Goal: Task Accomplishment & Management: Manage account settings

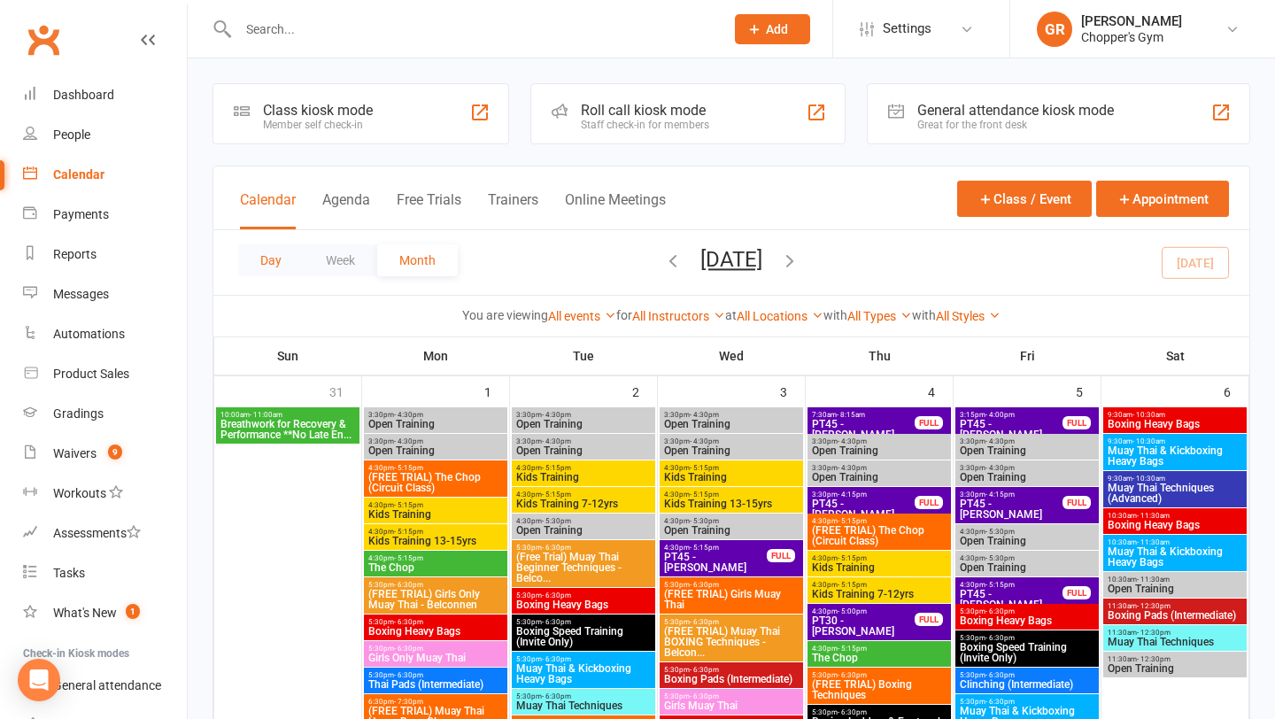
click at [263, 248] on button "Day" at bounding box center [271, 260] width 66 height 32
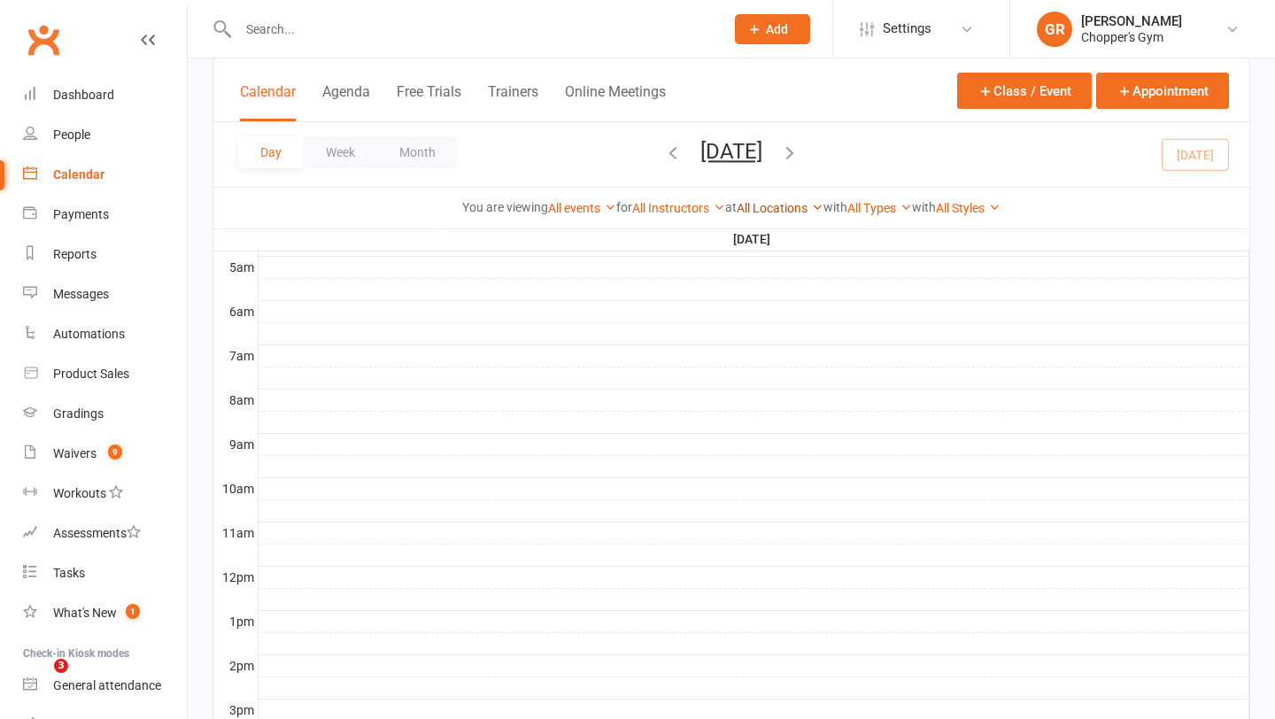
click at [792, 209] on link "All Locations" at bounding box center [780, 208] width 87 height 14
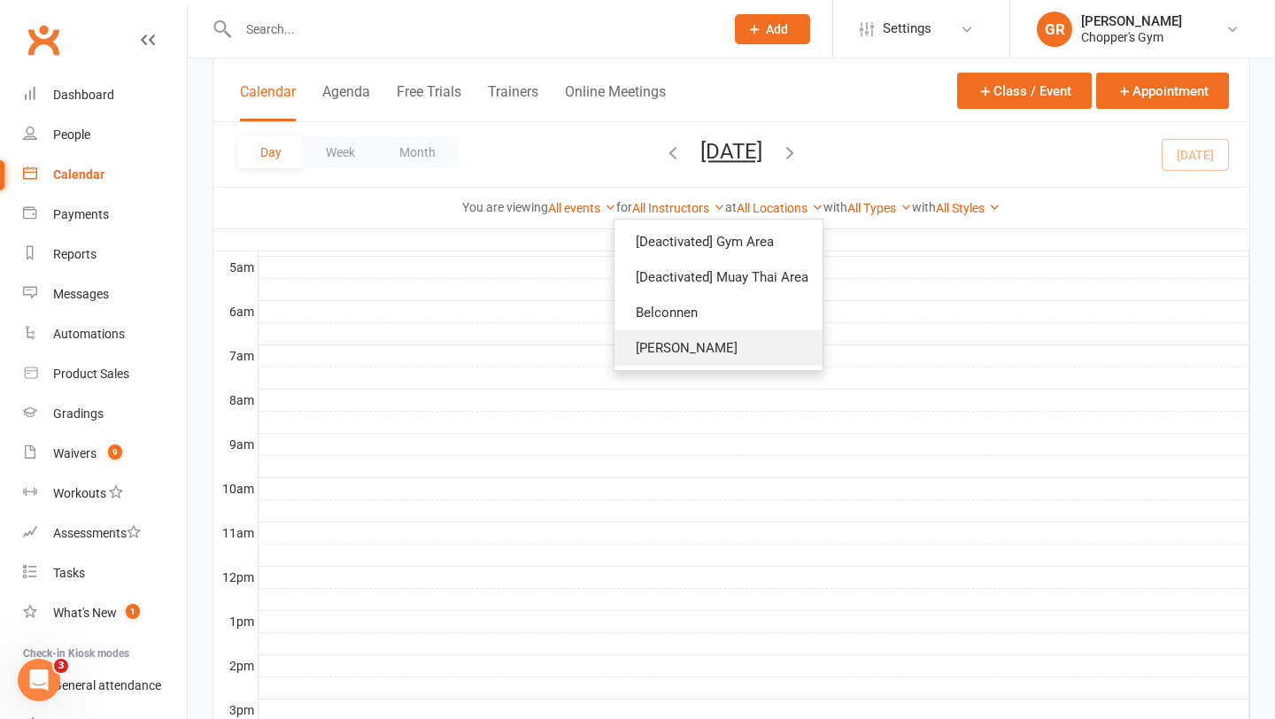
click at [677, 339] on link "[PERSON_NAME]" at bounding box center [718, 347] width 208 height 35
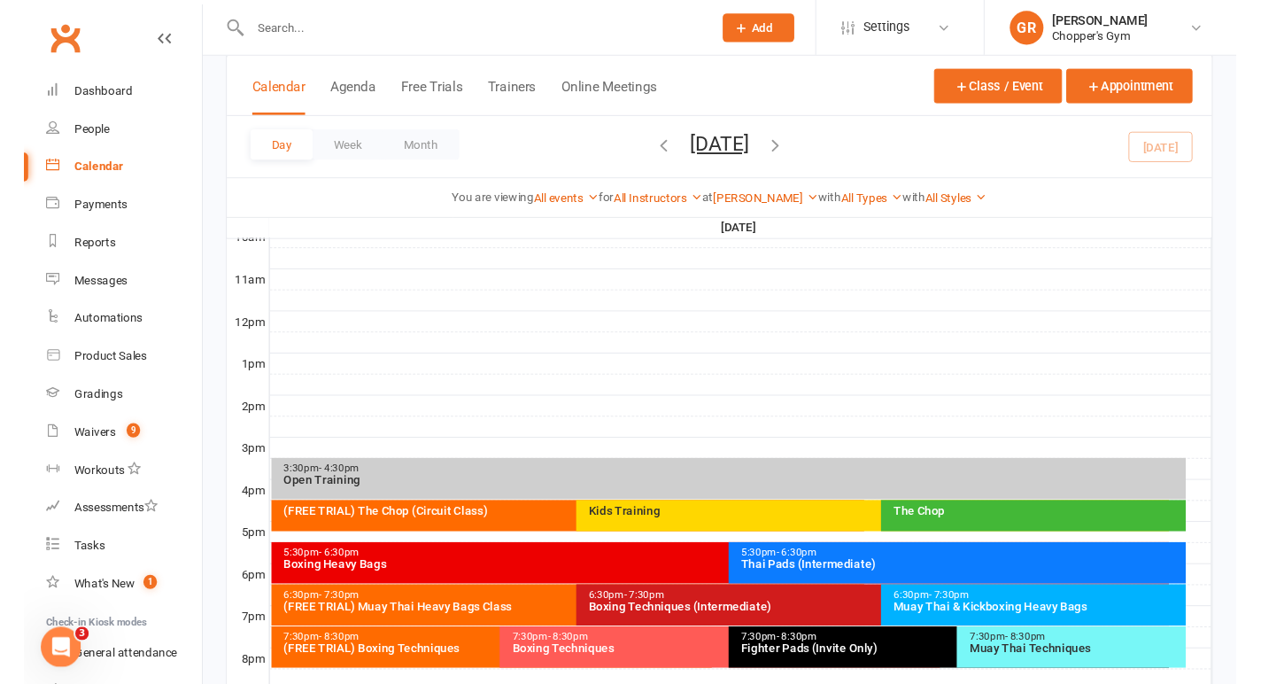
scroll to position [754, 0]
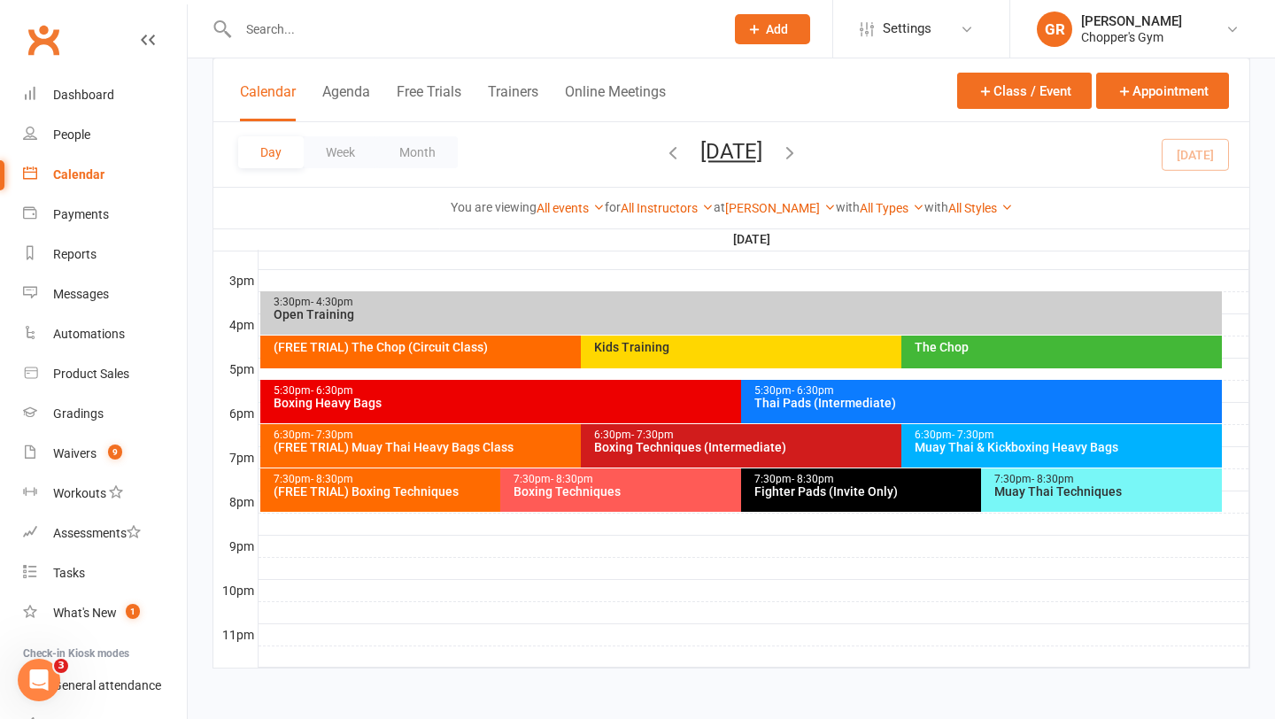
click at [971, 343] on div "The Chop" at bounding box center [1066, 347] width 305 height 12
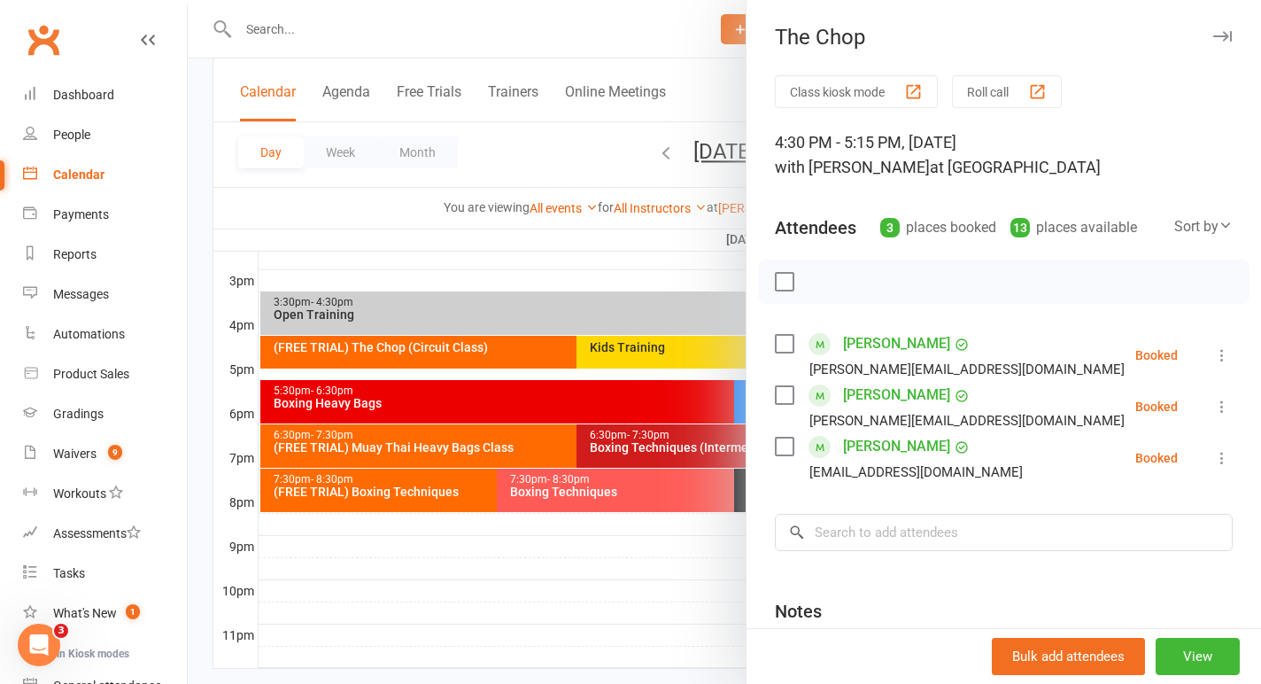
click at [288, 29] on div at bounding box center [724, 342] width 1073 height 684
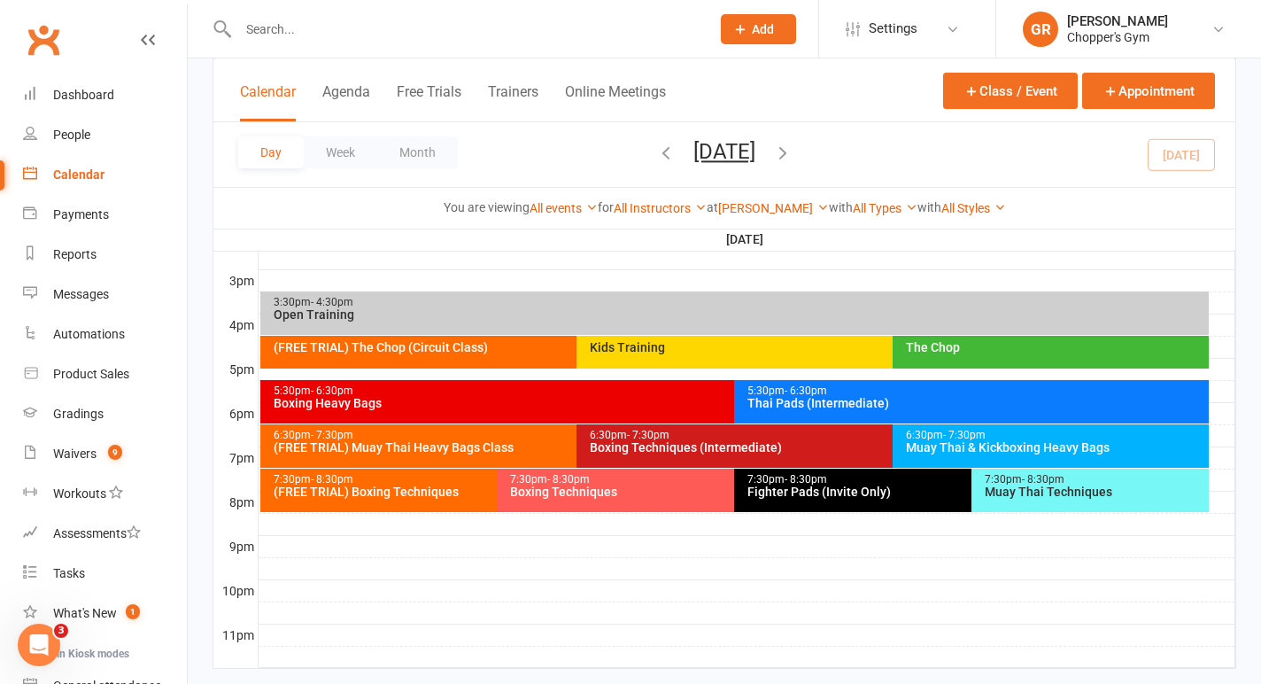
click at [454, 341] on div "(FREE TRIAL) The Chop (Circuit Class)" at bounding box center [572, 347] width 599 height 12
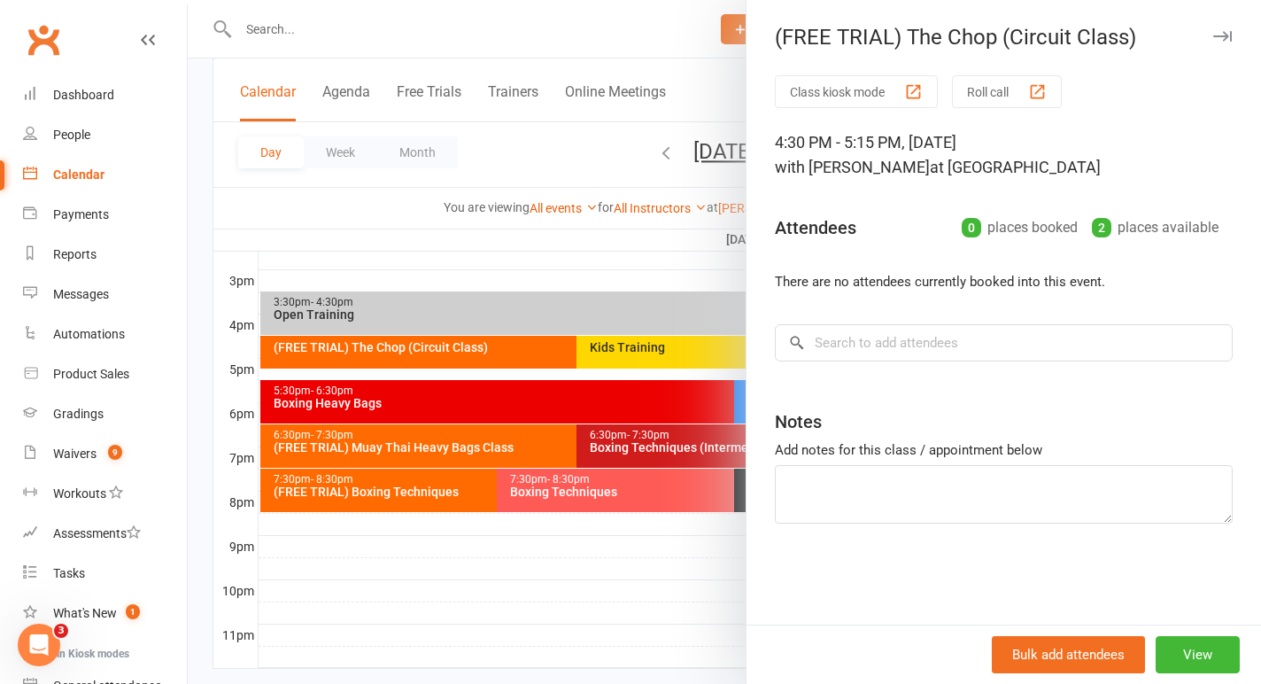
click at [627, 356] on div at bounding box center [724, 342] width 1073 height 684
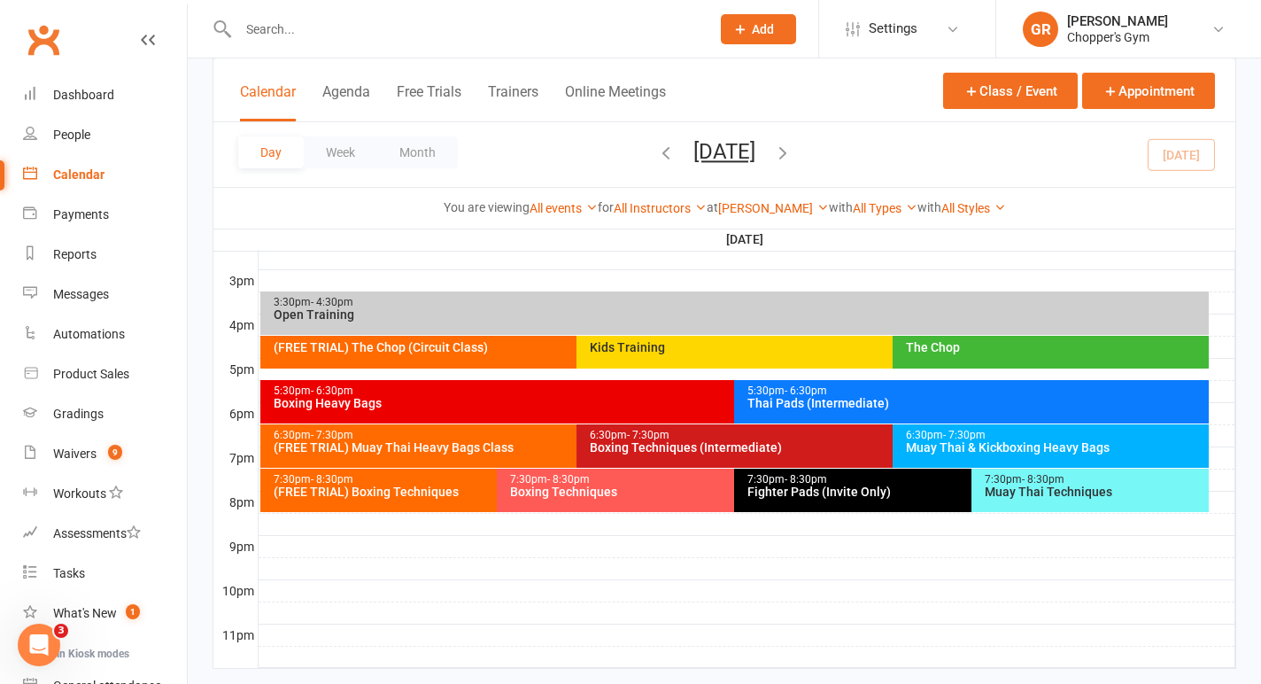
click at [622, 352] on div "Kids Training" at bounding box center [888, 347] width 599 height 12
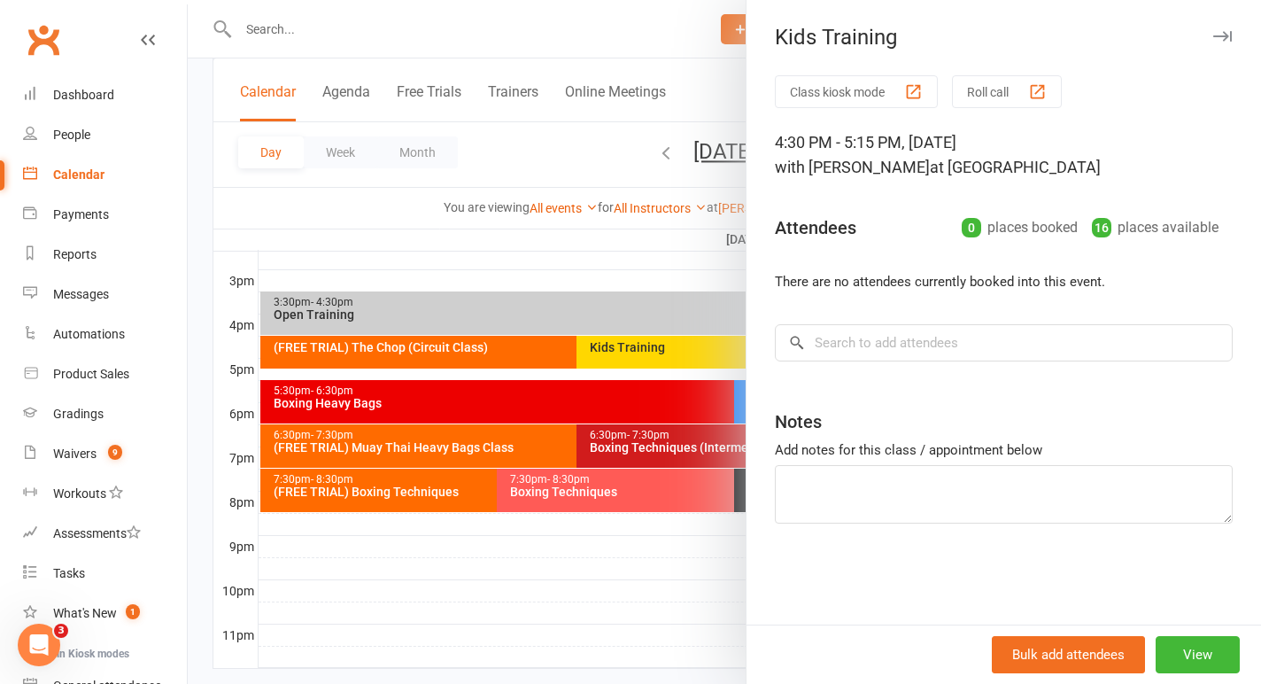
click at [699, 274] on div at bounding box center [724, 342] width 1073 height 684
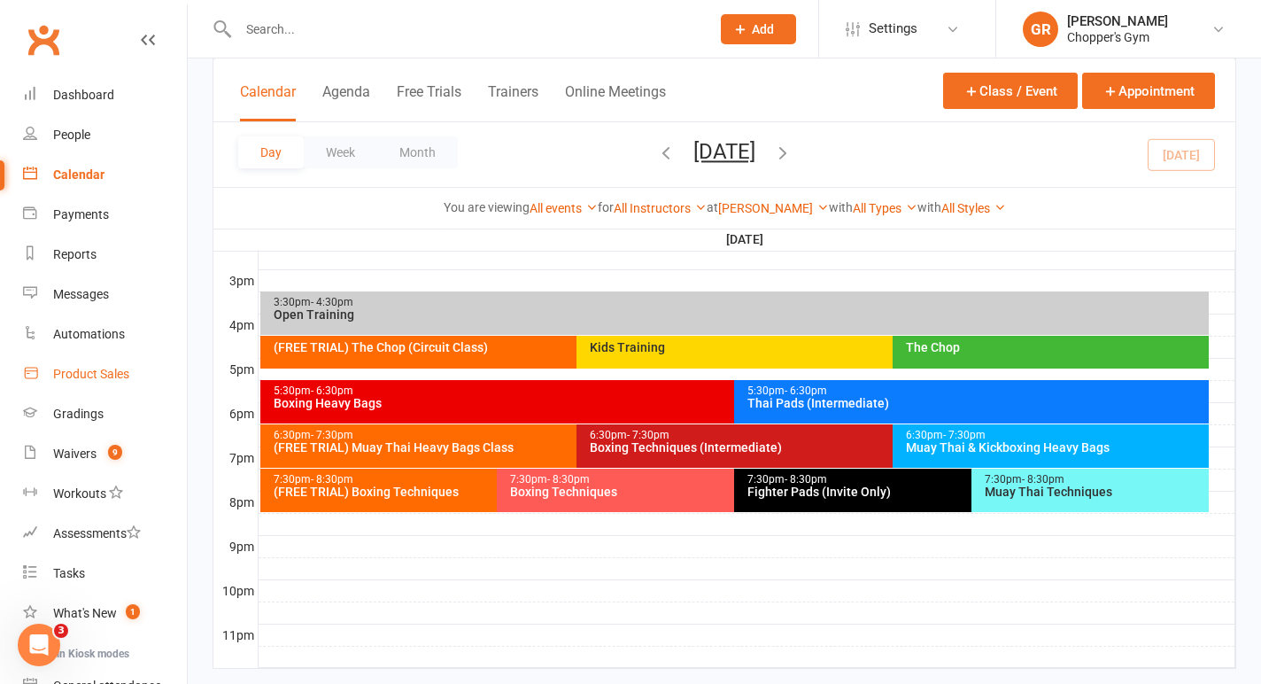
click at [98, 361] on link "Product Sales" at bounding box center [105, 374] width 164 height 40
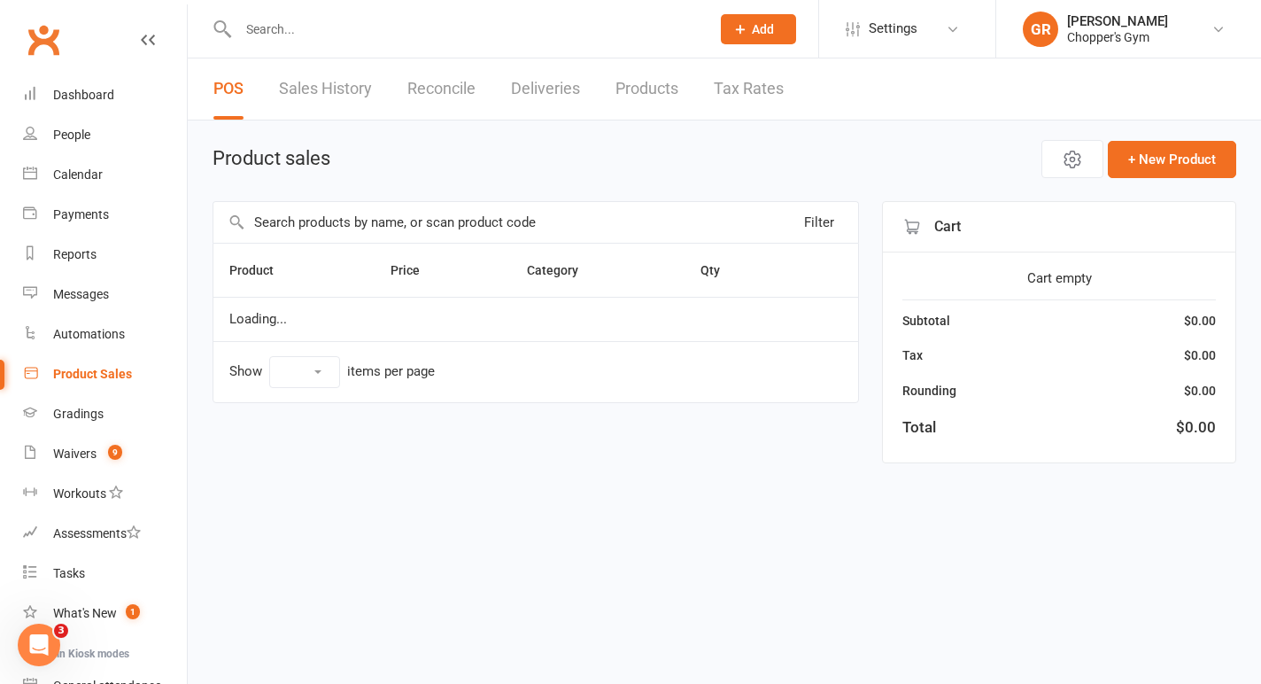
select select "100"
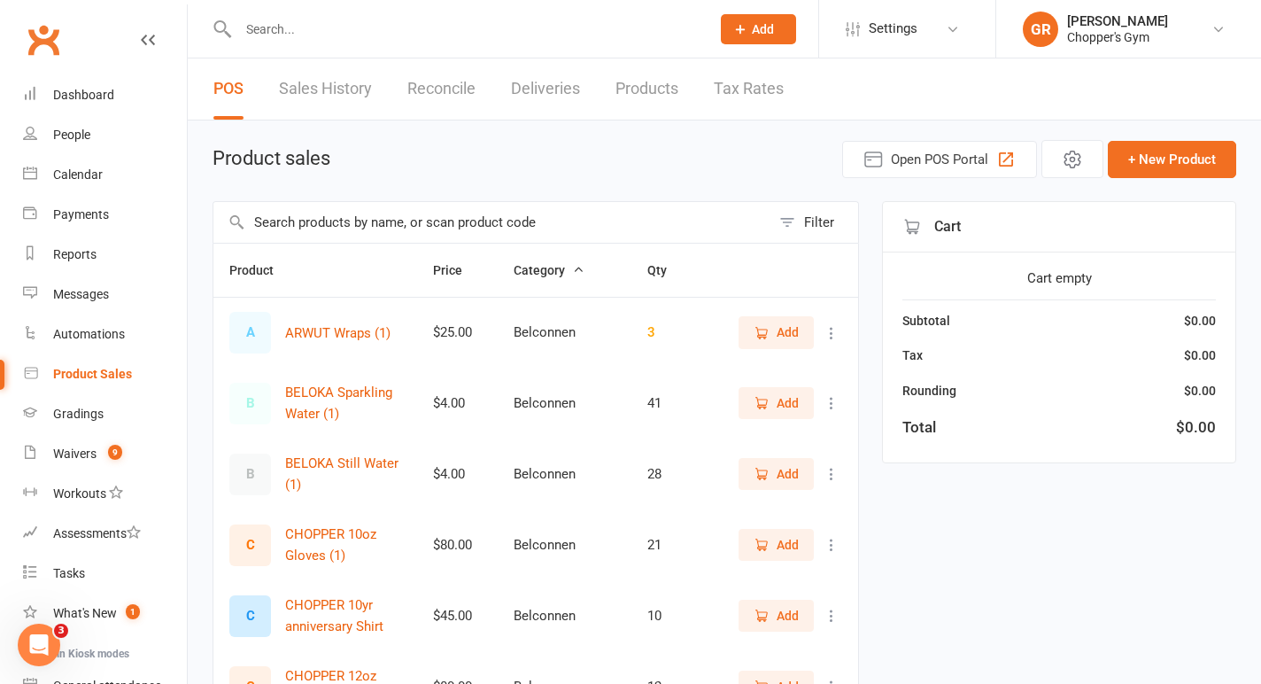
click at [374, 223] on input "text" at bounding box center [491, 222] width 557 height 41
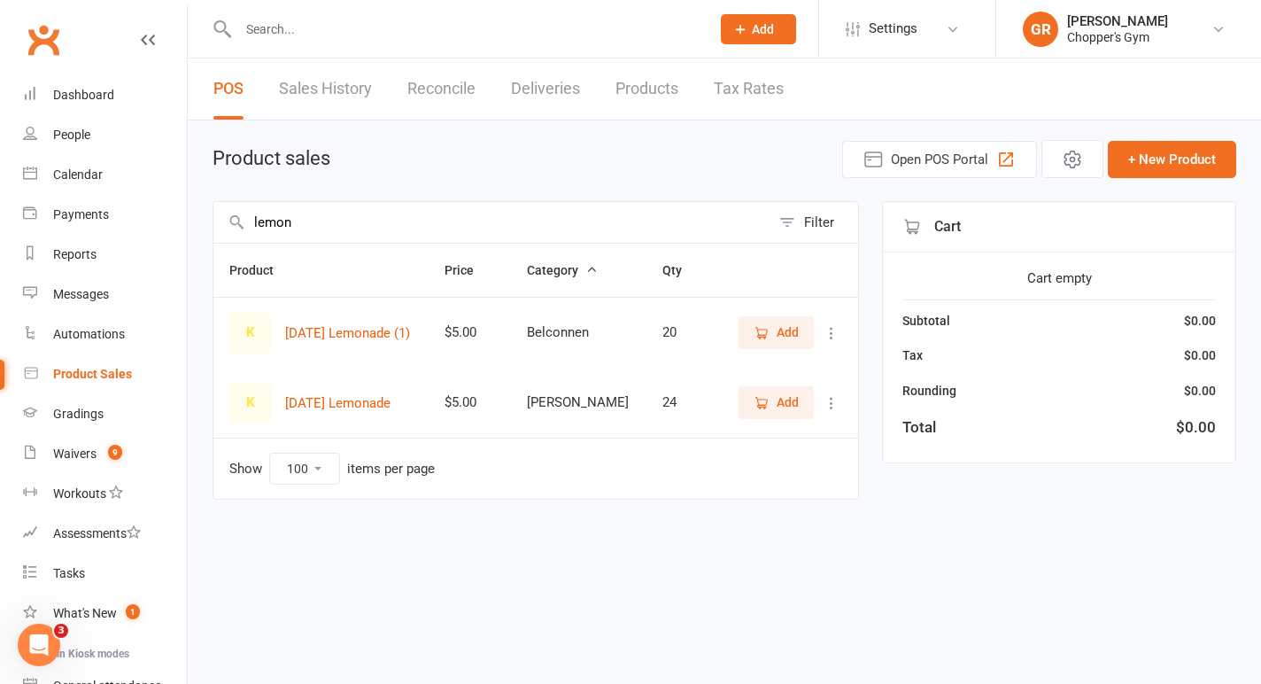
type input "lemon"
click at [793, 402] on span "Add" at bounding box center [788, 401] width 22 height 19
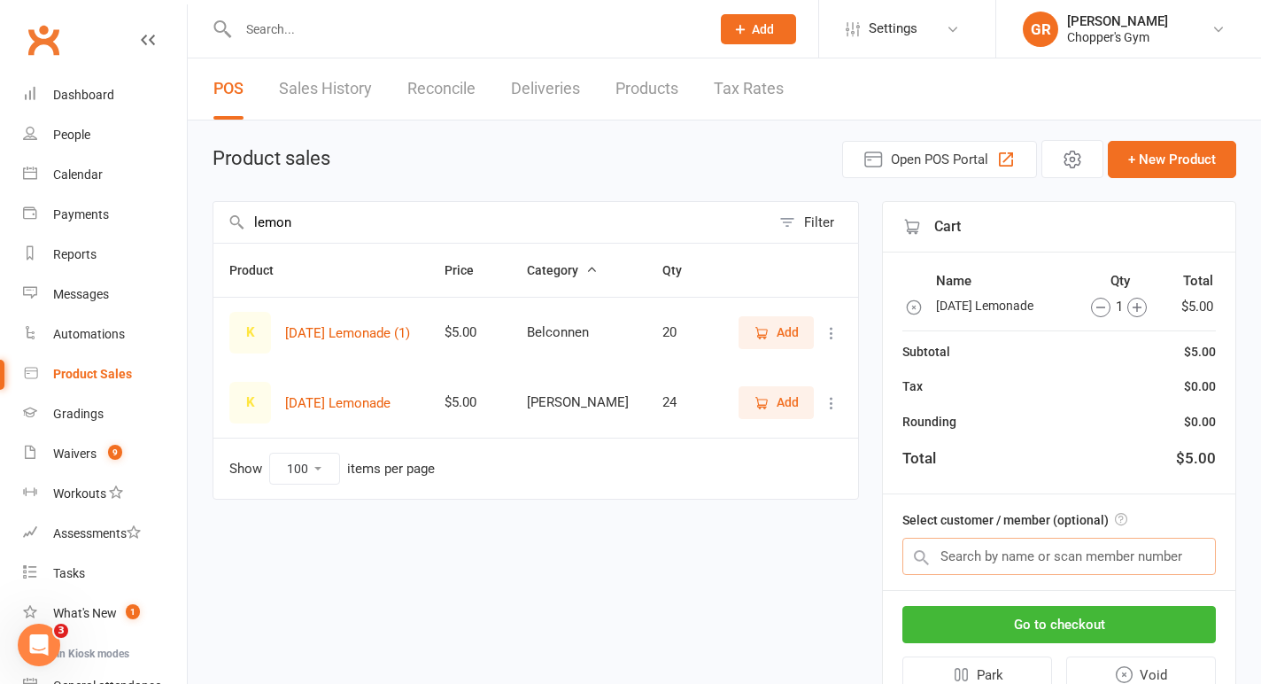
click at [1022, 556] on input "text" at bounding box center [1058, 555] width 313 height 37
type input "gaz"
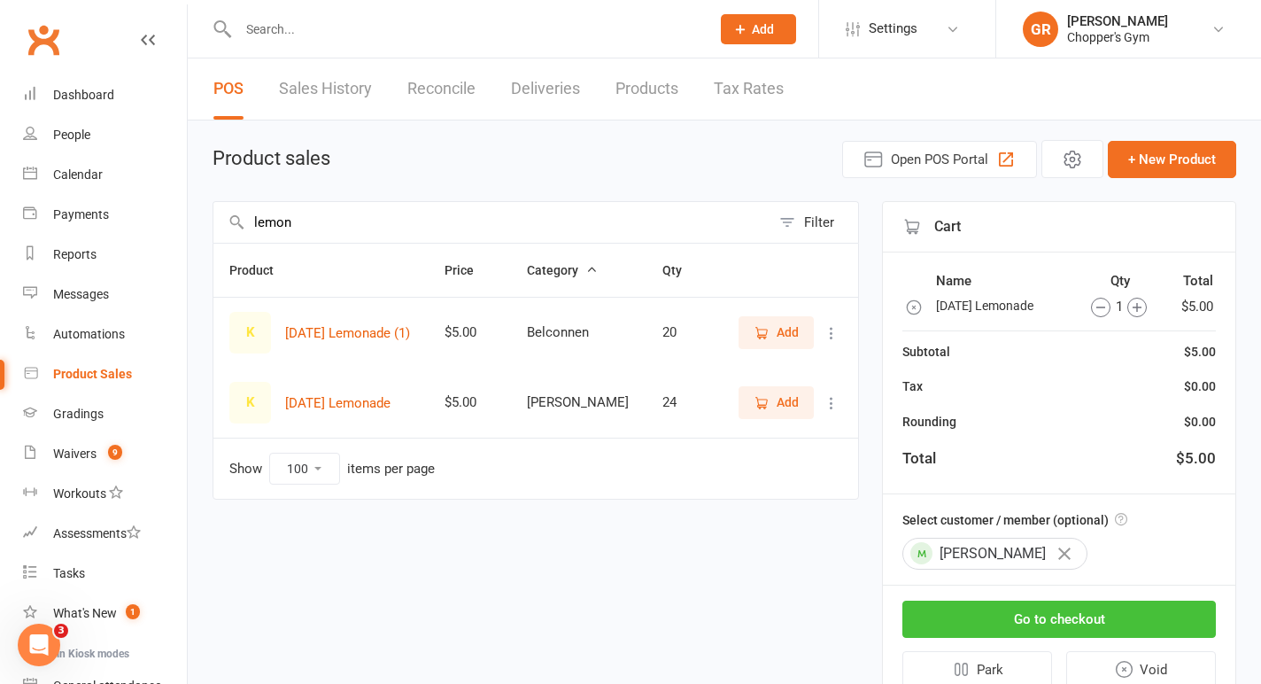
click at [1011, 614] on button "Go to checkout" at bounding box center [1058, 618] width 313 height 37
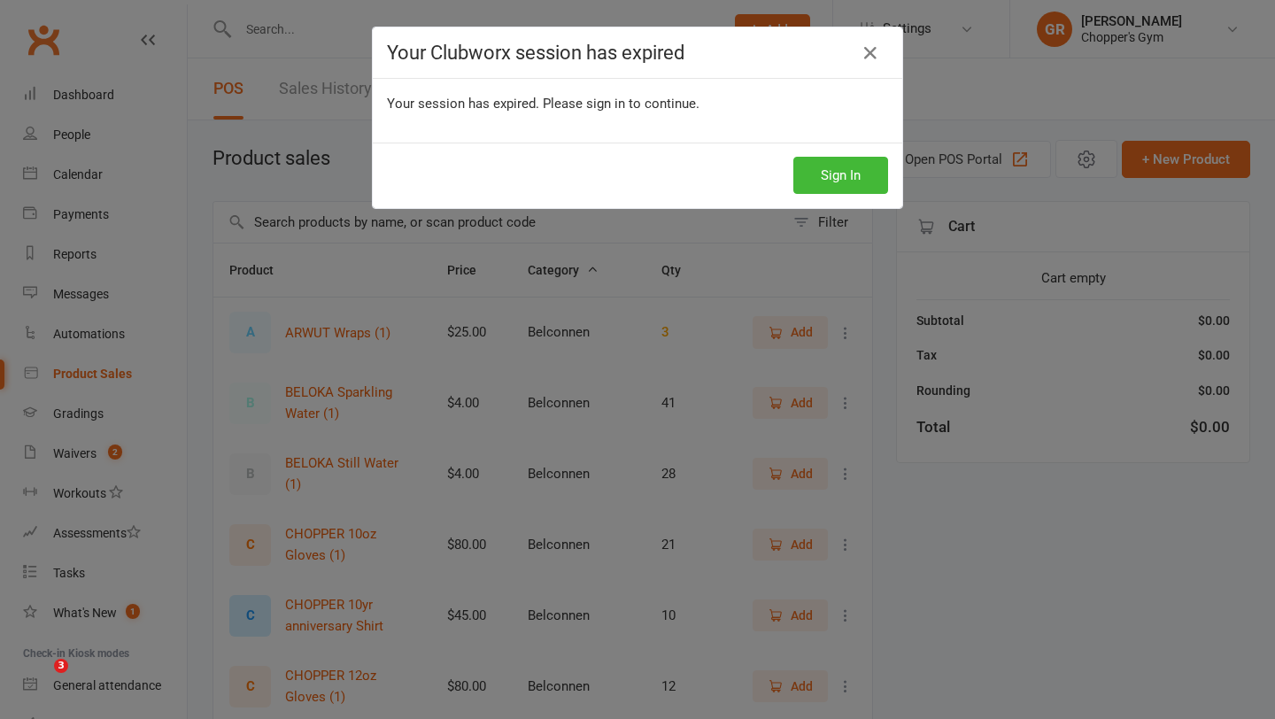
select select "100"
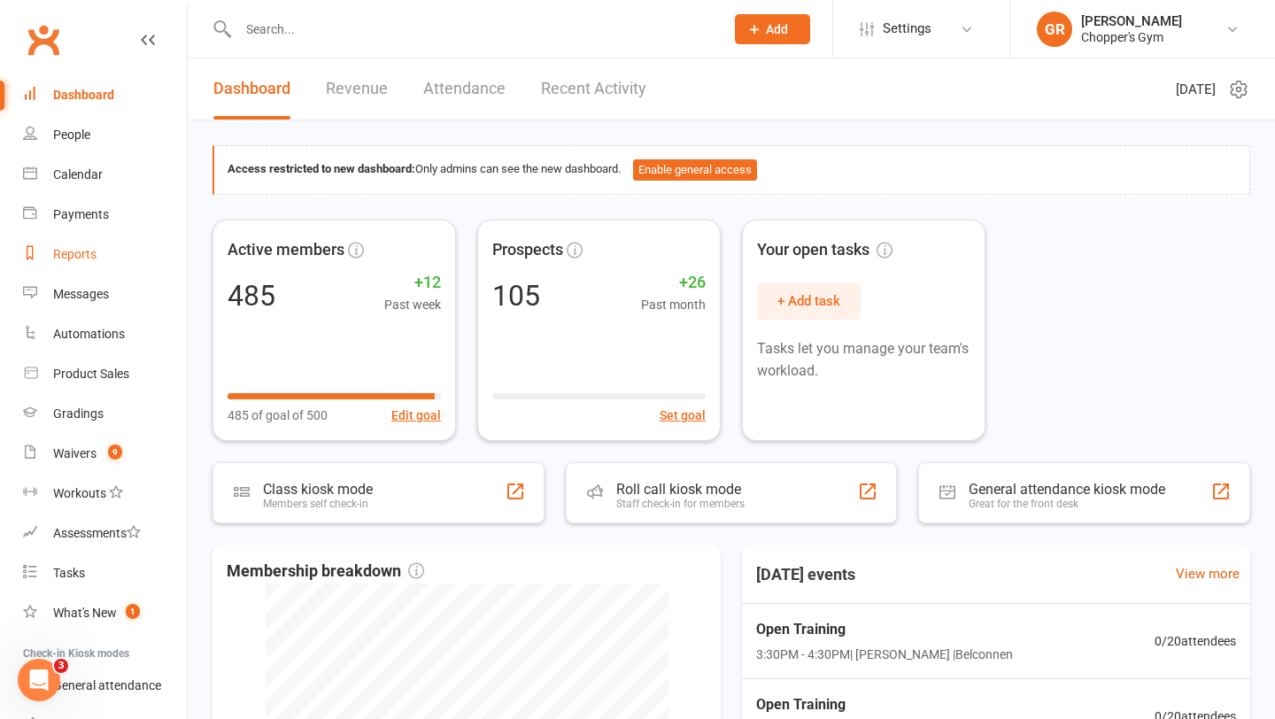
click at [84, 242] on link "Reports" at bounding box center [105, 255] width 164 height 40
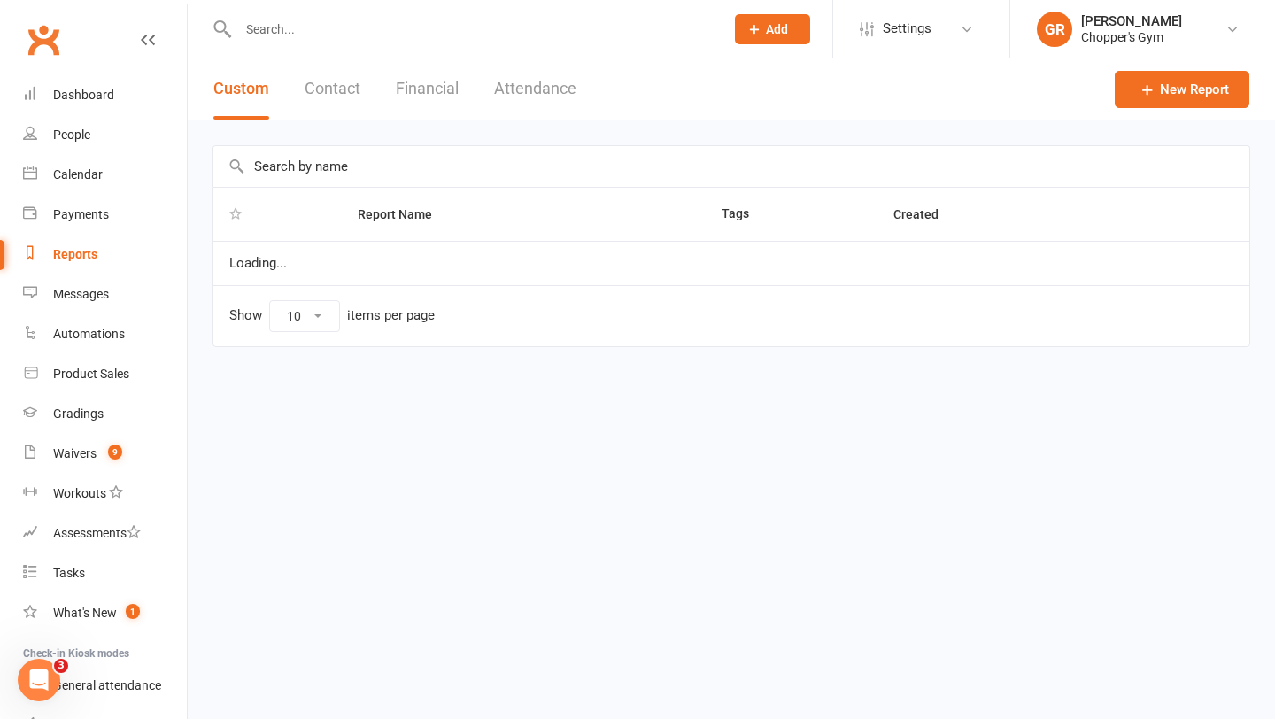
select select "100"
click at [413, 100] on button "Financial" at bounding box center [427, 88] width 63 height 61
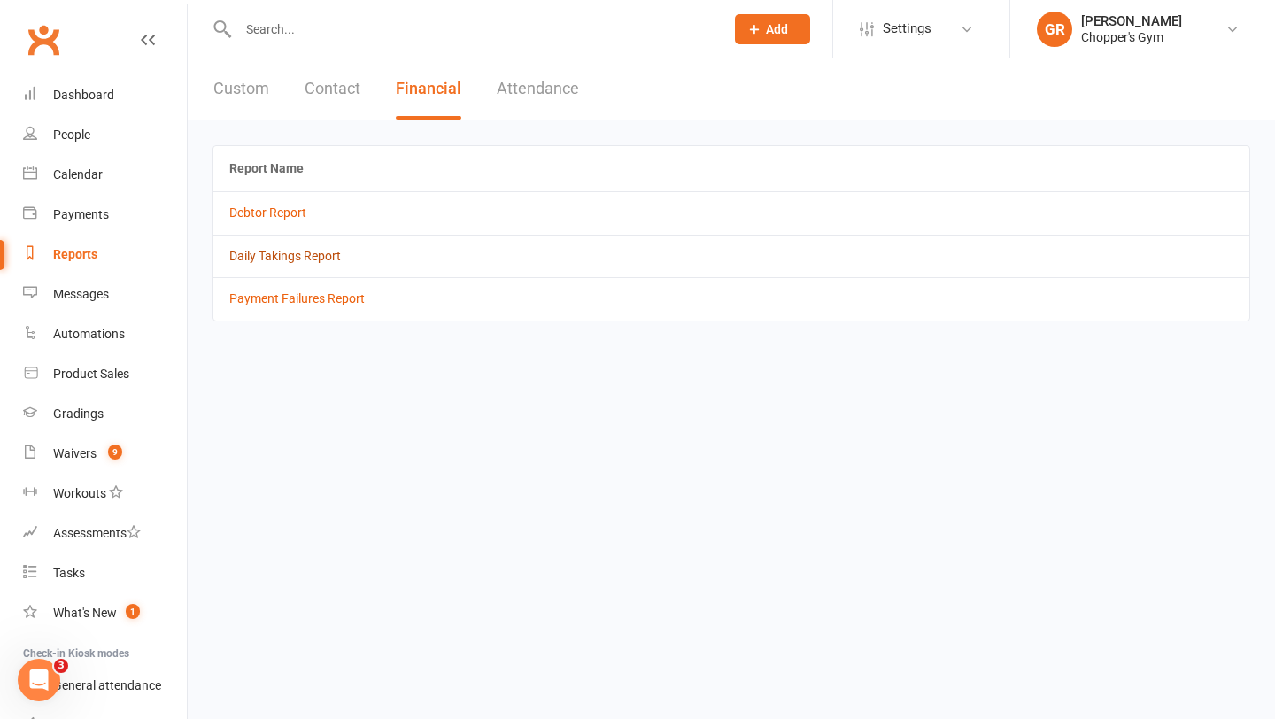
click at [282, 256] on link "Daily Takings Report" at bounding box center [285, 256] width 112 height 14
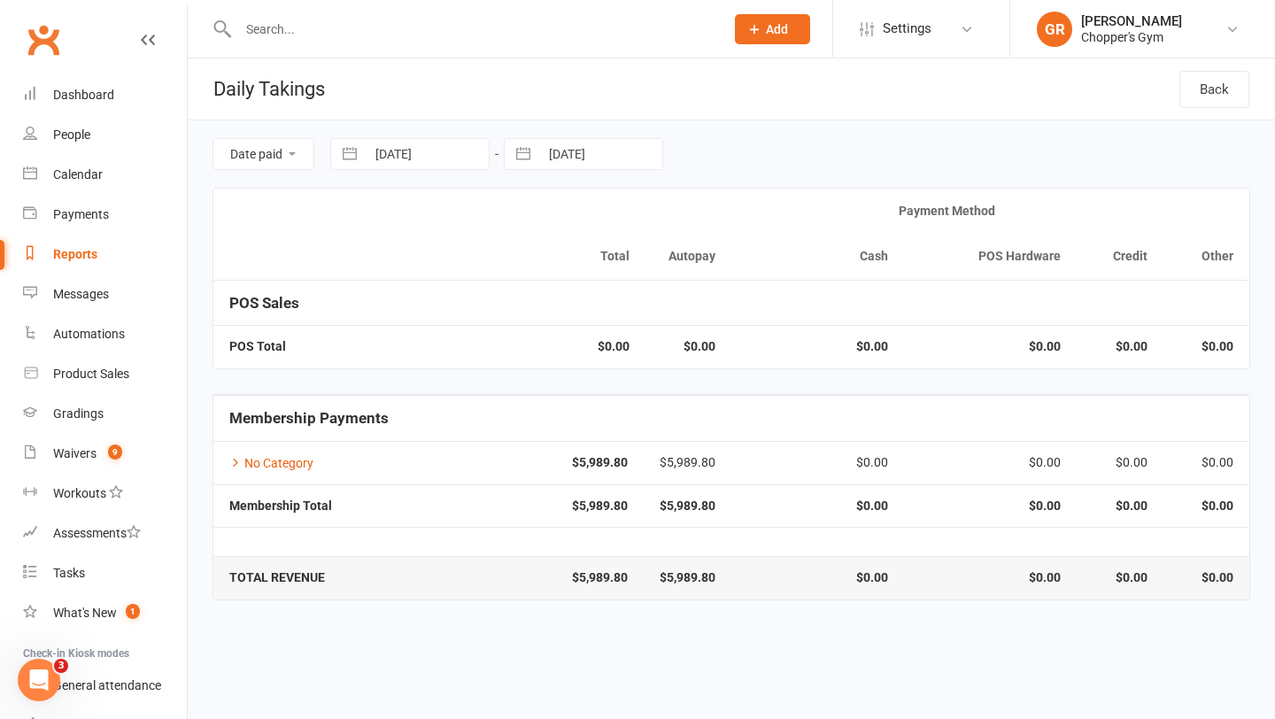
click at [390, 147] on input "15 Sep 2025" at bounding box center [427, 154] width 123 height 30
select select "7"
select select "2025"
select select "8"
select select "2025"
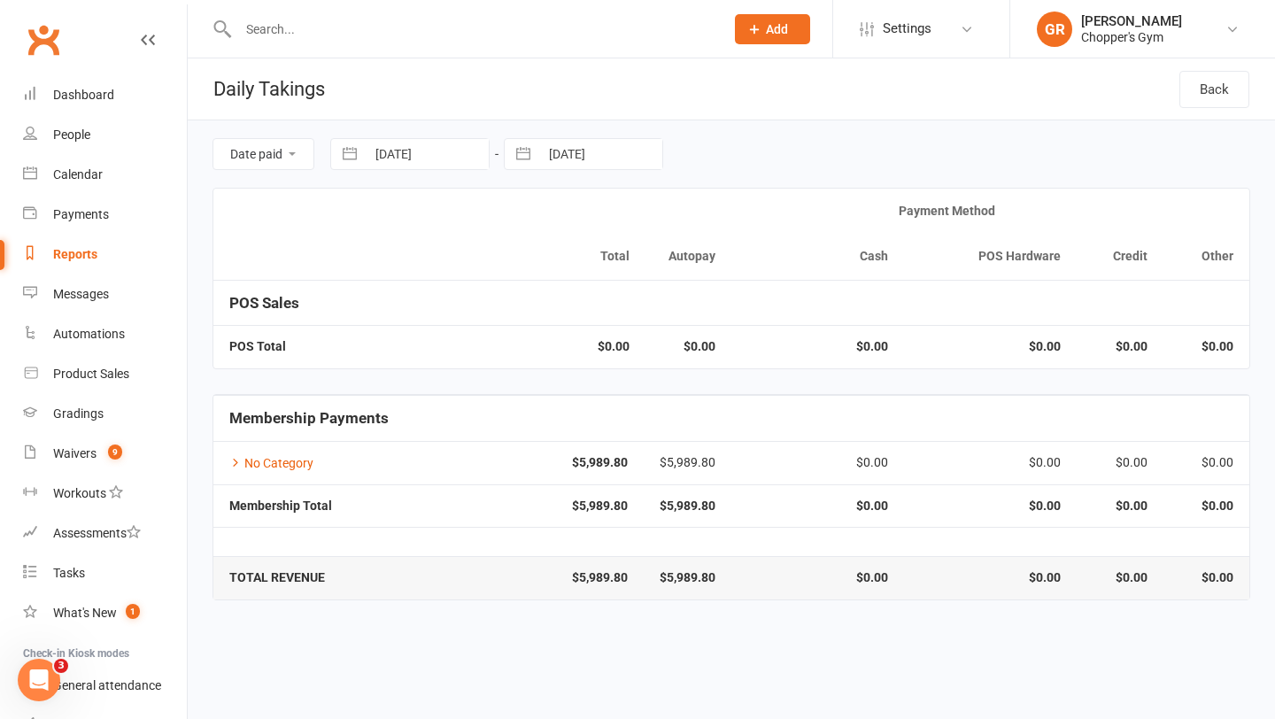
select select "9"
select select "2025"
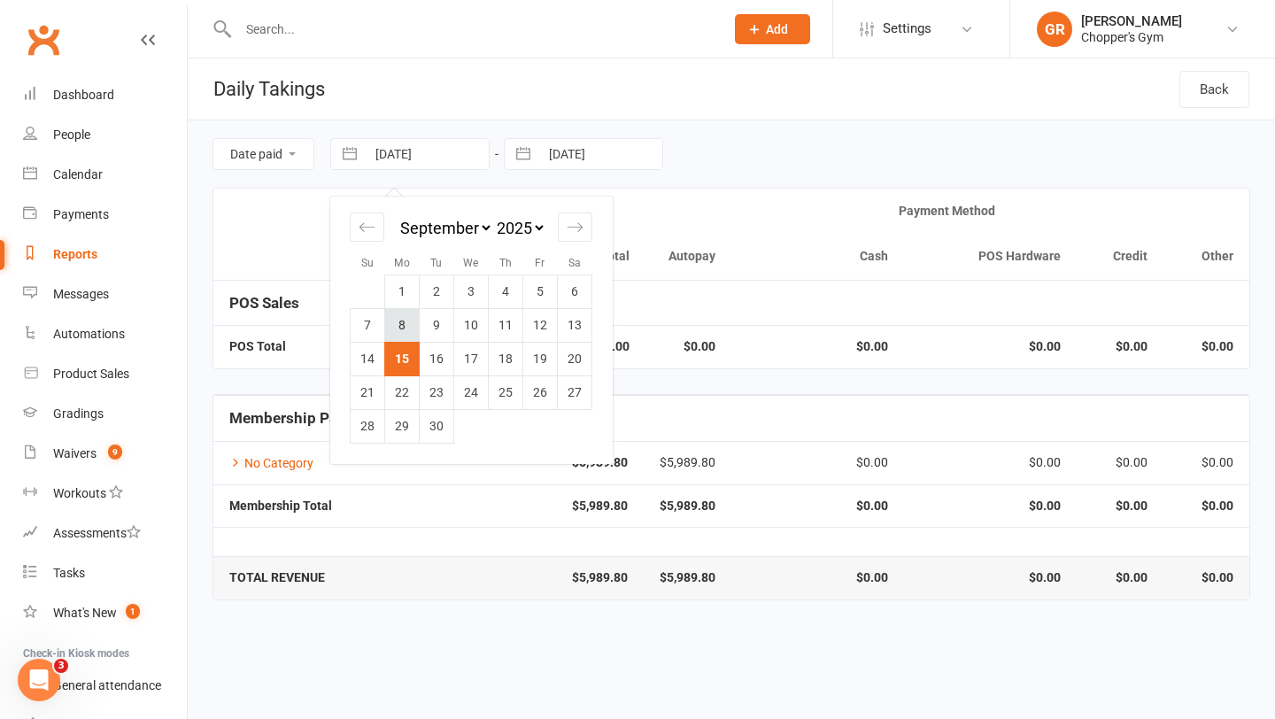
click at [403, 328] on td "8" at bounding box center [402, 325] width 35 height 34
type input "08 Sep 2025"
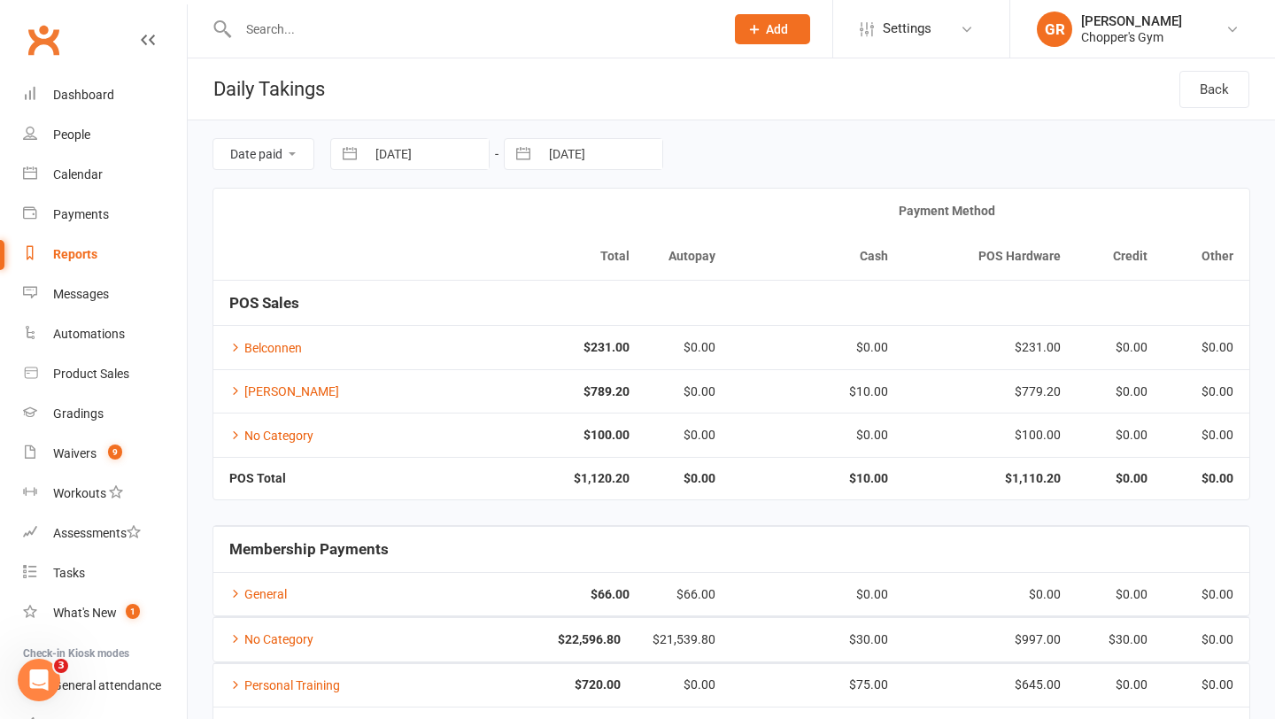
click at [536, 151] on button "button" at bounding box center [523, 154] width 32 height 30
select select "7"
select select "2025"
select select "8"
select select "2025"
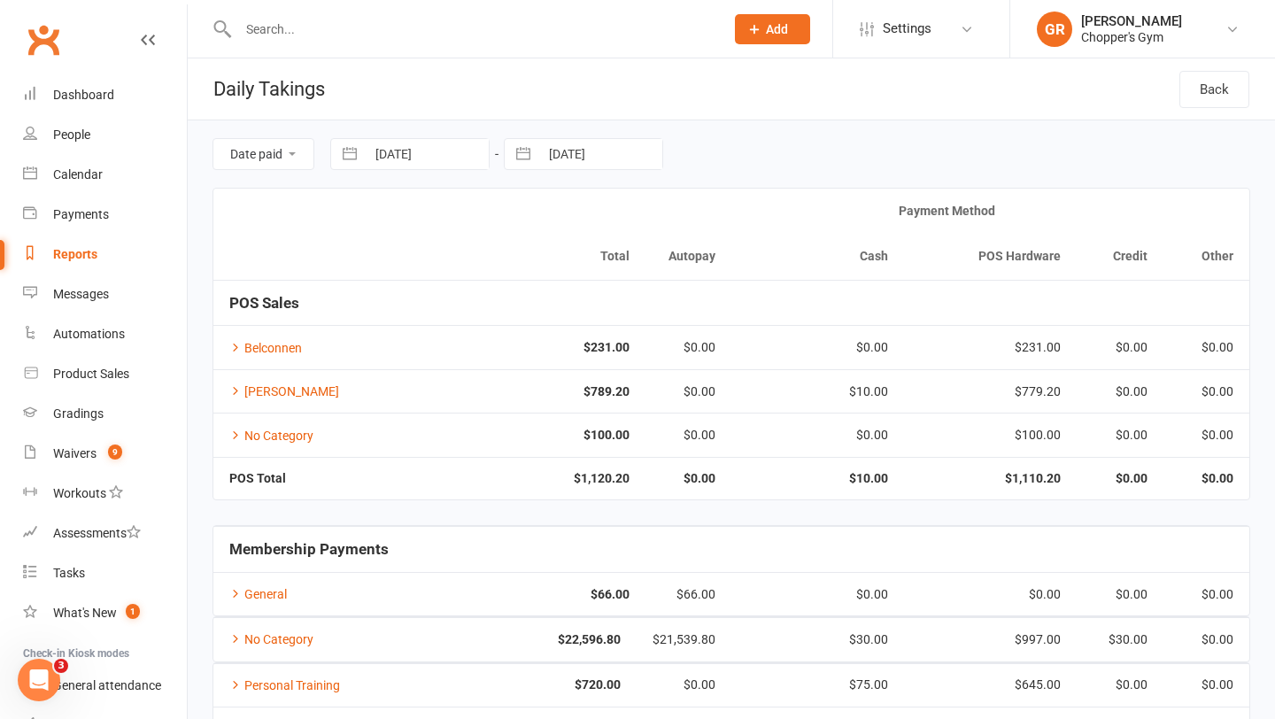
select select "9"
select select "2025"
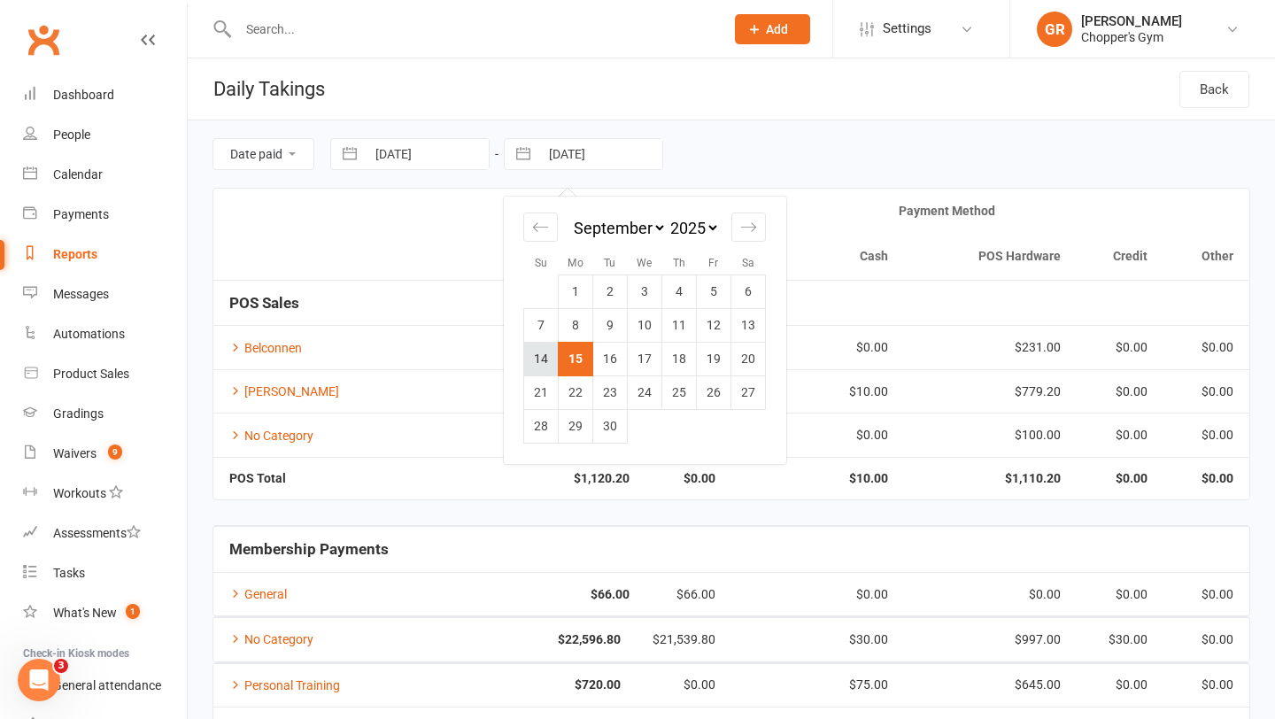
click at [540, 358] on td "14" at bounding box center [541, 359] width 35 height 34
type input "14 Sep 2025"
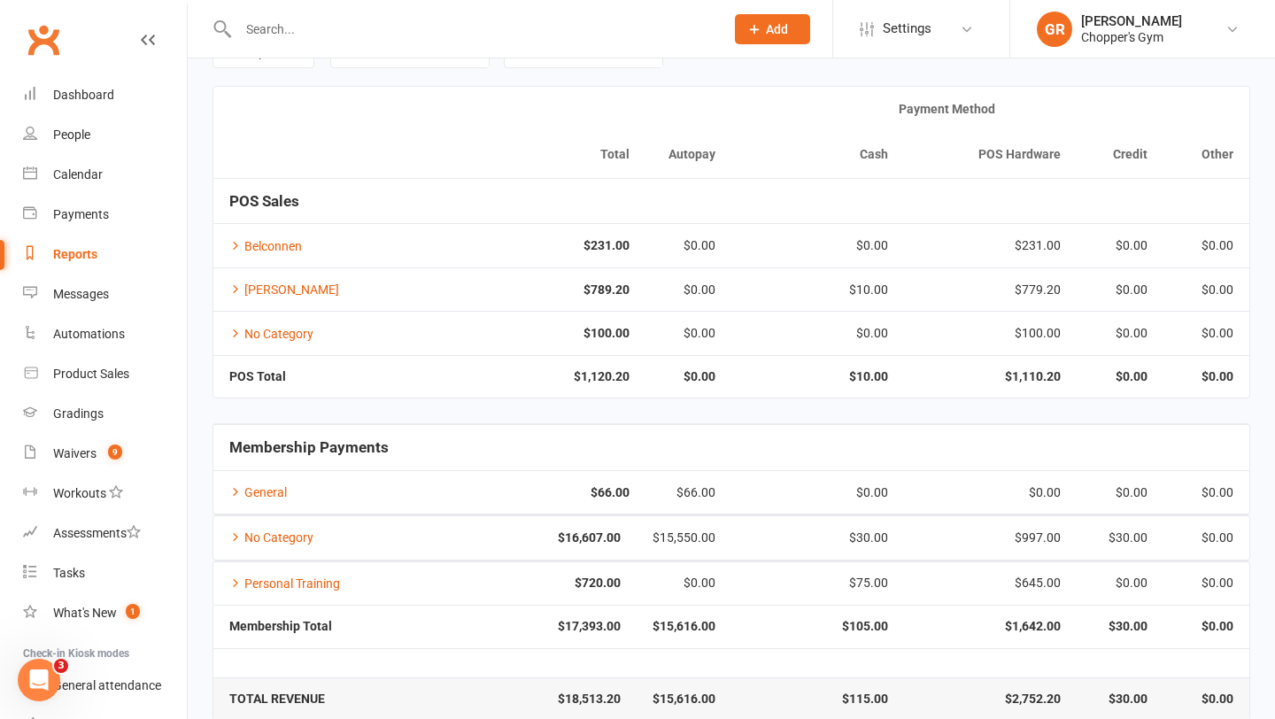
scroll to position [129, 0]
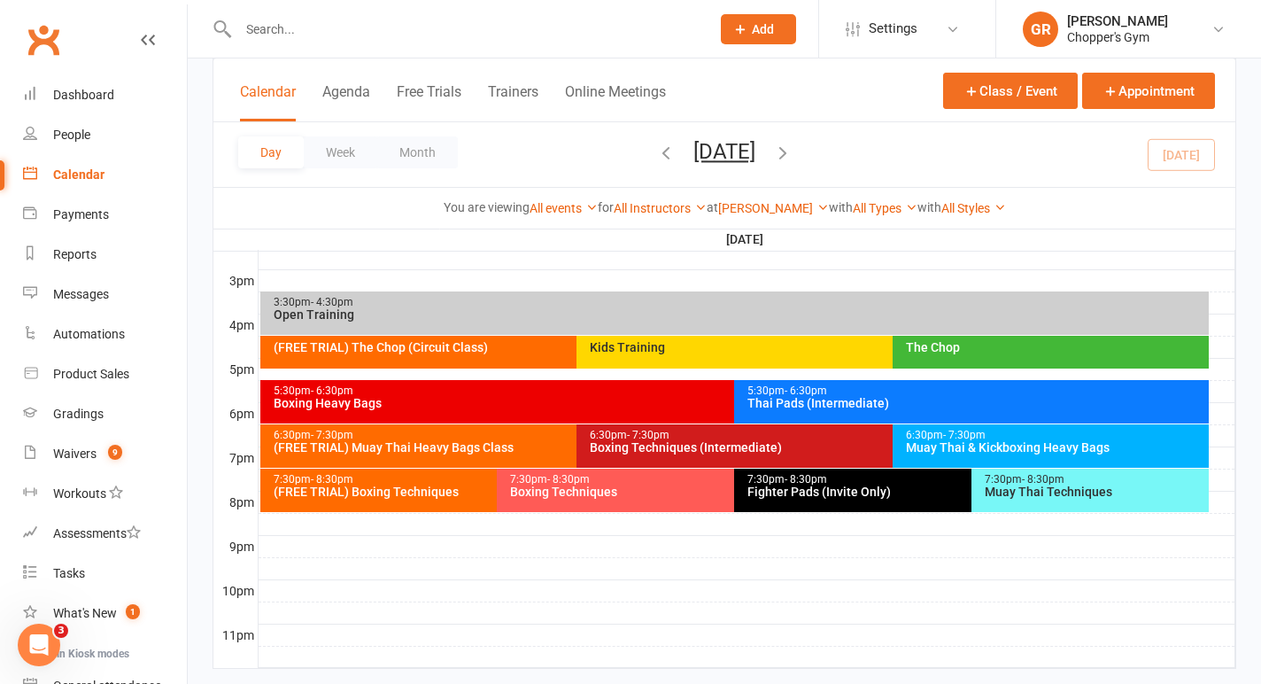
click at [705, 347] on div "Kids Training" at bounding box center [888, 347] width 599 height 12
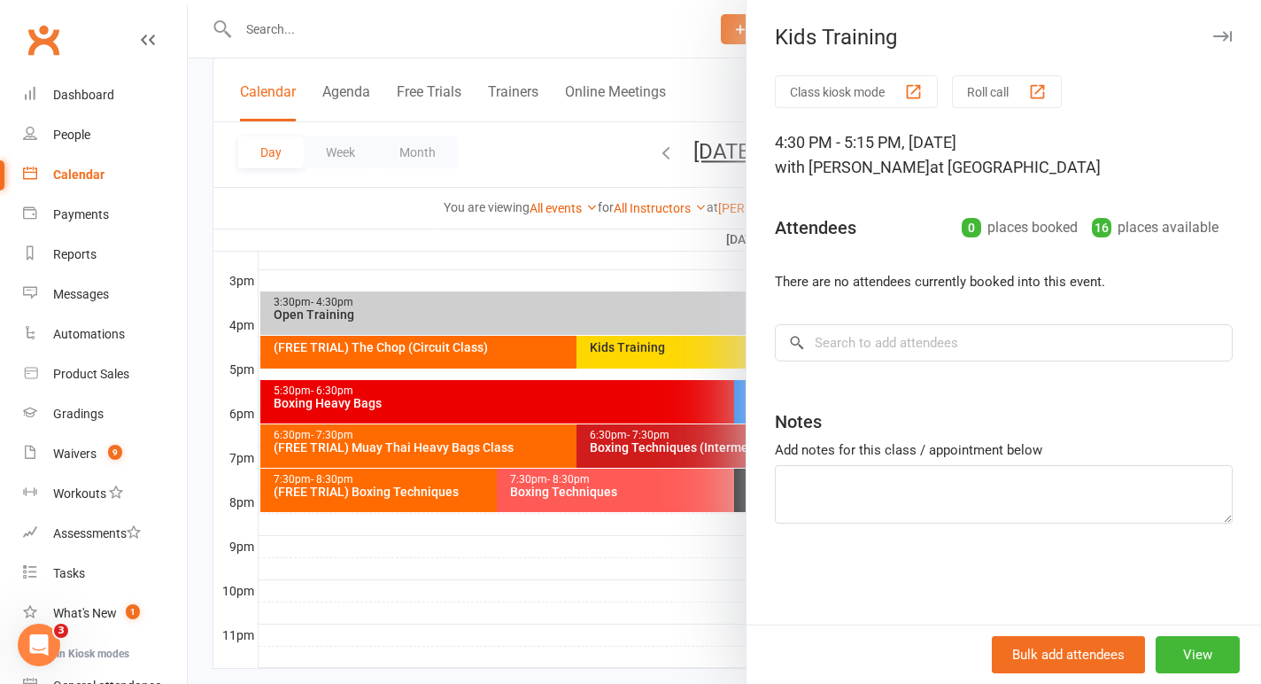
click at [661, 279] on div at bounding box center [724, 342] width 1073 height 684
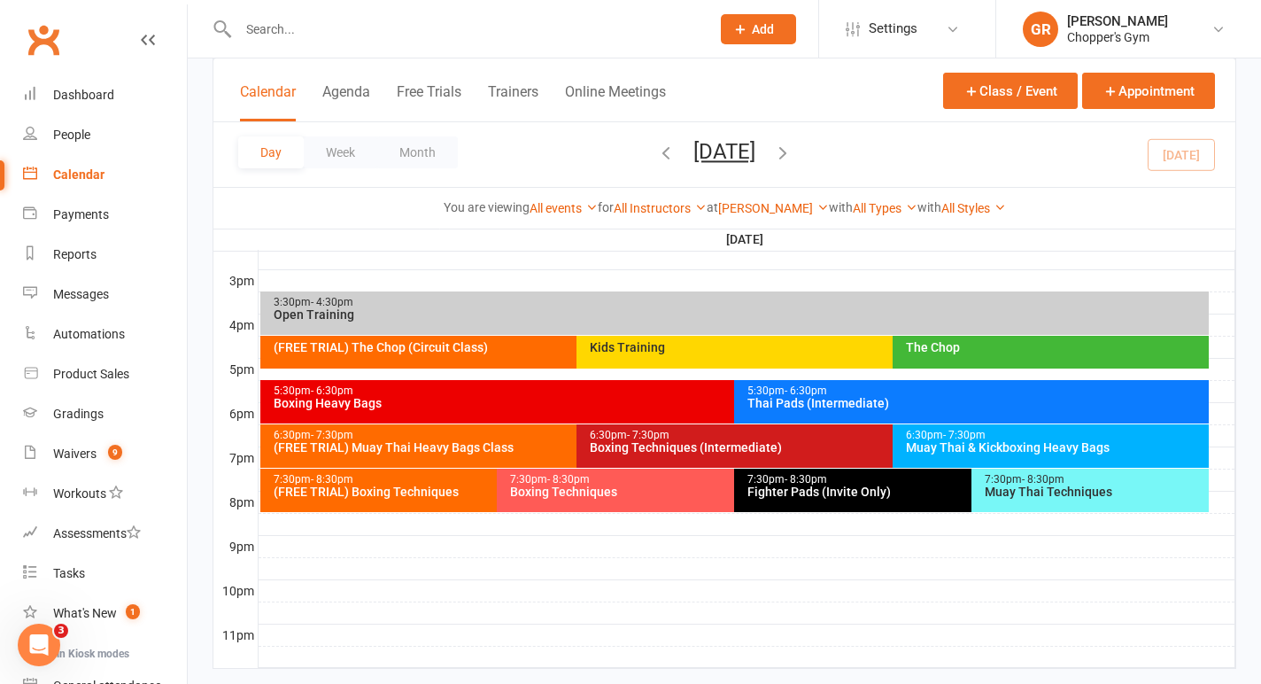
click at [606, 354] on div "Kids Training" at bounding box center [883, 352] width 614 height 33
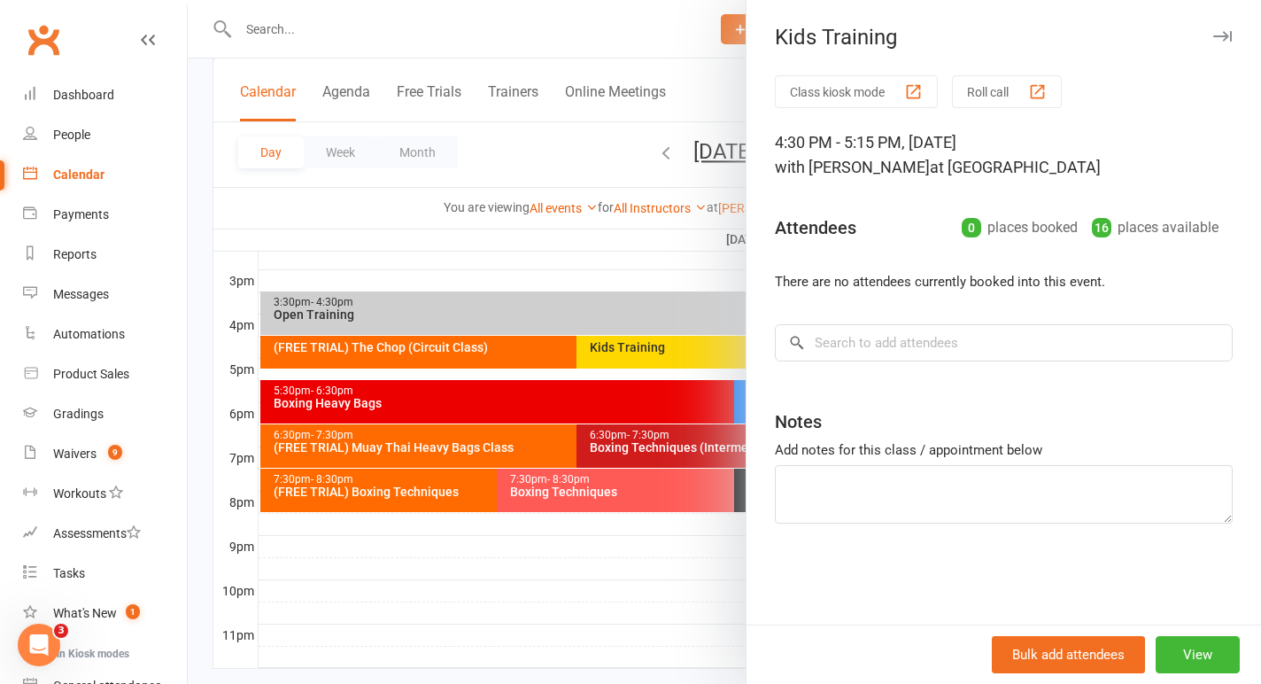
scroll to position [790, 0]
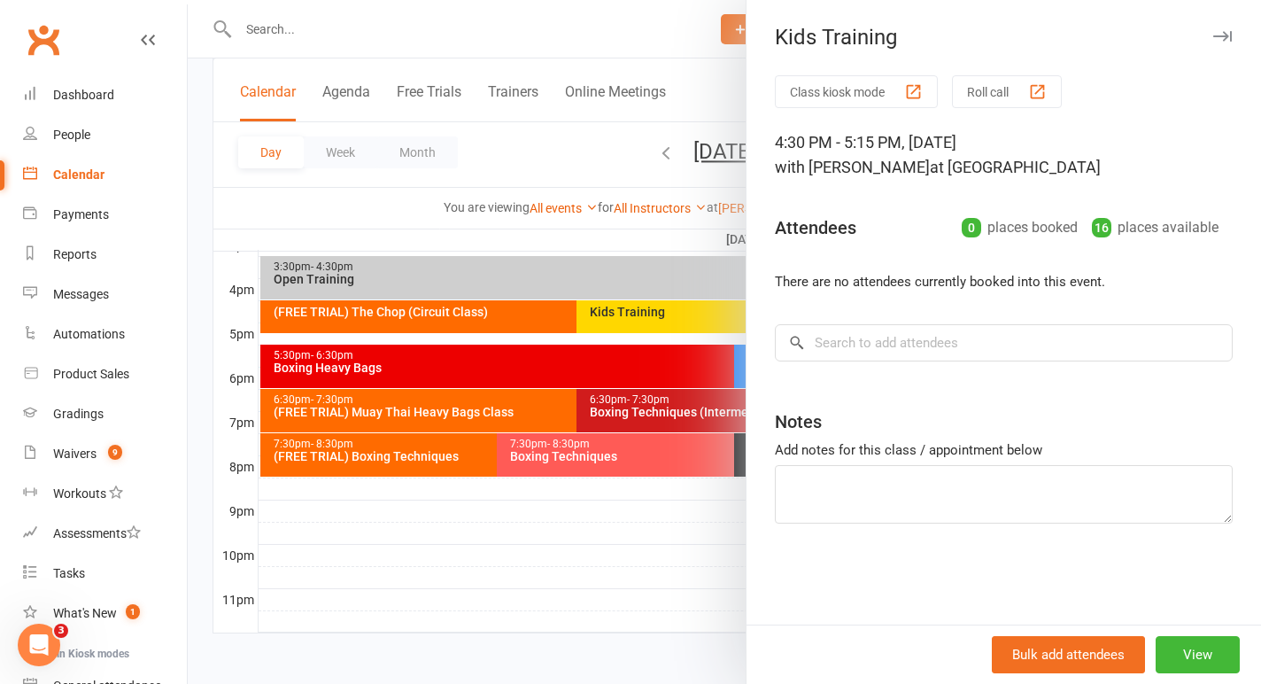
click at [541, 324] on div at bounding box center [724, 342] width 1073 height 684
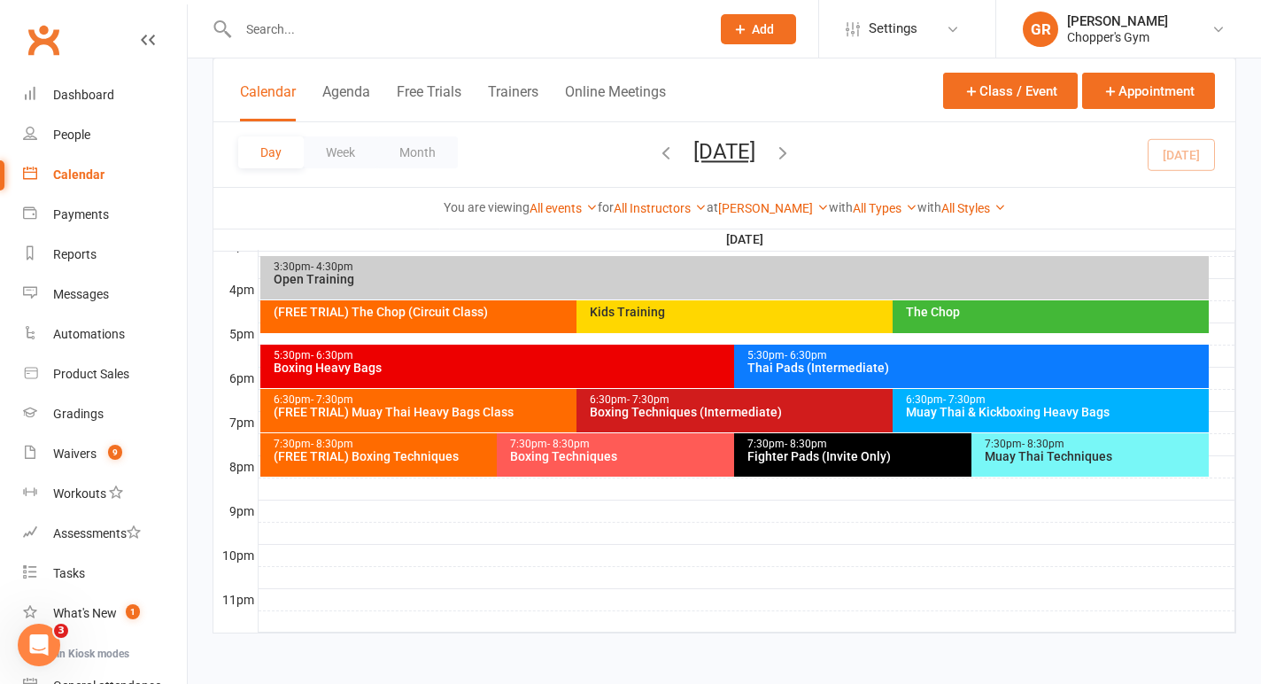
click at [498, 319] on div "(FREE TRIAL) The Chop (Circuit Class)" at bounding box center [567, 316] width 614 height 33
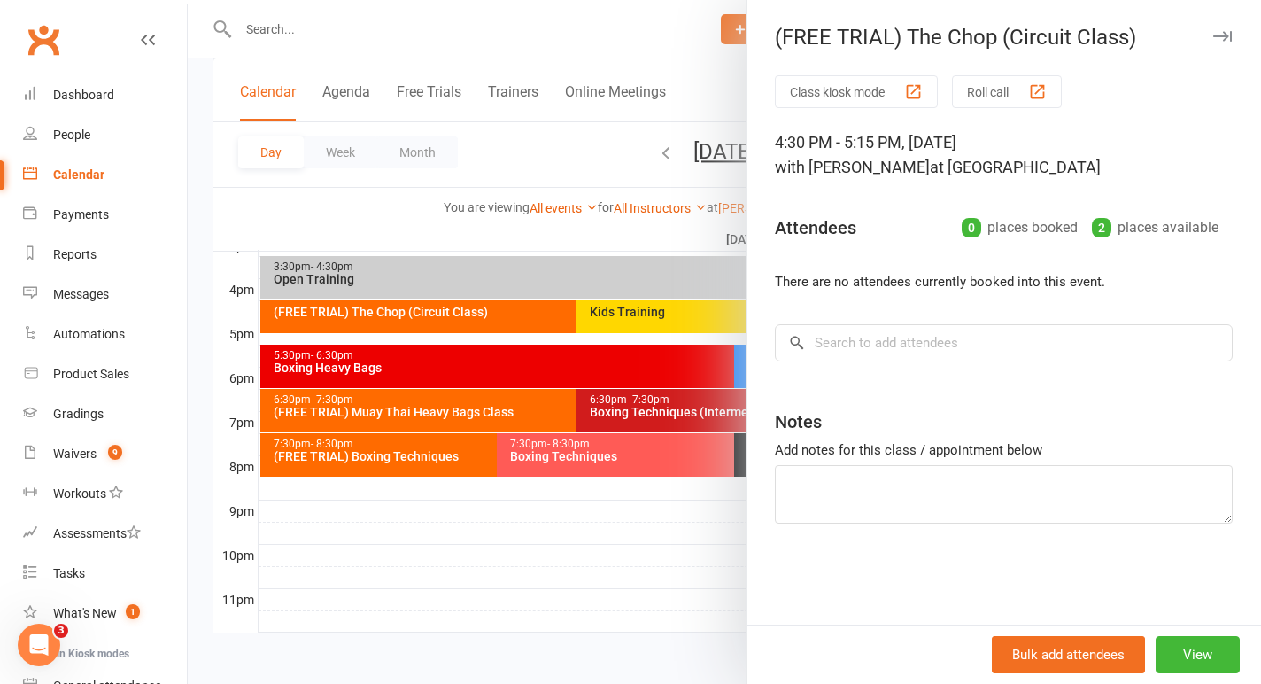
click at [609, 251] on div at bounding box center [724, 342] width 1073 height 684
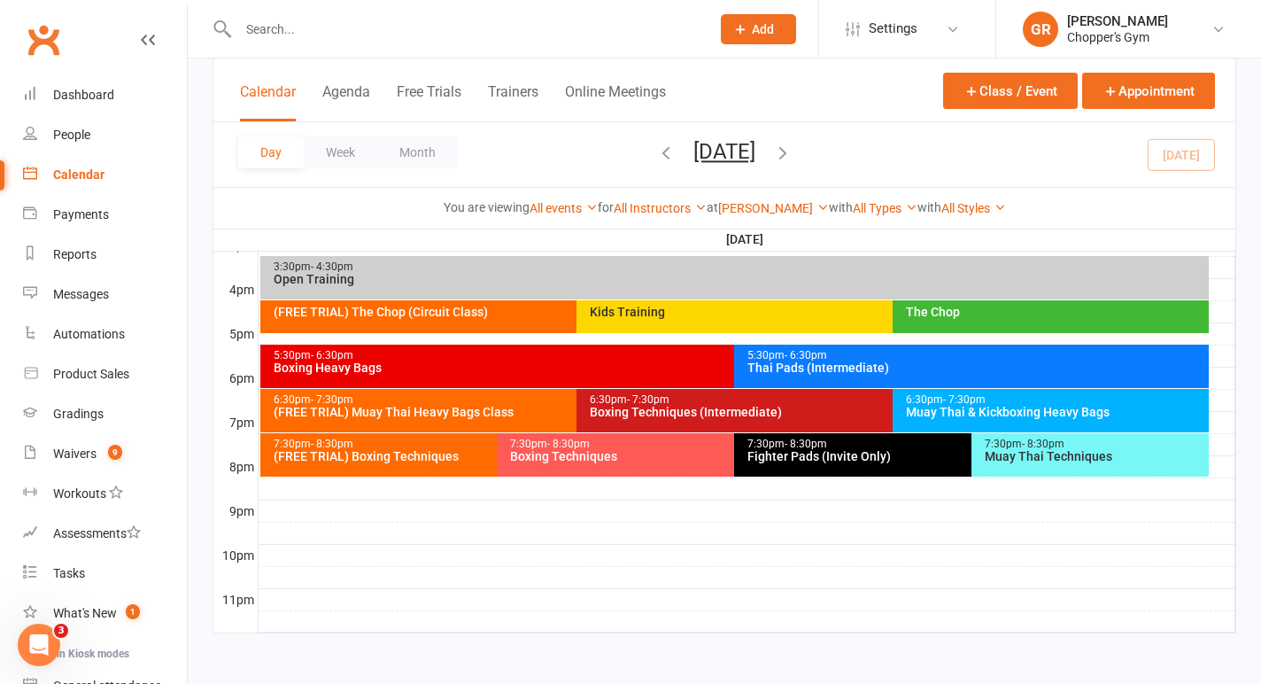
click at [591, 263] on div "3:30pm - 4:30pm" at bounding box center [739, 267] width 932 height 12
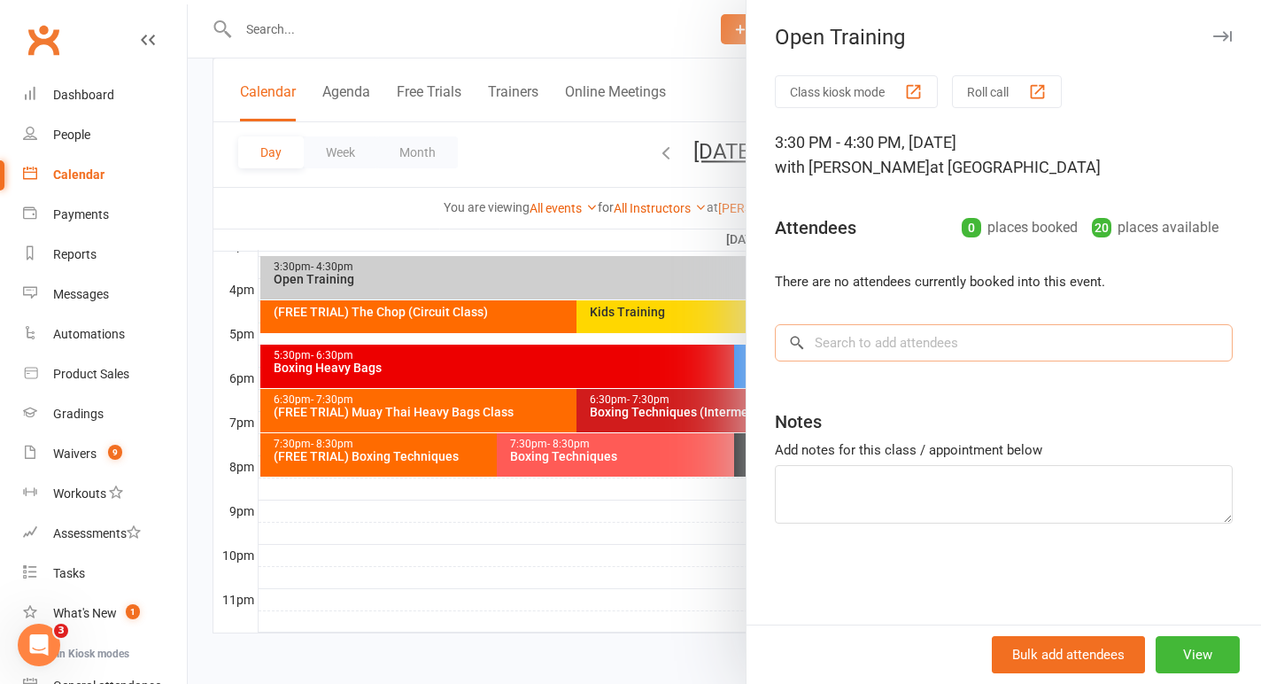
click at [859, 350] on input "search" at bounding box center [1004, 342] width 458 height 37
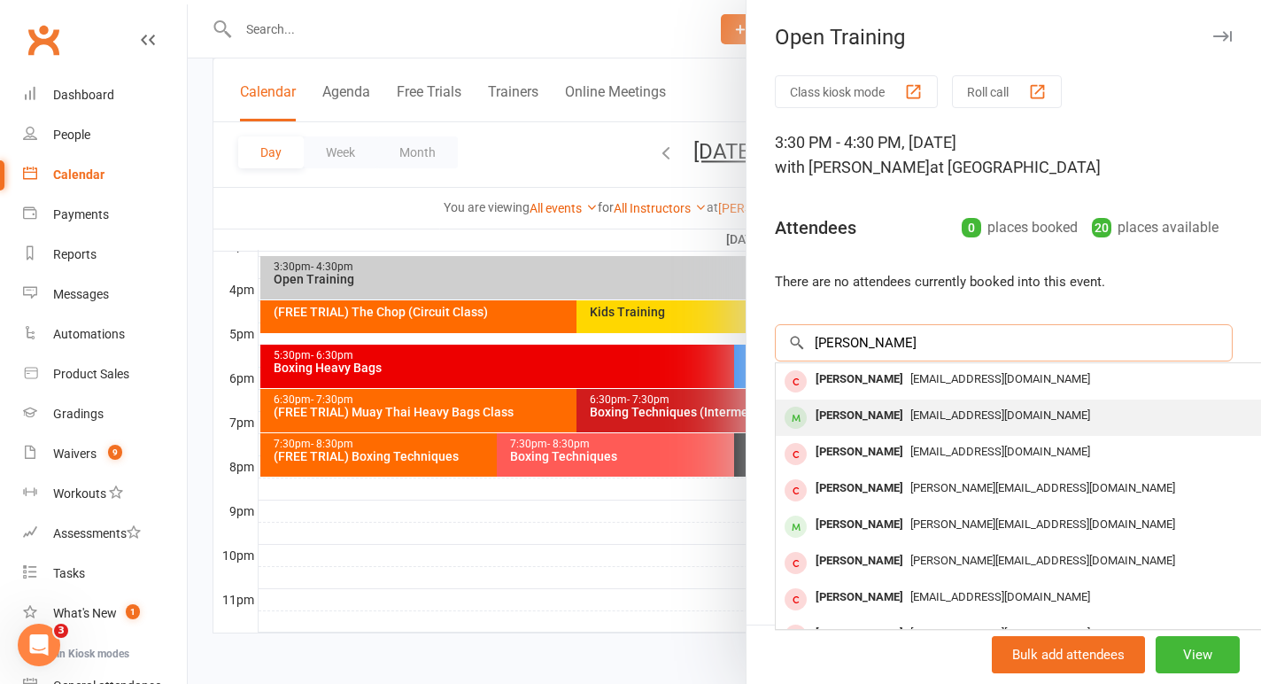
type input "kyle wa"
click at [854, 413] on div "Kyle Watson" at bounding box center [859, 416] width 102 height 26
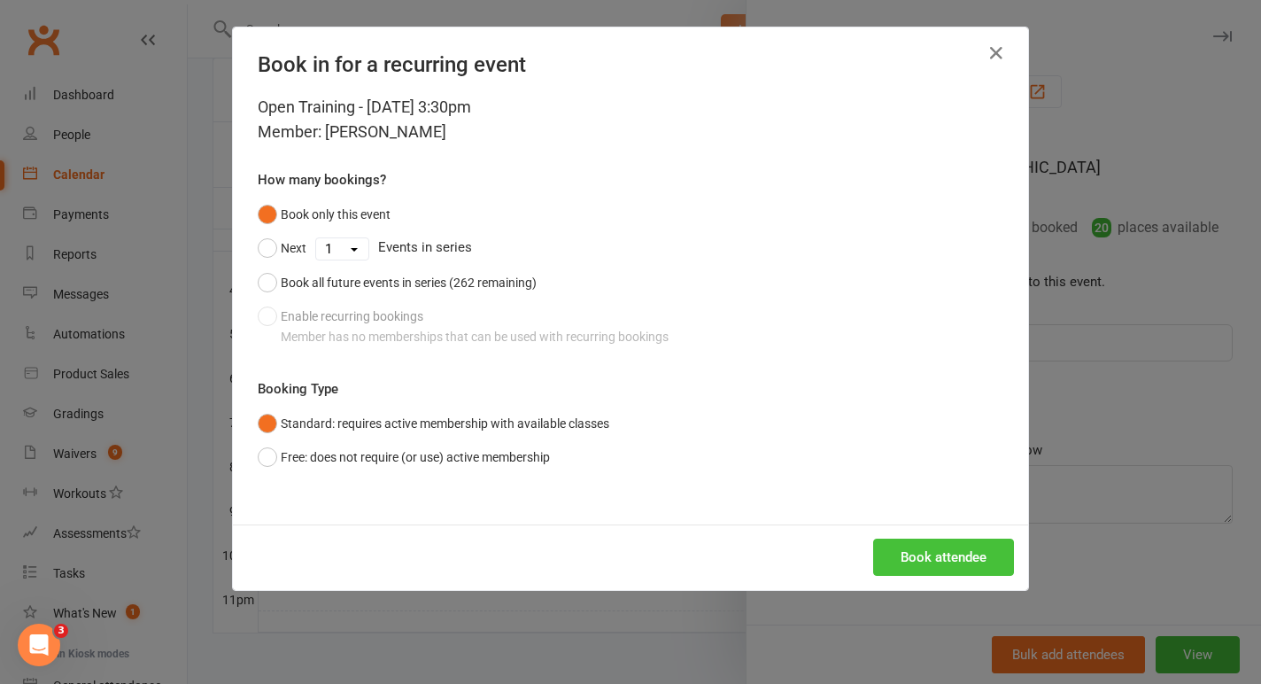
click at [962, 558] on button "Book attendee" at bounding box center [943, 556] width 141 height 37
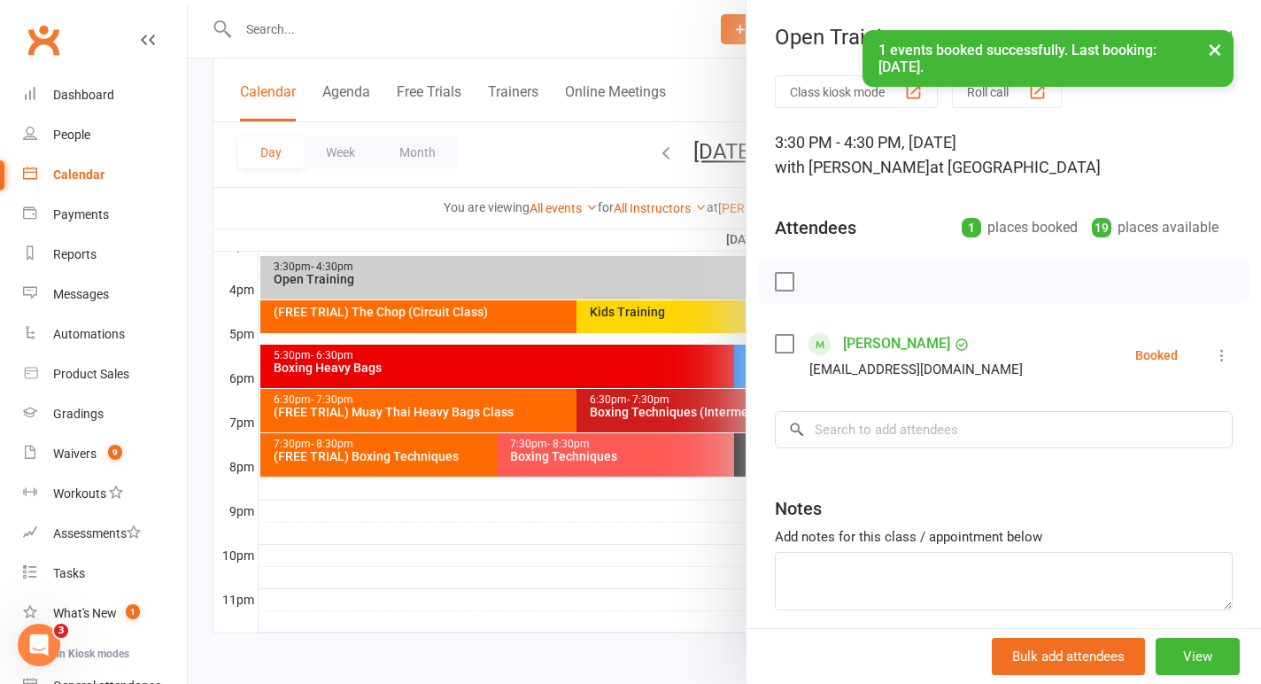
click at [782, 347] on label at bounding box center [784, 344] width 18 height 18
click at [832, 282] on icon "button" at bounding box center [823, 281] width 19 height 19
click at [576, 239] on div at bounding box center [724, 342] width 1073 height 684
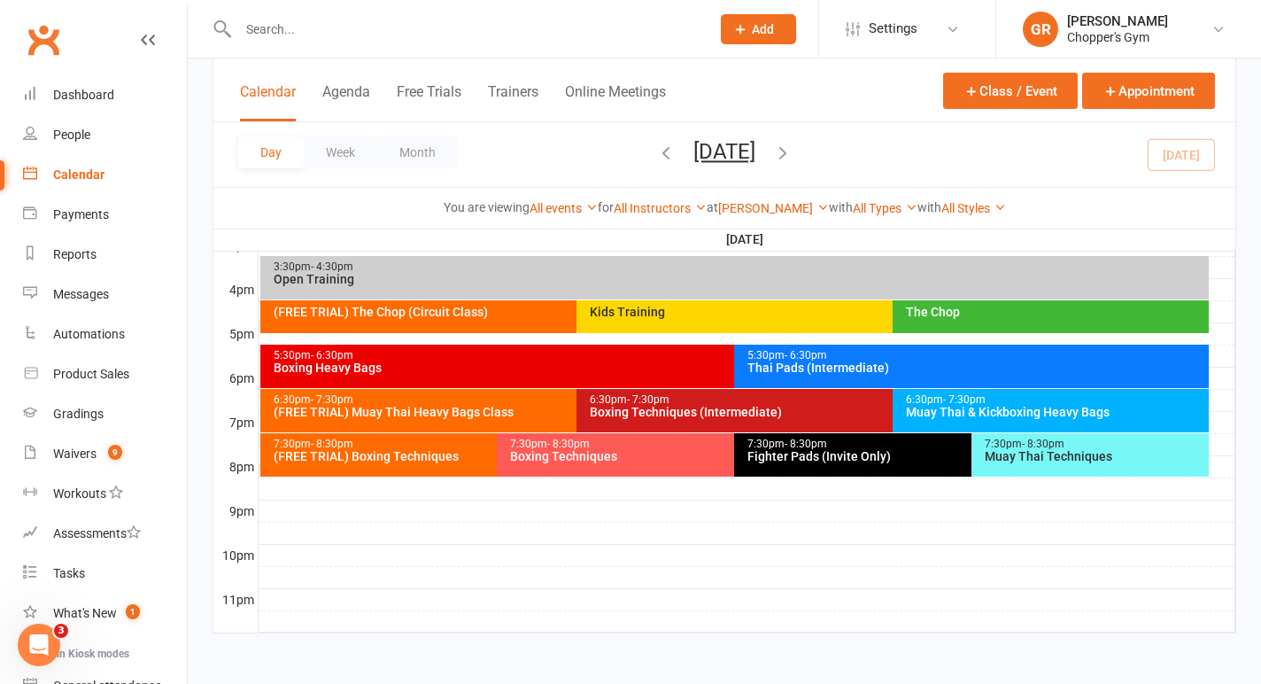
click at [988, 320] on div "The Chop" at bounding box center [1050, 316] width 316 height 33
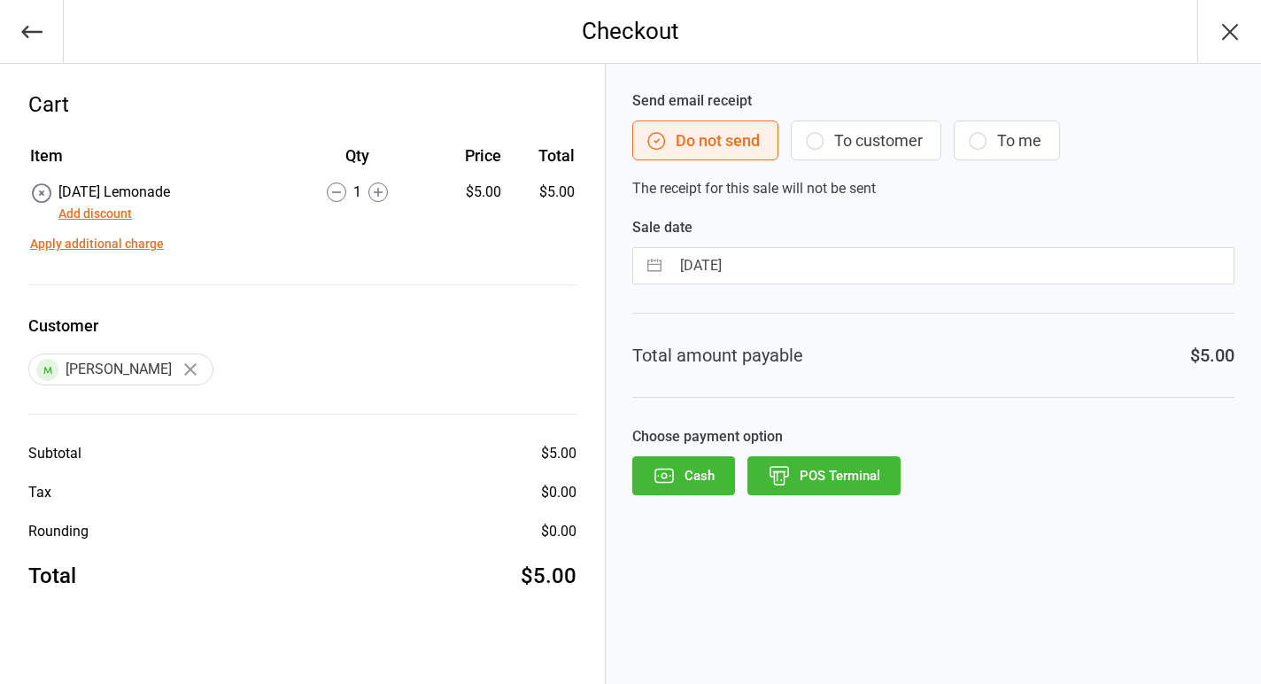
click at [127, 212] on button "Add discount" at bounding box center [94, 214] width 73 height 19
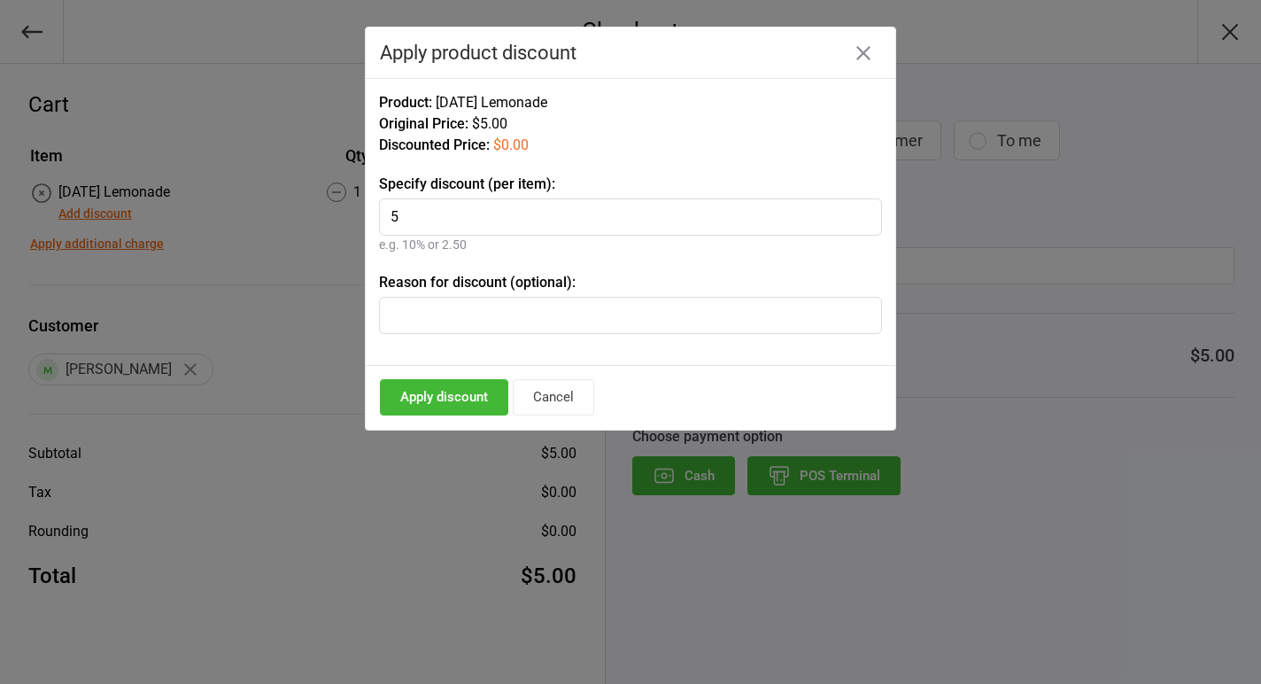
type input "5"
click at [465, 395] on button "Apply discount" at bounding box center [444, 397] width 128 height 36
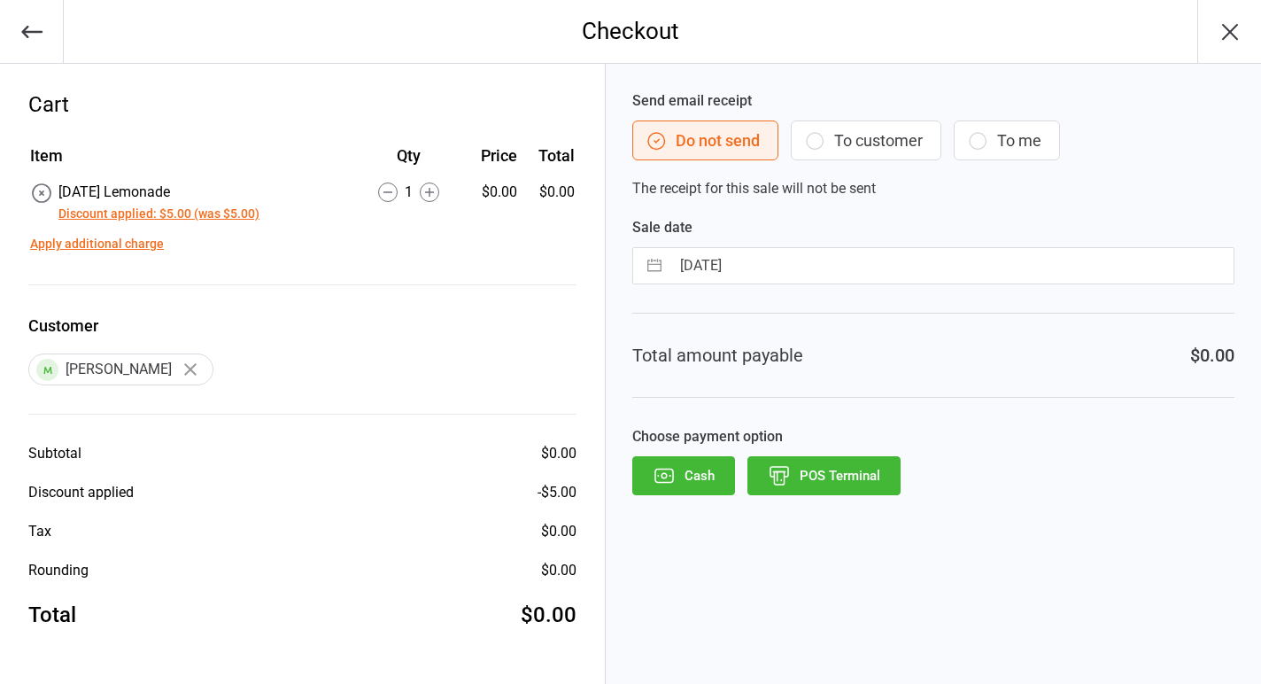
click at [802, 491] on button "POS Terminal" at bounding box center [823, 475] width 153 height 39
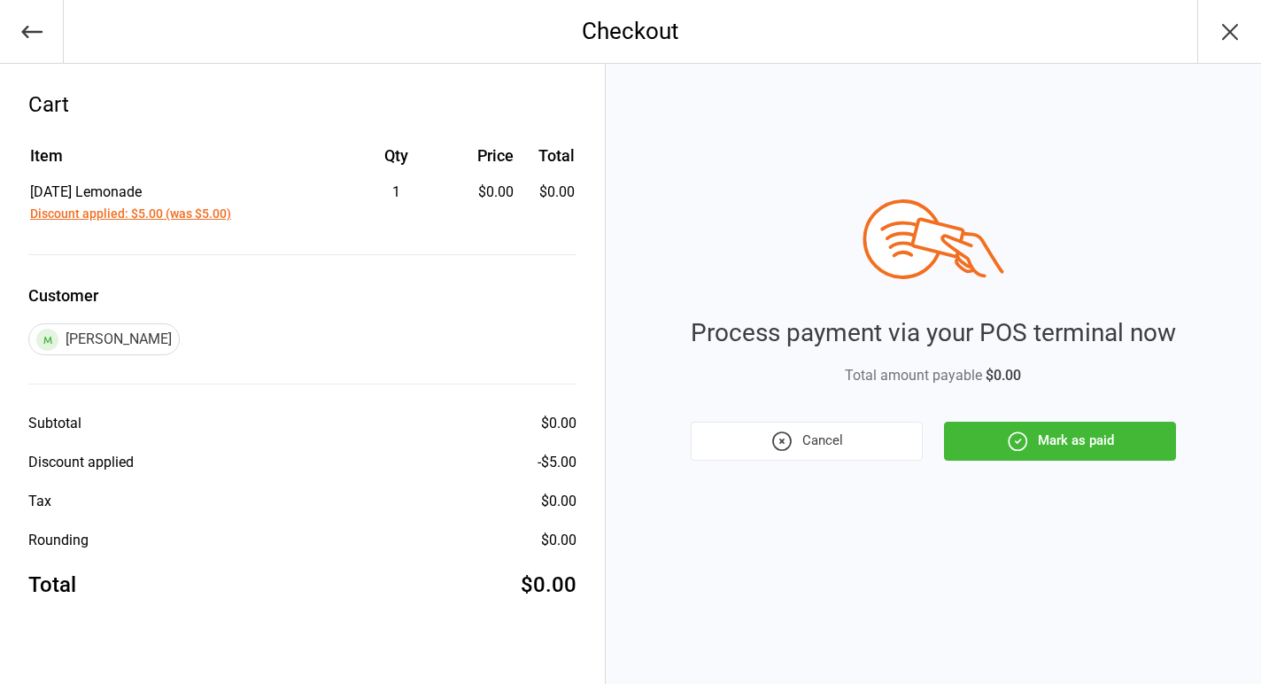
click at [1029, 444] on button "Mark as paid" at bounding box center [1060, 440] width 232 height 39
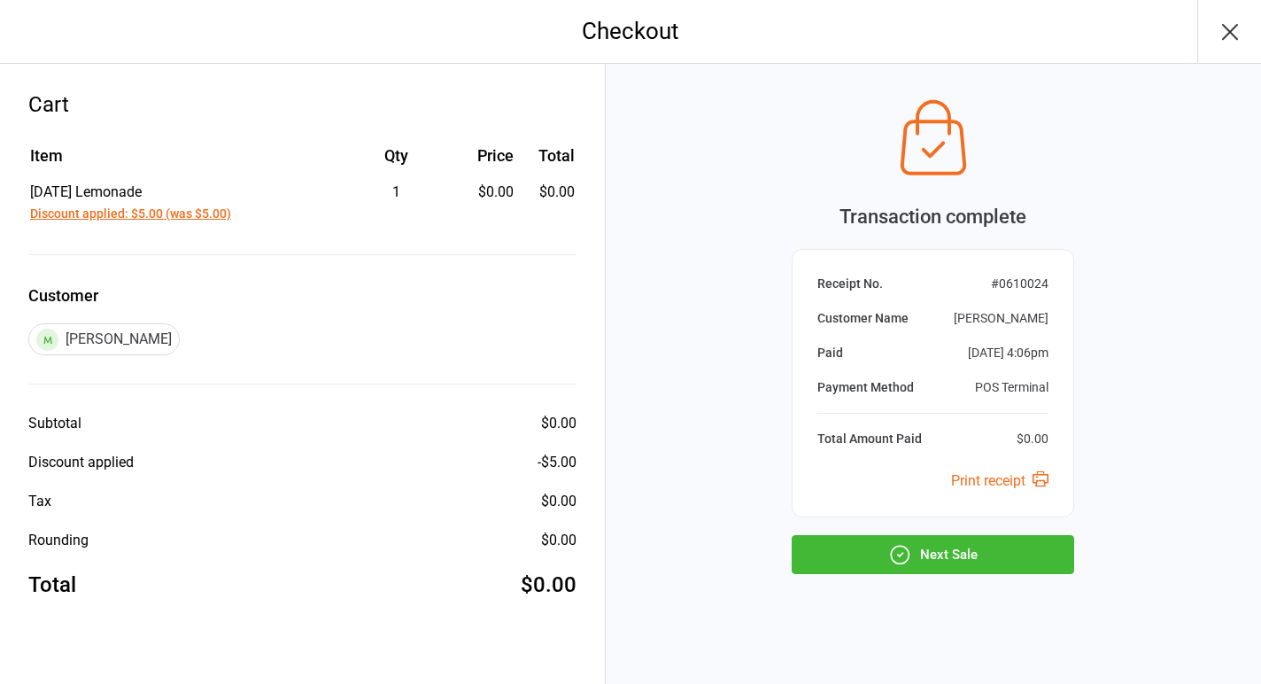
click at [971, 558] on button "Next Sale" at bounding box center [933, 554] width 282 height 39
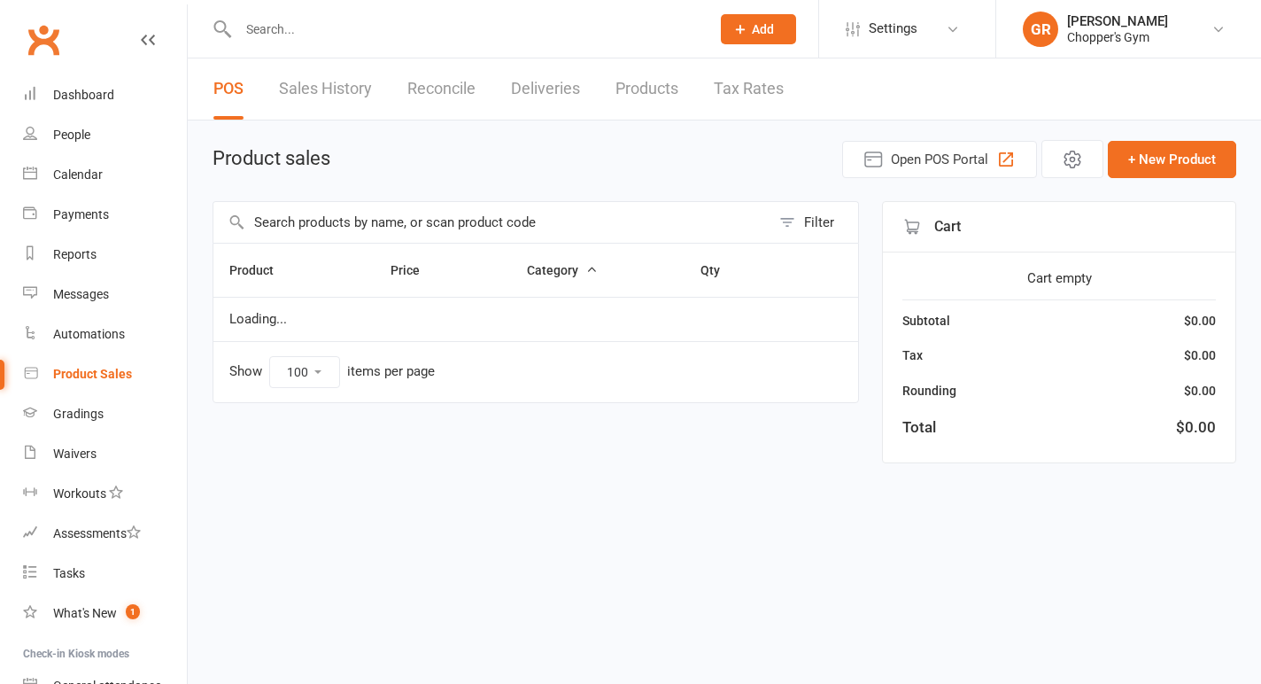
select select "100"
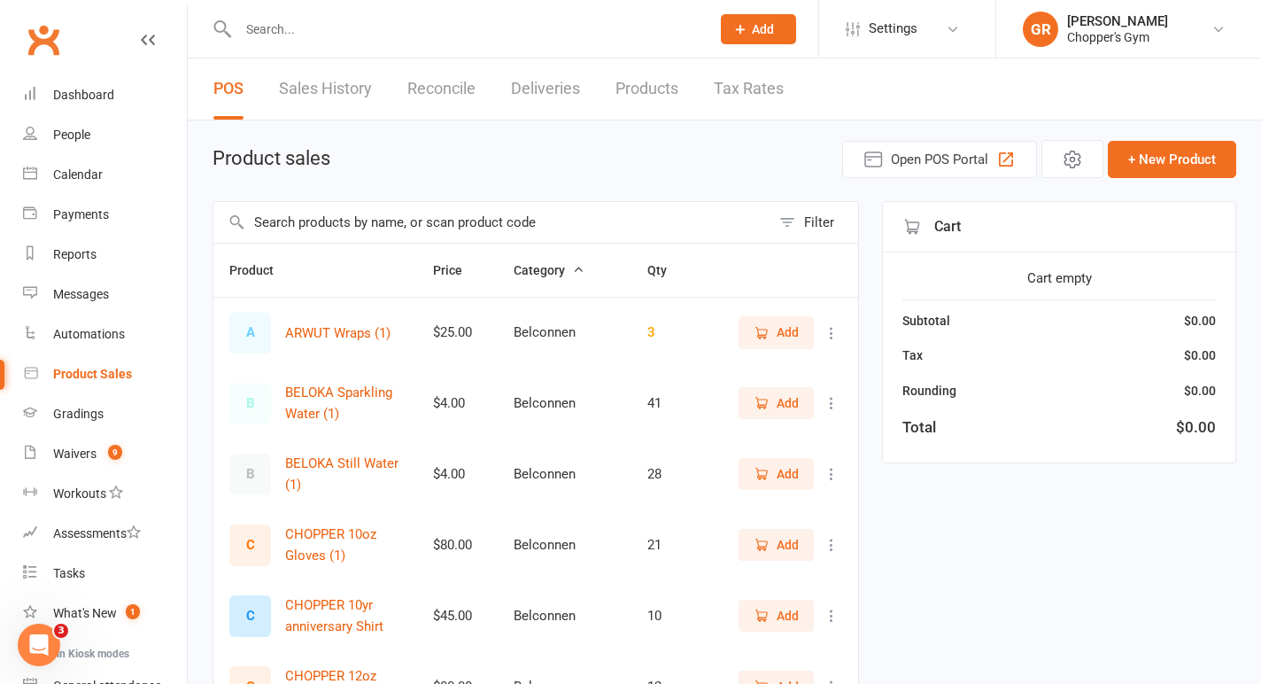
click at [332, 20] on input "text" at bounding box center [465, 29] width 465 height 25
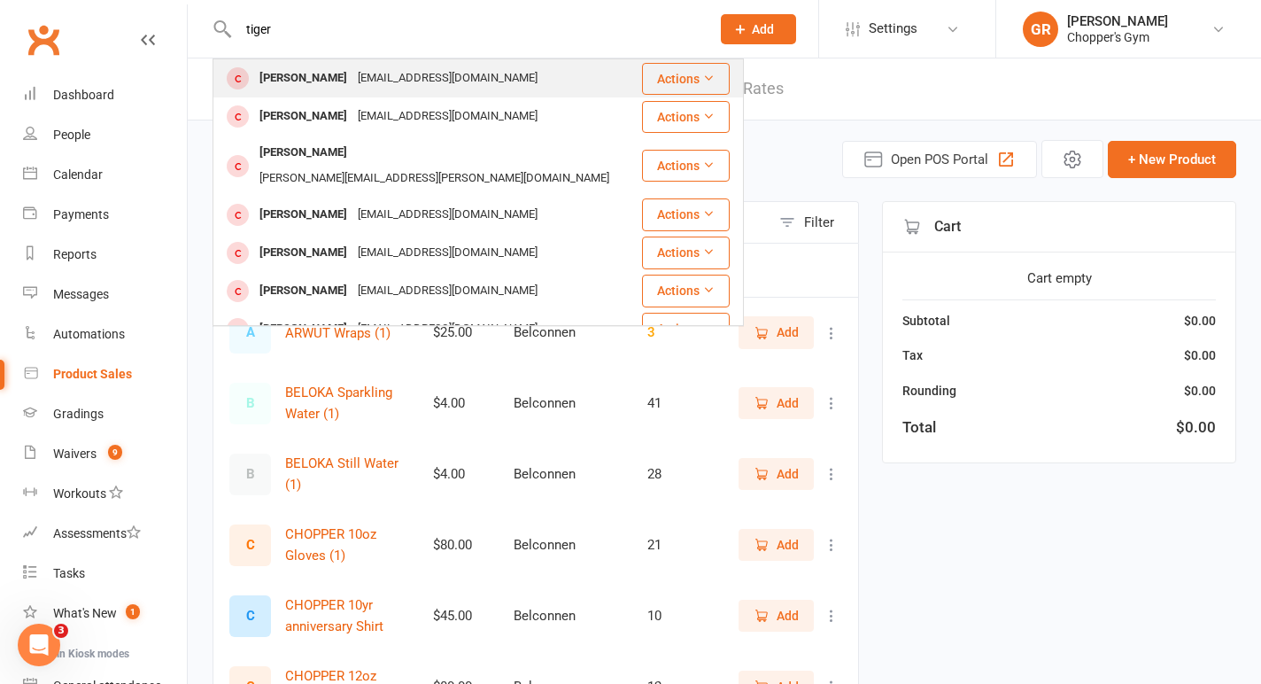
type input "tiger"
click at [329, 73] on div "Tiger Graham" at bounding box center [303, 79] width 98 height 26
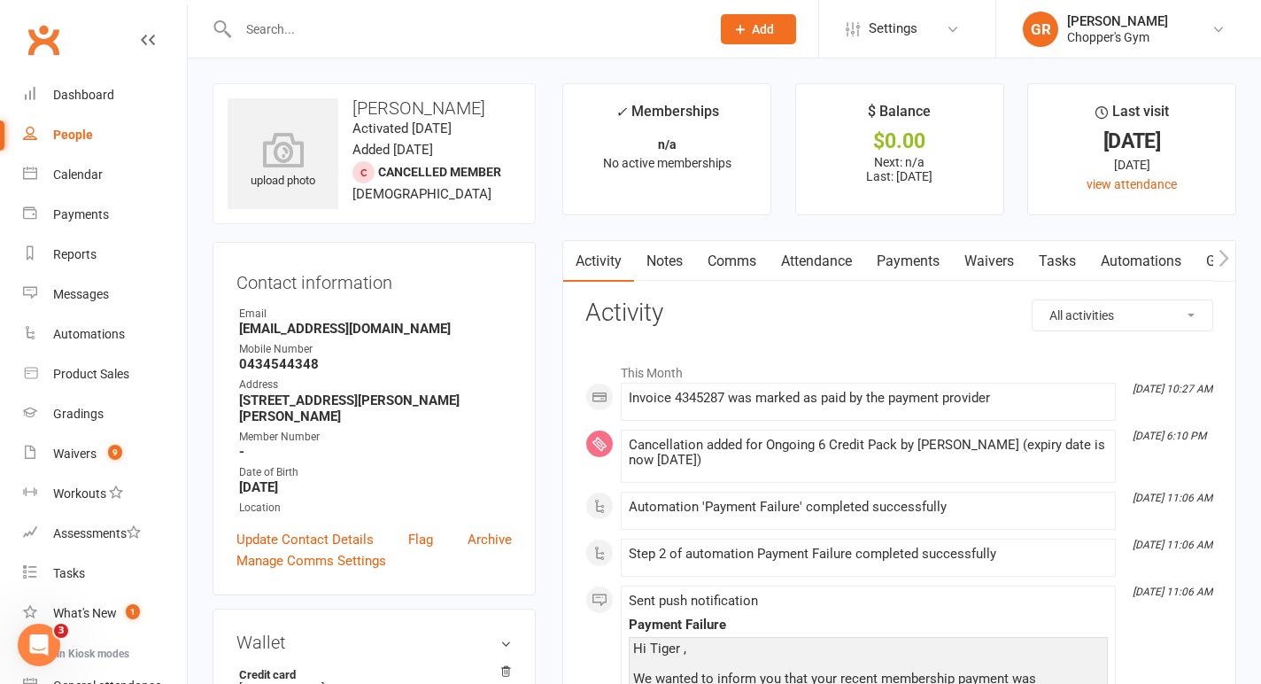
click at [911, 261] on link "Payments" at bounding box center [908, 261] width 88 height 41
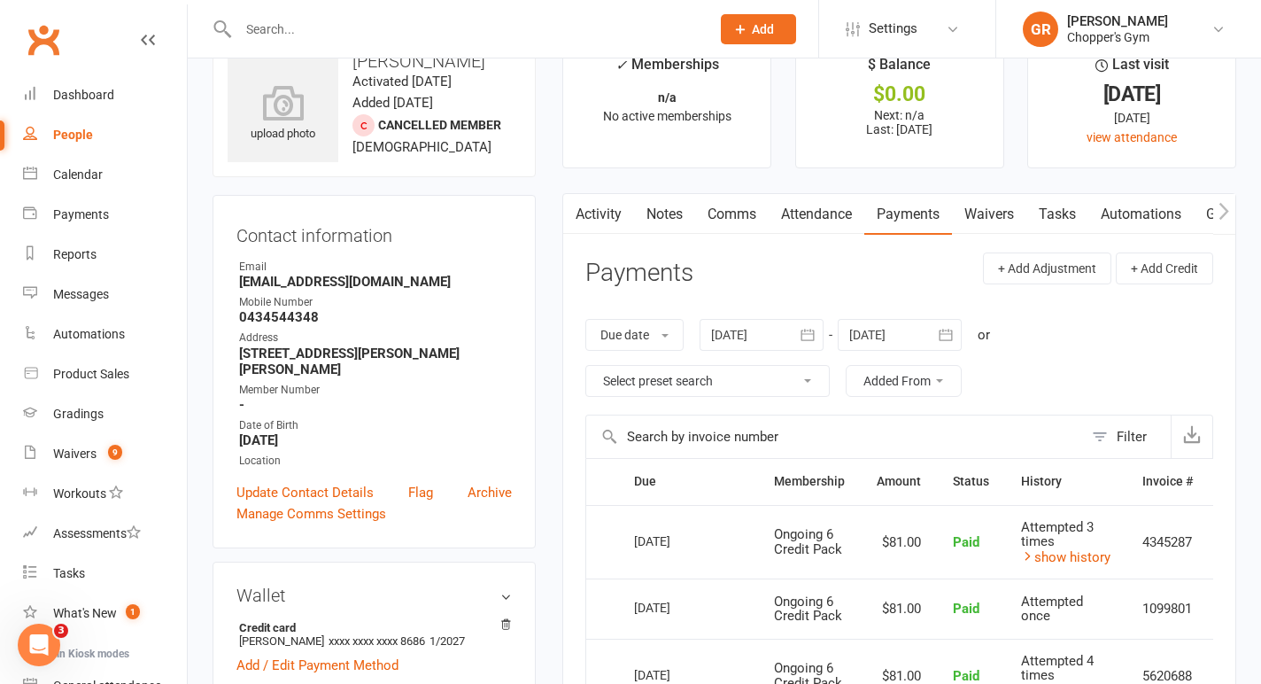
scroll to position [50, 0]
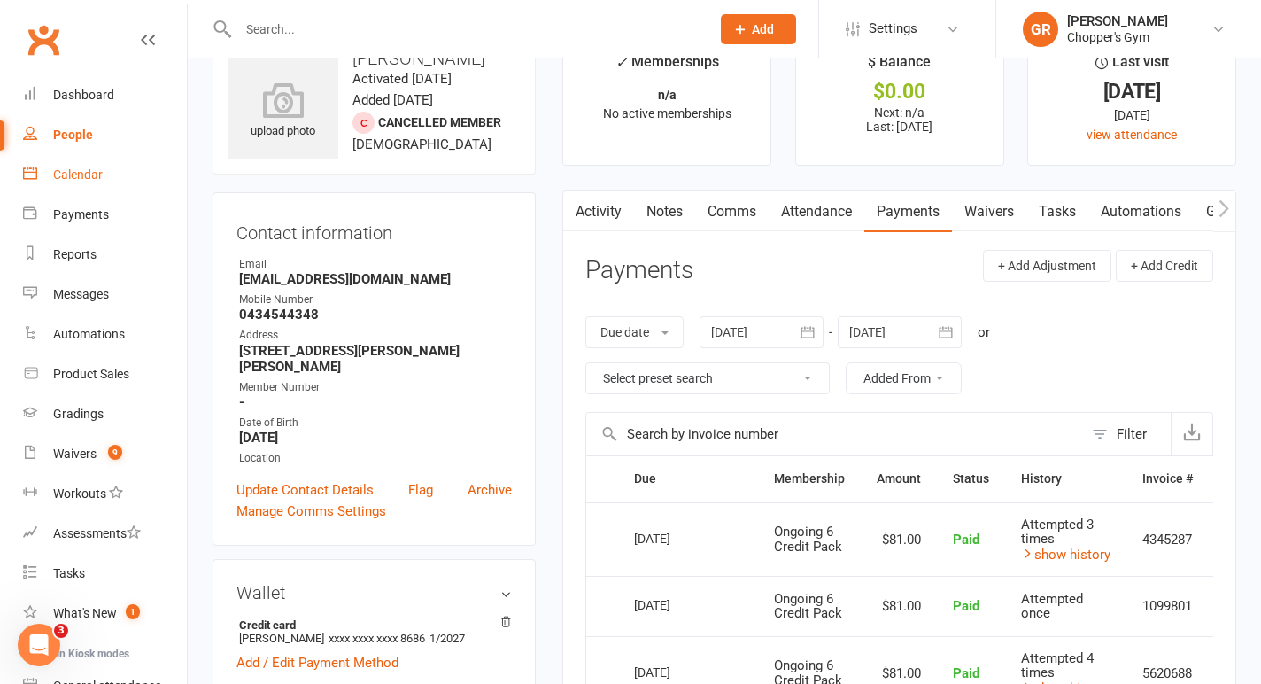
click at [90, 182] on link "Calendar" at bounding box center [105, 175] width 164 height 40
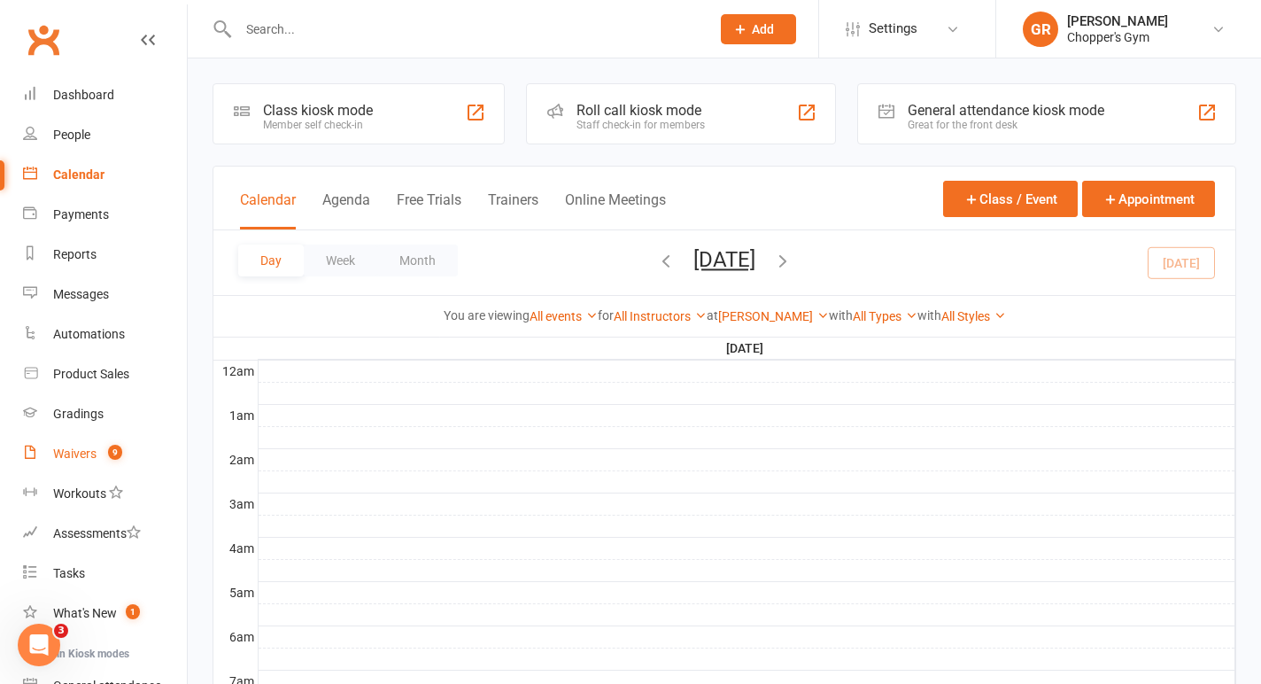
click at [73, 448] on div "Waivers" at bounding box center [74, 453] width 43 height 14
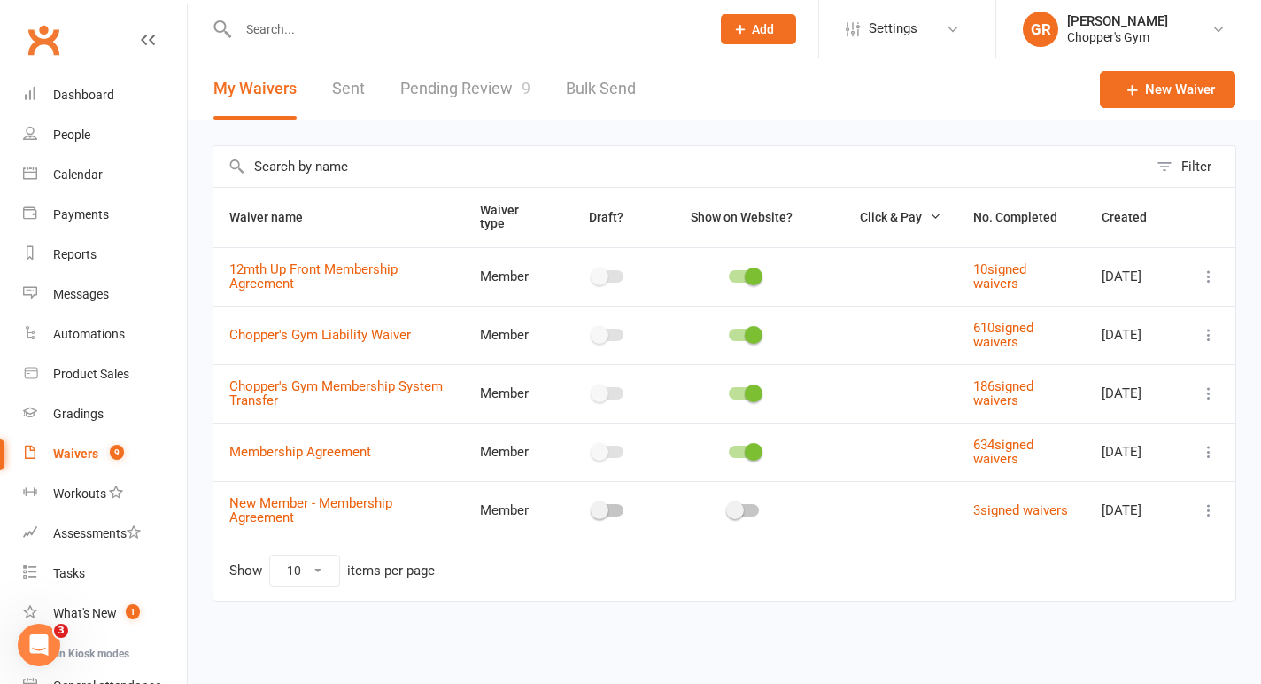
click at [465, 94] on link "Pending Review 9" at bounding box center [465, 88] width 130 height 61
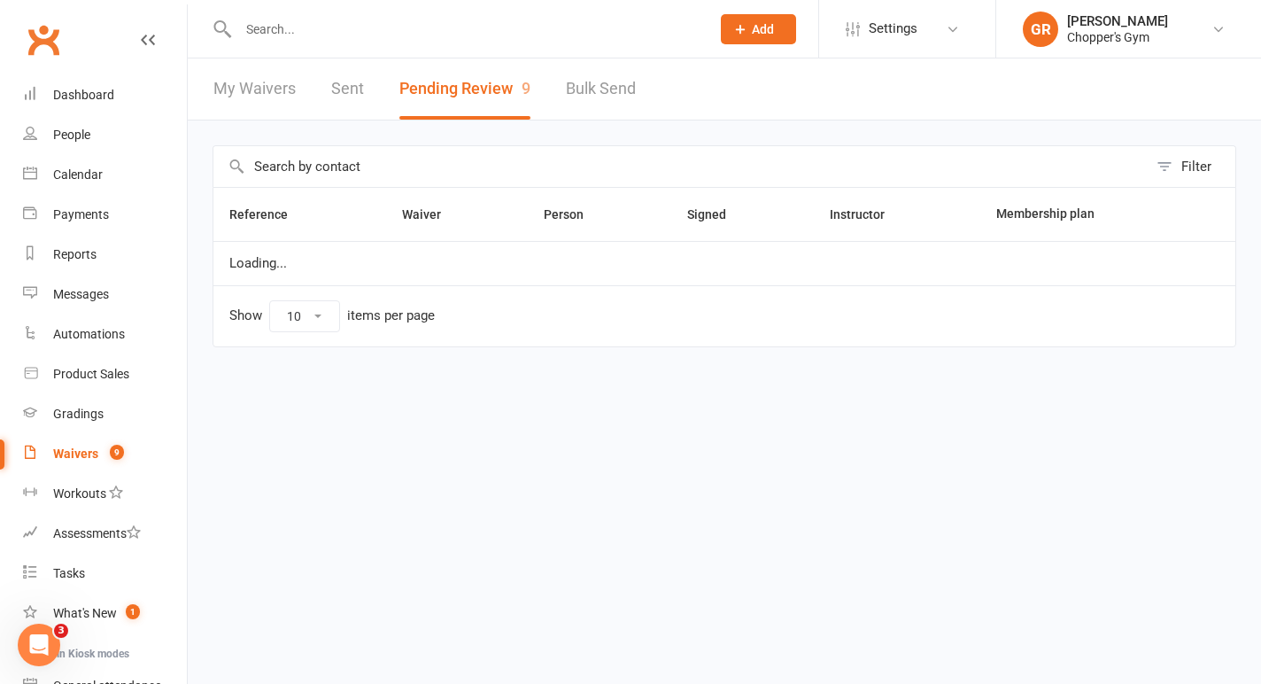
select select "50"
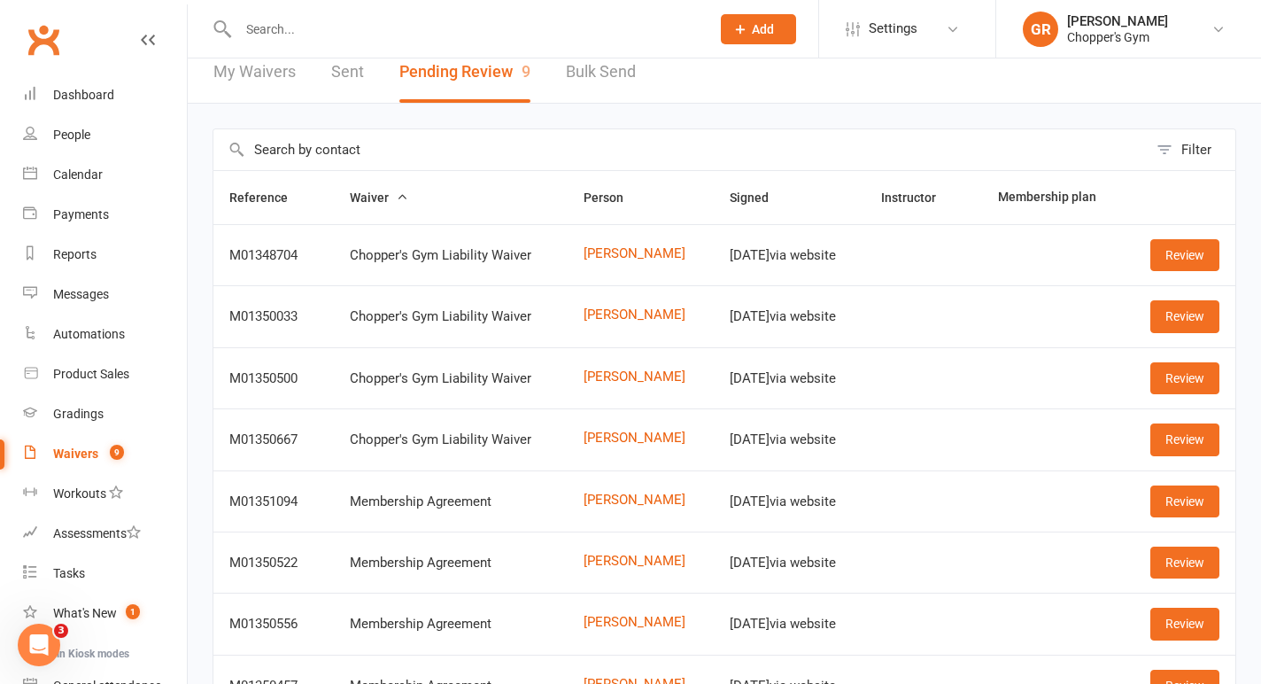
scroll to position [19, 0]
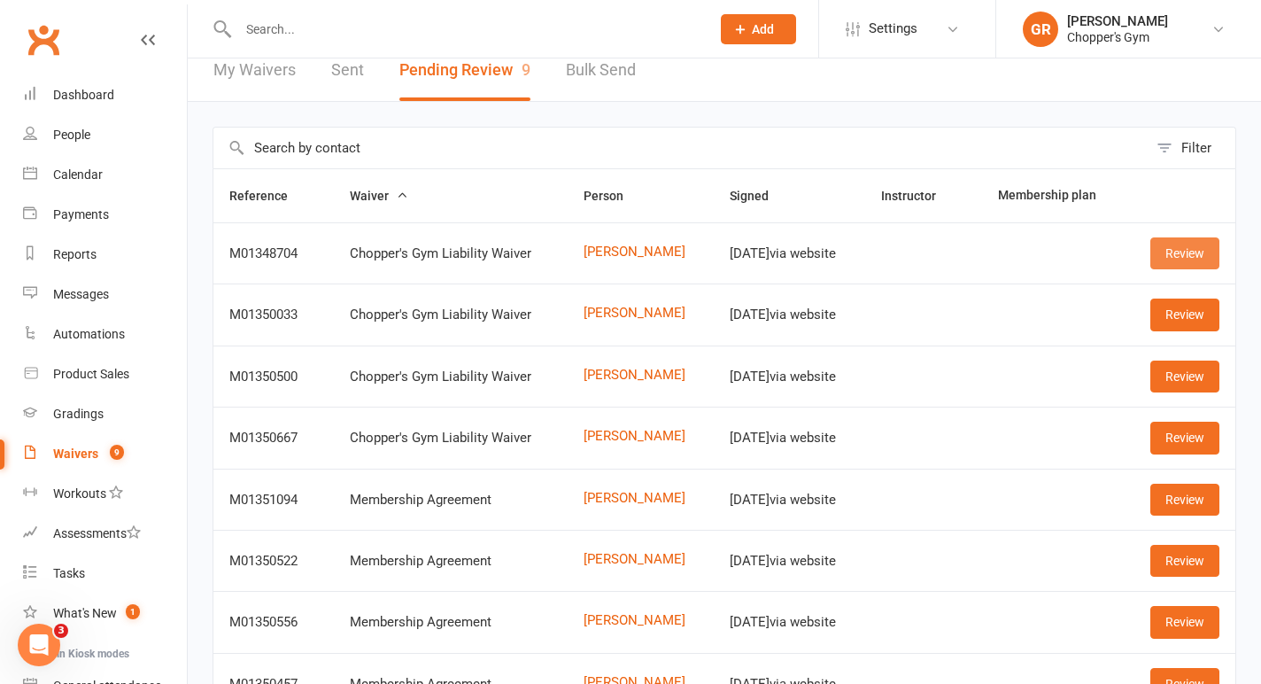
click at [1180, 261] on link "Review" at bounding box center [1184, 253] width 69 height 32
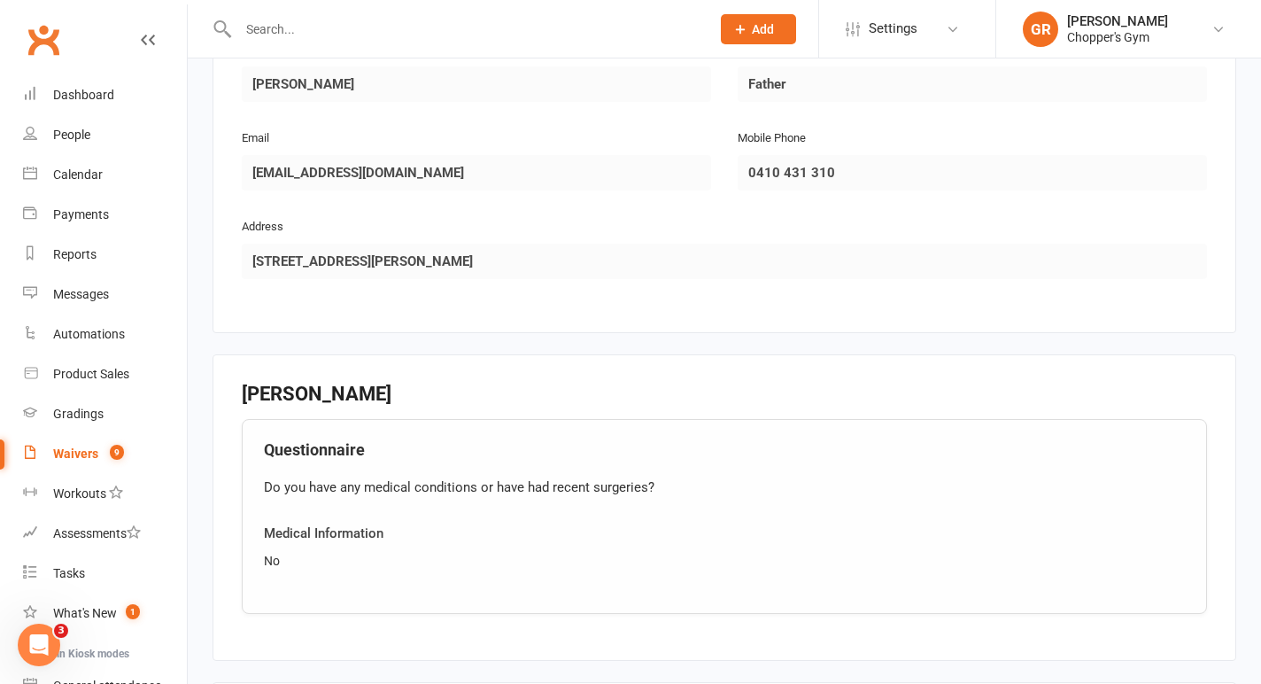
scroll to position [1220, 0]
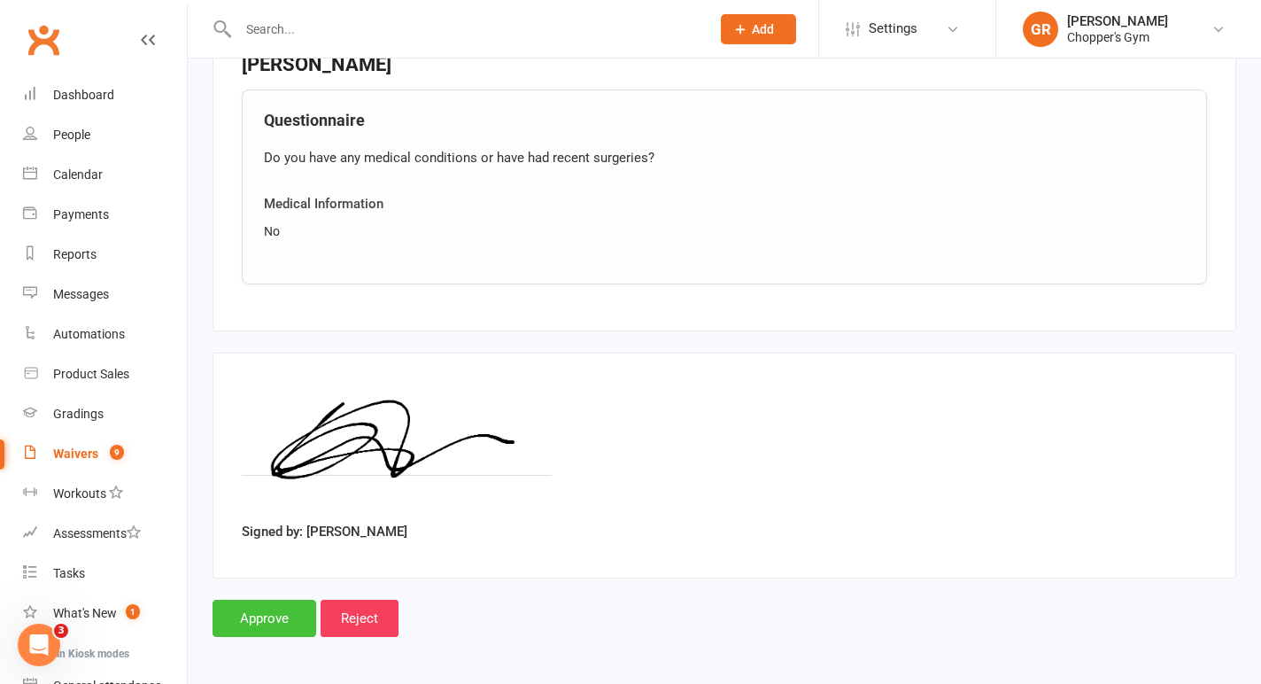
click at [280, 599] on input "Approve" at bounding box center [264, 617] width 104 height 37
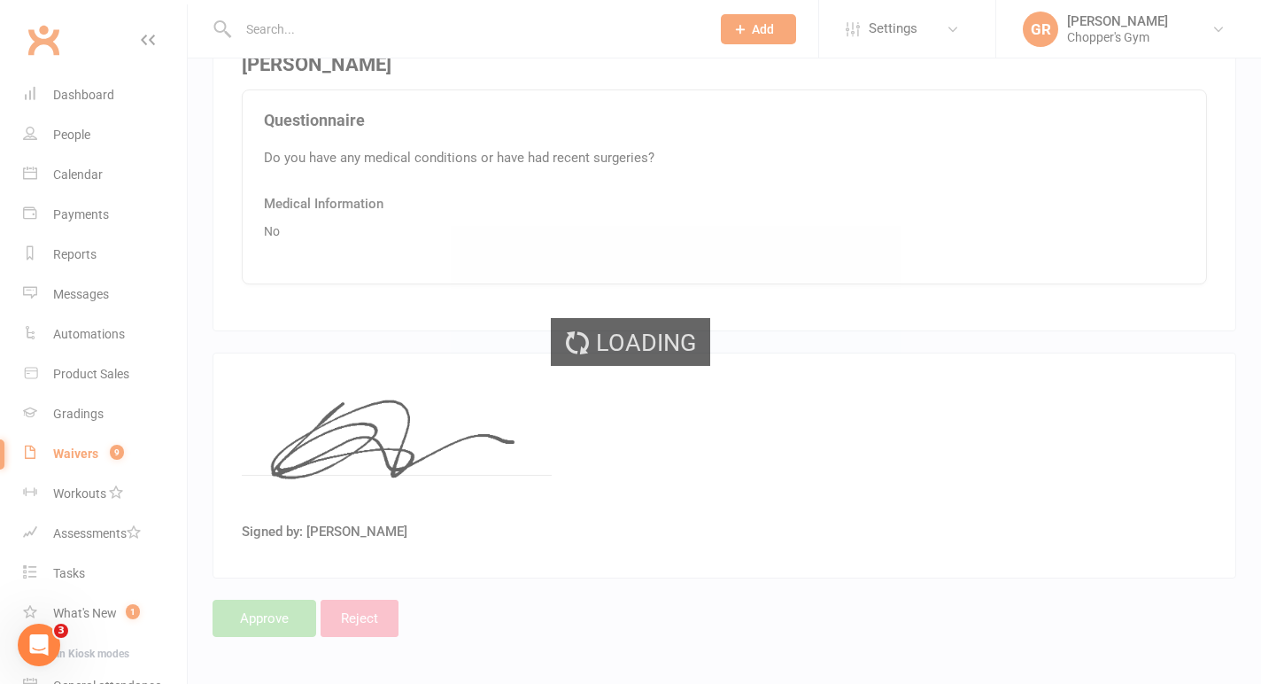
select select "50"
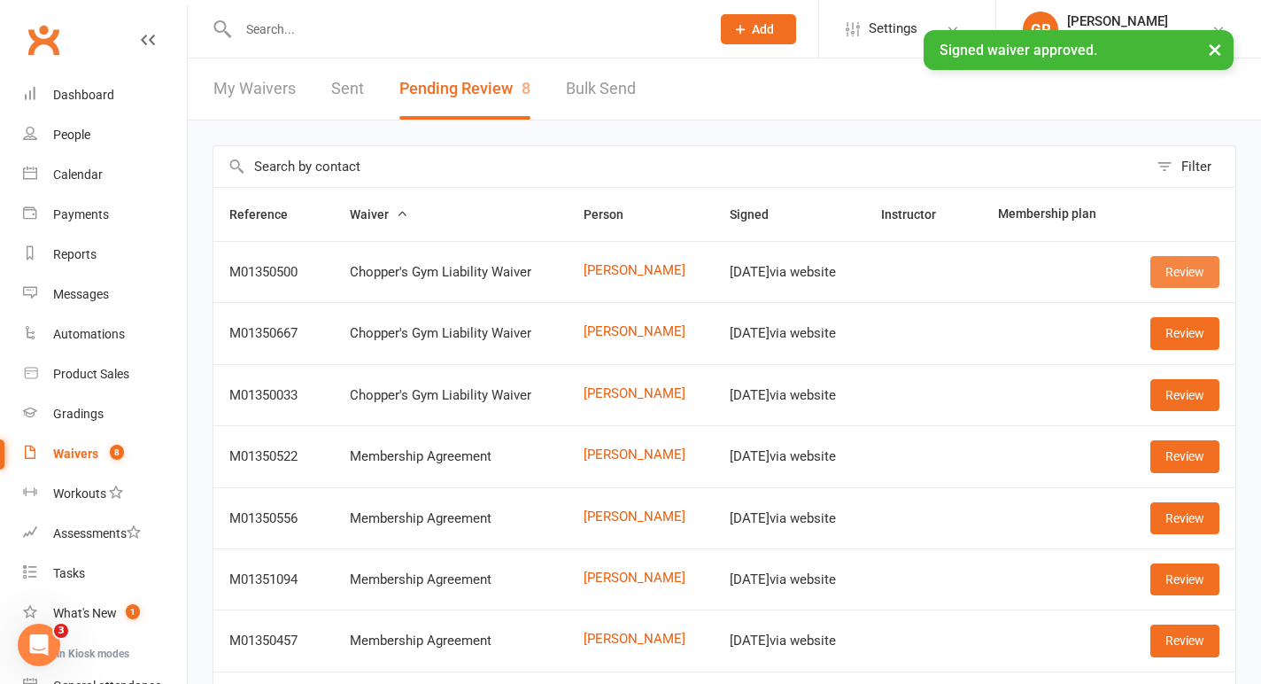
click at [1167, 274] on link "Review" at bounding box center [1184, 272] width 69 height 32
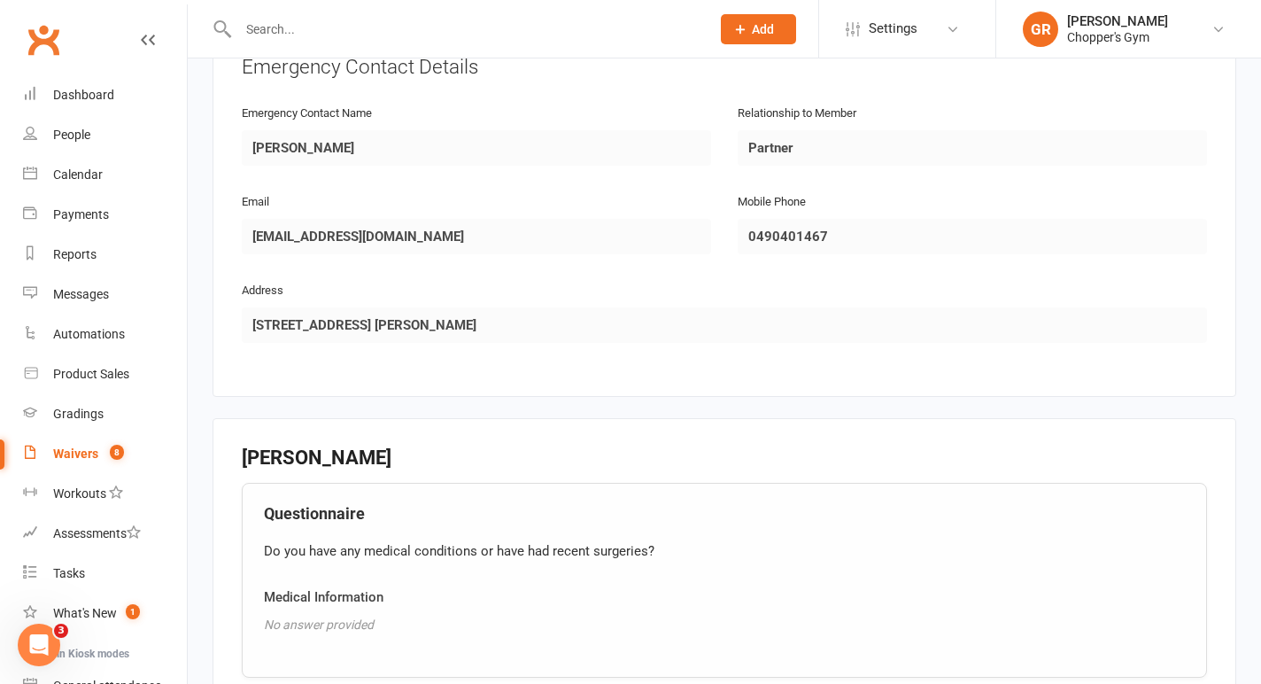
scroll to position [1220, 0]
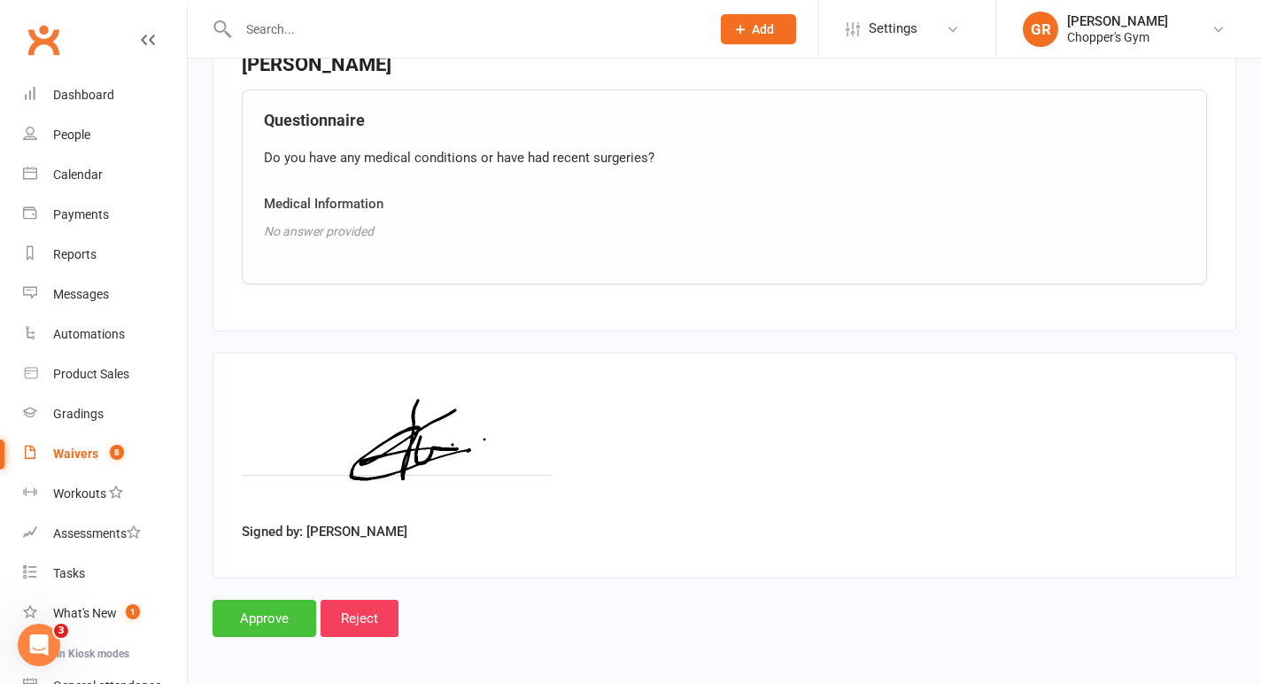
click at [267, 607] on input "Approve" at bounding box center [264, 617] width 104 height 37
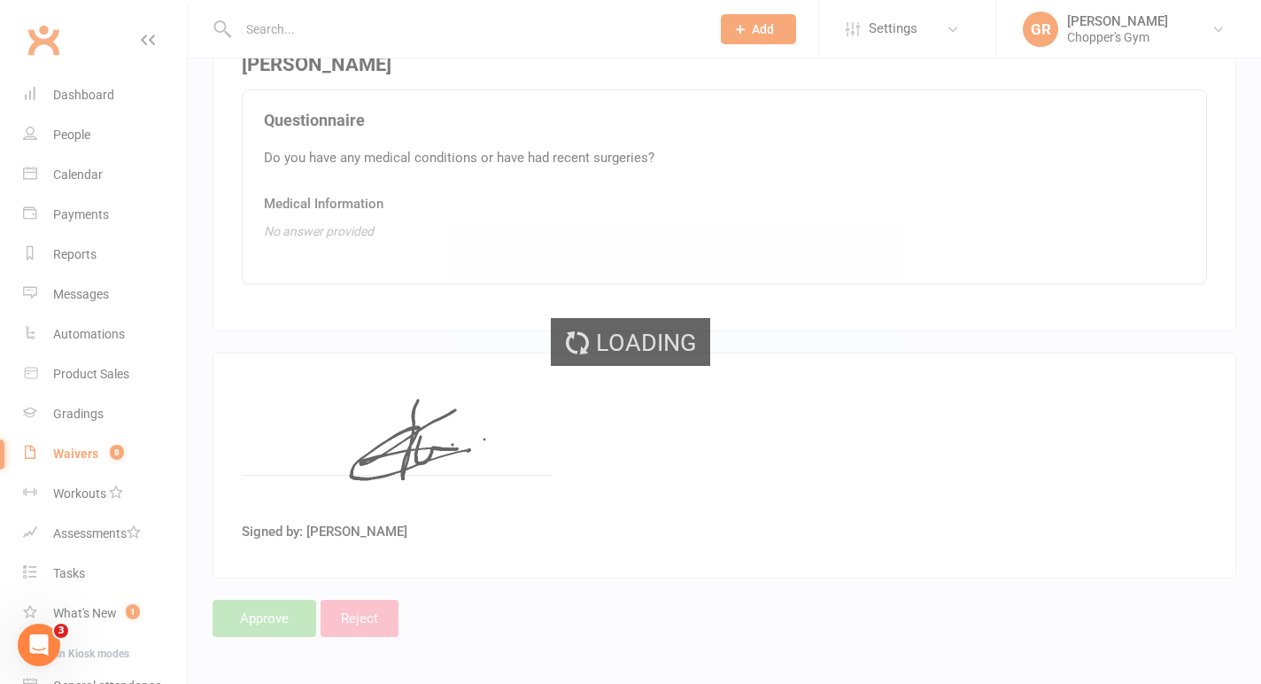
select select "50"
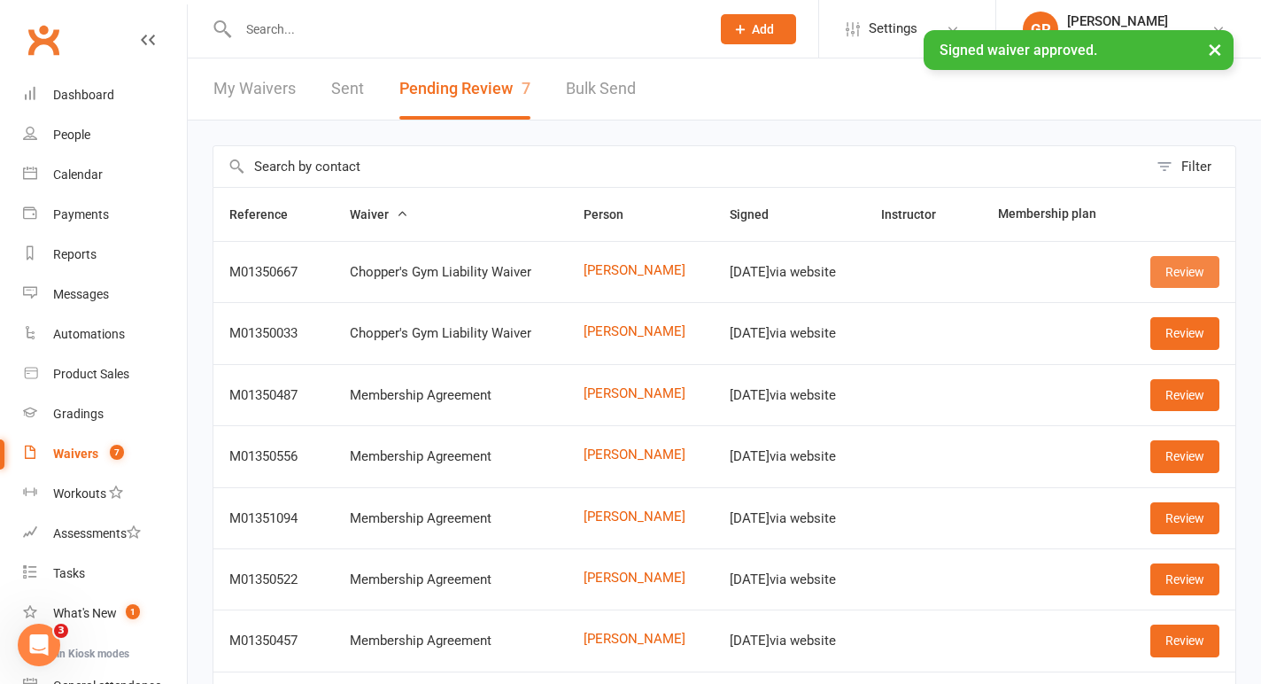
click at [1178, 270] on link "Review" at bounding box center [1184, 272] width 69 height 32
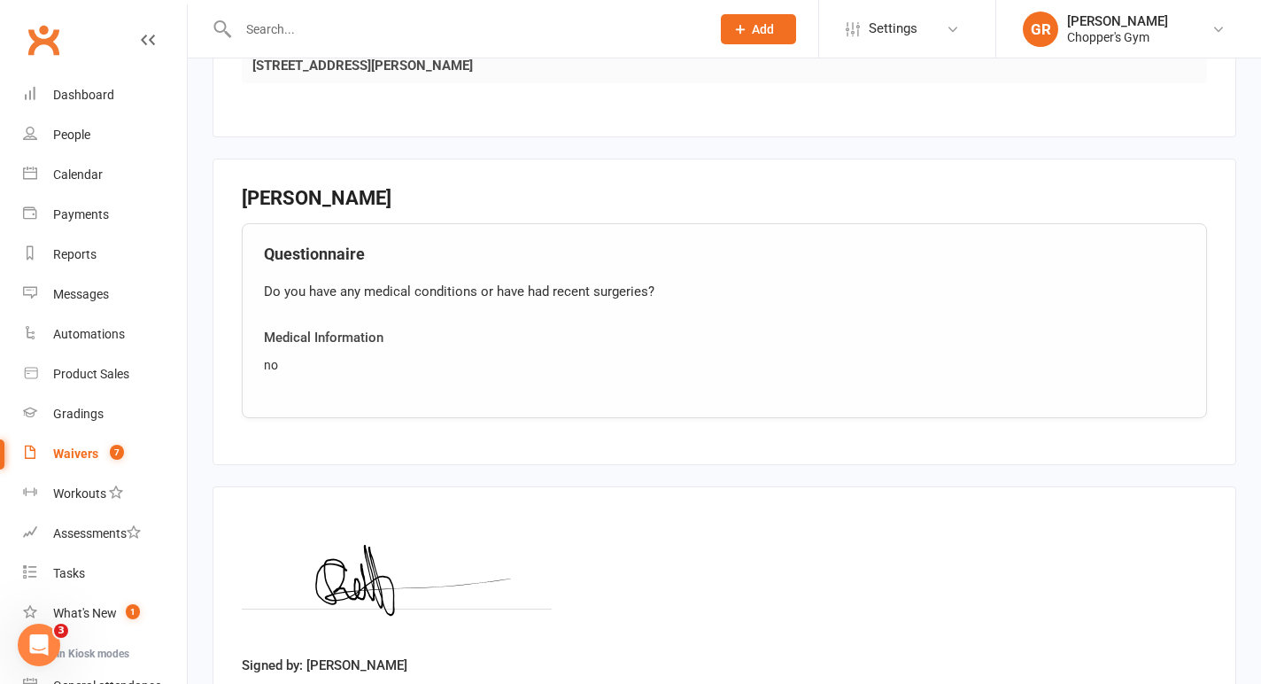
scroll to position [1220, 0]
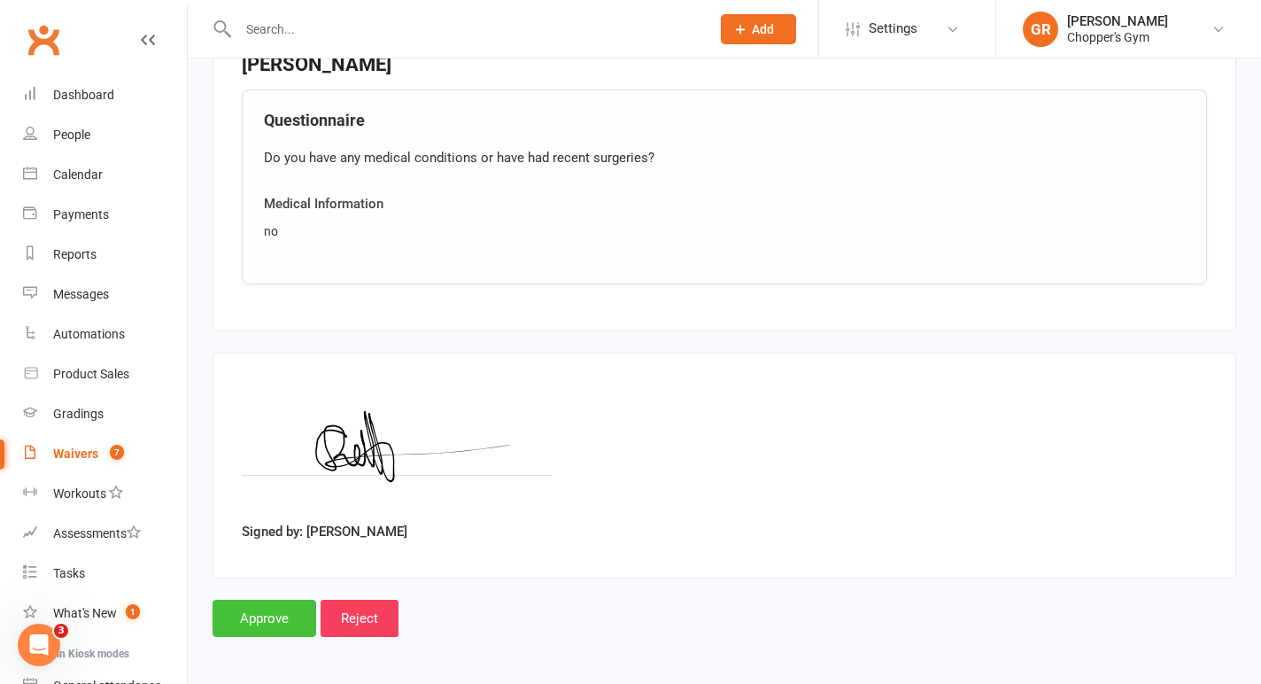
click at [247, 611] on input "Approve" at bounding box center [264, 617] width 104 height 37
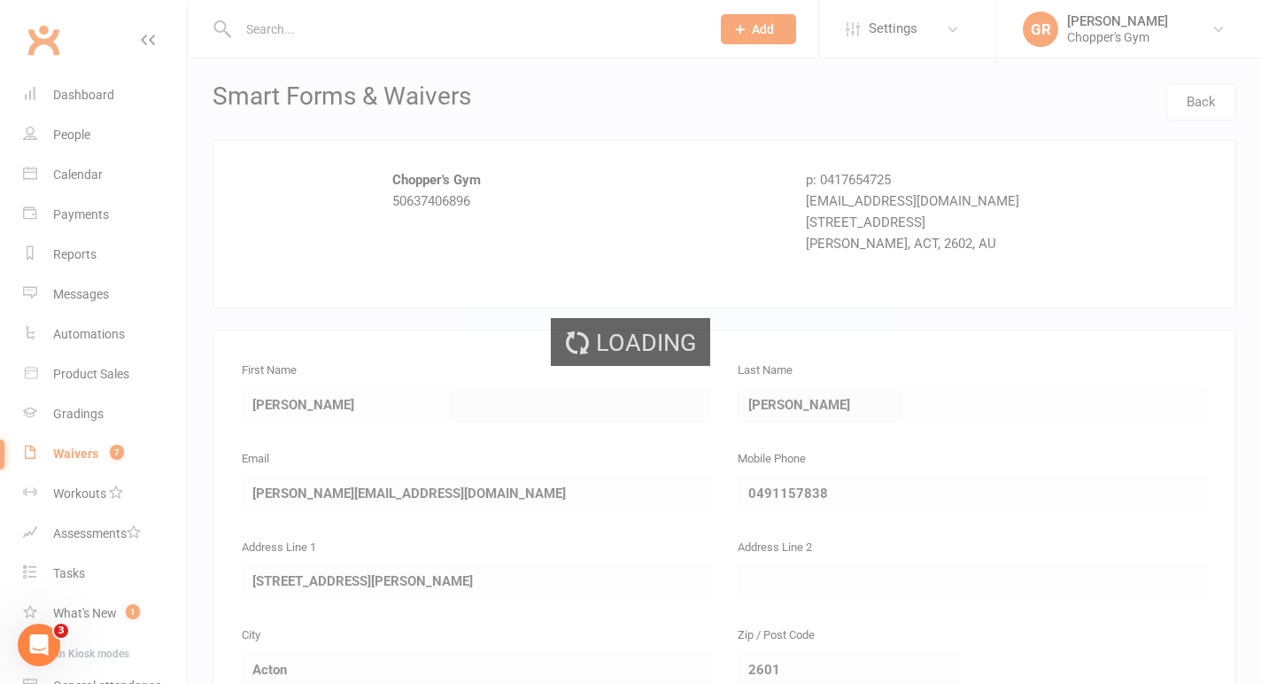
select select "50"
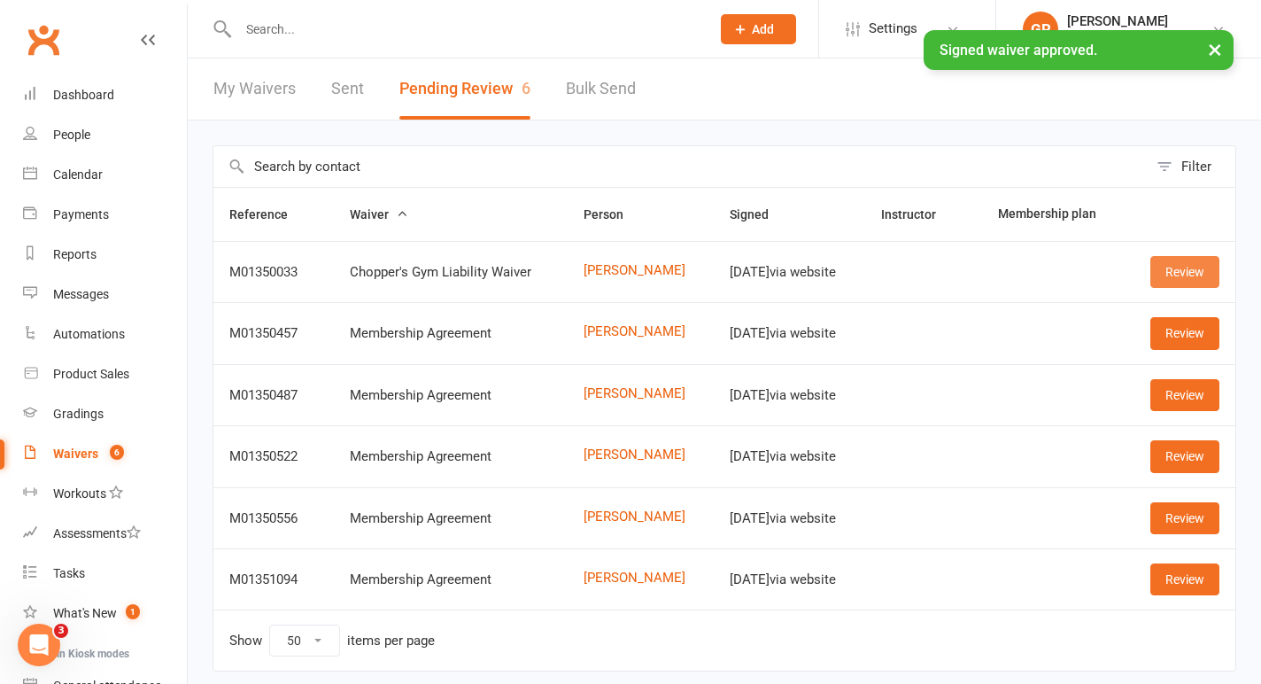
click at [1178, 265] on link "Review" at bounding box center [1184, 272] width 69 height 32
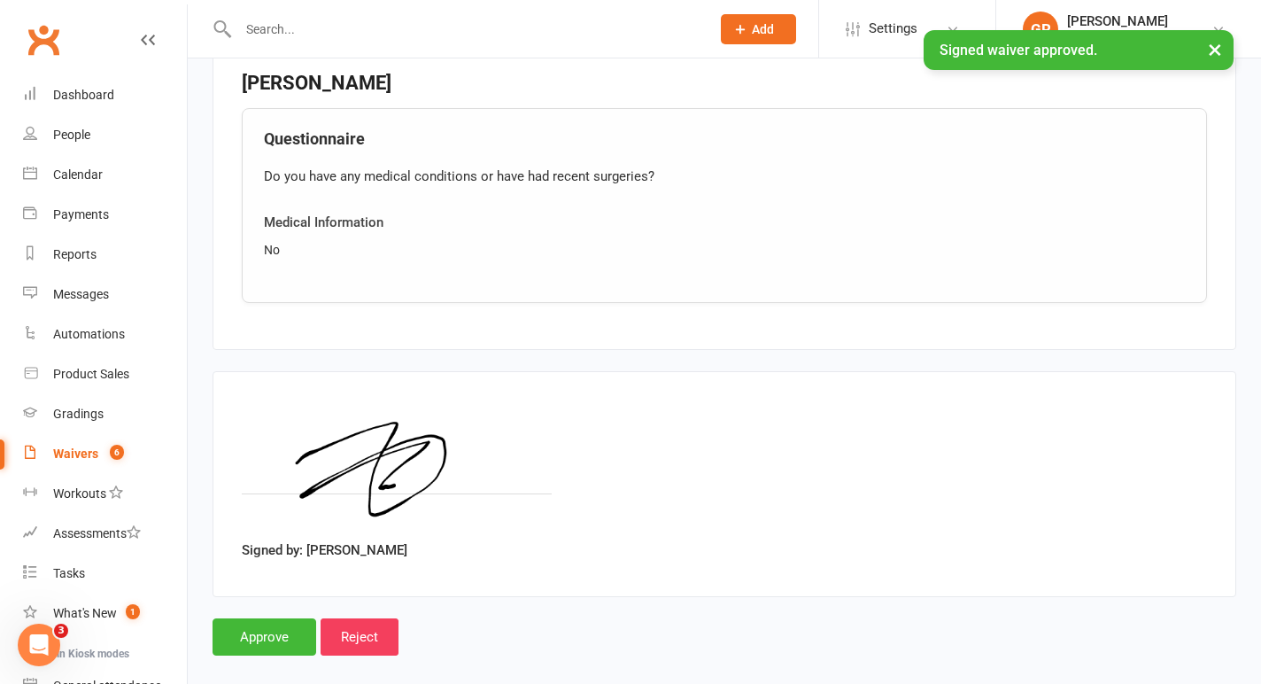
scroll to position [1220, 0]
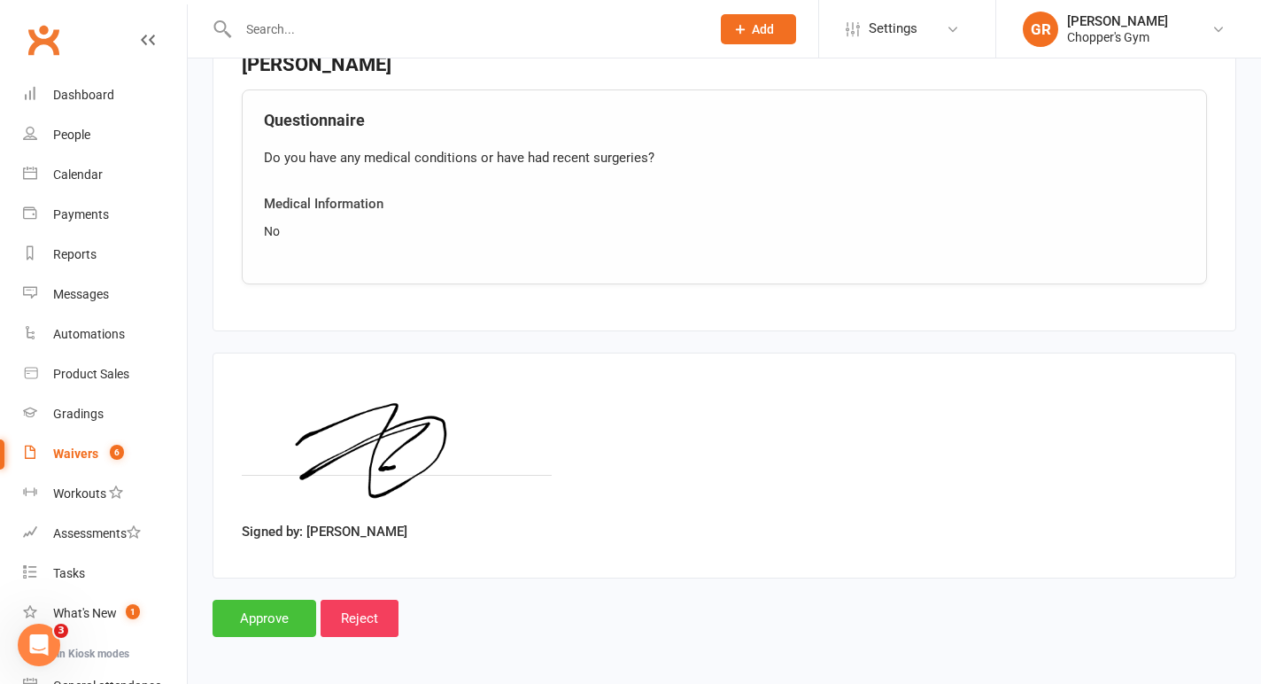
click at [254, 614] on input "Approve" at bounding box center [264, 617] width 104 height 37
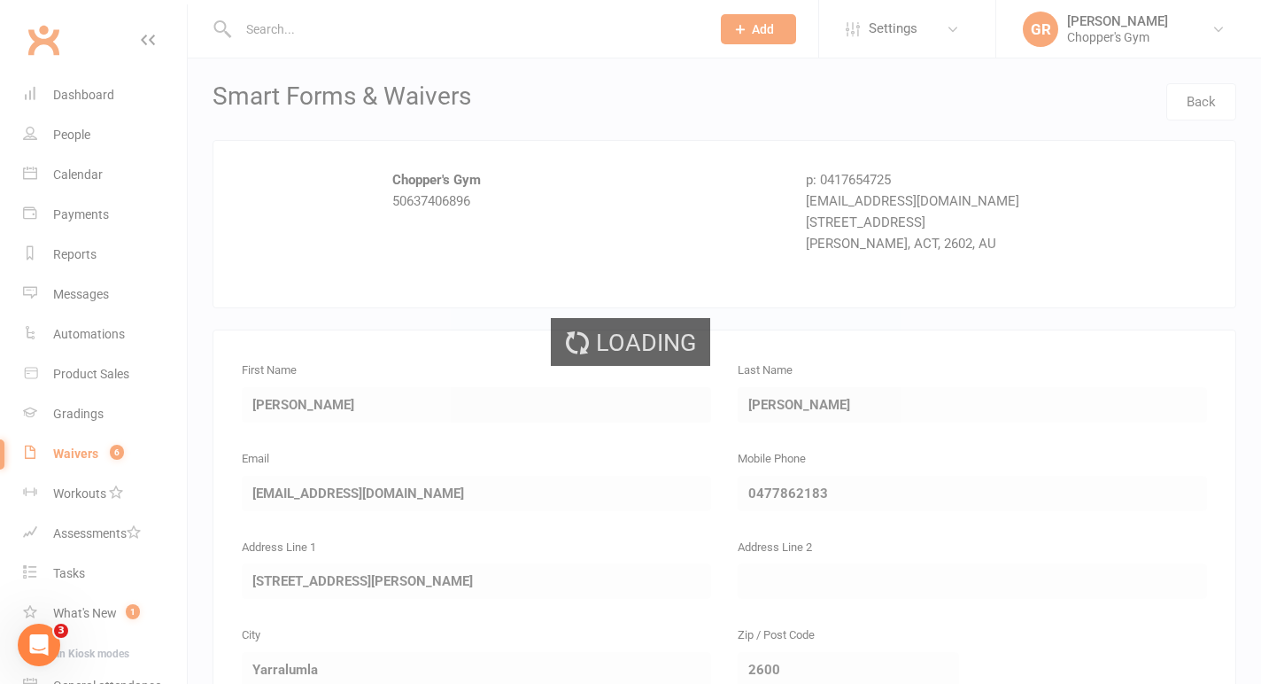
select select "50"
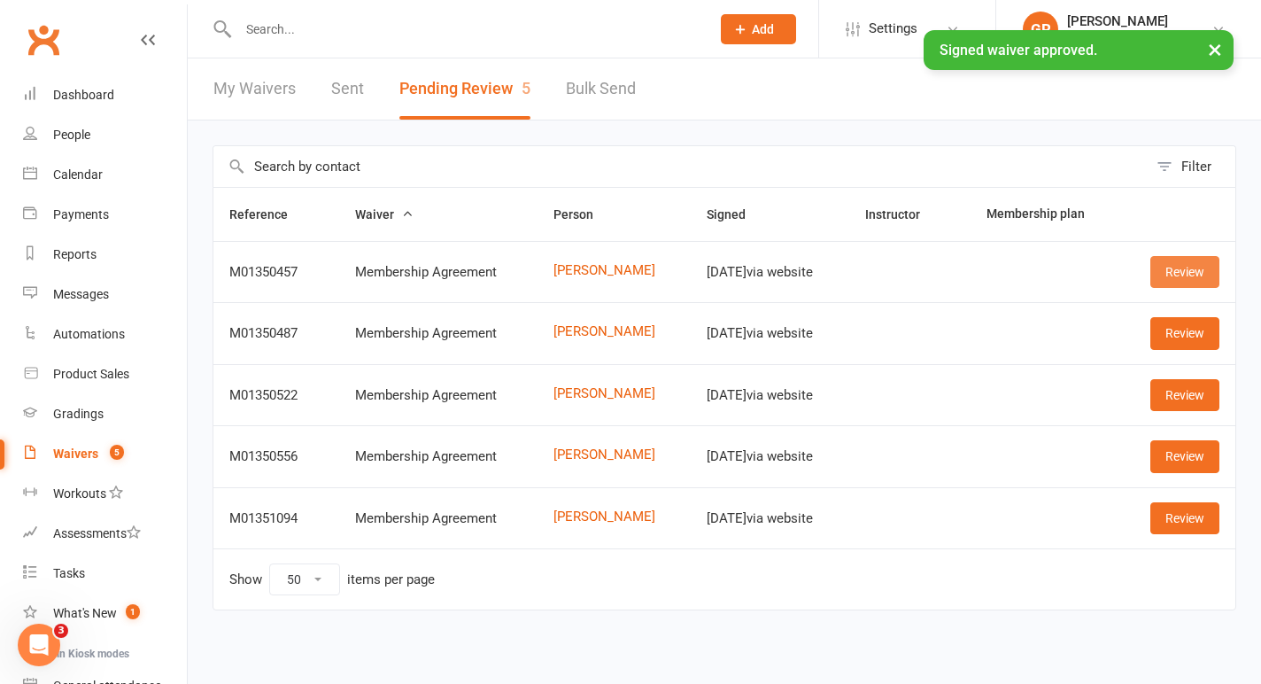
click at [1173, 274] on link "Review" at bounding box center [1184, 272] width 69 height 32
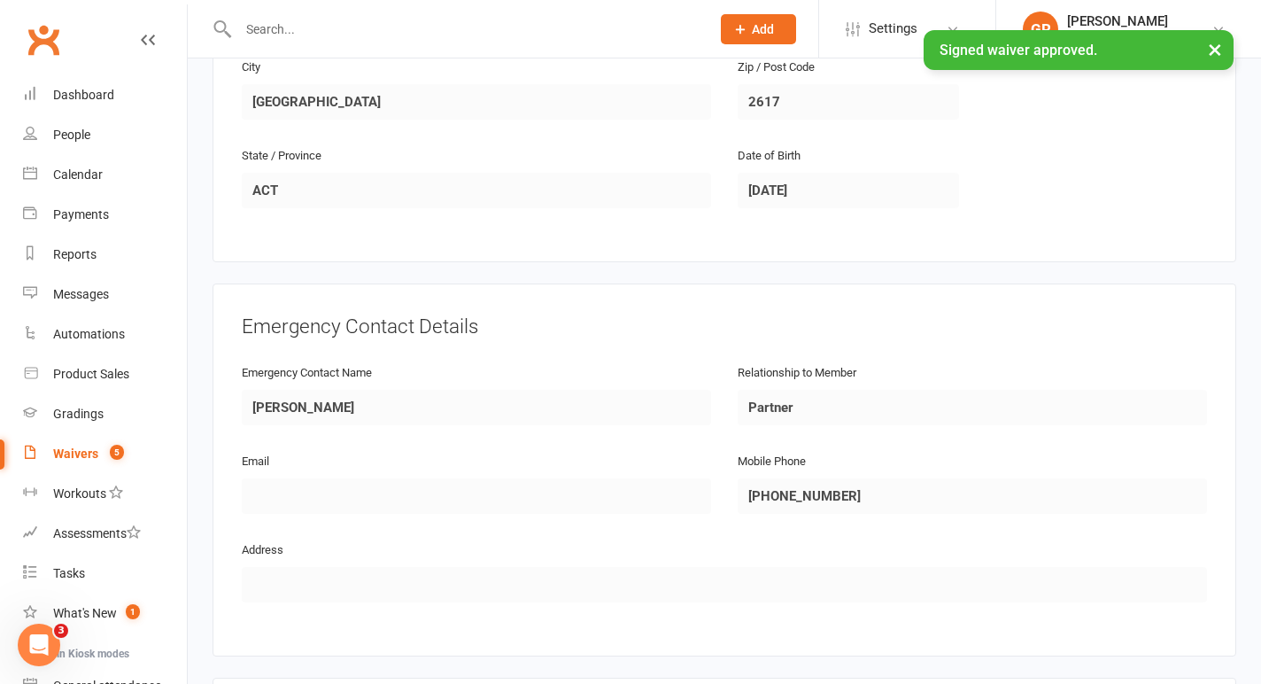
scroll to position [892, 0]
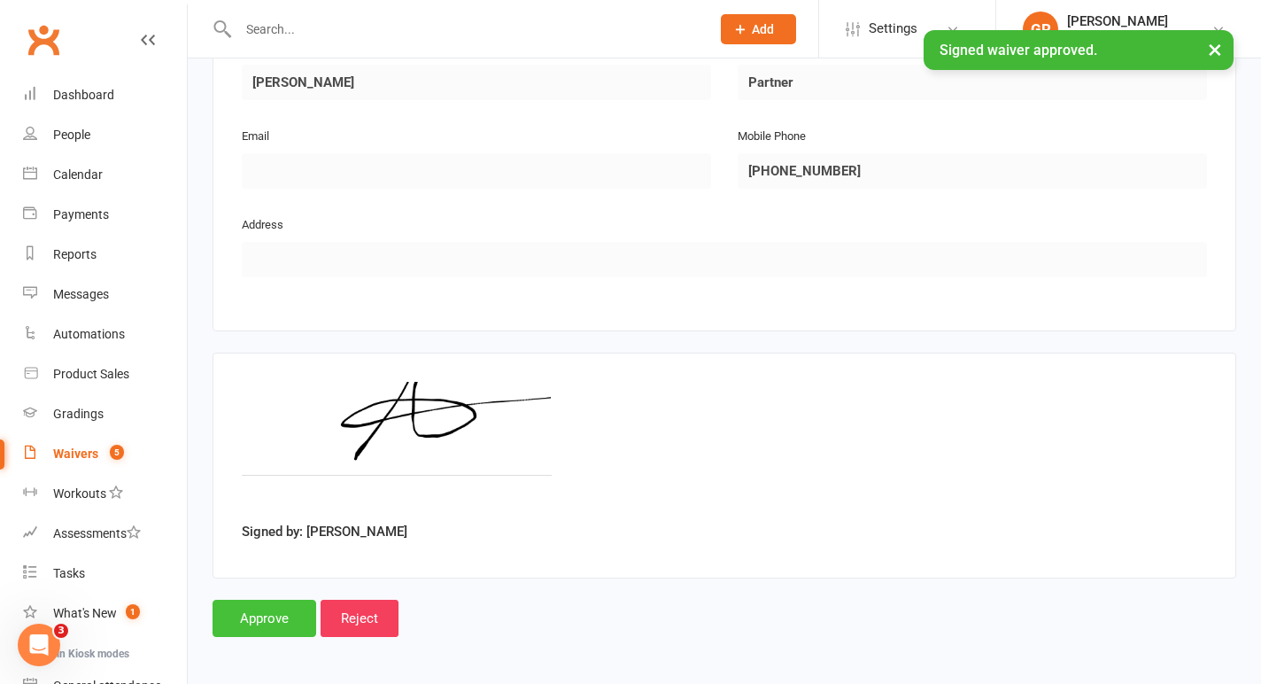
click at [250, 616] on input "Approve" at bounding box center [264, 617] width 104 height 37
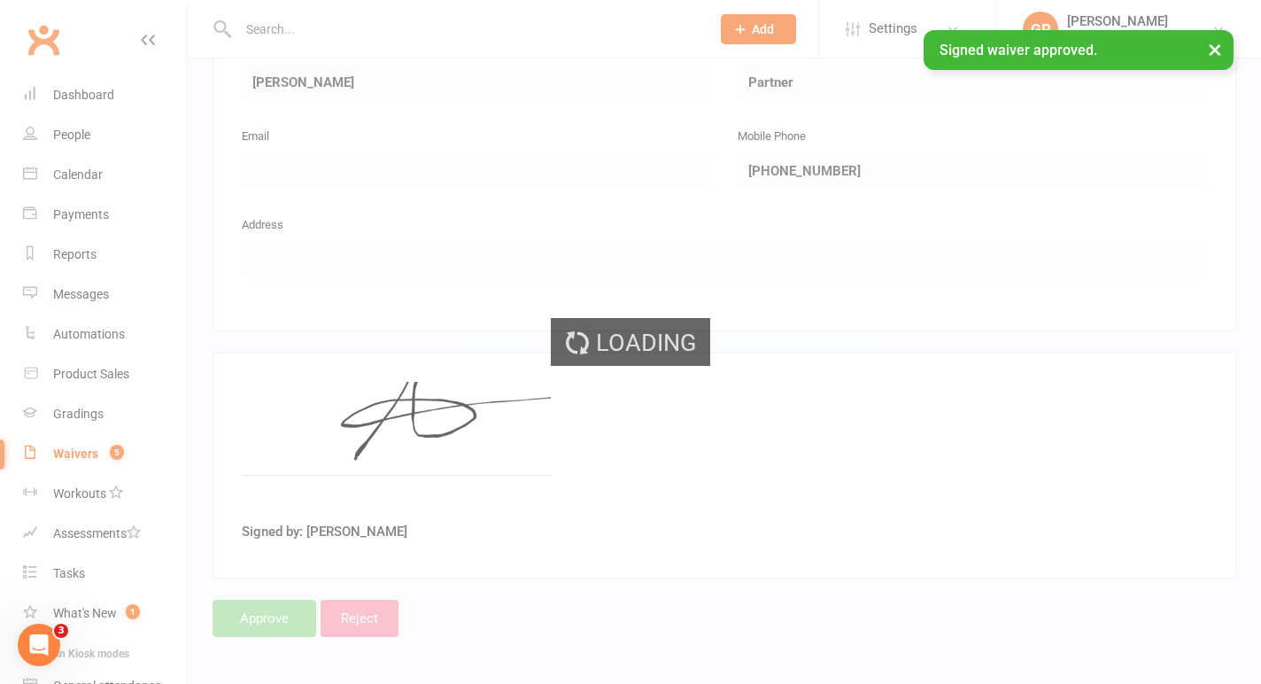
select select "50"
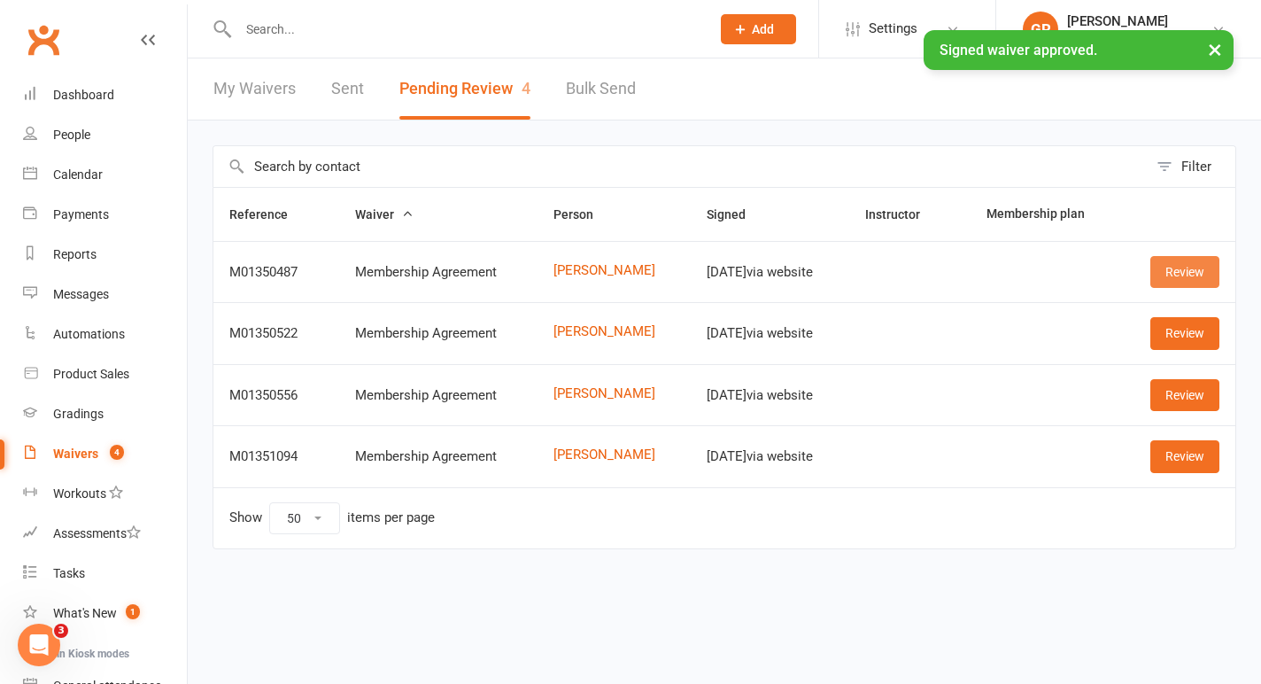
click at [1188, 279] on link "Review" at bounding box center [1184, 272] width 69 height 32
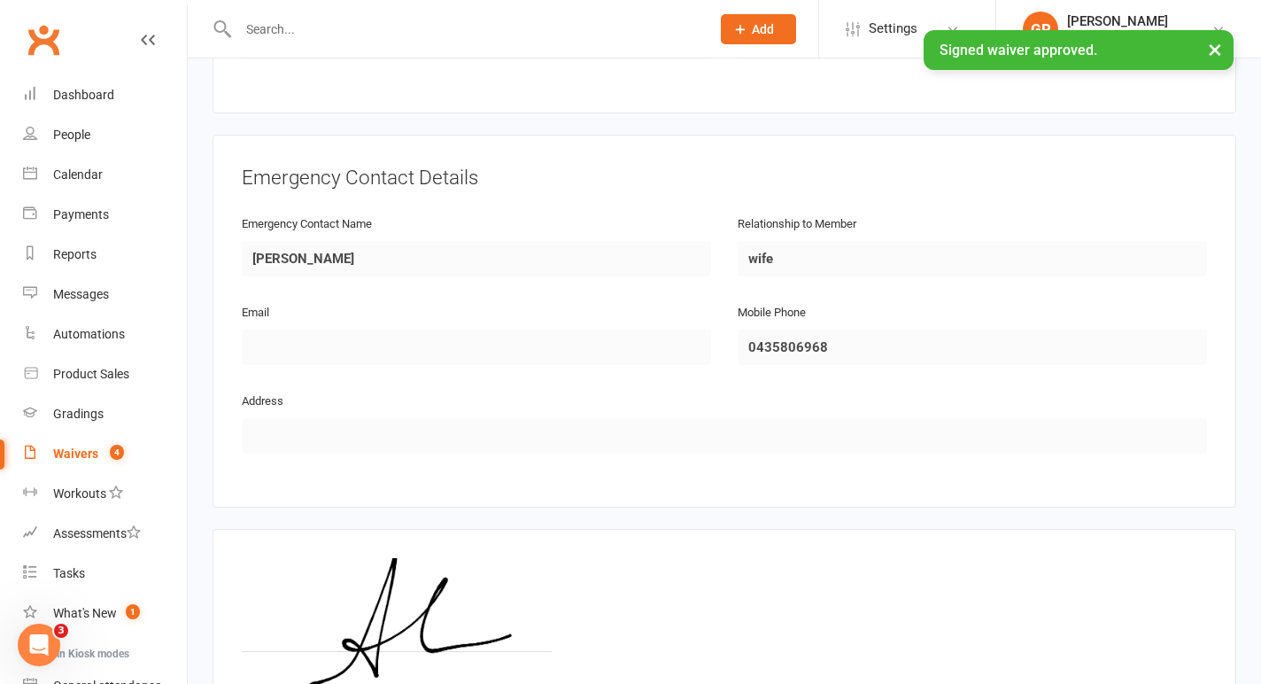
scroll to position [892, 0]
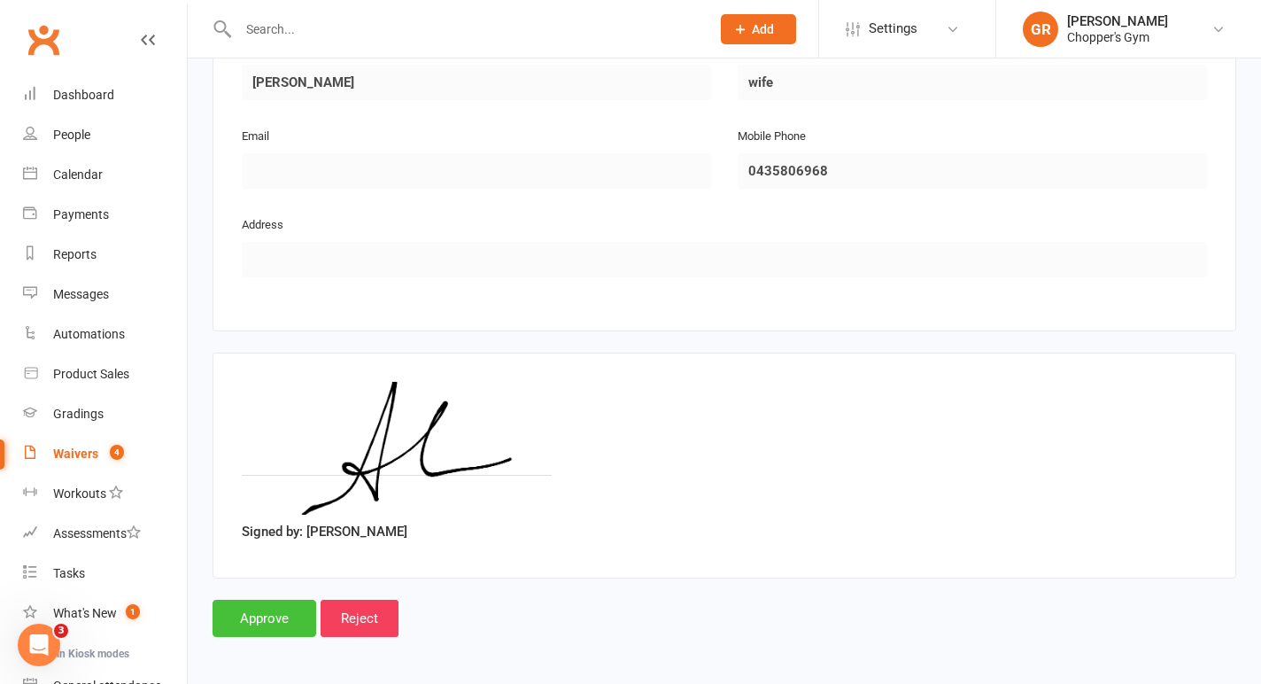
click at [284, 607] on input "Approve" at bounding box center [264, 617] width 104 height 37
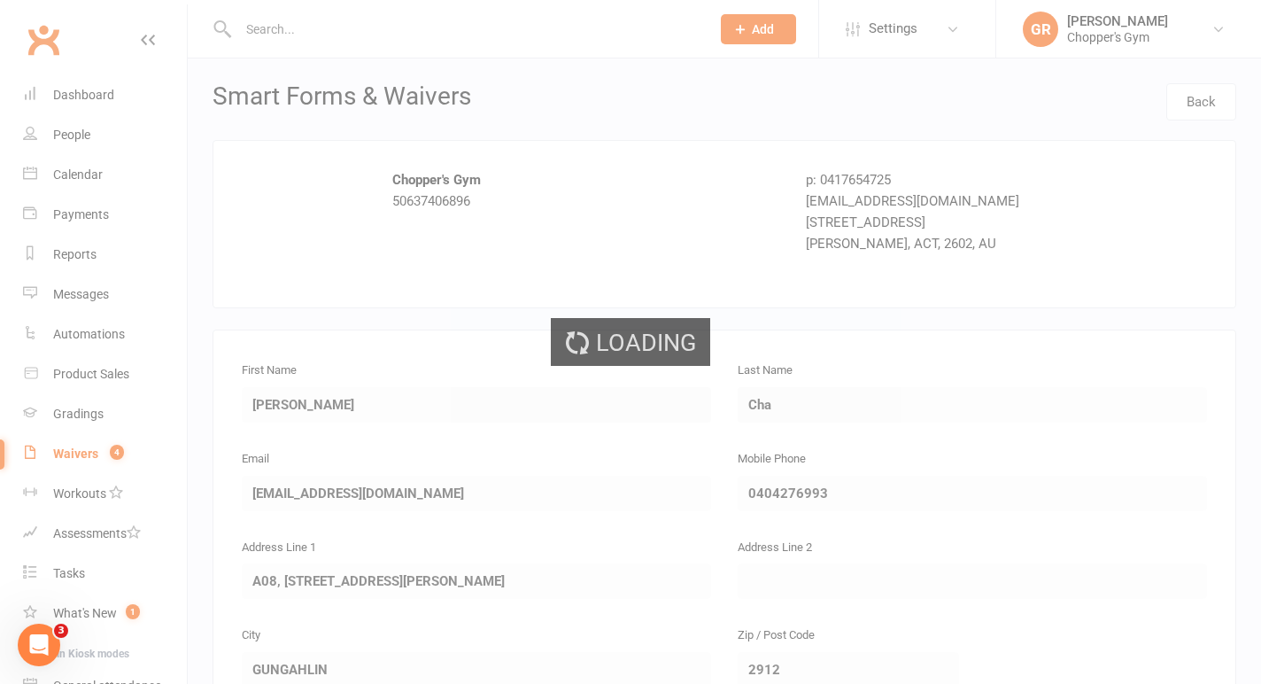
select select "50"
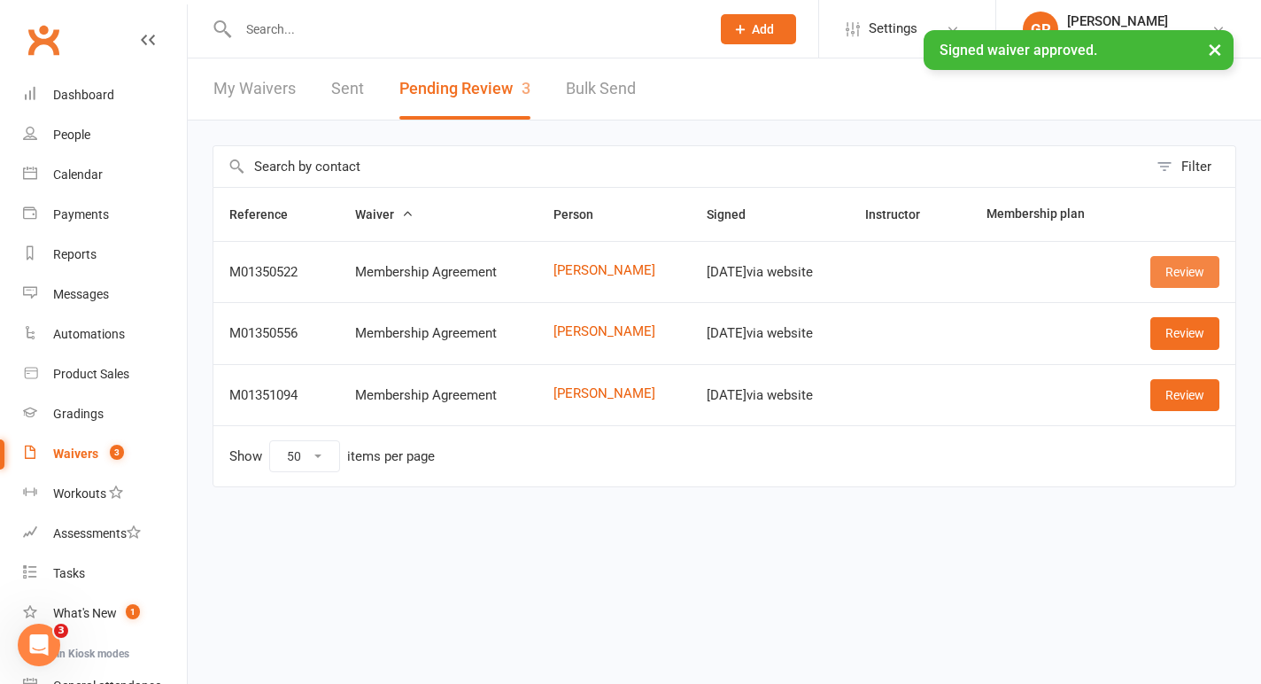
click at [1202, 280] on link "Review" at bounding box center [1184, 272] width 69 height 32
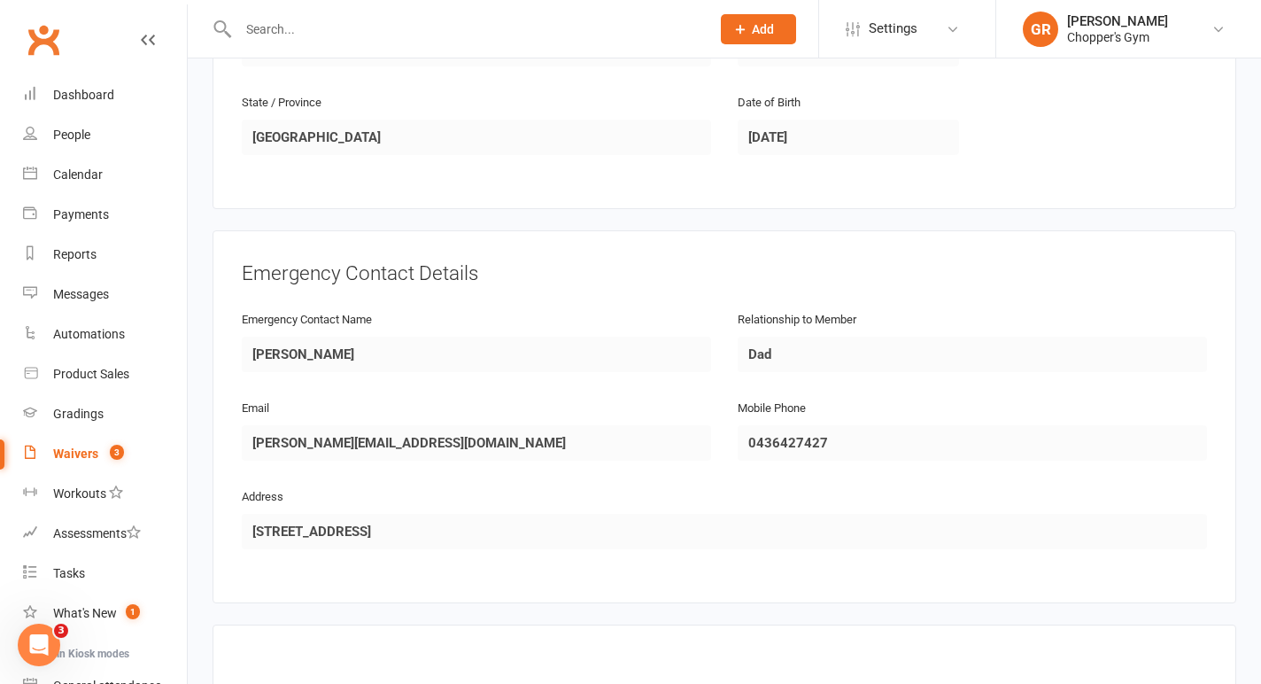
scroll to position [892, 0]
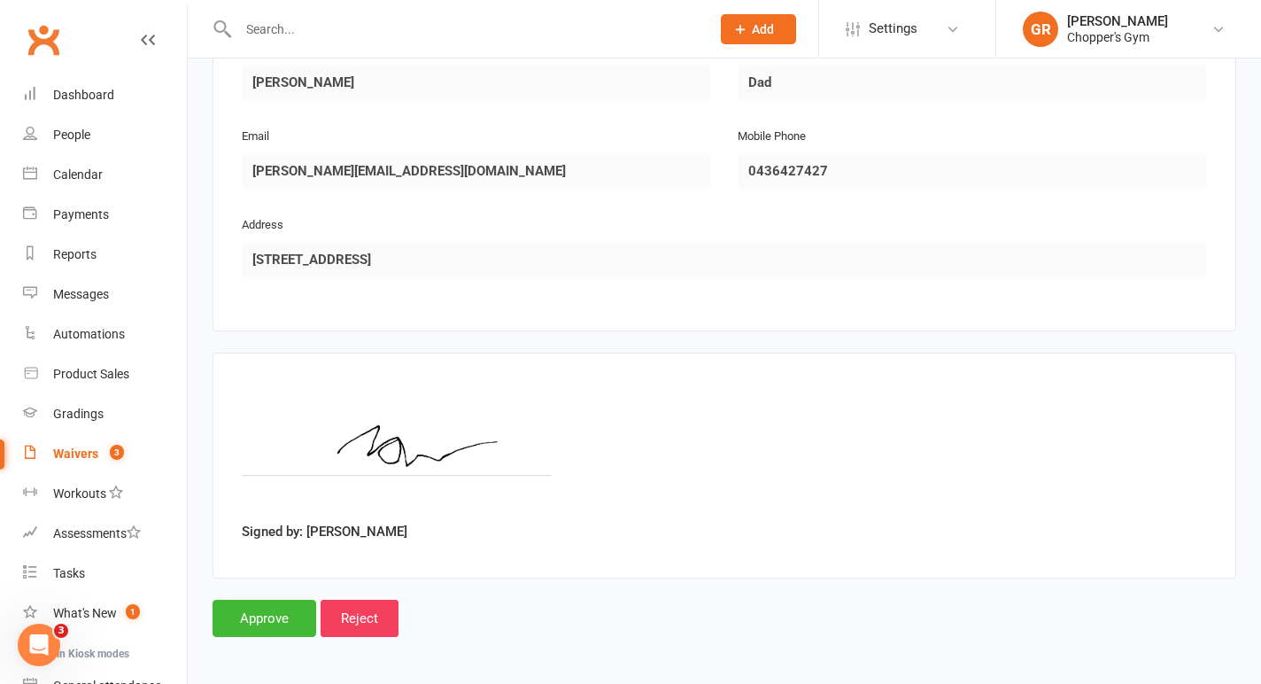
click at [265, 601] on input "Approve" at bounding box center [264, 617] width 104 height 37
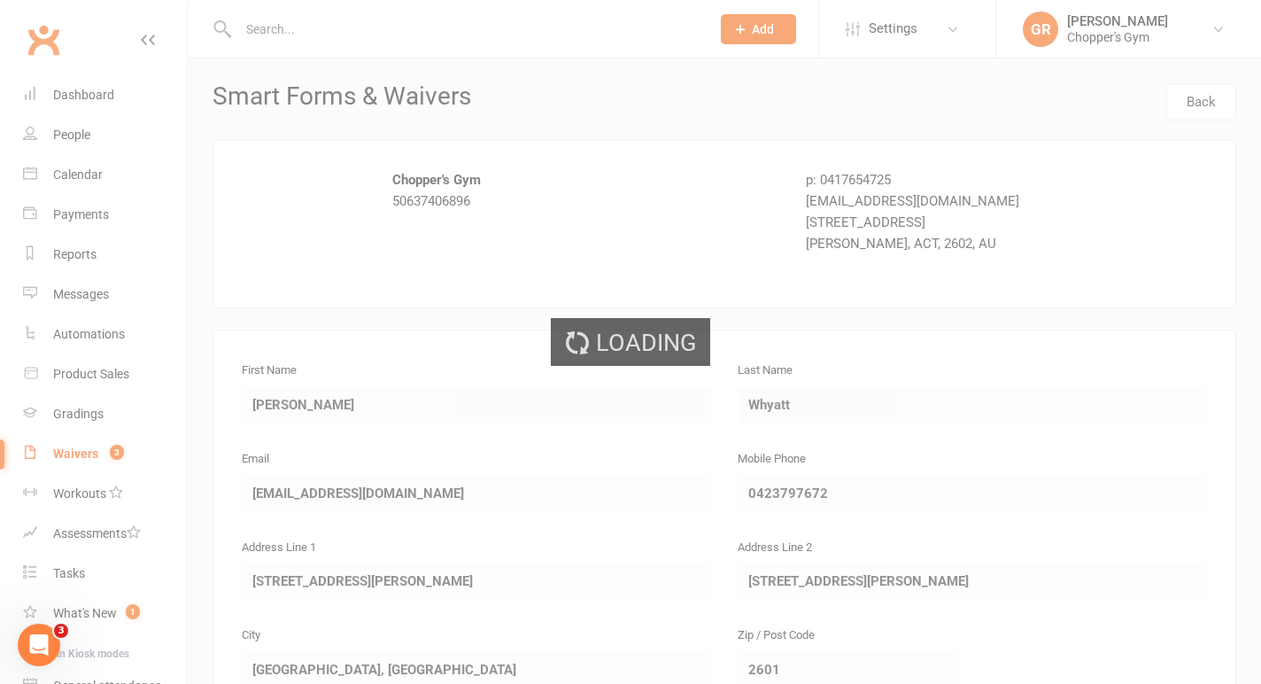
select select "50"
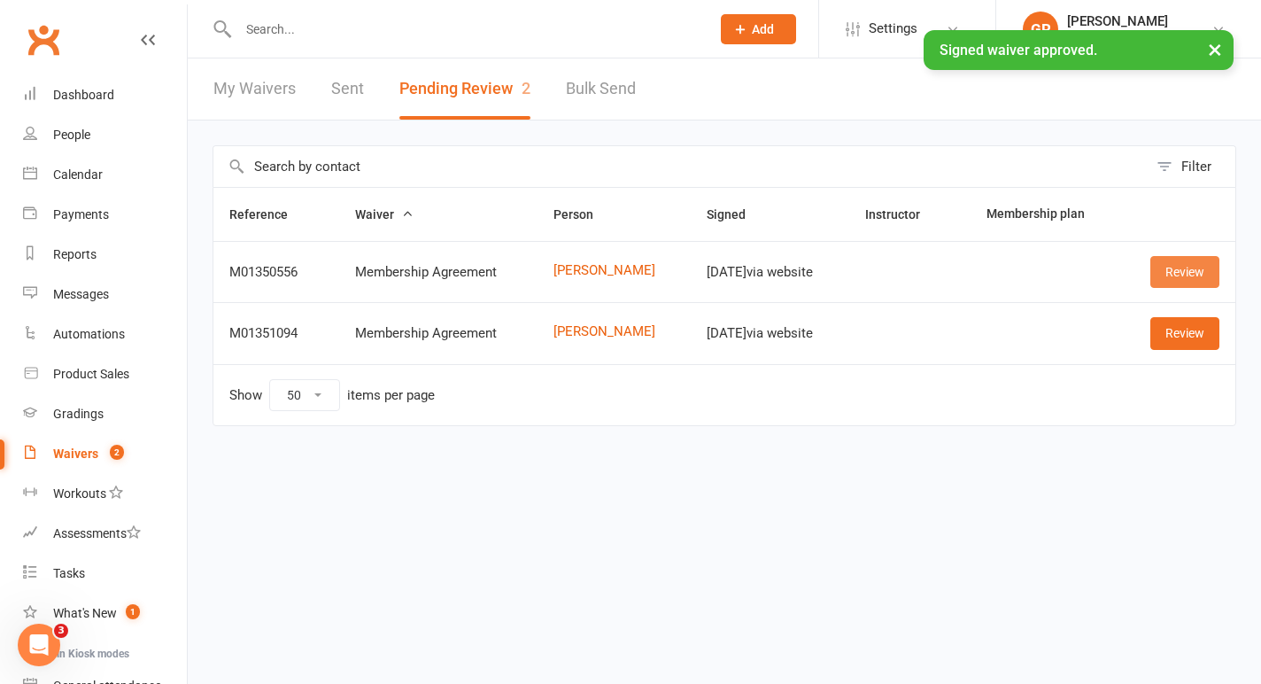
click at [1178, 275] on link "Review" at bounding box center [1184, 272] width 69 height 32
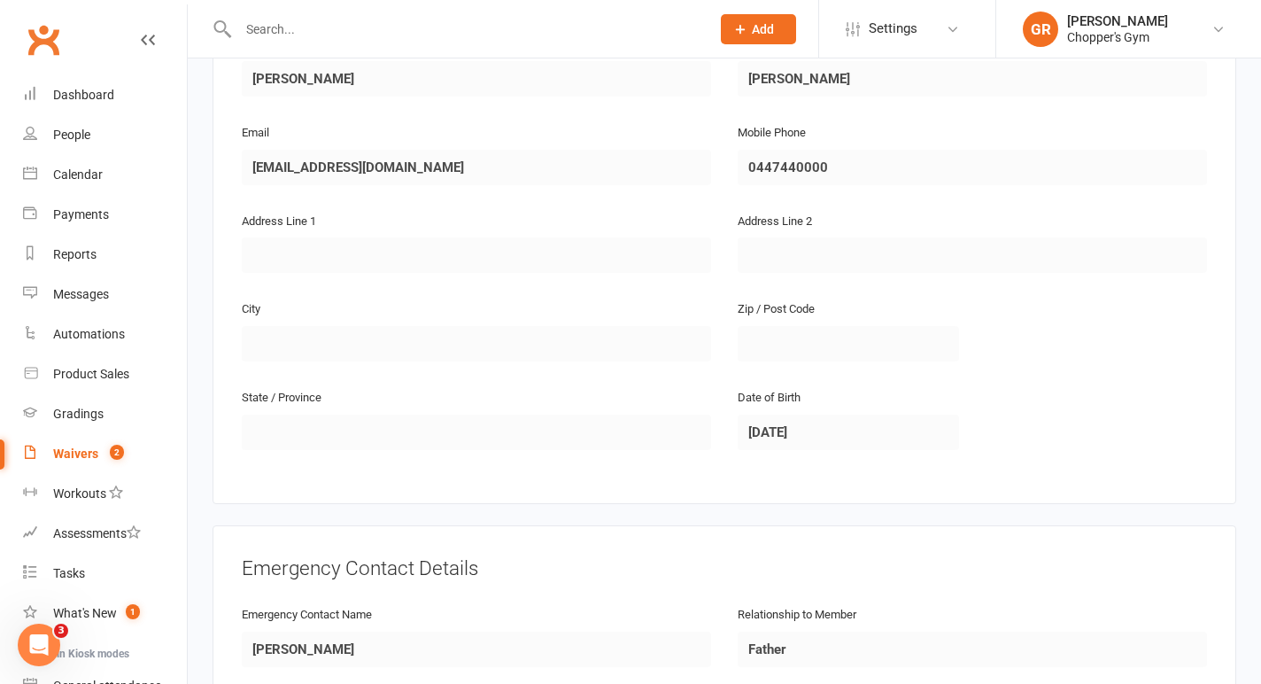
scroll to position [892, 0]
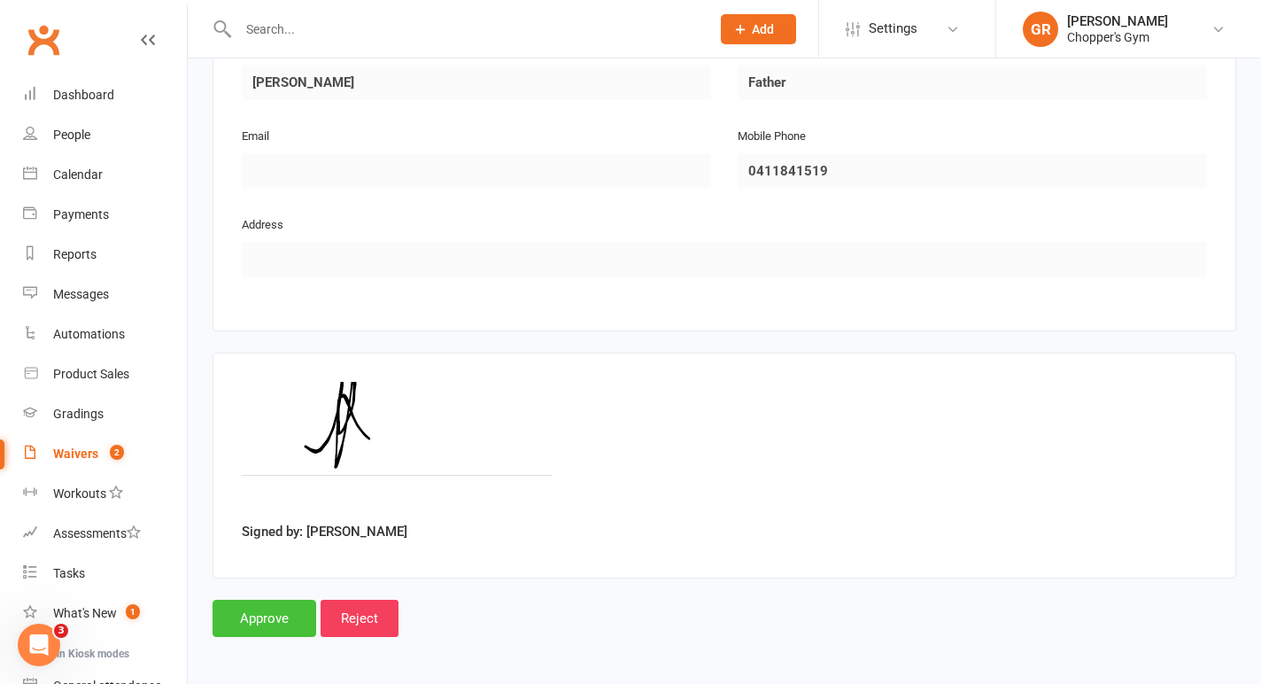
click at [250, 614] on input "Approve" at bounding box center [264, 617] width 104 height 37
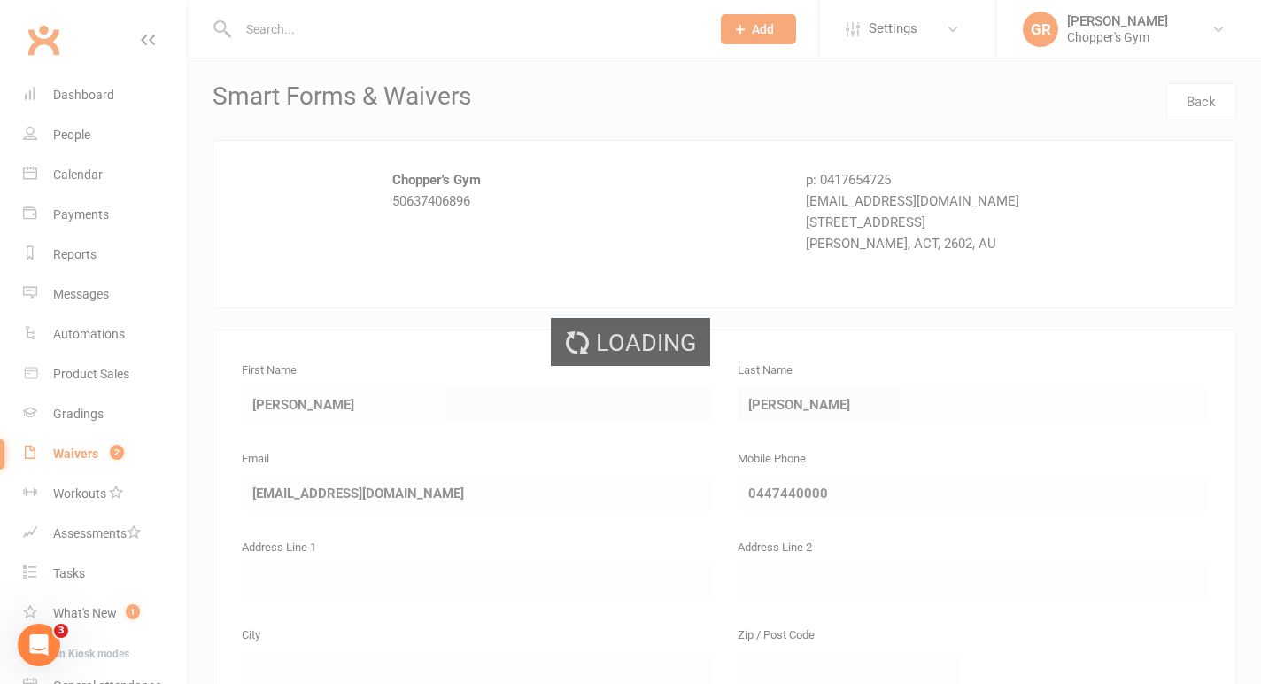
select select "50"
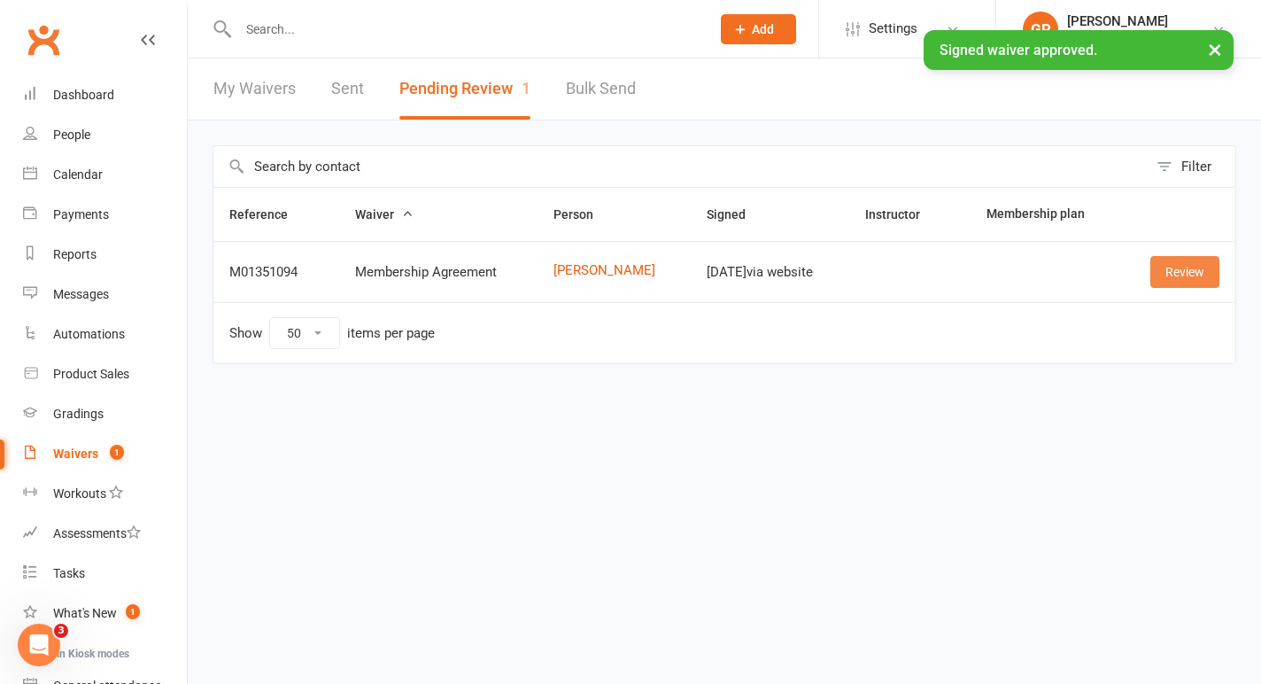
click at [1198, 269] on link "Review" at bounding box center [1184, 272] width 69 height 32
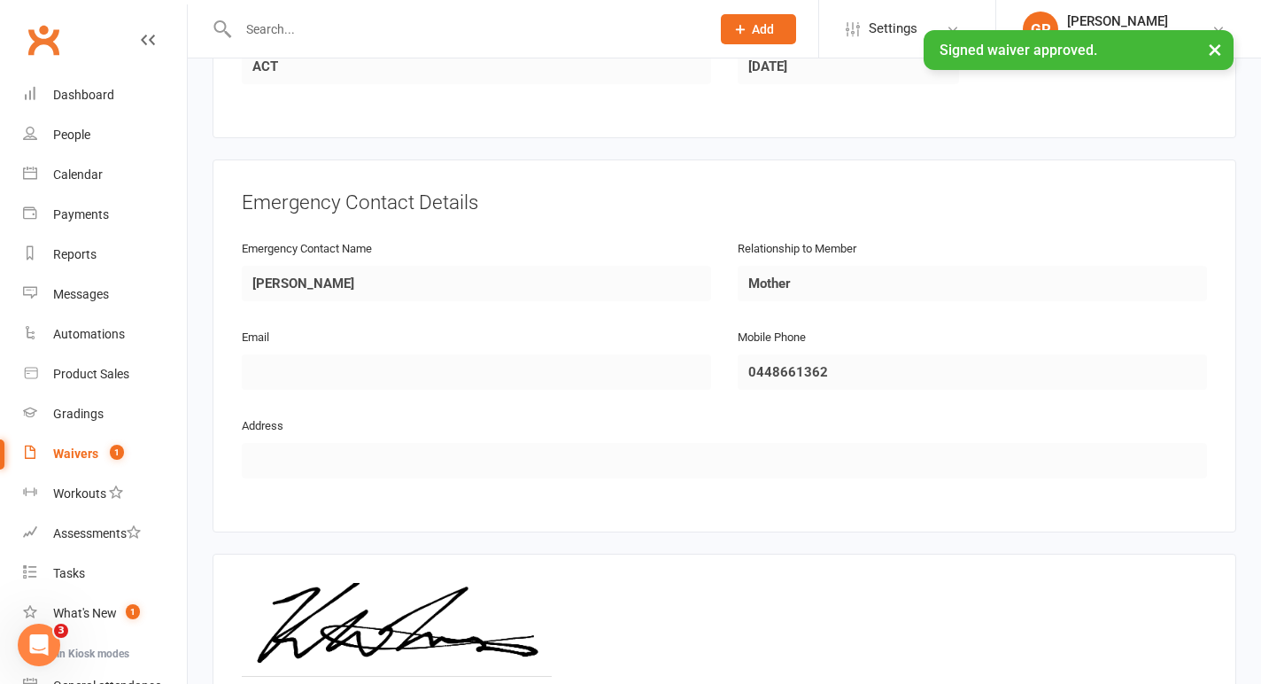
scroll to position [892, 0]
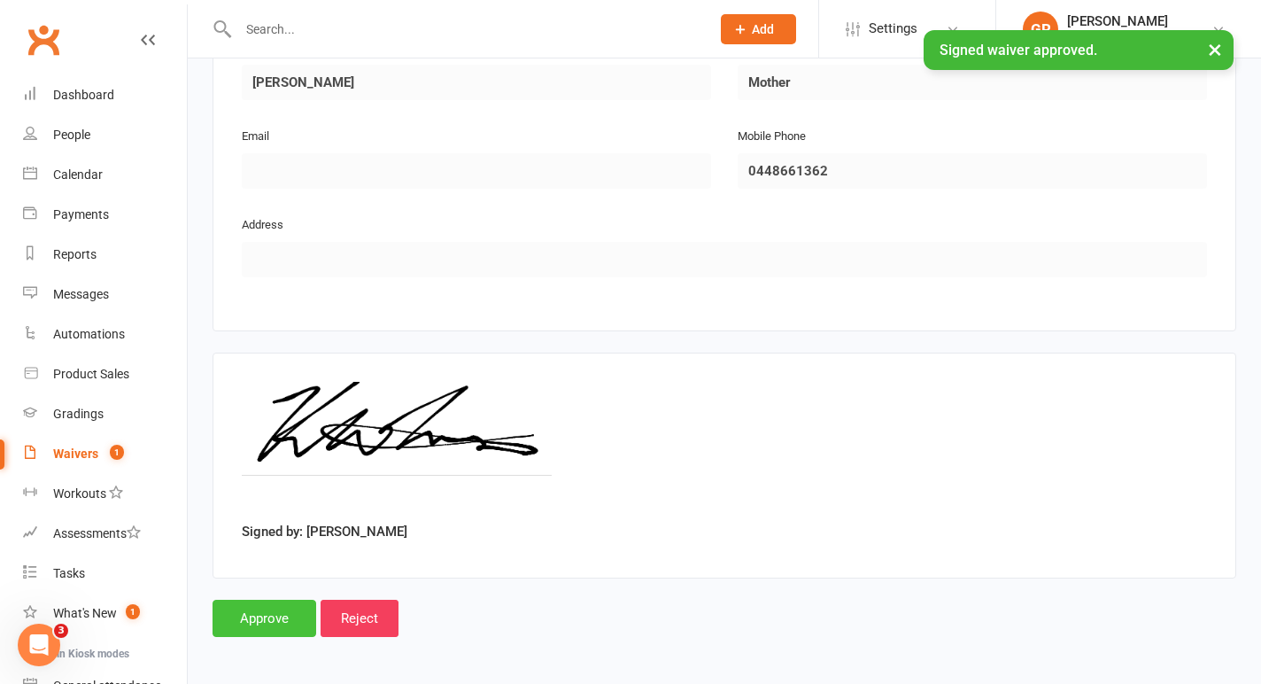
click at [249, 618] on input "Approve" at bounding box center [264, 617] width 104 height 37
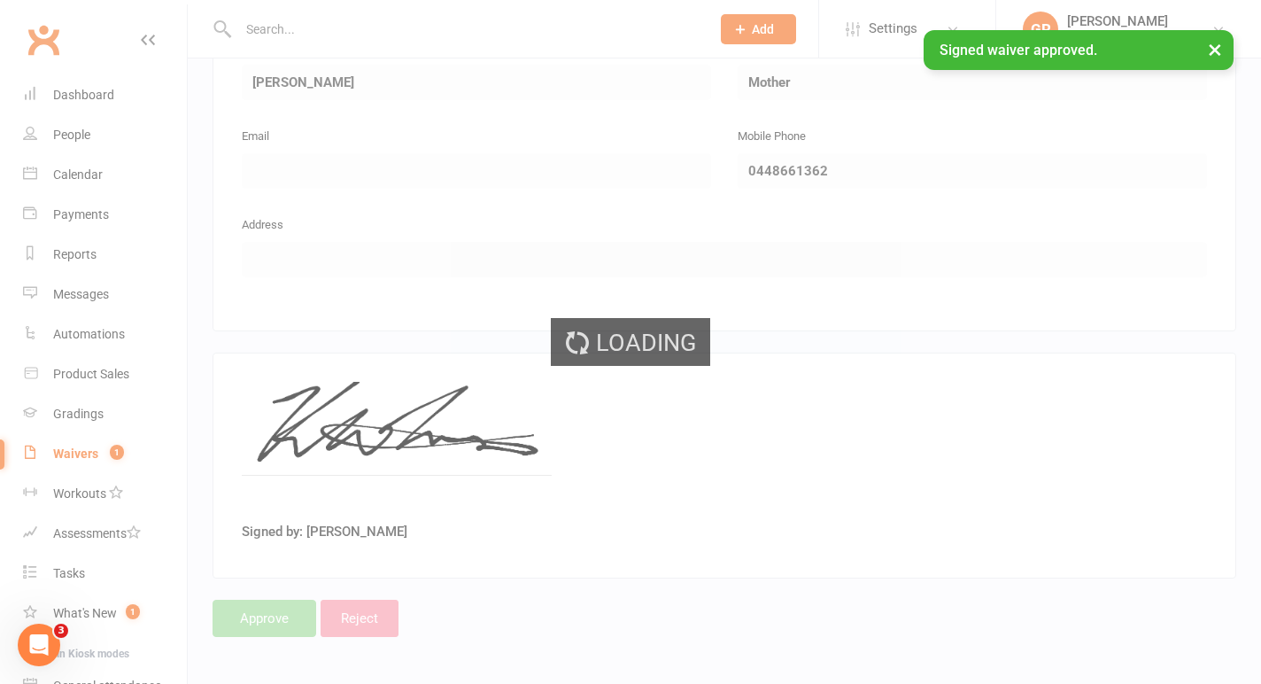
select select "50"
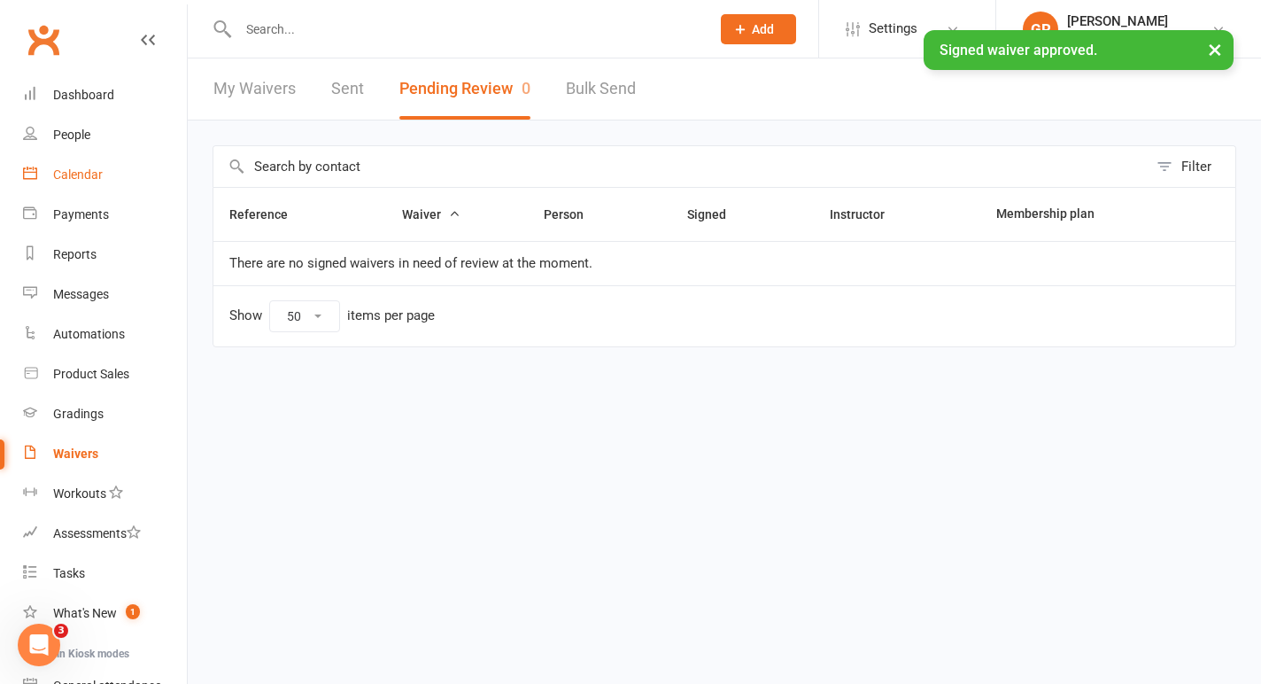
click at [95, 175] on div "Calendar" at bounding box center [78, 174] width 50 height 14
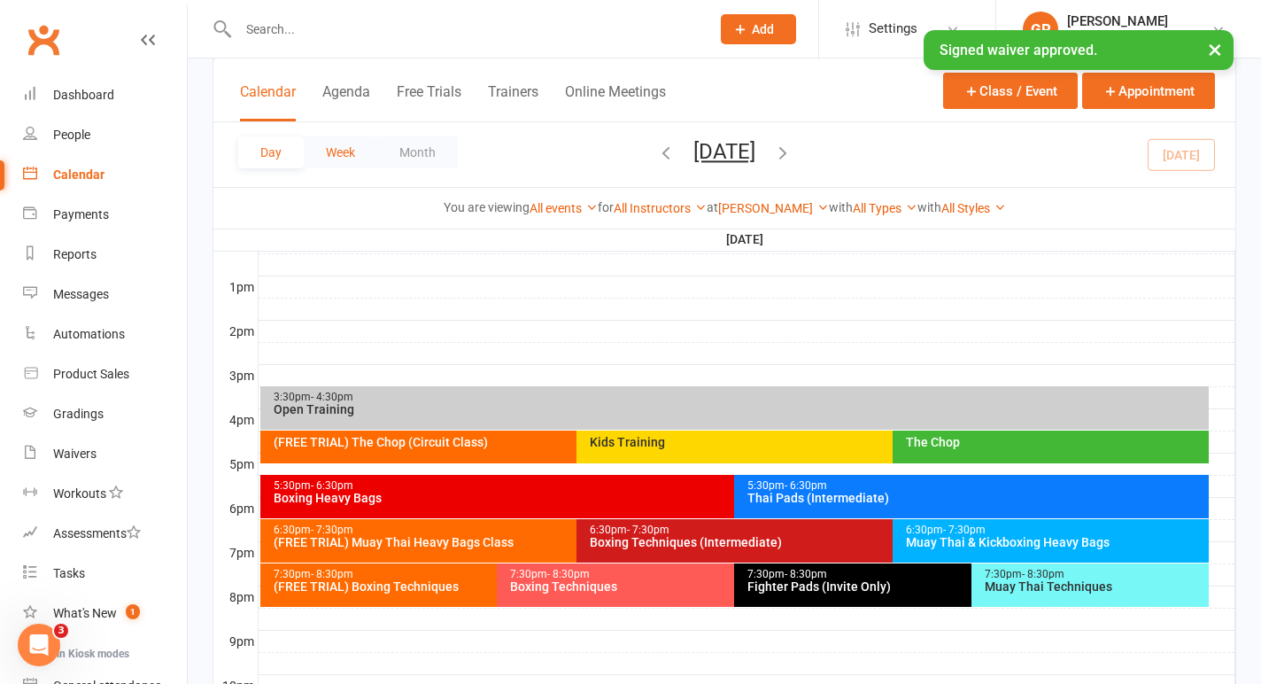
scroll to position [730, 0]
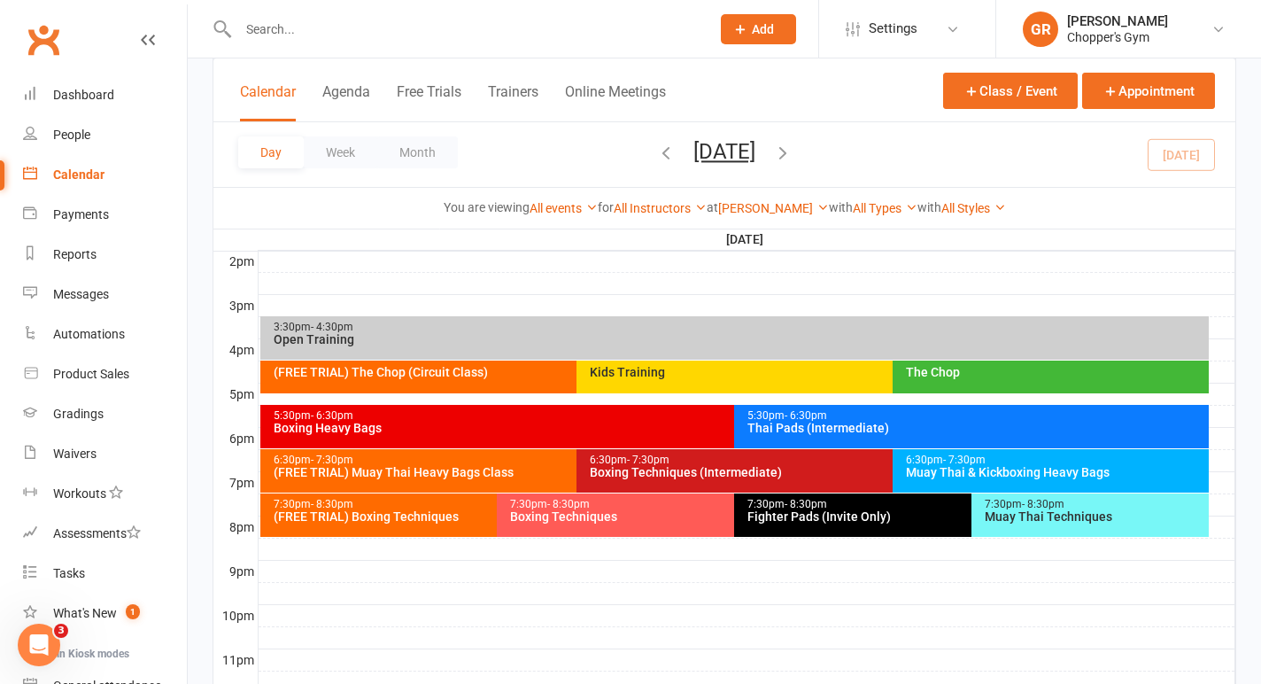
click at [987, 377] on div "The Chop" at bounding box center [1055, 372] width 300 height 12
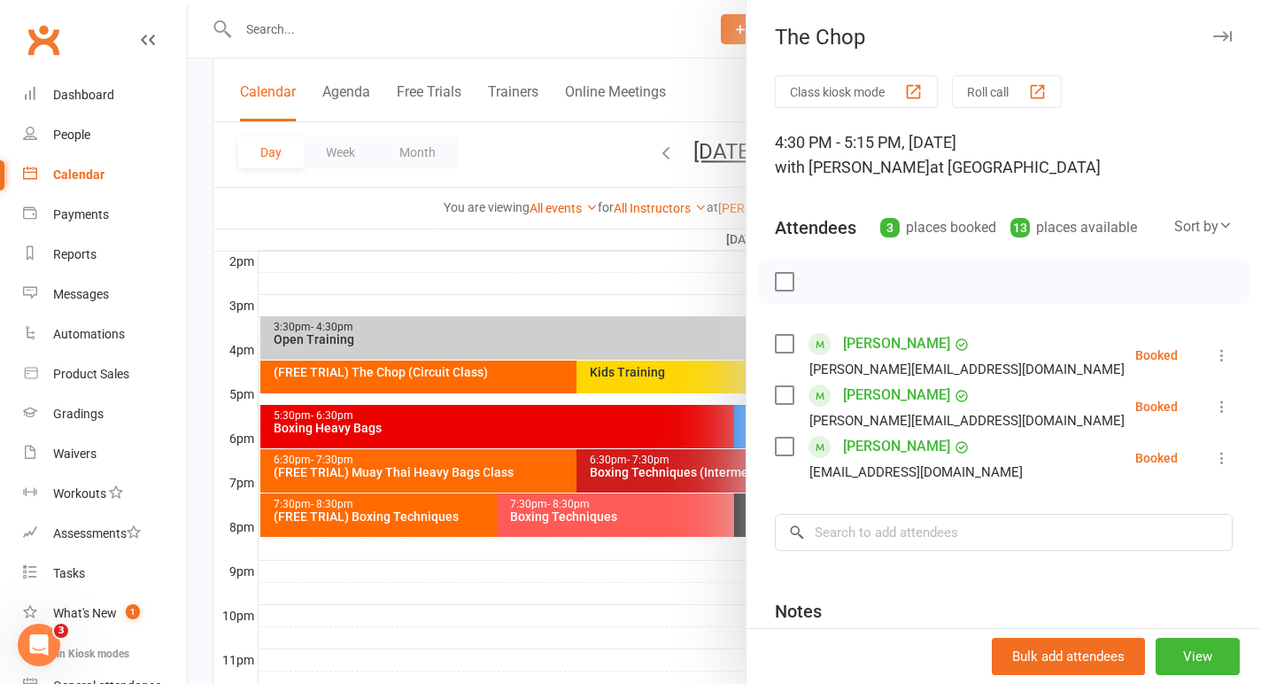
click at [639, 282] on div at bounding box center [724, 342] width 1073 height 684
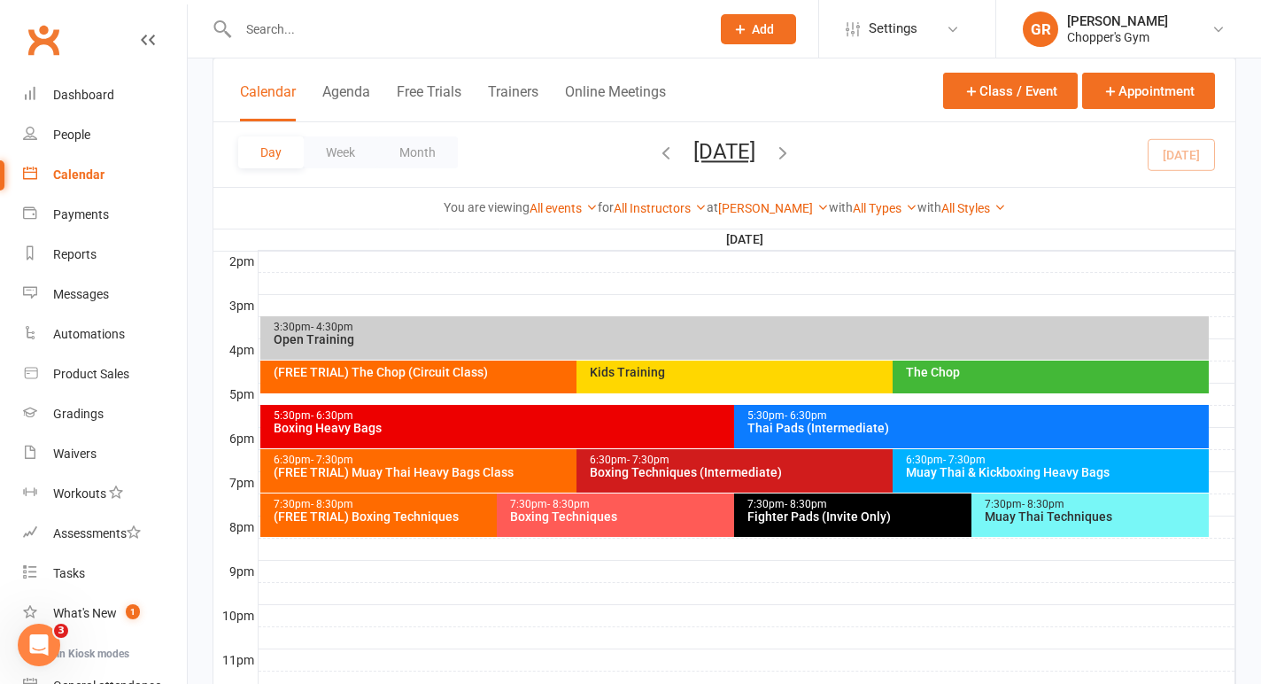
click at [487, 373] on div "(FREE TRIAL) The Chop (Circuit Class)" at bounding box center [572, 372] width 599 height 12
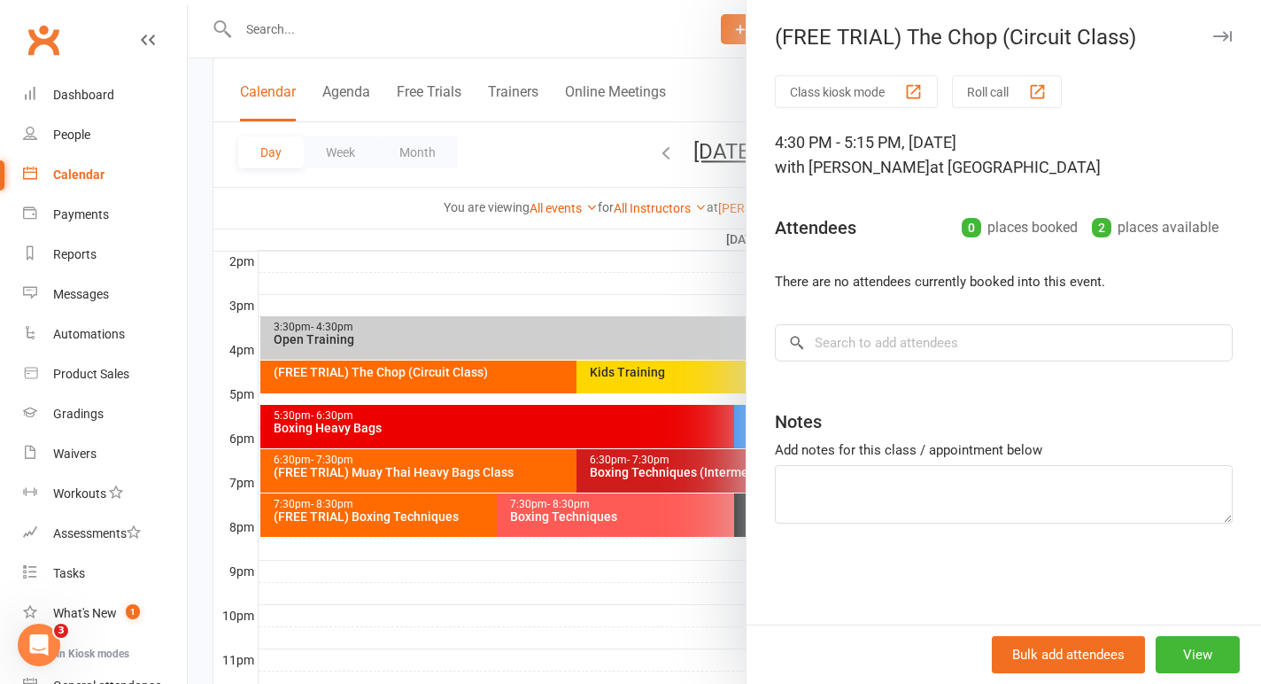
click at [546, 274] on div at bounding box center [724, 342] width 1073 height 684
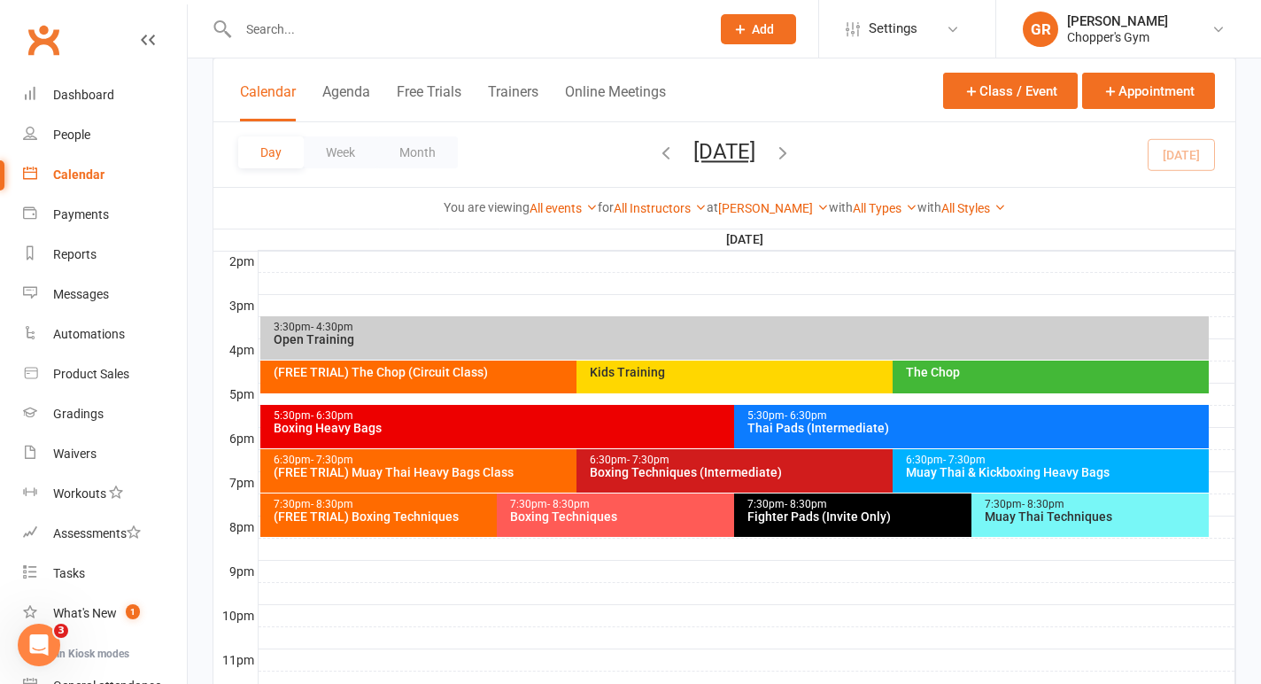
click at [364, 48] on div at bounding box center [454, 29] width 485 height 58
click at [324, 34] on input "text" at bounding box center [465, 29] width 465 height 25
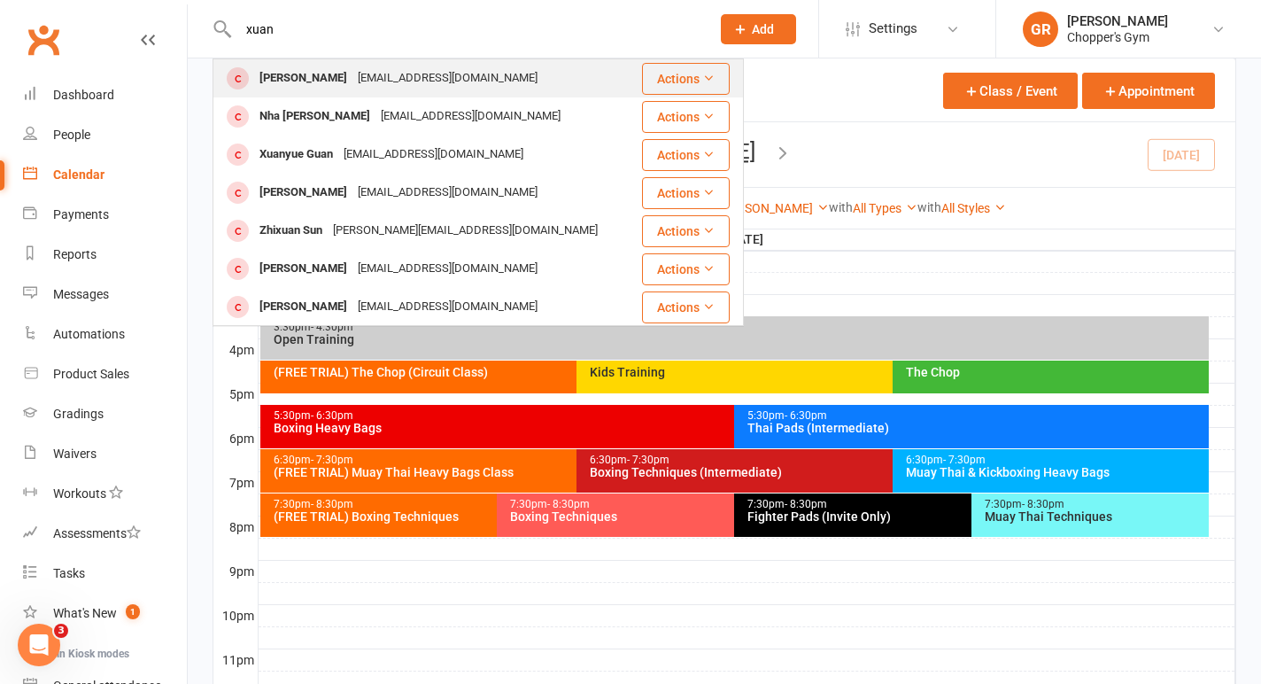
type input "xuan"
click at [321, 68] on div "Jiachen Xuan" at bounding box center [303, 79] width 98 height 26
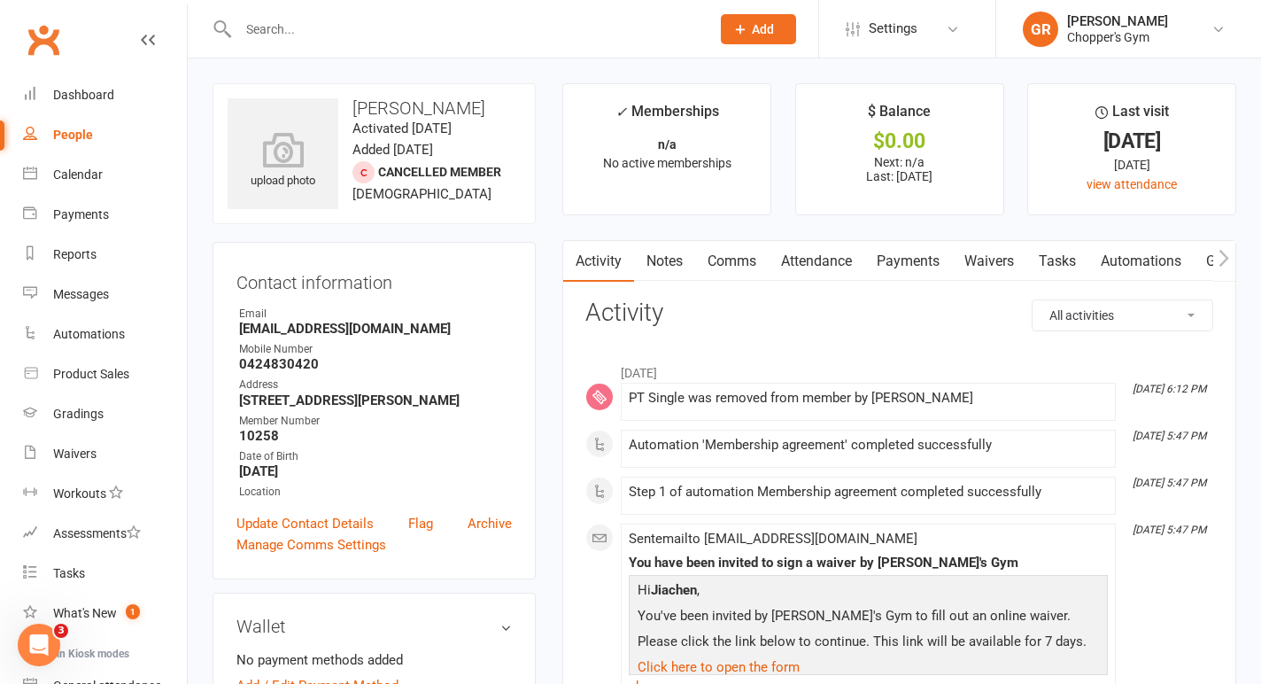
click at [911, 271] on link "Payments" at bounding box center [908, 261] width 88 height 41
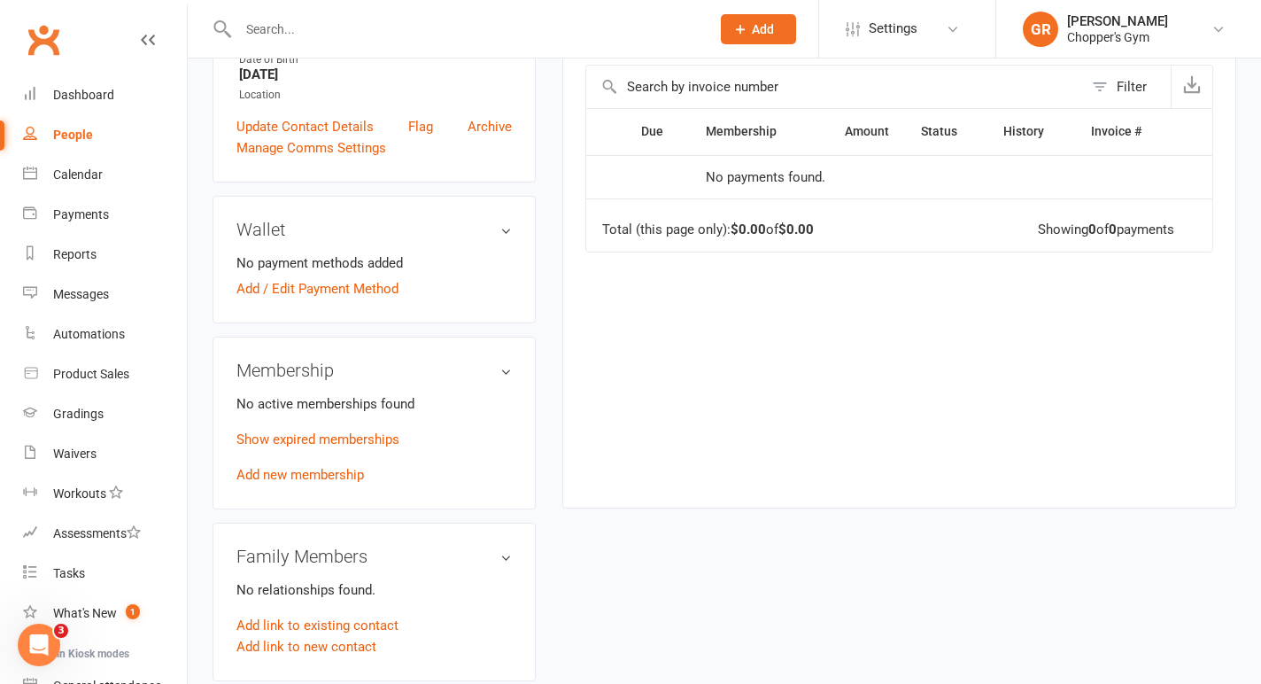
scroll to position [468, 0]
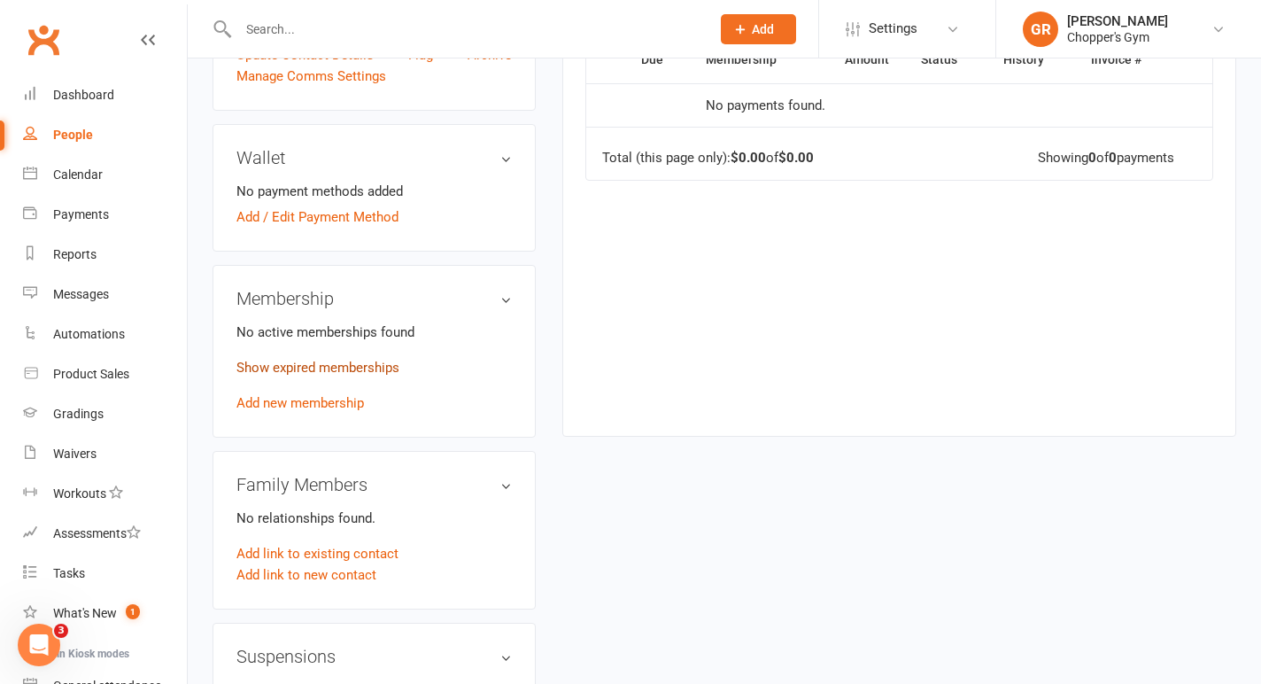
click at [348, 375] on link "Show expired memberships" at bounding box center [317, 367] width 163 height 16
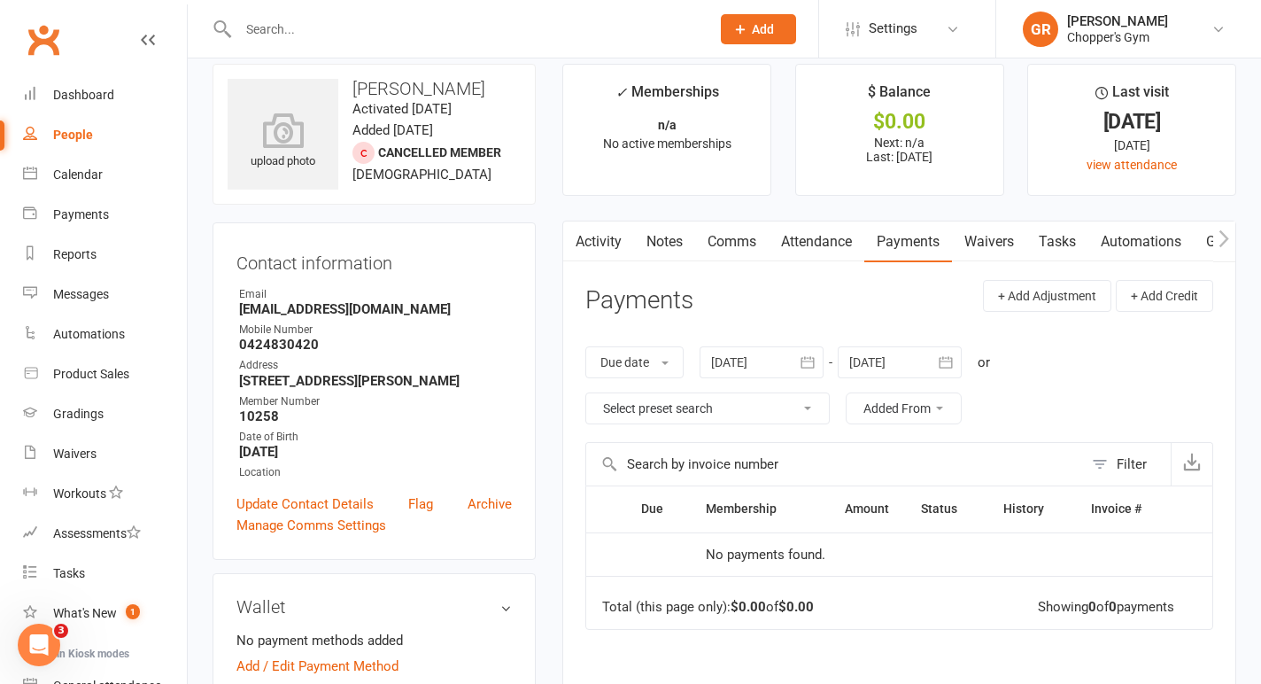
scroll to position [0, 0]
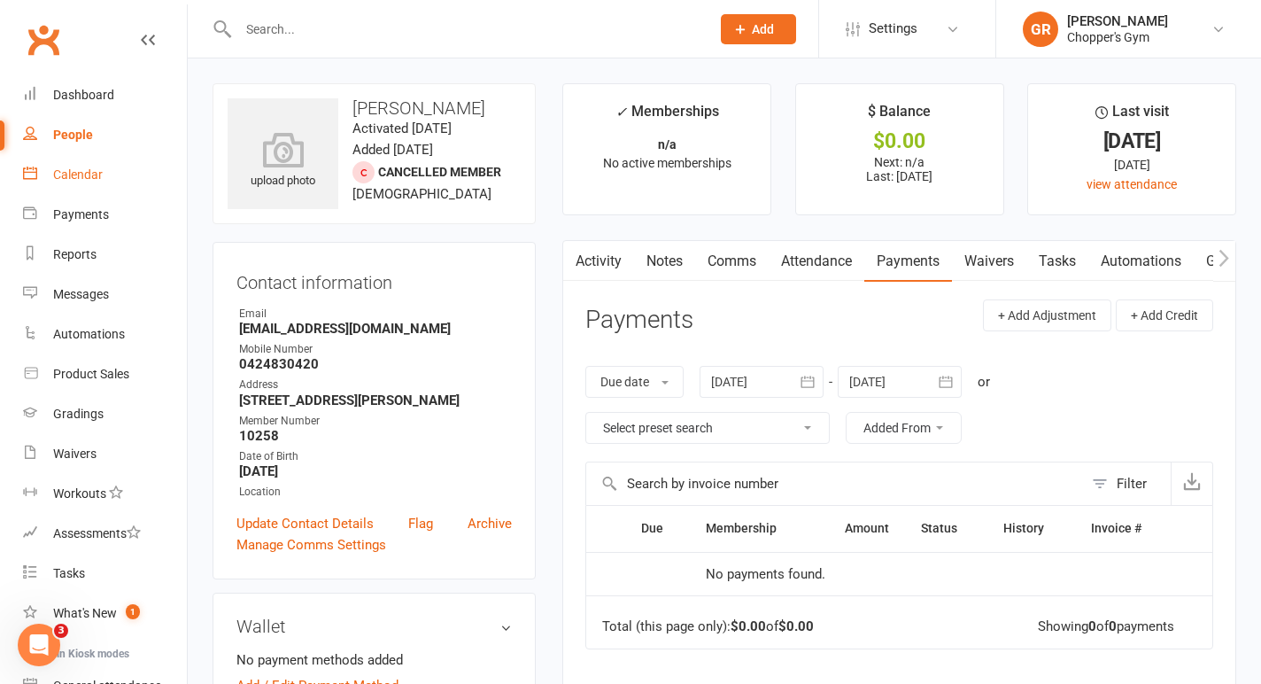
click at [71, 167] on div "Calendar" at bounding box center [78, 174] width 50 height 14
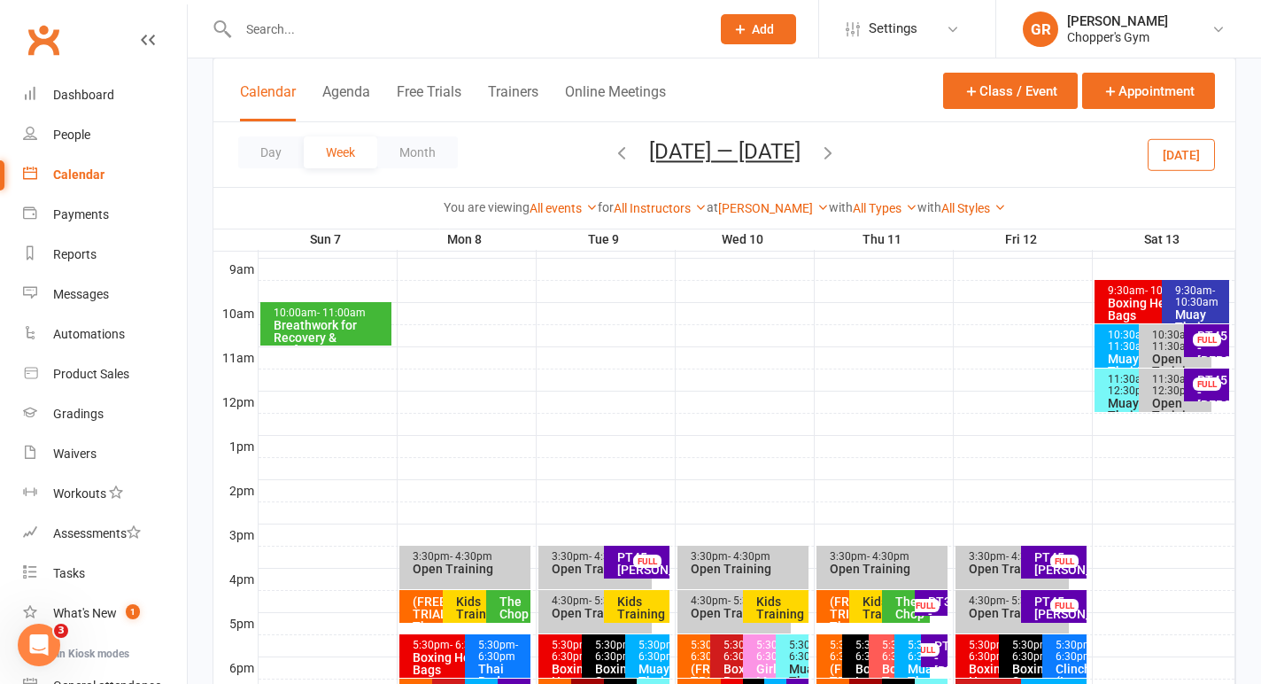
scroll to position [504, 0]
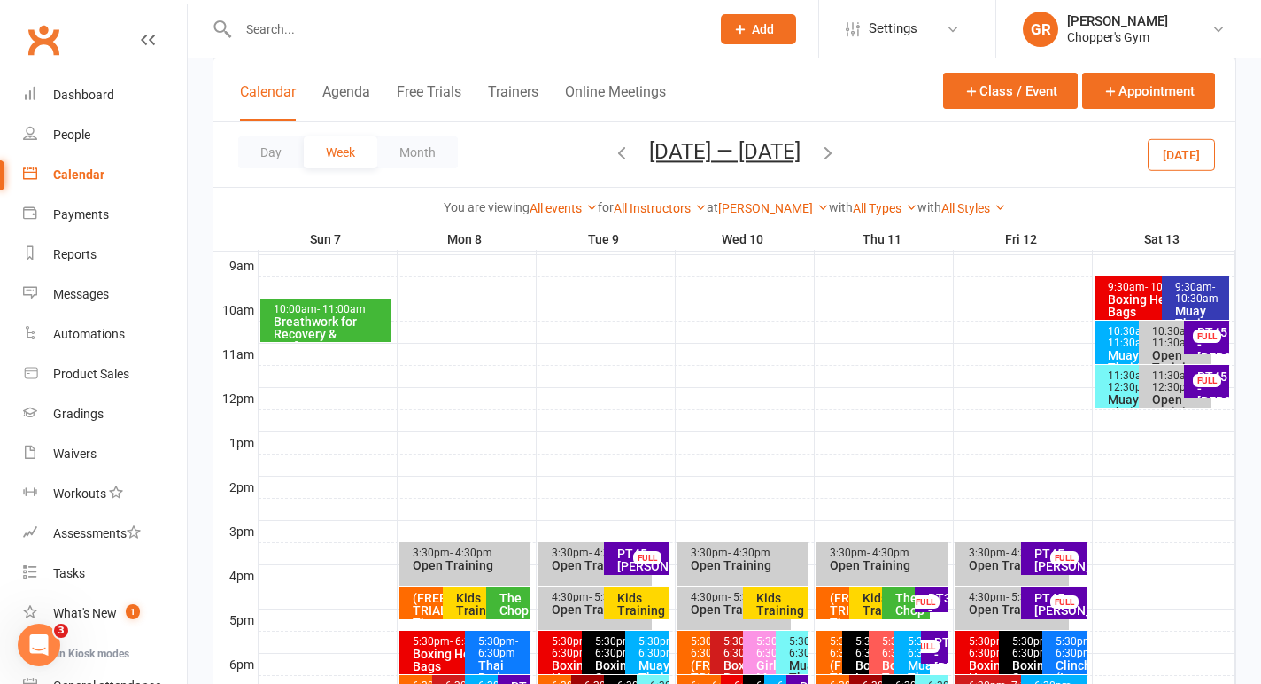
click at [1183, 166] on button "[DATE]" at bounding box center [1180, 154] width 67 height 32
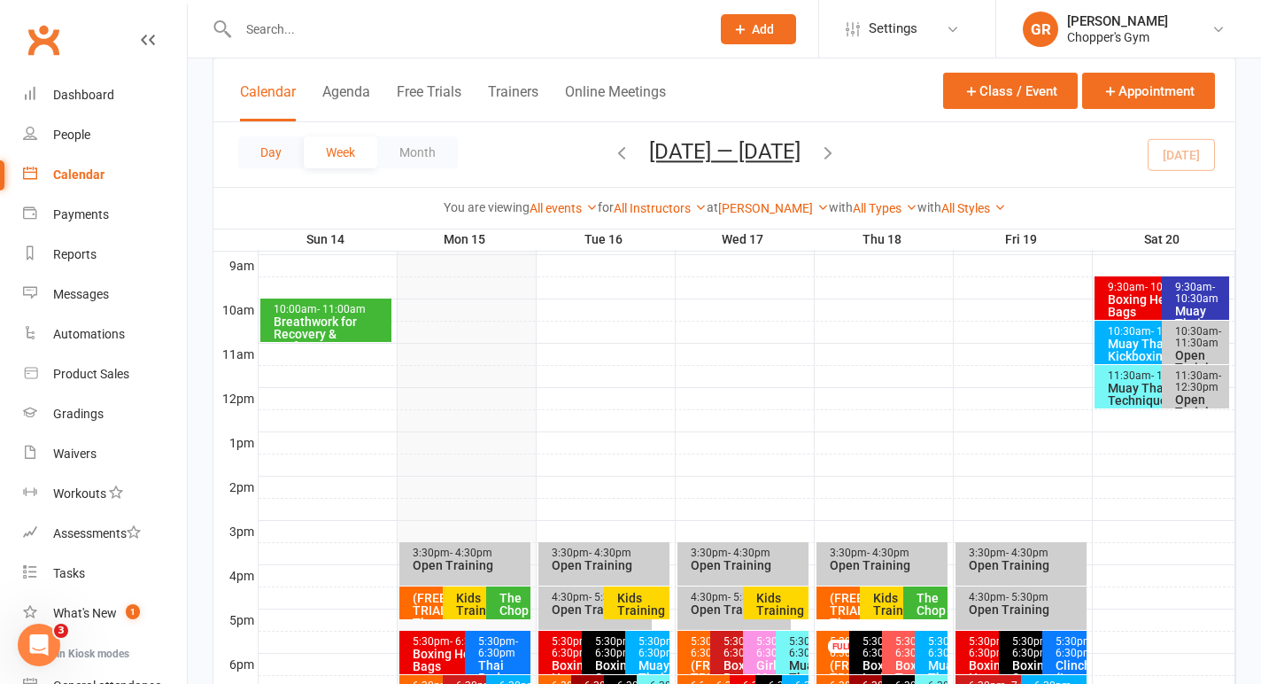
click at [269, 151] on button "Day" at bounding box center [271, 152] width 66 height 32
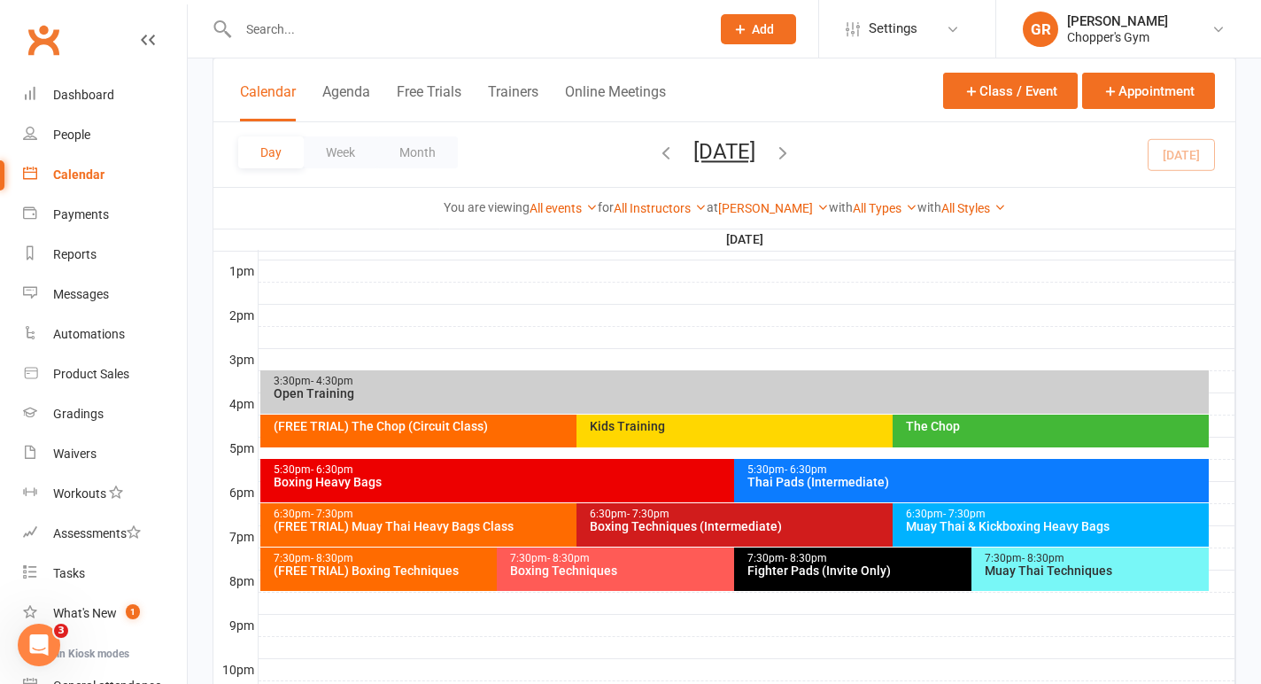
scroll to position [698, 0]
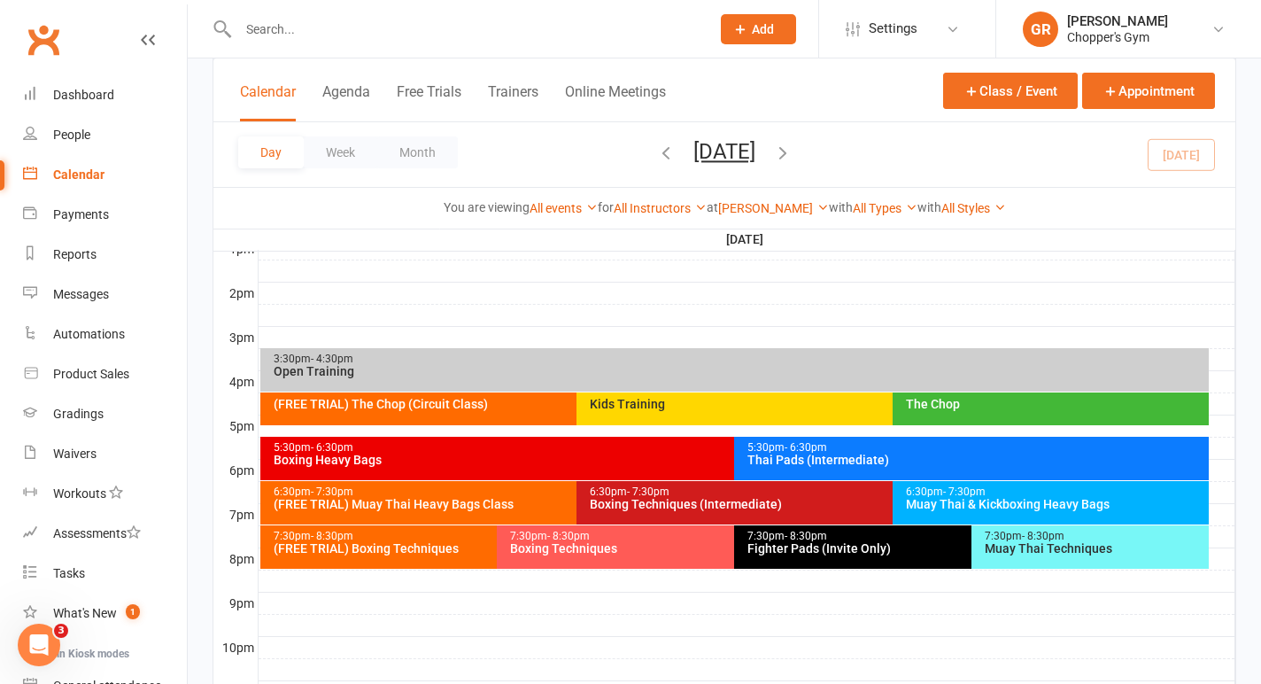
click at [789, 412] on div "Kids Training" at bounding box center [883, 408] width 614 height 33
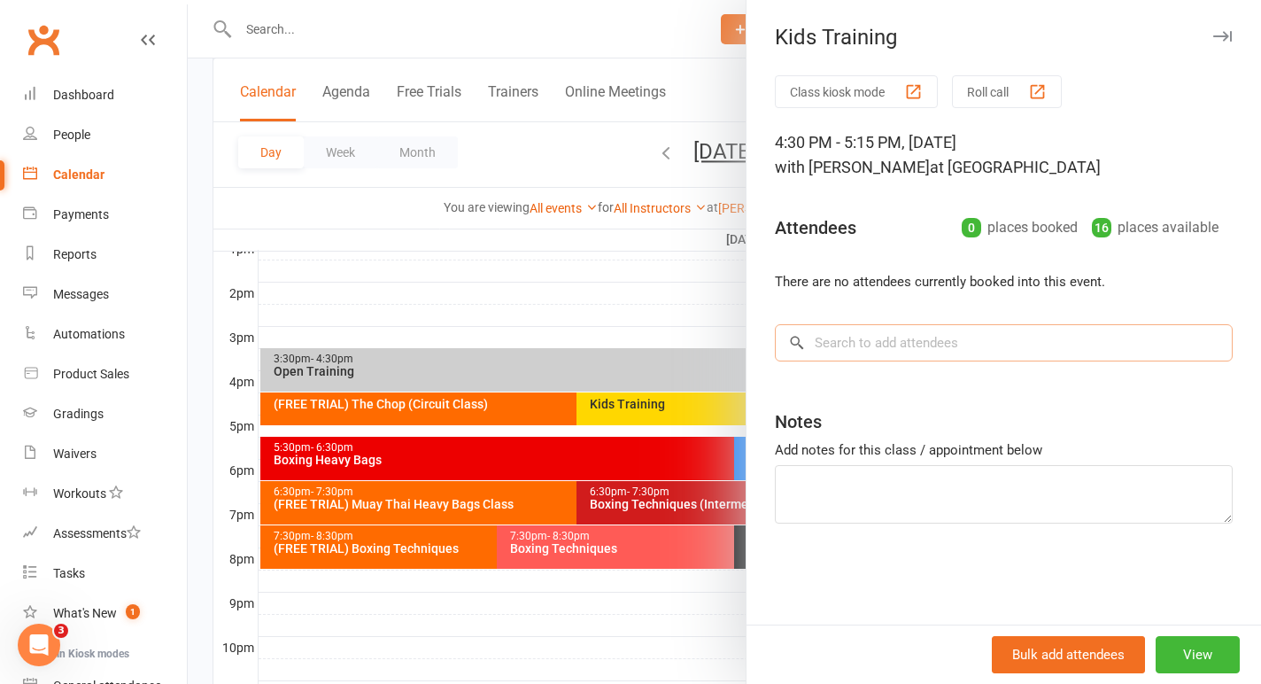
click at [947, 356] on input "search" at bounding box center [1004, 342] width 458 height 37
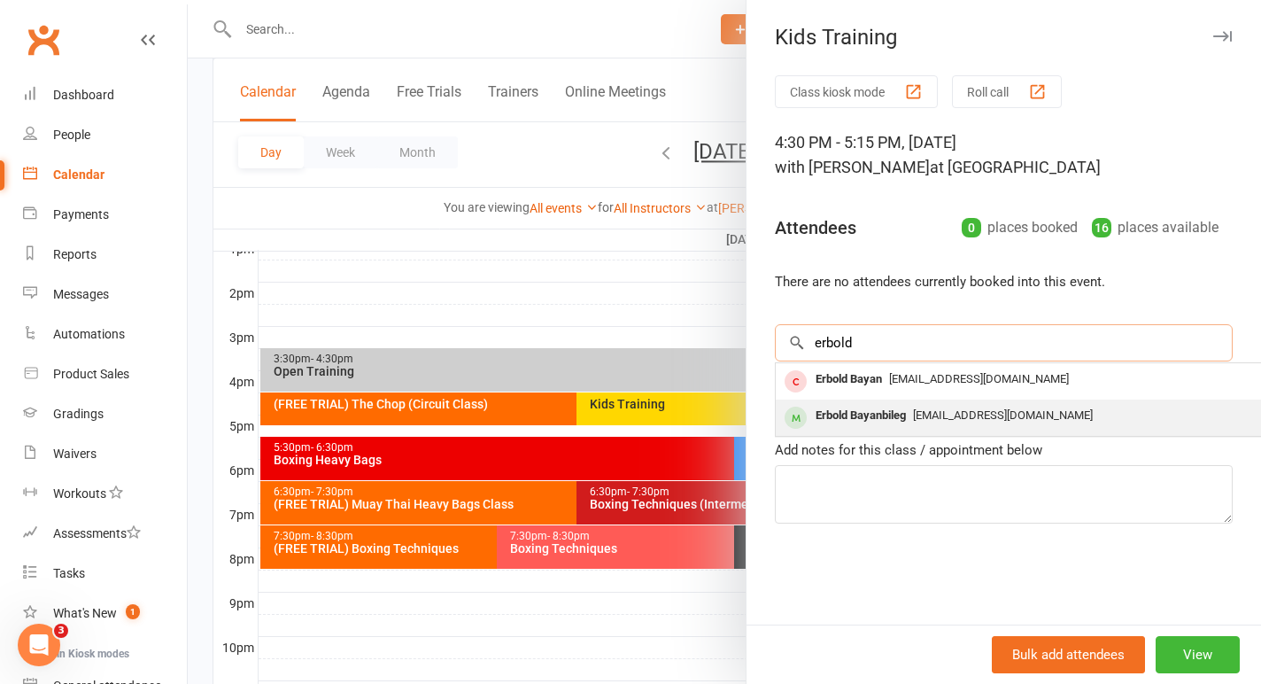
type input "erbold"
click at [885, 423] on div "Erbold Bayanbileg" at bounding box center [860, 416] width 104 height 26
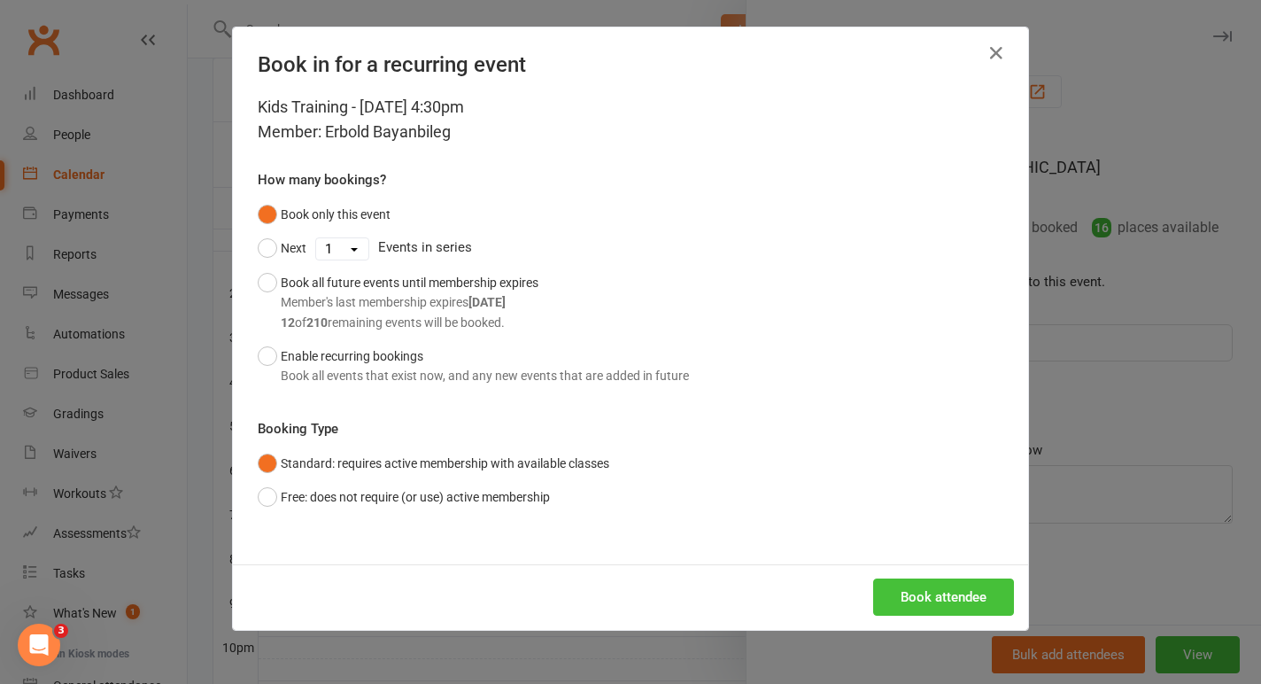
click at [930, 594] on button "Book attendee" at bounding box center [943, 596] width 141 height 37
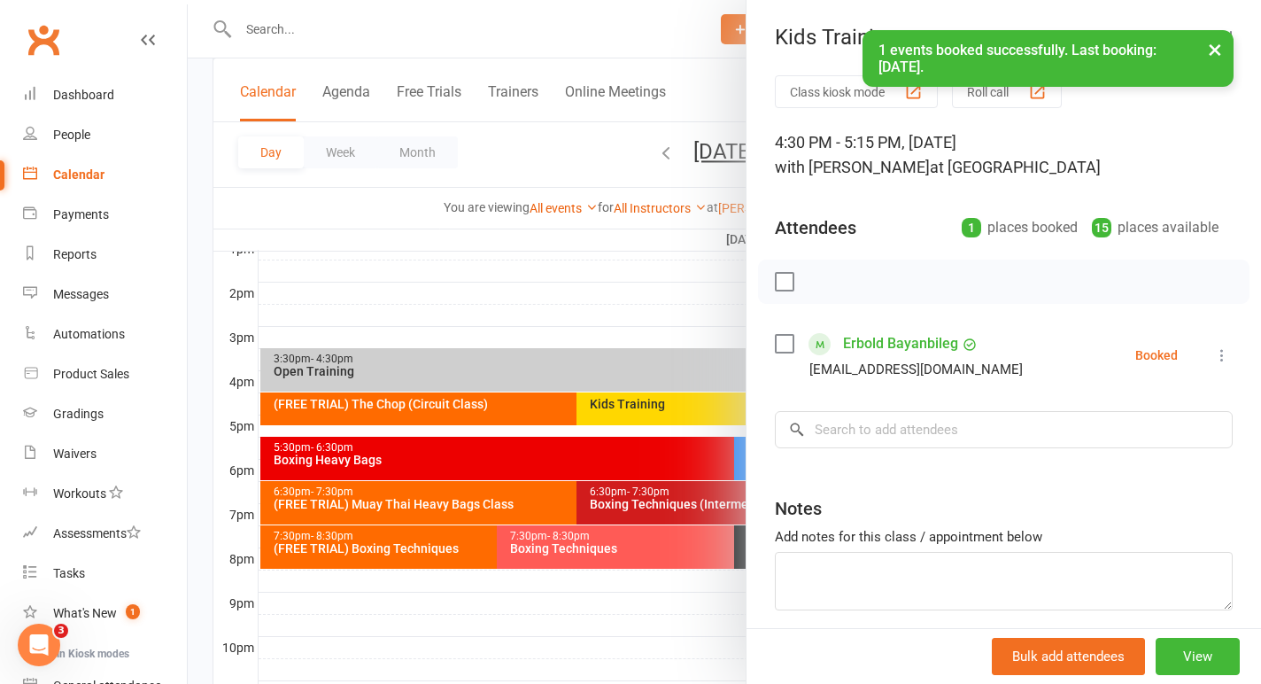
click at [602, 304] on div at bounding box center [724, 342] width 1073 height 684
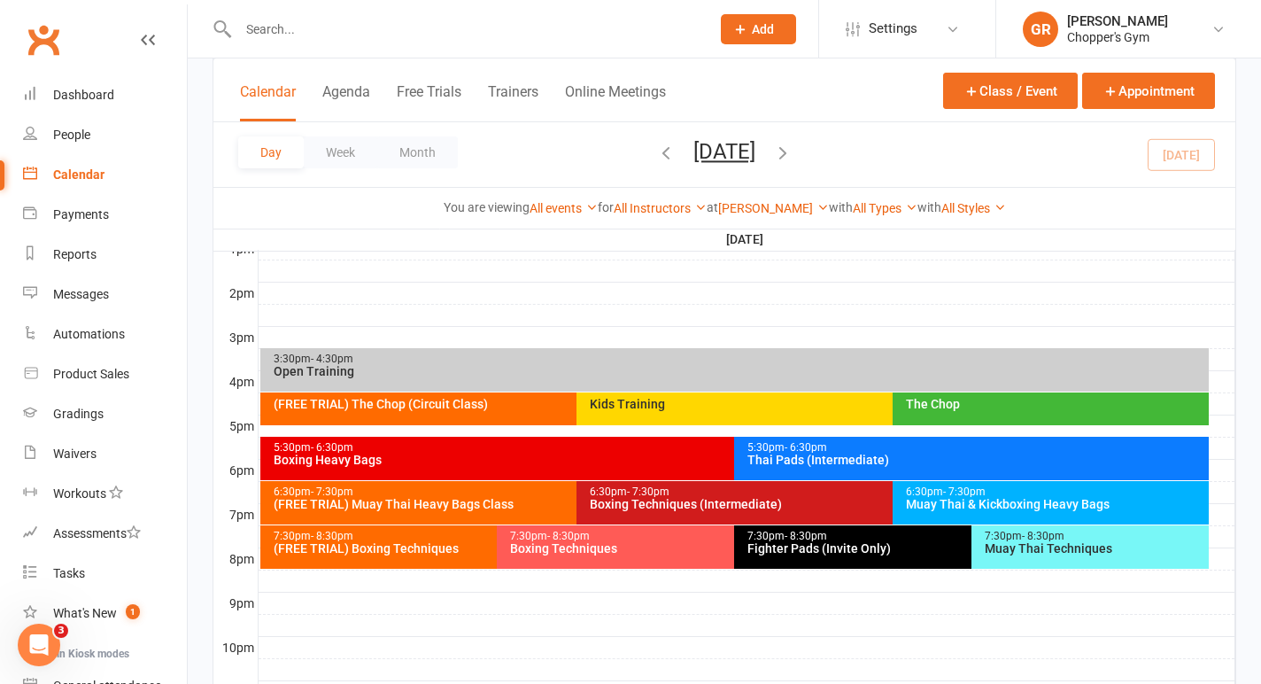
click at [768, 420] on div "Kids Training" at bounding box center [883, 408] width 614 height 33
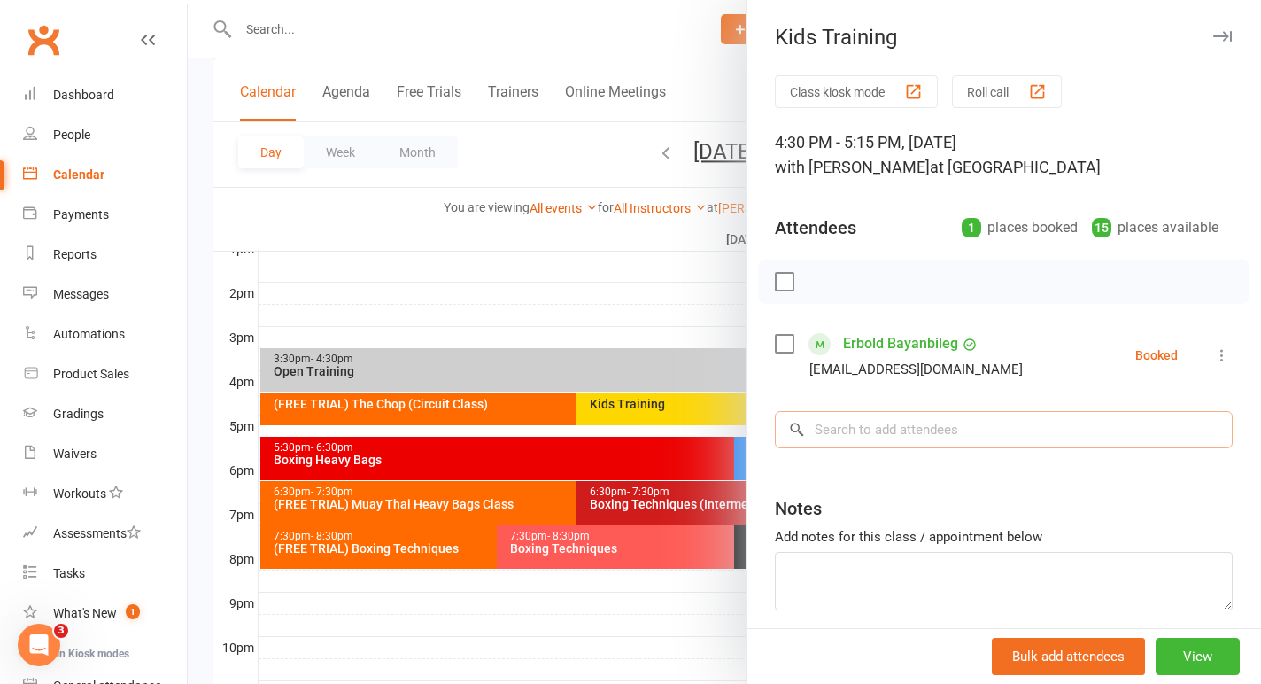
click at [870, 437] on input "search" at bounding box center [1004, 429] width 458 height 37
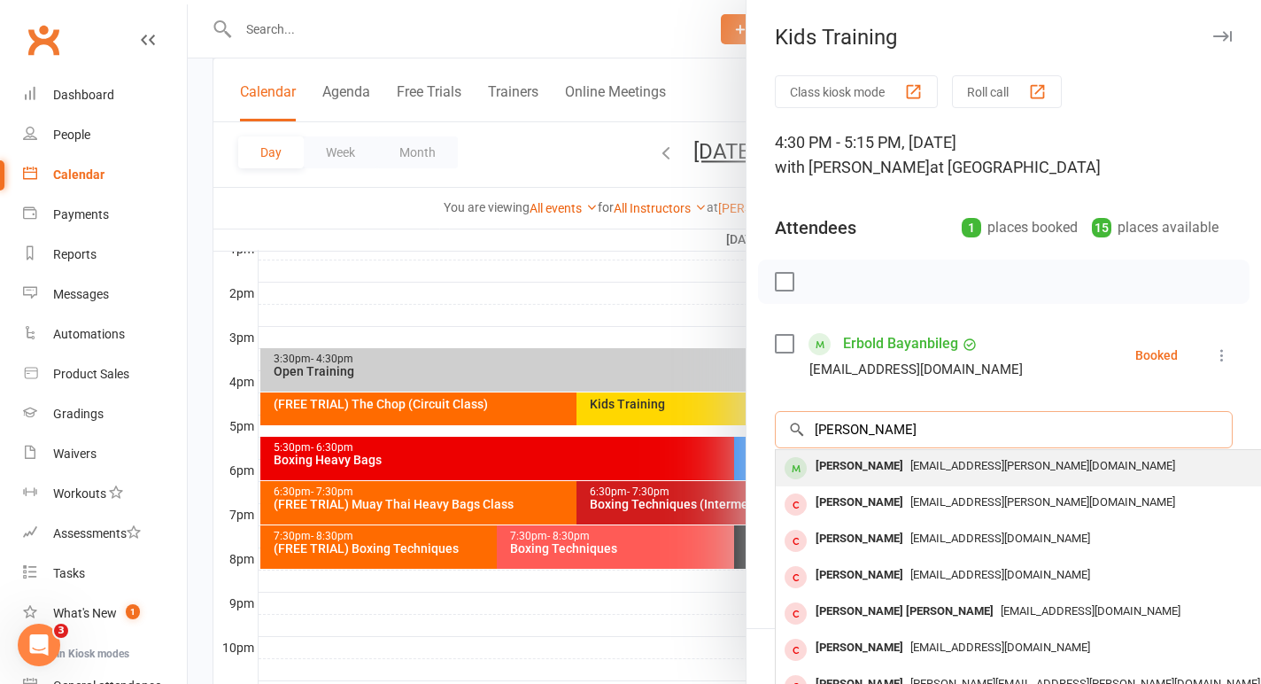
type input "mia fuller"
click at [862, 458] on div "Mia Fuller" at bounding box center [859, 466] width 102 height 26
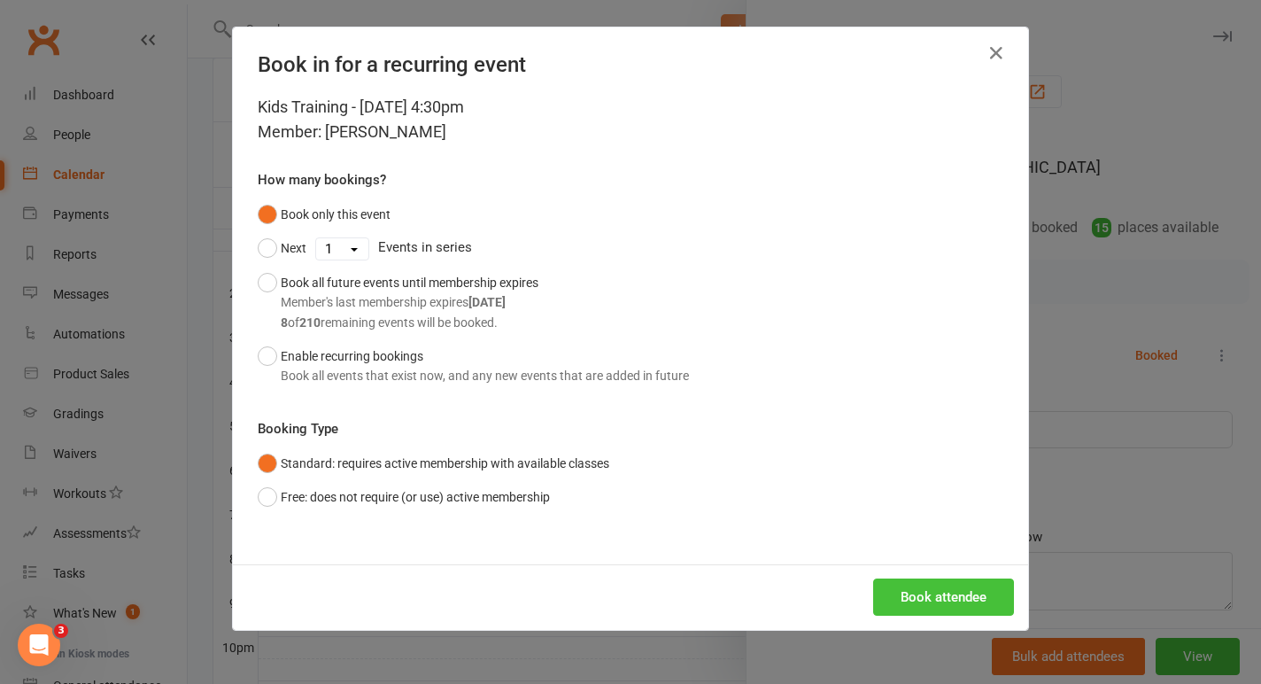
click at [910, 605] on button "Book attendee" at bounding box center [943, 596] width 141 height 37
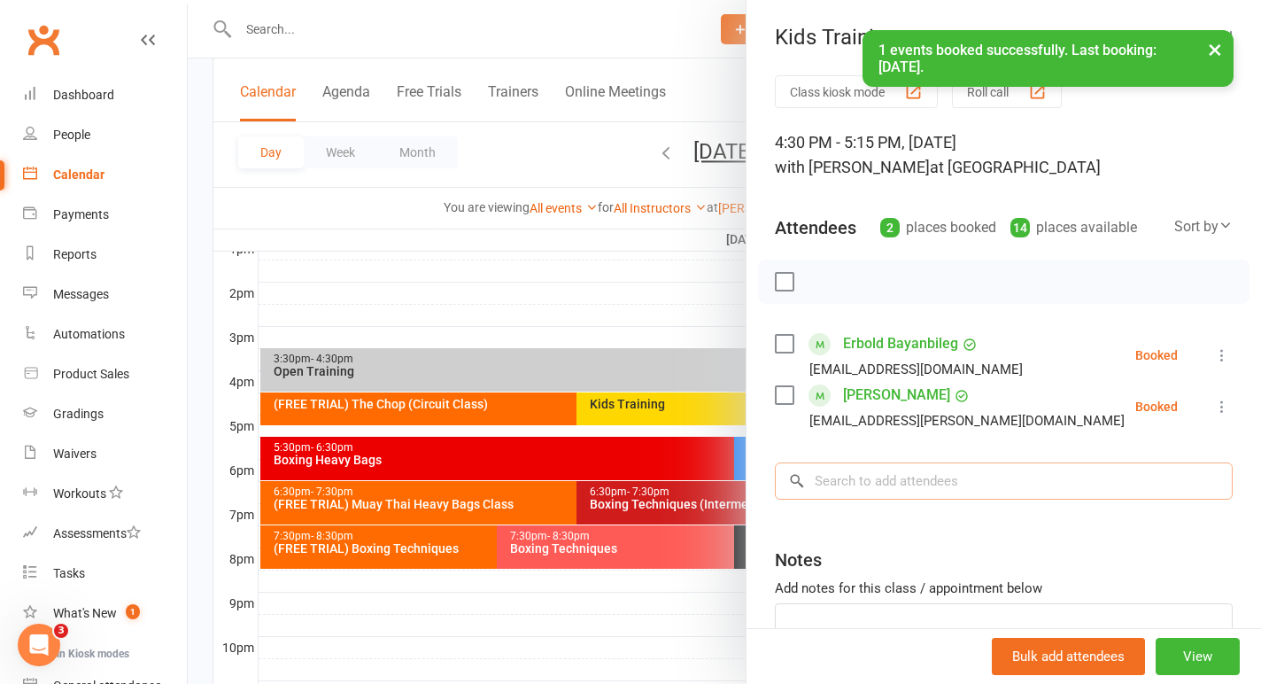
click at [900, 489] on input "search" at bounding box center [1004, 480] width 458 height 37
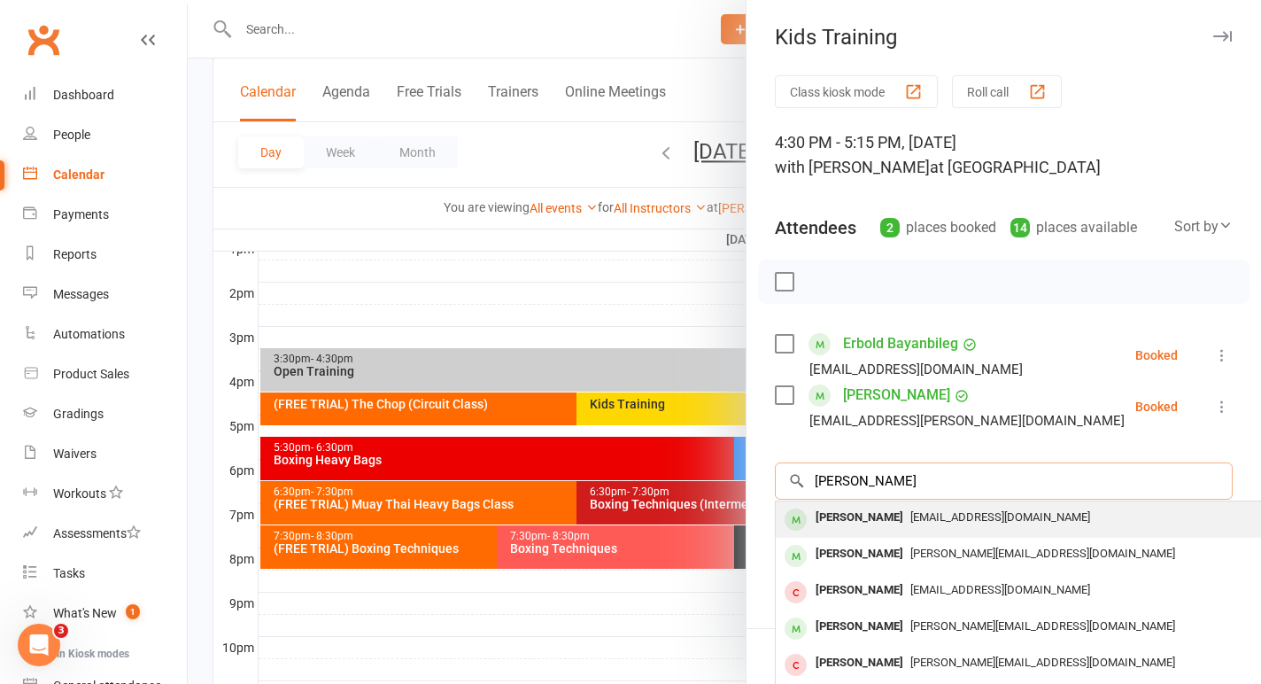
type input "jesse cummin"
click at [865, 516] on div "Jesse Cummins" at bounding box center [859, 518] width 102 height 26
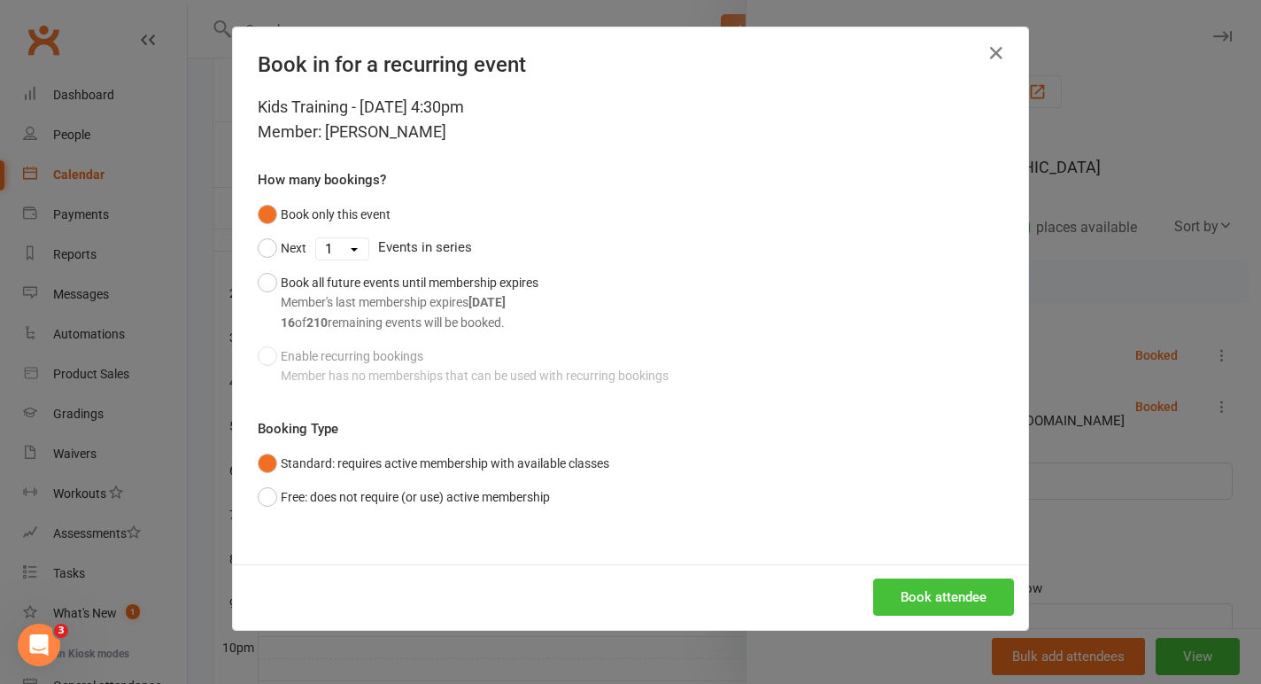
click at [914, 604] on button "Book attendee" at bounding box center [943, 596] width 141 height 37
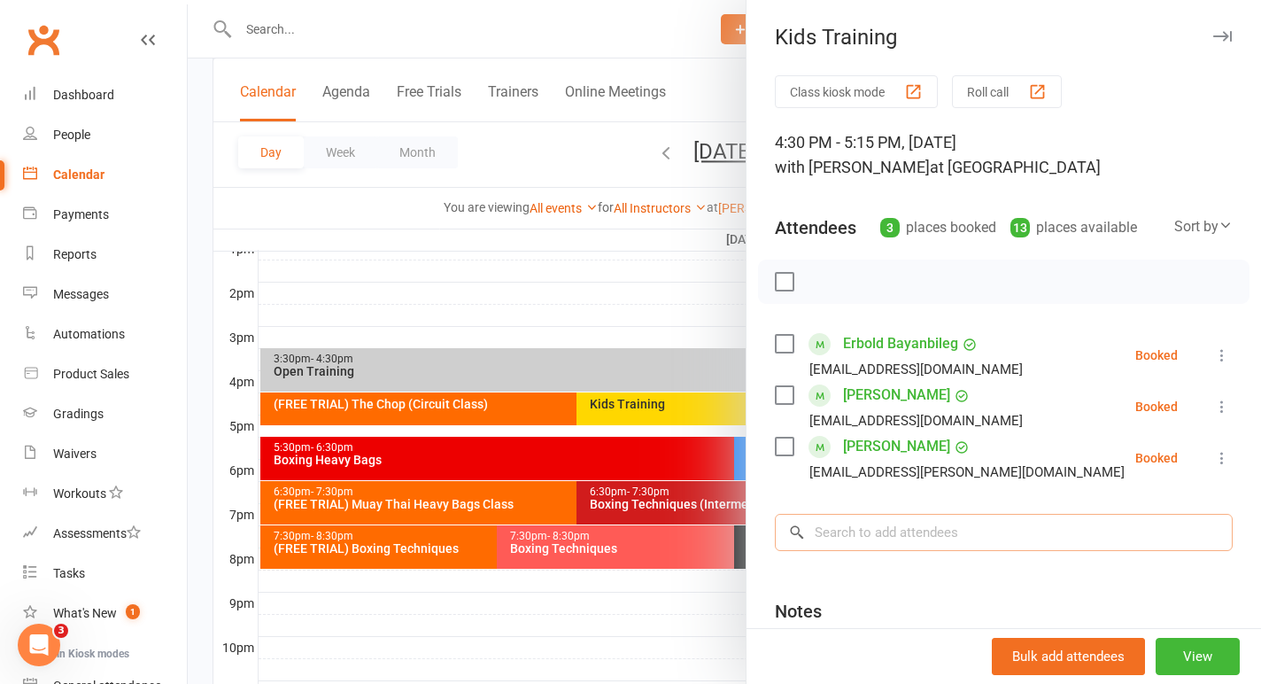
click at [815, 530] on input "search" at bounding box center [1004, 532] width 458 height 37
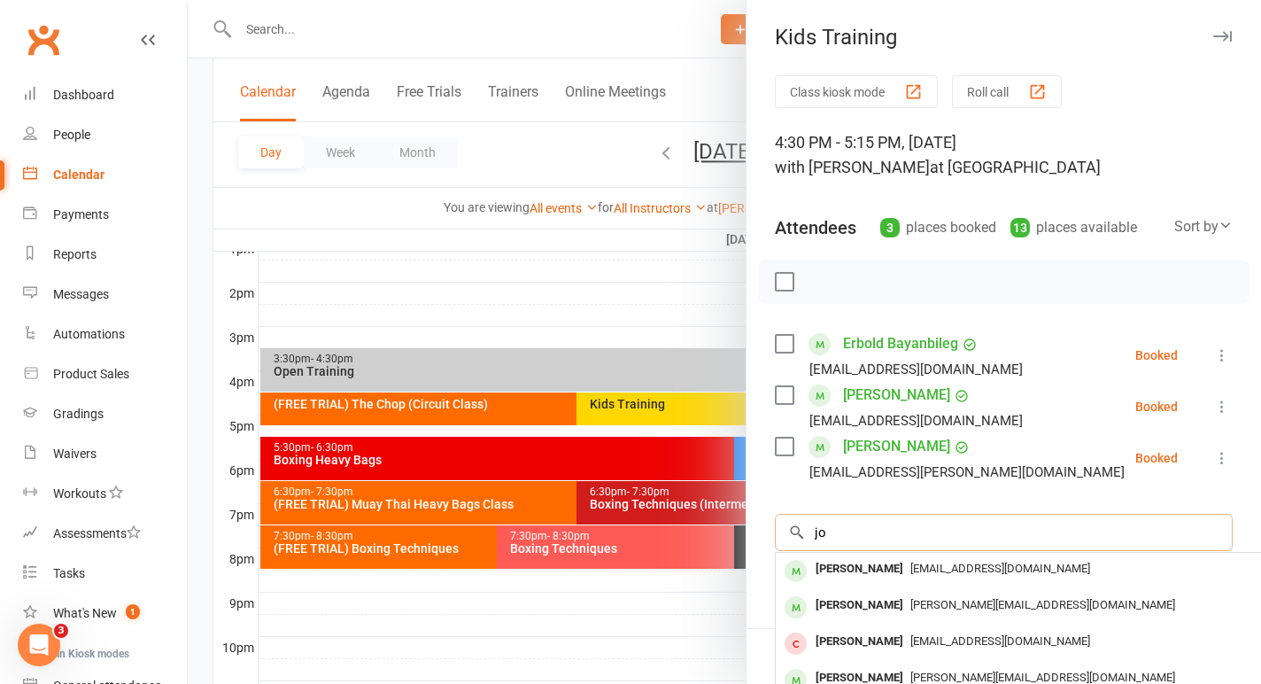
type input "j"
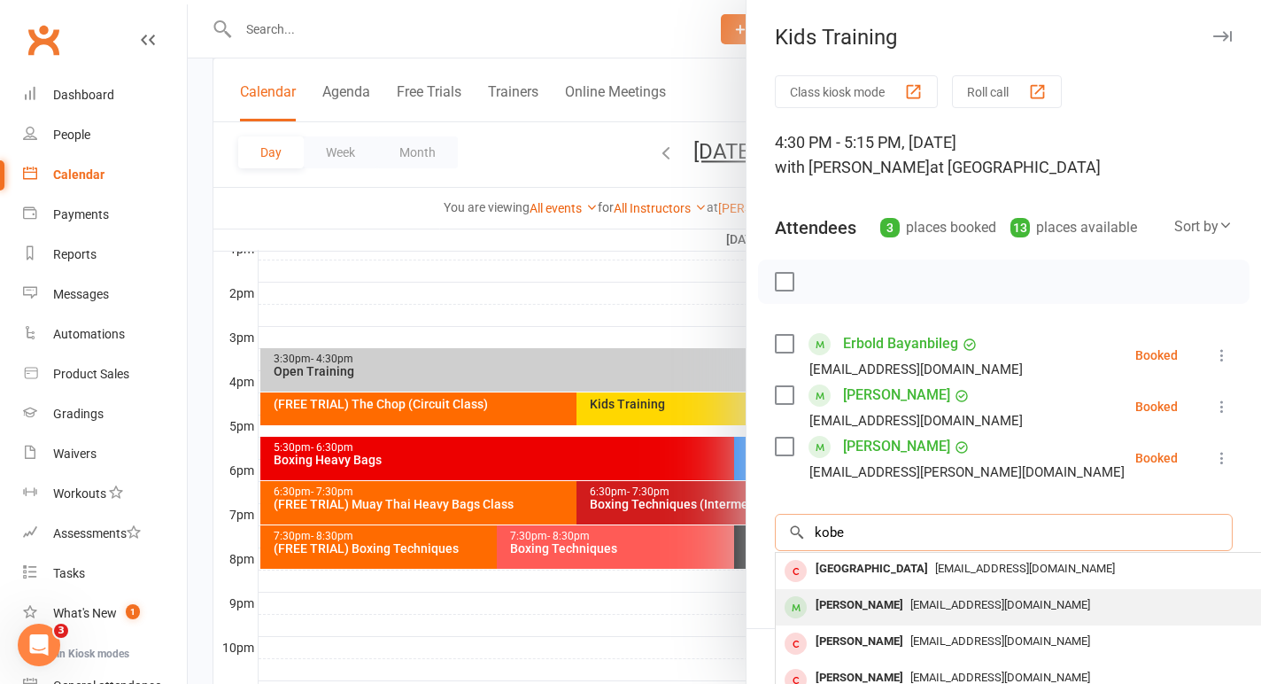
type input "kobe"
click at [830, 611] on div "Kobe Cullen" at bounding box center [859, 605] width 102 height 26
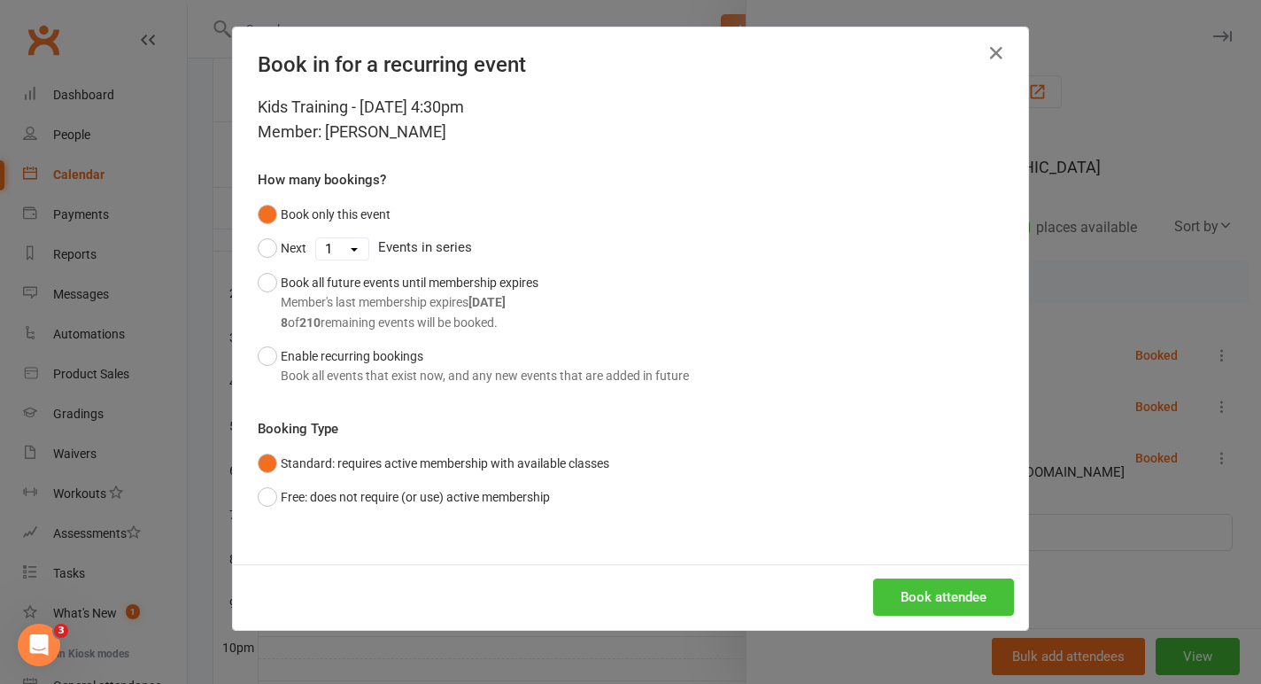
click at [953, 585] on button "Book attendee" at bounding box center [943, 596] width 141 height 37
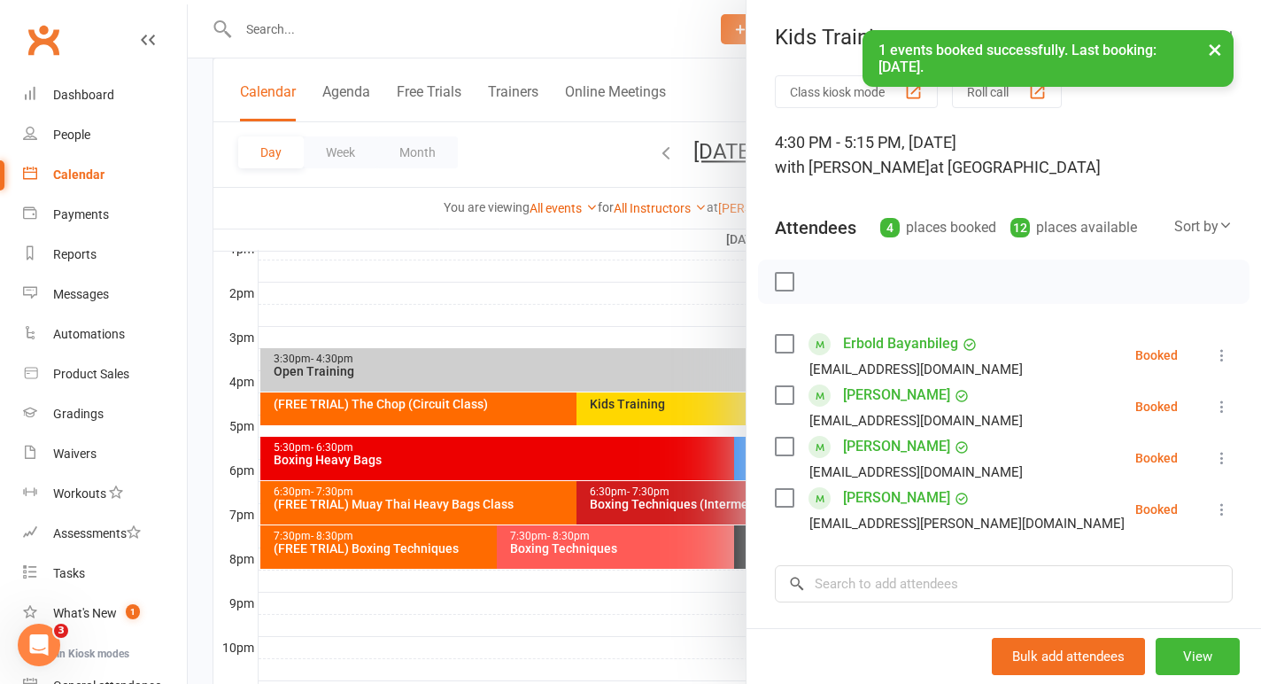
click at [313, 207] on div at bounding box center [724, 342] width 1073 height 684
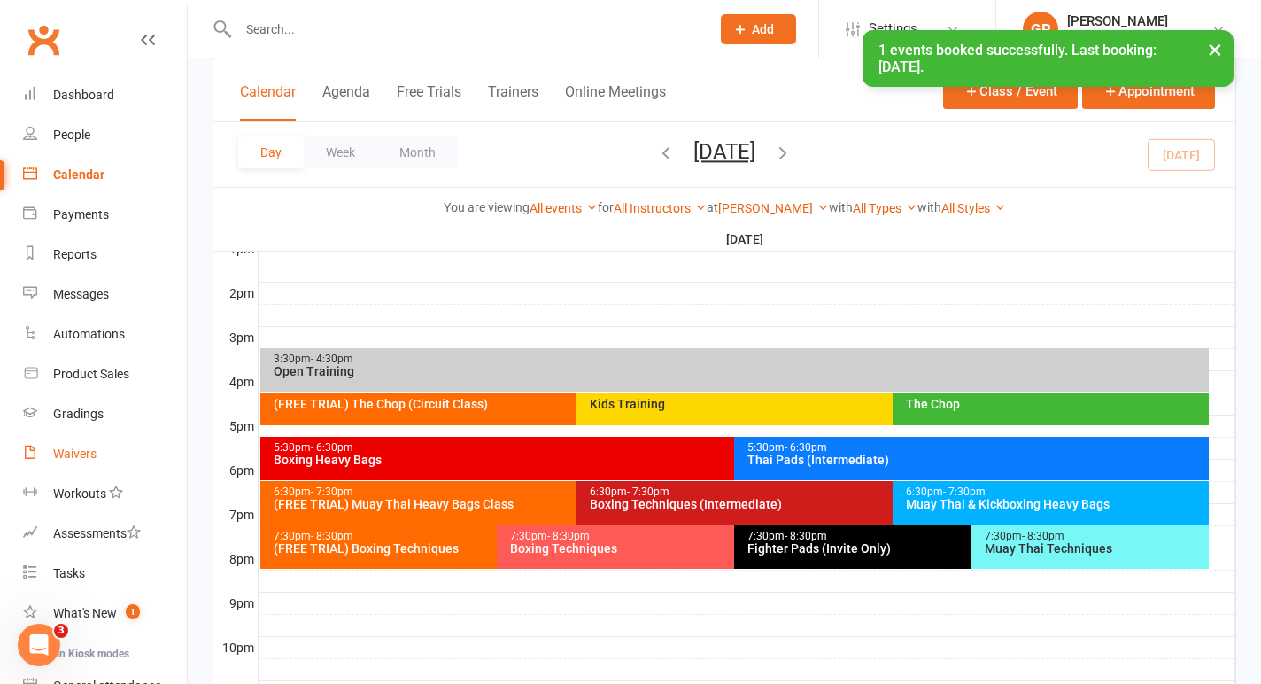
click at [69, 451] on div "Waivers" at bounding box center [74, 453] width 43 height 14
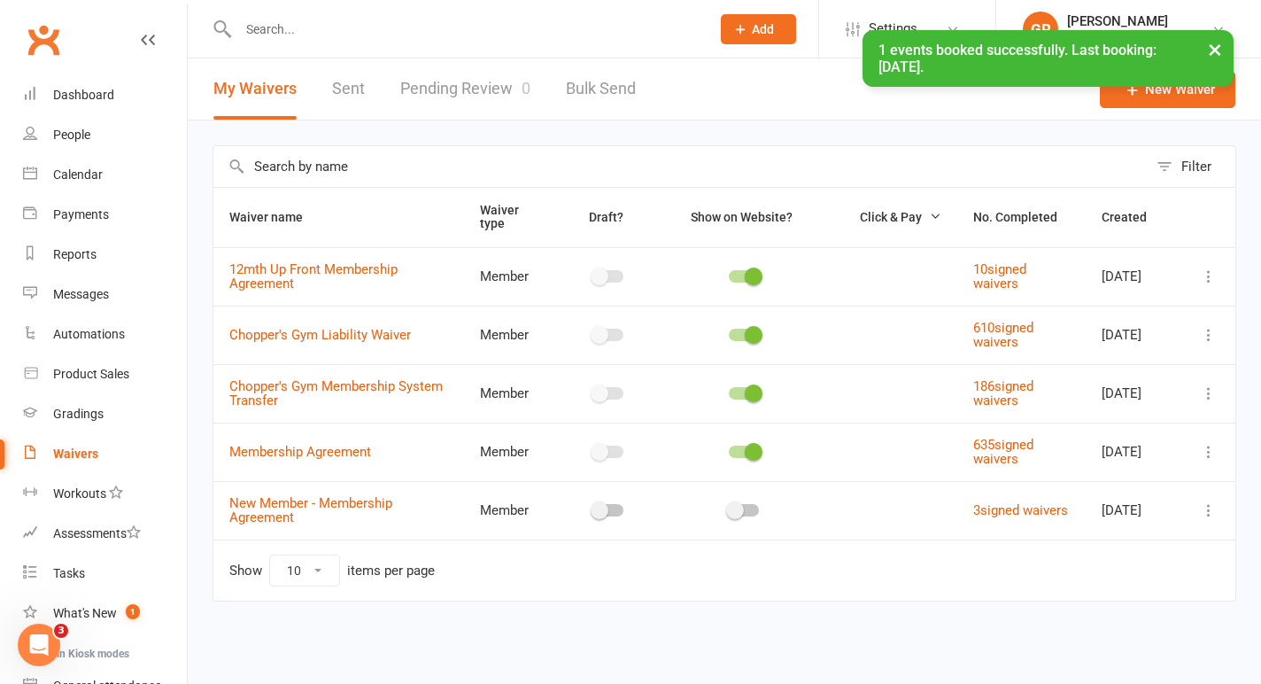
click at [441, 30] on div "× 1 events booked successfully. Last booking: Sep 15, 2025." at bounding box center [619, 30] width 1238 height 0
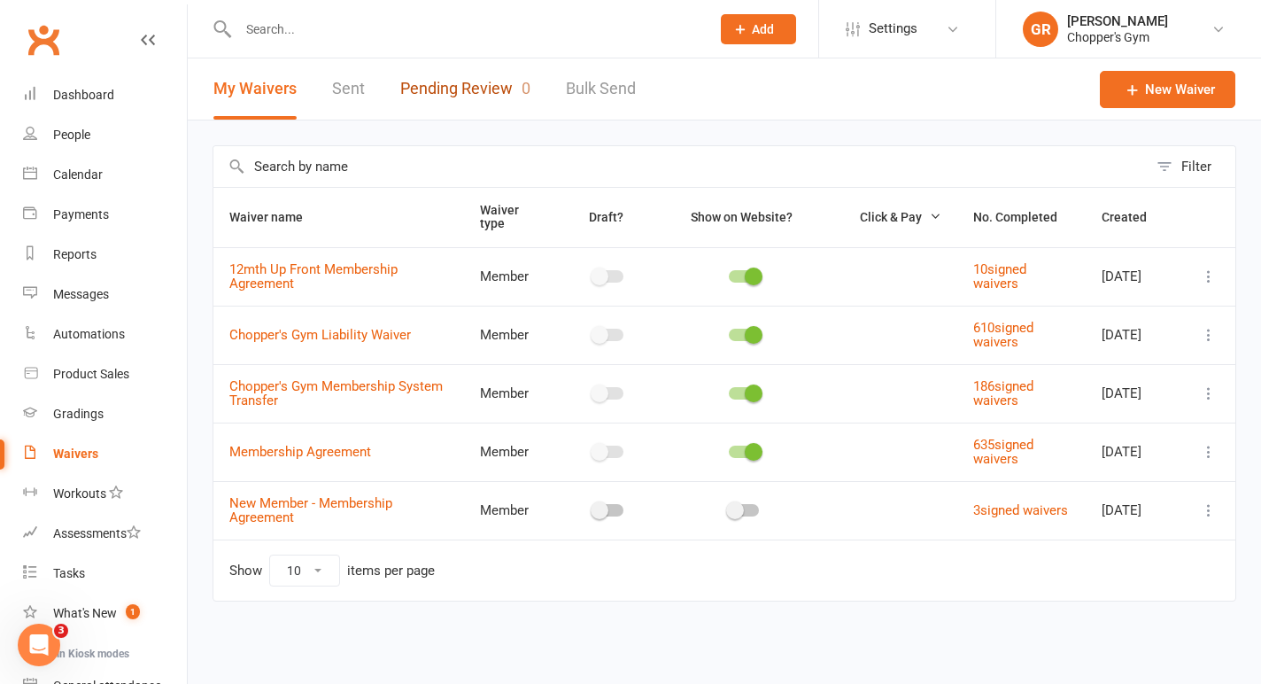
click at [441, 92] on link "Pending Review 0" at bounding box center [465, 88] width 130 height 61
select select "50"
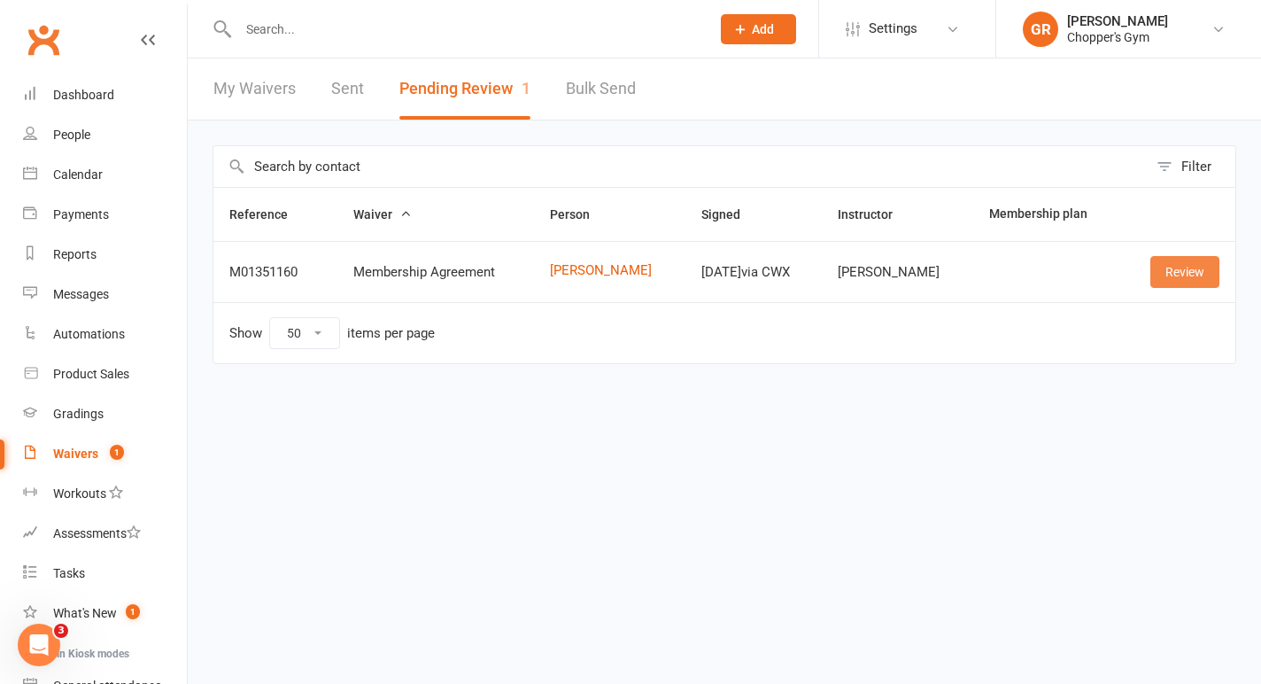
click at [1183, 272] on link "Review" at bounding box center [1184, 272] width 69 height 32
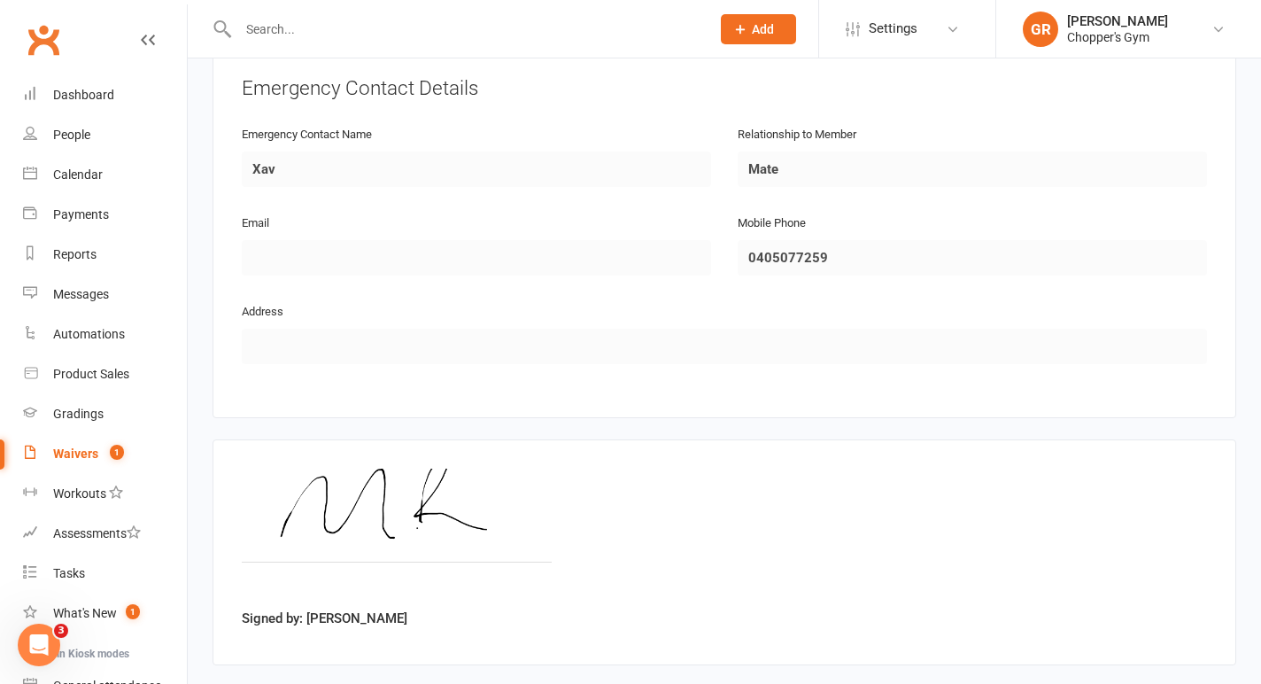
scroll to position [892, 0]
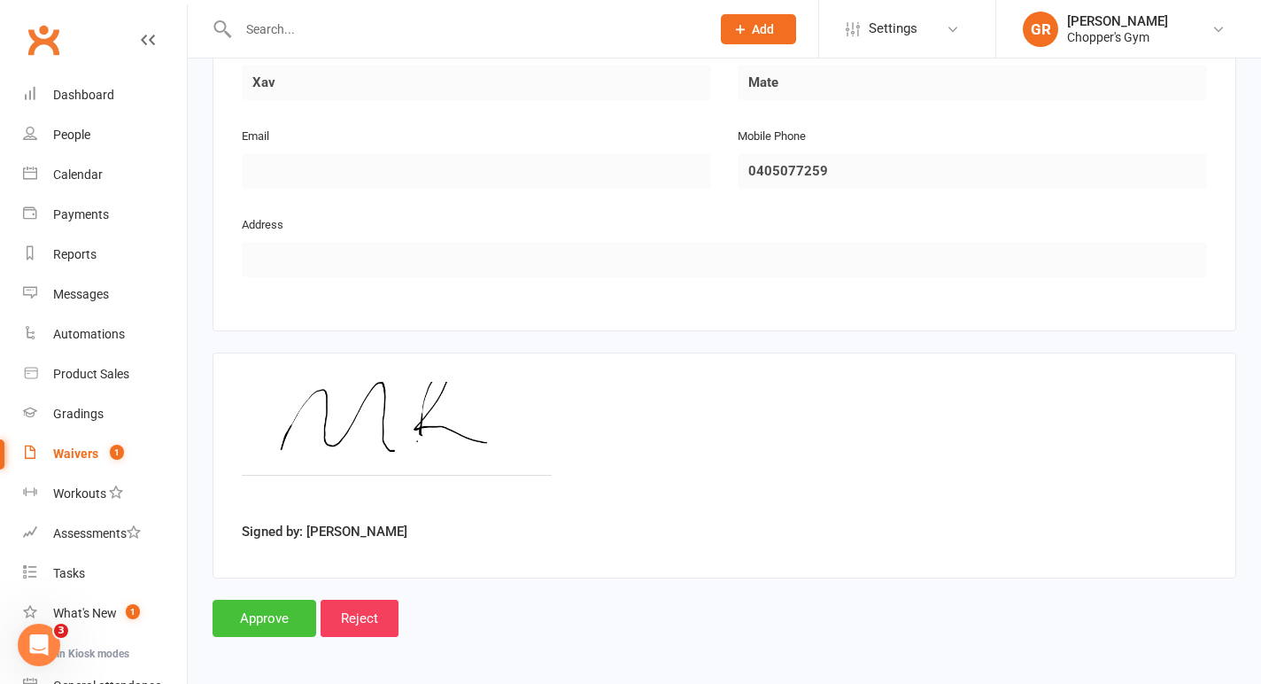
click at [288, 605] on input "Approve" at bounding box center [264, 617] width 104 height 37
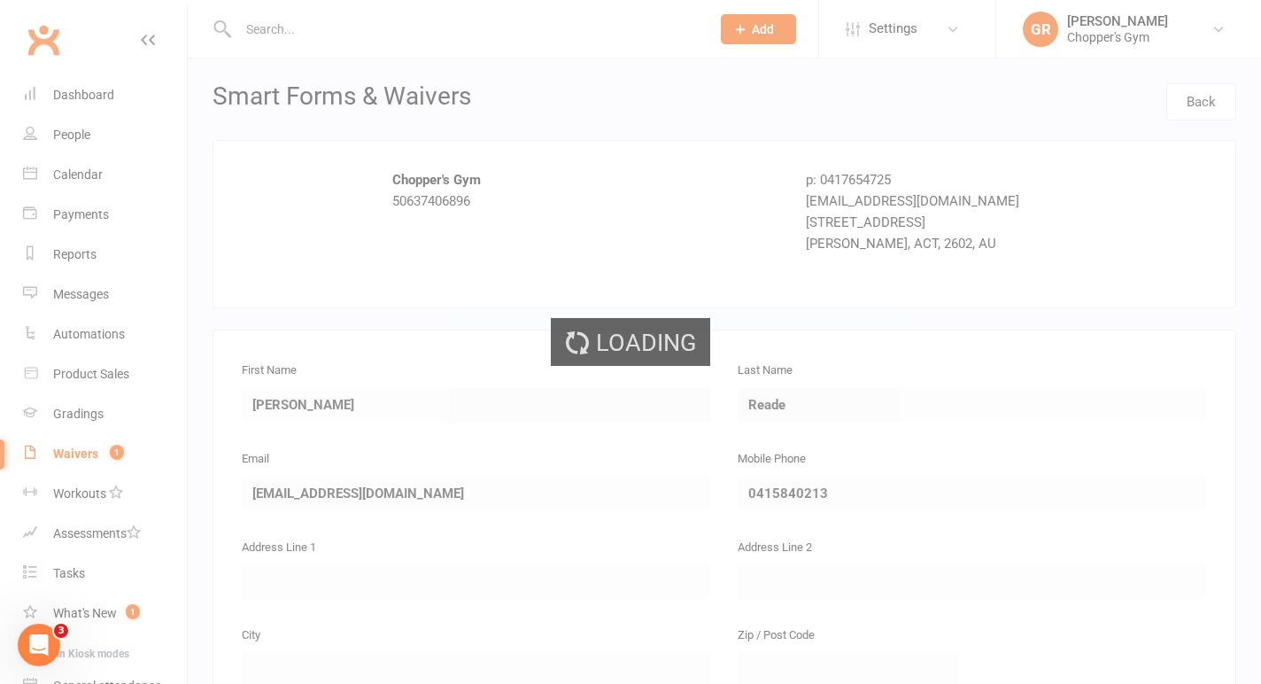
select select "50"
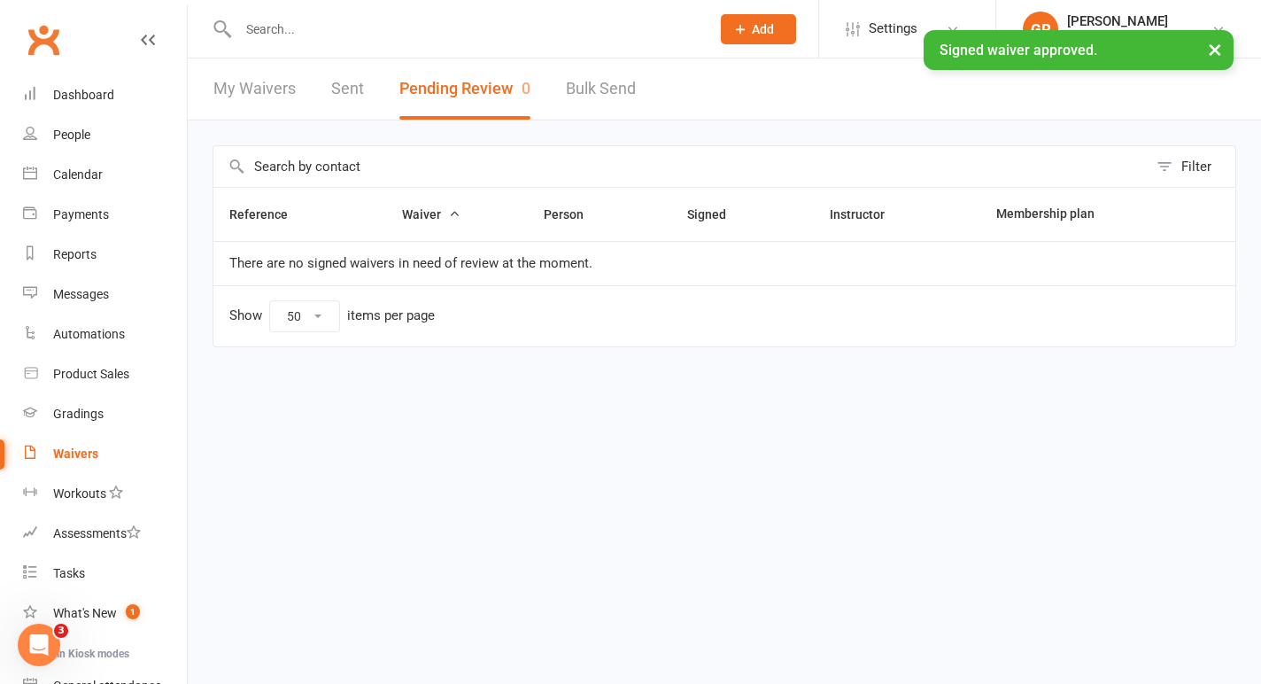
click at [324, 30] on div "× Signed waiver approved." at bounding box center [619, 30] width 1238 height 0
click at [310, 30] on div "× Signed waiver approved." at bounding box center [619, 30] width 1238 height 0
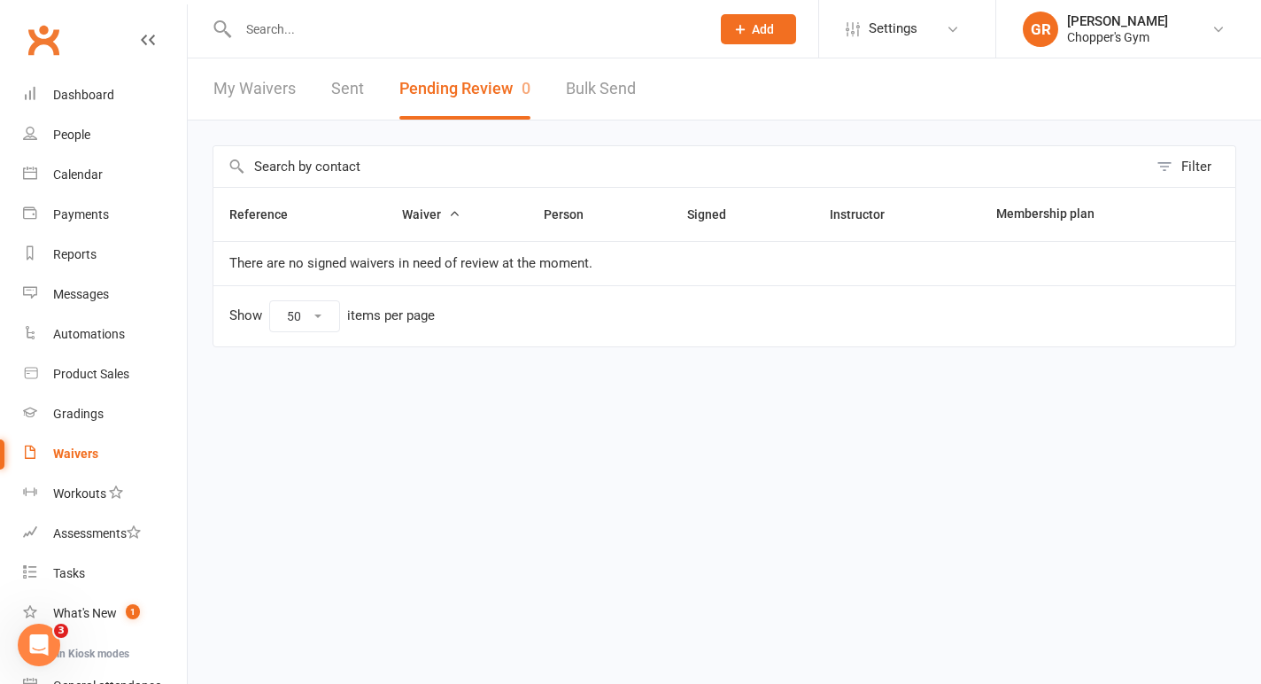
click at [310, 31] on input "text" at bounding box center [465, 29] width 465 height 25
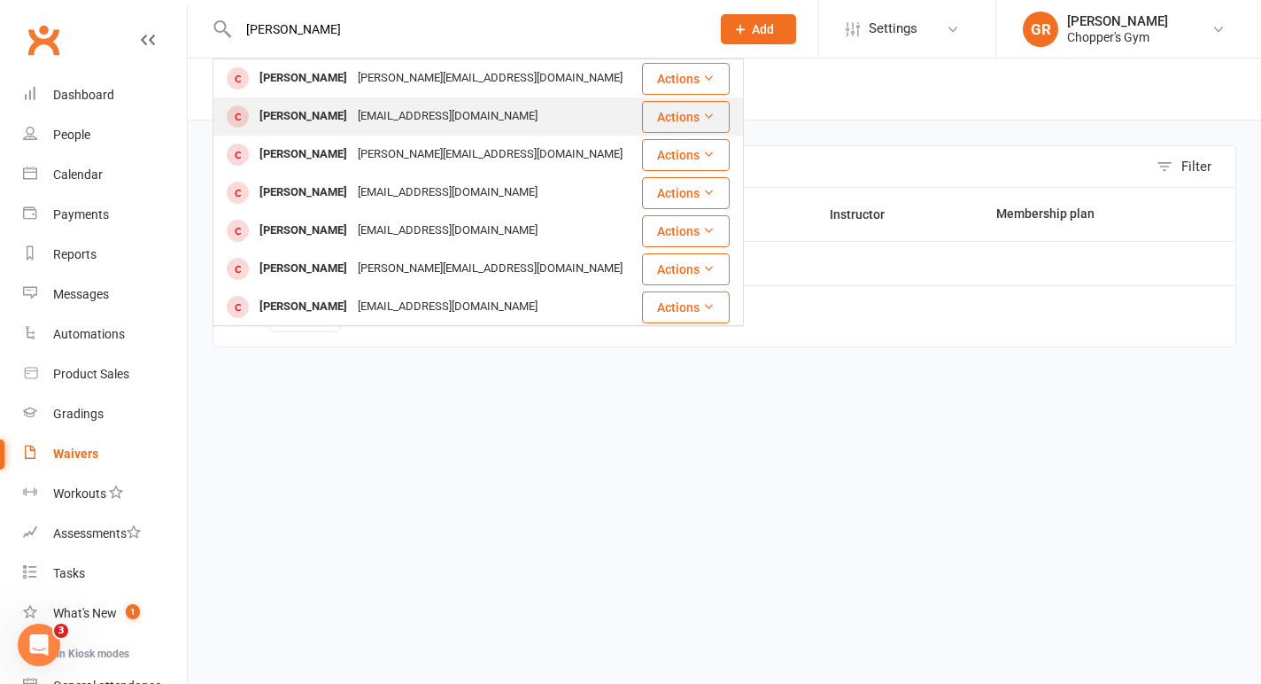
type input "mathew raede"
click at [353, 114] on div "Mattyreade@gmail.com" at bounding box center [447, 117] width 190 height 26
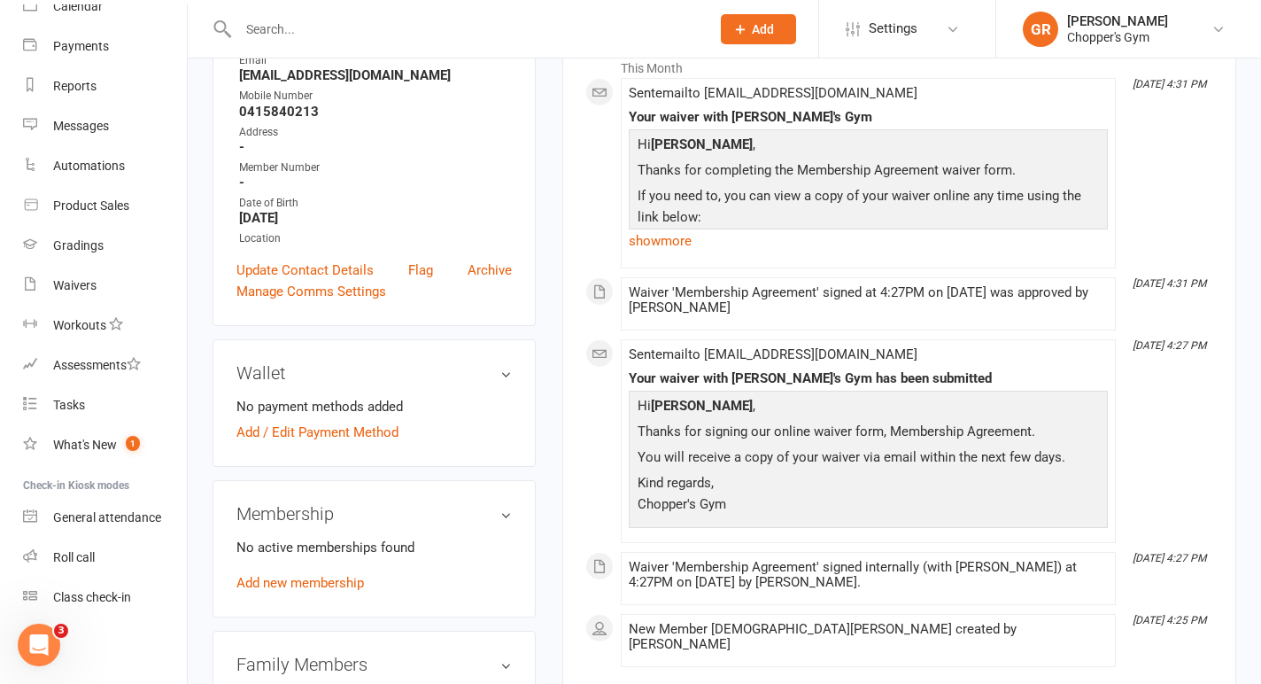
scroll to position [353, 0]
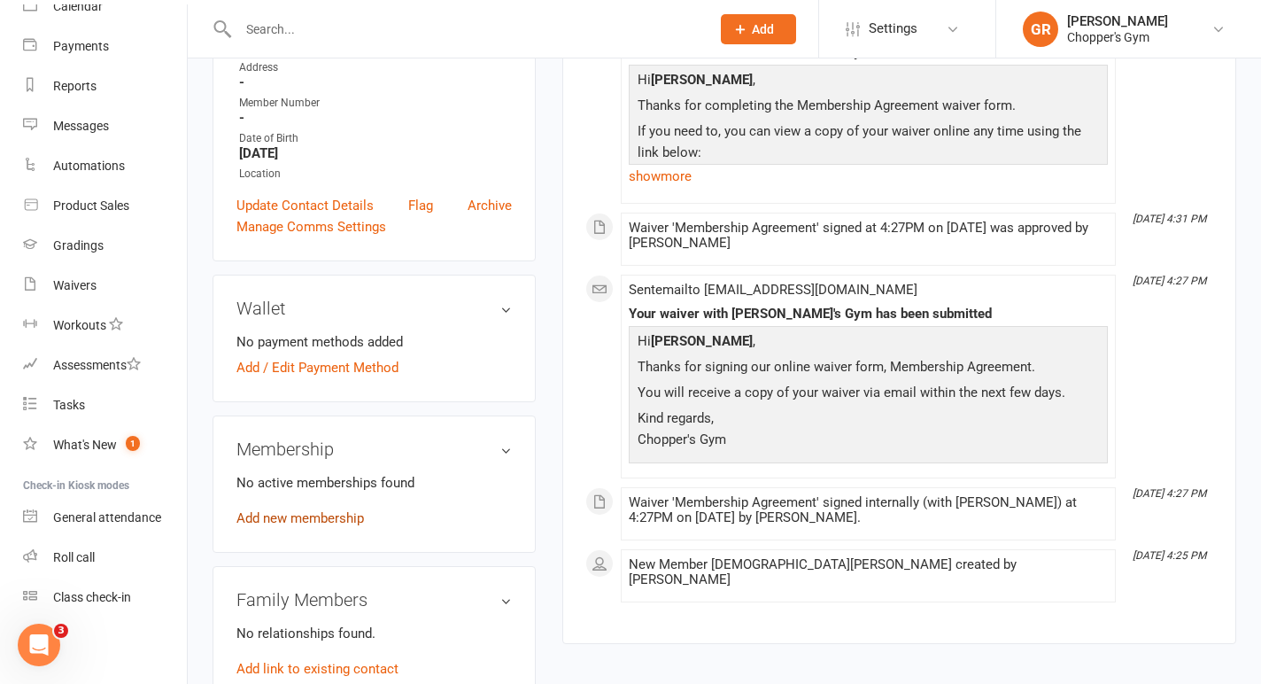
click at [330, 522] on link "Add new membership" at bounding box center [299, 518] width 127 height 16
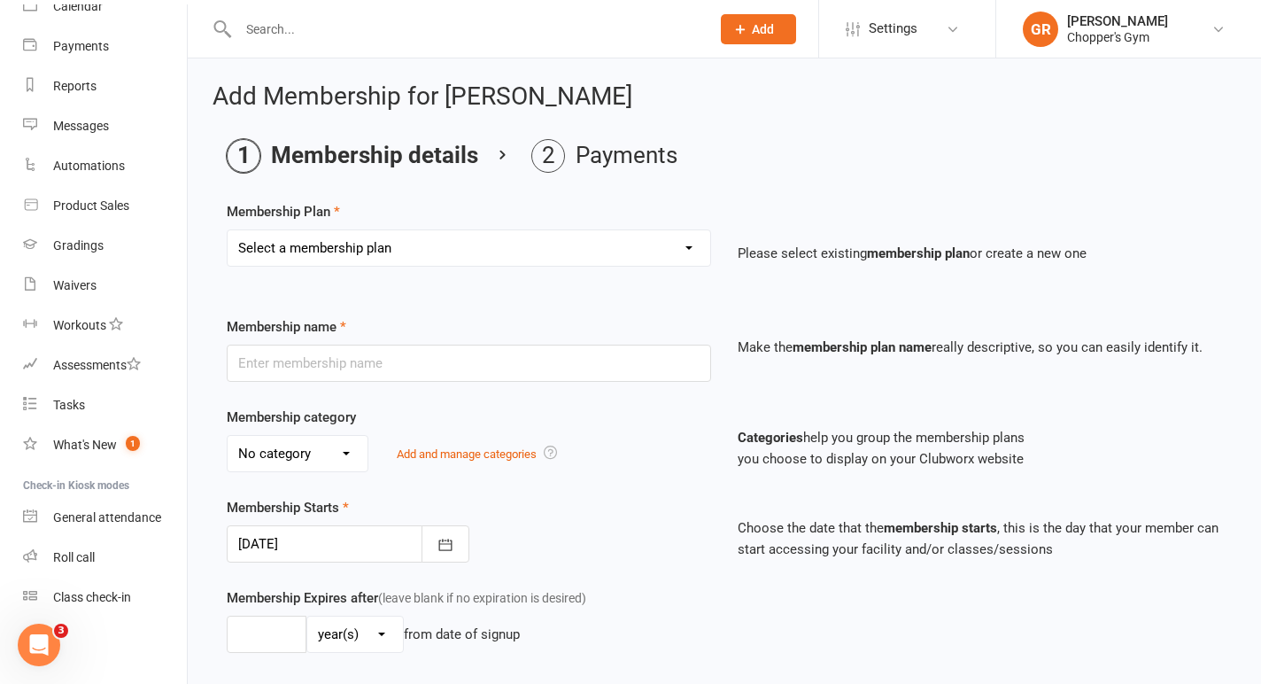
click at [684, 241] on select "Select a membership plan Create new Membership Plan Staff Membership Ongoing Un…" at bounding box center [469, 247] width 483 height 35
select select "9"
click at [228, 230] on select "Select a membership plan Create new Membership Plan Staff Membership Ongoing Un…" at bounding box center [469, 247] width 483 height 35
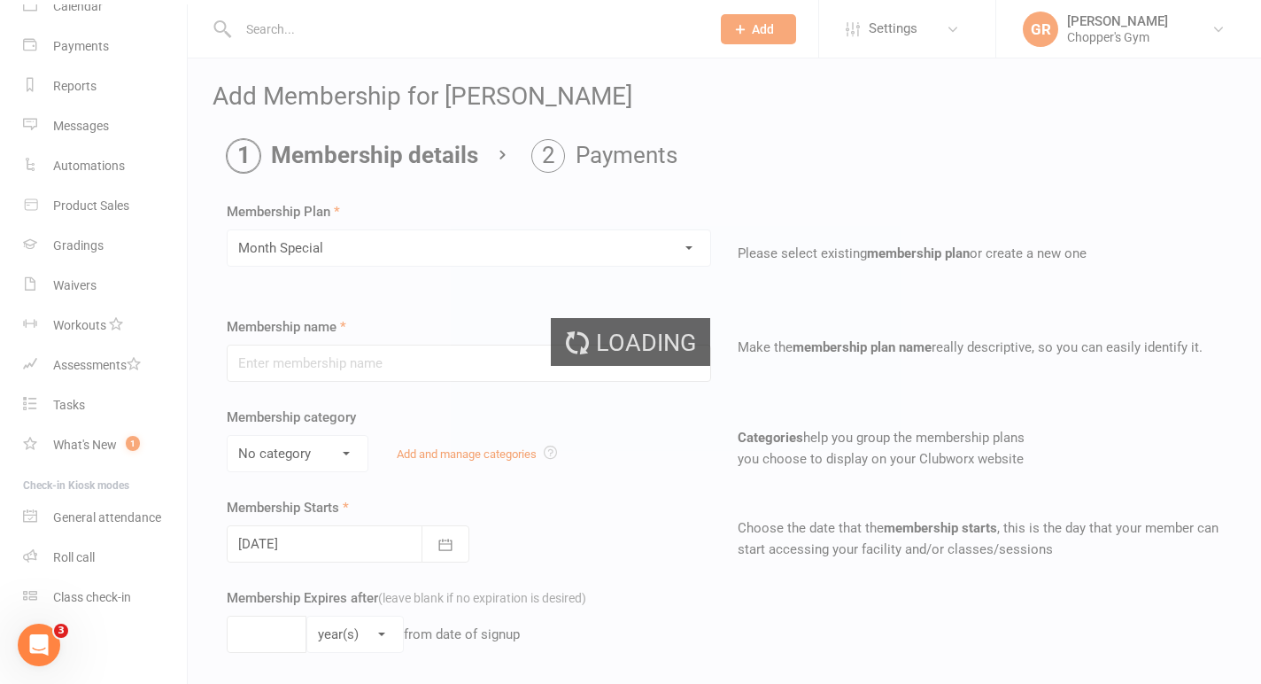
type input "Month Special"
type input "1"
select select "2"
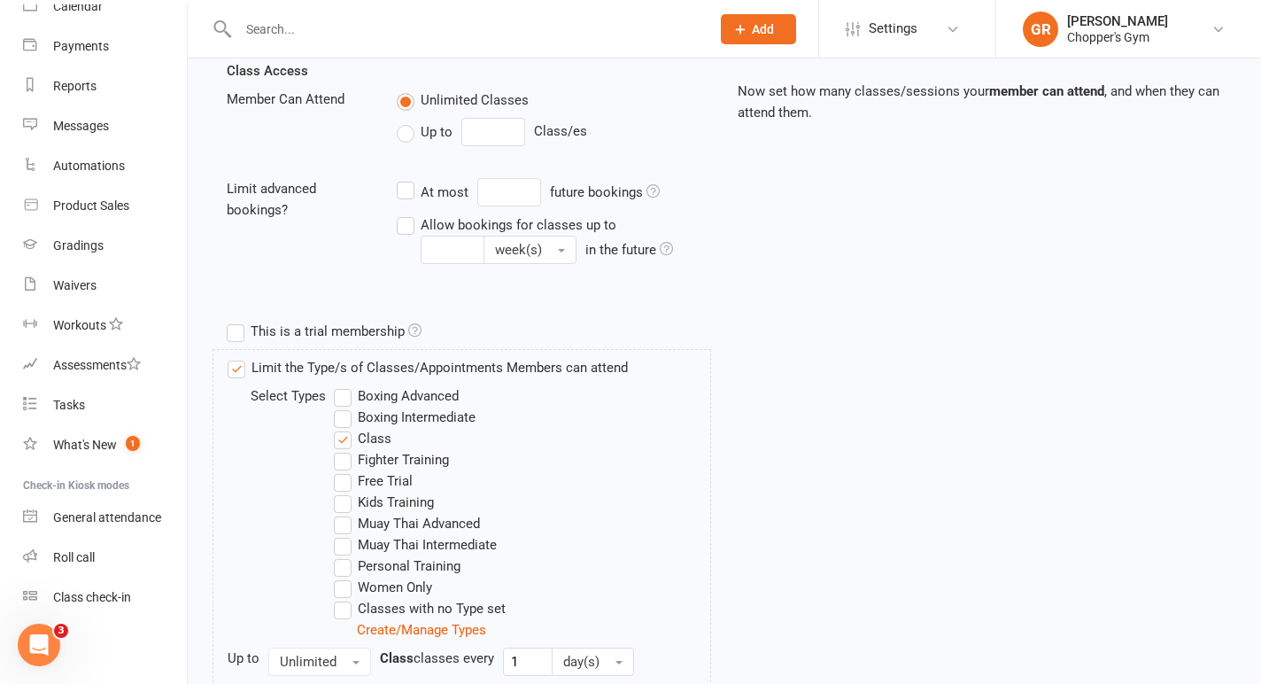
scroll to position [630, 0]
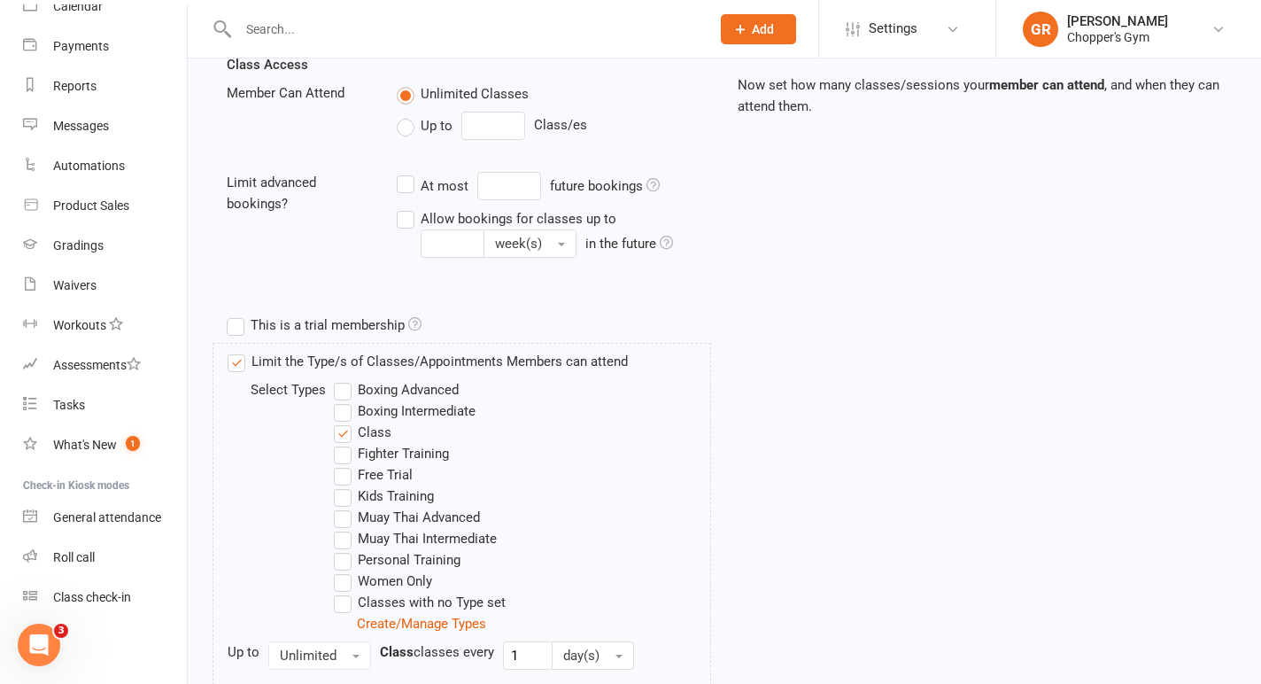
click at [344, 406] on label "Boxing Intermediate" at bounding box center [405, 410] width 142 height 21
click at [344, 400] on input "Boxing Intermediate" at bounding box center [340, 400] width 12 height 0
click at [348, 535] on label "Muay Thai Intermediate" at bounding box center [415, 538] width 163 height 21
click at [345, 528] on input "Muay Thai Intermediate" at bounding box center [340, 528] width 12 height 0
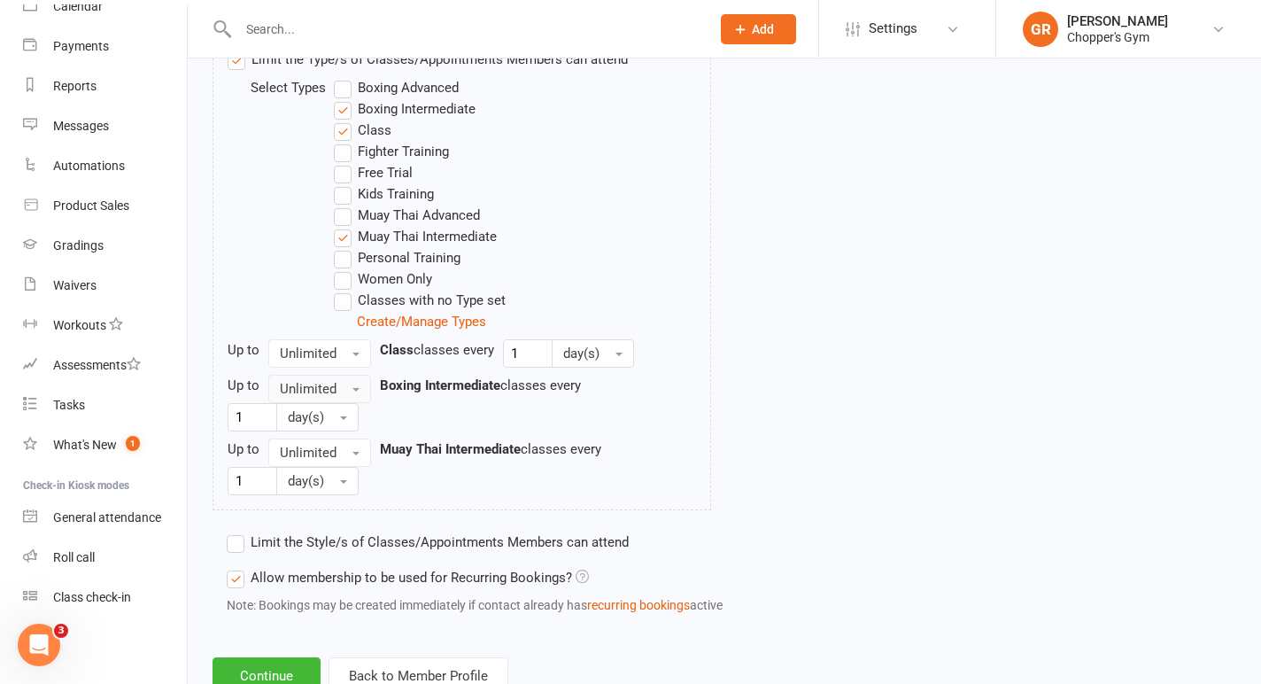
scroll to position [993, 0]
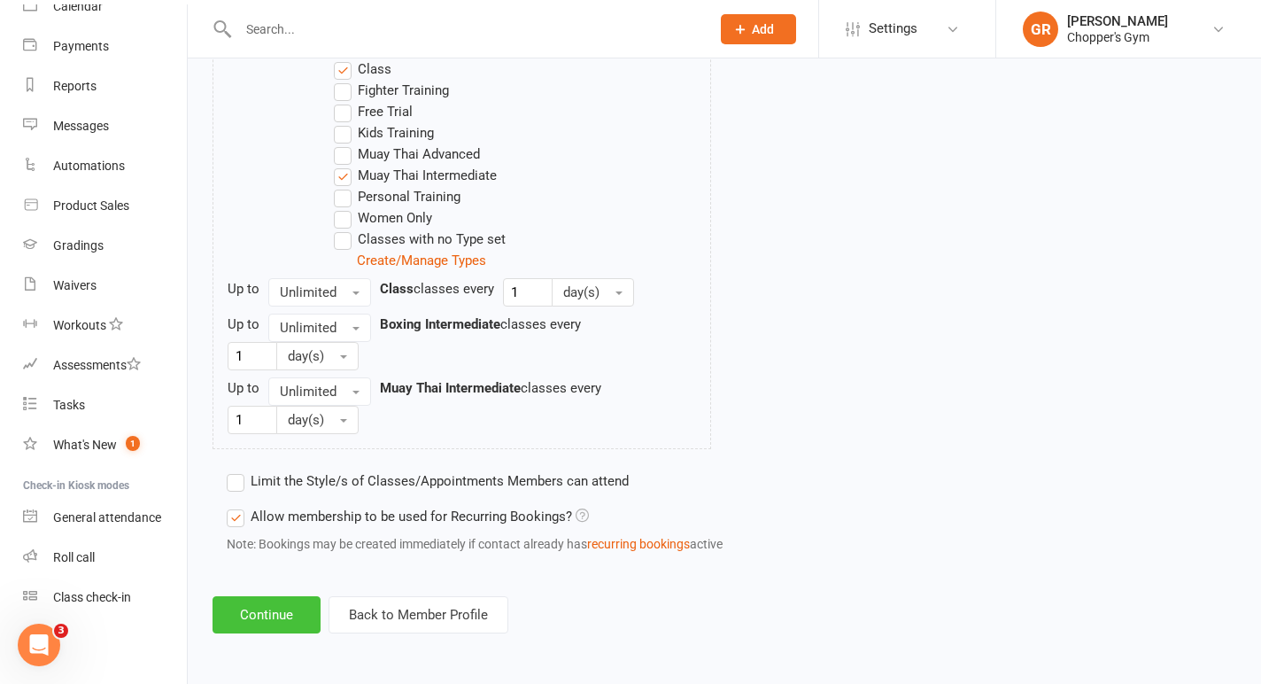
click at [269, 610] on button "Continue" at bounding box center [266, 614] width 108 height 37
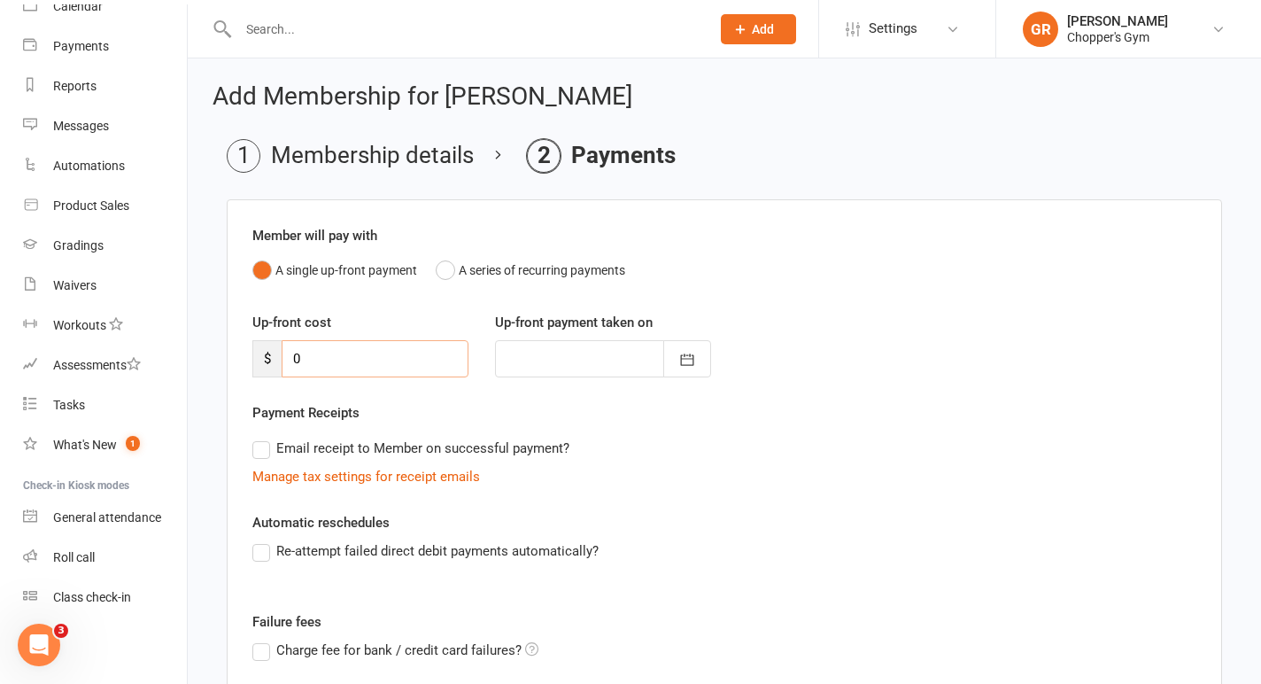
click at [355, 348] on input "0" at bounding box center [375, 358] width 187 height 37
type input "1"
type input "[DATE]"
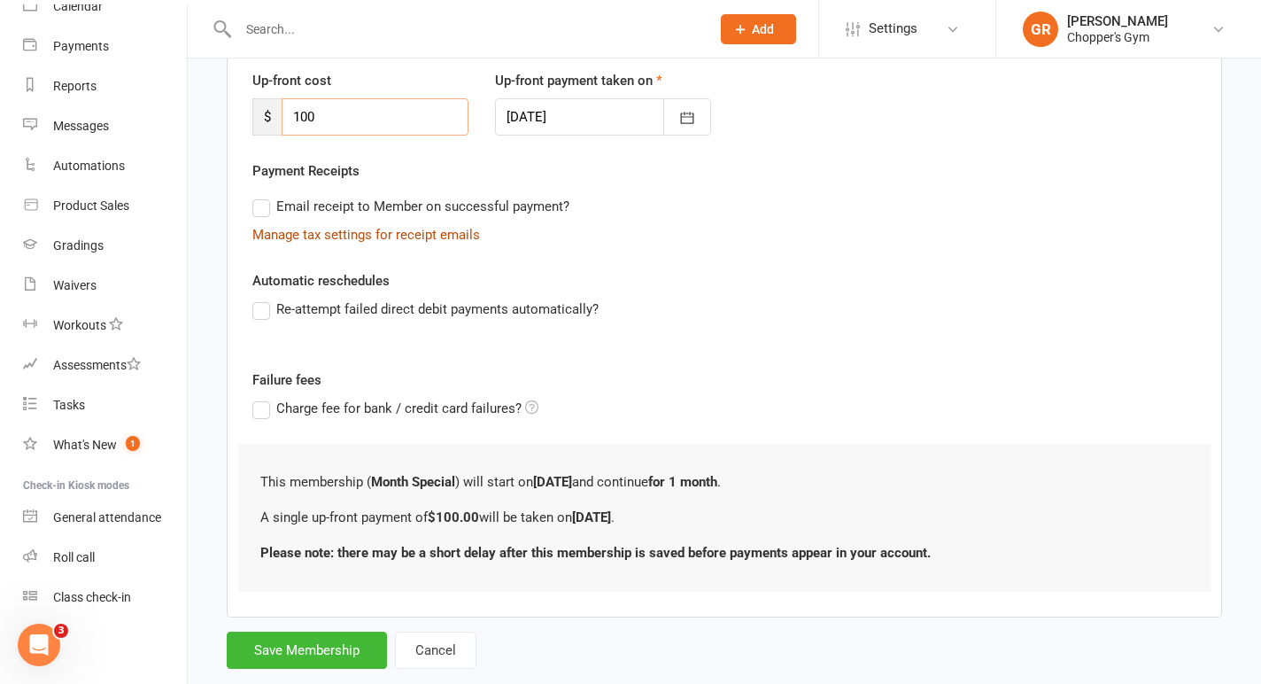
scroll to position [281, 0]
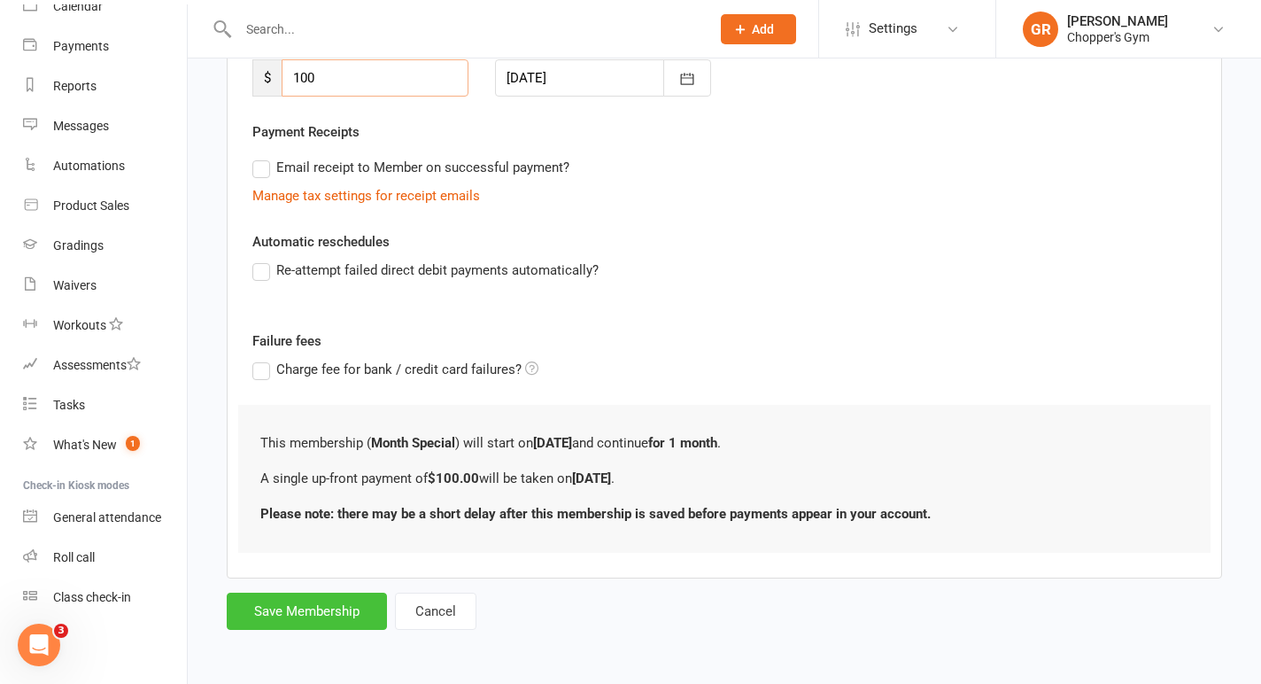
type input "100"
click at [308, 624] on button "Save Membership" at bounding box center [307, 610] width 160 height 37
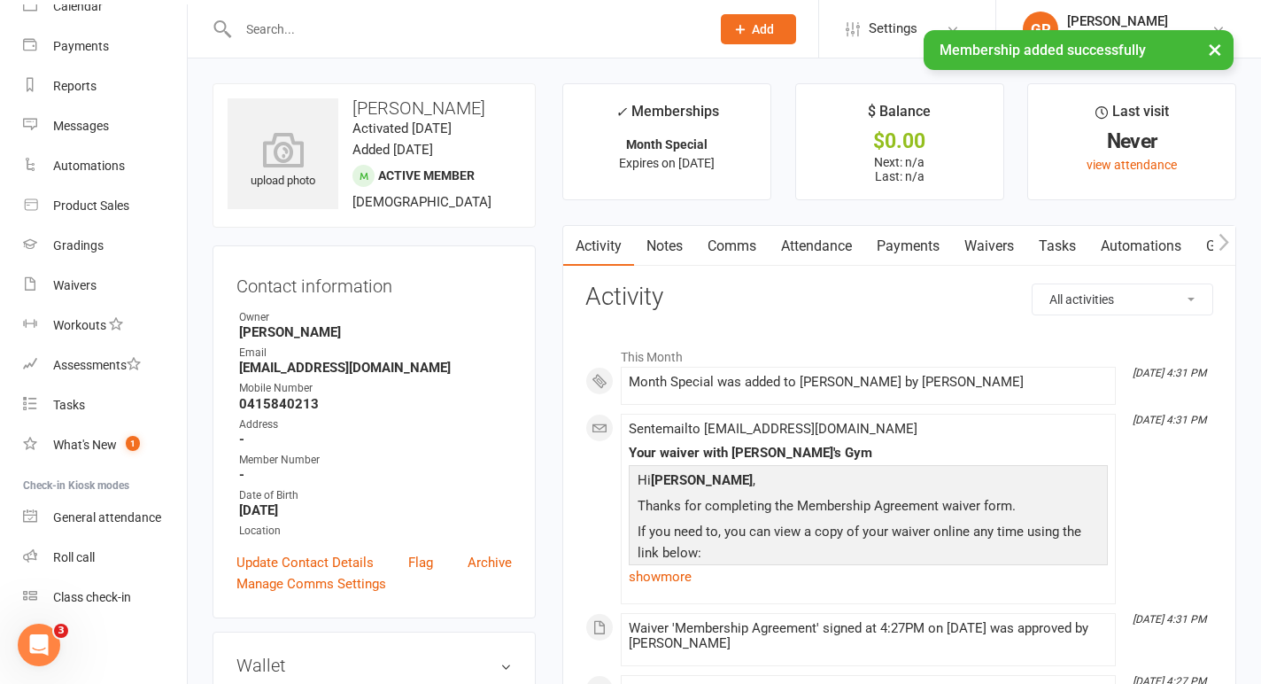
click at [908, 251] on link "Payments" at bounding box center [908, 246] width 88 height 41
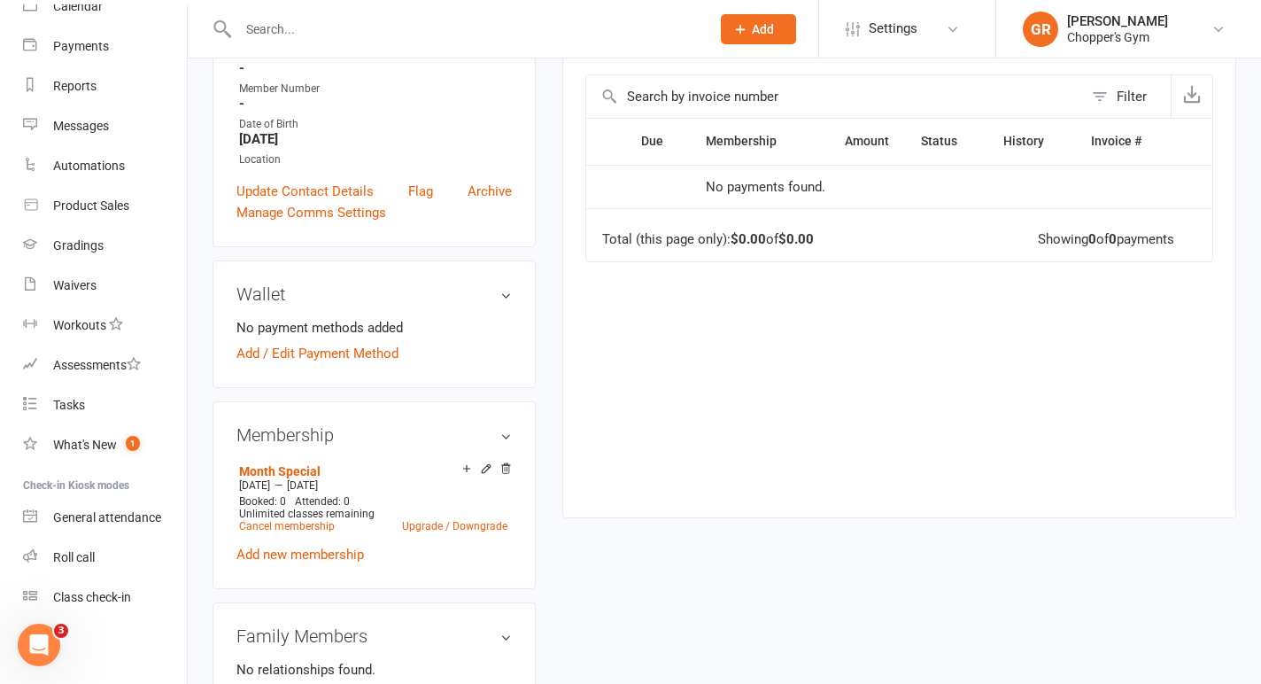
scroll to position [35, 0]
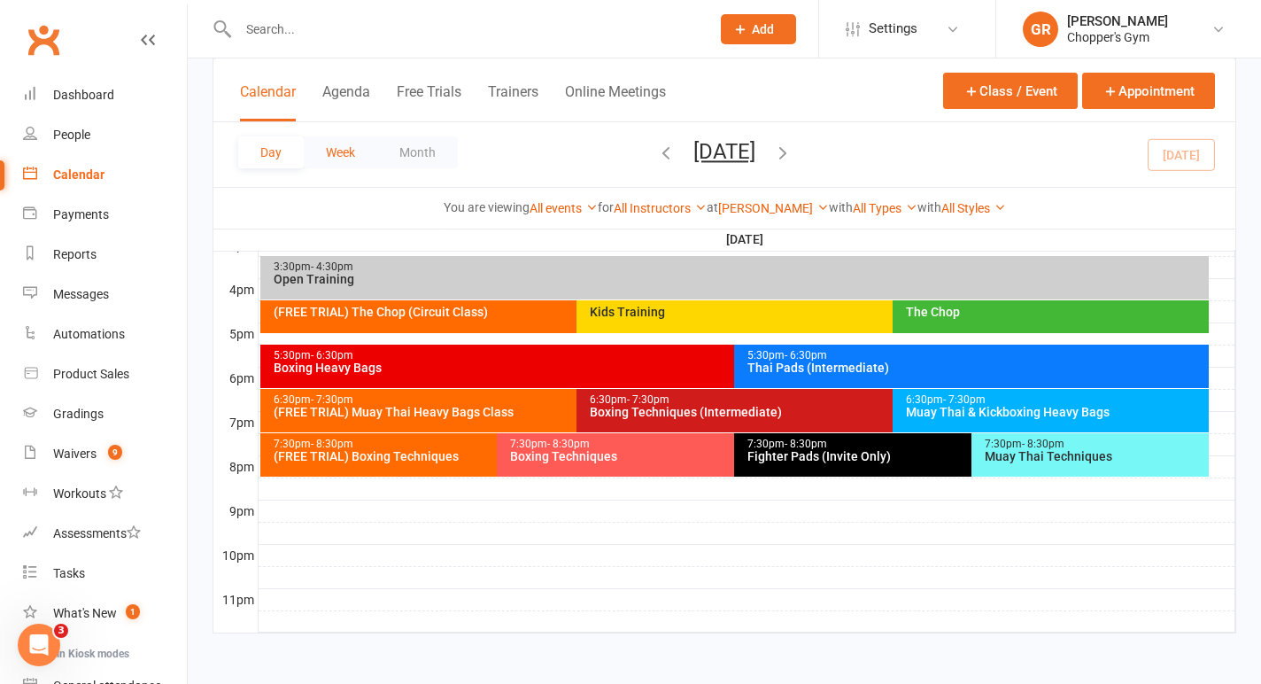
click at [356, 141] on button "Week" at bounding box center [340, 152] width 73 height 32
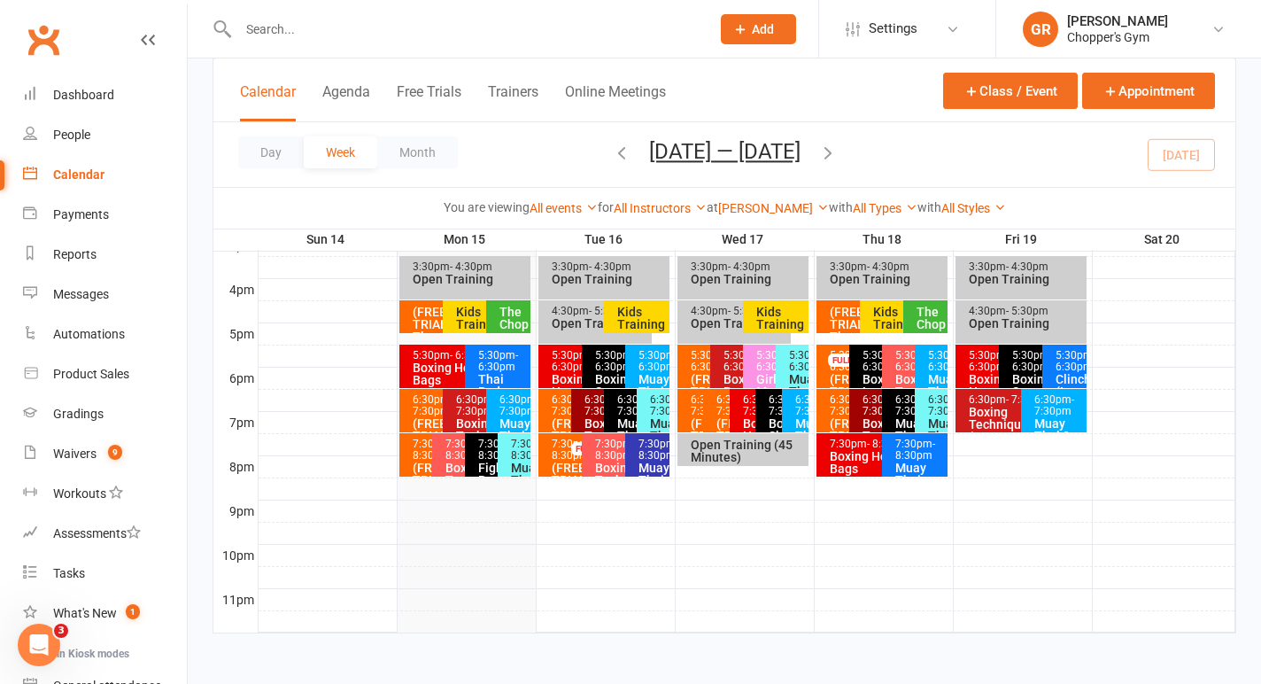
click at [612, 159] on icon "button" at bounding box center [621, 152] width 19 height 19
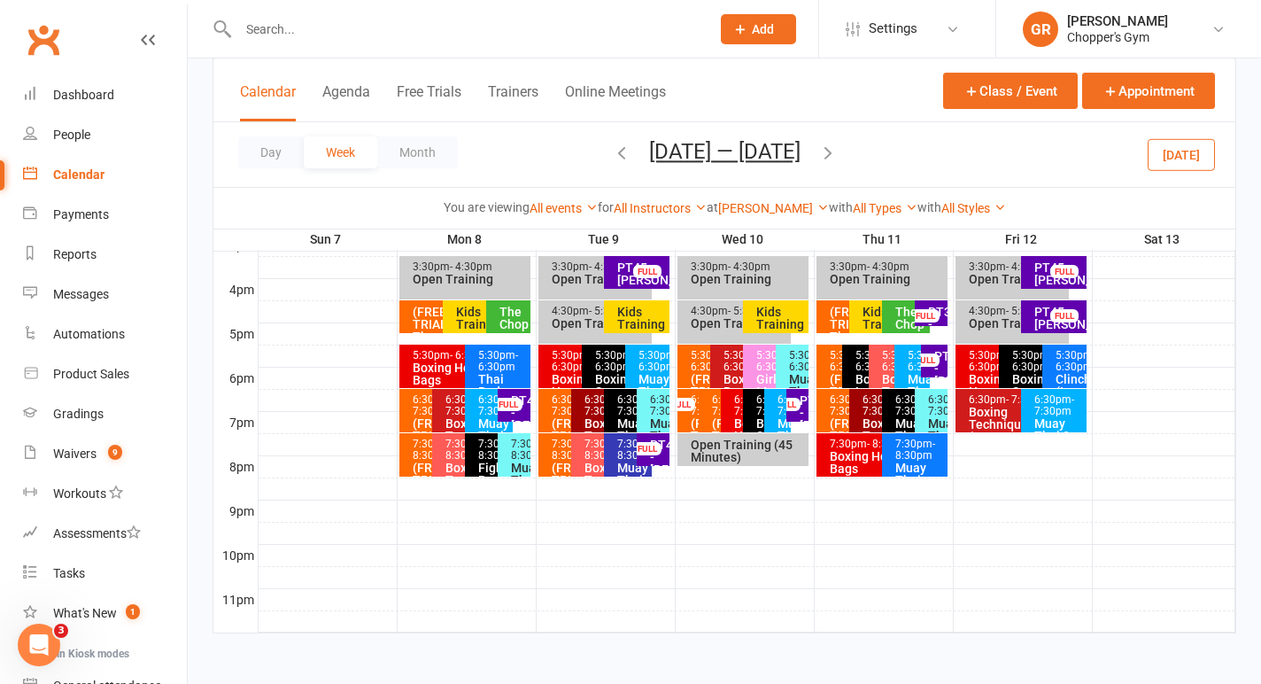
click at [470, 326] on div "Kids Training" at bounding box center [482, 317] width 54 height 25
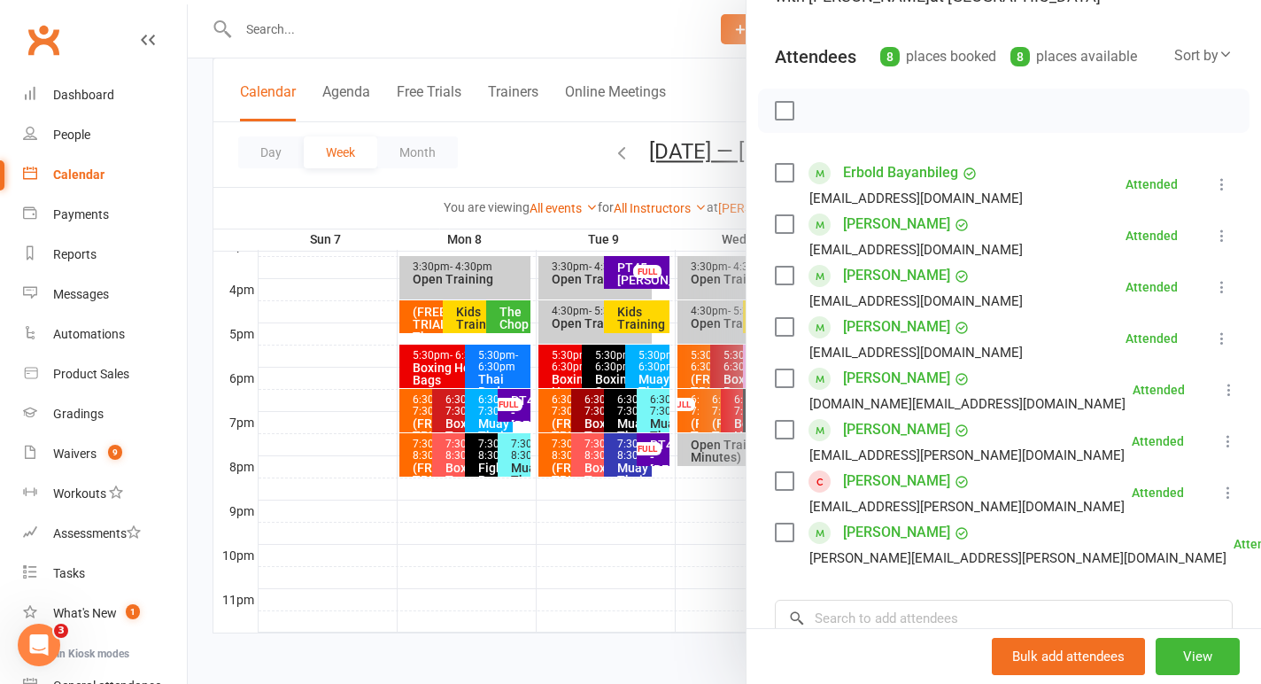
scroll to position [185, 0]
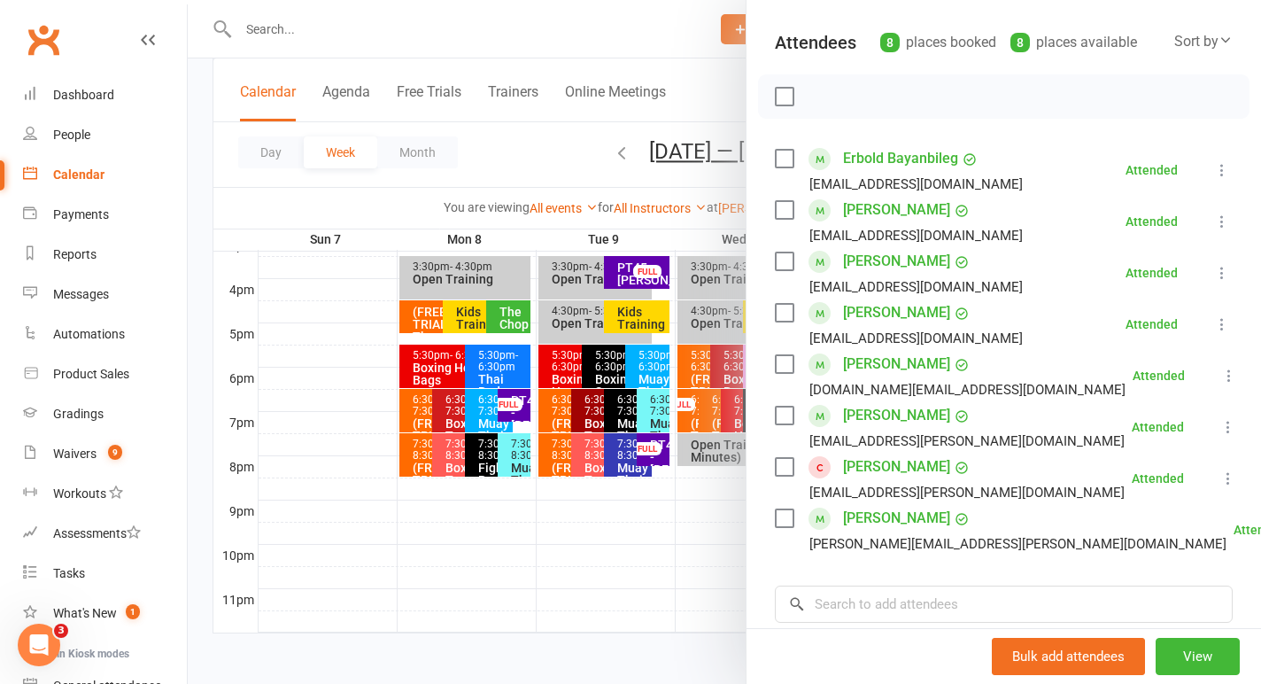
click at [594, 558] on div at bounding box center [724, 342] width 1073 height 684
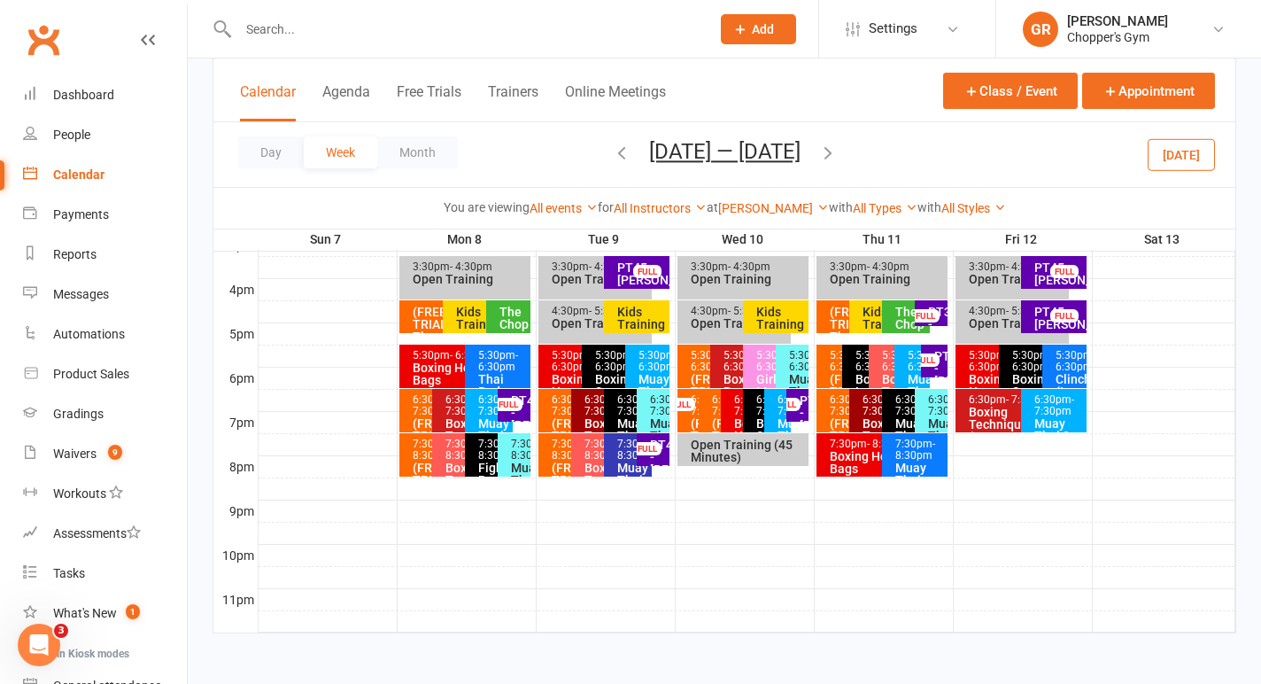
click at [462, 314] on div "Kids Training" at bounding box center [482, 317] width 54 height 25
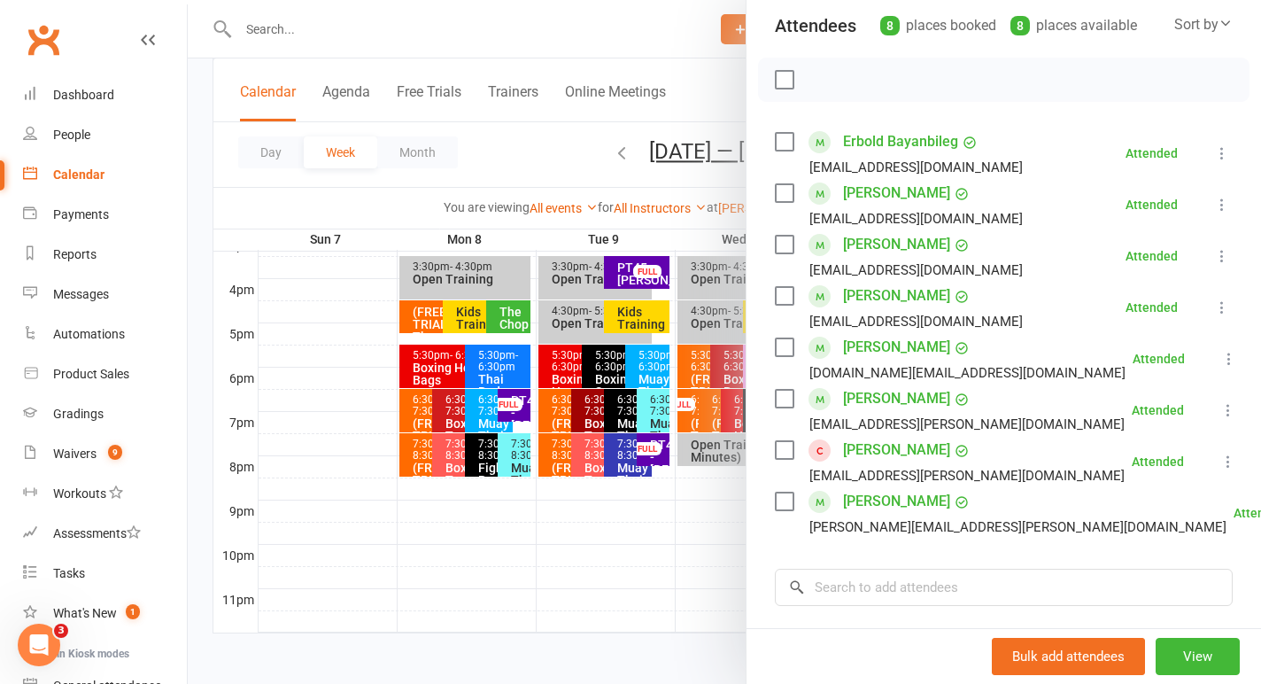
scroll to position [200, 0]
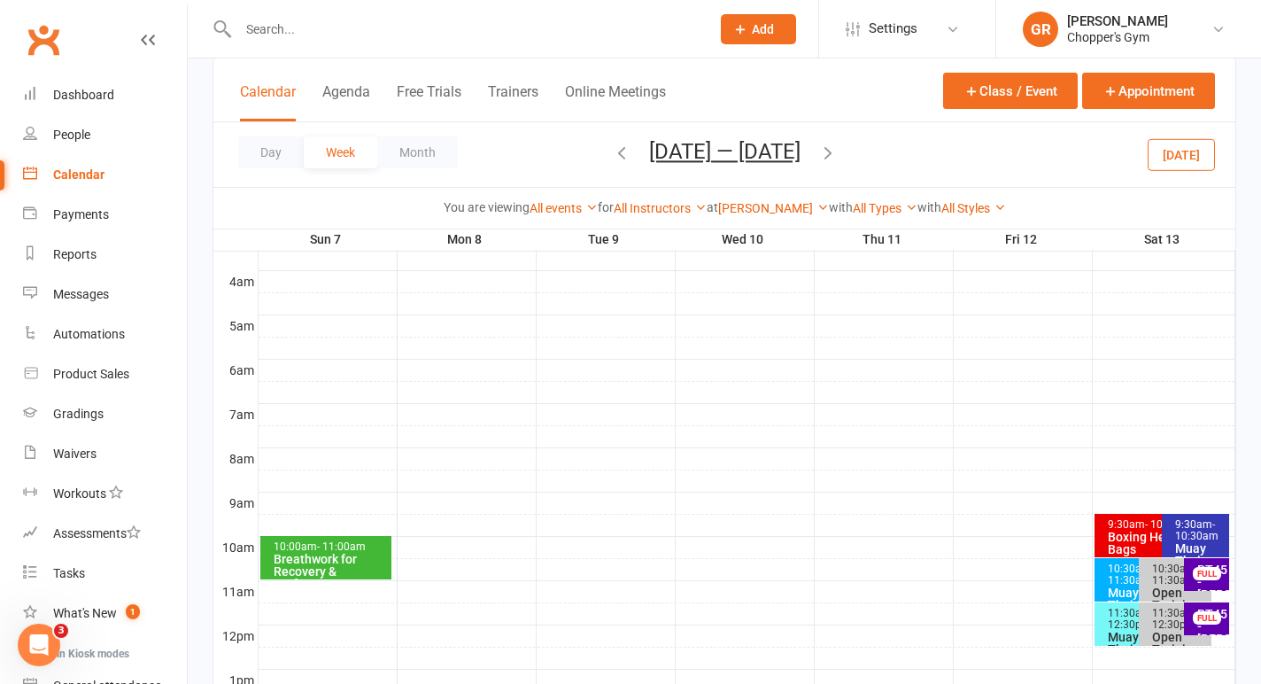
scroll to position [330, 0]
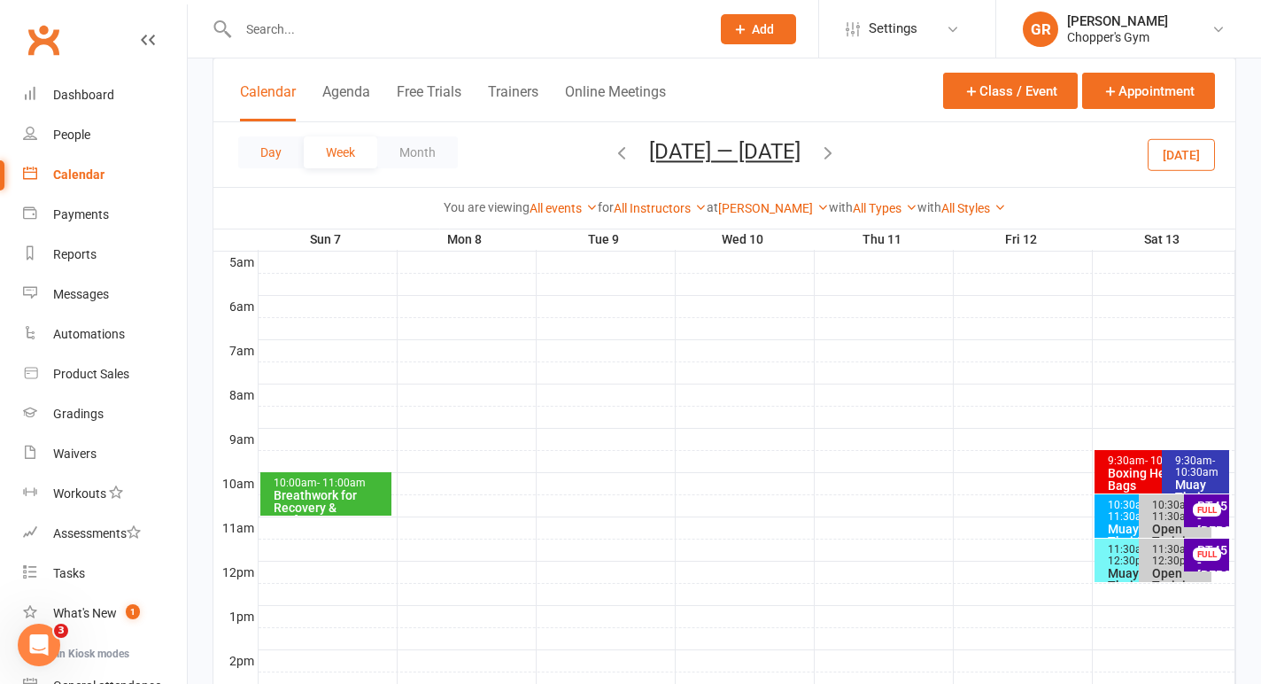
click at [267, 150] on button "Day" at bounding box center [271, 152] width 66 height 32
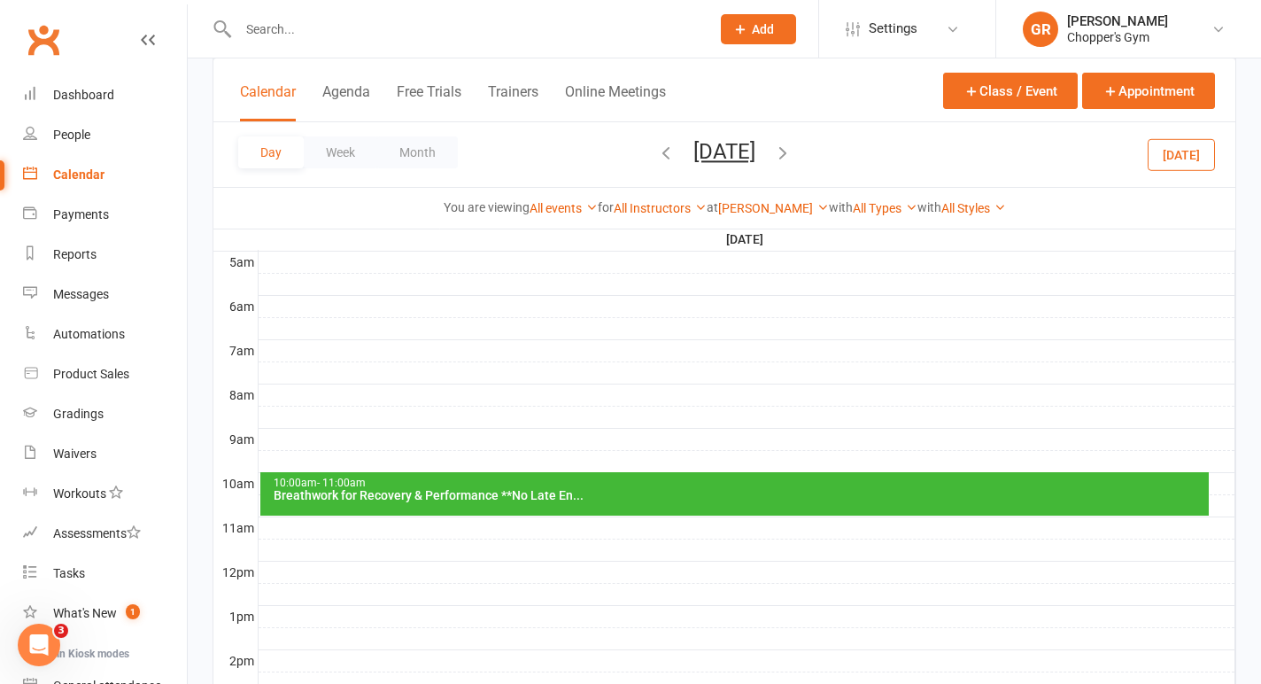
scroll to position [336, 0]
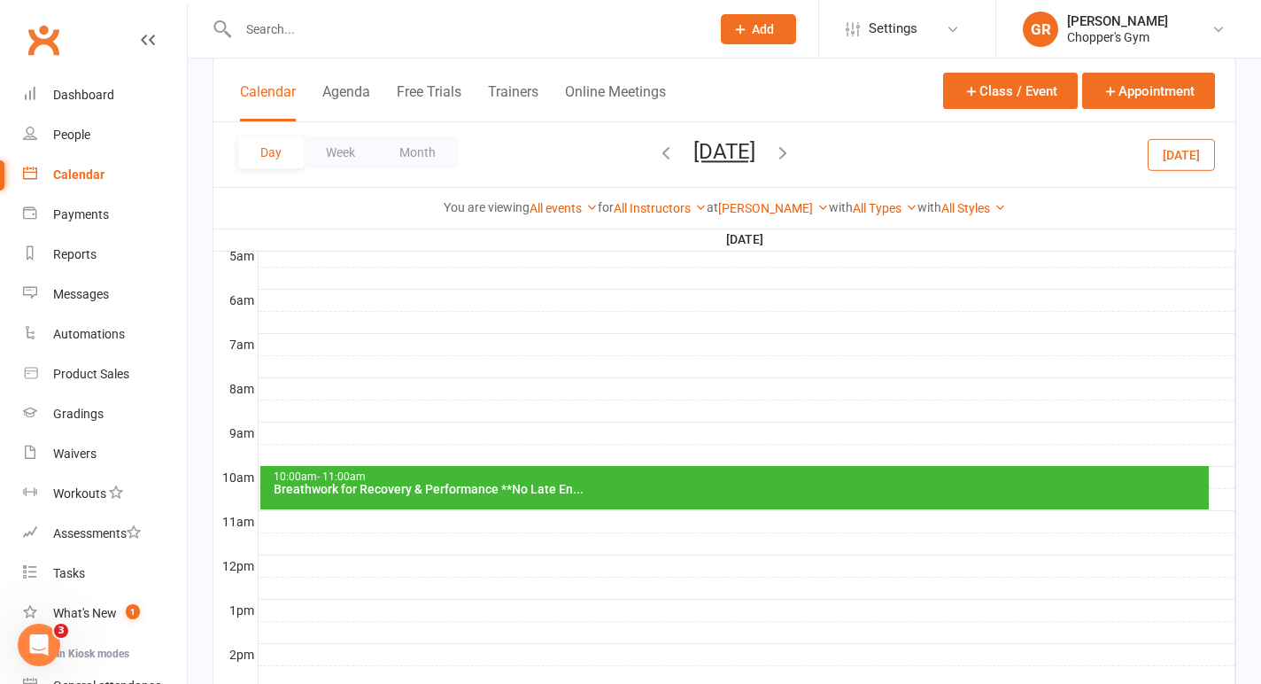
click at [1174, 149] on button "[DATE]" at bounding box center [1180, 154] width 67 height 32
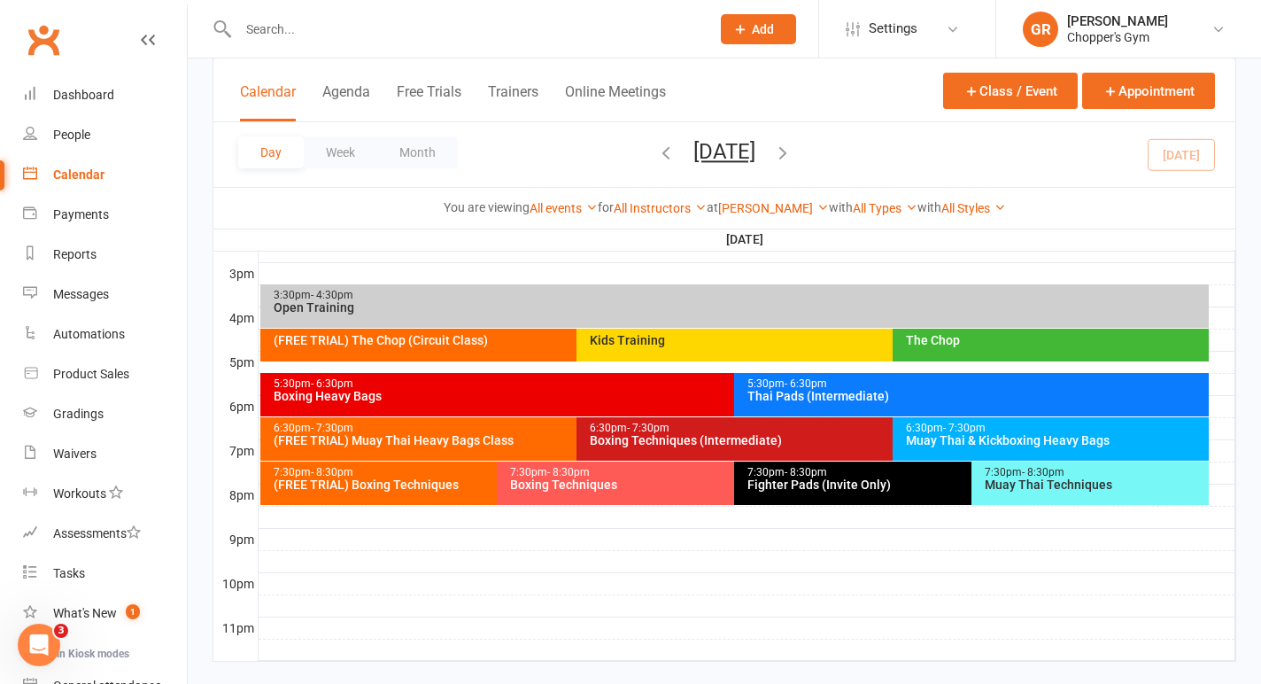
scroll to position [790, 0]
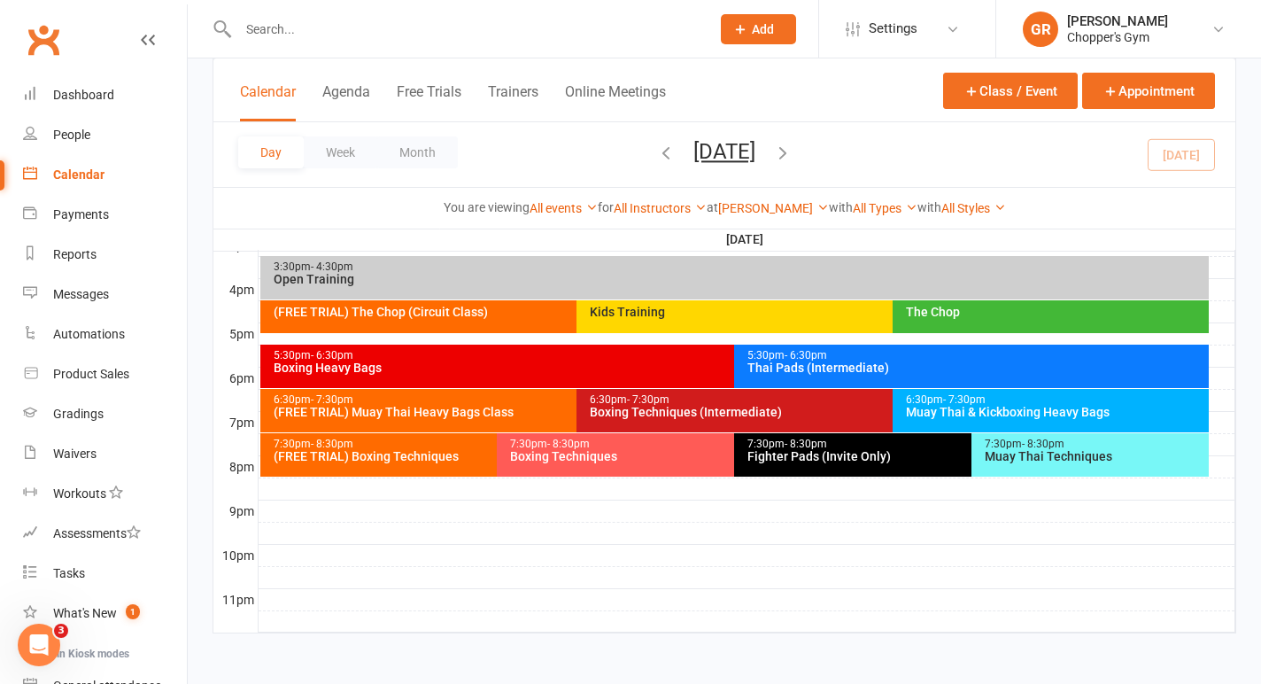
click at [693, 313] on div "Kids Training" at bounding box center [888, 311] width 599 height 12
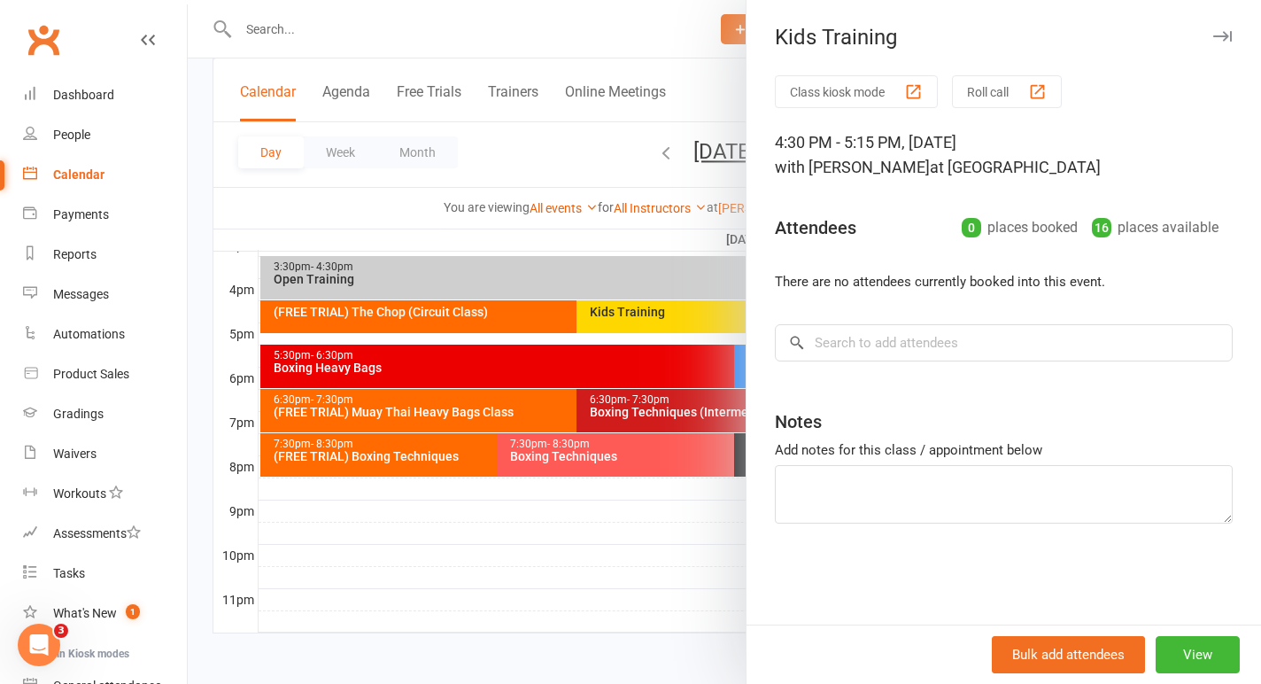
click at [500, 318] on div at bounding box center [724, 342] width 1073 height 684
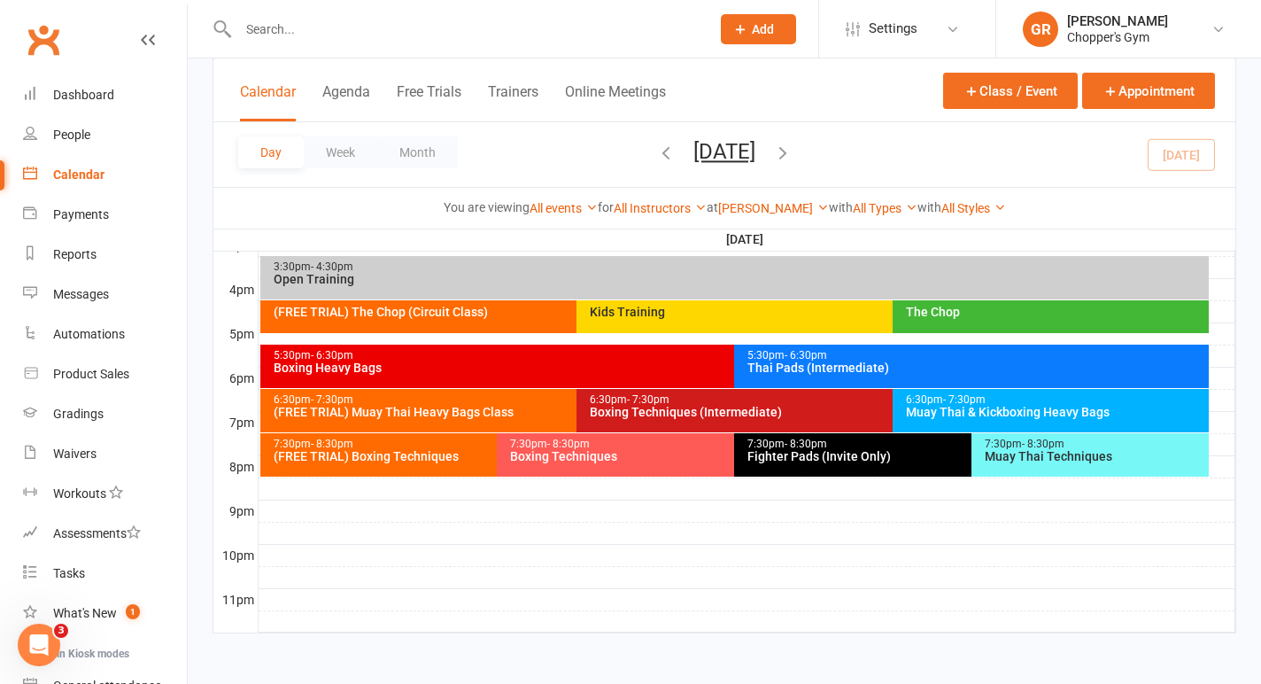
click at [442, 424] on div "6:30pm - 7:30pm (FREE TRIAL) Muay Thai Heavy Bags Class" at bounding box center [567, 410] width 614 height 43
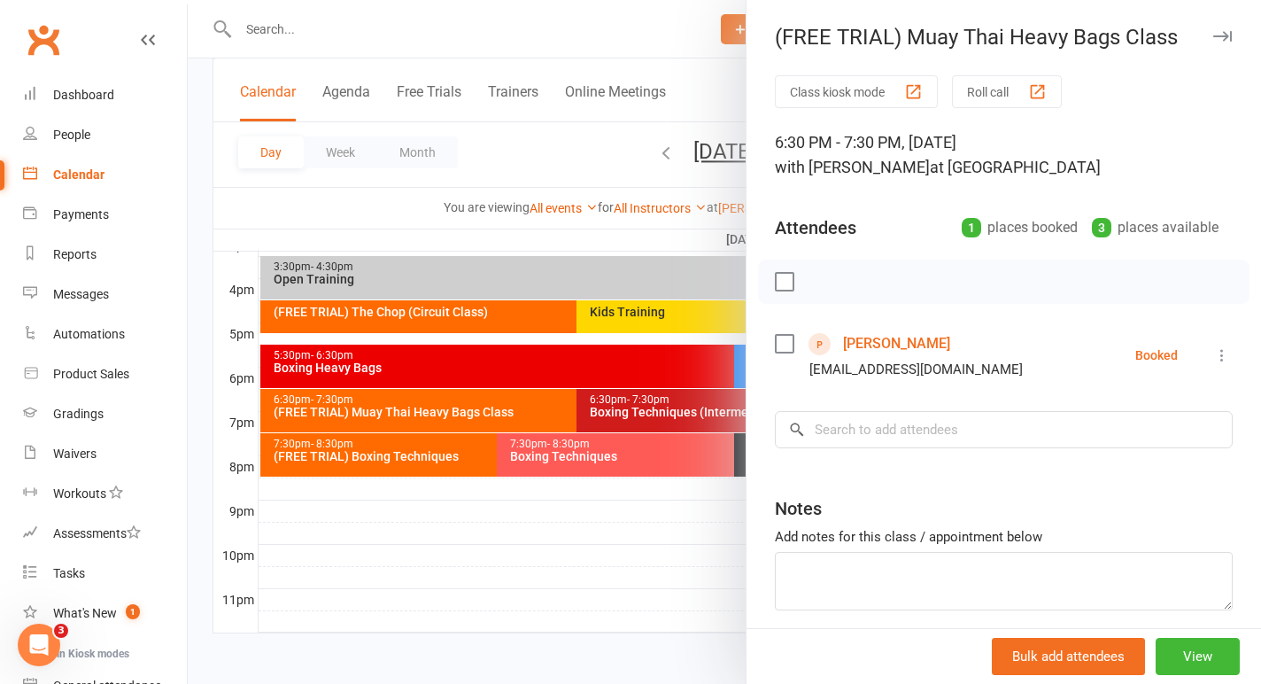
click at [406, 455] on div at bounding box center [724, 342] width 1073 height 684
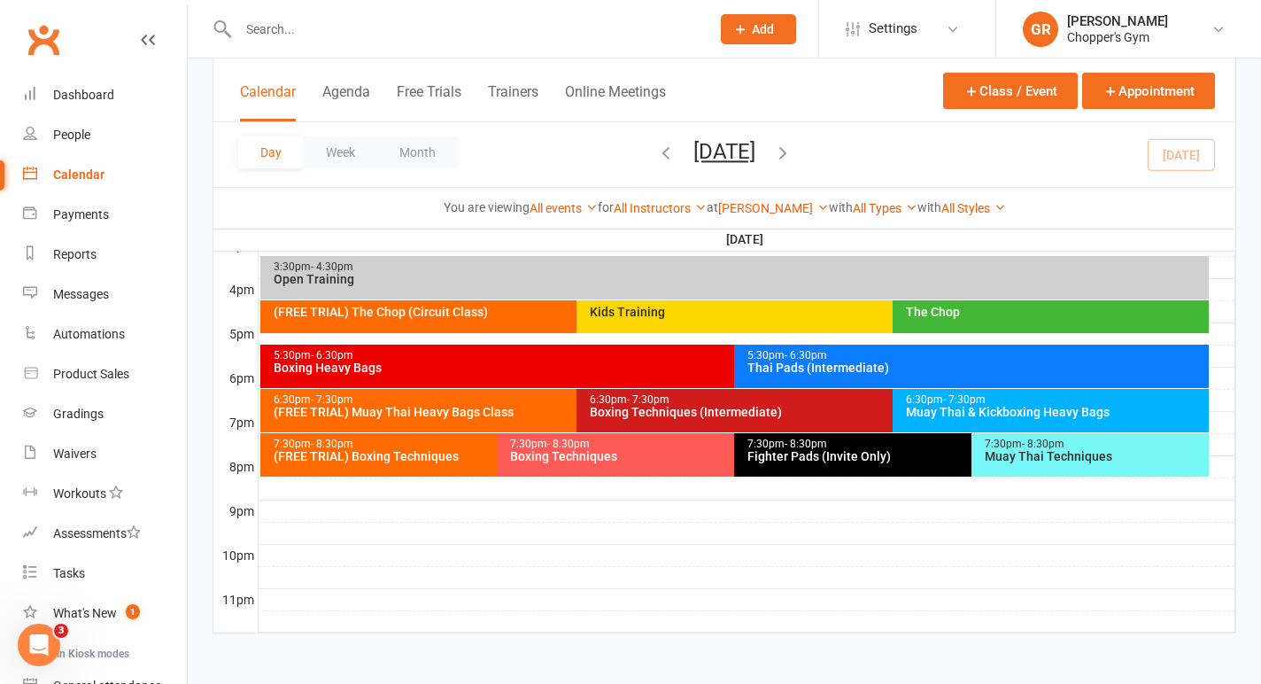
click at [385, 452] on div "(FREE TRIAL) Boxing Techniques" at bounding box center [493, 456] width 441 height 12
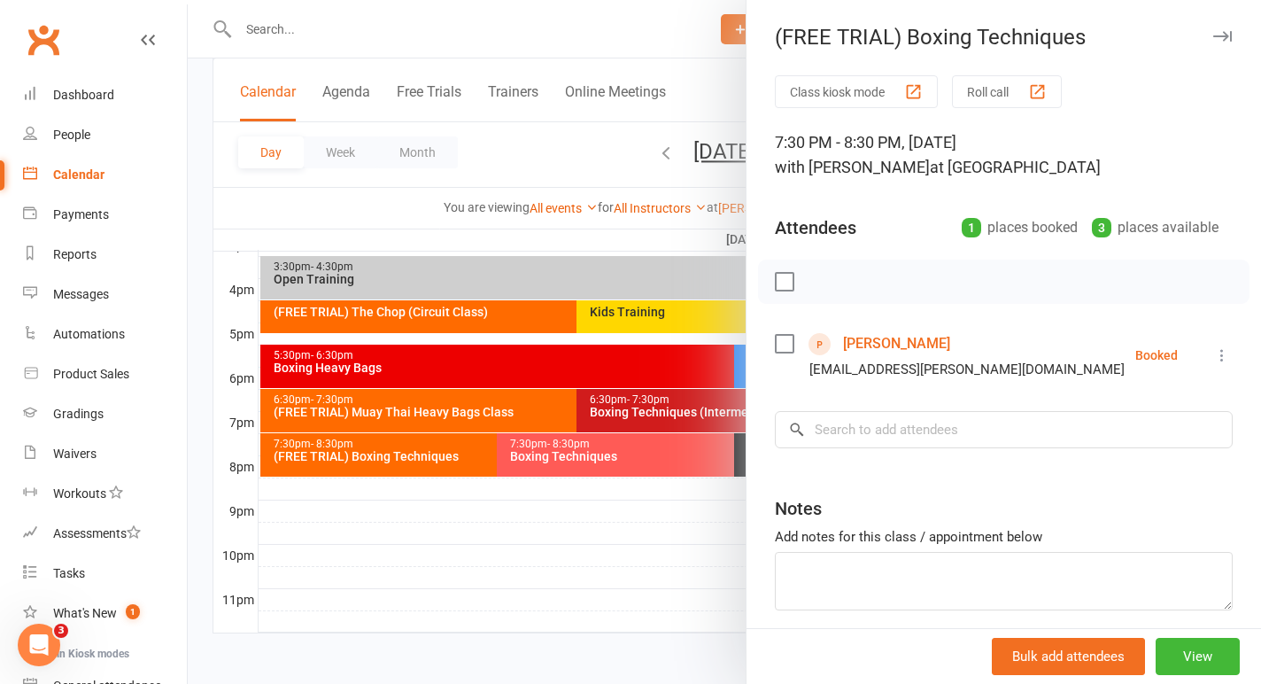
click at [420, 519] on div at bounding box center [724, 342] width 1073 height 684
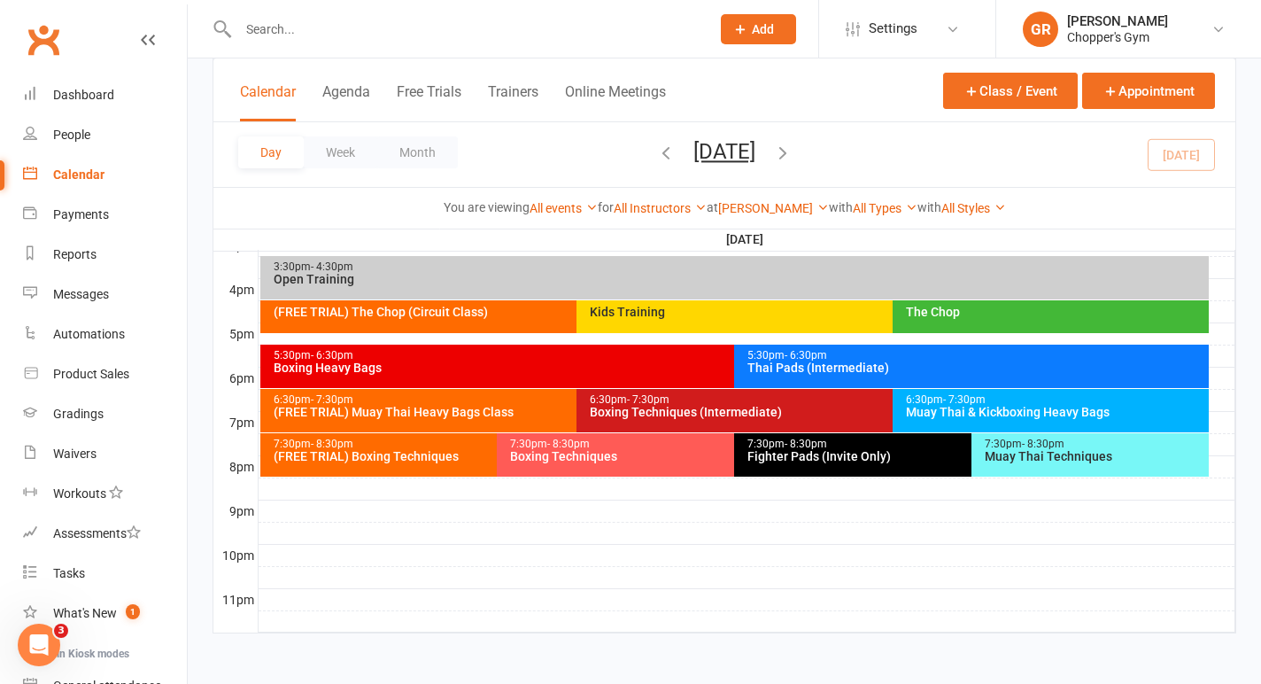
click at [413, 464] on div "7:30pm - 8:30pm (FREE TRIAL) Boxing Techniques" at bounding box center [488, 454] width 457 height 43
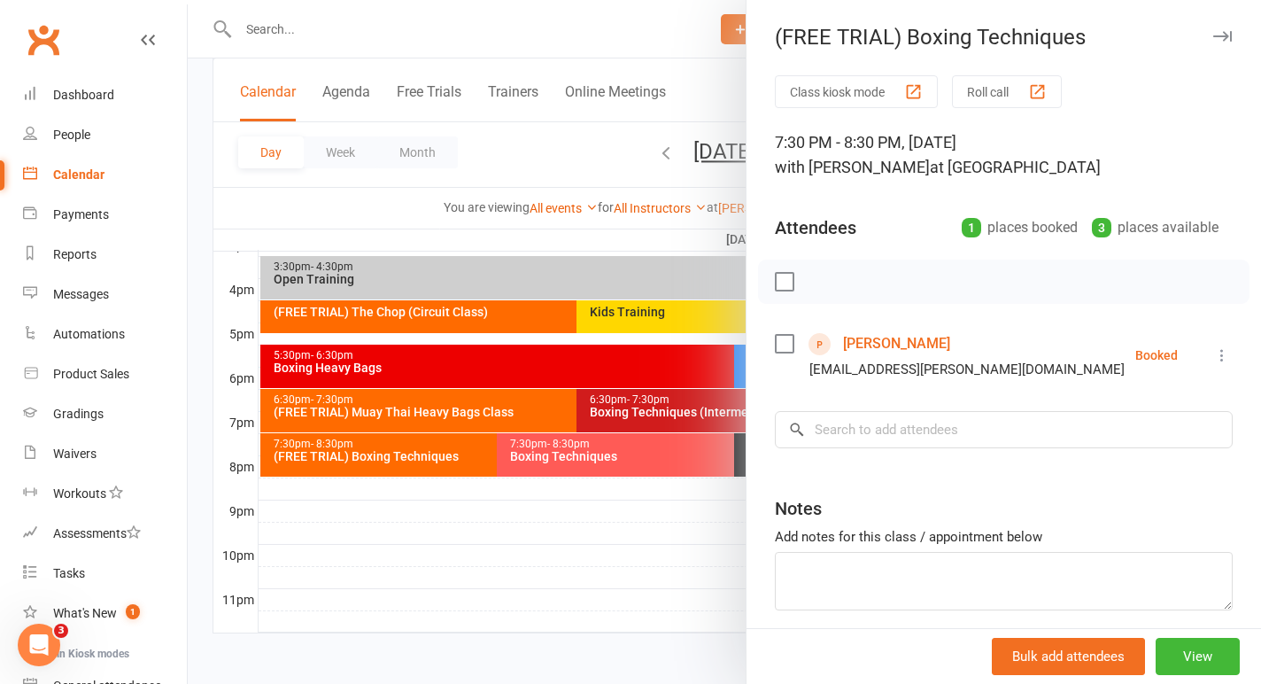
click at [377, 413] on div at bounding box center [724, 342] width 1073 height 684
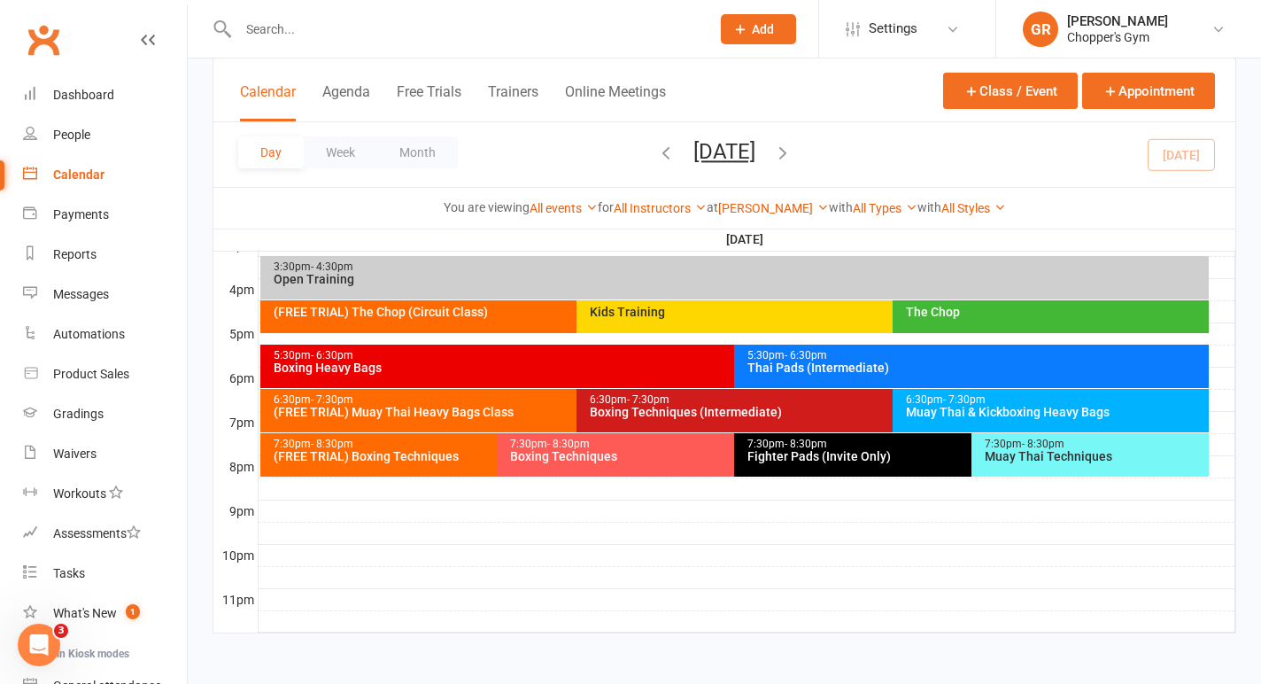
click at [377, 413] on div "(FREE TRIAL) Muay Thai Heavy Bags Class" at bounding box center [572, 412] width 599 height 12
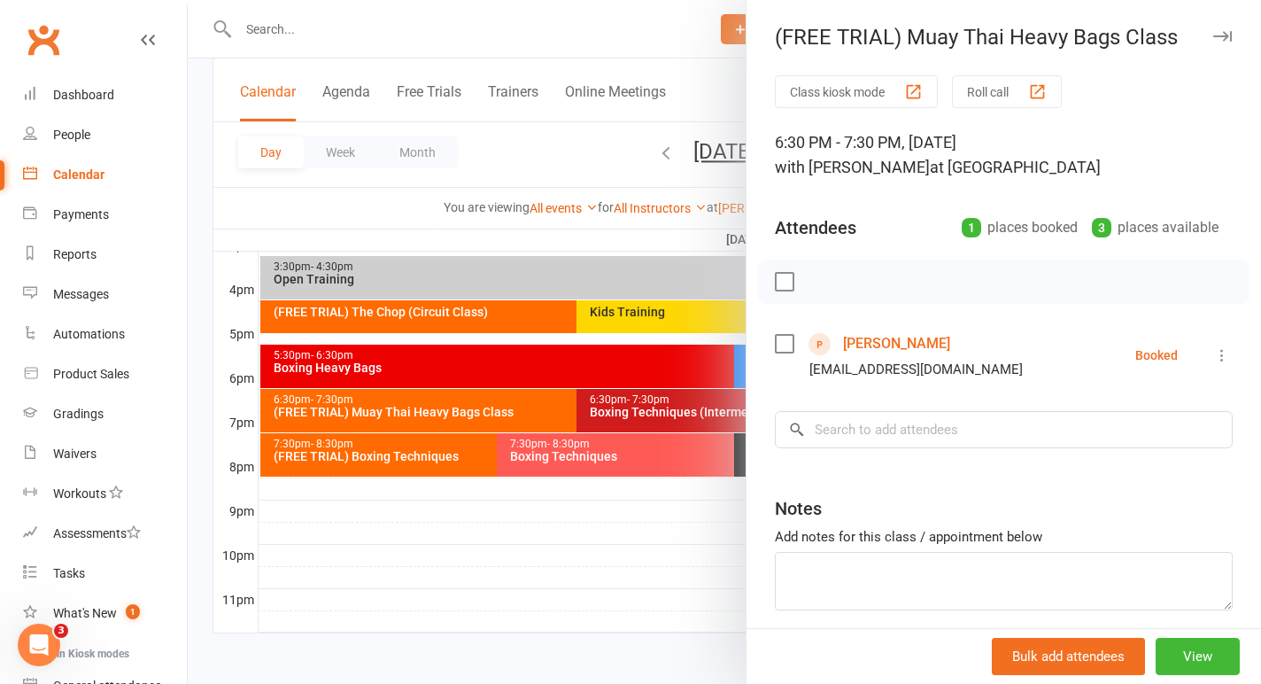
click at [373, 534] on div at bounding box center [724, 342] width 1073 height 684
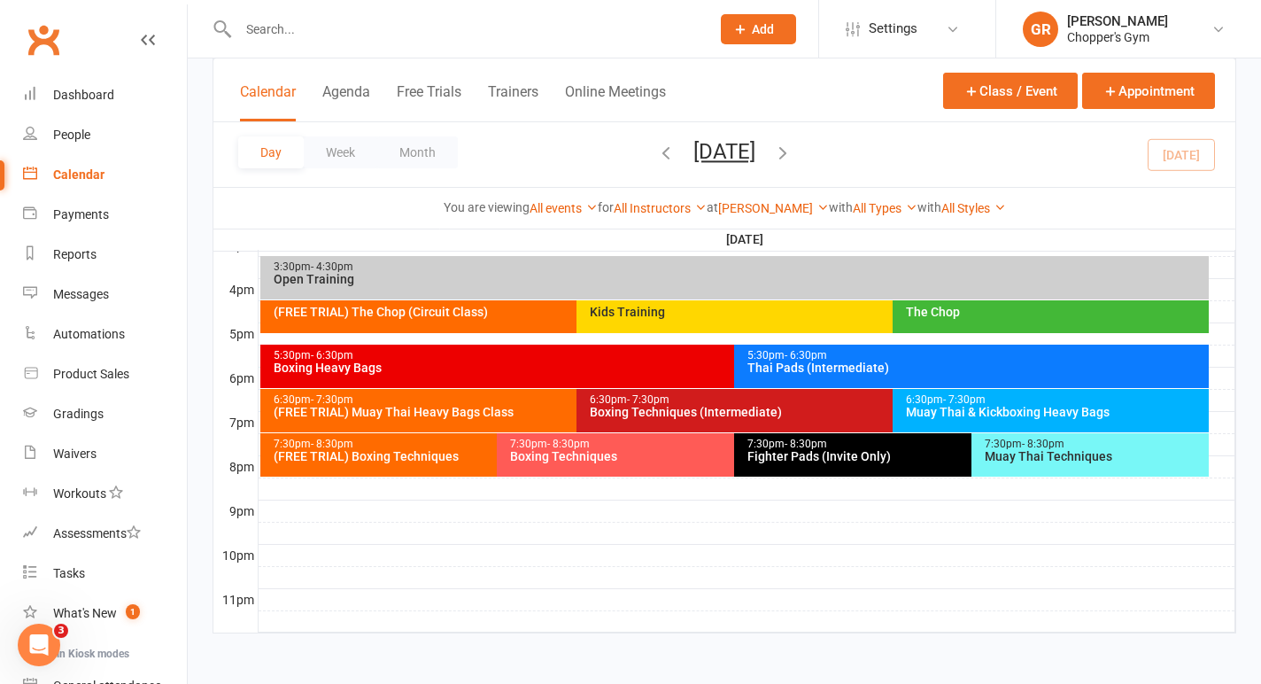
click at [771, 297] on div "3:30pm - 4:30pm Open Training" at bounding box center [734, 277] width 948 height 43
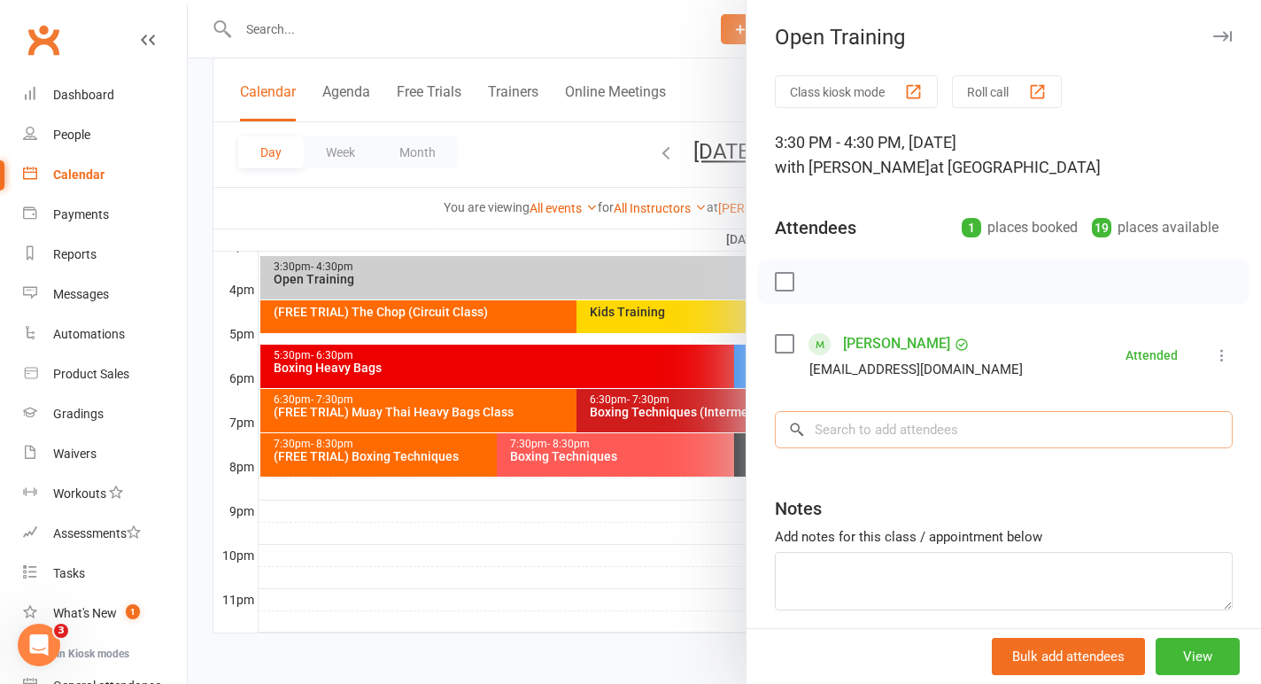
click at [908, 438] on input "search" at bounding box center [1004, 429] width 458 height 37
click at [667, 517] on div at bounding box center [724, 342] width 1073 height 684
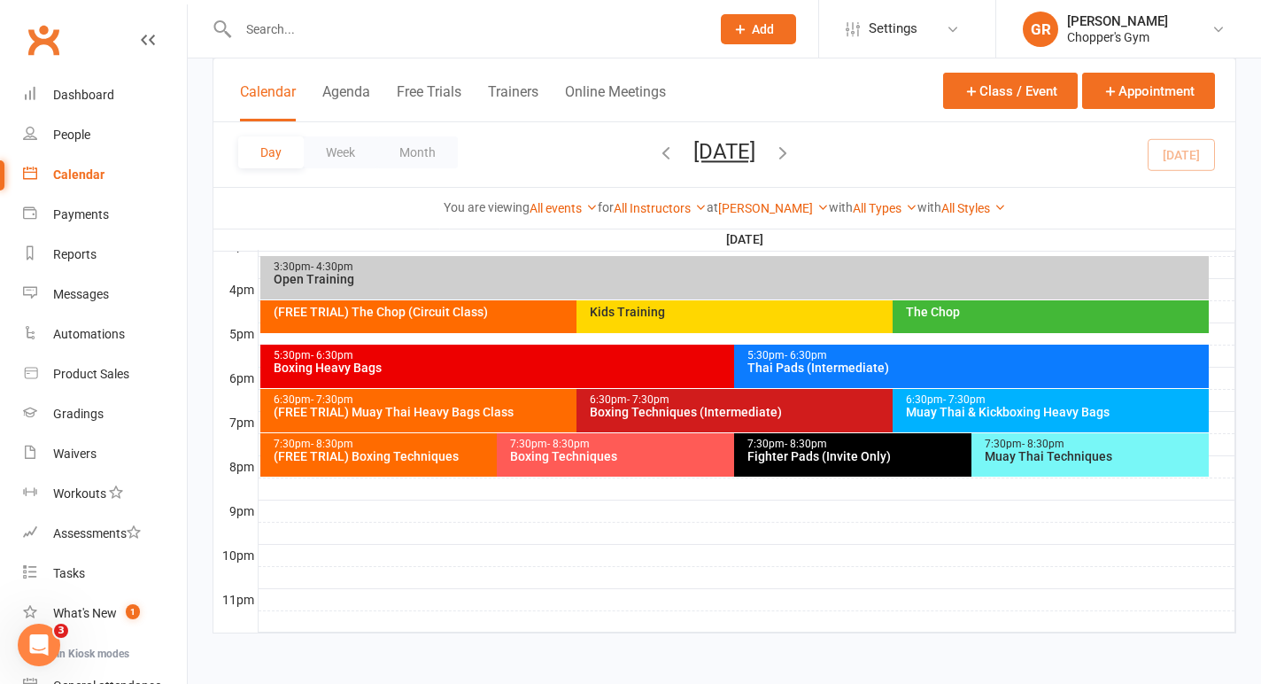
click at [758, 323] on div "Kids Training" at bounding box center [883, 316] width 614 height 33
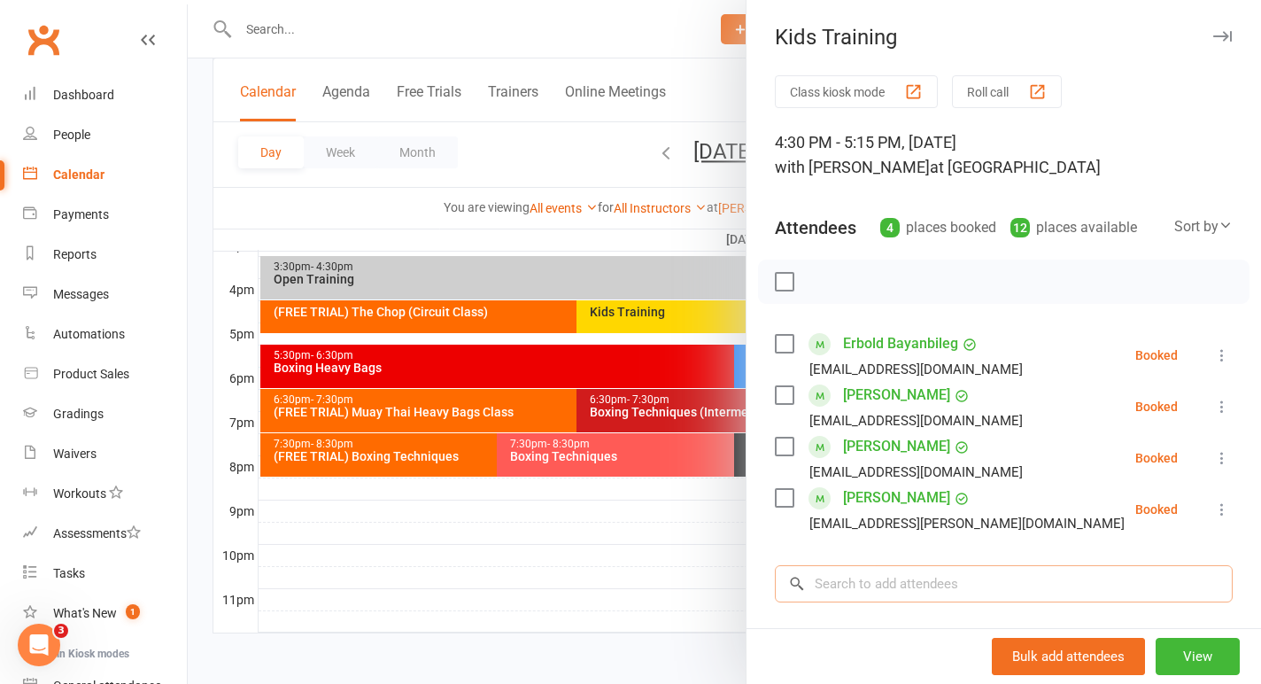
click at [865, 580] on input "search" at bounding box center [1004, 583] width 458 height 37
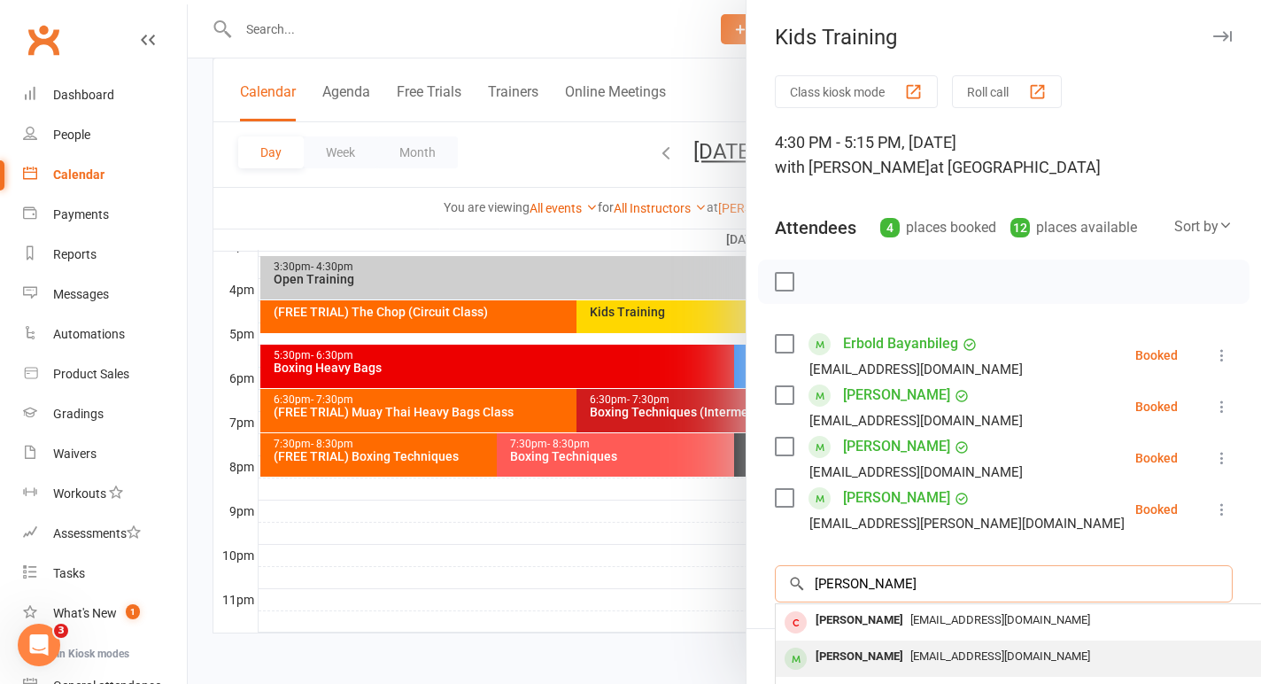
type input "leo nguyen"
click at [846, 647] on div "[PERSON_NAME]" at bounding box center [859, 657] width 102 height 26
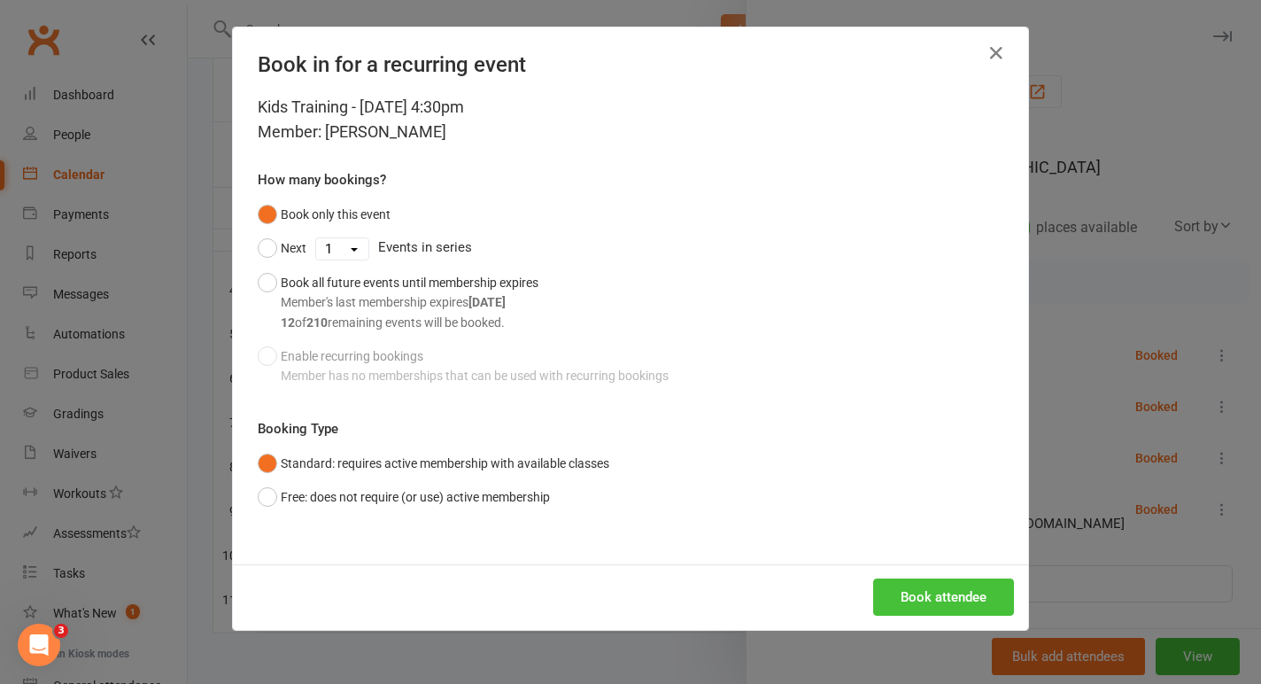
click at [937, 605] on button "Book attendee" at bounding box center [943, 596] width 141 height 37
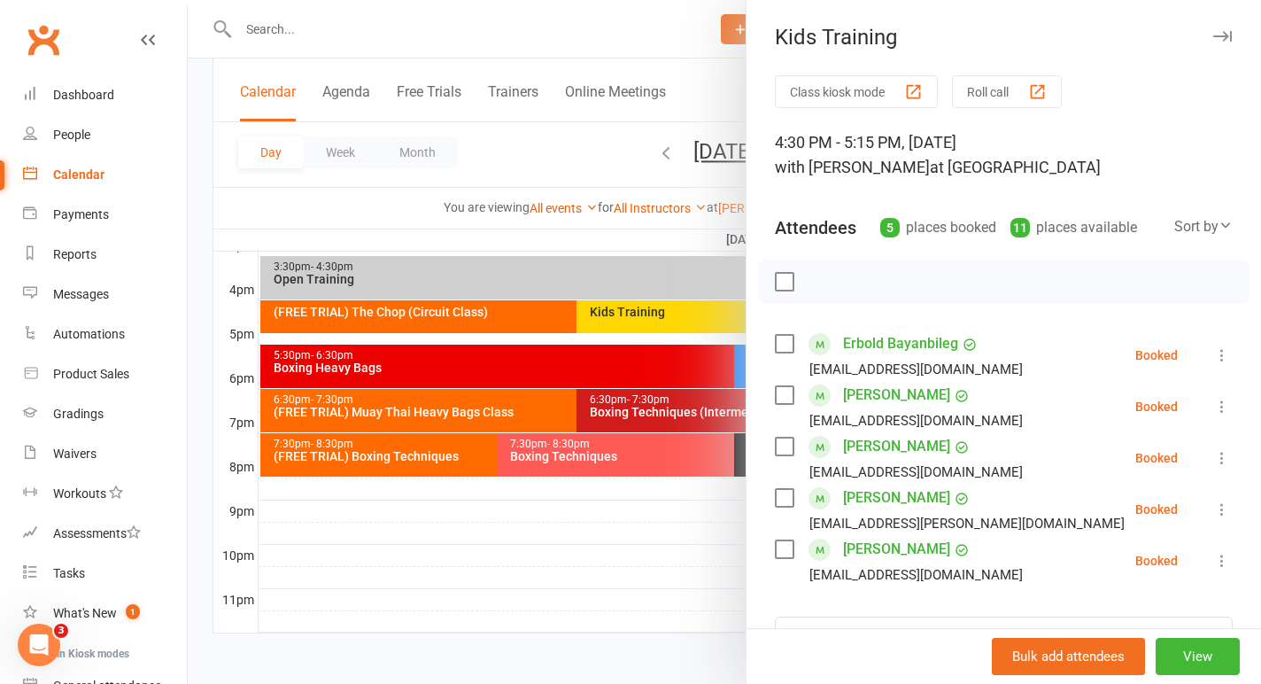
click at [779, 275] on label at bounding box center [784, 282] width 18 height 18
click at [821, 279] on icon "button" at bounding box center [823, 281] width 19 height 19
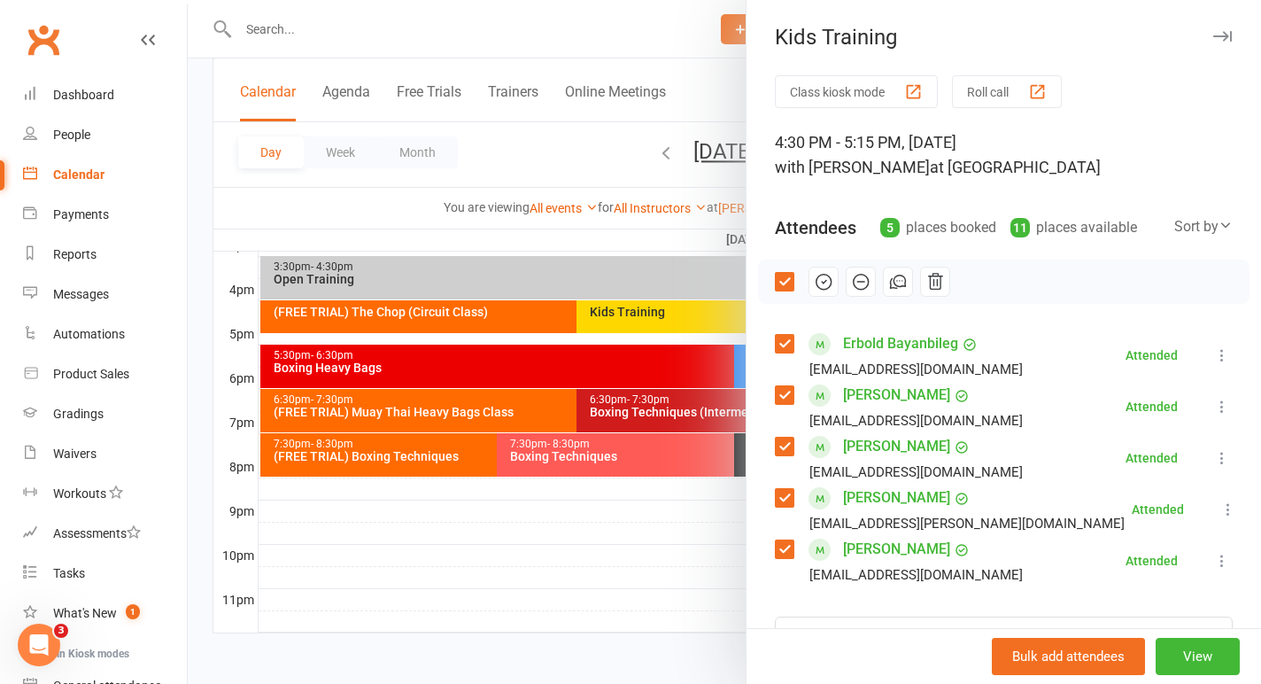
click at [496, 319] on div at bounding box center [724, 342] width 1073 height 684
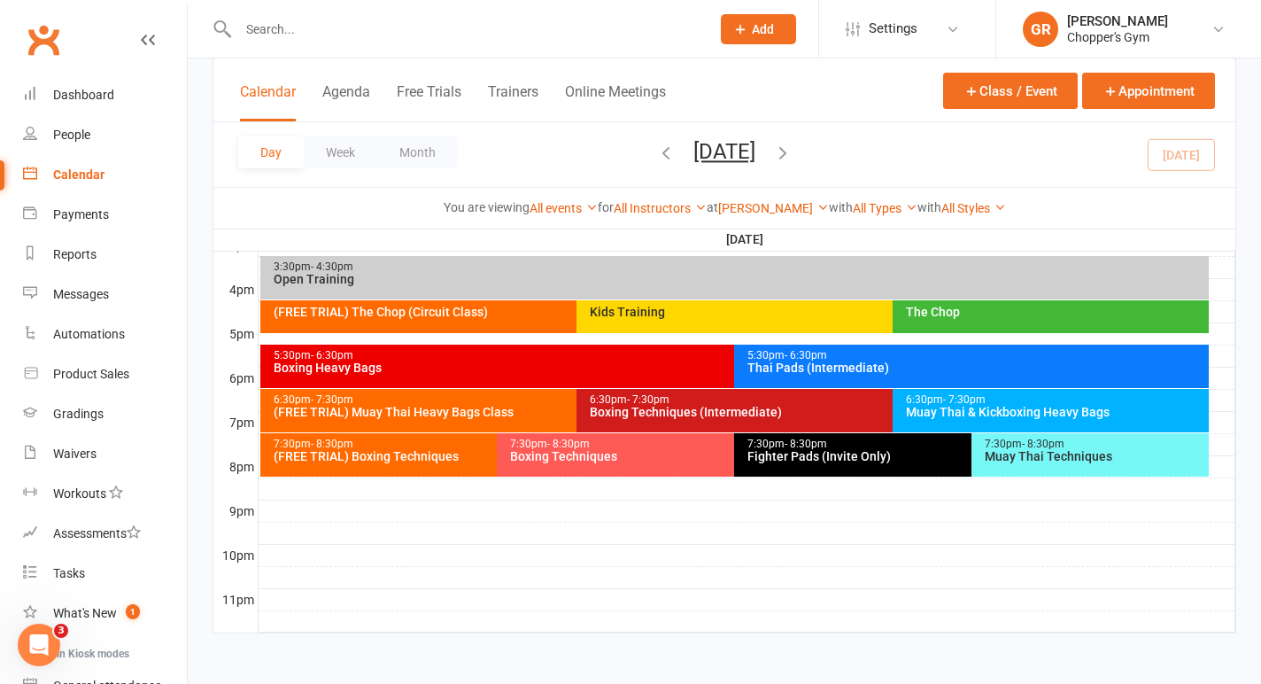
click at [964, 325] on div "The Chop" at bounding box center [1050, 316] width 316 height 33
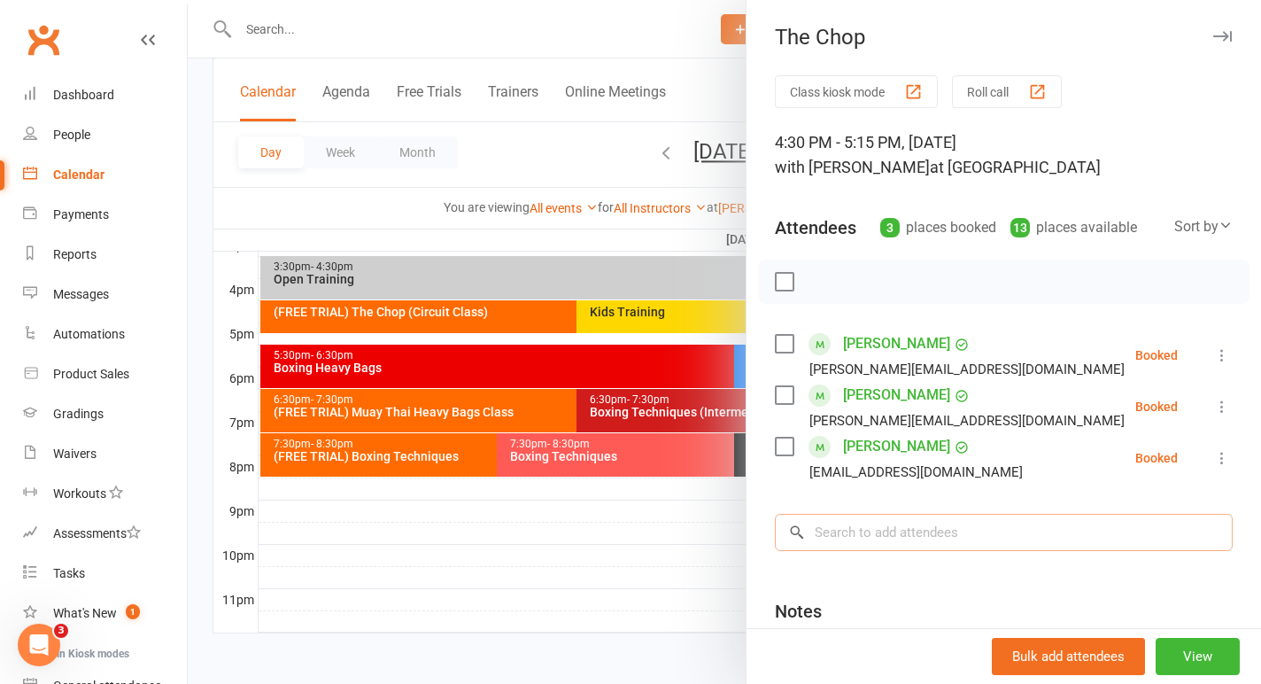
click at [842, 519] on input "search" at bounding box center [1004, 532] width 458 height 37
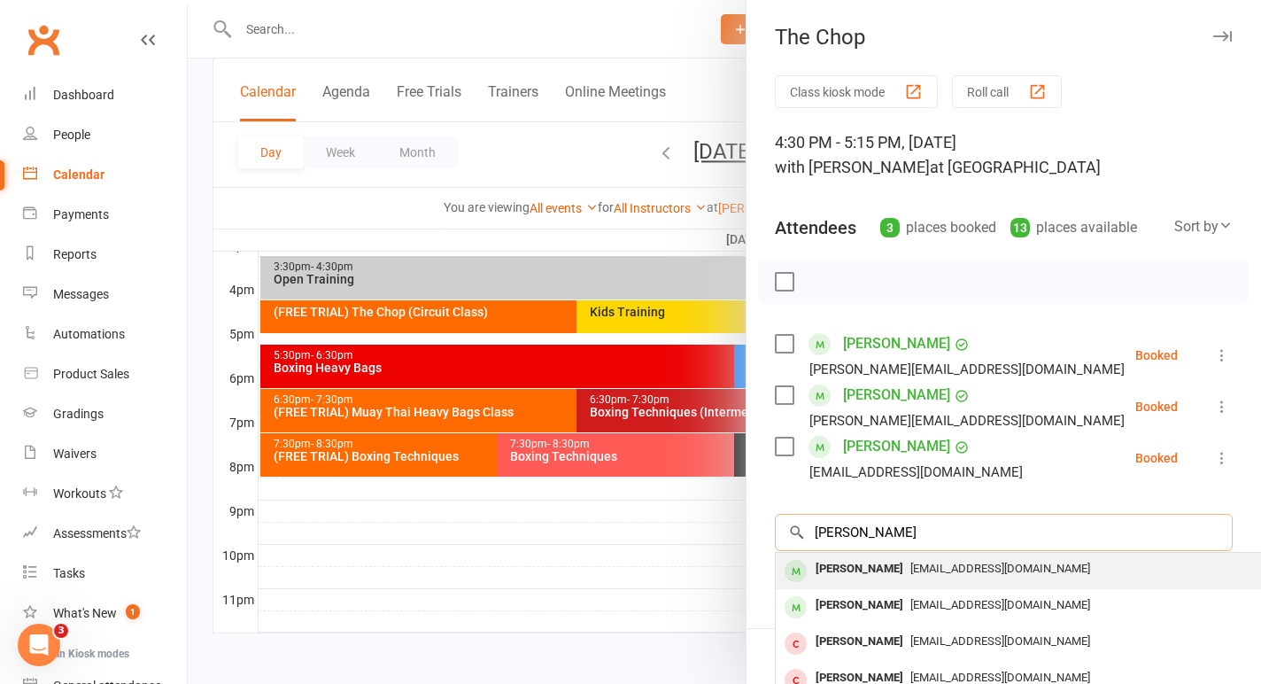
type input "[PERSON_NAME]"
click at [873, 570] on div "[PERSON_NAME]" at bounding box center [859, 569] width 102 height 26
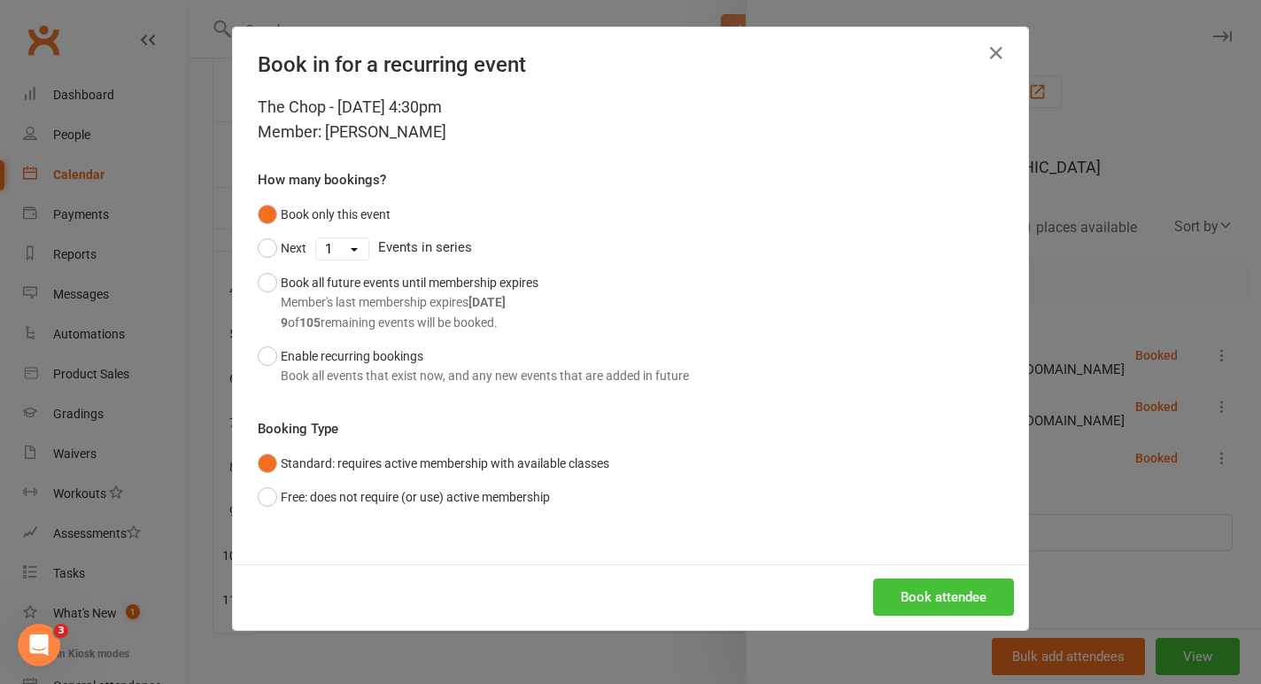
click at [956, 598] on button "Book attendee" at bounding box center [943, 596] width 141 height 37
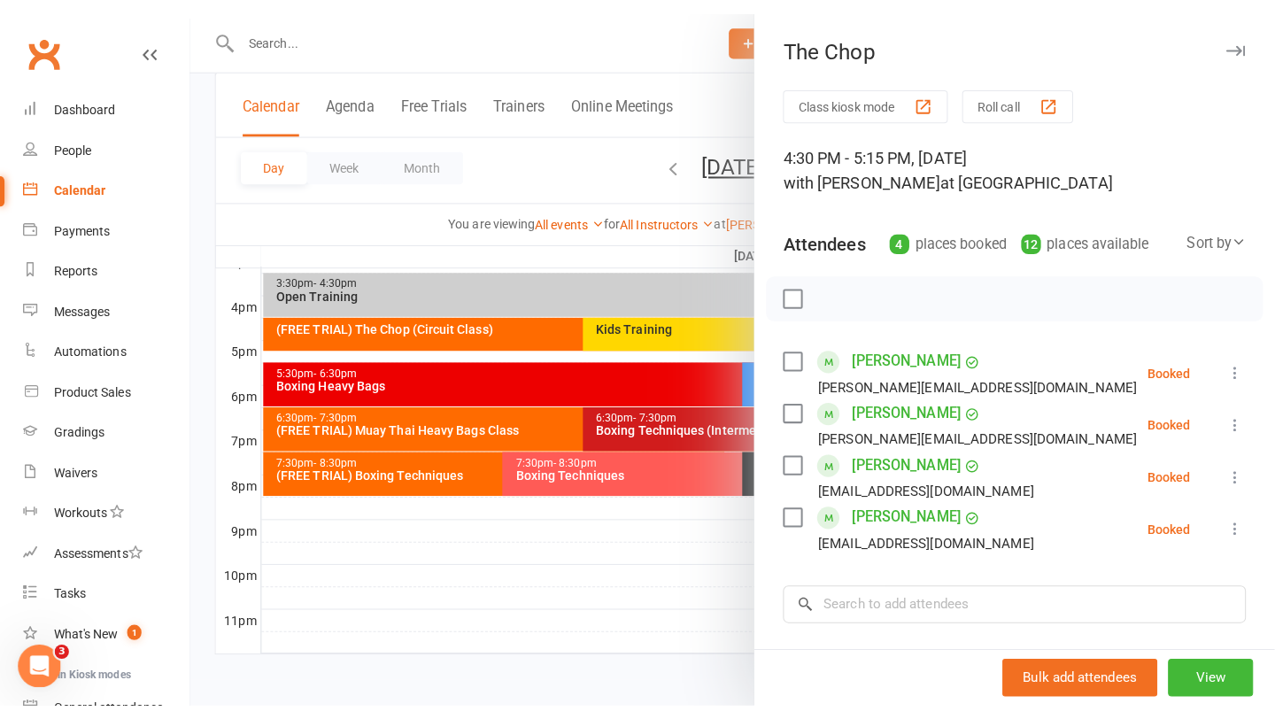
scroll to position [754, 0]
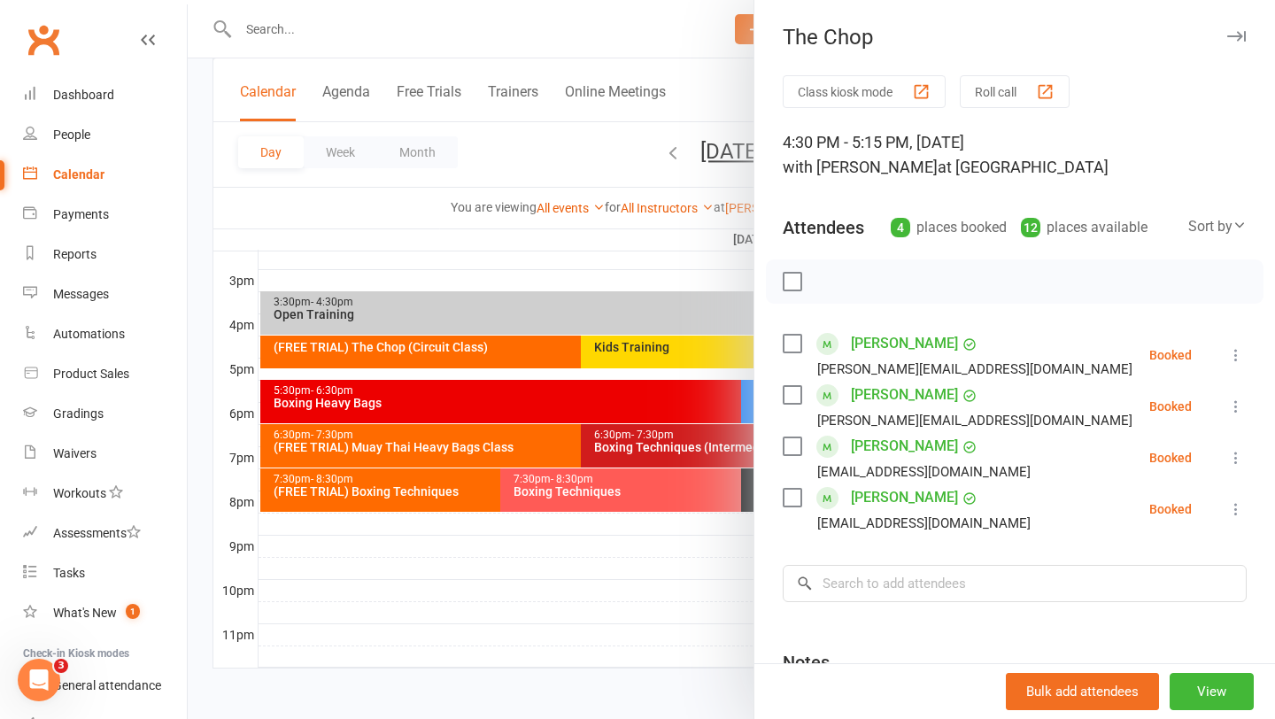
click at [419, 35] on div at bounding box center [731, 359] width 1087 height 719
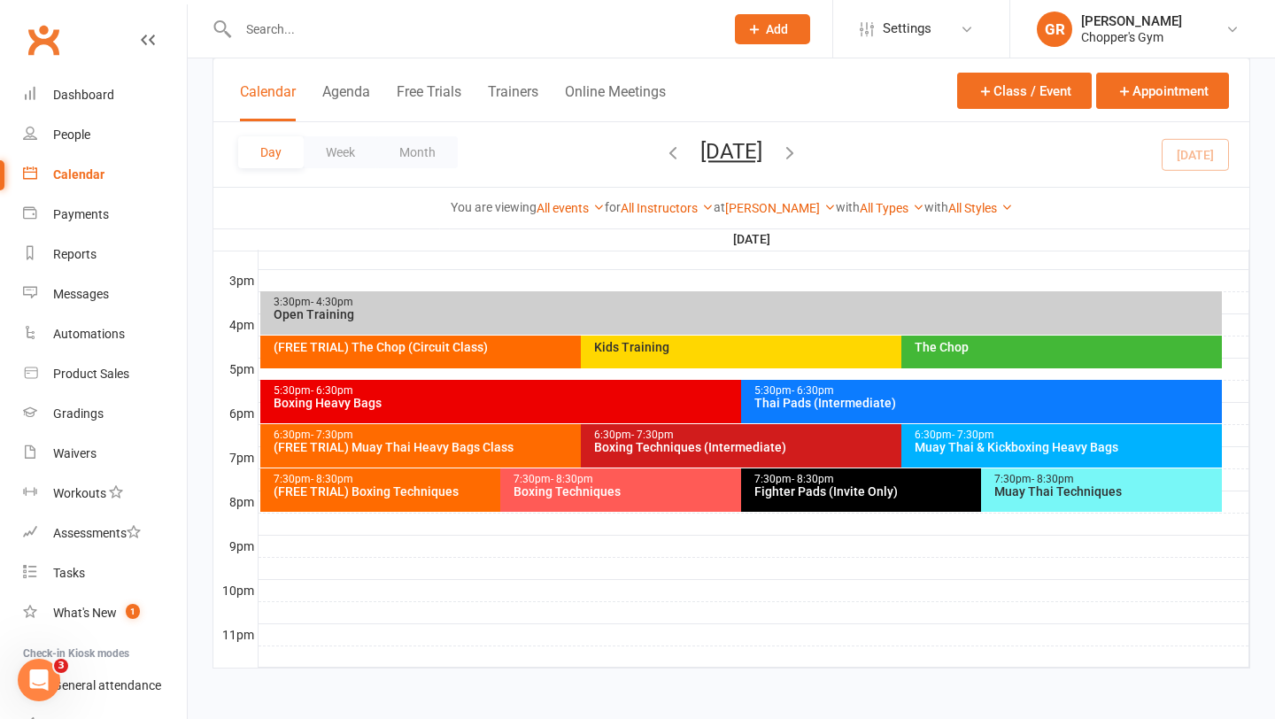
click at [419, 35] on input "text" at bounding box center [472, 29] width 479 height 25
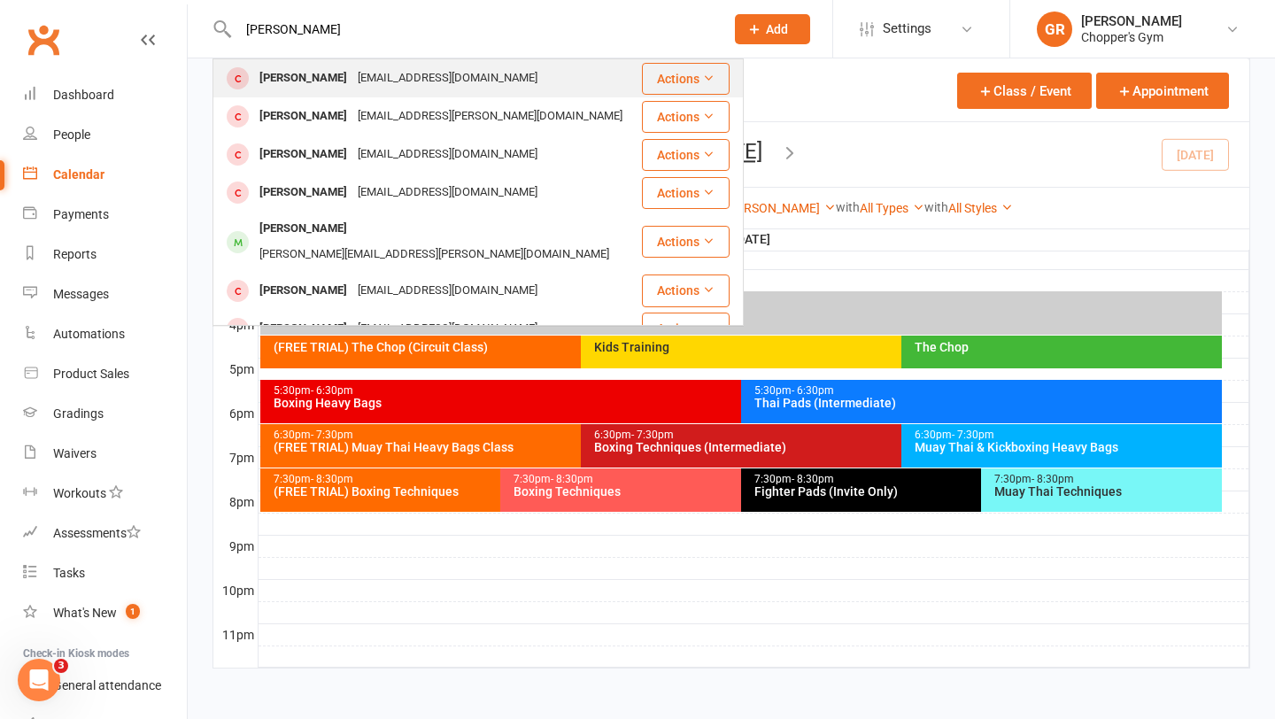
type input "nicolas rens"
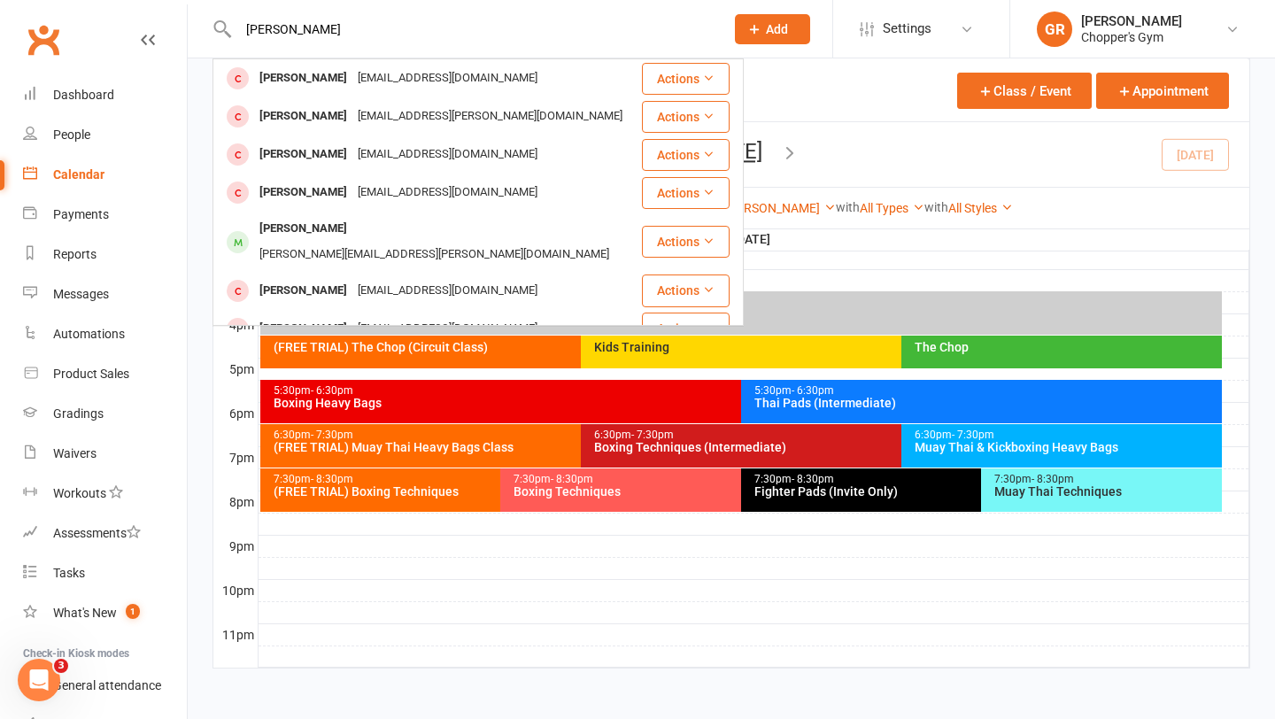
click at [505, 547] on div at bounding box center [754, 546] width 991 height 21
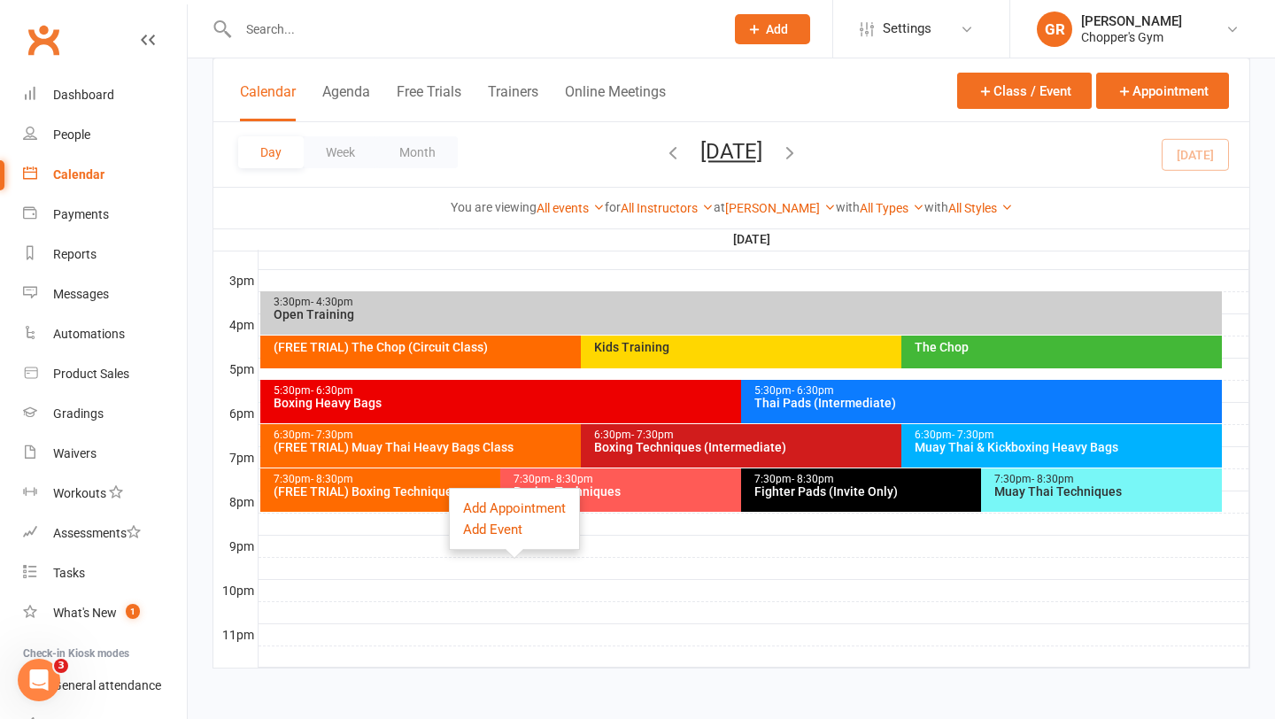
click at [893, 420] on div "5:30pm - 6:30pm Thai Pads (Intermediate)" at bounding box center [981, 401] width 481 height 43
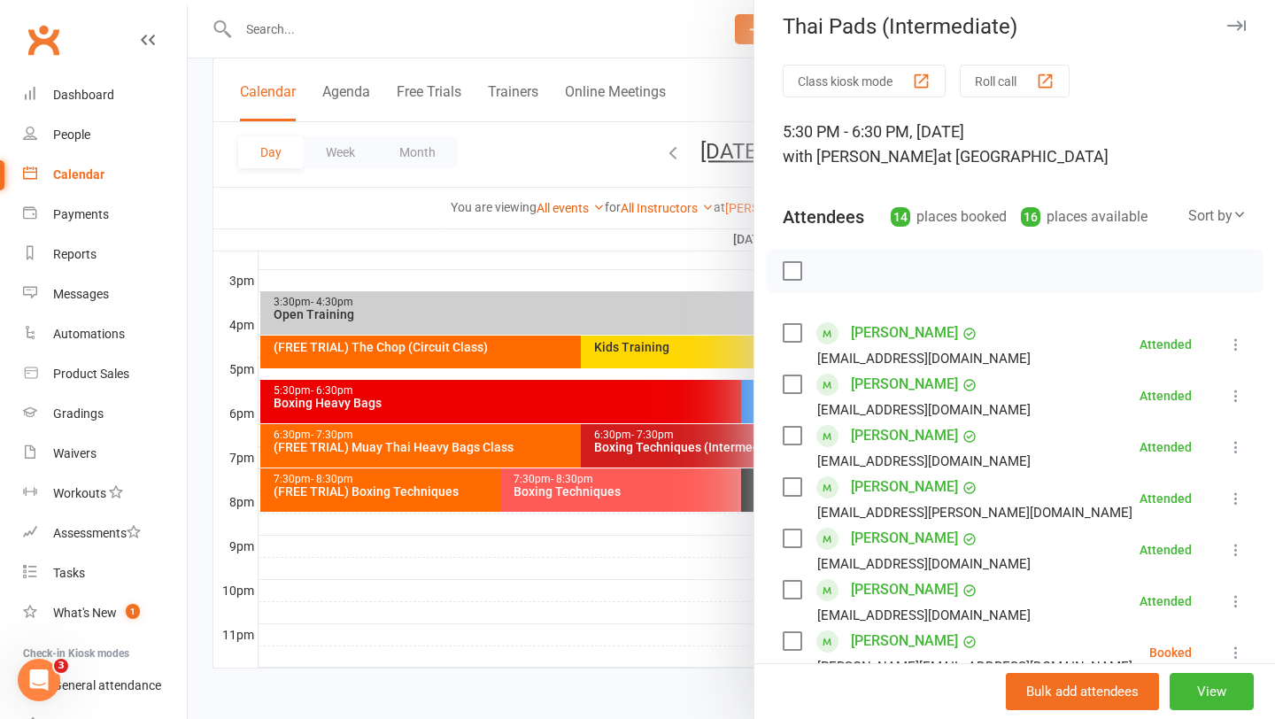
scroll to position [0, 0]
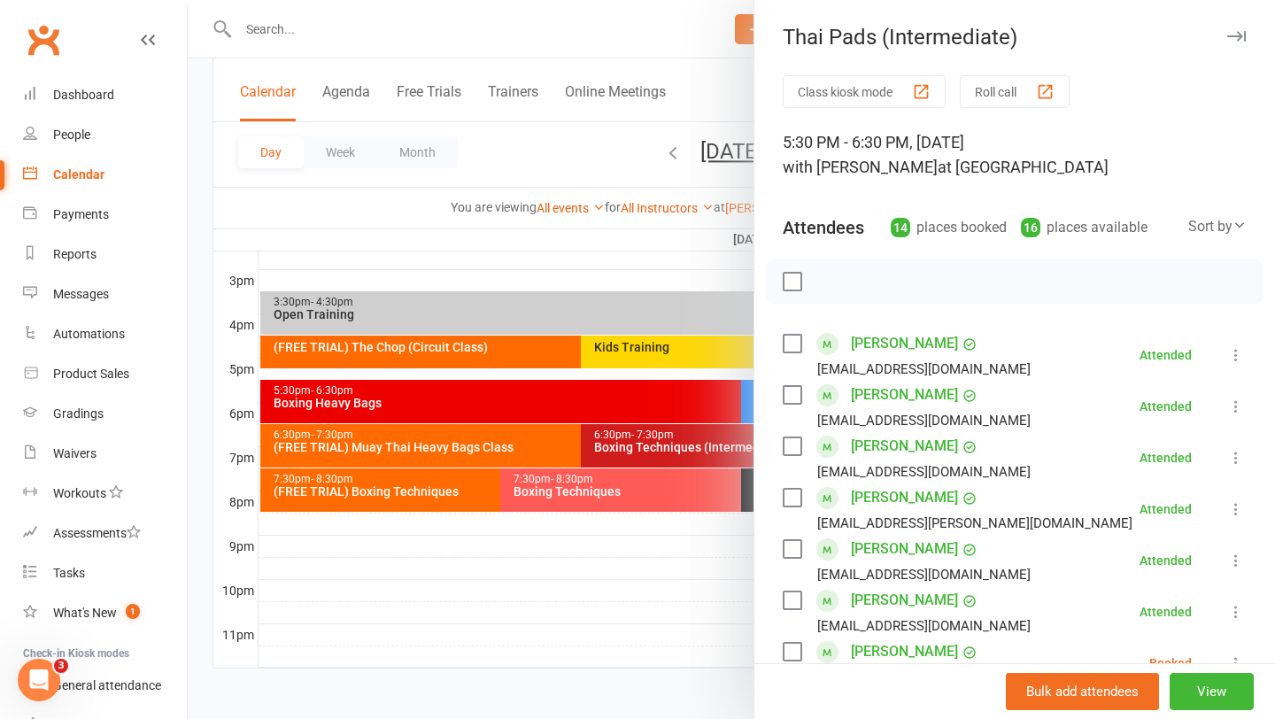
click at [565, 546] on div at bounding box center [731, 359] width 1087 height 719
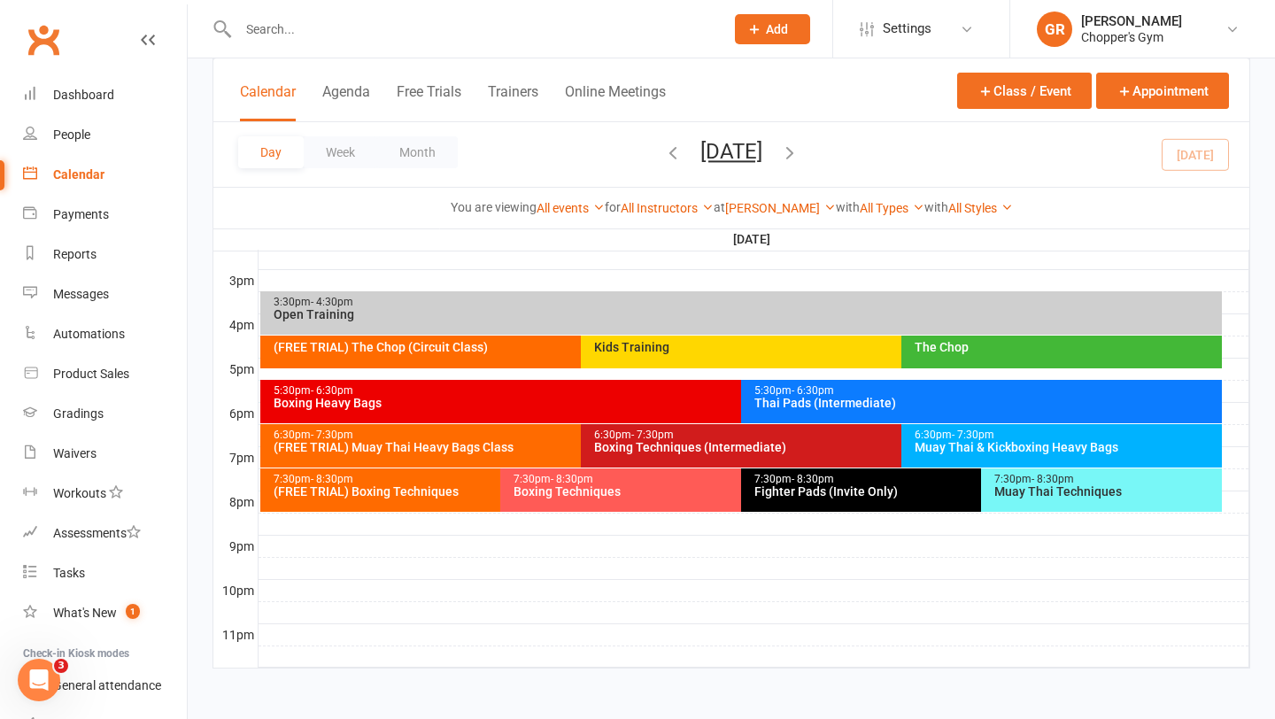
click at [421, 35] on input "text" at bounding box center [472, 29] width 479 height 25
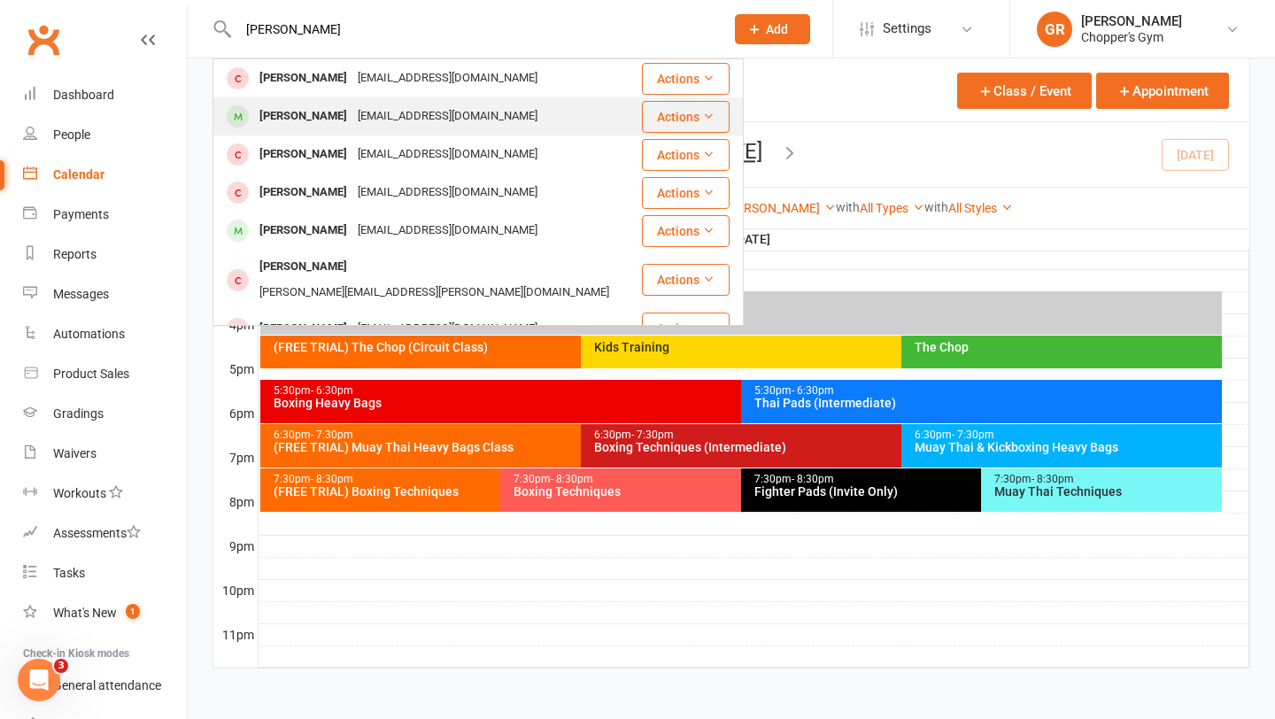
type input "ben harv"
click at [379, 127] on div "[EMAIL_ADDRESS][DOMAIN_NAME]" at bounding box center [447, 117] width 190 height 26
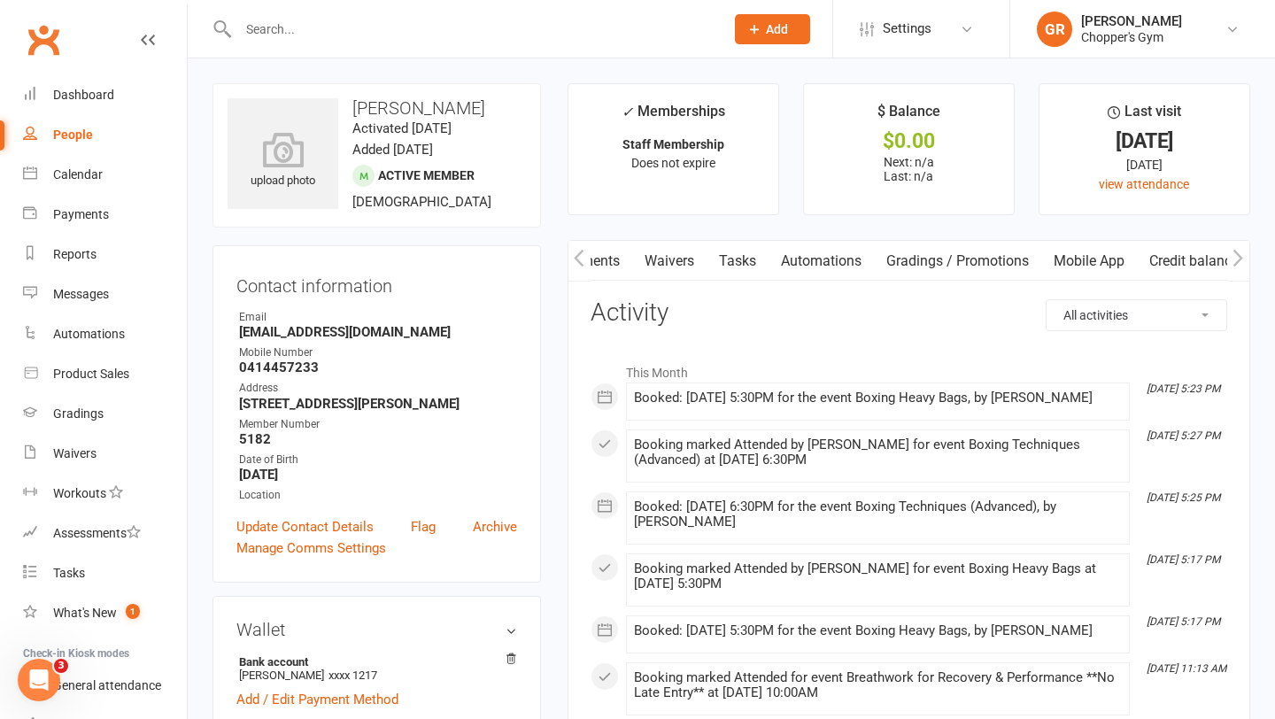
scroll to position [0, 326]
click at [1055, 265] on link "Mobile App" at bounding box center [1088, 261] width 96 height 41
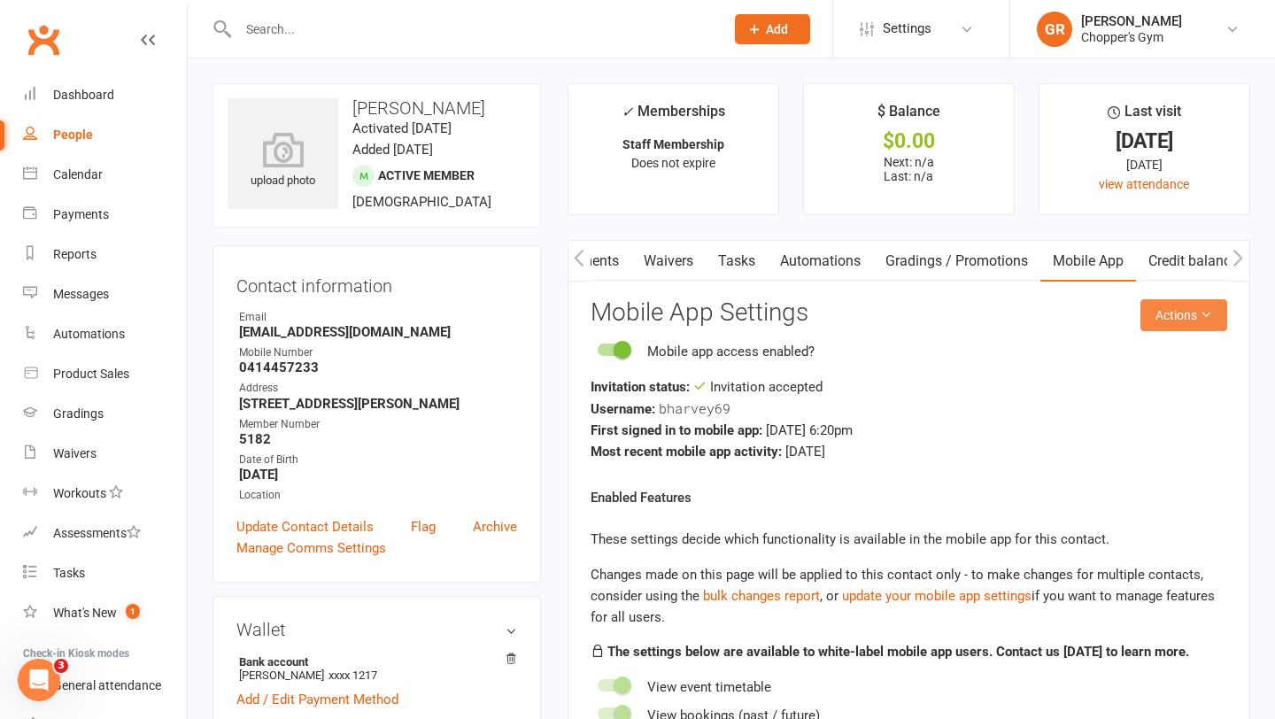
click at [1162, 321] on button "Actions" at bounding box center [1183, 315] width 87 height 32
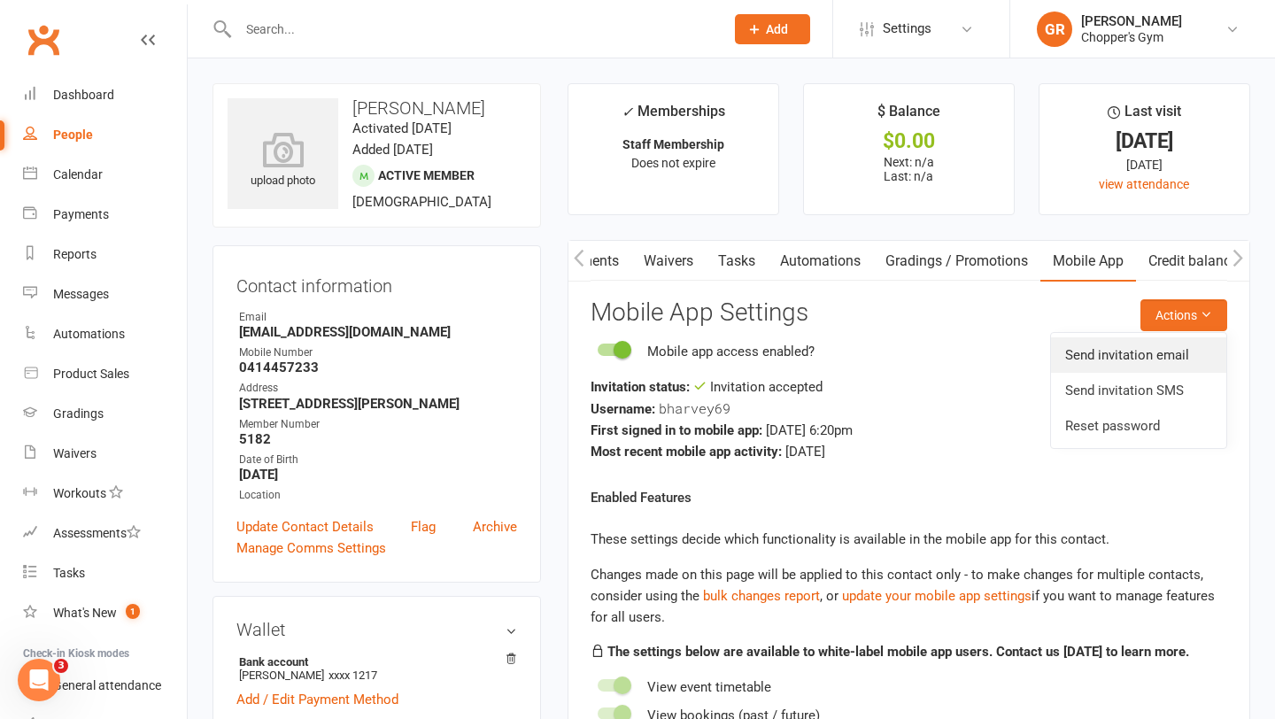
click at [1138, 365] on link "Send invitation email" at bounding box center [1138, 354] width 175 height 35
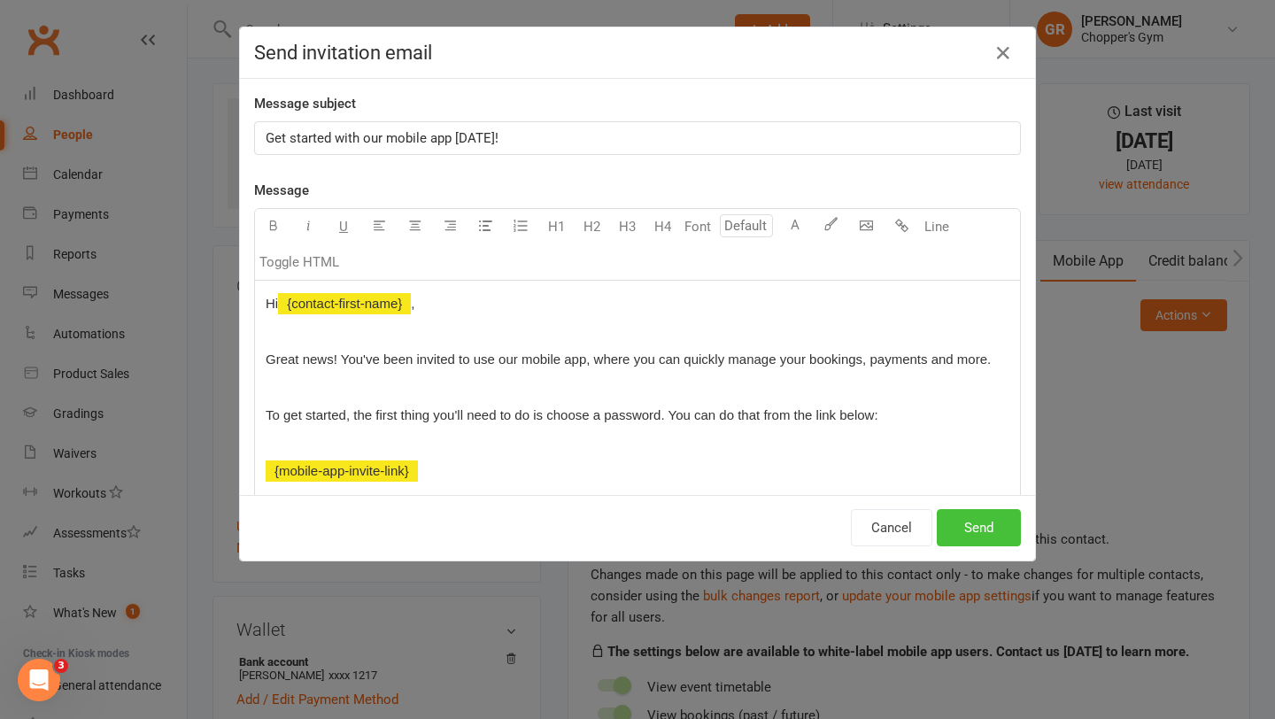
click at [1000, 535] on button "Send" at bounding box center [979, 527] width 84 height 37
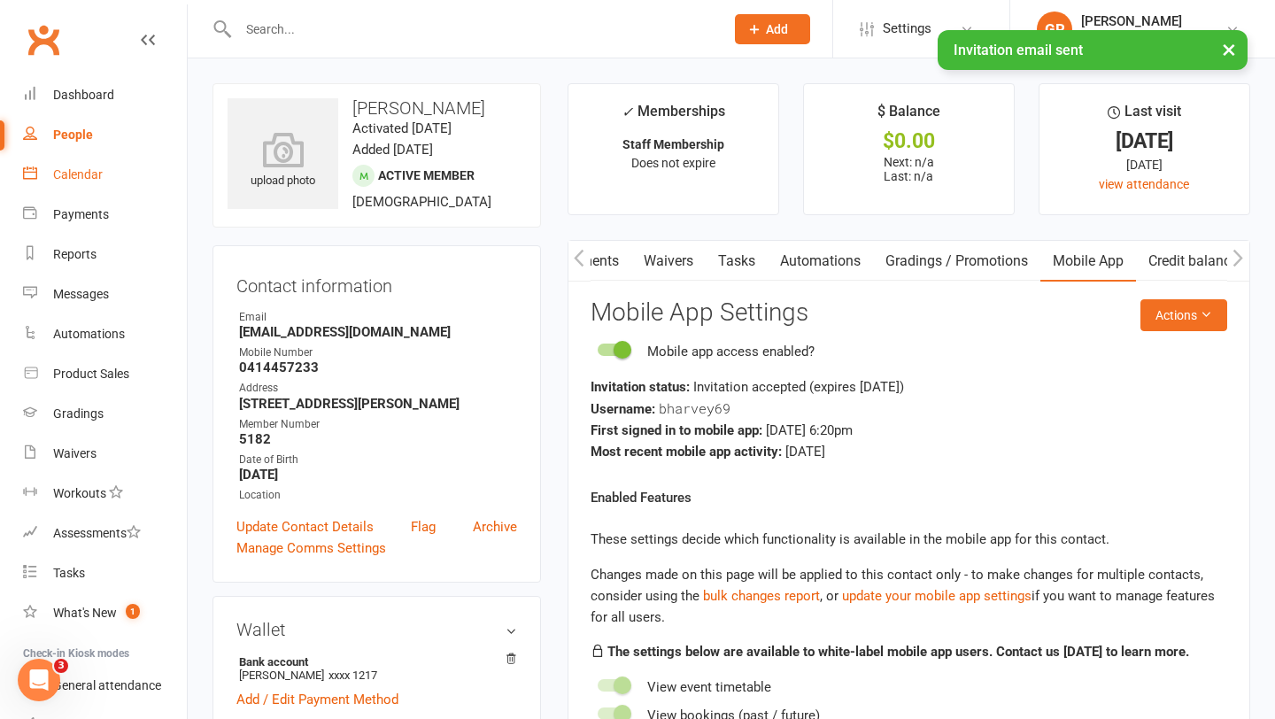
click at [69, 175] on div "Calendar" at bounding box center [78, 174] width 50 height 14
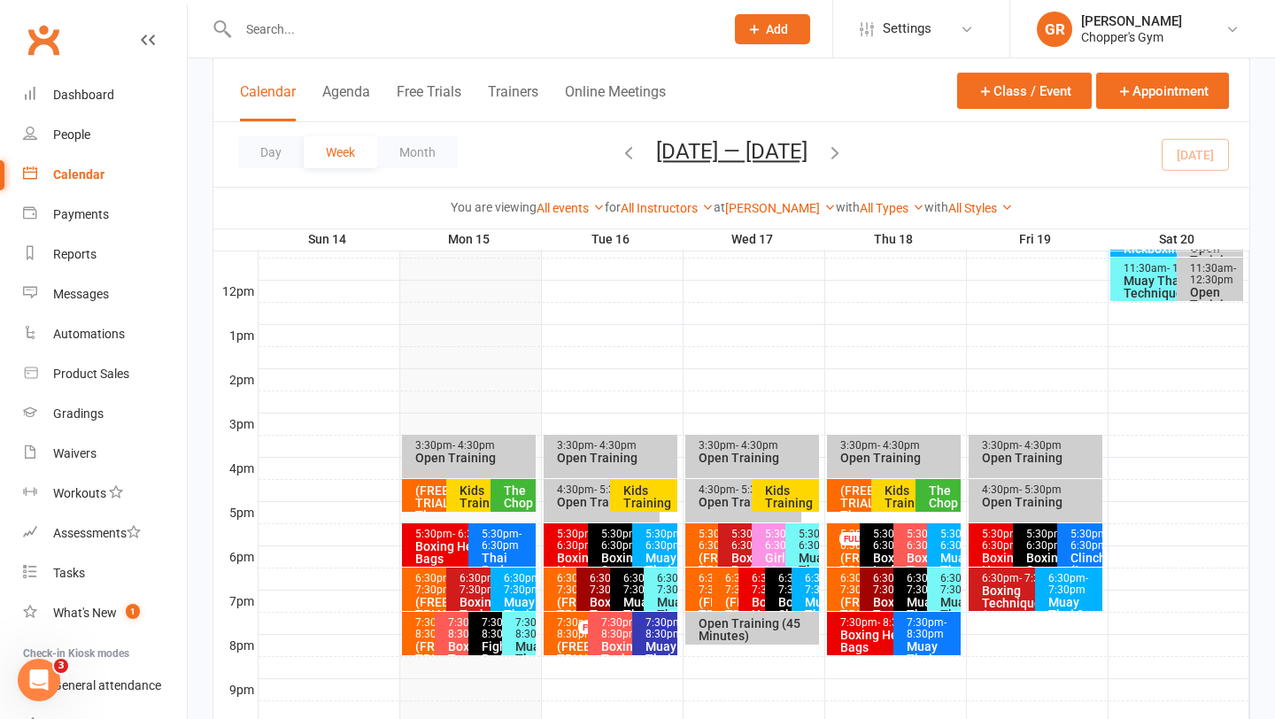
scroll to position [689, 0]
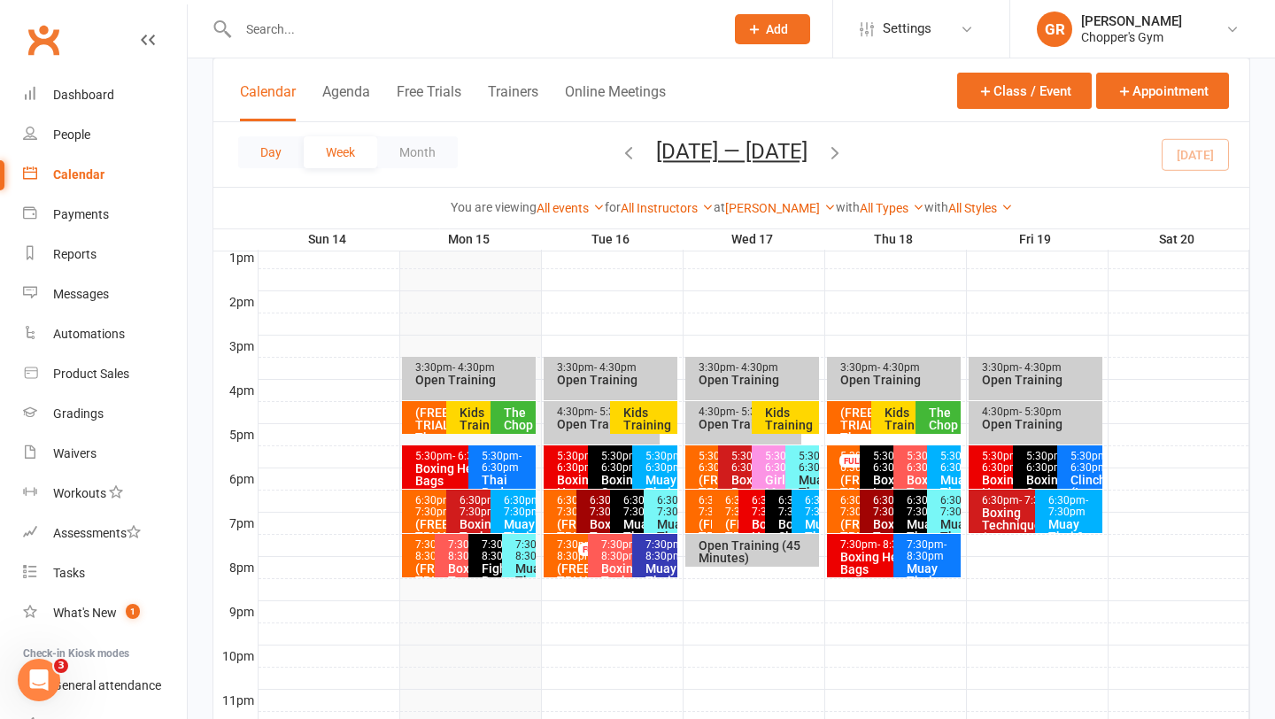
click at [267, 156] on button "Day" at bounding box center [271, 152] width 66 height 32
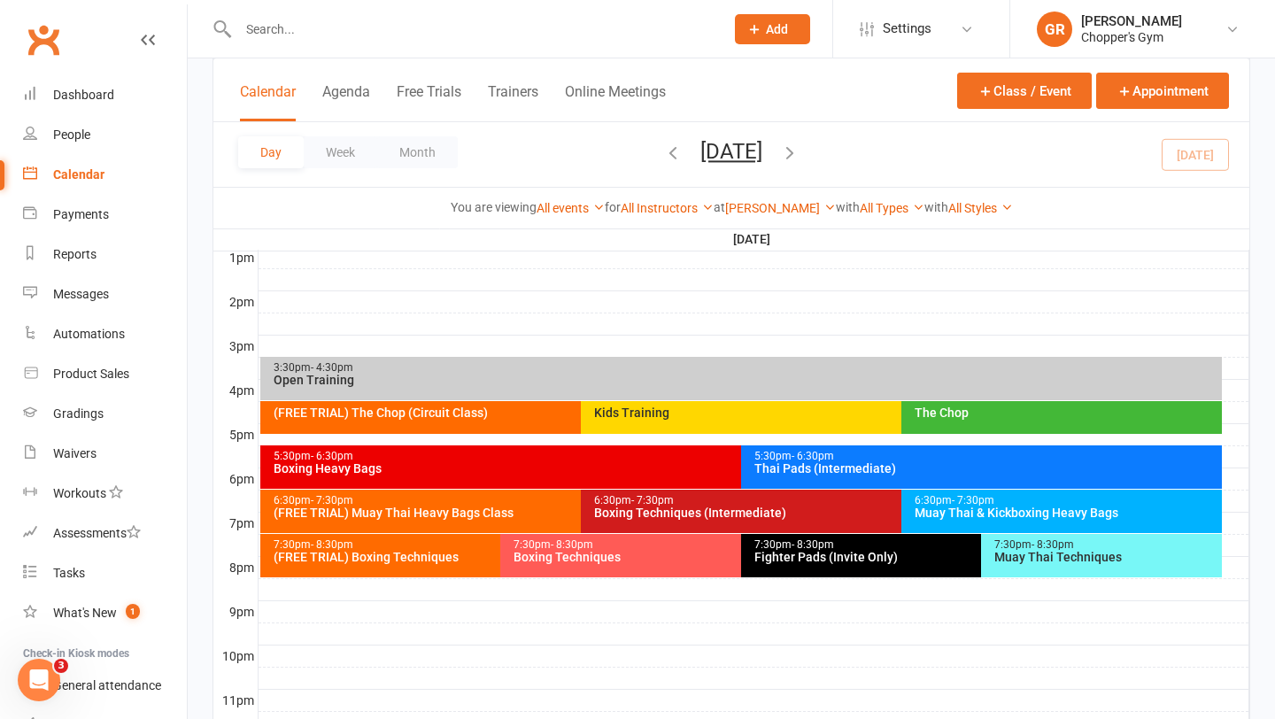
click at [947, 413] on div "The Chop" at bounding box center [1066, 412] width 305 height 12
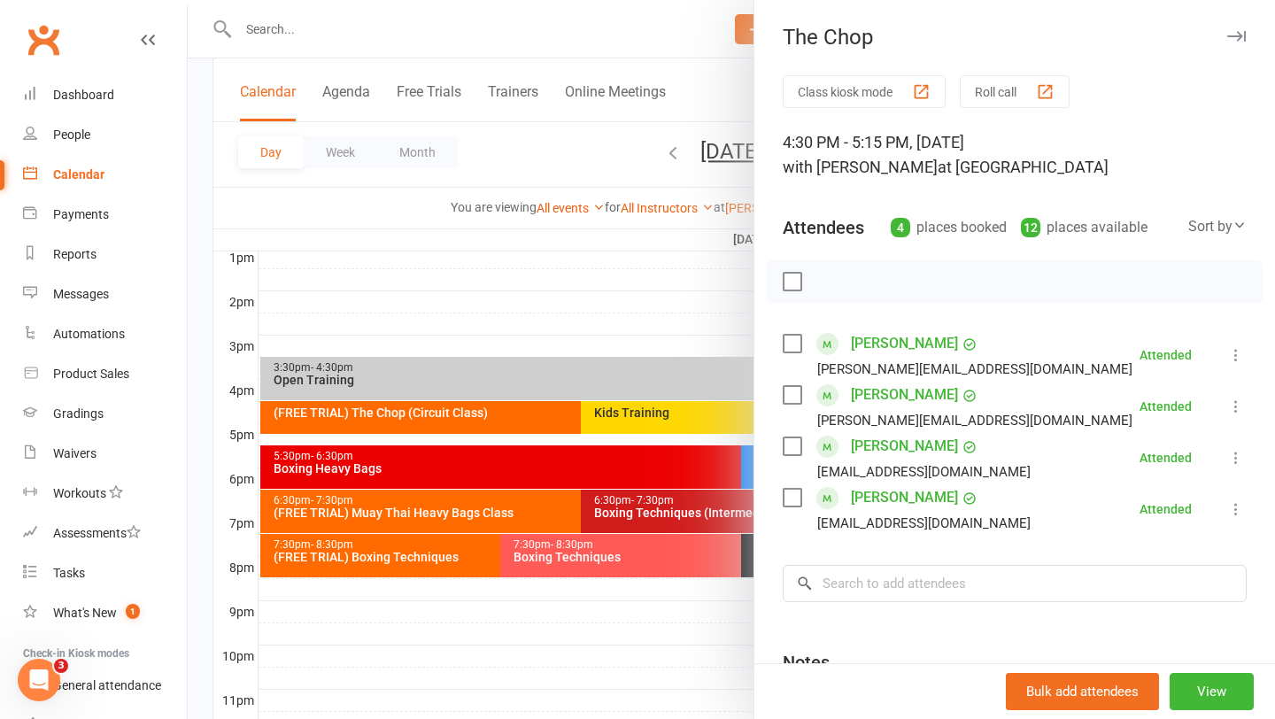
click at [687, 344] on div at bounding box center [731, 359] width 1087 height 719
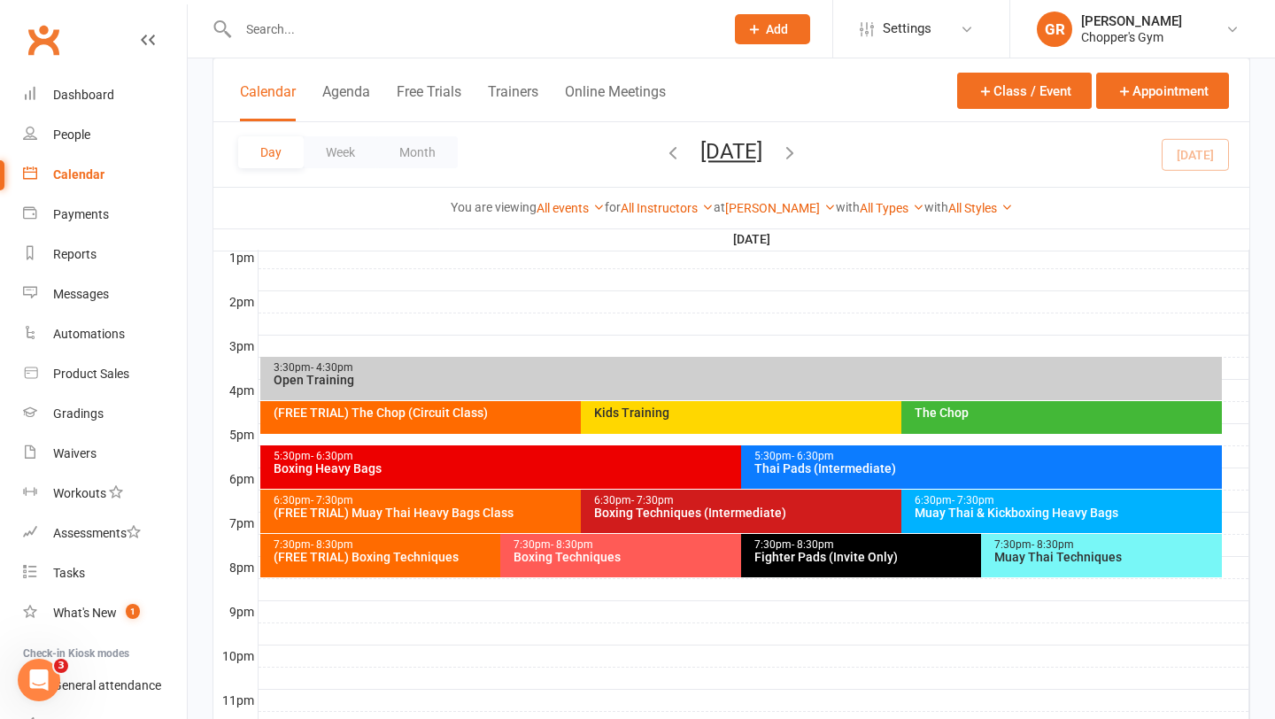
click at [967, 473] on div "Thai Pads (Intermediate)" at bounding box center [985, 468] width 465 height 12
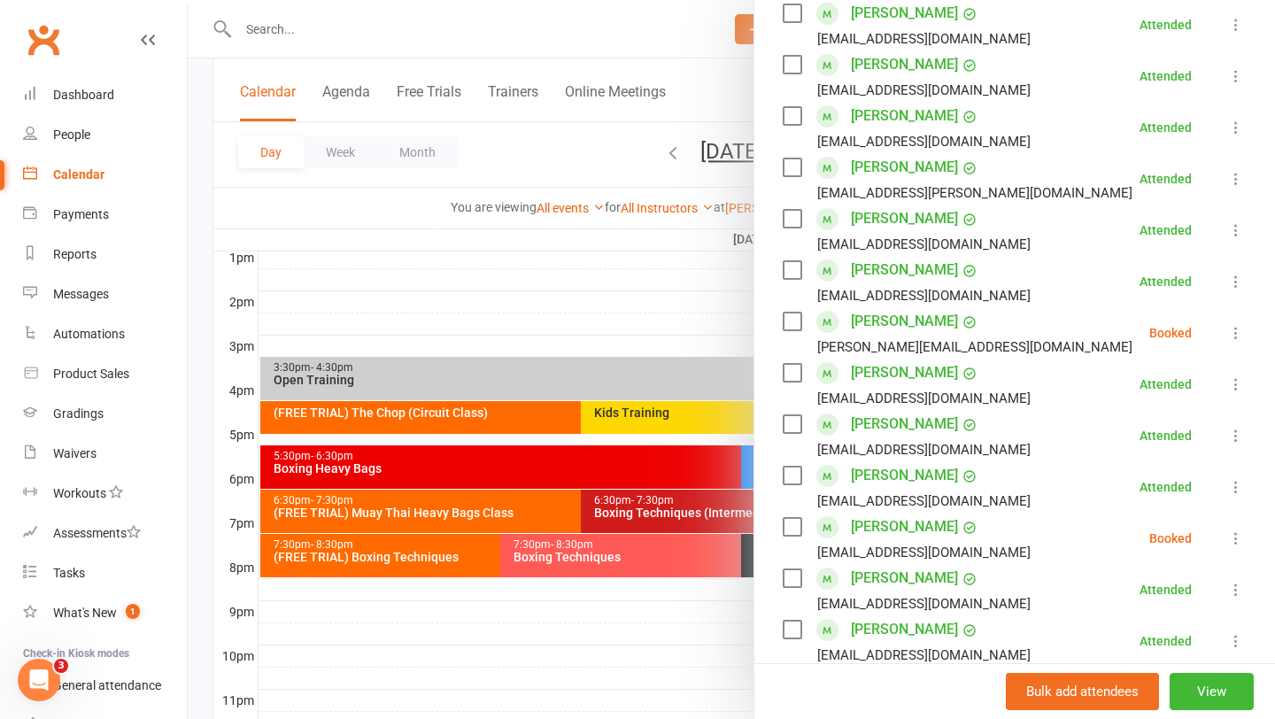
scroll to position [297, 0]
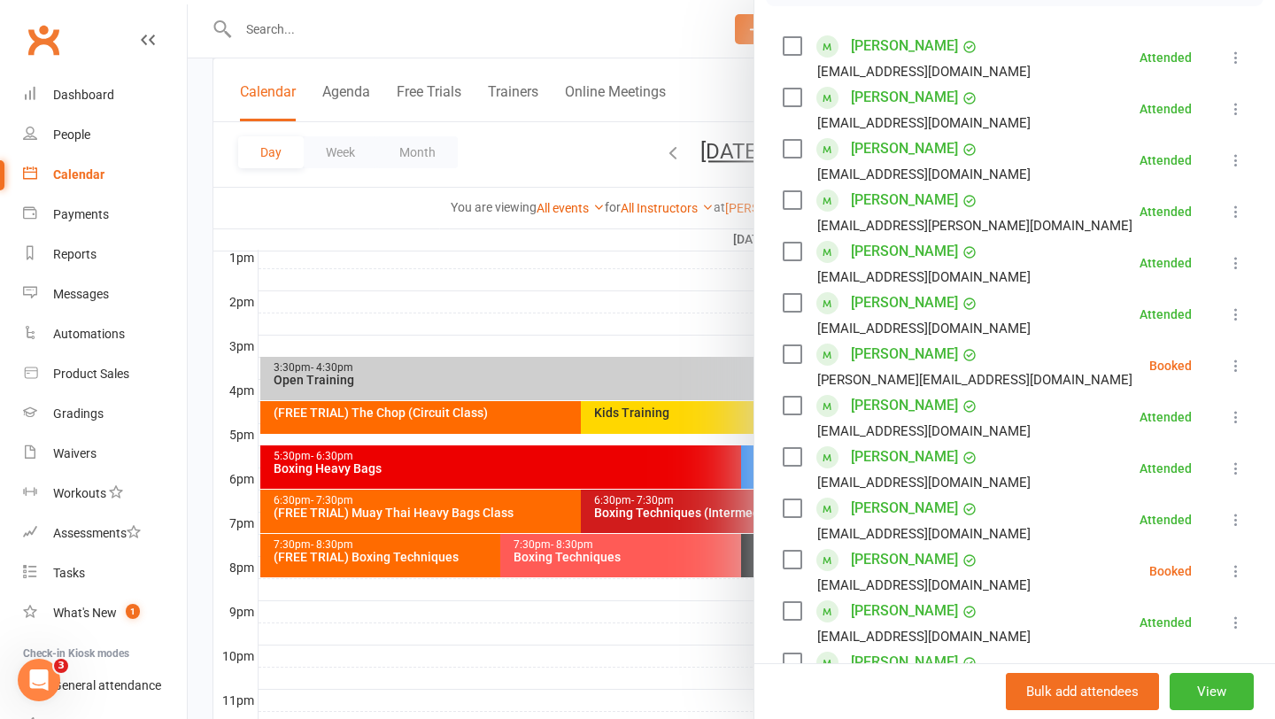
click at [636, 468] on div at bounding box center [731, 359] width 1087 height 719
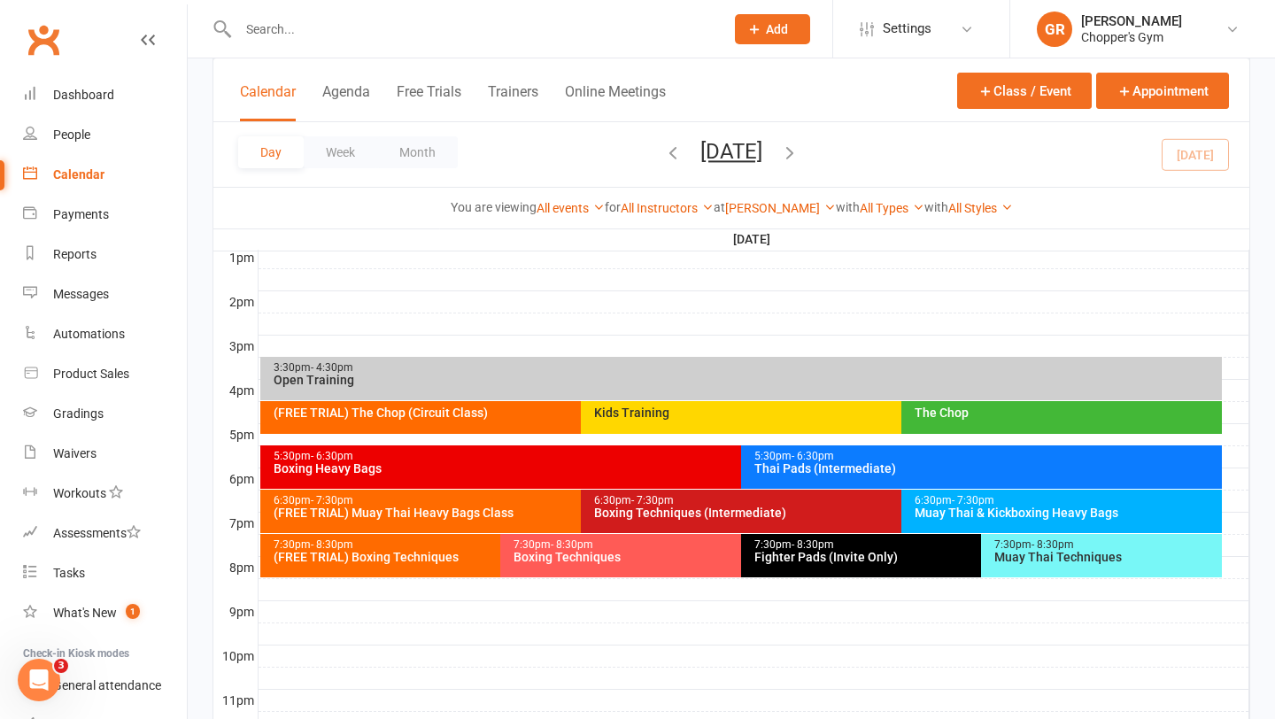
click at [636, 468] on div at bounding box center [731, 359] width 1087 height 719
click at [636, 468] on div "Boxing Heavy Bags" at bounding box center [737, 468] width 929 height 12
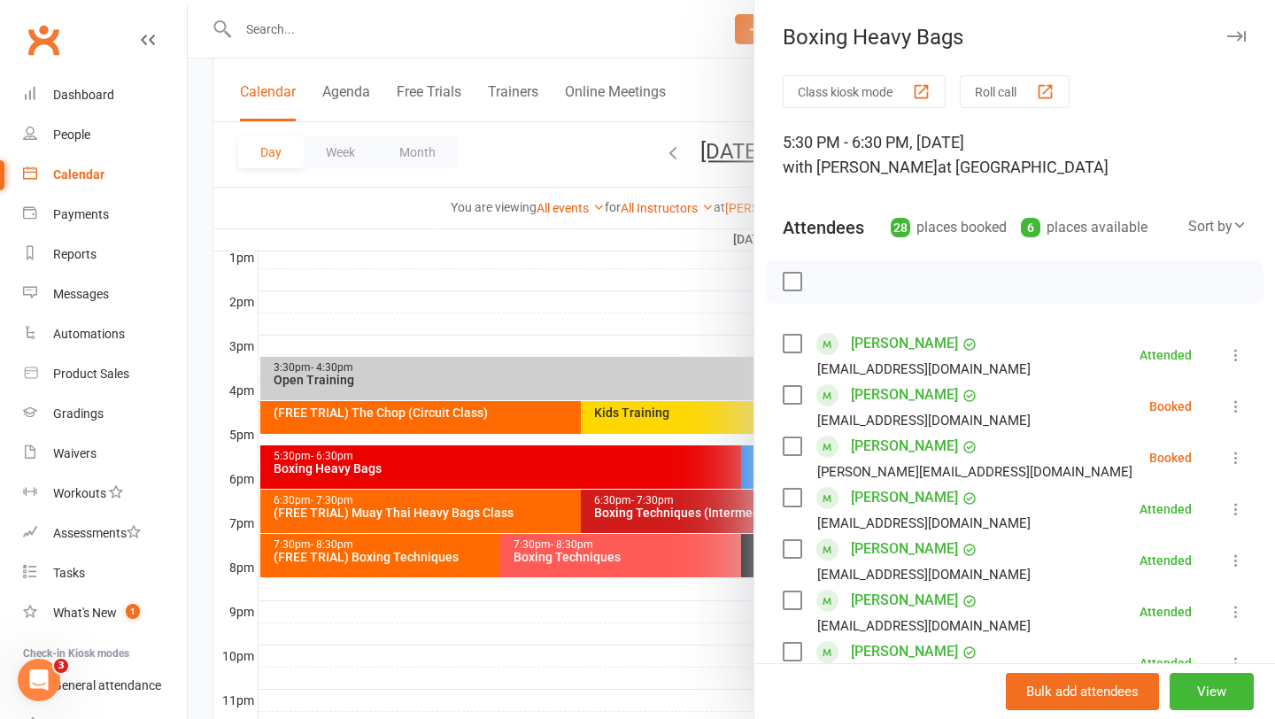
click at [806, 444] on div "Joshua Cougar Joshua.cougar@bigpond.com" at bounding box center [961, 457] width 357 height 51
click at [797, 444] on label at bounding box center [792, 446] width 18 height 18
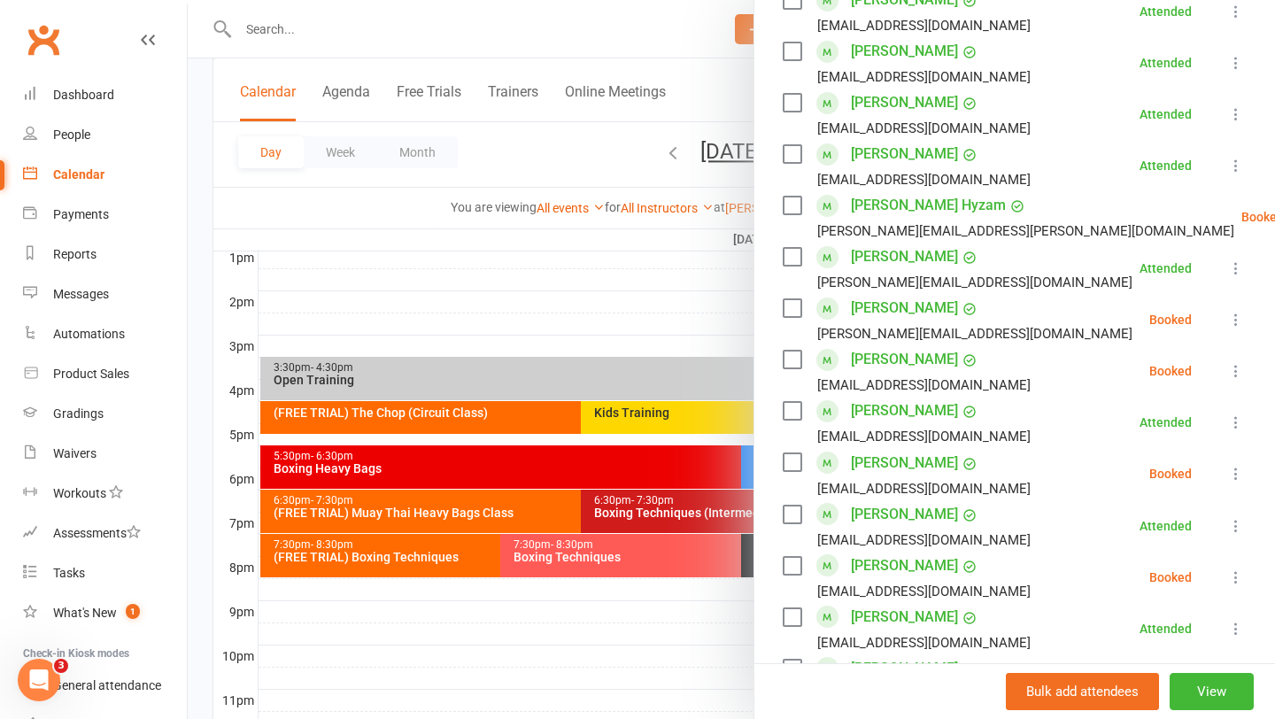
scroll to position [655, 0]
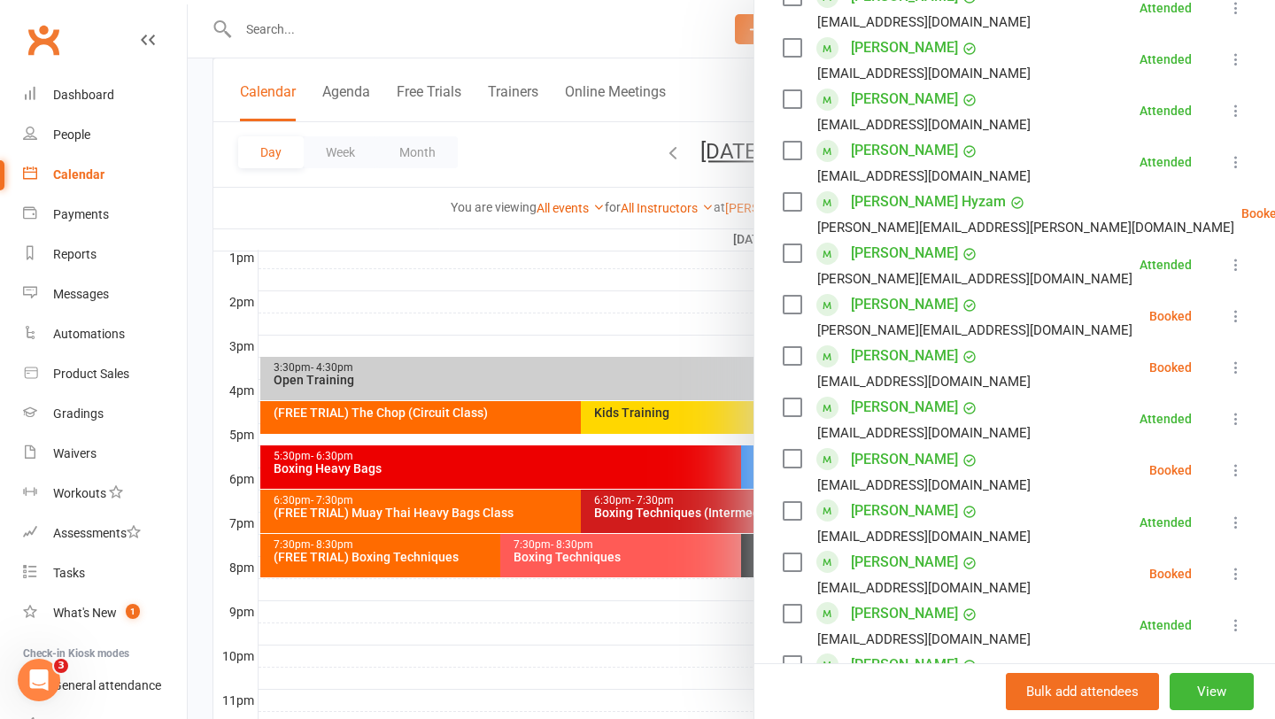
click at [784, 558] on label at bounding box center [792, 562] width 18 height 18
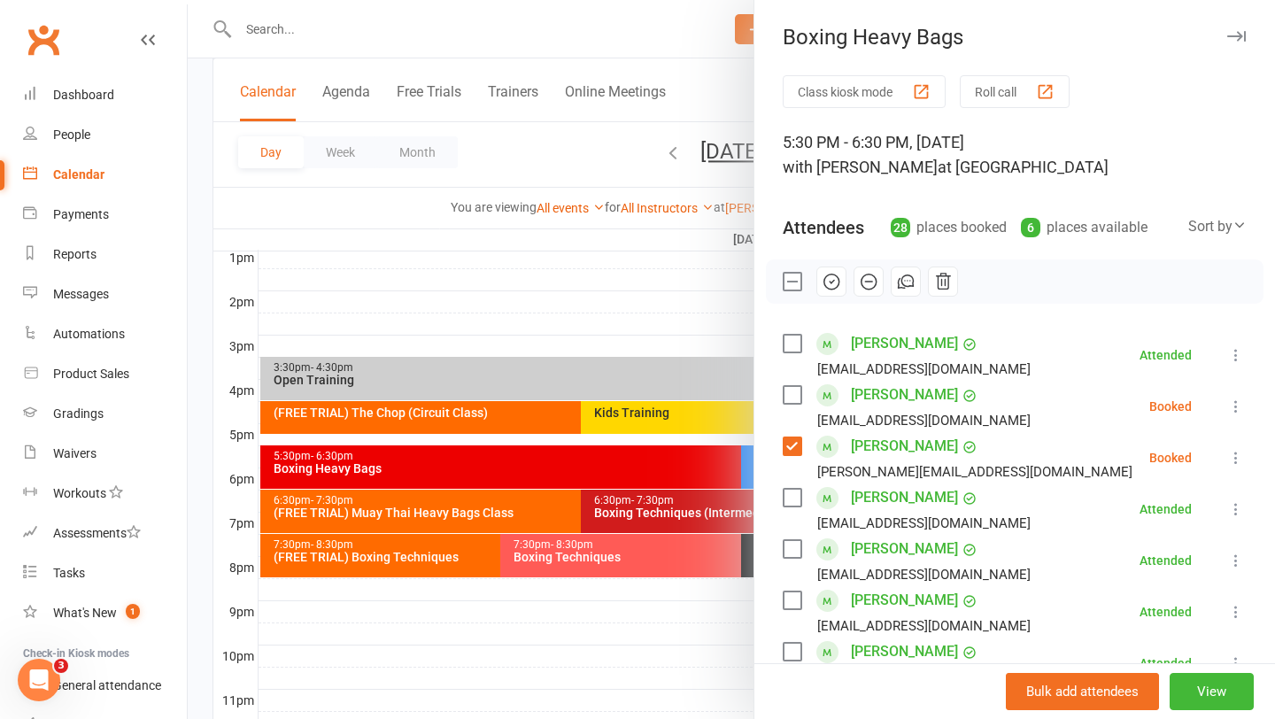
click at [836, 284] on icon "button" at bounding box center [831, 281] width 19 height 19
click at [529, 313] on div at bounding box center [731, 359] width 1087 height 719
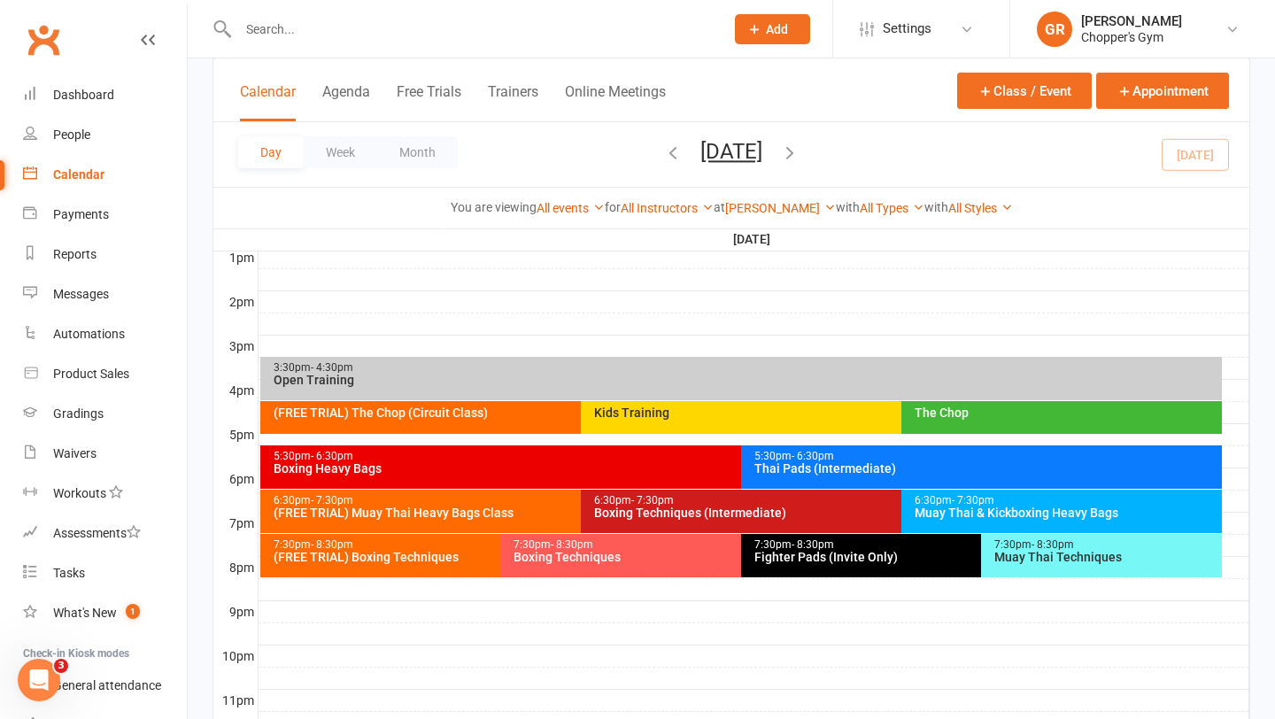
click at [891, 467] on div "Thai Pads (Intermediate)" at bounding box center [985, 468] width 465 height 12
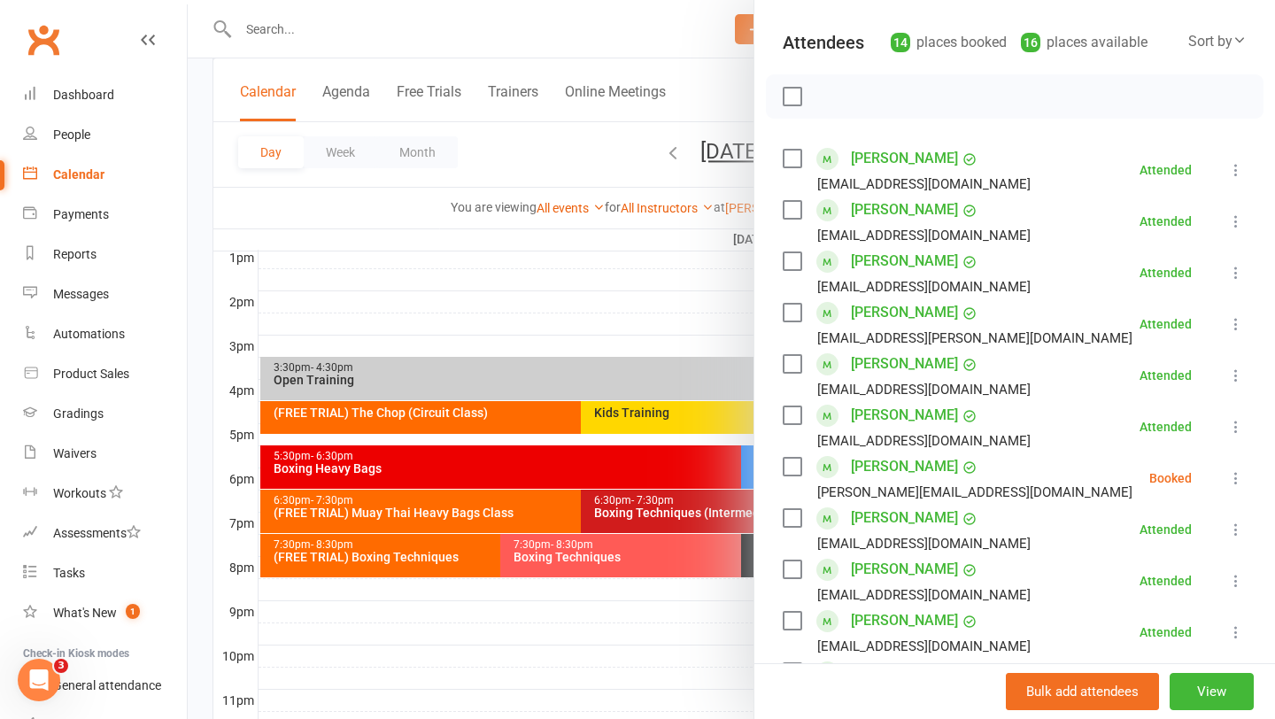
scroll to position [190, 0]
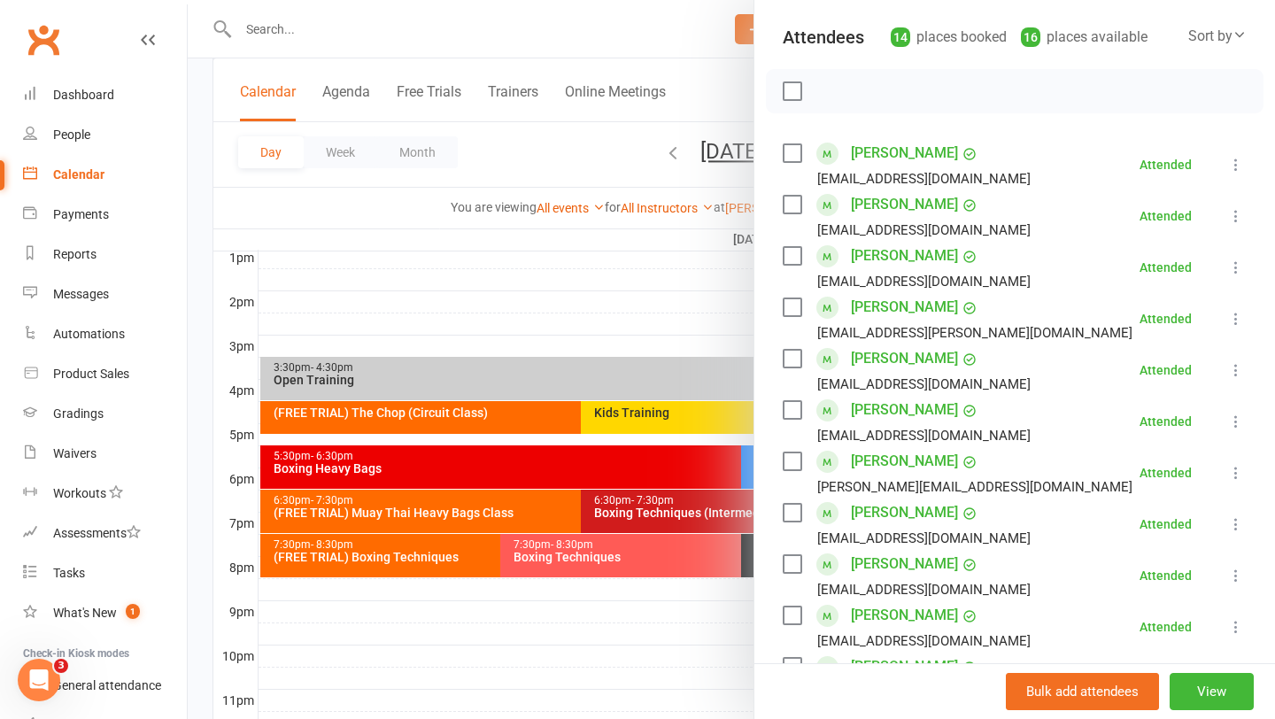
click at [406, 29] on div at bounding box center [731, 359] width 1087 height 719
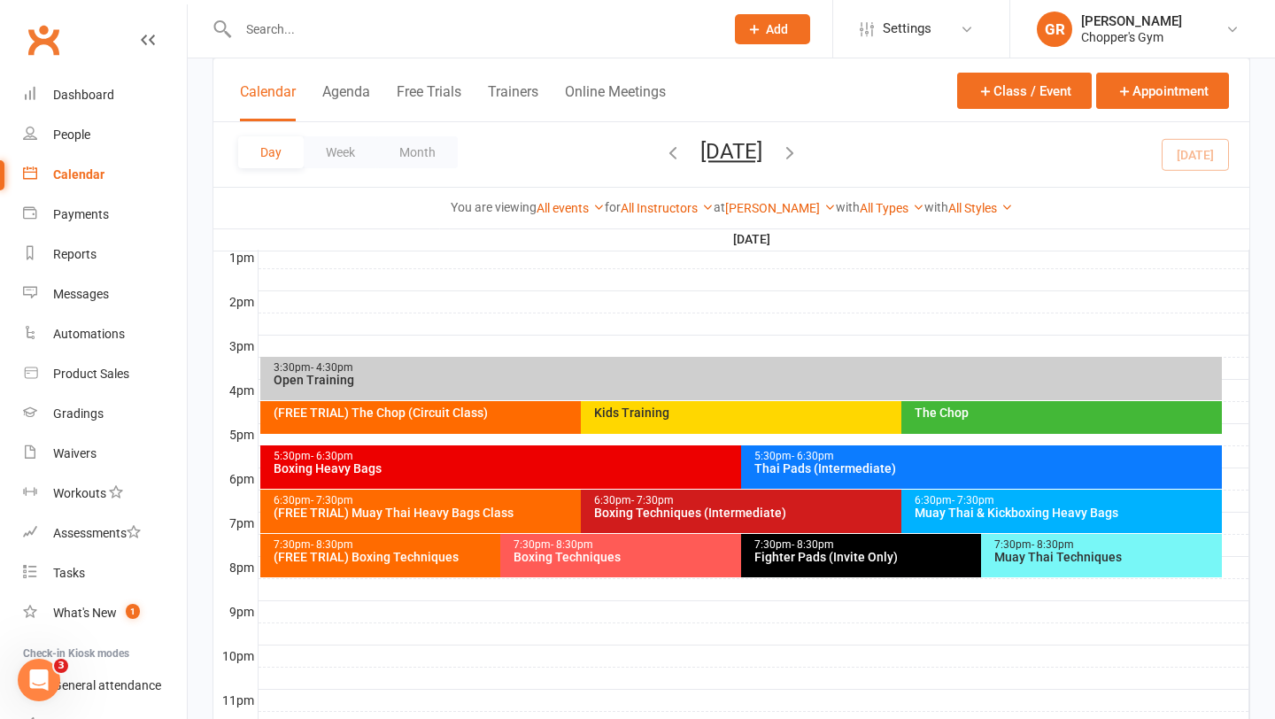
click at [378, 29] on input "text" at bounding box center [472, 29] width 479 height 25
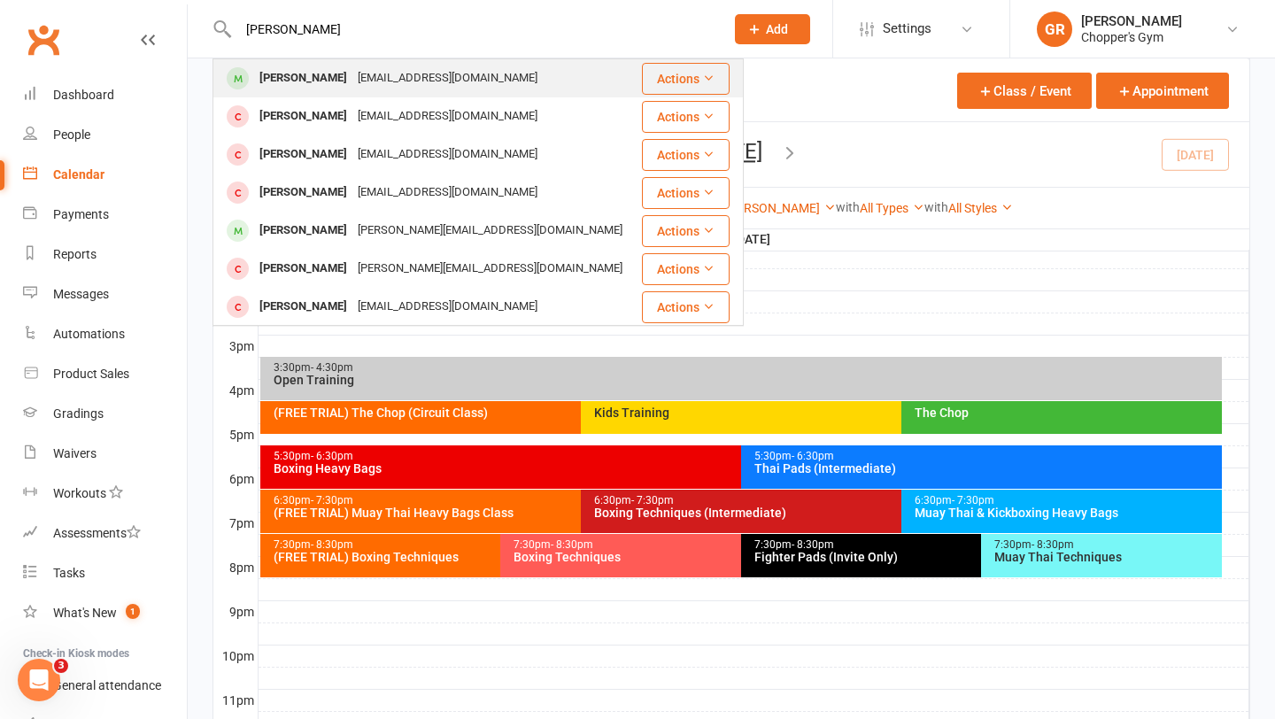
type input "yolanda"
click at [376, 69] on div "yolandaw1130@outlook.com" at bounding box center [447, 79] width 190 height 26
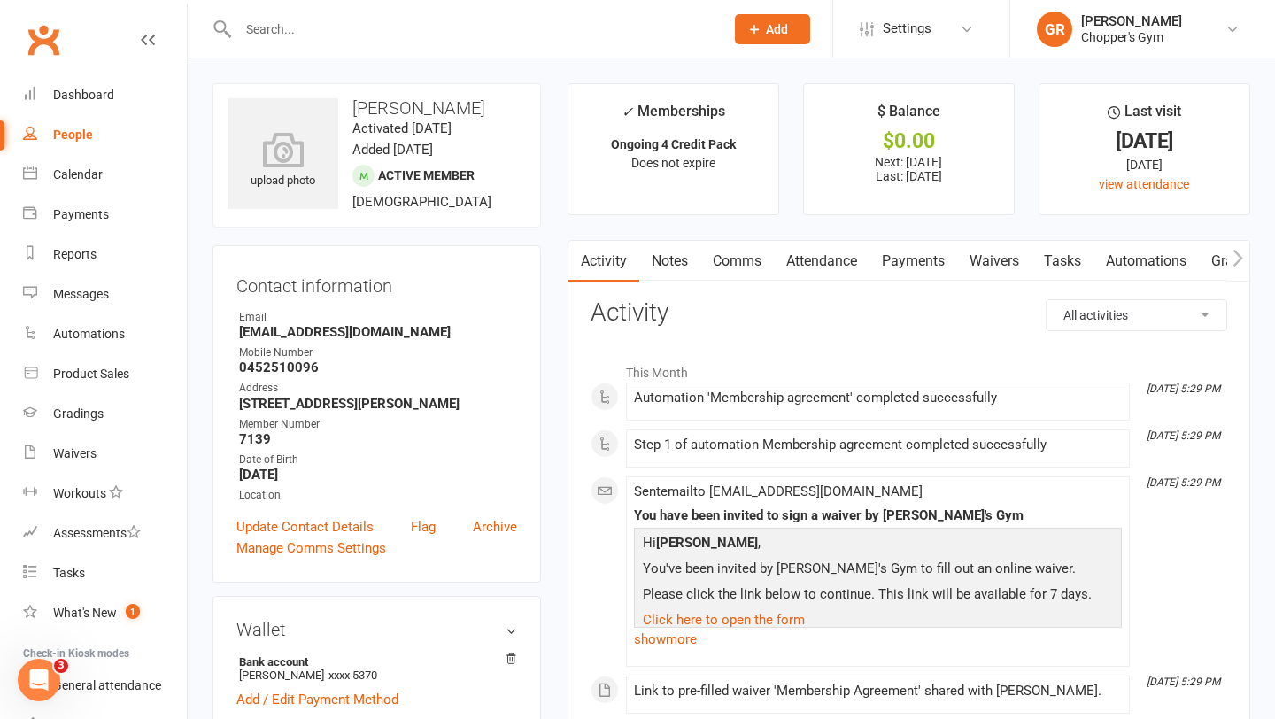
click at [842, 255] on link "Attendance" at bounding box center [822, 261] width 96 height 41
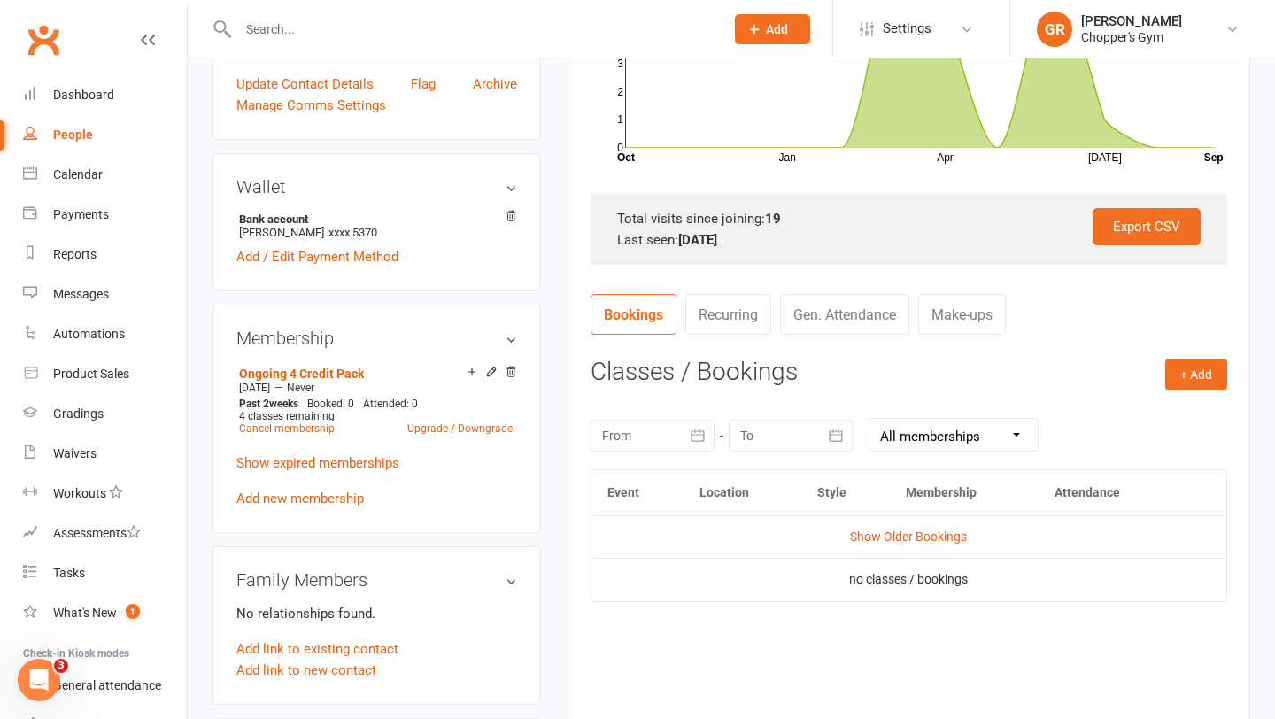
scroll to position [474, 0]
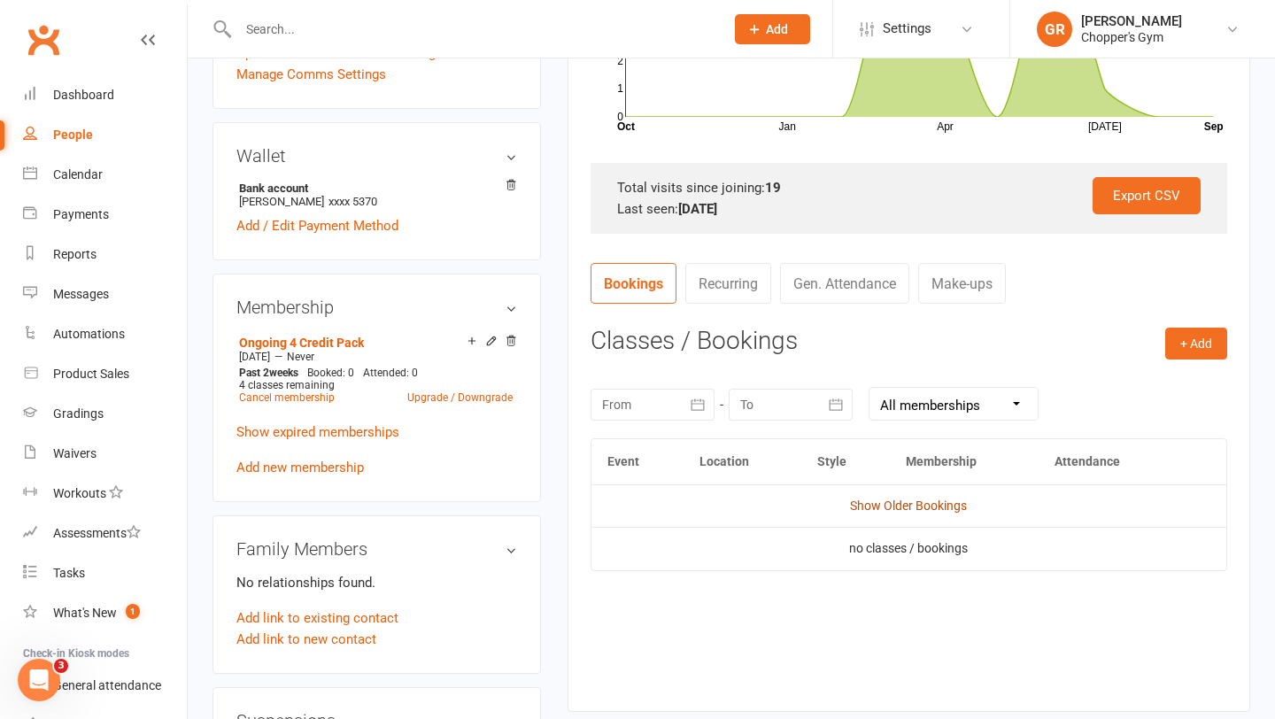
click at [891, 509] on link "Show Older Bookings" at bounding box center [908, 505] width 117 height 14
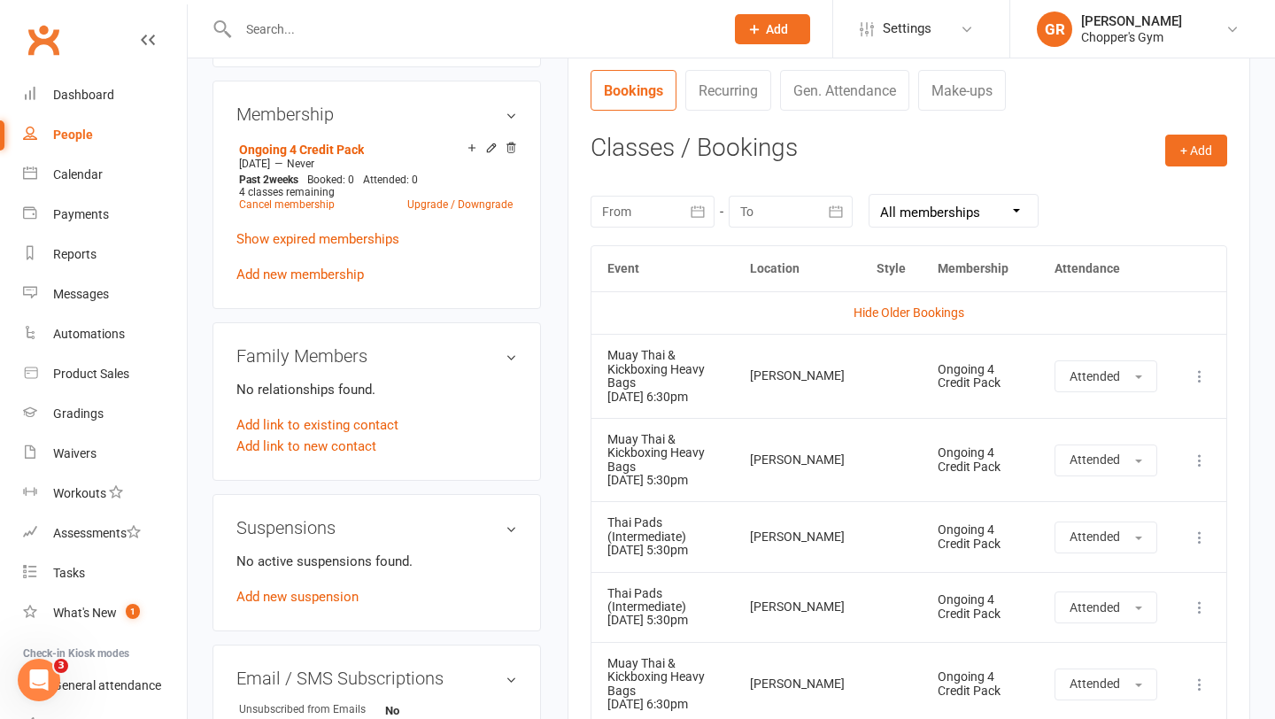
scroll to position [688, 0]
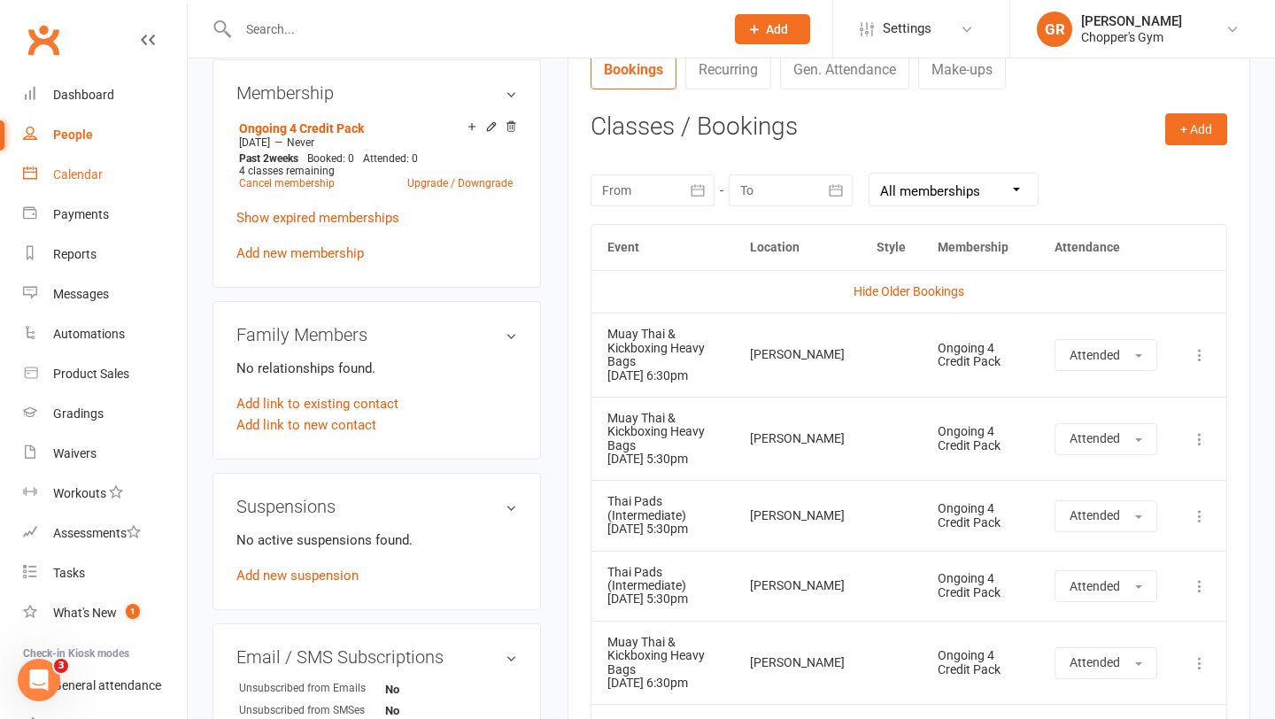
click at [75, 178] on div "Calendar" at bounding box center [78, 174] width 50 height 14
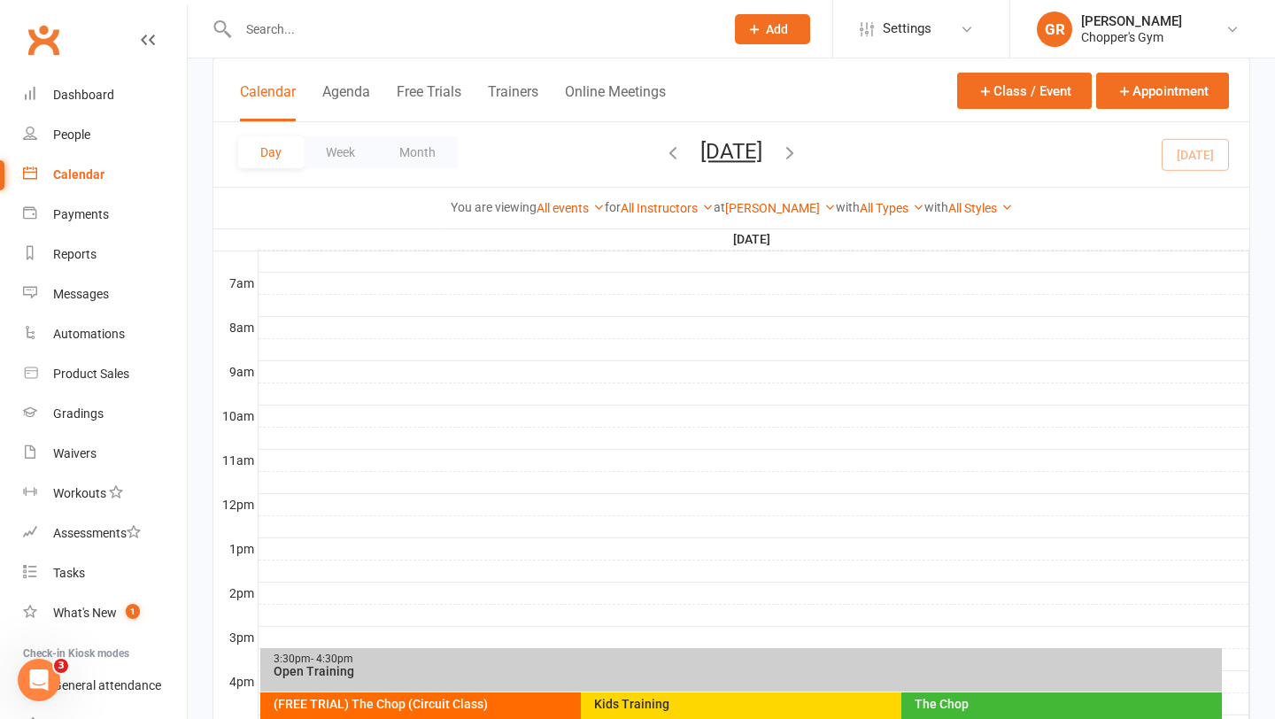
scroll to position [591, 0]
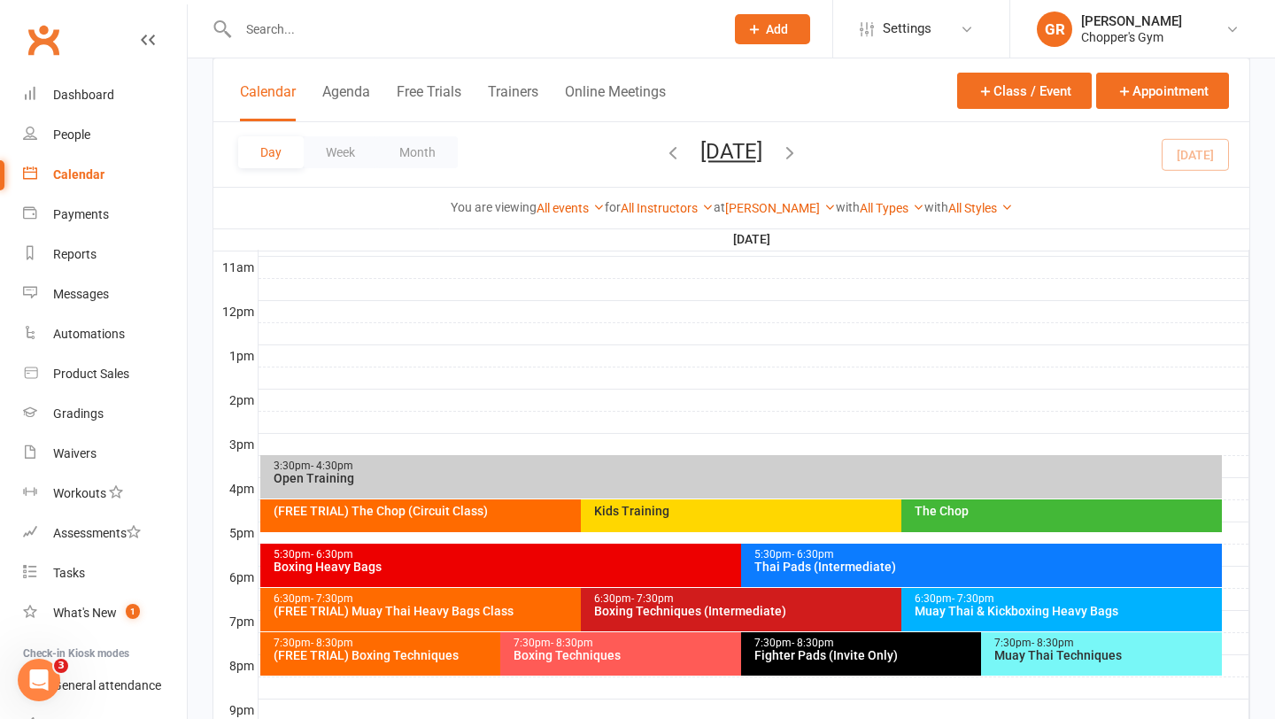
click at [653, 568] on div "Boxing Heavy Bags" at bounding box center [737, 566] width 929 height 12
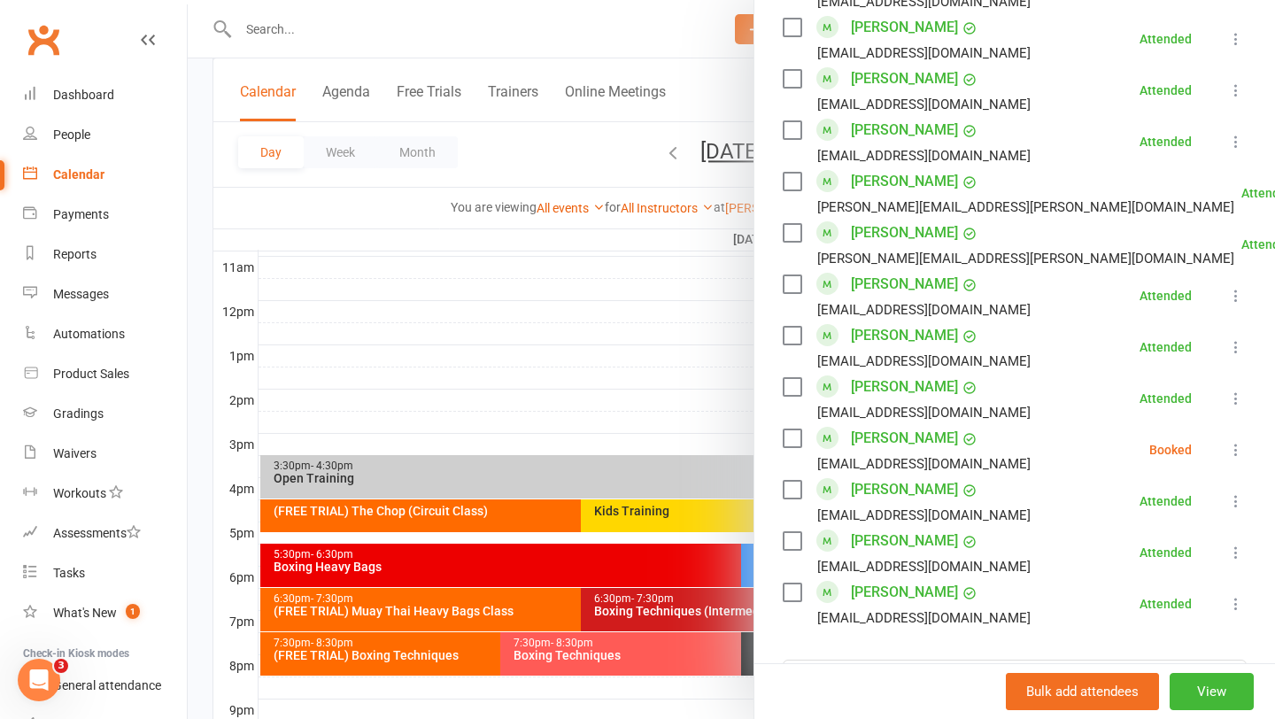
scroll to position [1253, 0]
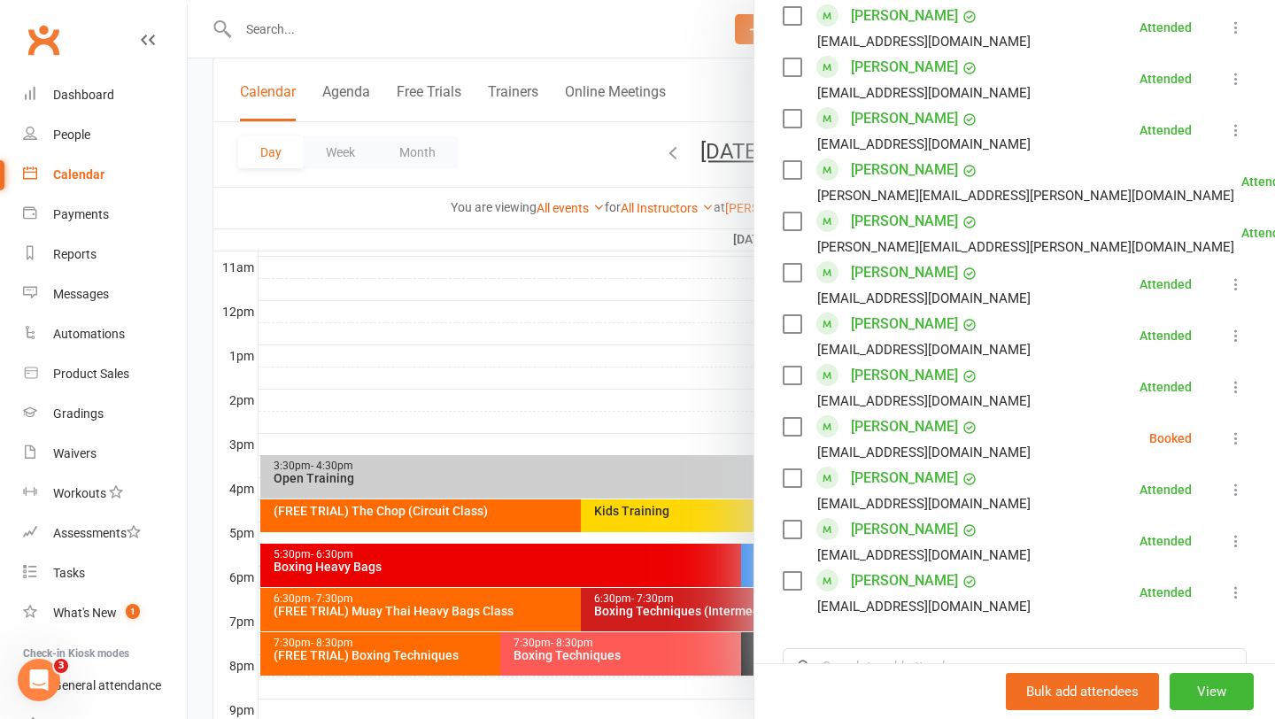
click at [617, 344] on div at bounding box center [731, 359] width 1087 height 719
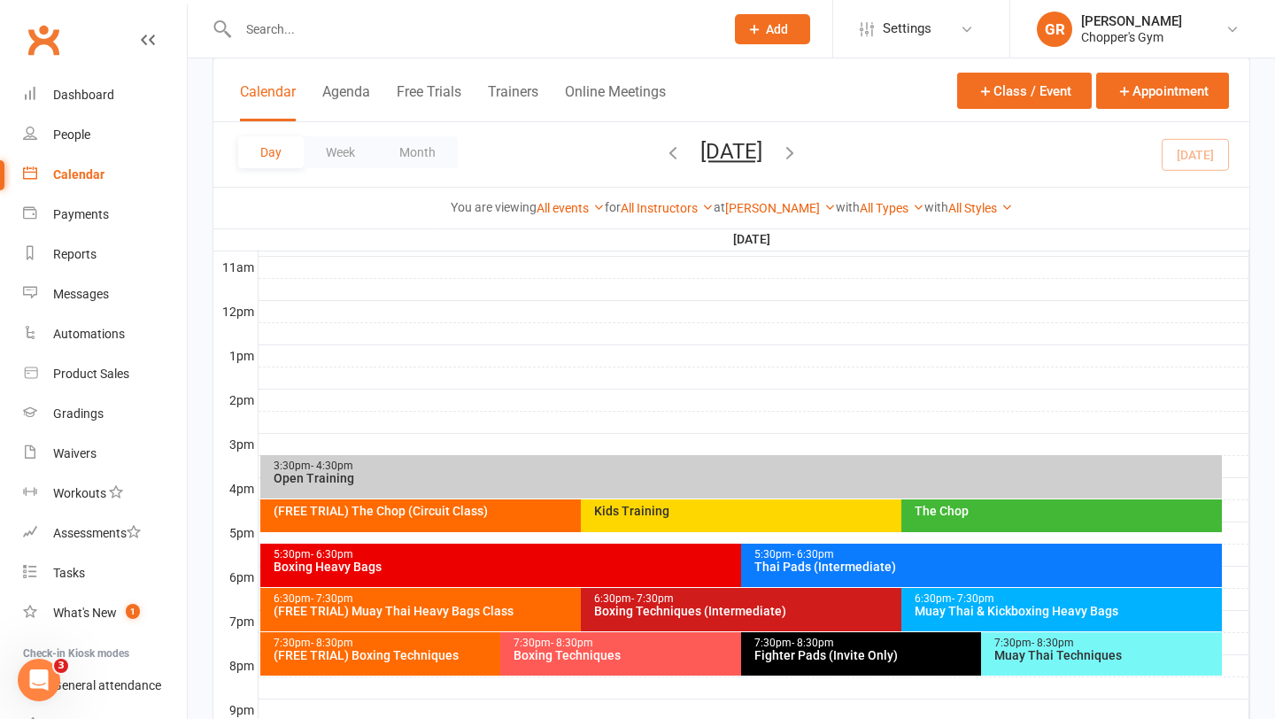
click at [1031, 565] on div "Thai Pads (Intermediate)" at bounding box center [985, 566] width 465 height 12
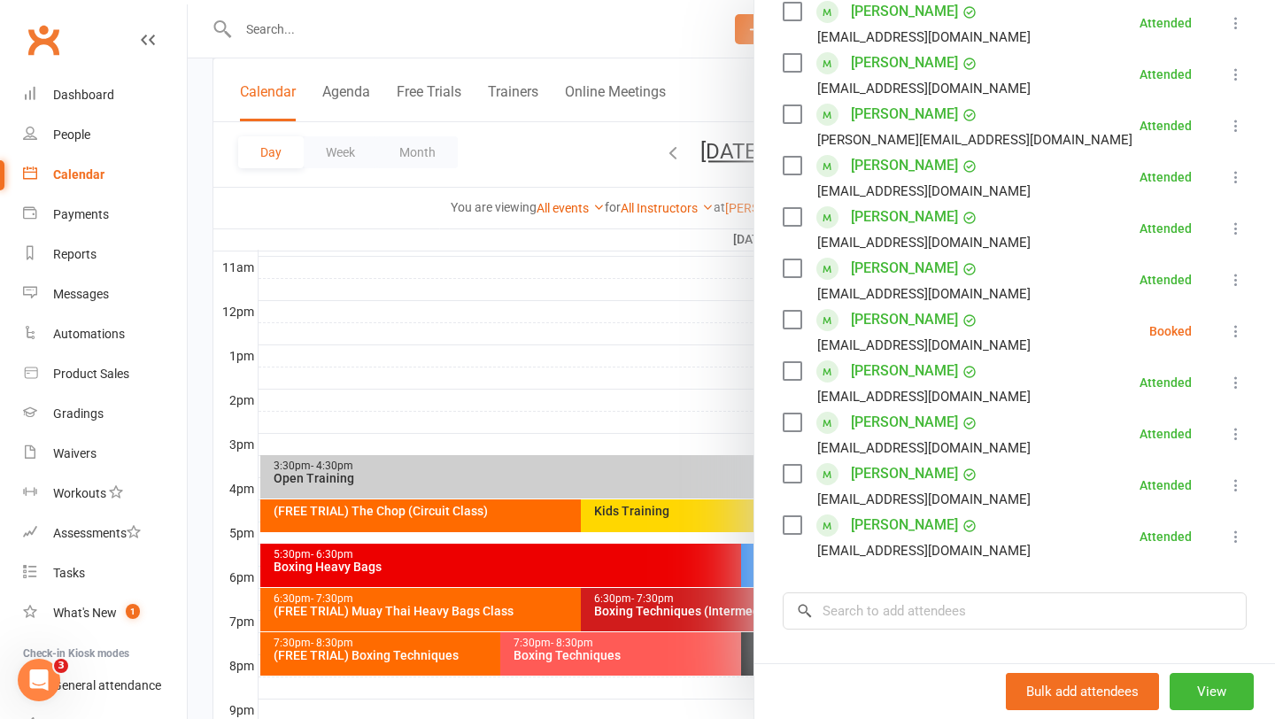
scroll to position [539, 0]
click at [707, 362] on div at bounding box center [731, 359] width 1087 height 719
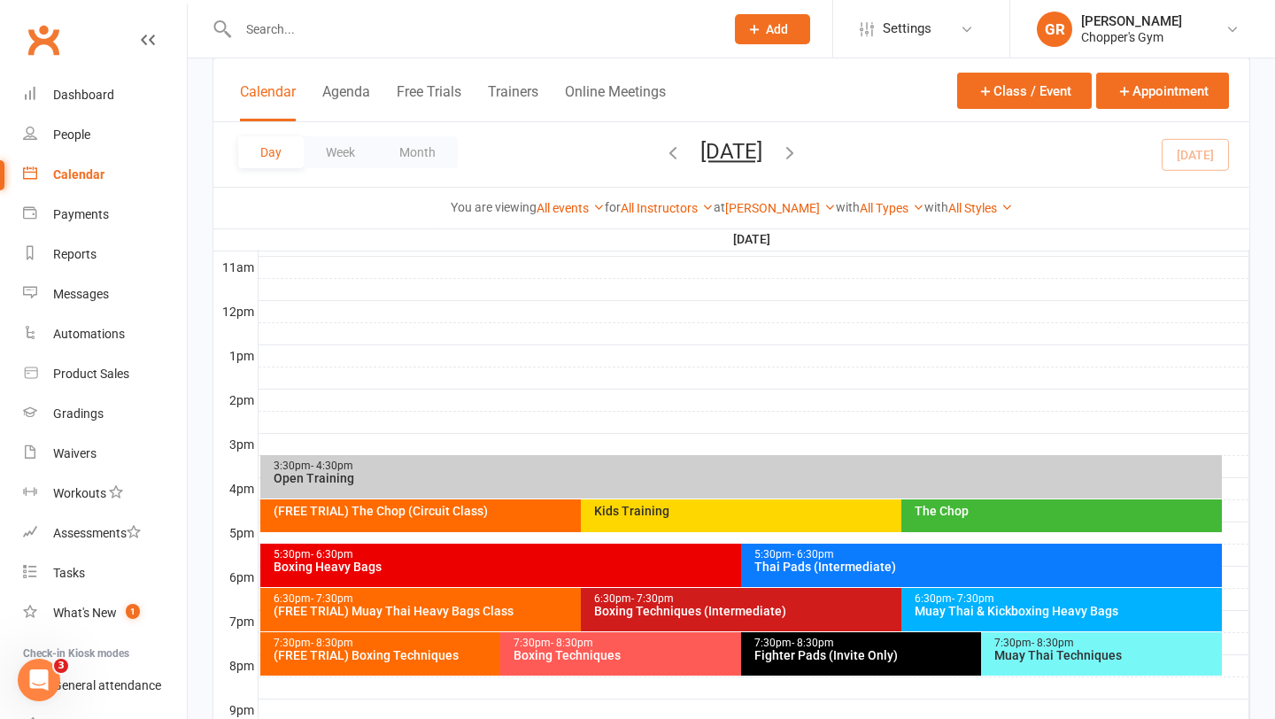
click at [650, 606] on div "Boxing Techniques (Intermediate)" at bounding box center [896, 611] width 607 height 12
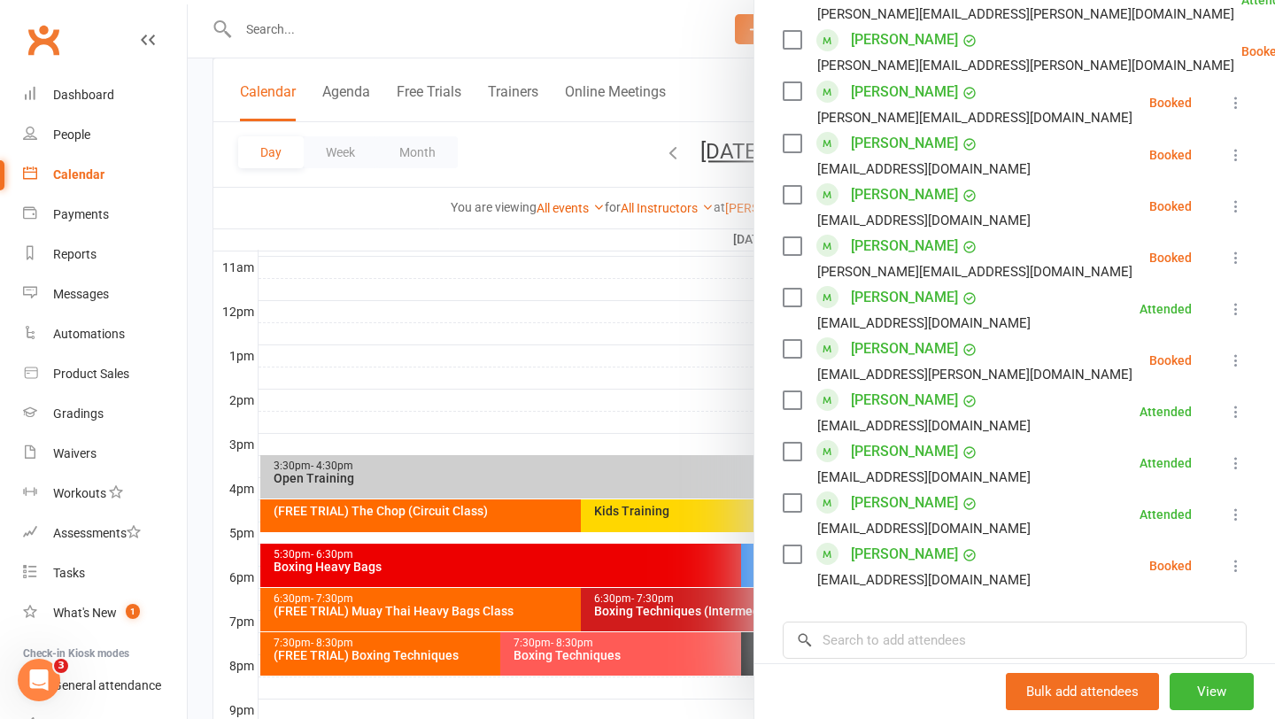
scroll to position [1022, 0]
click at [331, 609] on div at bounding box center [731, 359] width 1087 height 719
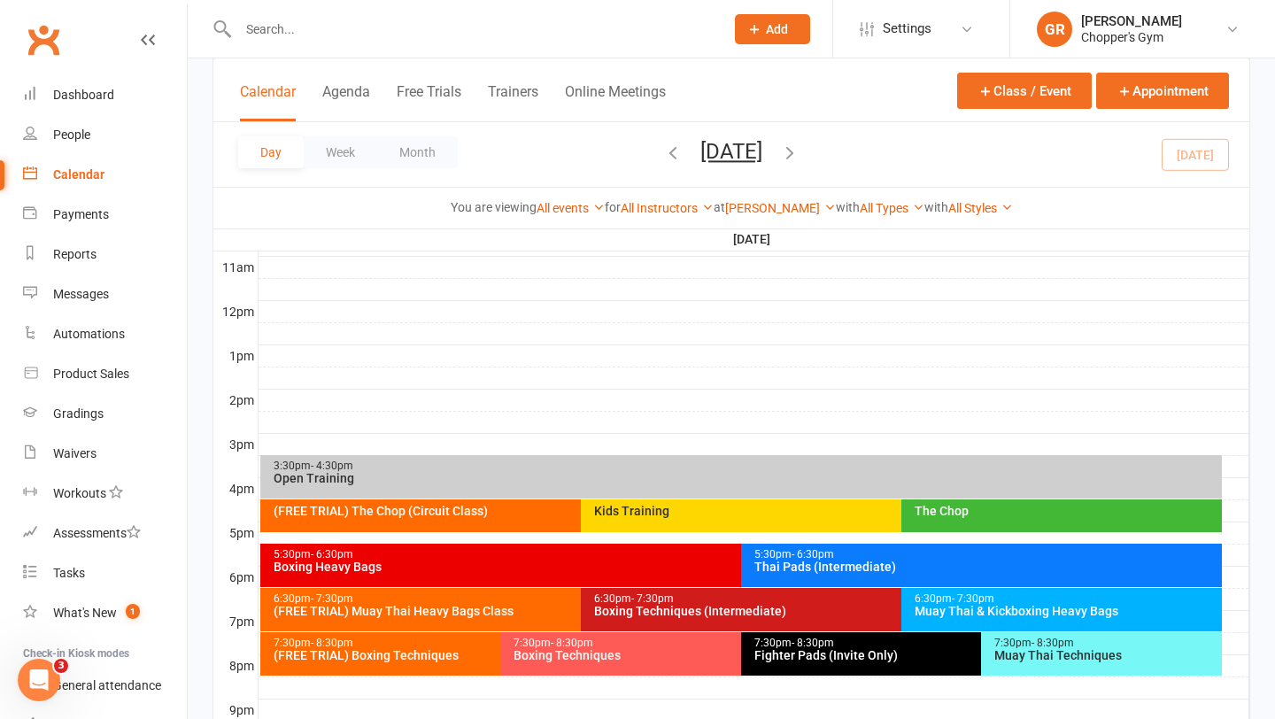
click at [352, 609] on div "(FREE TRIAL) Muay Thai Heavy Bags Class" at bounding box center [576, 611] width 607 height 12
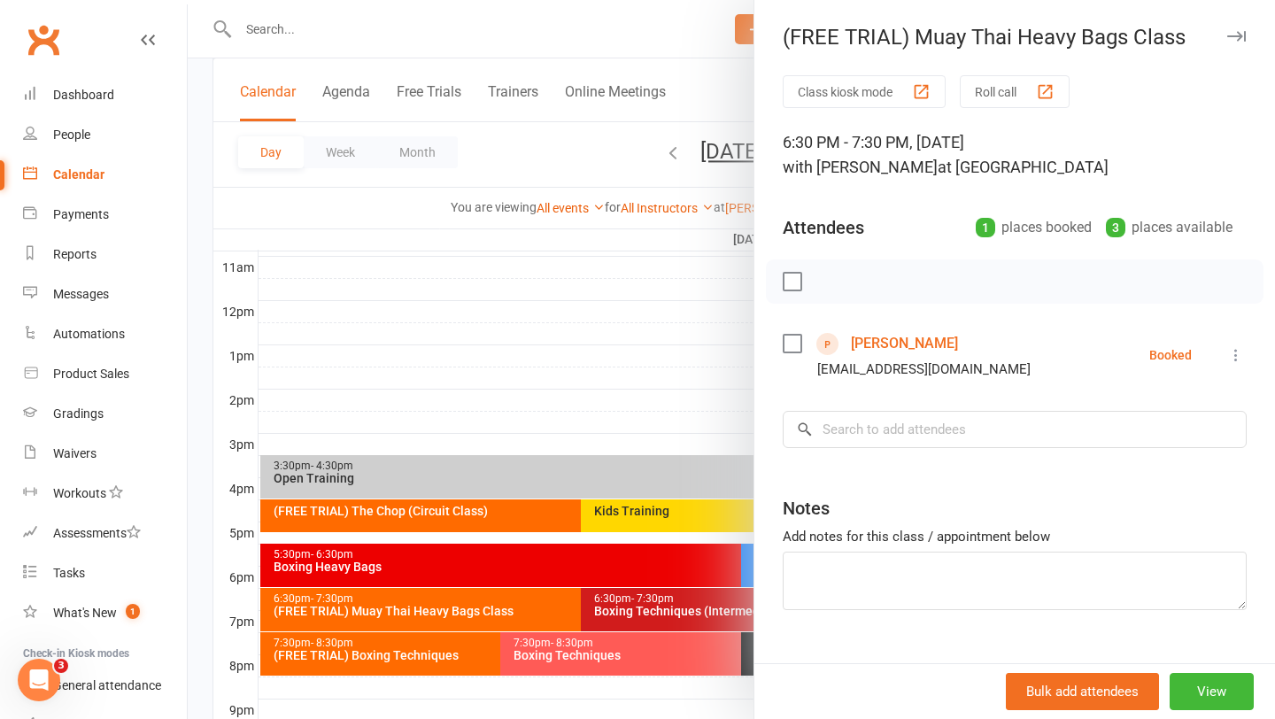
click at [352, 650] on div at bounding box center [731, 359] width 1087 height 719
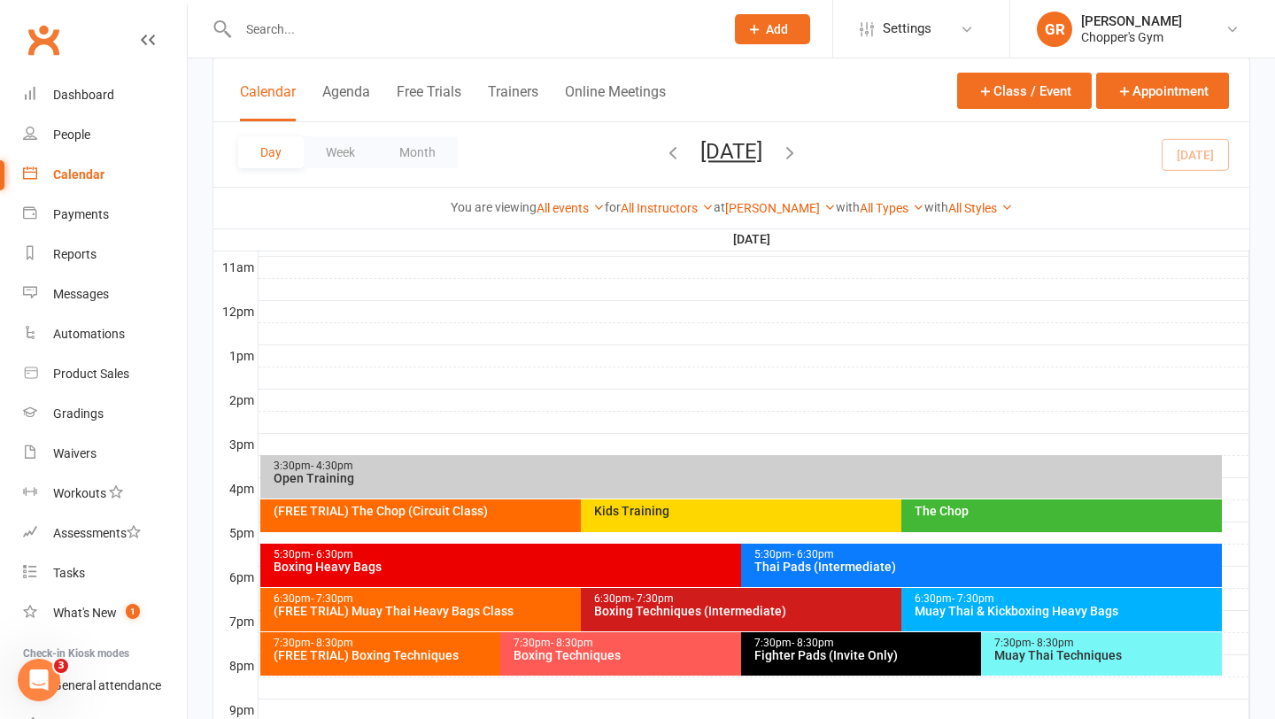
click at [349, 656] on div "(FREE TRIAL) Boxing Techniques" at bounding box center [496, 655] width 447 height 12
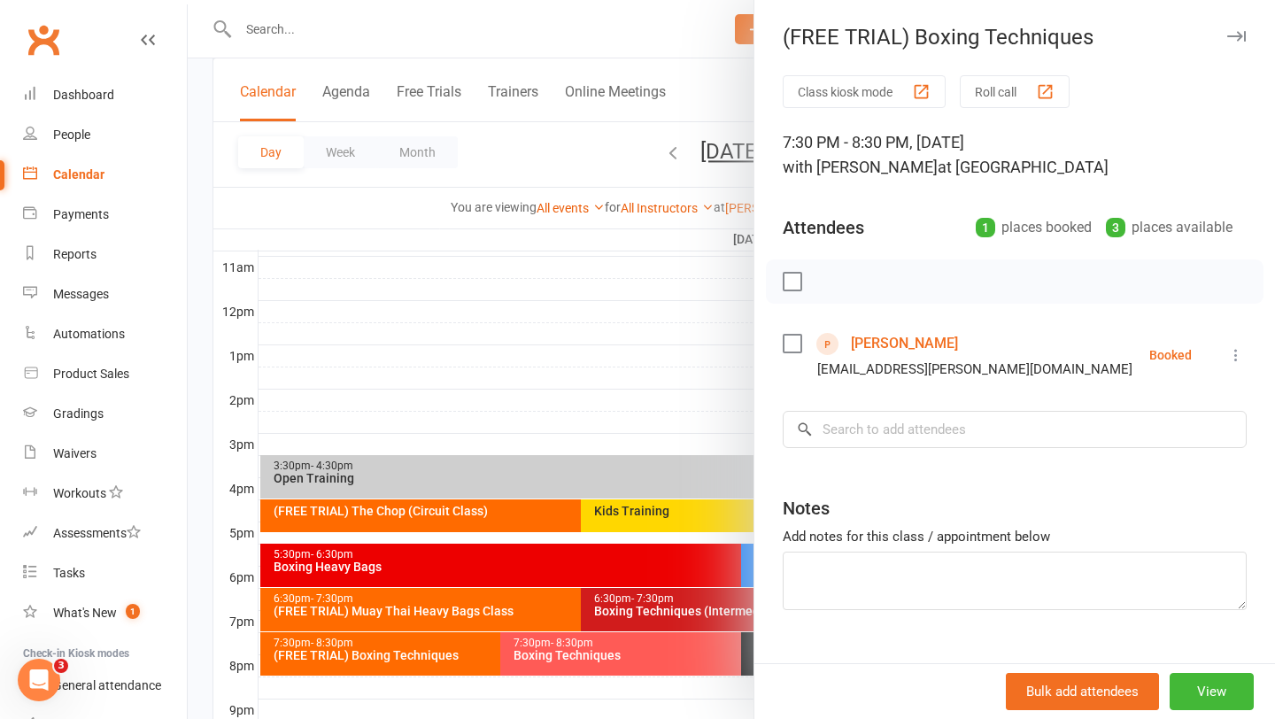
click at [464, 353] on div at bounding box center [731, 359] width 1087 height 719
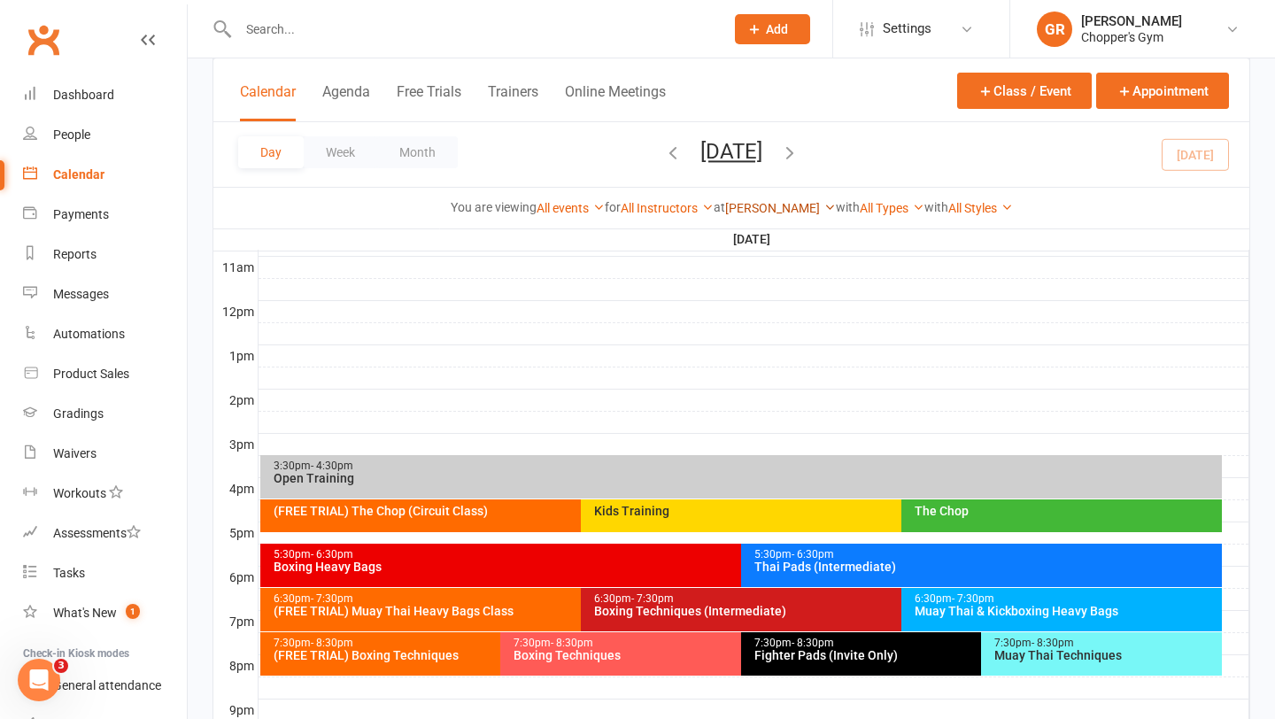
click at [792, 206] on link "[PERSON_NAME]" at bounding box center [780, 208] width 111 height 14
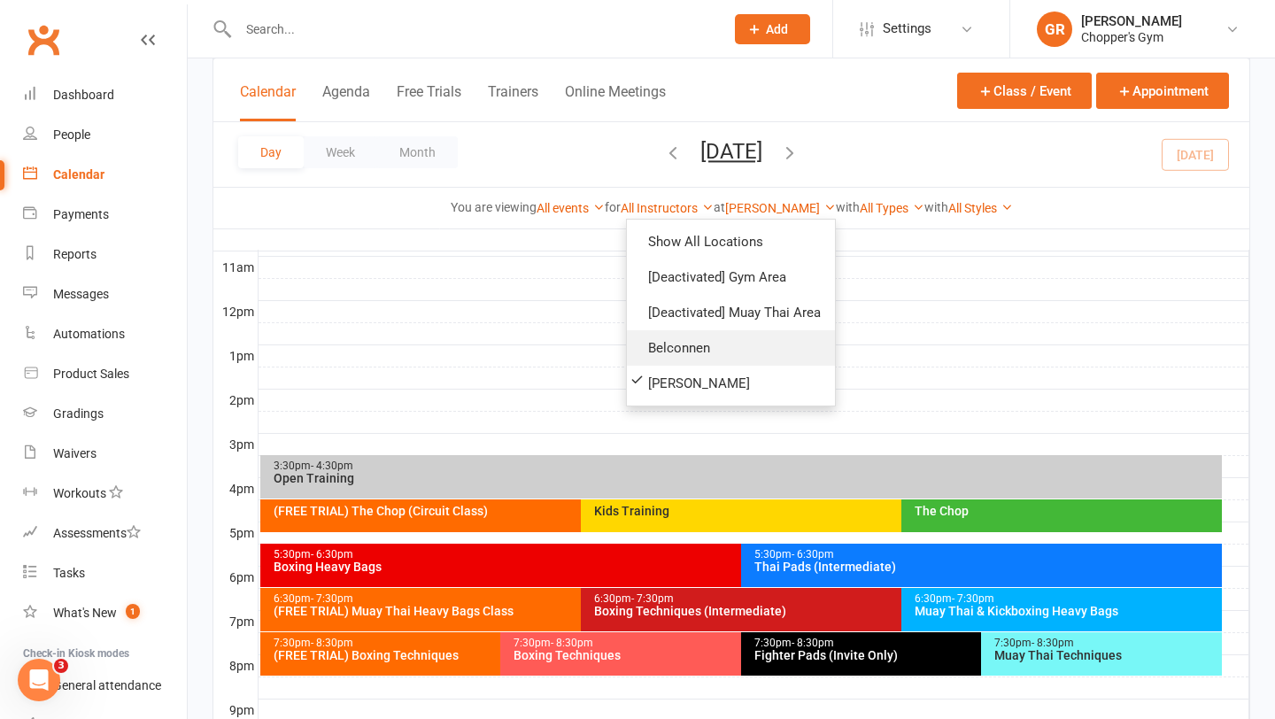
click at [692, 358] on link "Belconnen" at bounding box center [731, 347] width 208 height 35
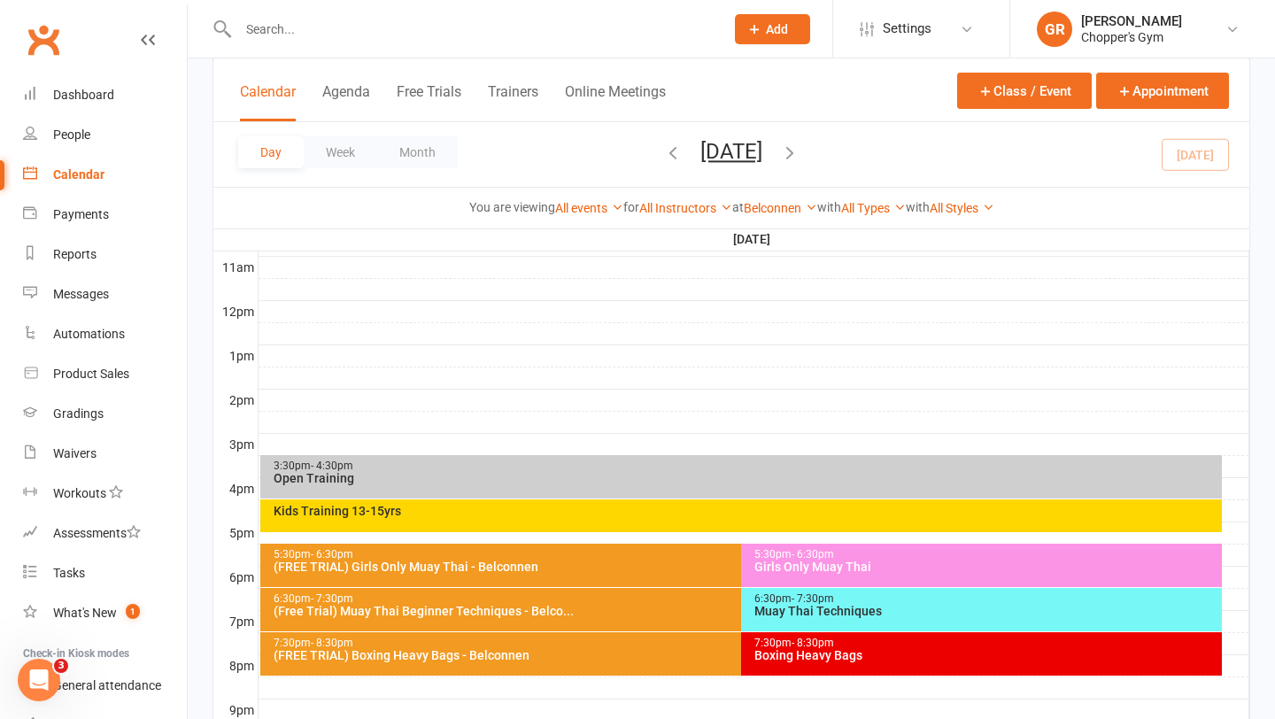
click at [622, 574] on div "5:30pm - 6:30pm (FREE TRIAL) Girls Only Muay Thai - Belconnen" at bounding box center [732, 565] width 945 height 43
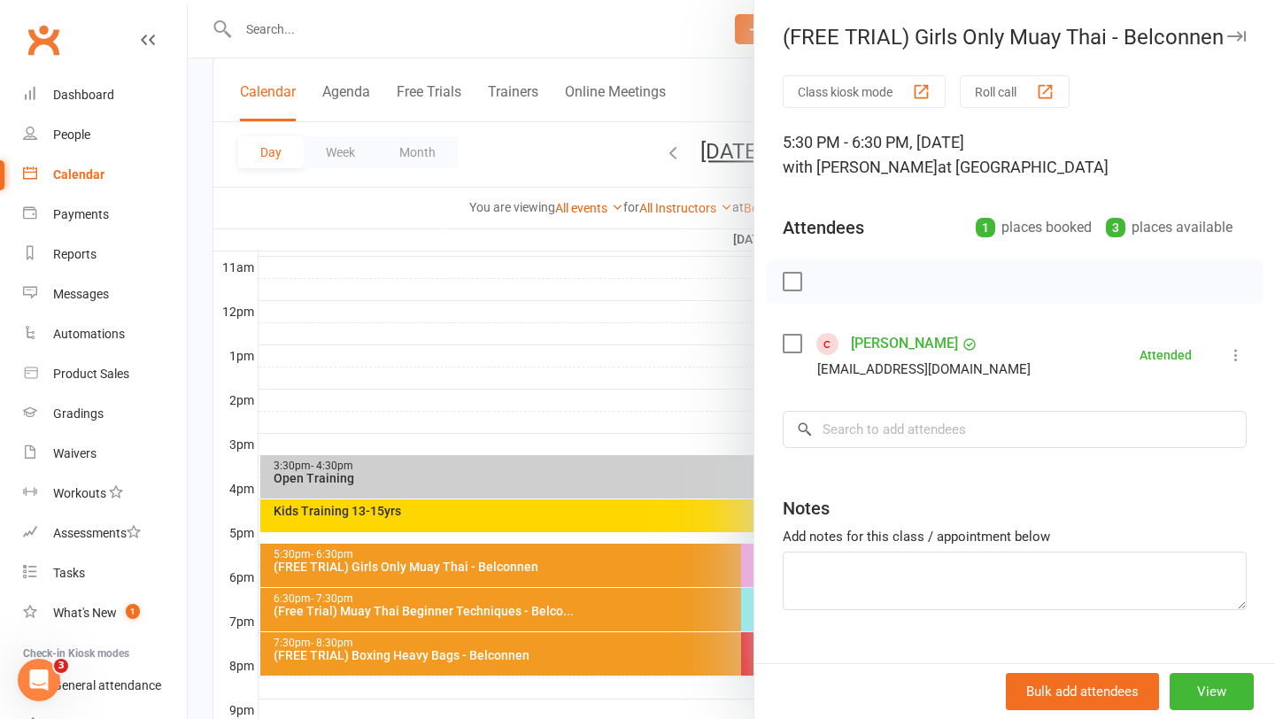
click at [529, 604] on div at bounding box center [731, 359] width 1087 height 719
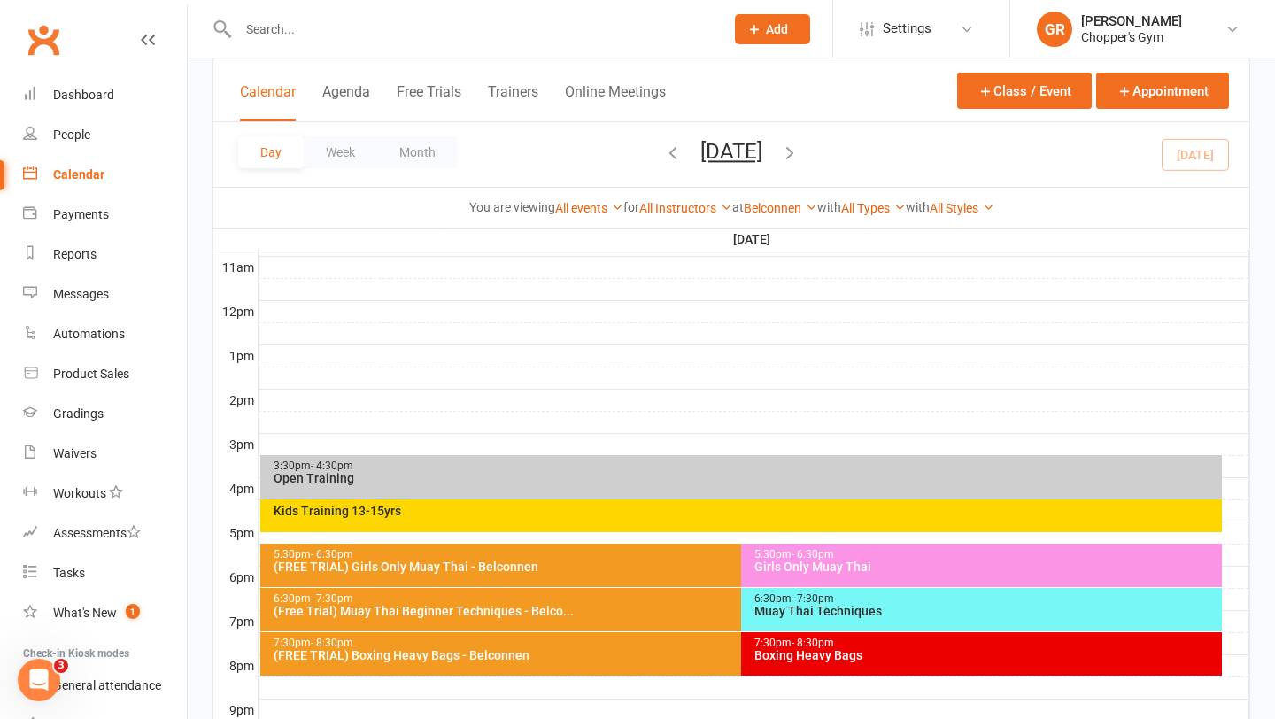
click at [518, 607] on div "(Free Trial) Muay Thai Beginner Techniques - Belco..." at bounding box center [737, 611] width 929 height 12
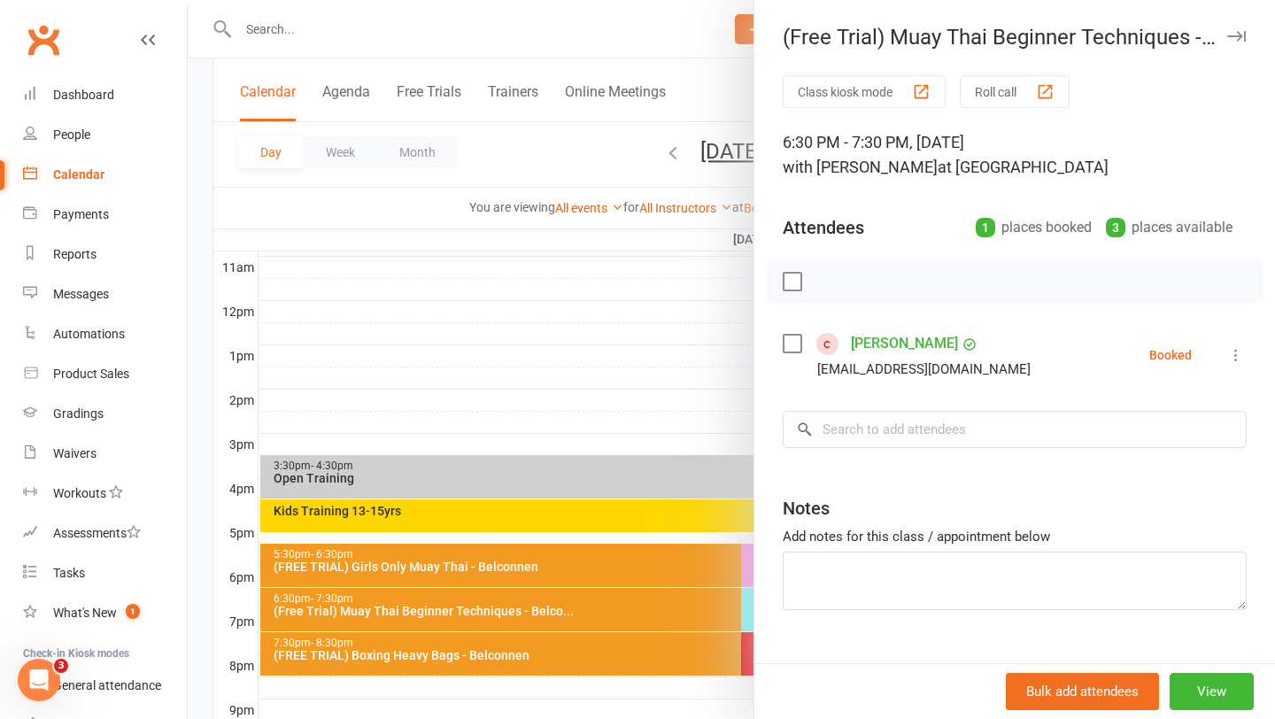
click at [558, 646] on div at bounding box center [731, 359] width 1087 height 719
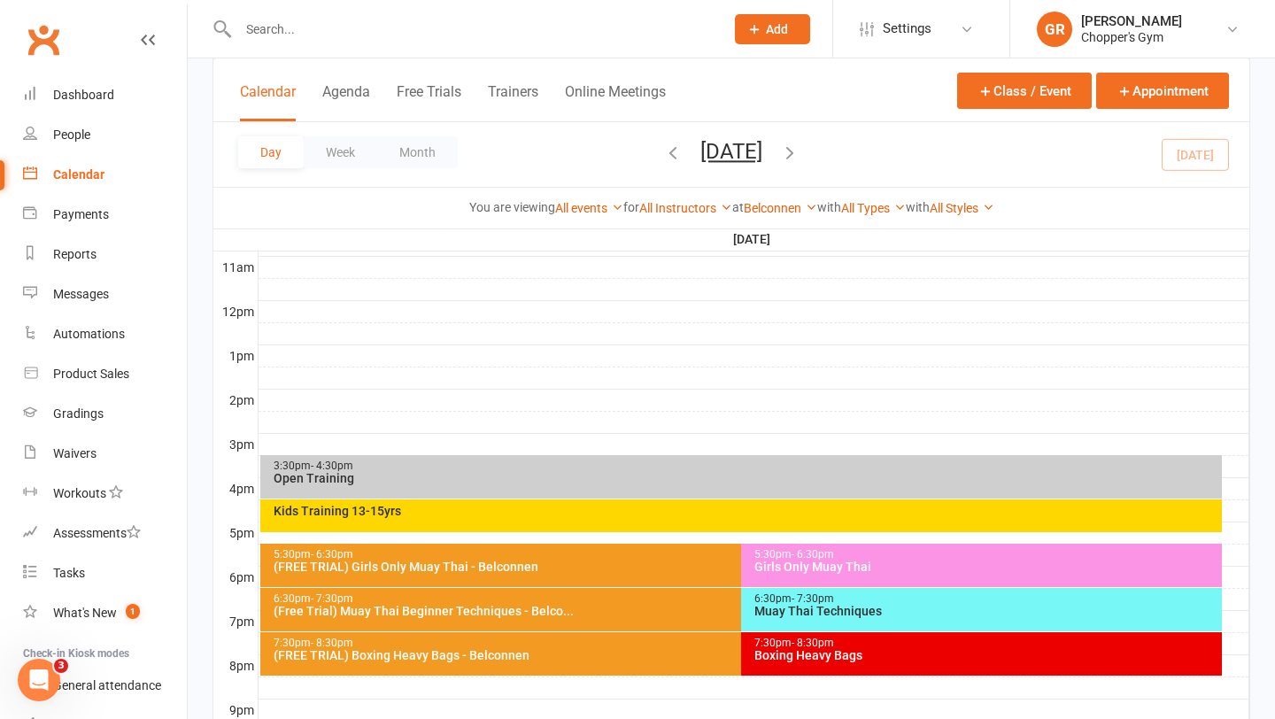
click at [558, 646] on div "7:30pm - 8:30pm" at bounding box center [737, 643] width 929 height 12
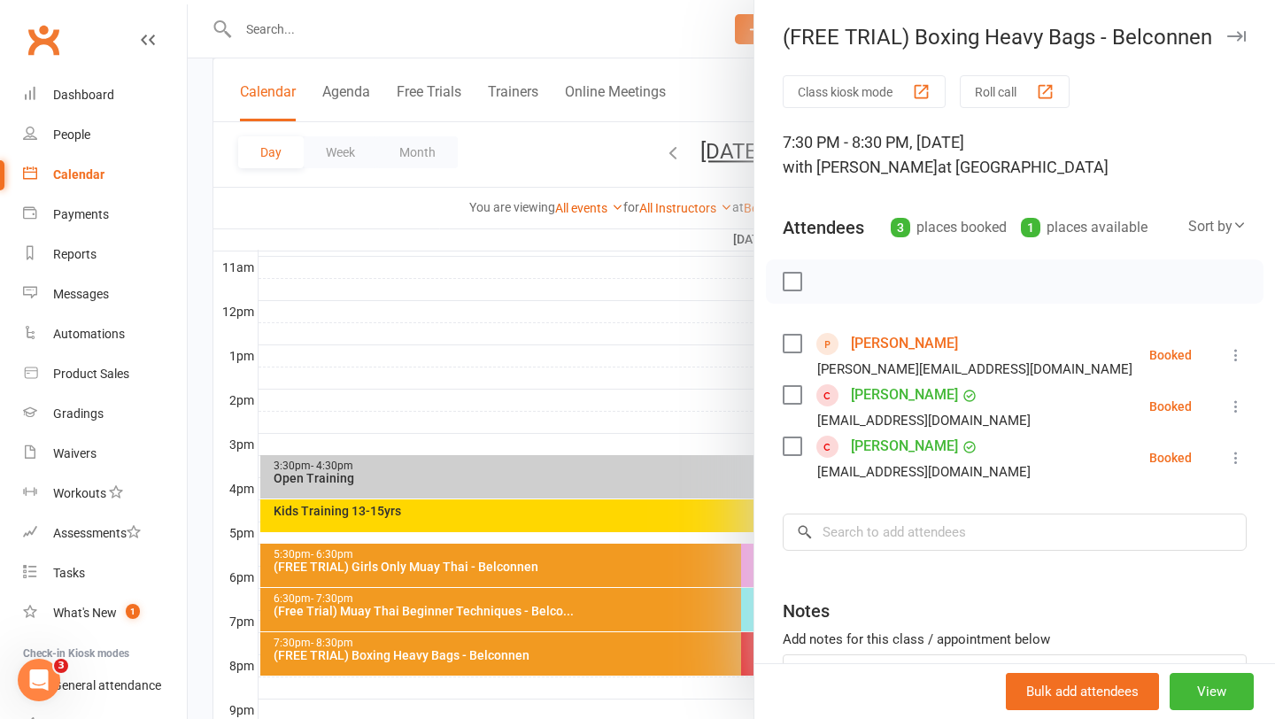
click at [597, 649] on div at bounding box center [731, 359] width 1087 height 719
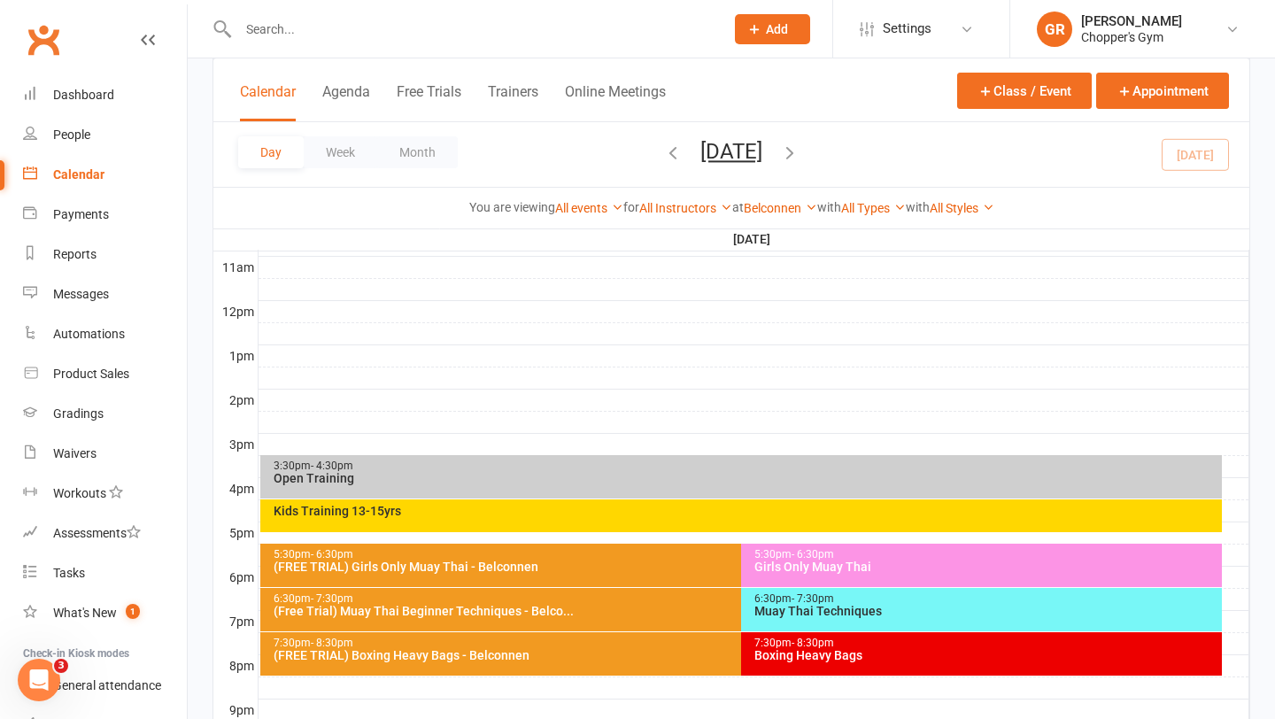
click at [886, 570] on div "Girls Only Muay Thai" at bounding box center [985, 566] width 465 height 12
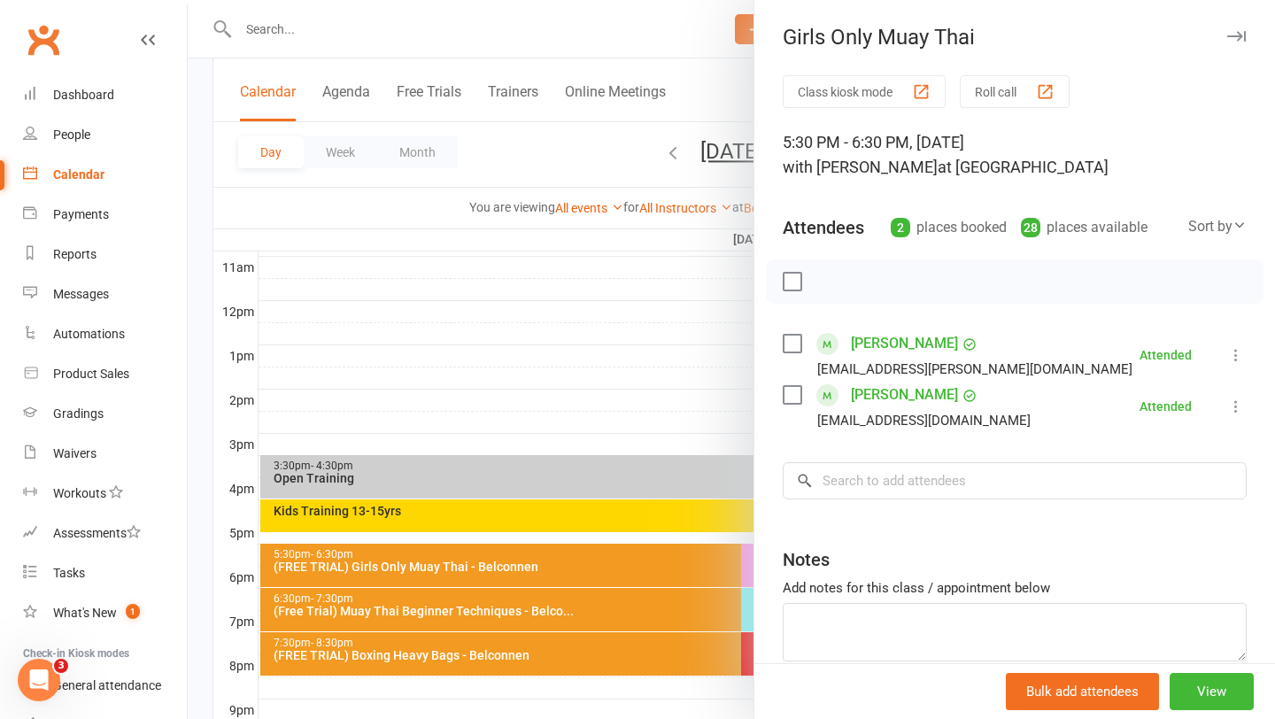
click at [599, 414] on div at bounding box center [731, 359] width 1087 height 719
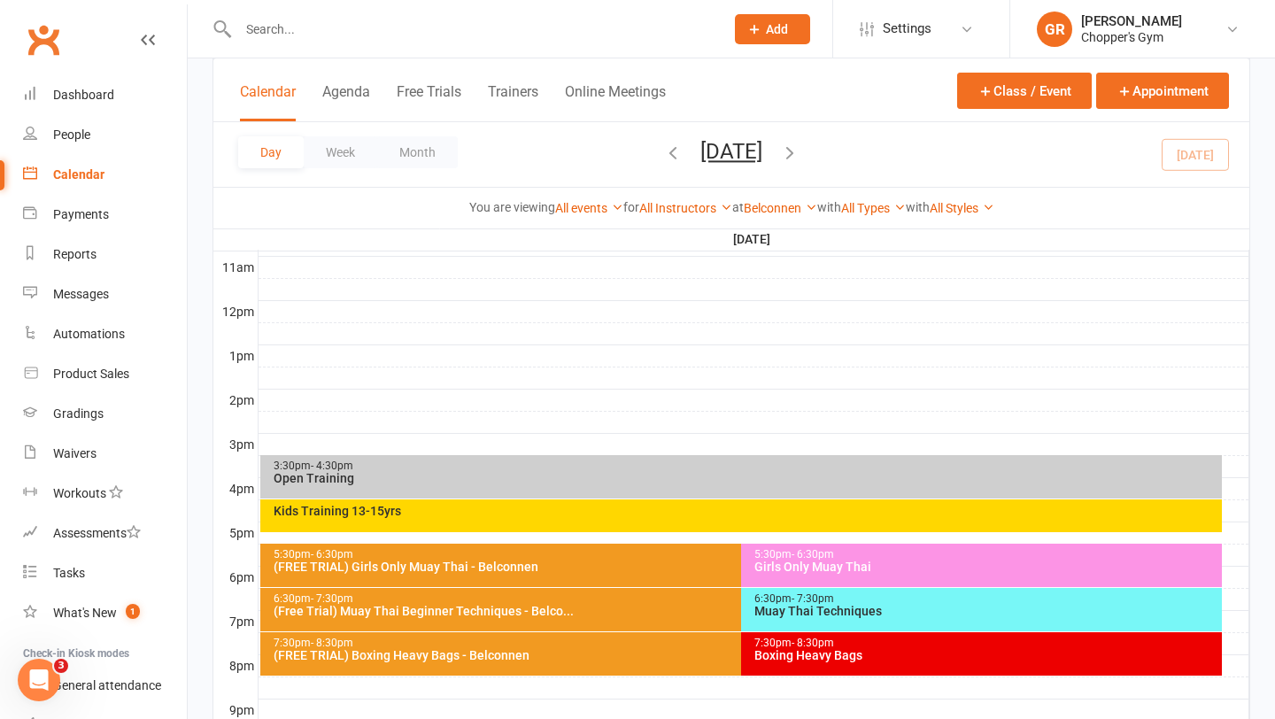
click at [331, 24] on input "text" at bounding box center [472, 29] width 479 height 25
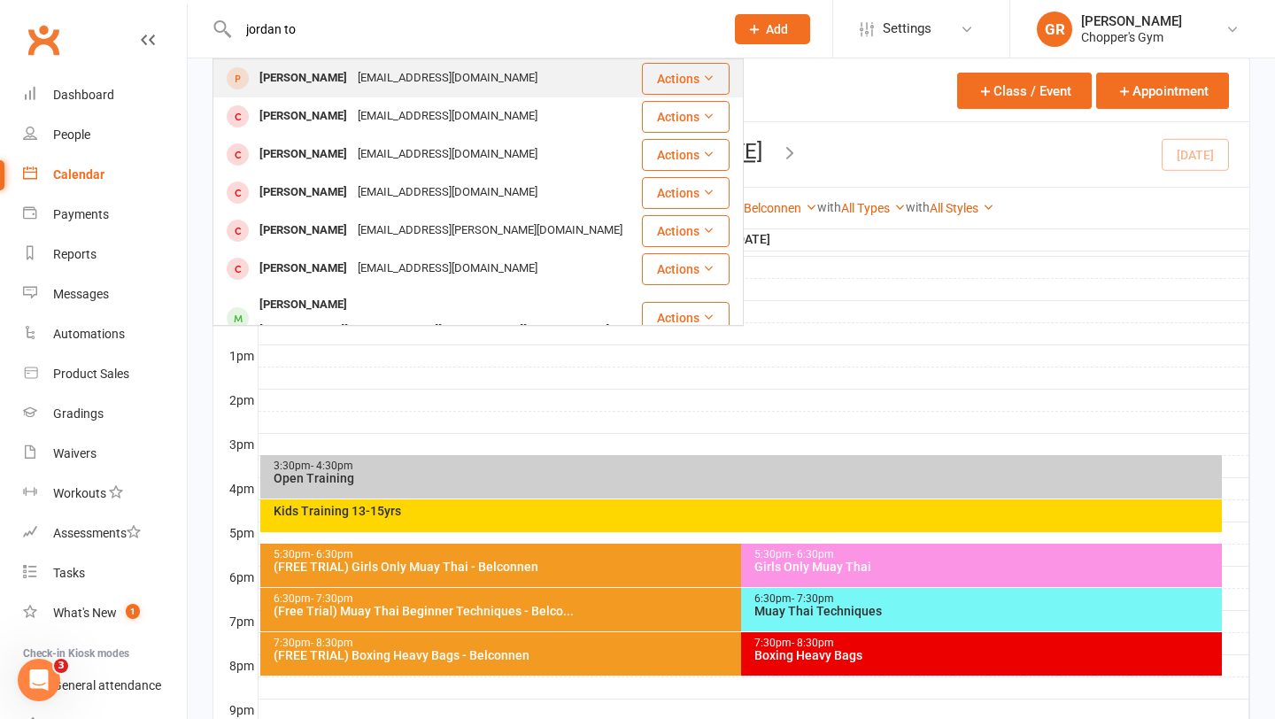
type input "jordan to"
click at [308, 67] on div "[PERSON_NAME]" at bounding box center [303, 79] width 98 height 26
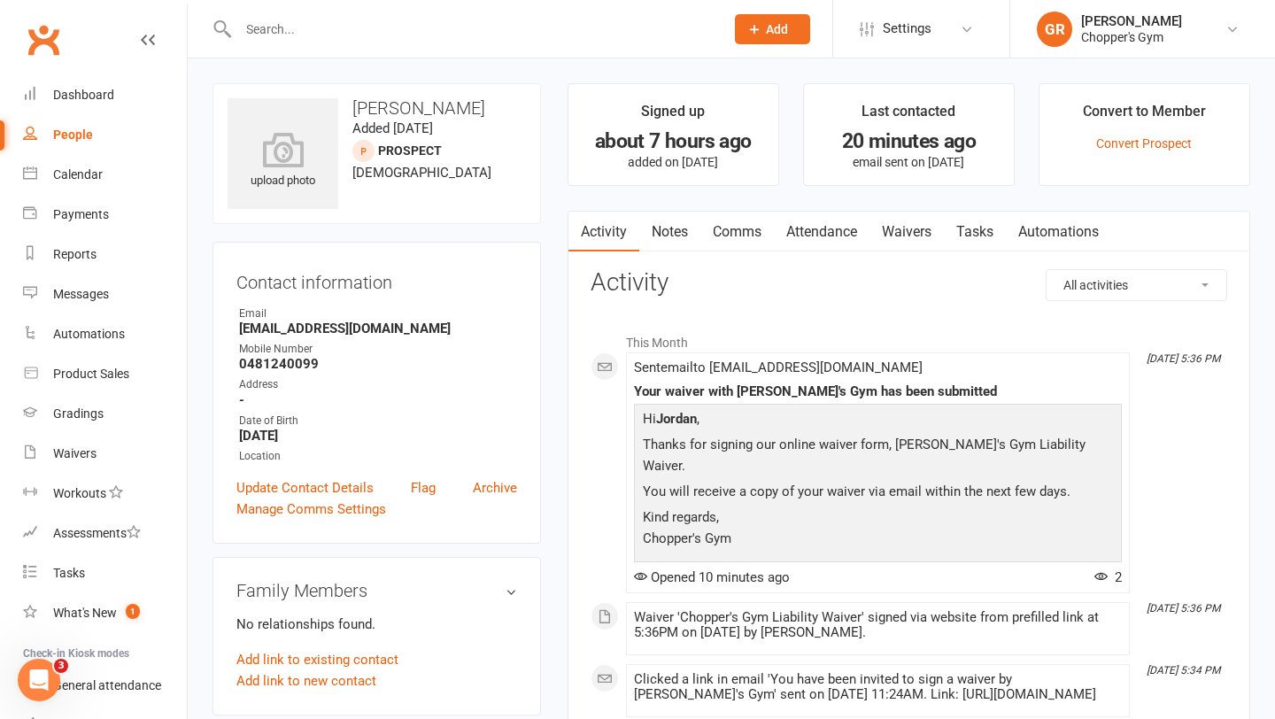
click at [800, 237] on link "Attendance" at bounding box center [822, 232] width 96 height 41
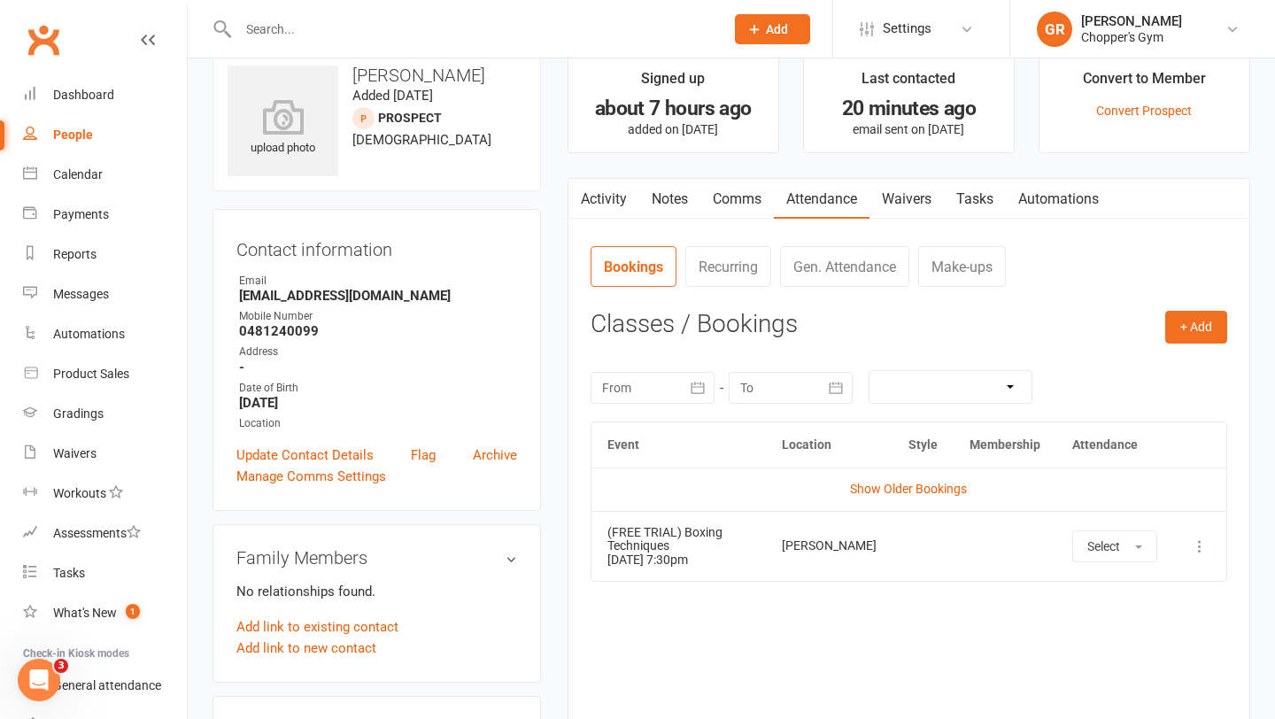
scroll to position [37, 0]
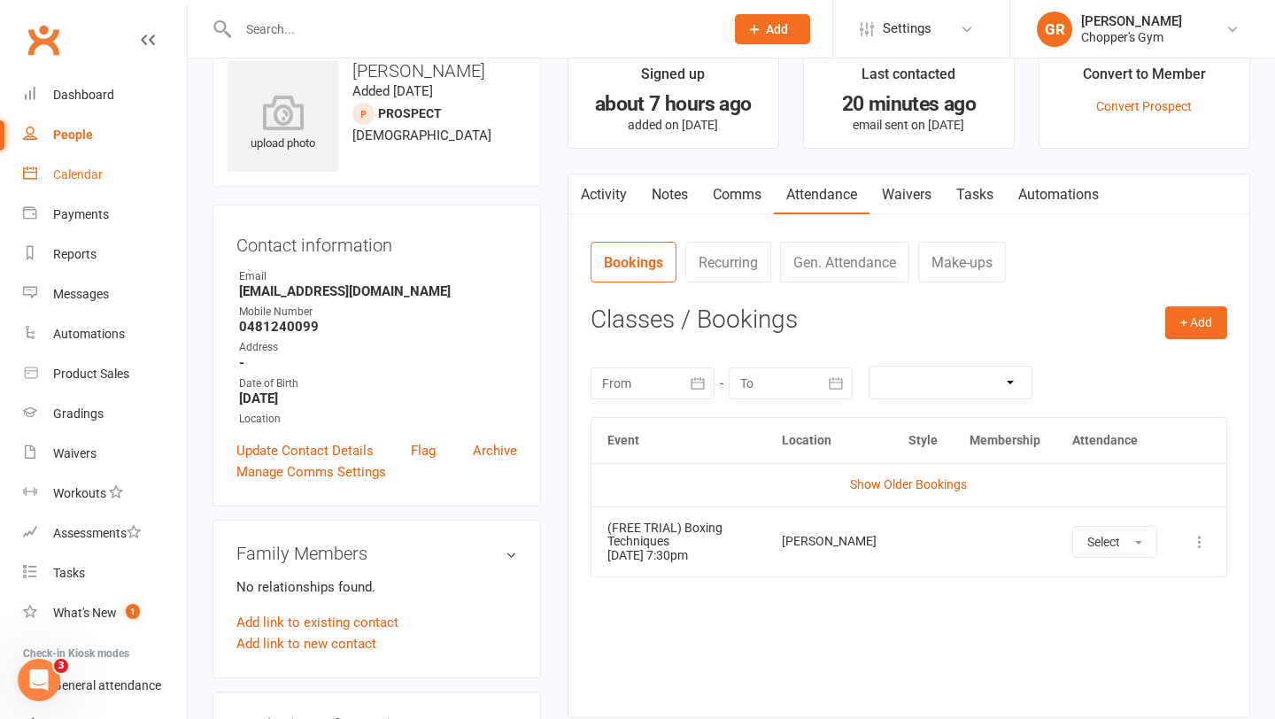
click at [107, 173] on link "Calendar" at bounding box center [105, 175] width 164 height 40
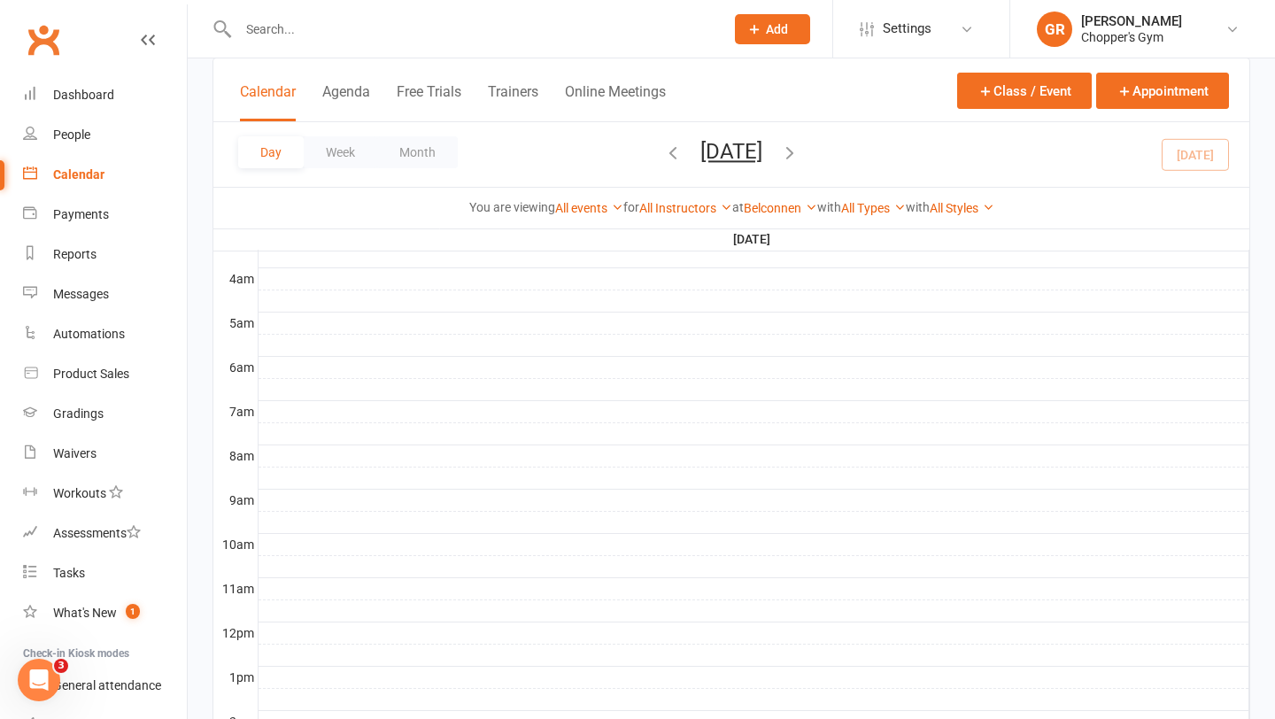
scroll to position [754, 0]
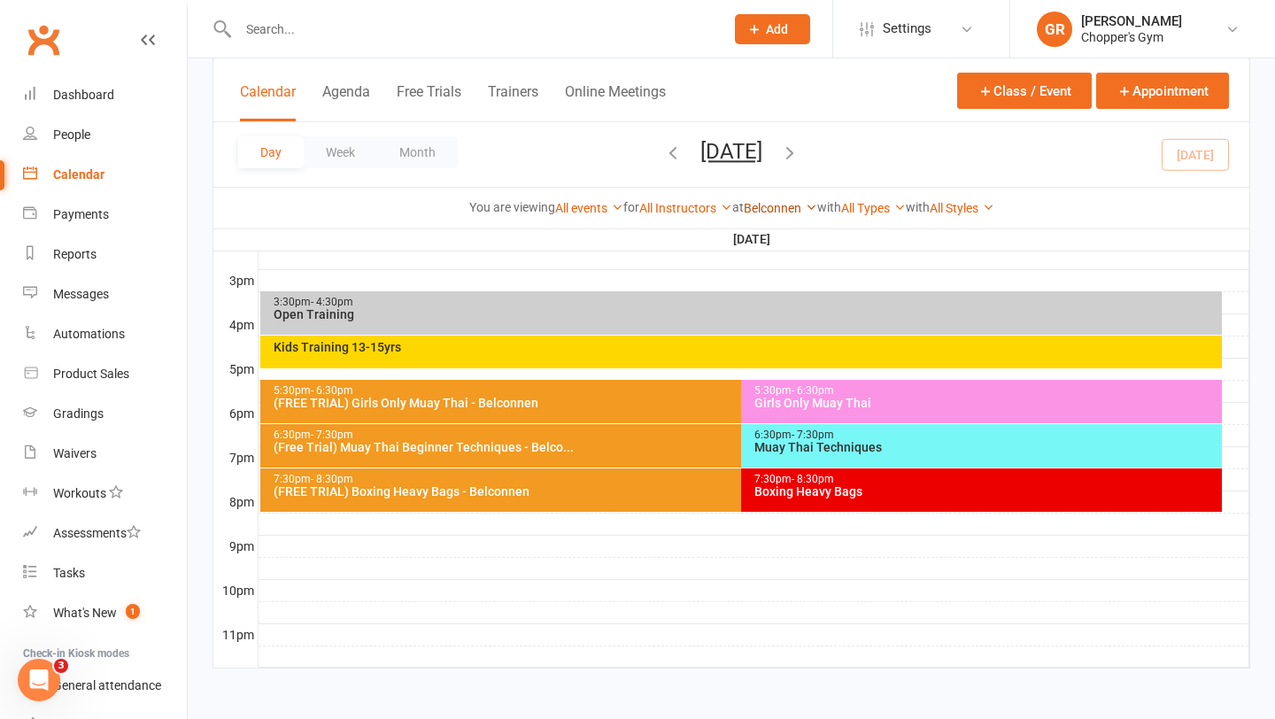
click at [775, 204] on link "Belconnen" at bounding box center [780, 208] width 73 height 14
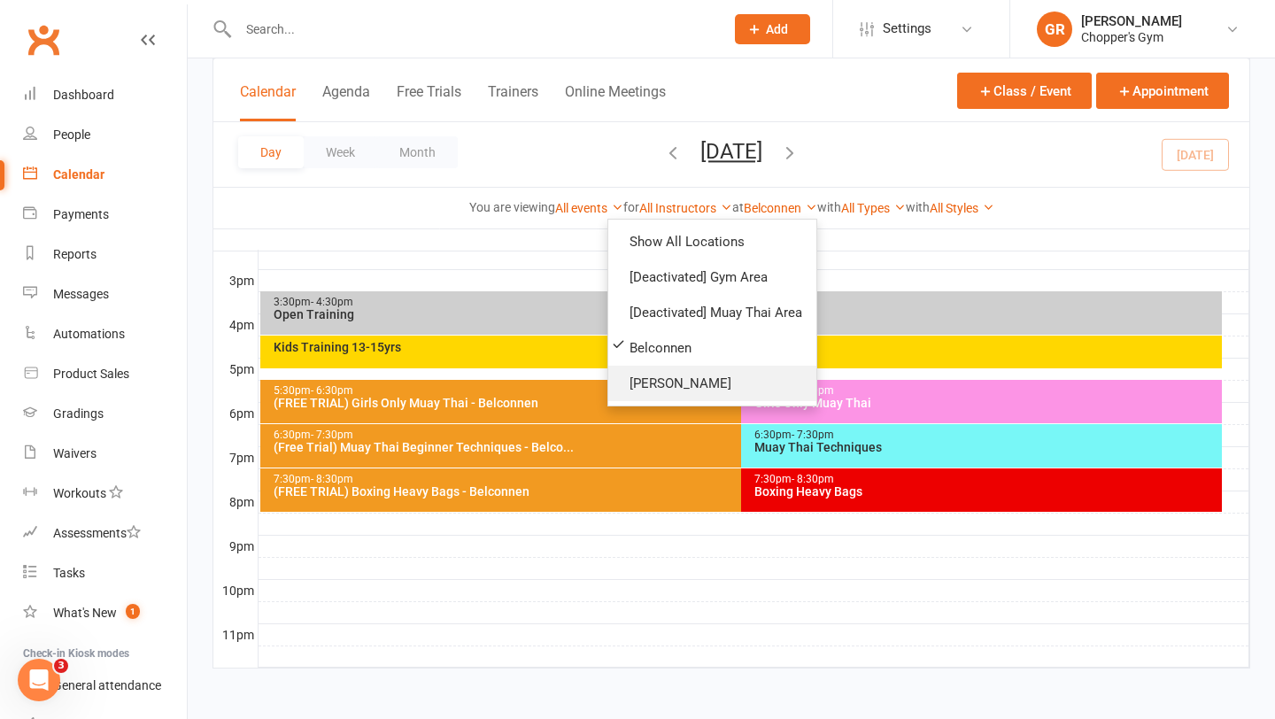
click at [730, 382] on link "[PERSON_NAME]" at bounding box center [712, 383] width 208 height 35
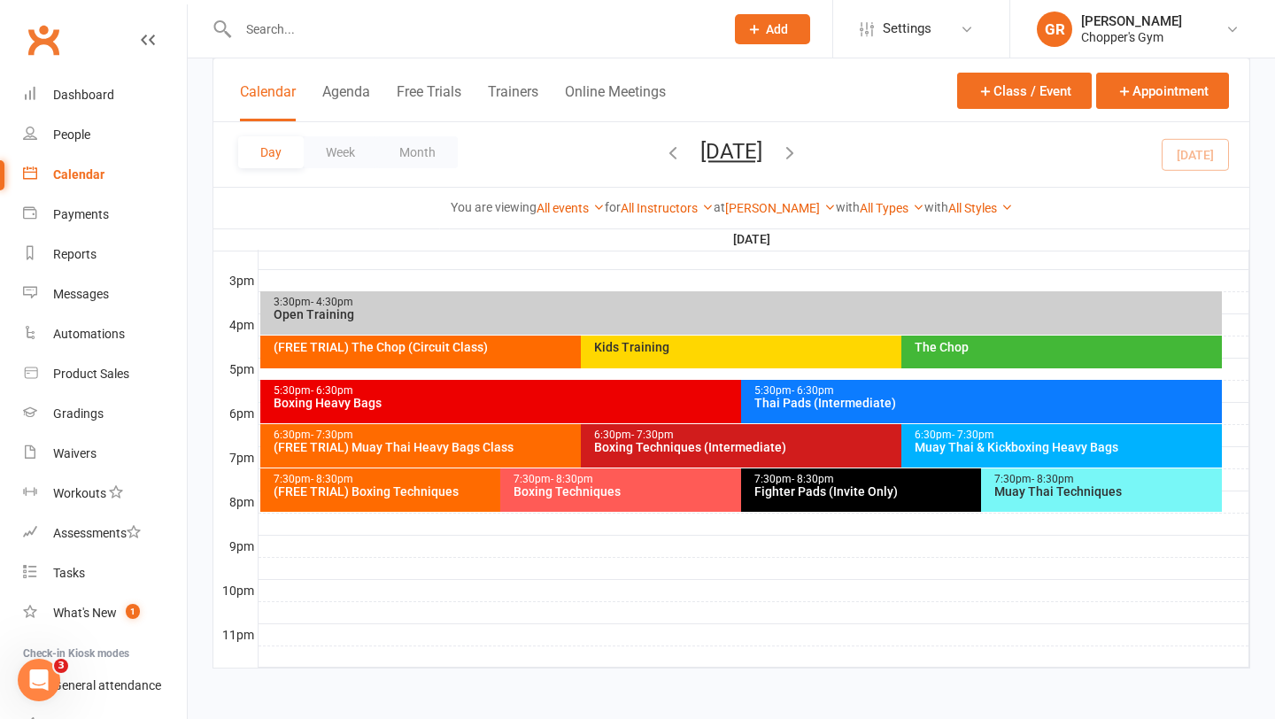
click at [800, 153] on icon "button" at bounding box center [789, 152] width 19 height 19
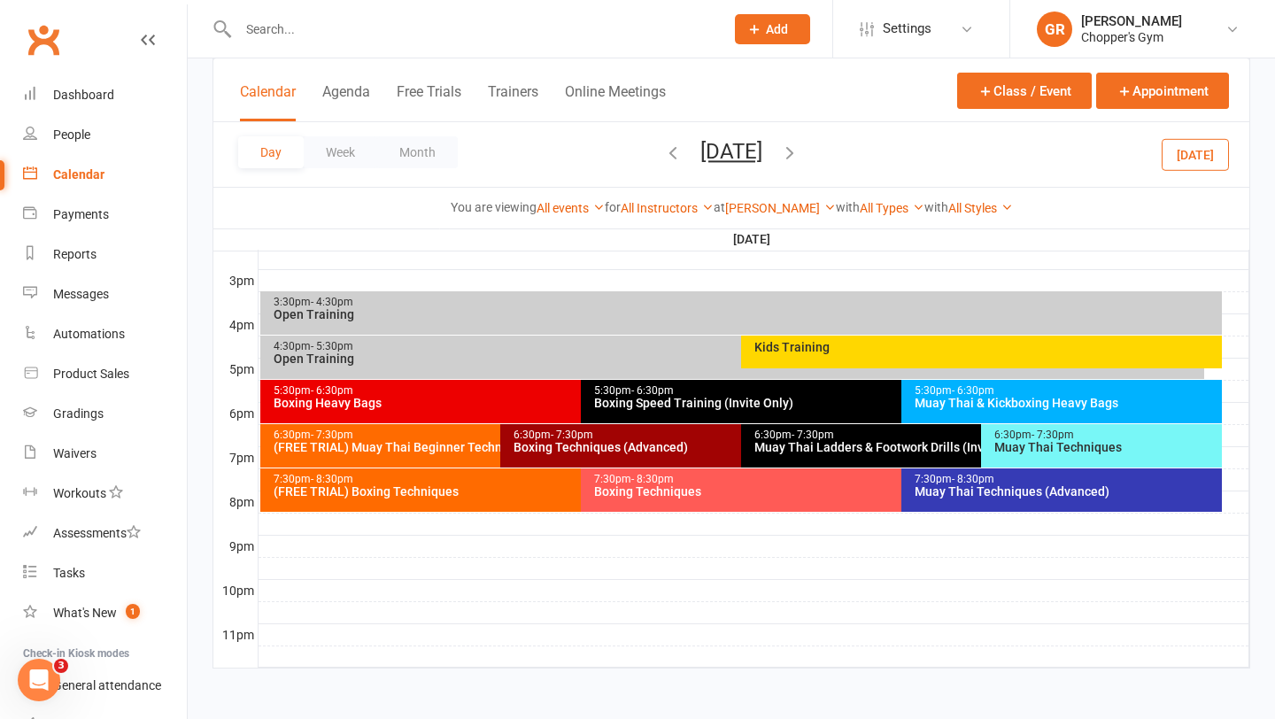
click at [800, 153] on icon "button" at bounding box center [789, 152] width 19 height 19
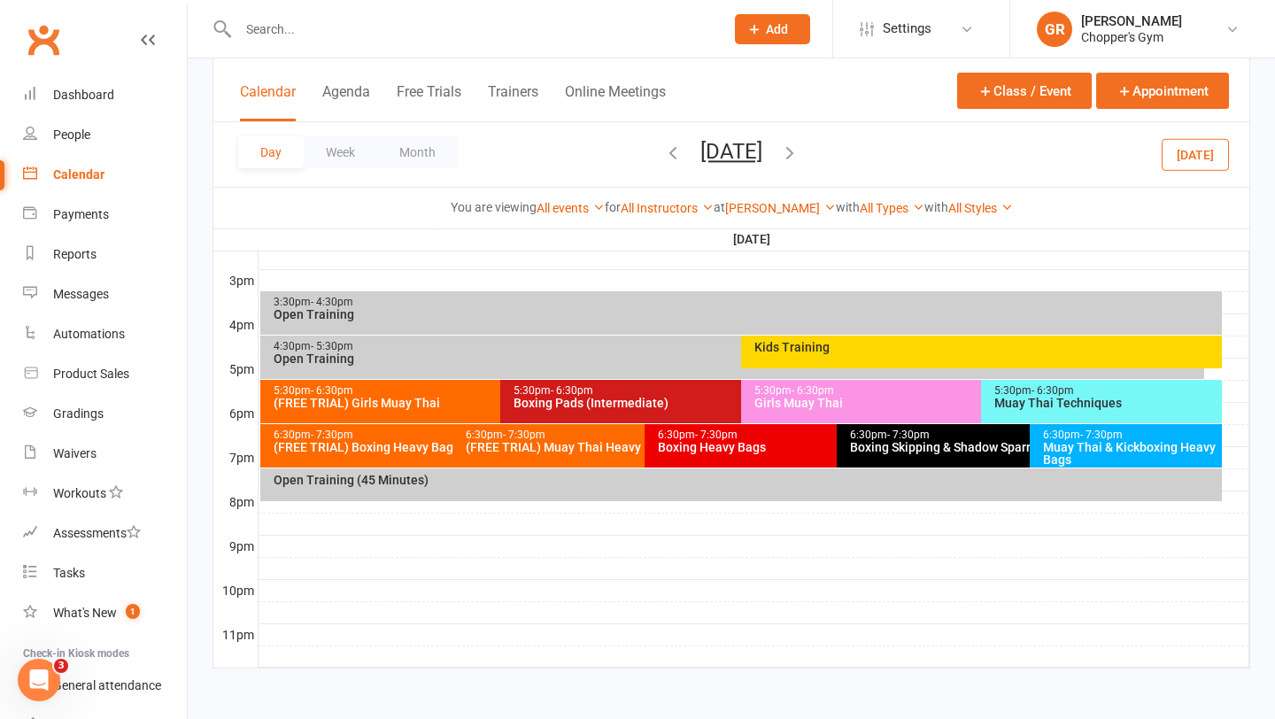
click at [830, 400] on div "Girls Muay Thai" at bounding box center [976, 403] width 447 height 12
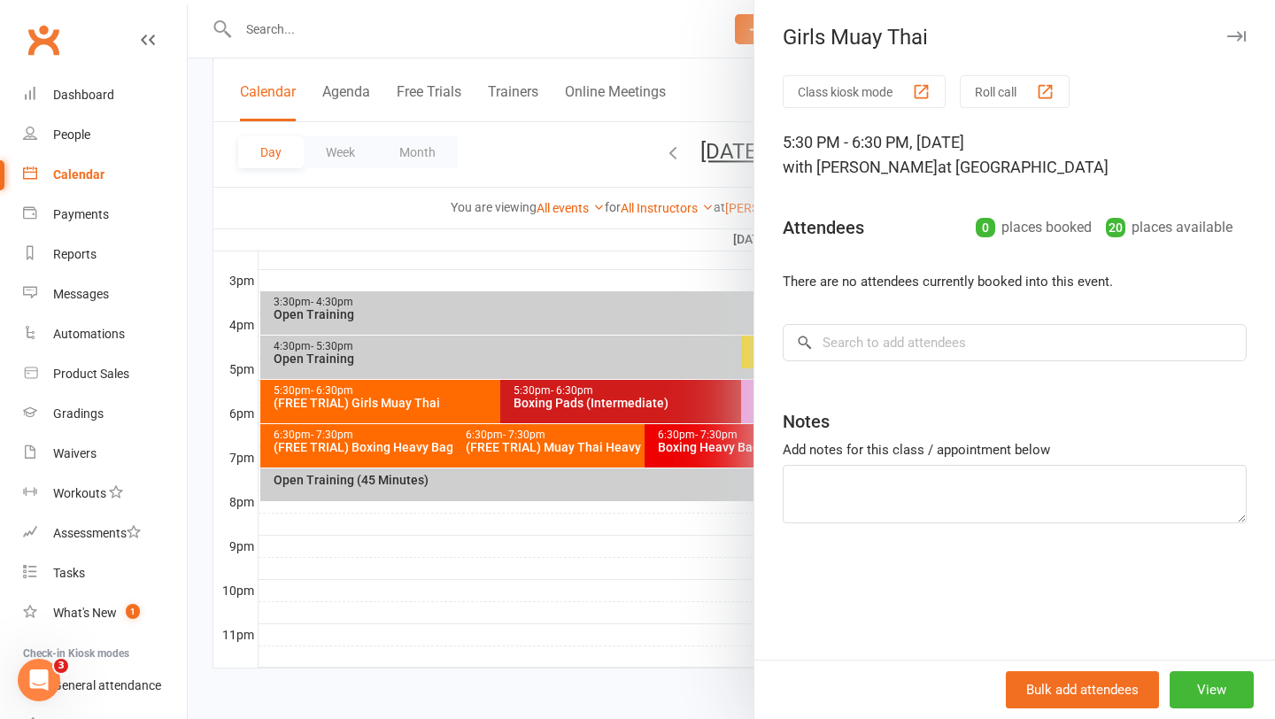
click at [630, 251] on div at bounding box center [731, 359] width 1087 height 719
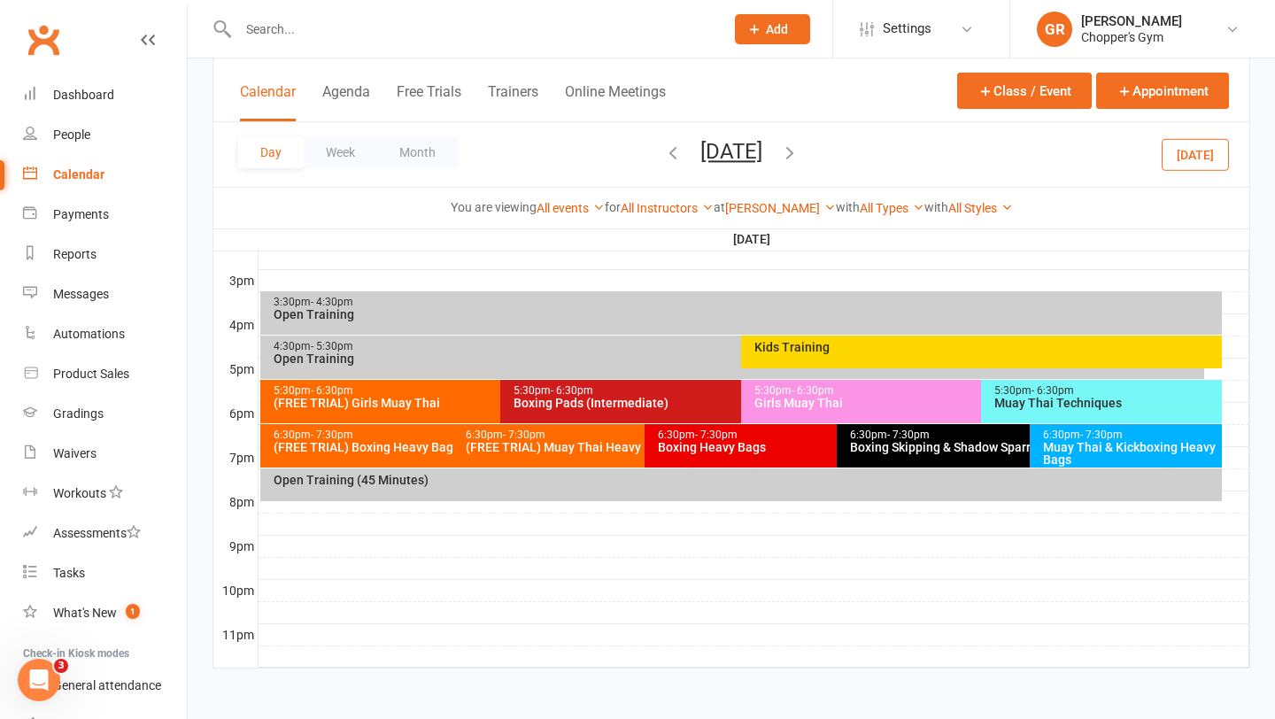
click at [663, 152] on icon "button" at bounding box center [672, 152] width 19 height 19
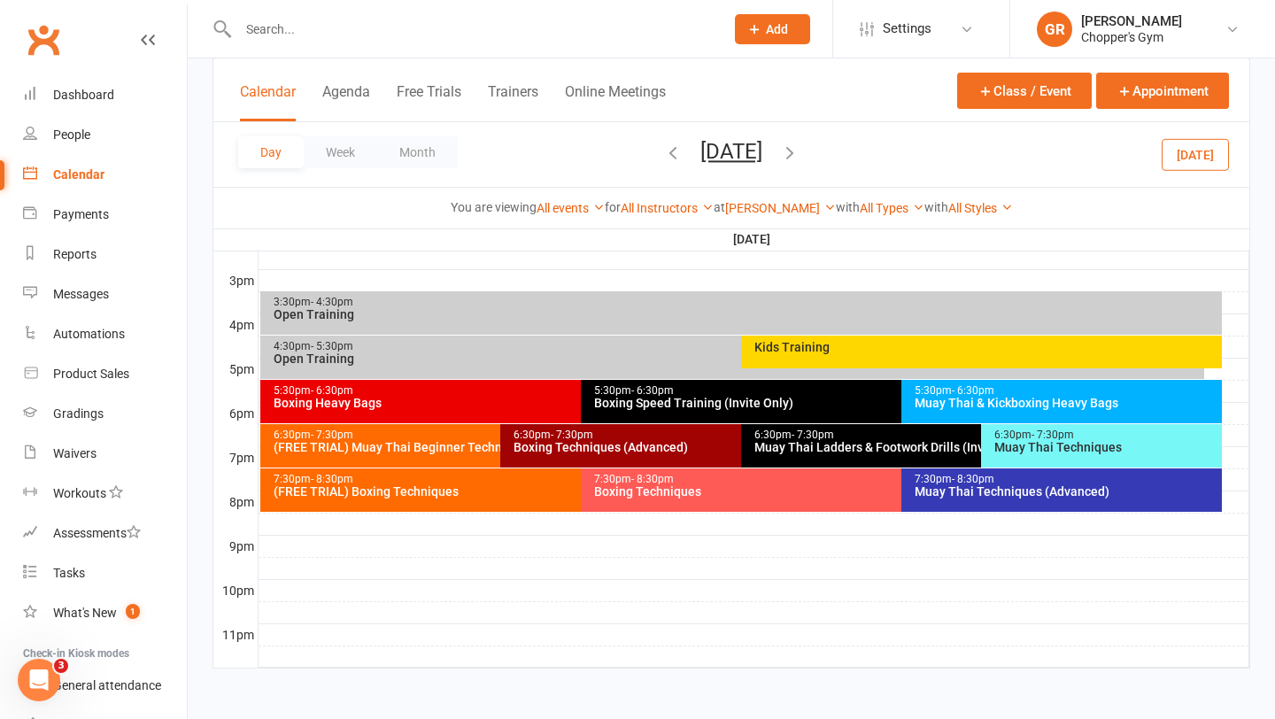
click at [663, 150] on icon "button" at bounding box center [672, 152] width 19 height 19
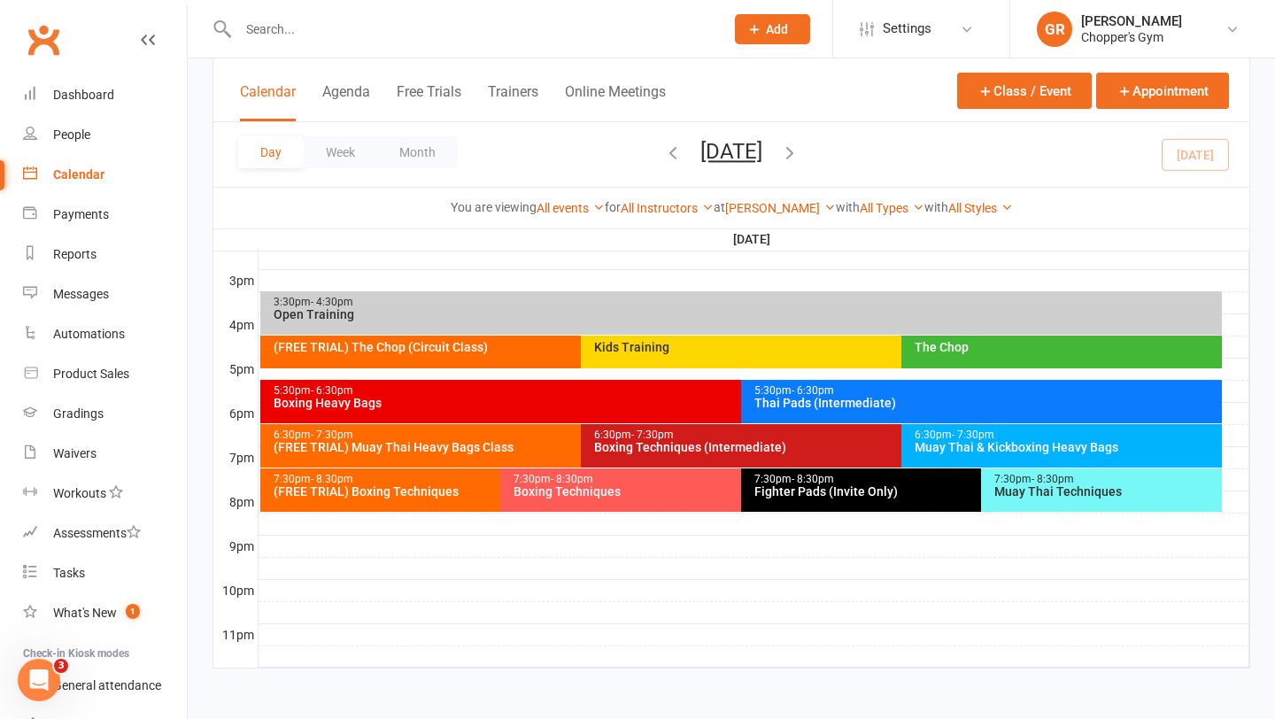
click at [386, 29] on input "text" at bounding box center [472, 29] width 479 height 25
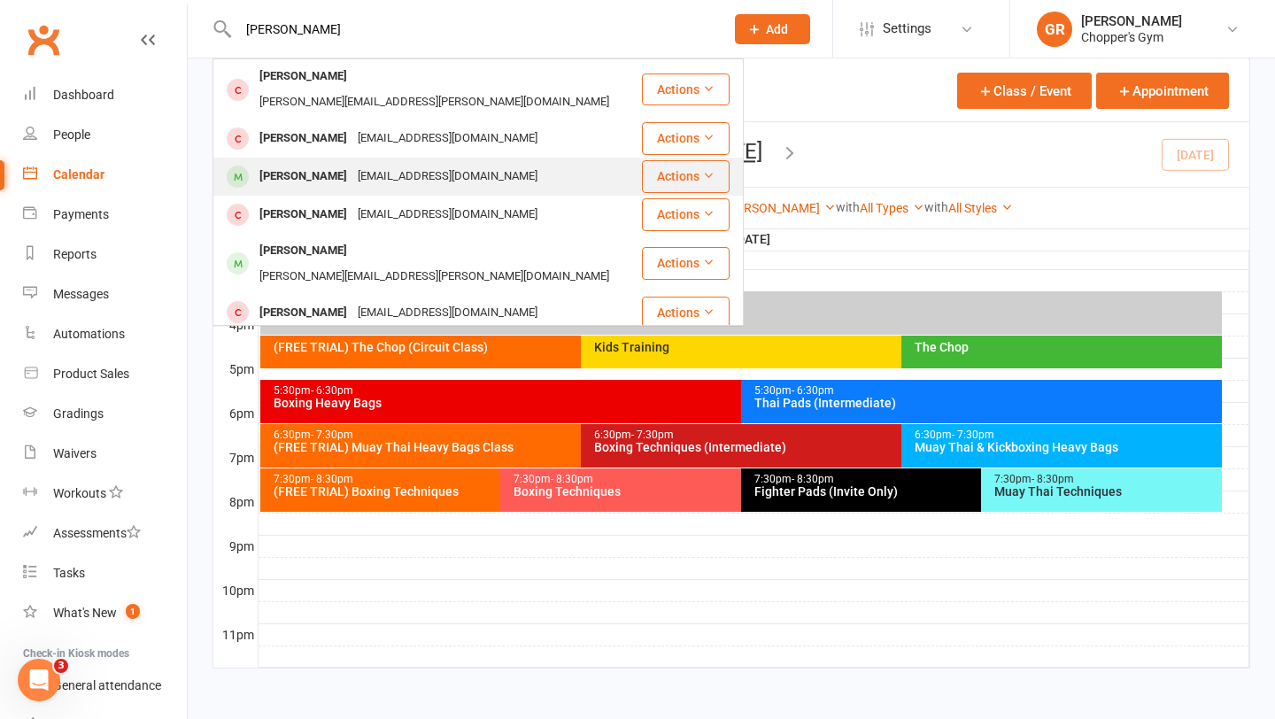
type input "joel"
click at [352, 164] on div "zugnonij@gmail.com" at bounding box center [447, 177] width 190 height 26
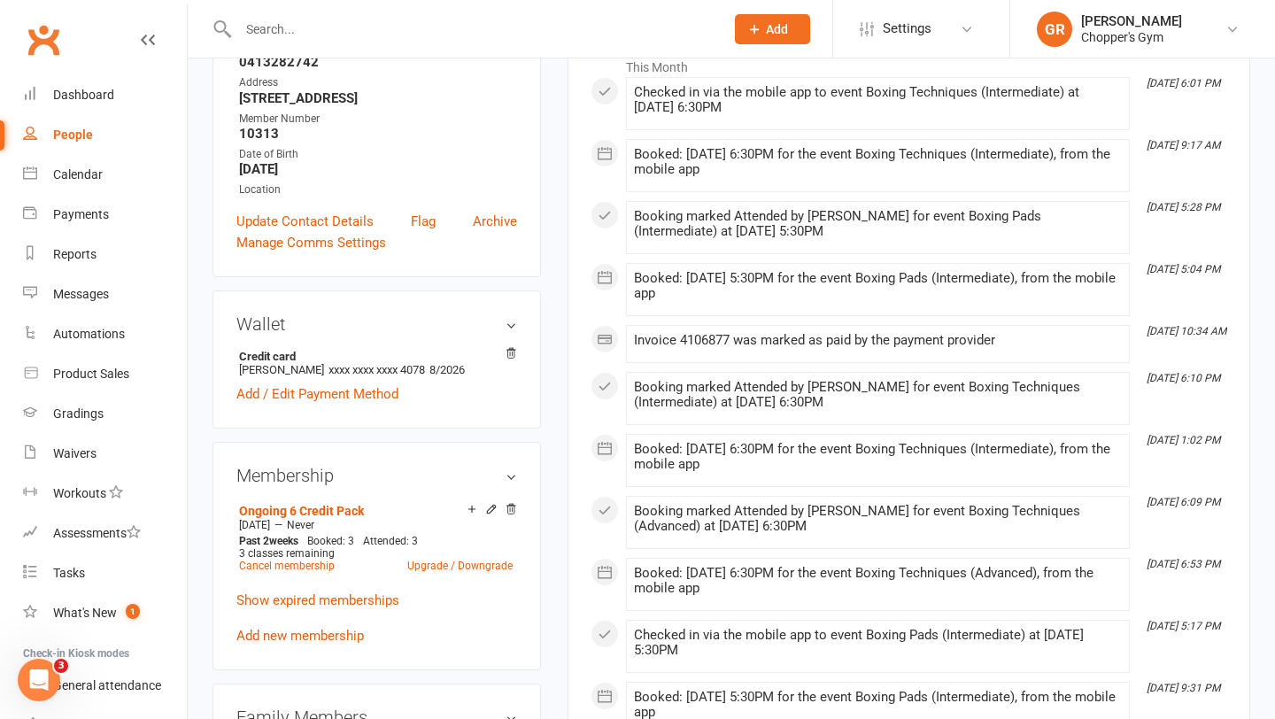
scroll to position [356, 0]
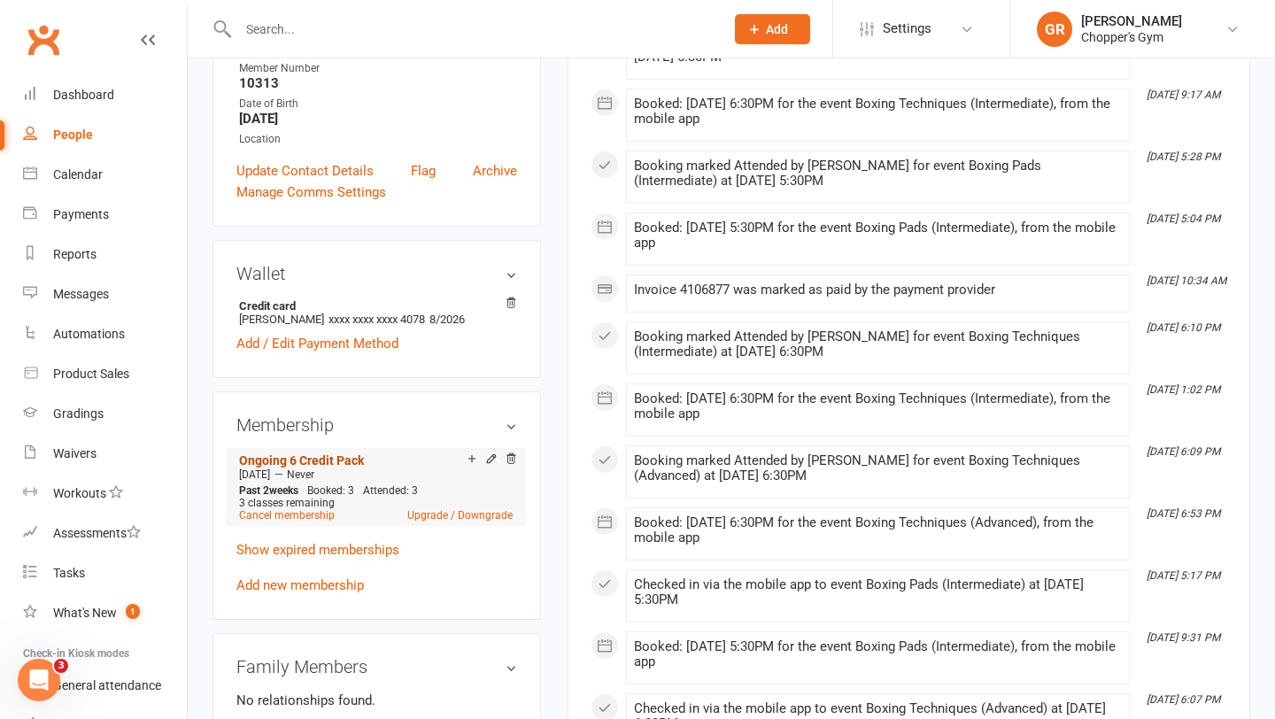
click at [336, 458] on link "Ongoing 6 Credit Pack" at bounding box center [301, 460] width 125 height 14
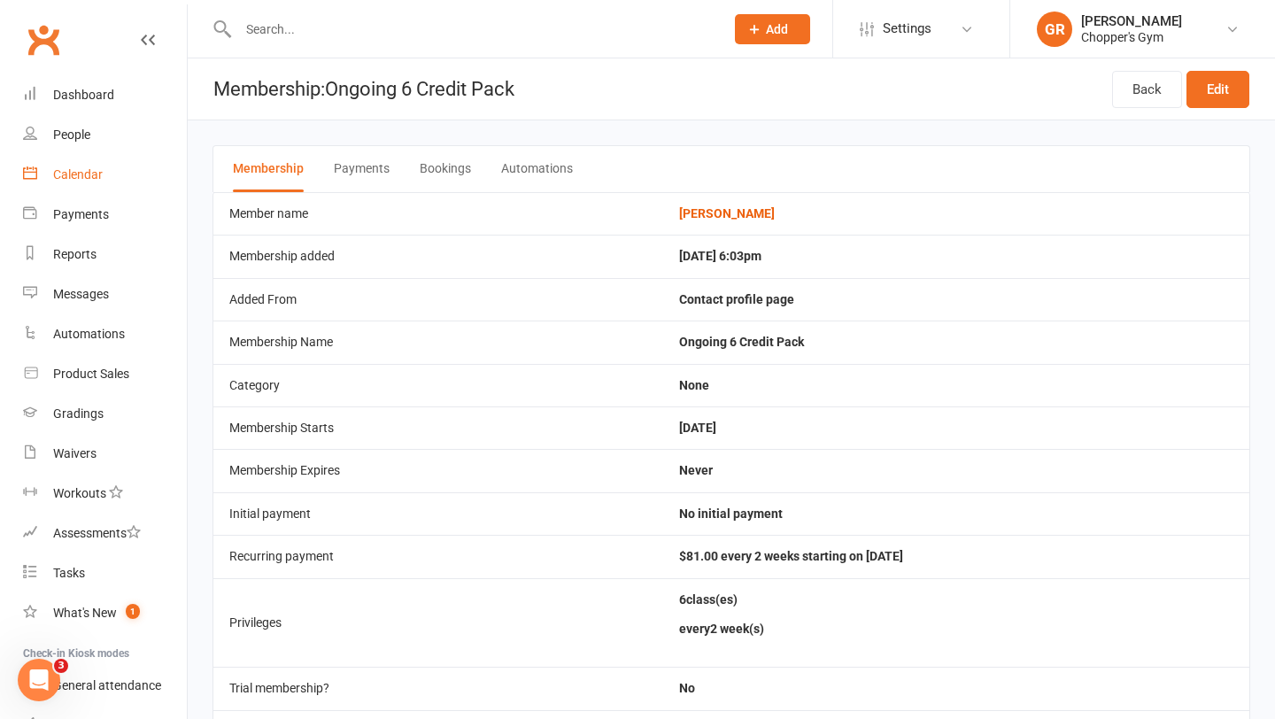
click at [96, 182] on link "Calendar" at bounding box center [105, 175] width 164 height 40
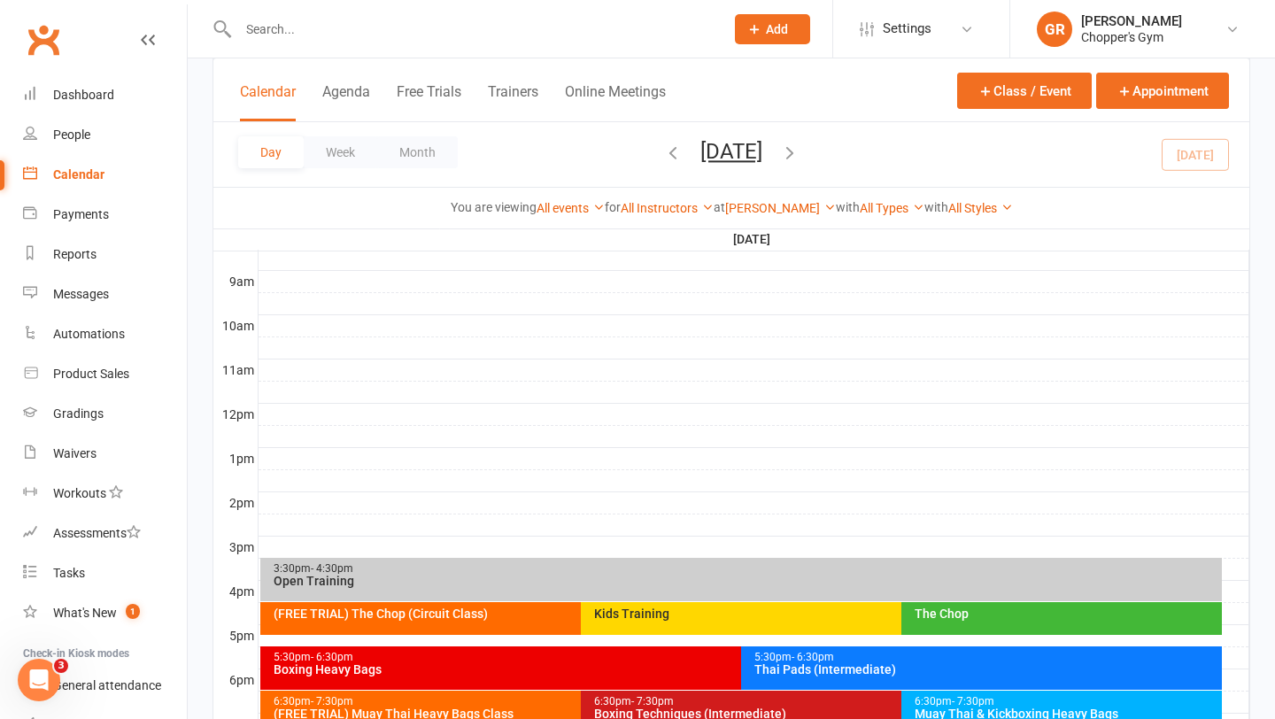
scroll to position [599, 0]
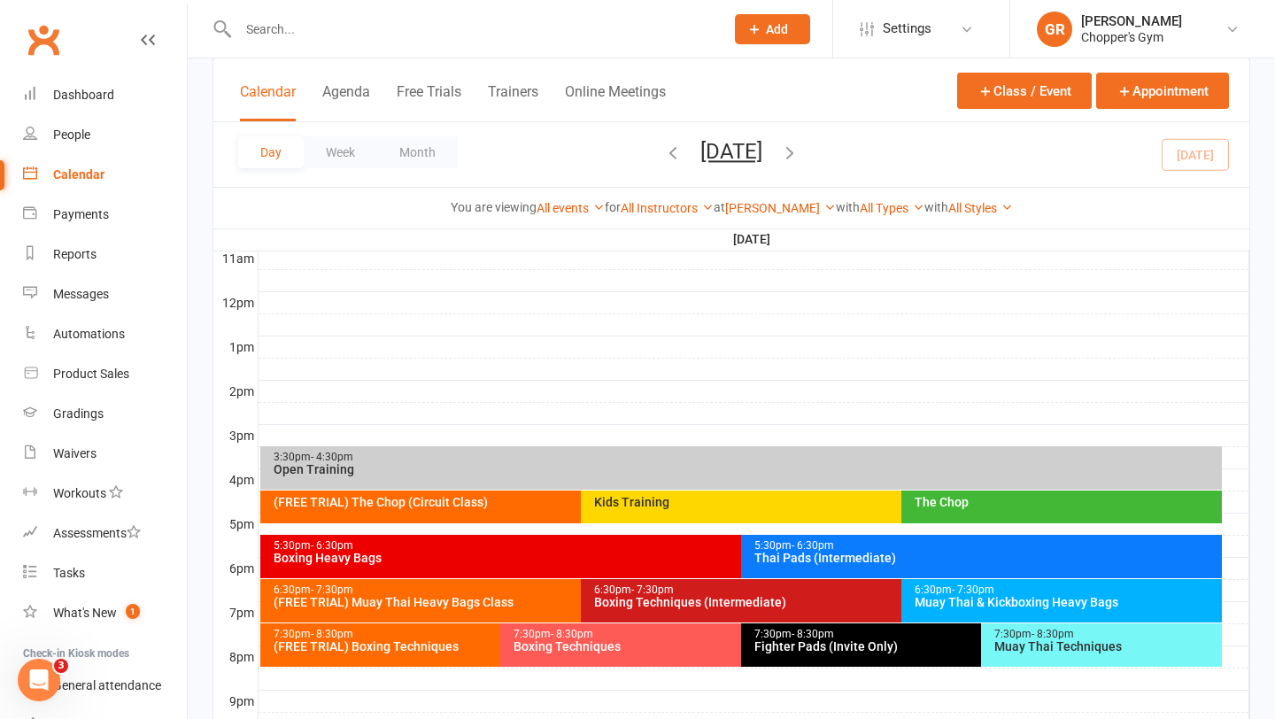
click at [484, 607] on div "(FREE TRIAL) Muay Thai Heavy Bags Class" at bounding box center [576, 602] width 607 height 12
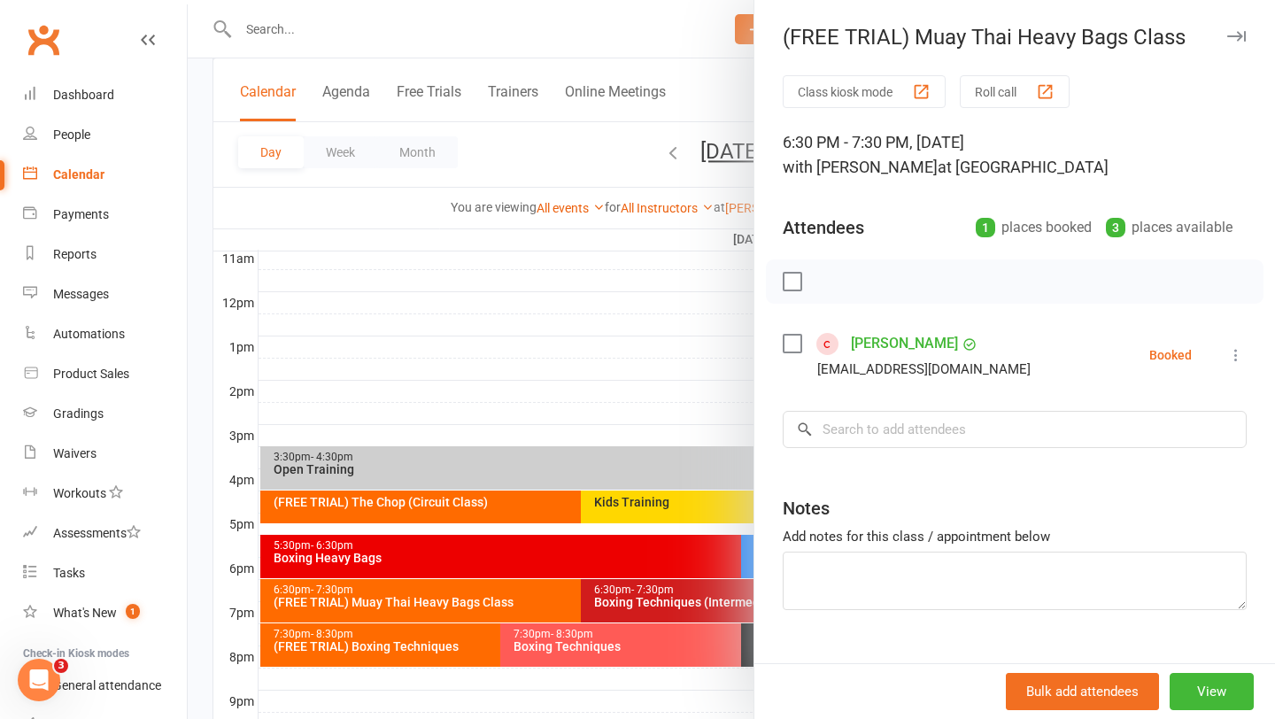
click at [800, 339] on label at bounding box center [792, 344] width 18 height 18
click at [827, 288] on icon "button" at bounding box center [830, 281] width 15 height 15
click at [637, 409] on div at bounding box center [731, 359] width 1087 height 719
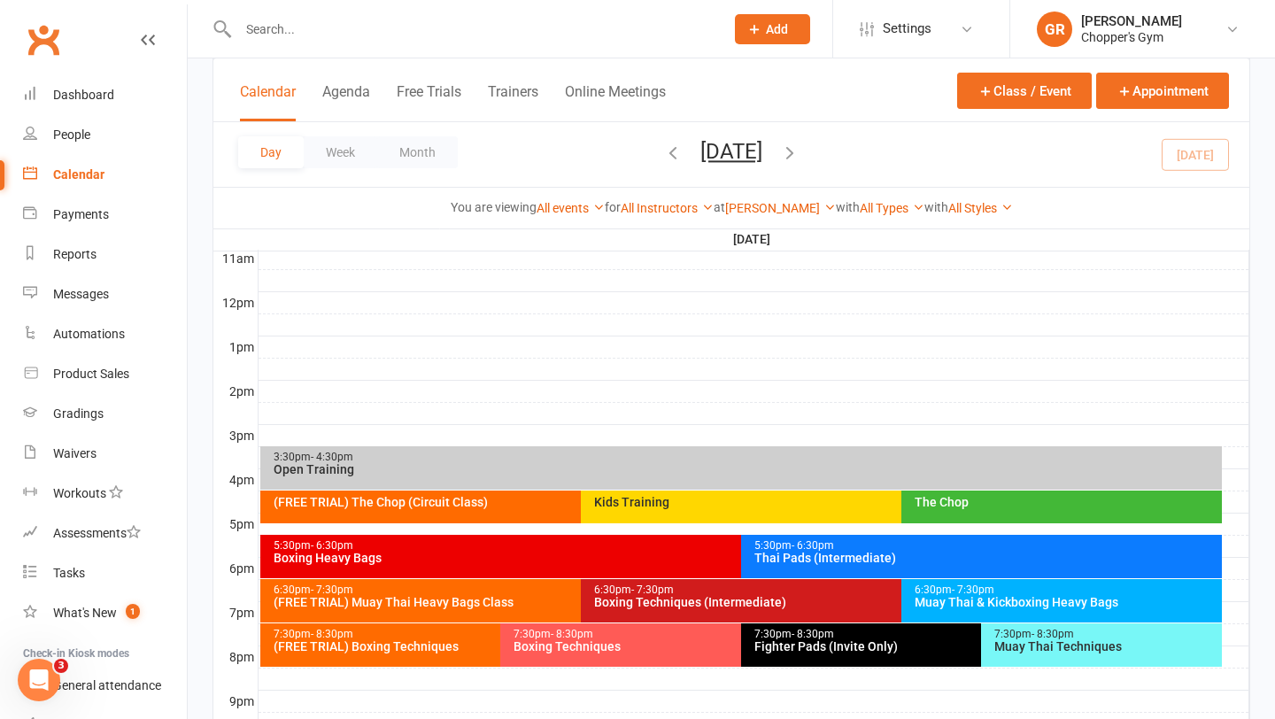
click at [974, 591] on span "- 7:30pm" at bounding box center [973, 589] width 42 height 12
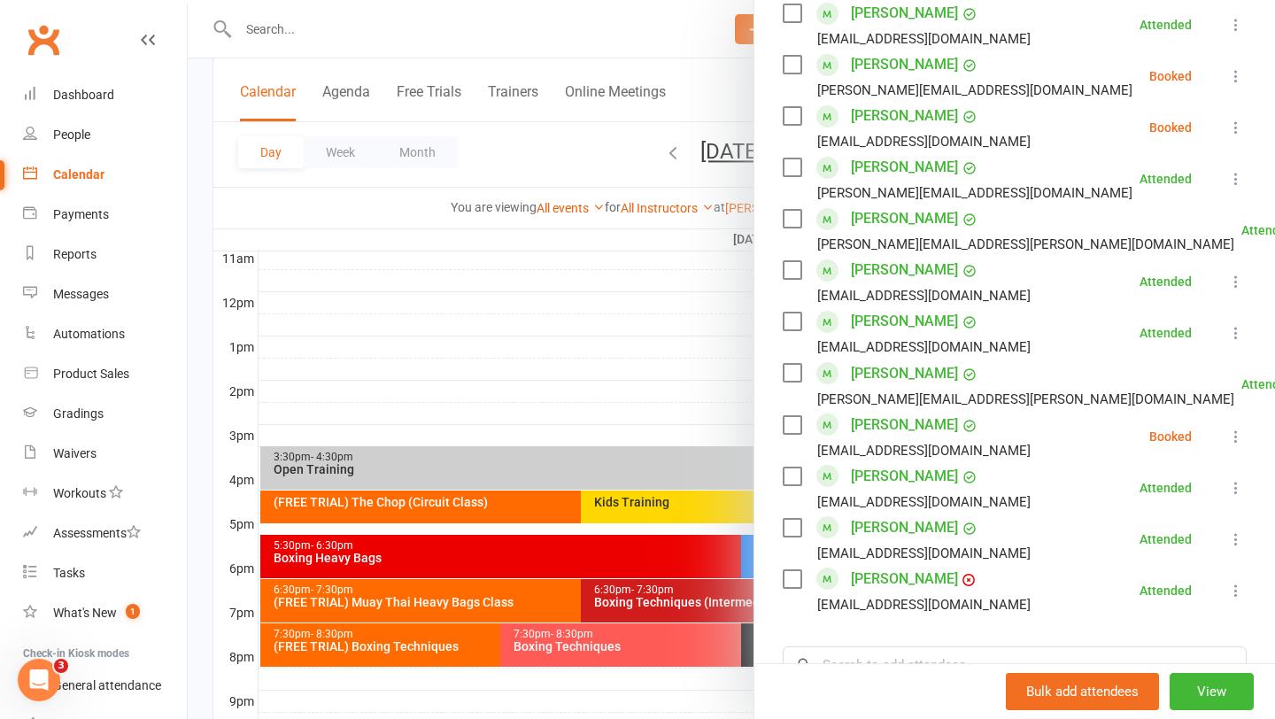
scroll to position [669, 0]
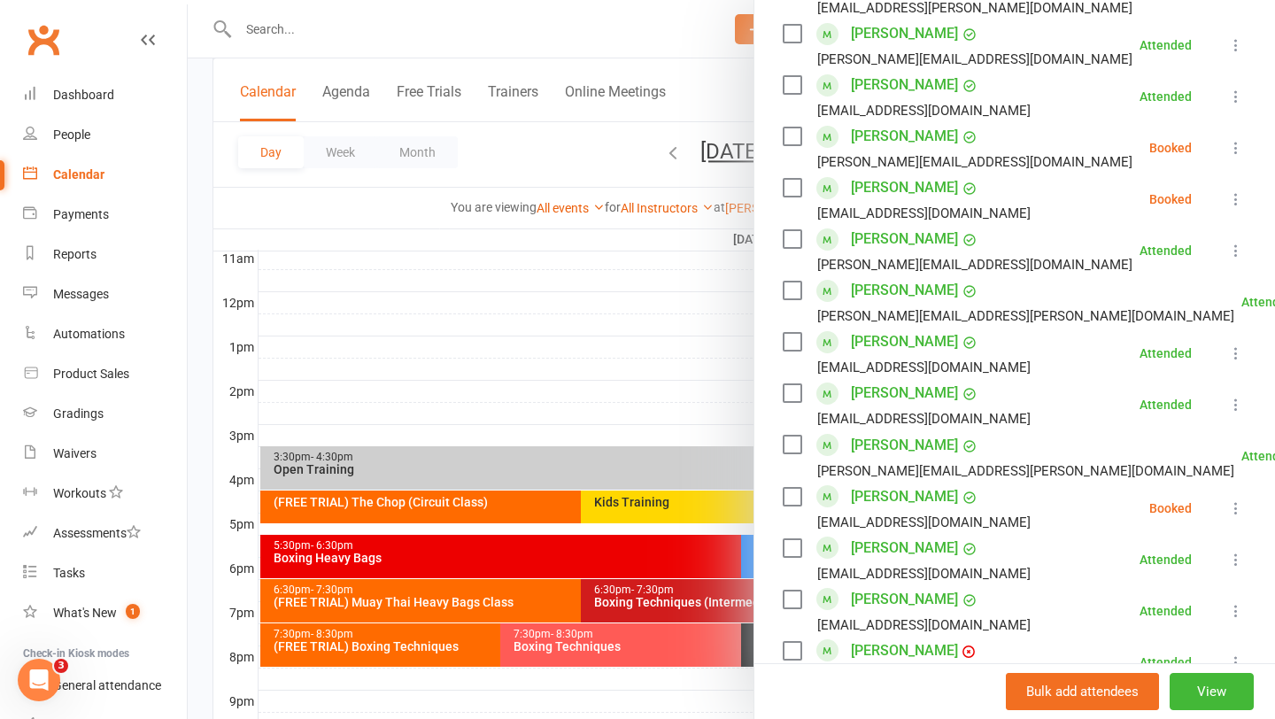
click at [457, 603] on div at bounding box center [731, 359] width 1087 height 719
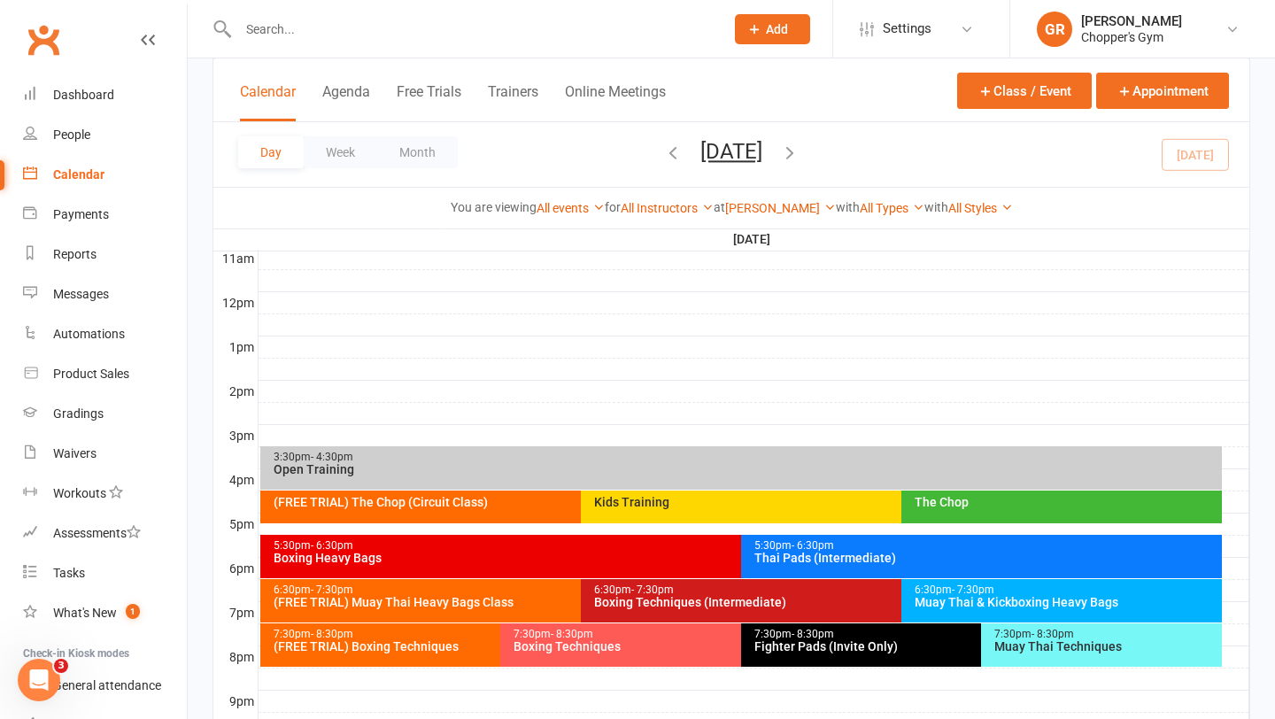
click at [457, 603] on div "(FREE TRIAL) Muay Thai Heavy Bags Class" at bounding box center [576, 602] width 607 height 12
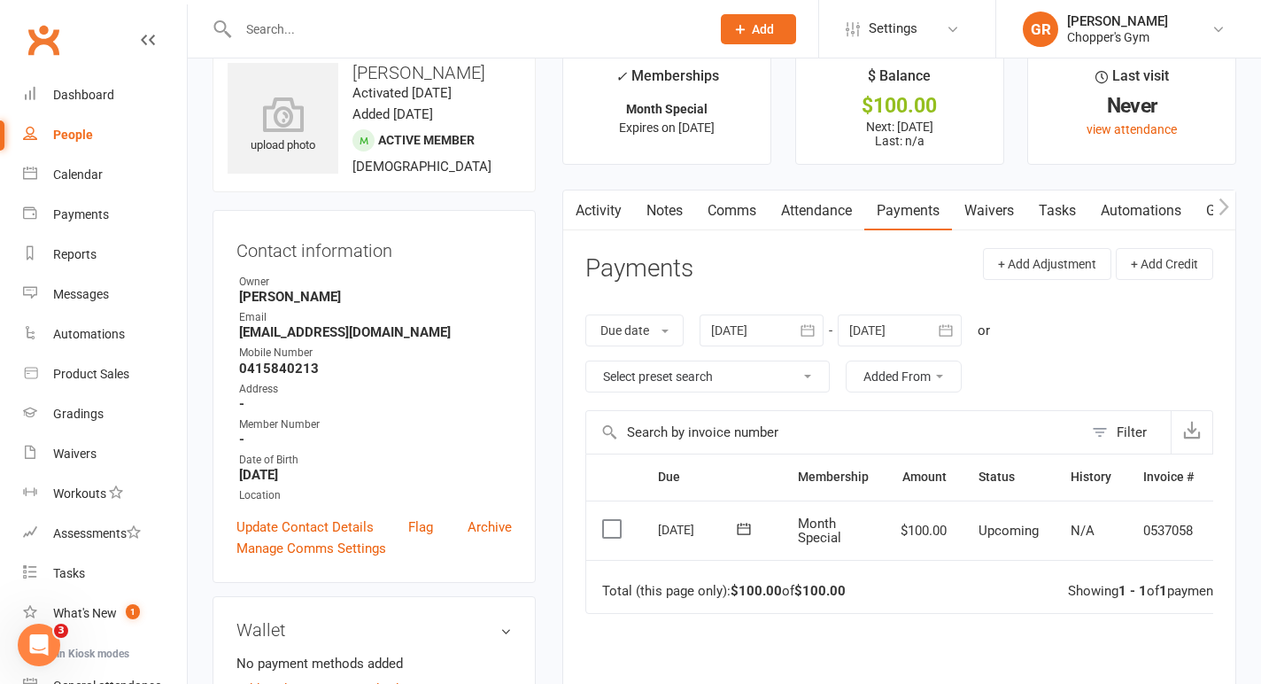
click at [611, 524] on label at bounding box center [614, 529] width 24 height 18
click at [611, 520] on input "checkbox" at bounding box center [608, 520] width 12 height 0
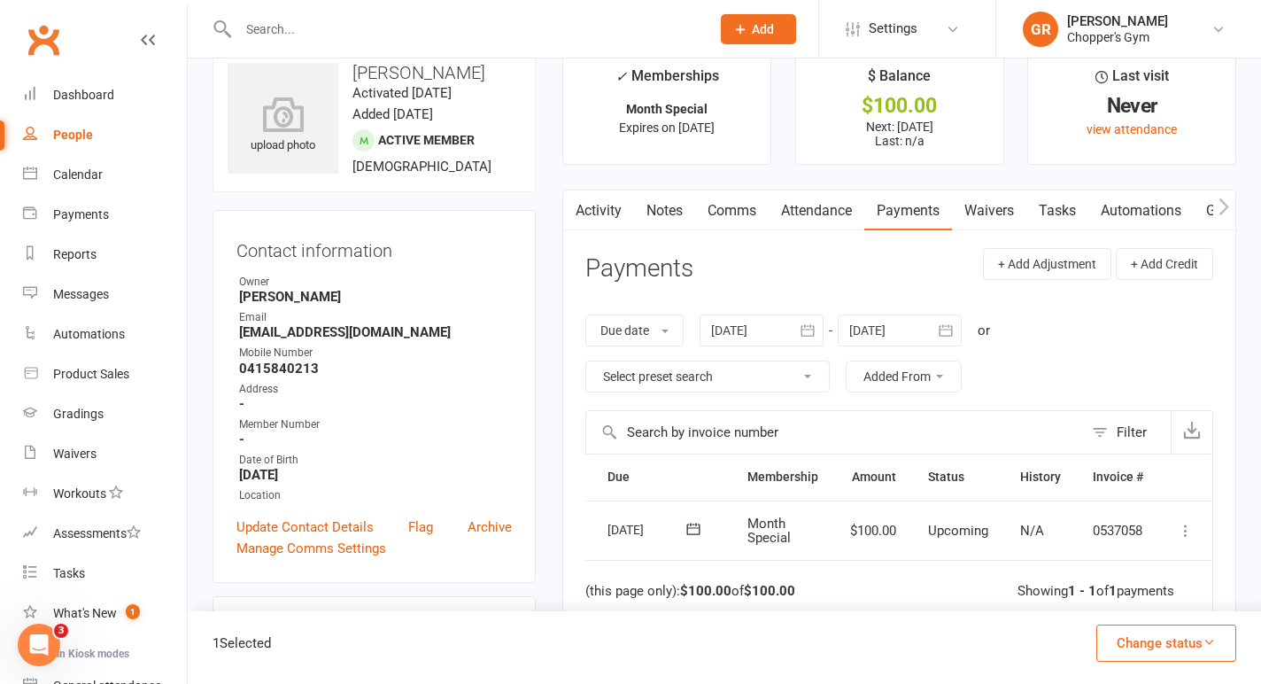
click at [1193, 535] on icon at bounding box center [1186, 531] width 18 height 18
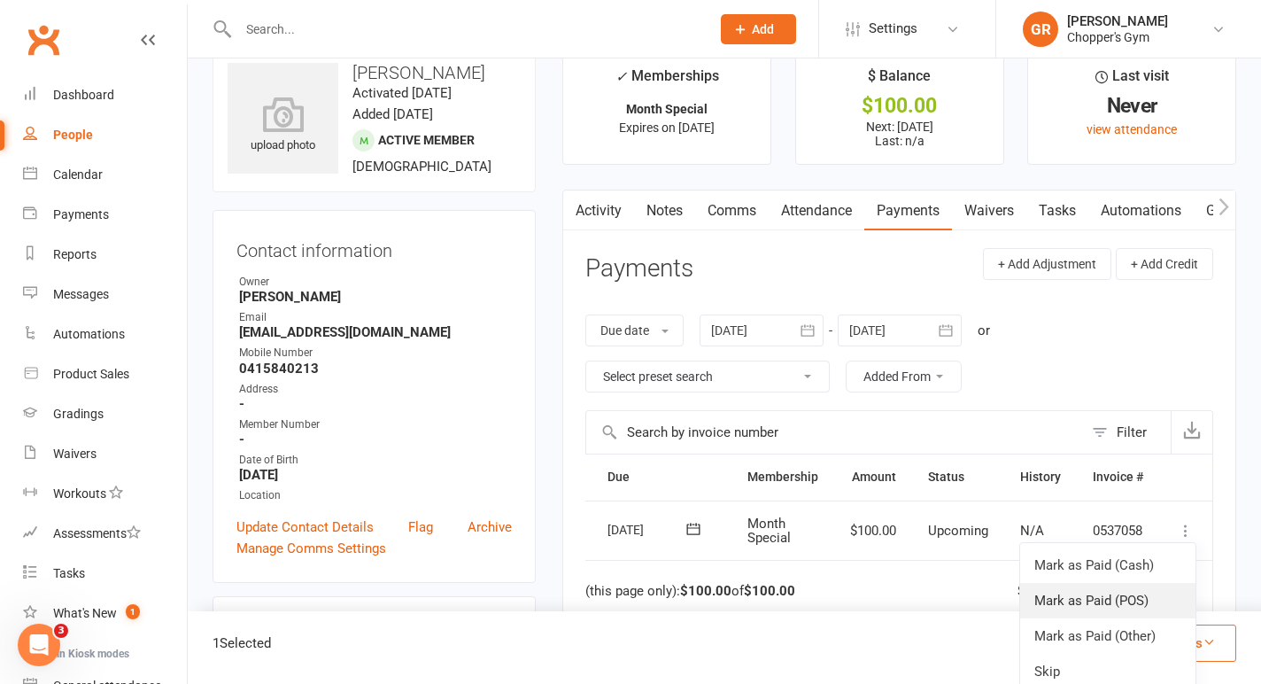
click at [1108, 605] on link "Mark as Paid (POS)" at bounding box center [1107, 600] width 175 height 35
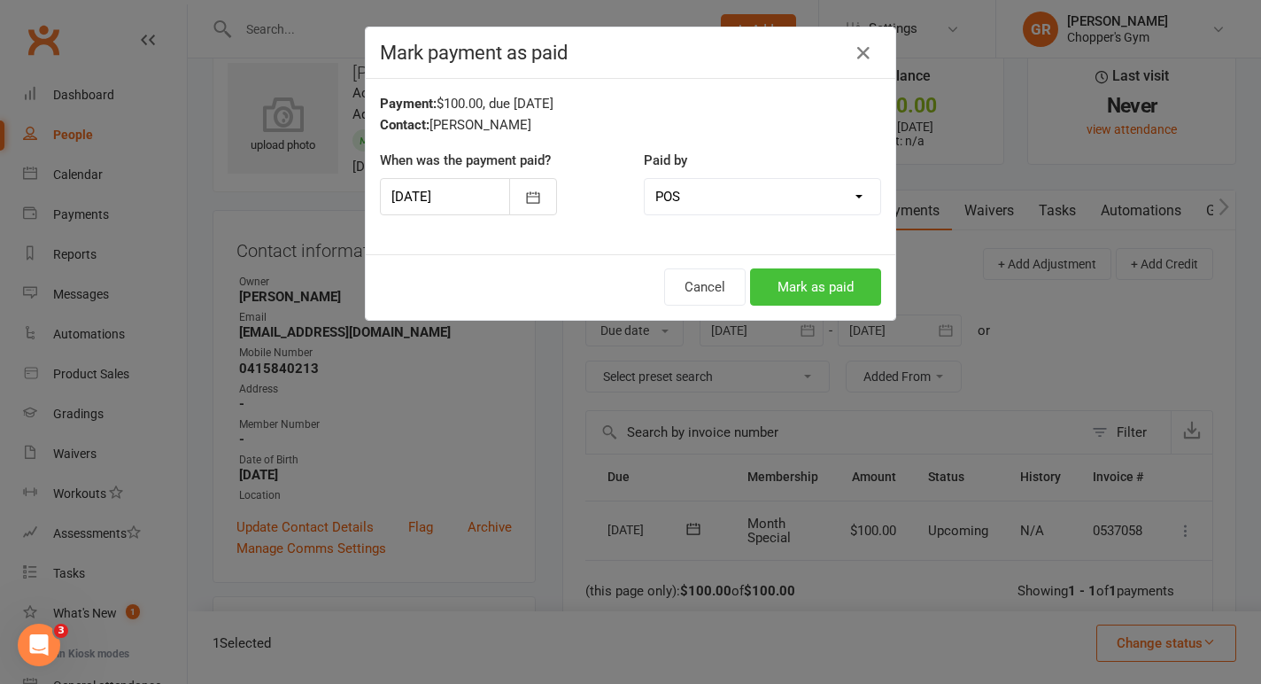
click at [836, 282] on button "Mark as paid" at bounding box center [815, 286] width 131 height 37
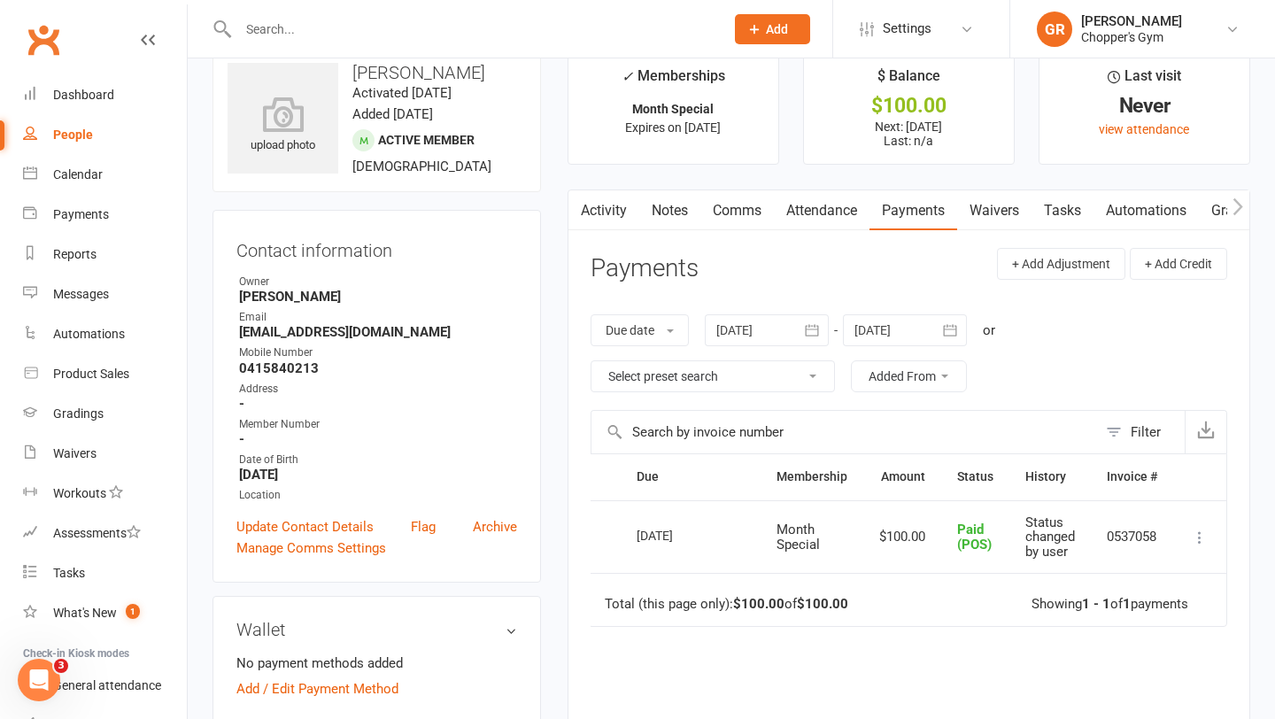
scroll to position [0, 0]
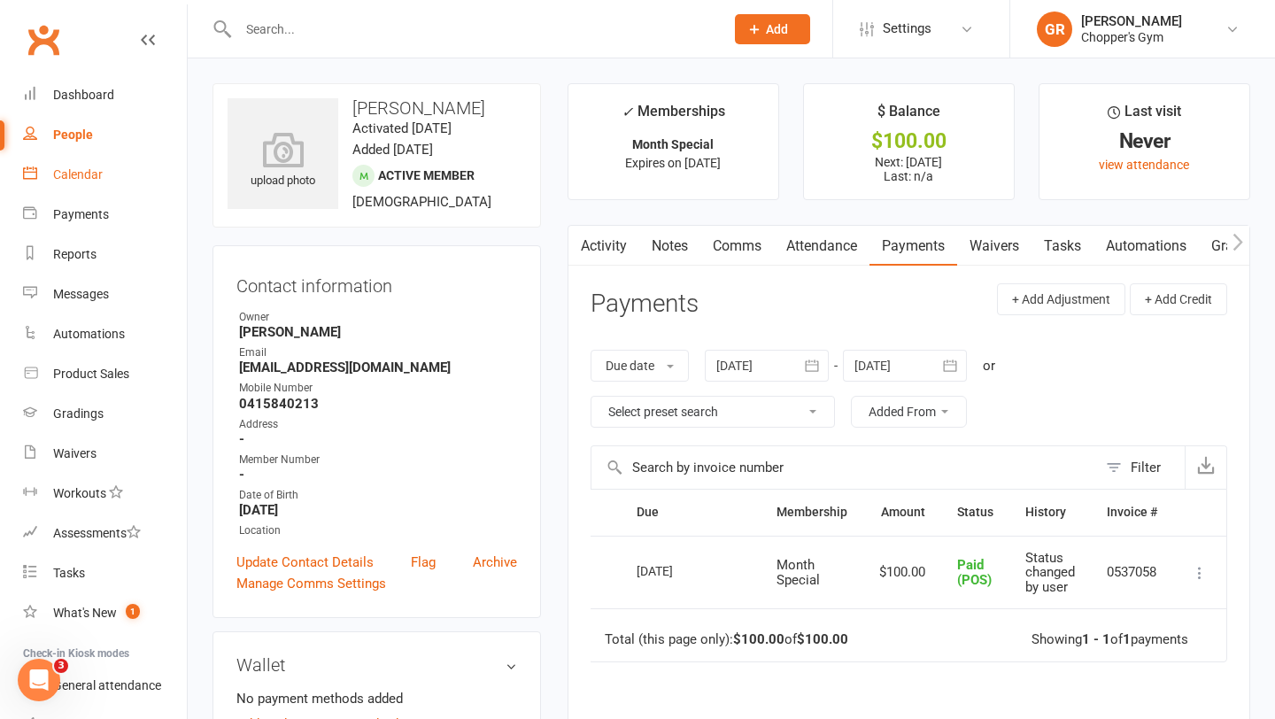
click at [106, 177] on link "Calendar" at bounding box center [105, 175] width 164 height 40
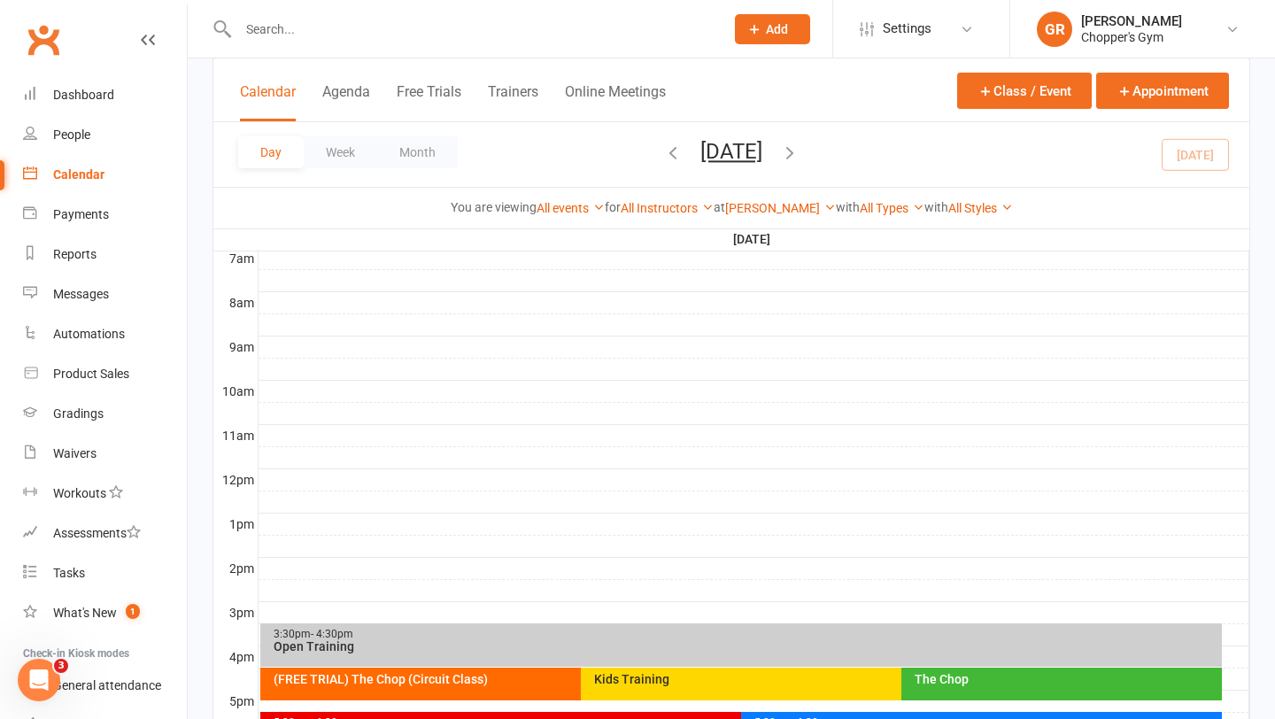
scroll to position [576, 0]
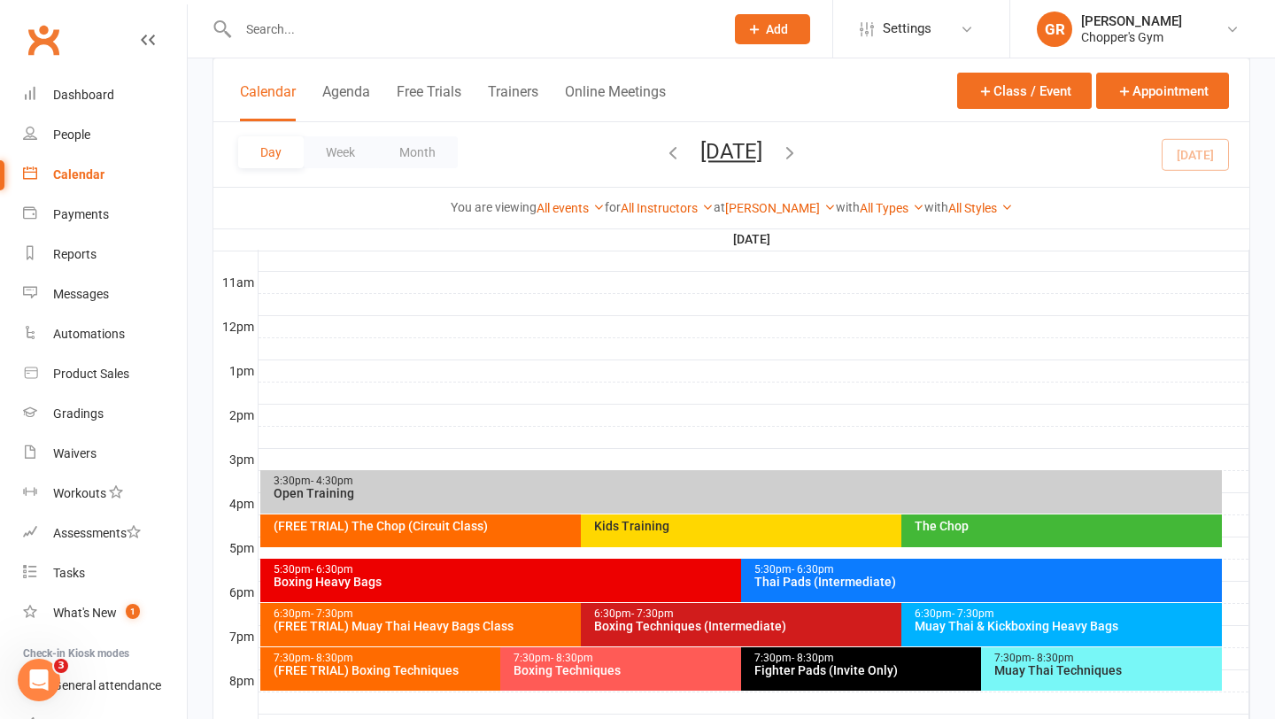
click at [852, 568] on div "5:30pm - 6:30pm" at bounding box center [985, 570] width 465 height 12
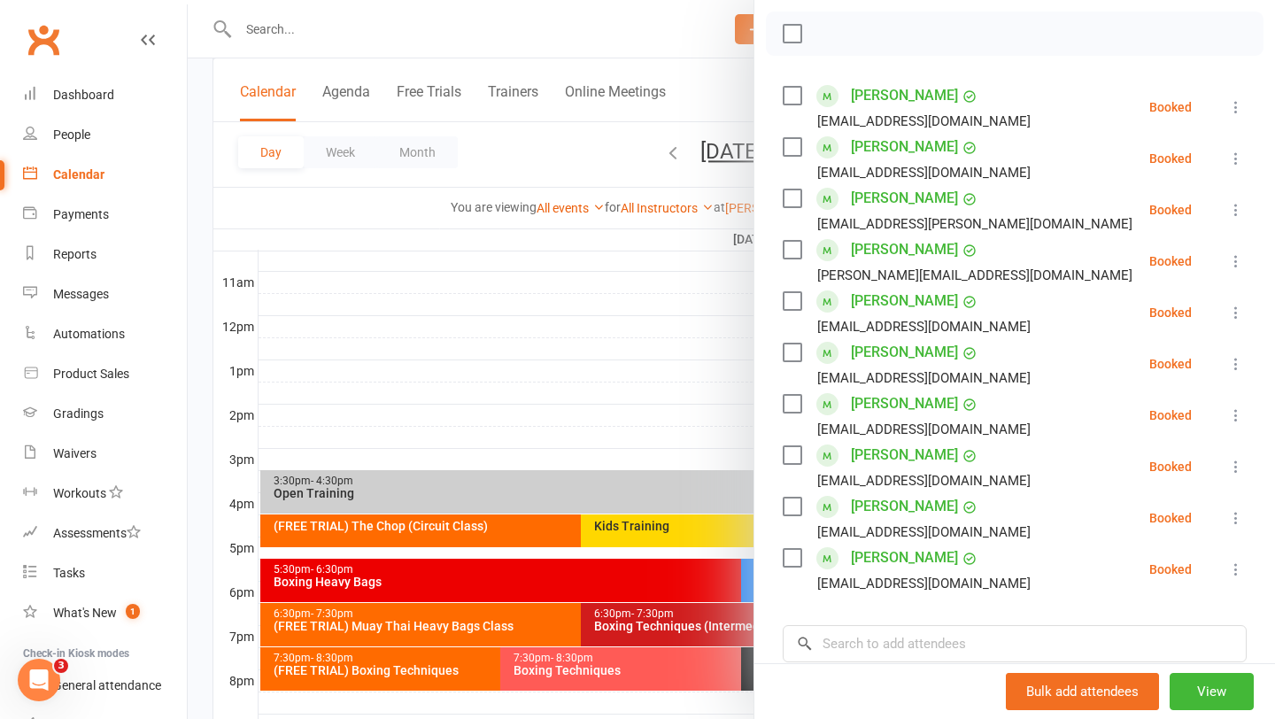
scroll to position [283, 0]
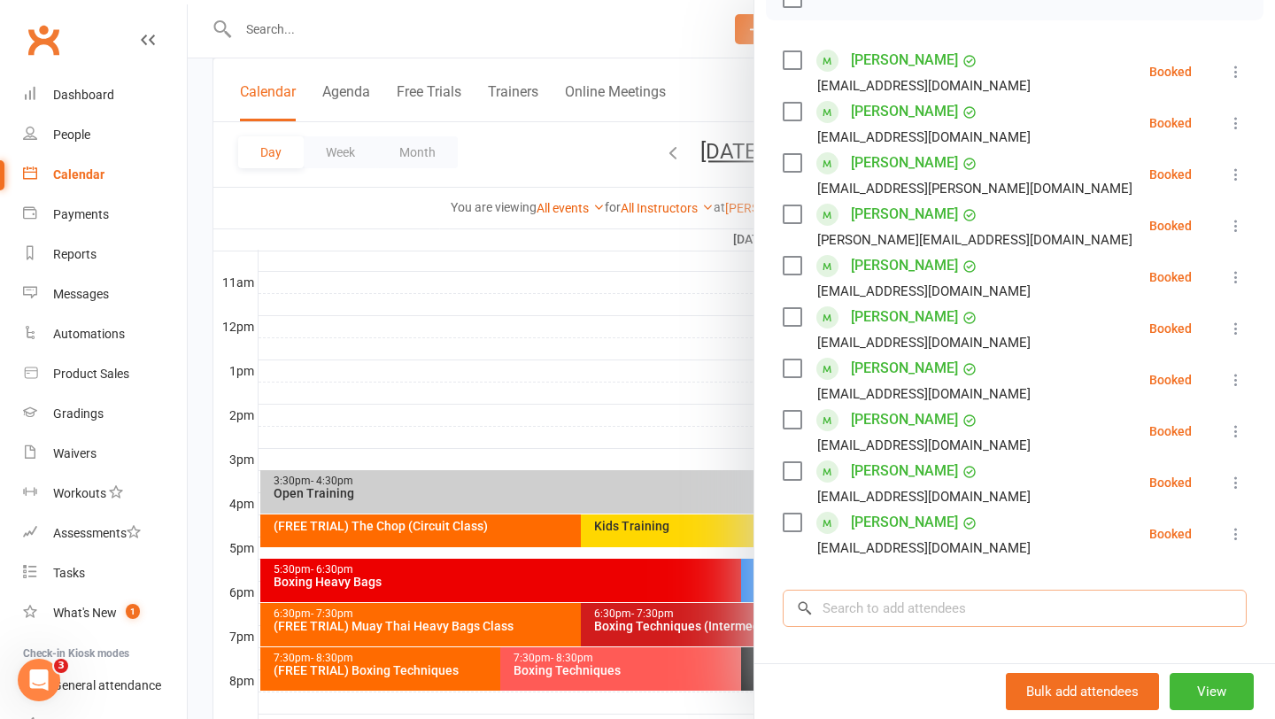
click at [864, 607] on input "search" at bounding box center [1015, 608] width 464 height 37
type input ","
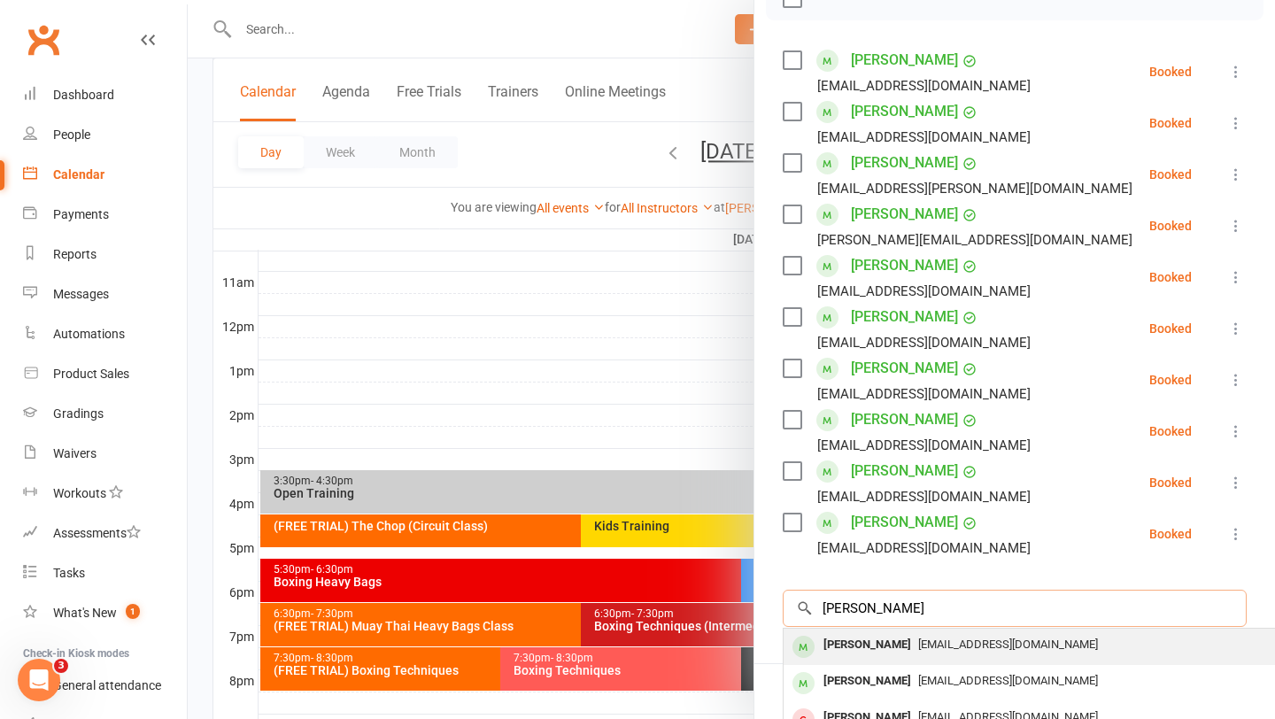
type input "[PERSON_NAME]"
click at [880, 645] on div "[PERSON_NAME]" at bounding box center [867, 645] width 102 height 26
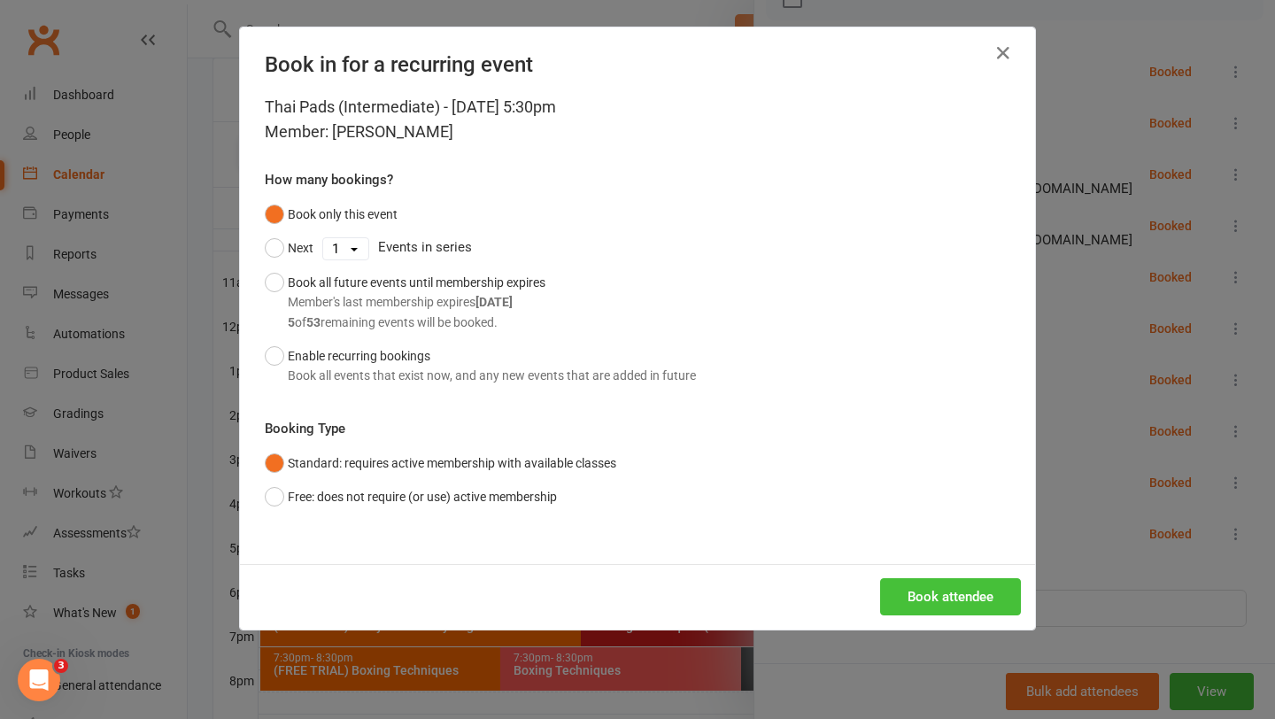
click at [951, 596] on button "Book attendee" at bounding box center [950, 596] width 141 height 37
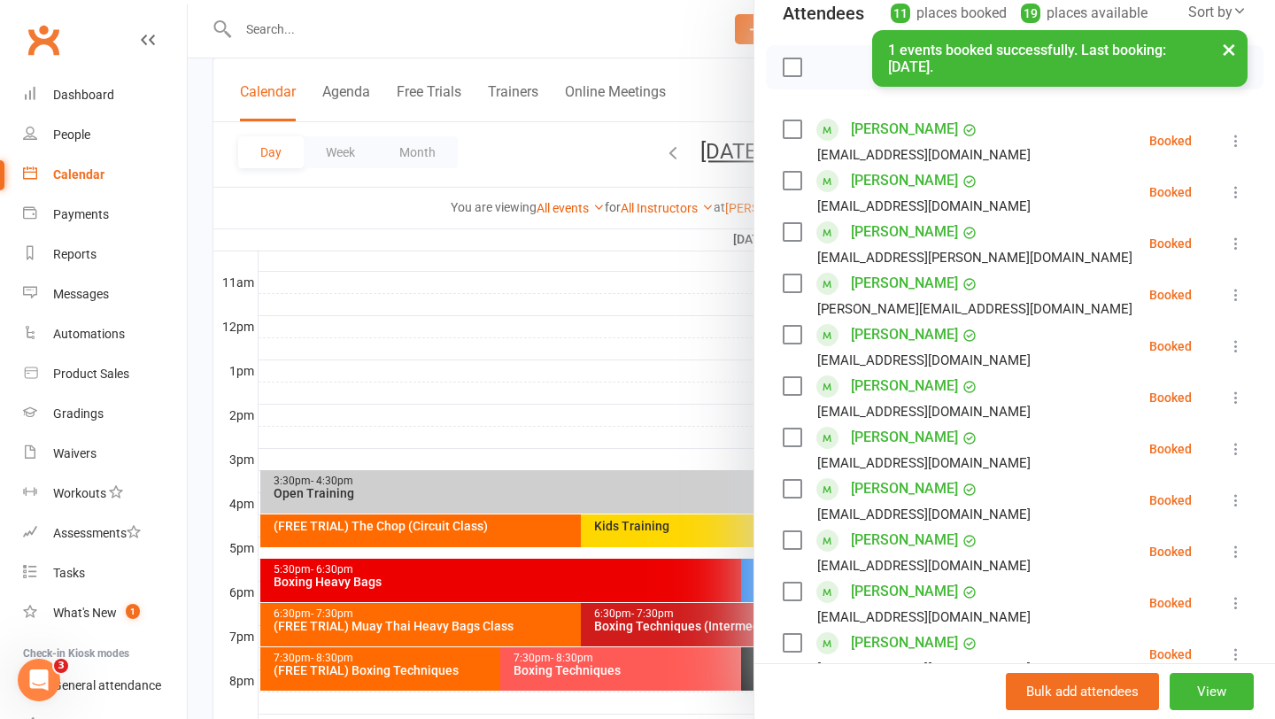
scroll to position [209, 0]
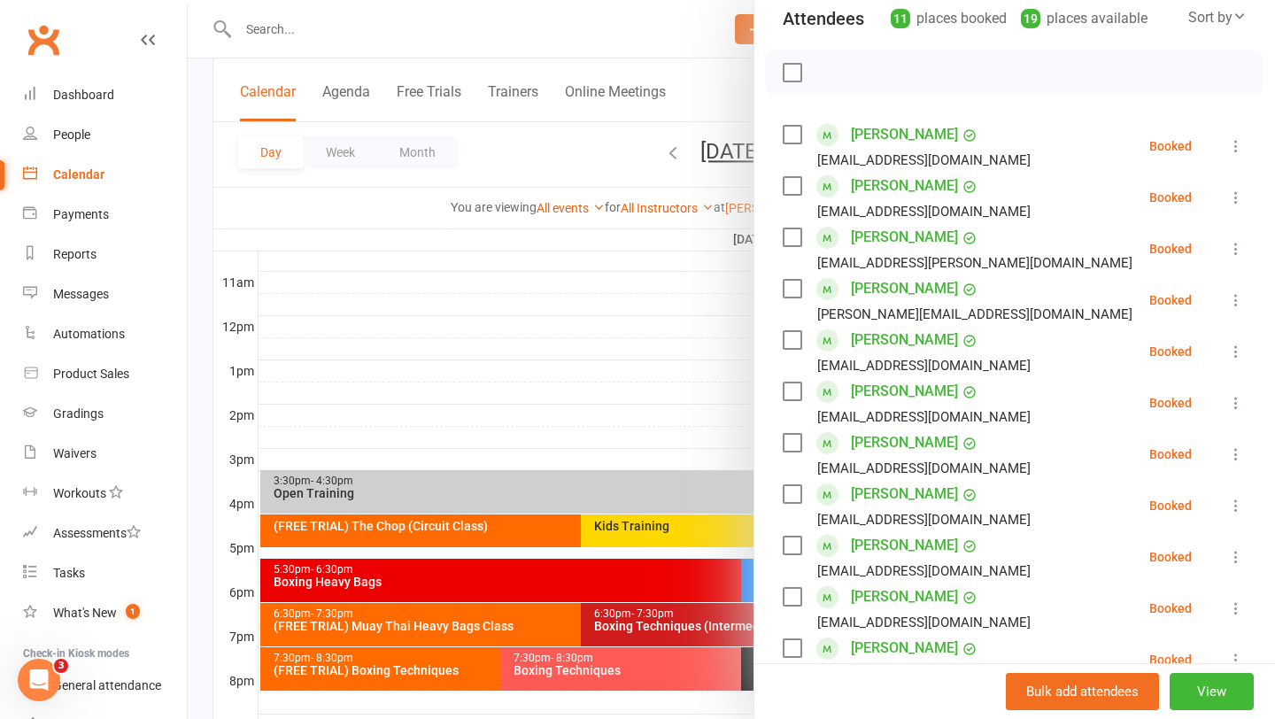
click at [572, 389] on div at bounding box center [731, 359] width 1087 height 719
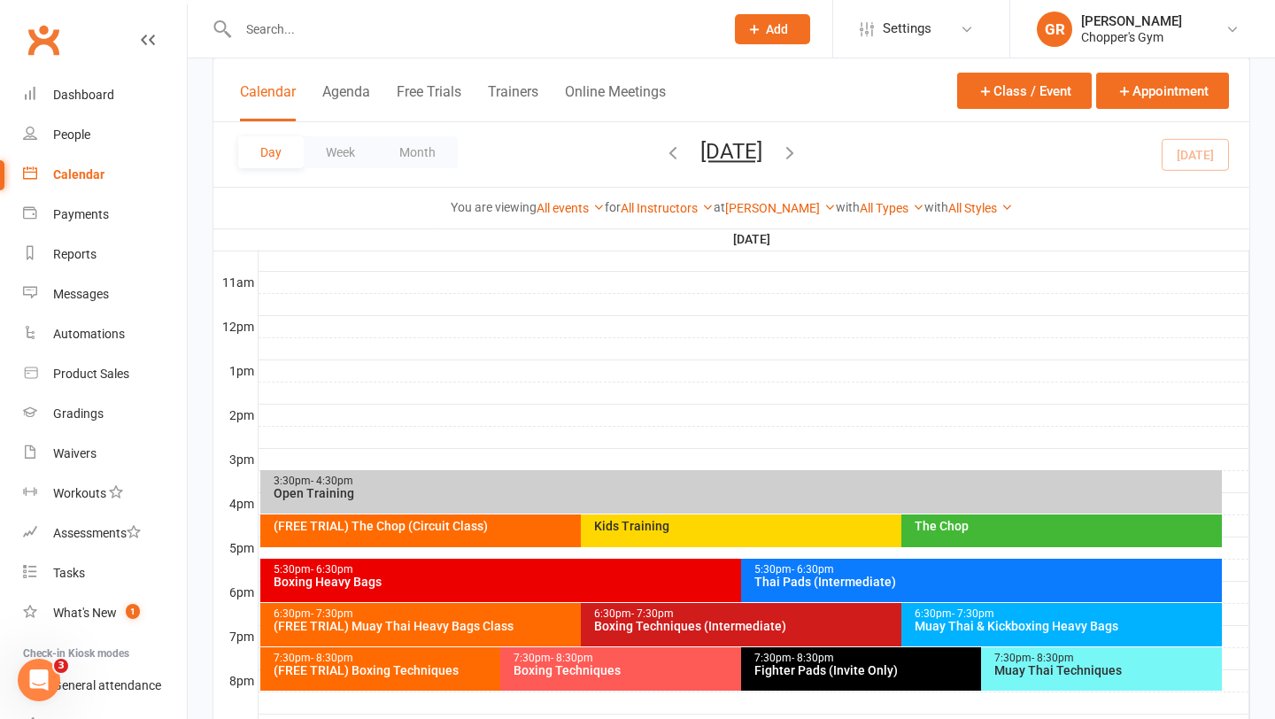
click at [931, 626] on div "Muay Thai & Kickboxing Heavy Bags" at bounding box center [1066, 626] width 305 height 12
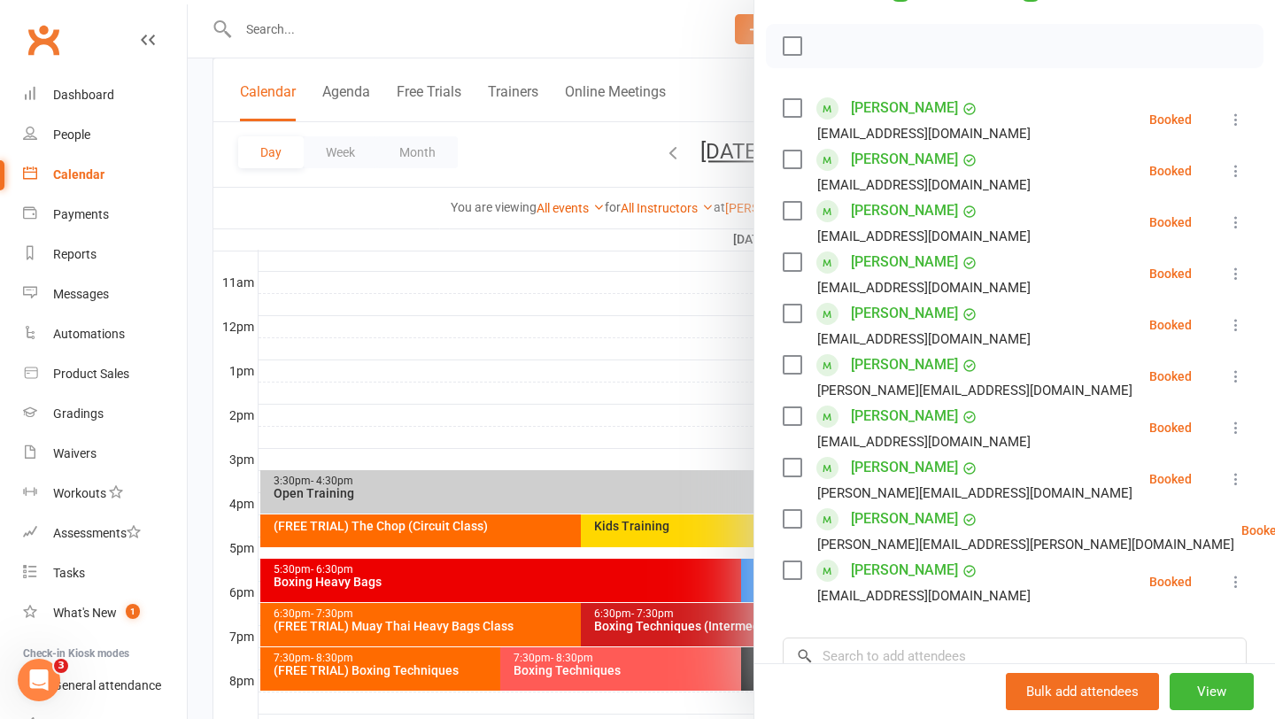
scroll to position [324, 0]
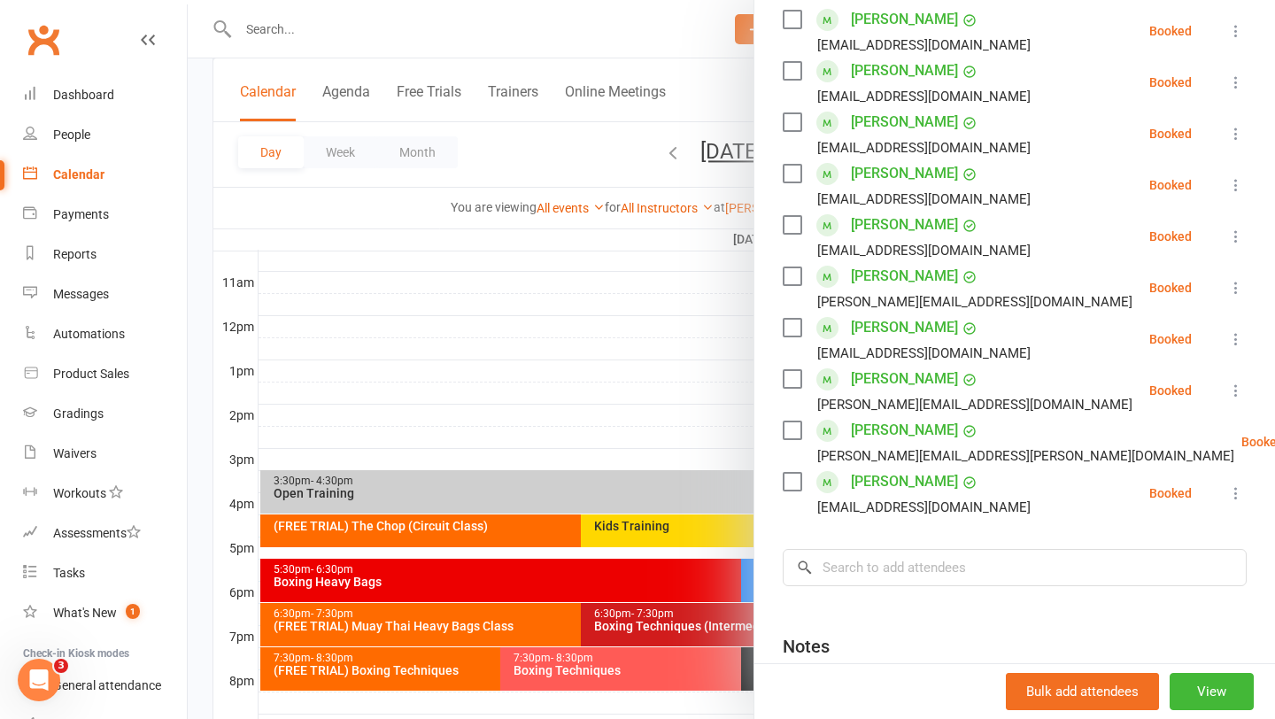
click at [541, 377] on div at bounding box center [731, 359] width 1087 height 719
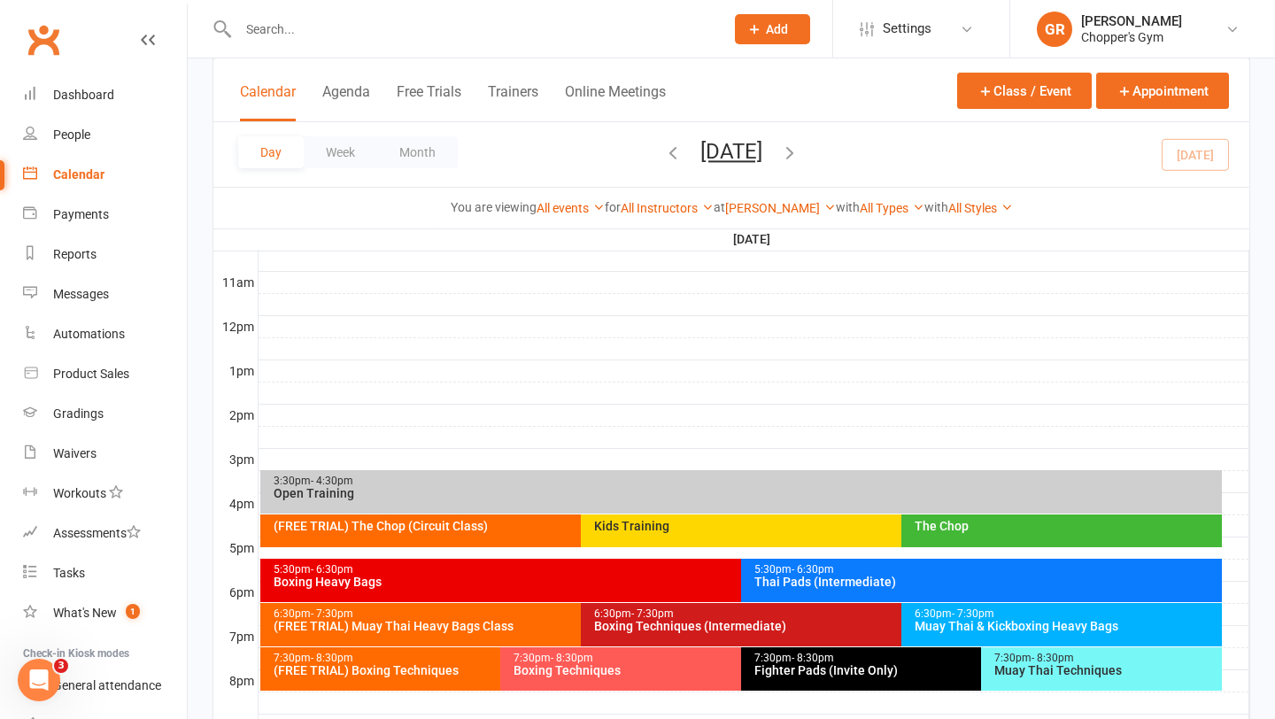
click at [923, 607] on div "6:30pm - 7:30pm Muay Thai & Kickboxing Heavy Bags" at bounding box center [1061, 624] width 321 height 43
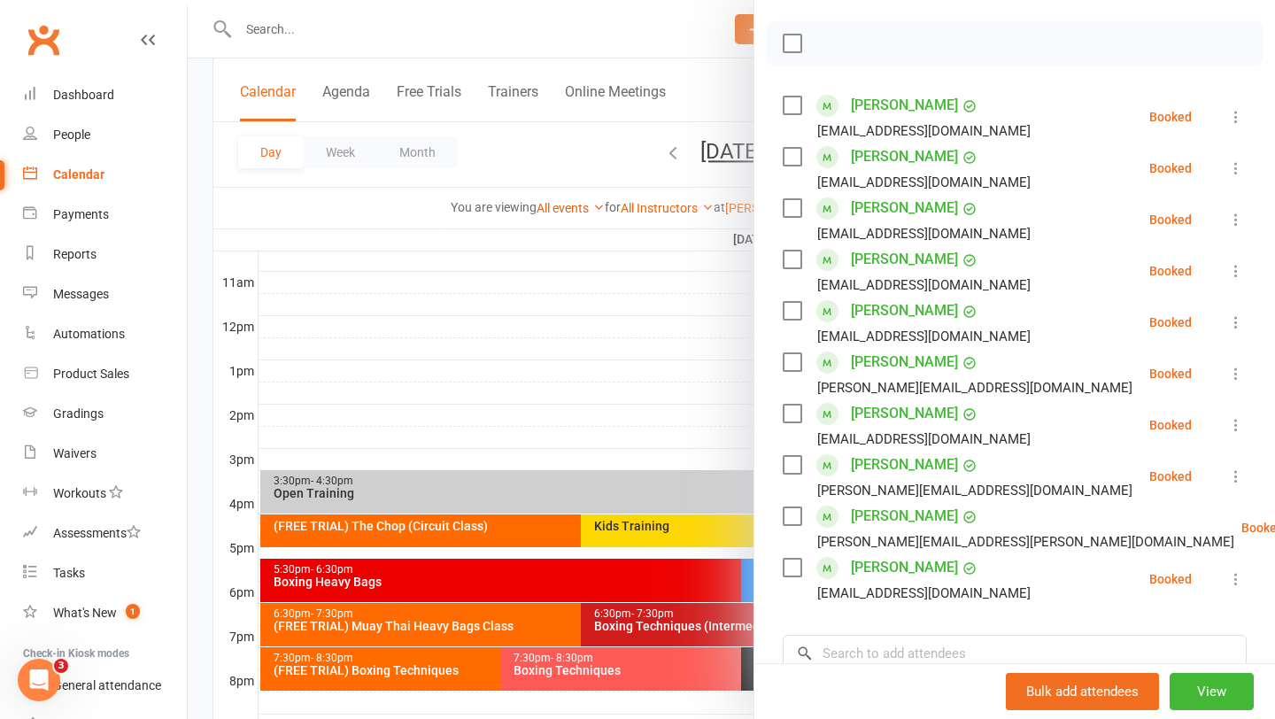
scroll to position [262, 0]
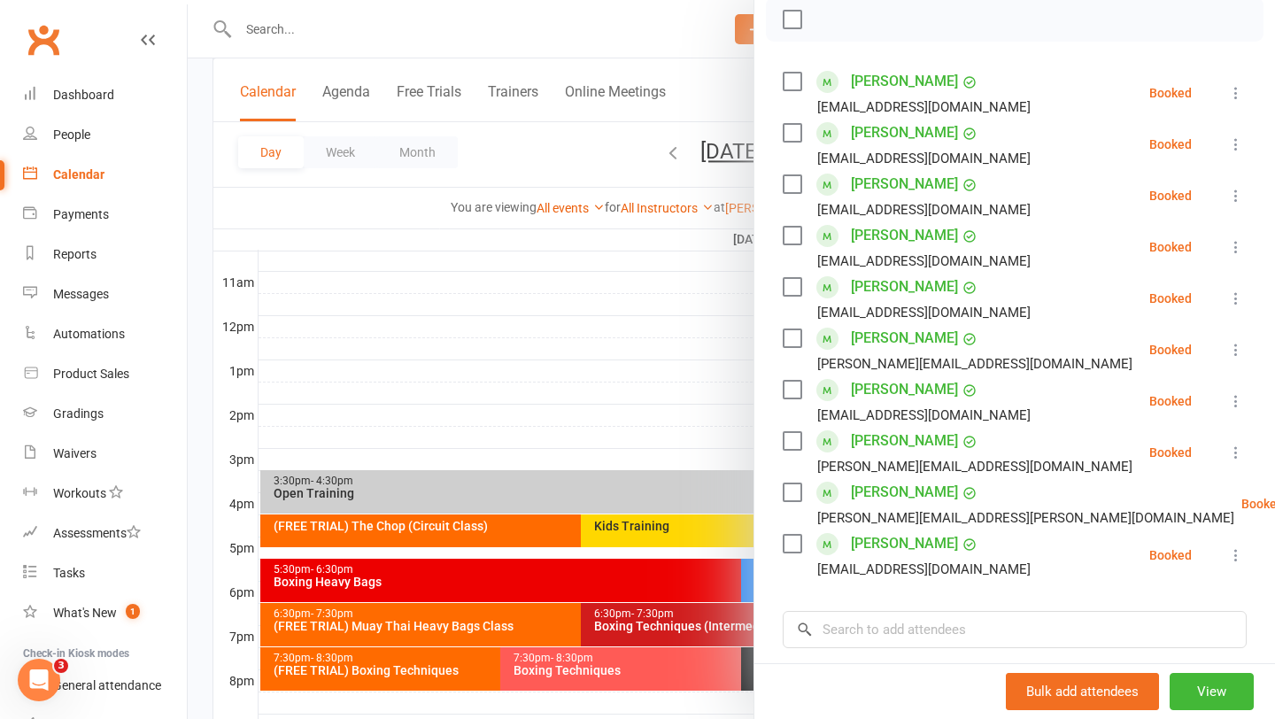
click at [691, 358] on div at bounding box center [731, 359] width 1087 height 719
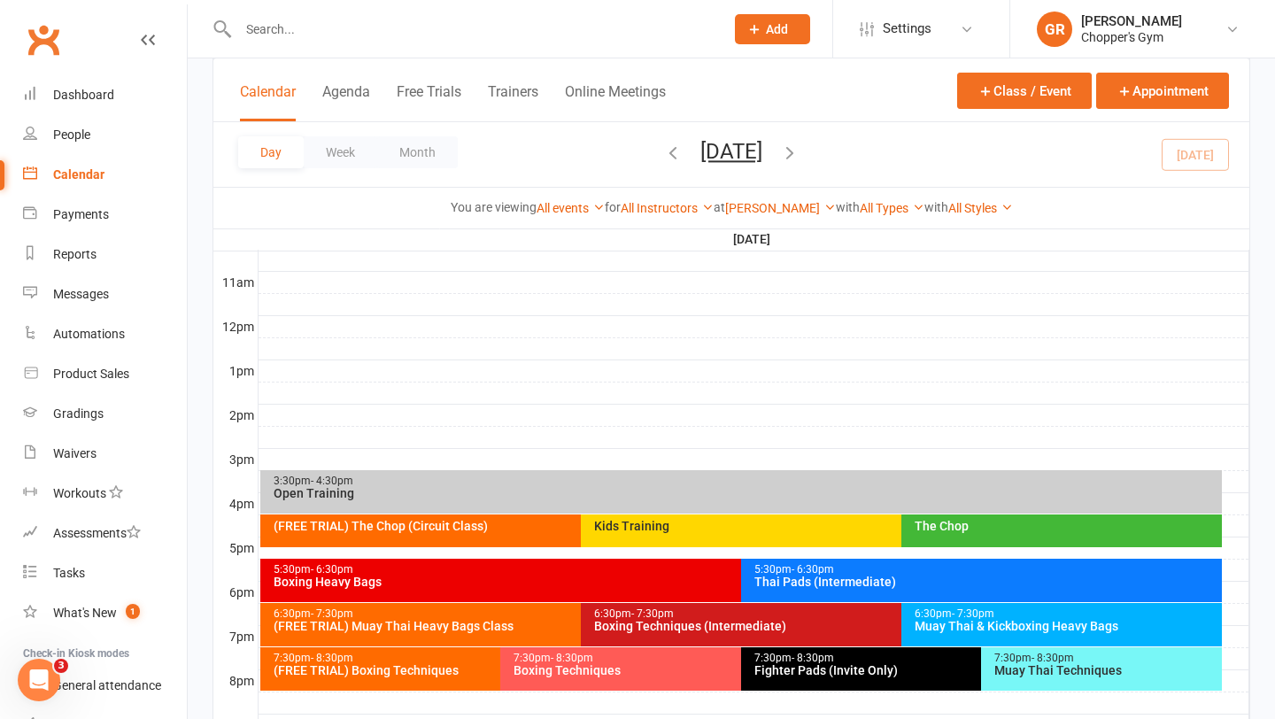
click at [1034, 659] on span "- 8:30pm" at bounding box center [1053, 658] width 42 height 12
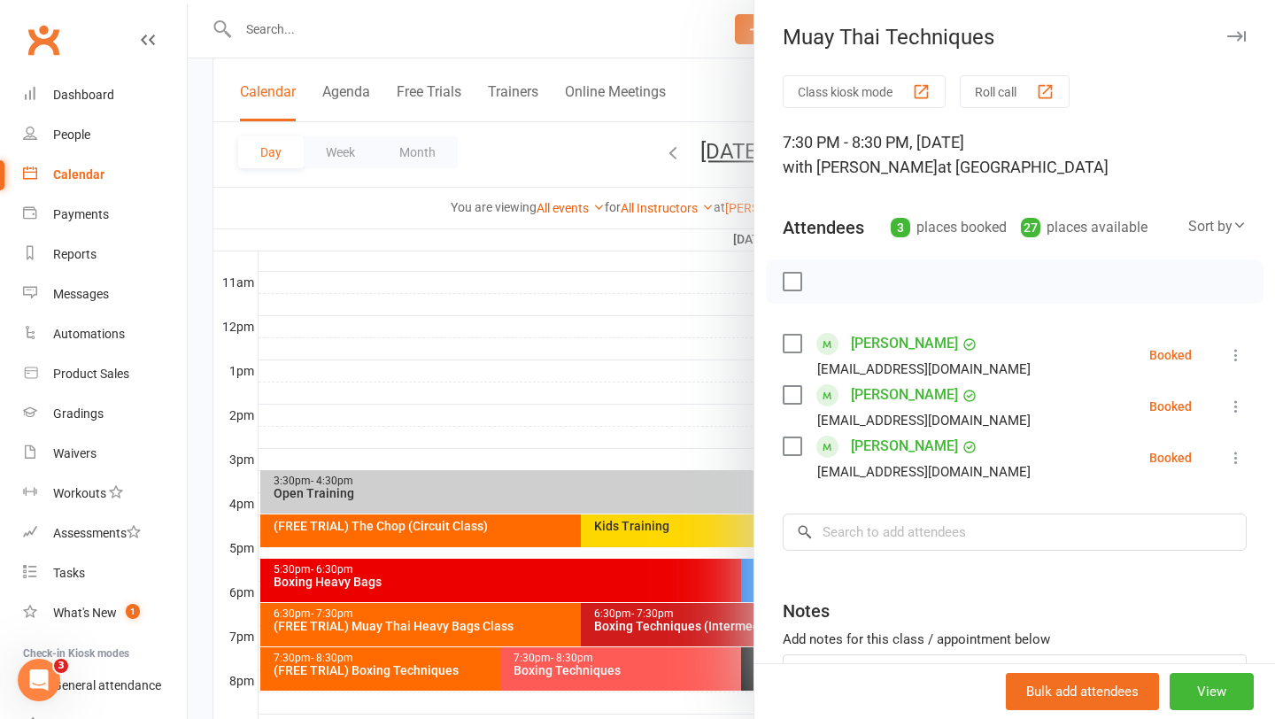
click at [642, 371] on div at bounding box center [731, 359] width 1087 height 719
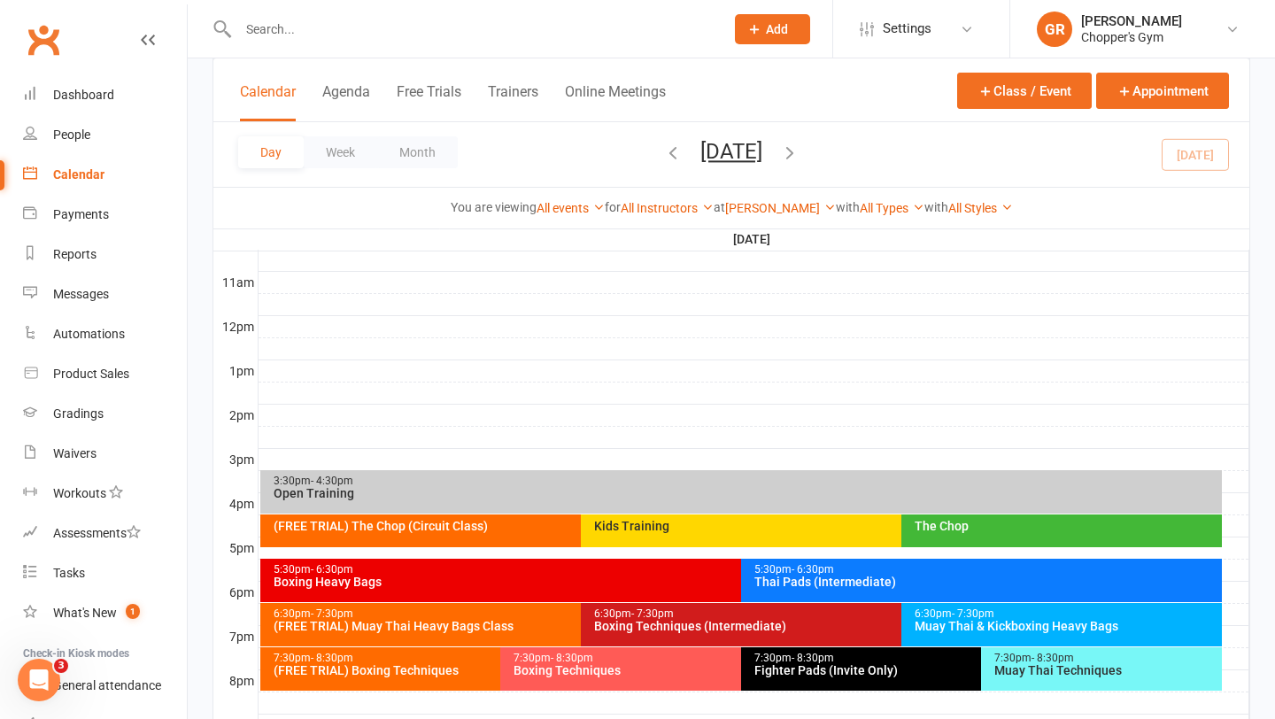
click at [668, 635] on div "6:30pm - 7:30pm Boxing Techniques (Intermediate)" at bounding box center [892, 624] width 623 height 43
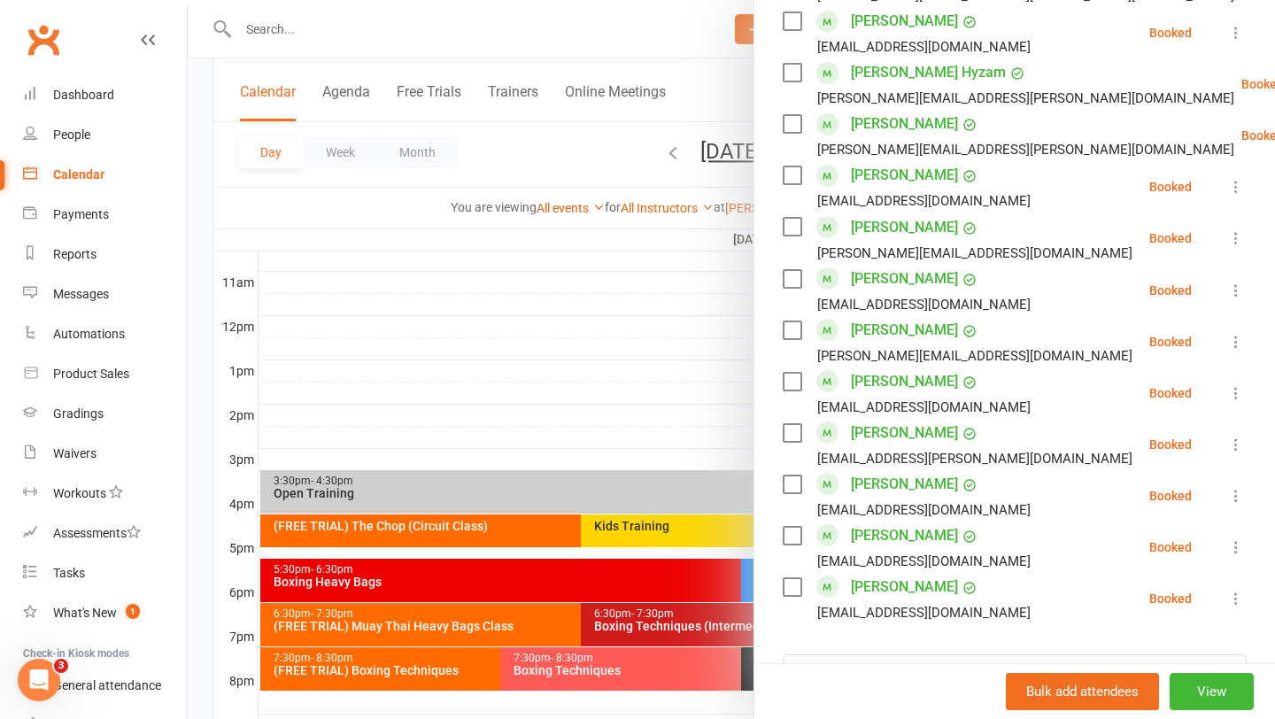
scroll to position [885, 0]
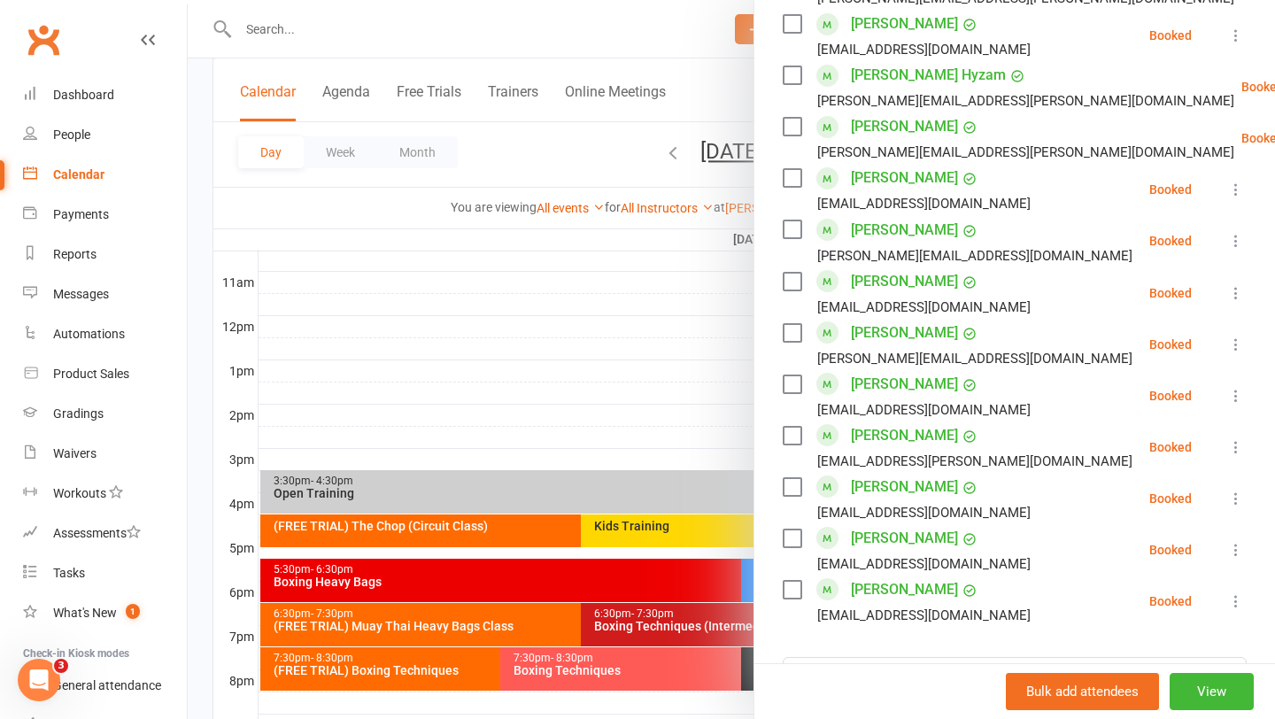
click at [437, 618] on div at bounding box center [731, 359] width 1087 height 719
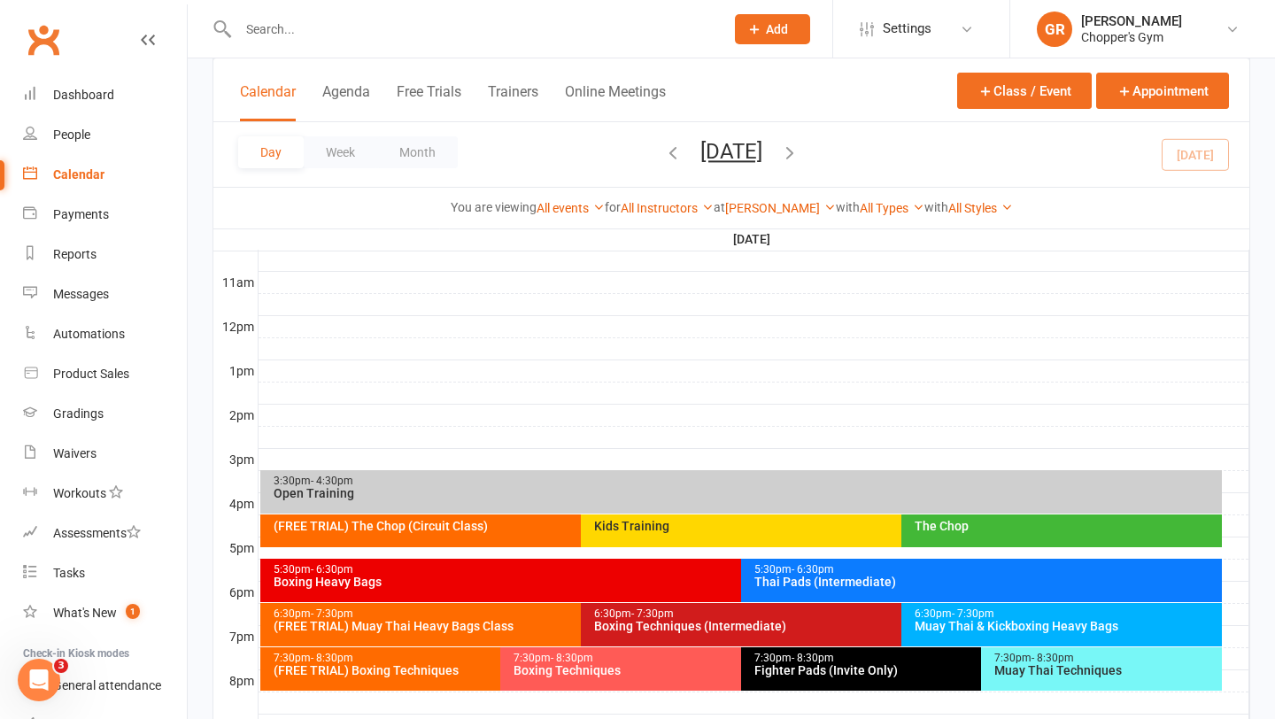
click at [429, 620] on div "(FREE TRIAL) Muay Thai Heavy Bags Class" at bounding box center [576, 626] width 607 height 12
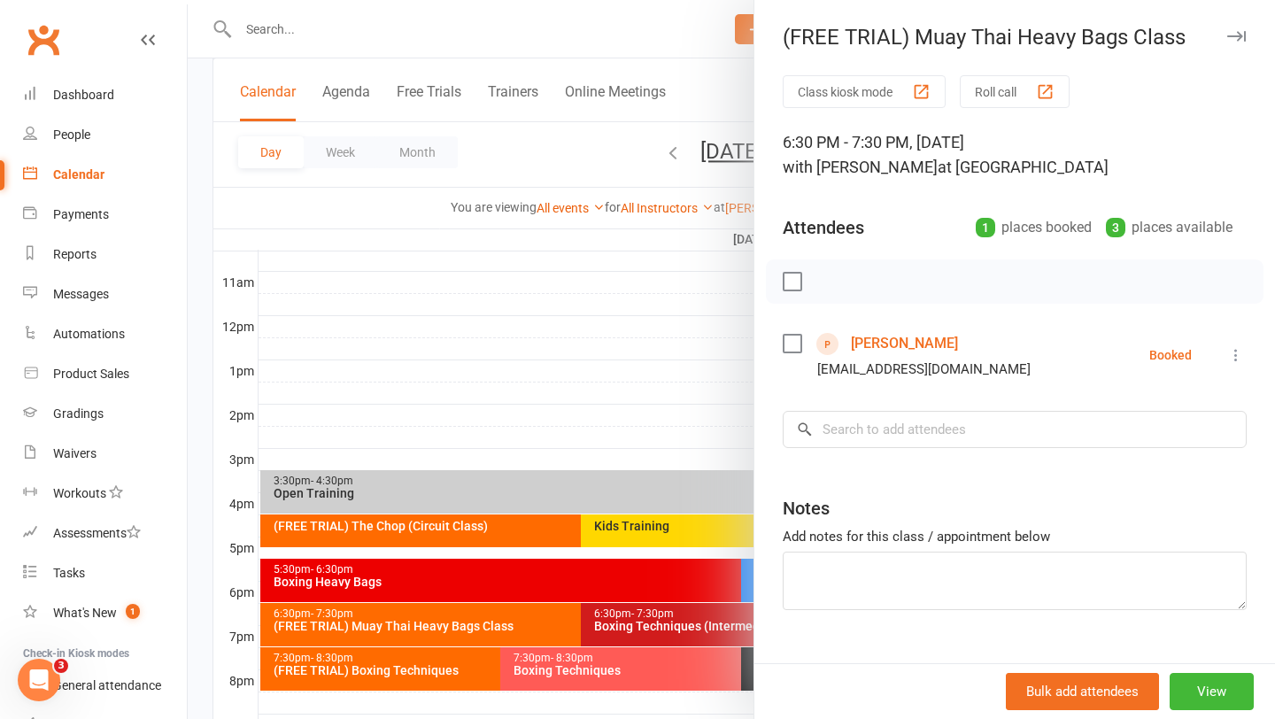
click at [583, 672] on div at bounding box center [731, 359] width 1087 height 719
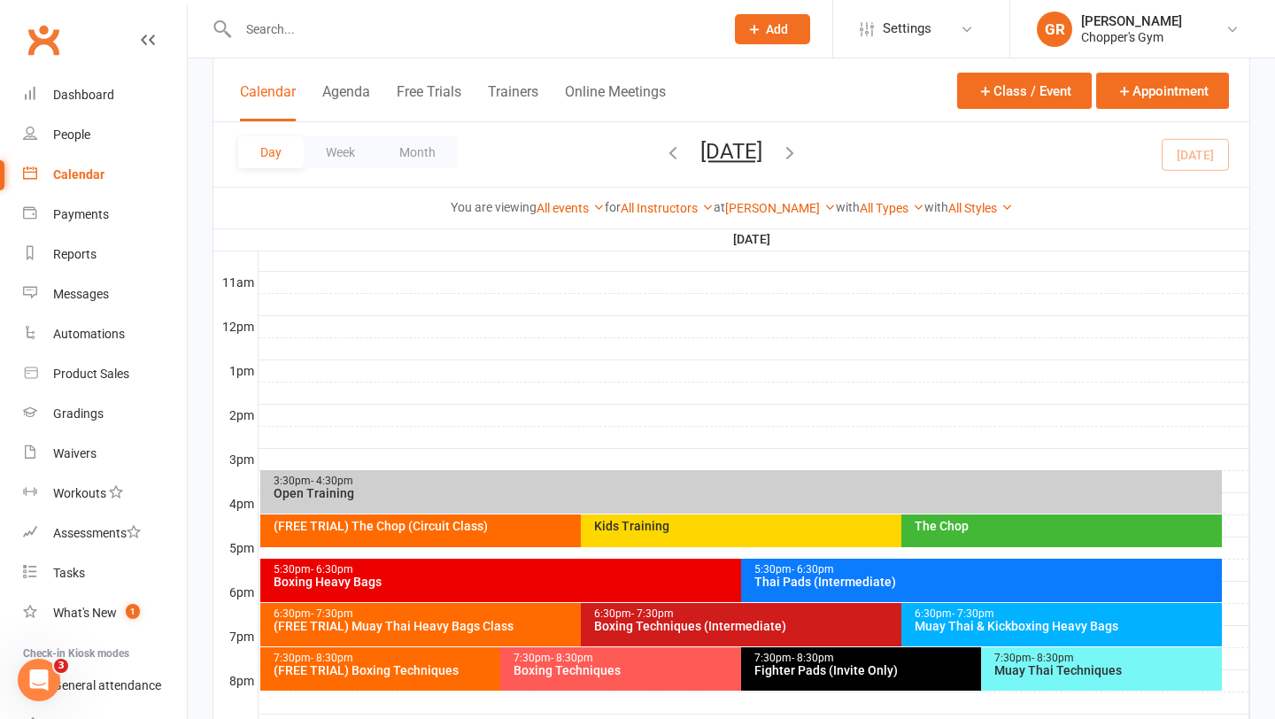
click at [583, 672] on div "Boxing Techniques" at bounding box center [736, 670] width 447 height 12
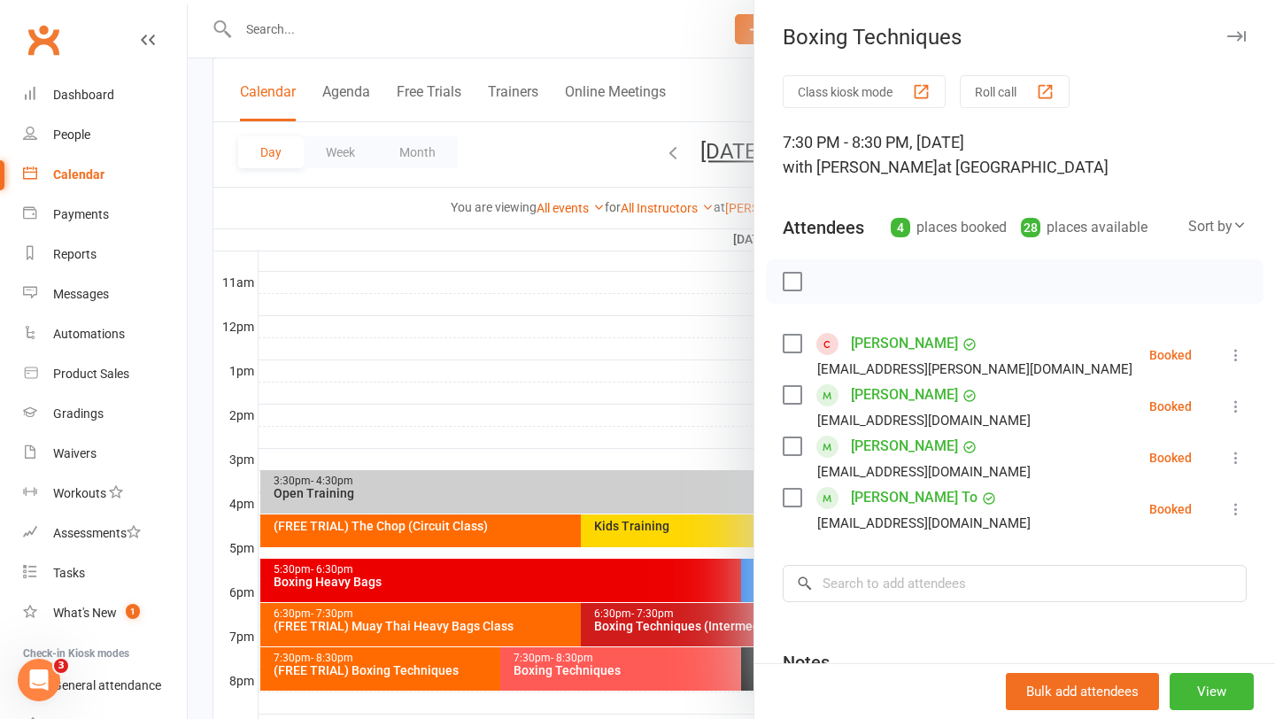
click at [708, 397] on div at bounding box center [731, 359] width 1087 height 719
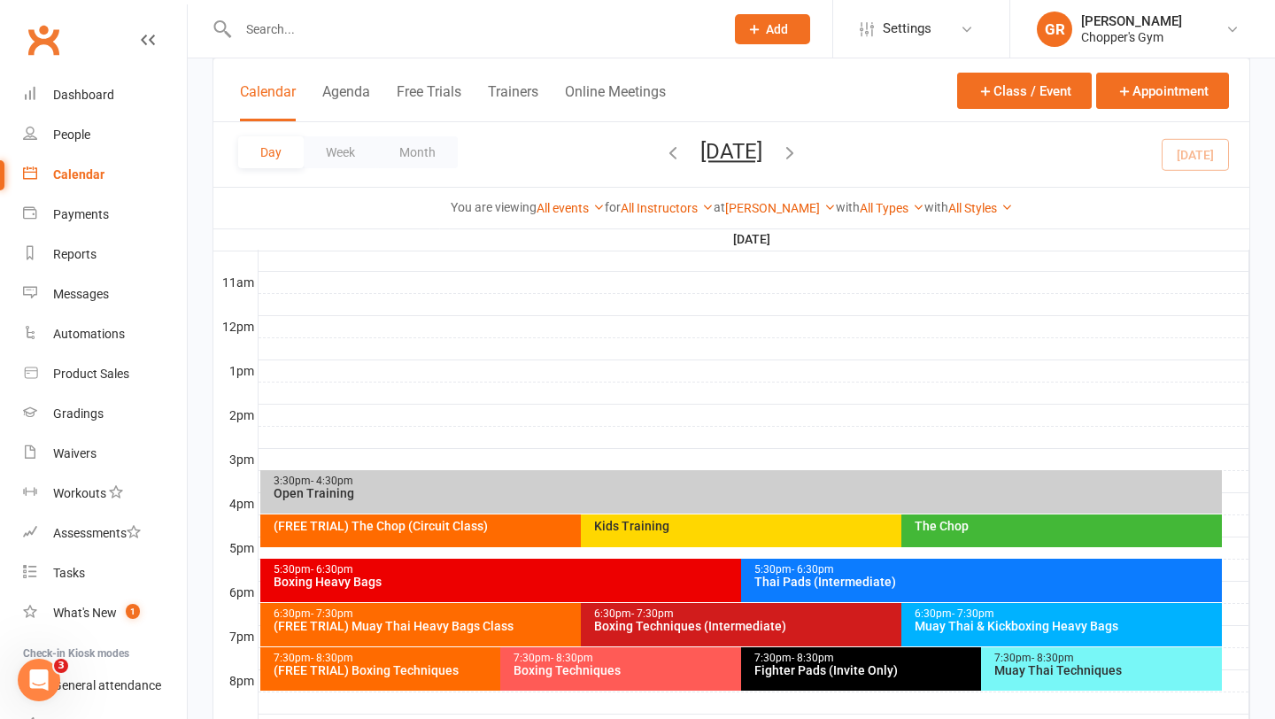
click at [1025, 673] on div "Muay Thai Techniques" at bounding box center [1105, 670] width 225 height 12
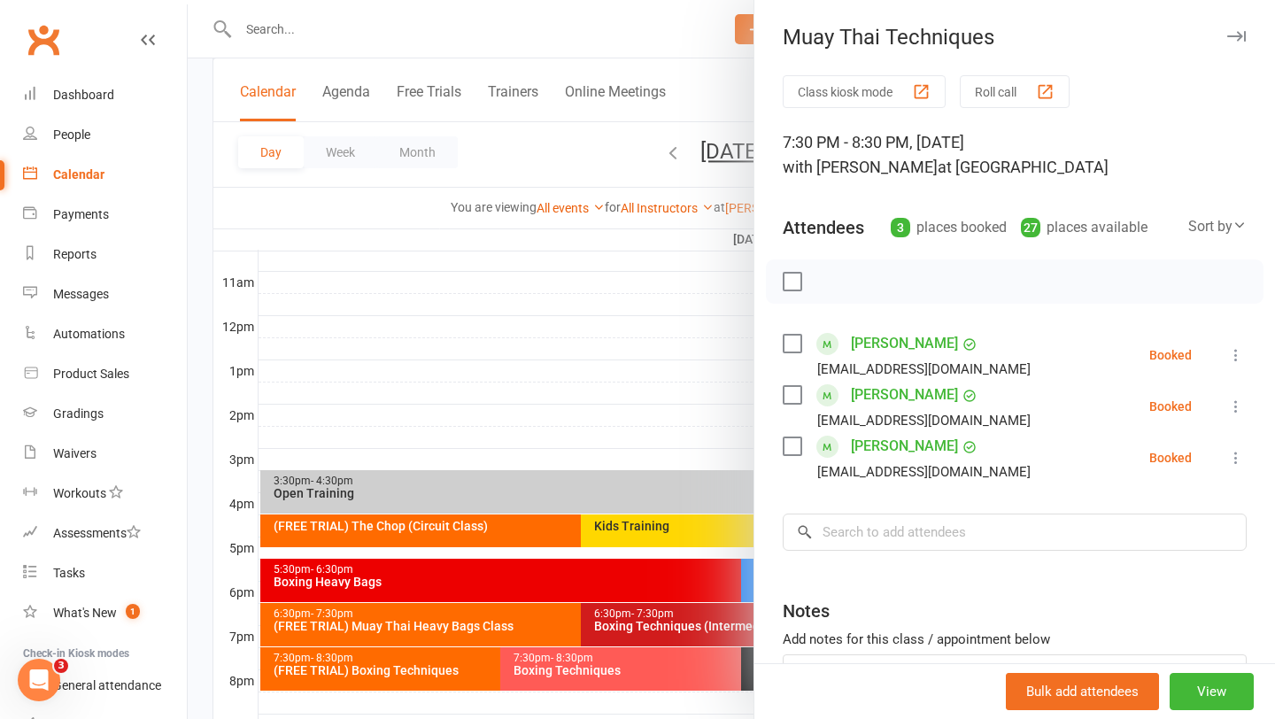
click at [690, 666] on div at bounding box center [731, 359] width 1087 height 719
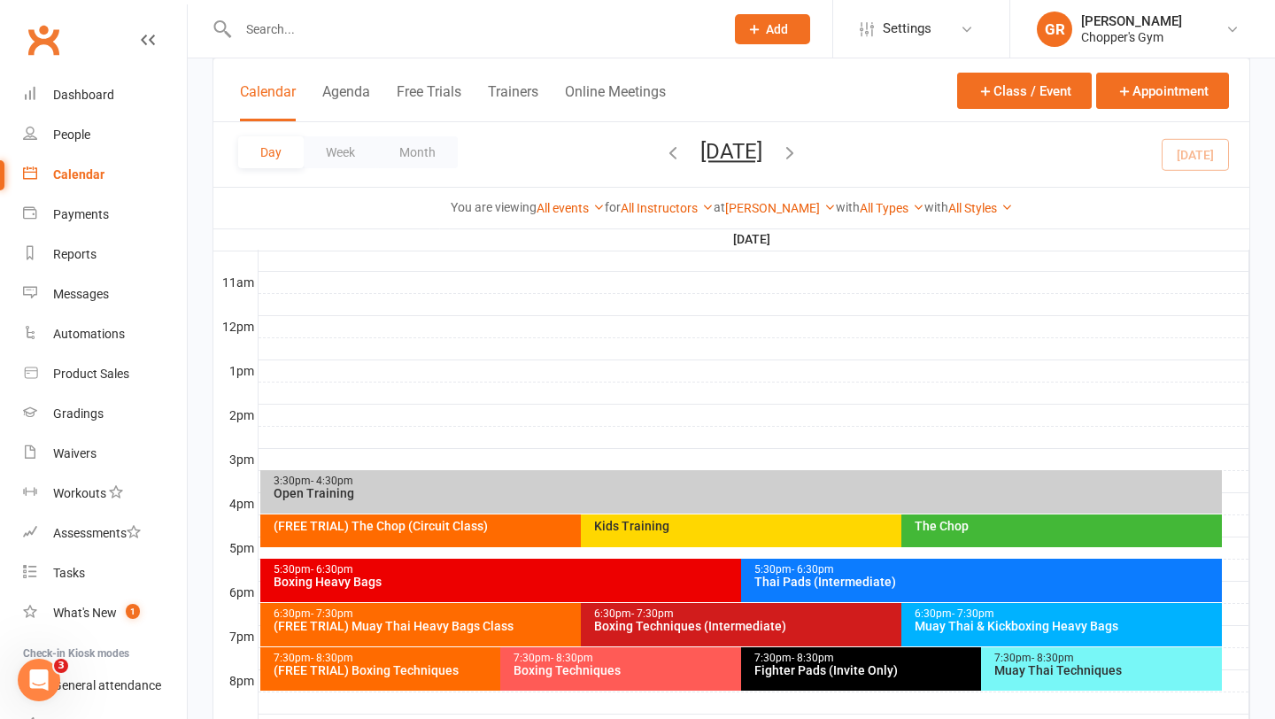
click at [690, 666] on div "Boxing Techniques" at bounding box center [736, 670] width 447 height 12
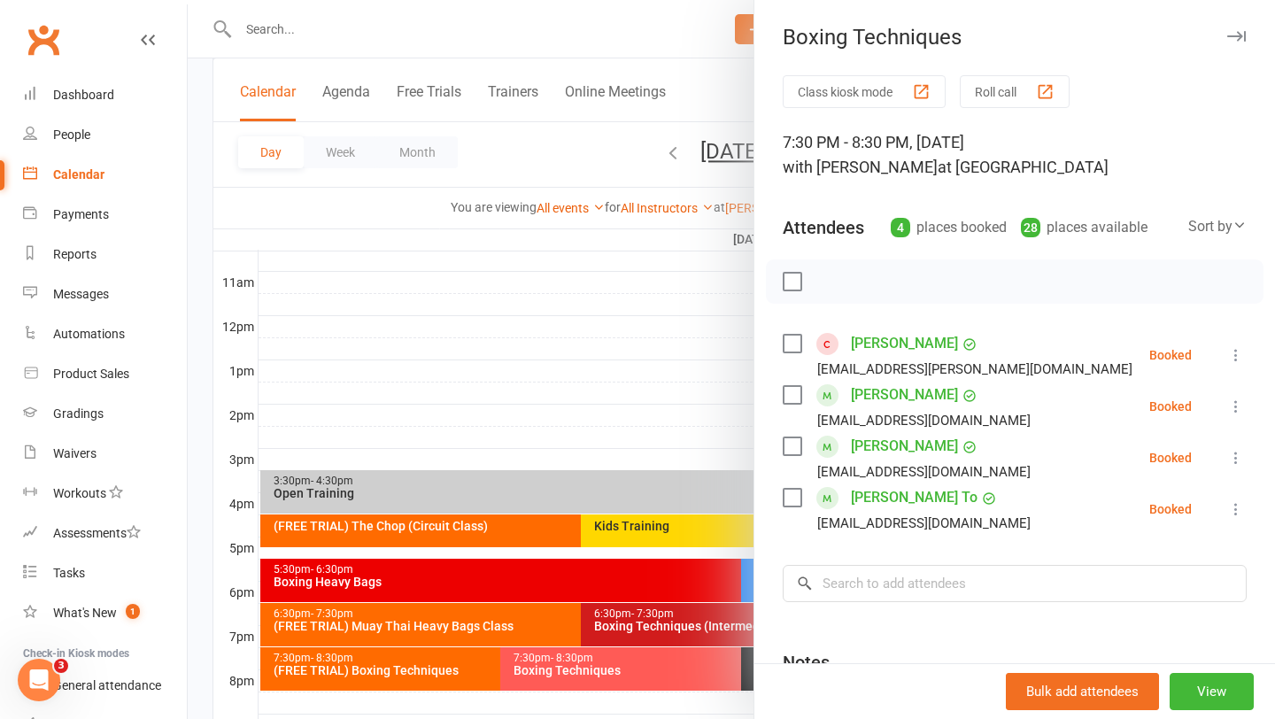
click at [404, 666] on div at bounding box center [731, 359] width 1087 height 719
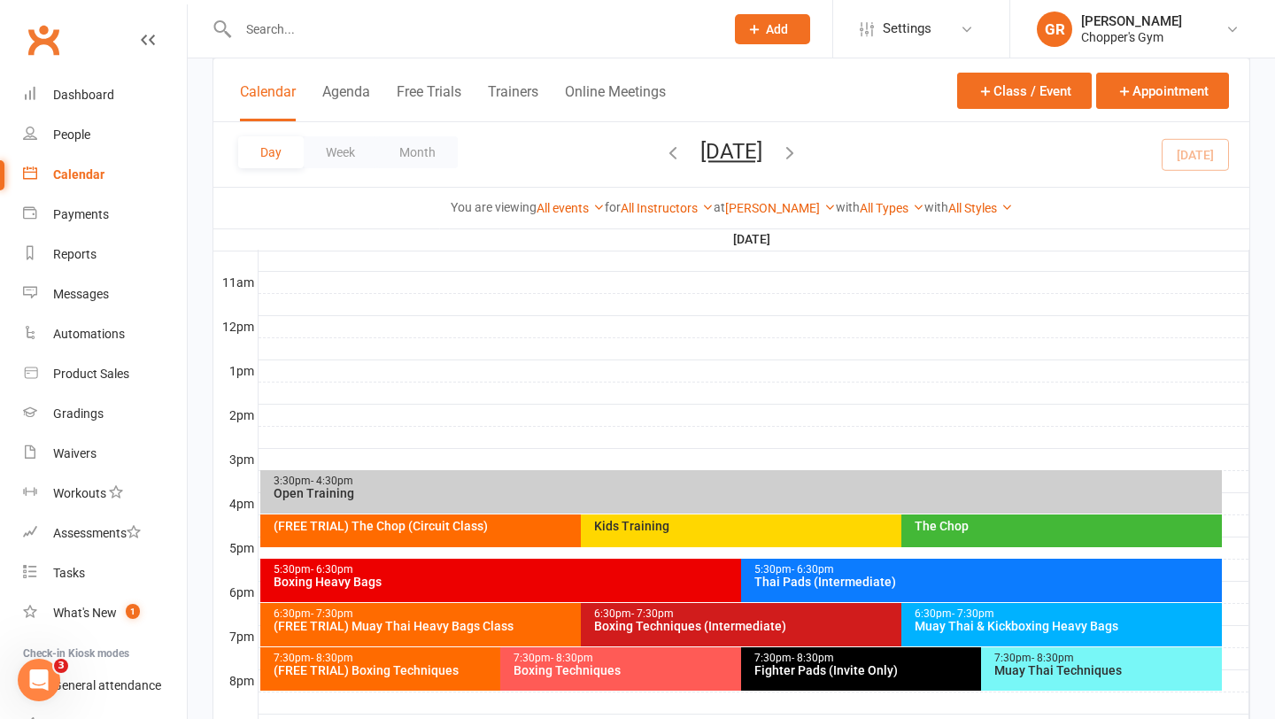
click at [404, 666] on div "(FREE TRIAL) Boxing Techniques" at bounding box center [496, 670] width 447 height 12
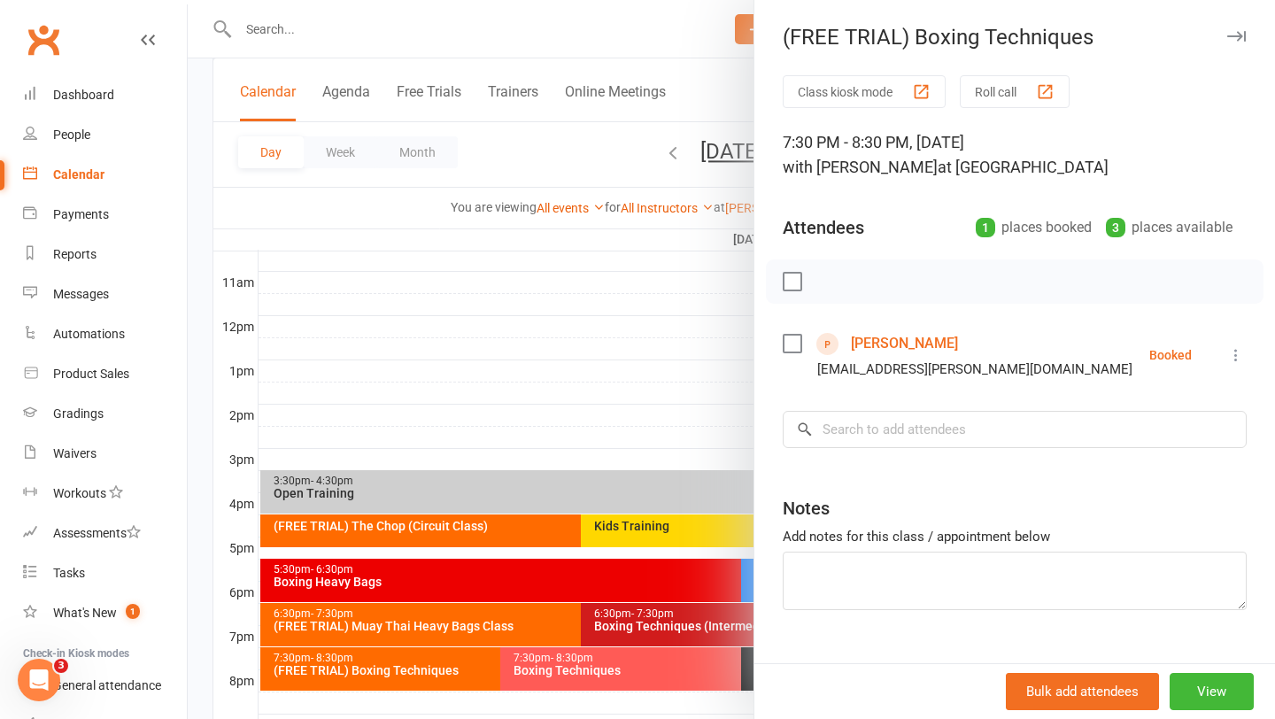
click at [431, 640] on div at bounding box center [731, 359] width 1087 height 719
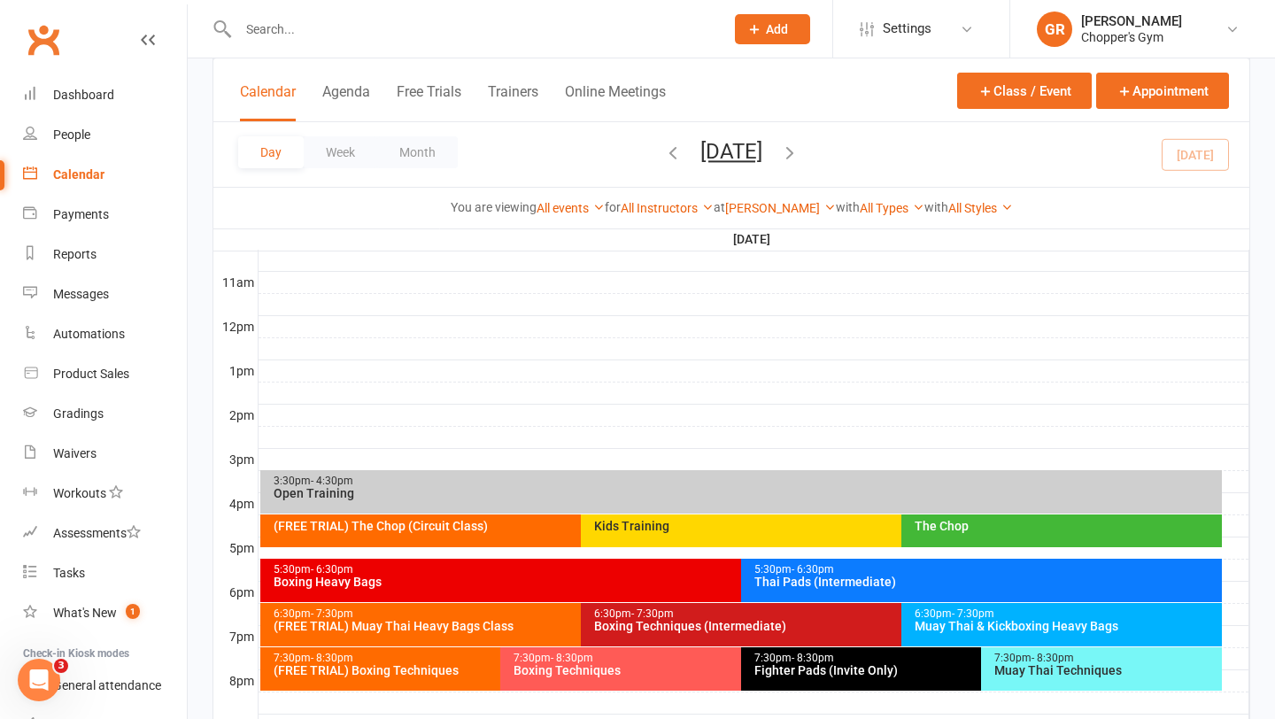
click at [431, 640] on div "6:30pm - 7:30pm (FREE TRIAL) Muay Thai Heavy Bags Class" at bounding box center [571, 624] width 623 height 43
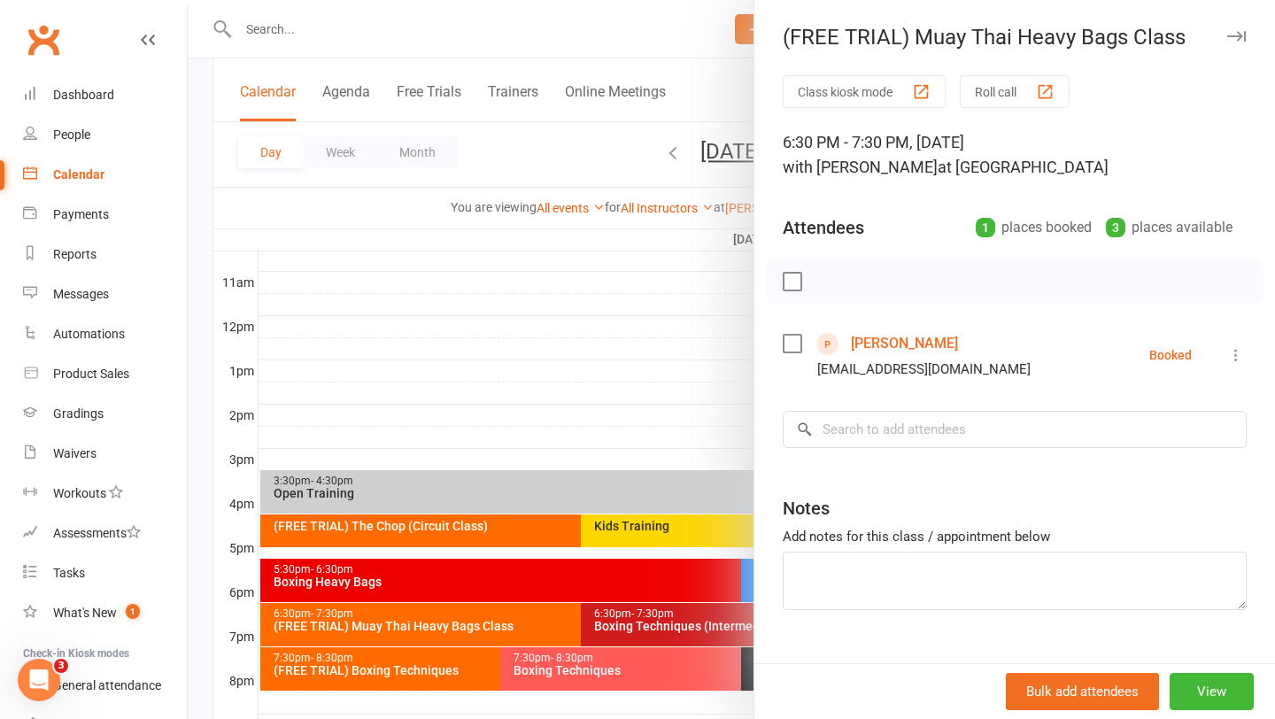
click at [575, 452] on div at bounding box center [731, 359] width 1087 height 719
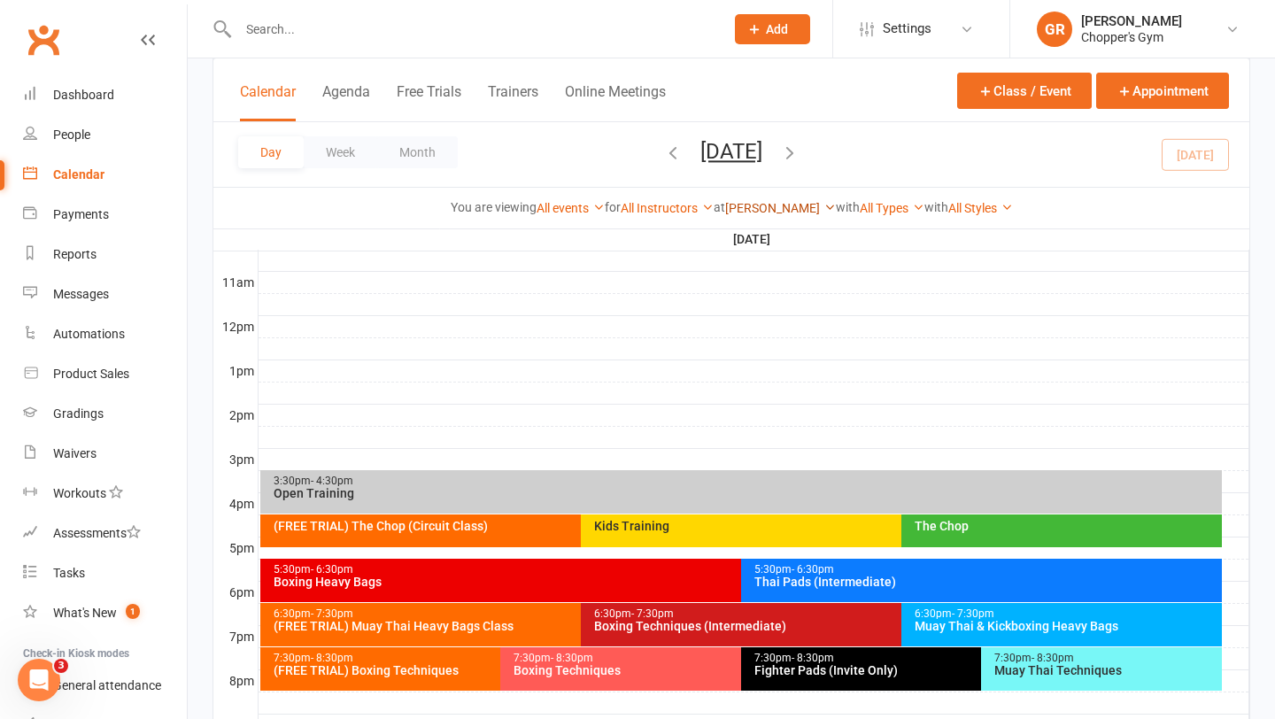
click at [774, 206] on link "[PERSON_NAME]" at bounding box center [780, 208] width 111 height 14
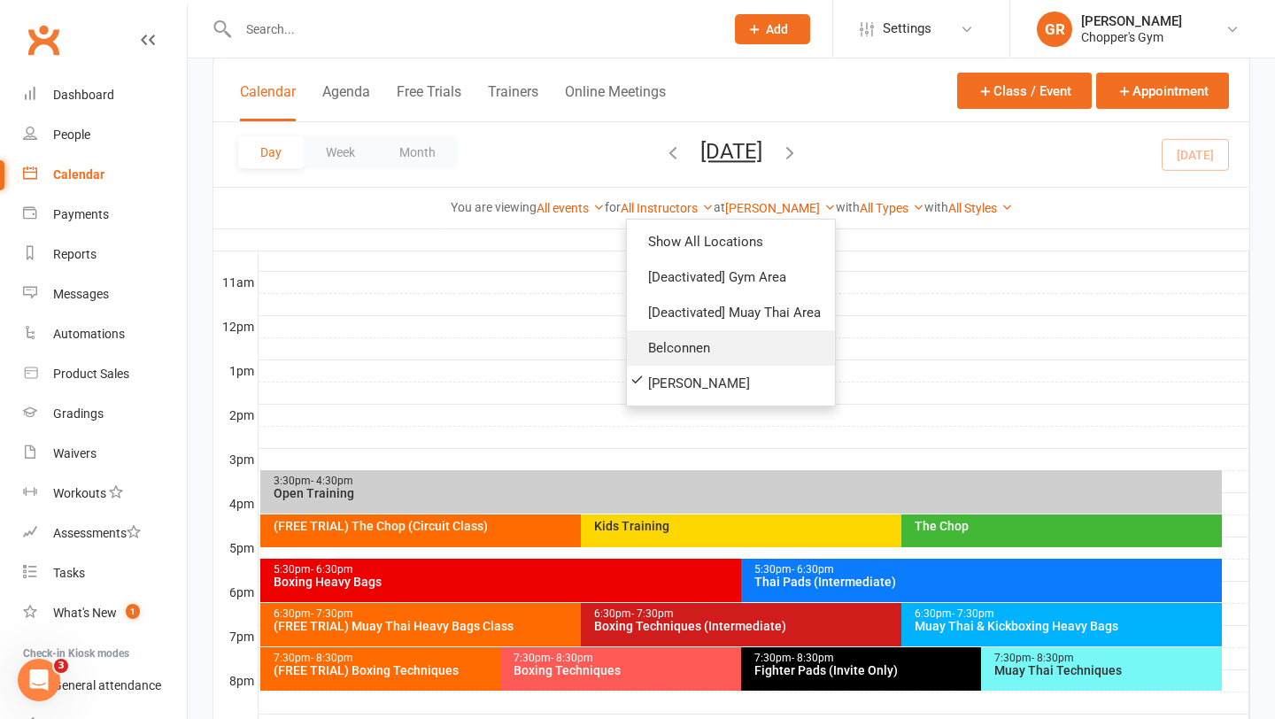
click at [710, 344] on link "Belconnen" at bounding box center [731, 347] width 208 height 35
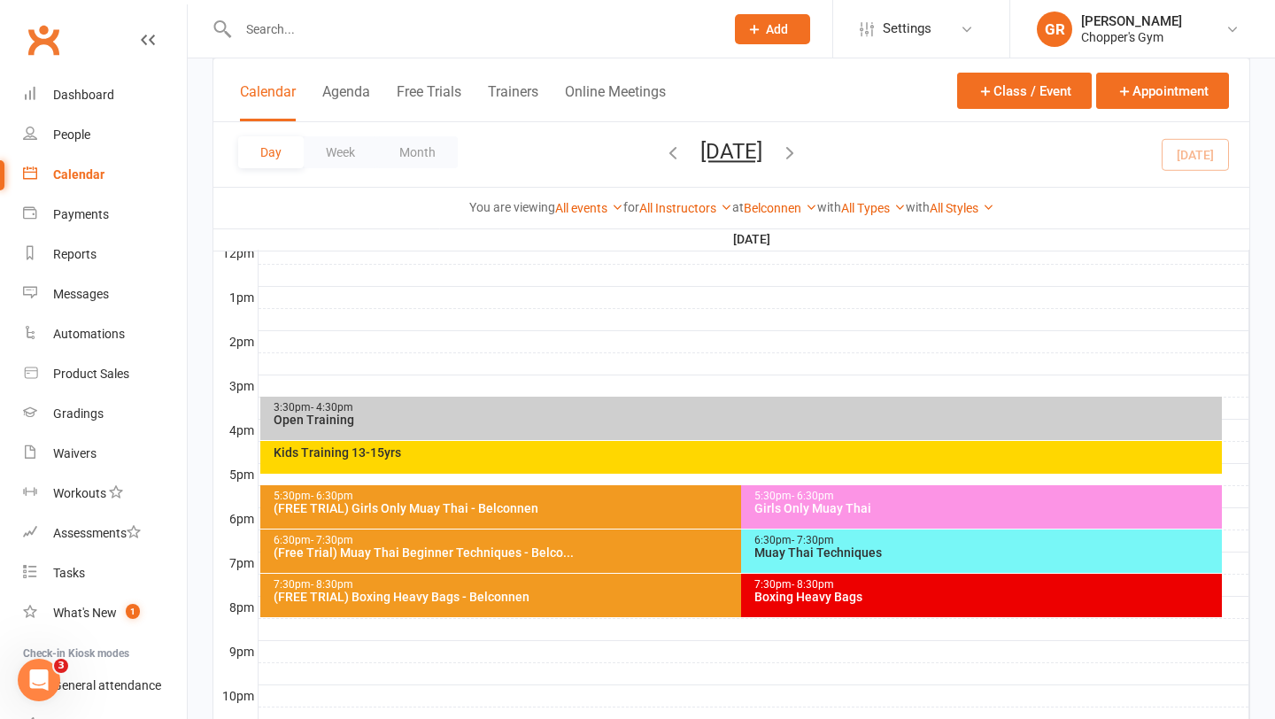
scroll to position [692, 0]
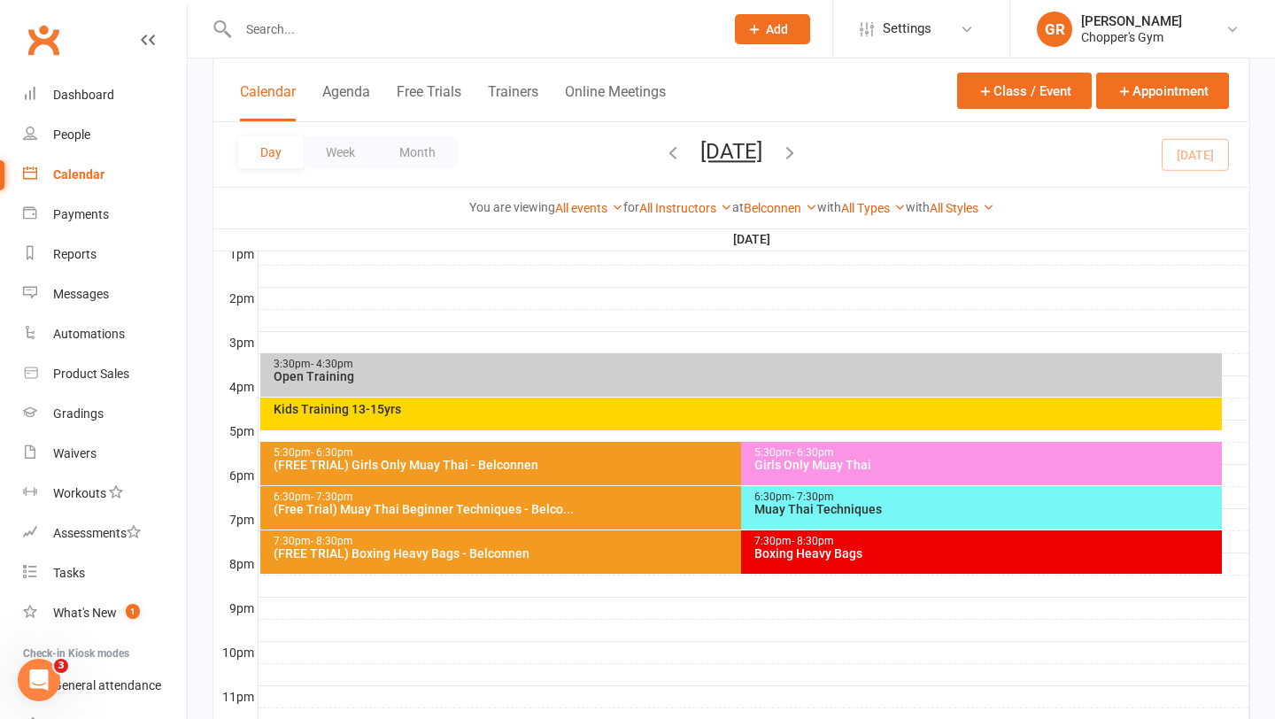
click at [719, 412] on div "Kids Training 13-15yrs" at bounding box center [746, 409] width 947 height 12
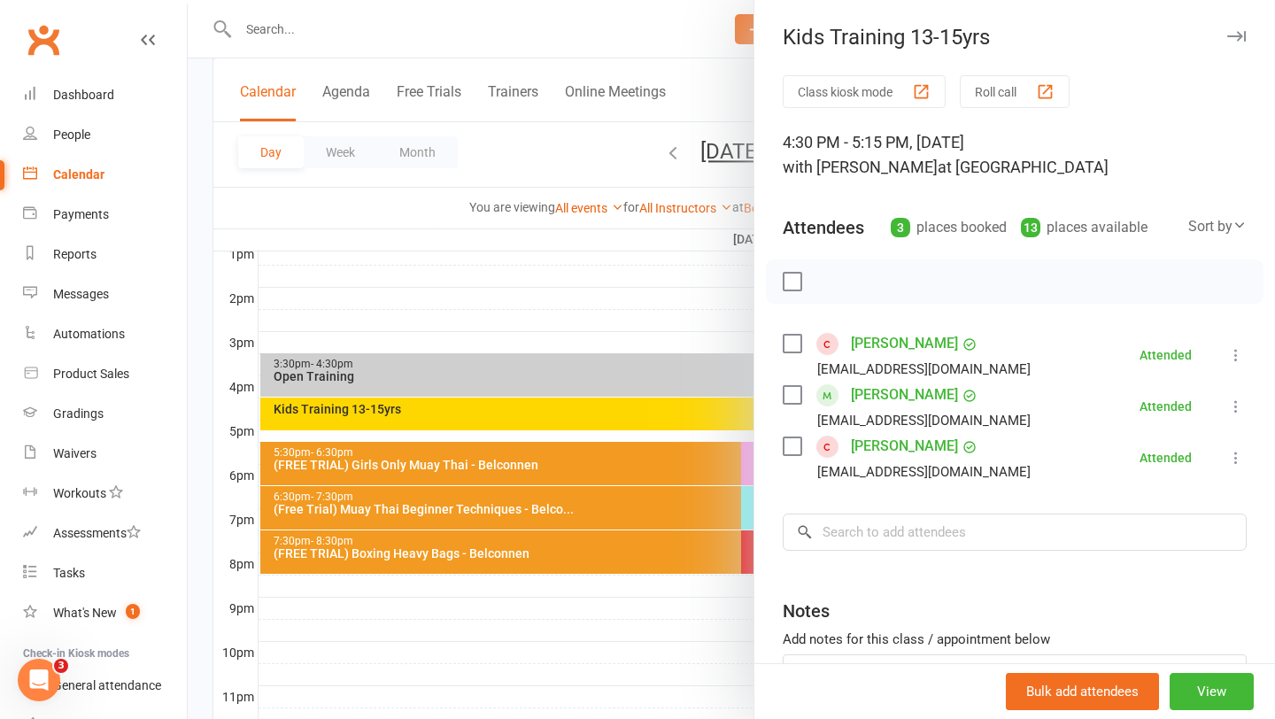
click at [445, 21] on div at bounding box center [731, 359] width 1087 height 719
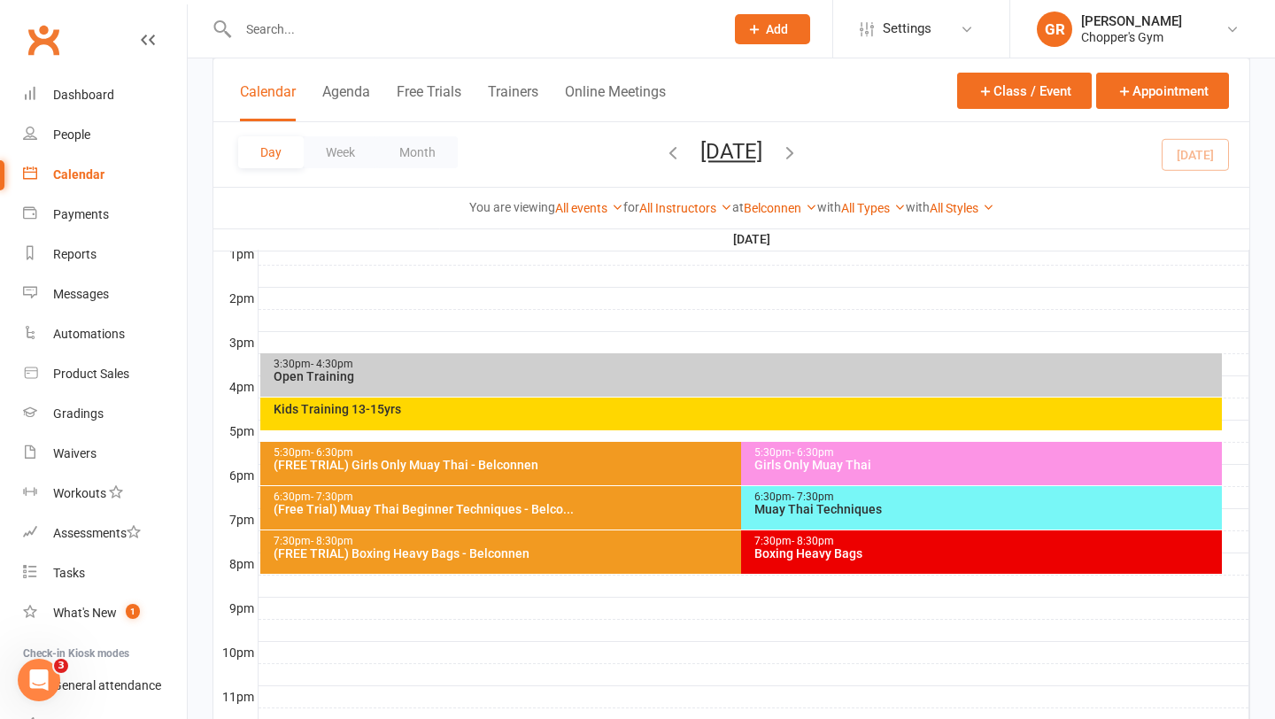
click at [423, 28] on input "text" at bounding box center [472, 29] width 479 height 25
type input "tim ridgeway"
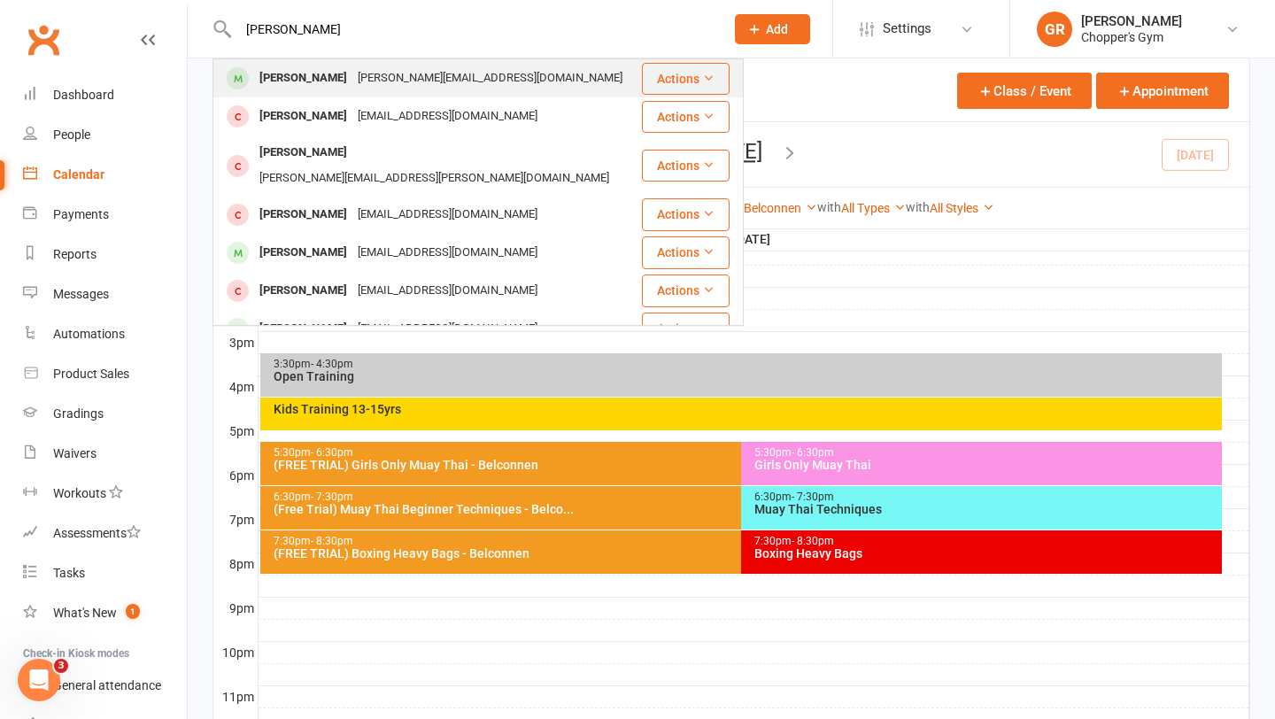
click at [442, 76] on div "tim.ridgway2@gmail.com" at bounding box center [489, 79] width 275 height 26
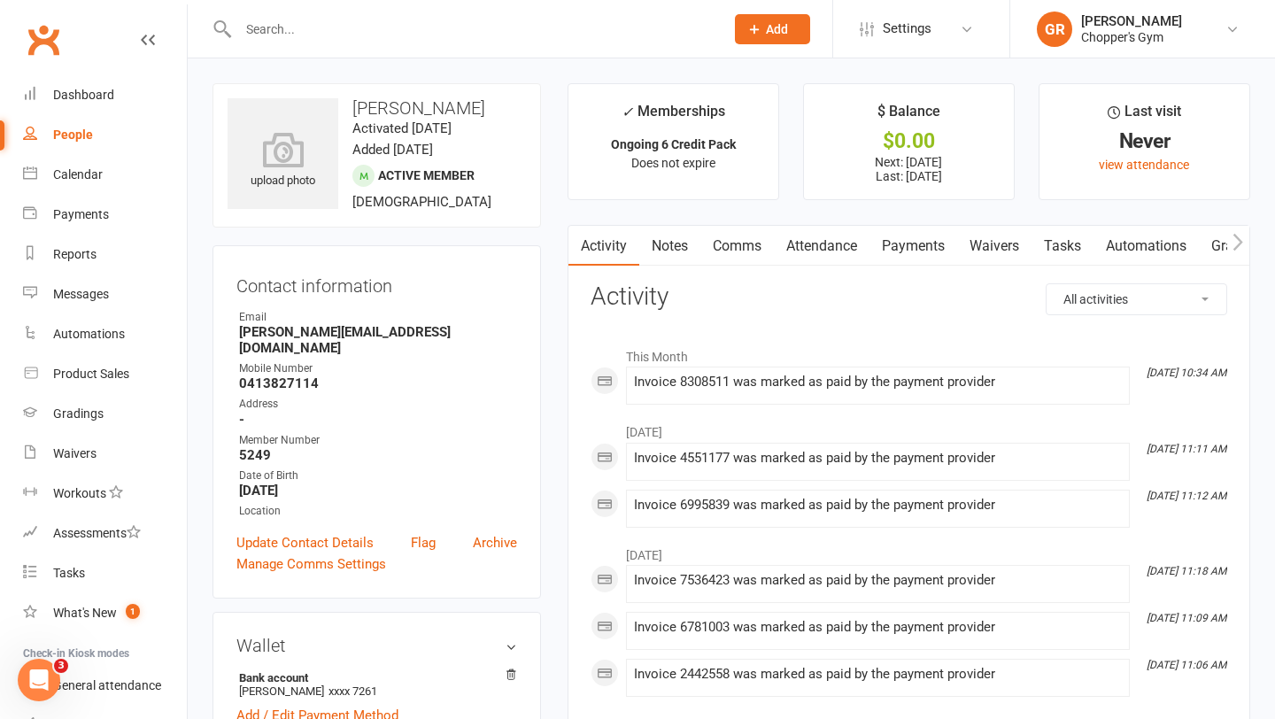
click at [889, 247] on link "Payments" at bounding box center [913, 246] width 88 height 41
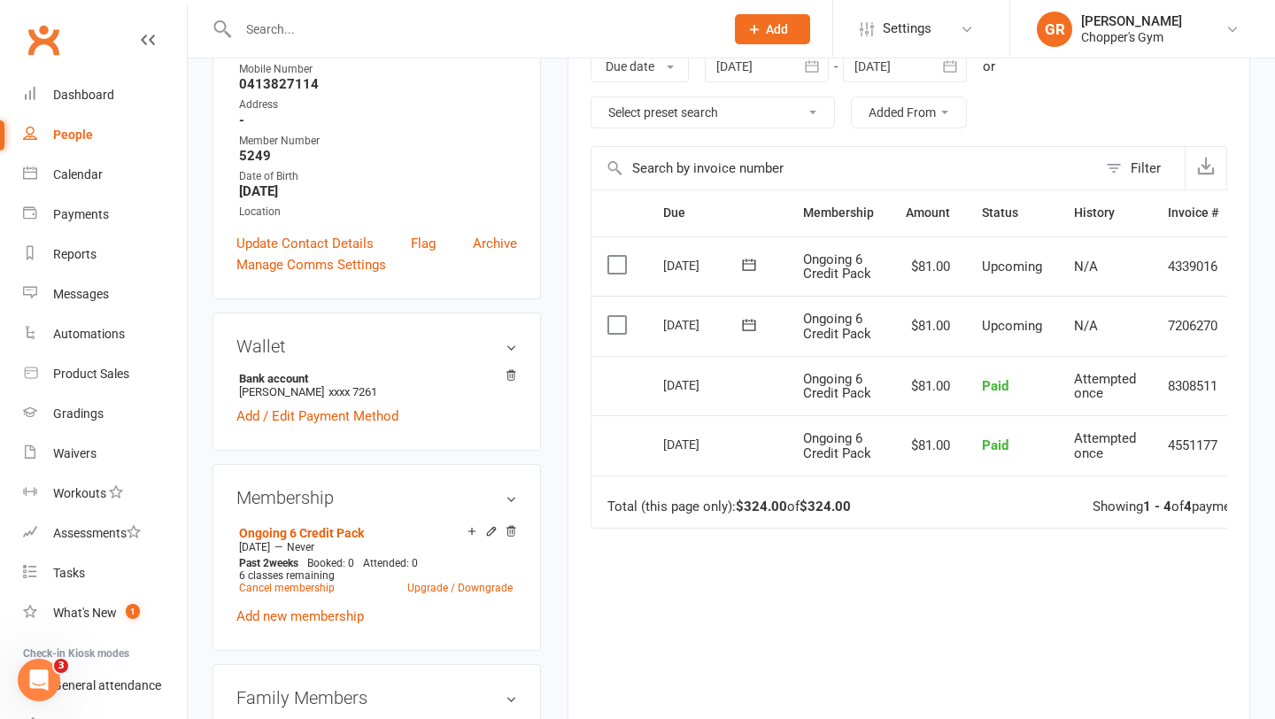
scroll to position [311, 0]
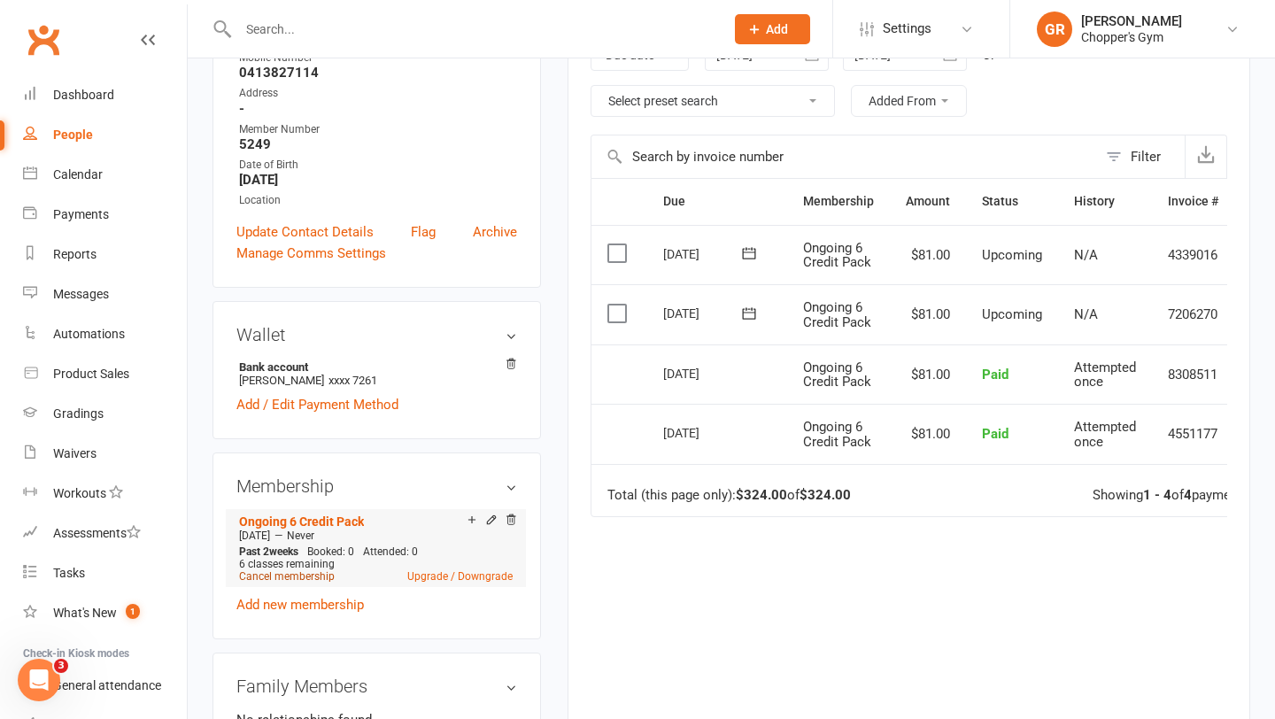
click at [304, 570] on link "Cancel membership" at bounding box center [287, 576] width 96 height 12
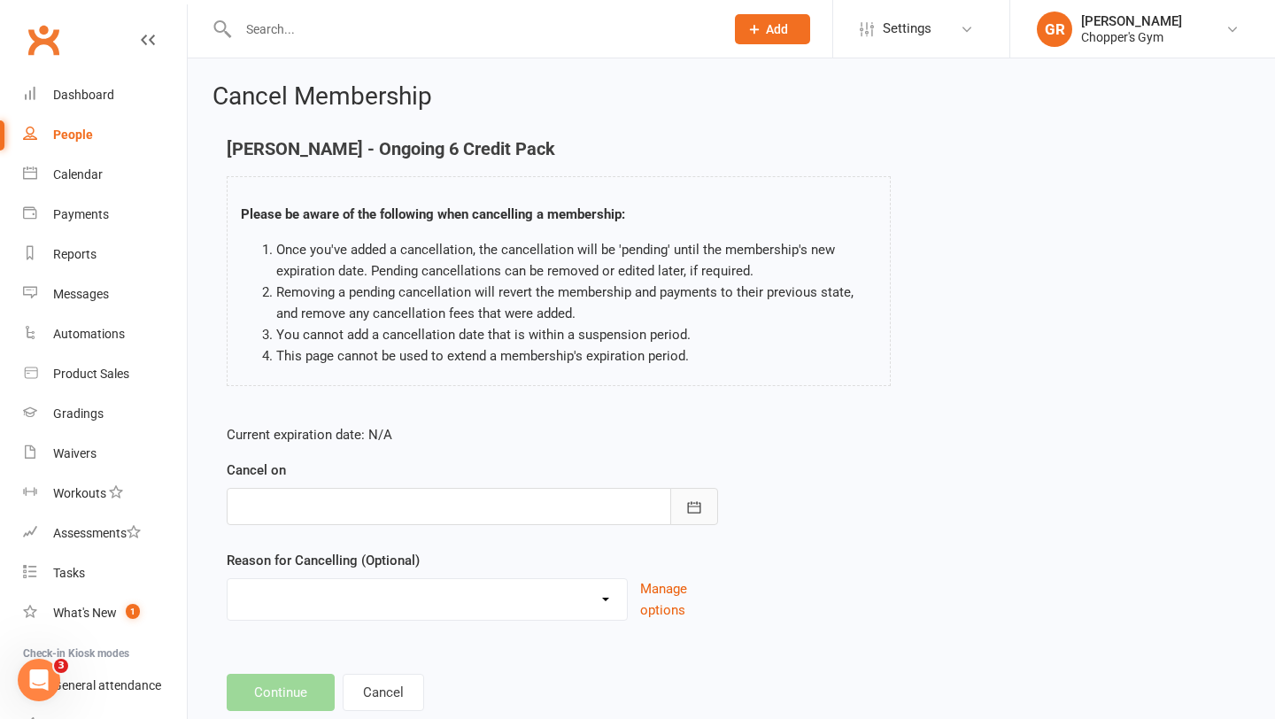
click at [695, 505] on icon "button" at bounding box center [694, 507] width 18 height 18
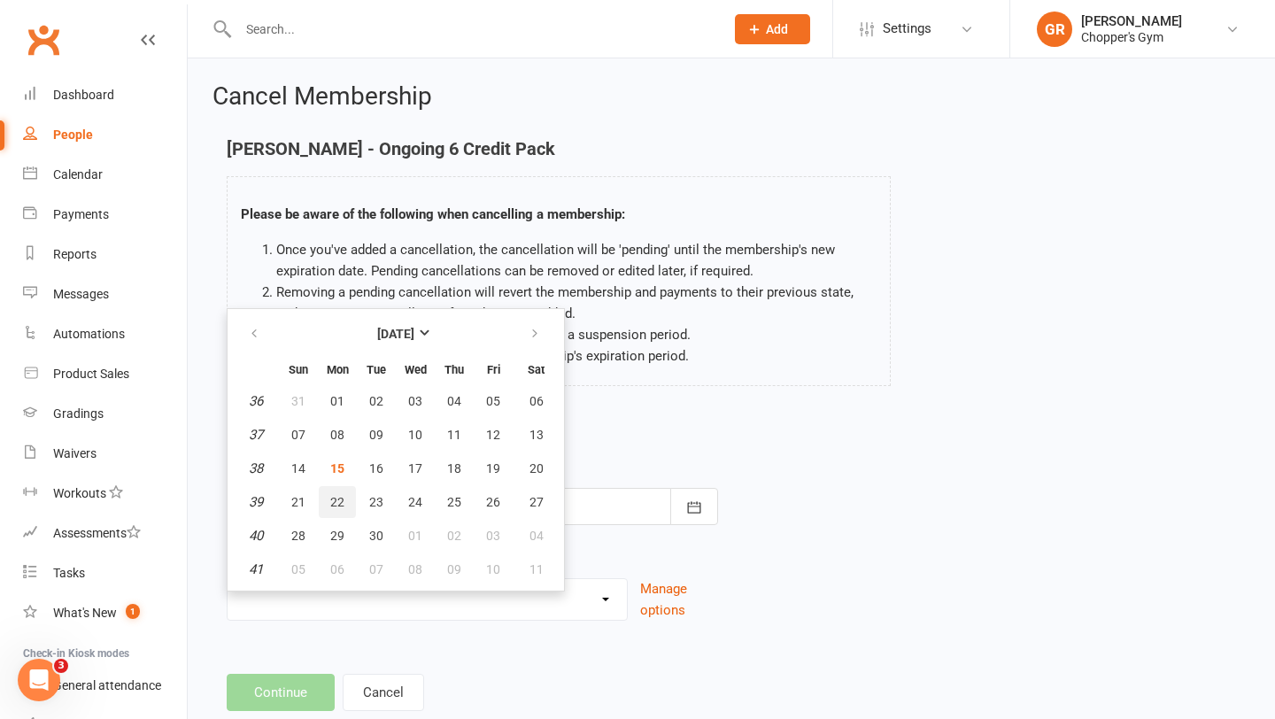
click at [332, 503] on span "22" at bounding box center [337, 502] width 14 height 14
type input "[DATE]"
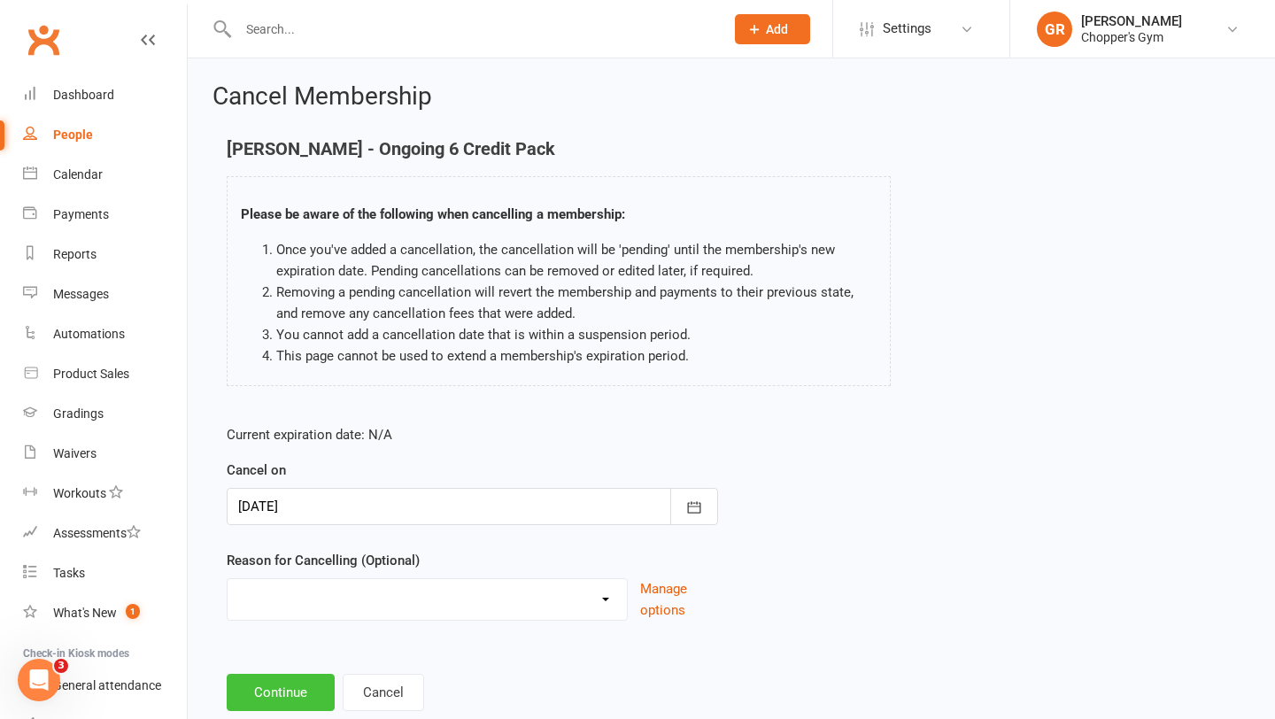
click at [304, 683] on button "Continue" at bounding box center [281, 692] width 108 height 37
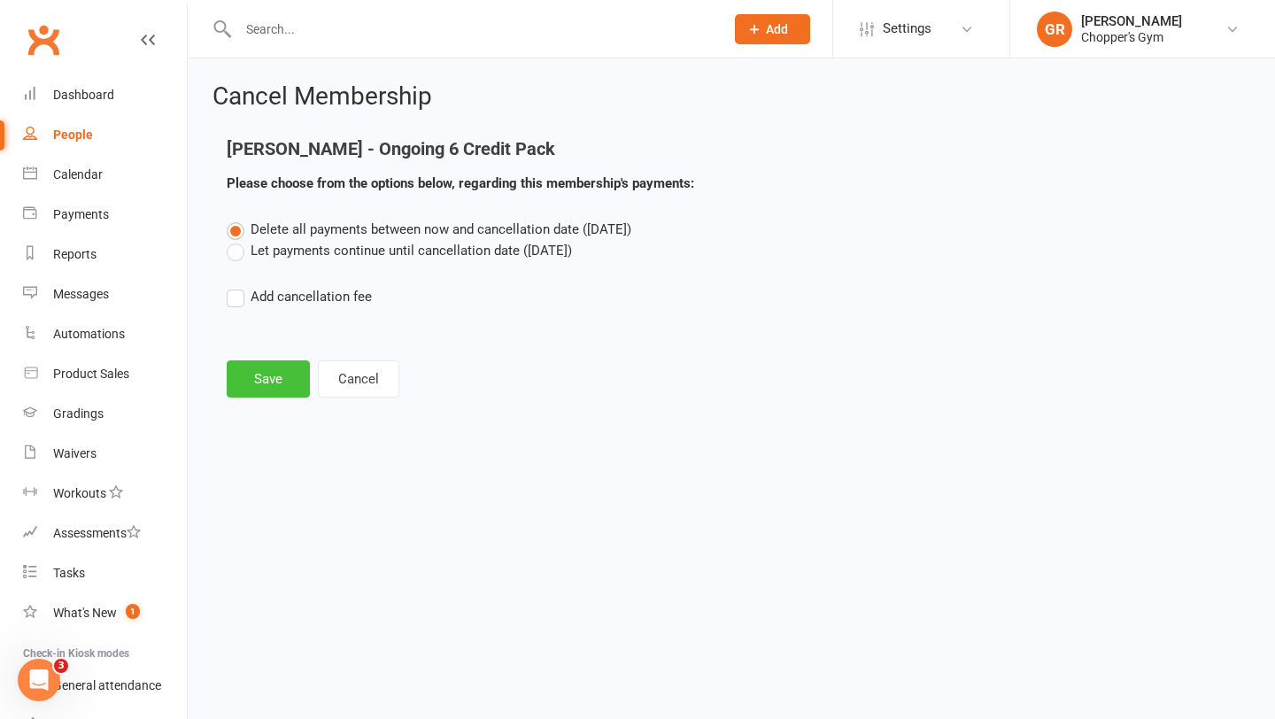
click at [279, 374] on button "Save" at bounding box center [268, 378] width 83 height 37
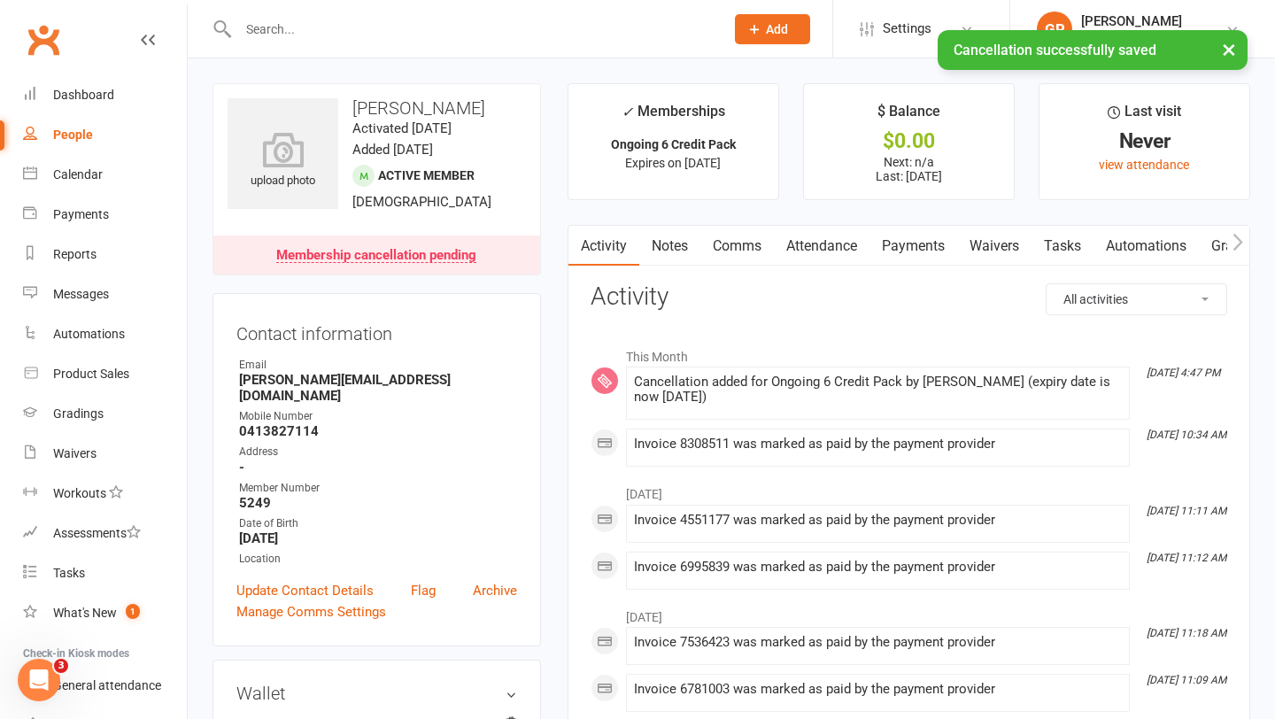
click at [917, 259] on link "Payments" at bounding box center [913, 246] width 88 height 41
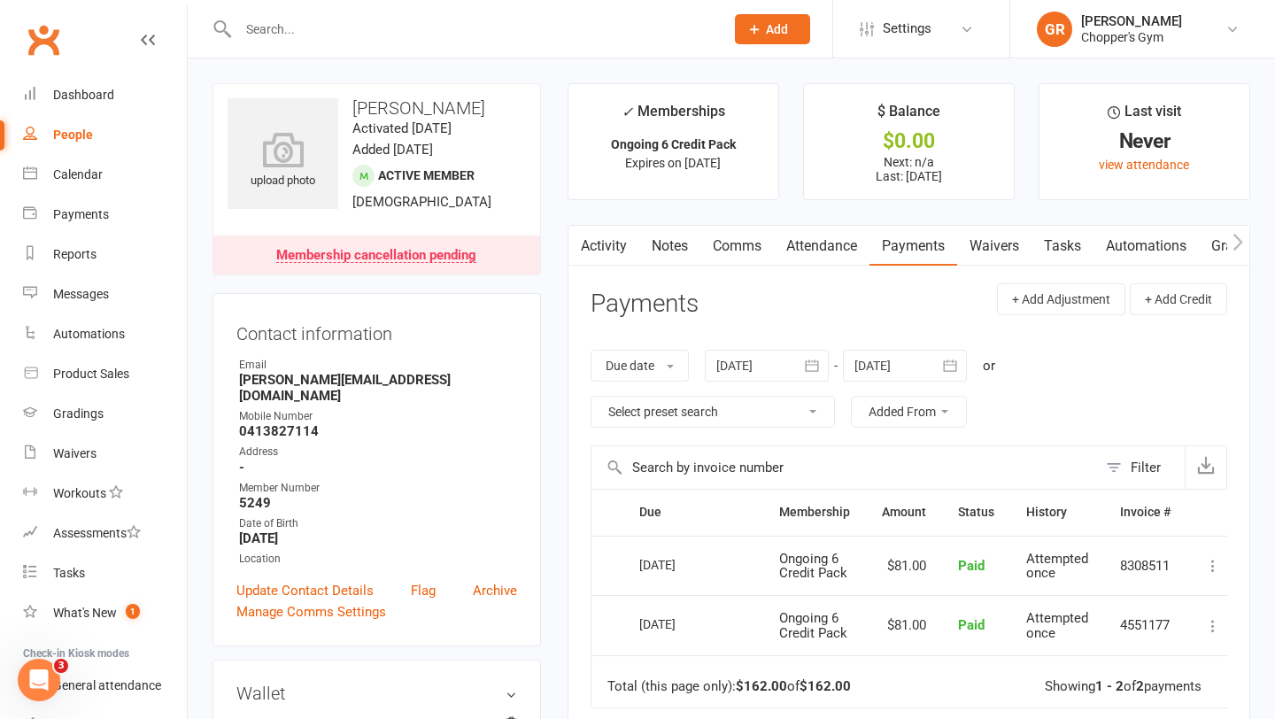
click at [415, 27] on input "text" at bounding box center [472, 29] width 479 height 25
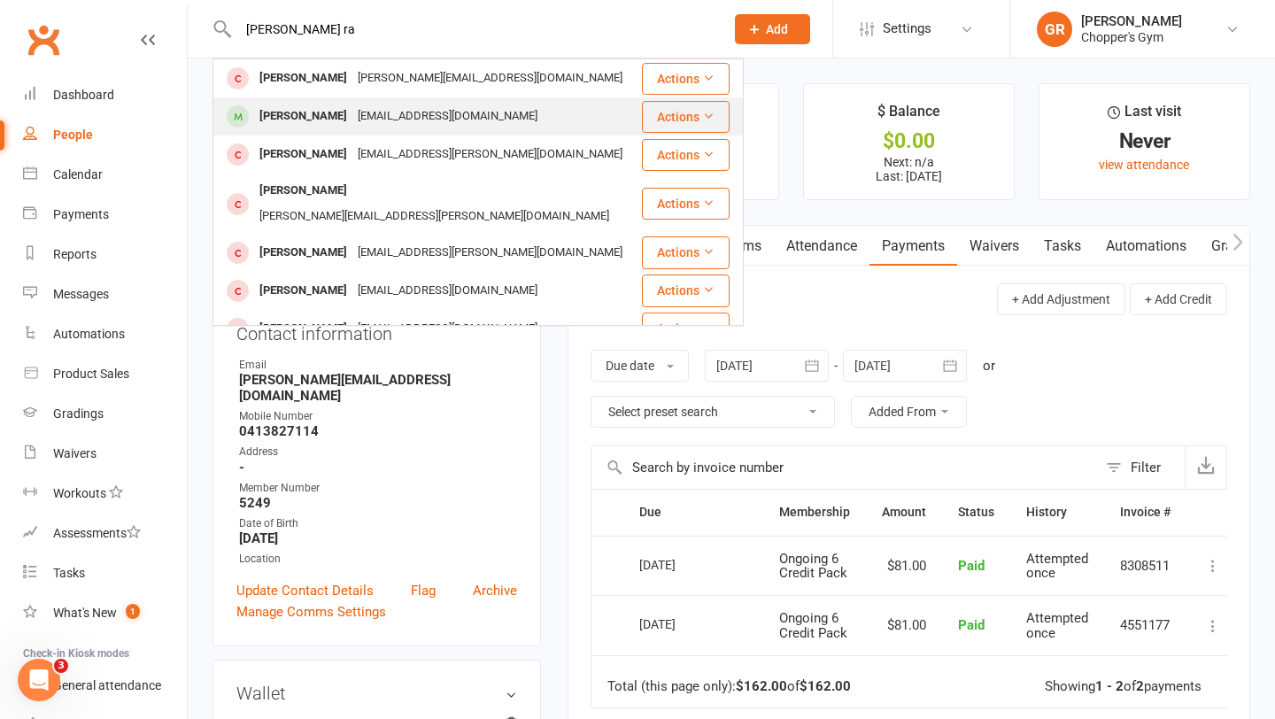
type input "bev ra"
click at [352, 111] on div "ioe@inorbit.com" at bounding box center [447, 117] width 190 height 26
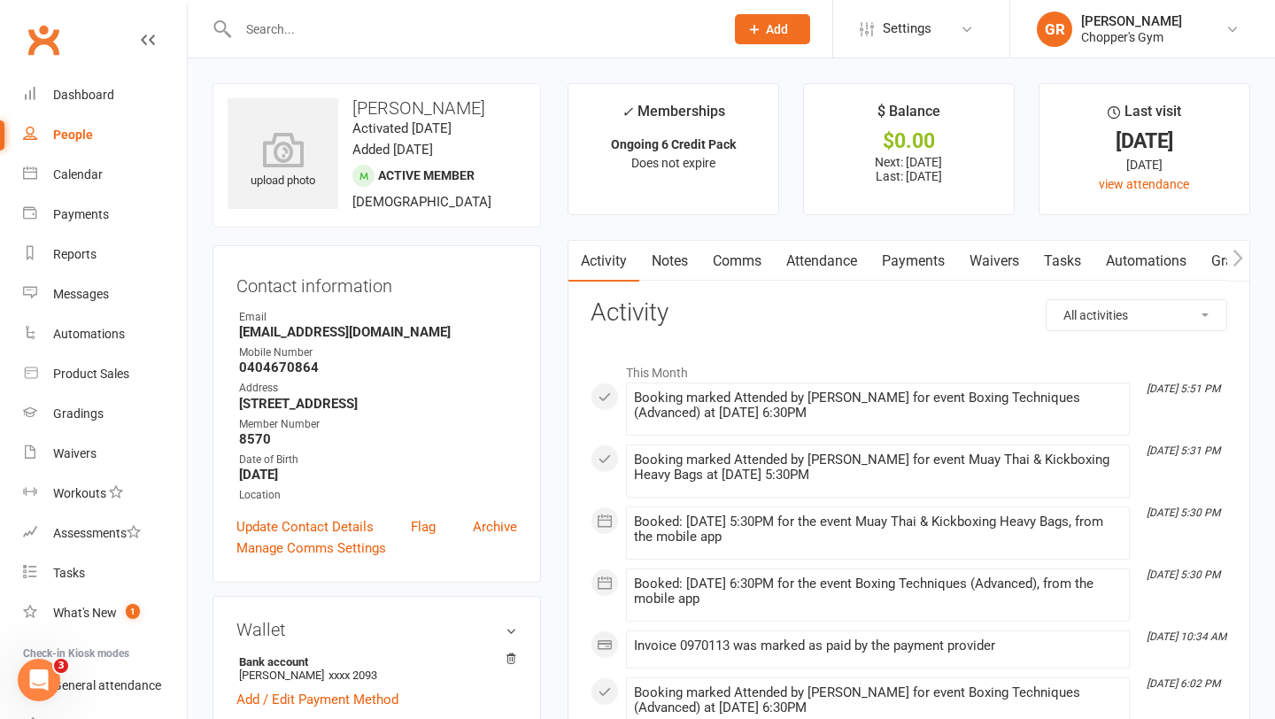
click at [920, 264] on link "Payments" at bounding box center [913, 261] width 88 height 41
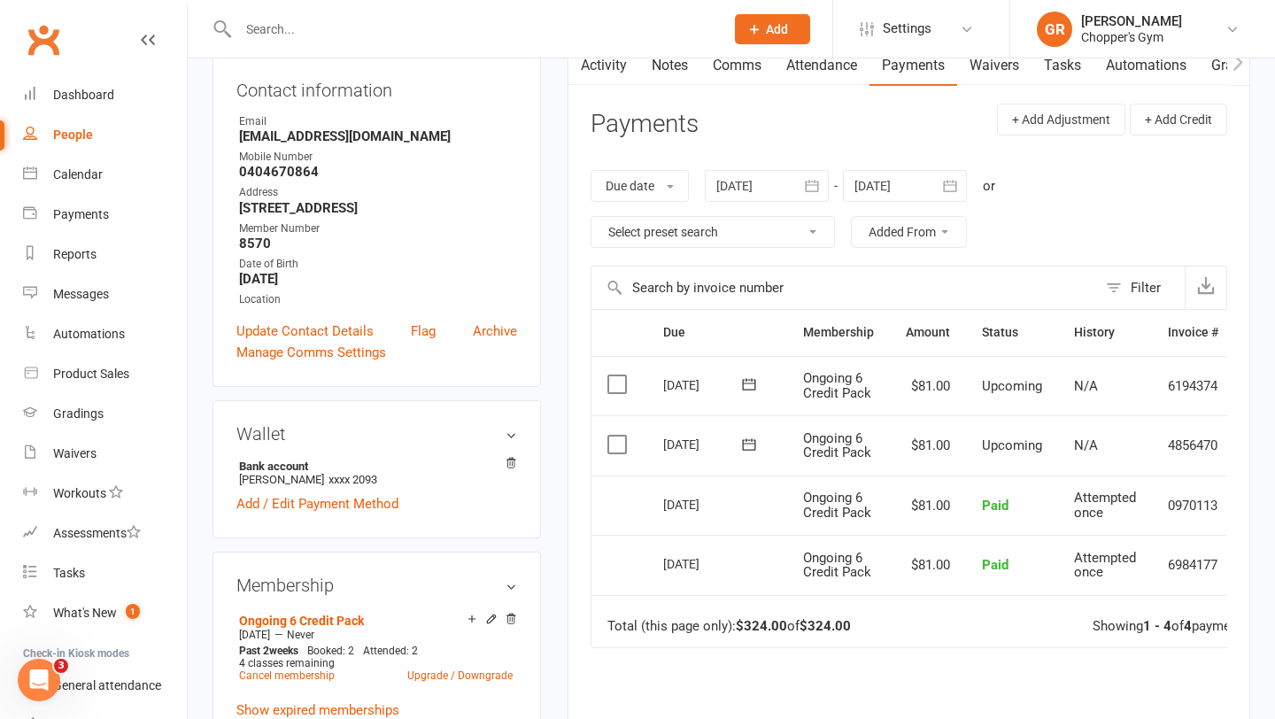
scroll to position [222, 0]
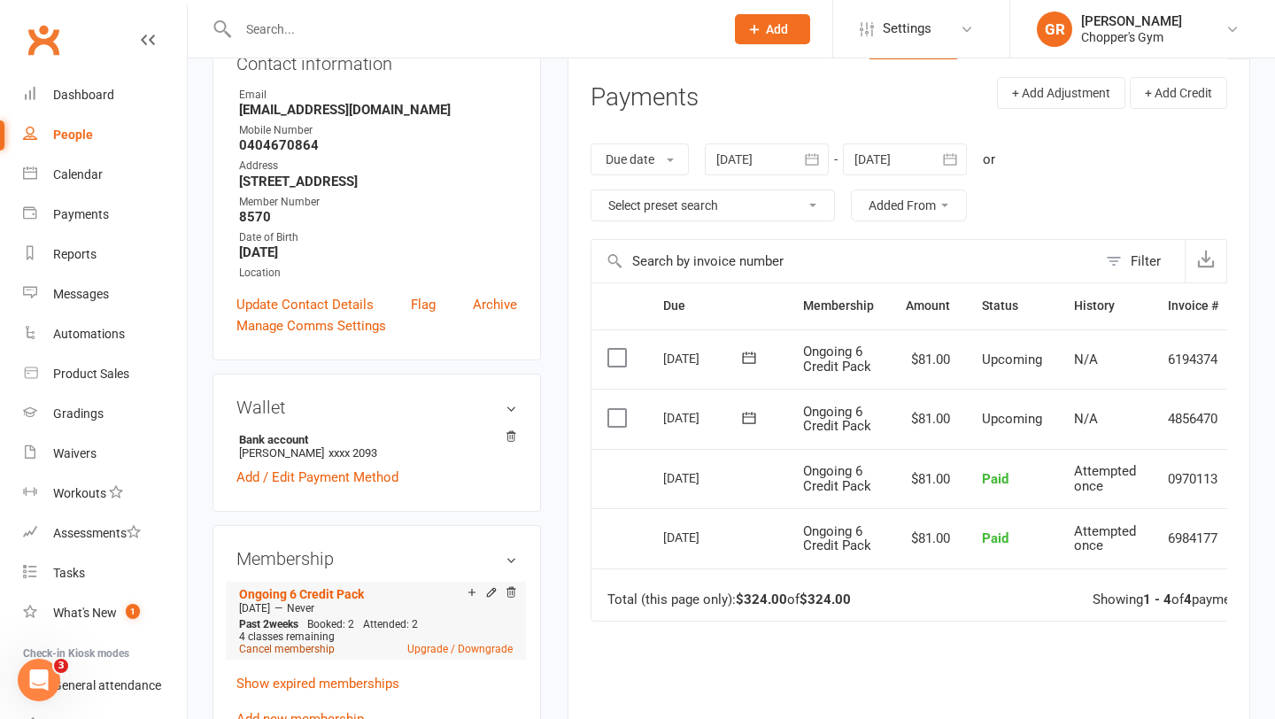
click at [281, 646] on link "Cancel membership" at bounding box center [287, 649] width 96 height 12
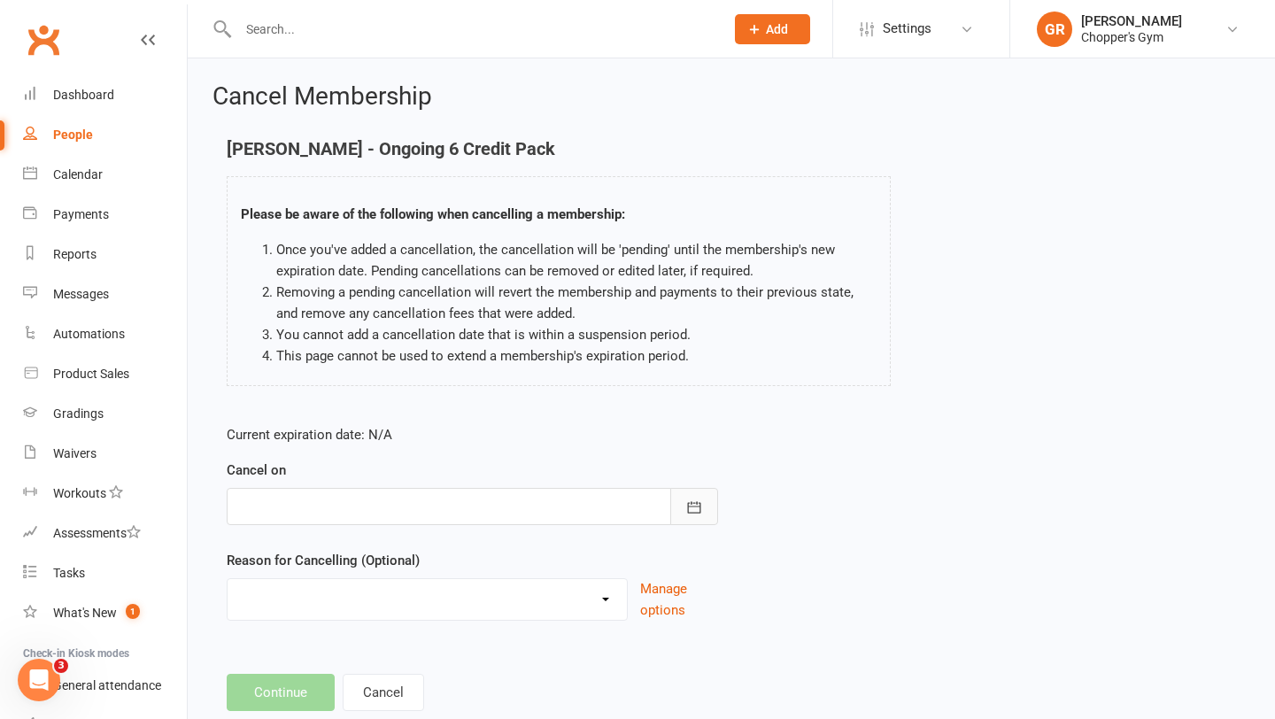
click at [697, 514] on icon "button" at bounding box center [694, 507] width 18 height 18
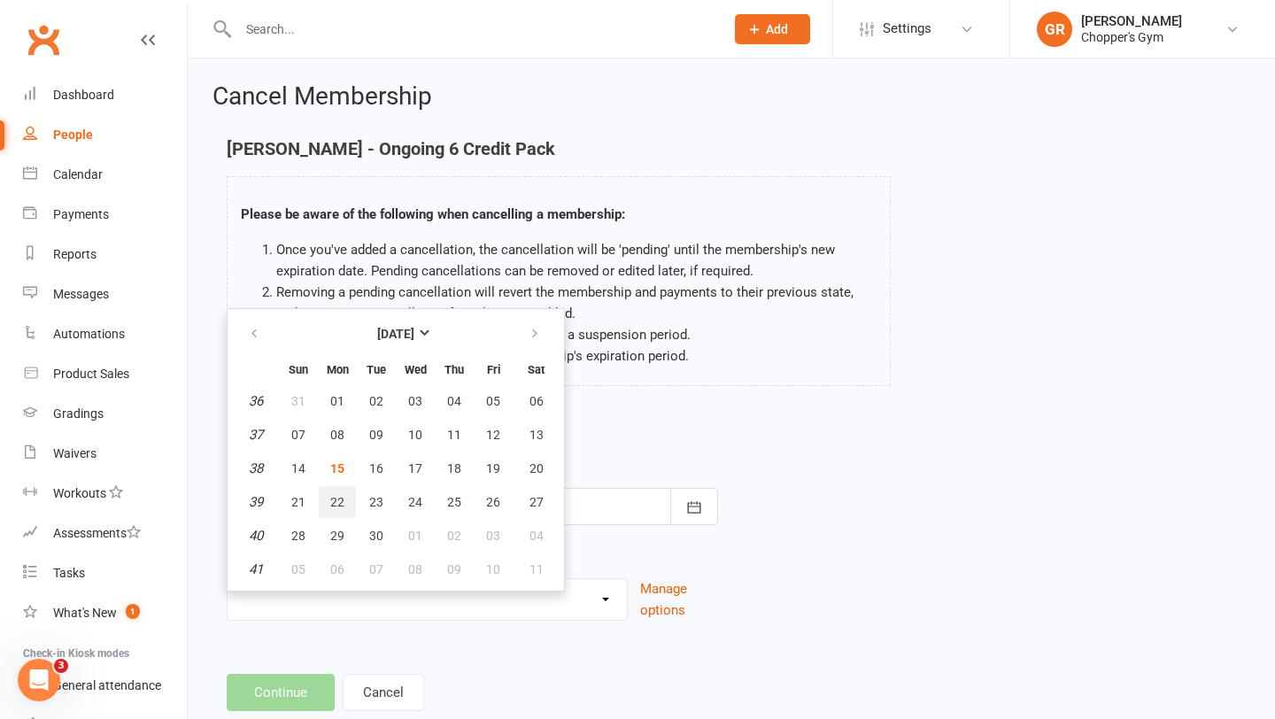
click at [344, 500] on button "22" at bounding box center [337, 502] width 37 height 32
type input "[DATE]"
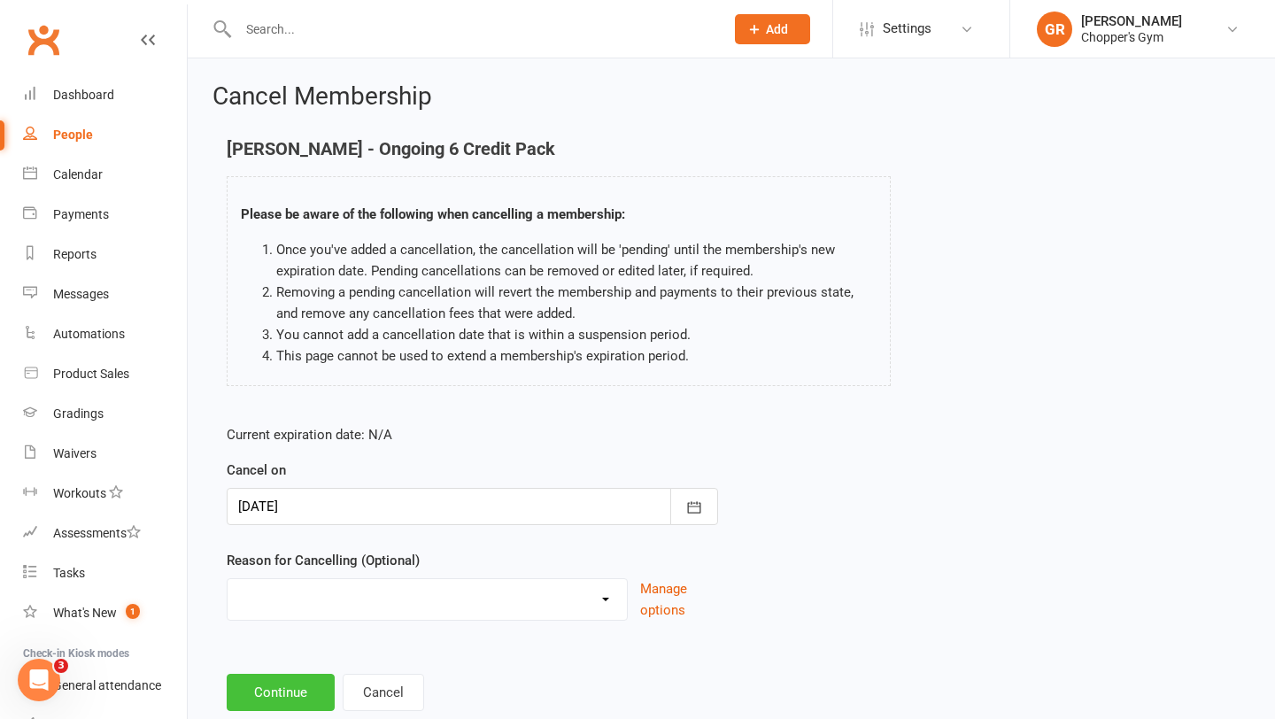
click at [273, 683] on button "Continue" at bounding box center [281, 692] width 108 height 37
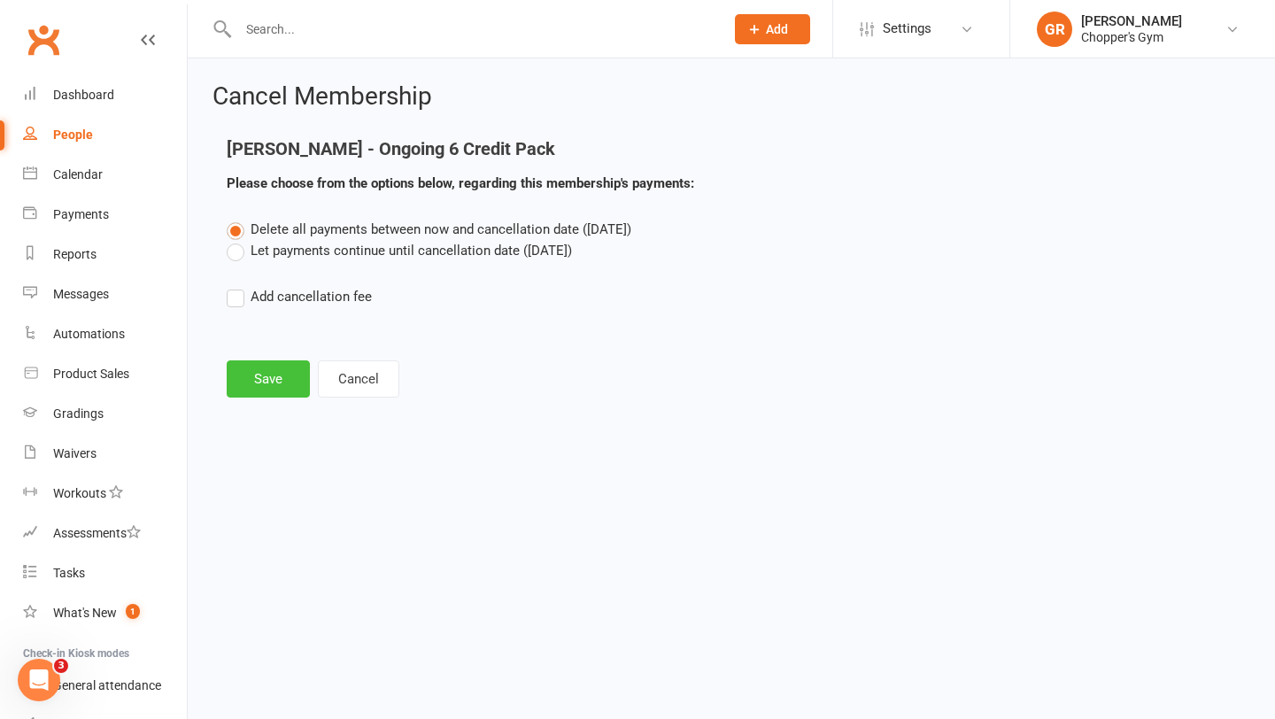
click at [267, 367] on button "Save" at bounding box center [268, 378] width 83 height 37
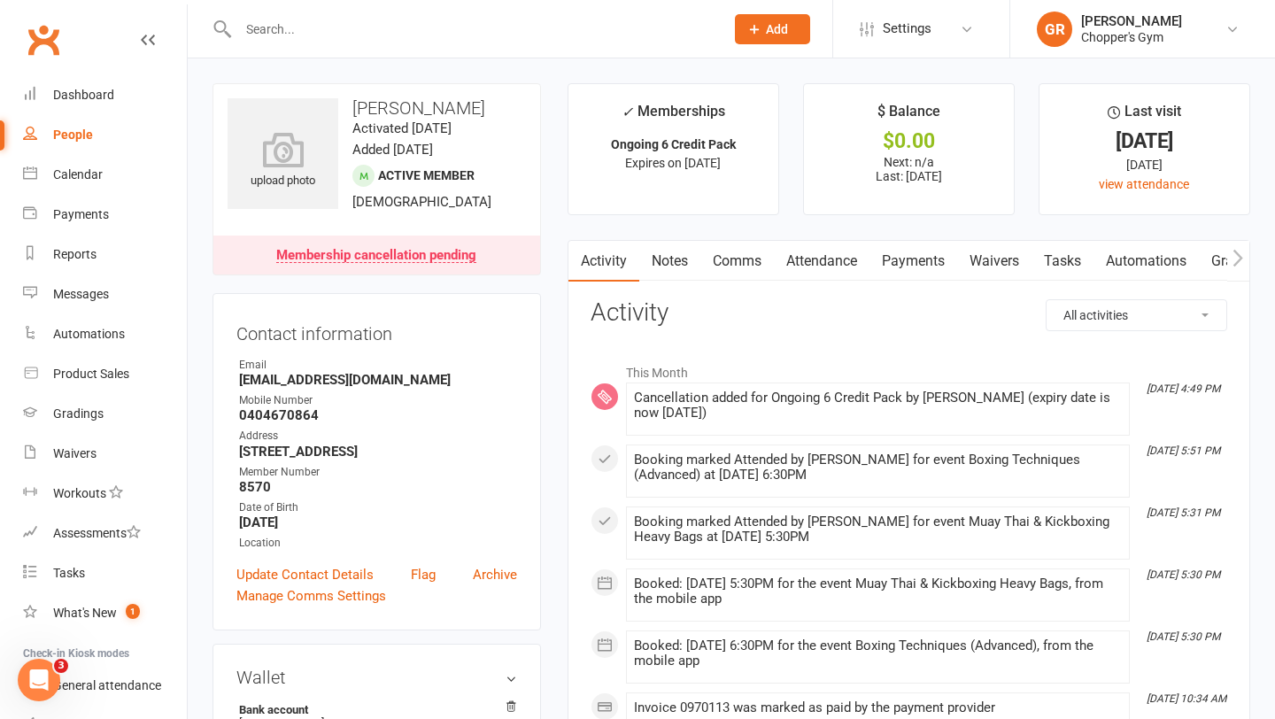
click at [342, 35] on input "text" at bounding box center [472, 29] width 479 height 25
type input "a"
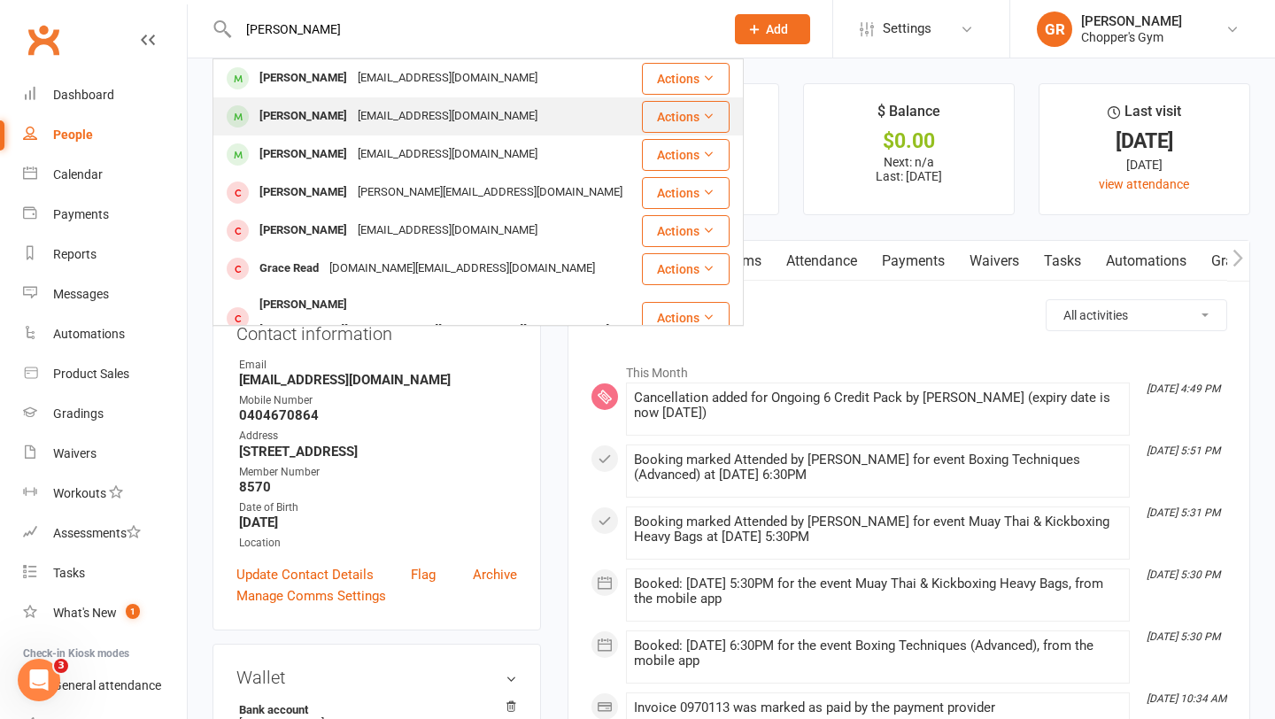
type input "matt read"
click at [426, 123] on div "Mattyreade@gmail.com" at bounding box center [447, 117] width 190 height 26
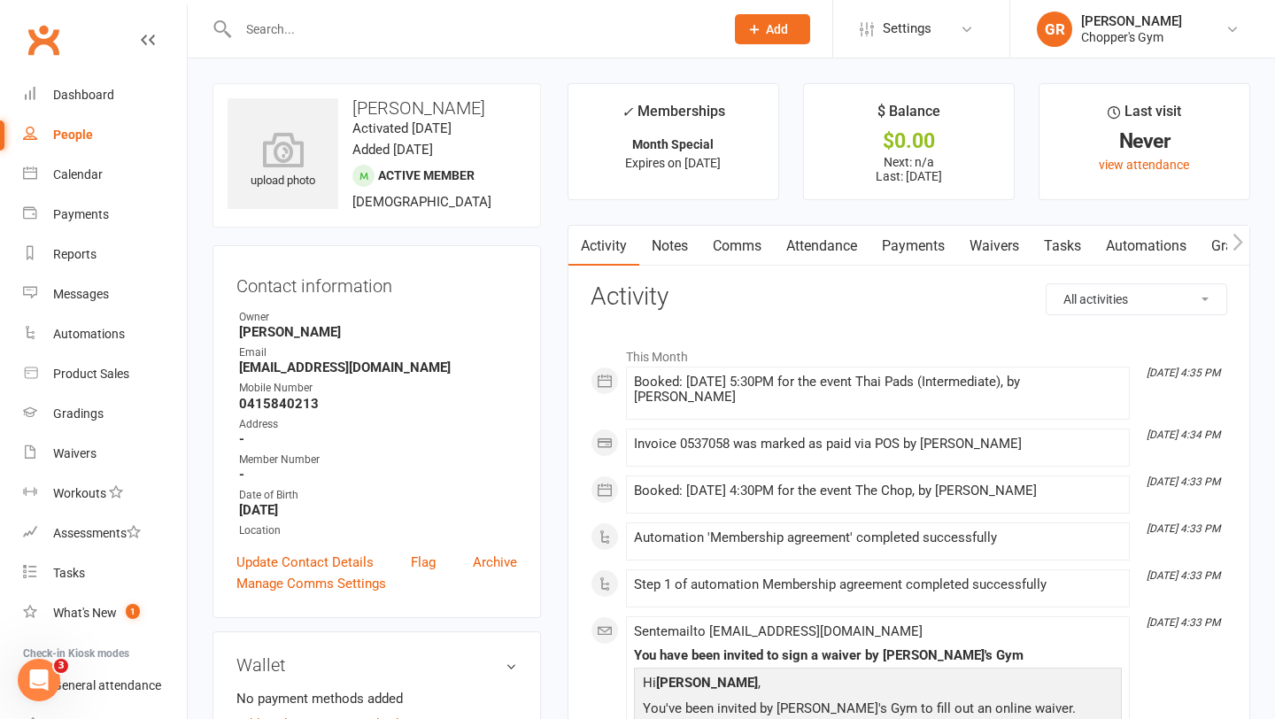
click at [352, 375] on strong "Mattyreade@gmail.com" at bounding box center [378, 367] width 278 height 16
copy render-form-field "Mattyreade@gmail.com"
click at [88, 165] on link "Calendar" at bounding box center [105, 175] width 164 height 40
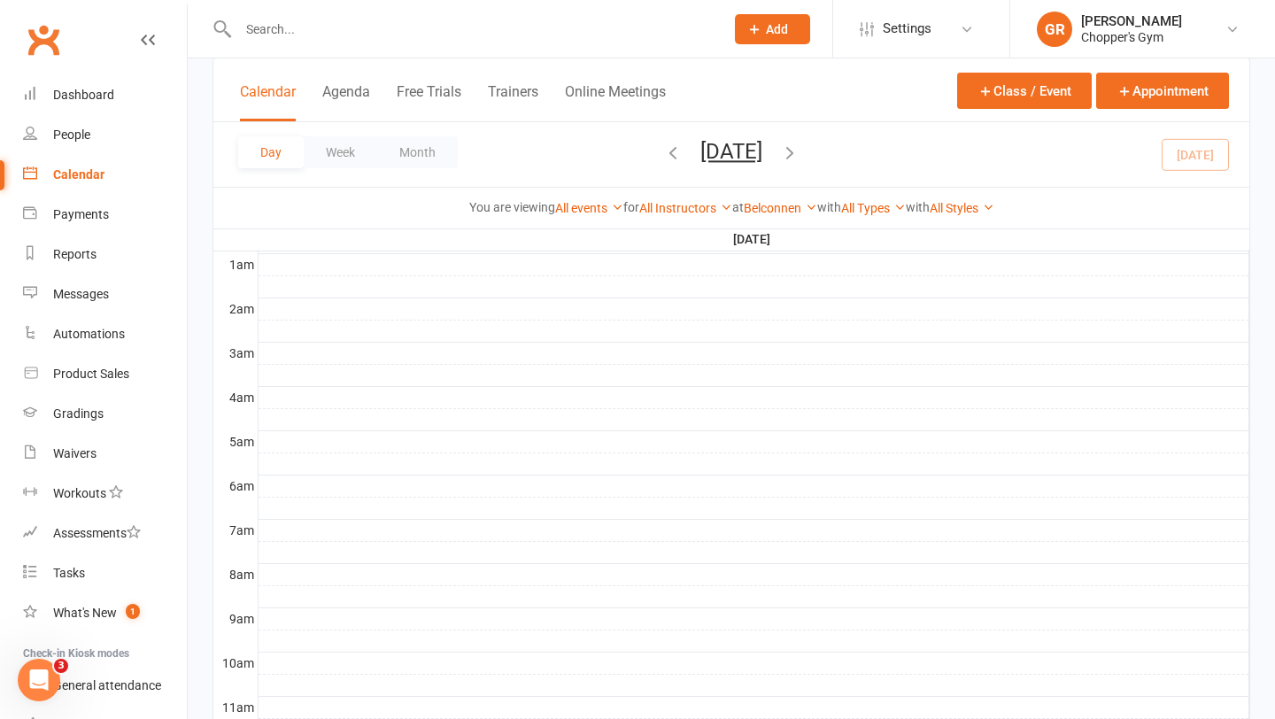
scroll to position [640, 0]
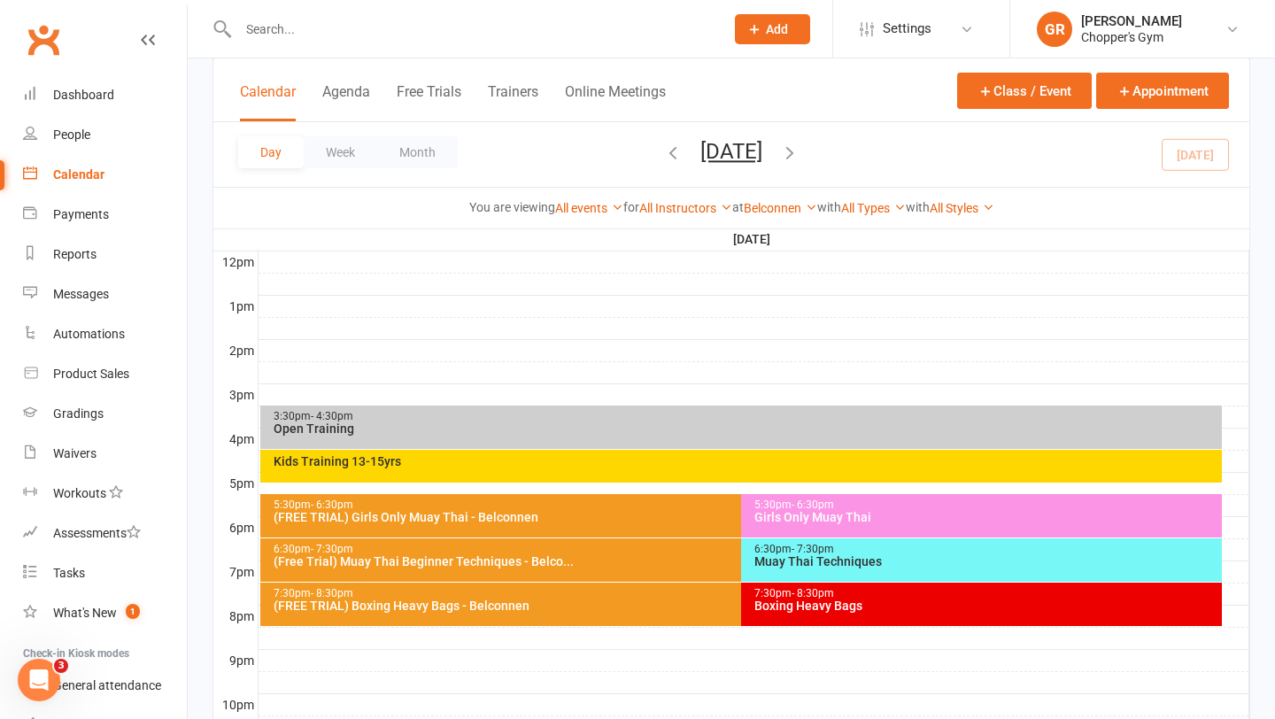
click at [784, 198] on div "Belconnen Show All Locations [Deactivated] Gym Area [Deactivated] Muay Thai Are…" at bounding box center [780, 207] width 73 height 19
click at [780, 215] on div "Belconnen Show All Locations [Deactivated] Gym Area [Deactivated] Muay Thai Are…" at bounding box center [780, 207] width 73 height 19
click at [780, 208] on link "Belconnen" at bounding box center [780, 208] width 73 height 14
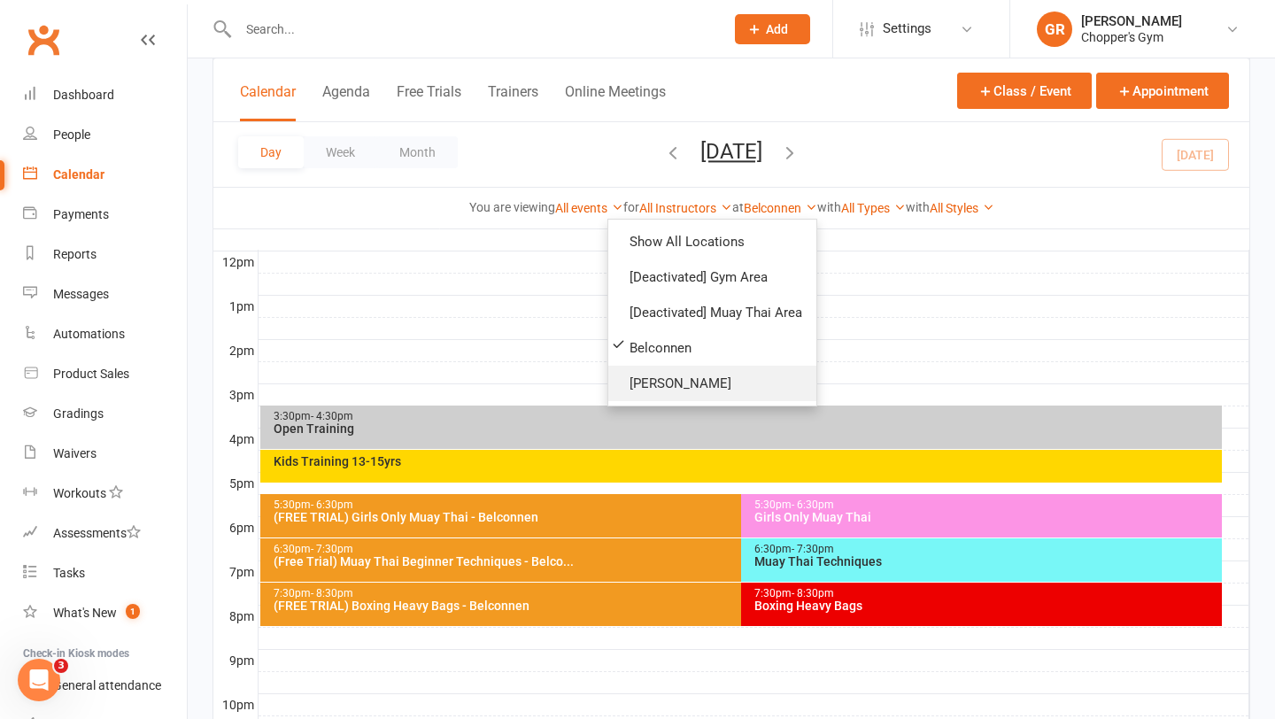
click at [695, 376] on link "[PERSON_NAME]" at bounding box center [712, 383] width 208 height 35
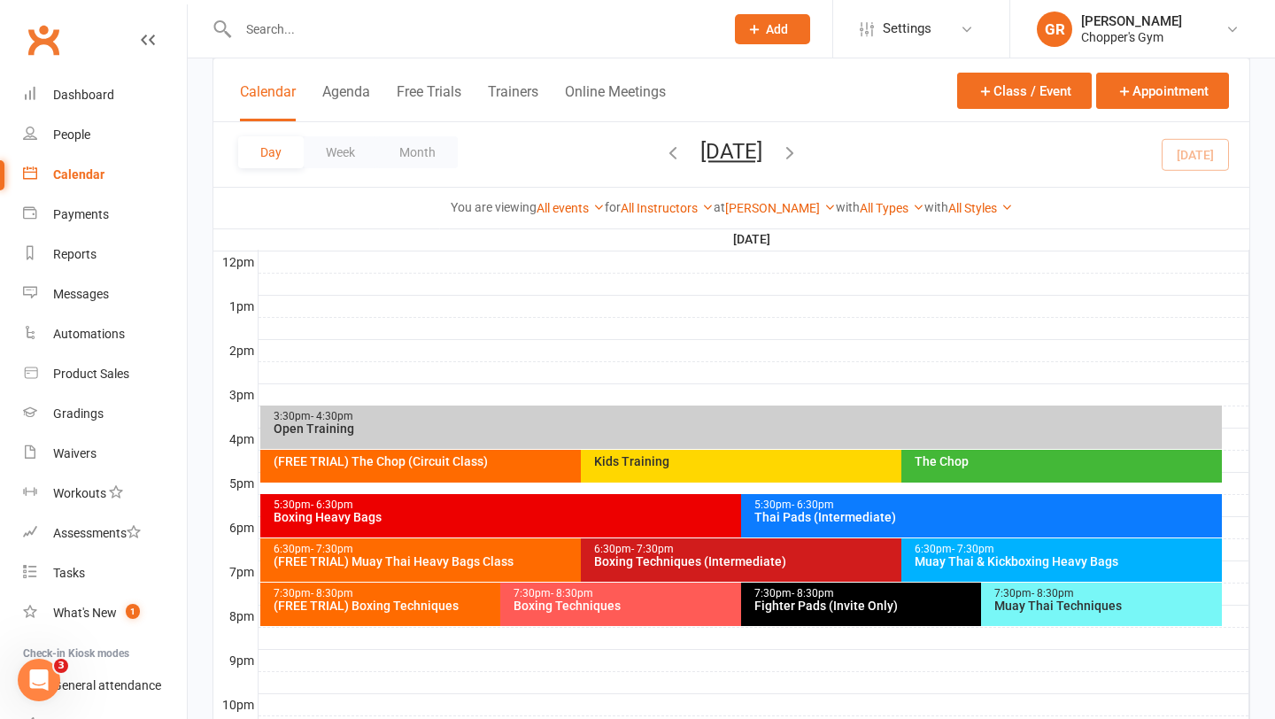
click at [1008, 552] on div "6:30pm - 7:30pm" at bounding box center [1066, 550] width 305 height 12
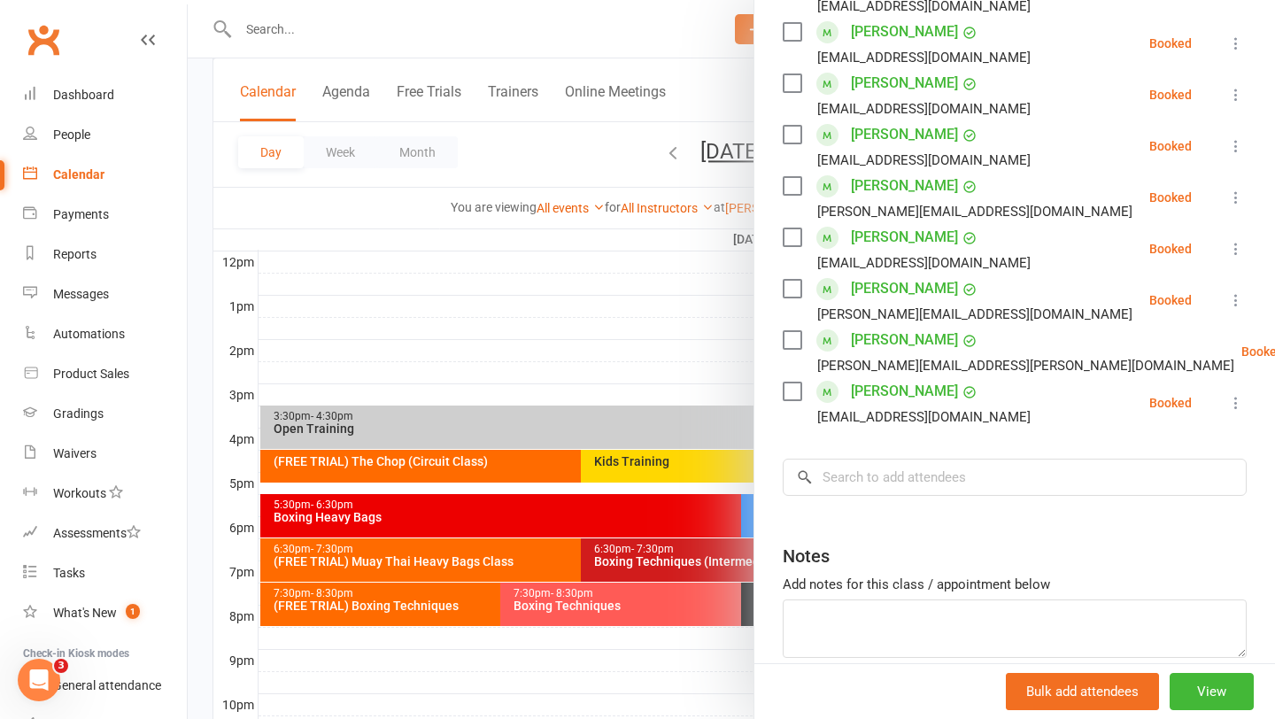
scroll to position [429, 0]
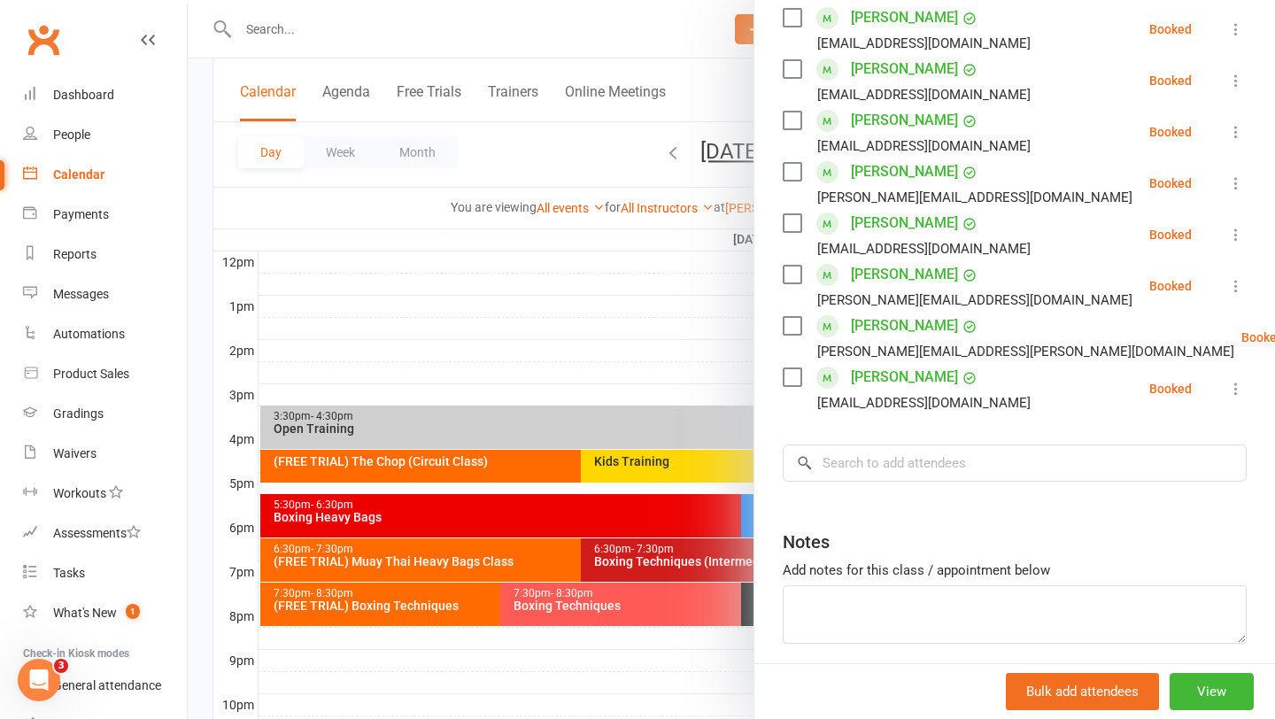
click at [679, 659] on div at bounding box center [731, 359] width 1087 height 719
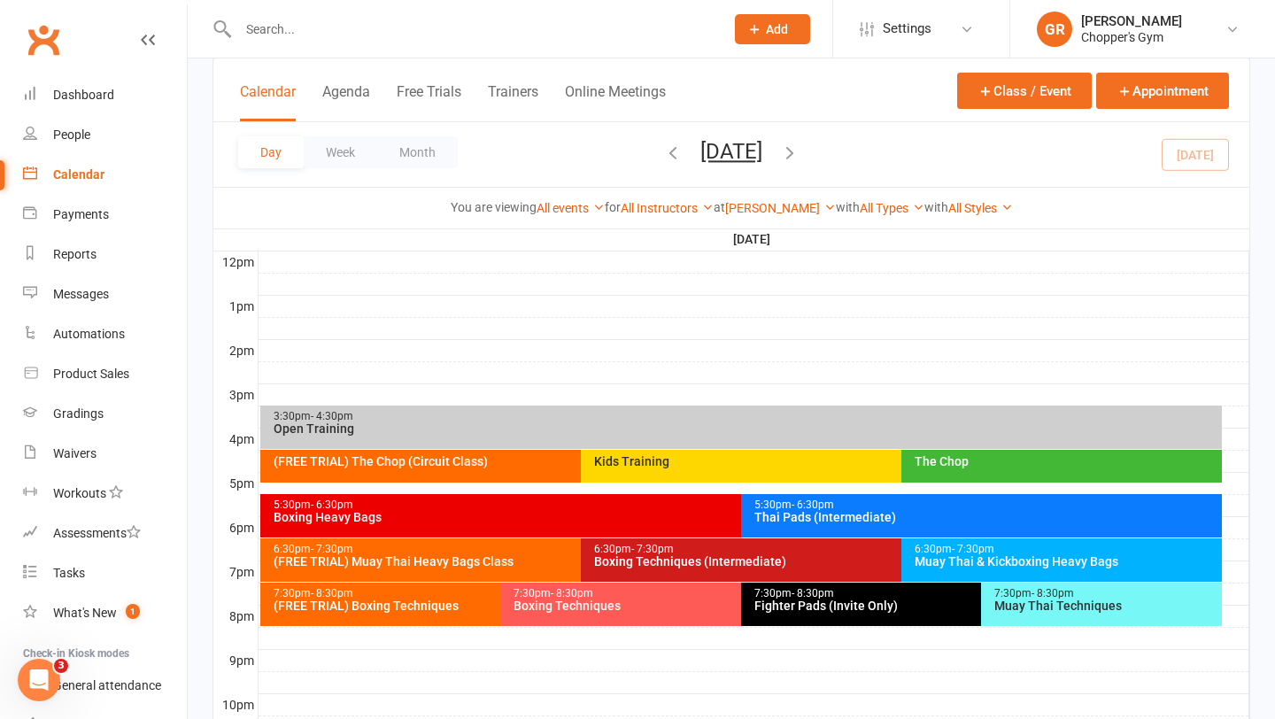
click at [1073, 599] on div "Muay Thai Techniques" at bounding box center [1105, 605] width 225 height 12
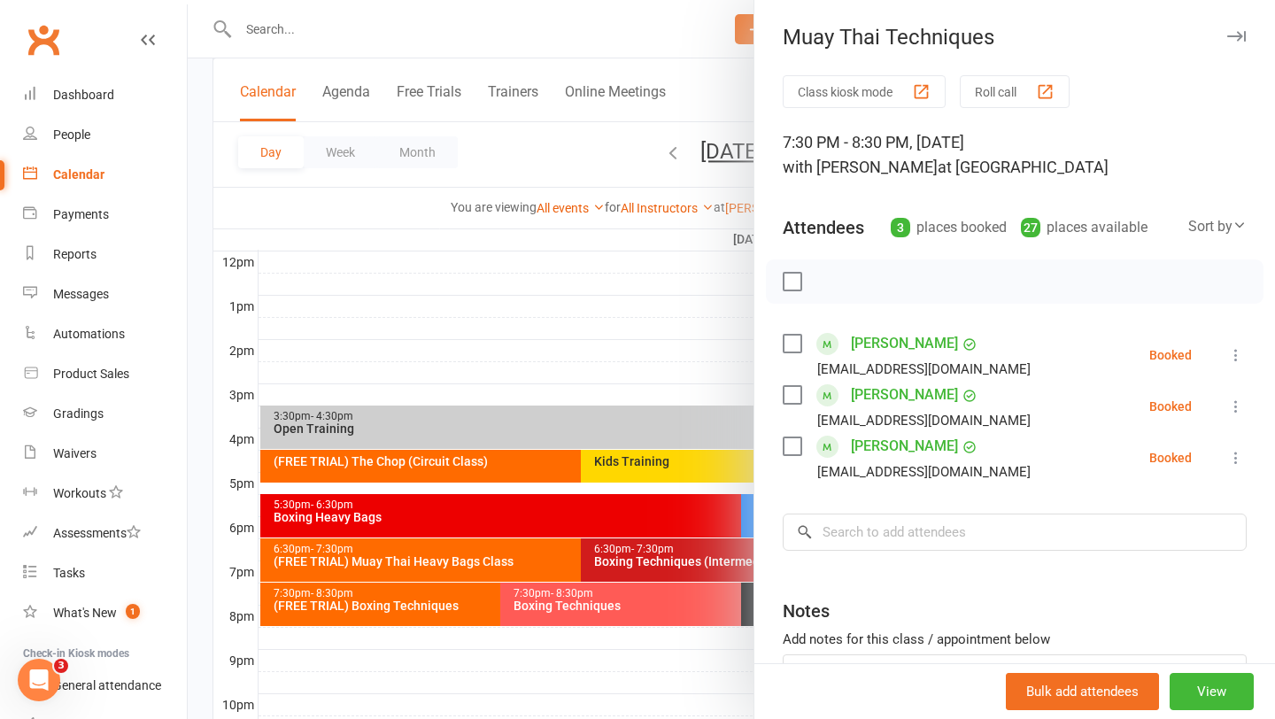
click at [672, 575] on div at bounding box center [731, 359] width 1087 height 719
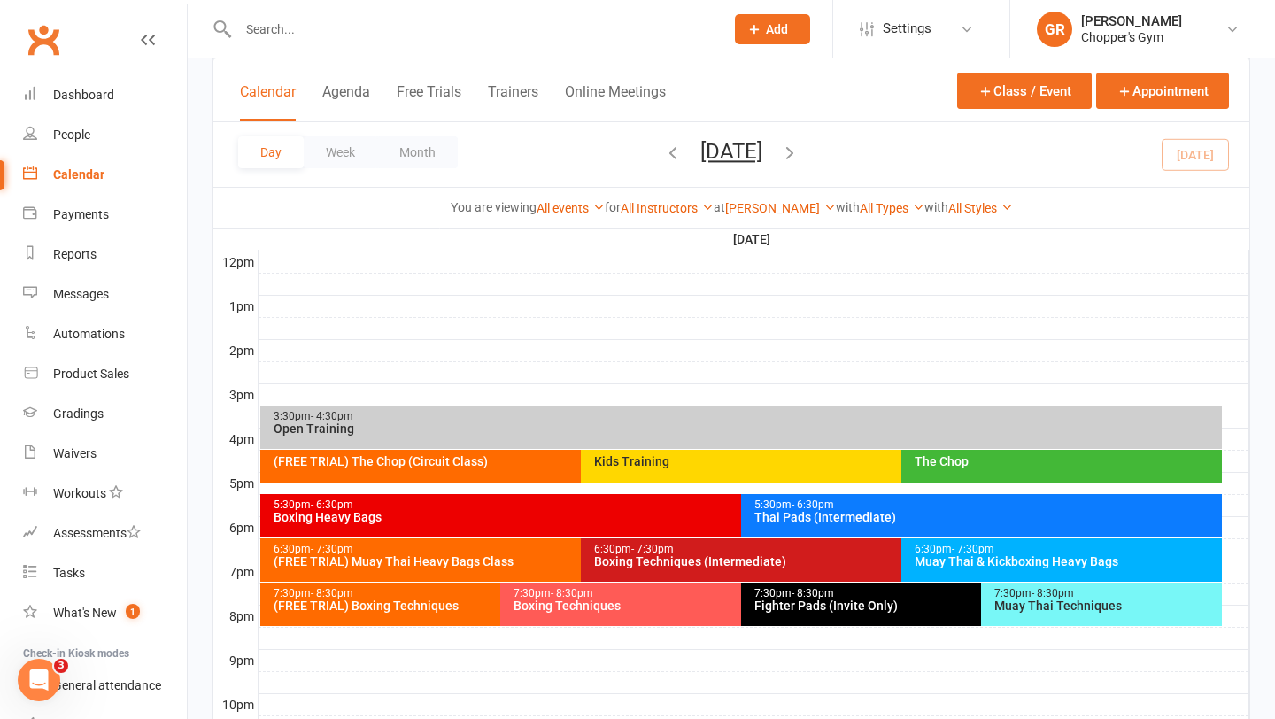
click at [653, 606] on div "Boxing Techniques" at bounding box center [736, 605] width 447 height 12
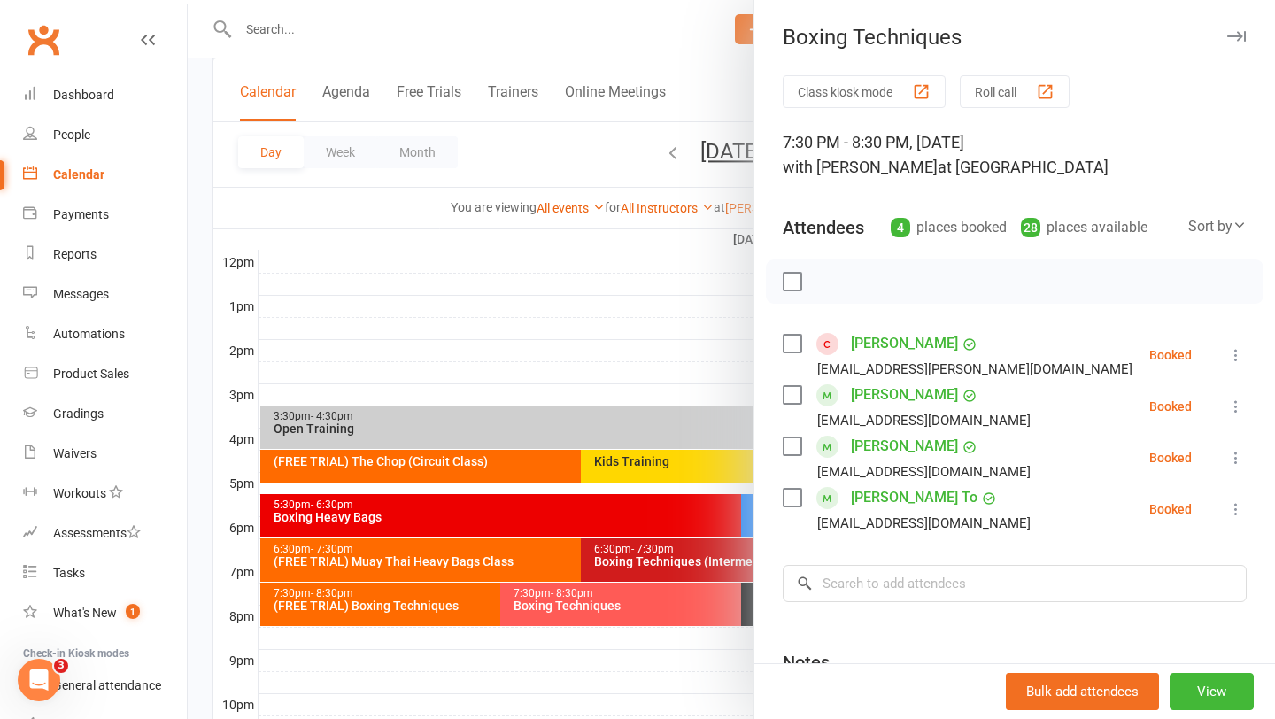
click at [637, 636] on div at bounding box center [731, 359] width 1087 height 719
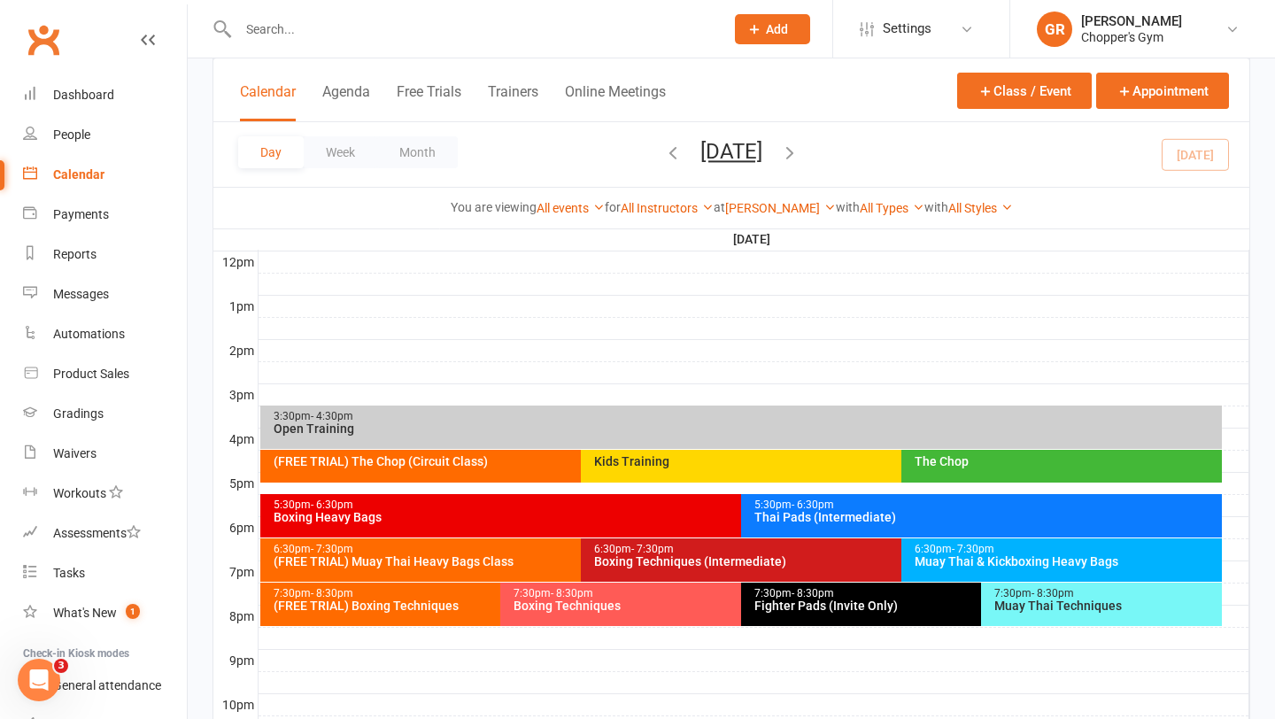
click at [823, 526] on div "5:30pm - 6:30pm Thai Pads (Intermediate)" at bounding box center [981, 515] width 481 height 43
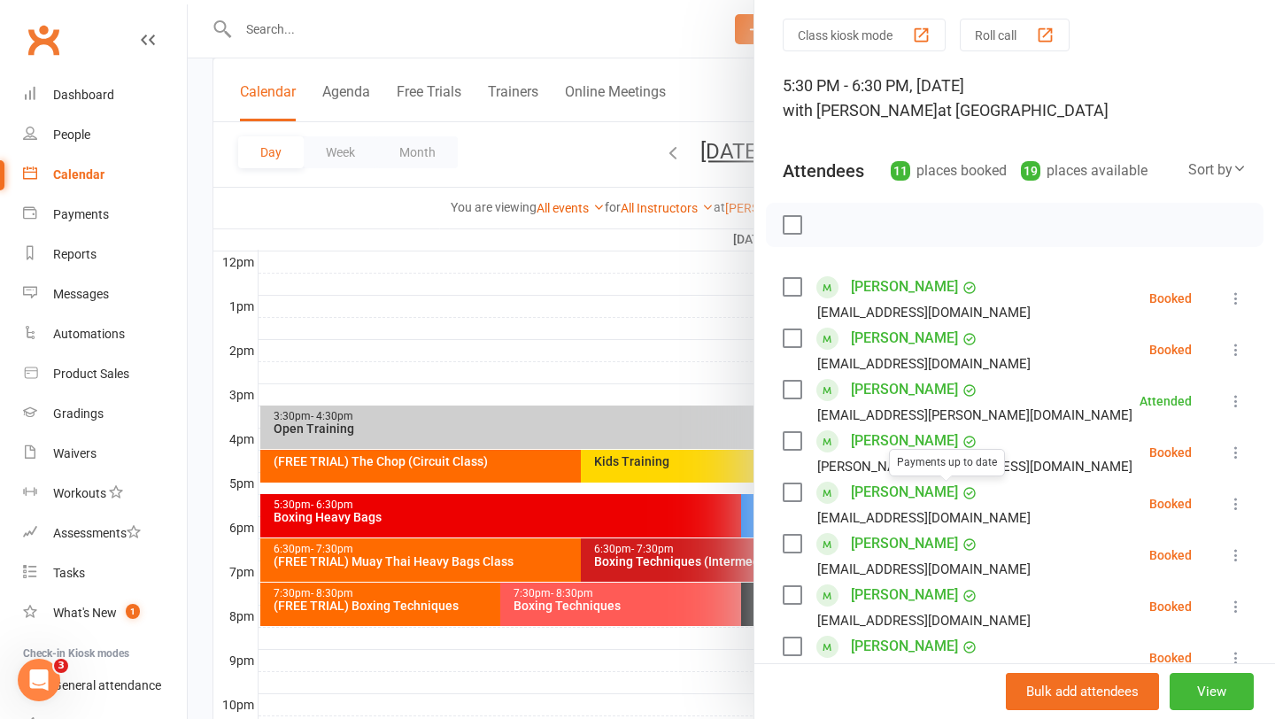
scroll to position [73, 0]
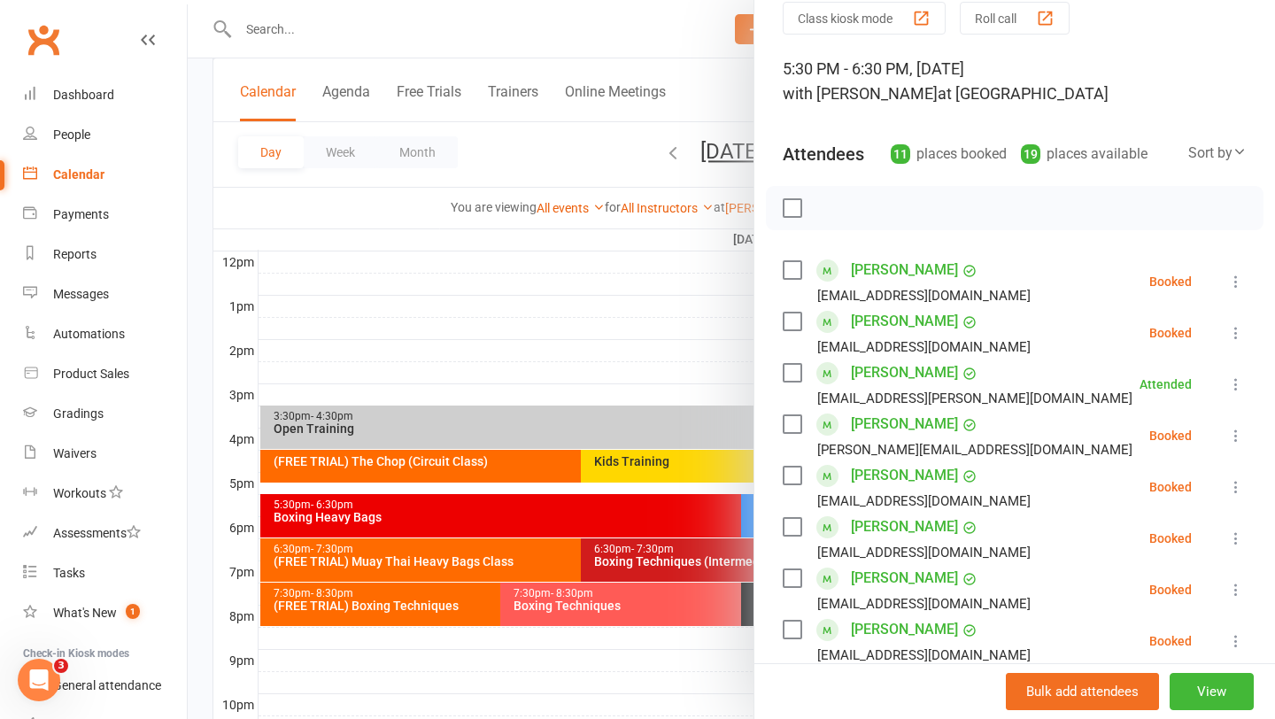
click at [796, 380] on label at bounding box center [792, 373] width 18 height 18
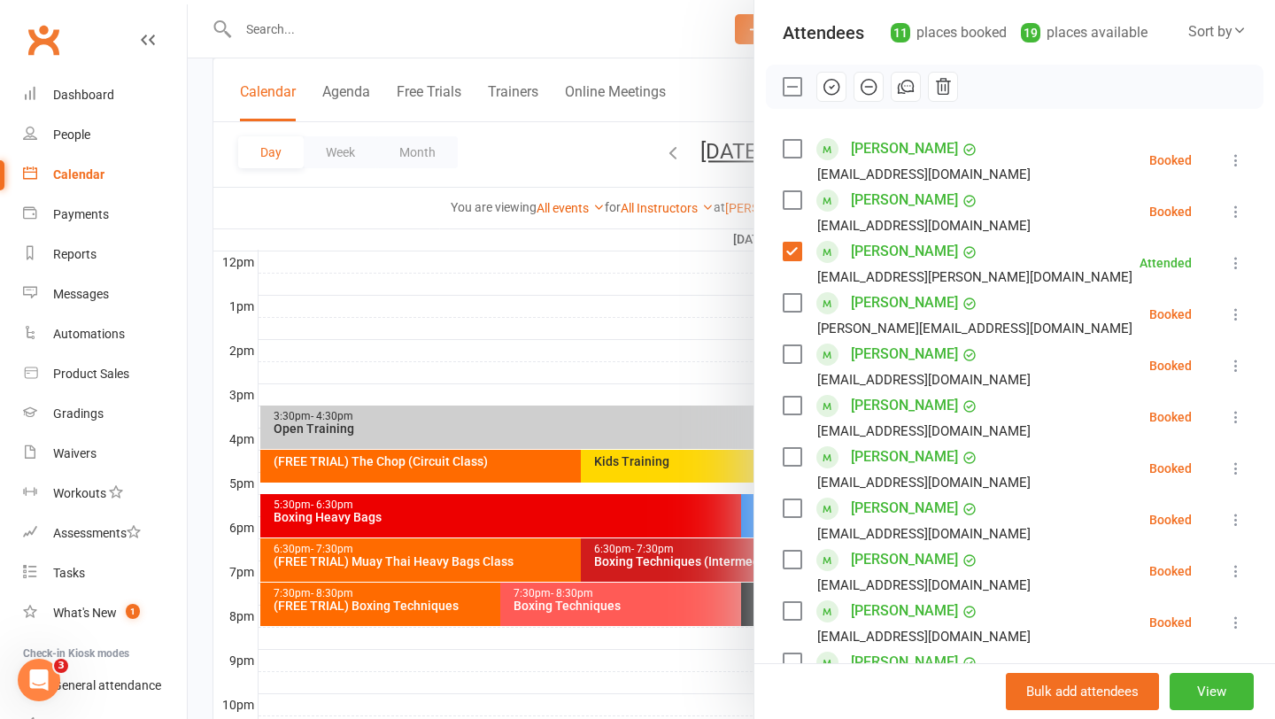
scroll to position [197, 0]
click at [798, 402] on label at bounding box center [792, 404] width 18 height 18
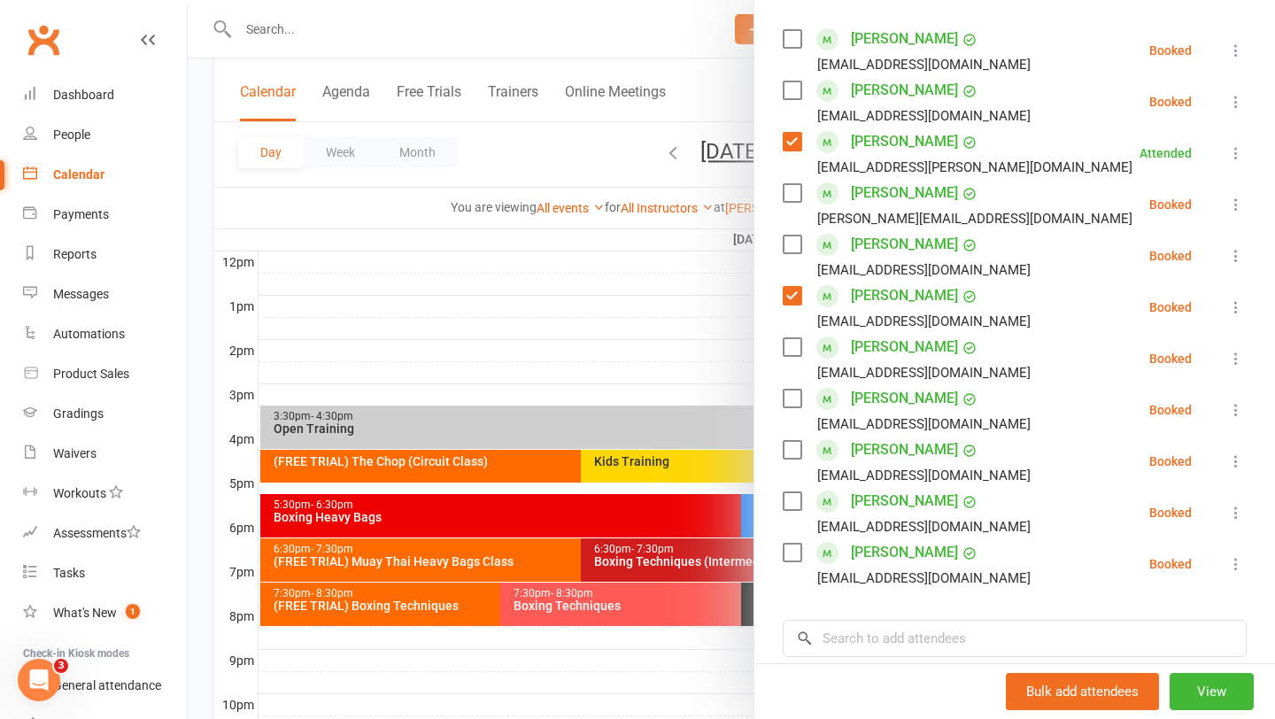
scroll to position [254, 0]
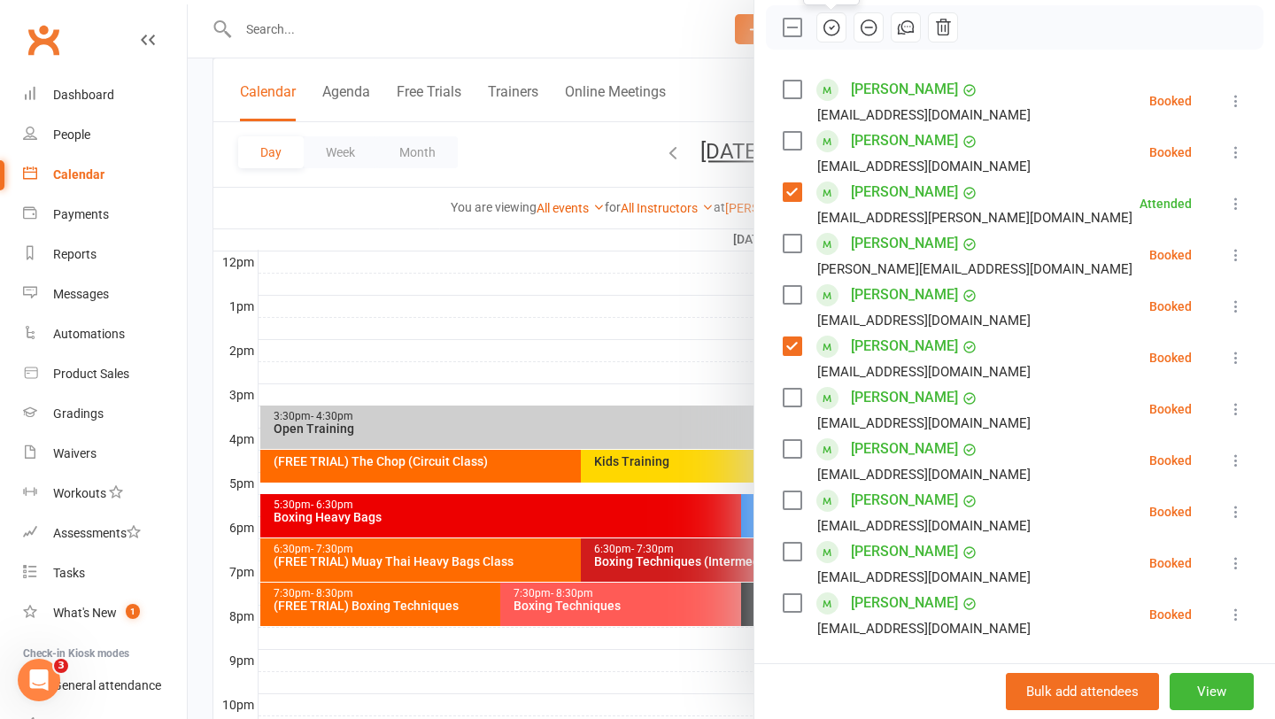
click at [841, 32] on button "button" at bounding box center [831, 27] width 30 height 30
click at [592, 515] on div at bounding box center [731, 359] width 1087 height 719
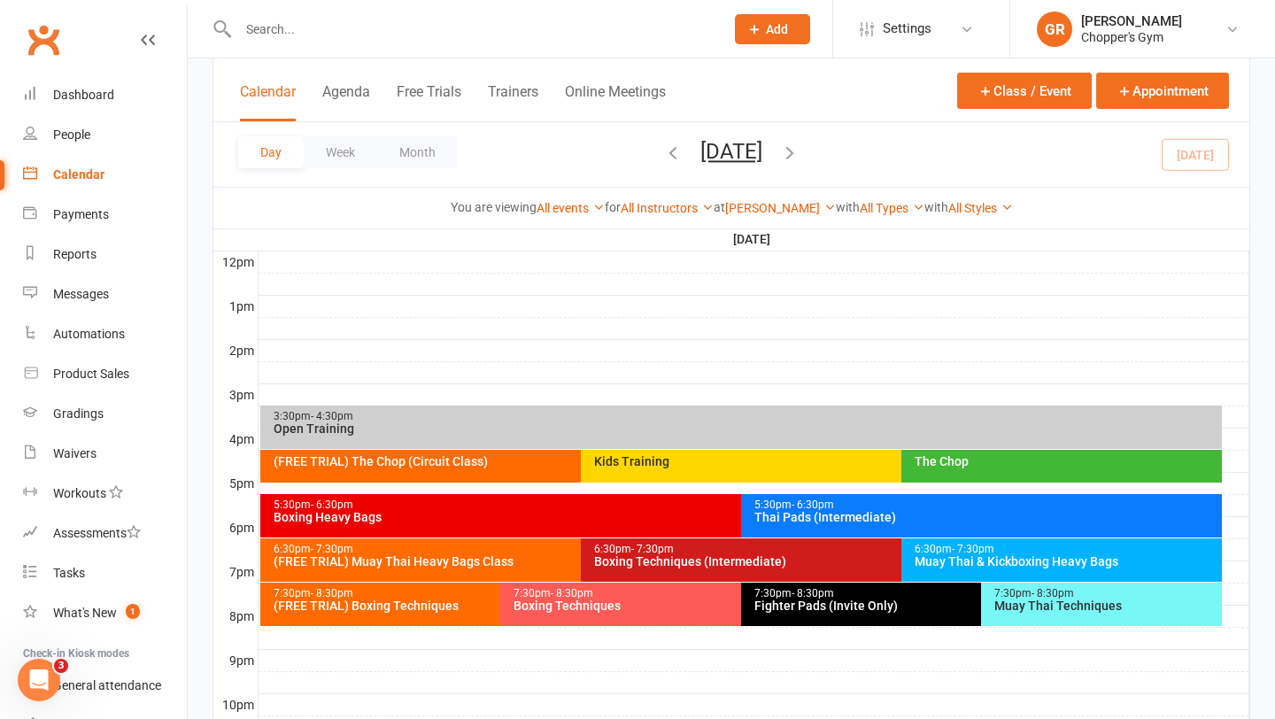
click at [571, 517] on div "Boxing Heavy Bags" at bounding box center [737, 517] width 929 height 12
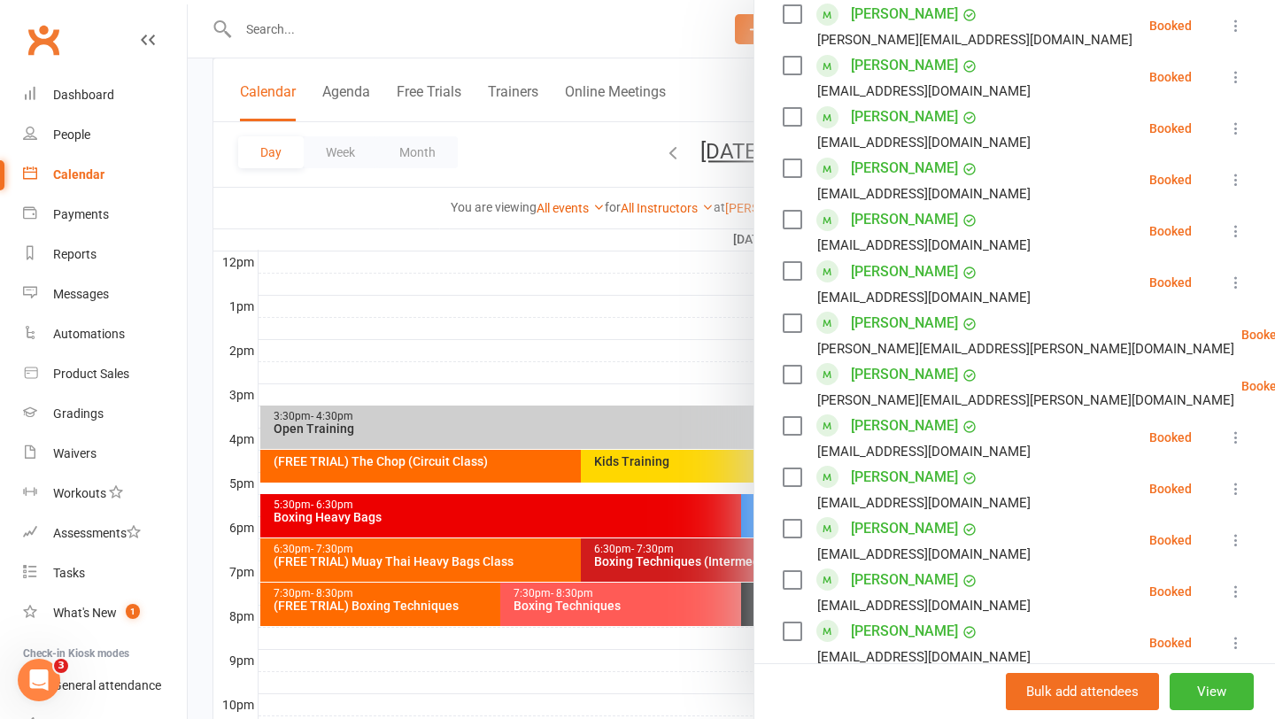
scroll to position [858, 0]
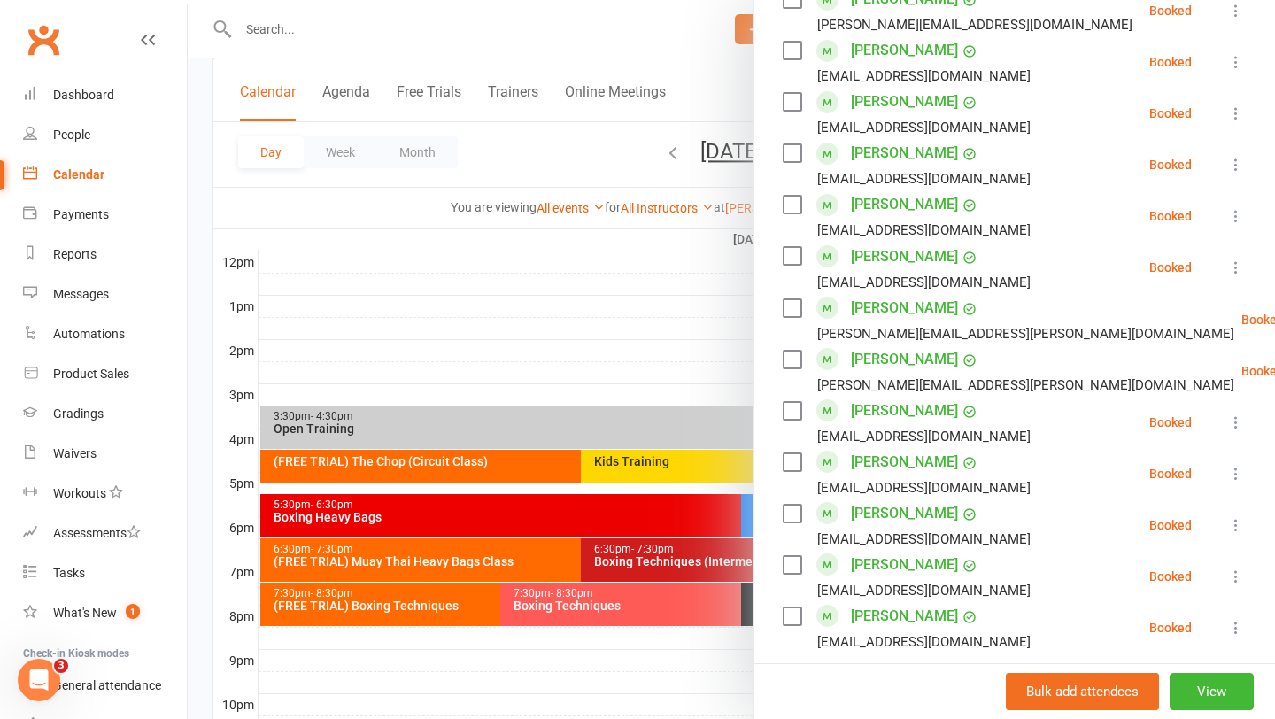
click at [792, 513] on label at bounding box center [792, 514] width 18 height 18
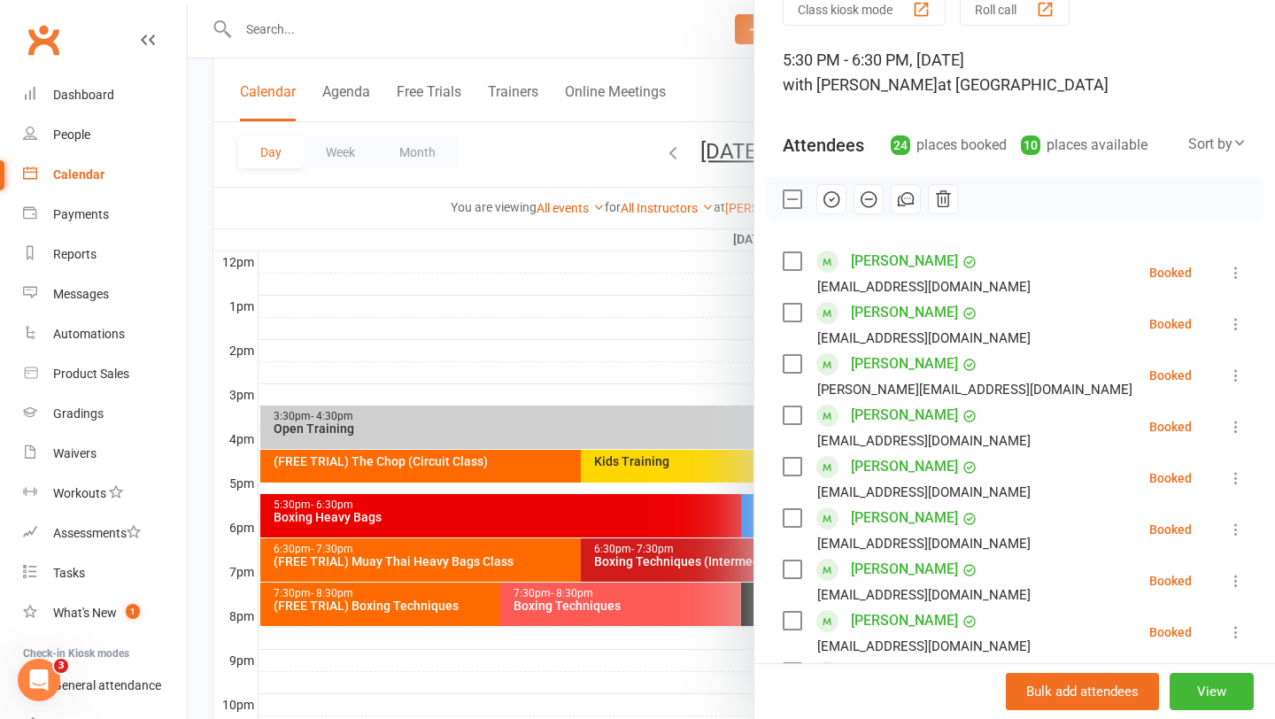
scroll to position [77, 0]
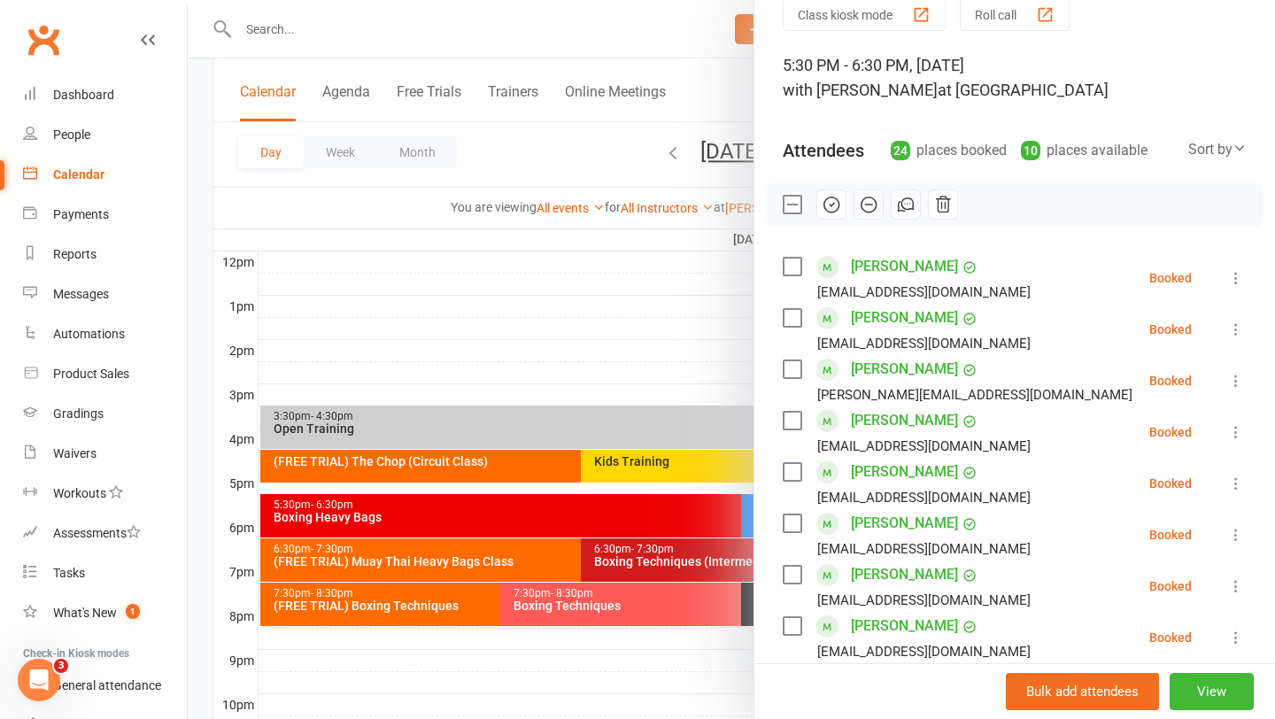
click at [673, 335] on div at bounding box center [731, 359] width 1087 height 719
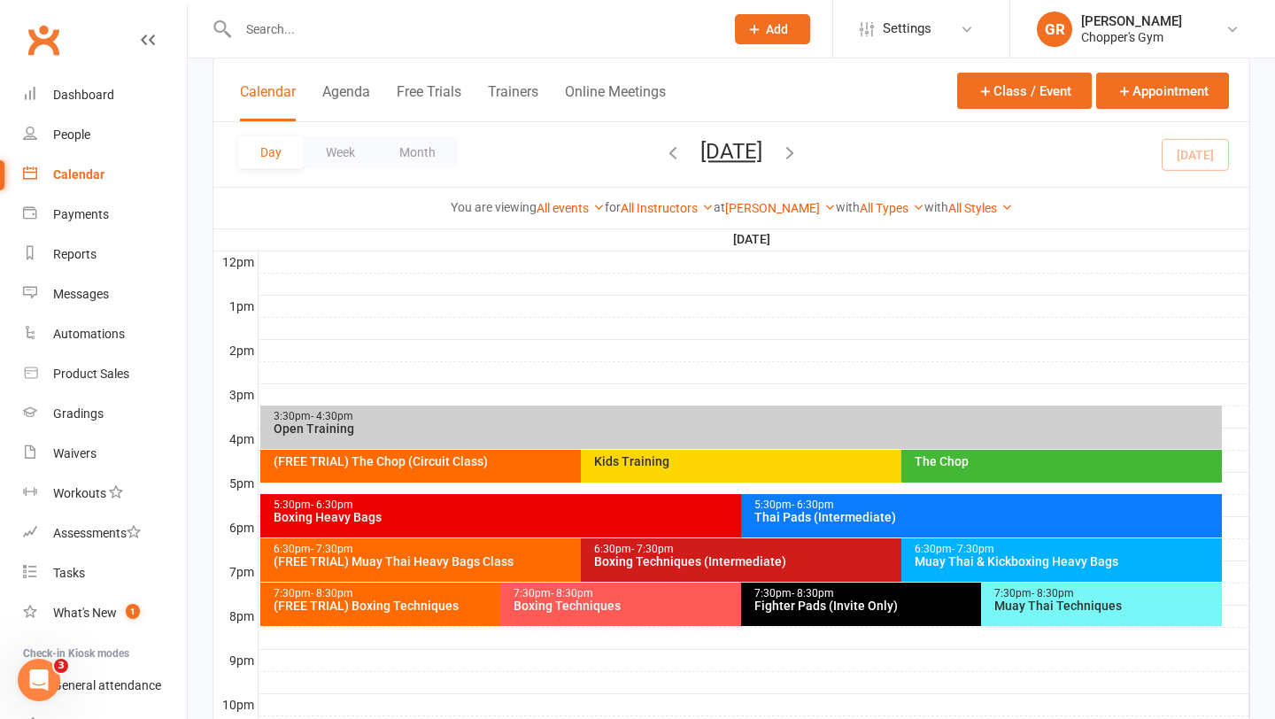
click at [958, 514] on div "Thai Pads (Intermediate)" at bounding box center [985, 517] width 465 height 12
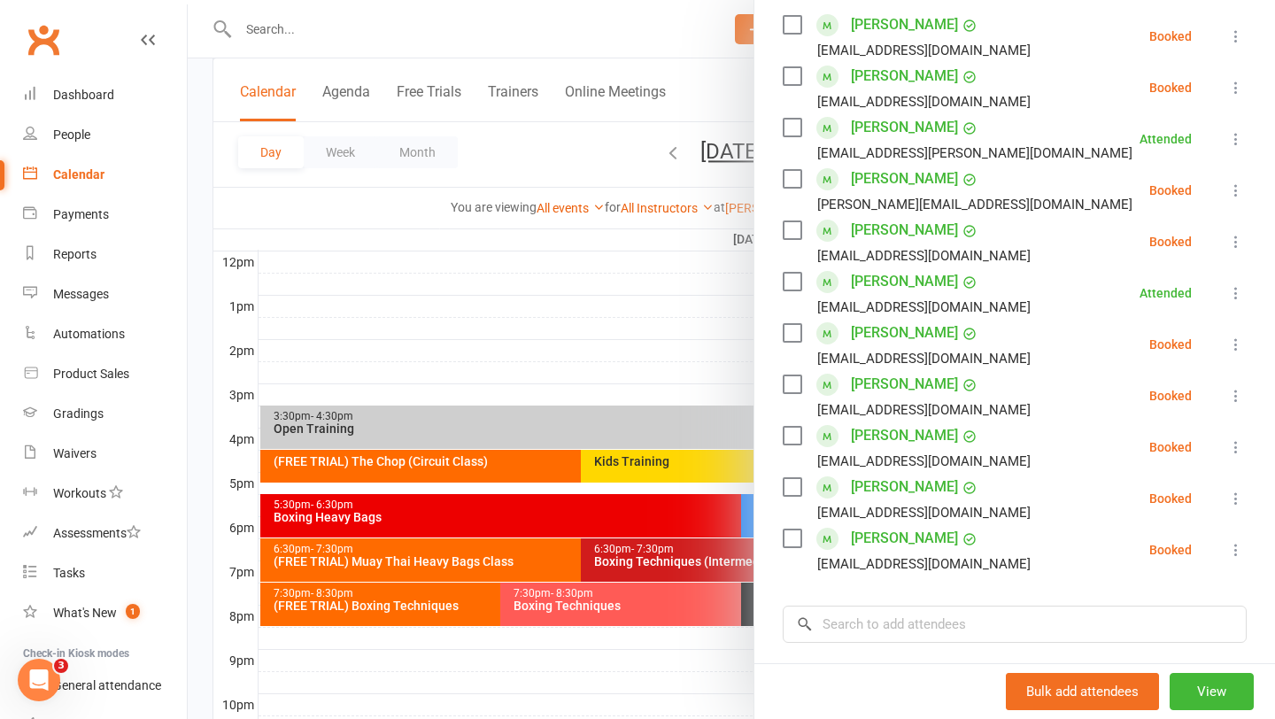
scroll to position [321, 0]
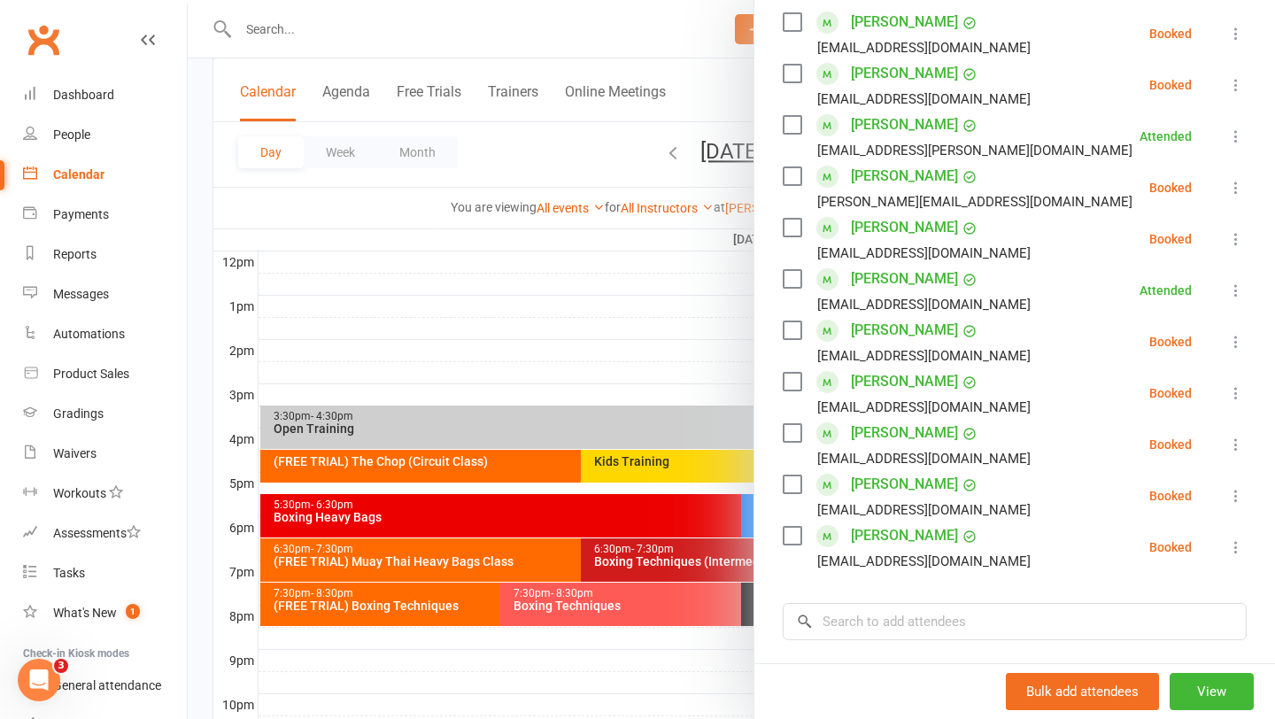
click at [787, 427] on label at bounding box center [792, 433] width 18 height 18
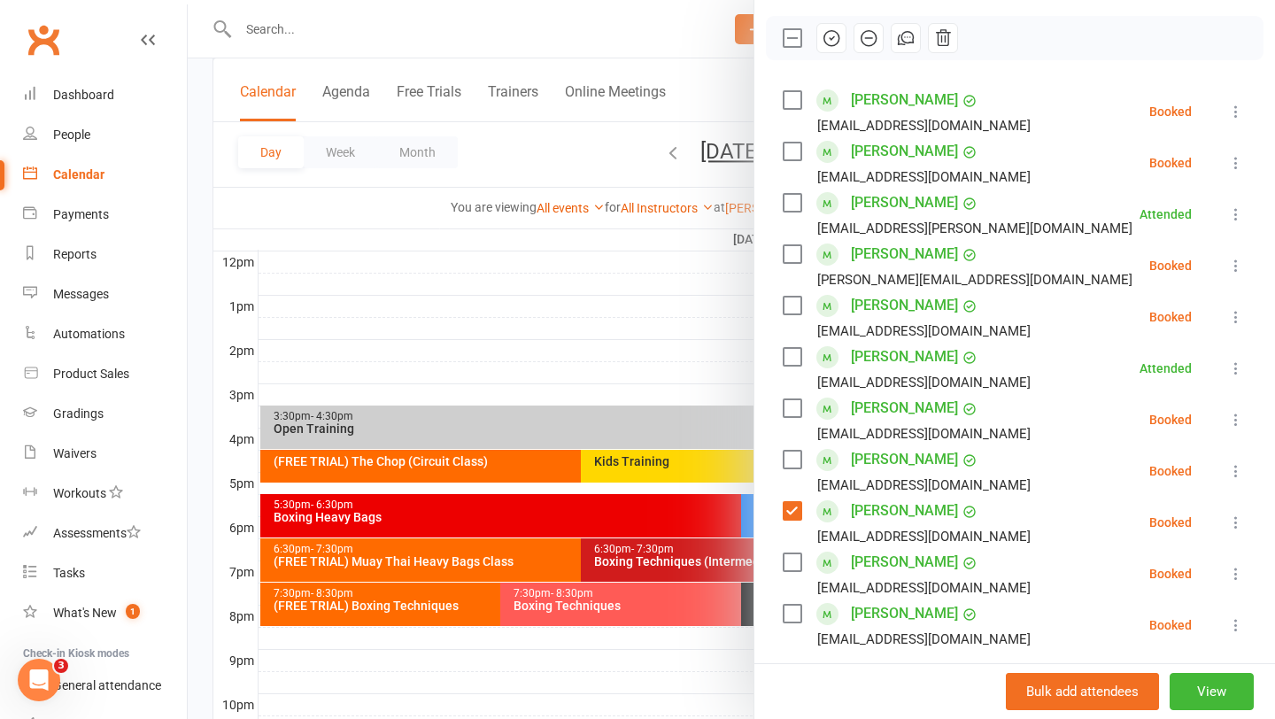
scroll to position [209, 0]
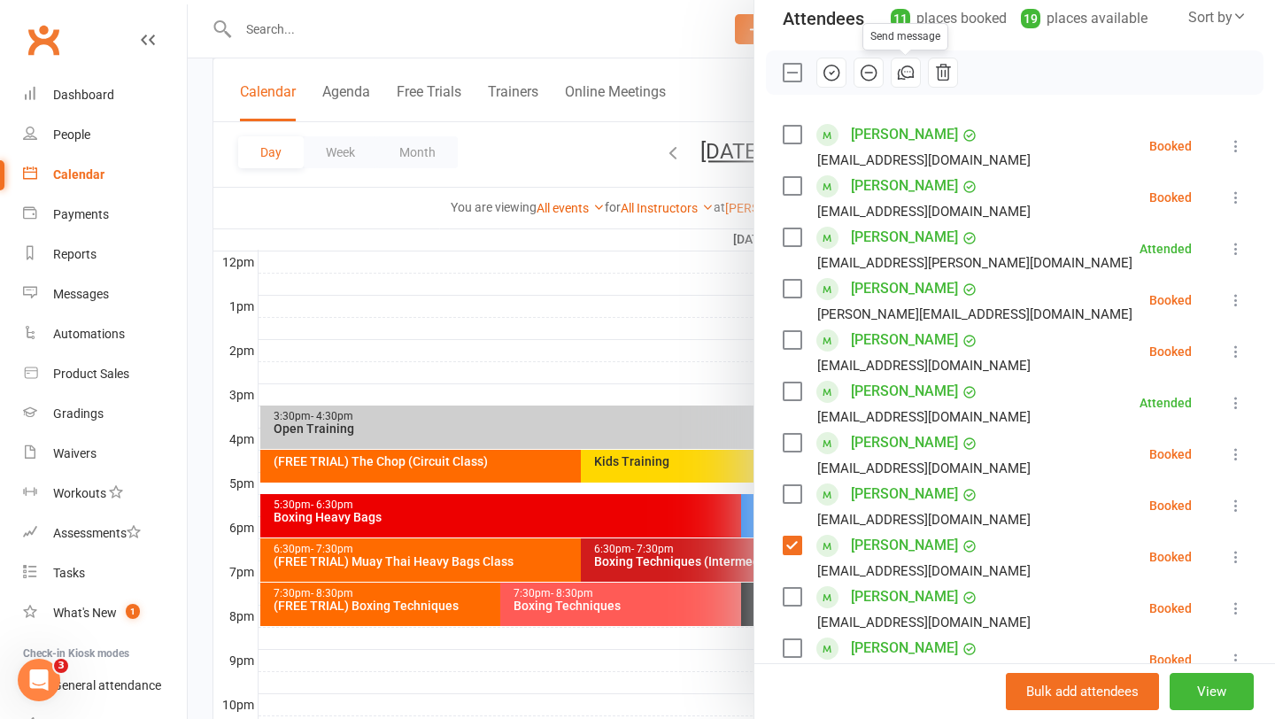
click at [832, 69] on icon "button" at bounding box center [831, 72] width 19 height 19
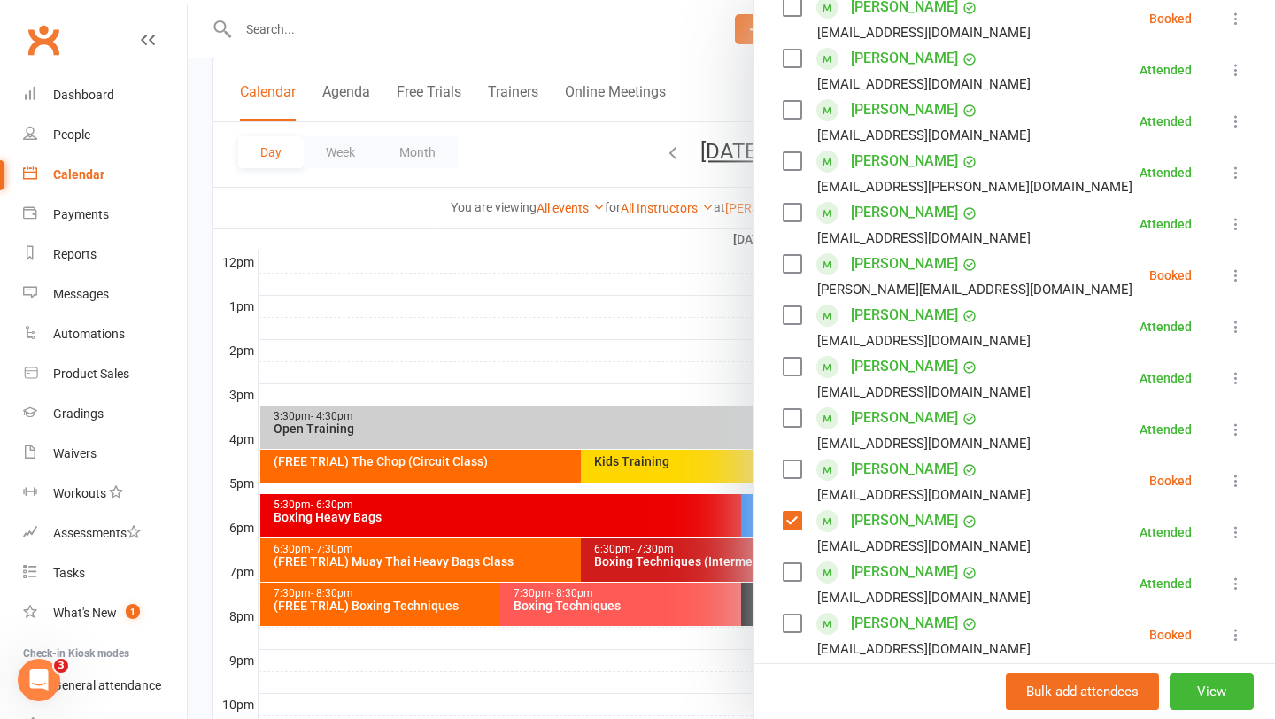
scroll to position [333, 0]
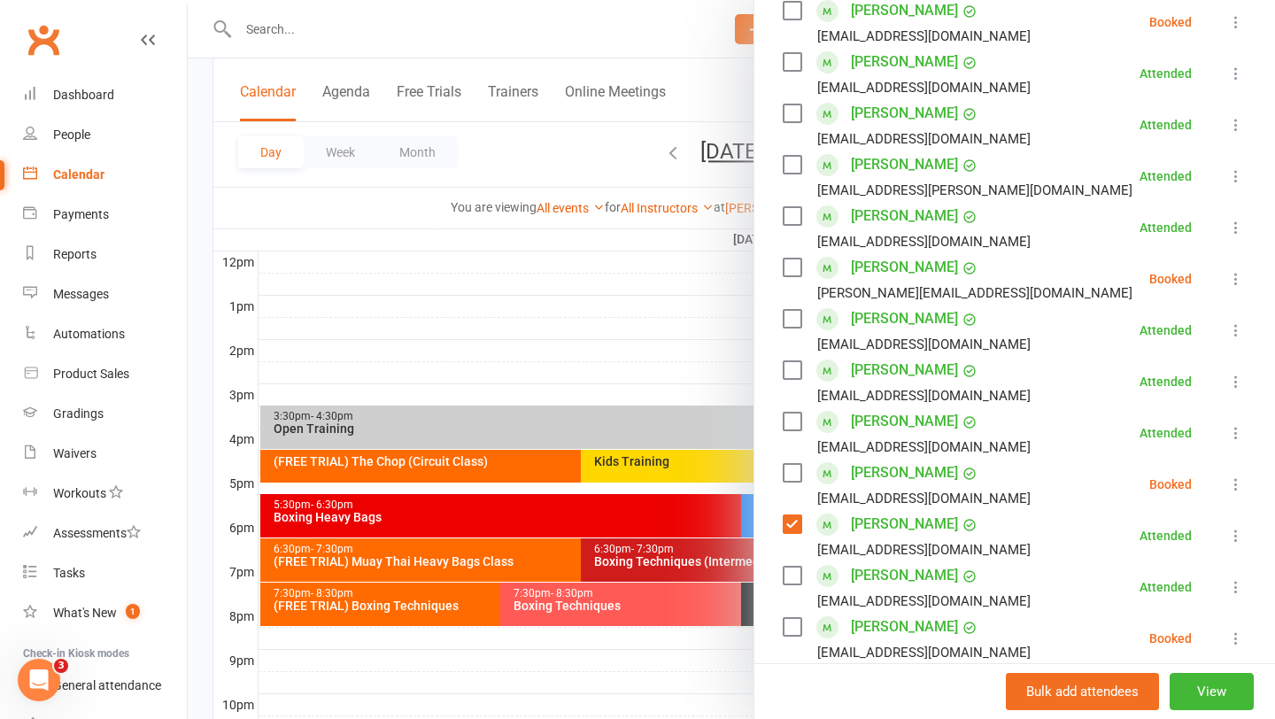
click at [703, 337] on div at bounding box center [731, 359] width 1087 height 719
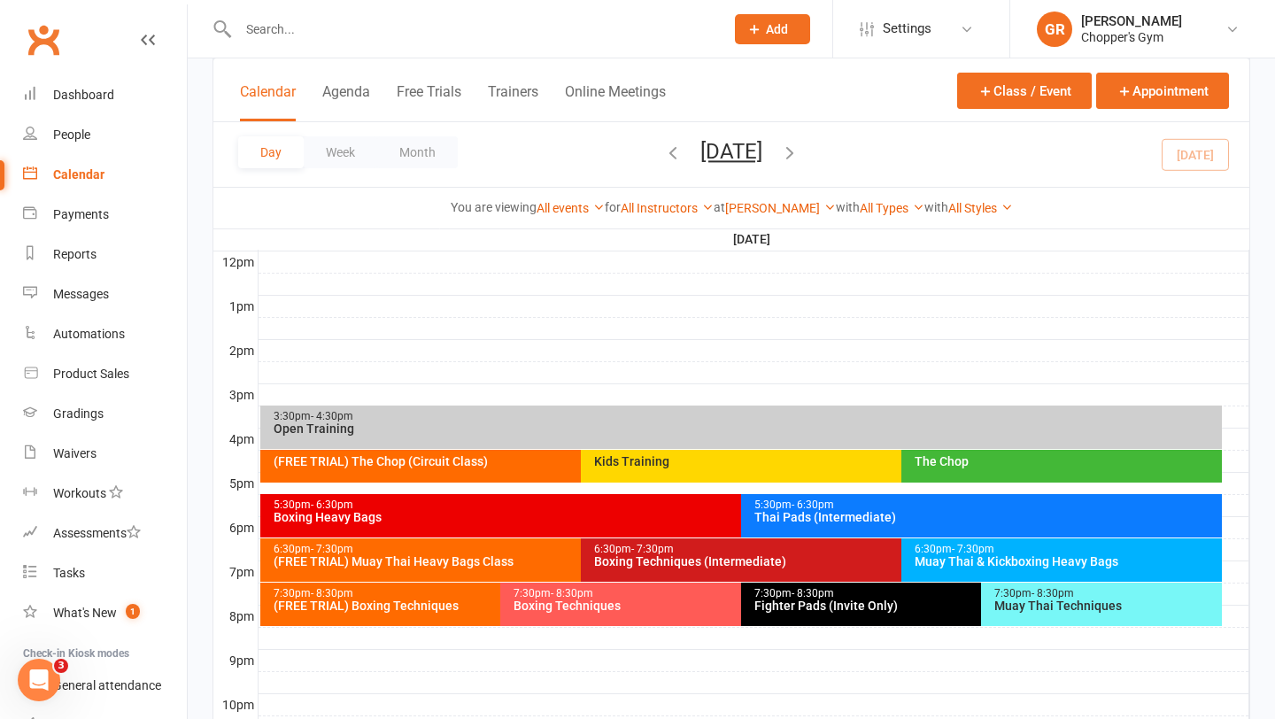
click at [1000, 464] on div "The Chop" at bounding box center [1066, 461] width 305 height 12
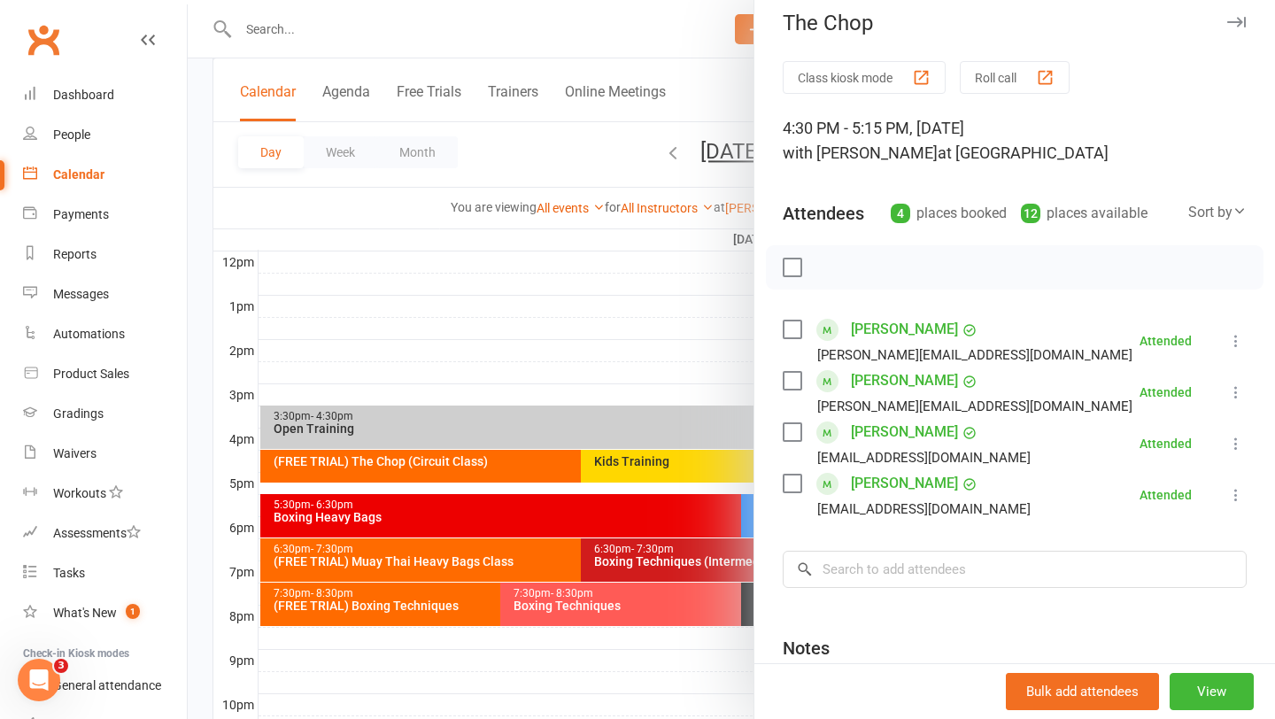
scroll to position [19, 0]
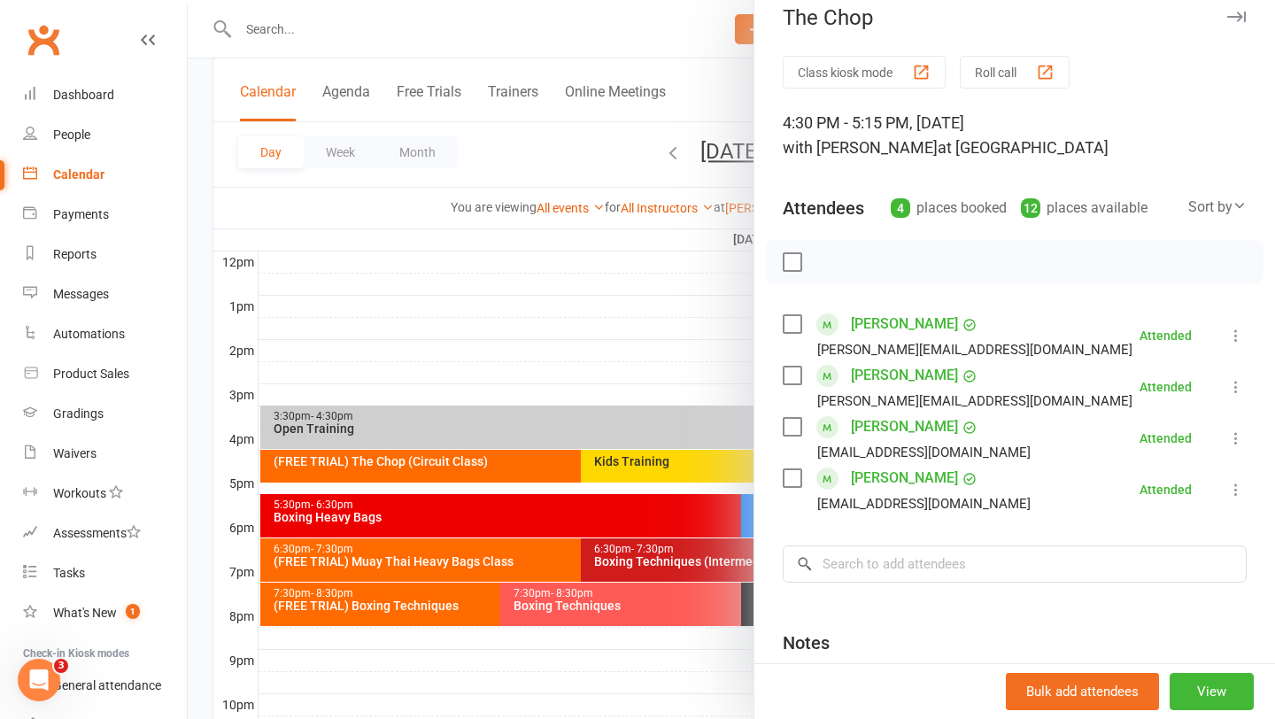
click at [689, 346] on div at bounding box center [731, 359] width 1087 height 719
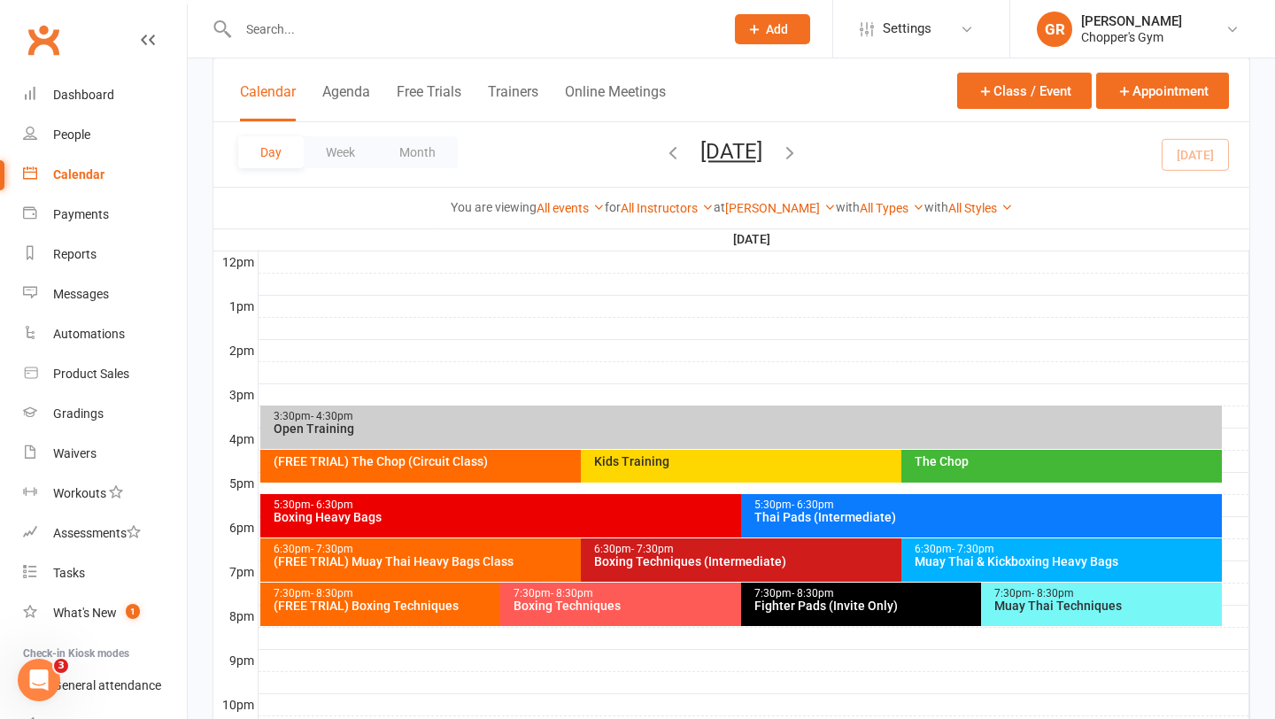
click at [809, 466] on div "Kids Training" at bounding box center [896, 461] width 607 height 12
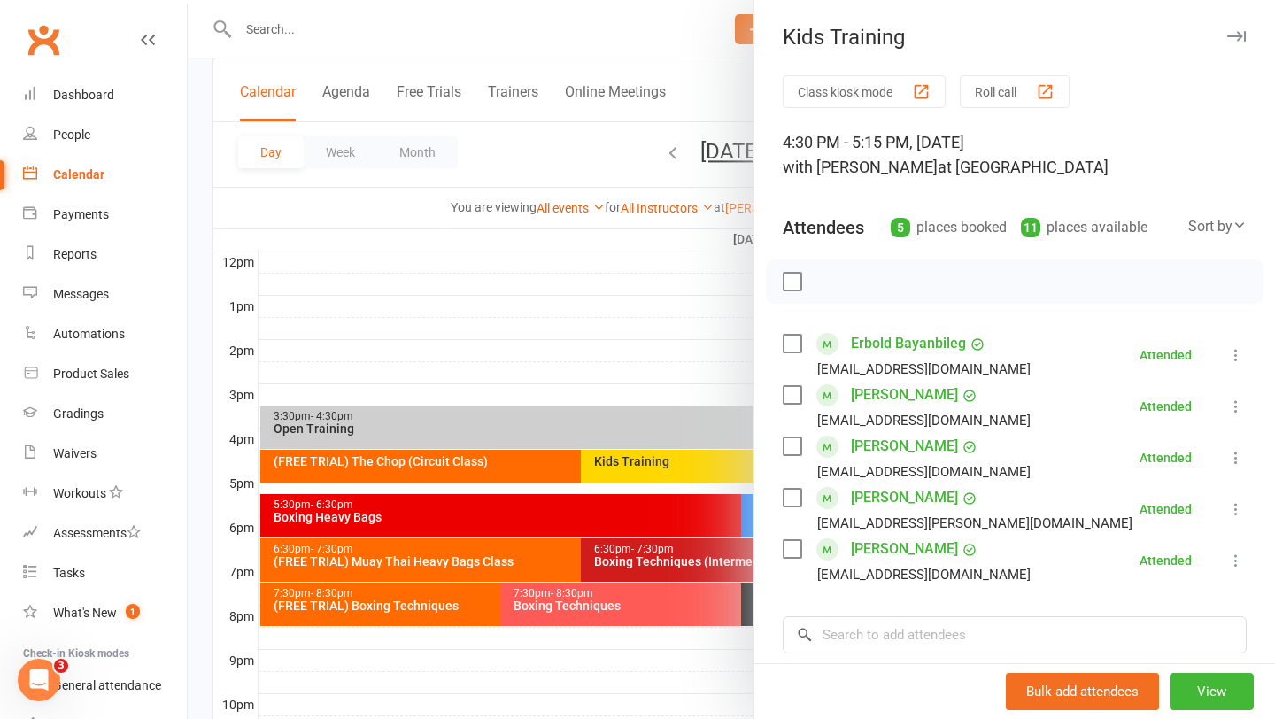
scroll to position [33, 0]
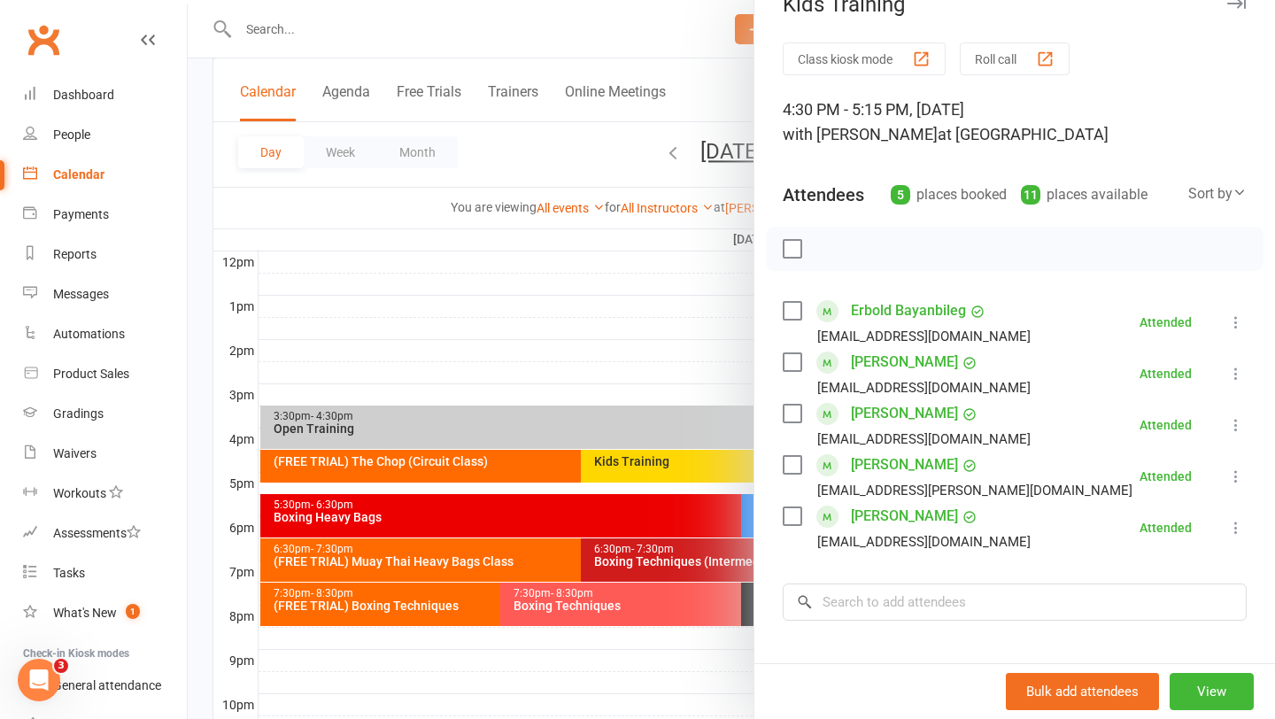
click at [656, 362] on div at bounding box center [731, 359] width 1087 height 719
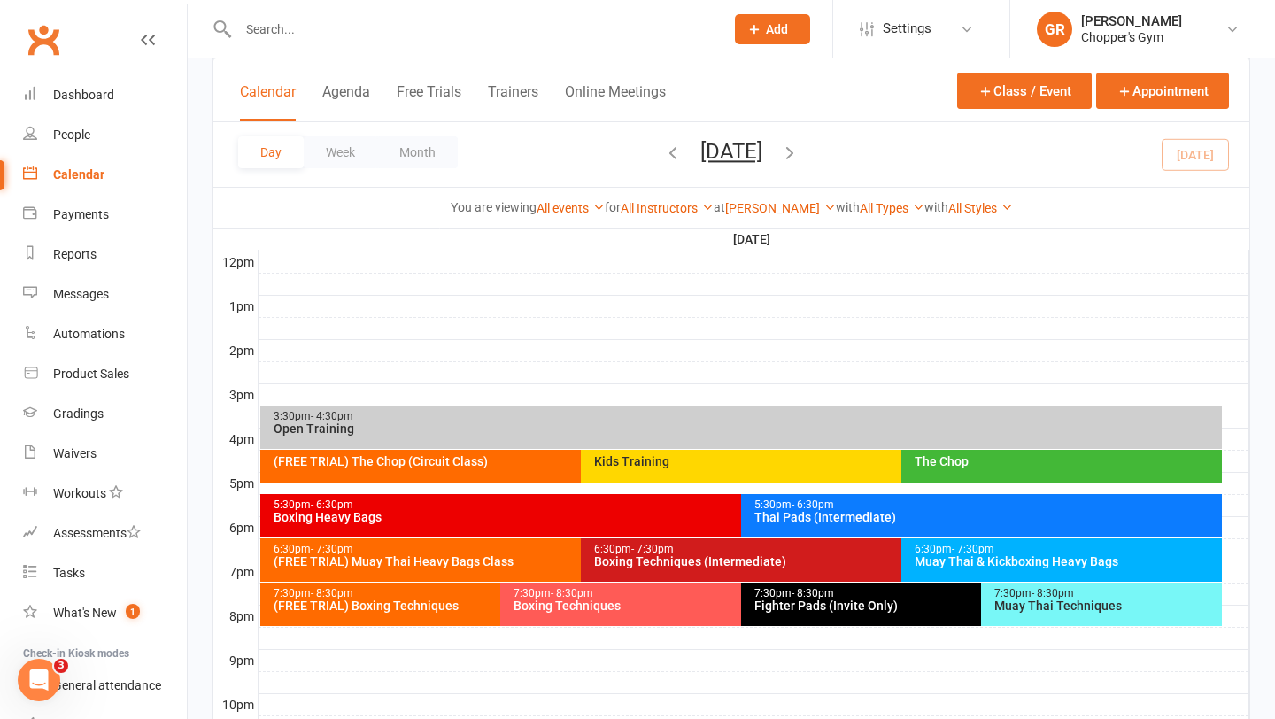
click at [947, 484] on div at bounding box center [754, 483] width 991 height 21
click at [1032, 461] on div "The Chop" at bounding box center [1066, 461] width 305 height 12
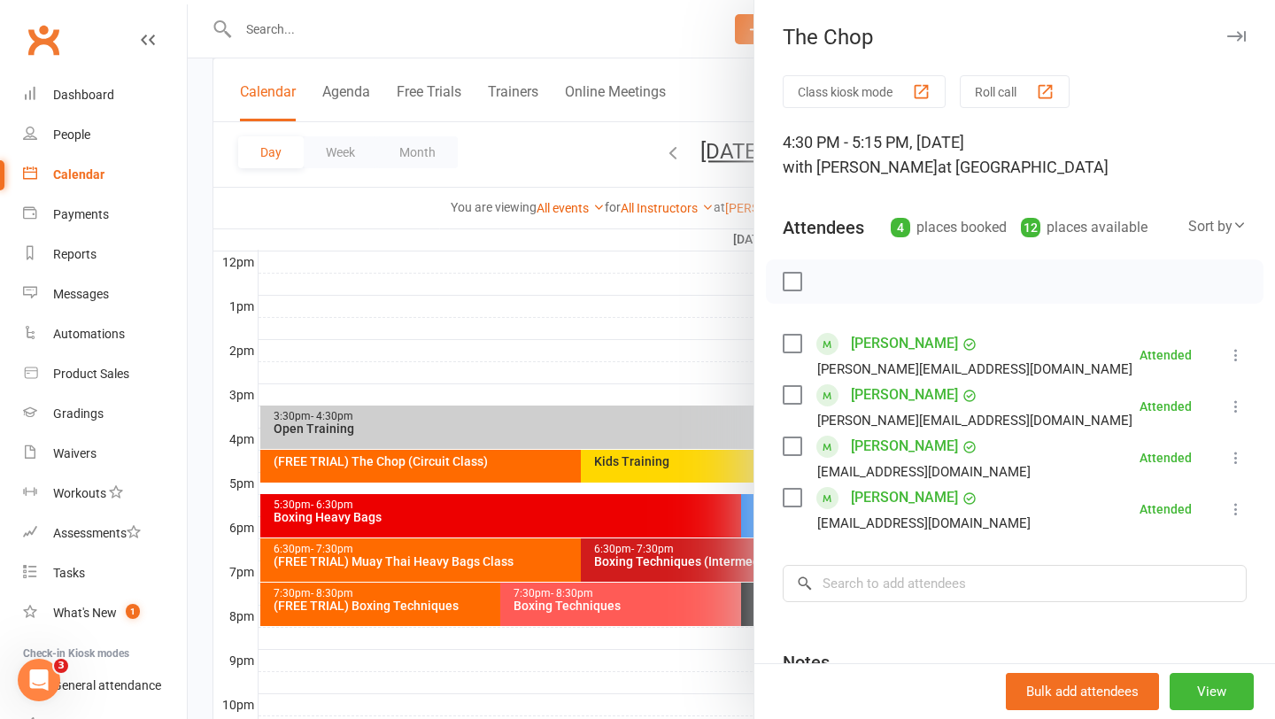
click at [654, 351] on div at bounding box center [731, 359] width 1087 height 719
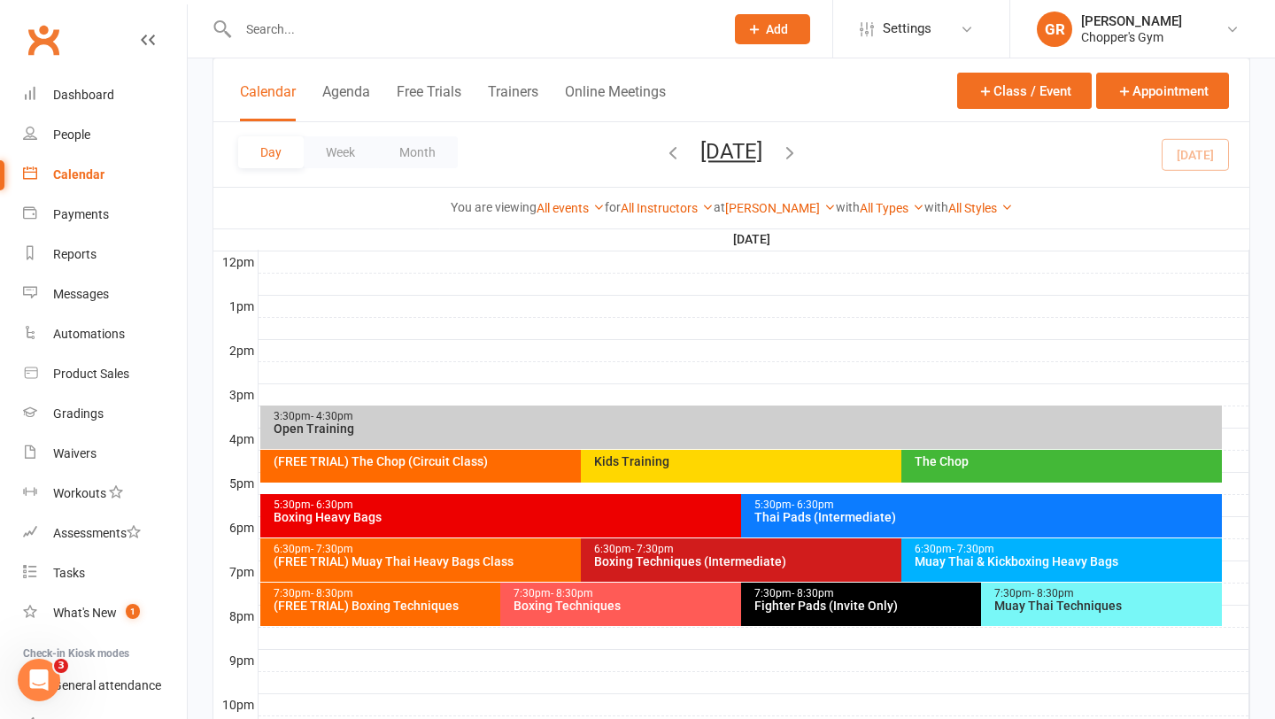
click at [1011, 514] on div "Thai Pads (Intermediate)" at bounding box center [985, 517] width 465 height 12
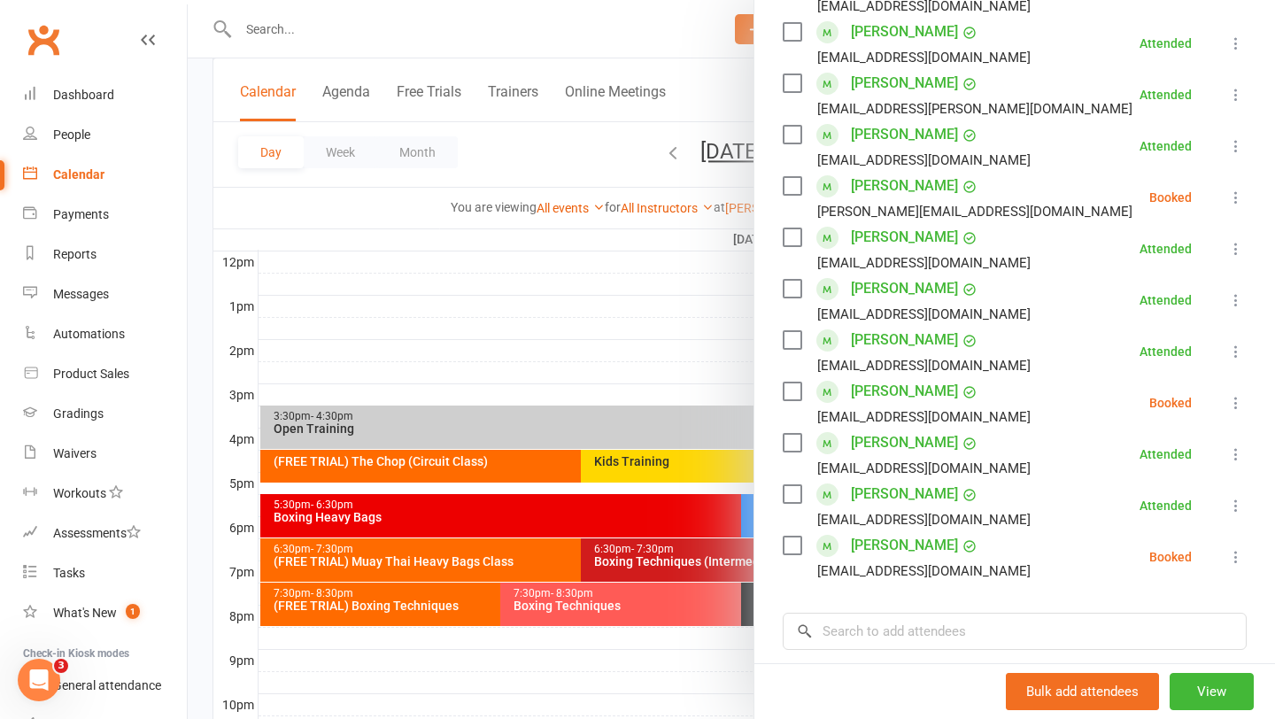
scroll to position [434, 0]
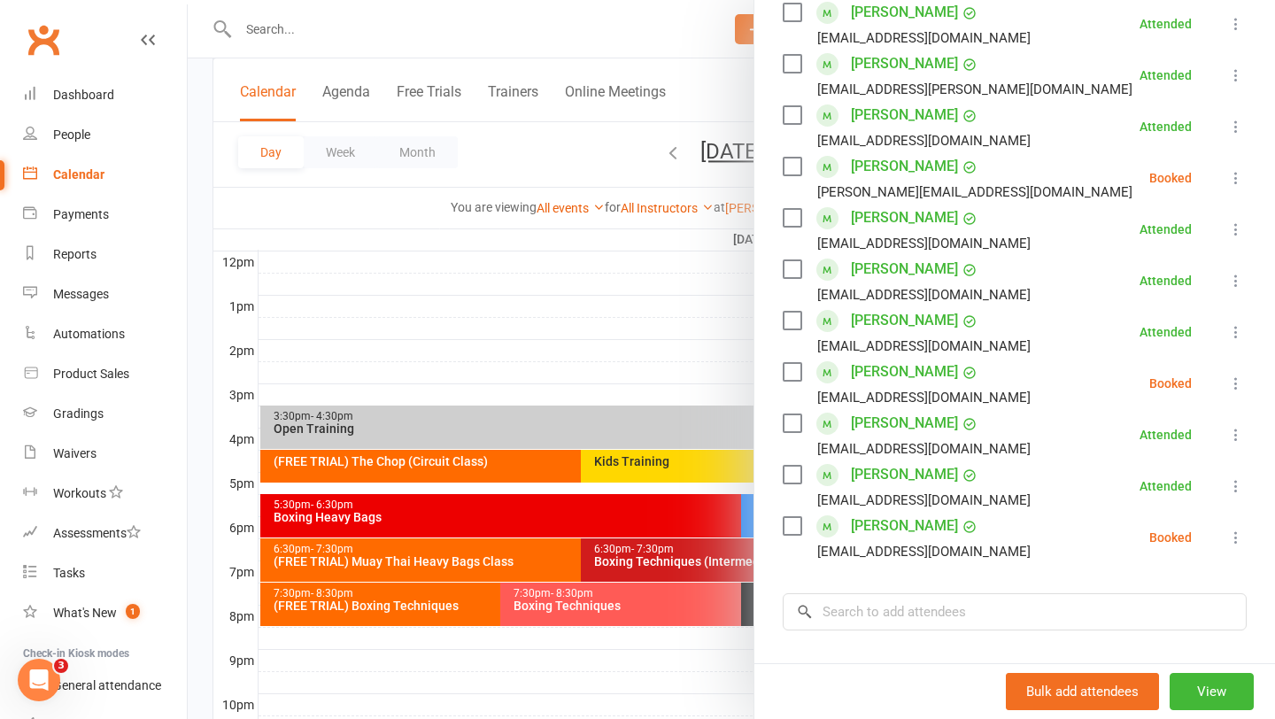
click at [617, 566] on div at bounding box center [731, 359] width 1087 height 719
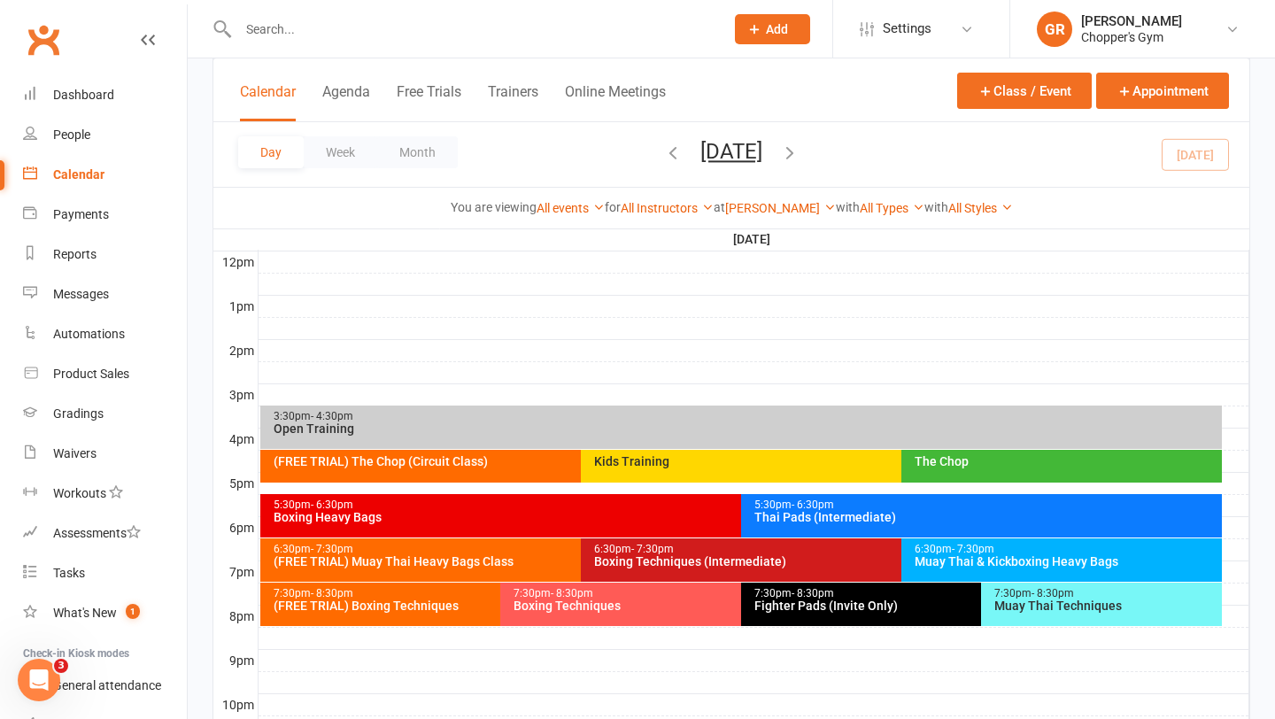
click at [582, 523] on div "5:30pm - 6:30pm Boxing Heavy Bags" at bounding box center [732, 515] width 945 height 43
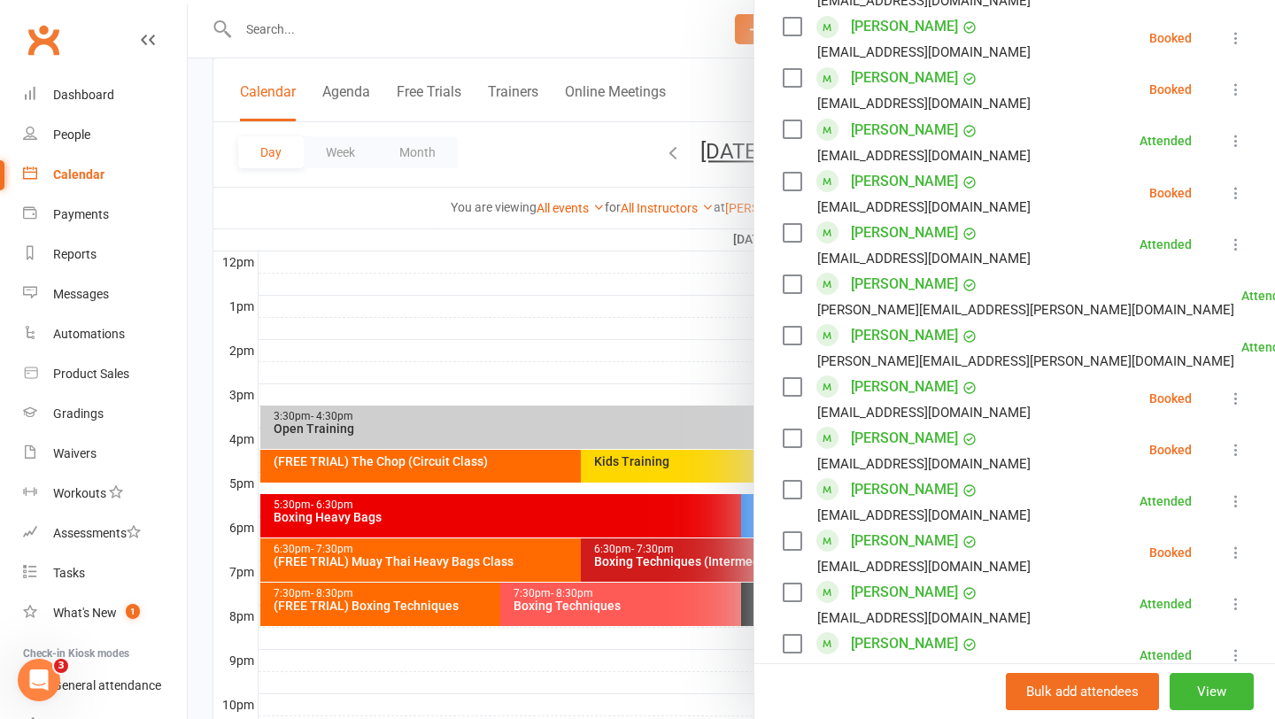
scroll to position [993, 0]
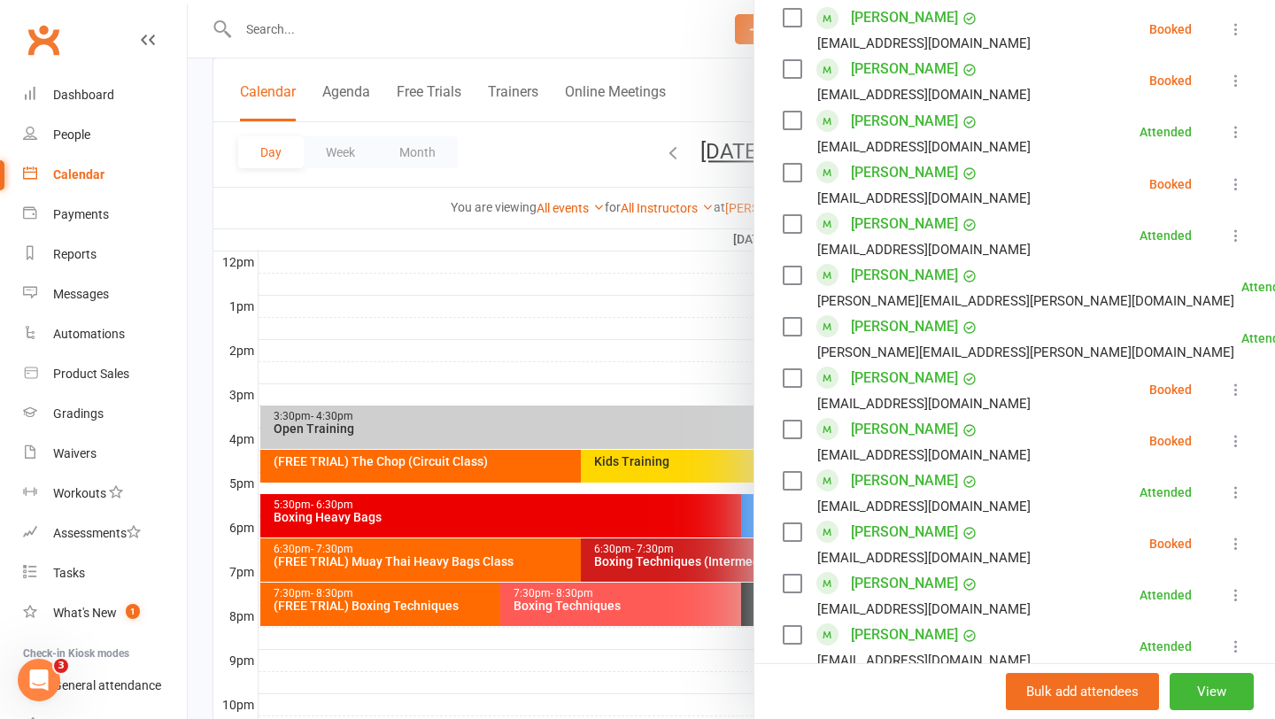
click at [786, 426] on label at bounding box center [792, 430] width 18 height 18
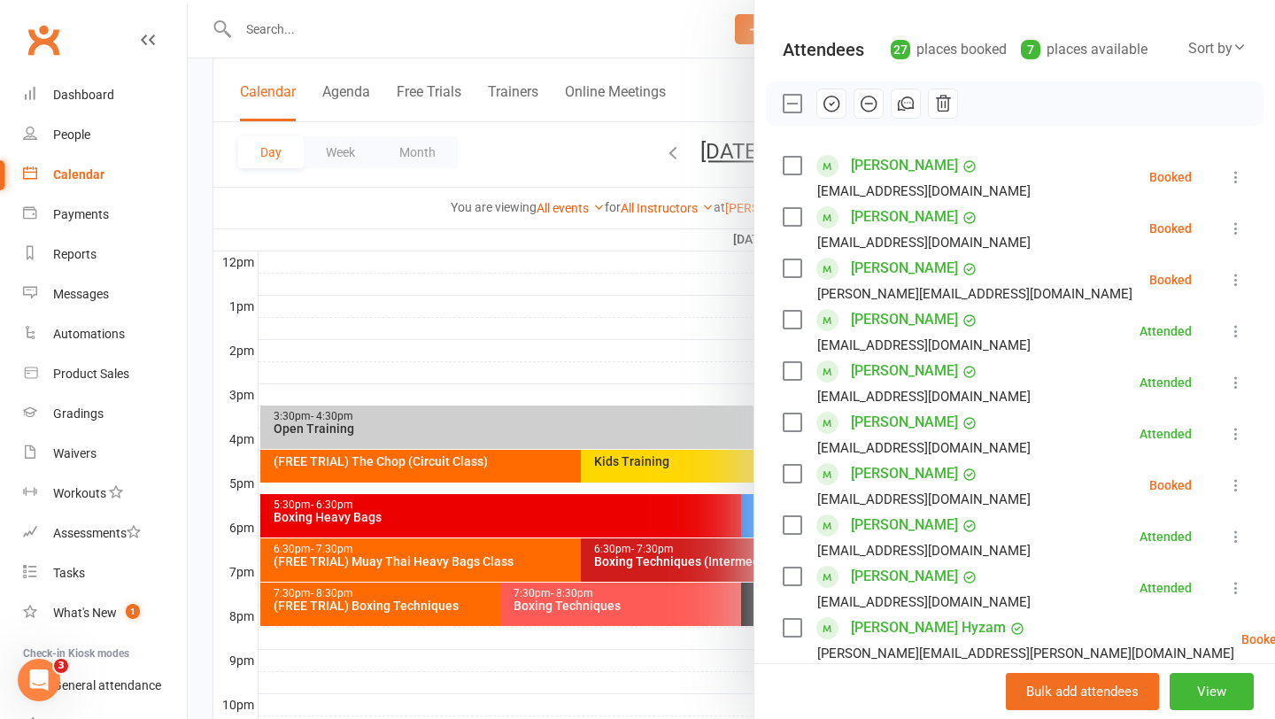
scroll to position [0, 0]
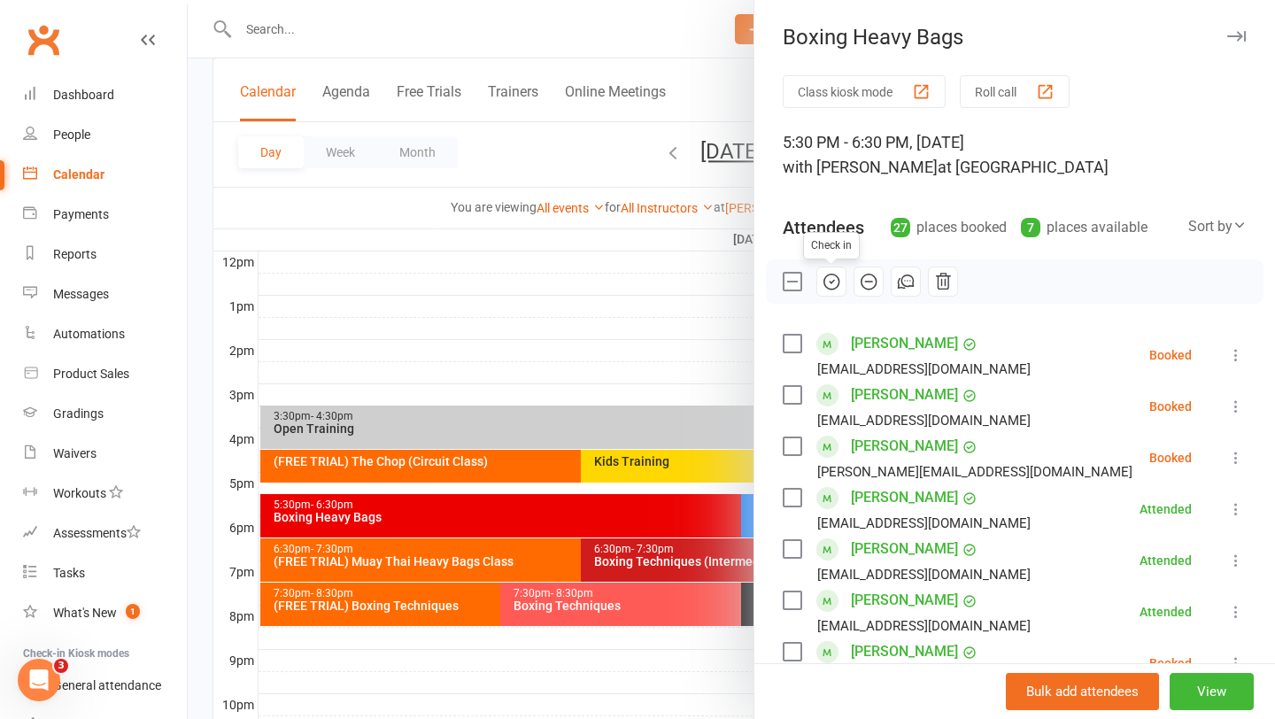
click at [832, 286] on icon "button" at bounding box center [831, 281] width 19 height 19
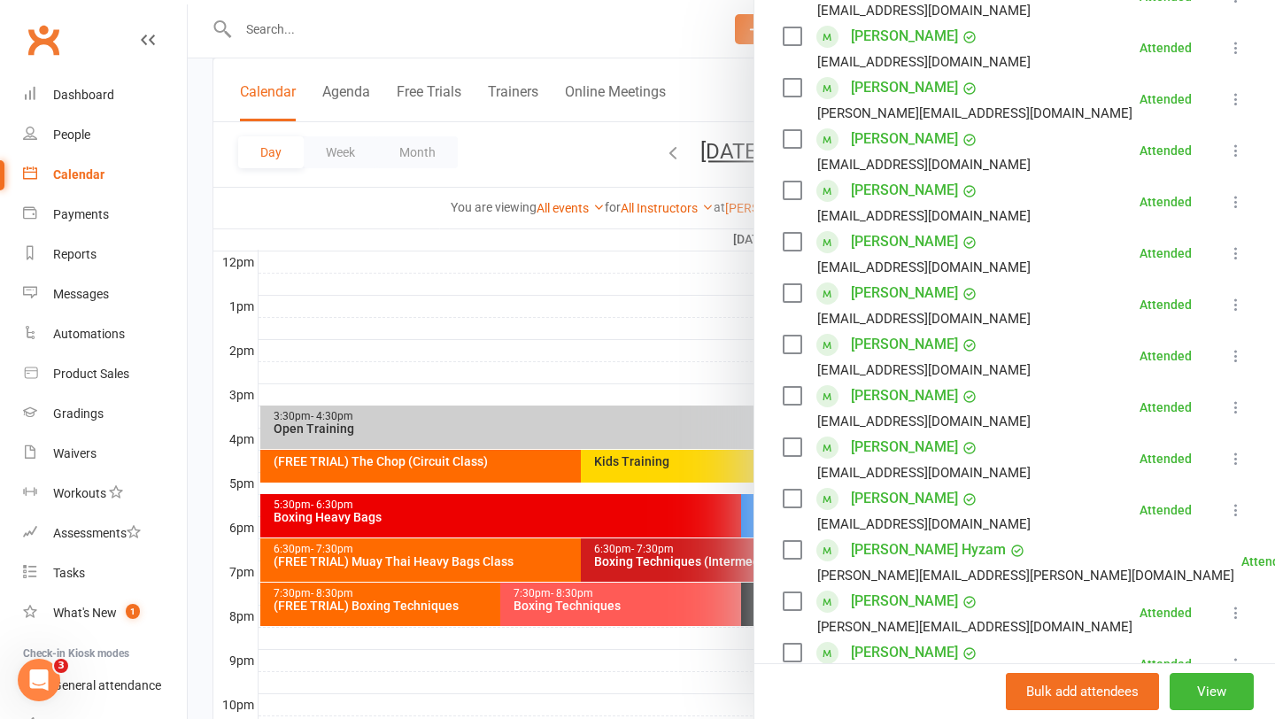
scroll to position [376, 0]
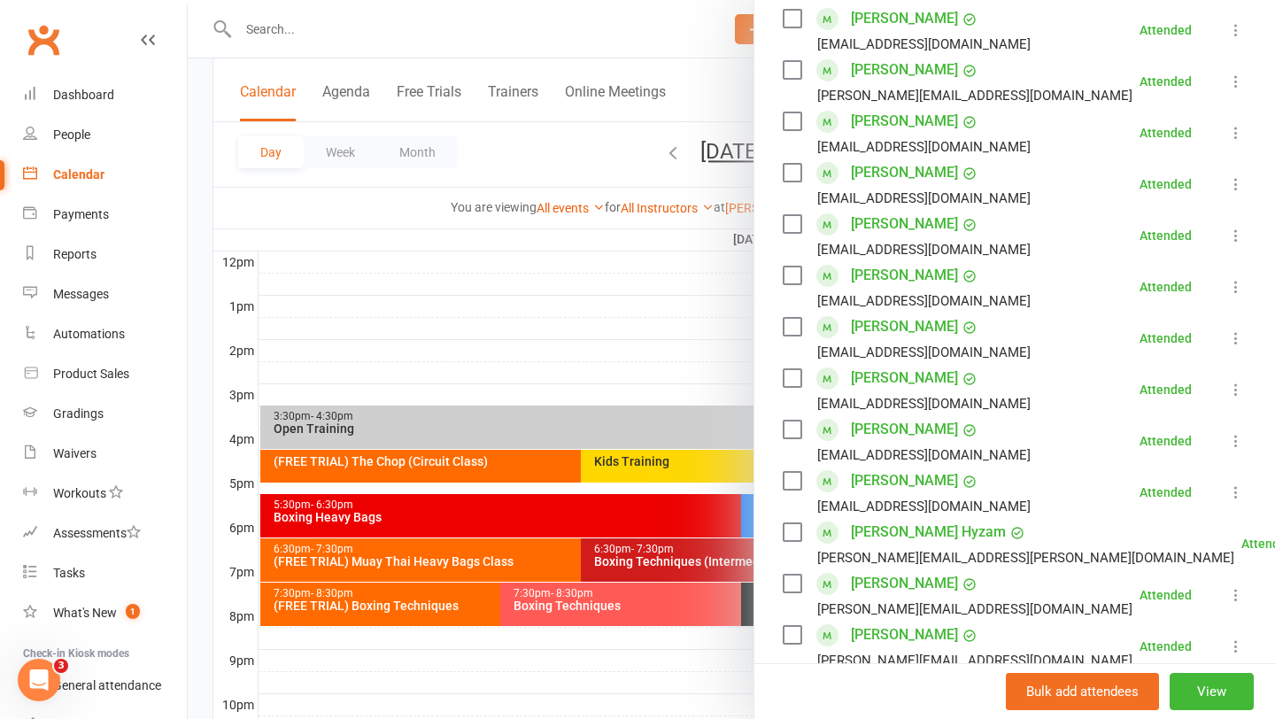
click at [495, 404] on div at bounding box center [731, 359] width 1087 height 719
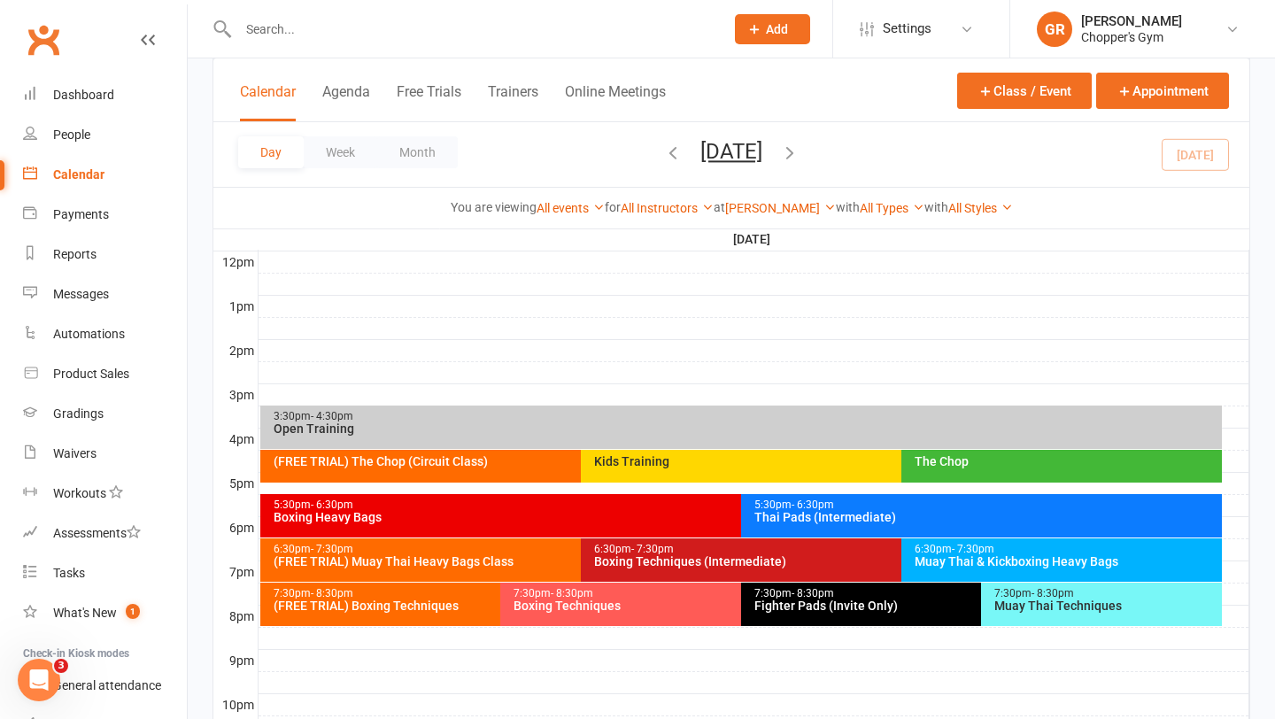
click at [979, 560] on div "Muay Thai & Kickboxing Heavy Bags" at bounding box center [1066, 561] width 305 height 12
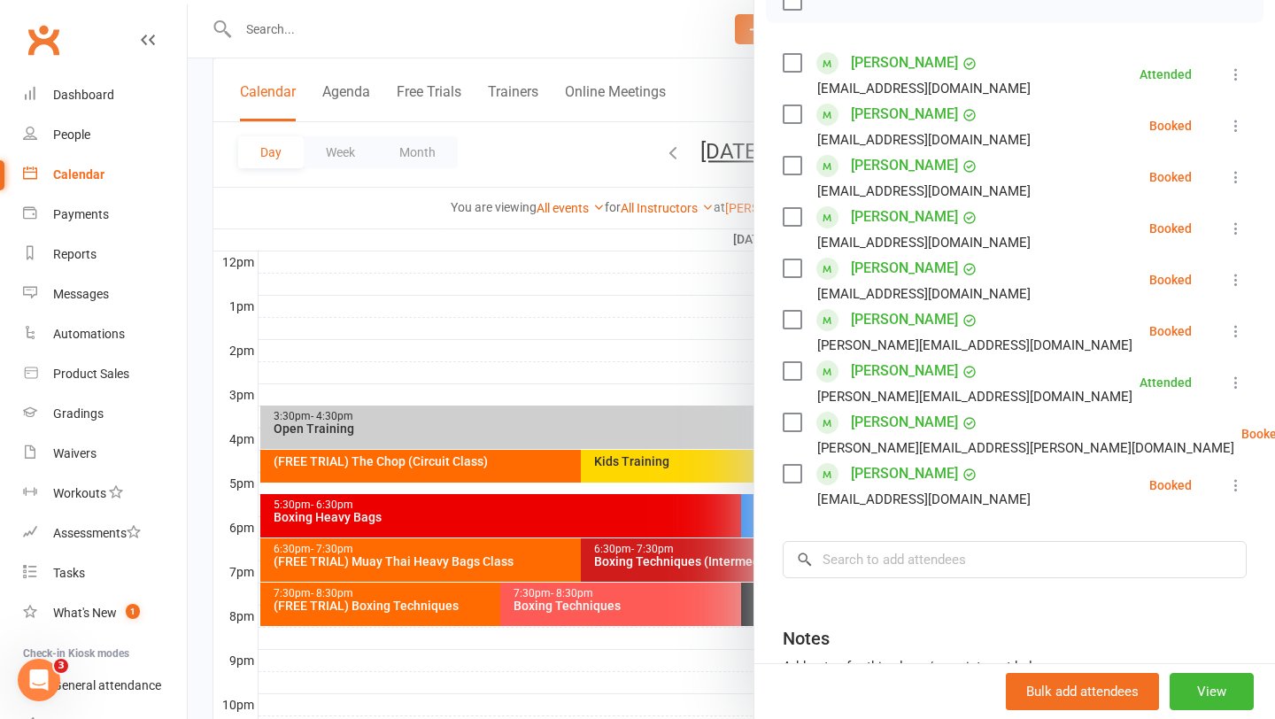
scroll to position [282, 0]
click at [674, 352] on div at bounding box center [731, 359] width 1087 height 719
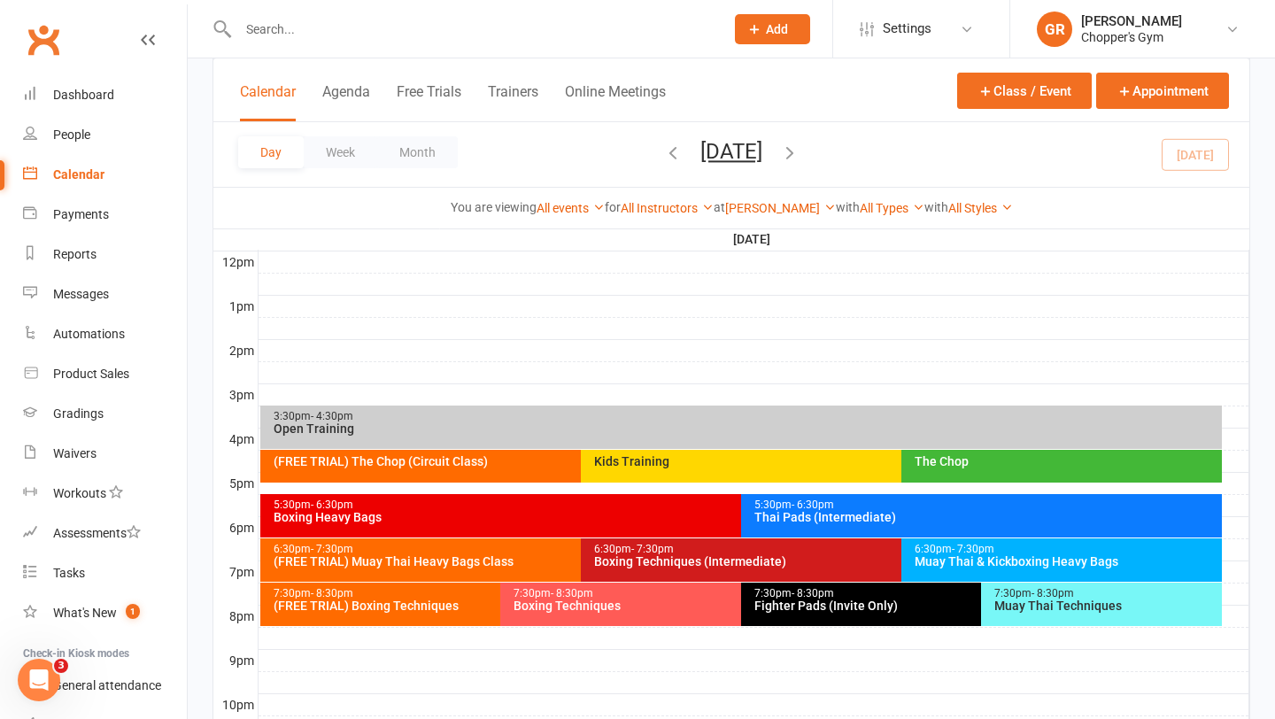
click at [1039, 607] on div "Muay Thai Techniques" at bounding box center [1105, 605] width 225 height 12
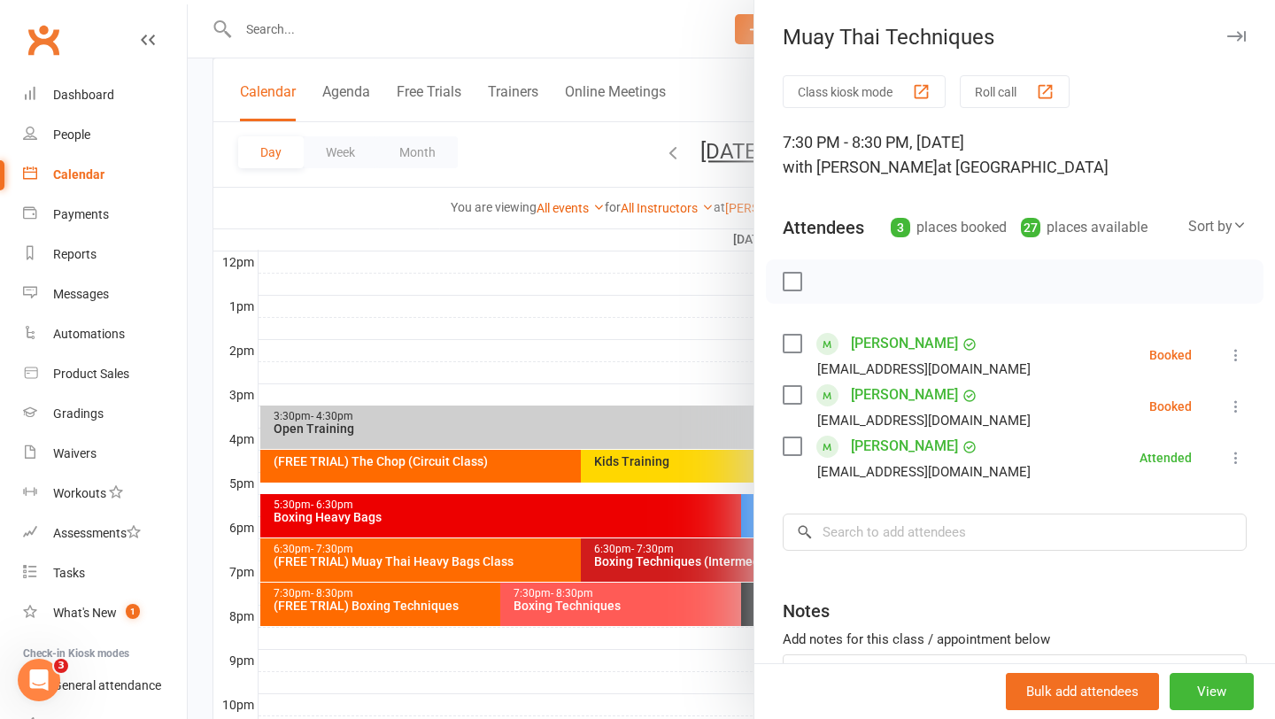
click at [661, 375] on div at bounding box center [731, 359] width 1087 height 719
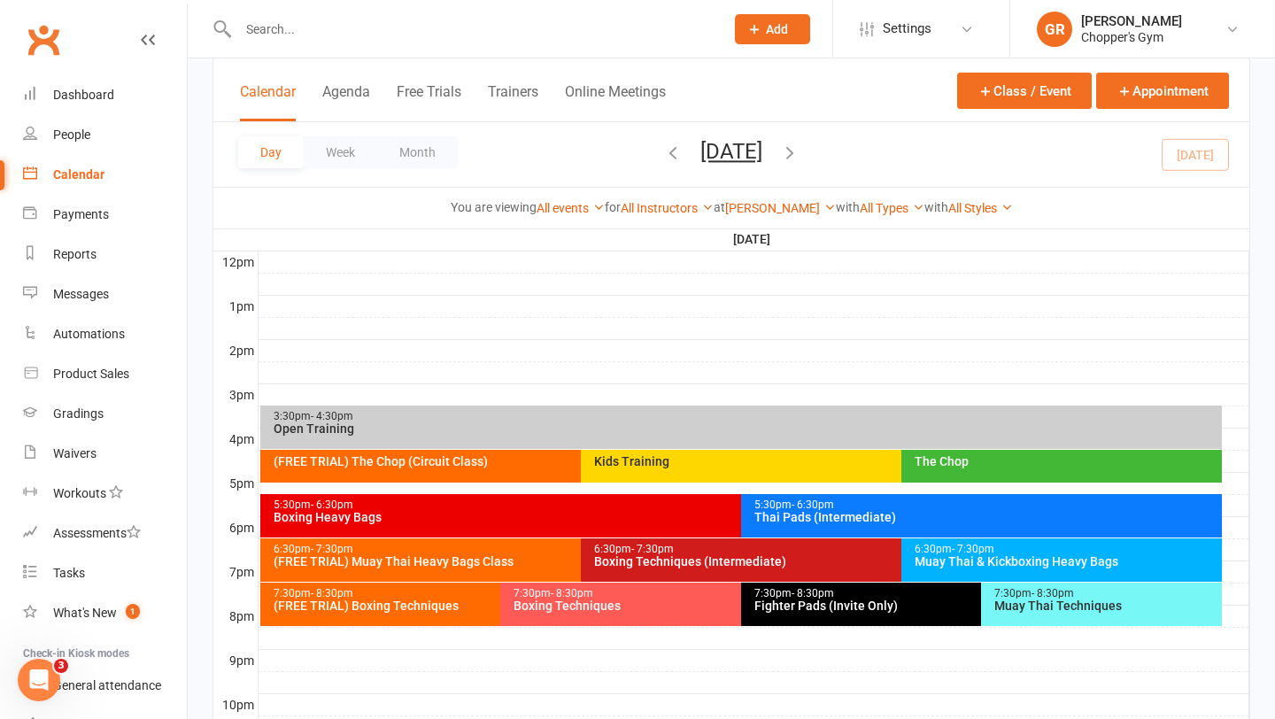
click at [672, 607] on div "Boxing Techniques" at bounding box center [736, 605] width 447 height 12
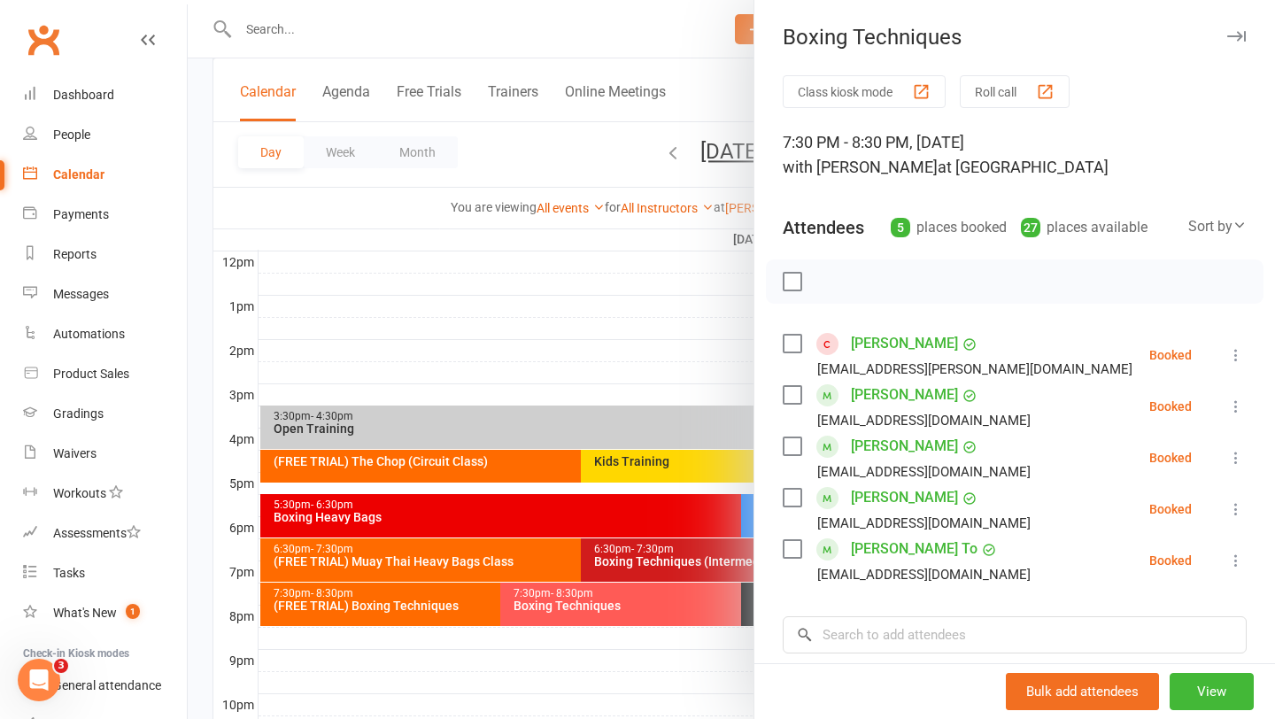
click at [620, 336] on div at bounding box center [731, 359] width 1087 height 719
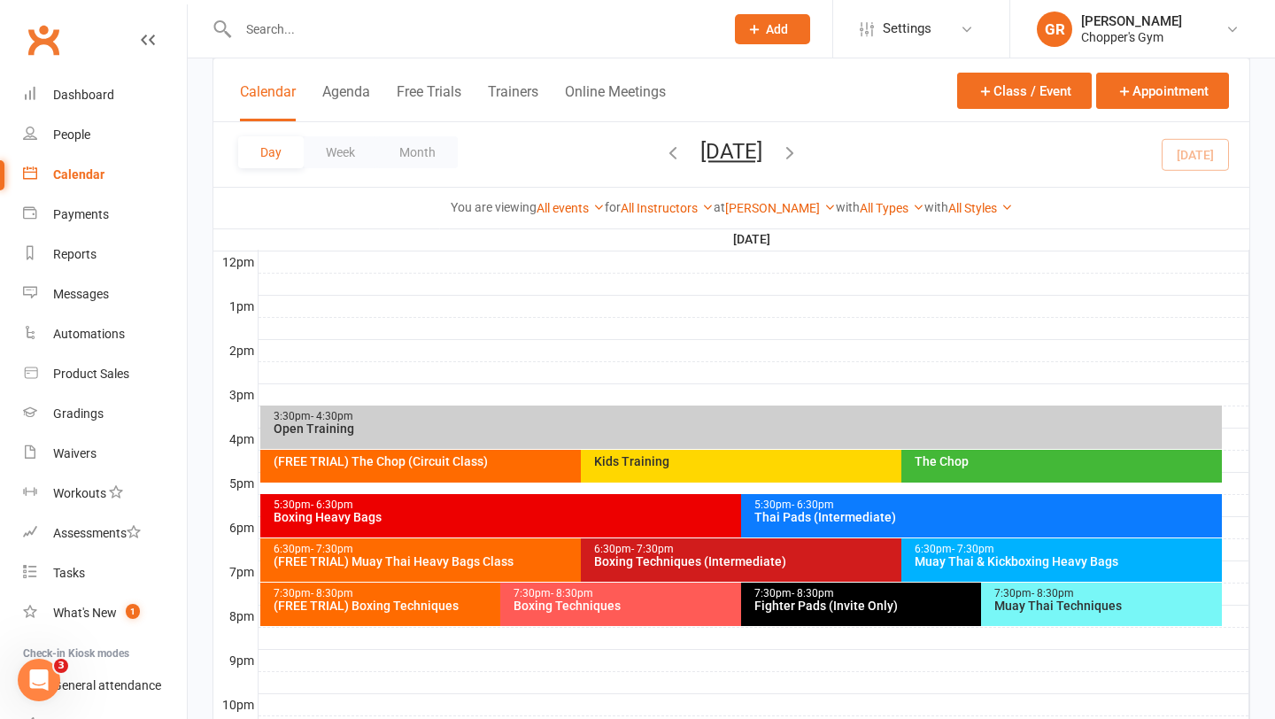
click at [709, 575] on div "6:30pm - 7:30pm Boxing Techniques (Intermediate)" at bounding box center [892, 559] width 623 height 43
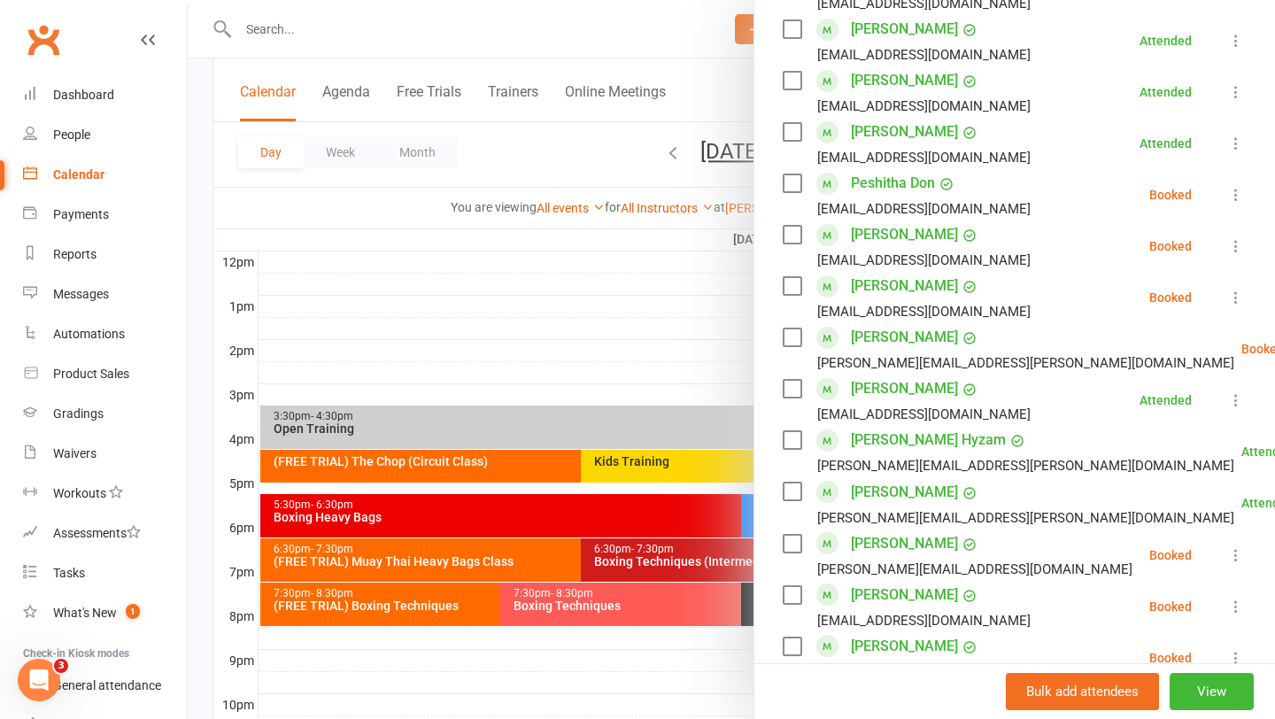
scroll to position [618, 0]
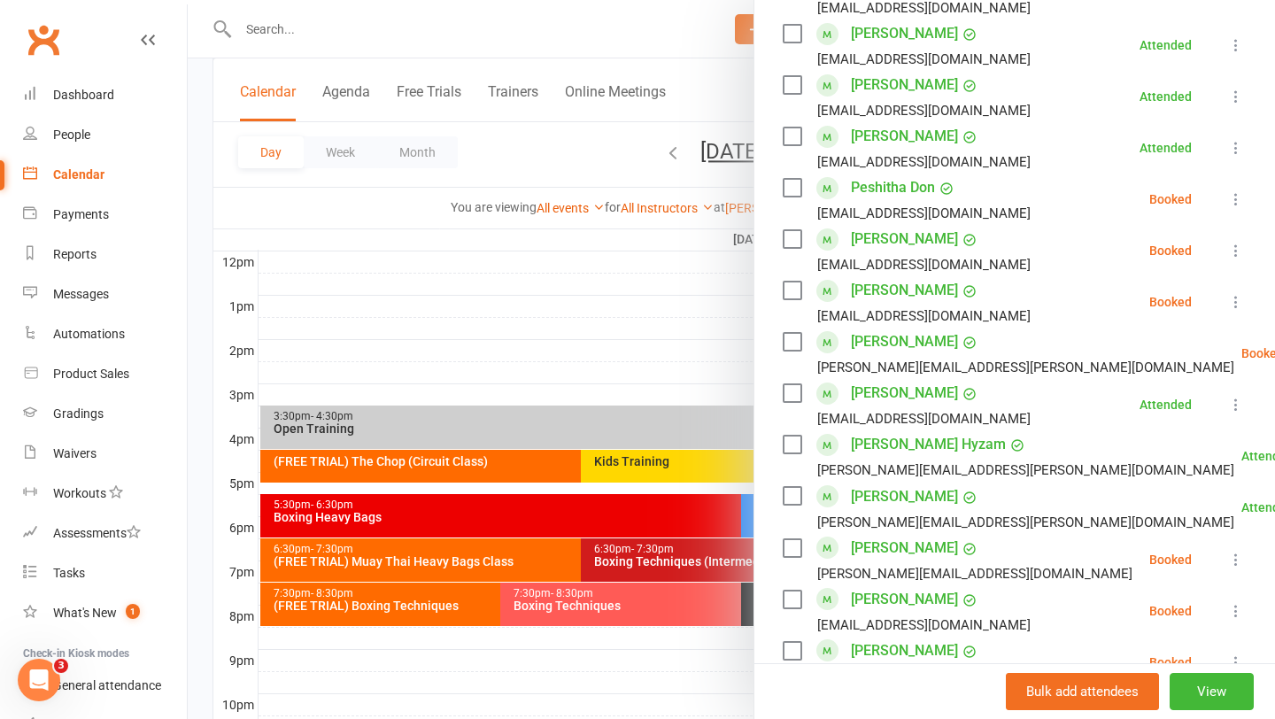
click at [600, 319] on div at bounding box center [731, 359] width 1087 height 719
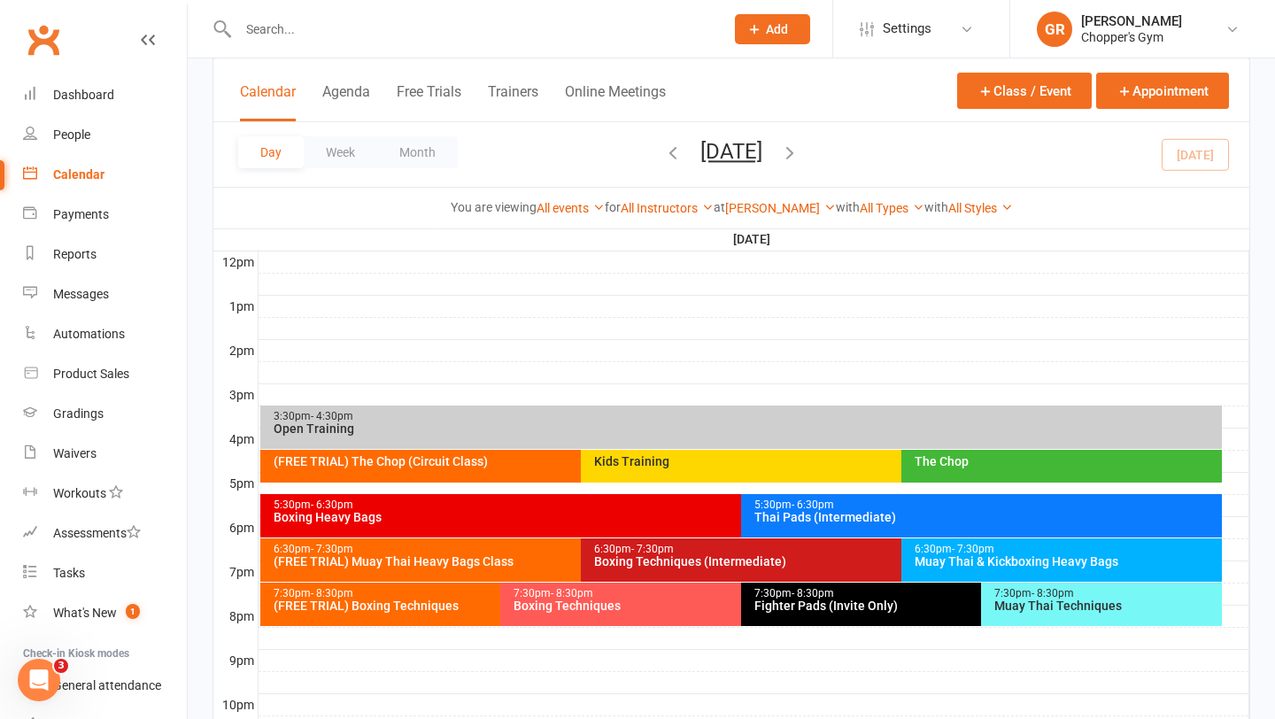
click at [614, 614] on div "7:30pm - 8:30pm Boxing Techniques" at bounding box center [731, 604] width 463 height 43
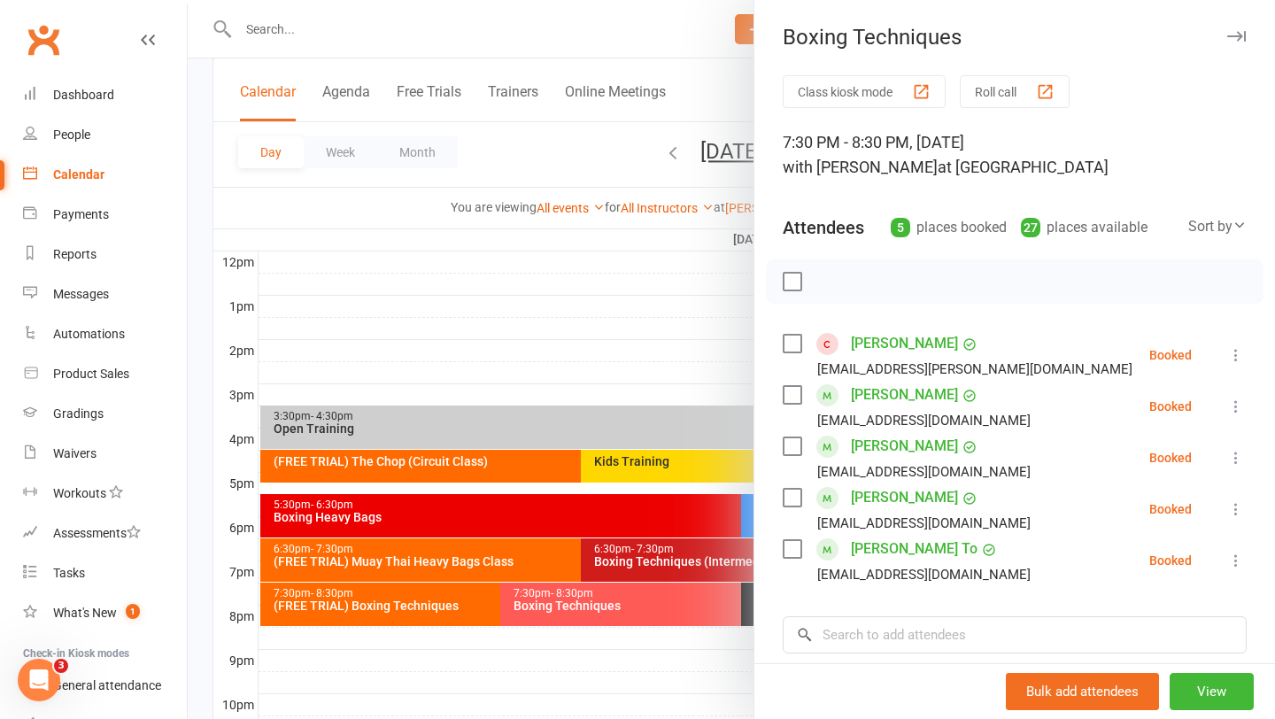
click at [681, 356] on div at bounding box center [731, 359] width 1087 height 719
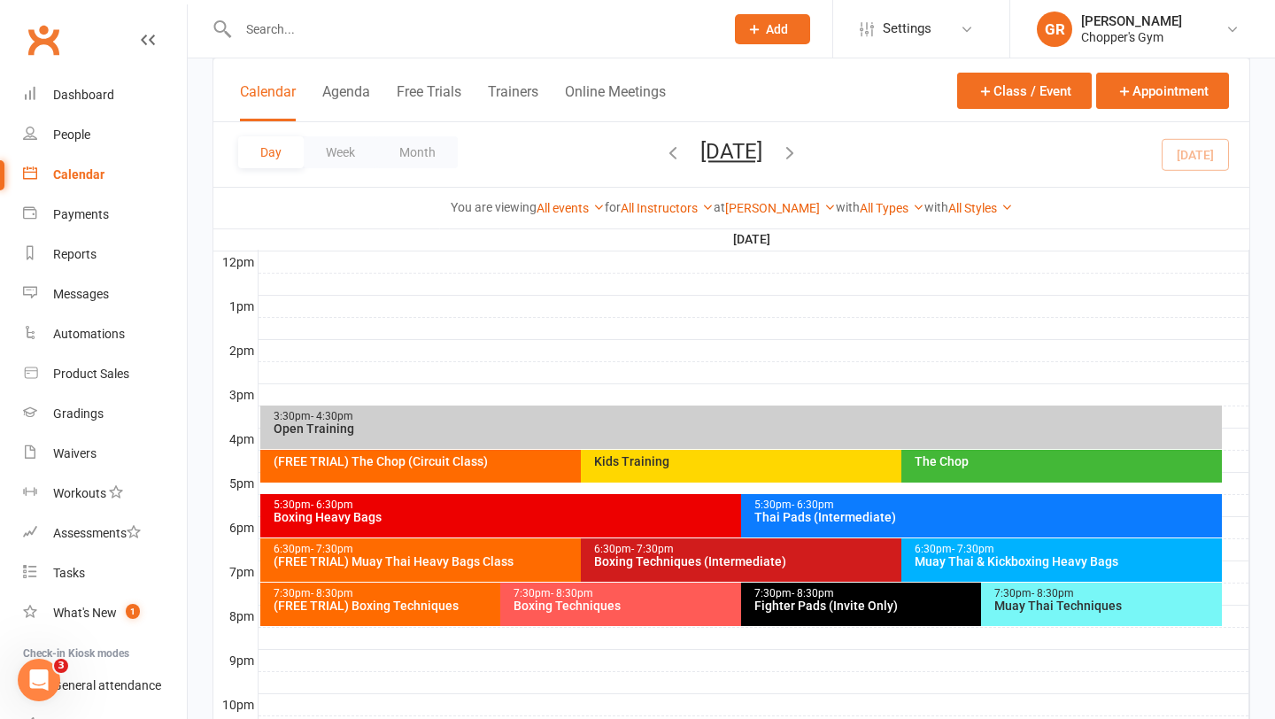
click at [1021, 612] on div "Muay Thai Techniques" at bounding box center [1105, 605] width 225 height 12
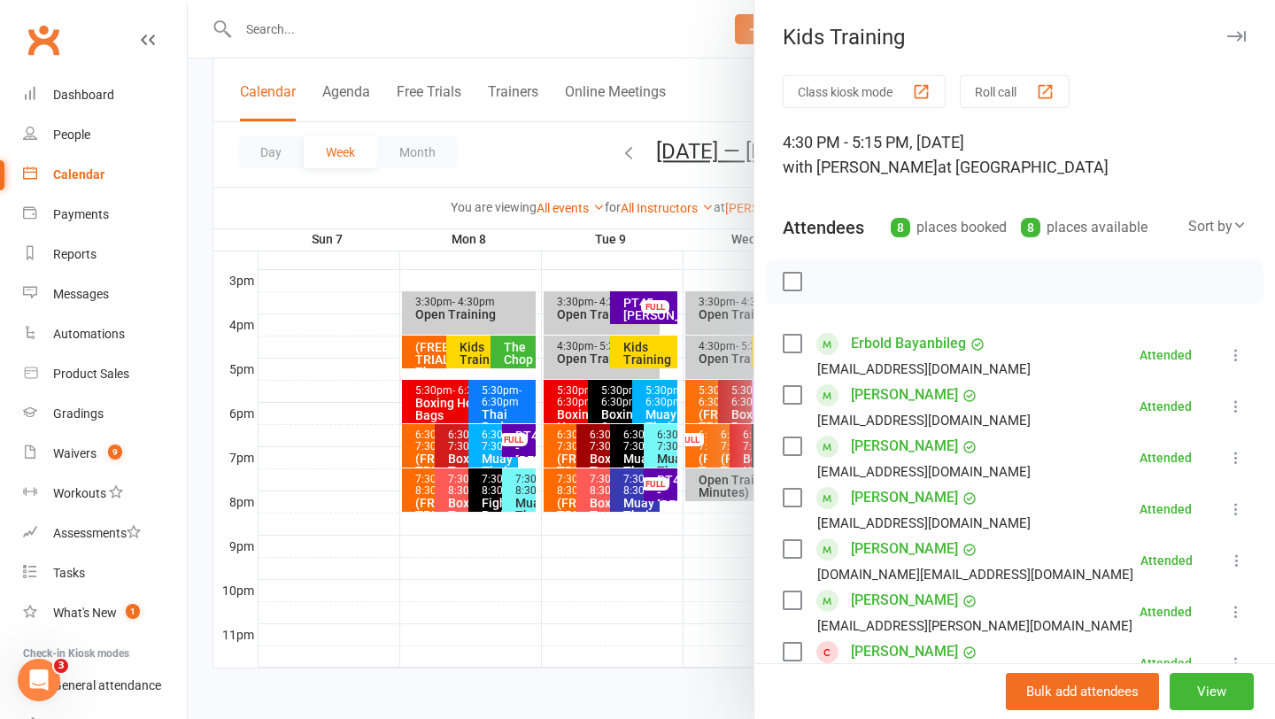
click at [357, 345] on div at bounding box center [731, 359] width 1087 height 719
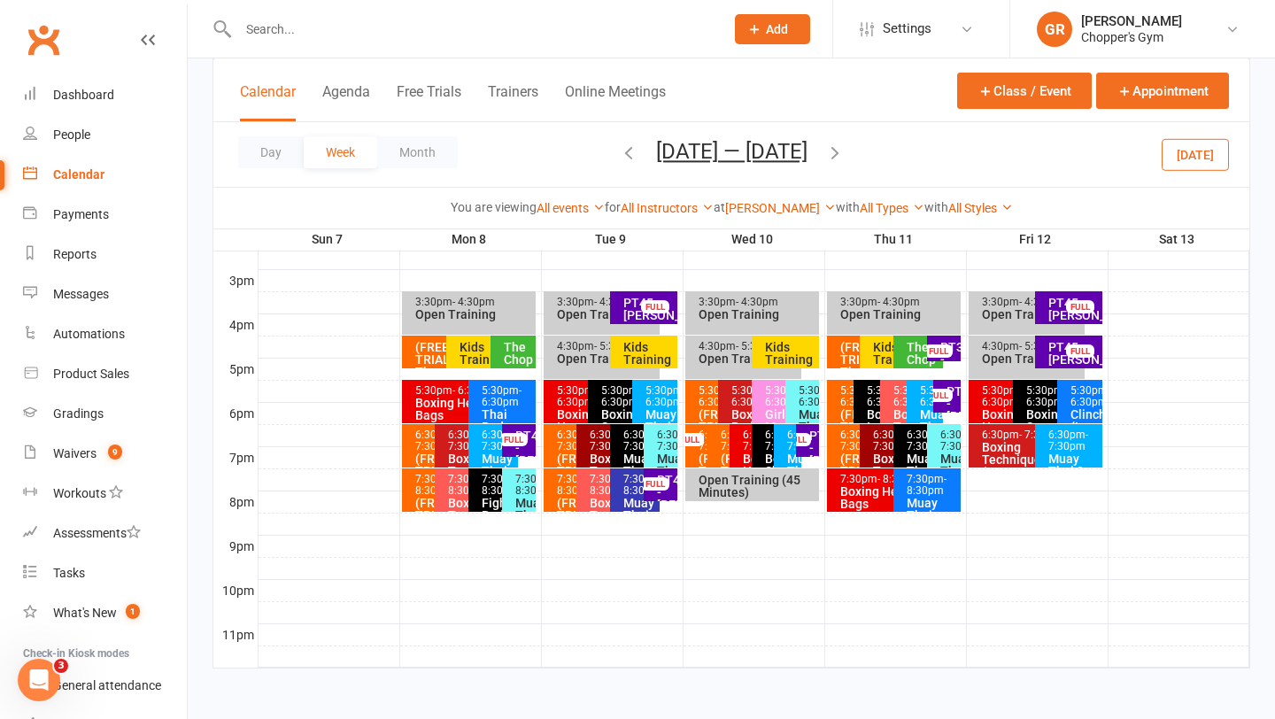
click at [1186, 147] on button "[DATE]" at bounding box center [1195, 154] width 67 height 32
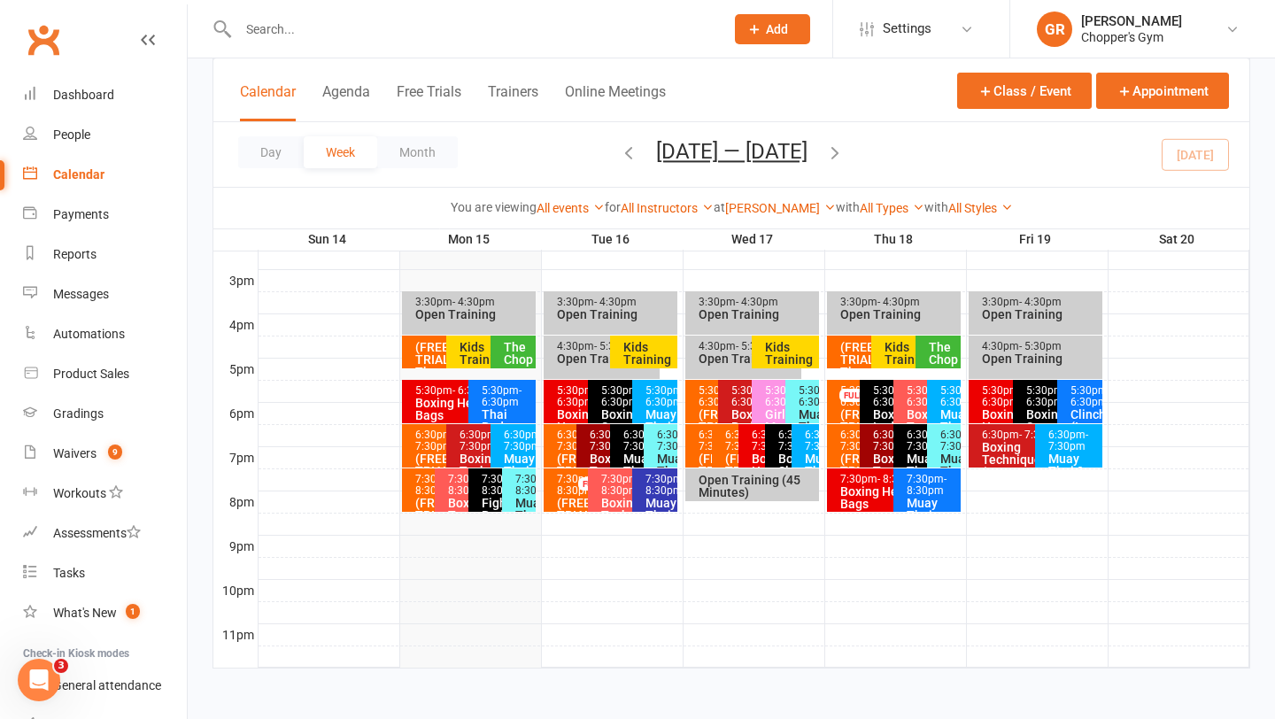
click at [349, 27] on input "text" at bounding box center [472, 29] width 479 height 25
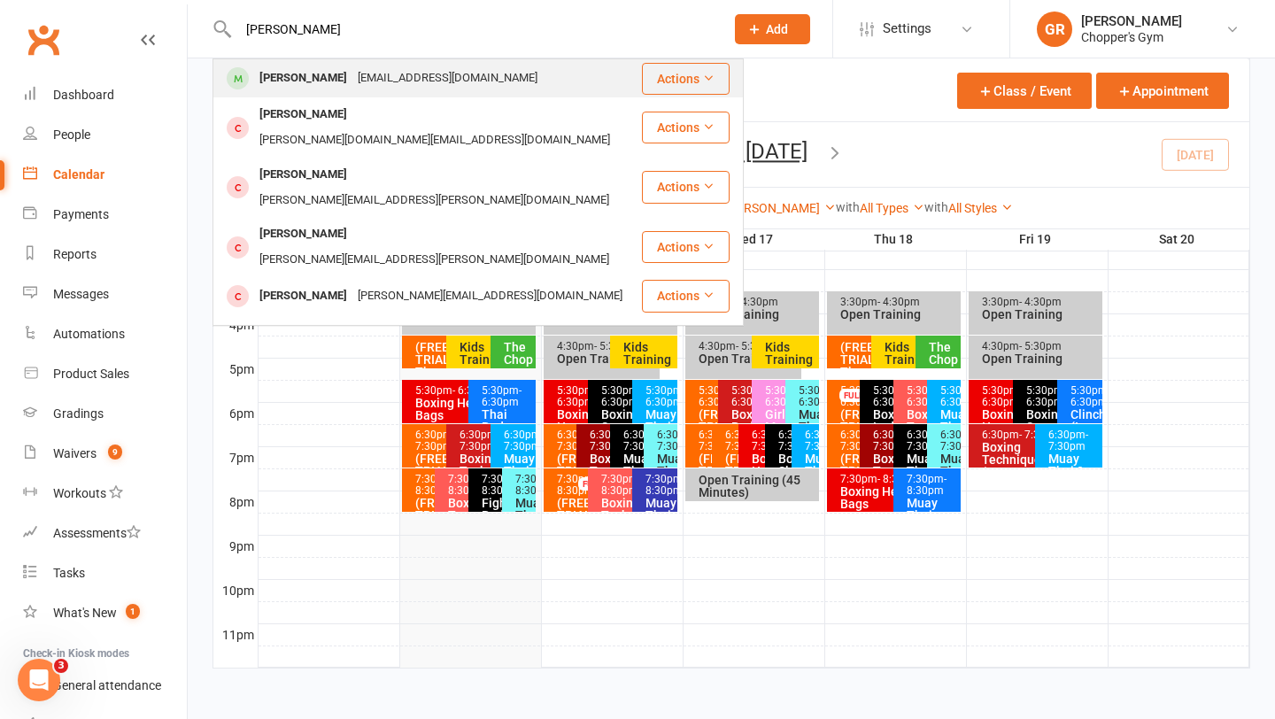
type input "[PERSON_NAME]"
click at [303, 70] on div "[PERSON_NAME]" at bounding box center [303, 79] width 98 height 26
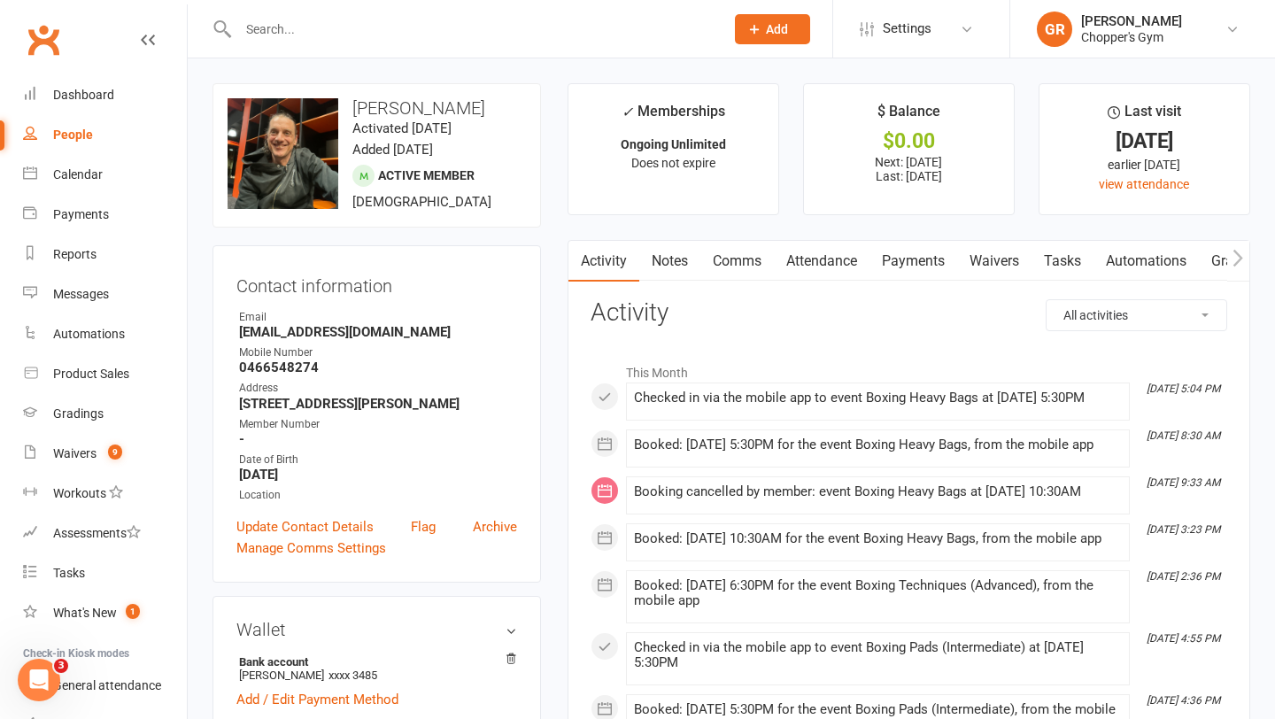
click at [894, 266] on link "Payments" at bounding box center [913, 261] width 88 height 41
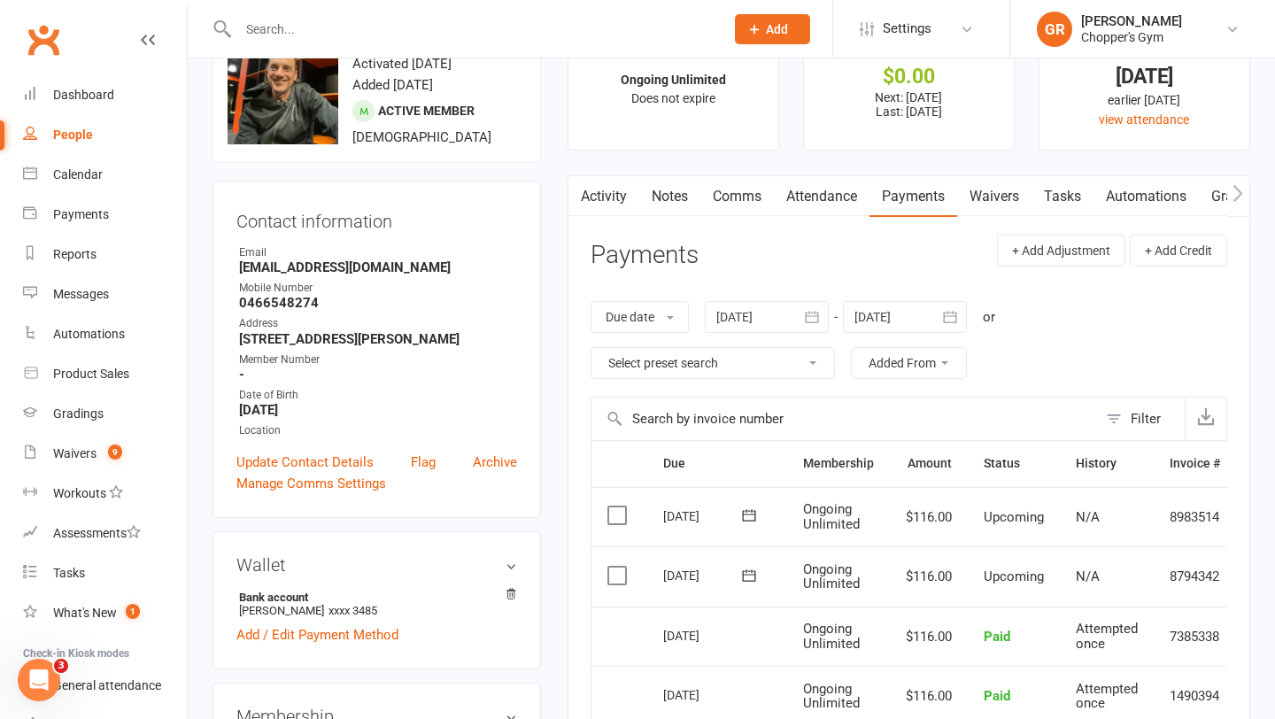
scroll to position [68, 0]
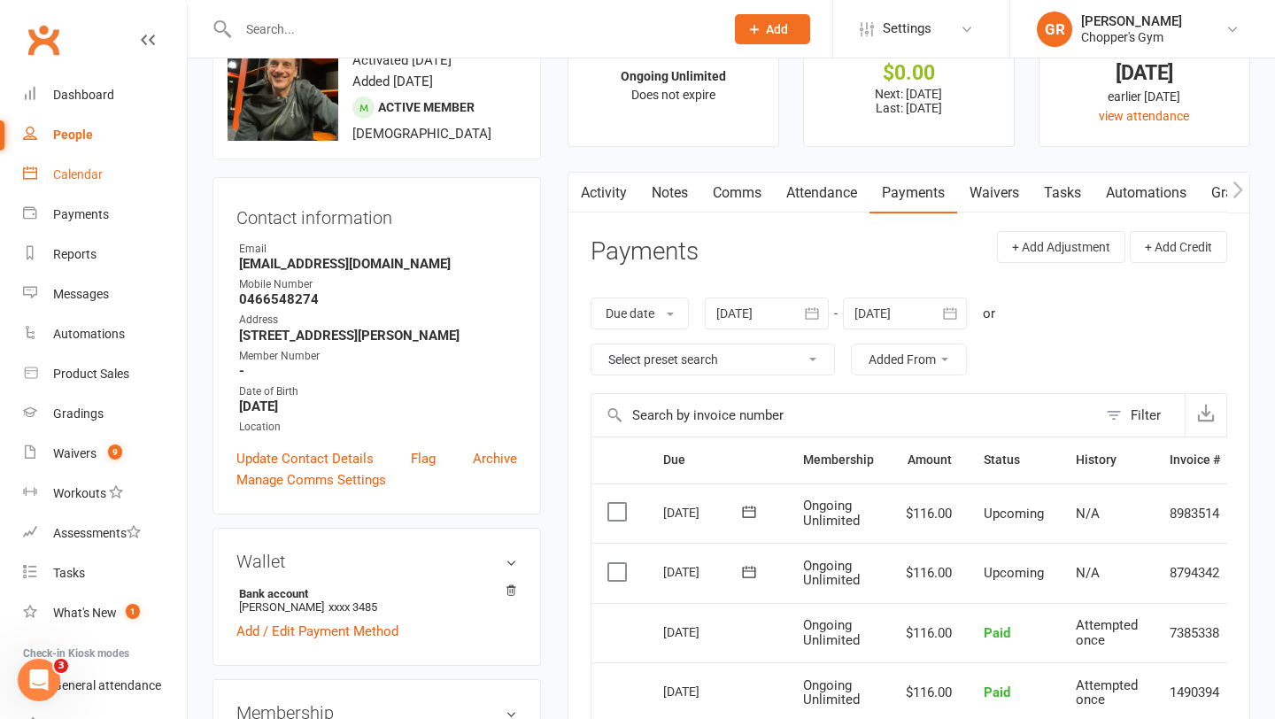
click at [89, 192] on link "Calendar" at bounding box center [105, 175] width 164 height 40
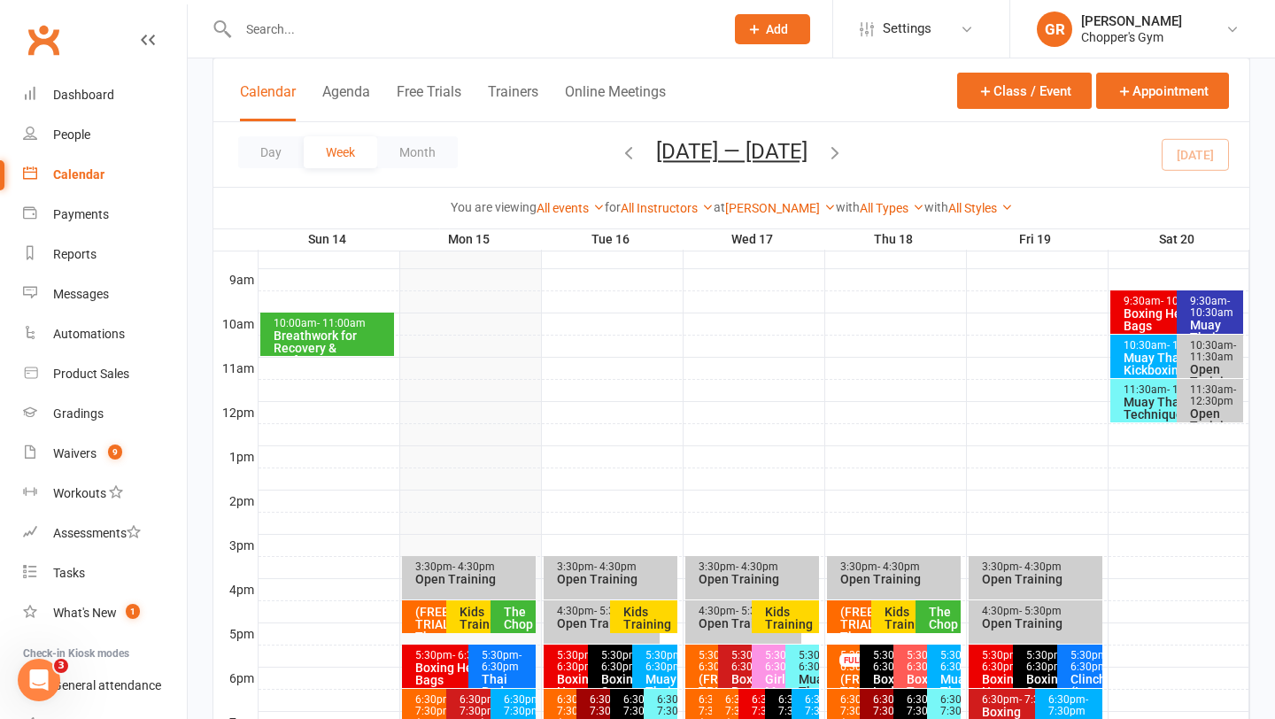
scroll to position [576, 0]
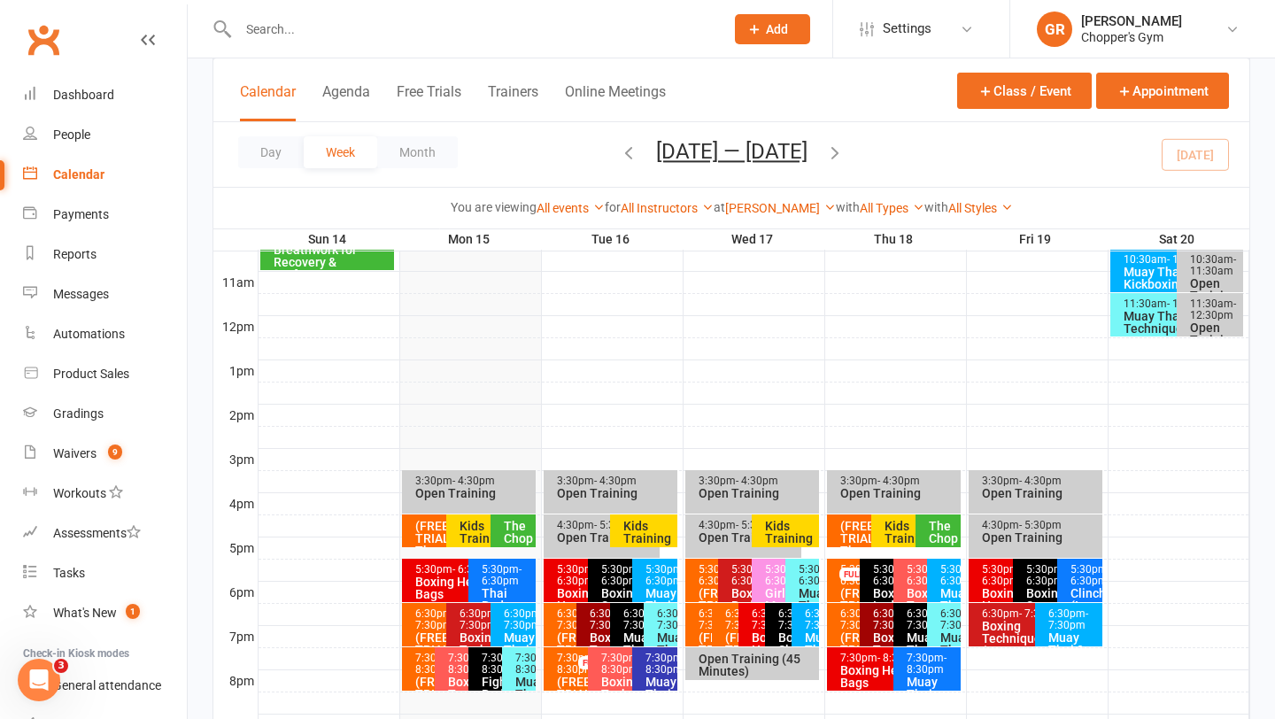
click at [477, 36] on input "text" at bounding box center [472, 29] width 479 height 25
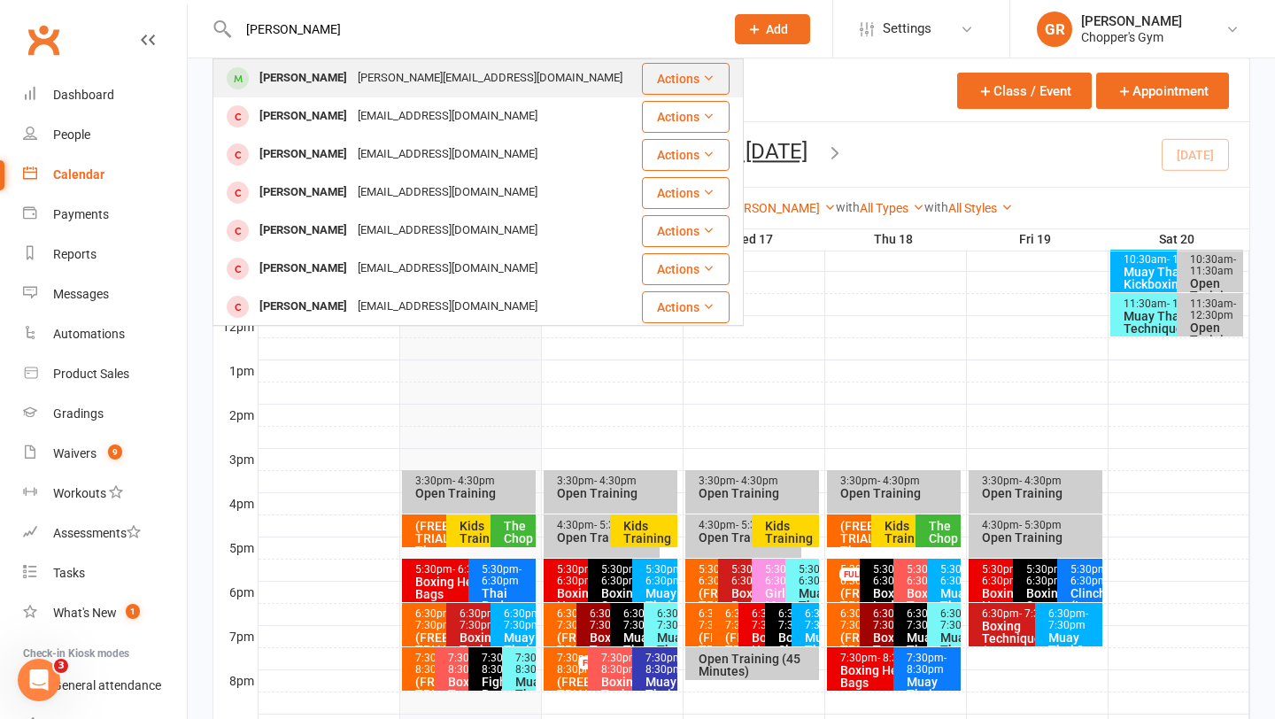
type input "mahdi noori"
click at [457, 67] on div "s.mahdi.noori1991@gmail.com" at bounding box center [489, 79] width 275 height 26
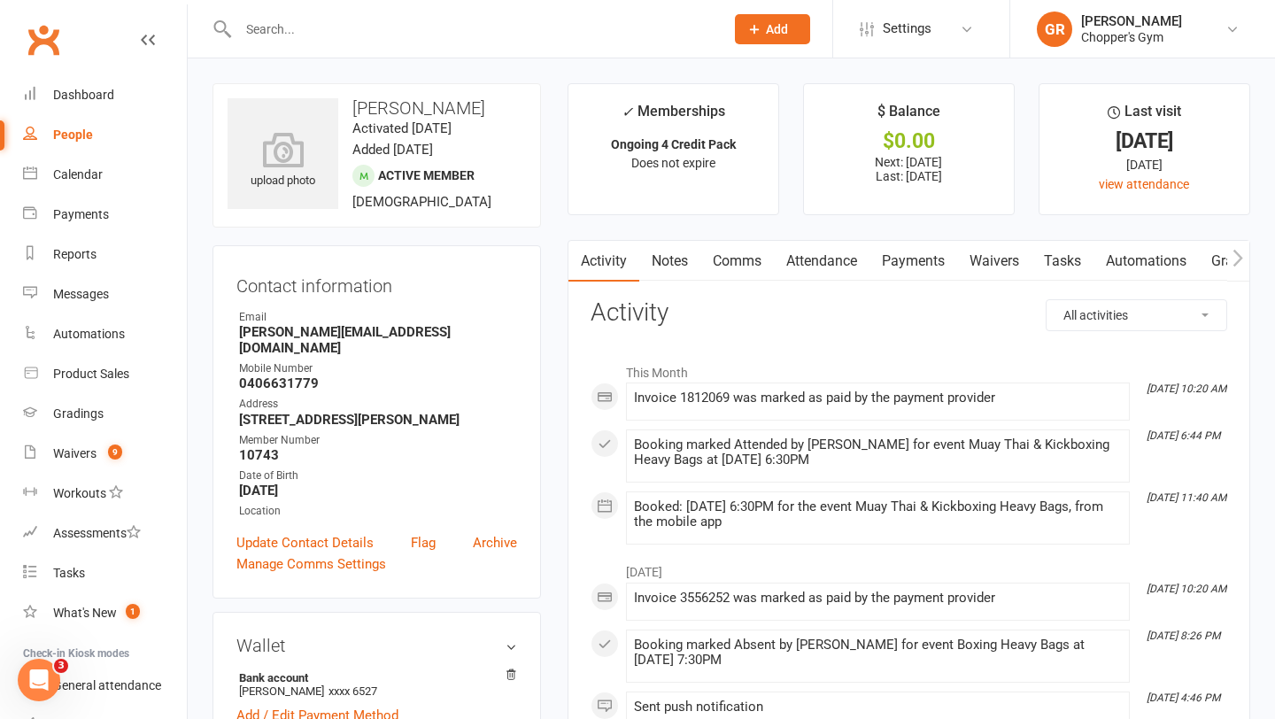
click at [901, 261] on link "Payments" at bounding box center [913, 261] width 88 height 41
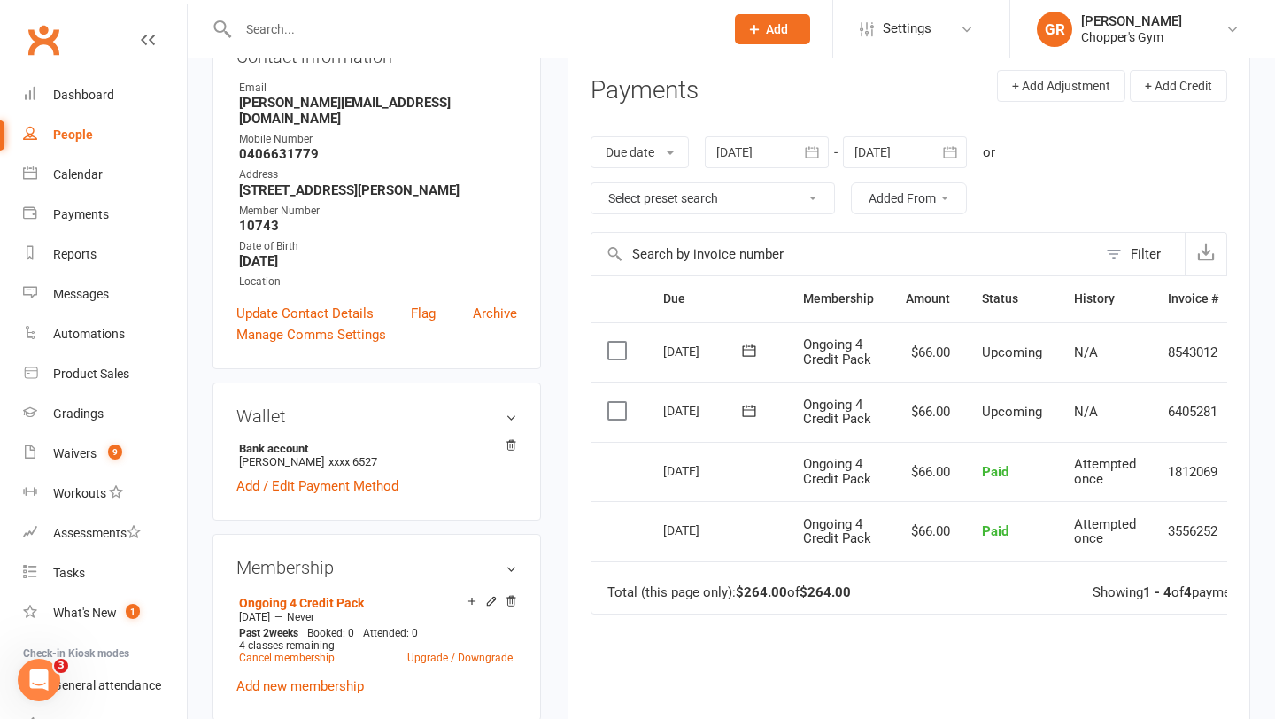
scroll to position [236, 0]
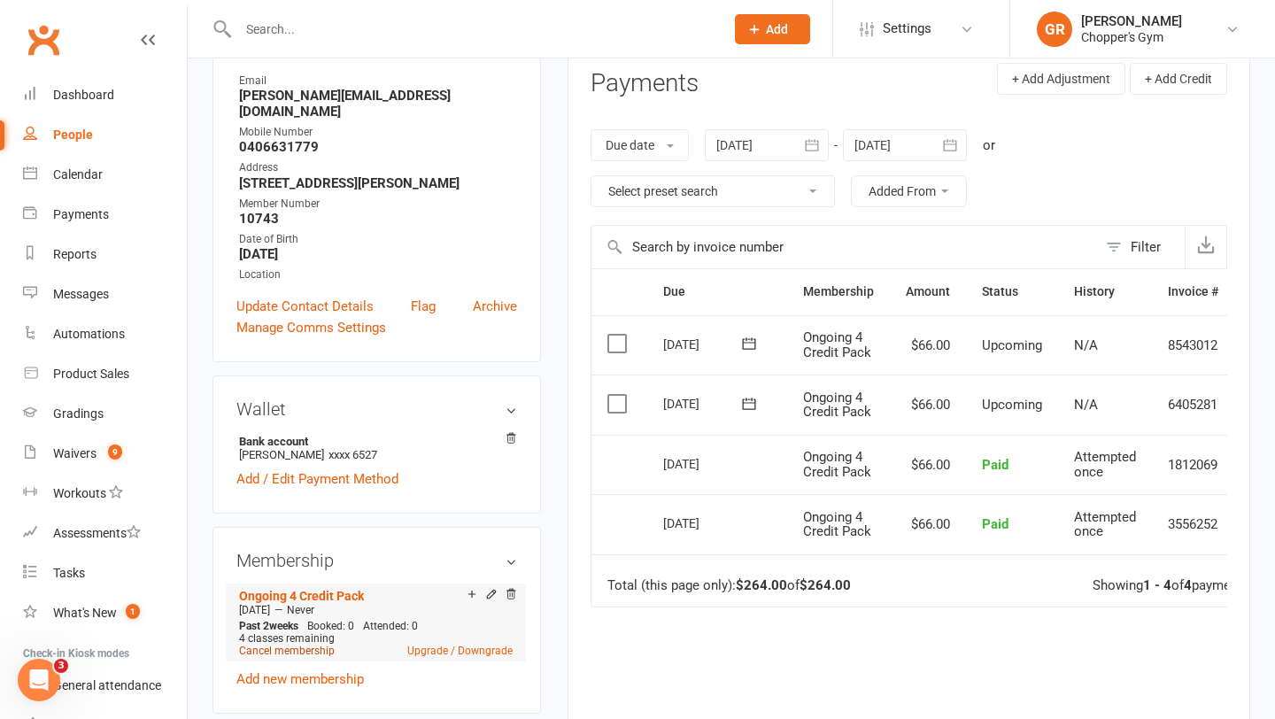
click at [297, 652] on link "Cancel membership" at bounding box center [287, 651] width 96 height 12
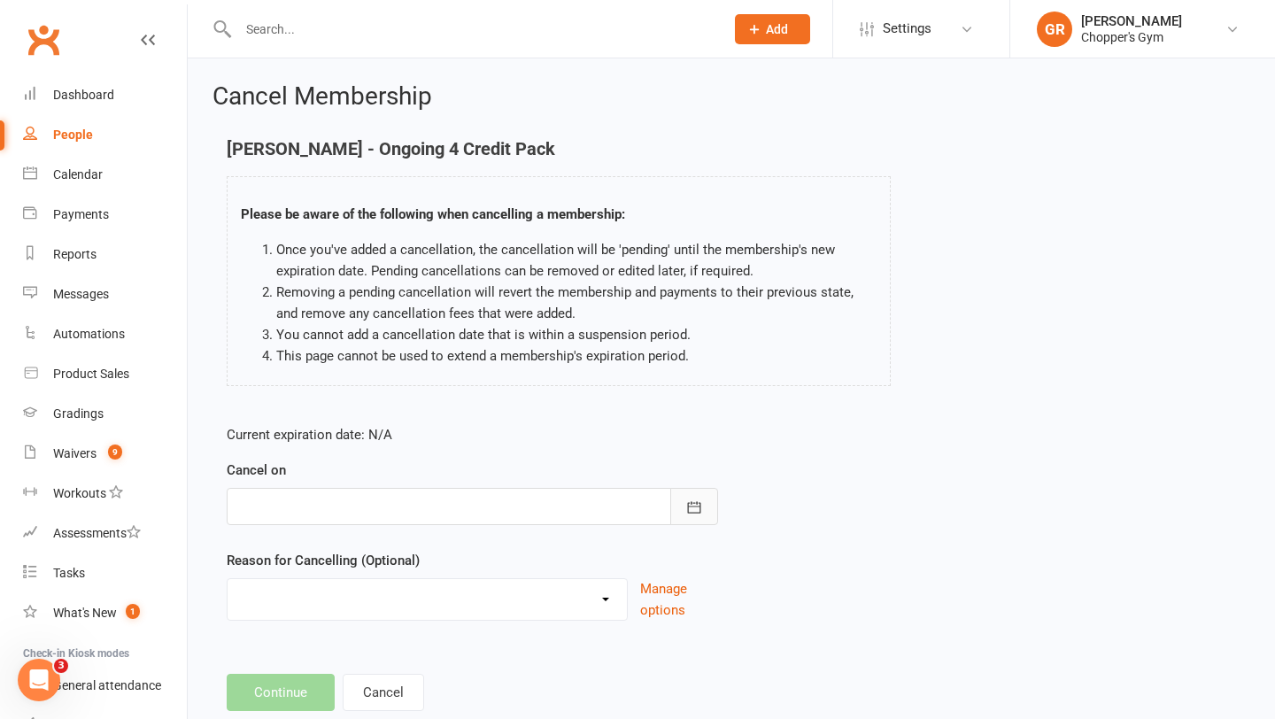
click at [701, 507] on icon "button" at bounding box center [694, 507] width 18 height 18
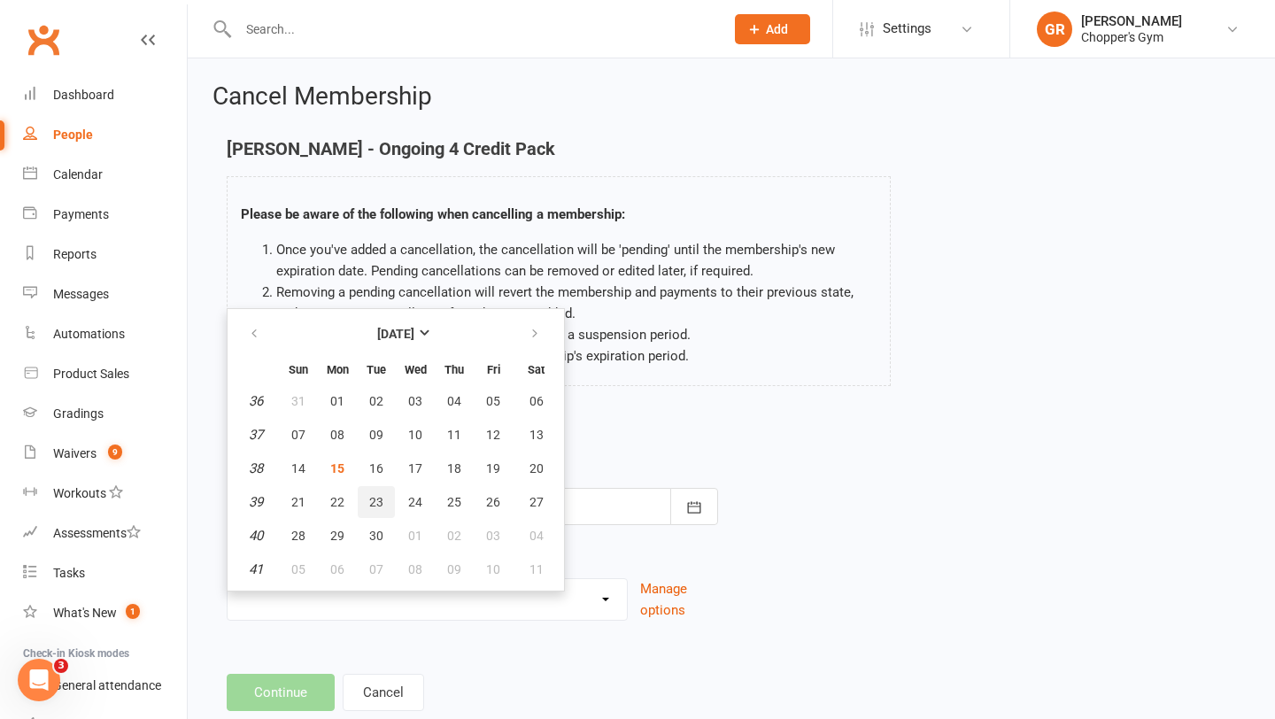
click at [360, 502] on button "23" at bounding box center [376, 502] width 37 height 32
type input "23 Sep 2025"
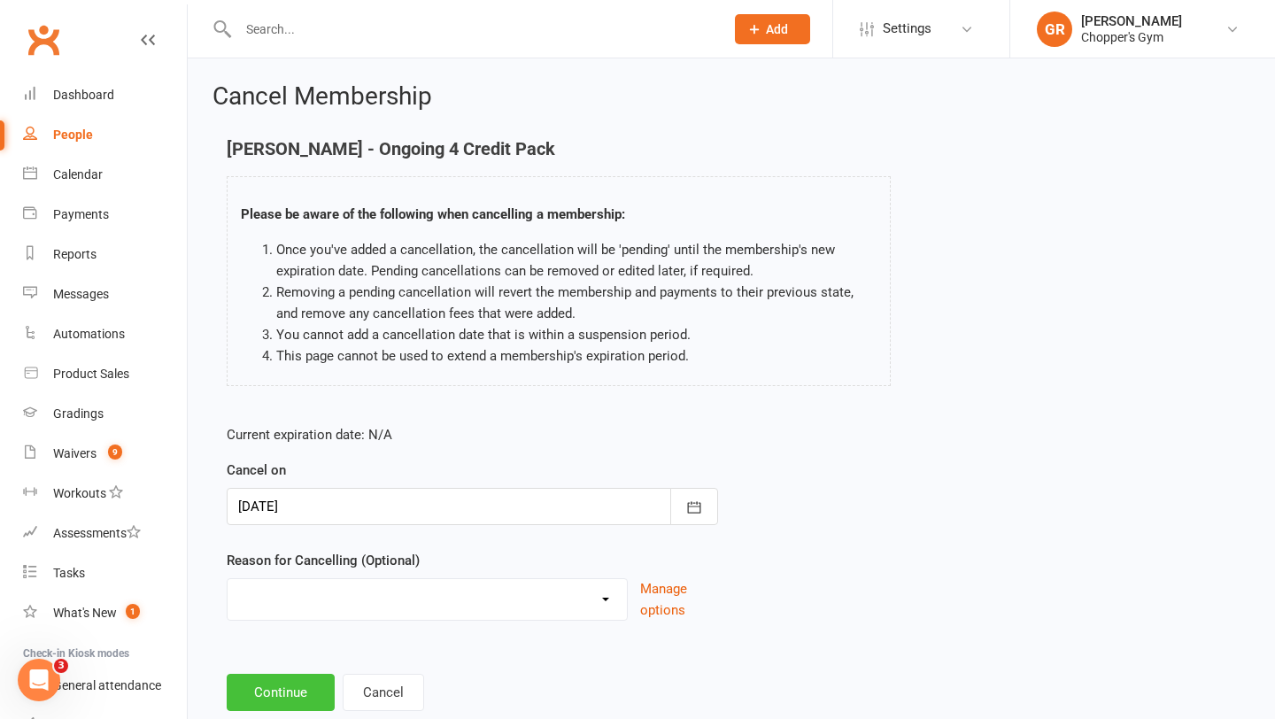
click at [284, 699] on button "Continue" at bounding box center [281, 692] width 108 height 37
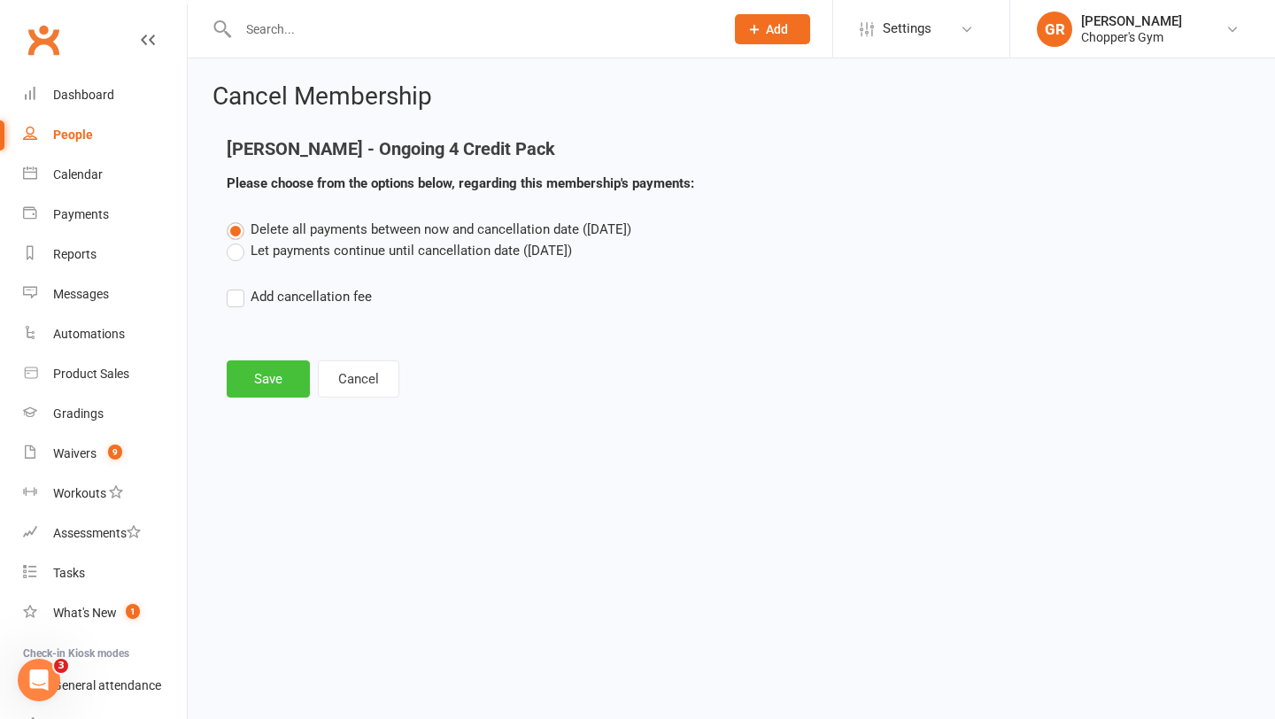
click at [250, 380] on button "Save" at bounding box center [268, 378] width 83 height 37
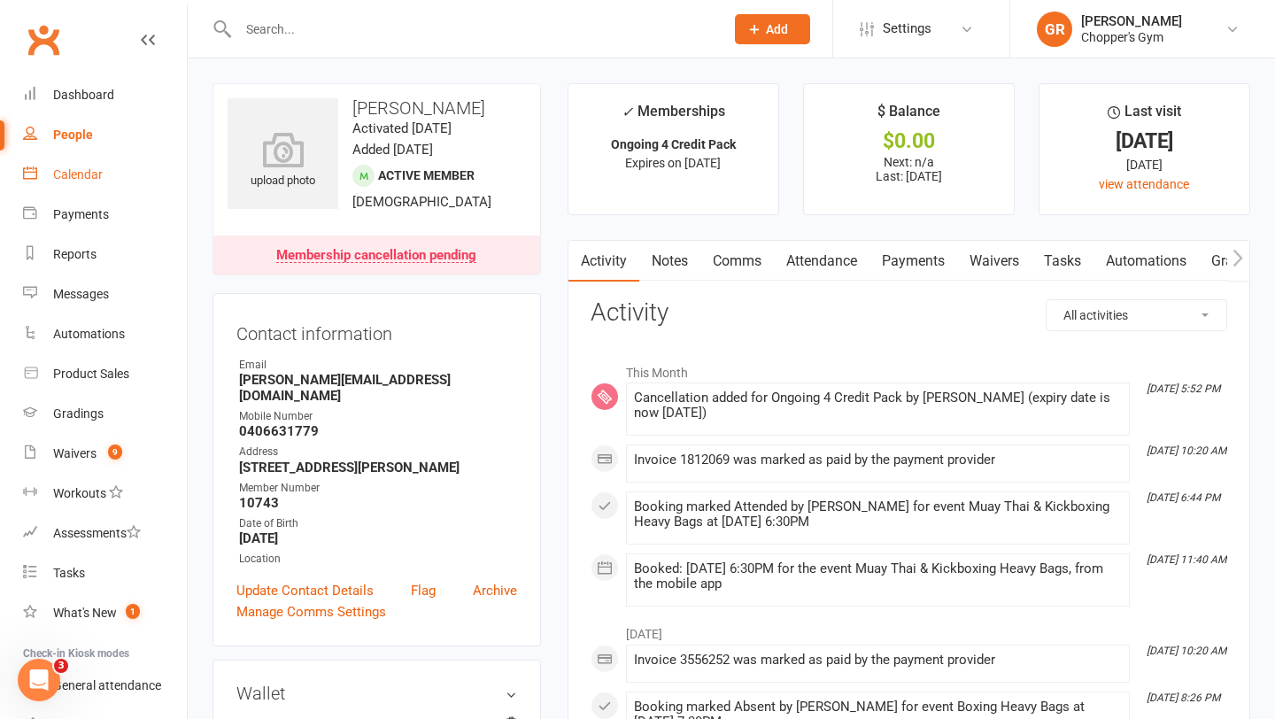
click at [65, 158] on link "Calendar" at bounding box center [105, 175] width 164 height 40
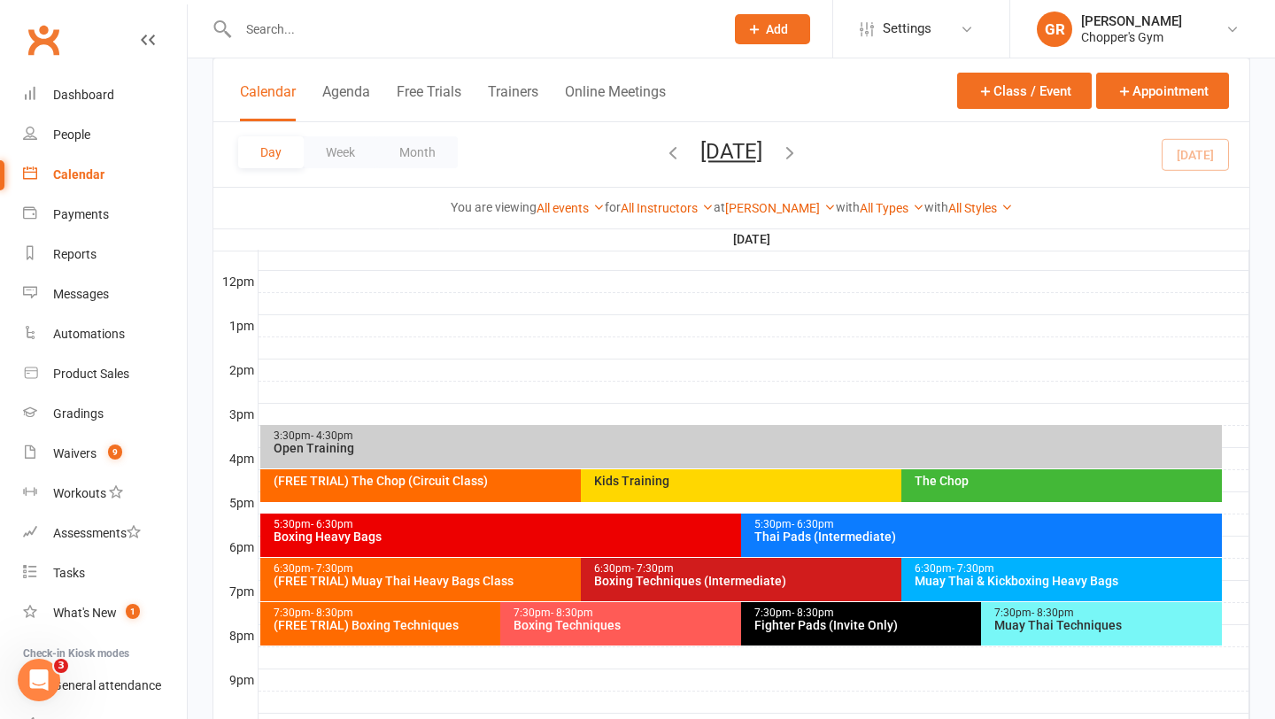
scroll to position [754, 0]
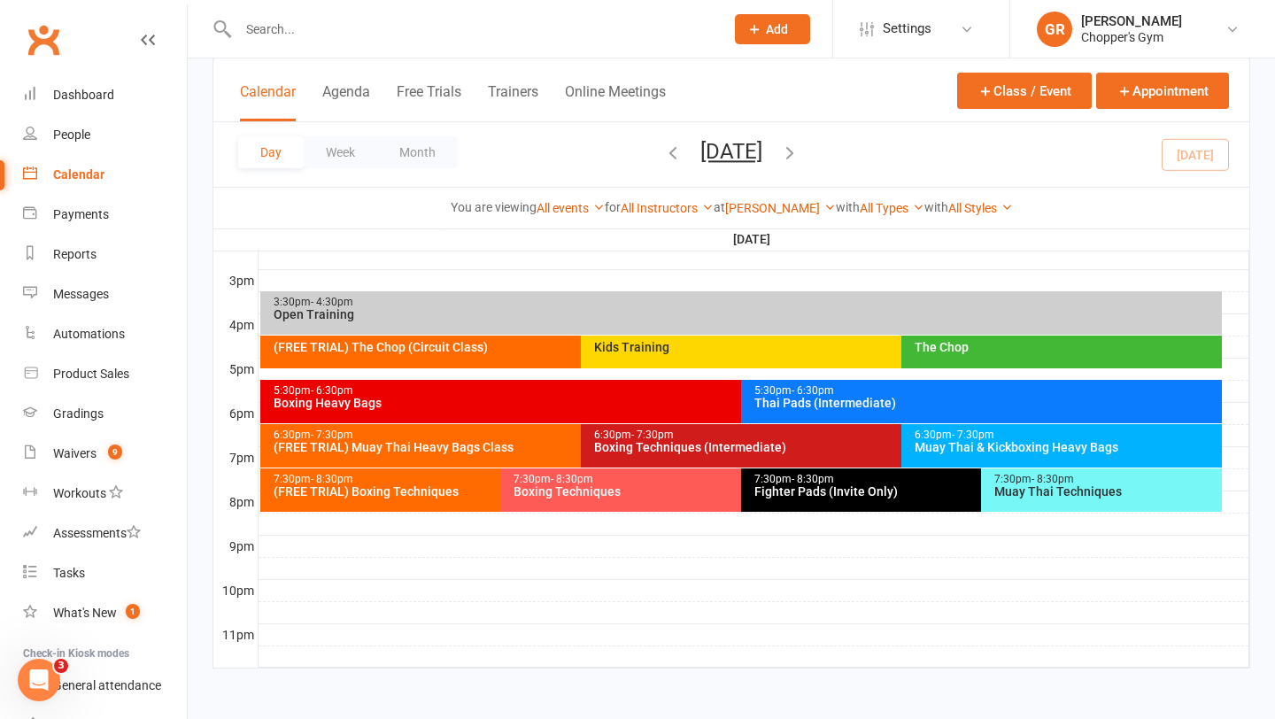
click at [502, 456] on div "6:30pm - 7:30pm (FREE TRIAL) Muay Thai Heavy Bags Class" at bounding box center [571, 445] width 623 height 43
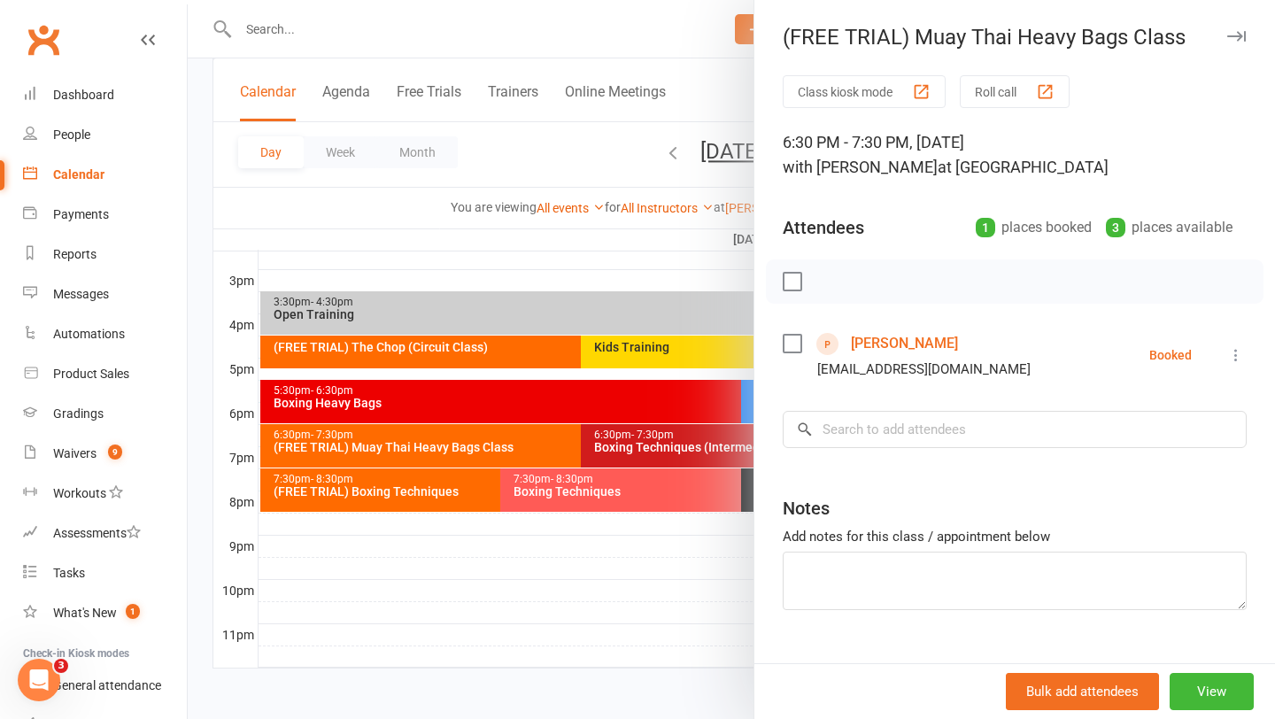
click at [579, 588] on div at bounding box center [731, 359] width 1087 height 719
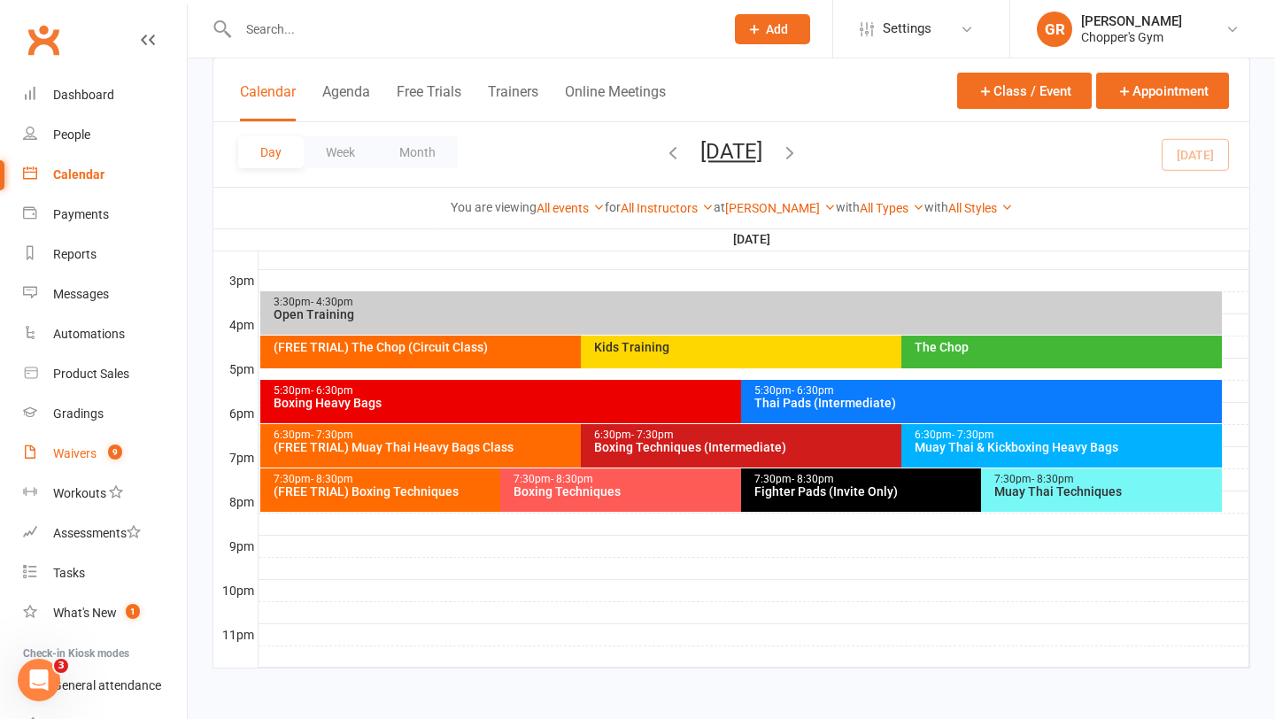
click at [82, 456] on div "Waivers" at bounding box center [74, 453] width 43 height 14
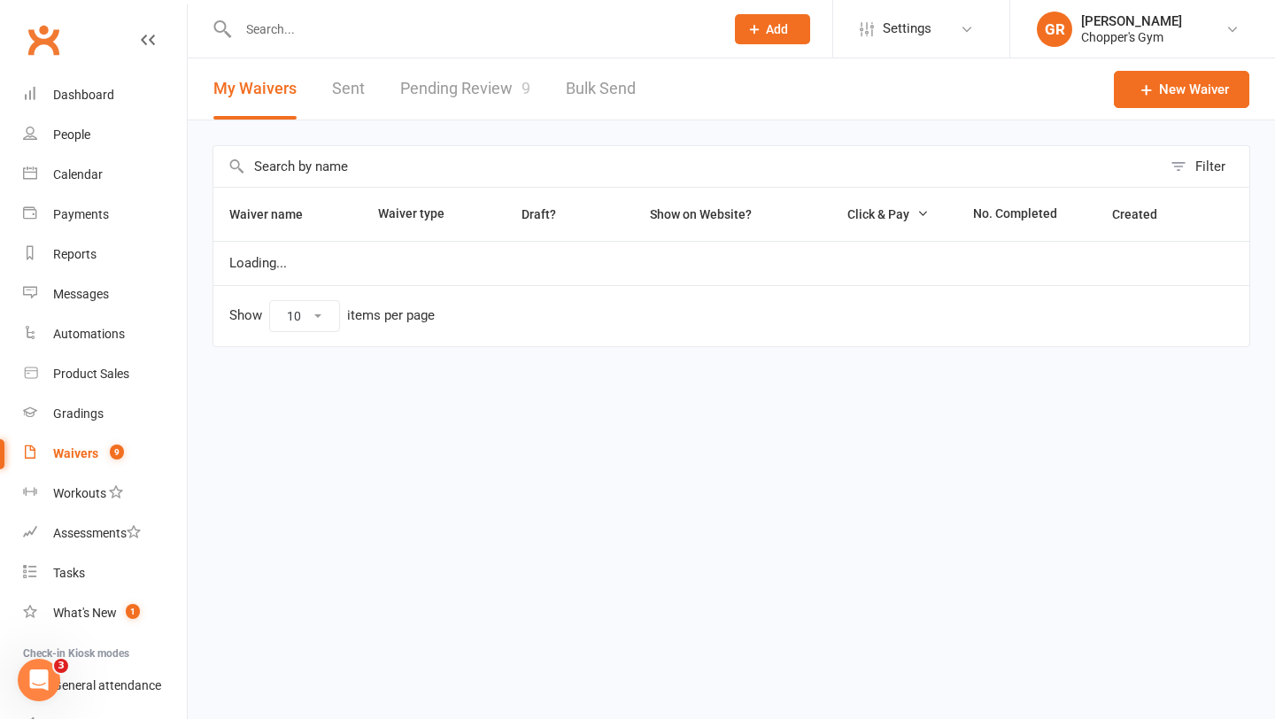
click at [492, 87] on link "Pending Review 9" at bounding box center [465, 88] width 130 height 61
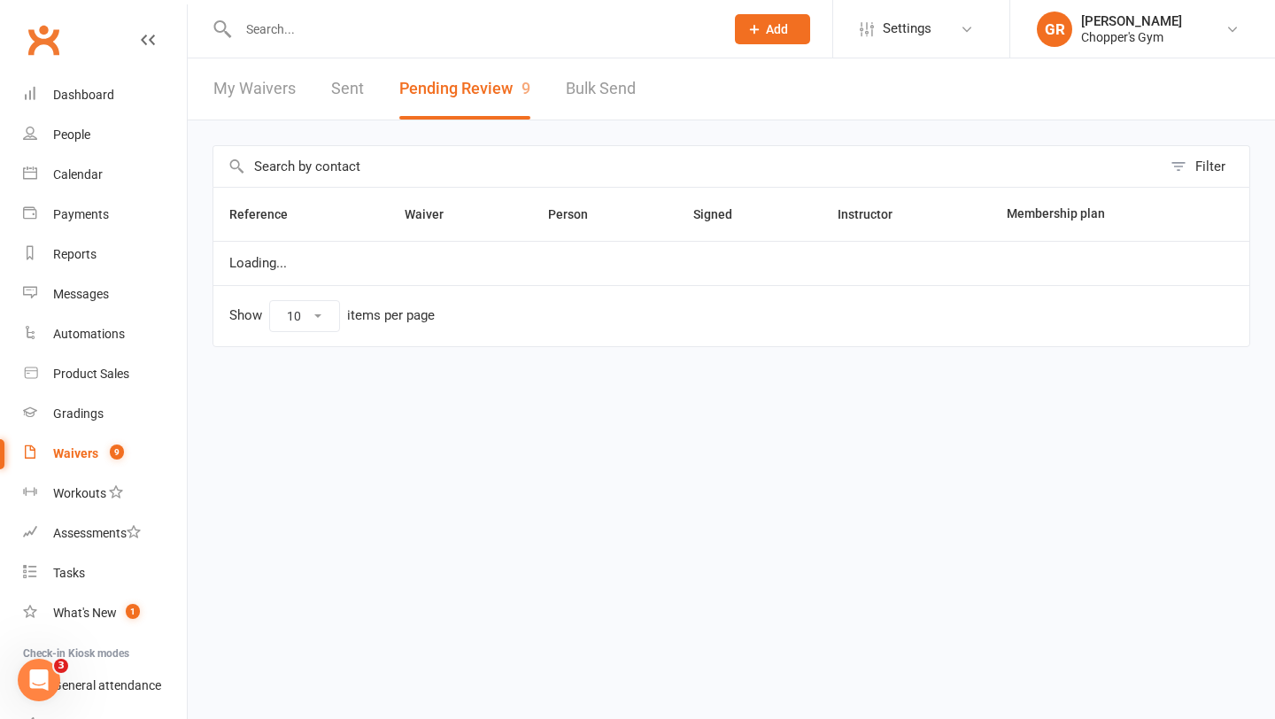
select select "50"
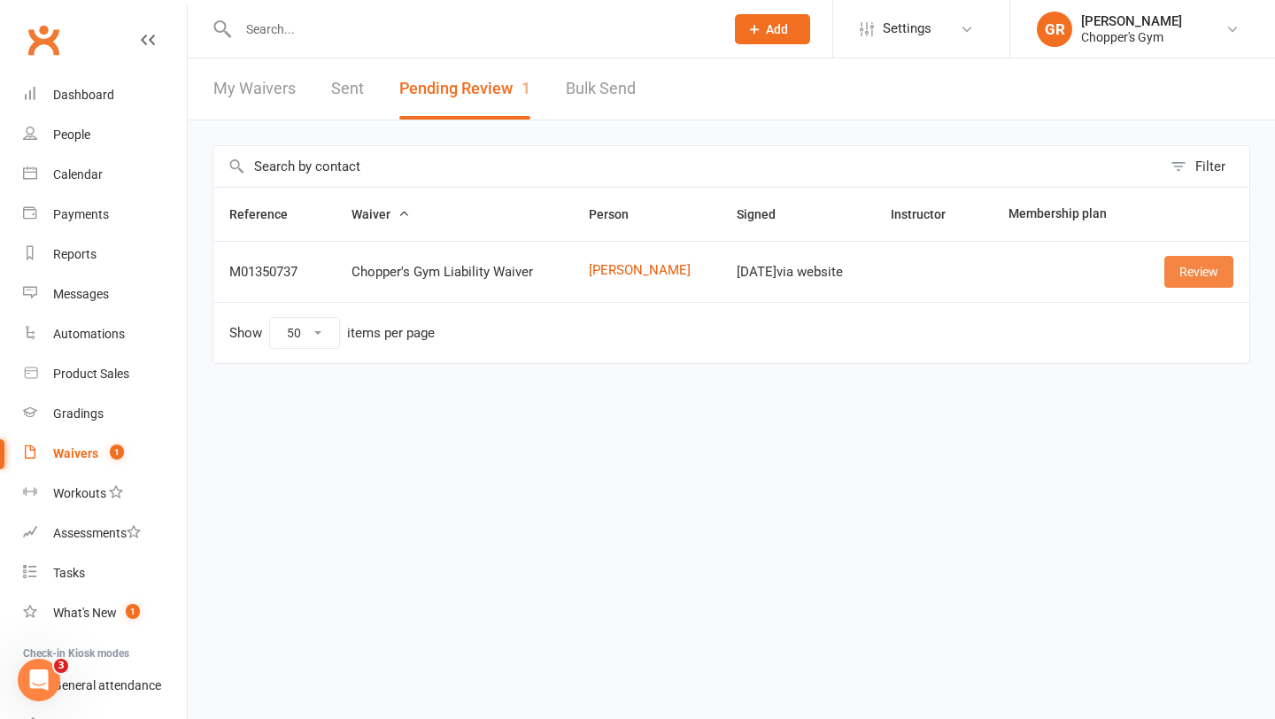
click at [1173, 274] on link "Review" at bounding box center [1198, 272] width 69 height 32
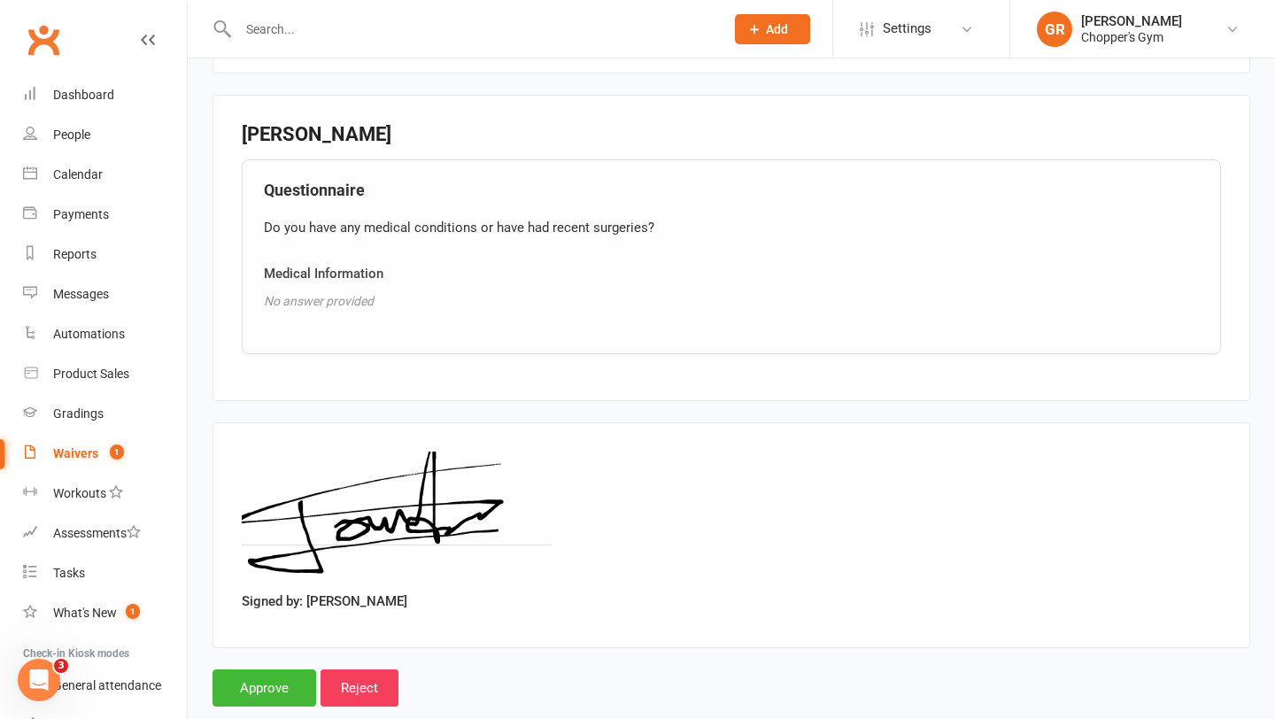
scroll to position [1185, 0]
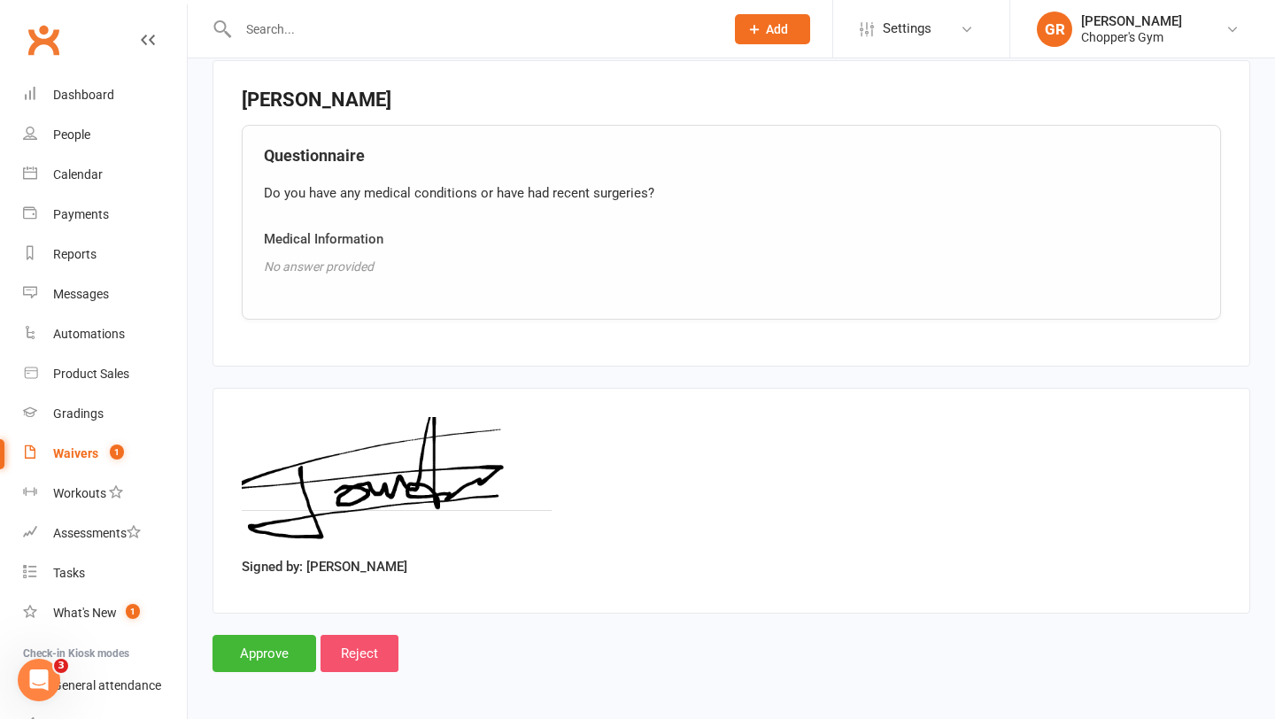
click at [350, 636] on input "Reject" at bounding box center [360, 653] width 78 height 37
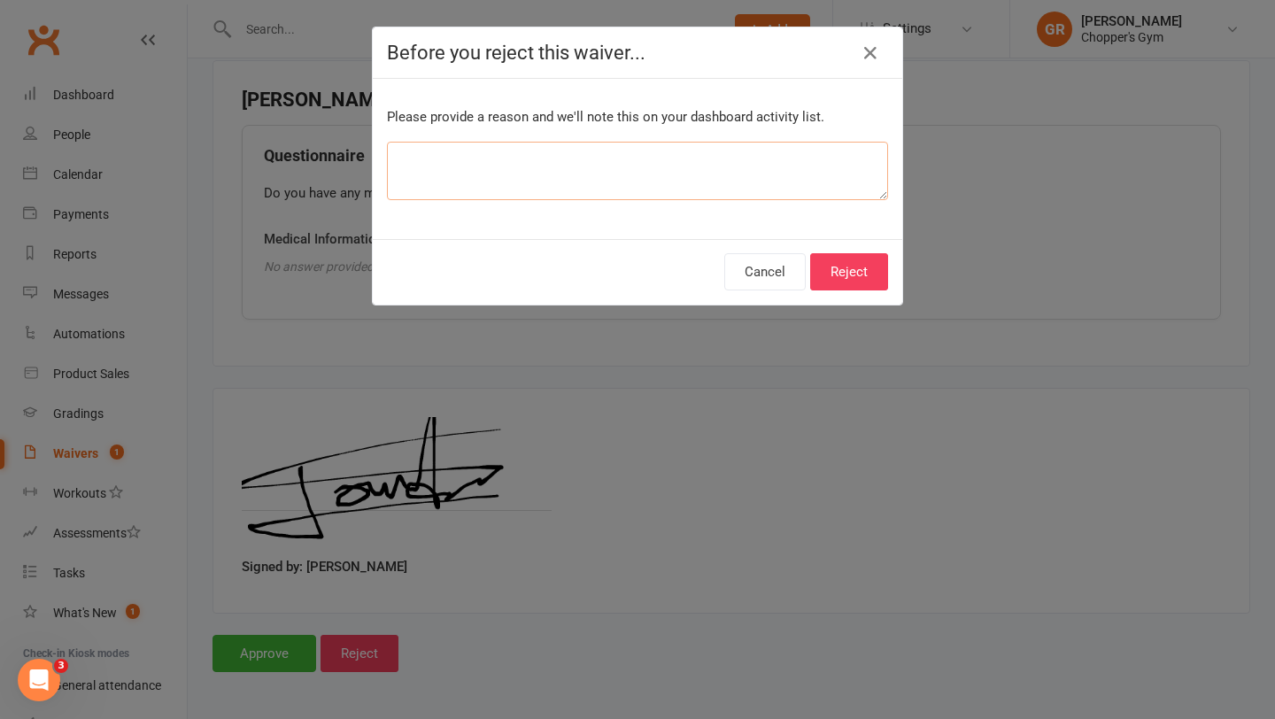
click at [514, 174] on textarea at bounding box center [637, 171] width 501 height 58
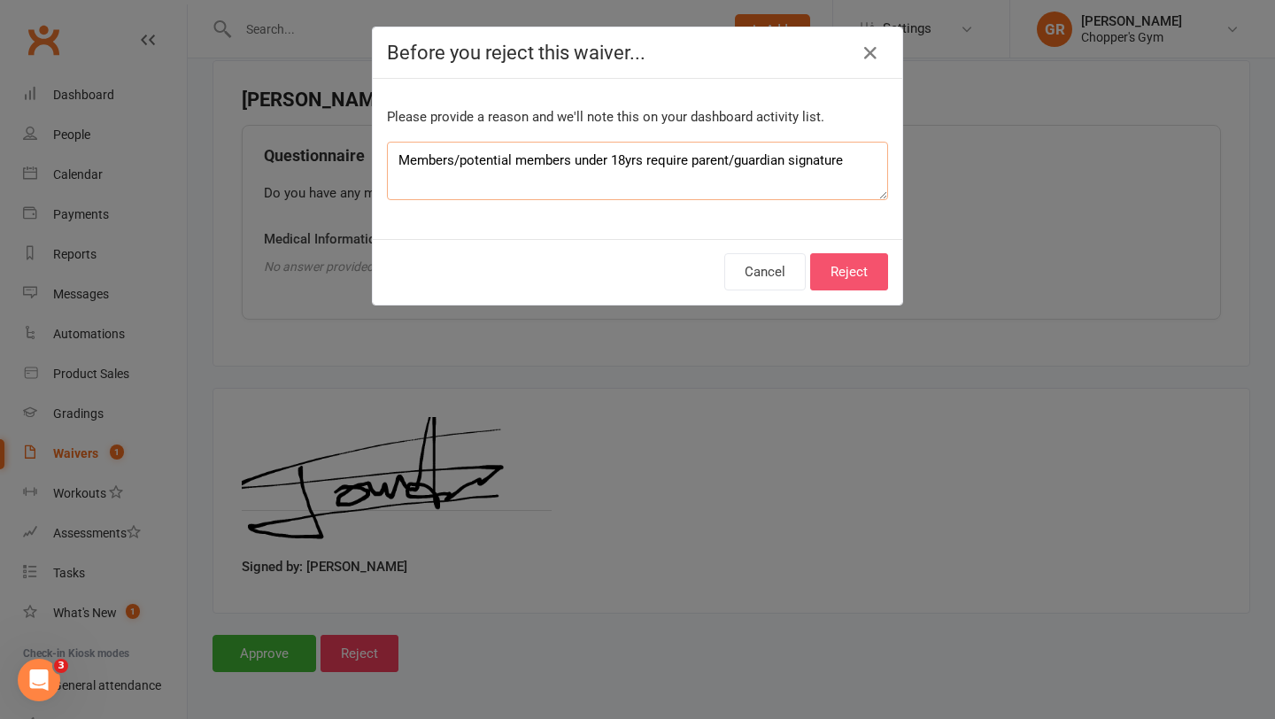
type textarea "Members/potential members under 18yrs require parent/guardian signature"
click at [838, 263] on button "Reject" at bounding box center [849, 271] width 78 height 37
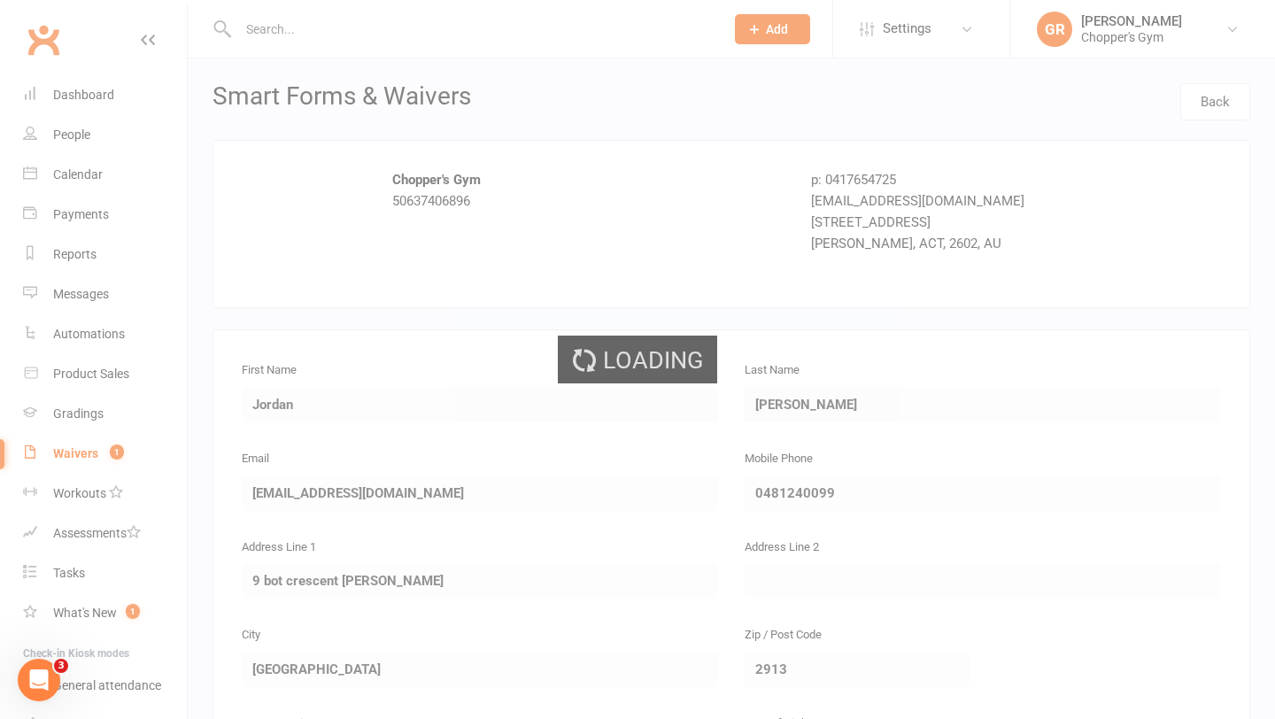
select select "50"
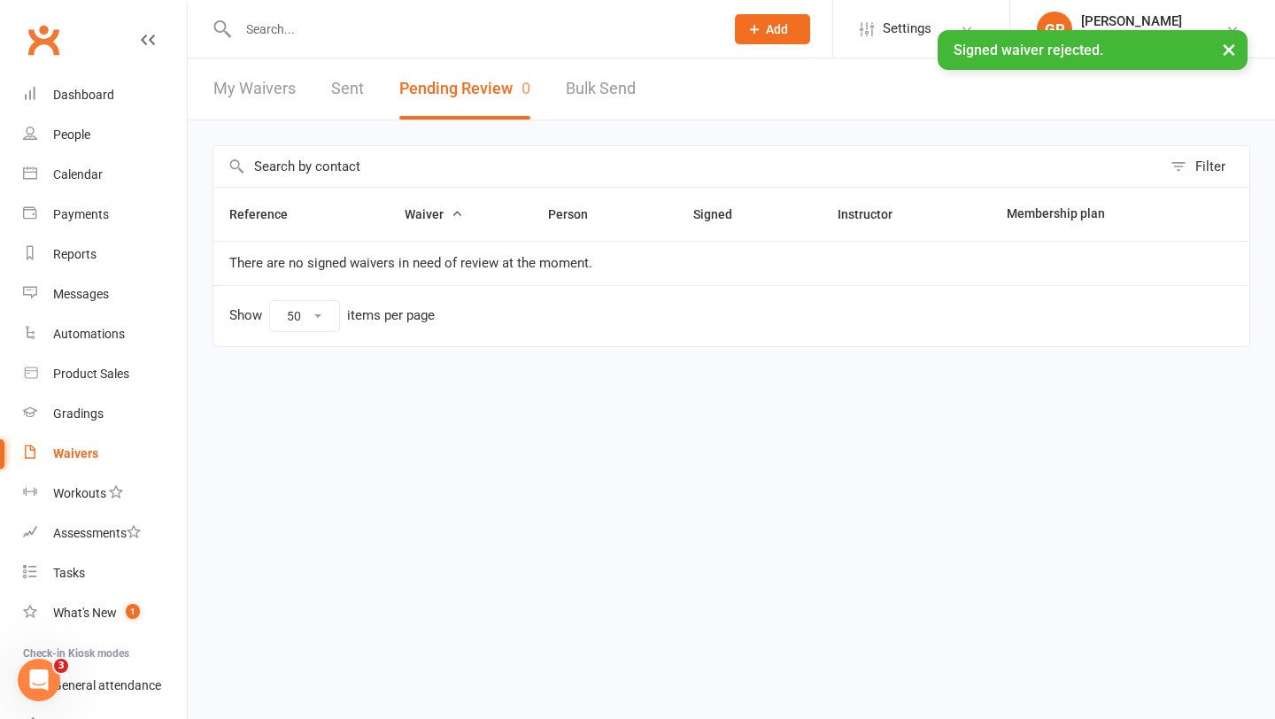
click at [331, 30] on div "× Signed waiver rejected." at bounding box center [626, 30] width 1252 height 0
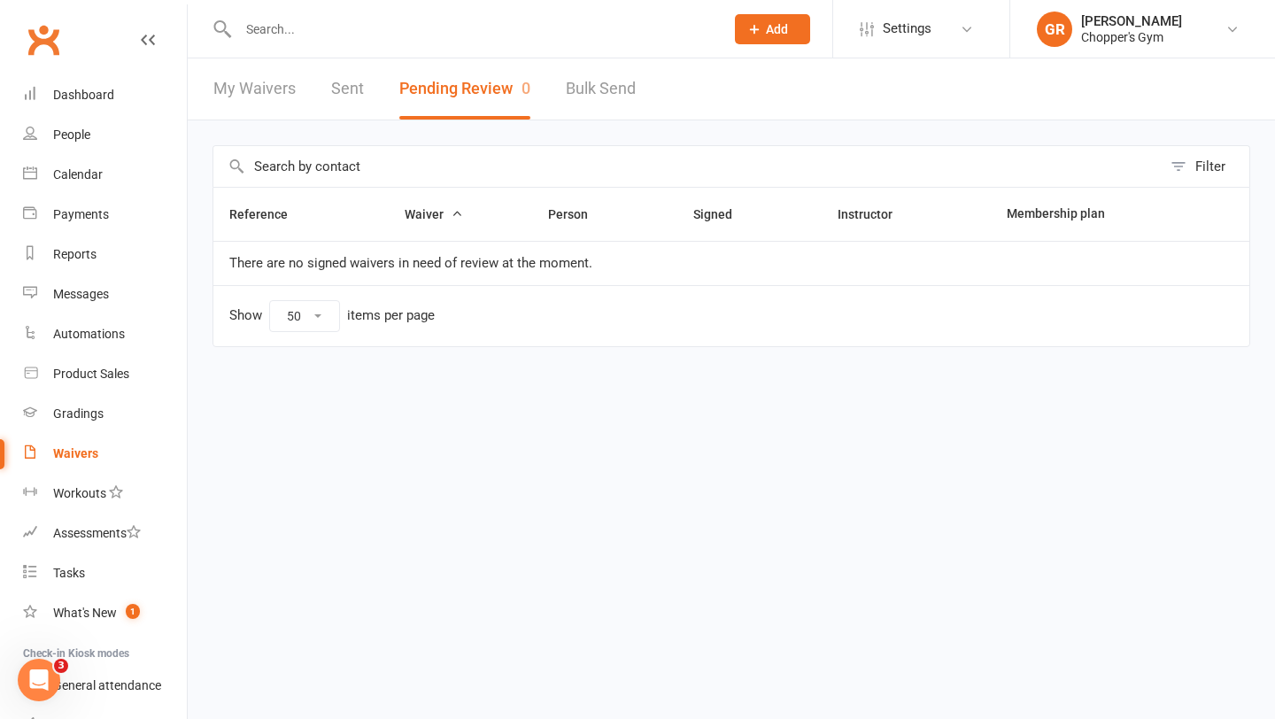
click at [393, 15] on div at bounding box center [461, 29] width 499 height 58
click at [345, 25] on input "text" at bounding box center [472, 29] width 479 height 25
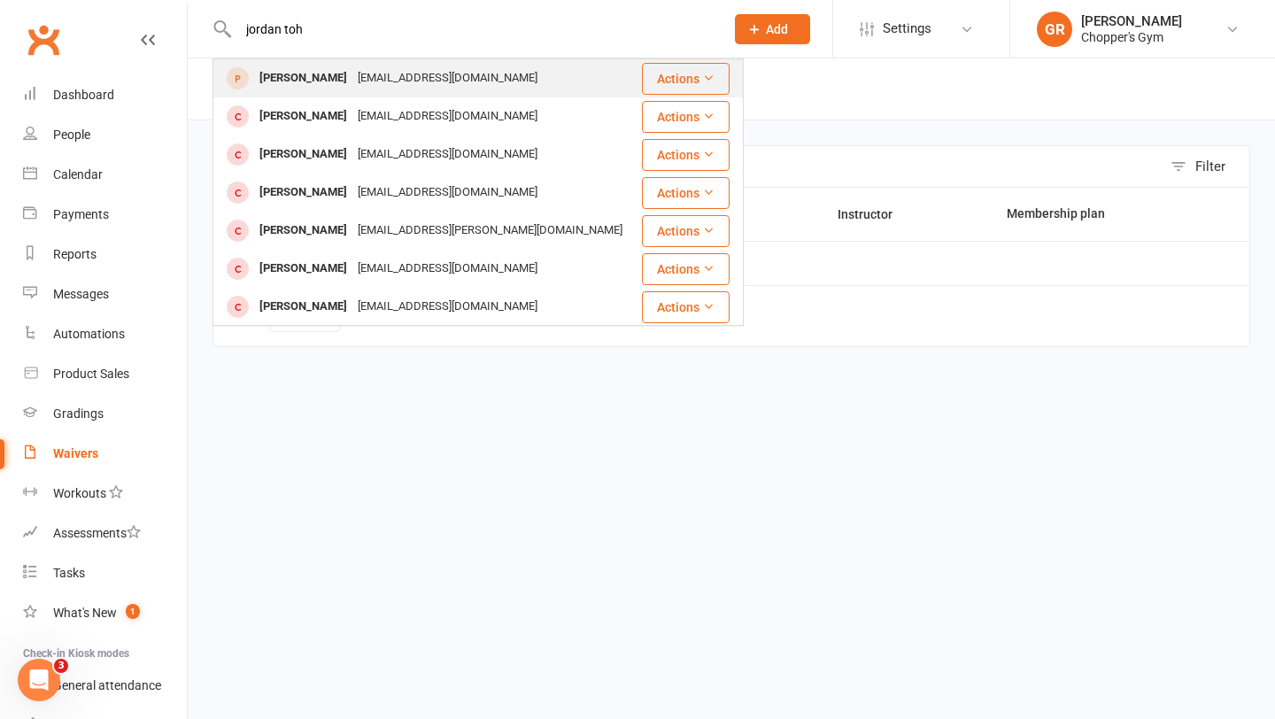
type input "jordan toh"
click at [311, 70] on div "Jordan Toth" at bounding box center [303, 79] width 98 height 26
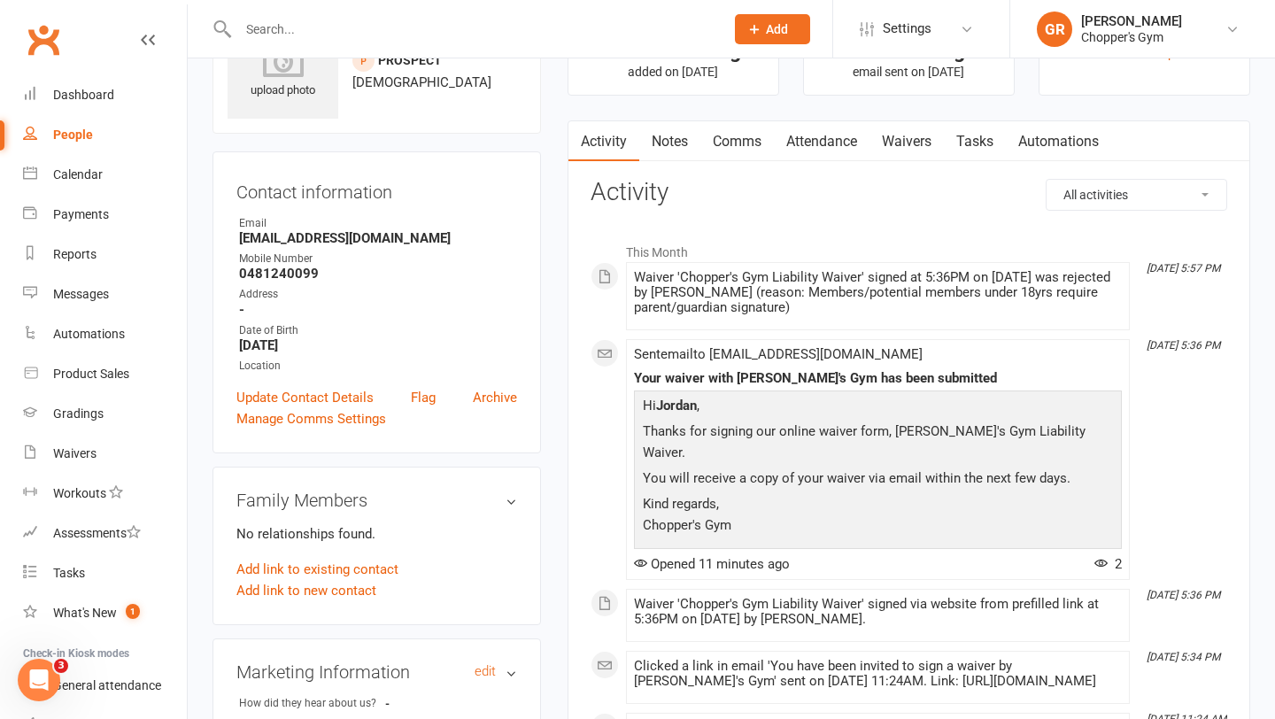
scroll to position [89, 0]
click at [740, 144] on link "Comms" at bounding box center [736, 142] width 73 height 41
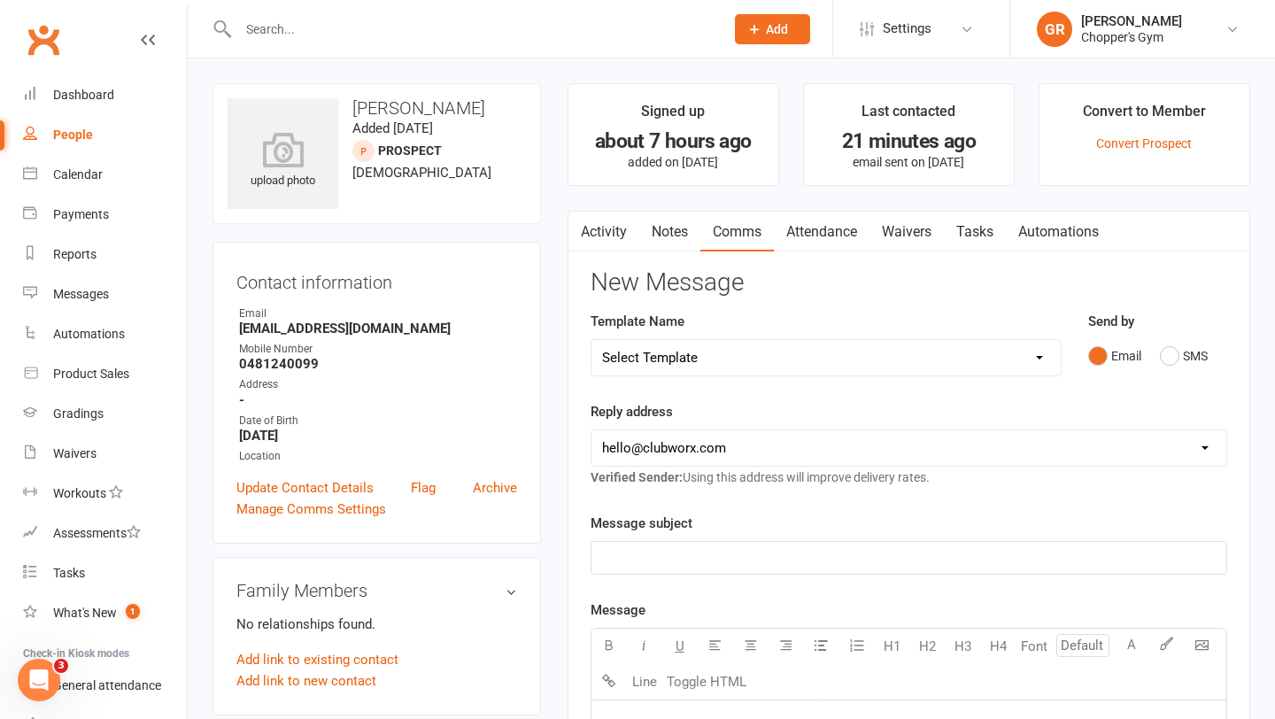
click at [920, 239] on link "Waivers" at bounding box center [906, 232] width 74 height 41
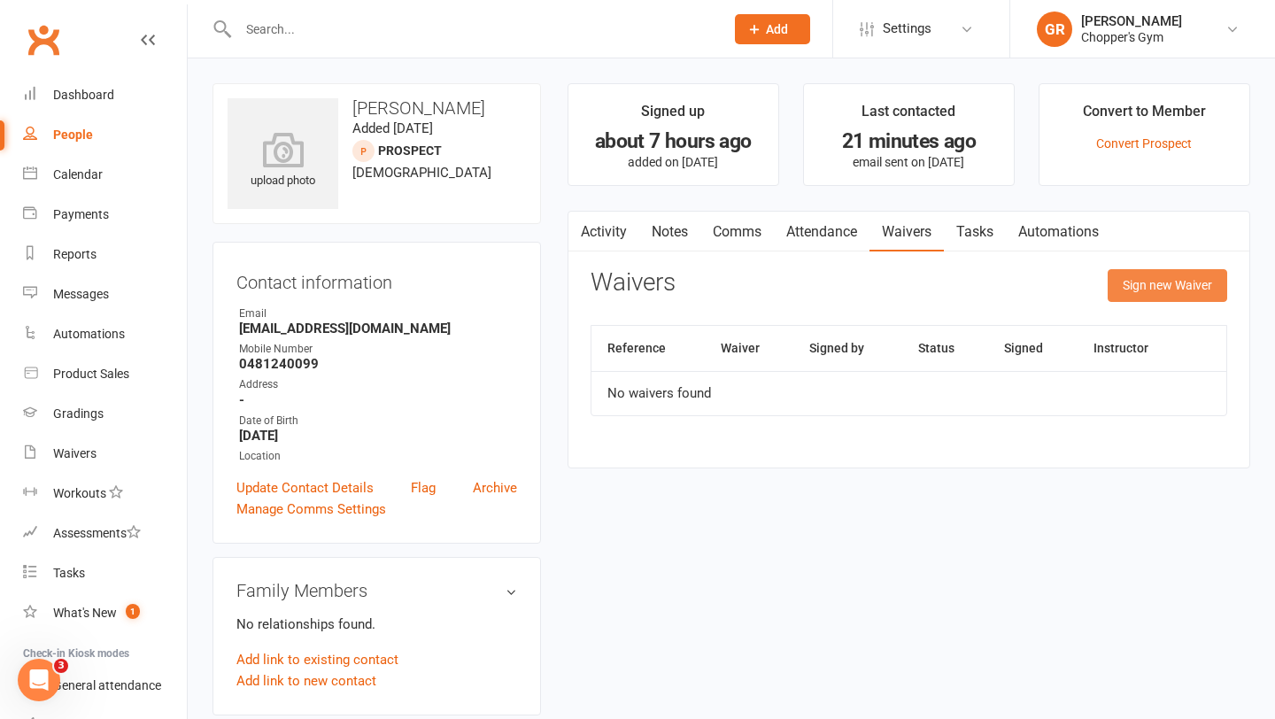
click at [1195, 282] on button "Sign new Waiver" at bounding box center [1168, 285] width 120 height 32
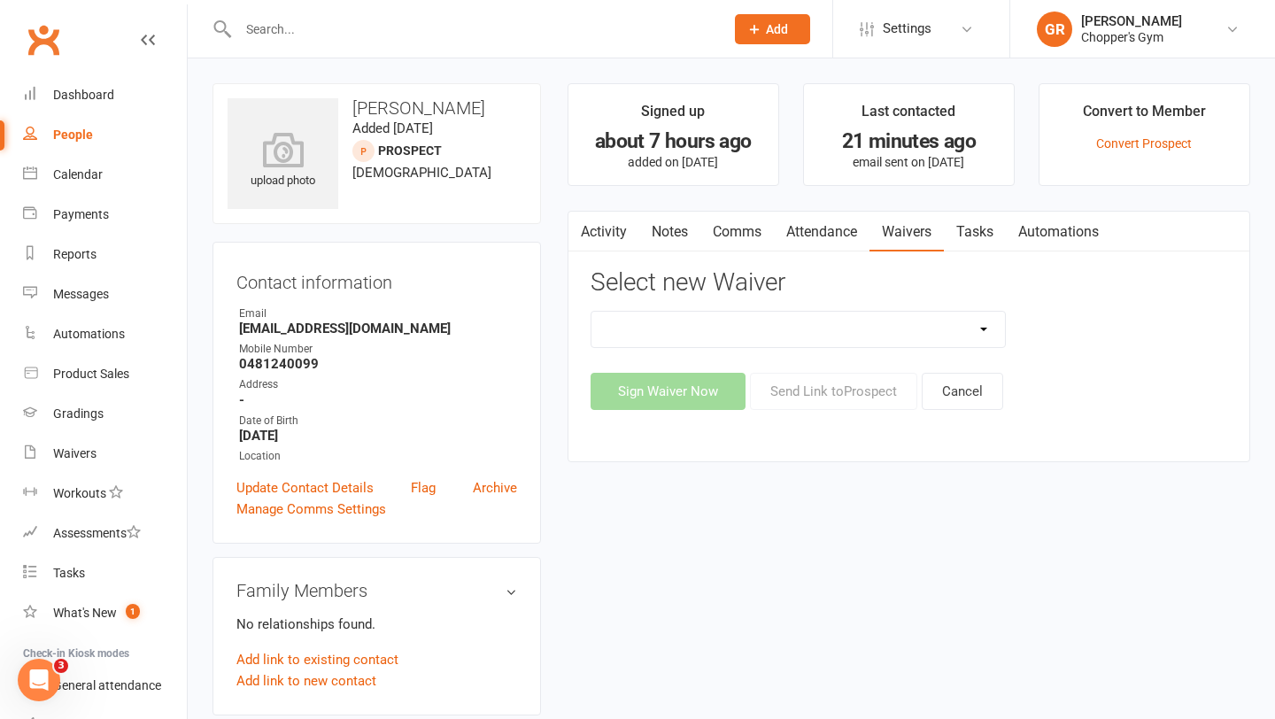
click at [974, 332] on select "12mth Up Front Membership Agreement Chopper's Gym Liability Waiver Chopper's Gy…" at bounding box center [798, 329] width 414 height 35
click at [755, 226] on link "Comms" at bounding box center [736, 232] width 73 height 41
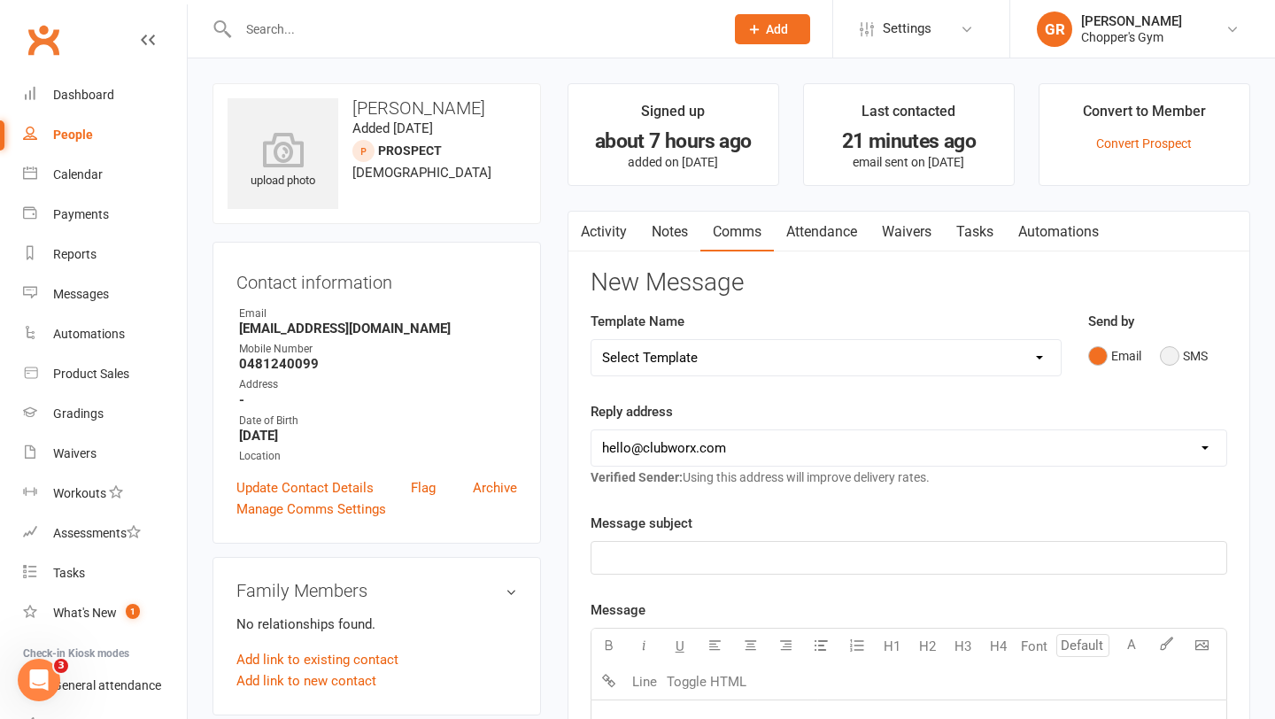
click at [1169, 362] on button "SMS" at bounding box center [1184, 356] width 48 height 34
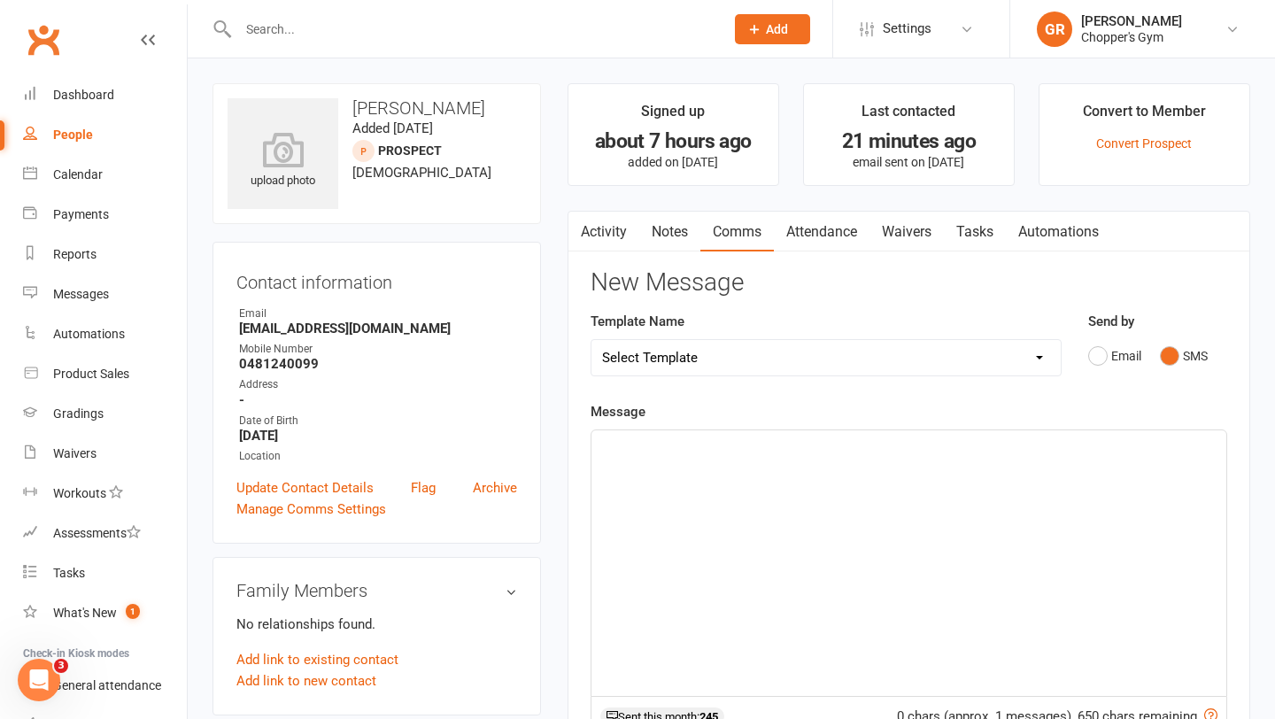
click at [715, 467] on div "﻿" at bounding box center [908, 563] width 635 height 266
click at [903, 451] on span "Hi Jordan, could you please have a parent/guardian sign the adult with de" at bounding box center [848, 446] width 492 height 16
click at [1194, 452] on p "Hi Jordan, could you please have a parent/guardian over the age of 18 to sign t…" at bounding box center [909, 457] width 614 height 42
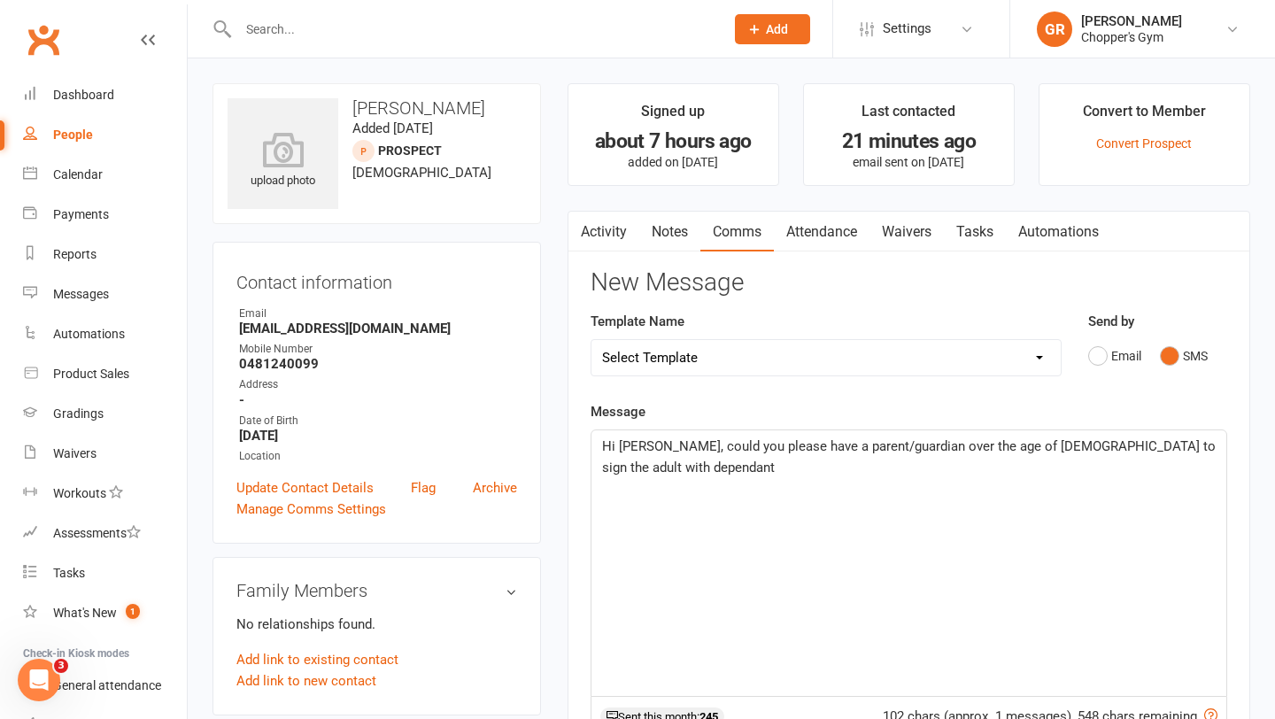
click at [1085, 446] on span "Hi Jordan, could you please have a parent/guardian over the age of 18 to sign t…" at bounding box center [910, 456] width 617 height 37
click at [1207, 448] on span "Hi Jordan, could you please have a parent/guardian over the age of 18 to sign t…" at bounding box center [910, 456] width 617 height 37
click at [812, 468] on span "Hi Jordan, could you please have a parent/guardian over the age of 18 to sign t…" at bounding box center [910, 456] width 617 height 37
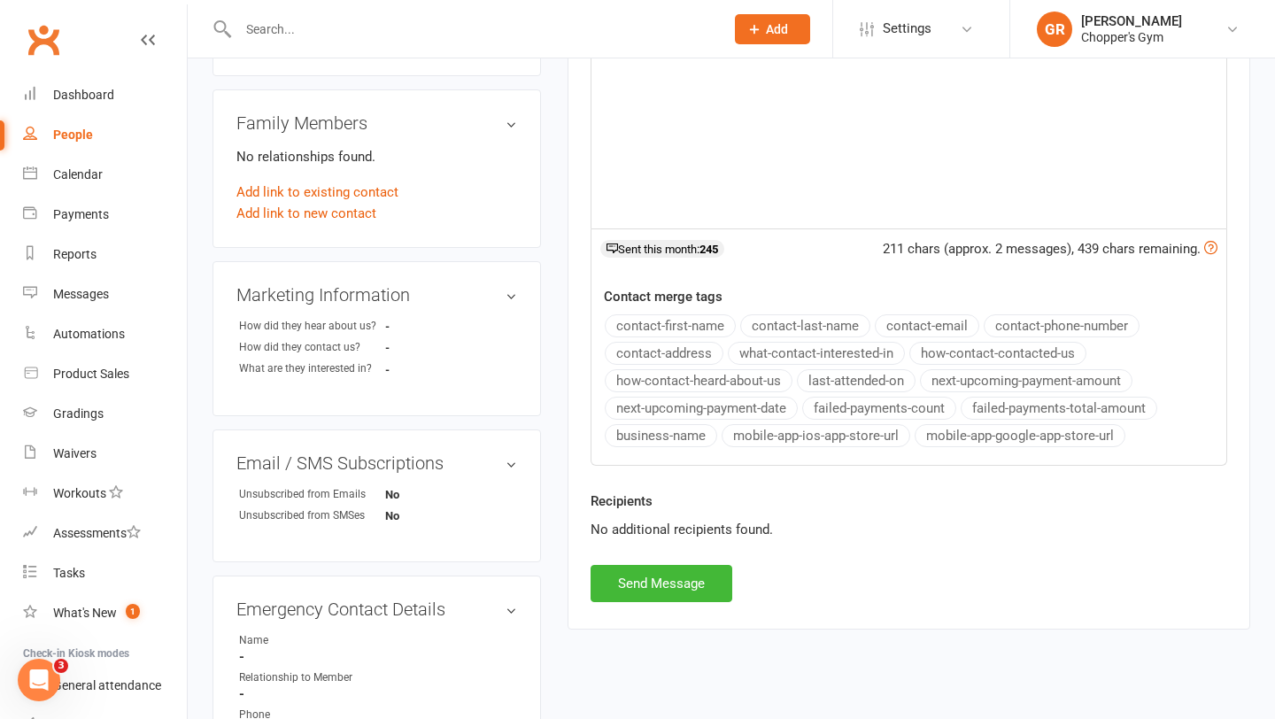
scroll to position [480, 0]
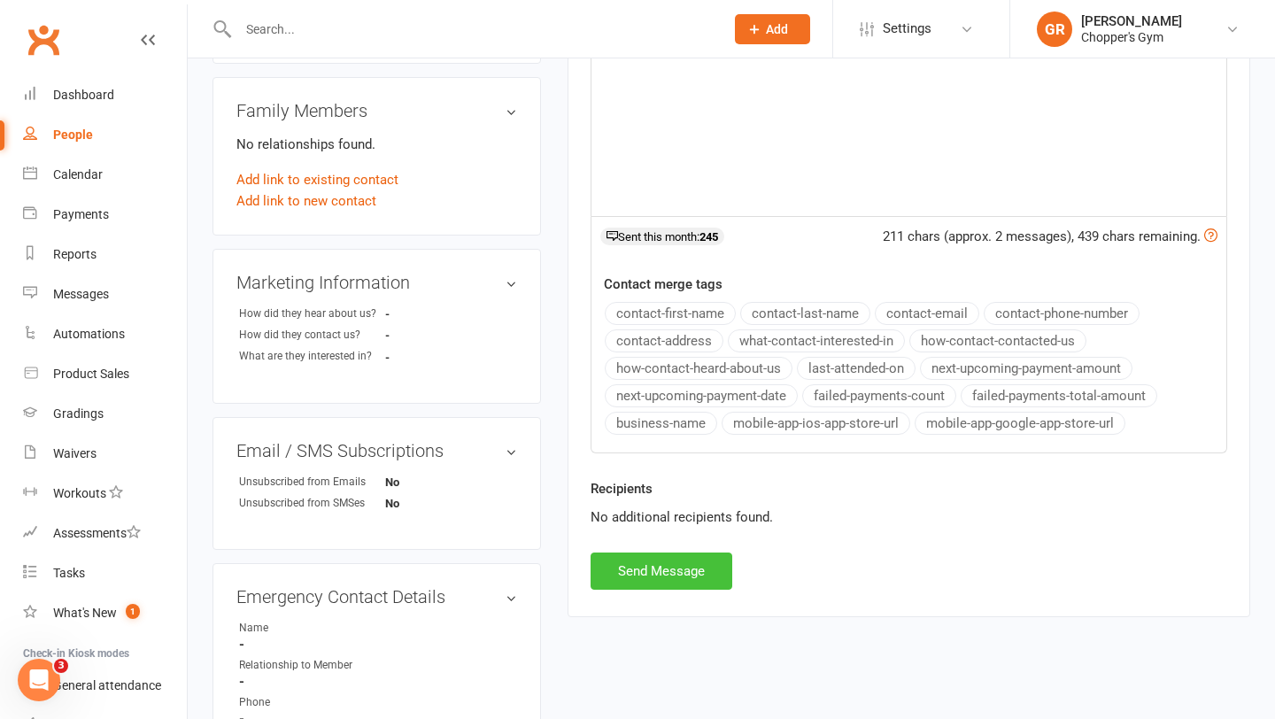
click at [632, 563] on button "Send Message" at bounding box center [662, 570] width 142 height 37
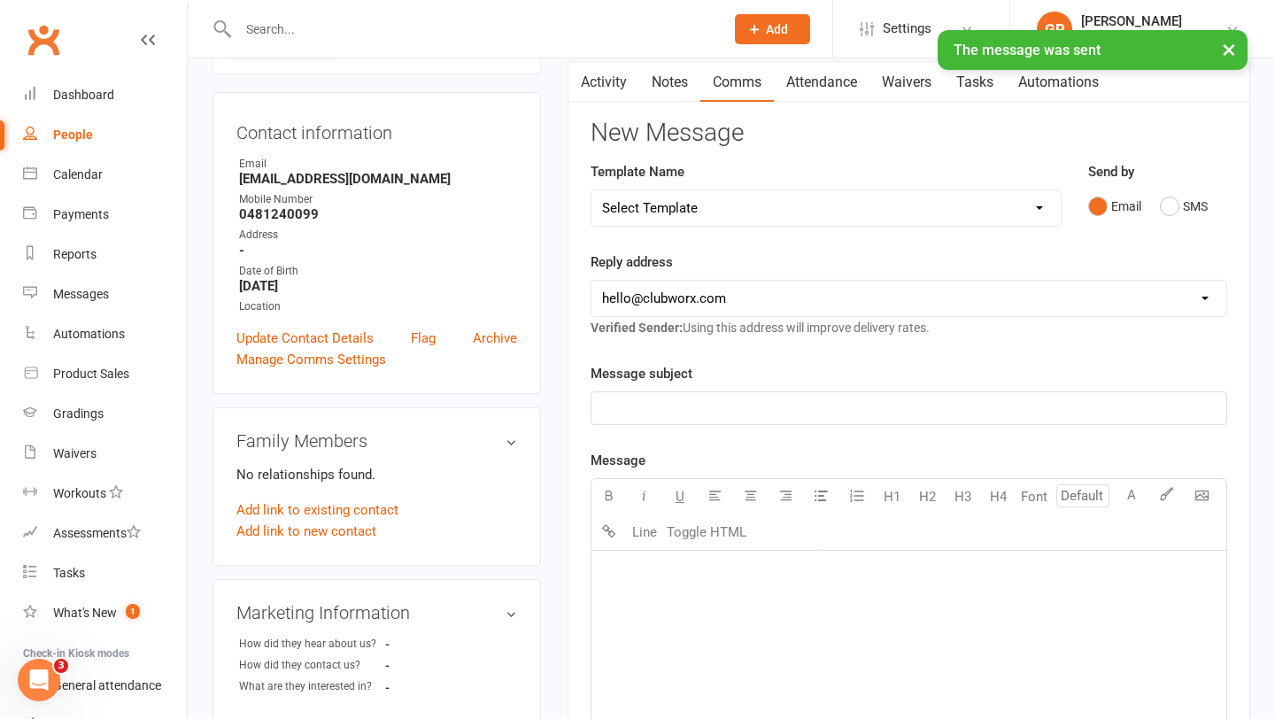
scroll to position [0, 0]
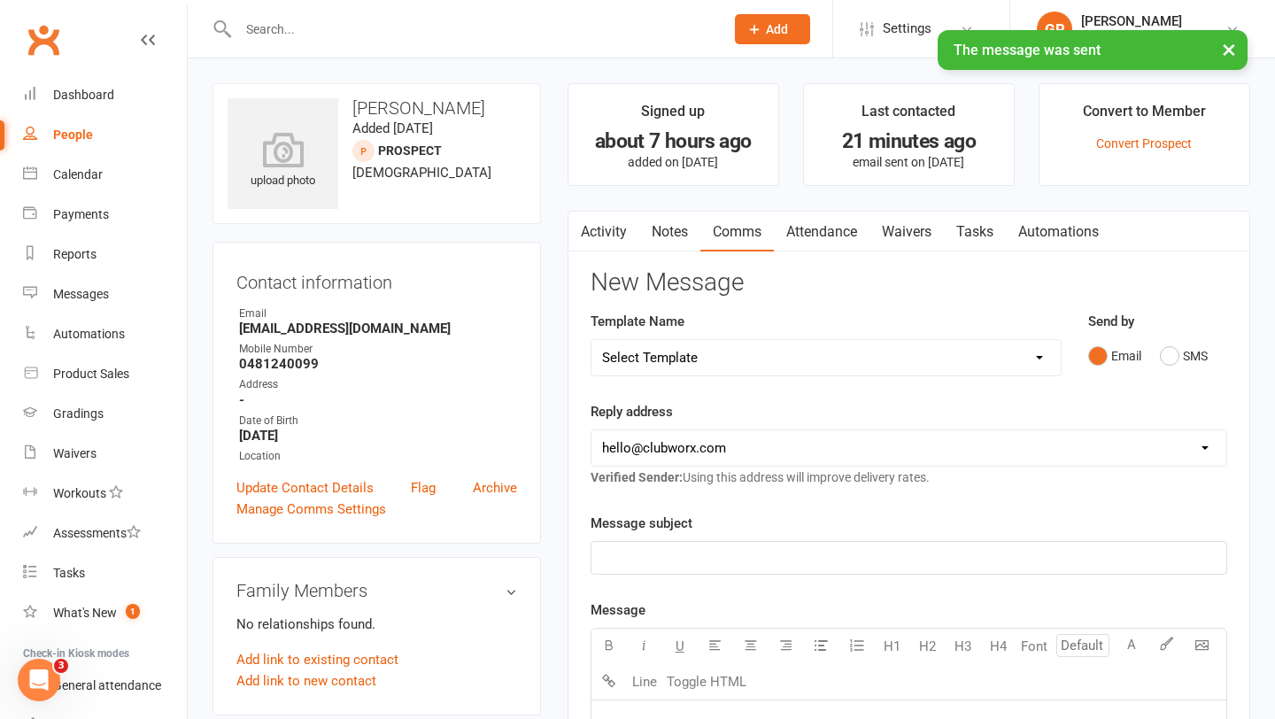
click at [918, 234] on link "Waivers" at bounding box center [906, 232] width 74 height 41
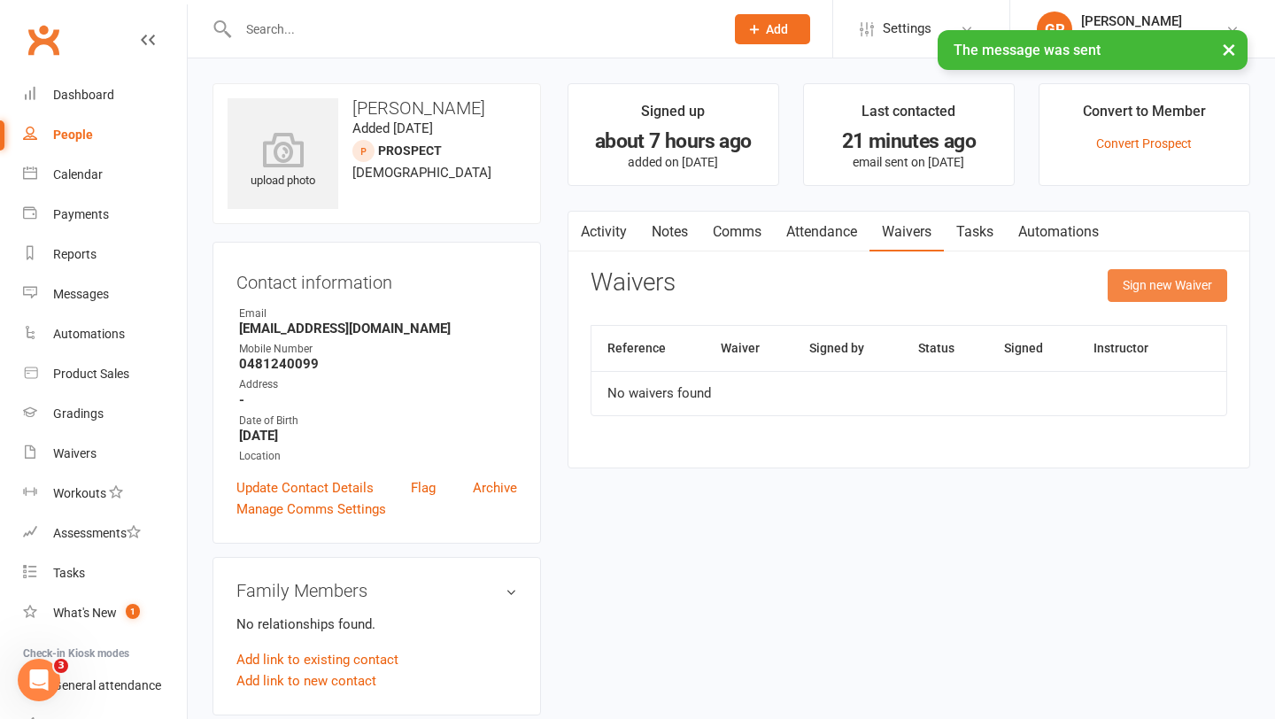
click at [1156, 290] on button "Sign new Waiver" at bounding box center [1168, 285] width 120 height 32
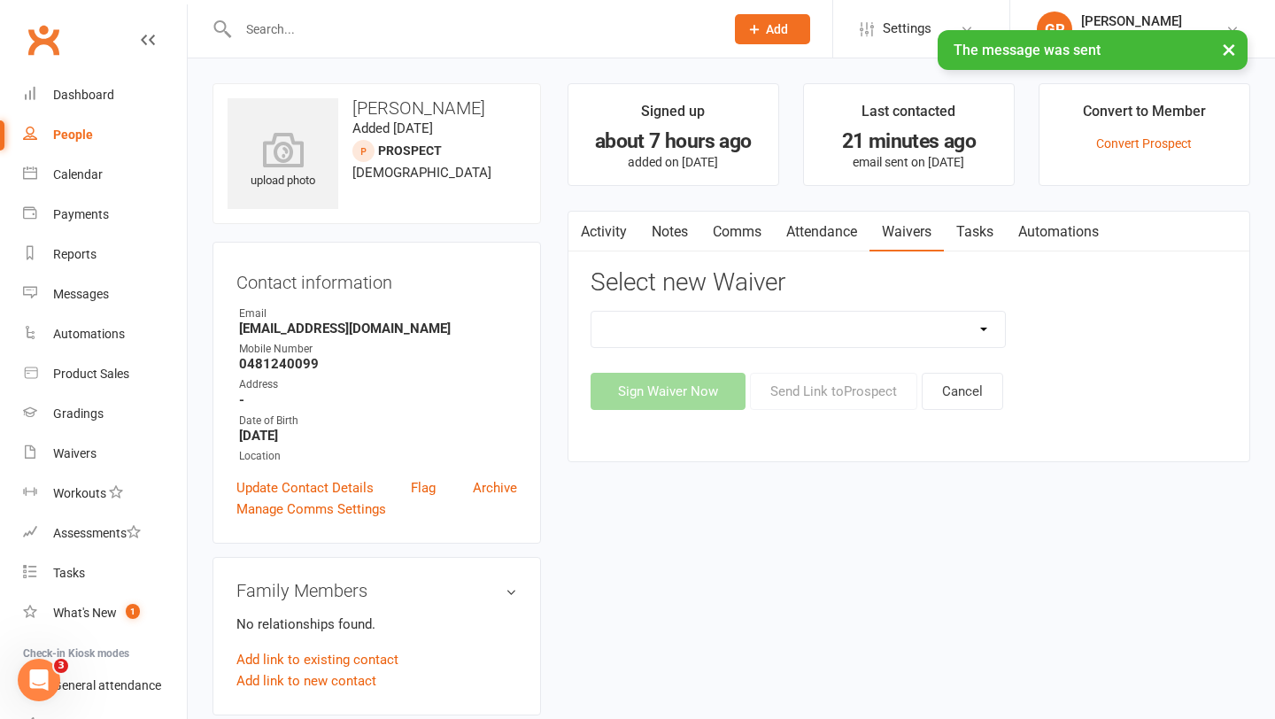
click at [961, 327] on select "12mth Up Front Membership Agreement Chopper's Gym Liability Waiver Chopper's Gy…" at bounding box center [798, 329] width 414 height 35
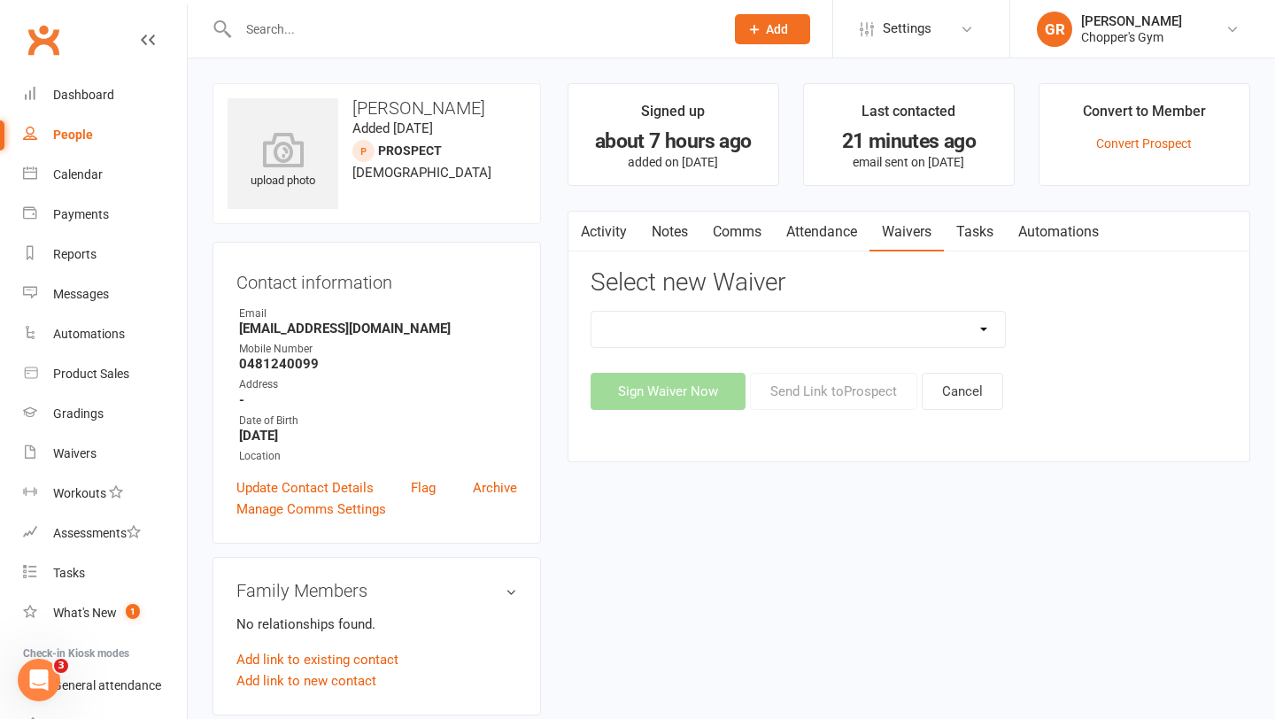
select select "13474"
click at [591, 312] on select "12mth Up Front Membership Agreement Chopper's Gym Liability Waiver Chopper's Gy…" at bounding box center [798, 329] width 414 height 35
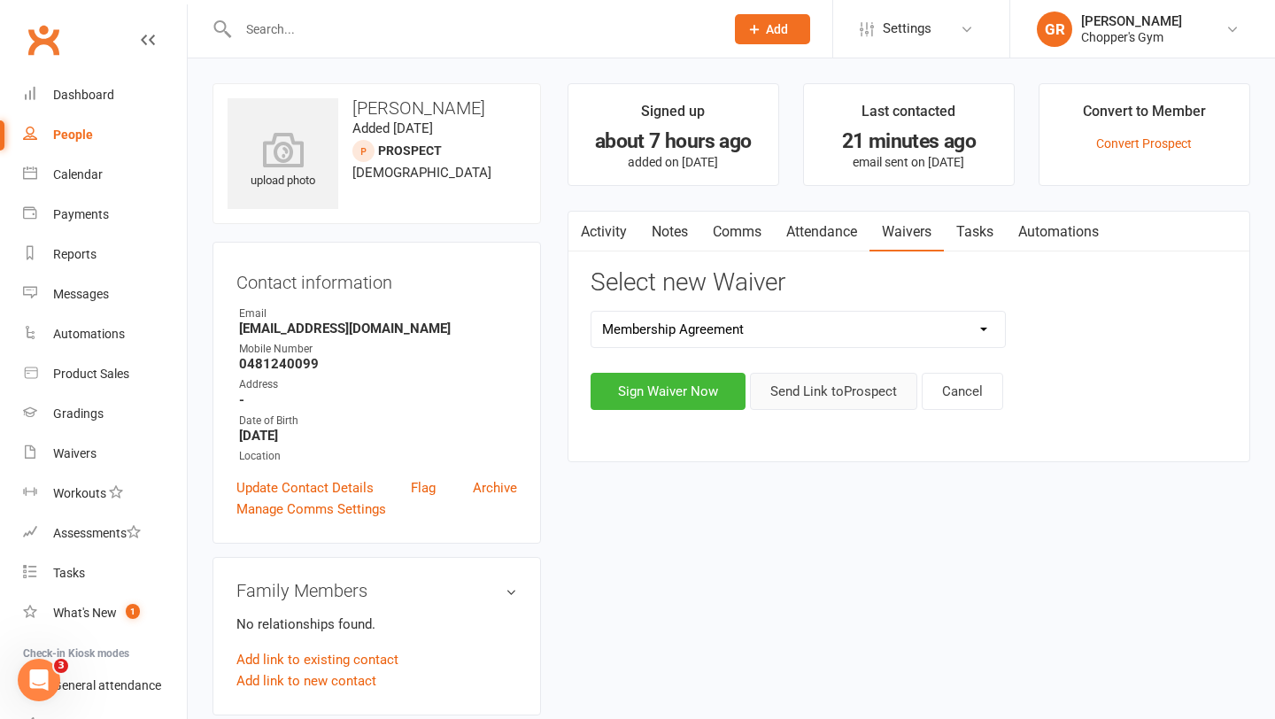
click at [838, 397] on button "Send Link to Prospect" at bounding box center [833, 391] width 167 height 37
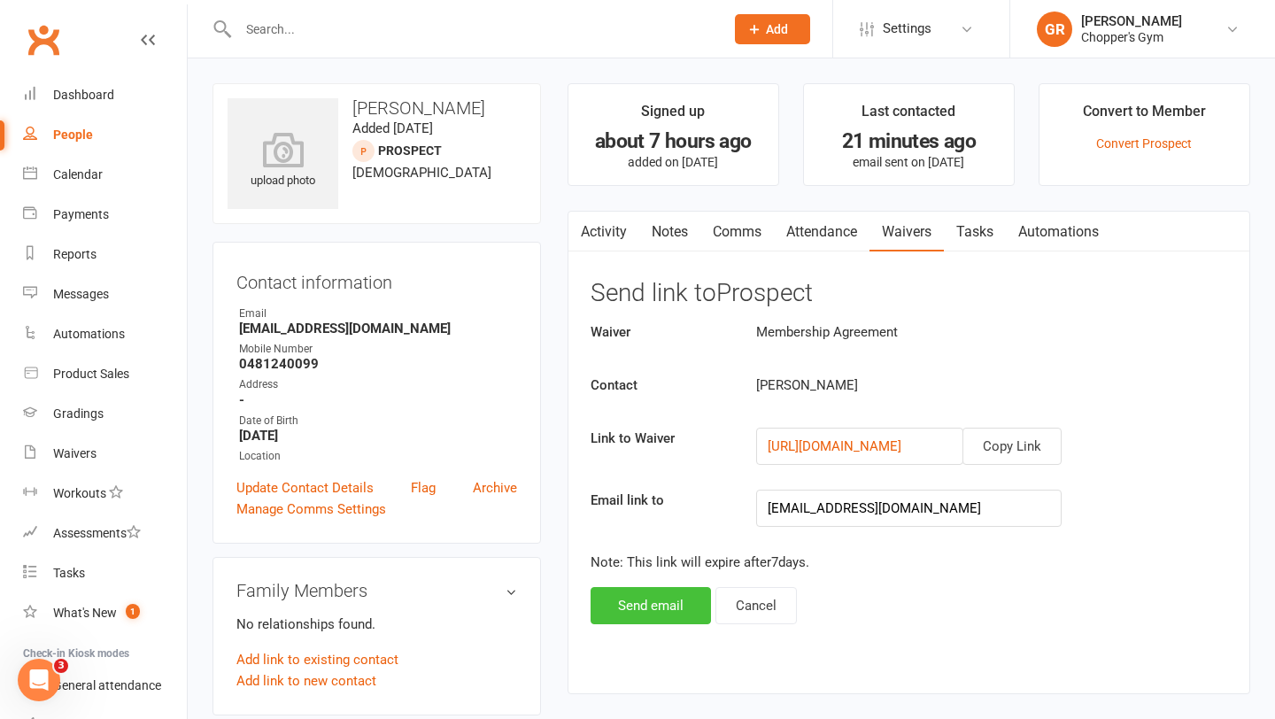
click at [646, 618] on button "Send email" at bounding box center [651, 605] width 120 height 37
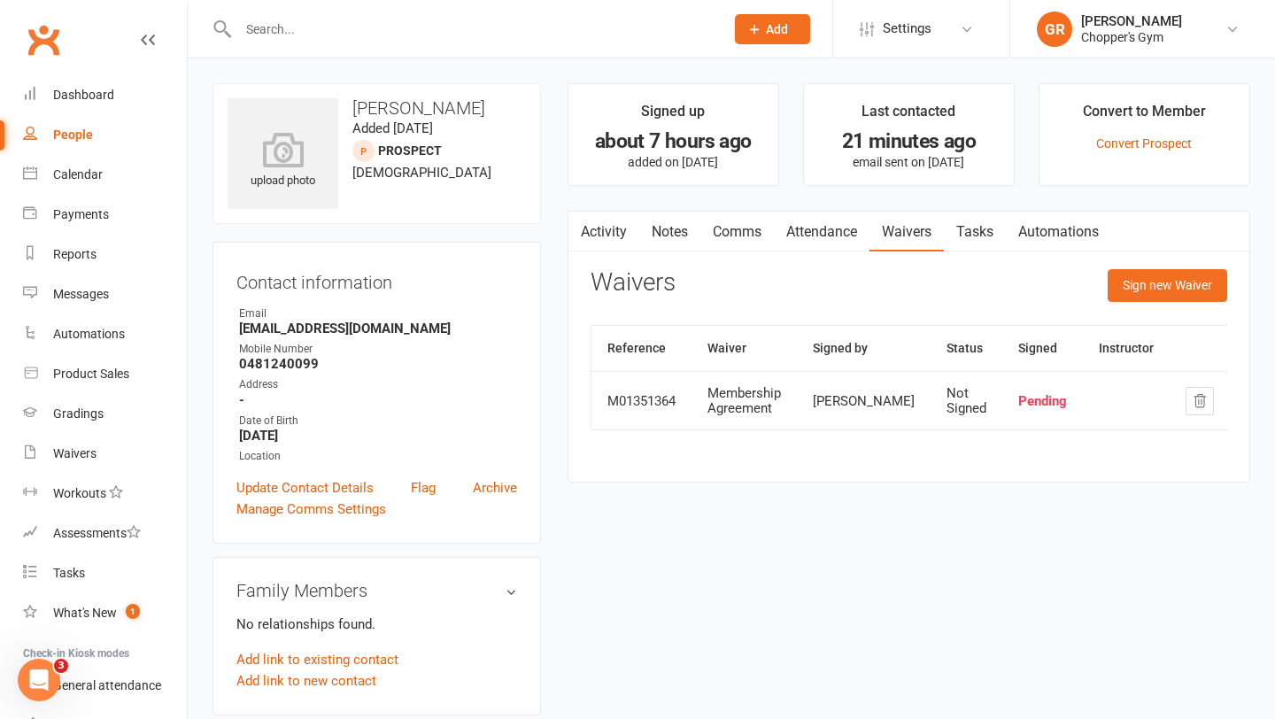
click at [358, 35] on input "text" at bounding box center [472, 29] width 479 height 25
click at [92, 370] on div "Product Sales" at bounding box center [91, 374] width 76 height 14
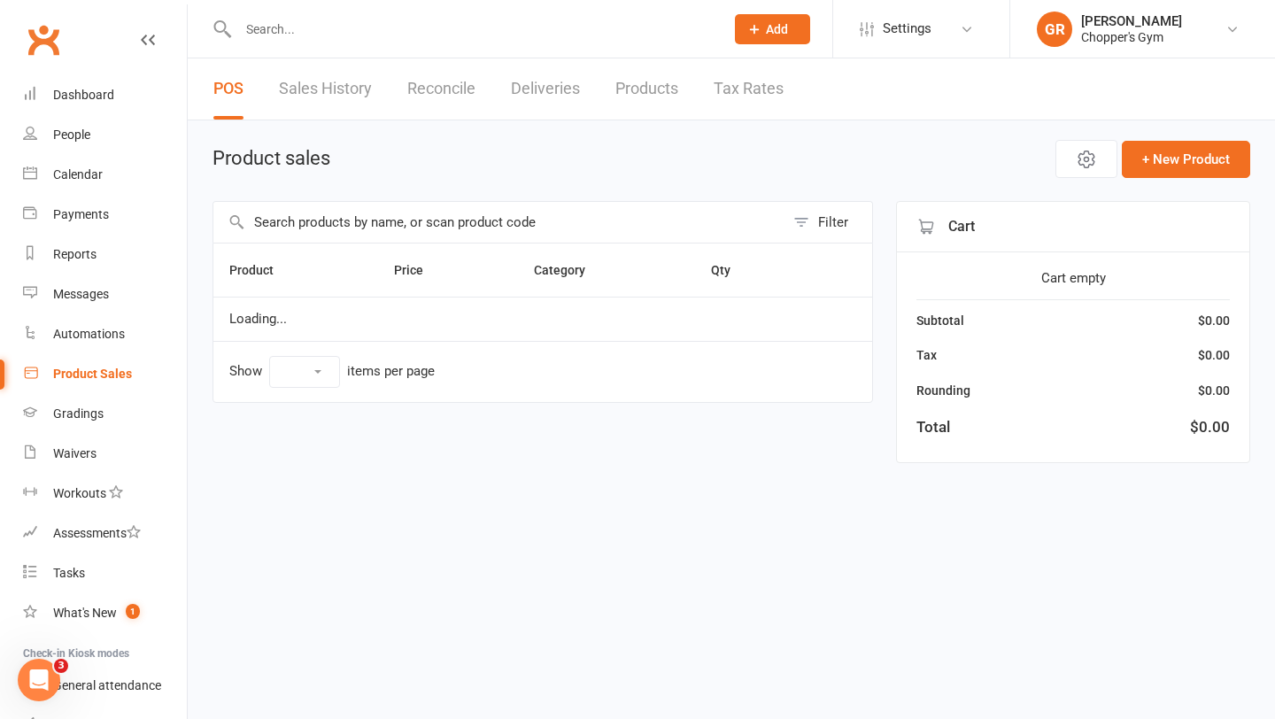
select select "100"
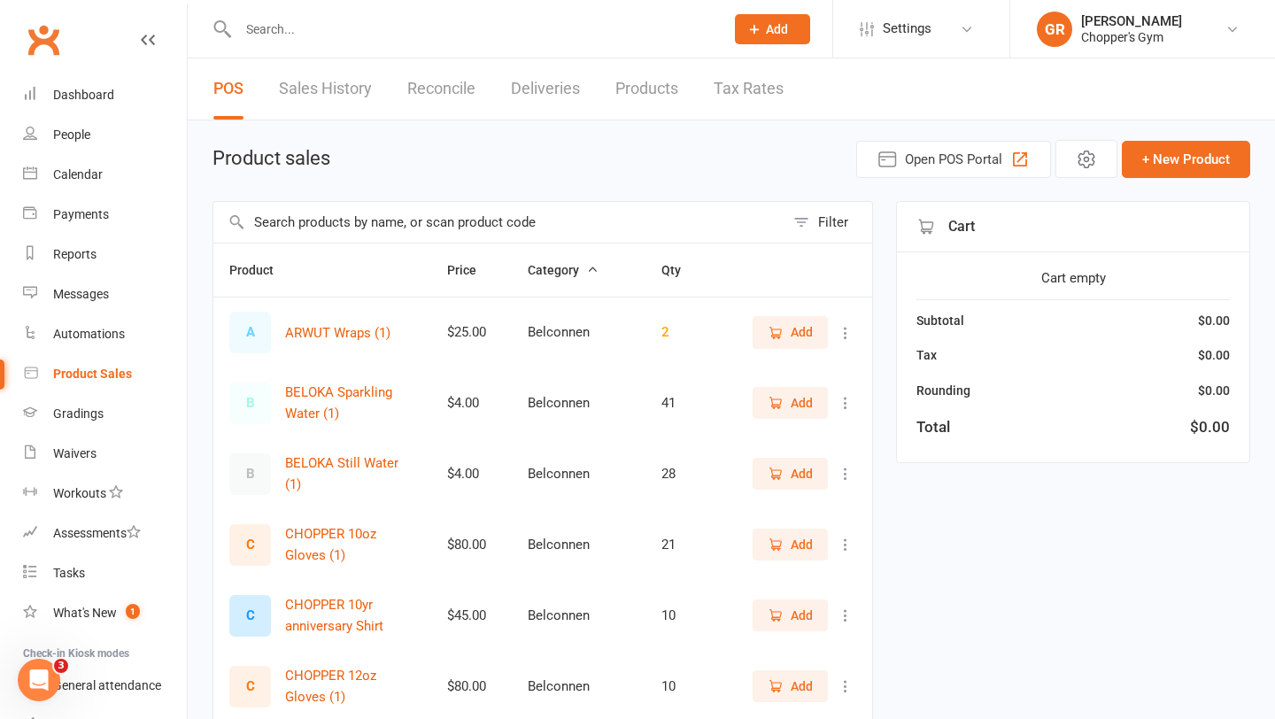
click at [326, 230] on input "text" at bounding box center [498, 222] width 571 height 41
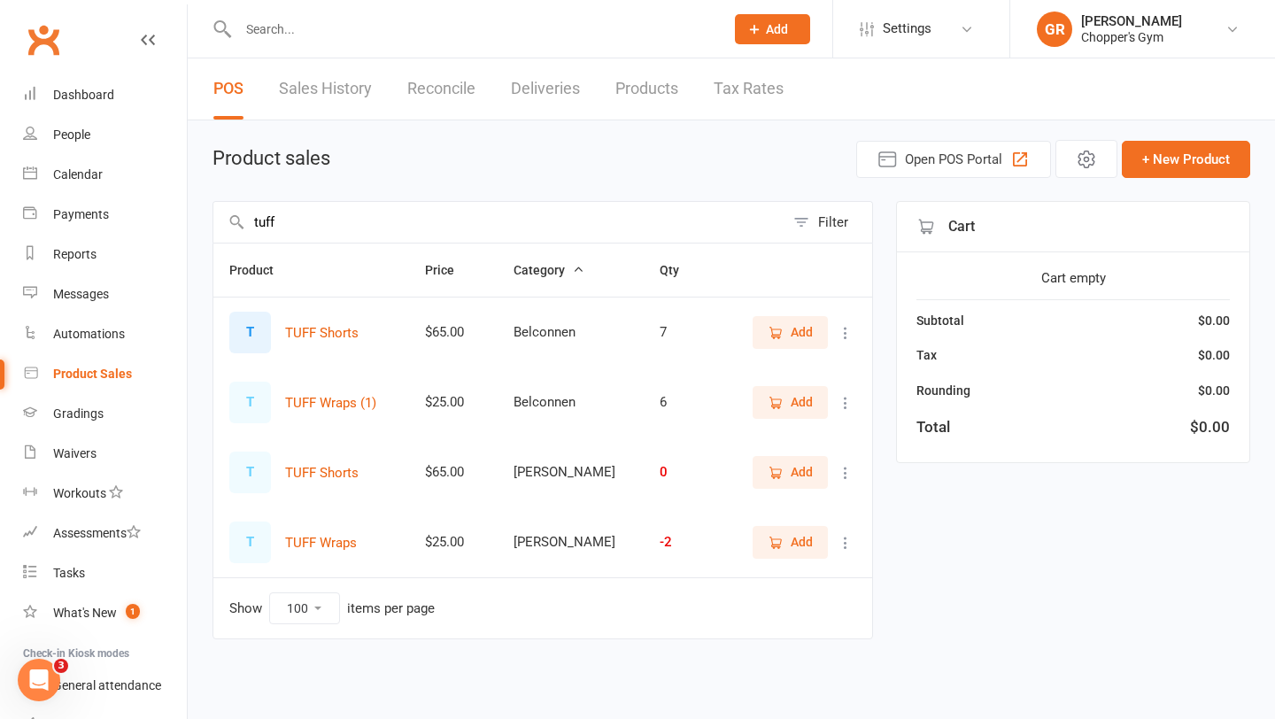
type input "tuff"
click at [775, 542] on icon "button" at bounding box center [776, 543] width 16 height 16
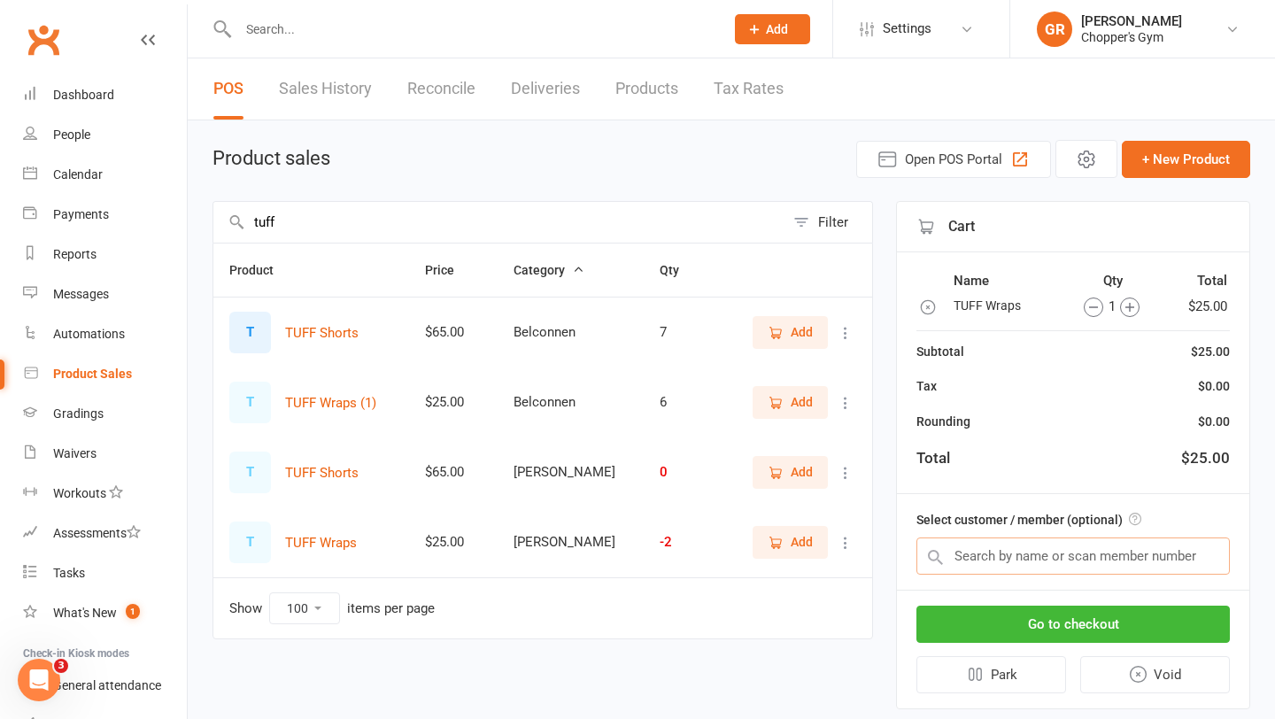
click at [984, 561] on input "text" at bounding box center [1072, 555] width 313 height 37
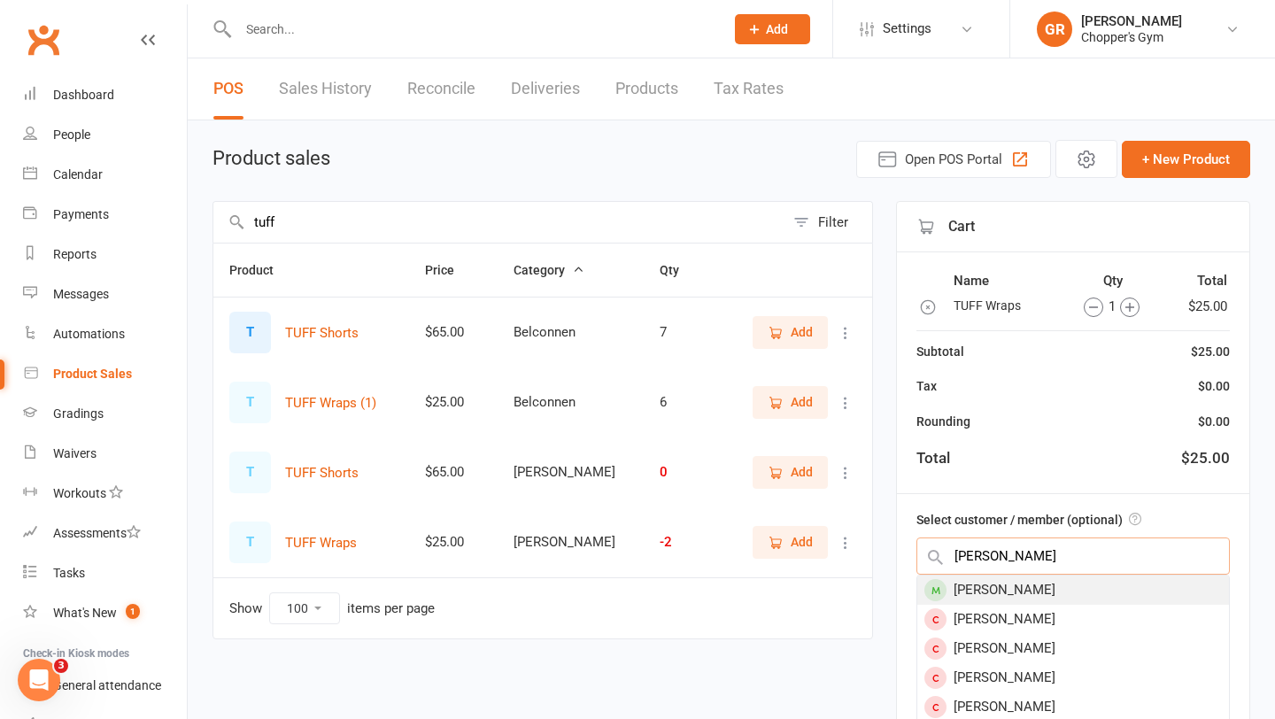
type input "josh latim"
click at [1004, 591] on div "Joshua Latimer" at bounding box center [1073, 590] width 312 height 29
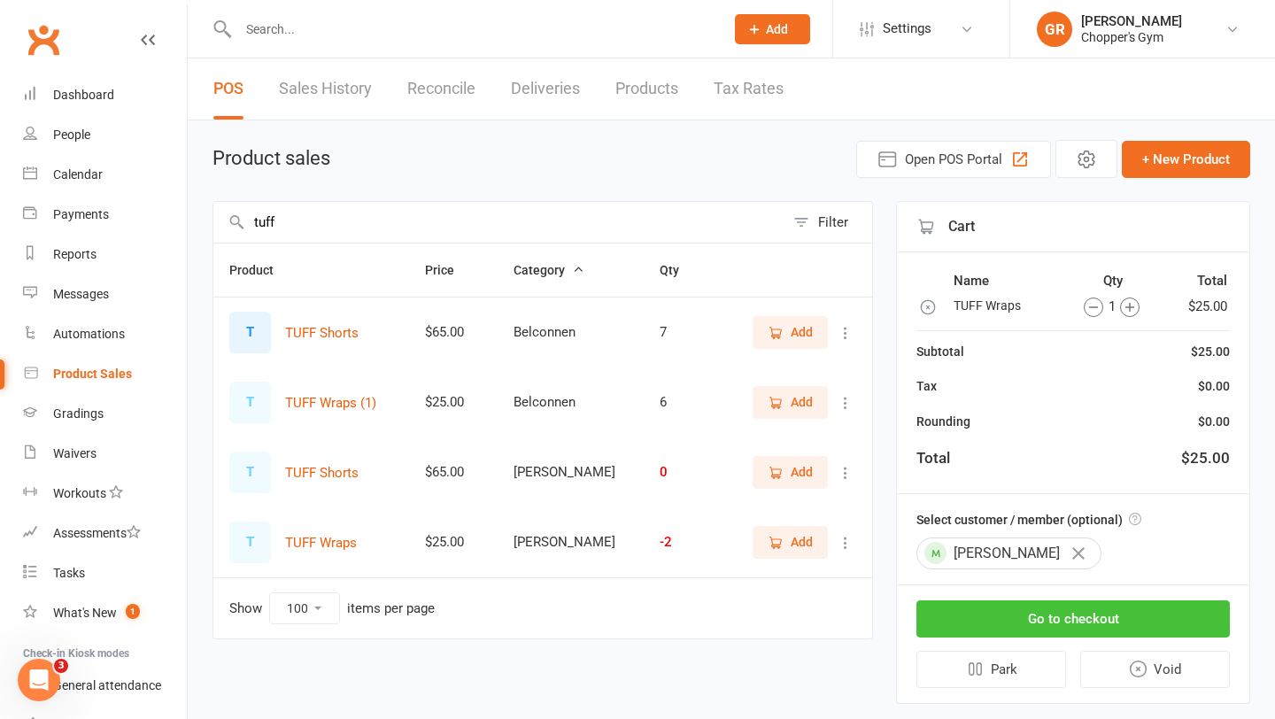
click at [1070, 624] on button "Go to checkout" at bounding box center [1072, 618] width 313 height 37
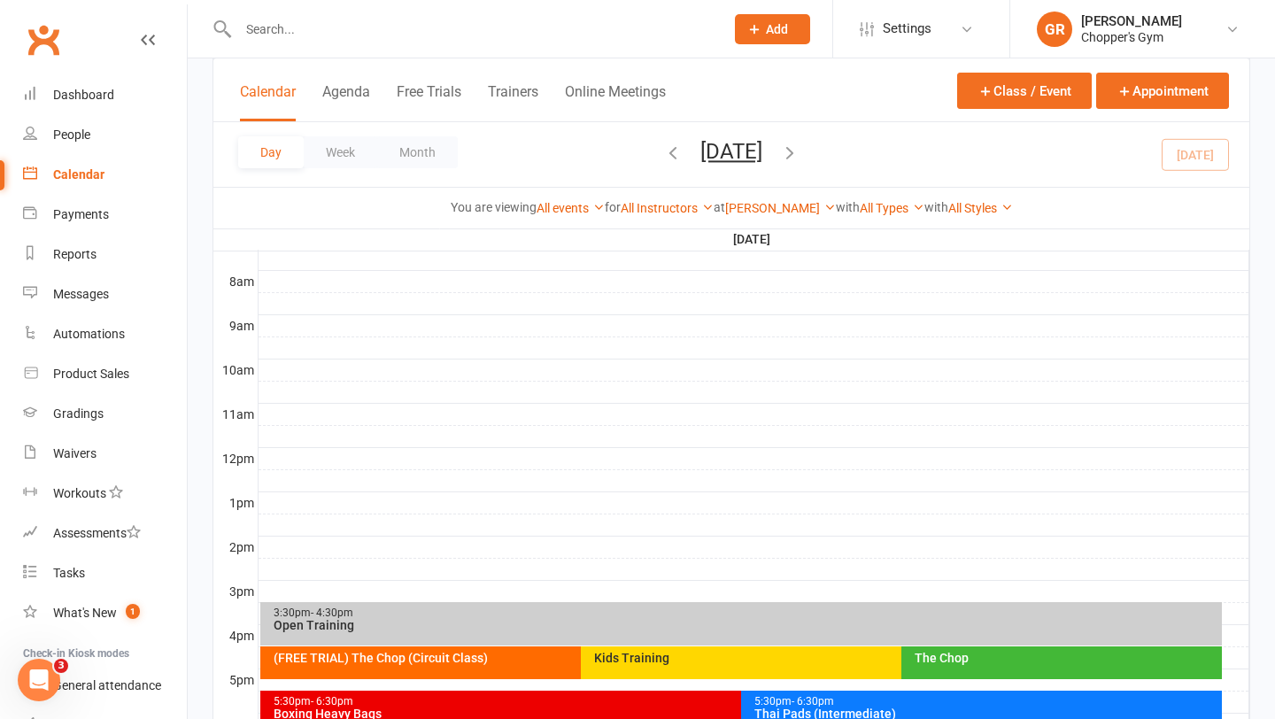
scroll to position [730, 0]
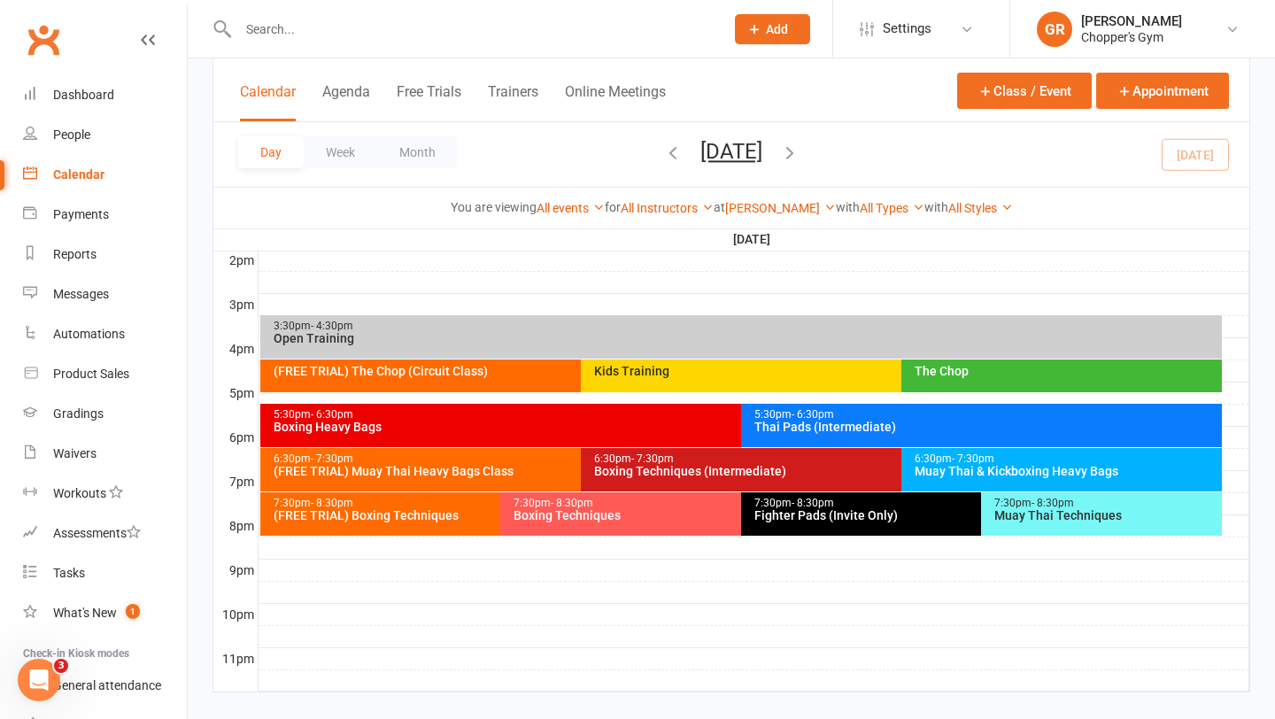
click at [607, 530] on div "7:30pm - 8:30pm Boxing Techniques" at bounding box center [731, 513] width 463 height 43
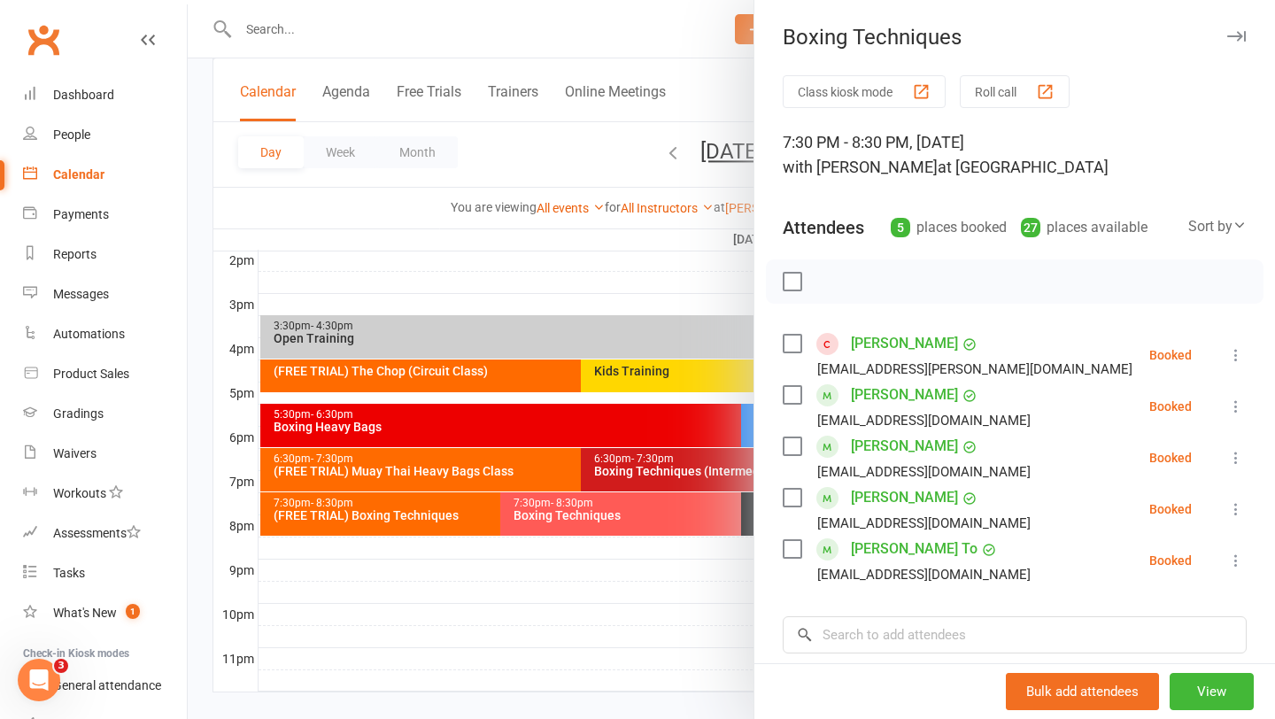
click at [625, 322] on div at bounding box center [731, 359] width 1087 height 719
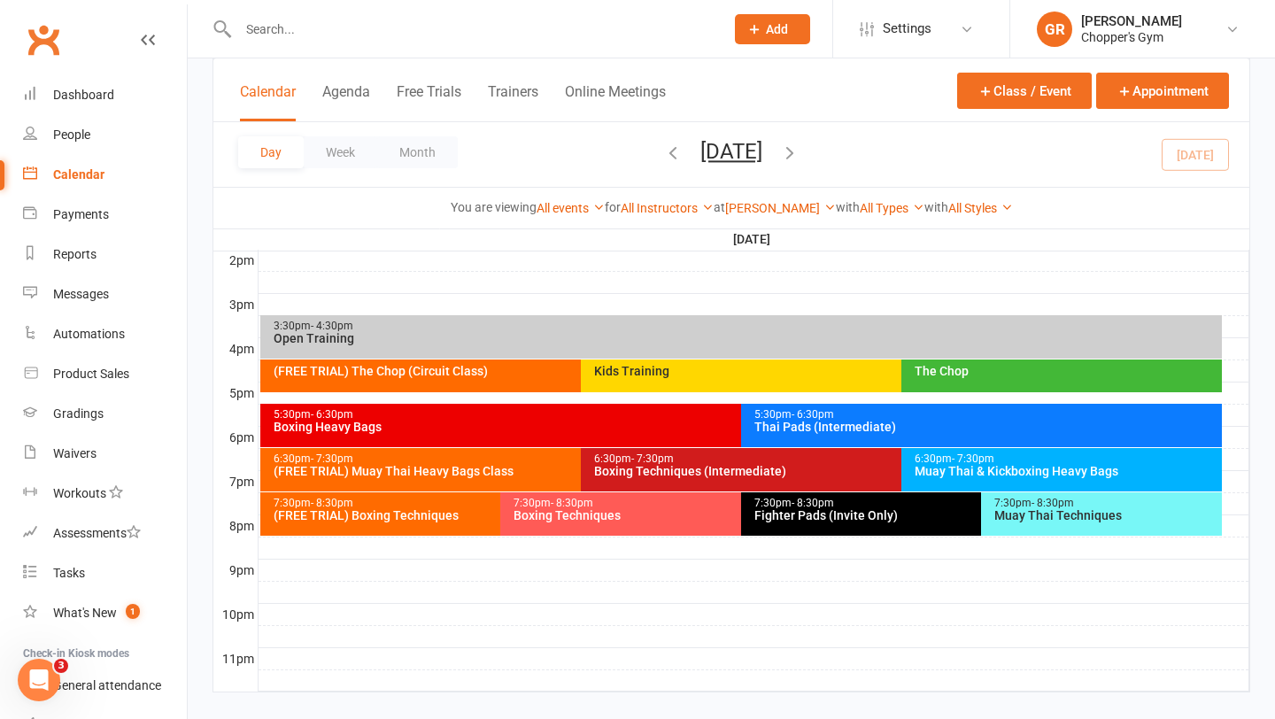
click at [800, 166] on button "button" at bounding box center [789, 154] width 19 height 31
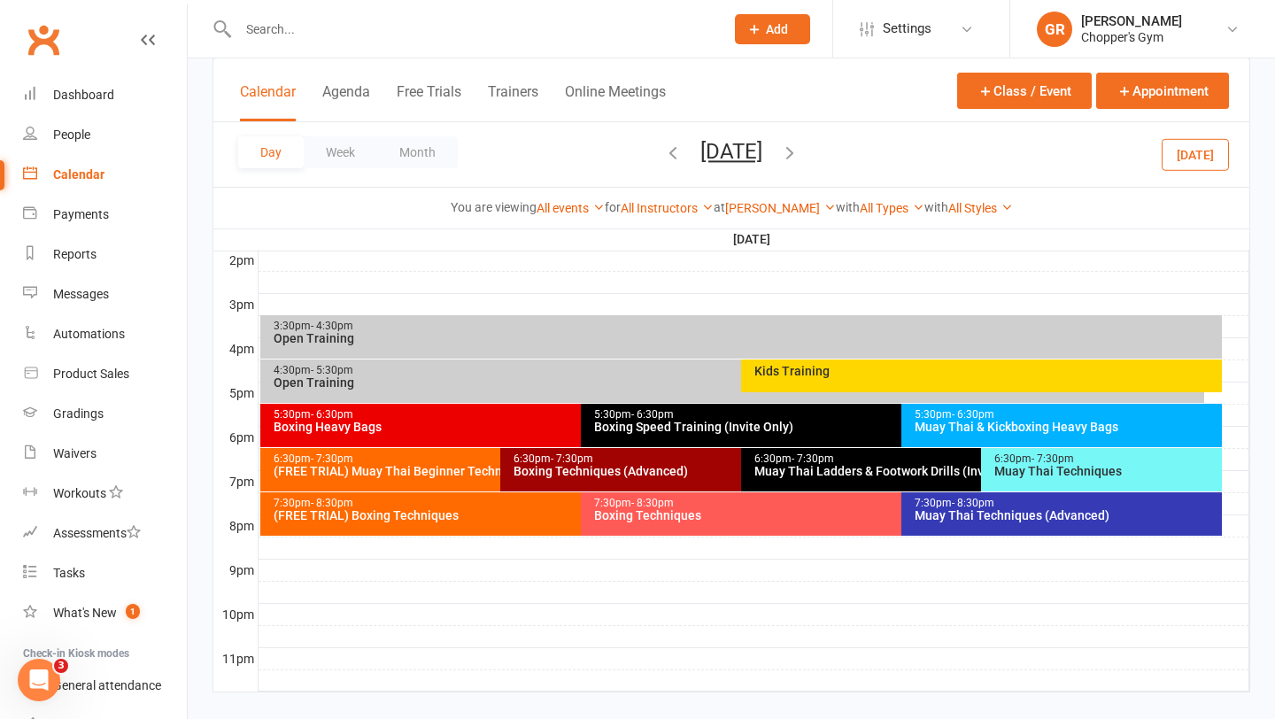
click at [618, 510] on div "Boxing Techniques" at bounding box center [896, 515] width 607 height 12
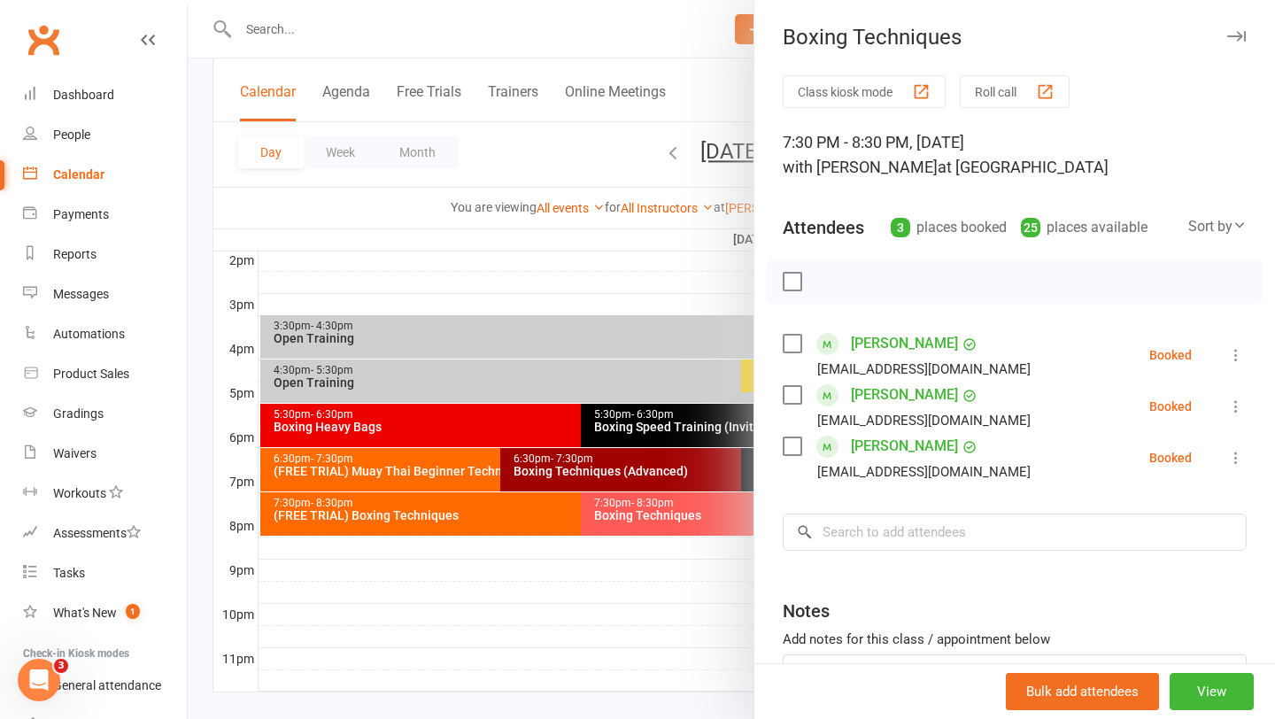
click at [402, 426] on div at bounding box center [731, 359] width 1087 height 719
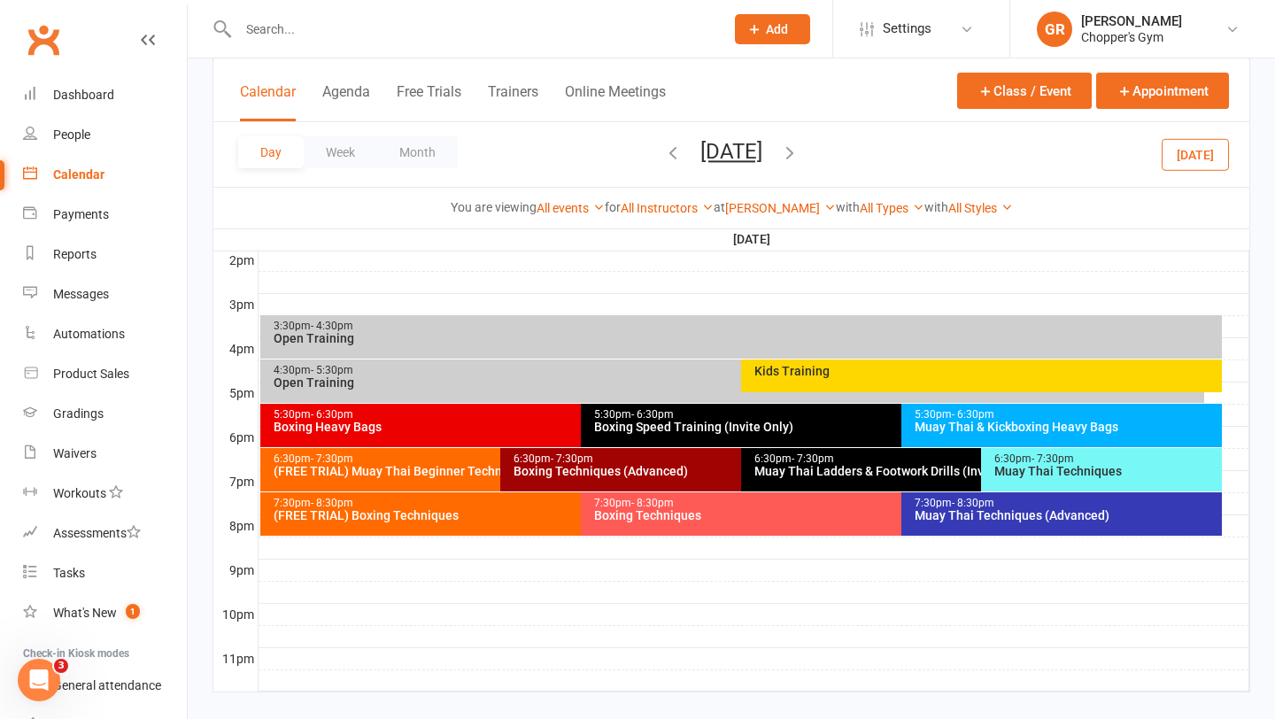
click at [402, 426] on div "Boxing Heavy Bags" at bounding box center [576, 427] width 607 height 12
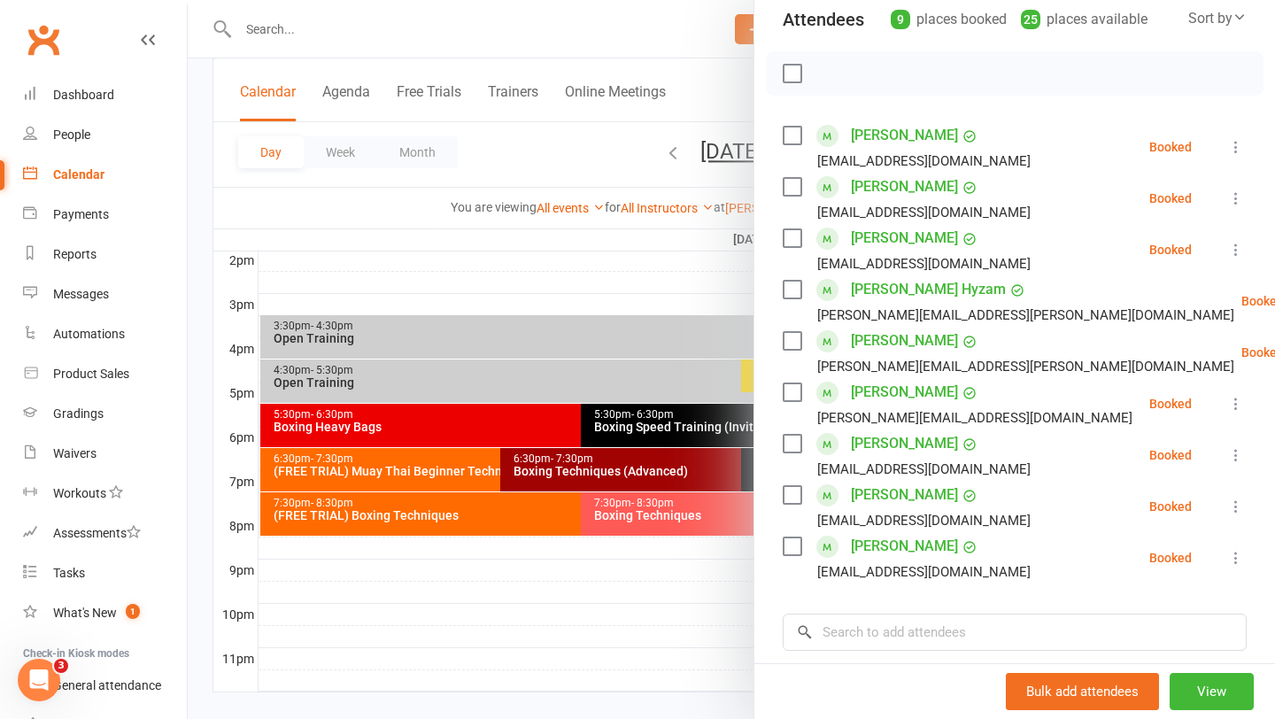
scroll to position [216, 0]
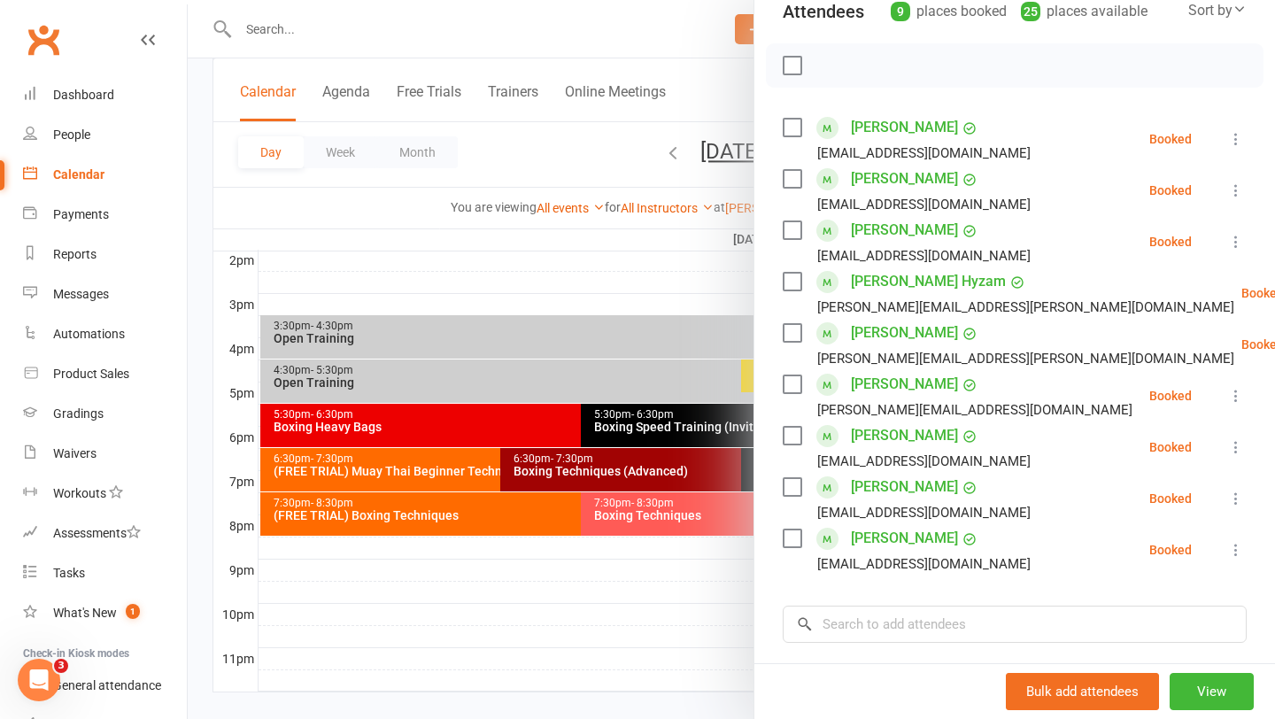
click at [608, 291] on div at bounding box center [731, 359] width 1087 height 719
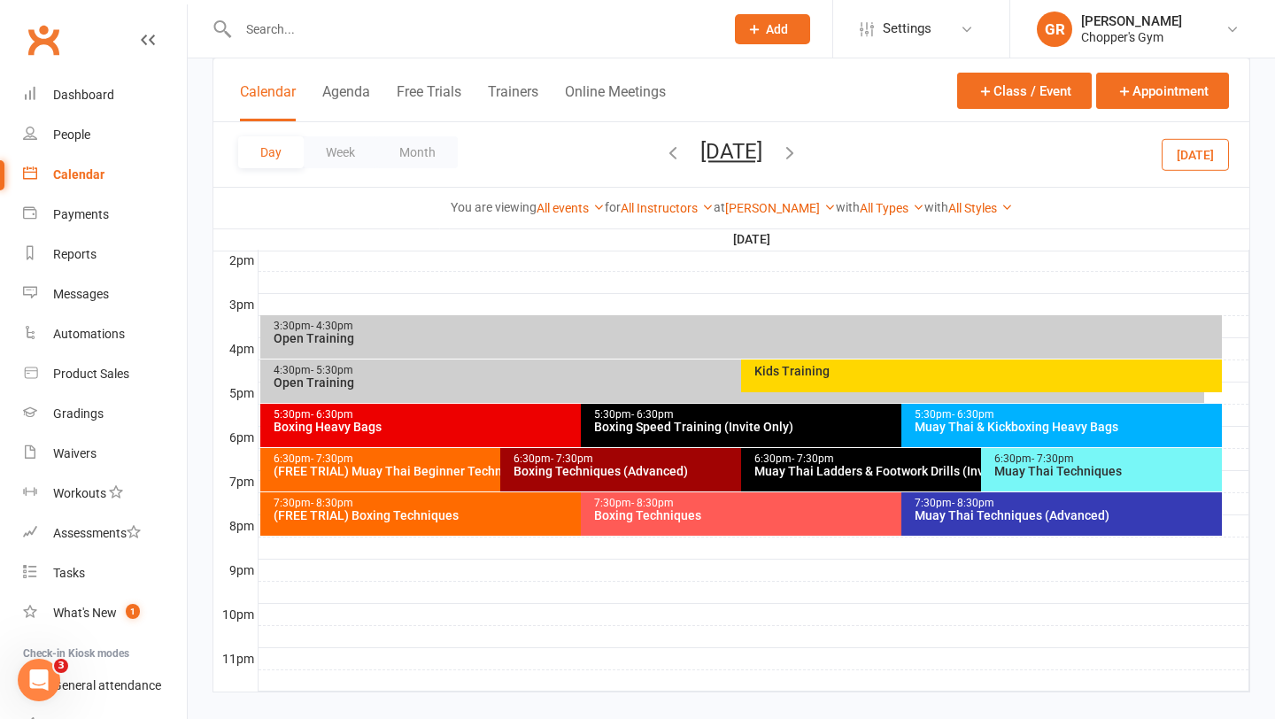
click at [800, 151] on icon "button" at bounding box center [789, 152] width 19 height 19
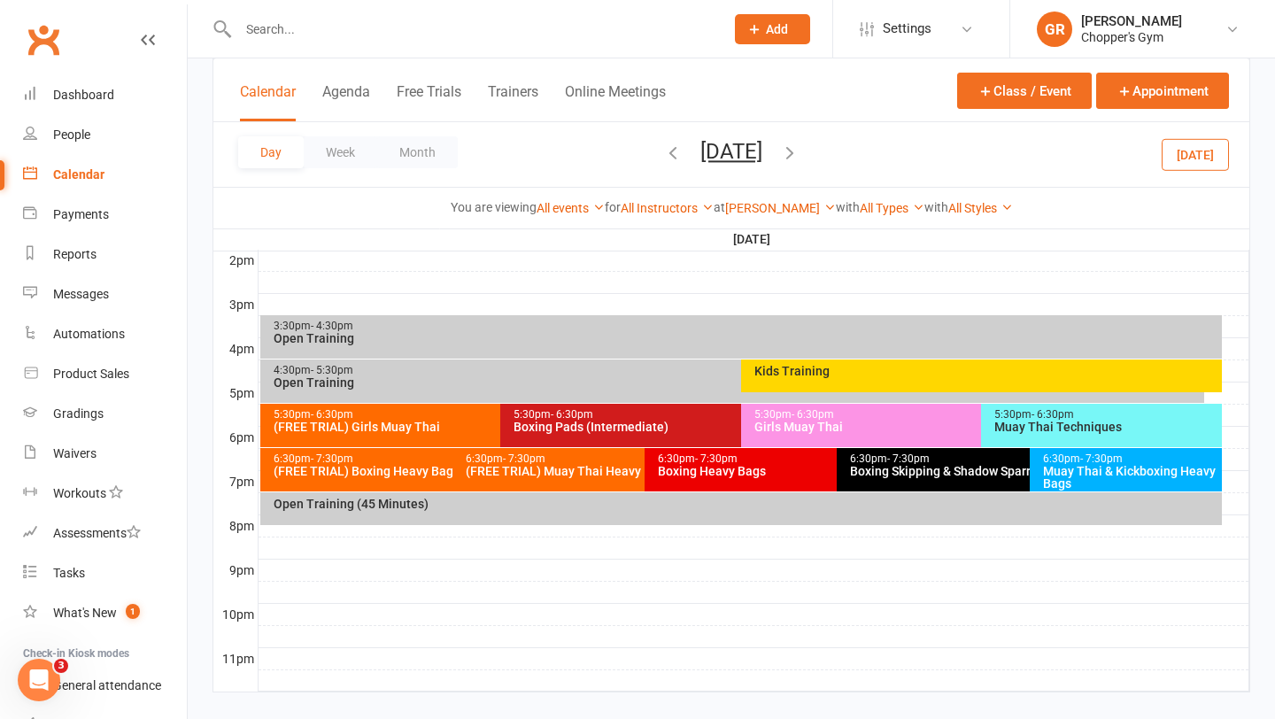
click at [738, 482] on div "6:30pm - 7:30pm Boxing Heavy Bags" at bounding box center [828, 469] width 367 height 43
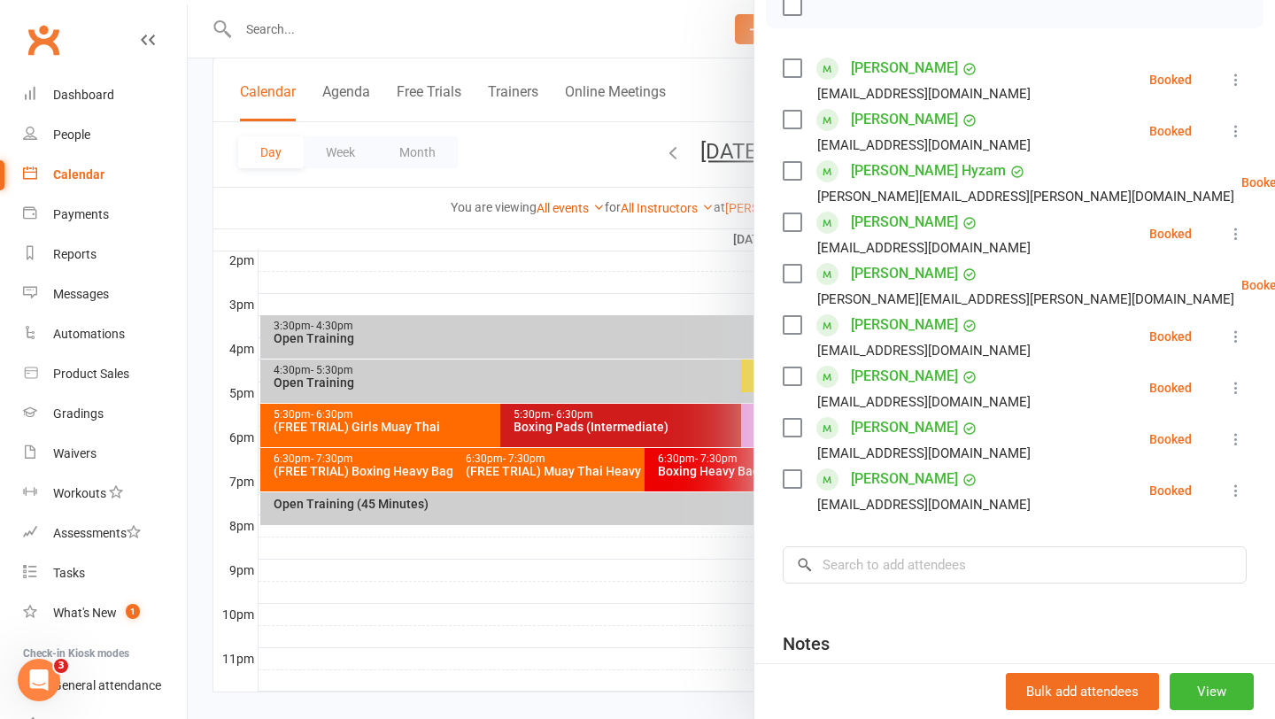
scroll to position [256, 0]
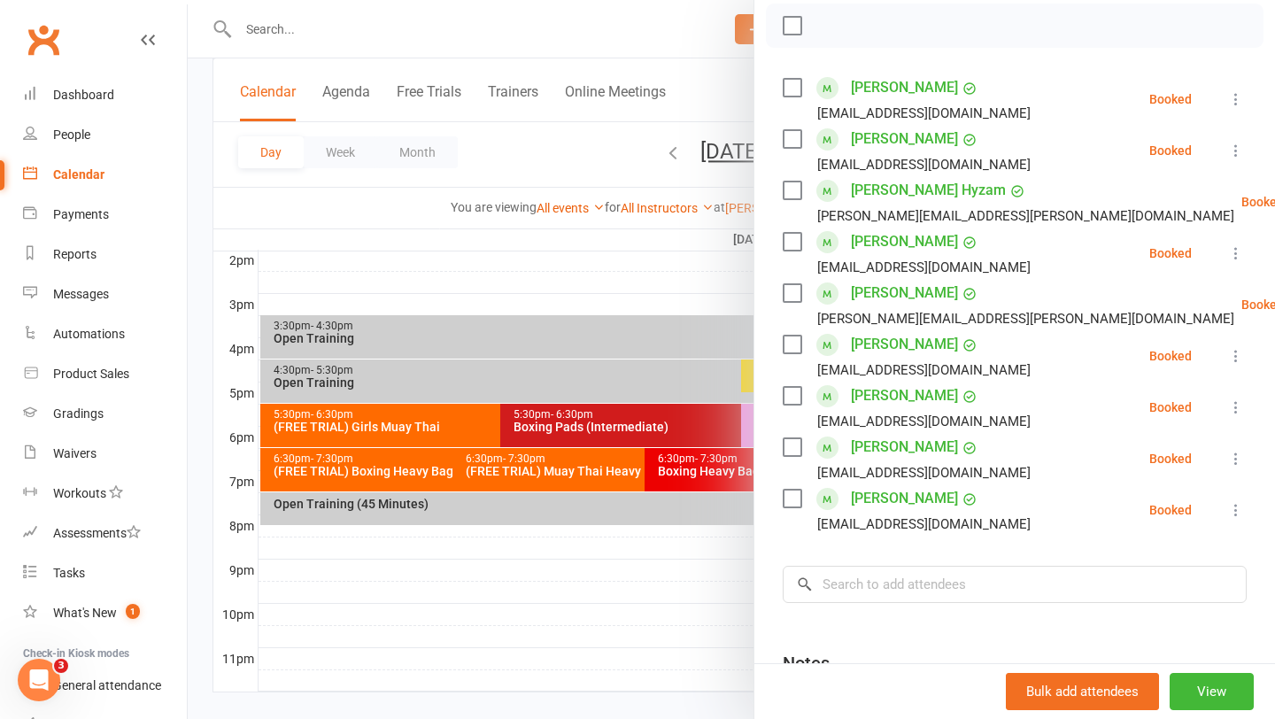
click at [621, 269] on div at bounding box center [731, 359] width 1087 height 719
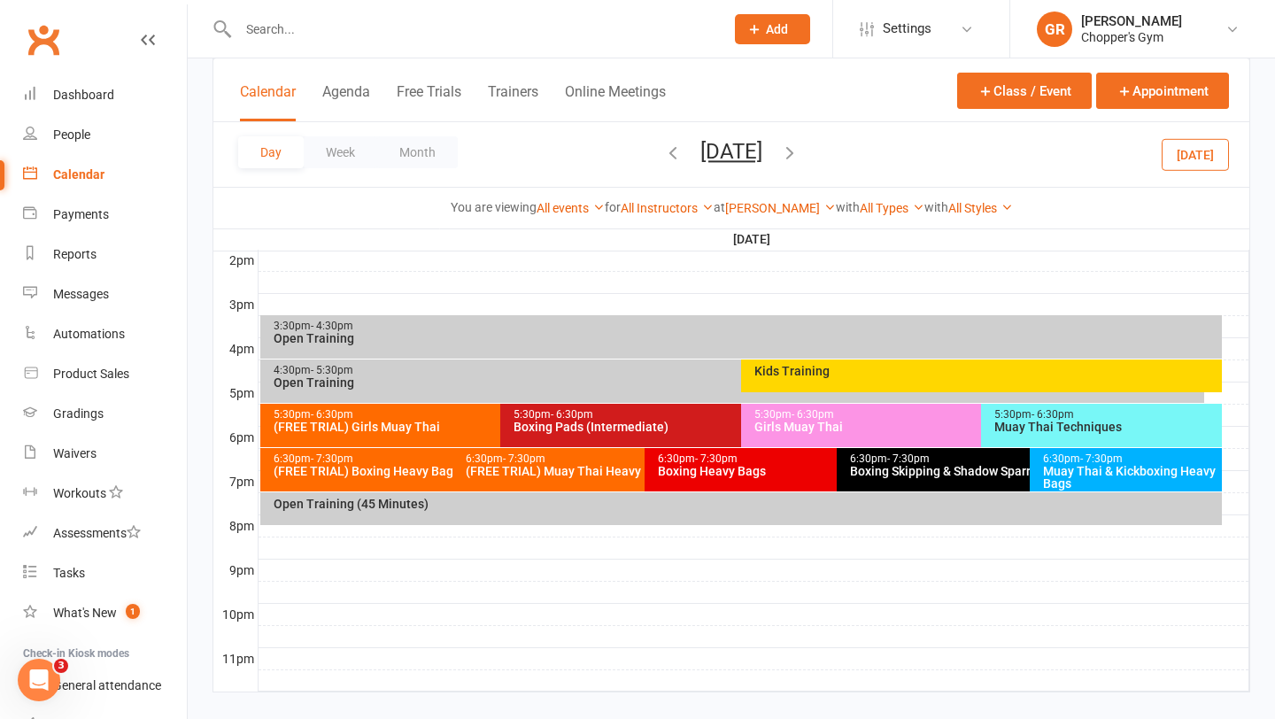
click at [1052, 414] on span "- 6:30pm" at bounding box center [1053, 414] width 42 height 12
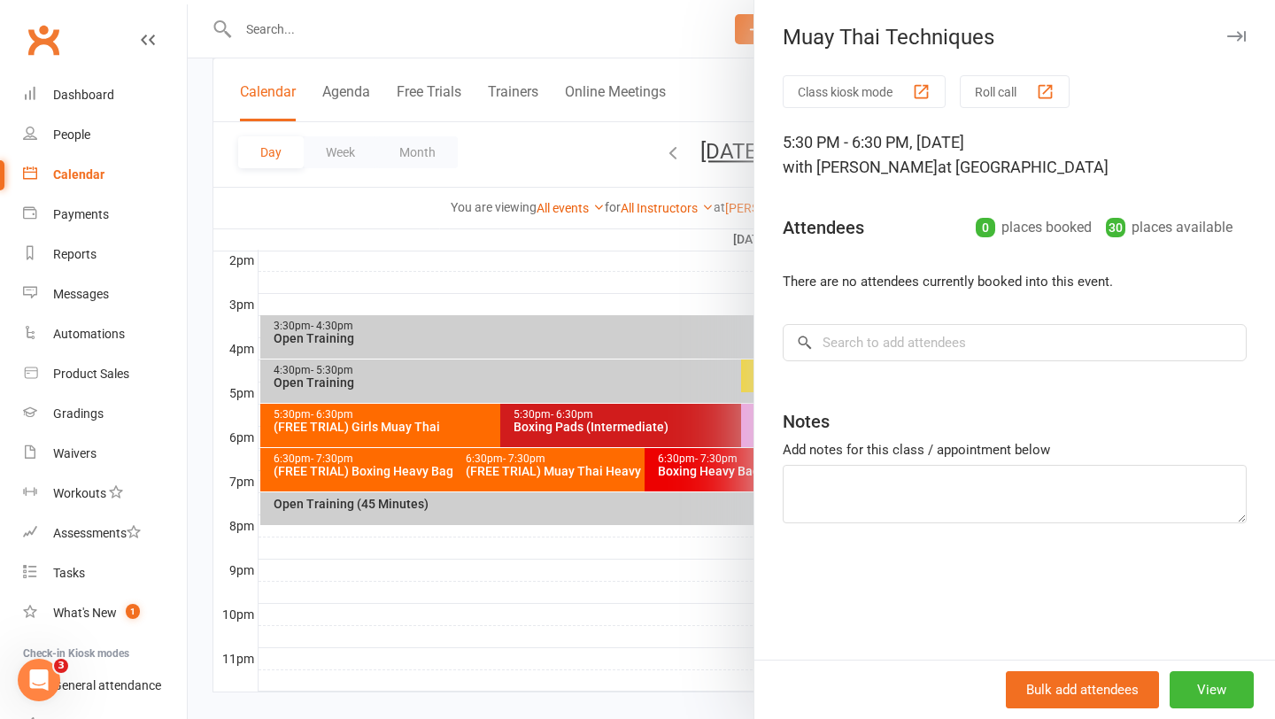
click at [648, 274] on div at bounding box center [731, 359] width 1087 height 719
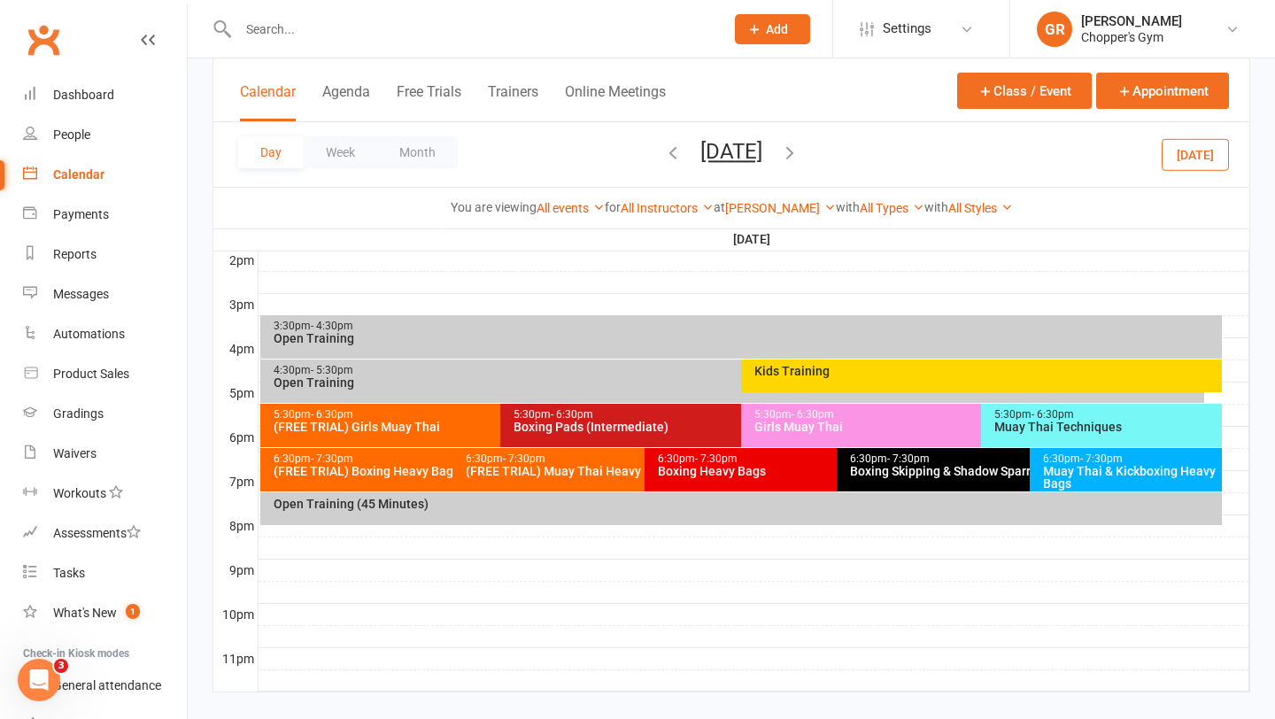
click at [1107, 478] on div "Muay Thai & Kickboxing Heavy Bags" at bounding box center [1130, 477] width 176 height 25
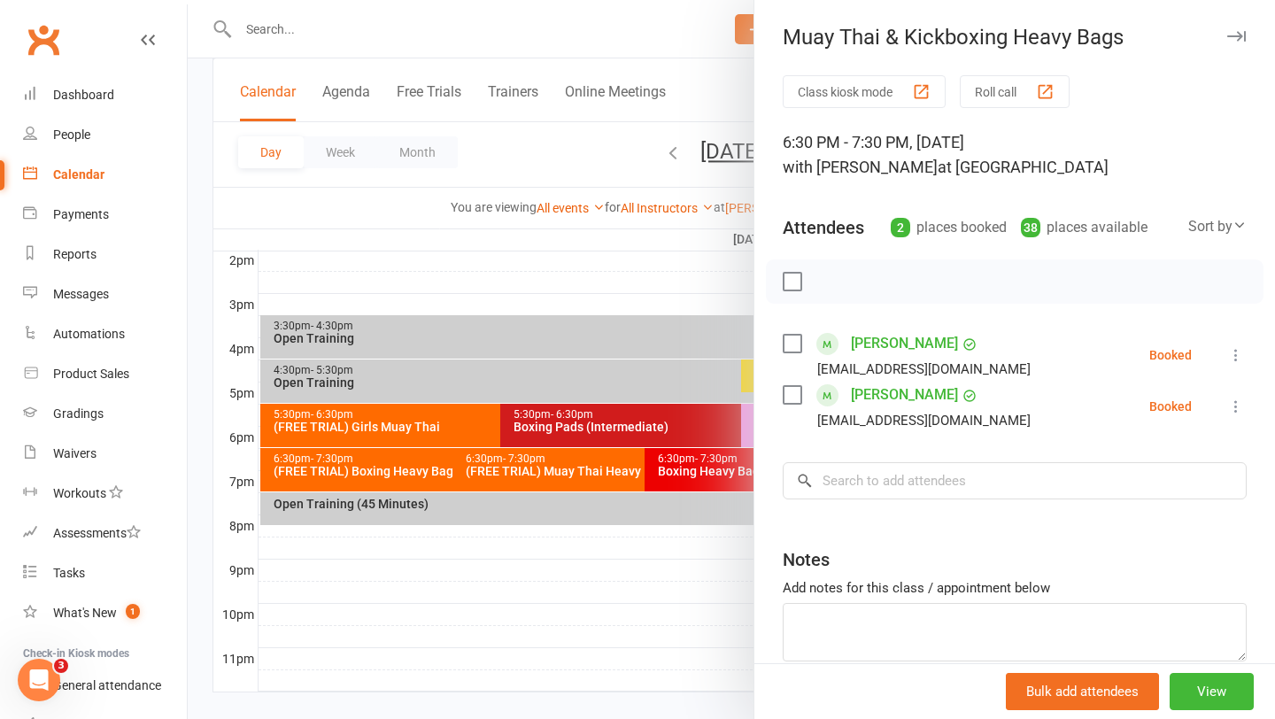
click at [669, 312] on div at bounding box center [731, 359] width 1087 height 719
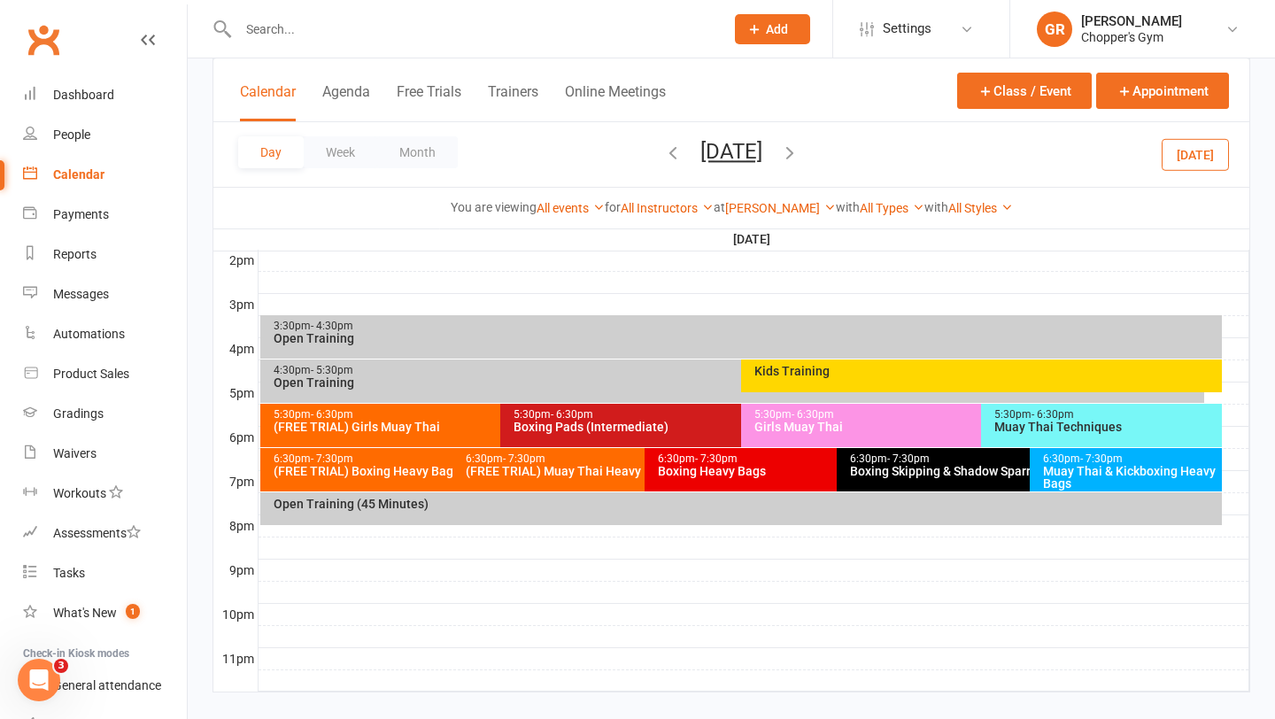
click at [663, 160] on icon "button" at bounding box center [672, 152] width 19 height 19
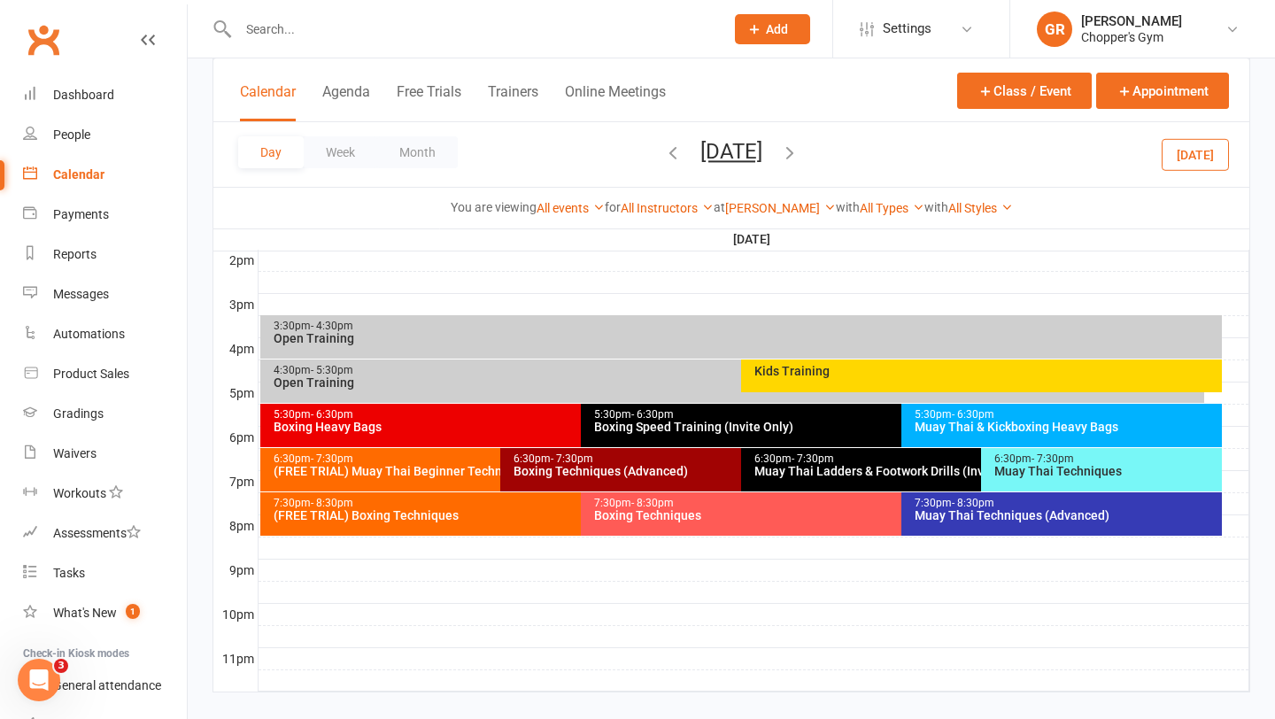
click at [663, 156] on icon "button" at bounding box center [672, 152] width 19 height 19
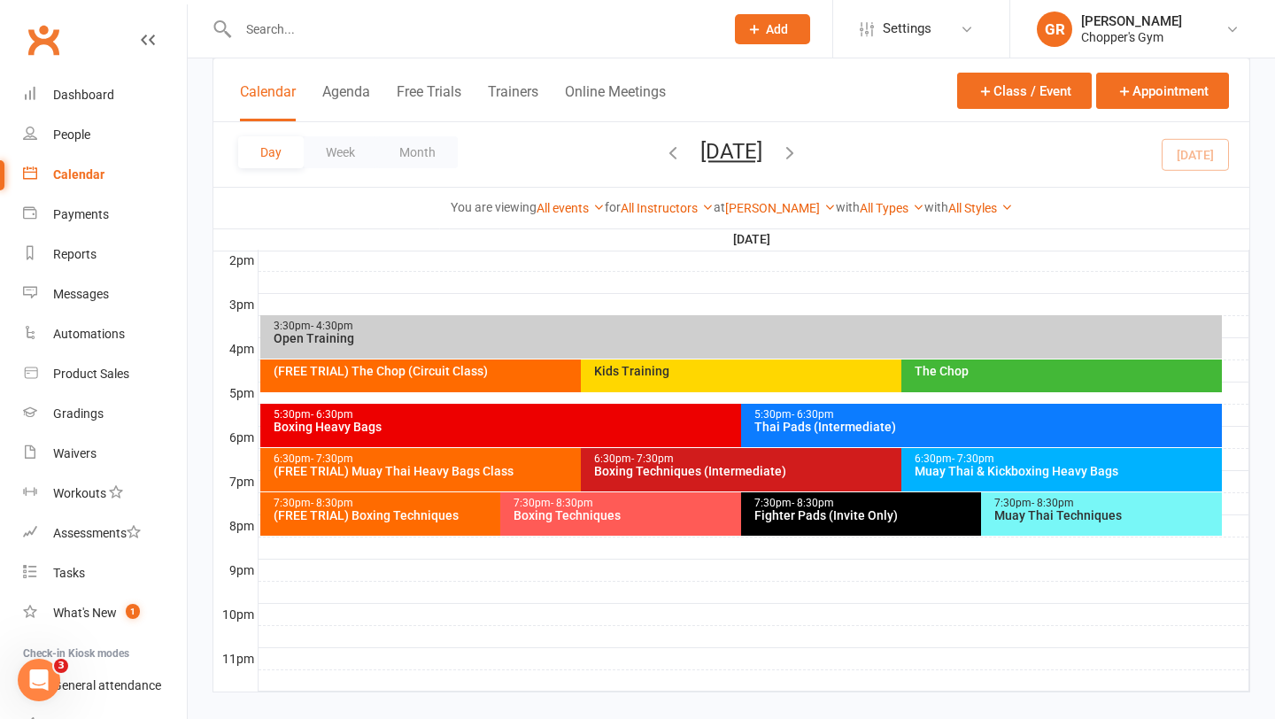
click at [942, 473] on div "Muay Thai & Kickboxing Heavy Bags" at bounding box center [1066, 471] width 305 height 12
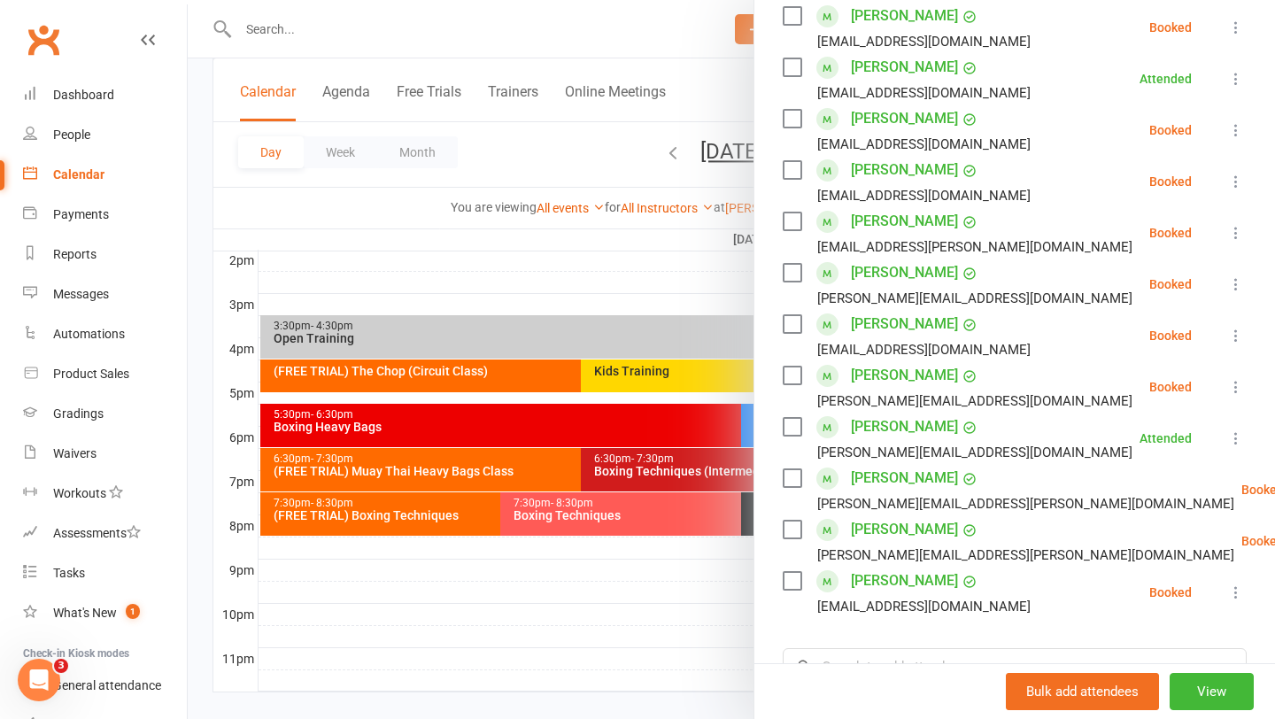
scroll to position [421, 0]
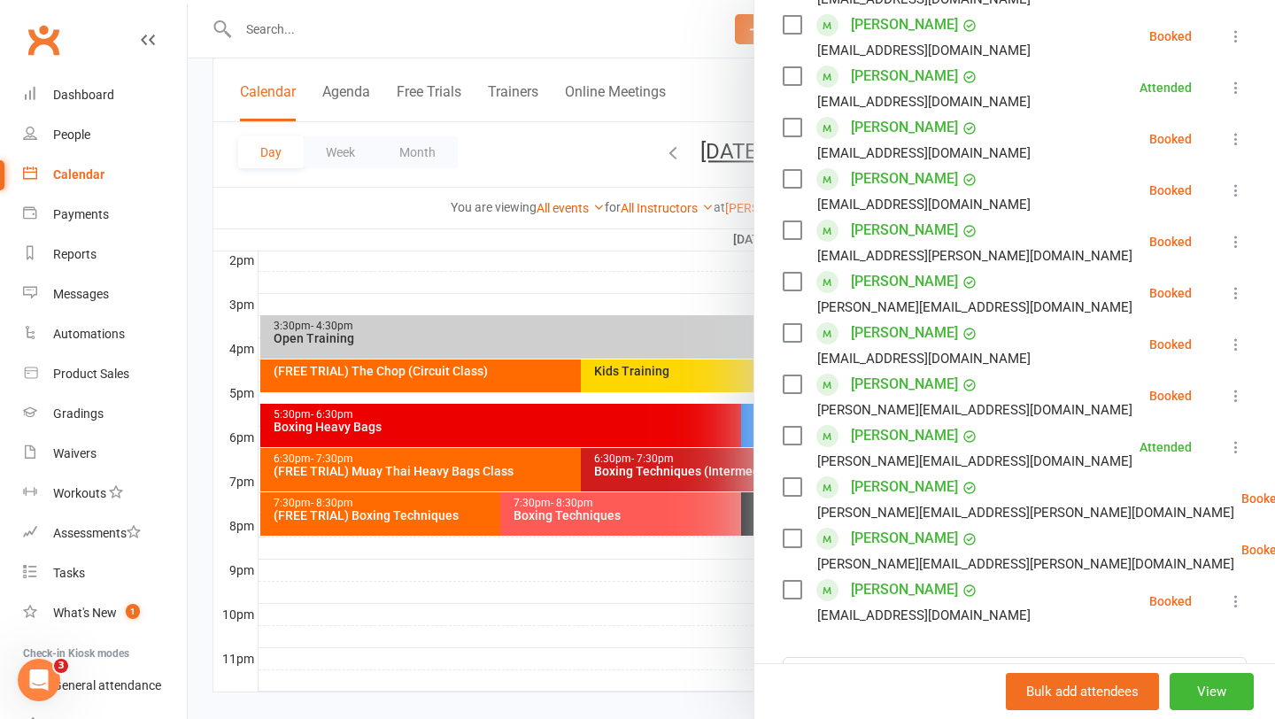
click at [794, 234] on label at bounding box center [792, 230] width 18 height 18
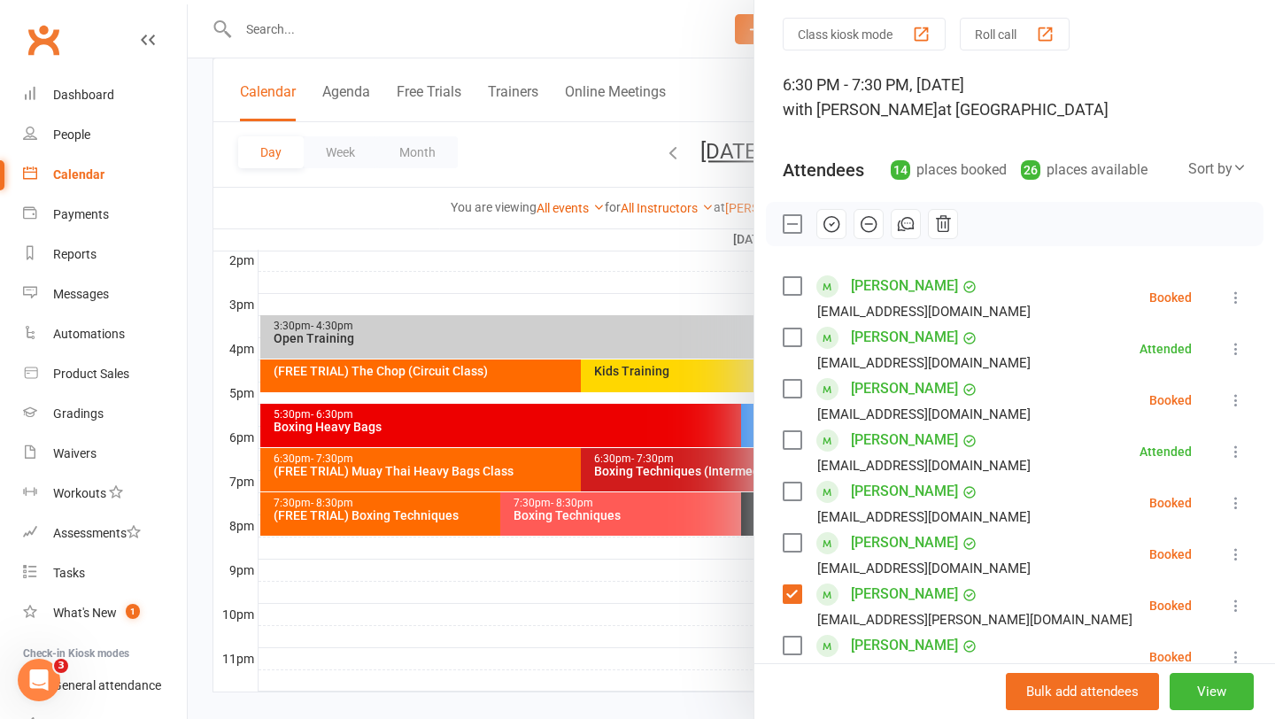
scroll to position [0, 0]
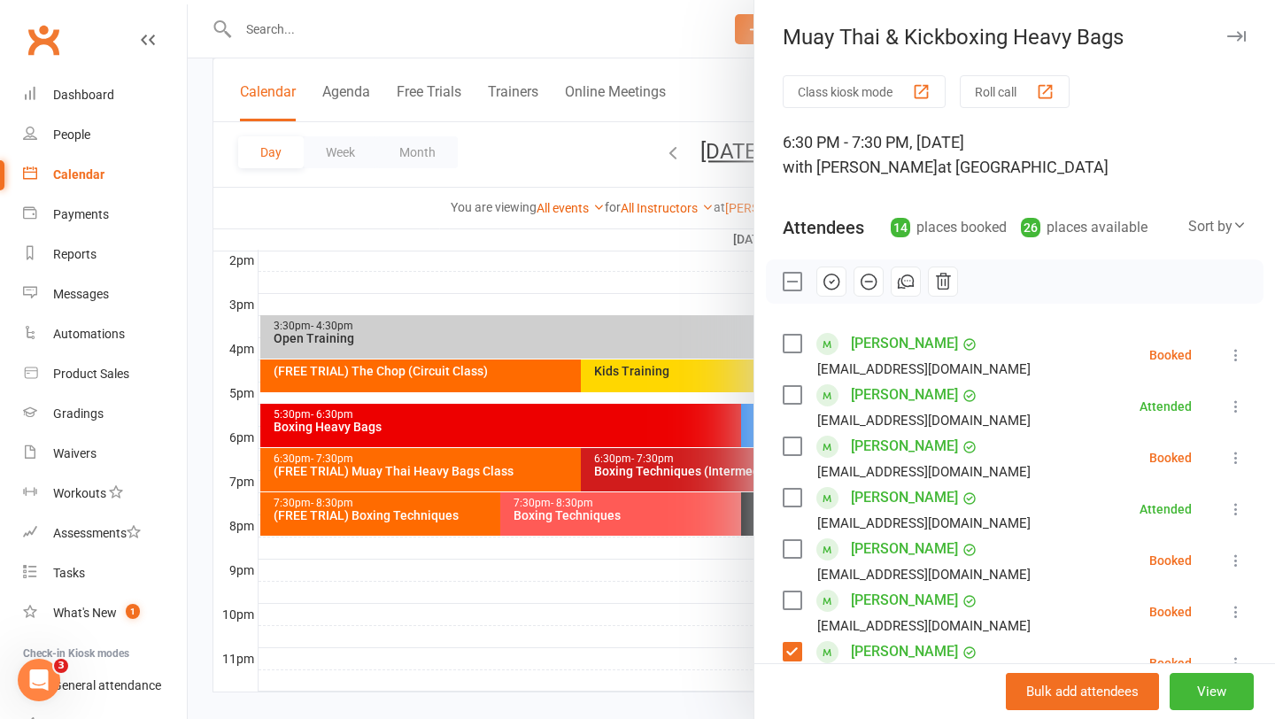
click at [834, 286] on icon "button" at bounding box center [831, 281] width 19 height 19
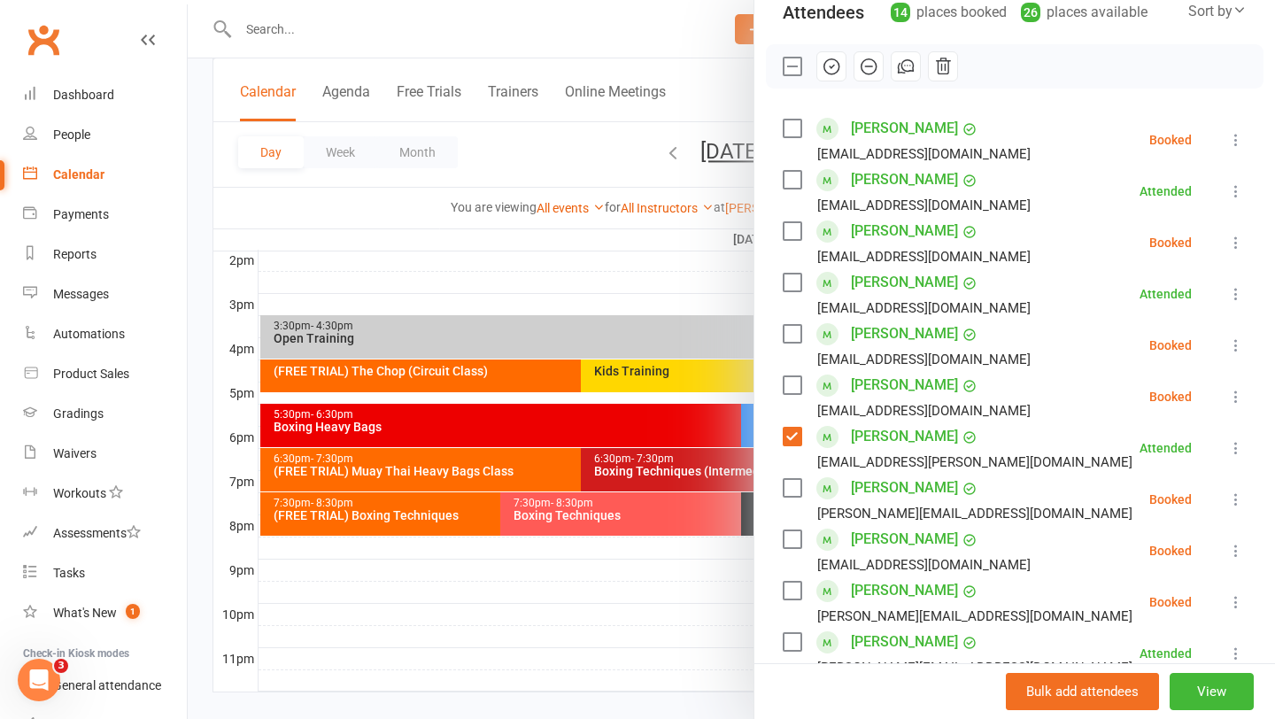
scroll to position [217, 0]
click at [386, 28] on div at bounding box center [731, 359] width 1087 height 719
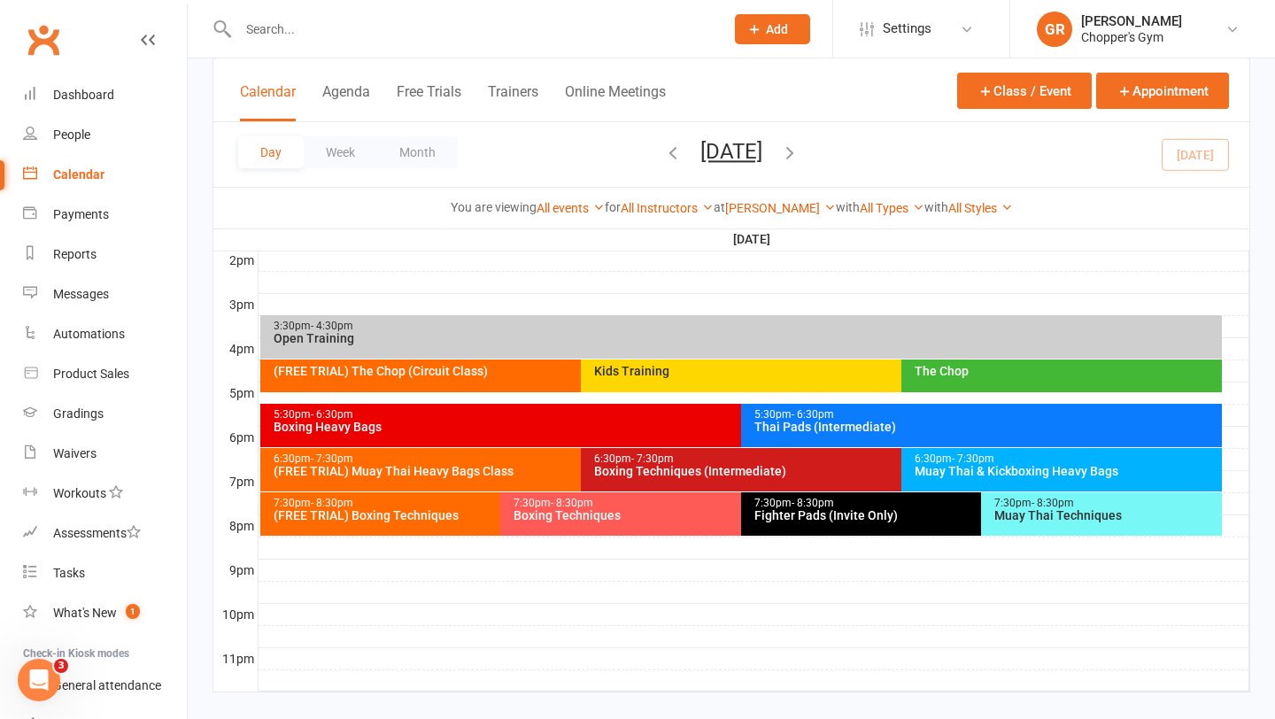
click at [387, 46] on div at bounding box center [461, 29] width 499 height 58
click at [375, 40] on input "text" at bounding box center [472, 29] width 479 height 25
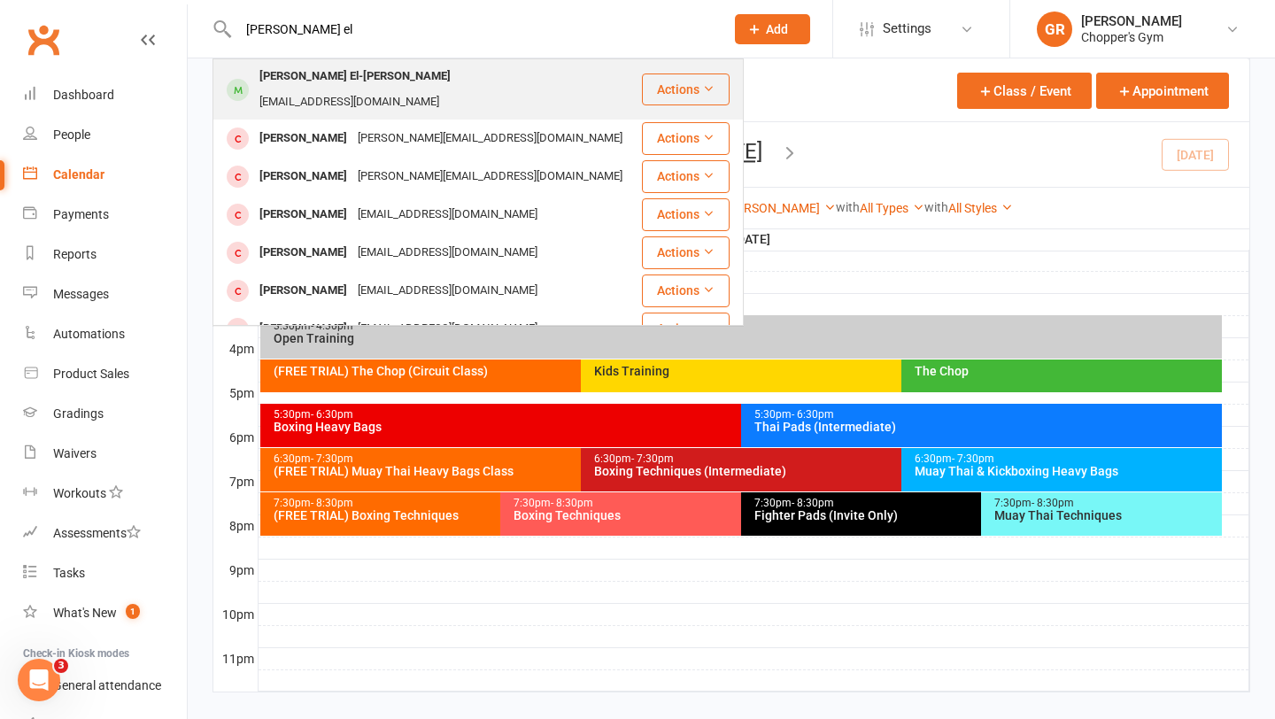
type input "[PERSON_NAME] el"
click at [344, 76] on div "[PERSON_NAME] El-[PERSON_NAME]" at bounding box center [355, 77] width 202 height 26
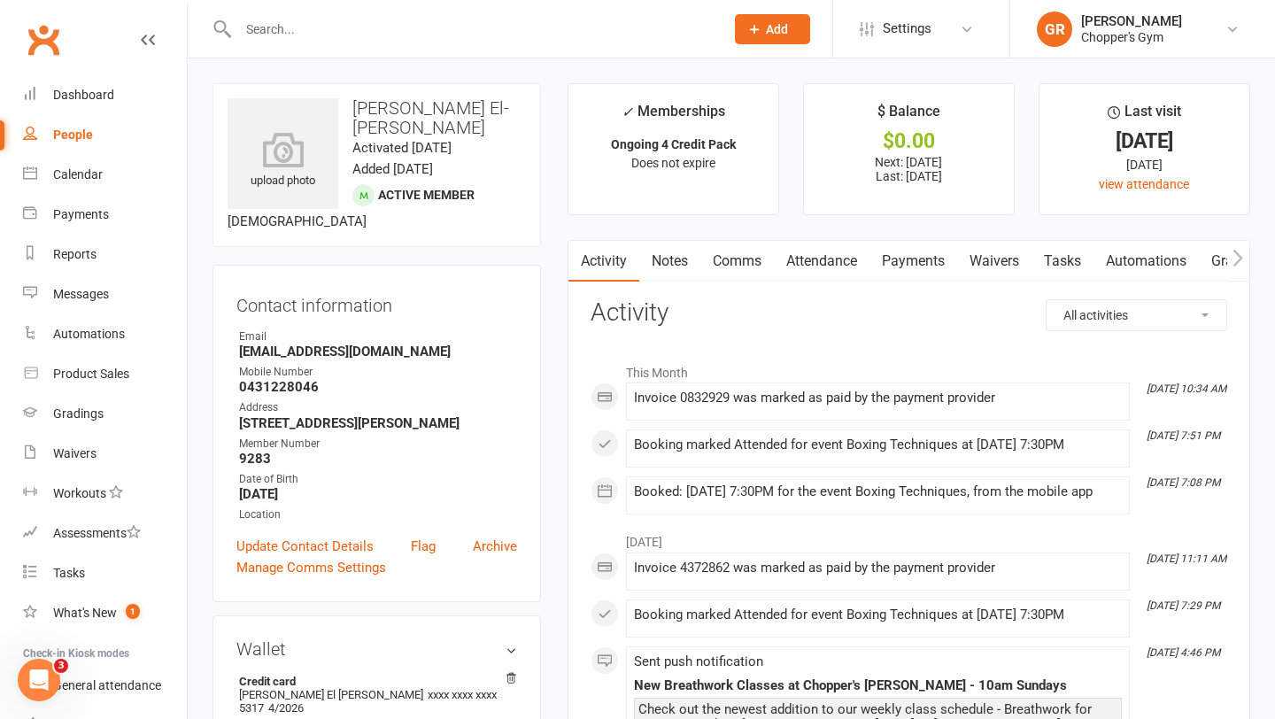
click at [675, 258] on link "Notes" at bounding box center [669, 261] width 61 height 41
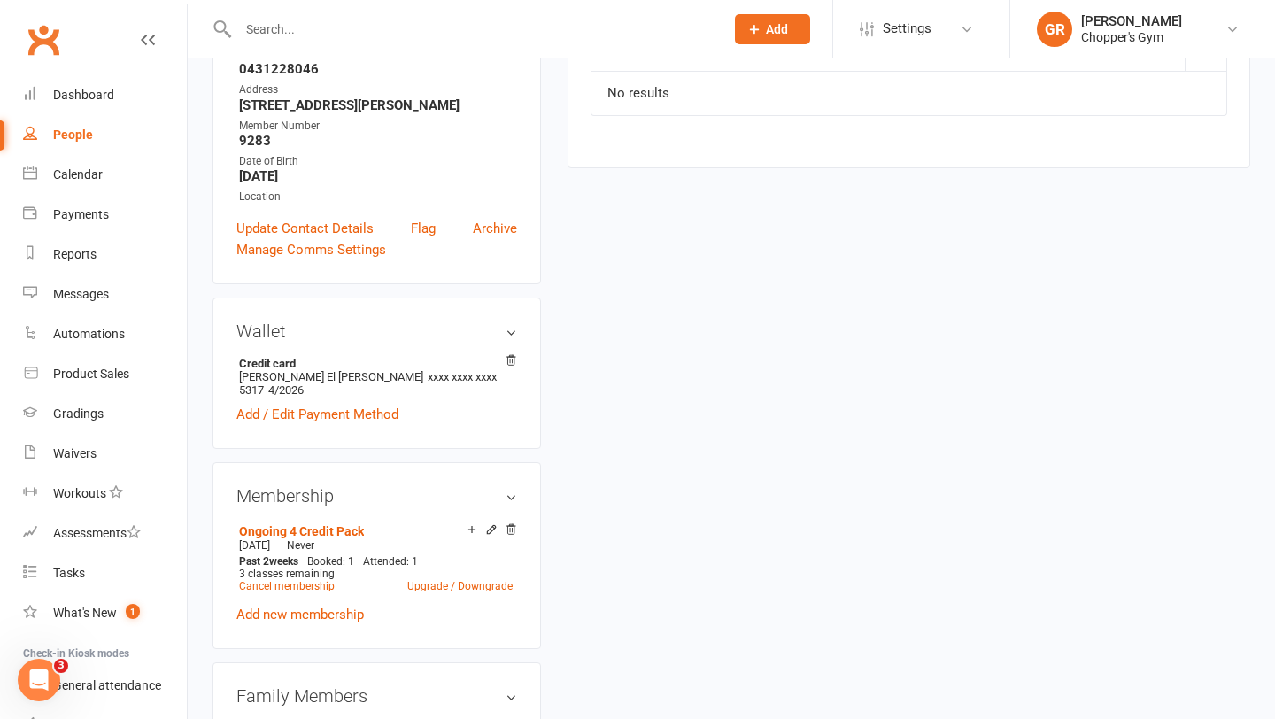
scroll to position [347, 0]
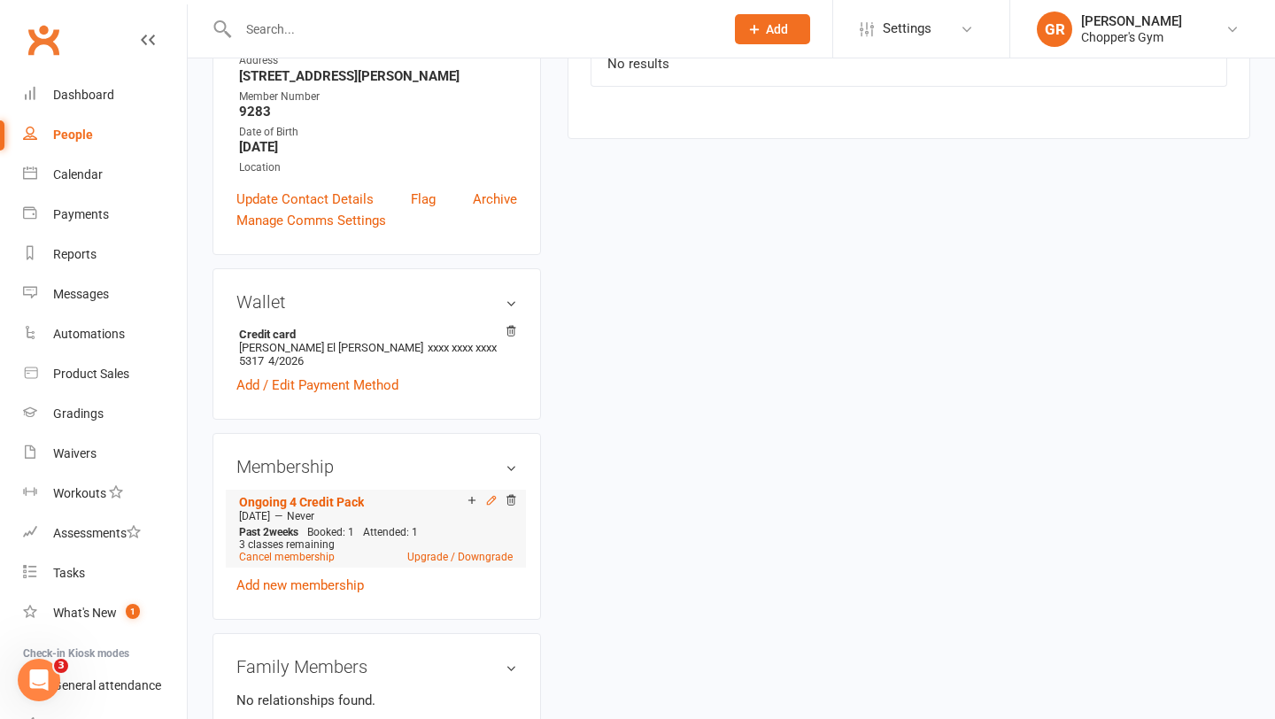
click at [491, 494] on icon at bounding box center [491, 500] width 12 height 12
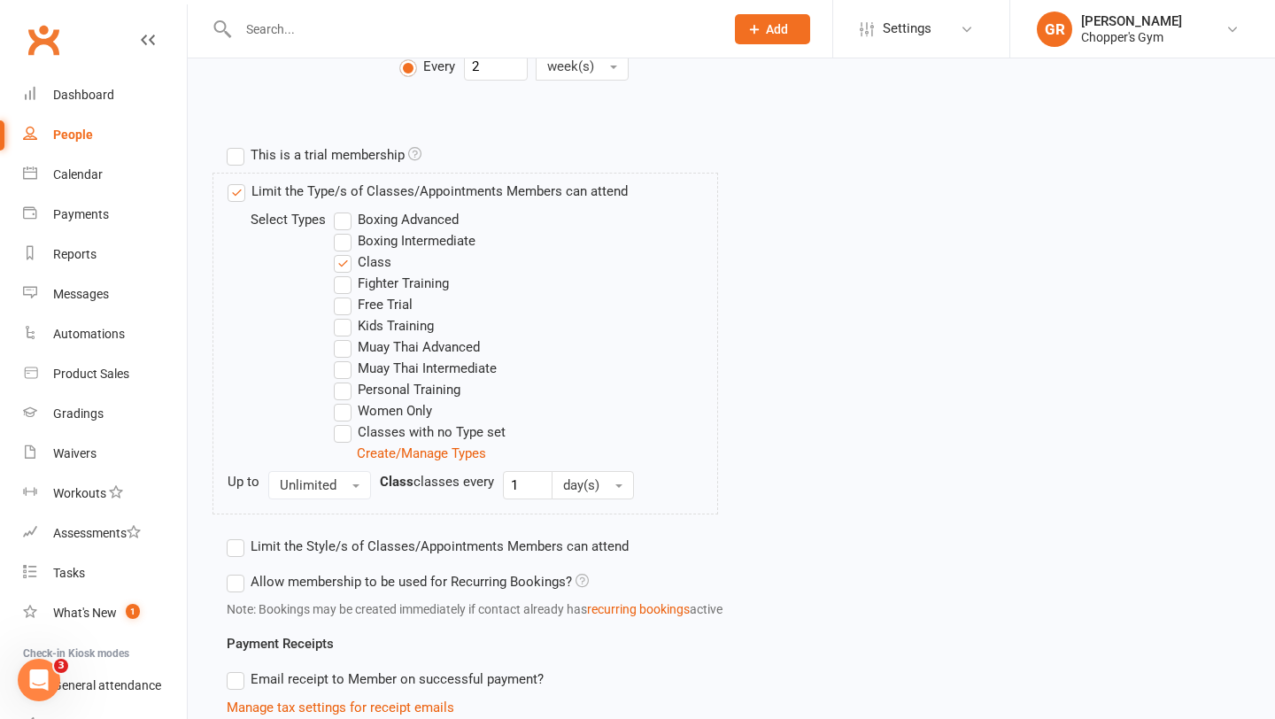
scroll to position [653, 0]
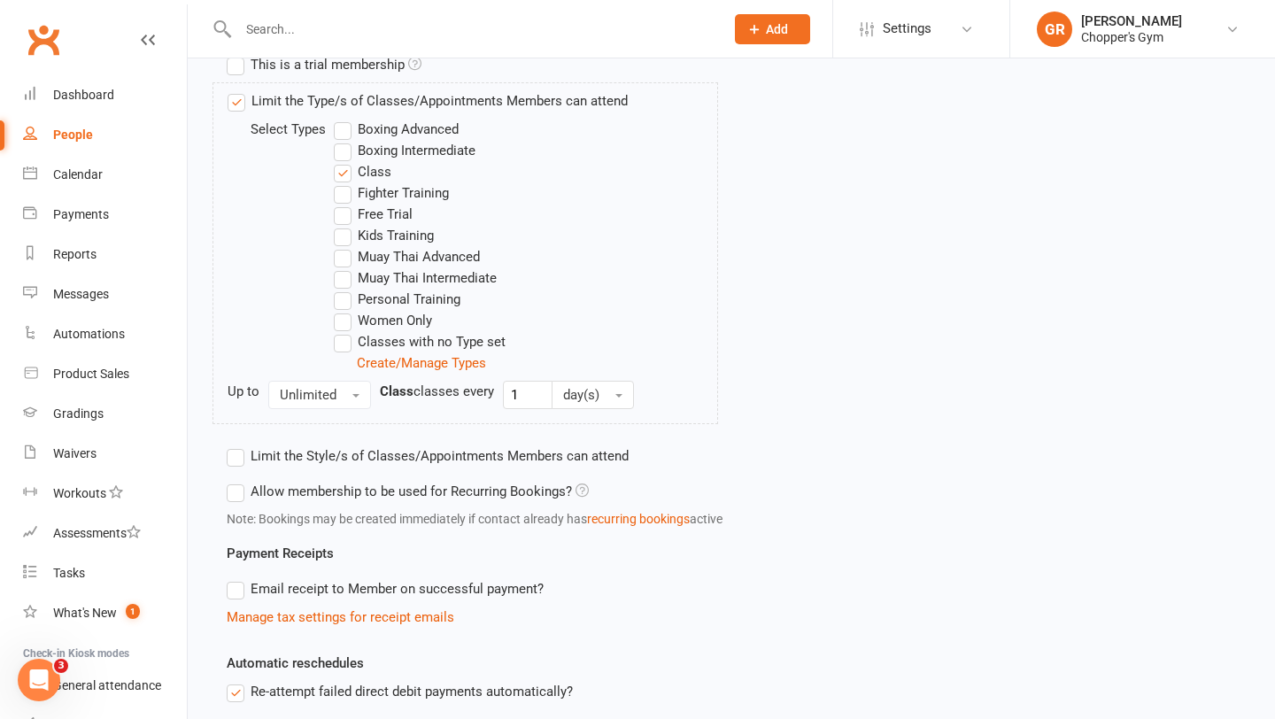
click at [340, 149] on label "Boxing Intermediate" at bounding box center [405, 150] width 142 height 21
click at [340, 140] on input "Boxing Intermediate" at bounding box center [340, 140] width 12 height 0
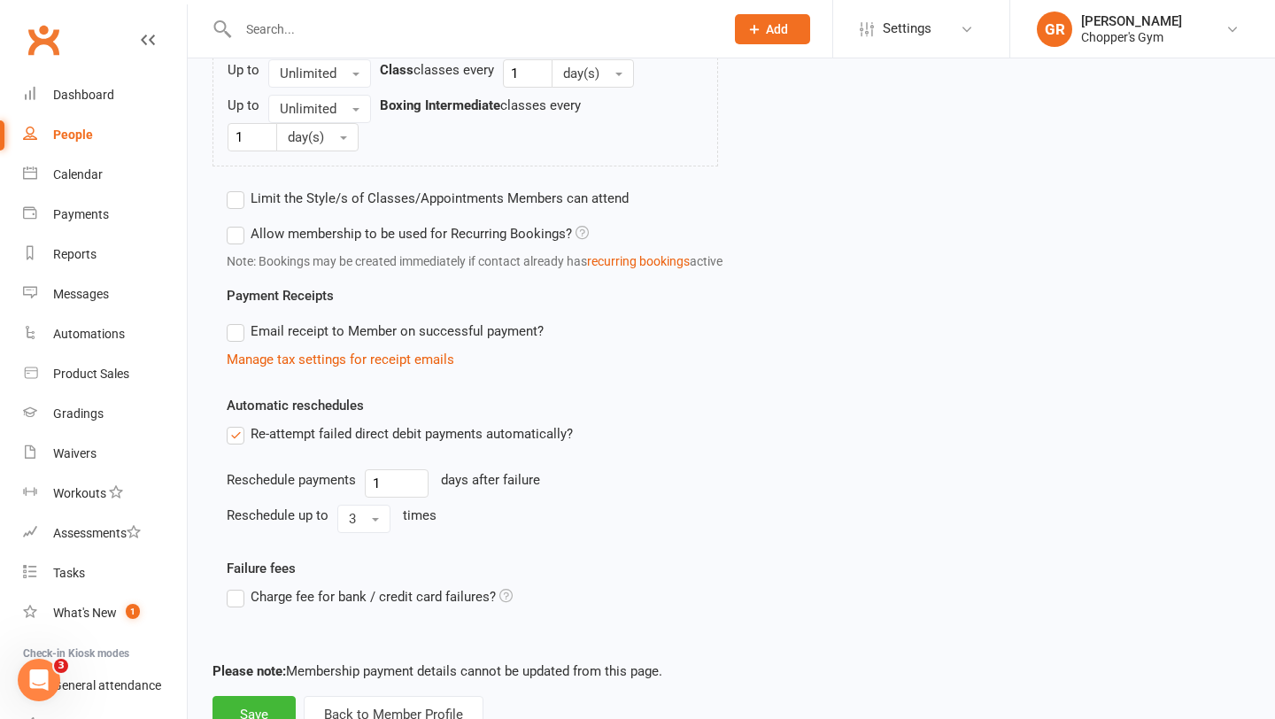
scroll to position [1039, 0]
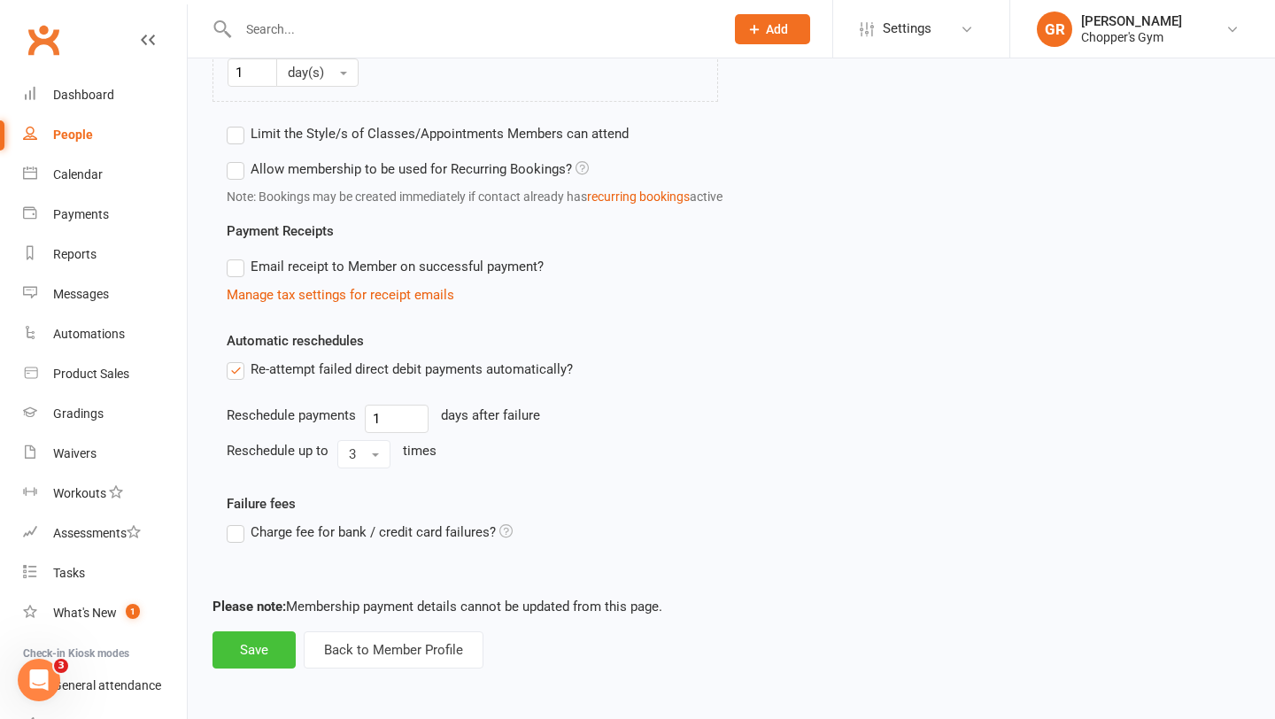
click at [254, 645] on button "Save" at bounding box center [253, 649] width 83 height 37
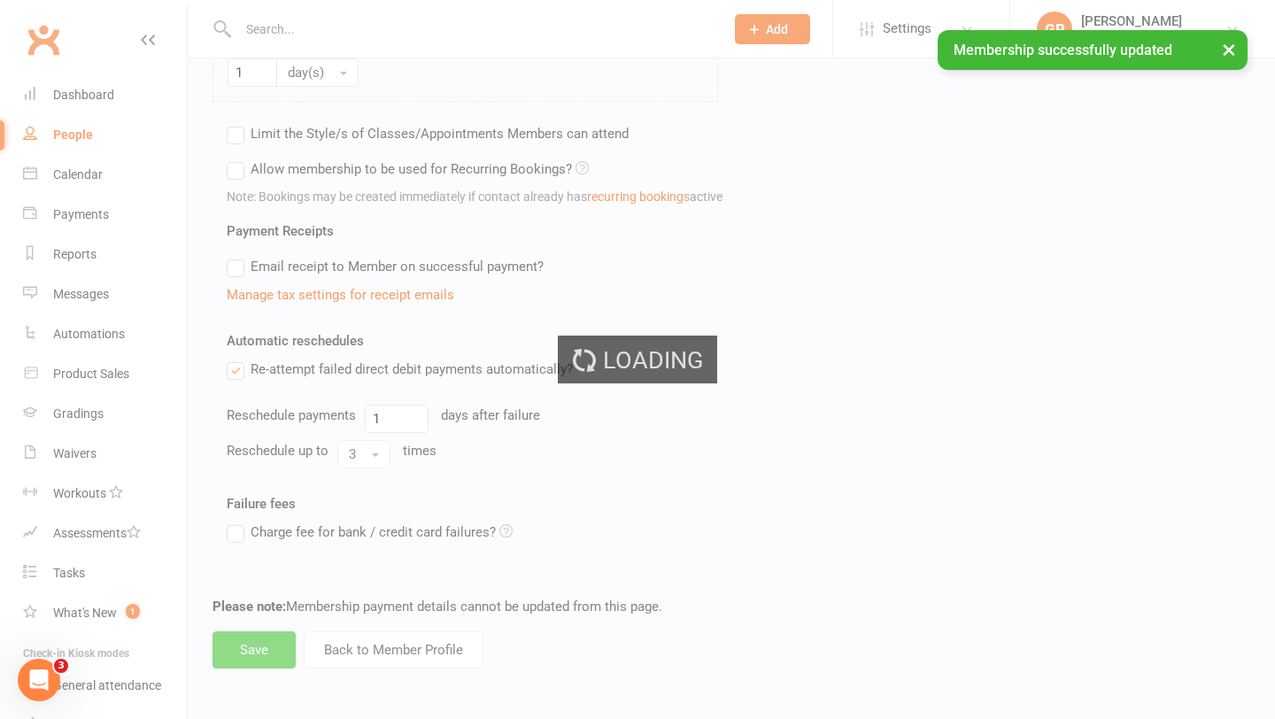
scroll to position [1032, 0]
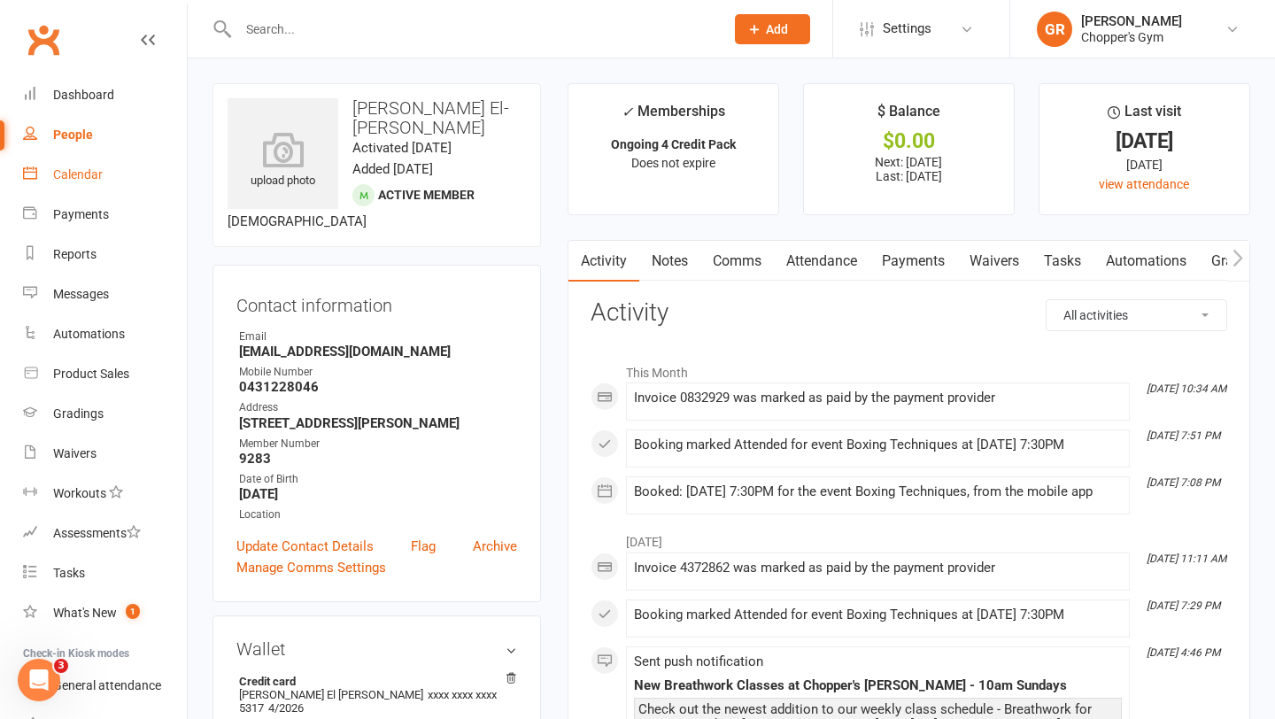
click at [70, 177] on div "Calendar" at bounding box center [78, 174] width 50 height 14
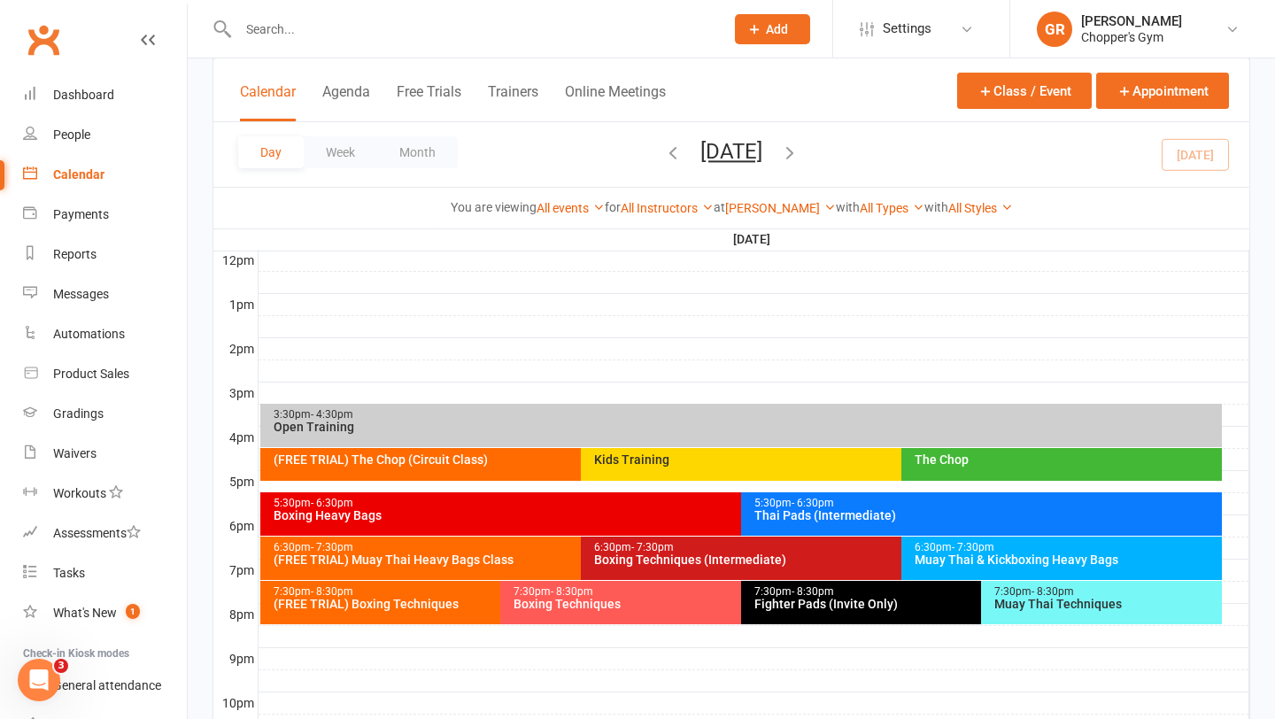
scroll to position [675, 0]
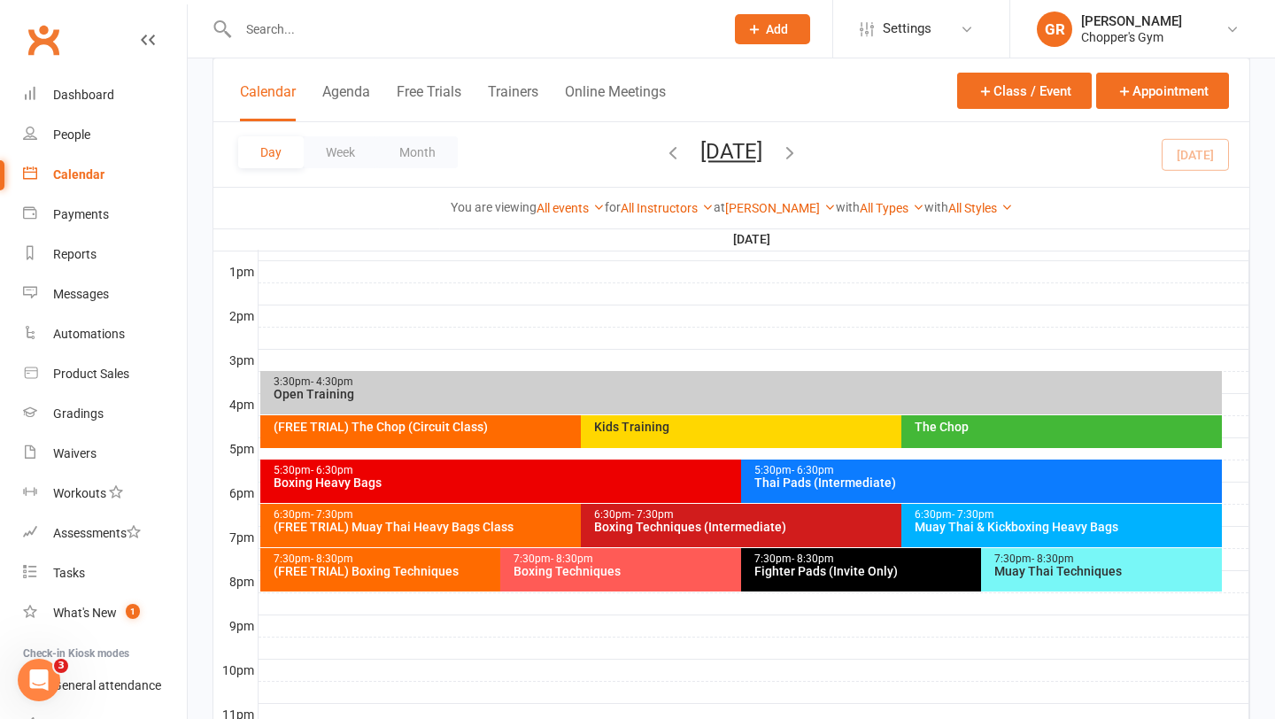
click at [651, 522] on div "Boxing Techniques (Intermediate)" at bounding box center [896, 527] width 607 height 12
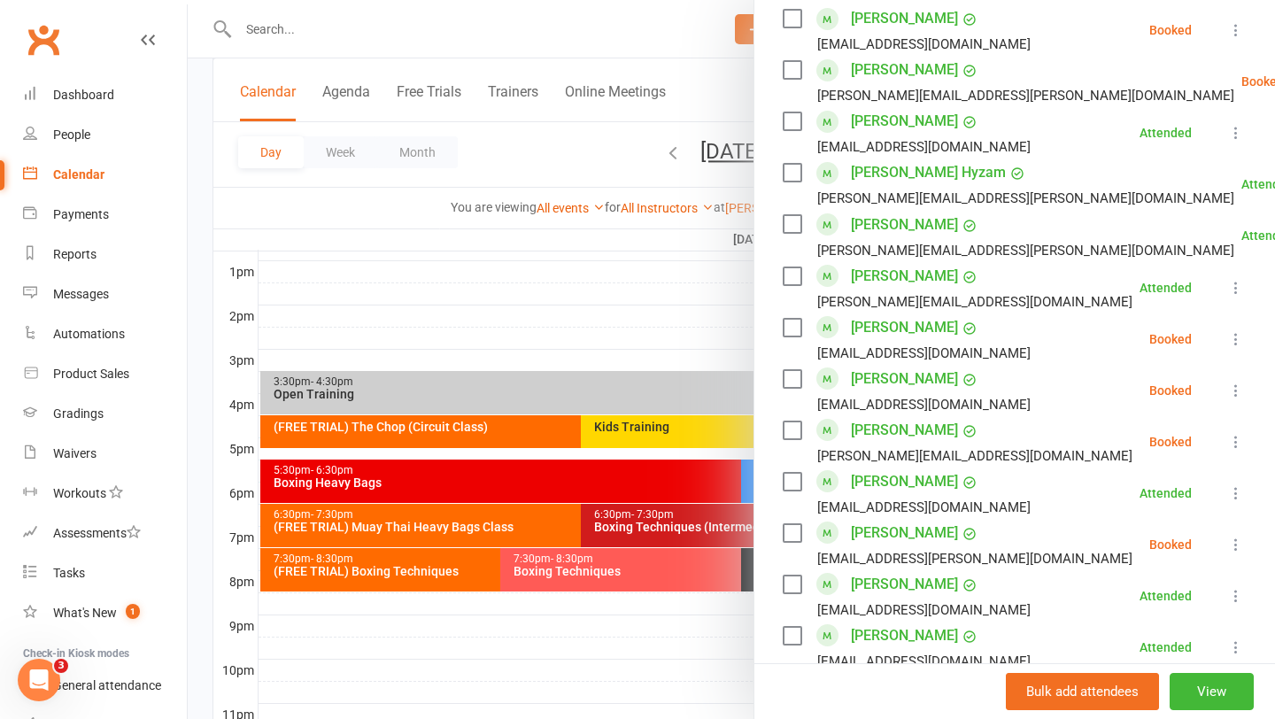
scroll to position [1217, 0]
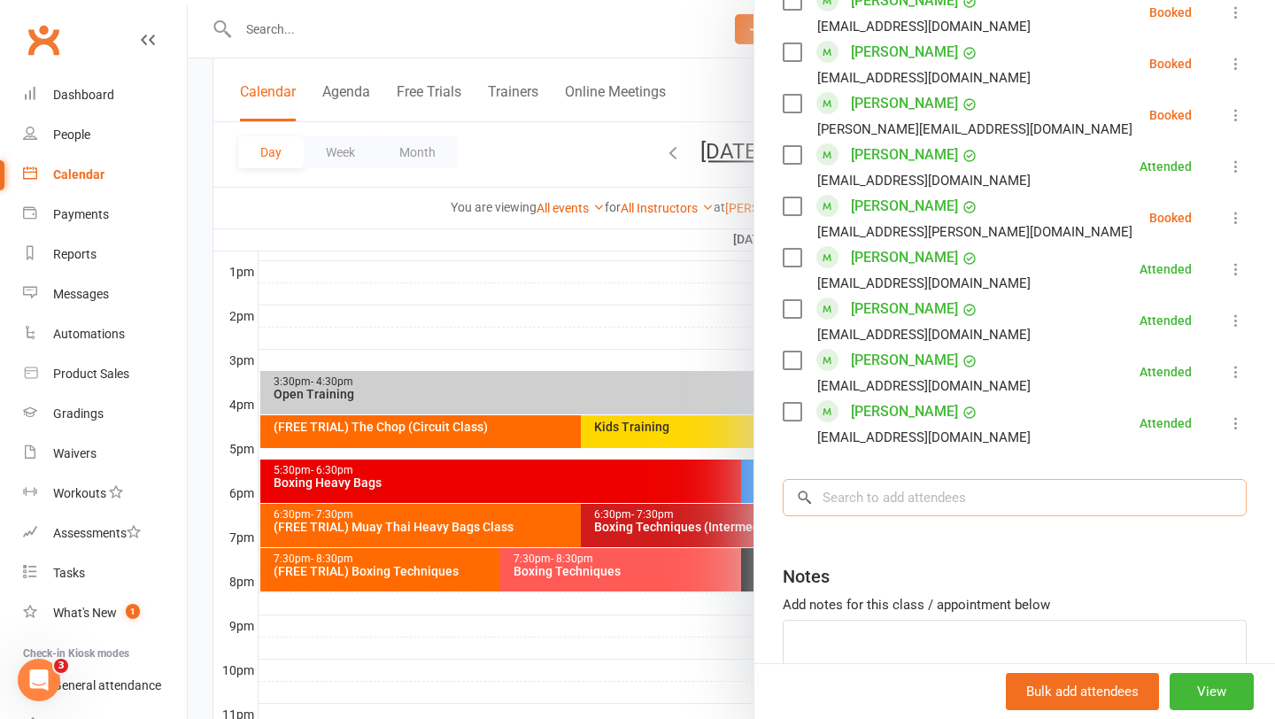
click at [876, 491] on input "search" at bounding box center [1015, 497] width 464 height 37
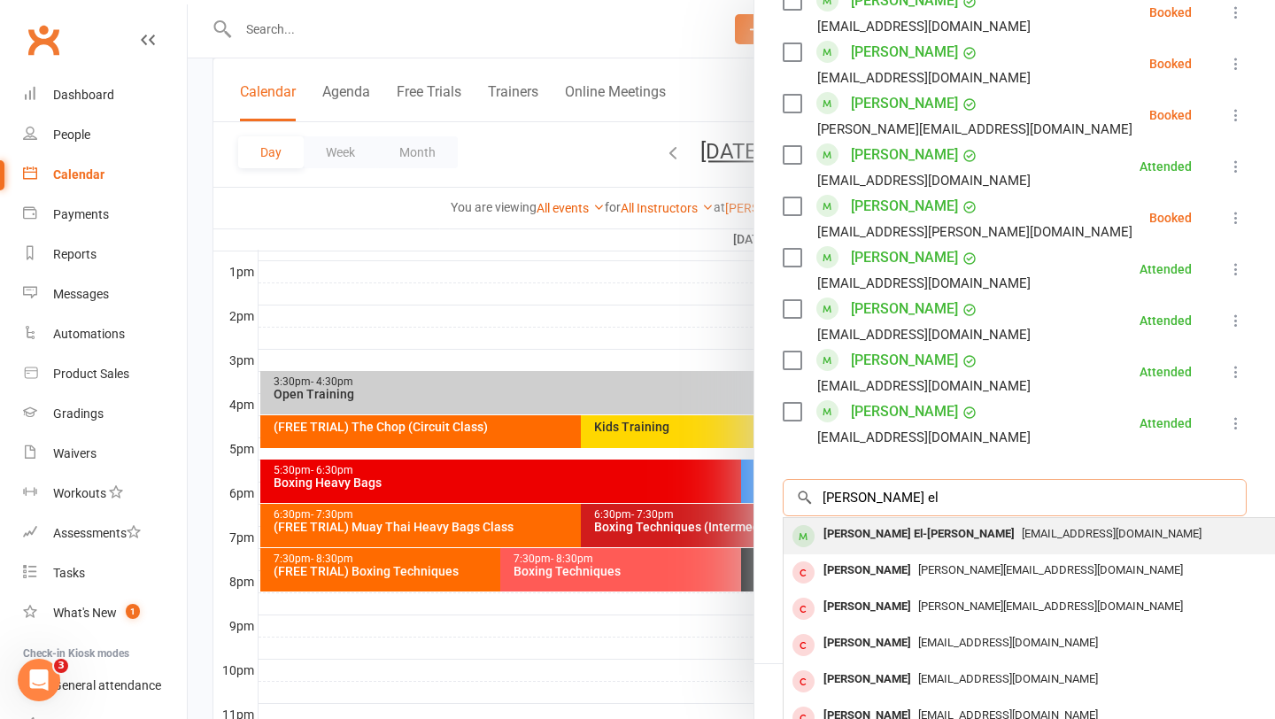
type input "jason el"
click at [882, 522] on div "Jason El-Khoury" at bounding box center [918, 535] width 205 height 26
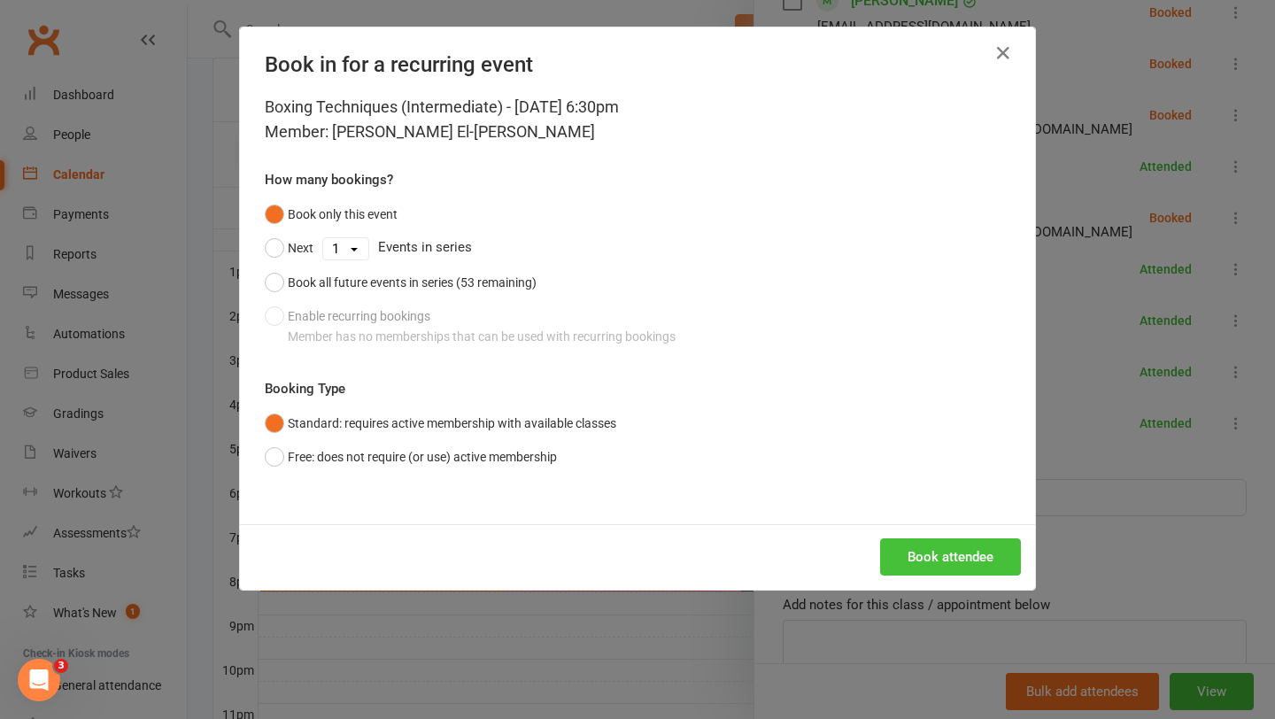
click at [914, 572] on button "Book attendee" at bounding box center [950, 556] width 141 height 37
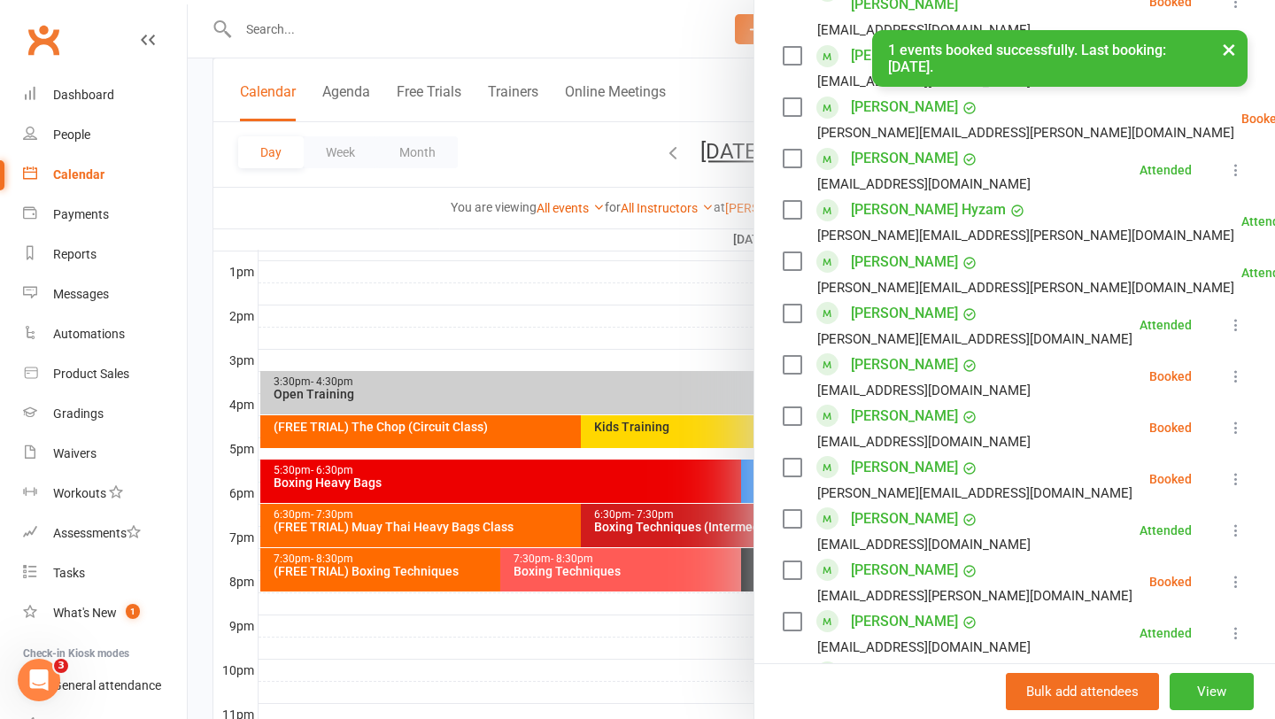
scroll to position [920, 0]
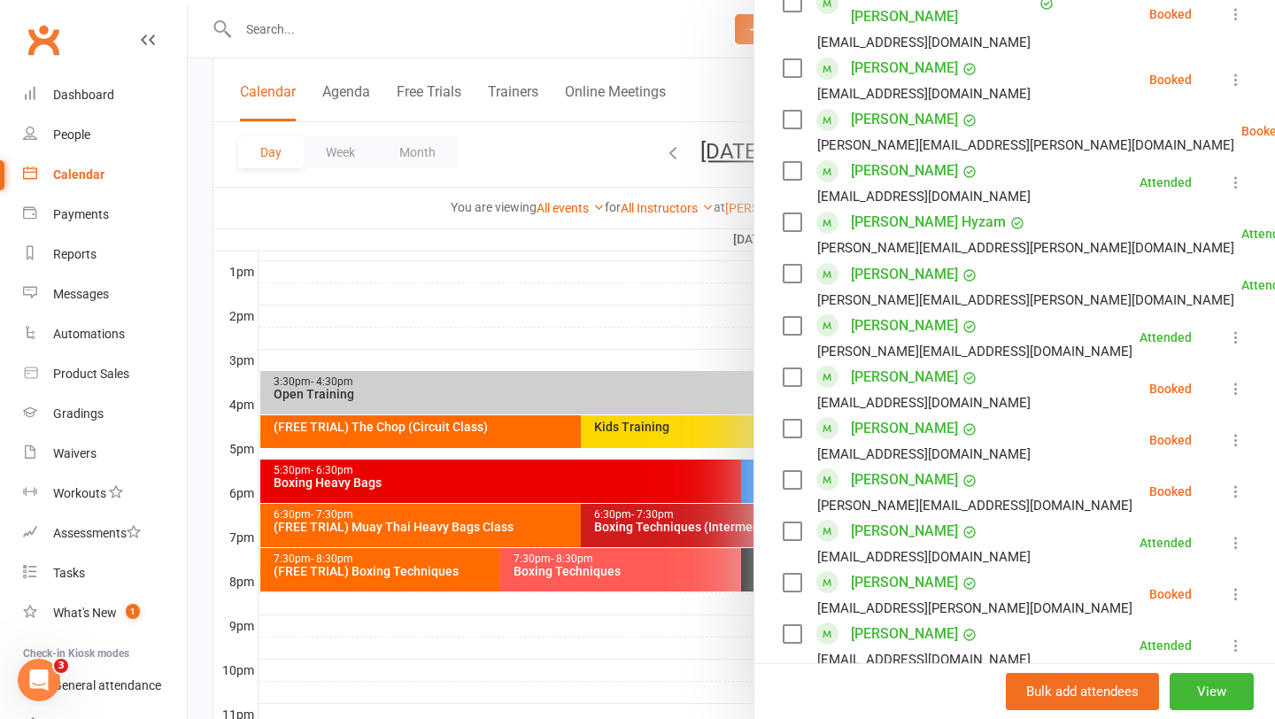
click at [477, 529] on div at bounding box center [731, 359] width 1087 height 719
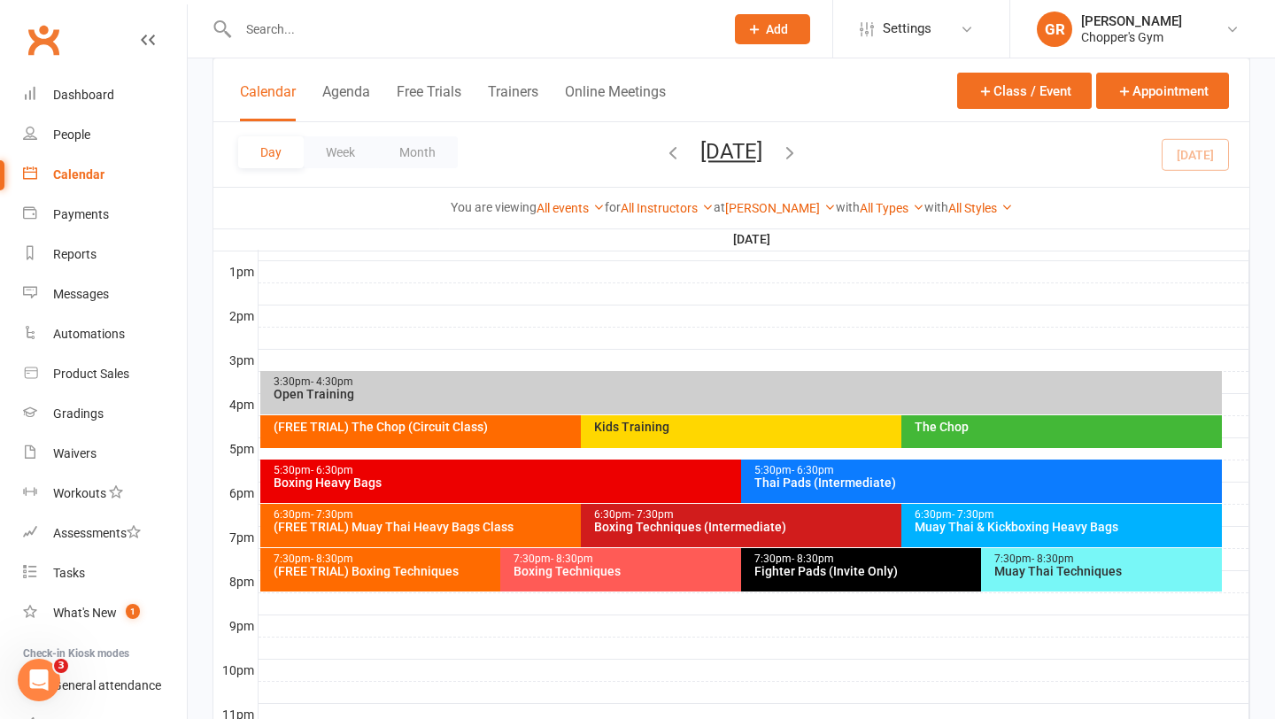
click at [467, 523] on div "(FREE TRIAL) Muay Thai Heavy Bags Class" at bounding box center [576, 527] width 607 height 12
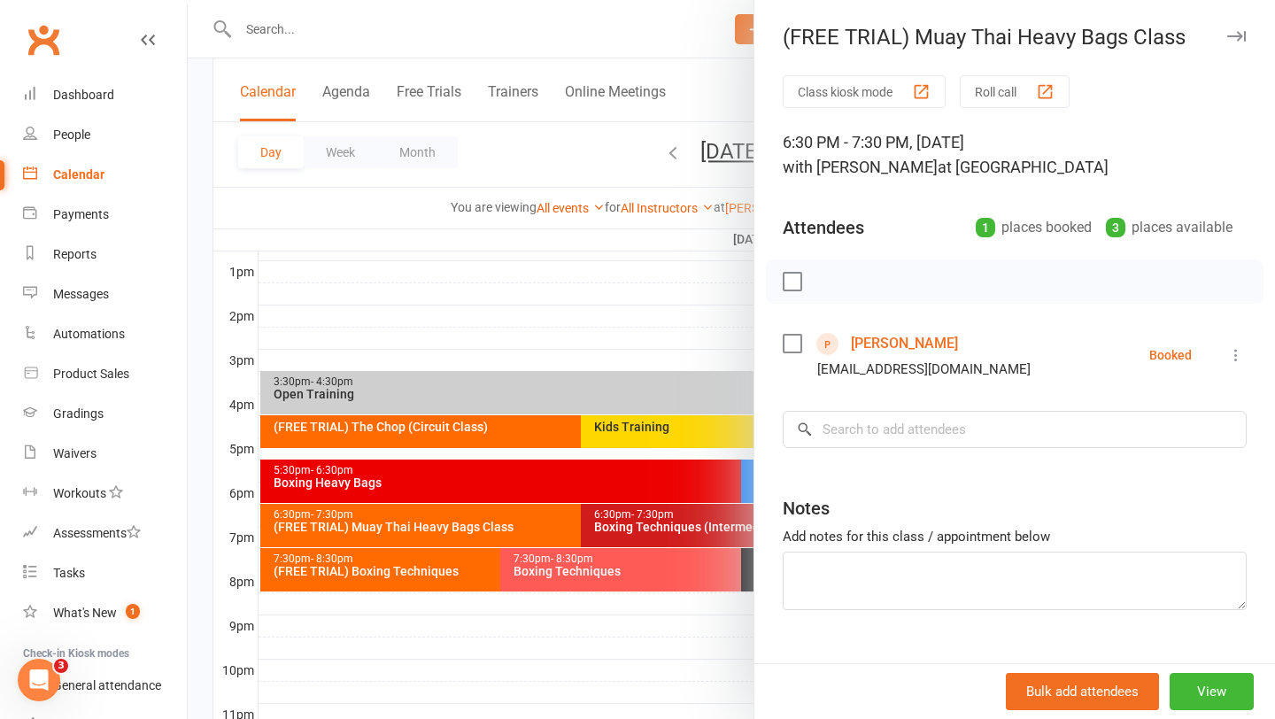
click at [593, 314] on div at bounding box center [731, 359] width 1087 height 719
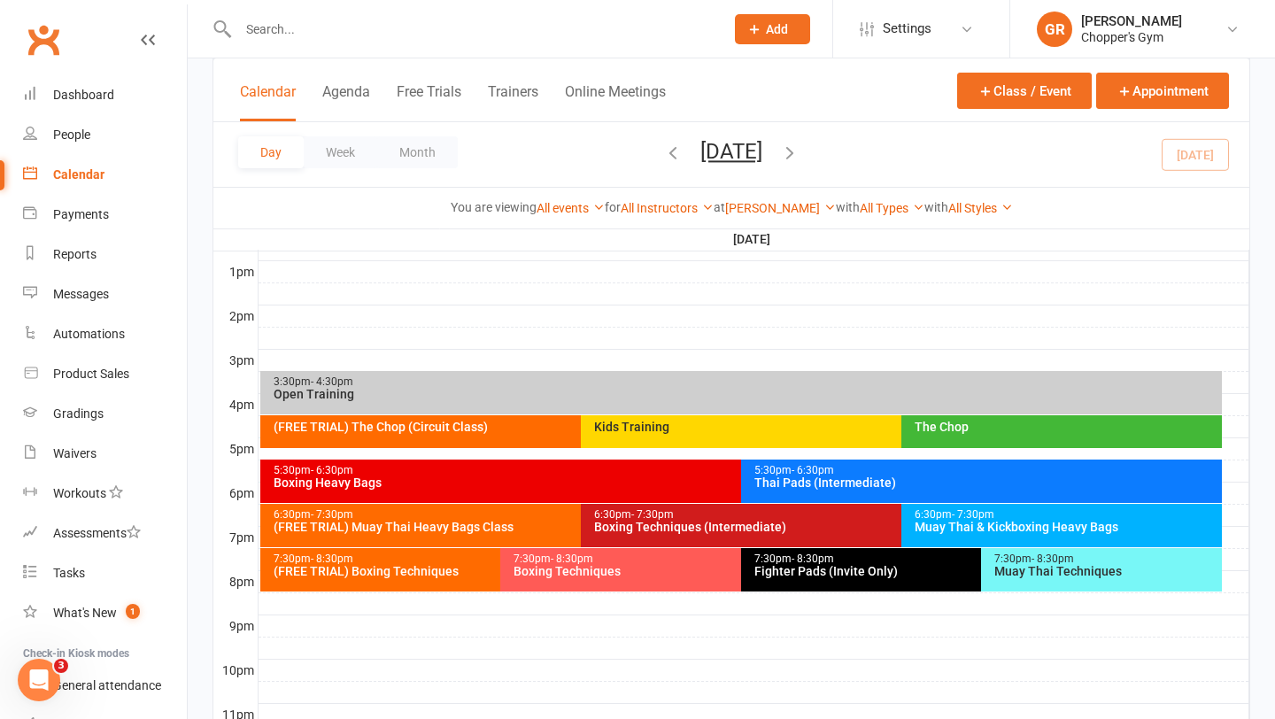
click at [964, 480] on div "Thai Pads (Intermediate)" at bounding box center [985, 482] width 465 height 12
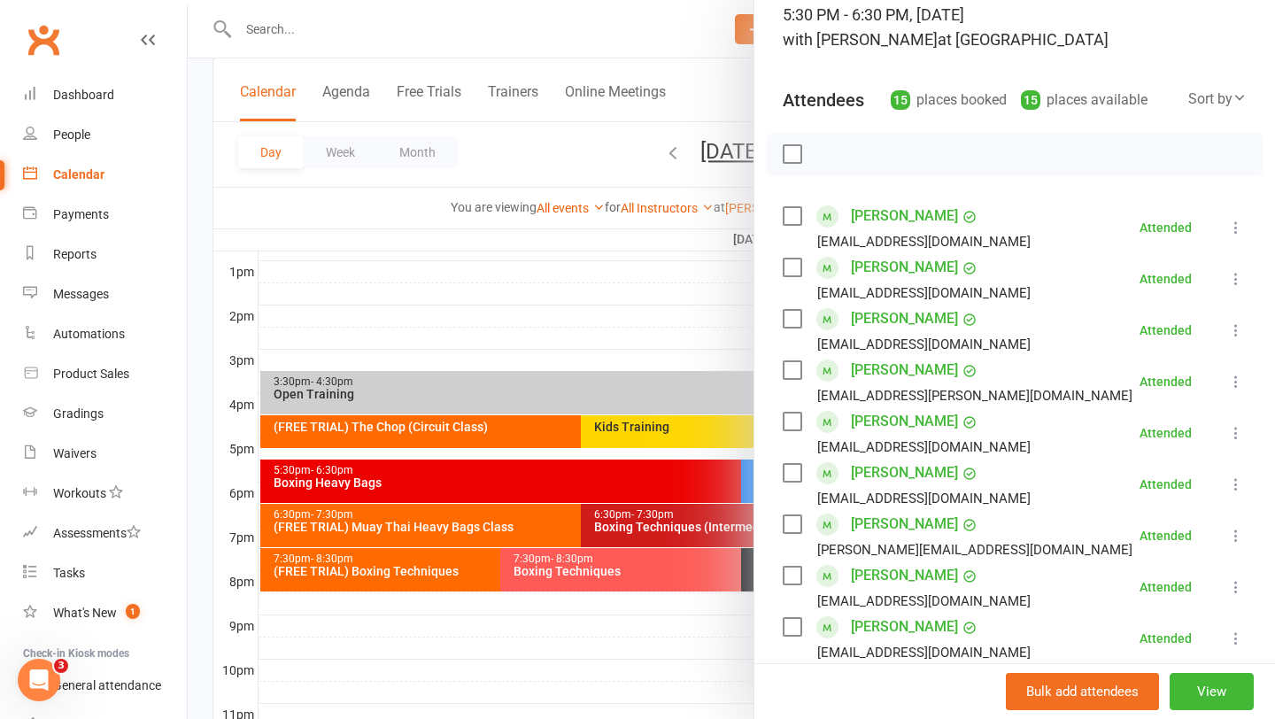
scroll to position [244, 0]
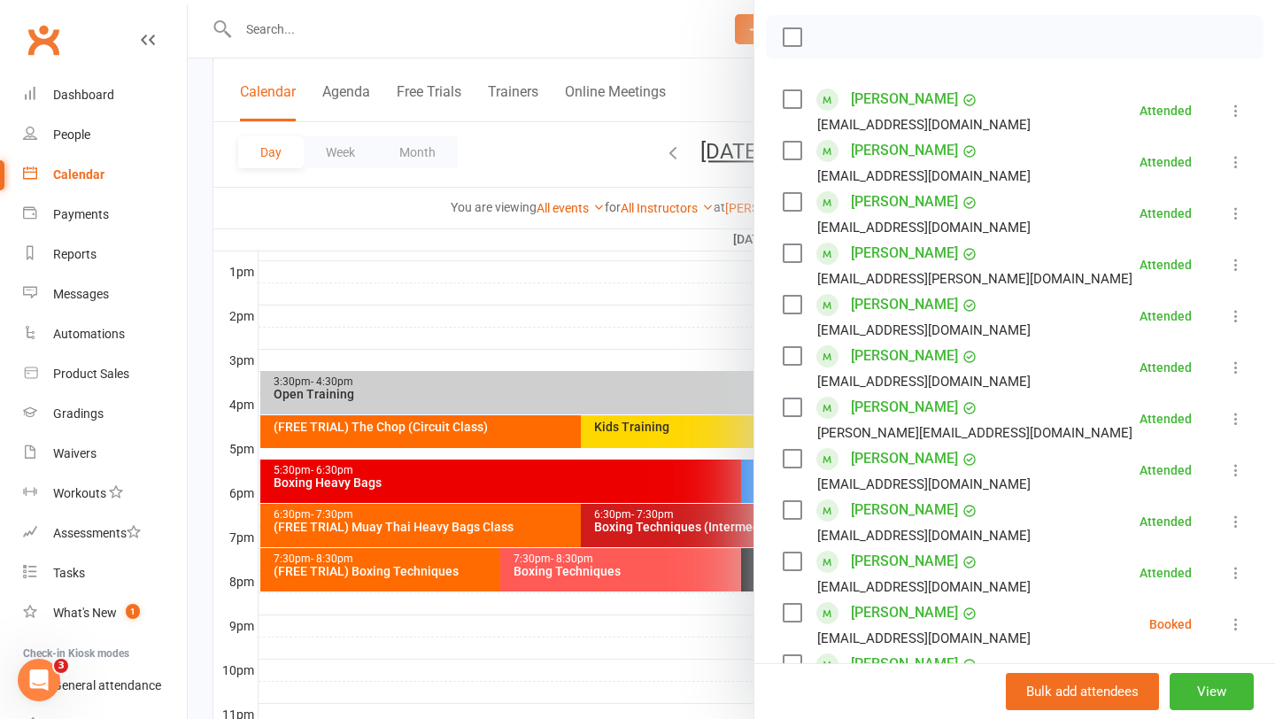
click at [643, 333] on div at bounding box center [731, 359] width 1087 height 719
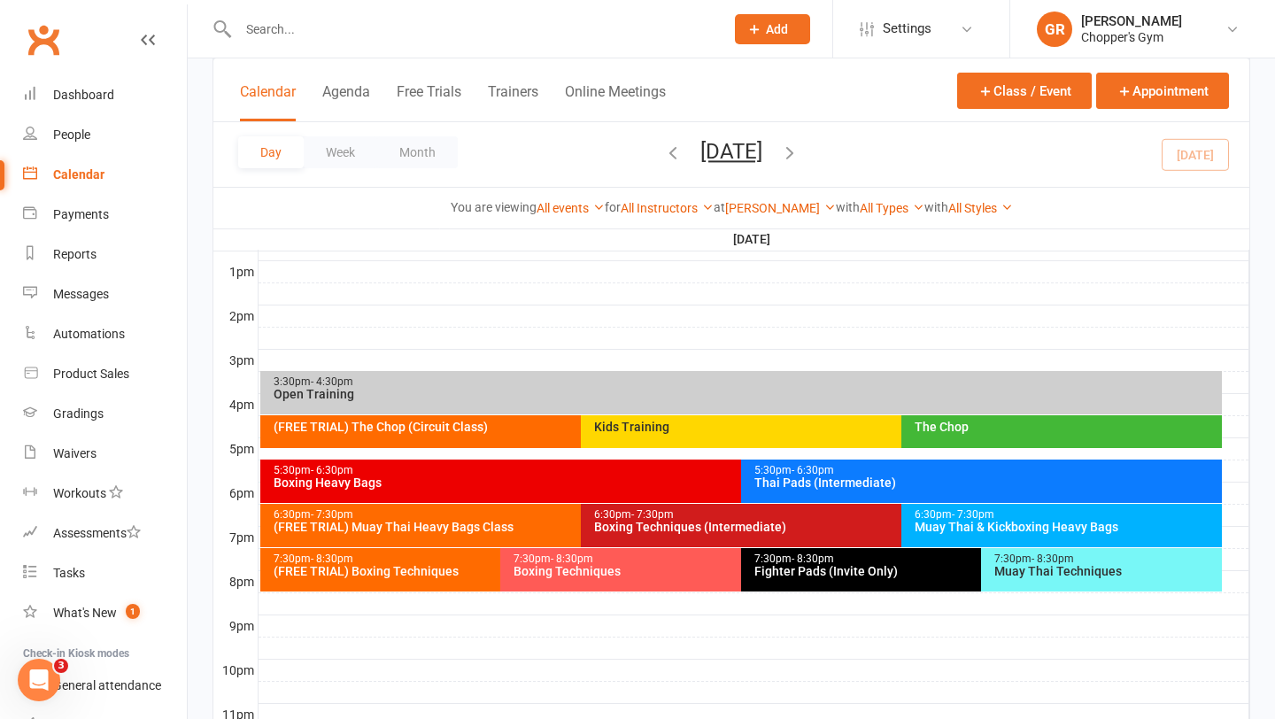
click at [1049, 533] on div "6:30pm - 7:30pm Muay Thai & Kickboxing Heavy Bags" at bounding box center [1061, 525] width 321 height 43
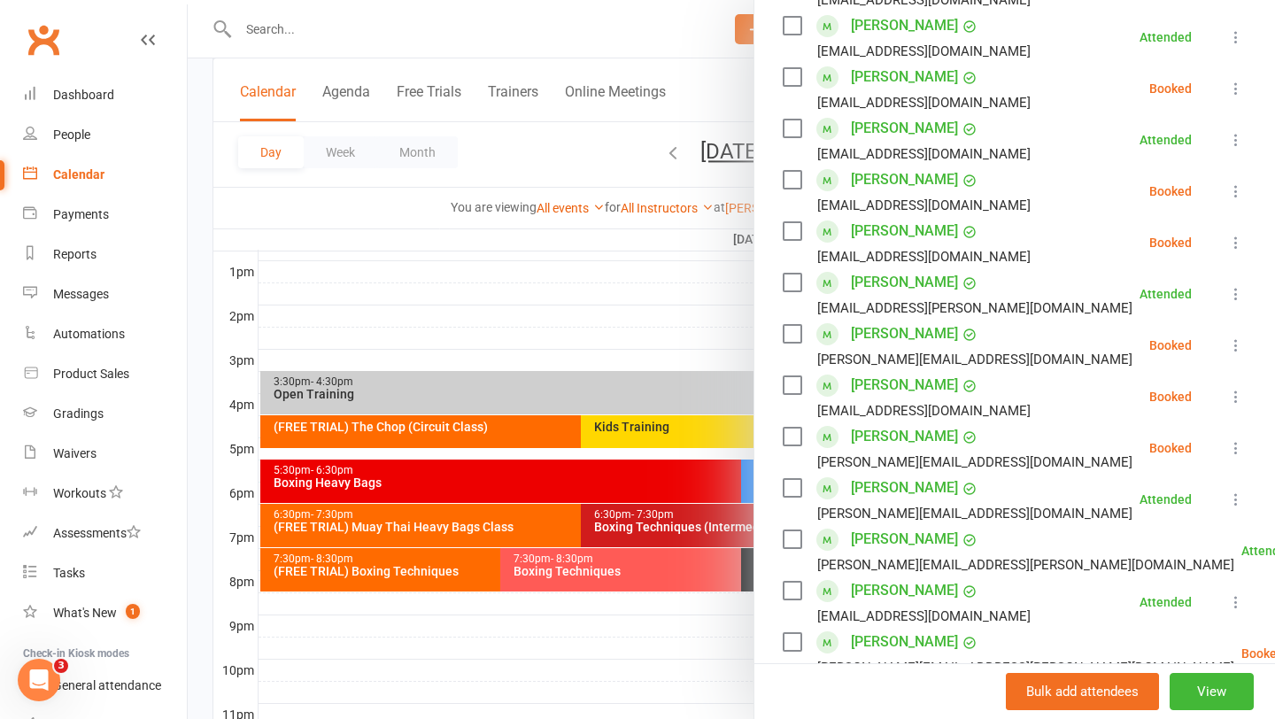
scroll to position [371, 0]
click at [791, 331] on label at bounding box center [792, 332] width 18 height 18
click at [793, 379] on label at bounding box center [792, 384] width 18 height 18
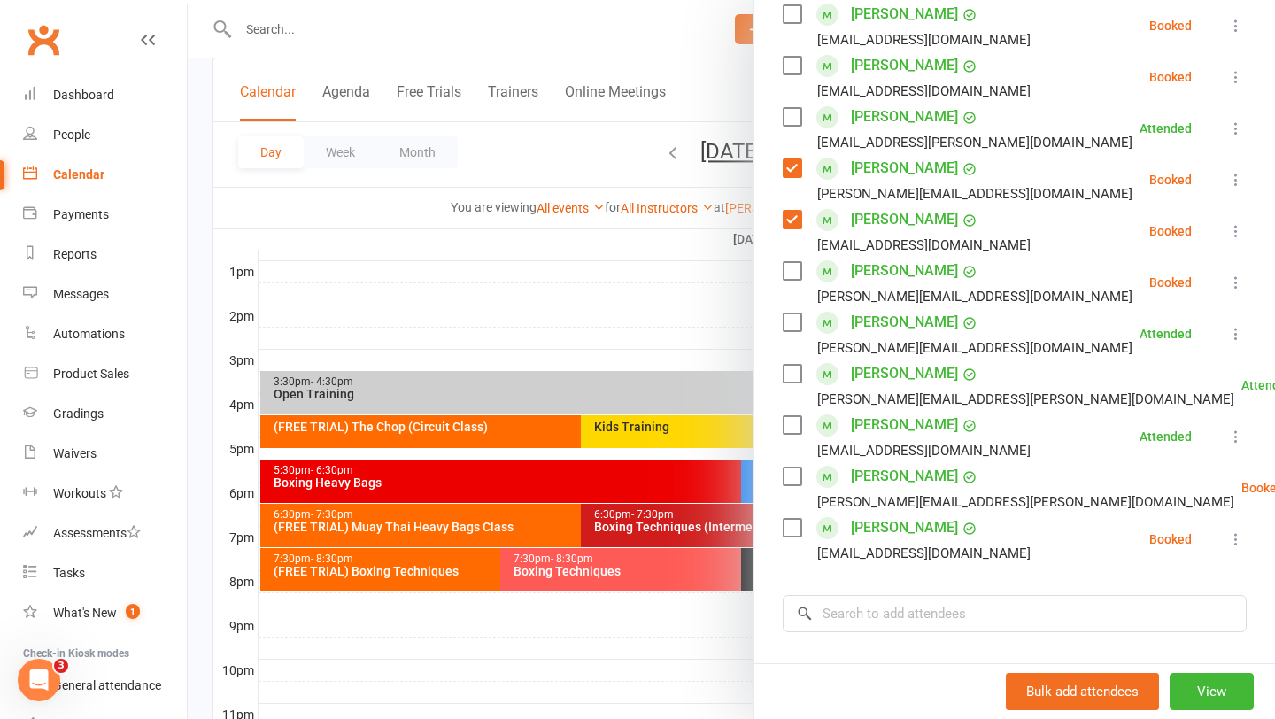
scroll to position [0, 0]
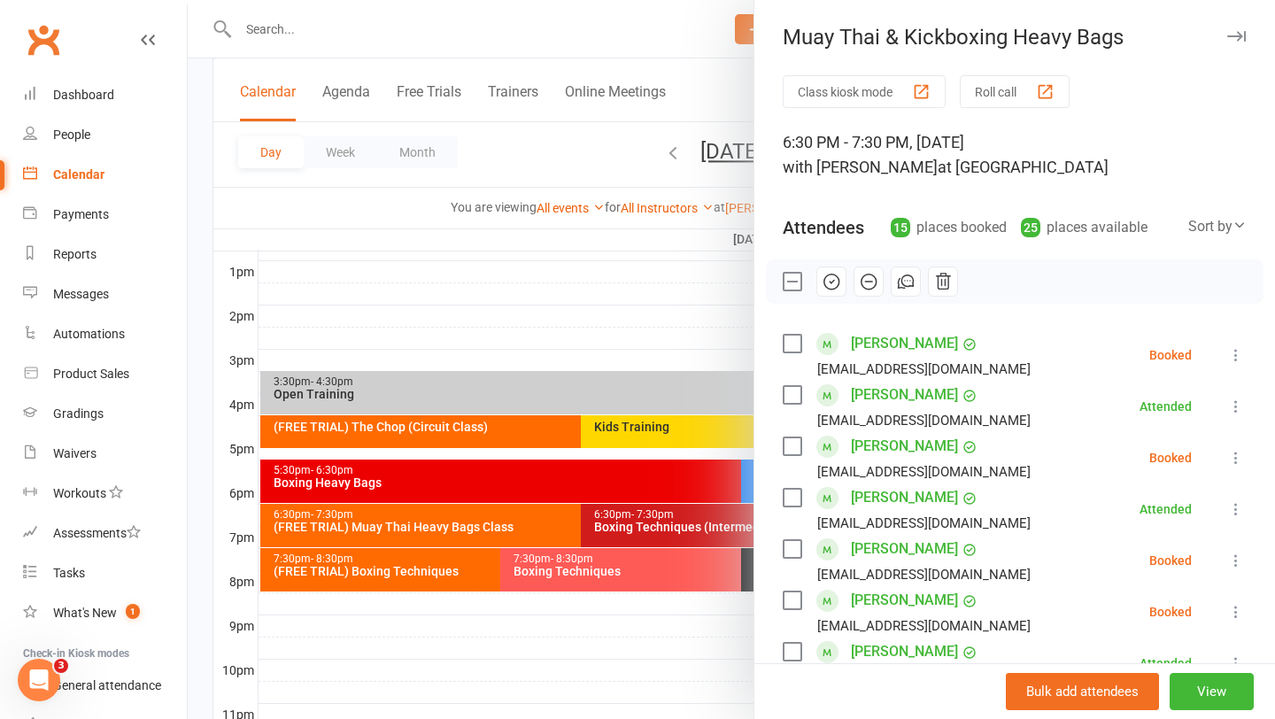
click at [831, 275] on icon "button" at bounding box center [831, 281] width 19 height 19
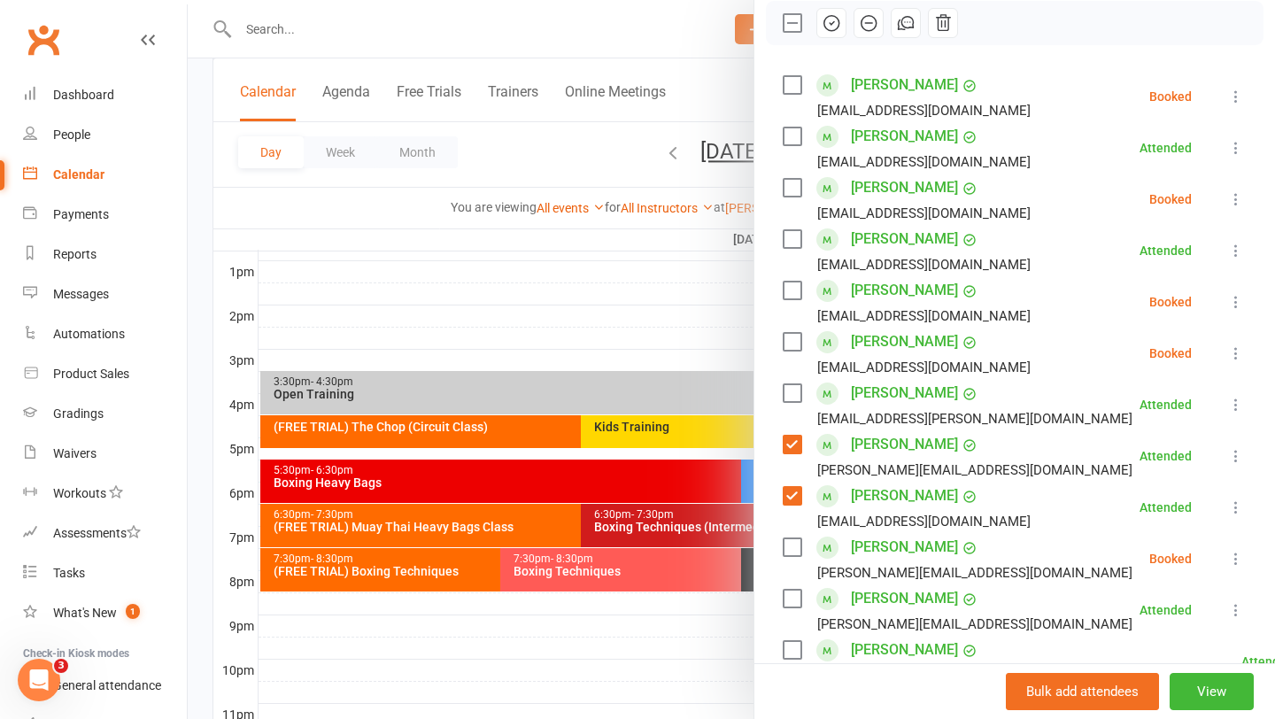
scroll to position [255, 0]
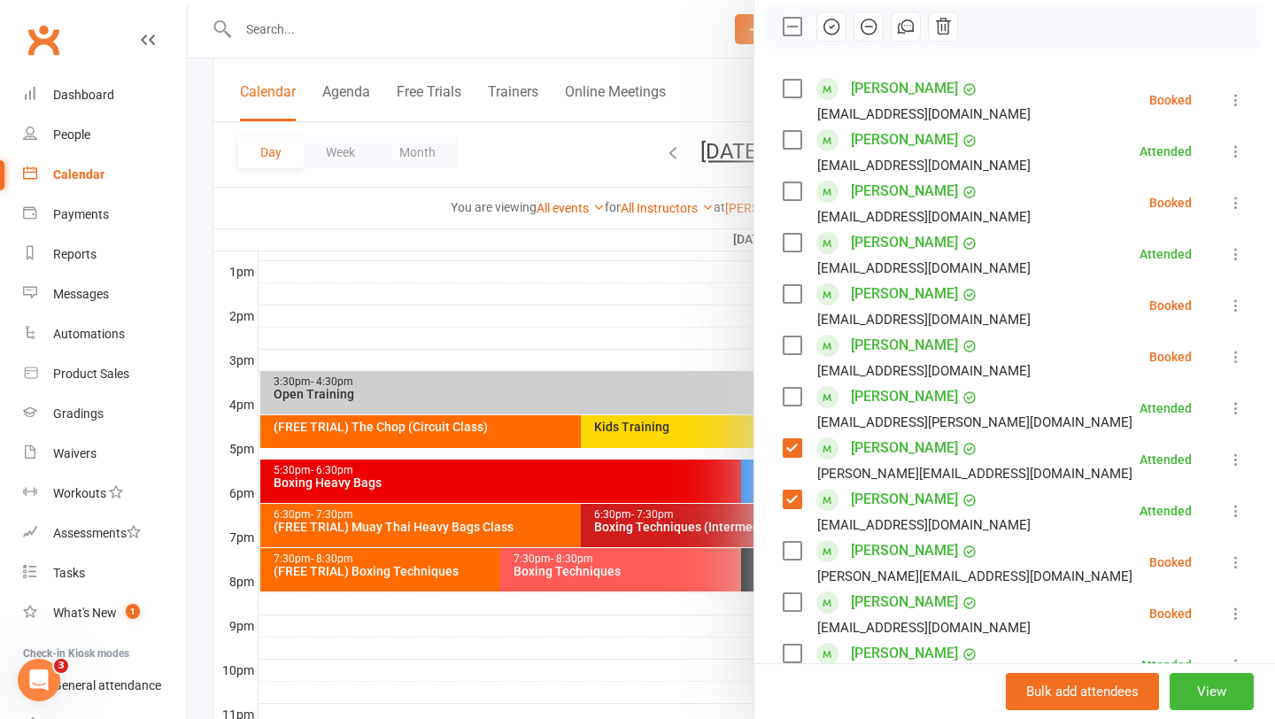
click at [547, 305] on div at bounding box center [731, 359] width 1087 height 719
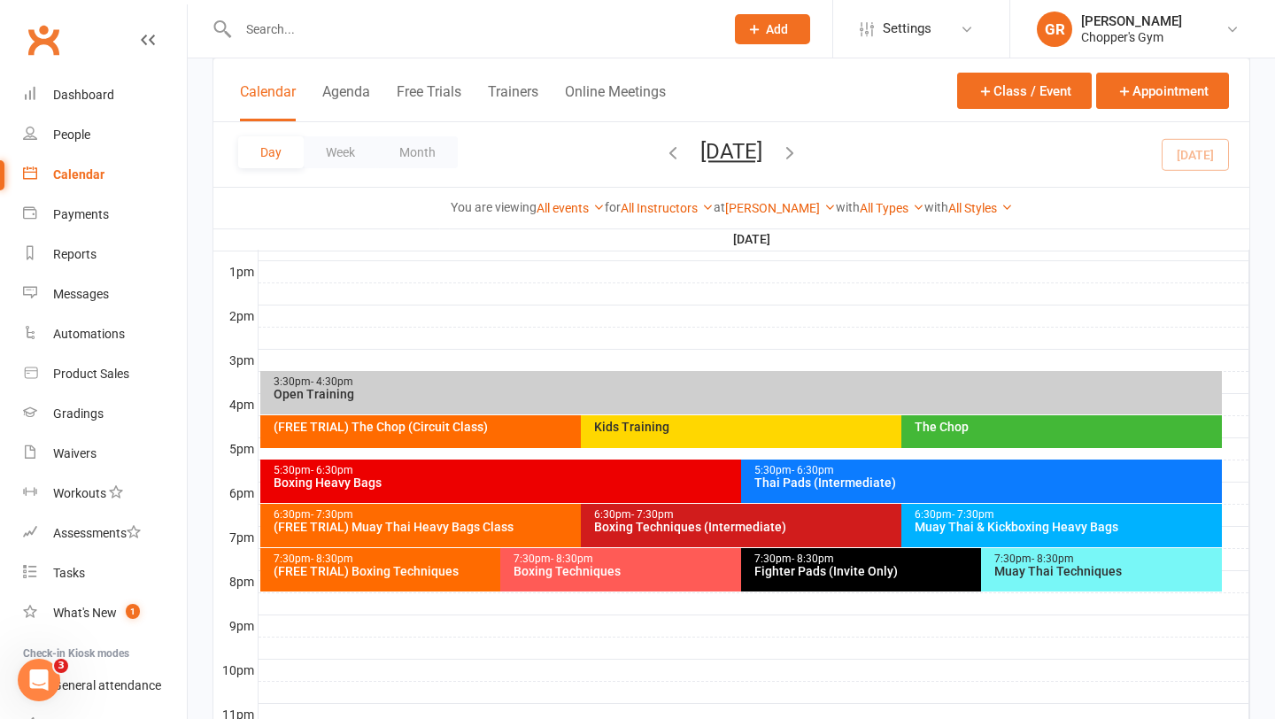
click at [472, 534] on div "6:30pm - 7:30pm (FREE TRIAL) Muay Thai Heavy Bags Class" at bounding box center [571, 525] width 623 height 43
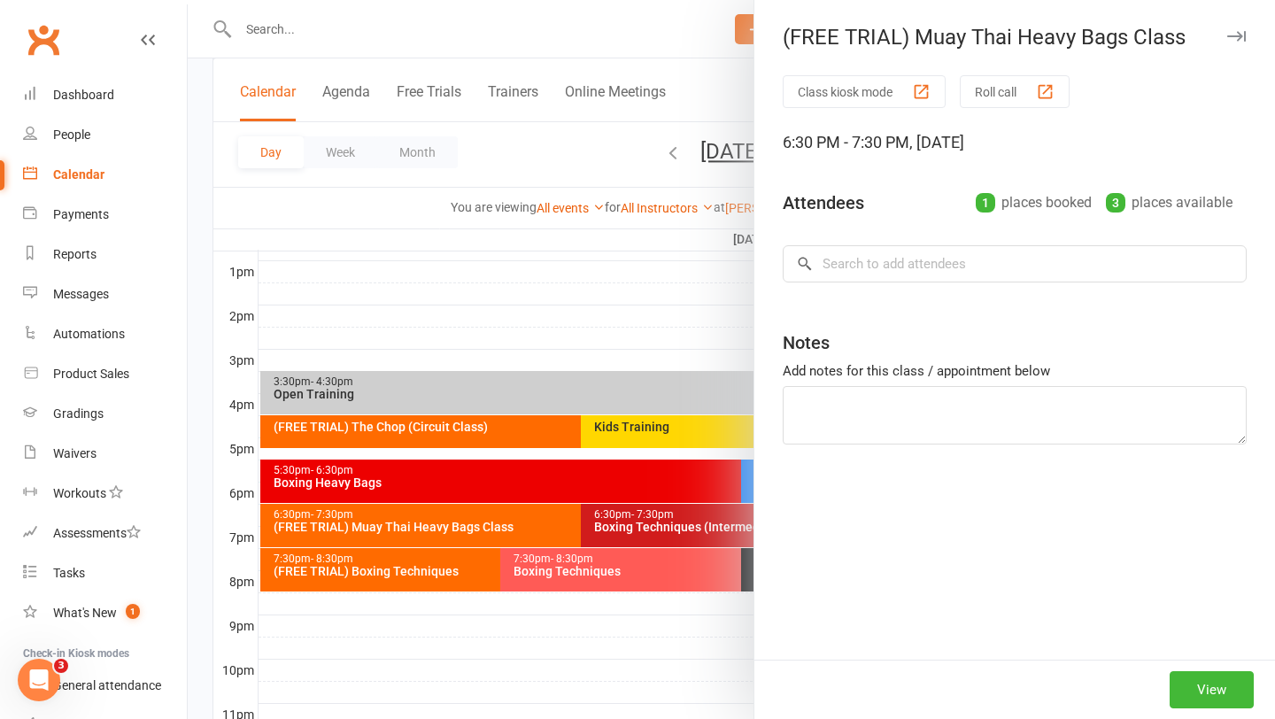
click at [472, 534] on div at bounding box center [731, 359] width 1087 height 719
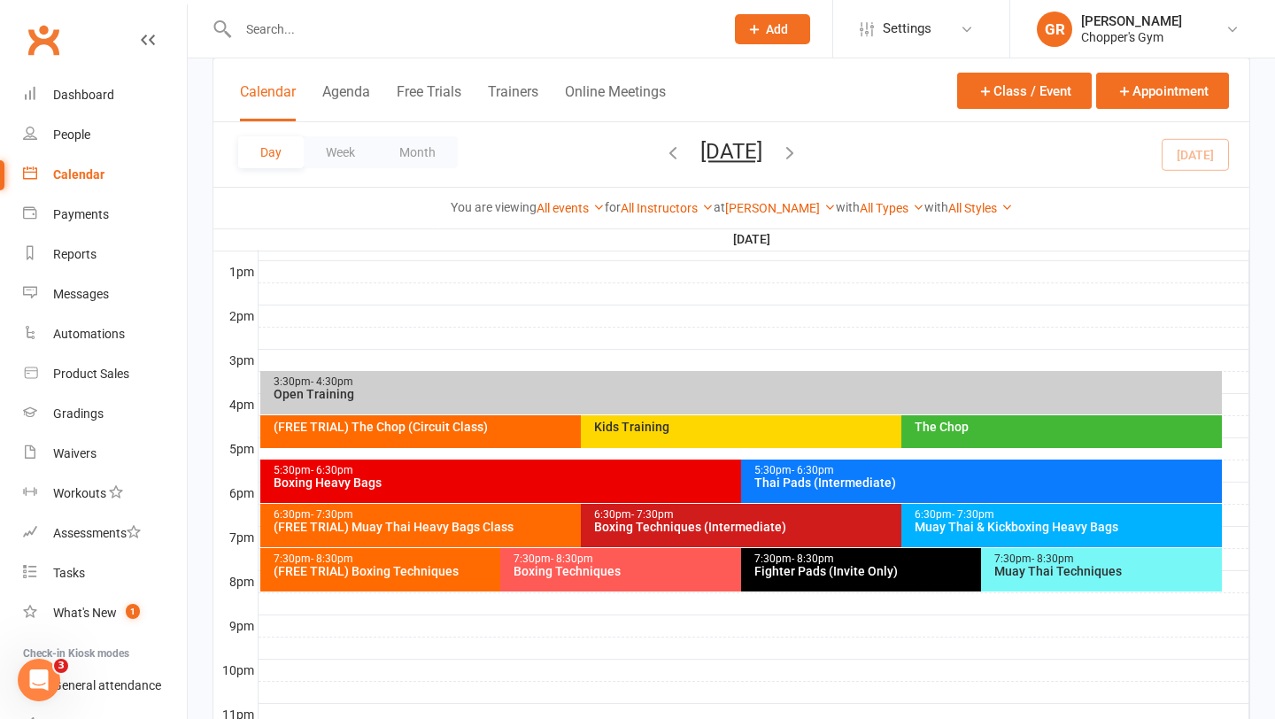
click at [472, 534] on div "6:30pm - 7:30pm (FREE TRIAL) Muay Thai Heavy Bags Class" at bounding box center [571, 525] width 623 height 43
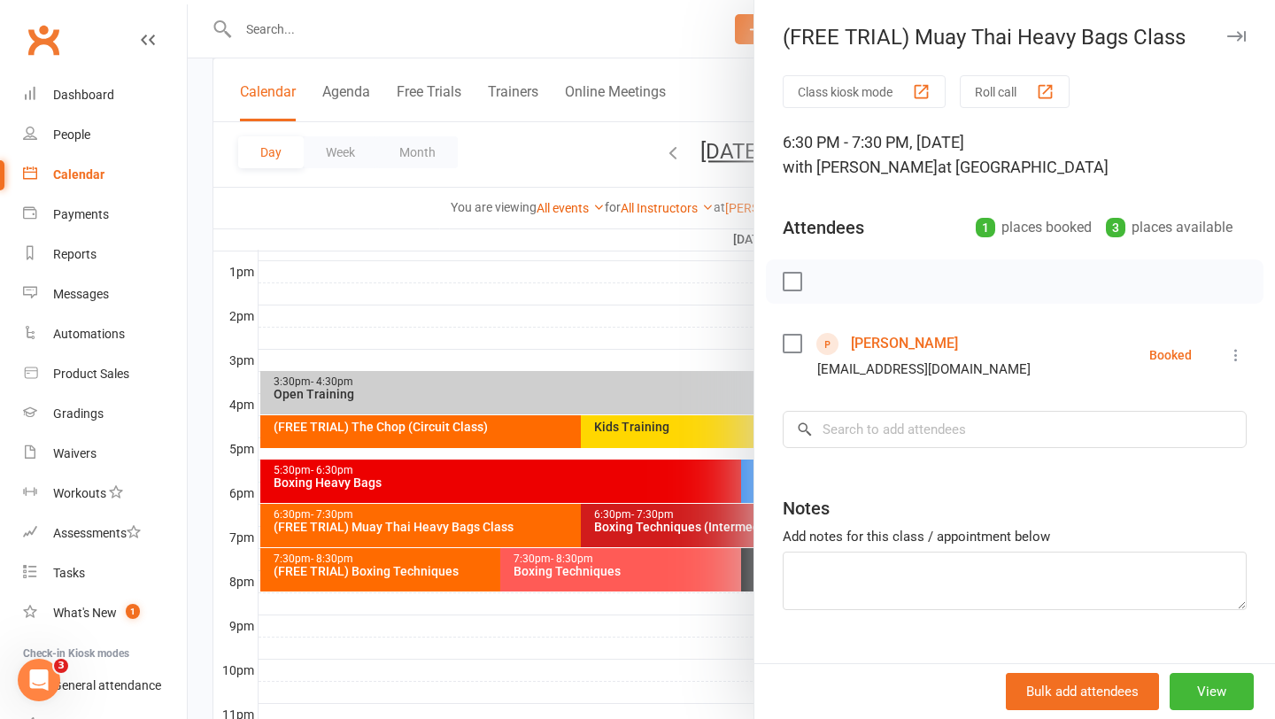
click at [291, 20] on div at bounding box center [731, 359] width 1087 height 719
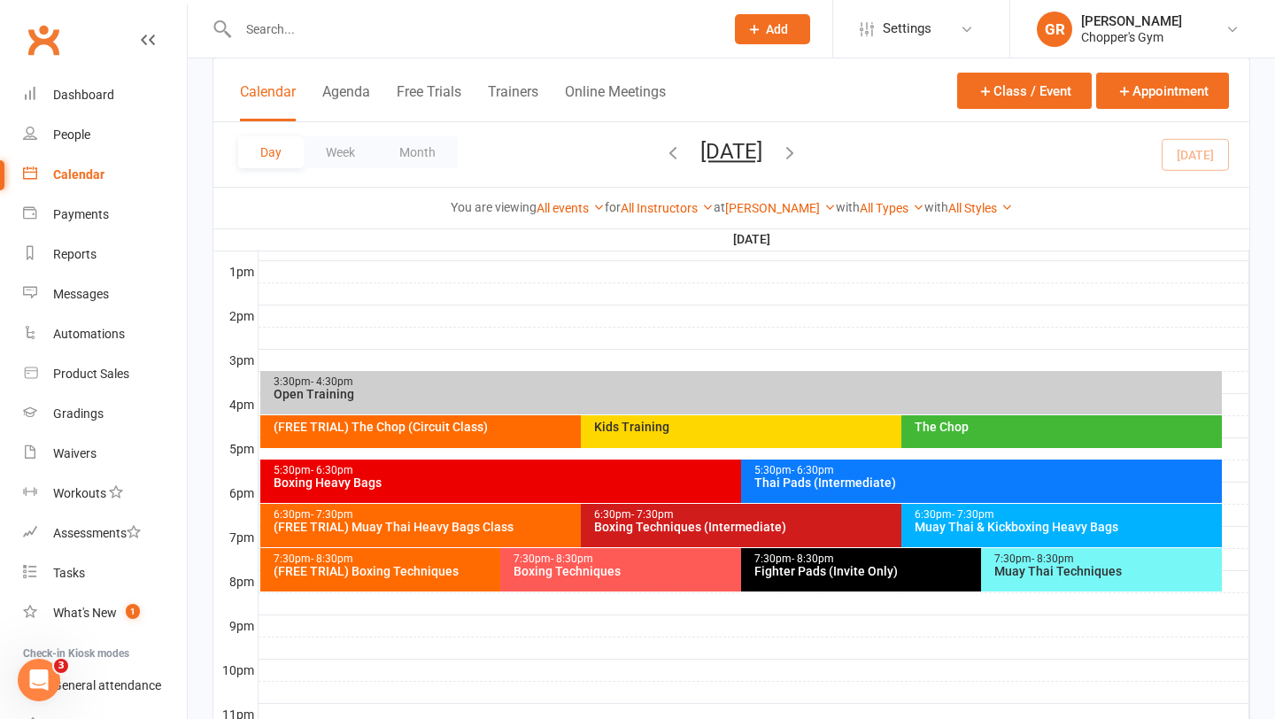
click at [298, 24] on input "text" at bounding box center [472, 29] width 479 height 25
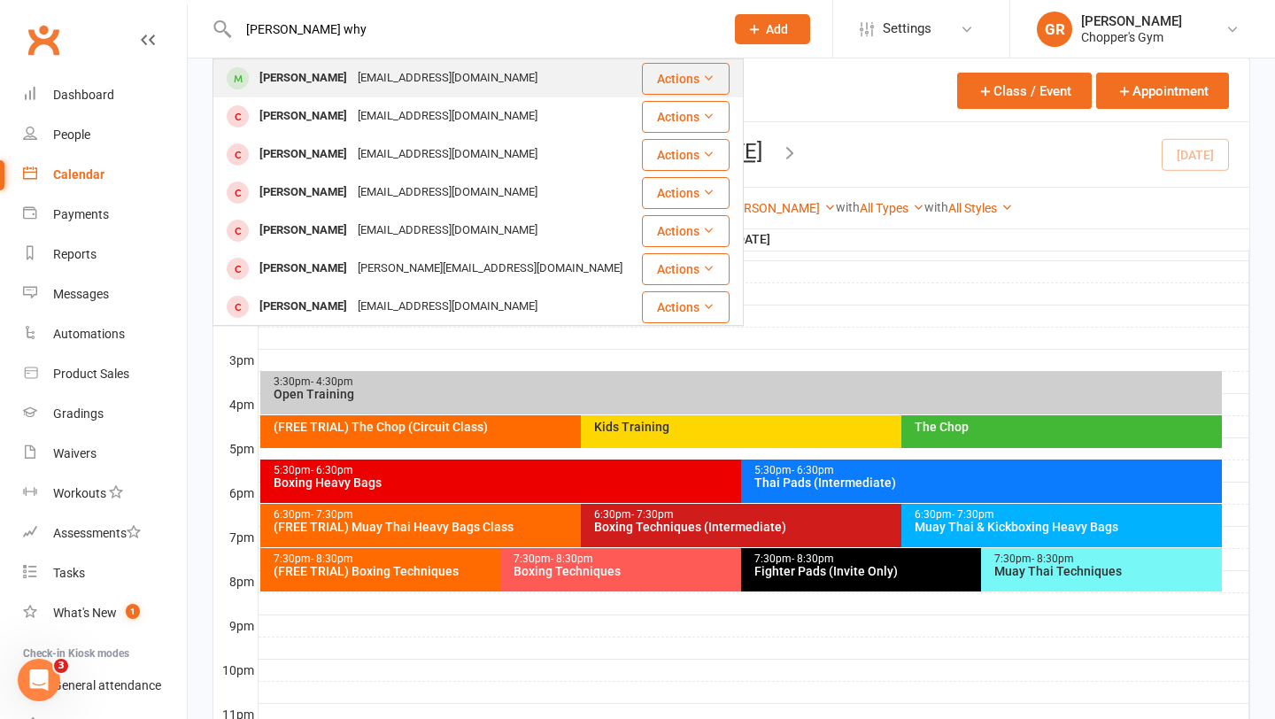
type input "Matthew why"
click at [300, 73] on div "[PERSON_NAME]" at bounding box center [303, 79] width 98 height 26
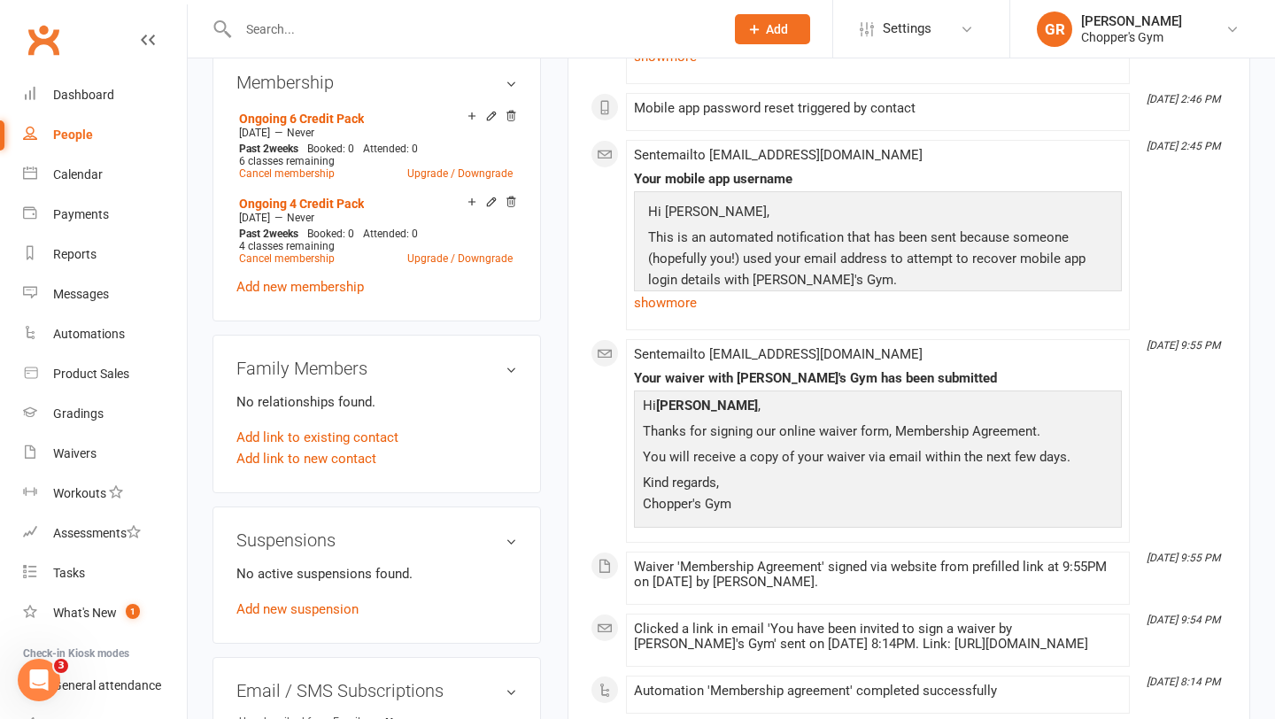
scroll to position [760, 0]
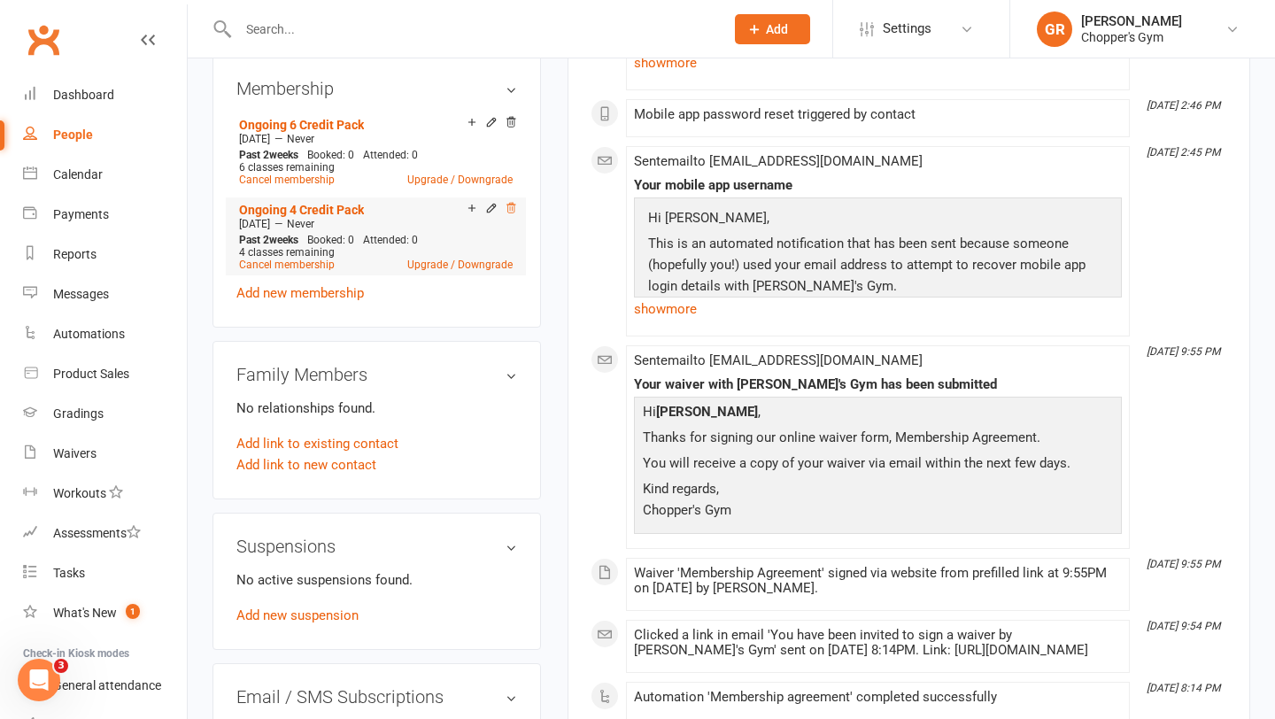
click at [507, 203] on icon at bounding box center [510, 208] width 9 height 10
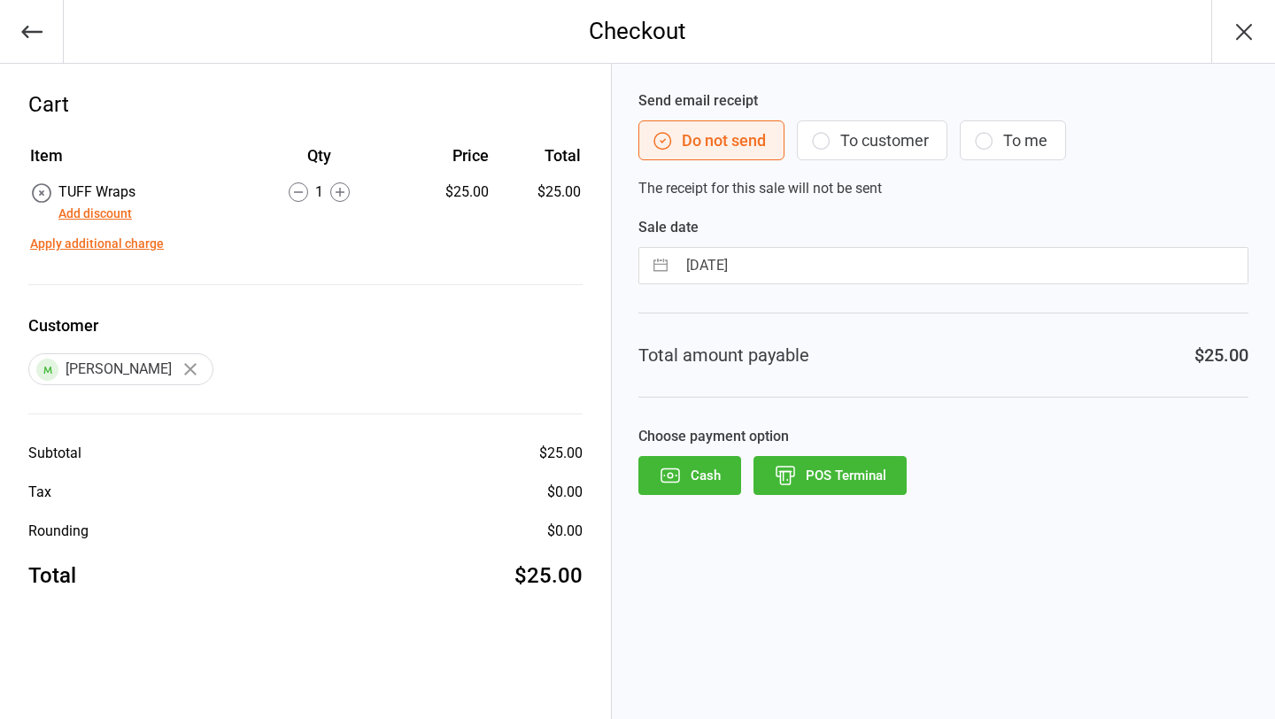
click at [825, 474] on button "POS Terminal" at bounding box center [829, 475] width 153 height 39
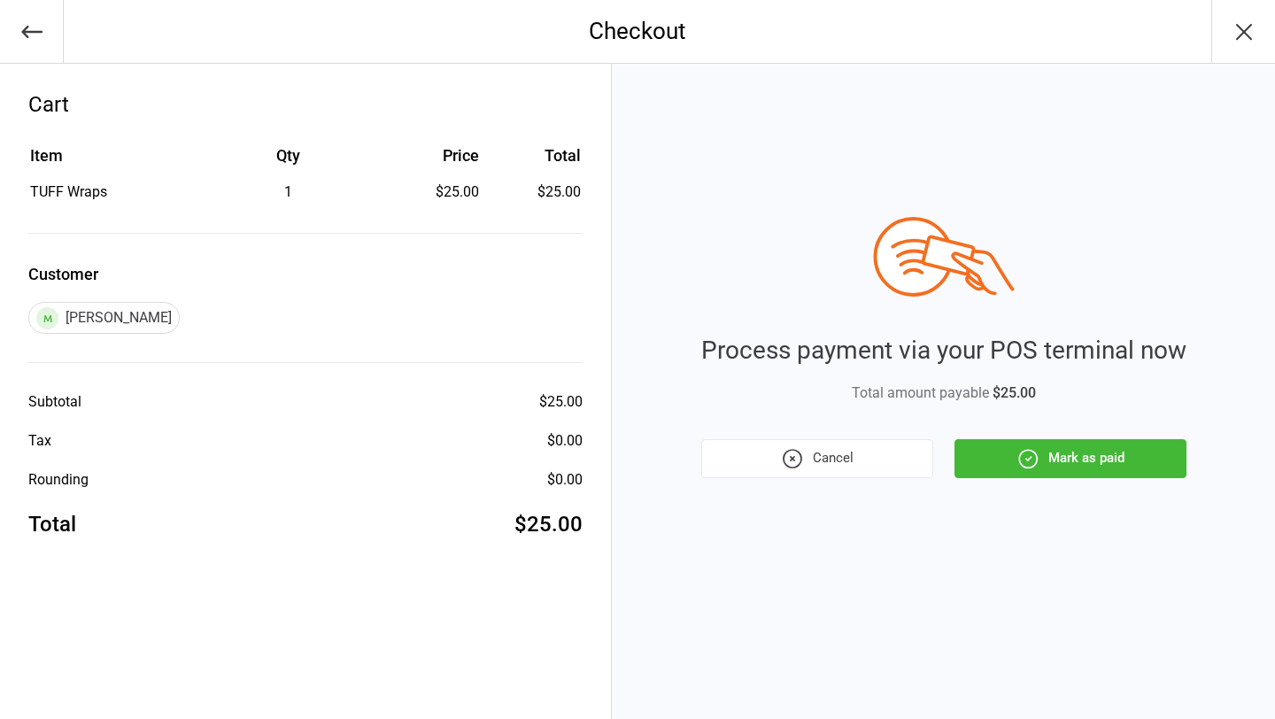
click at [1048, 457] on button "Mark as paid" at bounding box center [1070, 458] width 232 height 39
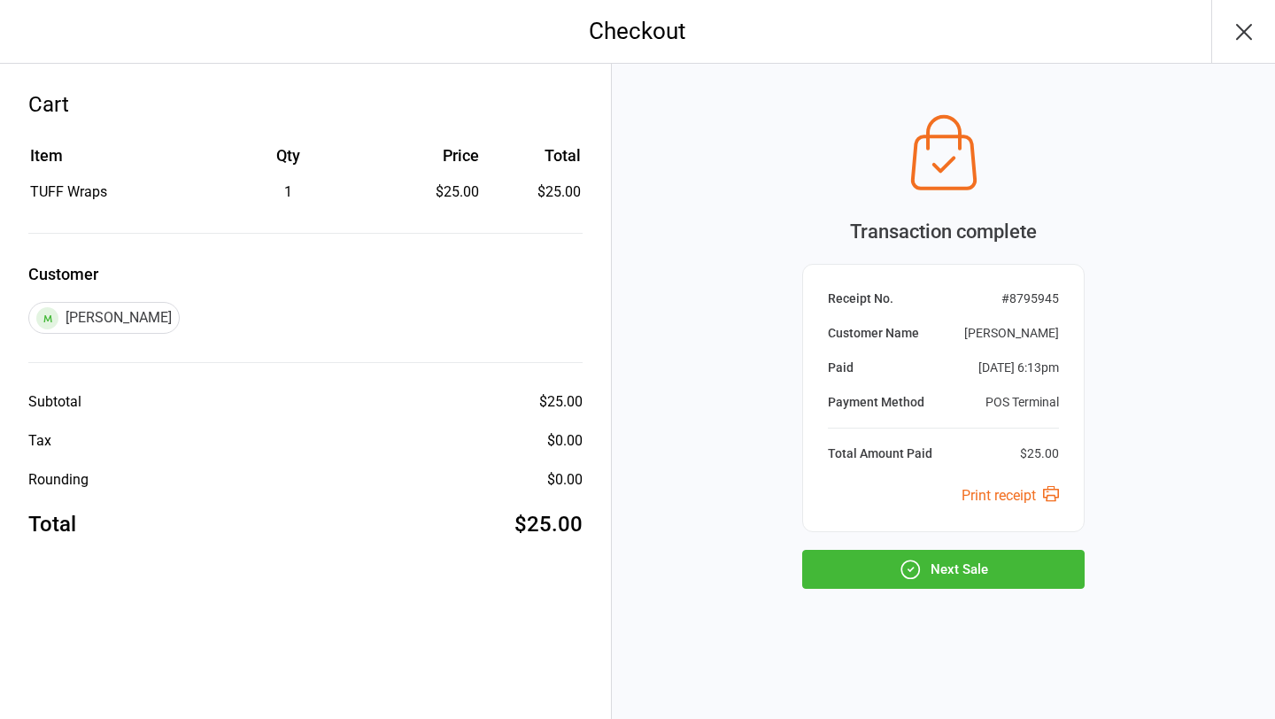
click at [944, 575] on button "Next Sale" at bounding box center [943, 569] width 282 height 39
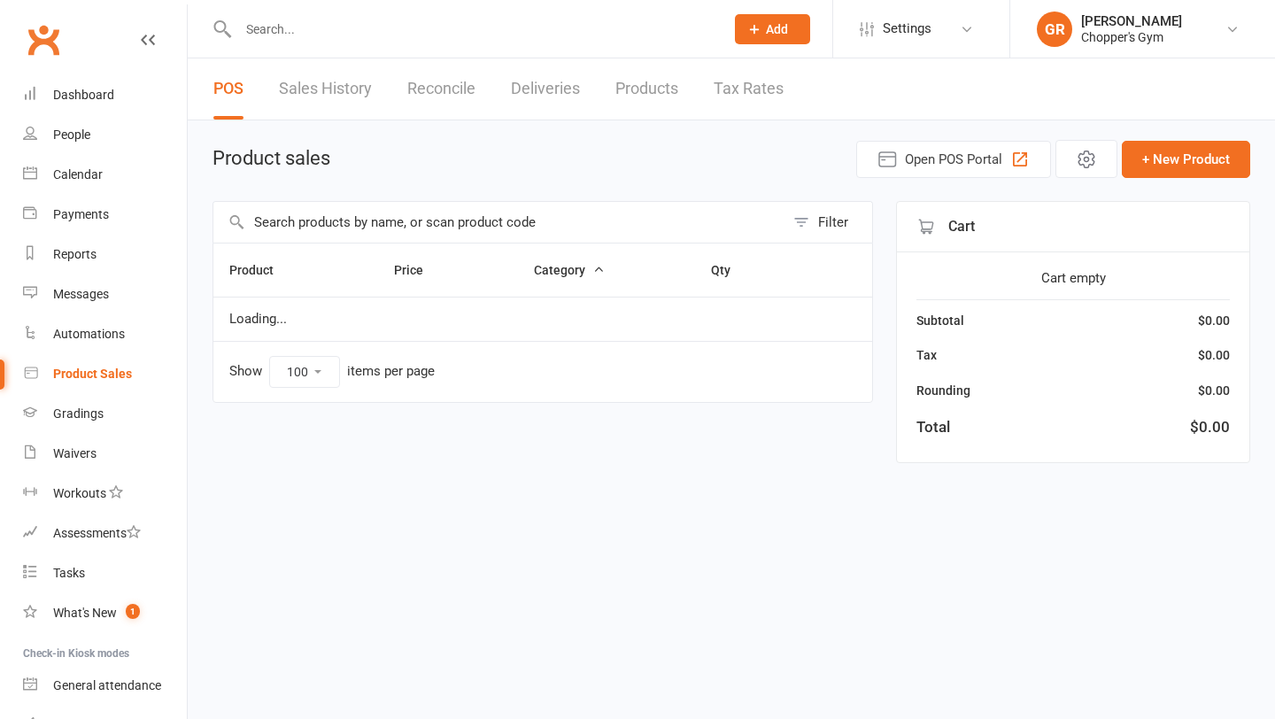
select select "100"
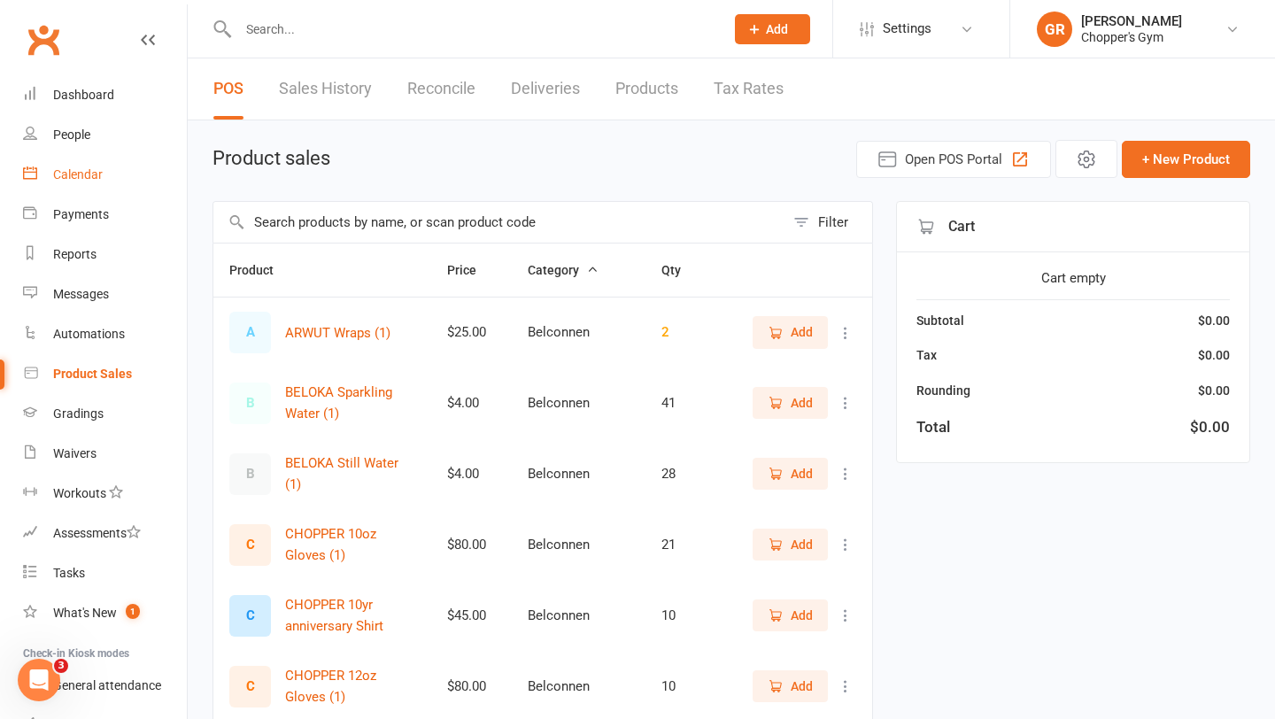
click at [90, 188] on link "Calendar" at bounding box center [105, 175] width 164 height 40
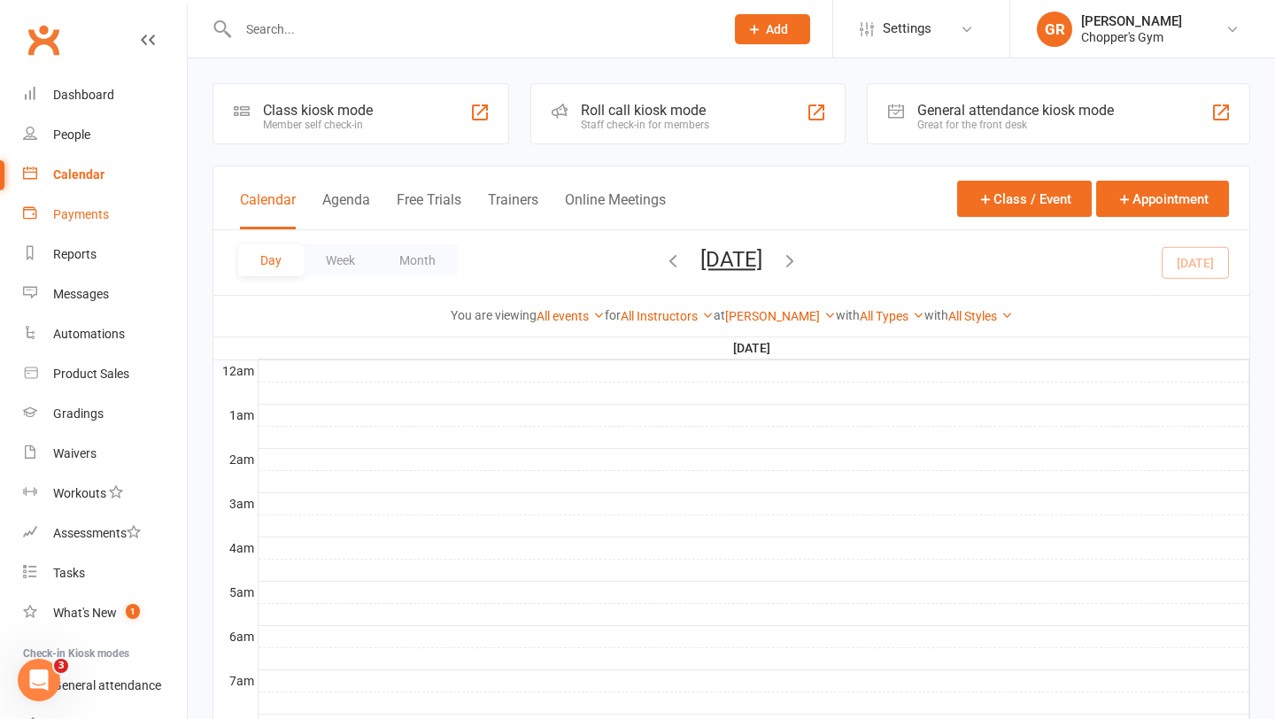
click at [81, 211] on div "Payments" at bounding box center [81, 214] width 56 height 14
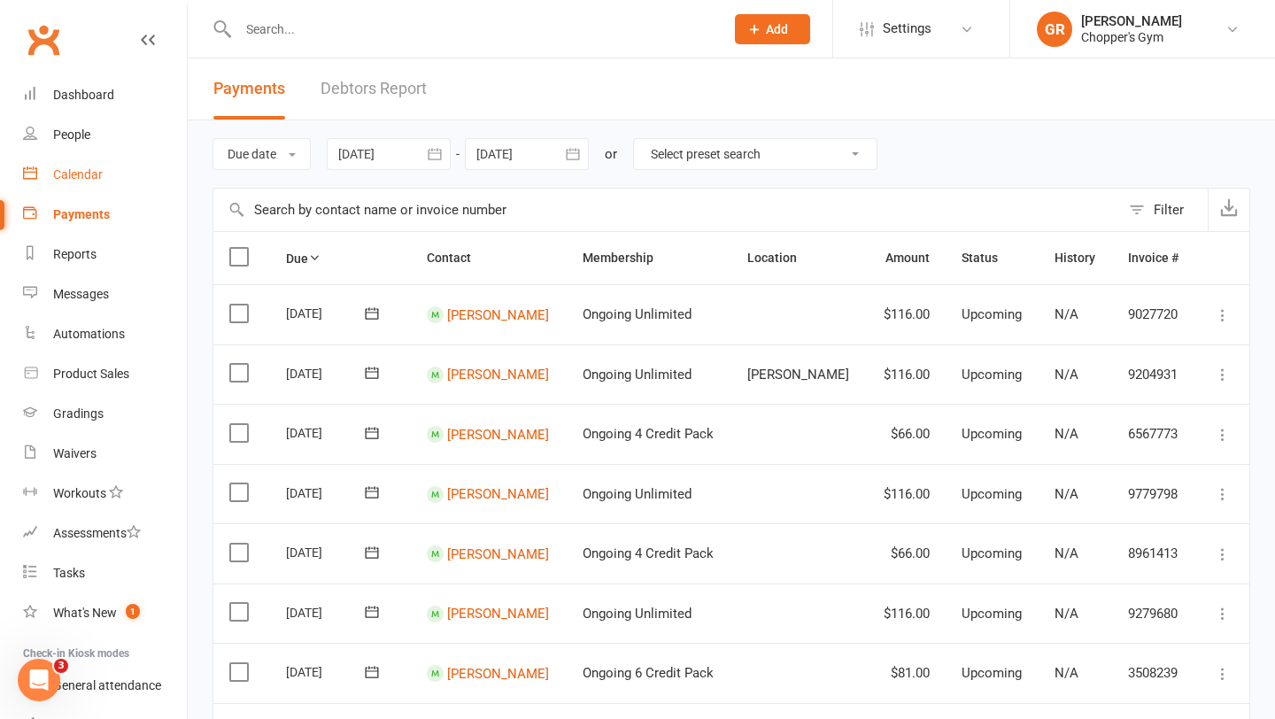
click at [95, 179] on div "Calendar" at bounding box center [78, 174] width 50 height 14
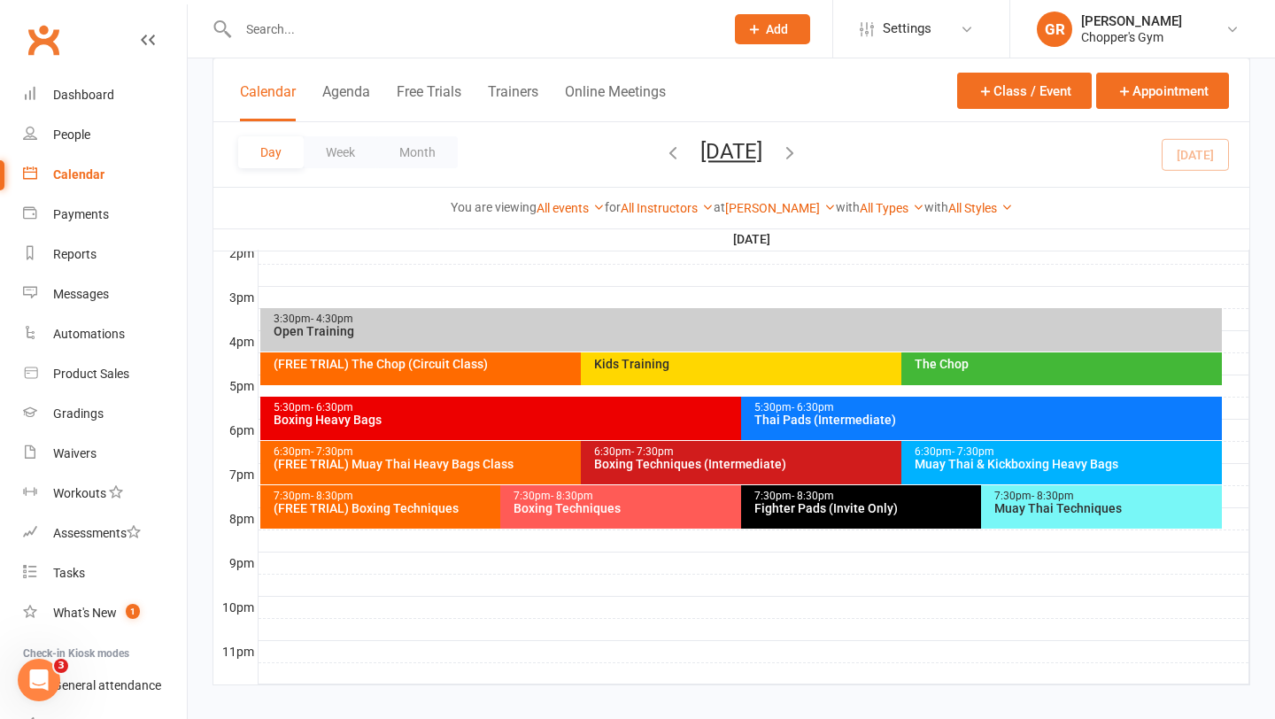
scroll to position [741, 0]
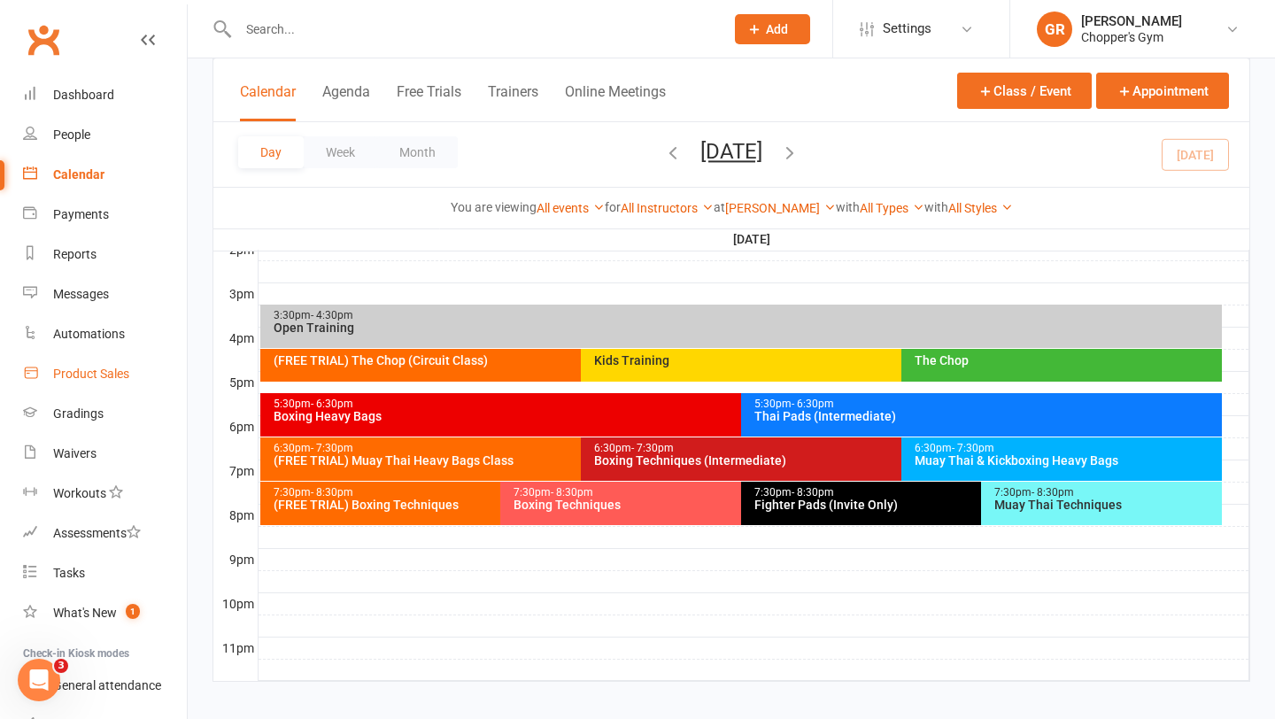
click at [103, 367] on div "Product Sales" at bounding box center [91, 374] width 76 height 14
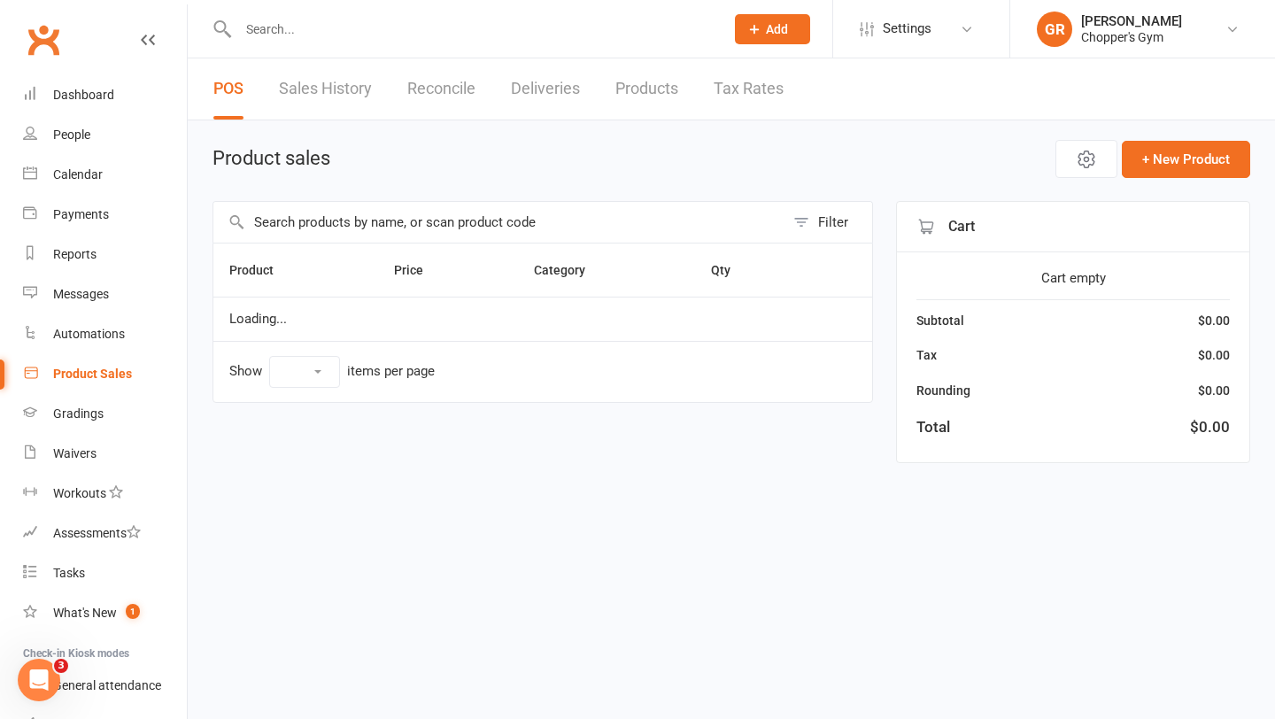
select select "100"
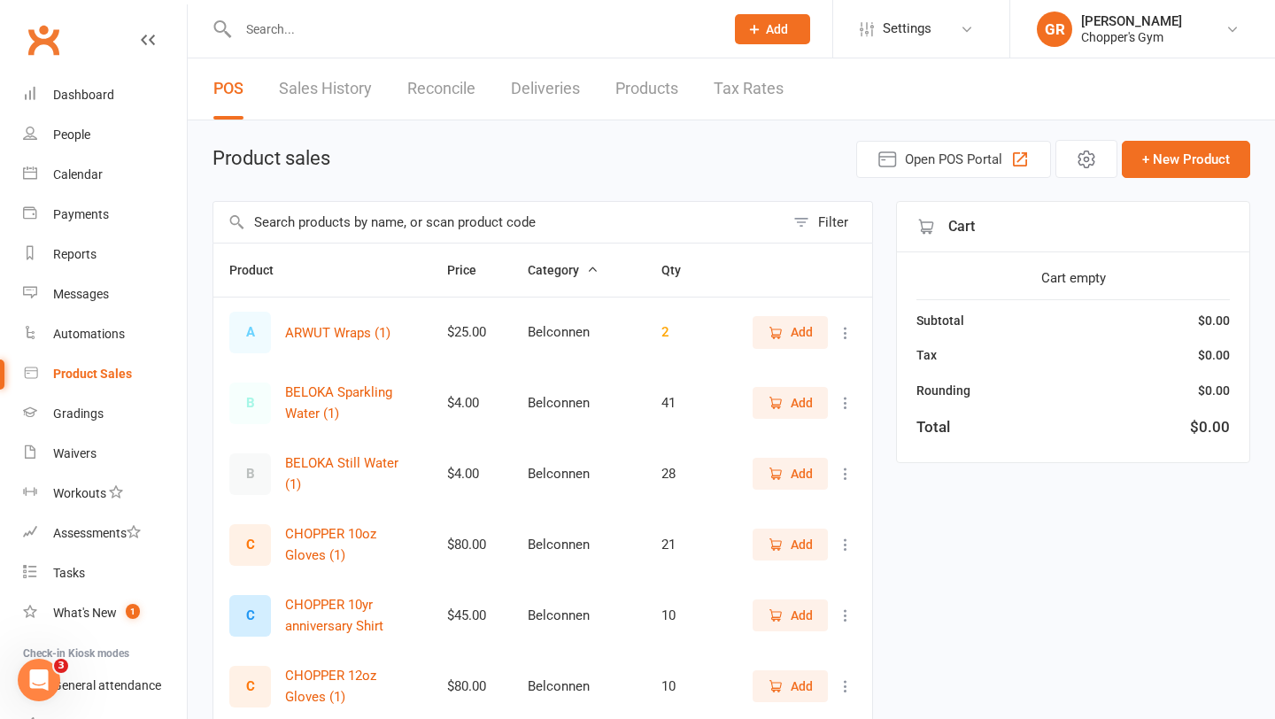
click at [366, 229] on input "text" at bounding box center [498, 222] width 571 height 41
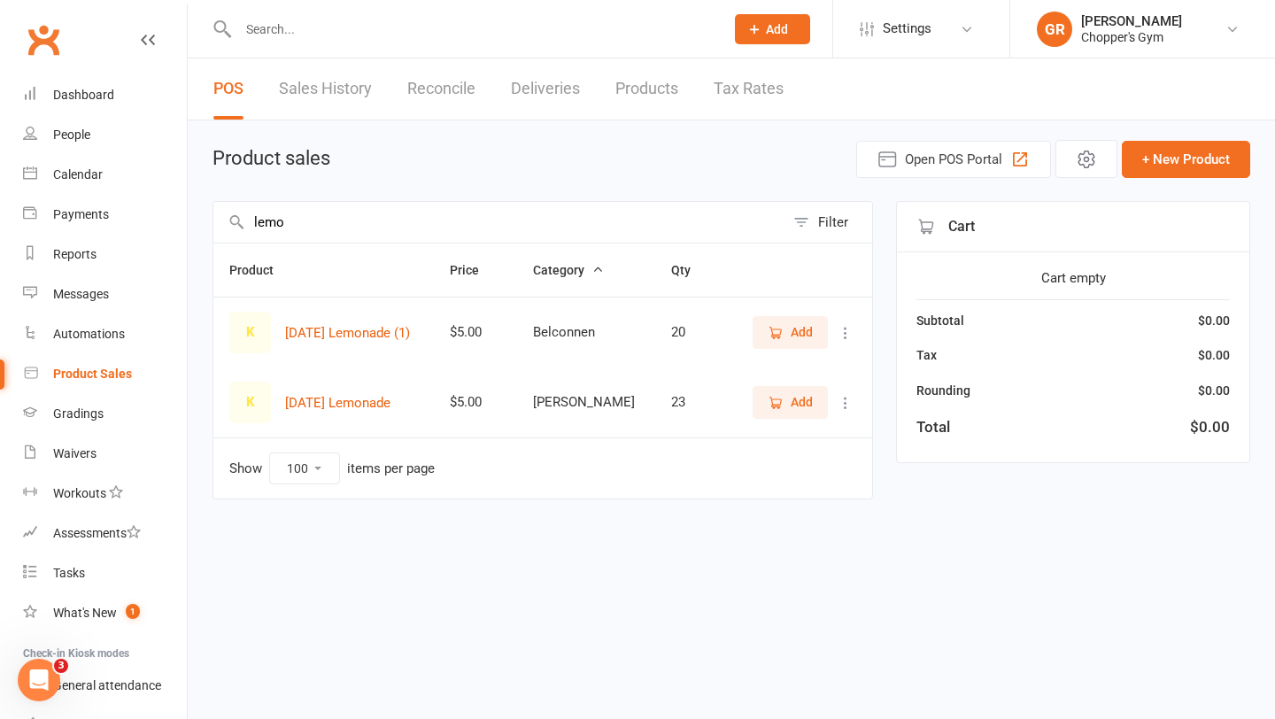
click at [759, 402] on button "Add" at bounding box center [790, 402] width 75 height 32
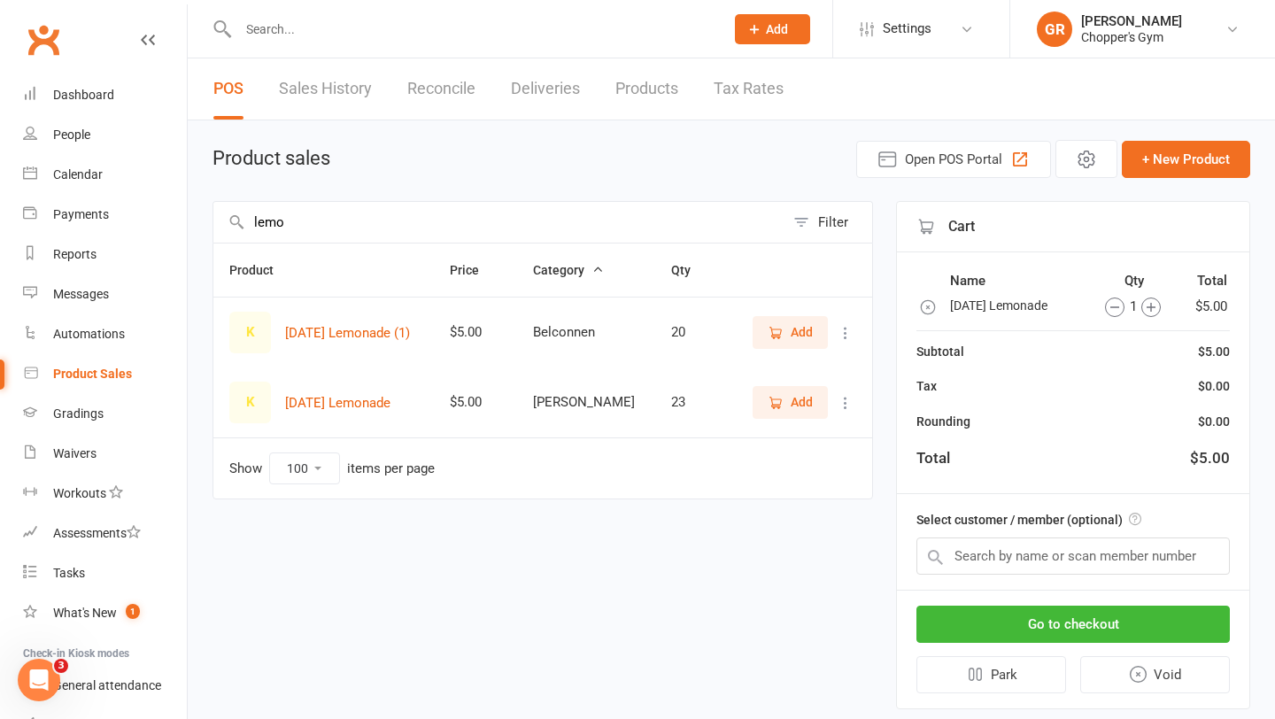
click at [421, 234] on input "lemo" at bounding box center [498, 222] width 571 height 41
type input "ginger"
click at [795, 403] on span "Add" at bounding box center [802, 401] width 22 height 19
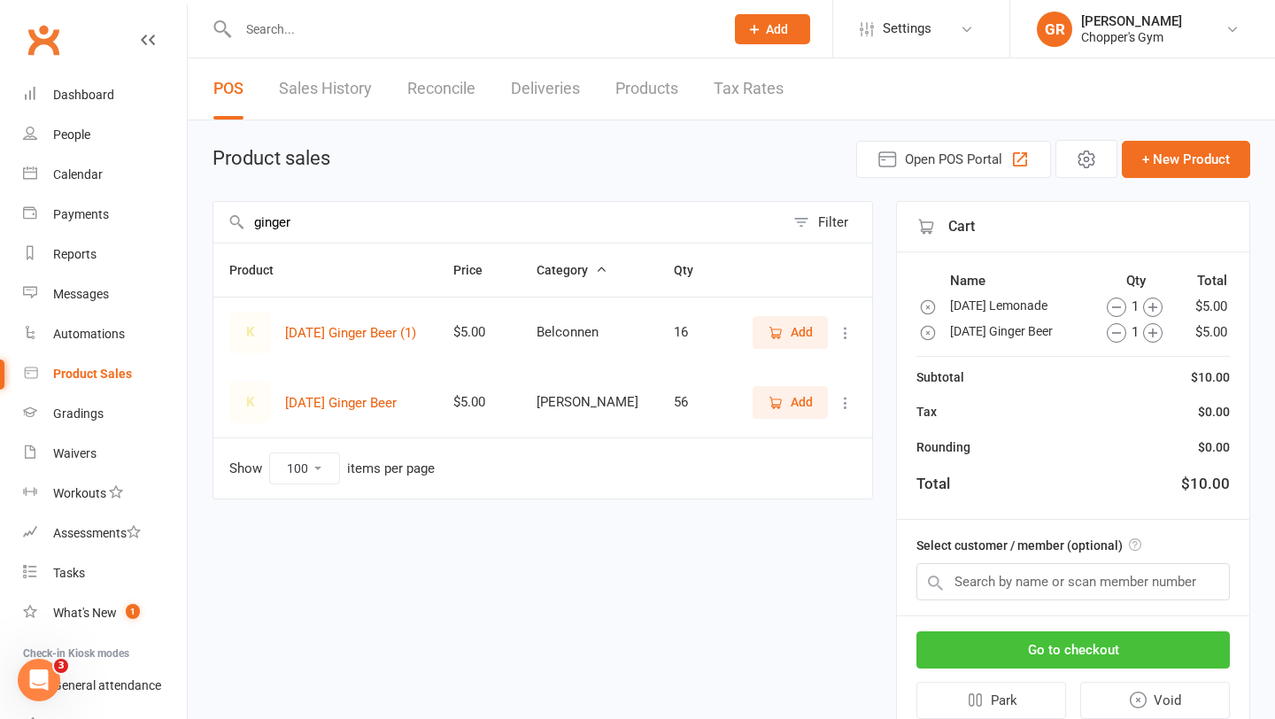
click at [1027, 655] on button "Go to checkout" at bounding box center [1072, 649] width 313 height 37
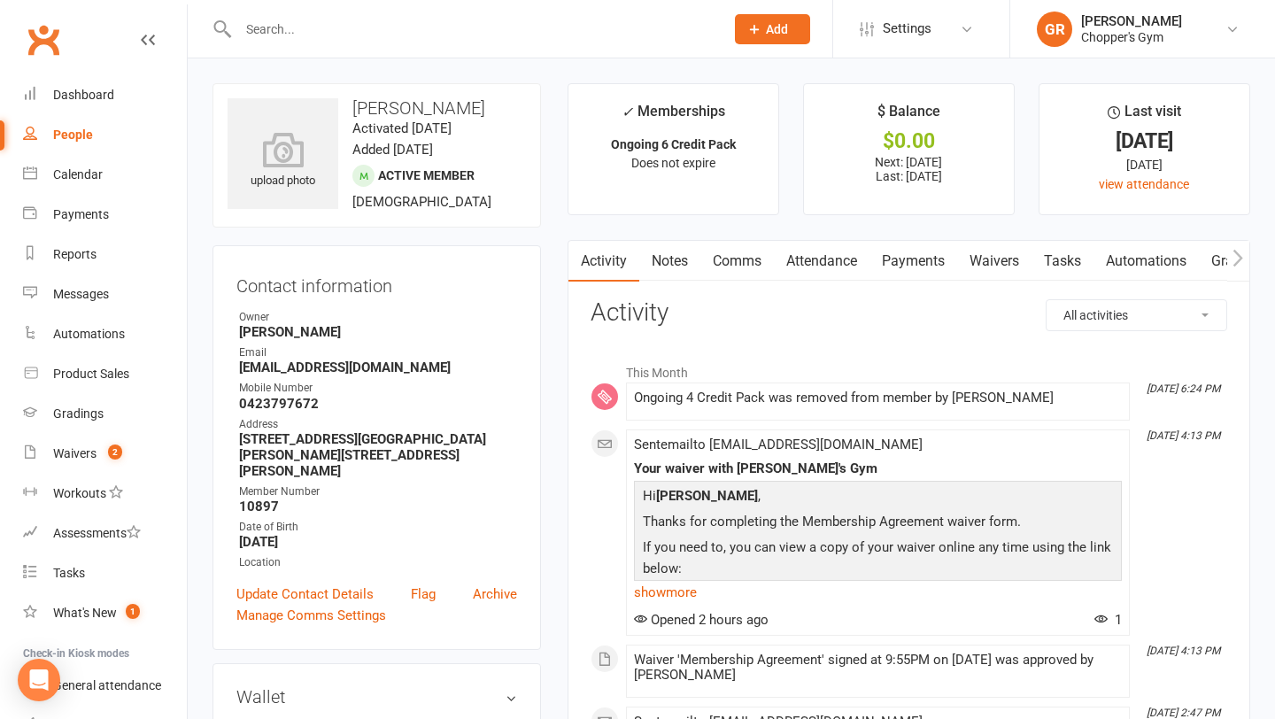
click at [916, 260] on link "Payments" at bounding box center [913, 261] width 88 height 41
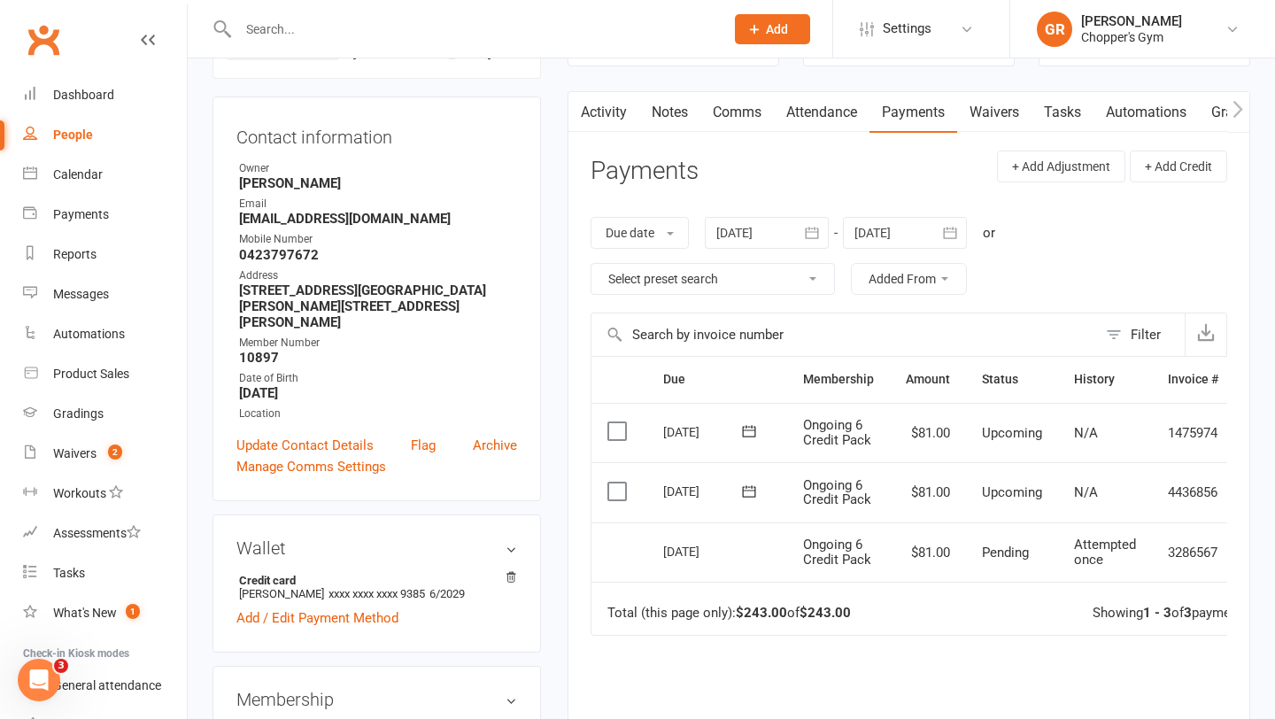
scroll to position [92, 0]
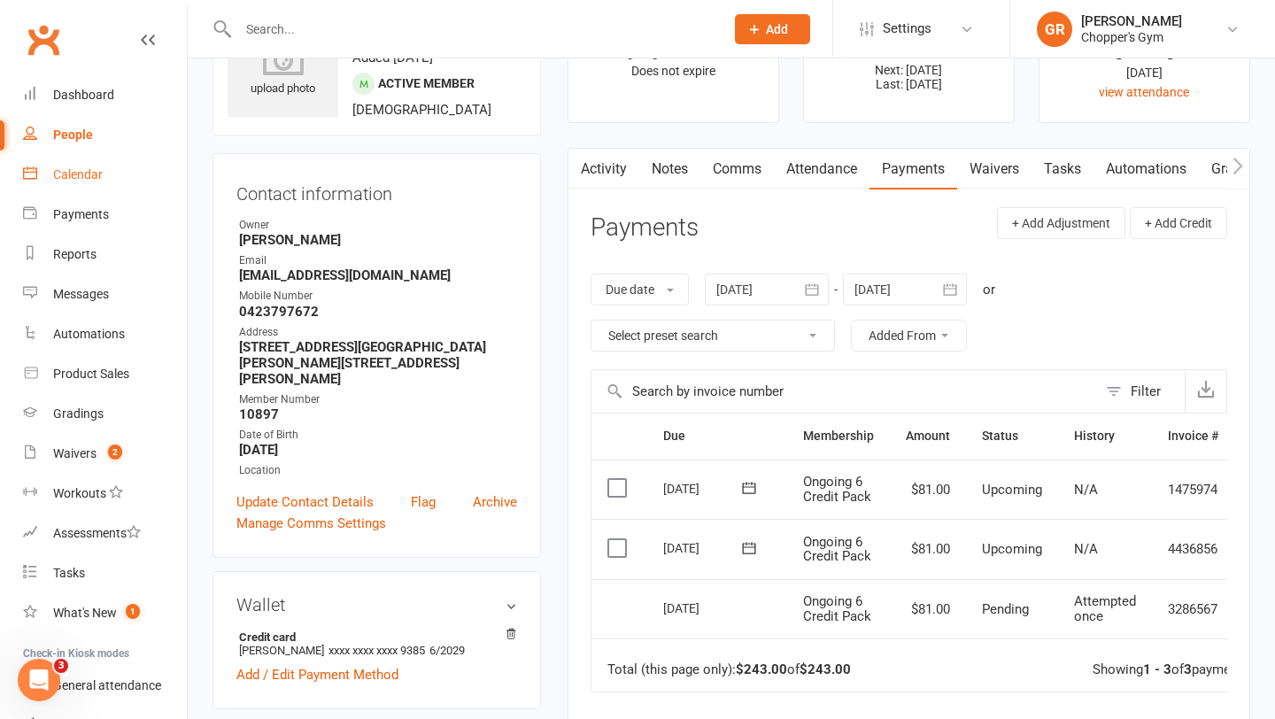
click at [83, 168] on div "Calendar" at bounding box center [78, 174] width 50 height 14
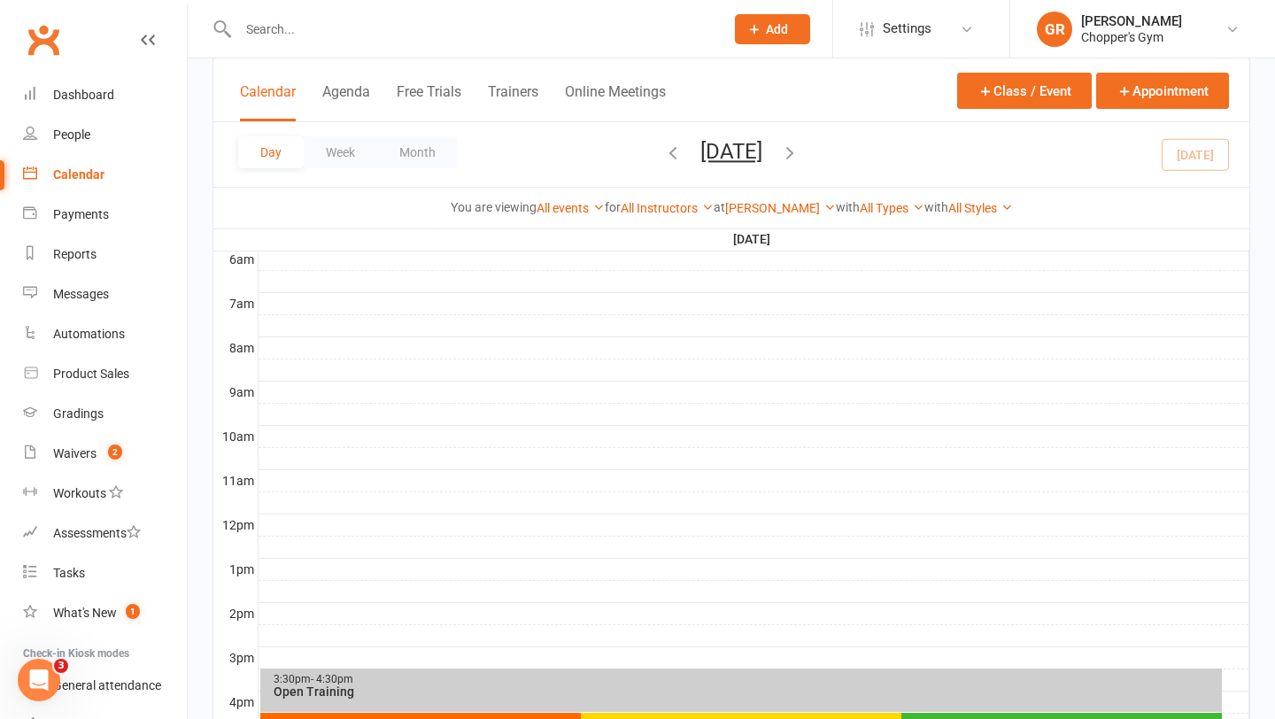
scroll to position [754, 0]
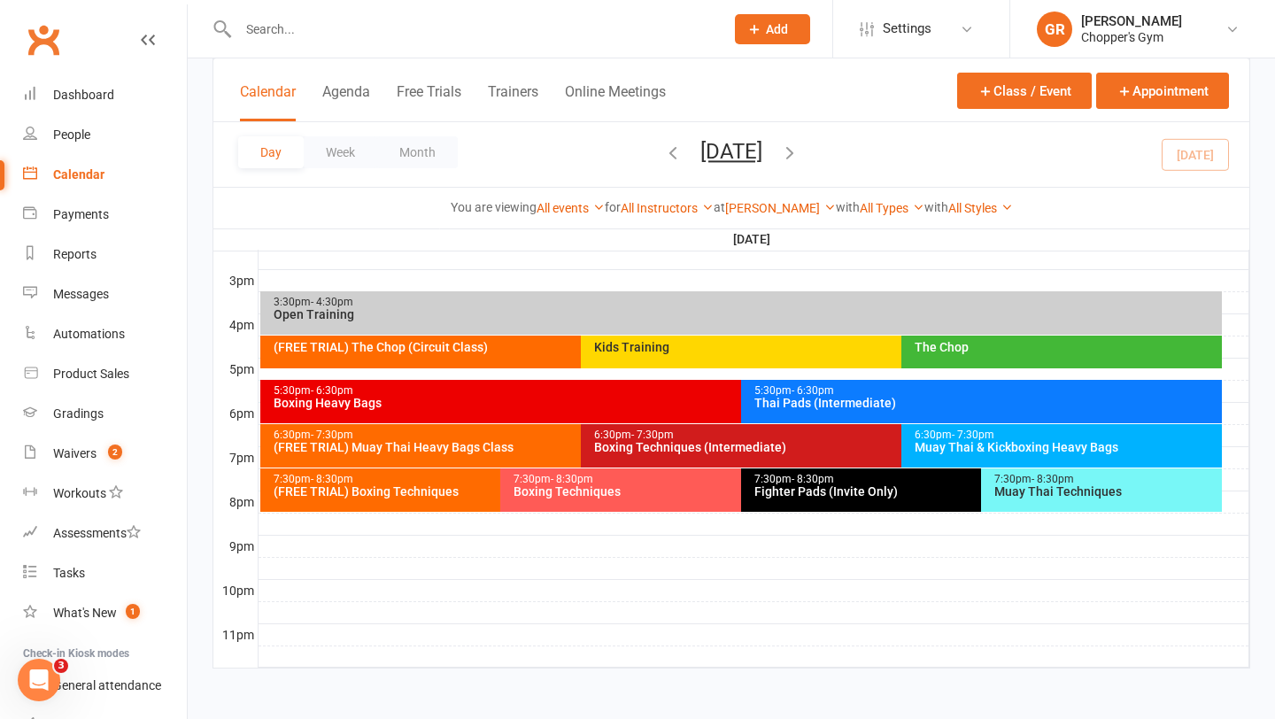
click at [1078, 441] on div "Muay Thai & Kickboxing Heavy Bags" at bounding box center [1066, 447] width 305 height 12
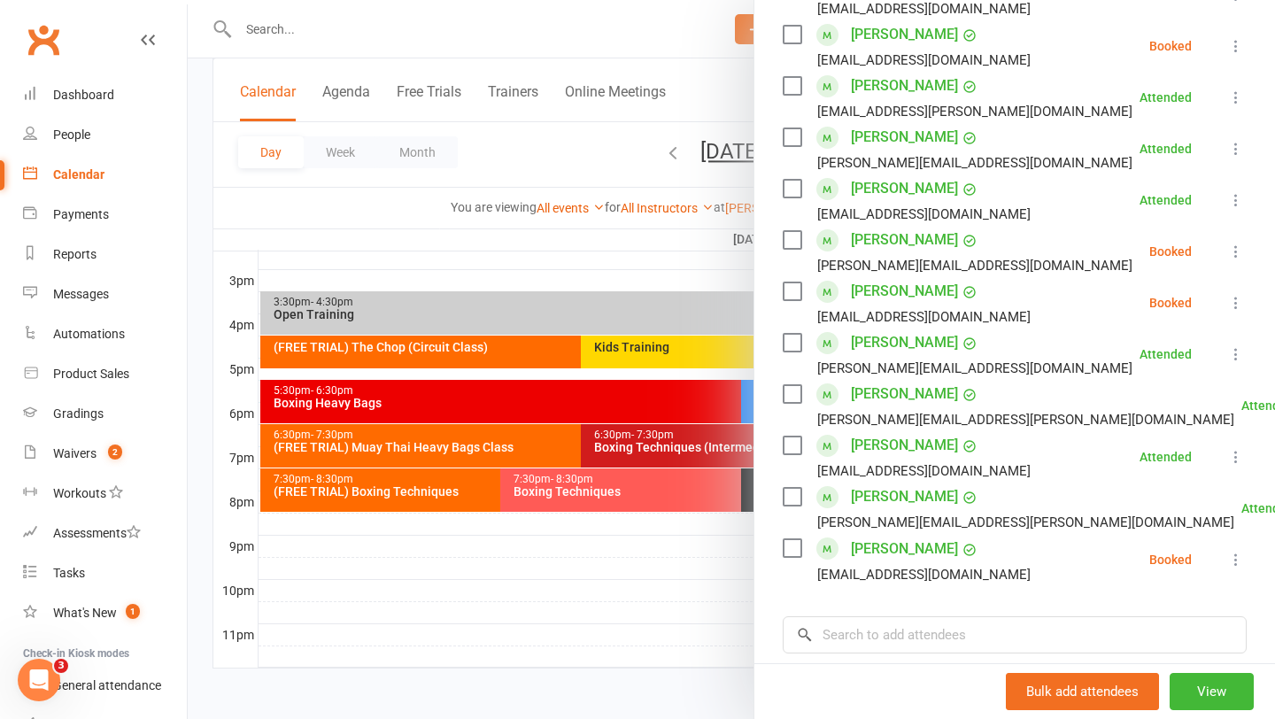
scroll to position [675, 0]
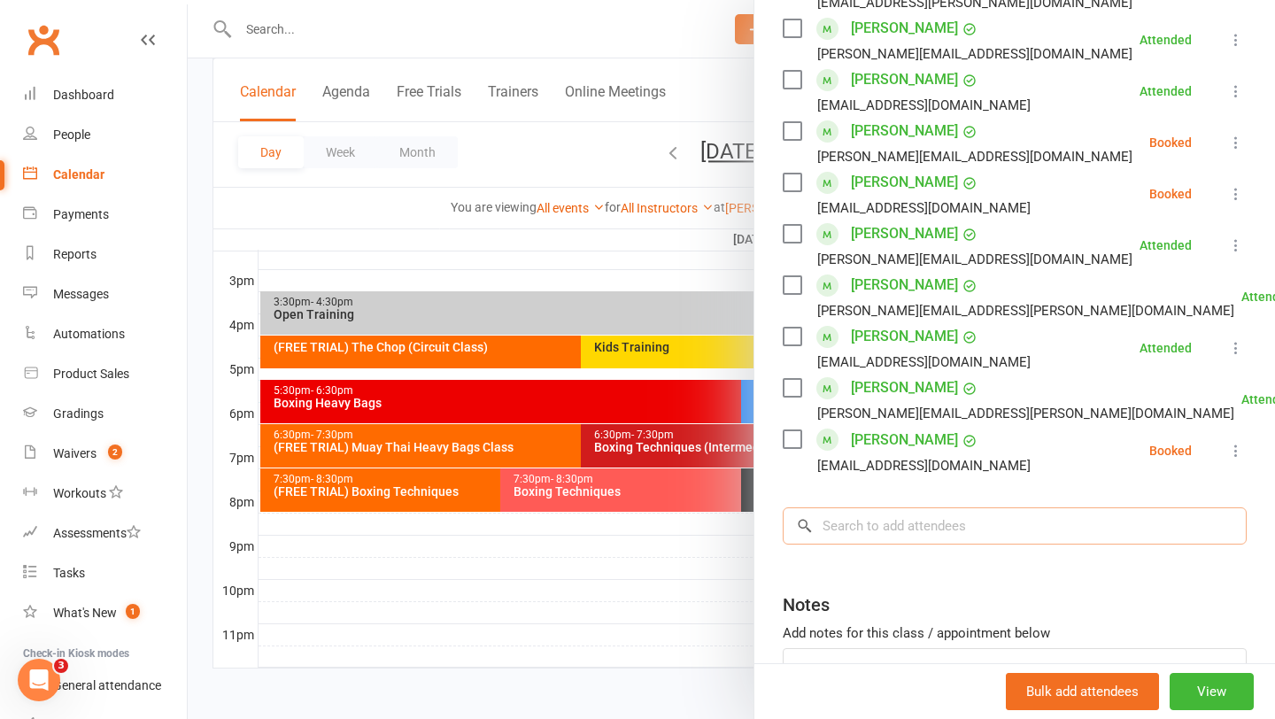
click at [1051, 537] on input "search" at bounding box center [1015, 525] width 464 height 37
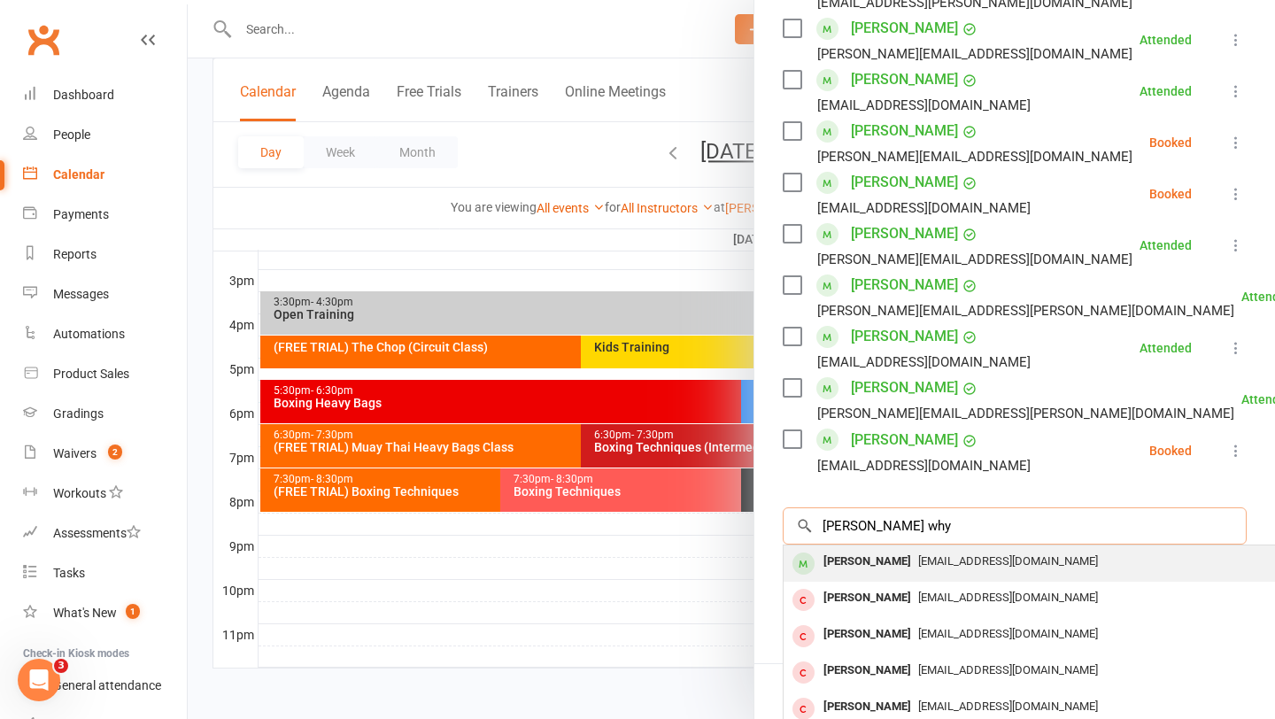
type input "[PERSON_NAME] why"
click at [1054, 568] on div "[EMAIL_ADDRESS][DOMAIN_NAME]" at bounding box center [1048, 562] width 515 height 26
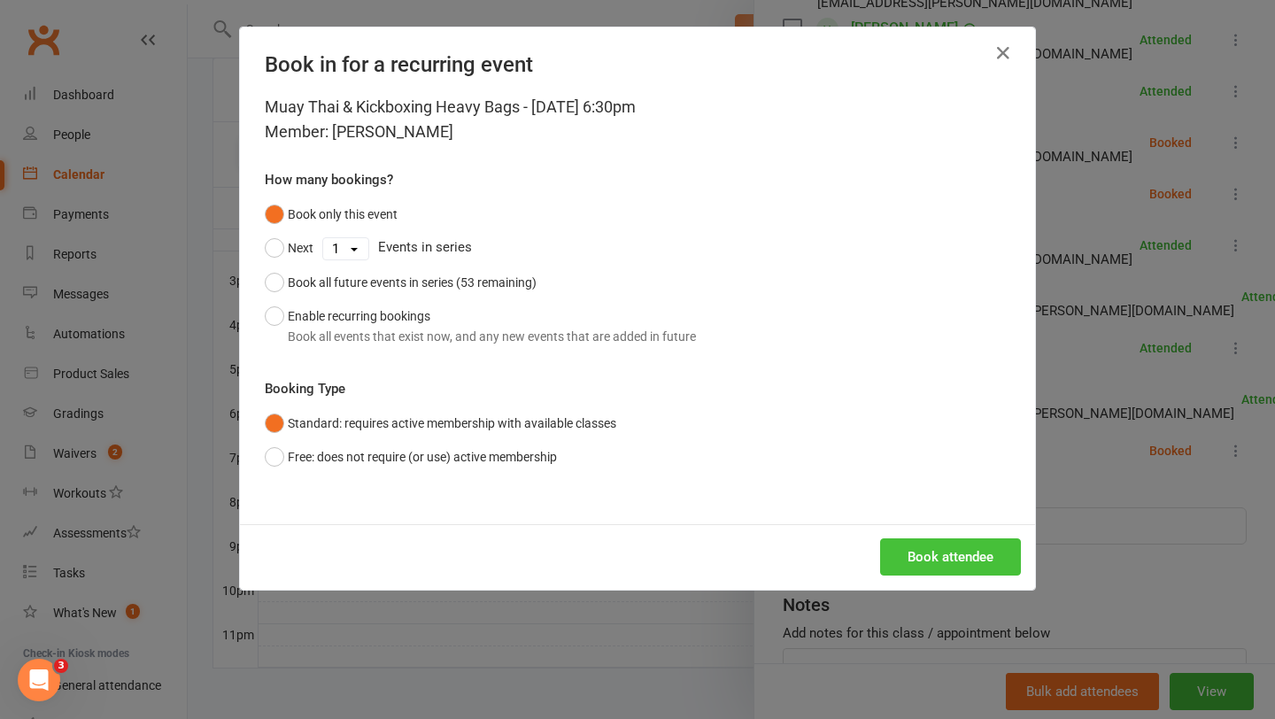
click at [972, 557] on button "Book attendee" at bounding box center [950, 556] width 141 height 37
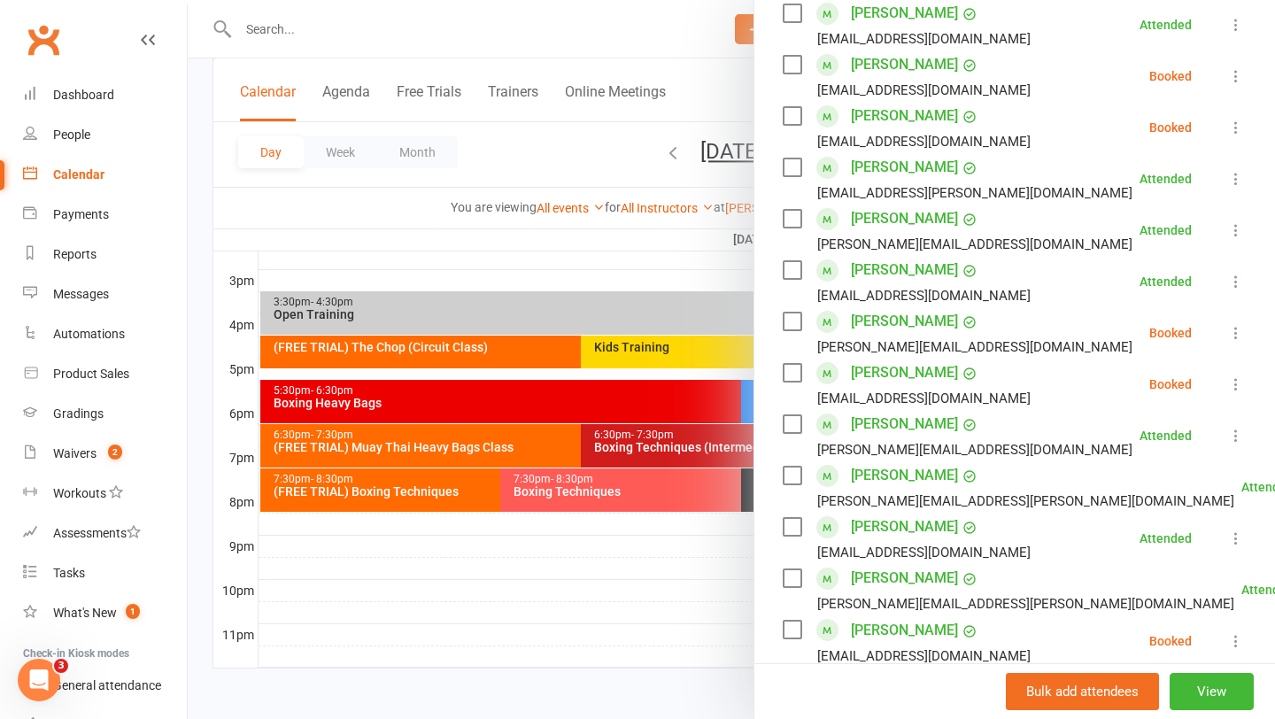
scroll to position [838, 0]
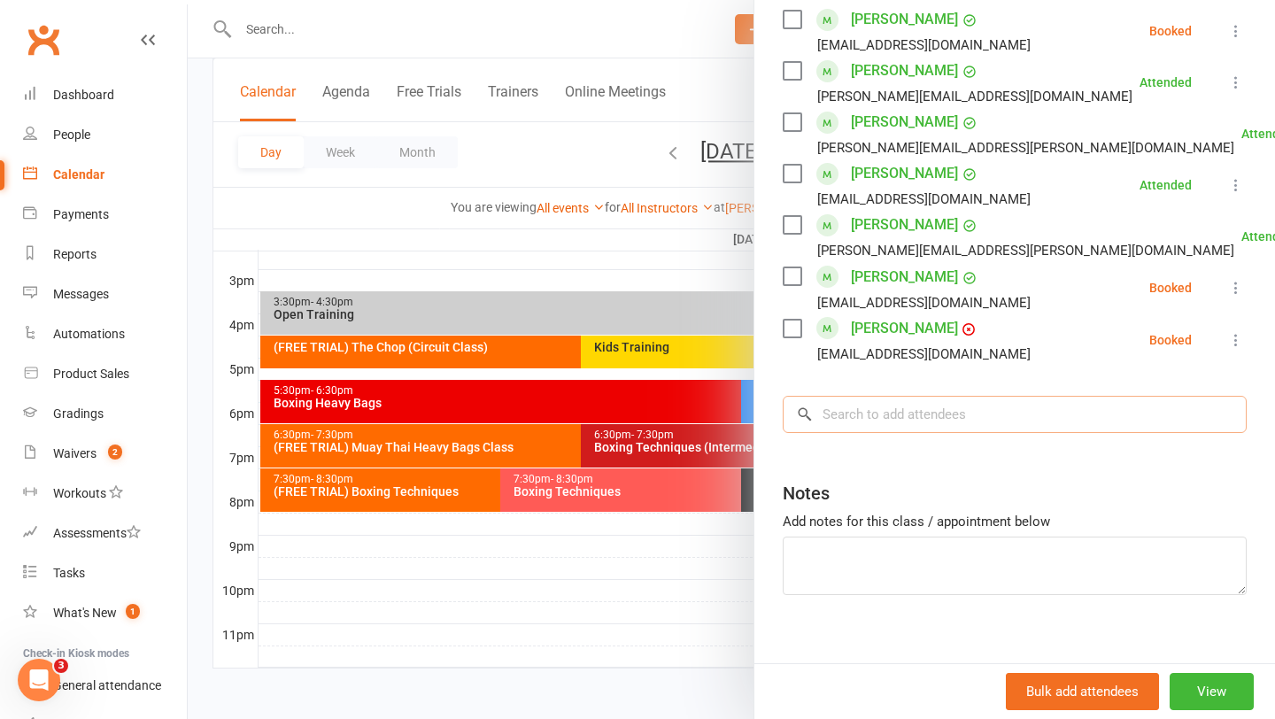
click at [926, 418] on input "search" at bounding box center [1015, 414] width 464 height 37
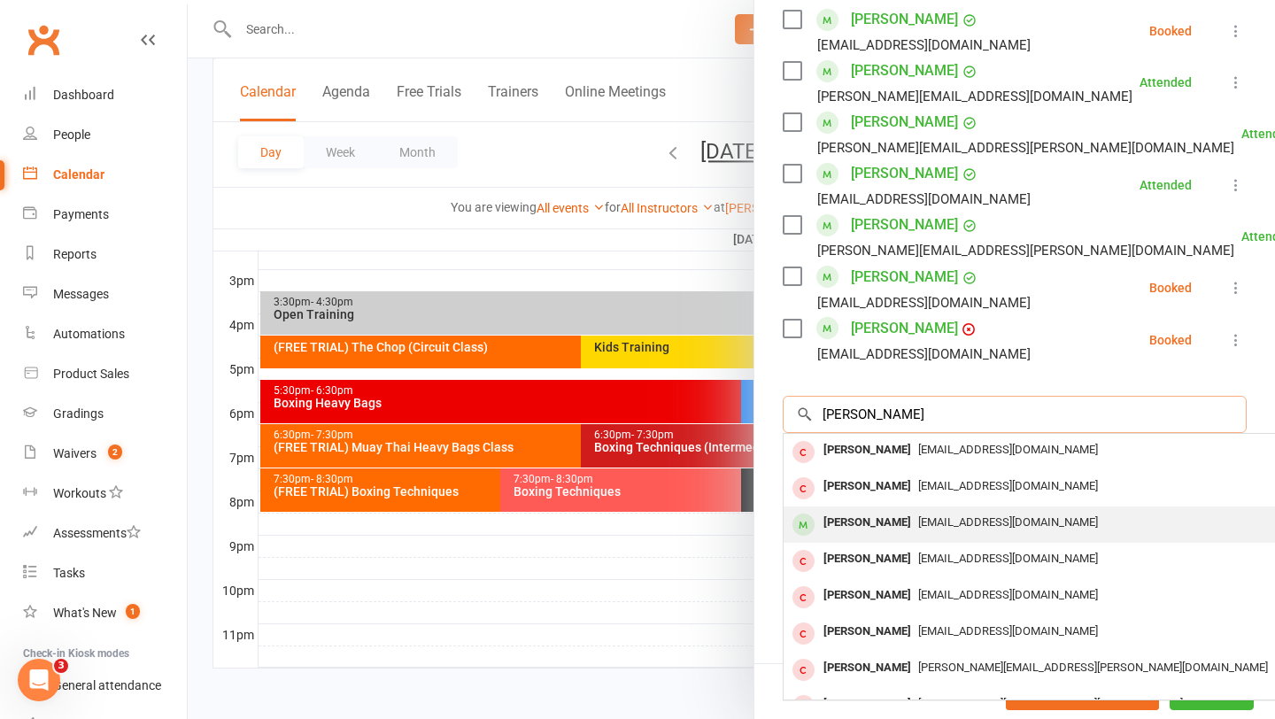
type input "[PERSON_NAME]"
click at [918, 528] on span "[EMAIL_ADDRESS][DOMAIN_NAME]" at bounding box center [1008, 521] width 180 height 13
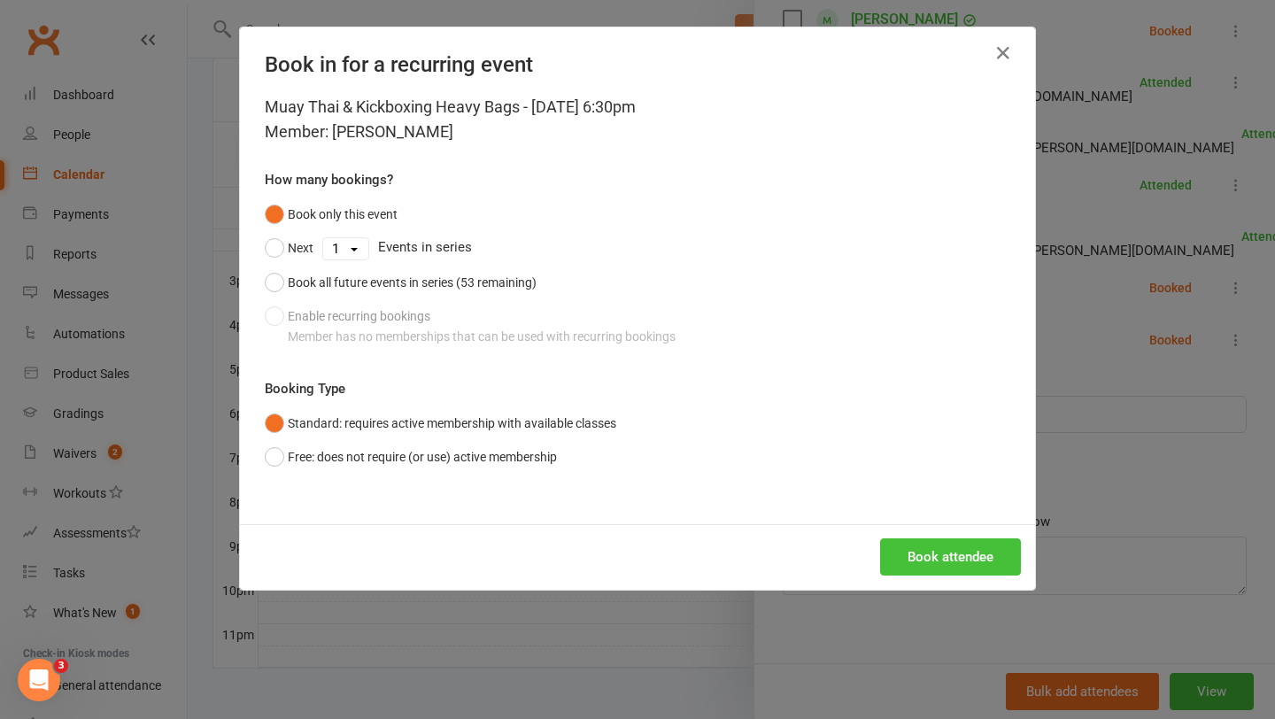
click at [933, 556] on button "Book attendee" at bounding box center [950, 556] width 141 height 37
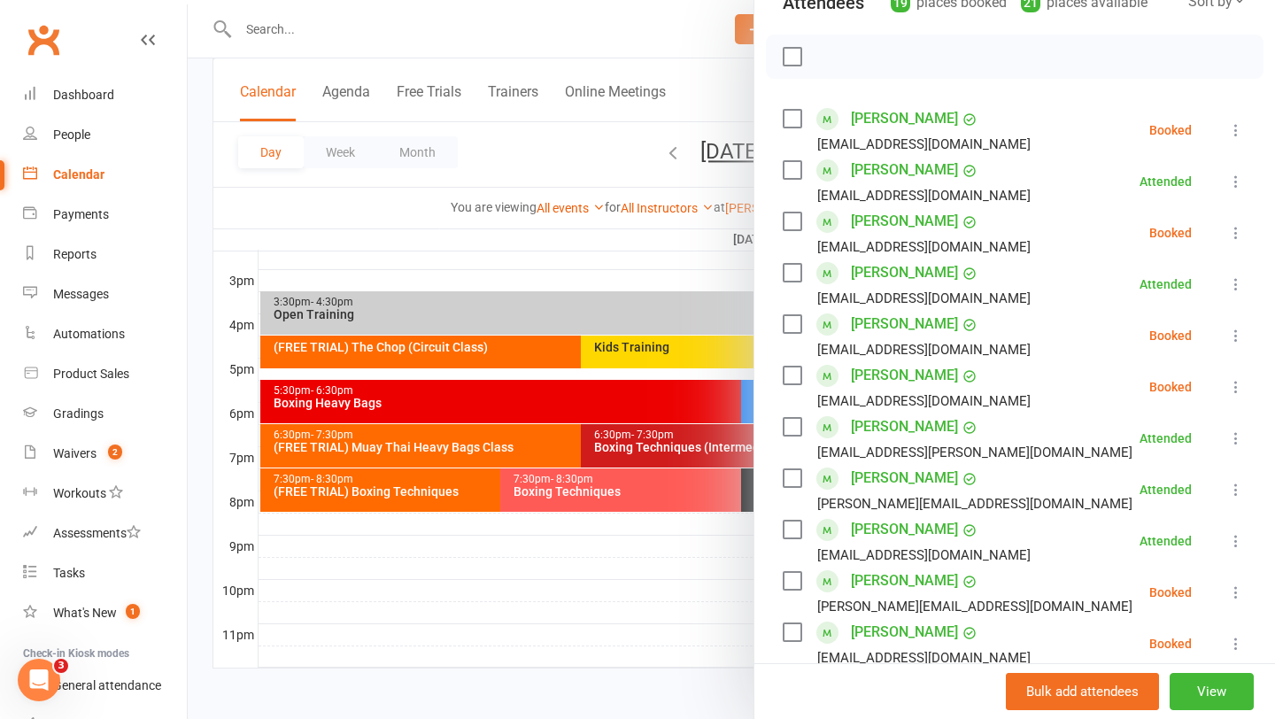
scroll to position [226, 0]
click at [792, 120] on label at bounding box center [792, 118] width 18 height 18
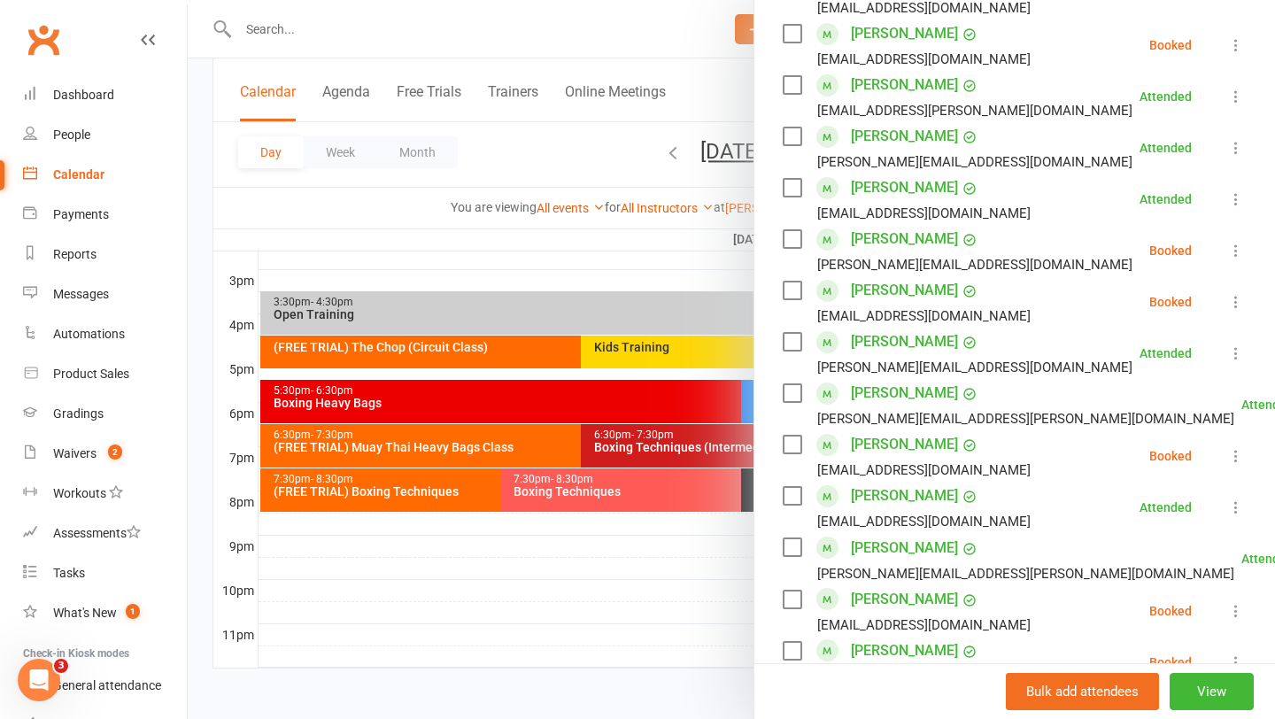
scroll to position [572, 0]
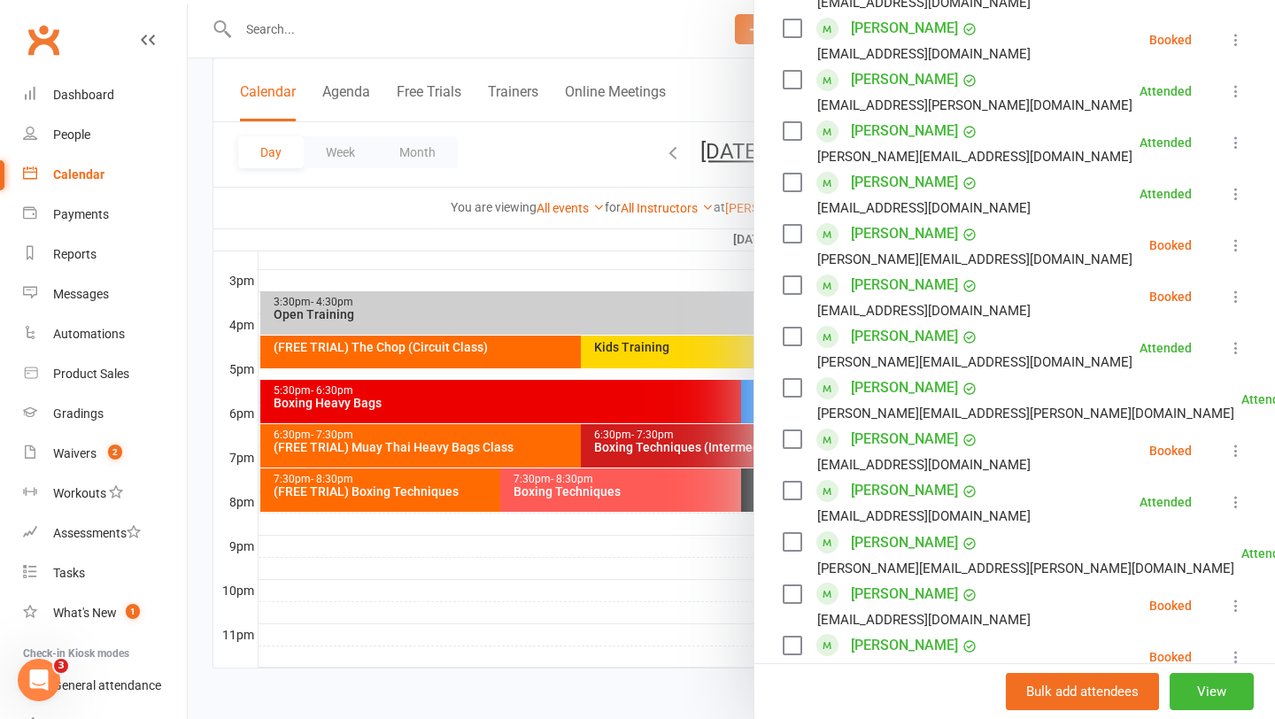
click at [633, 631] on div at bounding box center [731, 359] width 1087 height 719
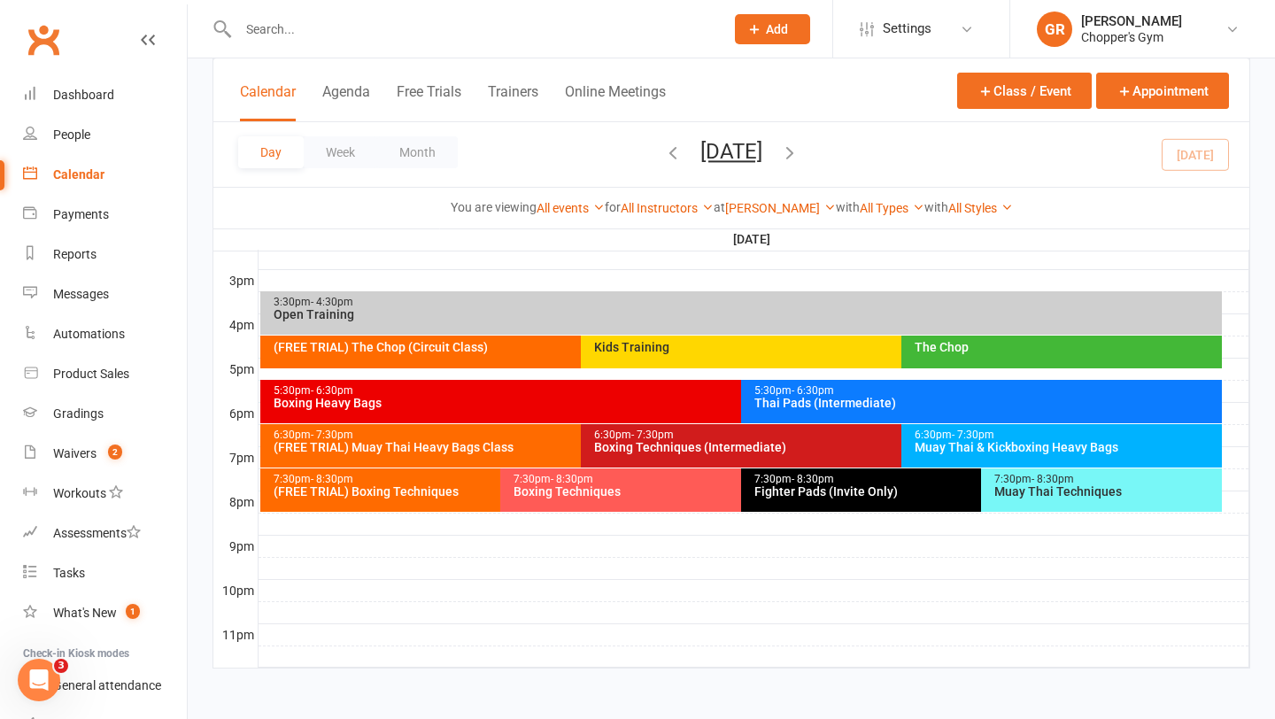
click at [390, 445] on div "(FREE TRIAL) Muay Thai Heavy Bags Class" at bounding box center [576, 447] width 607 height 12
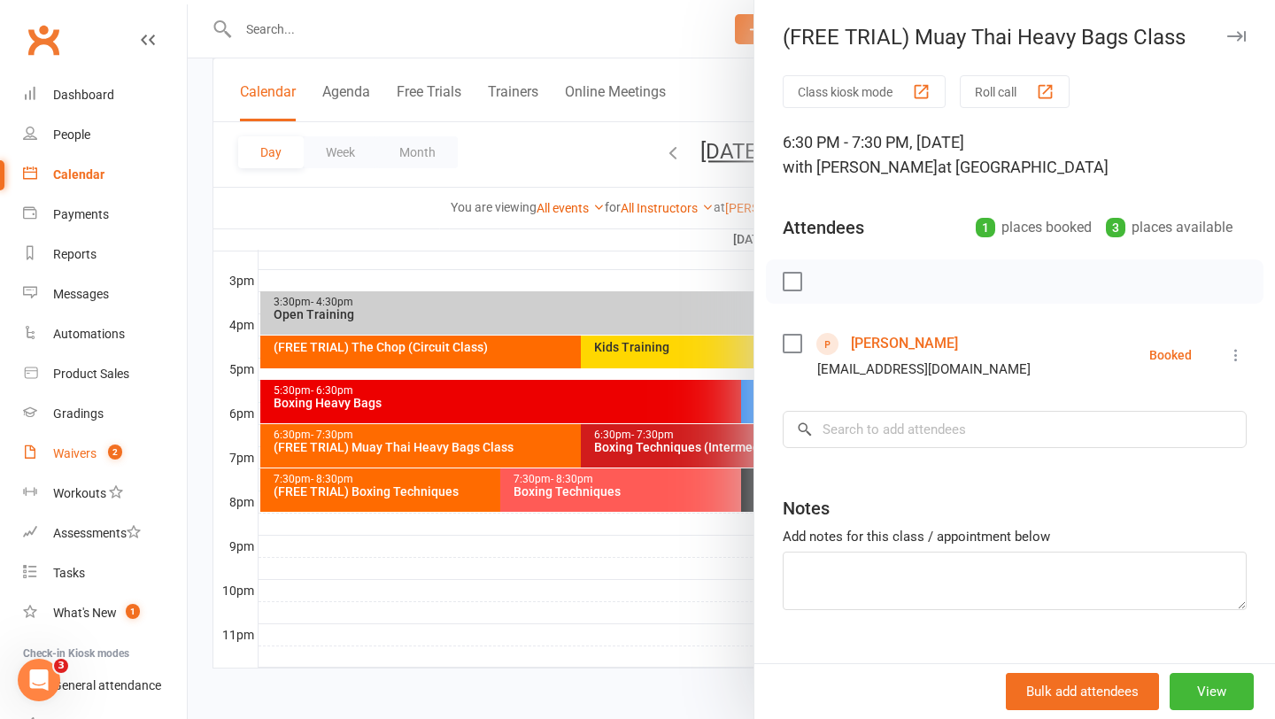
click at [83, 457] on div "Waivers" at bounding box center [74, 453] width 43 height 14
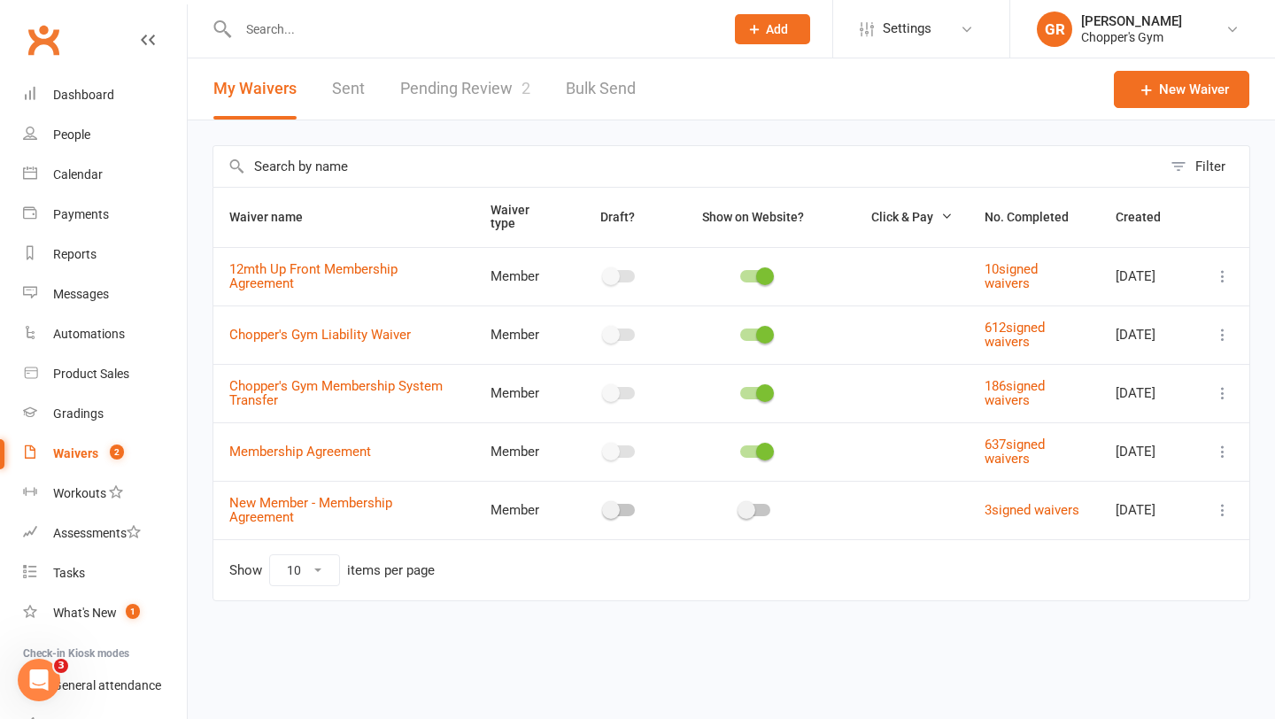
click at [461, 99] on link "Pending Review 2" at bounding box center [465, 88] width 130 height 61
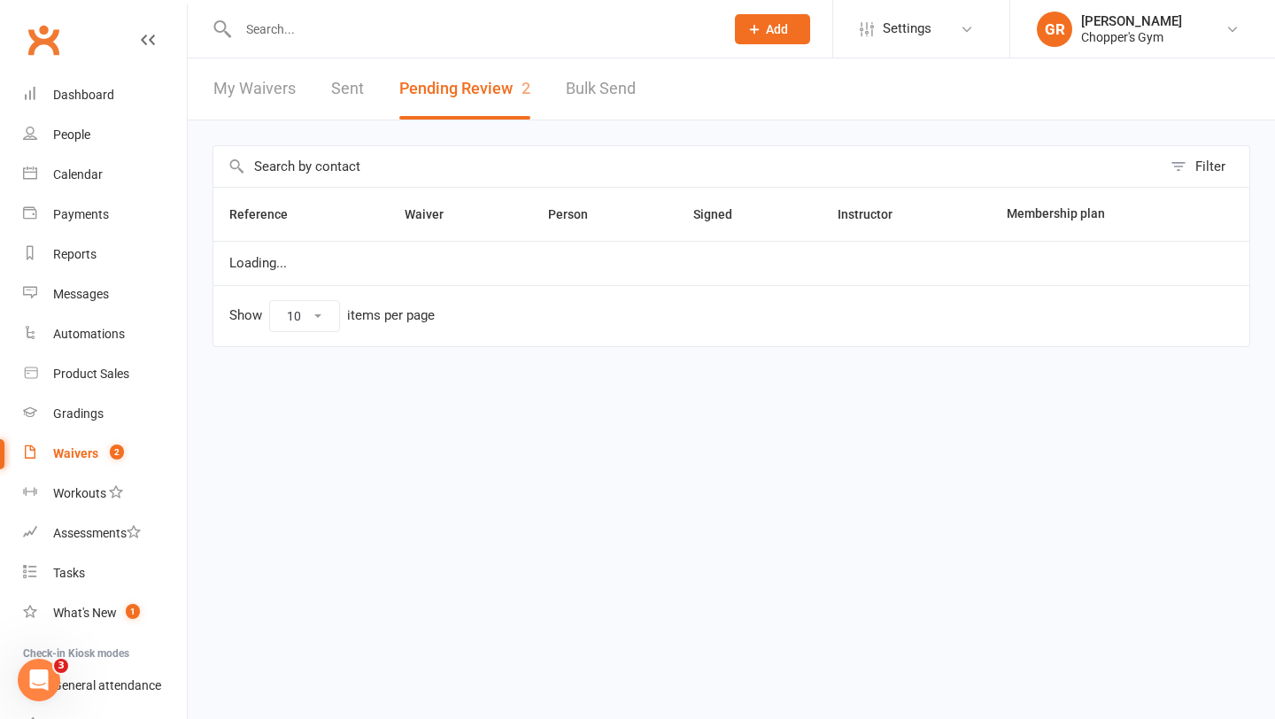
select select "50"
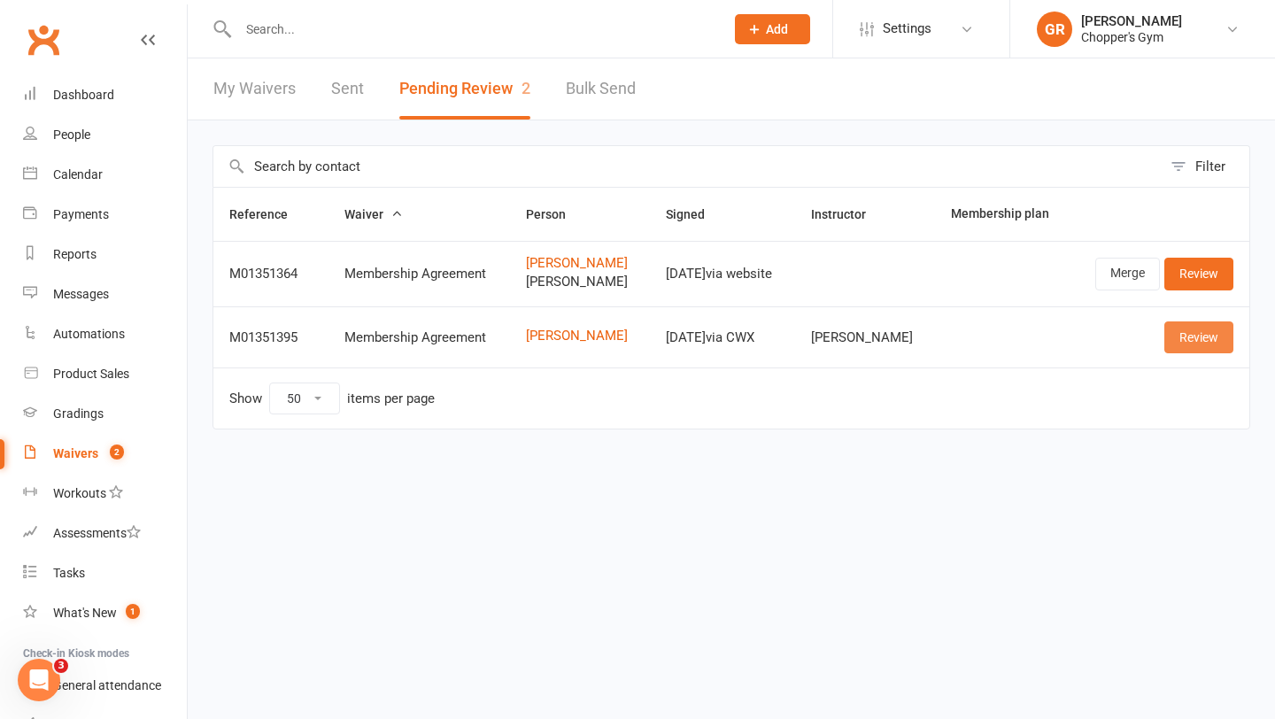
click at [1186, 347] on link "Review" at bounding box center [1198, 337] width 69 height 32
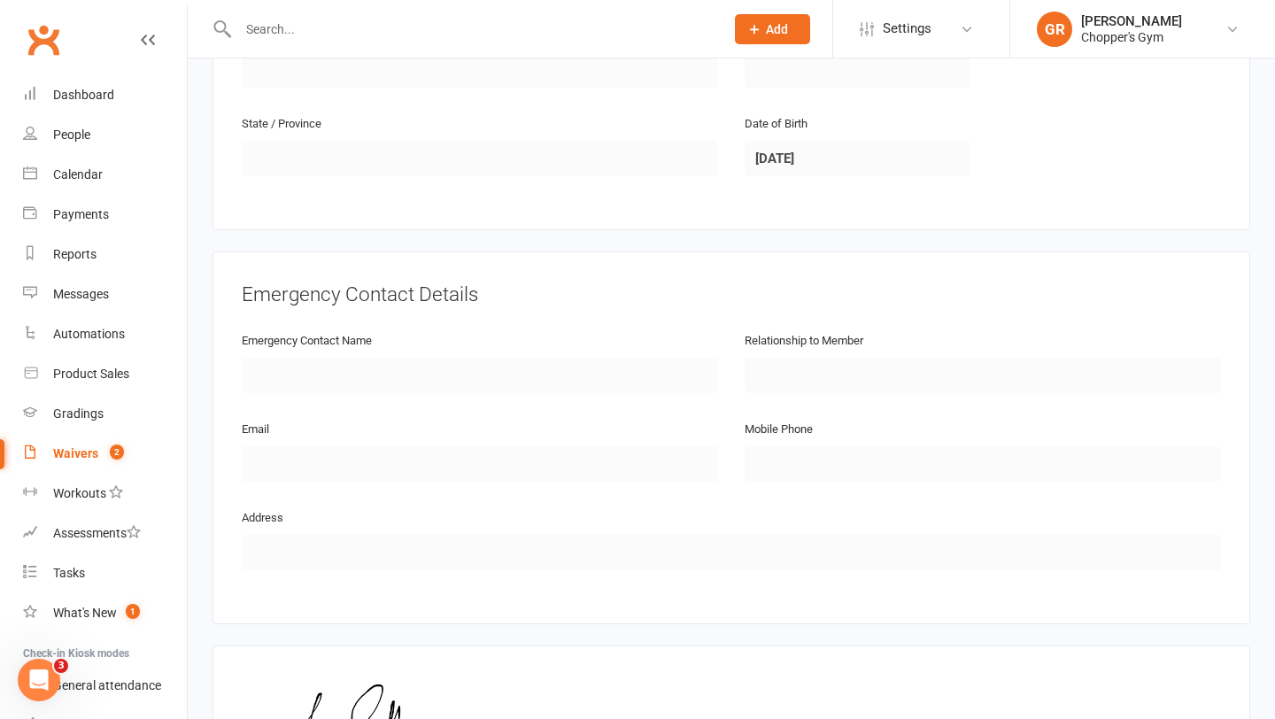
scroll to position [857, 0]
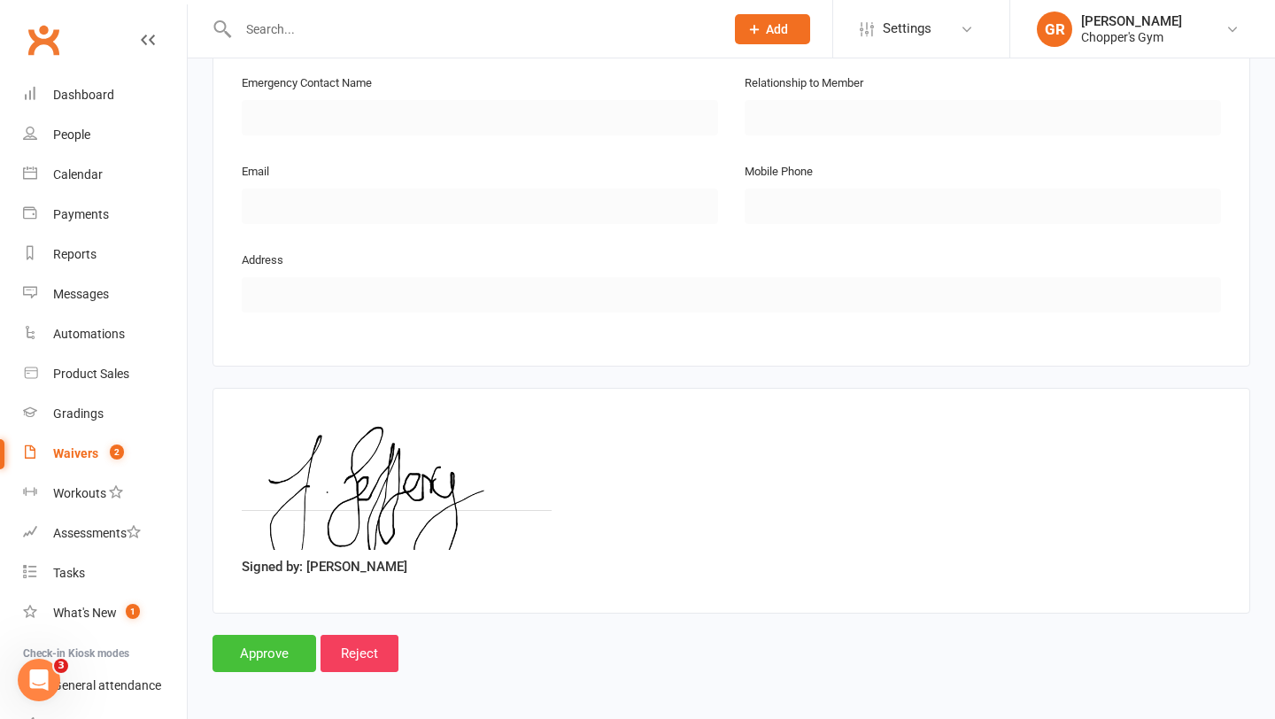
click at [282, 642] on input "Approve" at bounding box center [264, 653] width 104 height 37
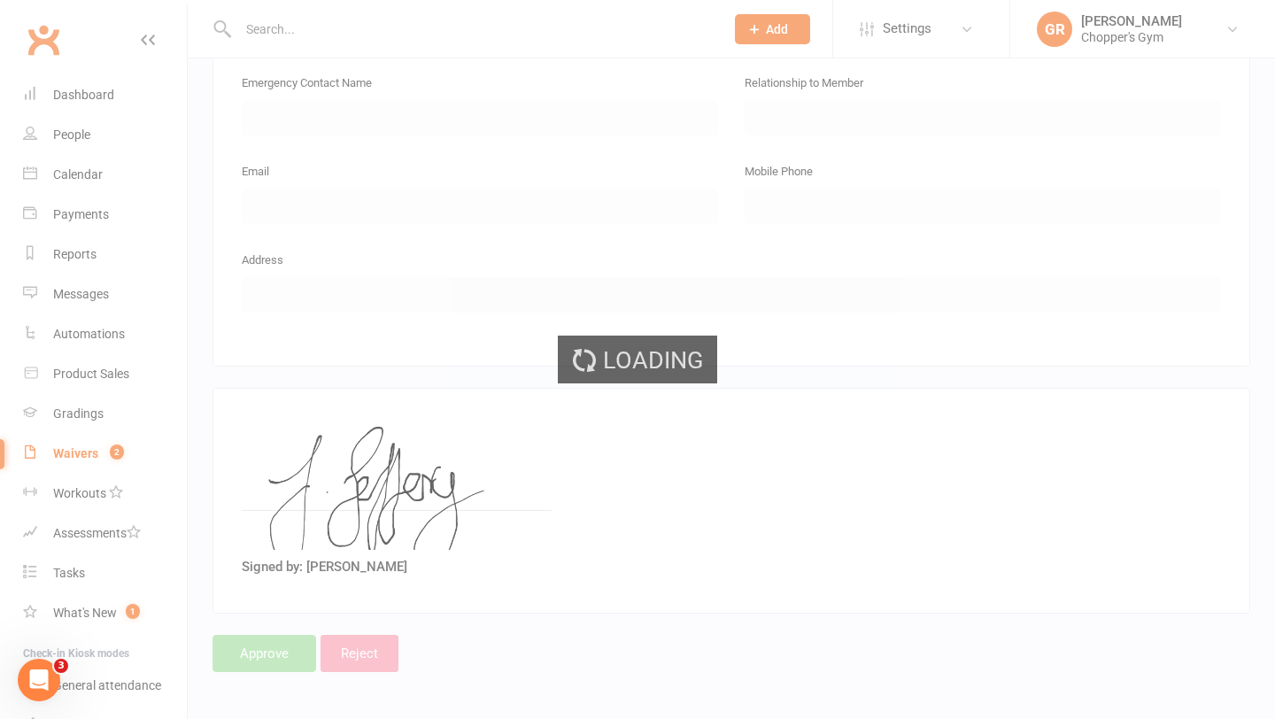
select select "50"
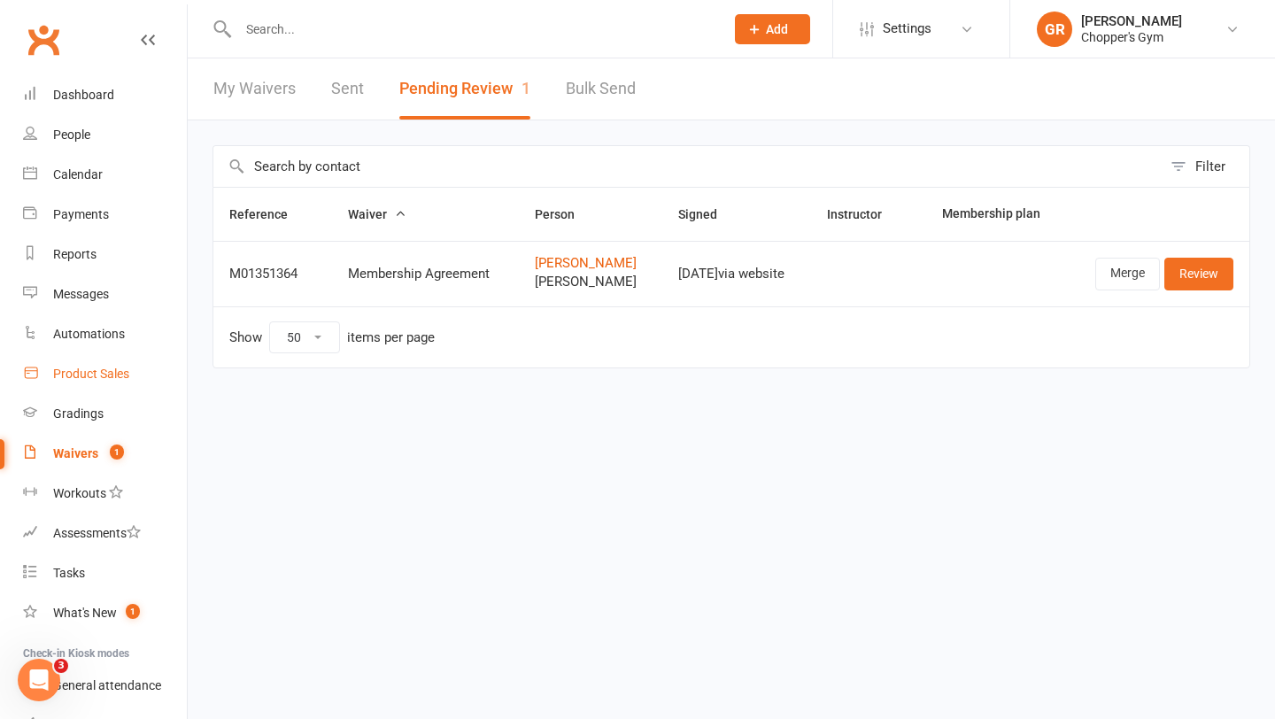
click at [124, 367] on div "Product Sales" at bounding box center [91, 374] width 76 height 14
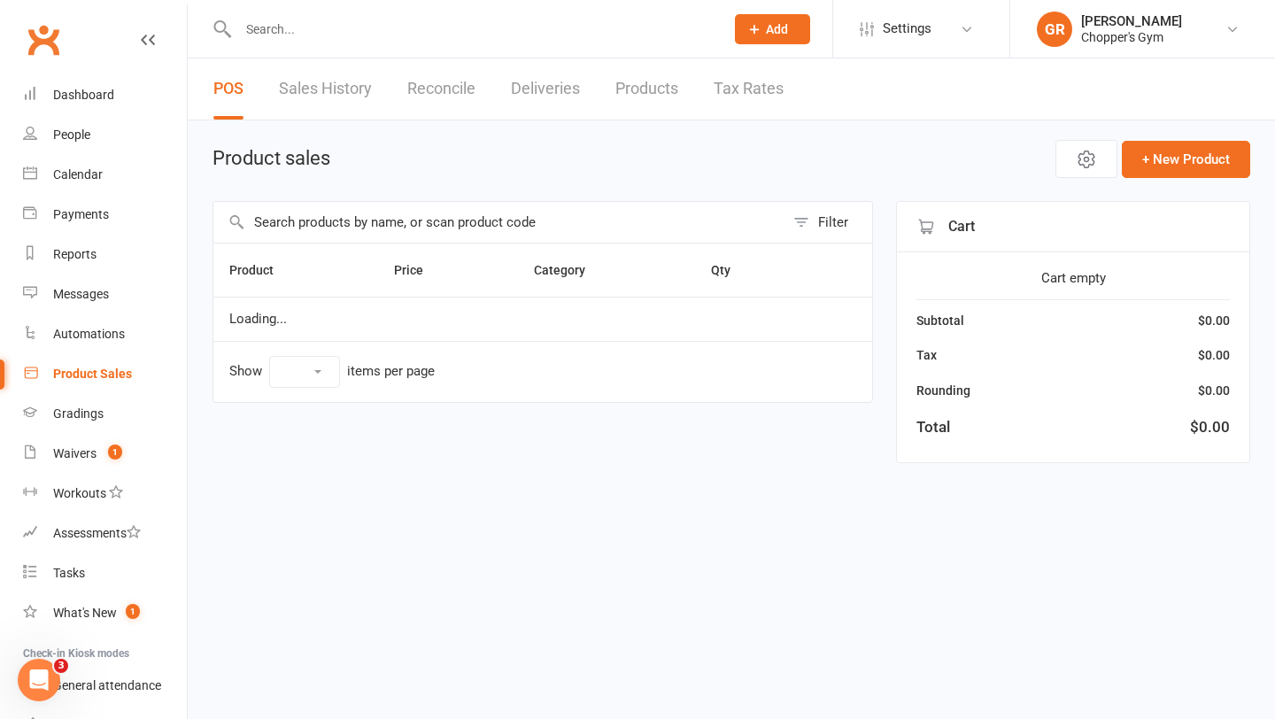
select select "100"
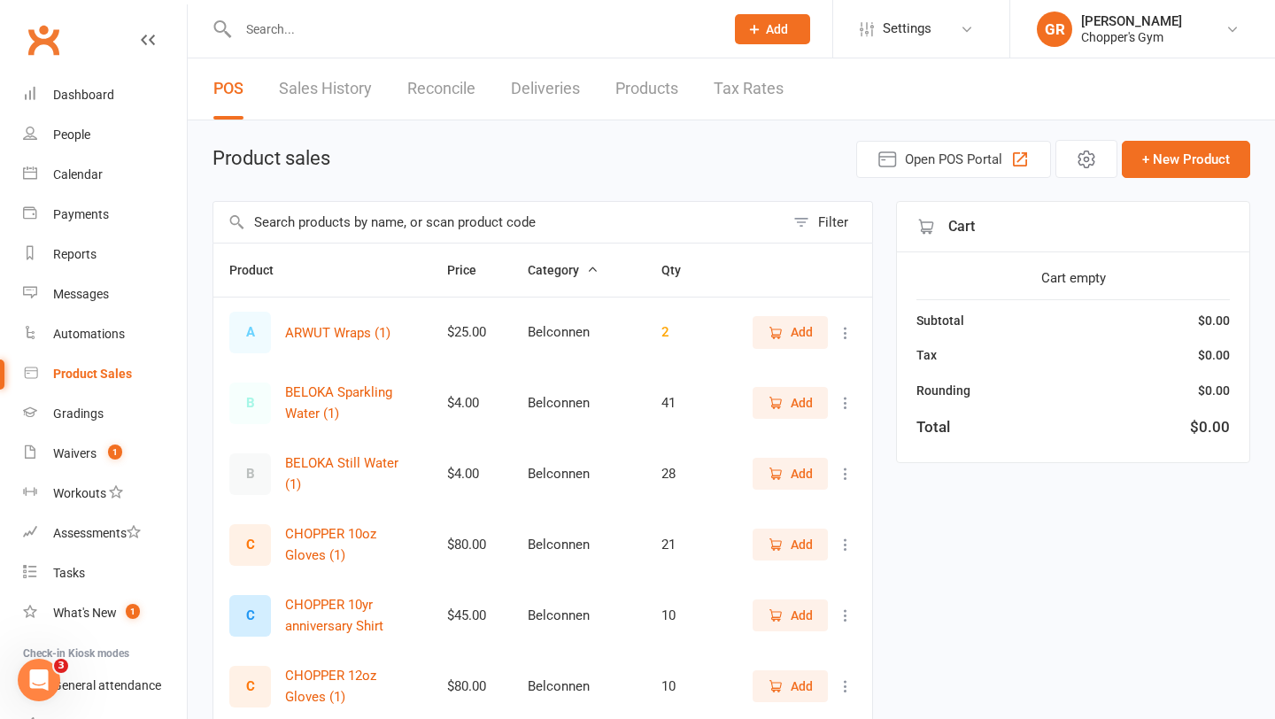
click at [389, 226] on input "text" at bounding box center [498, 222] width 571 height 41
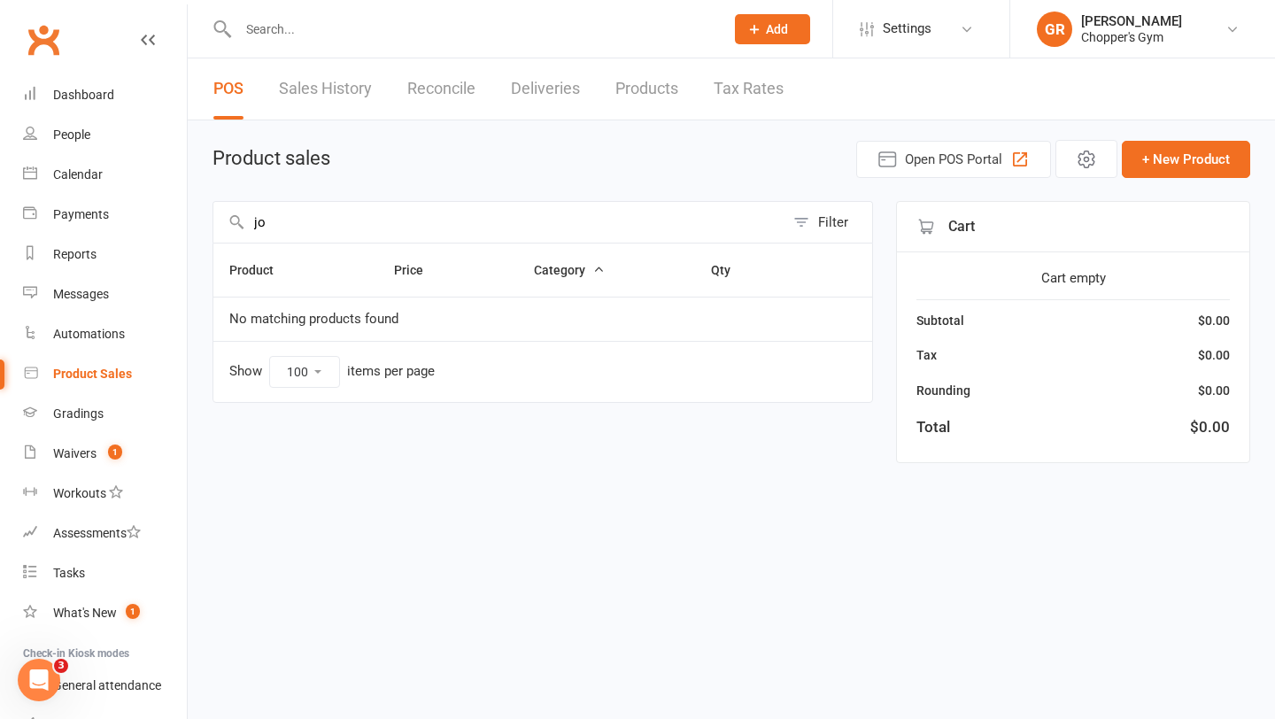
type input "j"
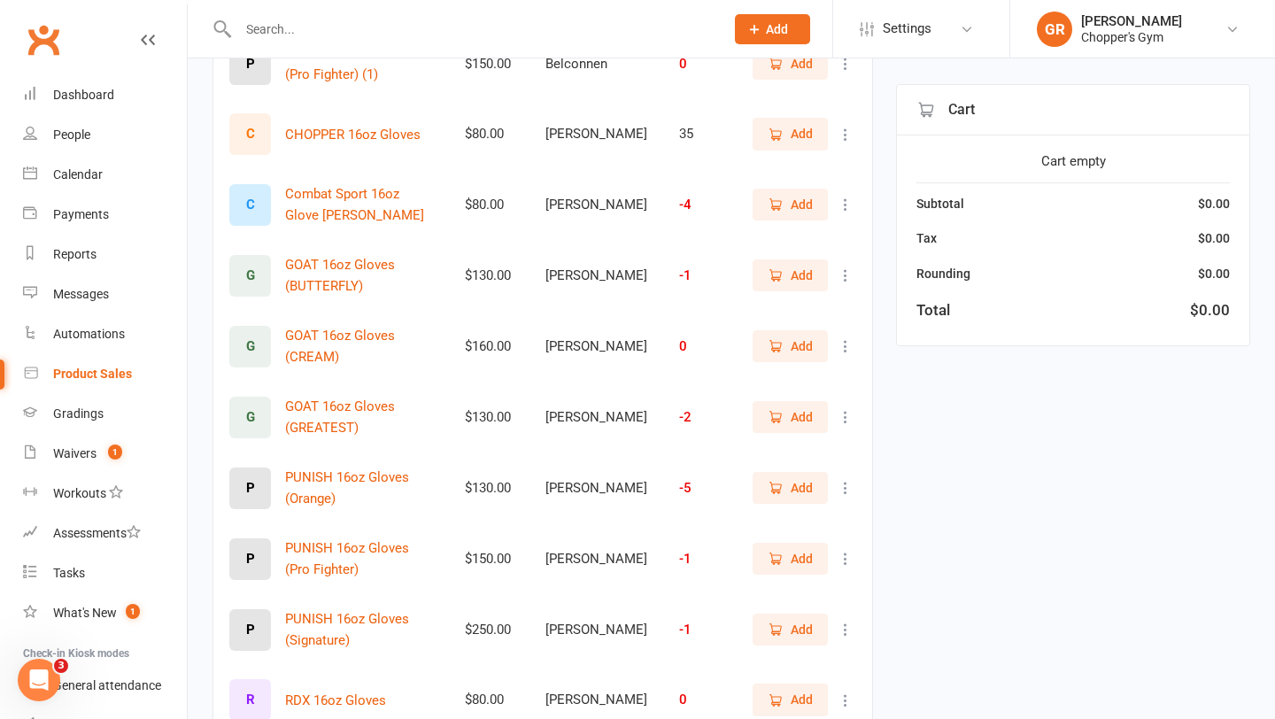
scroll to position [405, 0]
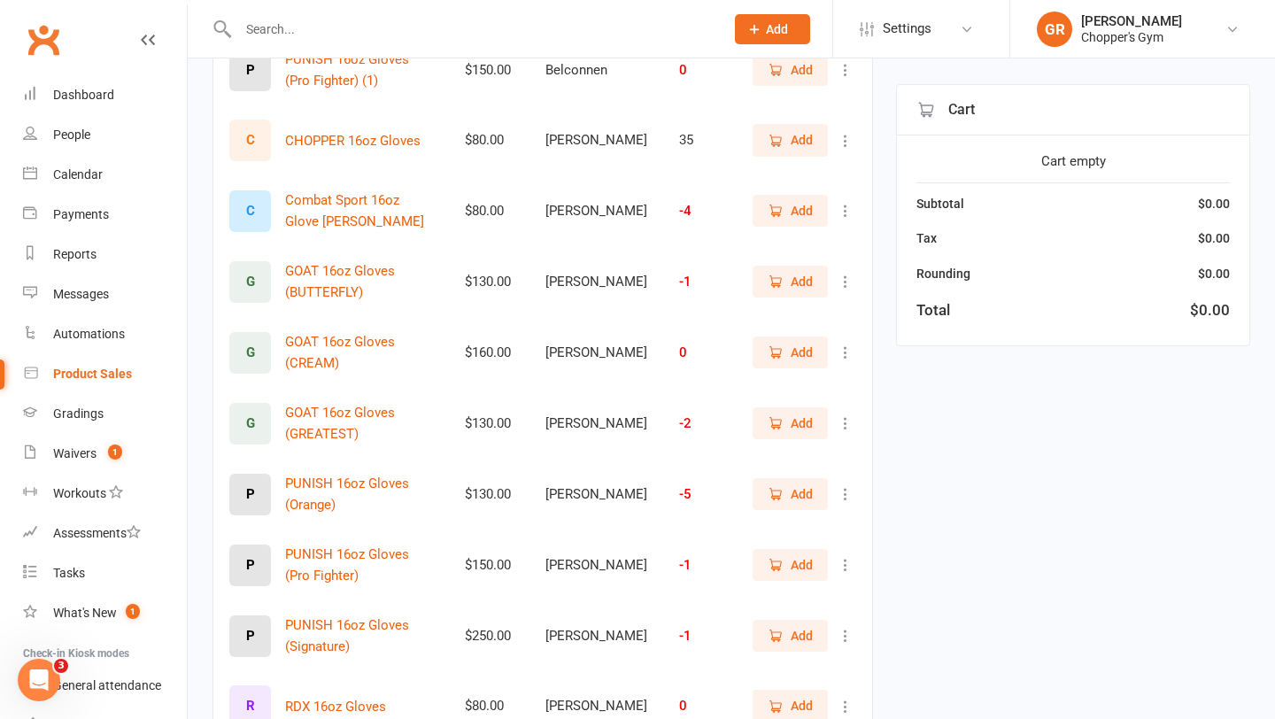
type input "16"
click at [810, 141] on span "Add" at bounding box center [802, 139] width 22 height 19
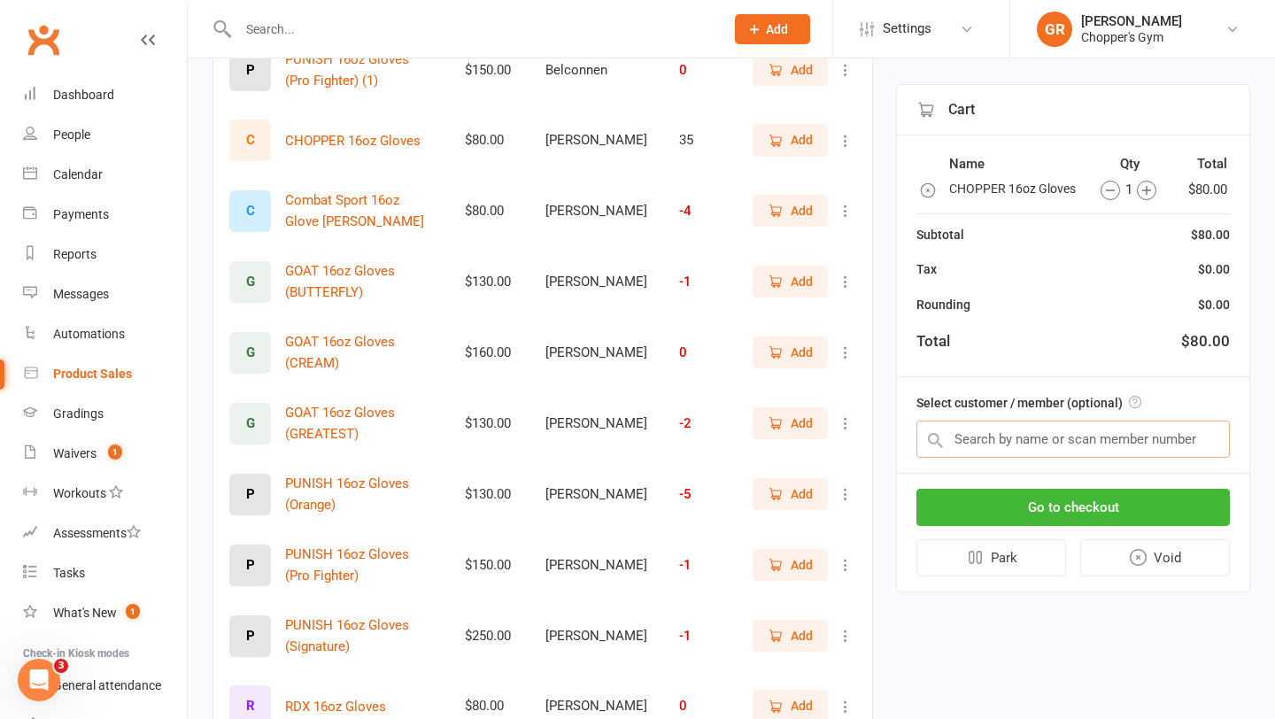
click at [1055, 450] on input "text" at bounding box center [1072, 439] width 313 height 37
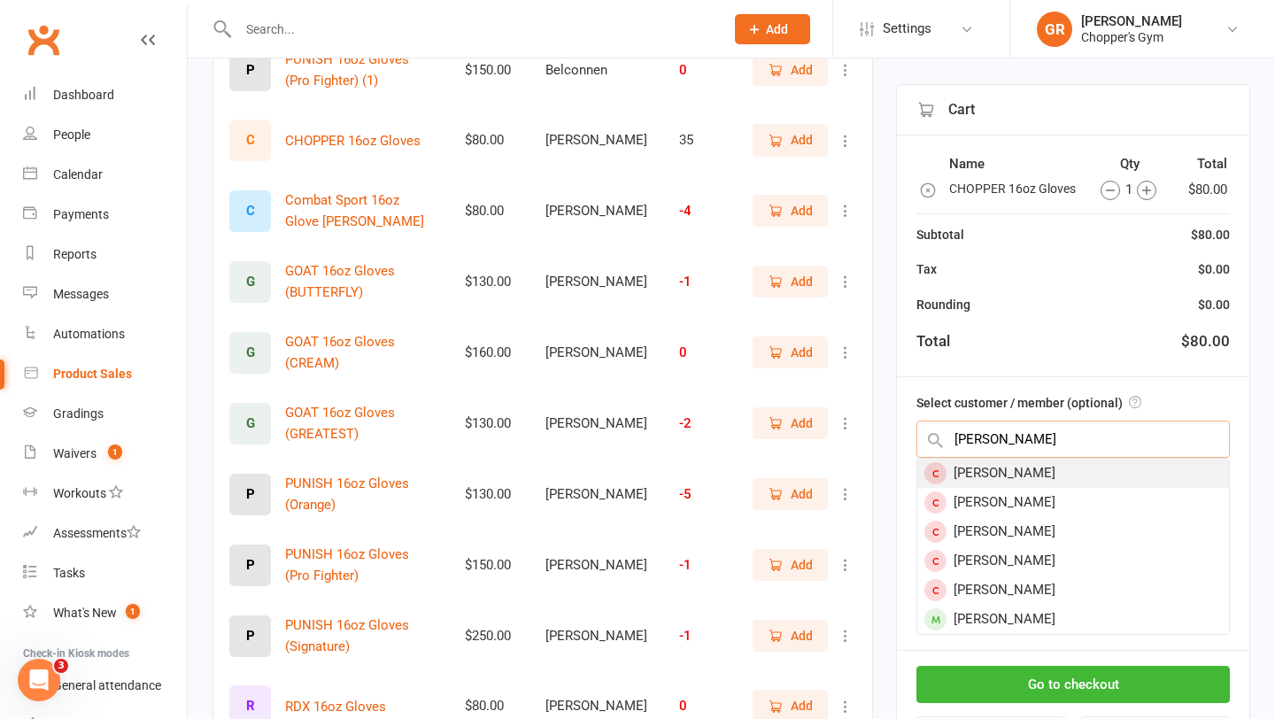
type input "joel jeff"
click at [1050, 473] on div "[PERSON_NAME]" at bounding box center [1073, 473] width 312 height 29
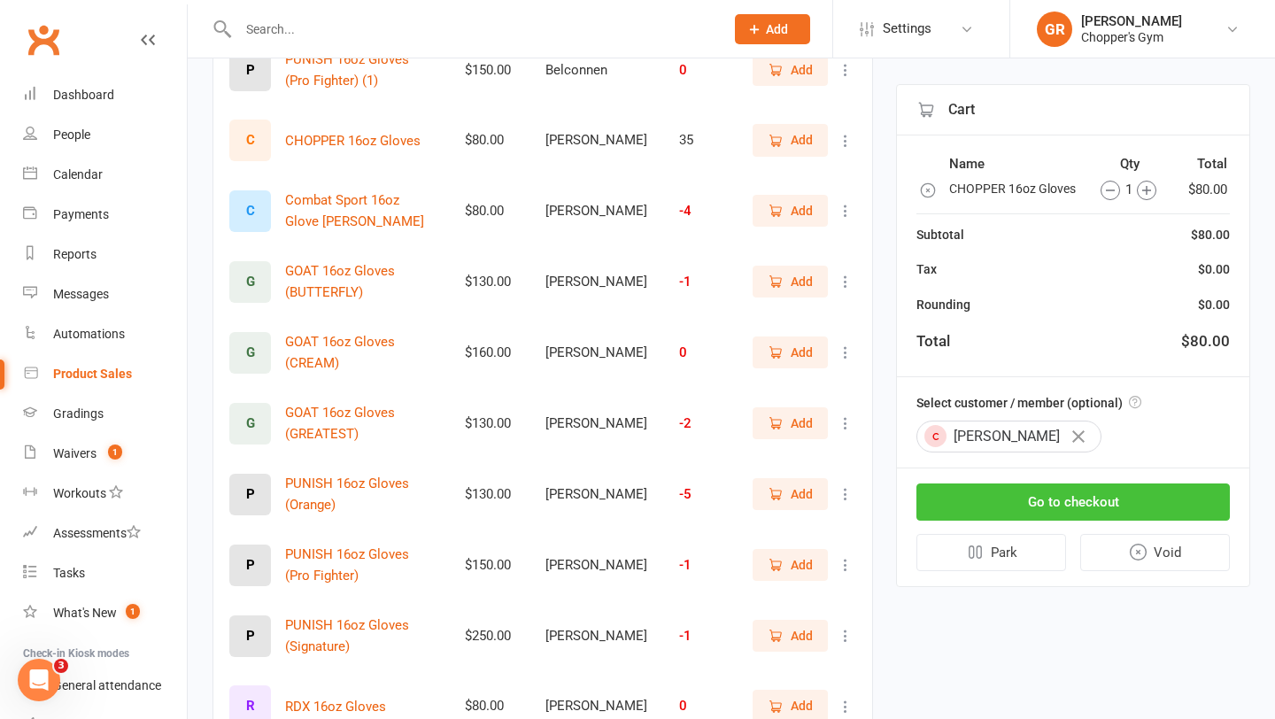
click at [1073, 504] on button "Go to checkout" at bounding box center [1072, 501] width 313 height 37
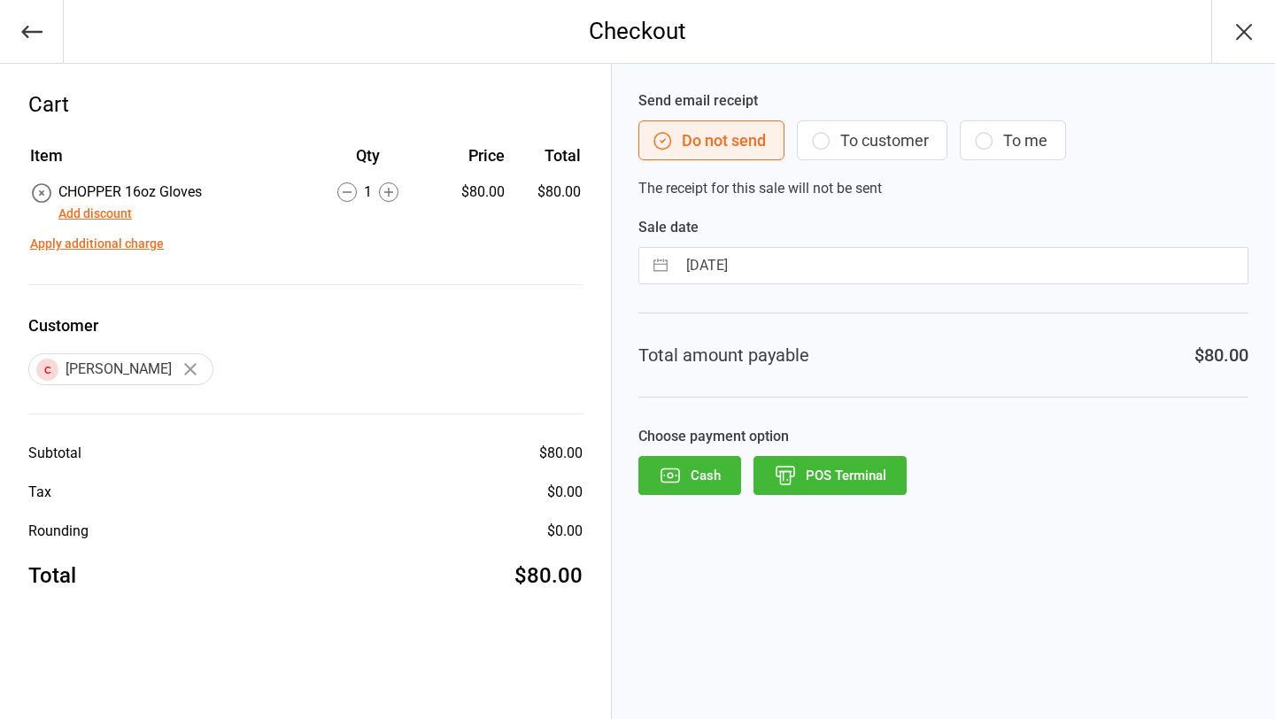
click at [864, 474] on button "POS Terminal" at bounding box center [829, 475] width 153 height 39
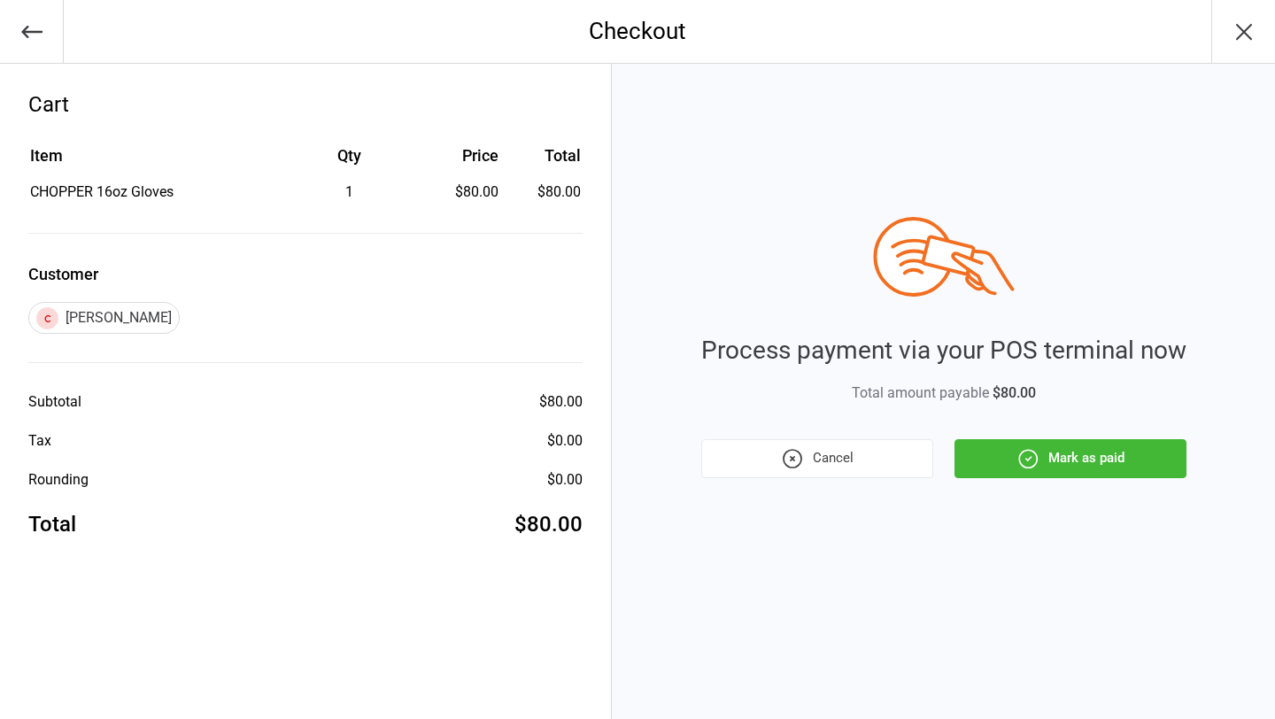
click at [1061, 444] on button "Mark as paid" at bounding box center [1070, 458] width 232 height 39
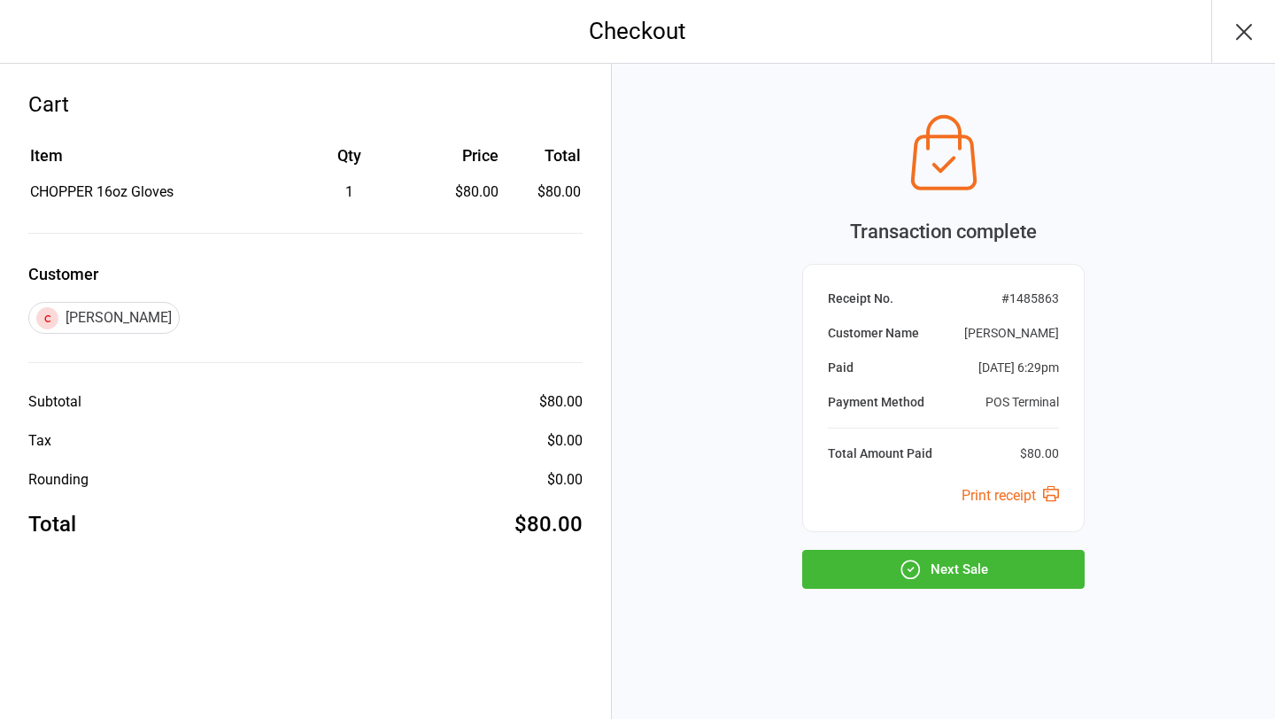
click at [982, 575] on button "Next Sale" at bounding box center [943, 569] width 282 height 39
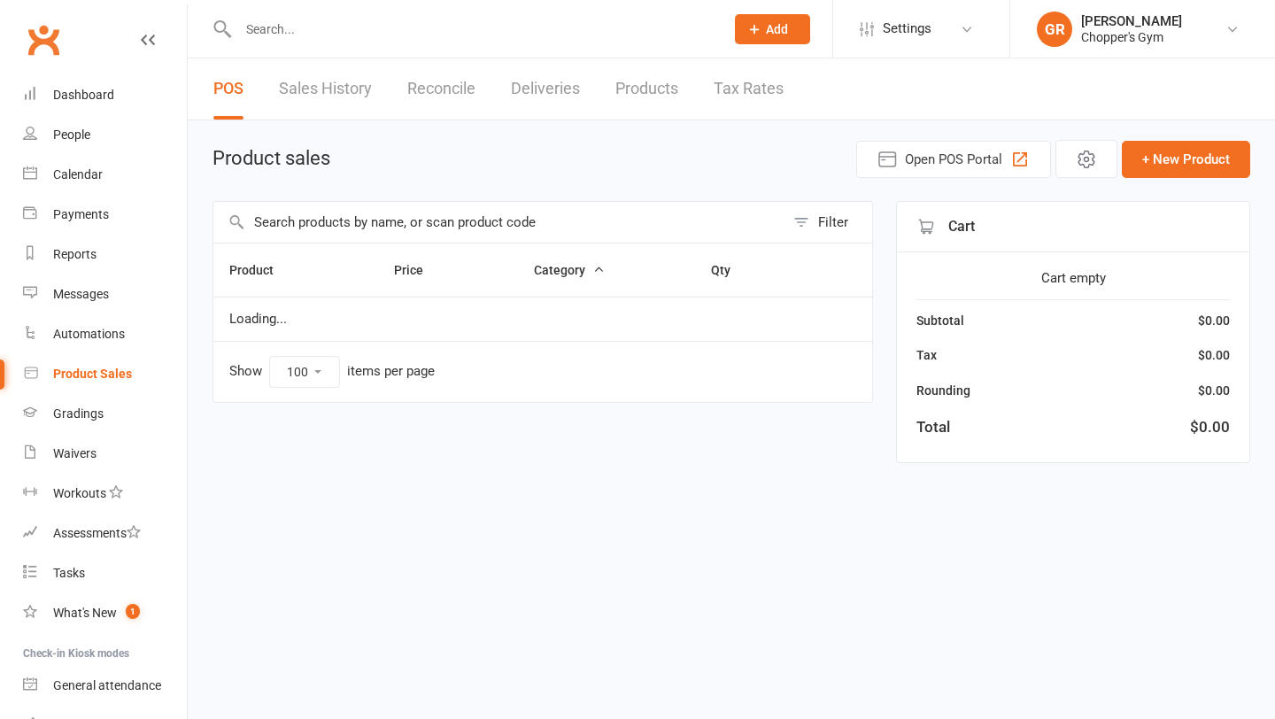
select select "100"
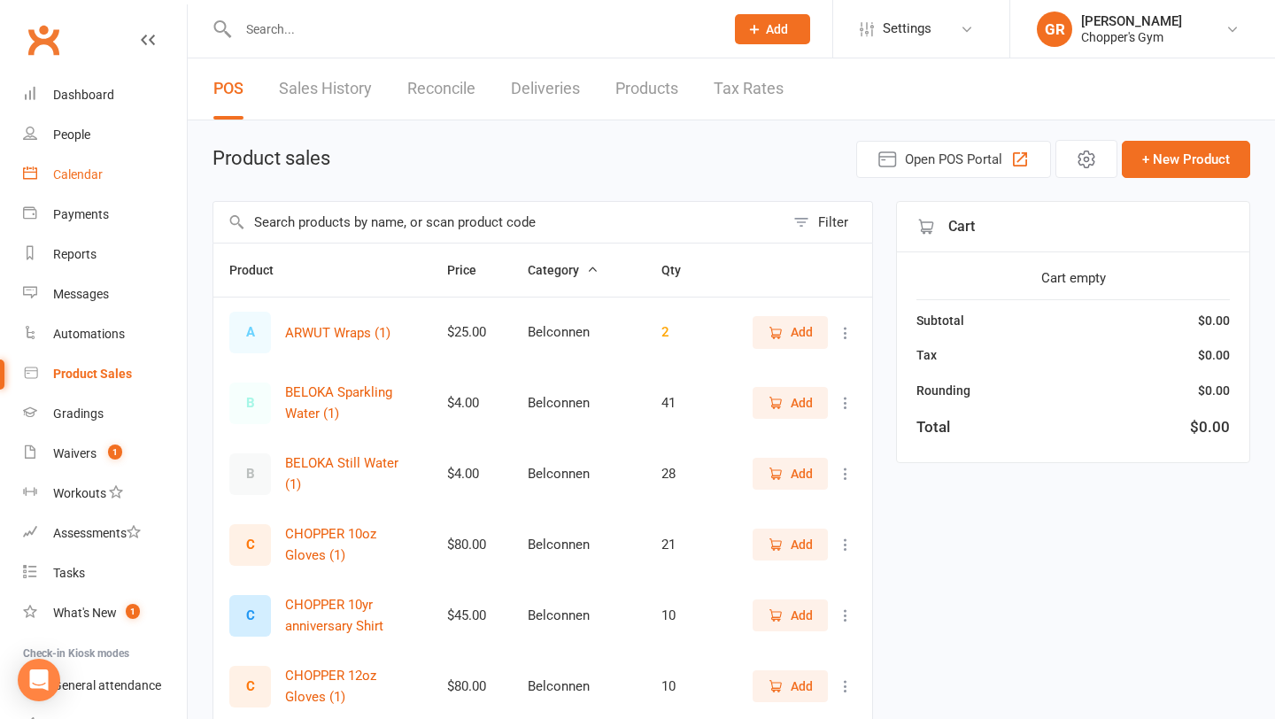
click at [84, 177] on div "Calendar" at bounding box center [78, 174] width 50 height 14
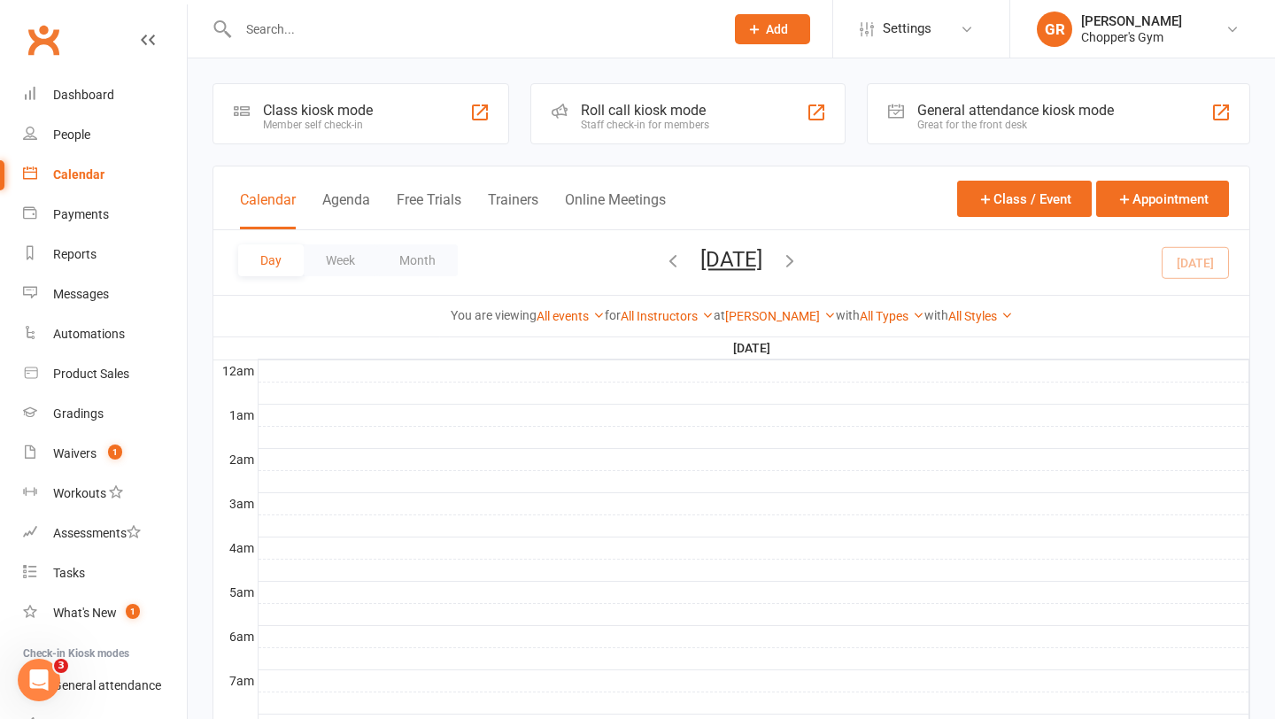
scroll to position [34, 0]
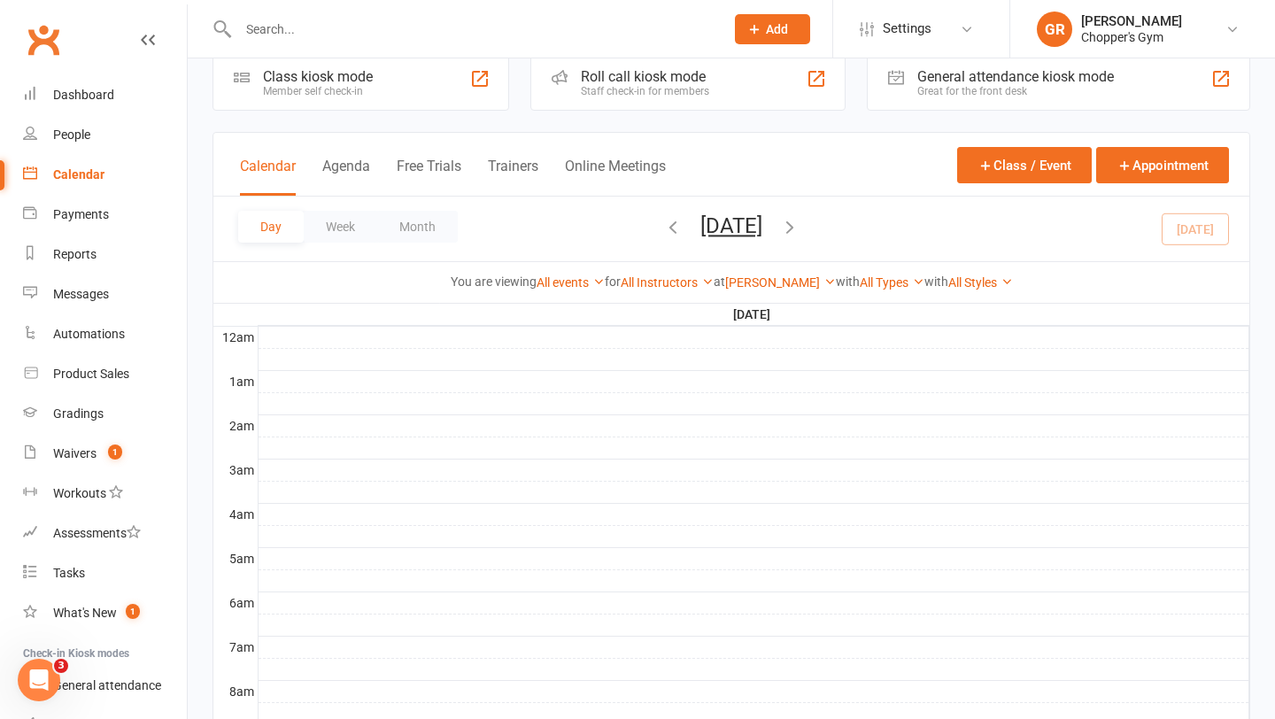
click at [73, 174] on div "Calendar" at bounding box center [78, 174] width 51 height 14
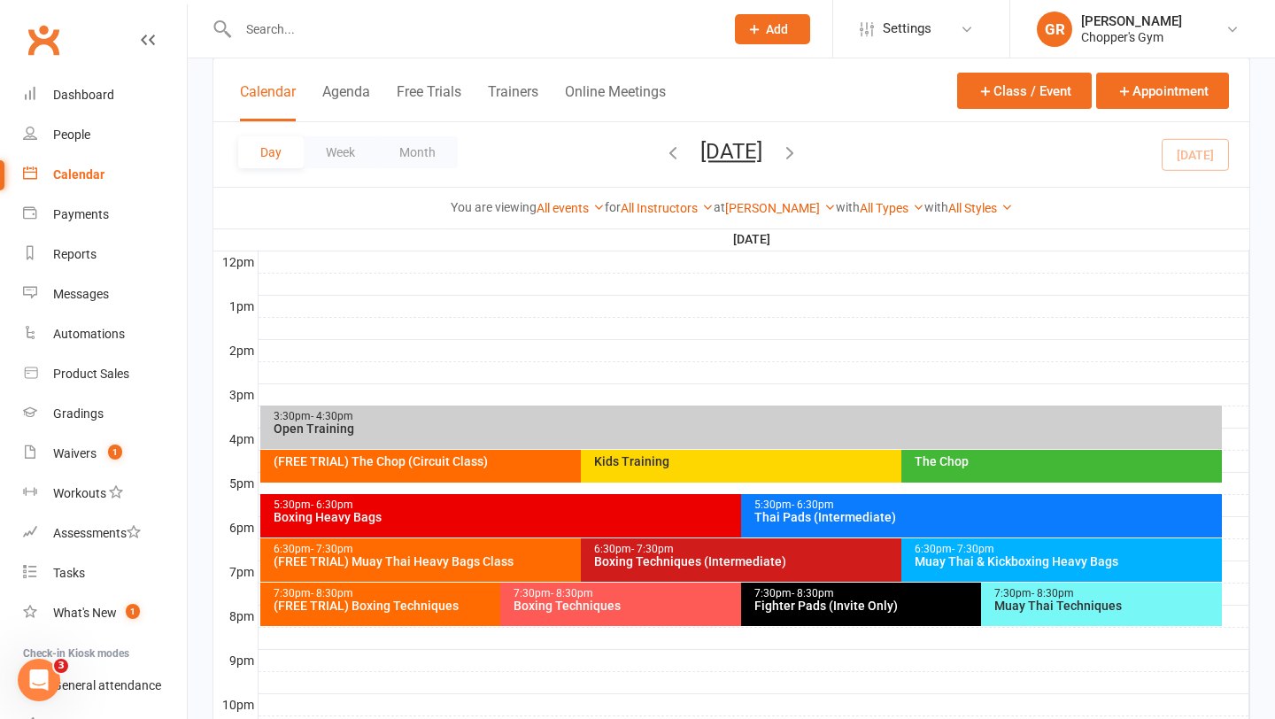
scroll to position [754, 0]
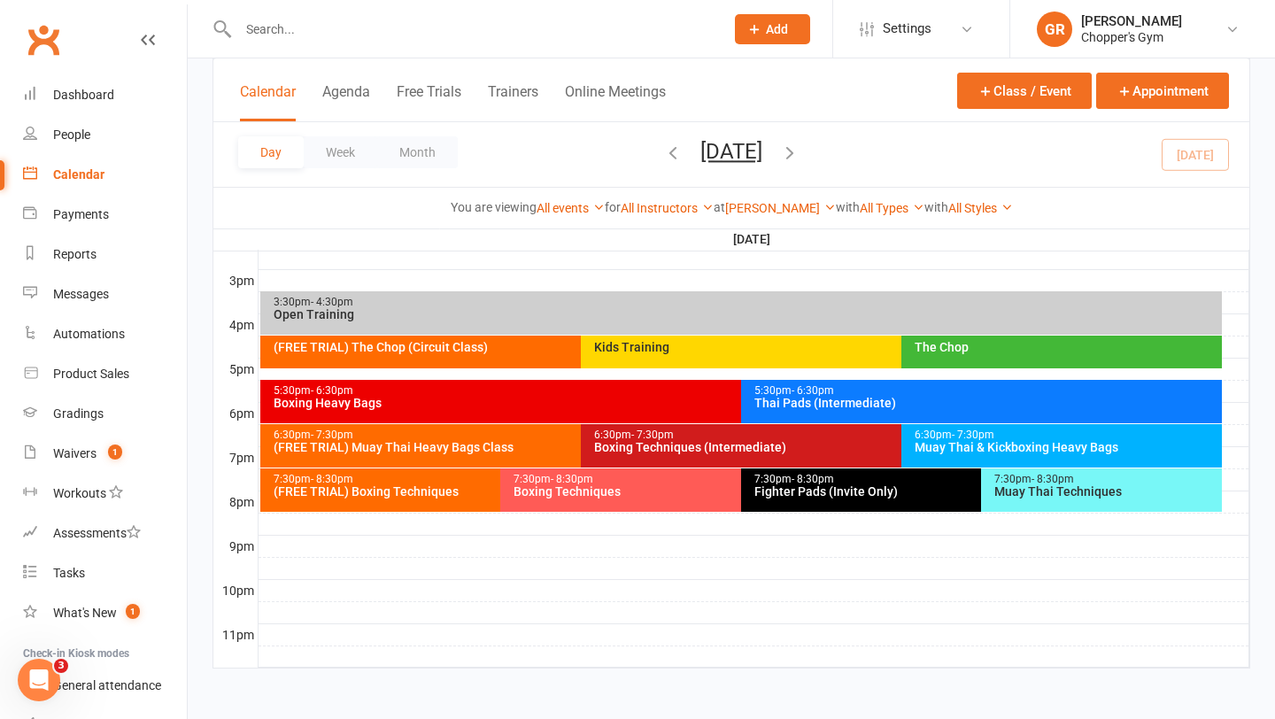
click at [647, 437] on span "- 7:30pm" at bounding box center [652, 435] width 42 height 12
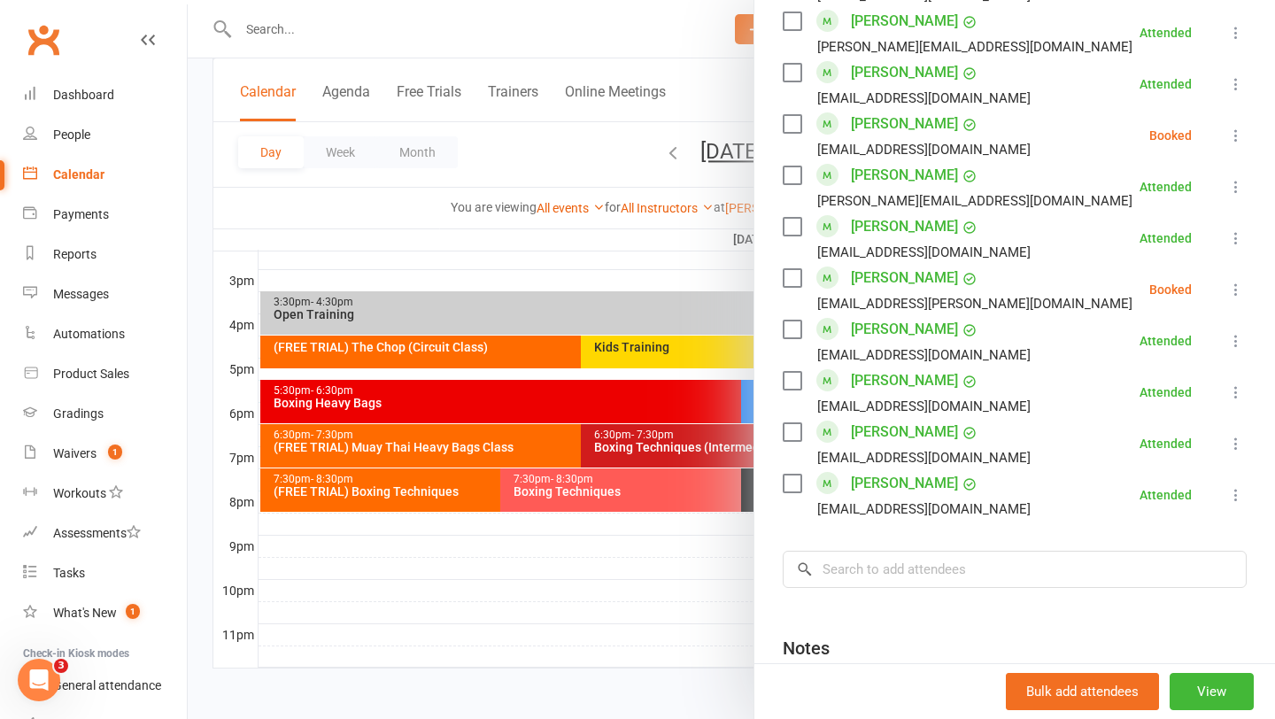
scroll to position [1279, 0]
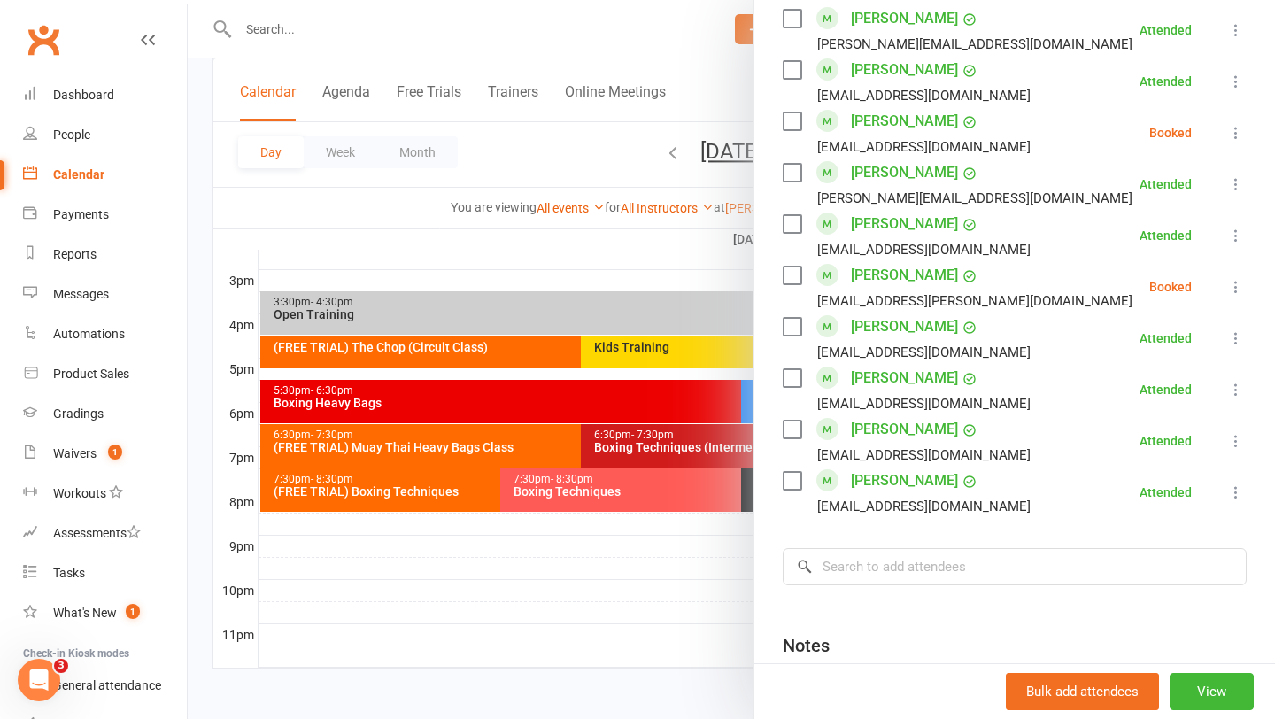
click at [645, 599] on div at bounding box center [731, 359] width 1087 height 719
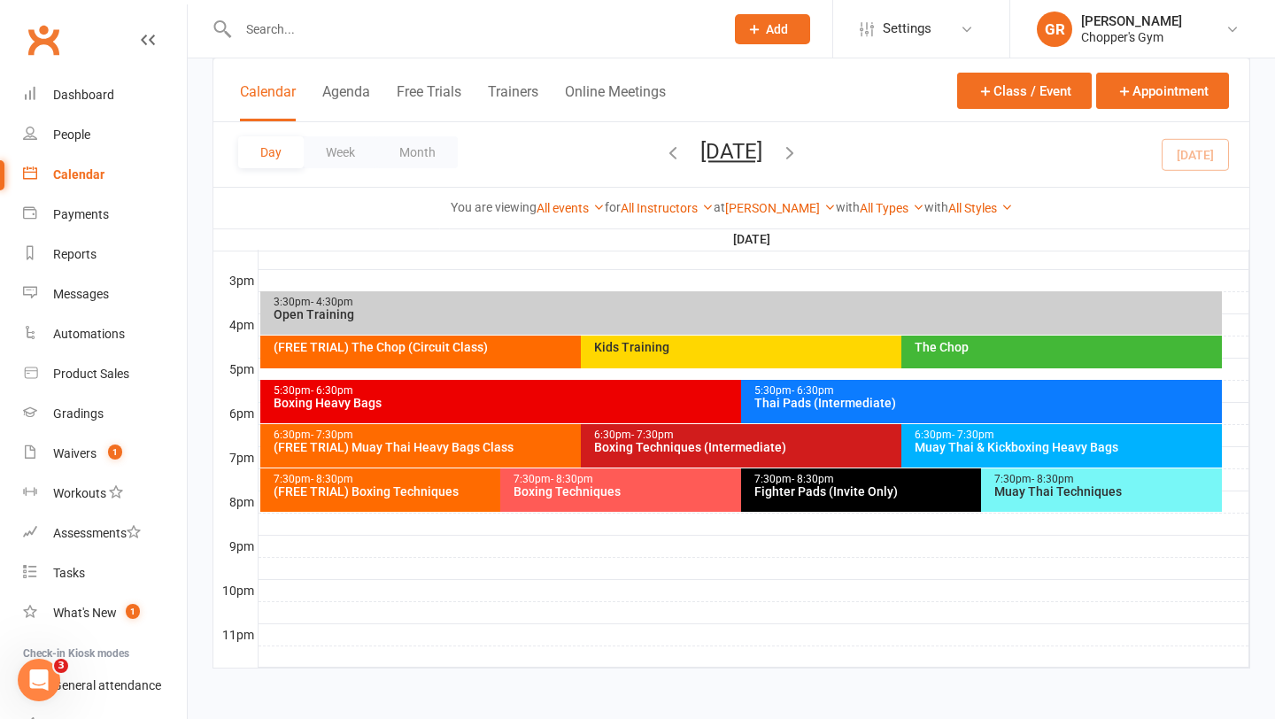
click at [1070, 460] on div "6:30pm - 7:30pm Muay Thai & Kickboxing Heavy Bags" at bounding box center [1061, 445] width 321 height 43
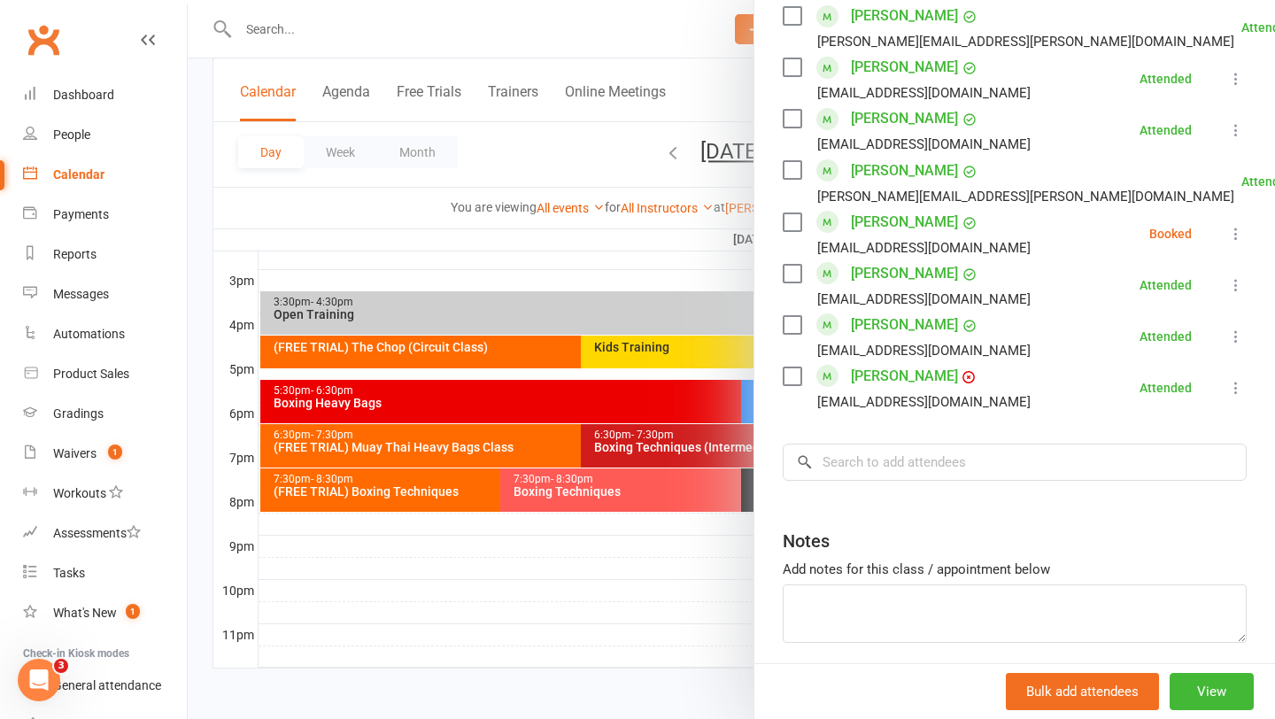
scroll to position [943, 0]
click at [939, 375] on link "[PERSON_NAME]" at bounding box center [904, 377] width 107 height 28
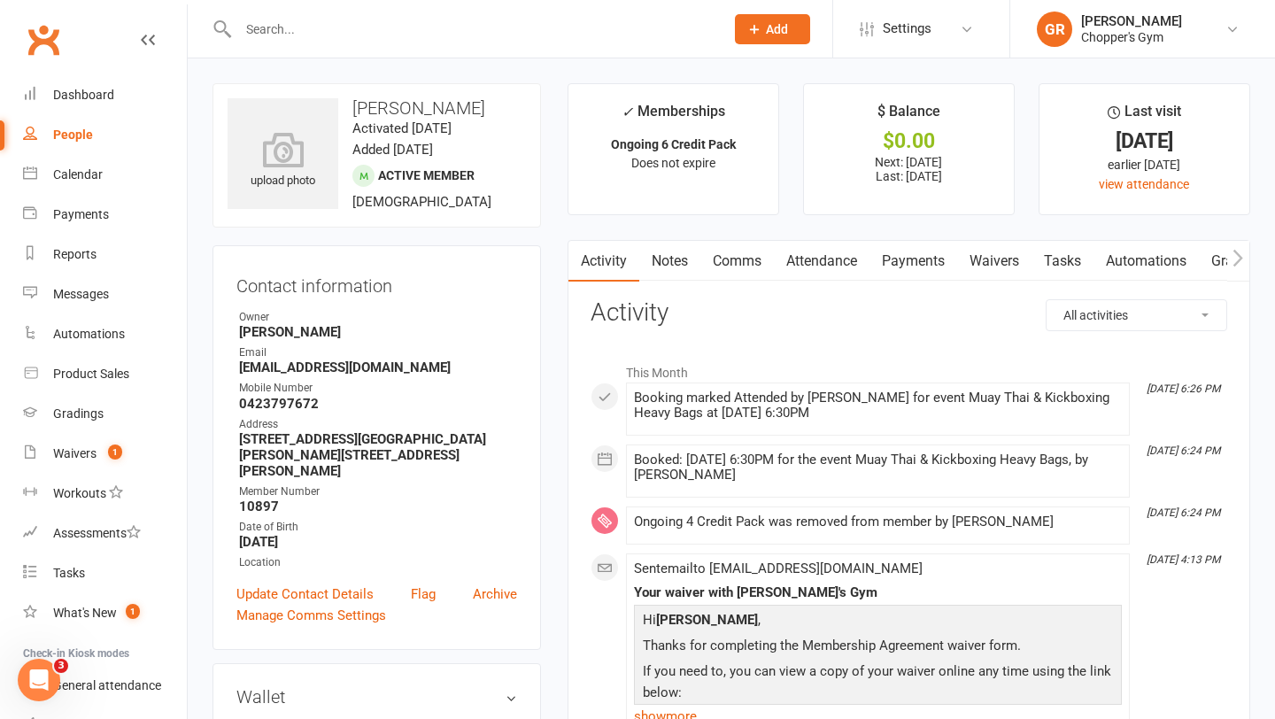
click at [932, 271] on link "Payments" at bounding box center [913, 261] width 88 height 41
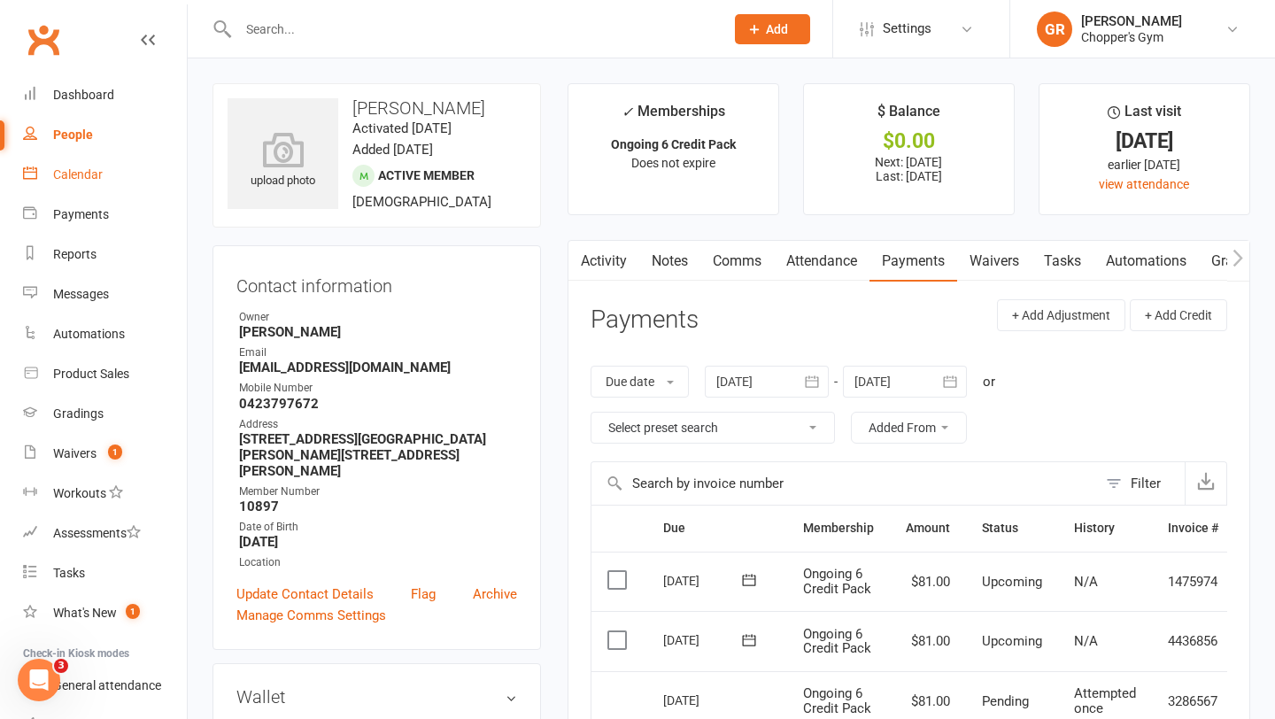
click at [96, 167] on div "Calendar" at bounding box center [78, 174] width 50 height 14
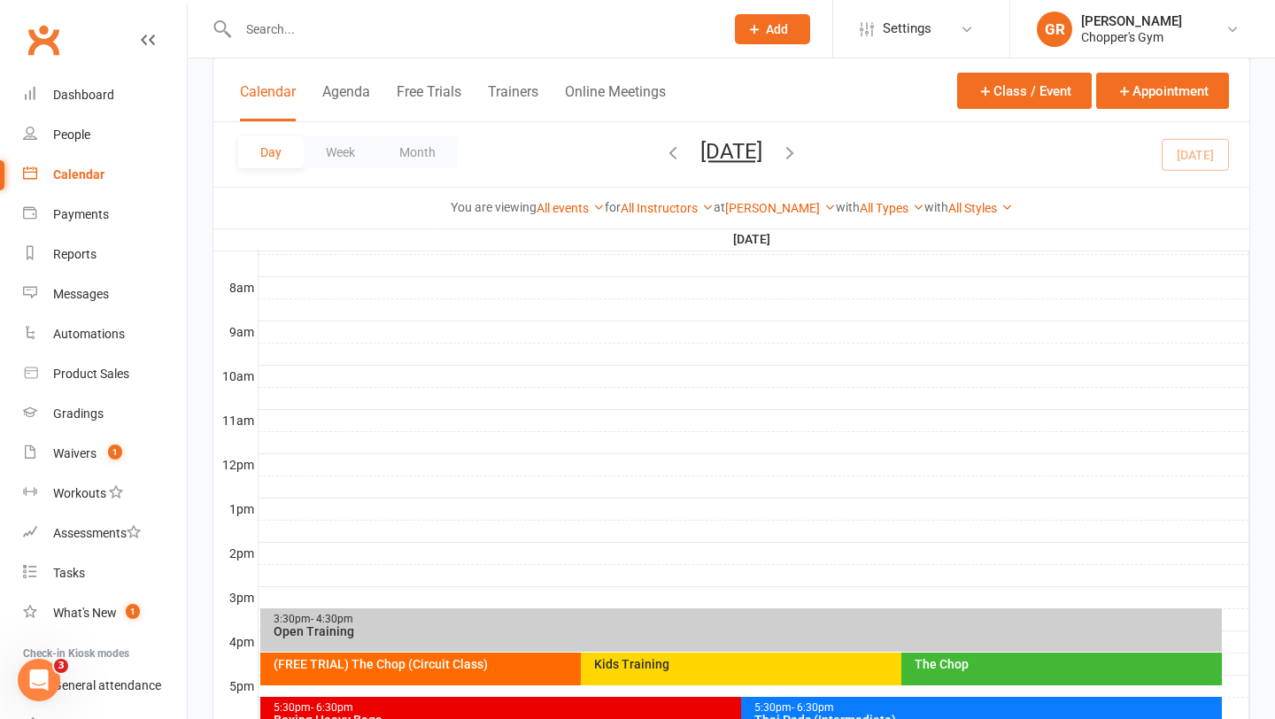
scroll to position [754, 0]
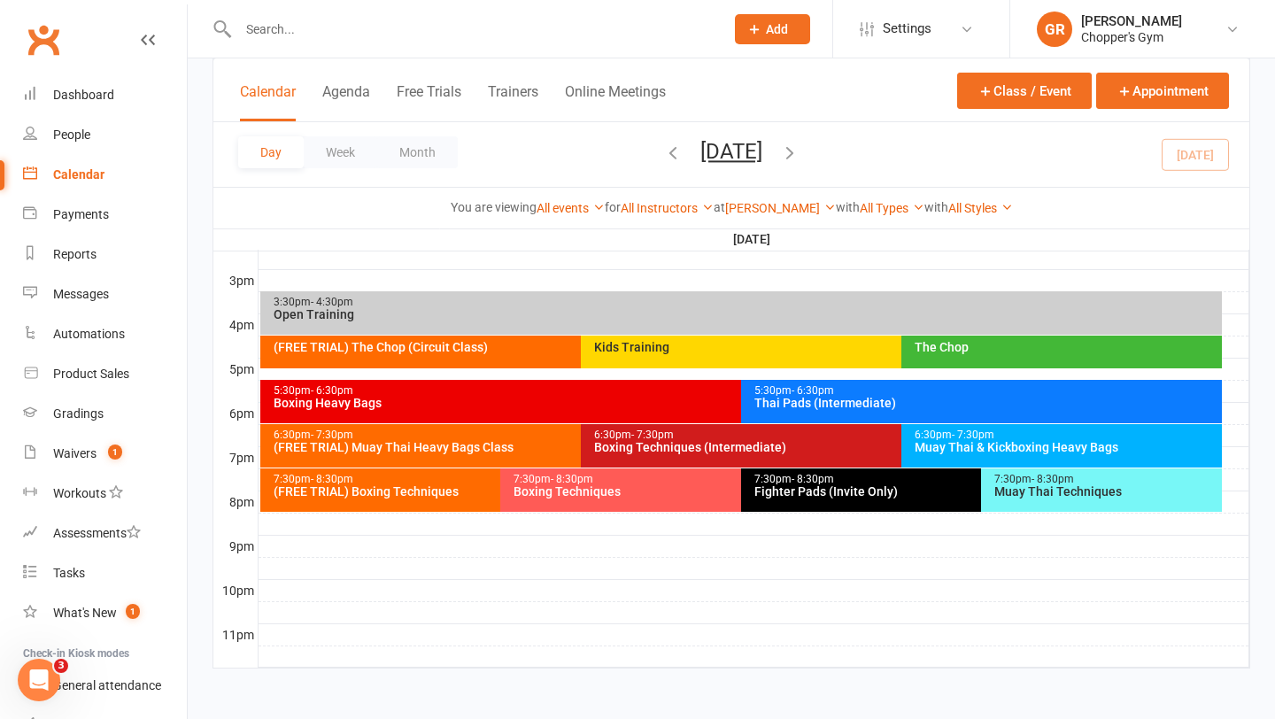
click at [697, 447] on div "Boxing Techniques (Intermediate)" at bounding box center [896, 447] width 607 height 12
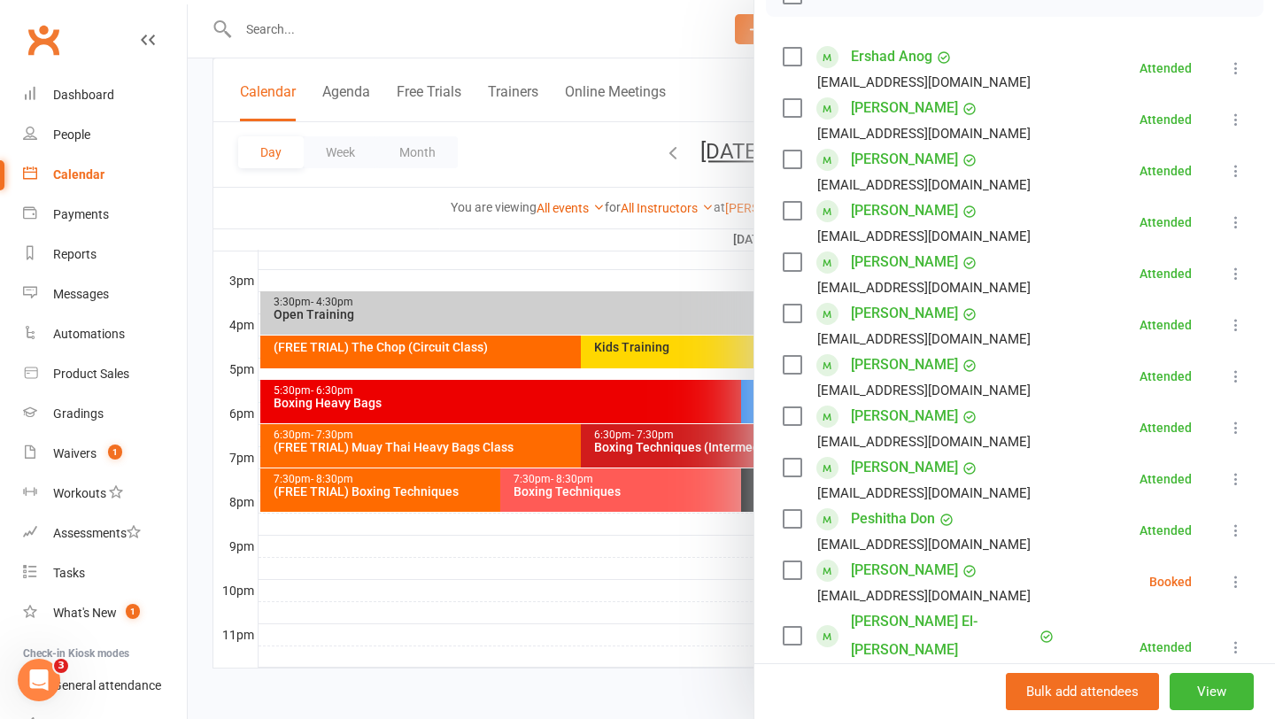
scroll to position [282, 0]
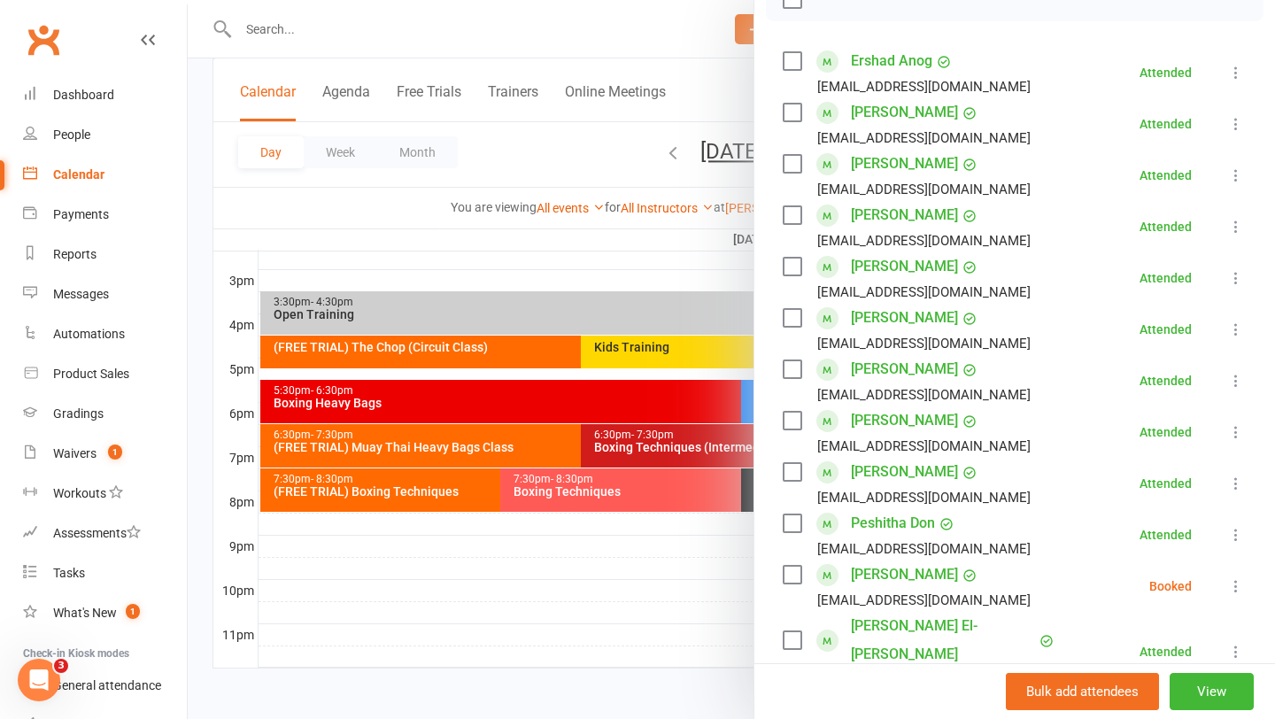
click at [572, 552] on div at bounding box center [731, 359] width 1087 height 719
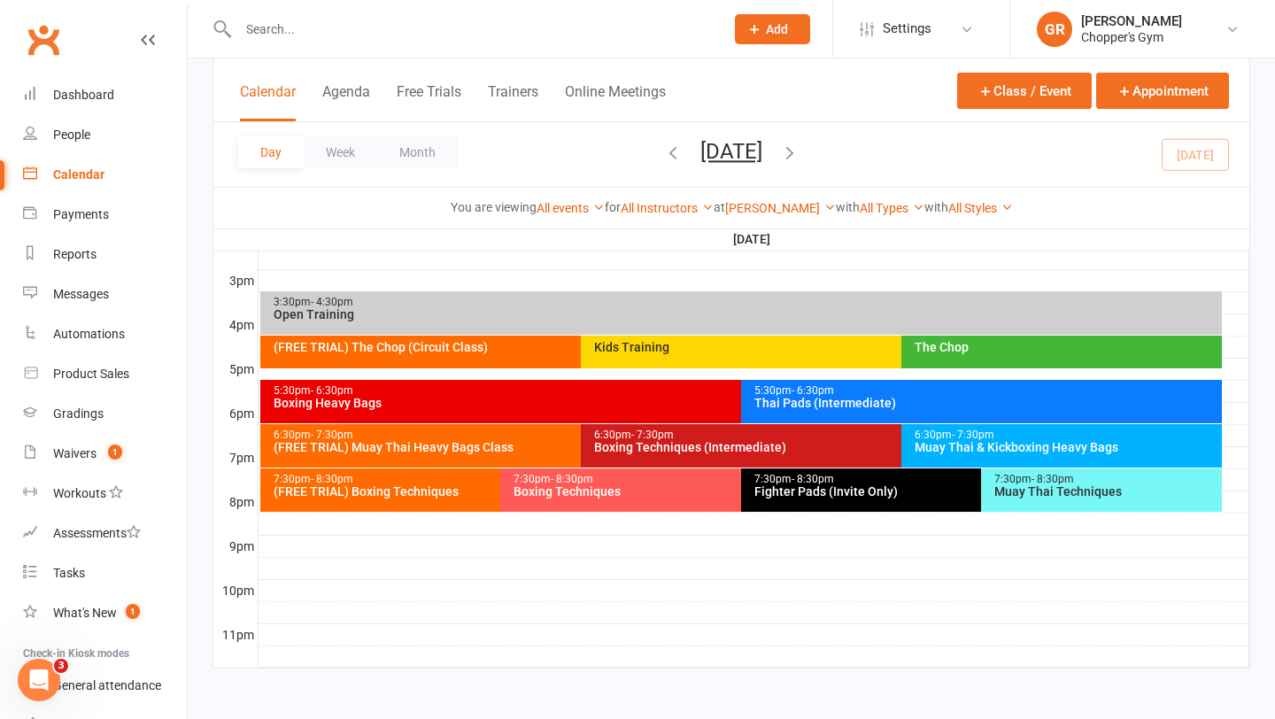
click at [483, 446] on div "(FREE TRIAL) Muay Thai Heavy Bags Class" at bounding box center [576, 447] width 607 height 12
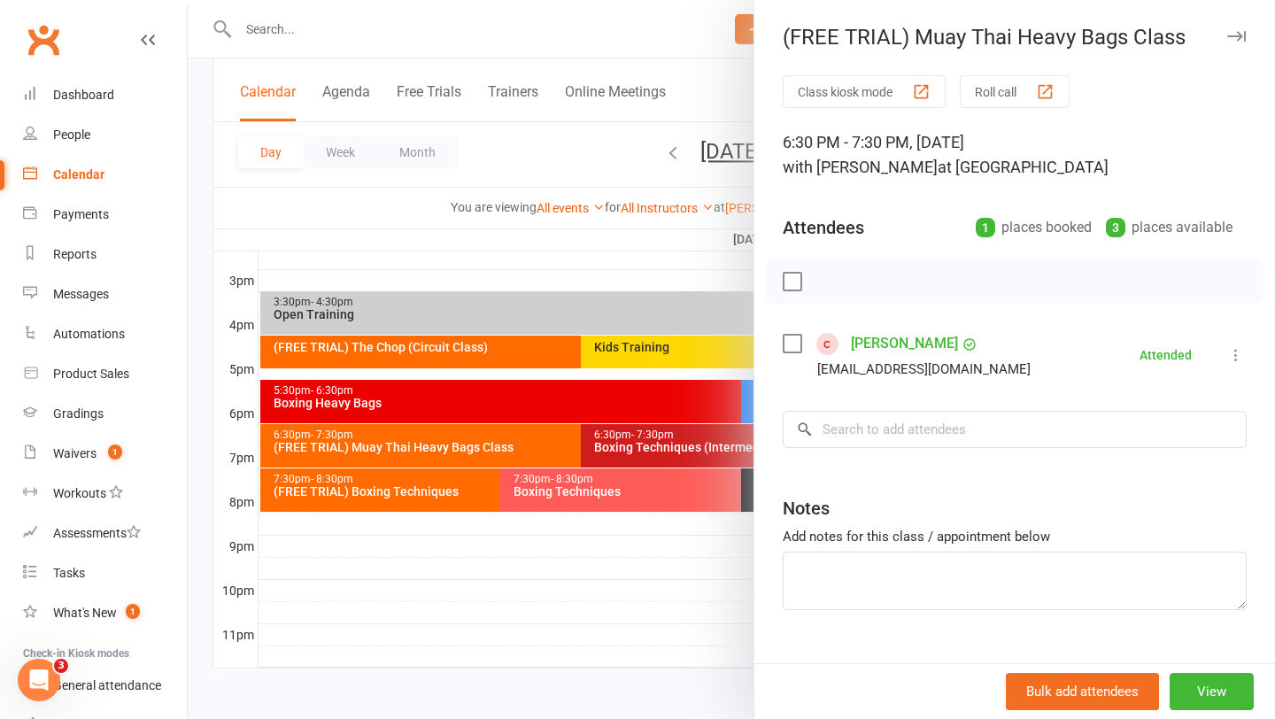
click at [419, 491] on div at bounding box center [731, 359] width 1087 height 719
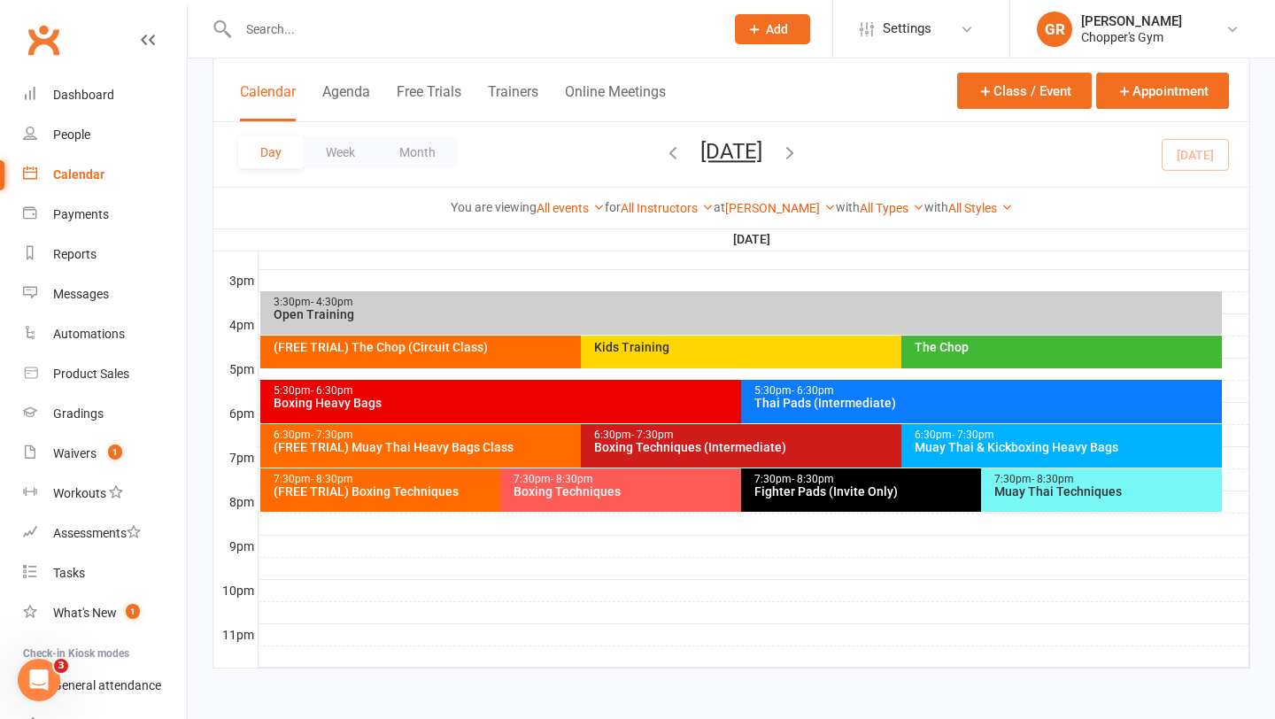
click at [419, 491] on div "(FREE TRIAL) Boxing Techniques" at bounding box center [496, 491] width 447 height 12
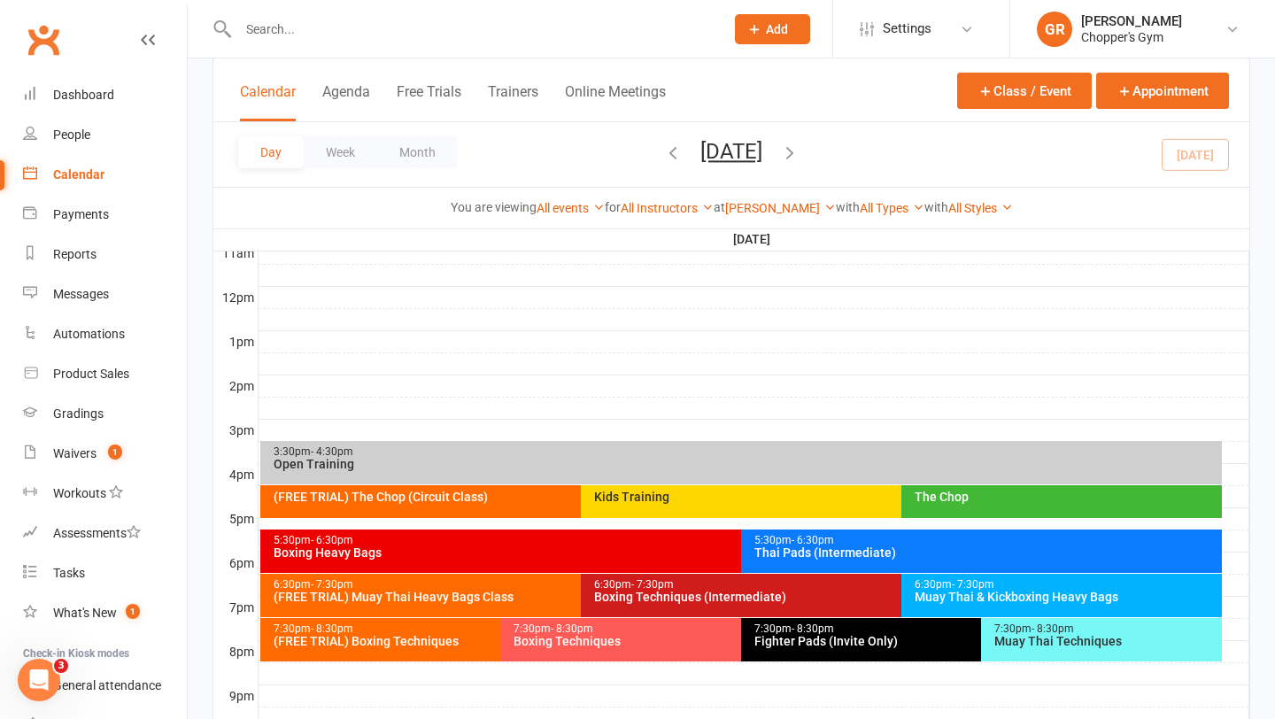
scroll to position [609, 0]
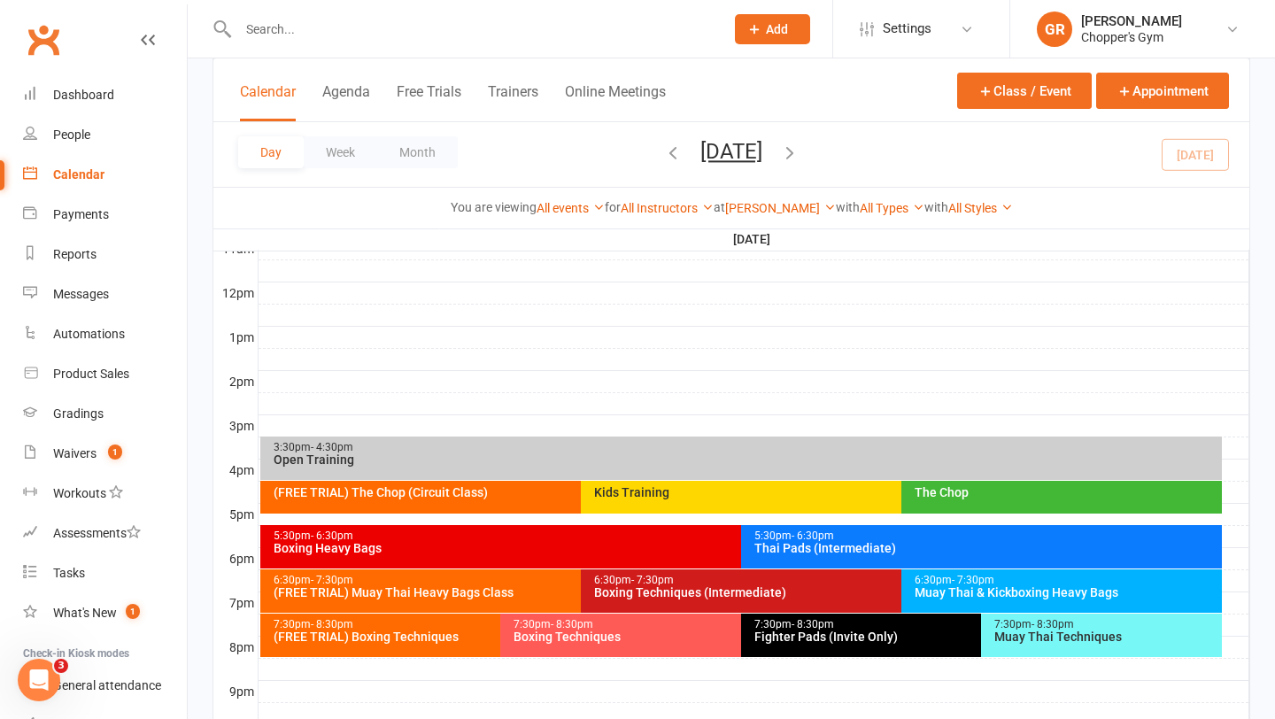
click at [715, 591] on div "Boxing Techniques (Intermediate)" at bounding box center [896, 592] width 607 height 12
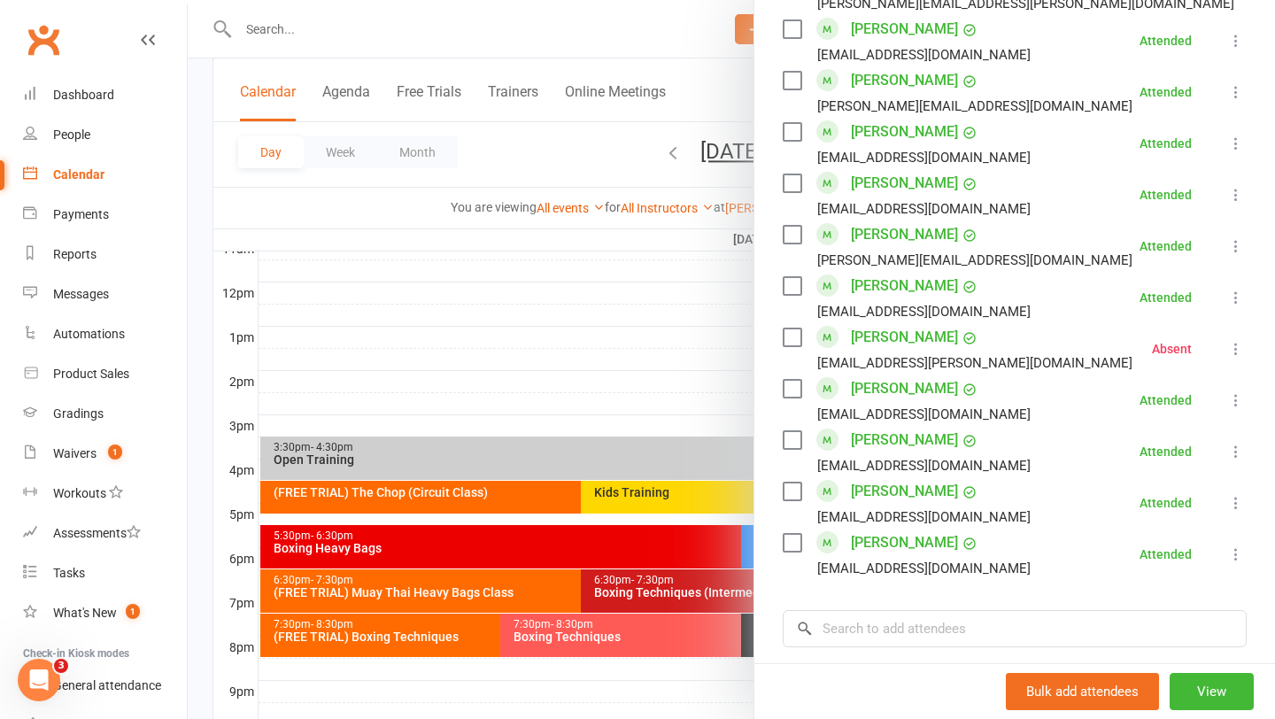
scroll to position [1218, 0]
click at [543, 594] on div at bounding box center [731, 359] width 1087 height 719
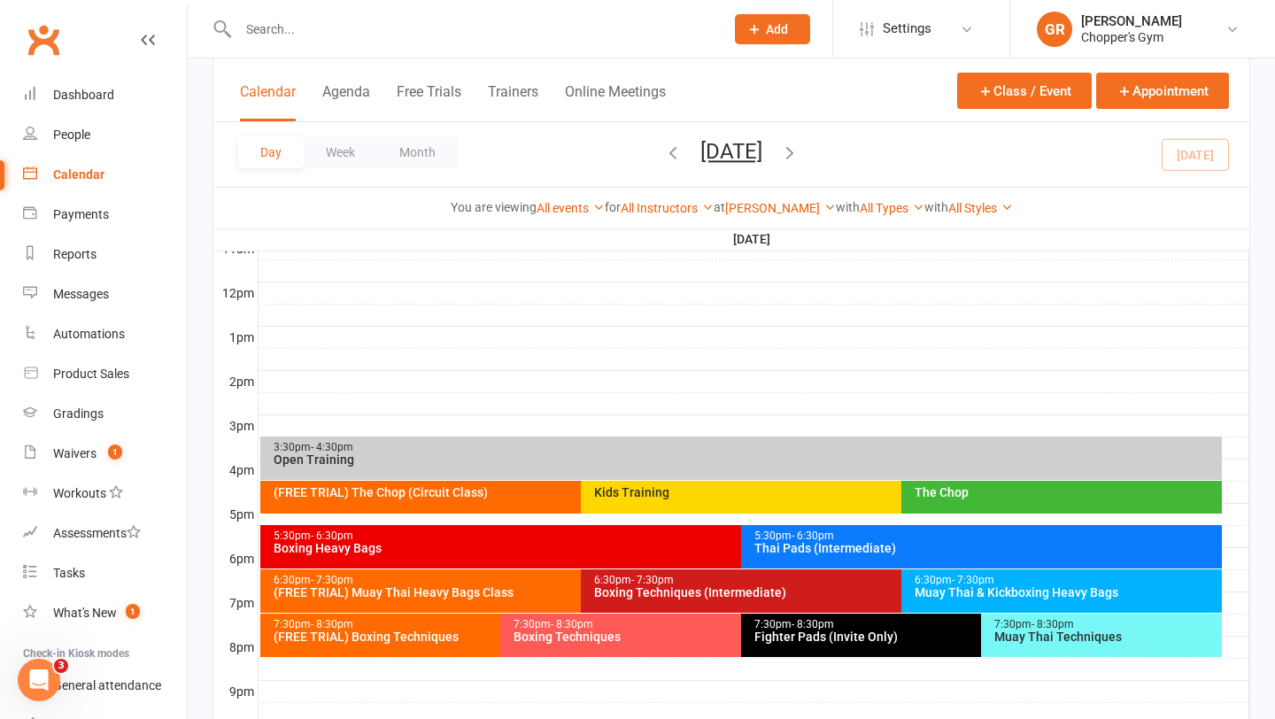
click at [547, 592] on div "(FREE TRIAL) Muay Thai Heavy Bags Class" at bounding box center [576, 592] width 607 height 12
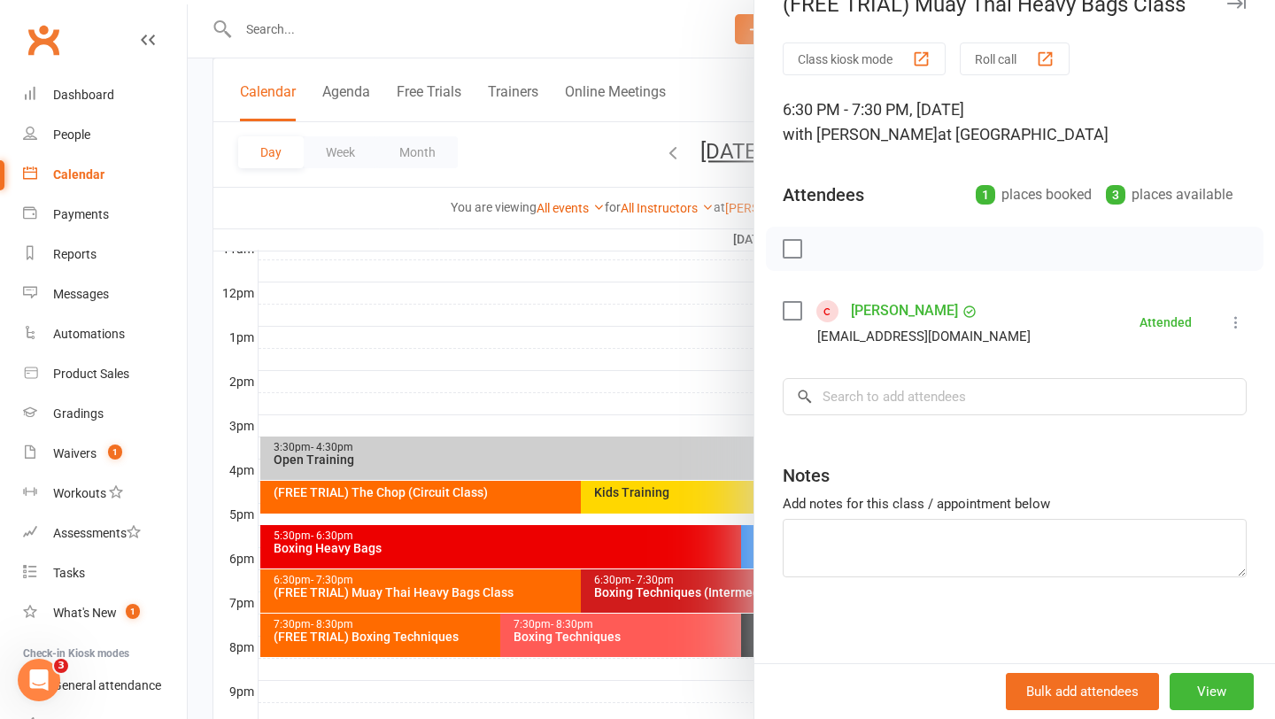
scroll to position [35, 0]
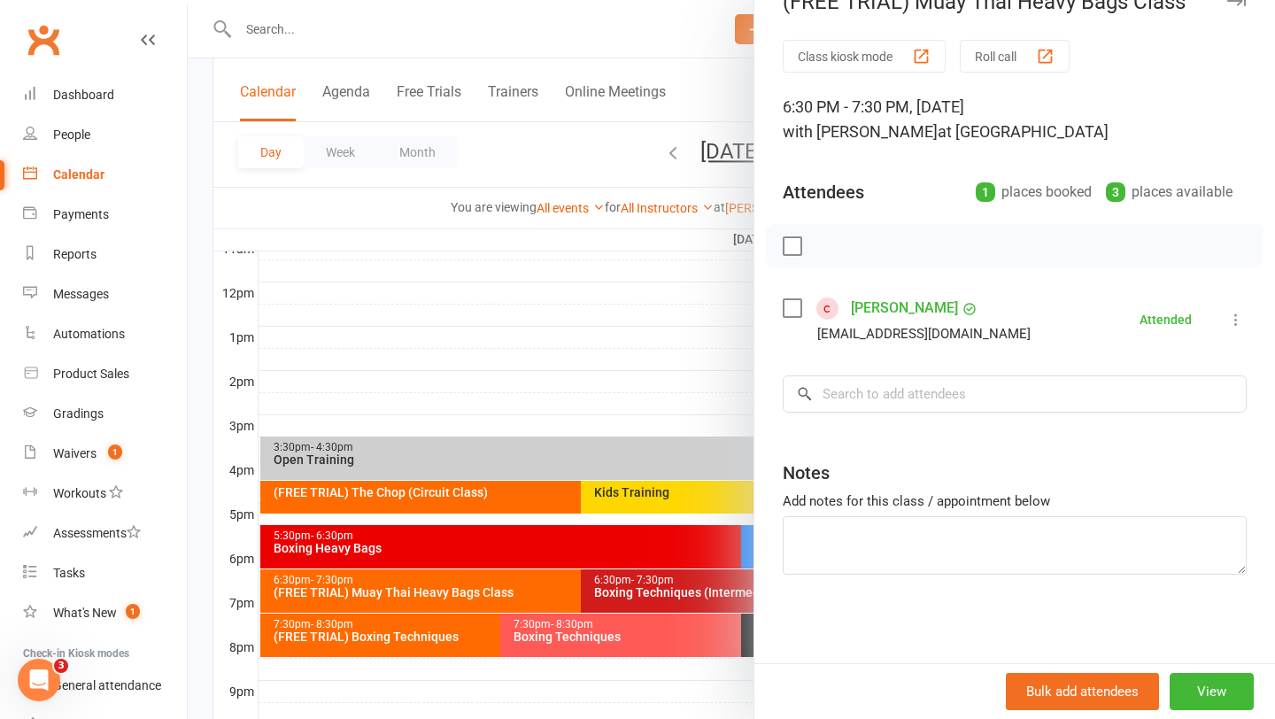
click at [677, 585] on div at bounding box center [731, 359] width 1087 height 719
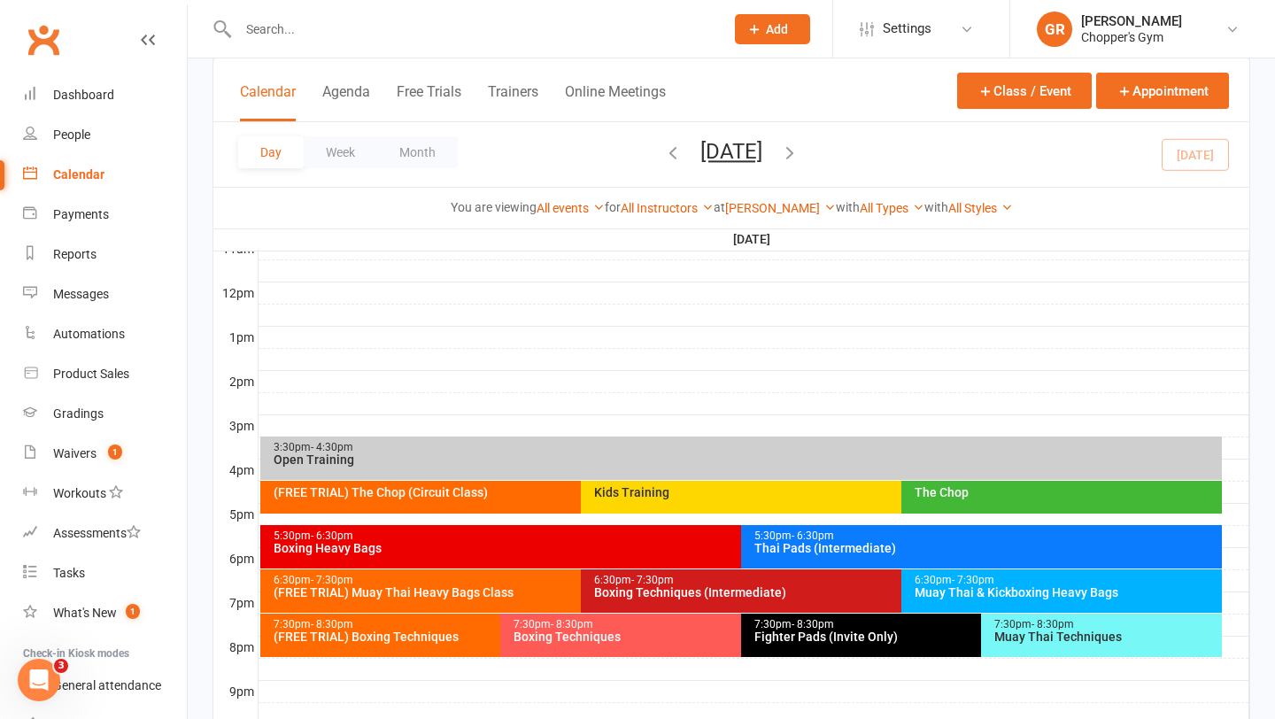
click at [980, 586] on div "Muay Thai & Kickboxing Heavy Bags" at bounding box center [1066, 592] width 305 height 12
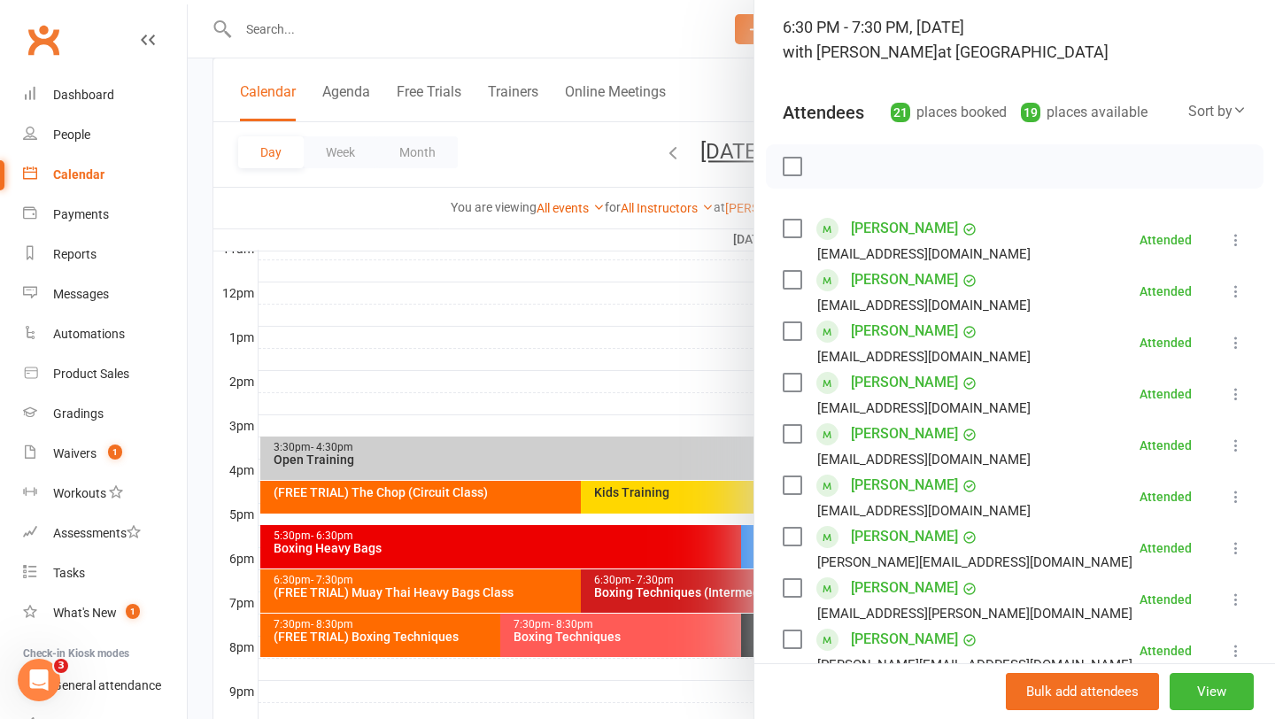
scroll to position [136, 0]
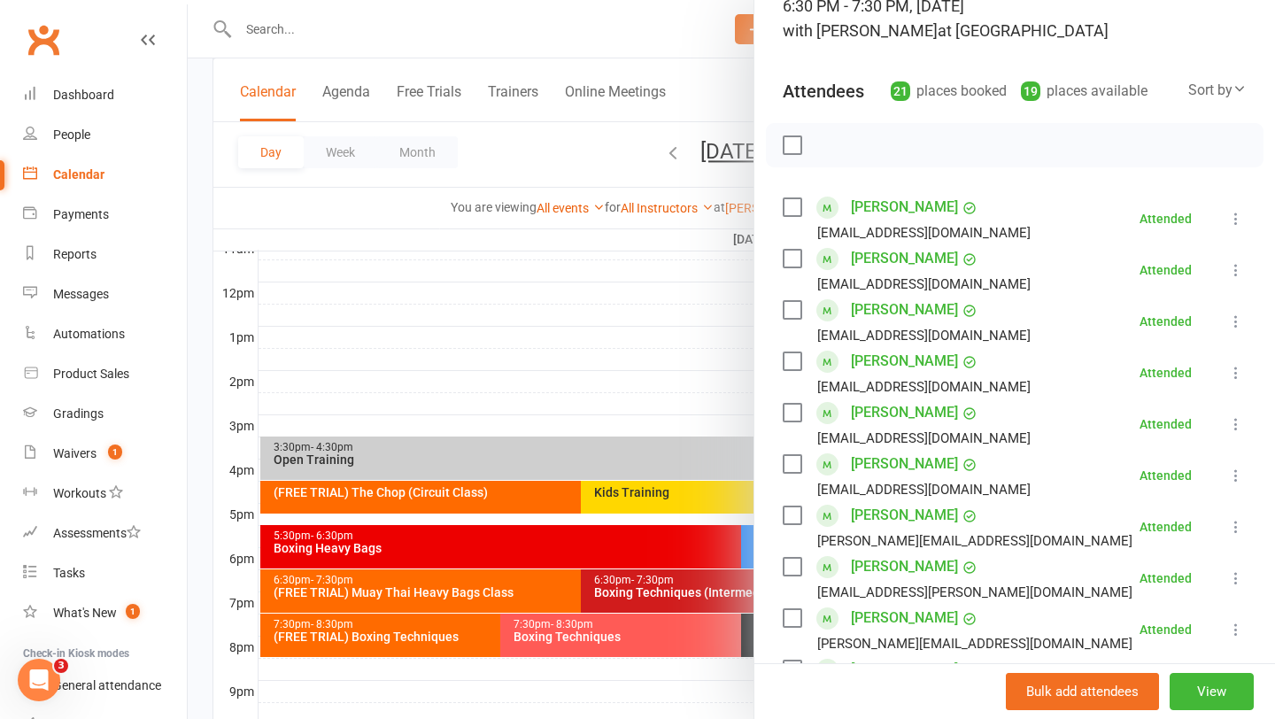
click at [558, 306] on div at bounding box center [731, 359] width 1087 height 719
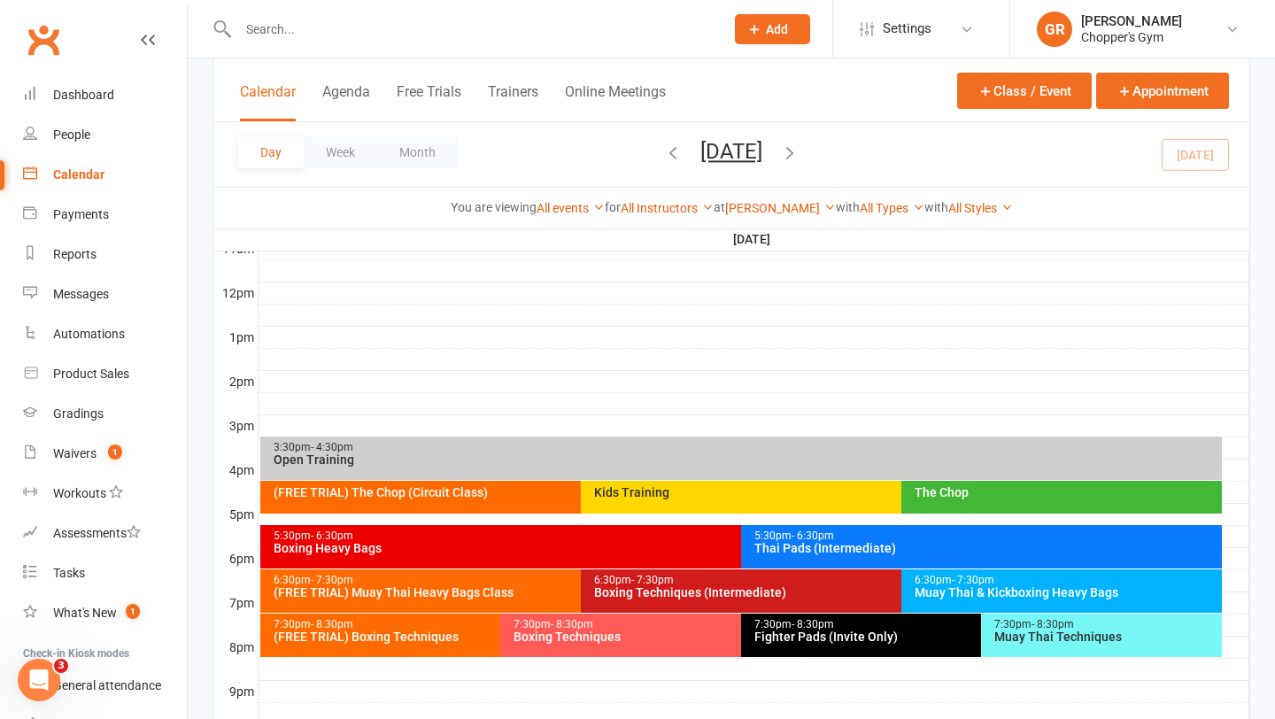
scroll to position [669, 0]
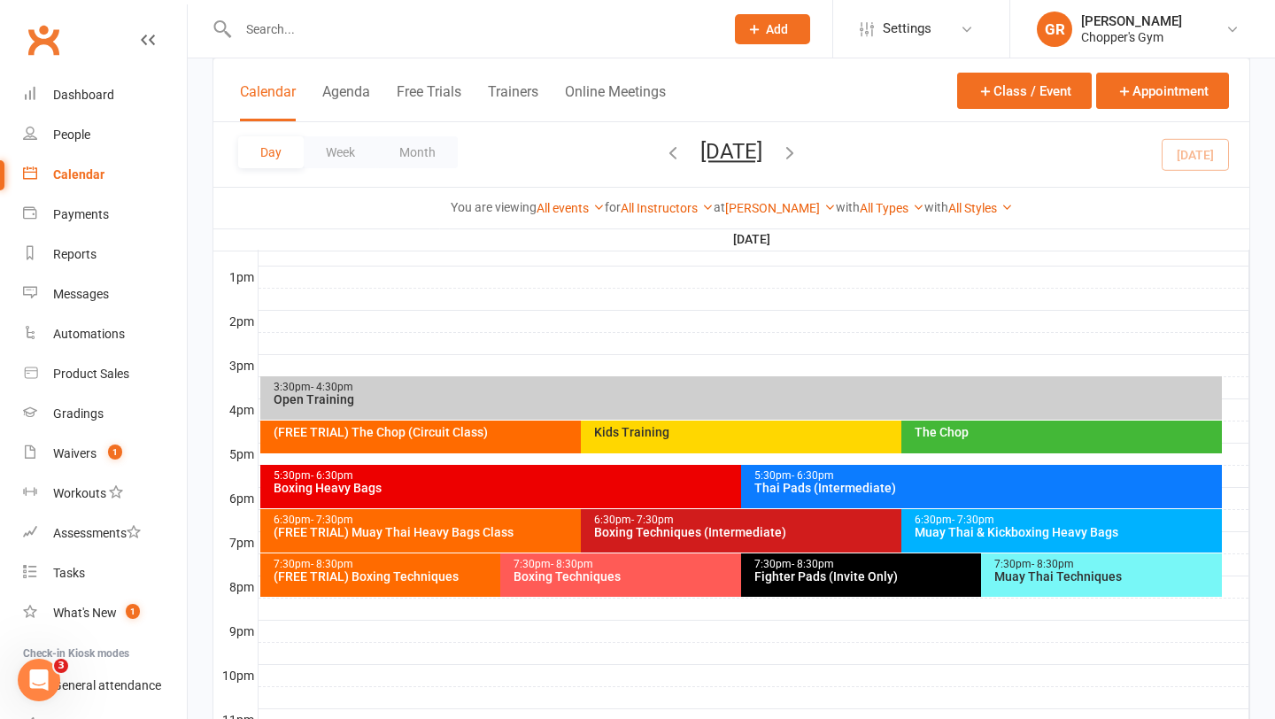
click at [631, 528] on div "Boxing Techniques (Intermediate)" at bounding box center [896, 532] width 607 height 12
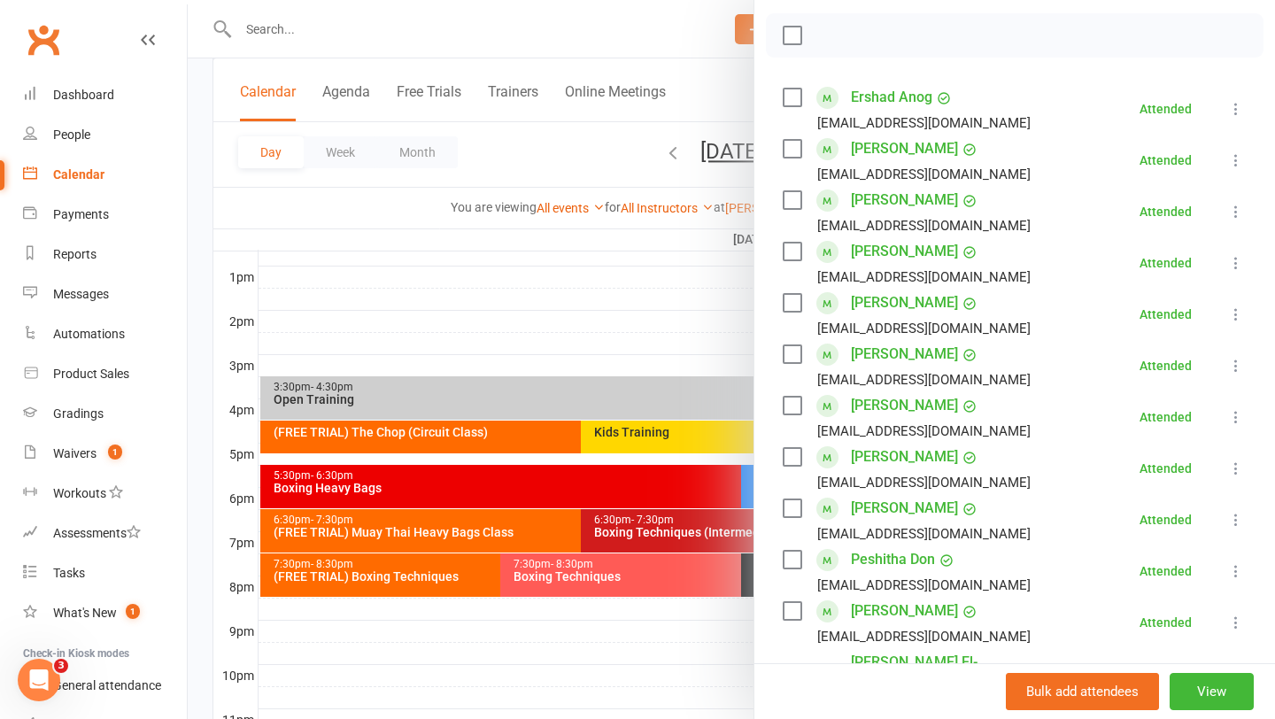
scroll to position [289, 0]
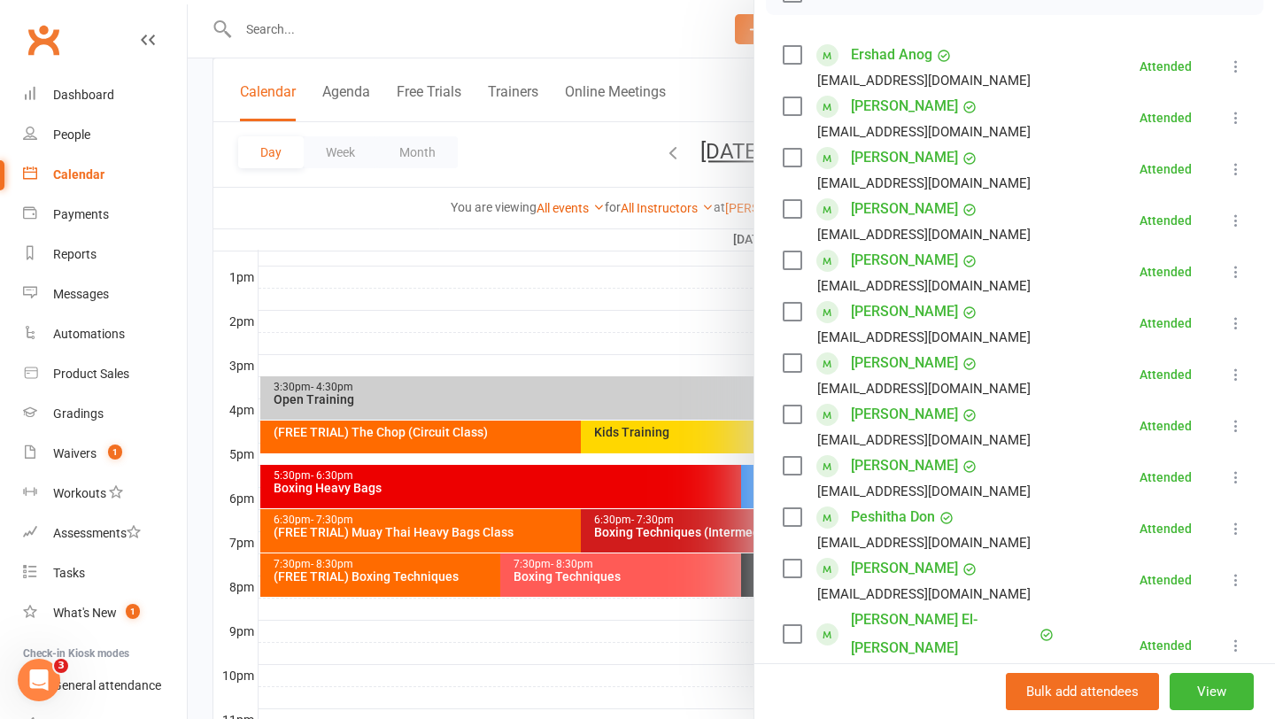
click at [707, 344] on div at bounding box center [731, 359] width 1087 height 719
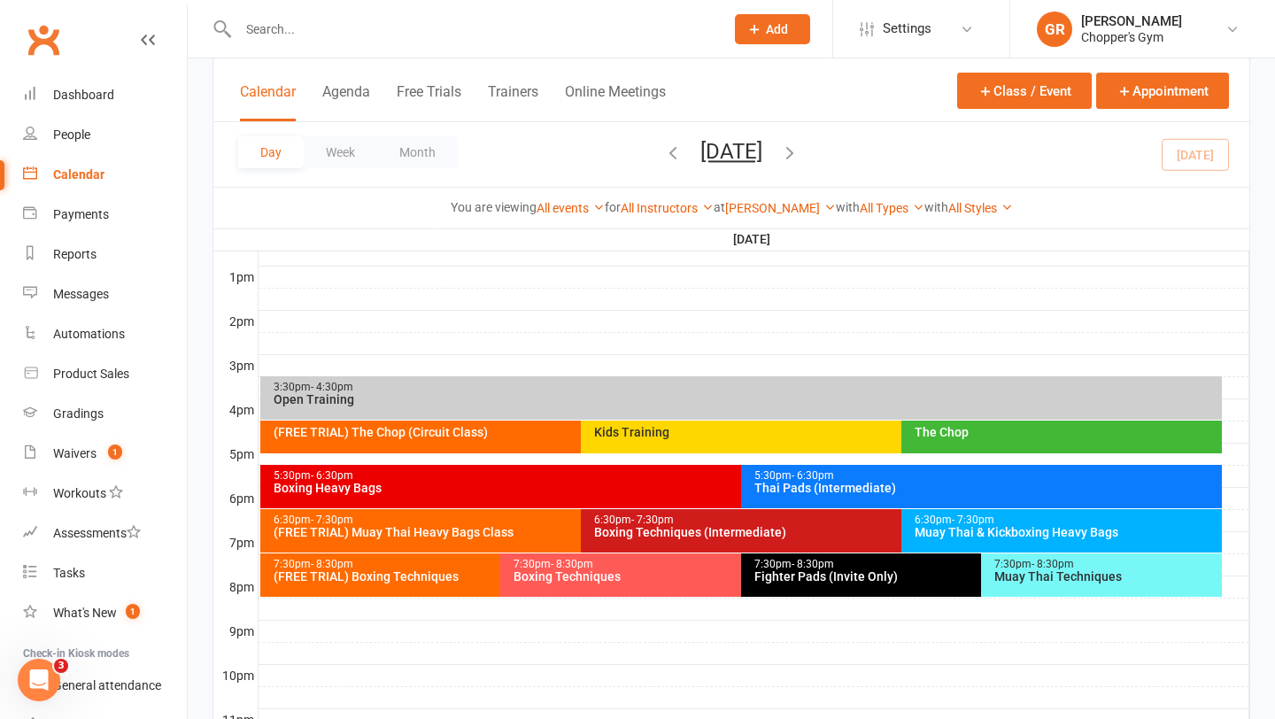
click at [736, 336] on div at bounding box center [754, 343] width 991 height 21
click at [600, 297] on div at bounding box center [754, 299] width 991 height 21
click at [80, 450] on div "Waivers" at bounding box center [74, 453] width 43 height 14
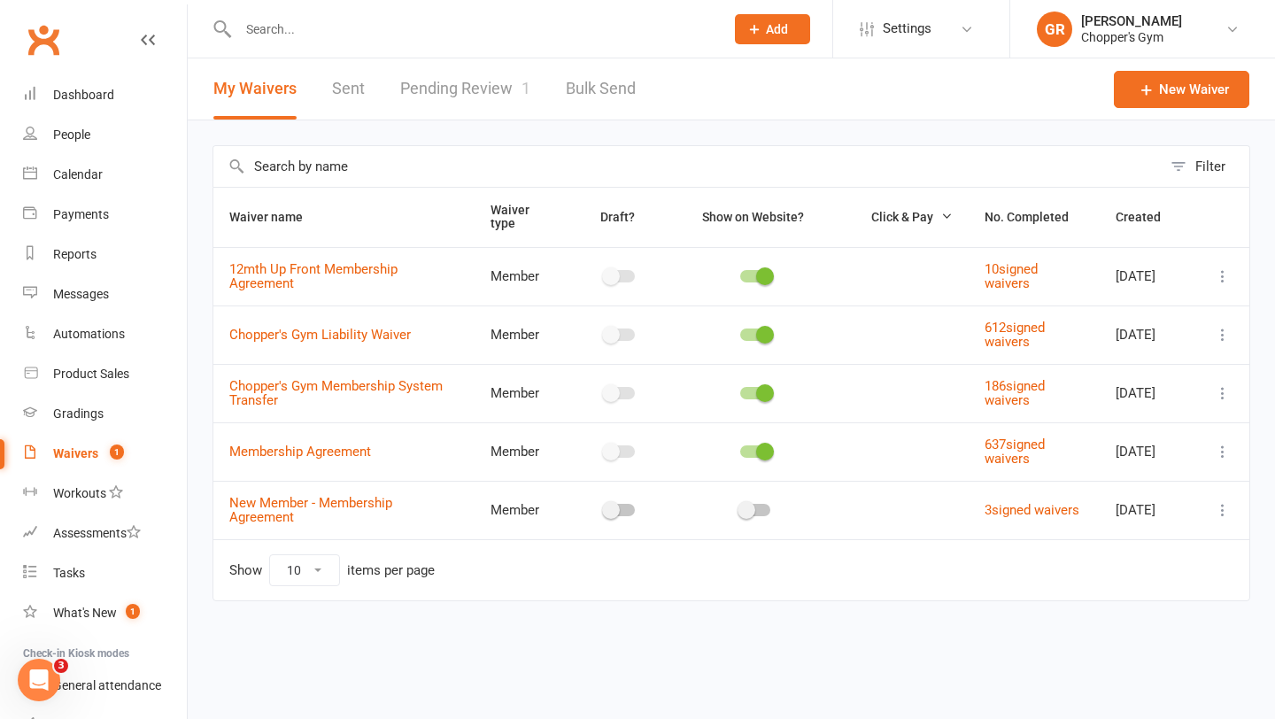
click at [494, 95] on link "Pending Review 1" at bounding box center [465, 88] width 130 height 61
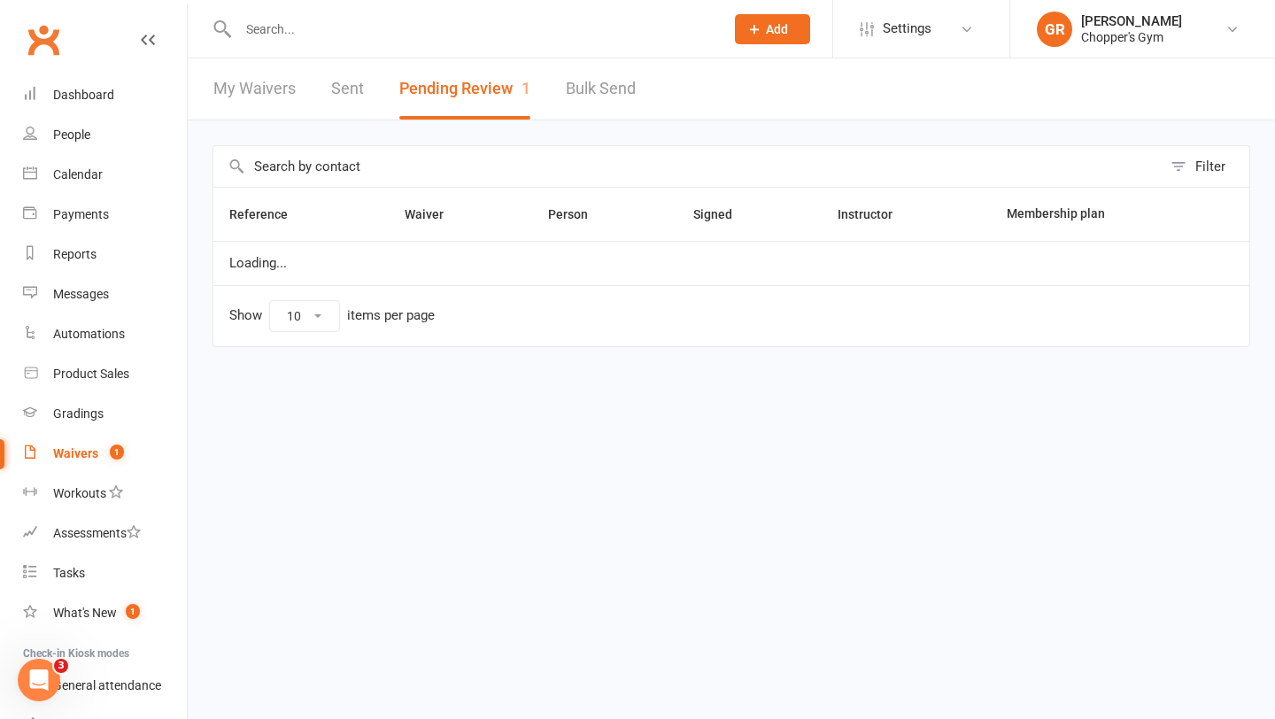
select select "50"
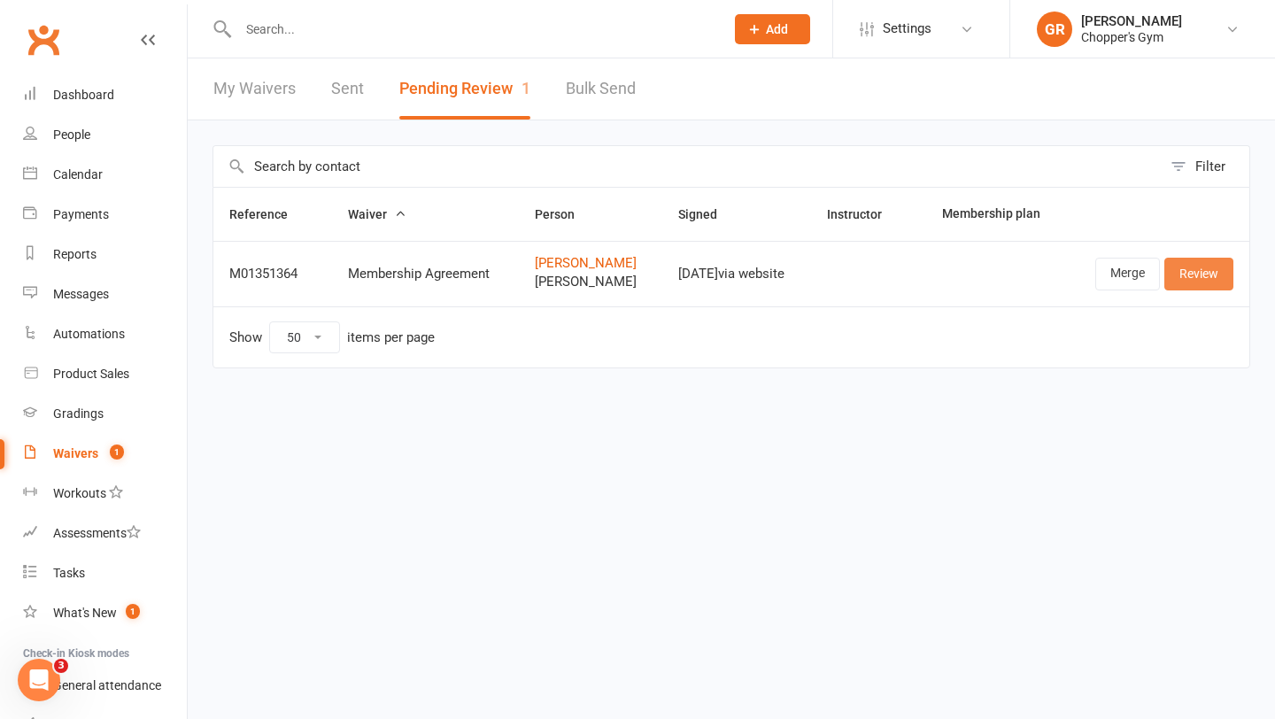
click at [1199, 269] on link "Review" at bounding box center [1198, 274] width 69 height 32
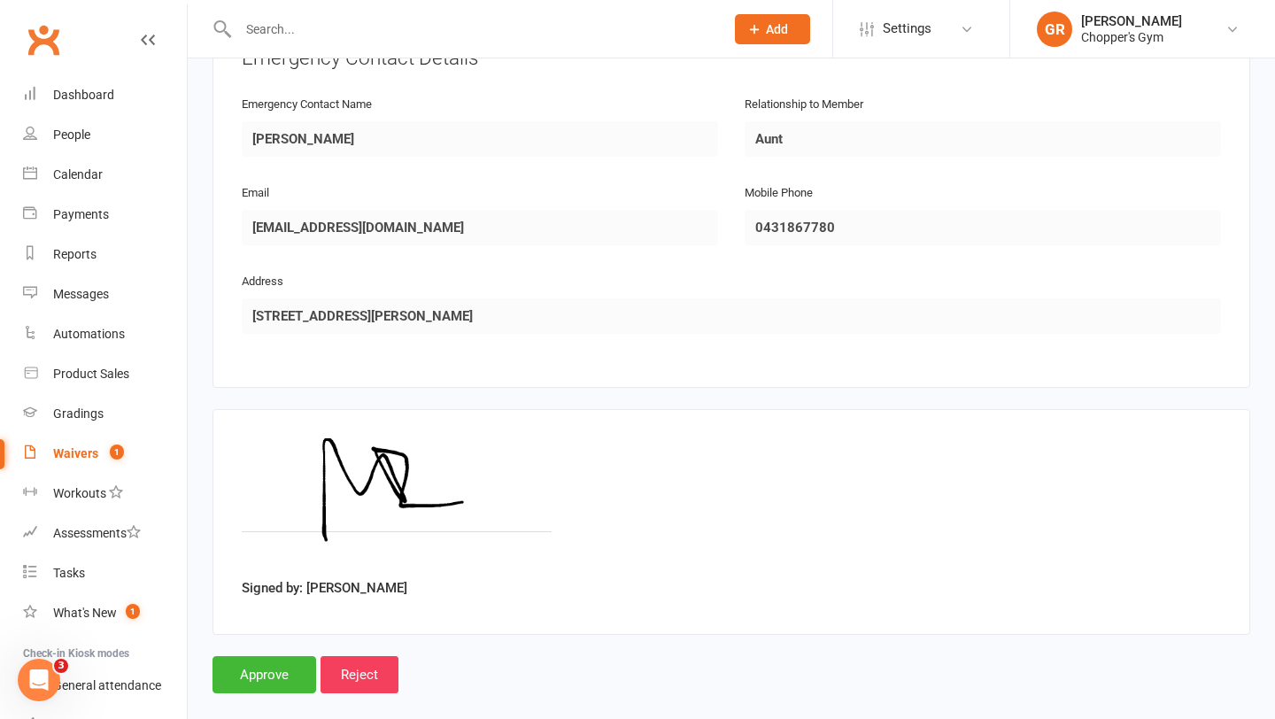
scroll to position [1527, 0]
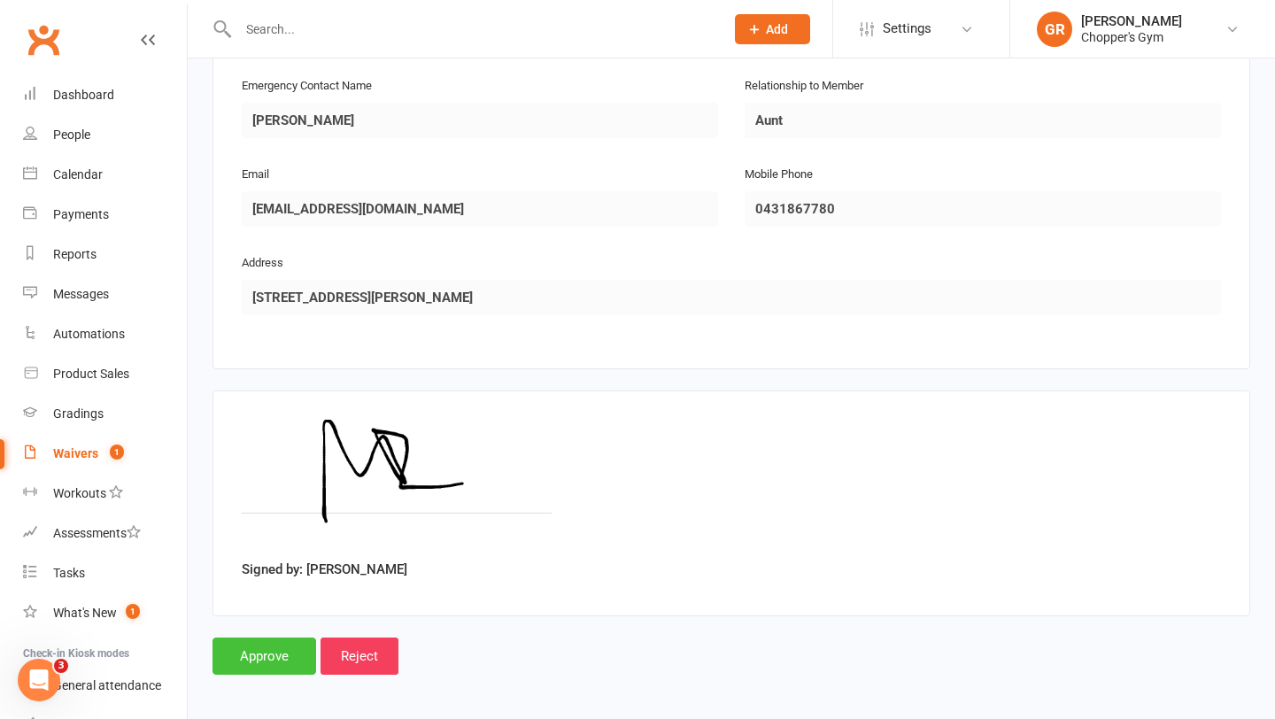
click at [276, 645] on input "Approve" at bounding box center [264, 655] width 104 height 37
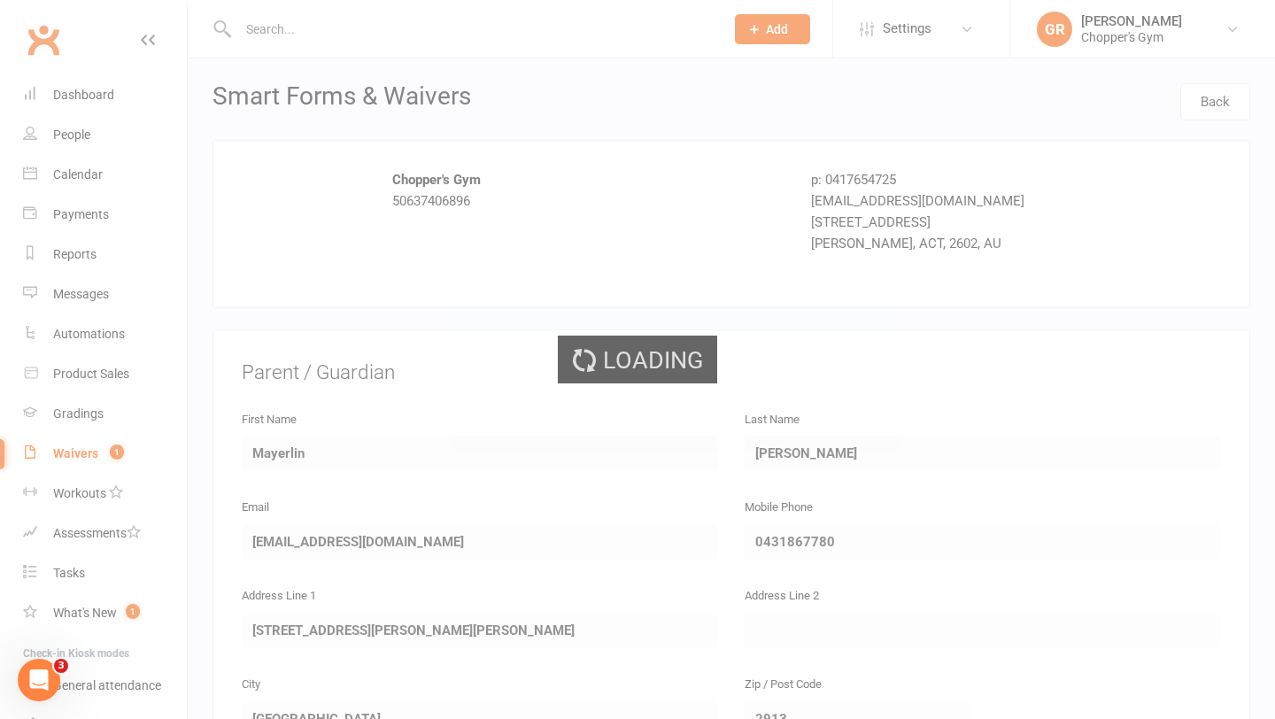
select select "50"
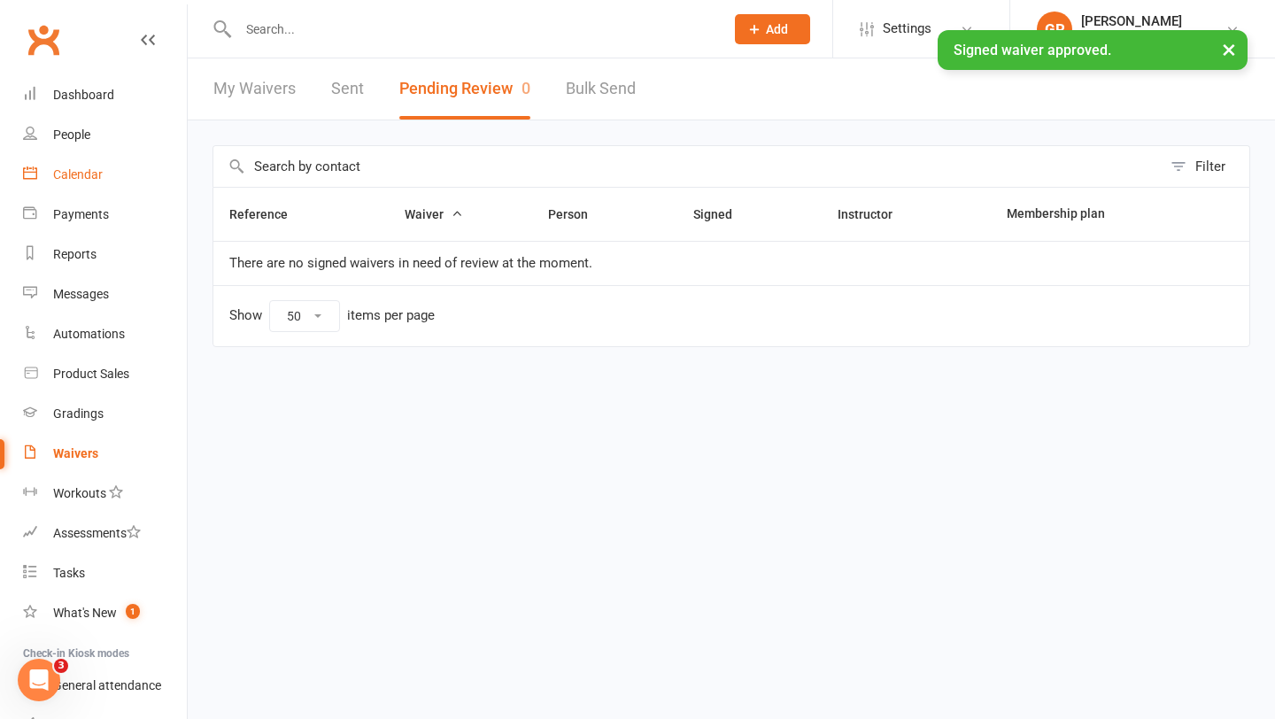
click at [71, 173] on div "Calendar" at bounding box center [78, 174] width 50 height 14
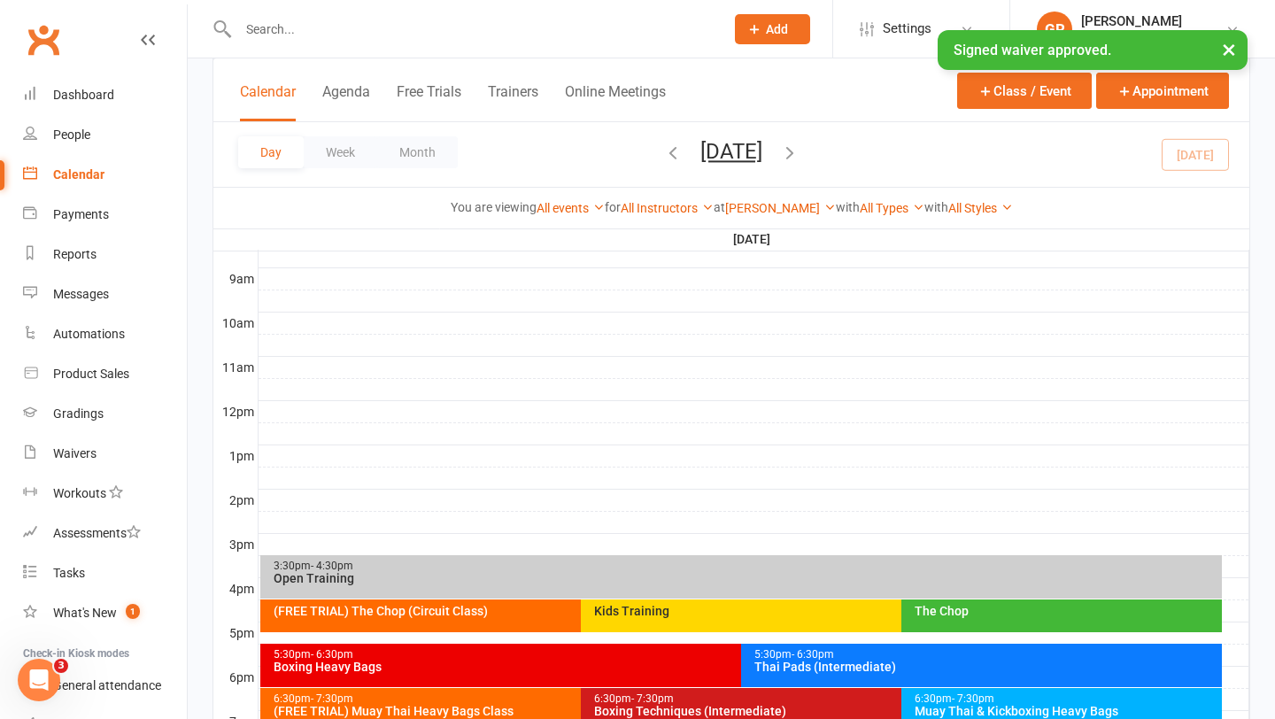
scroll to position [732, 0]
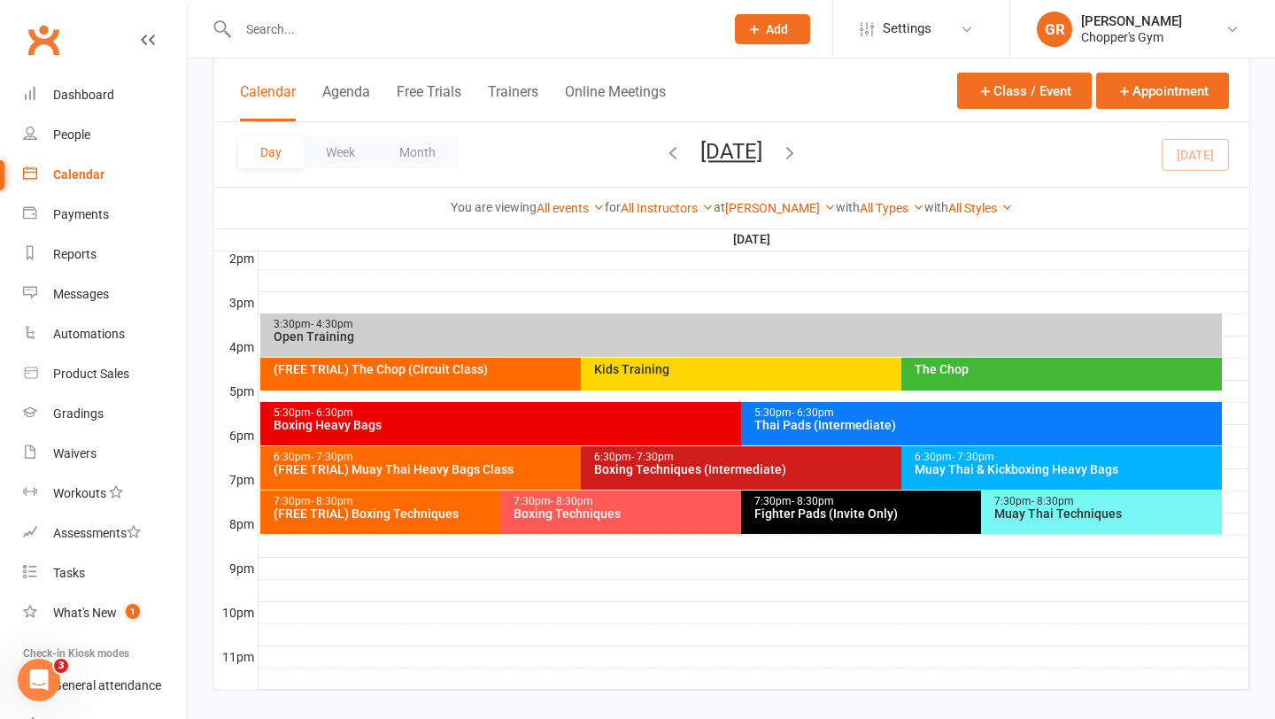
click at [800, 158] on icon "button" at bounding box center [789, 152] width 19 height 19
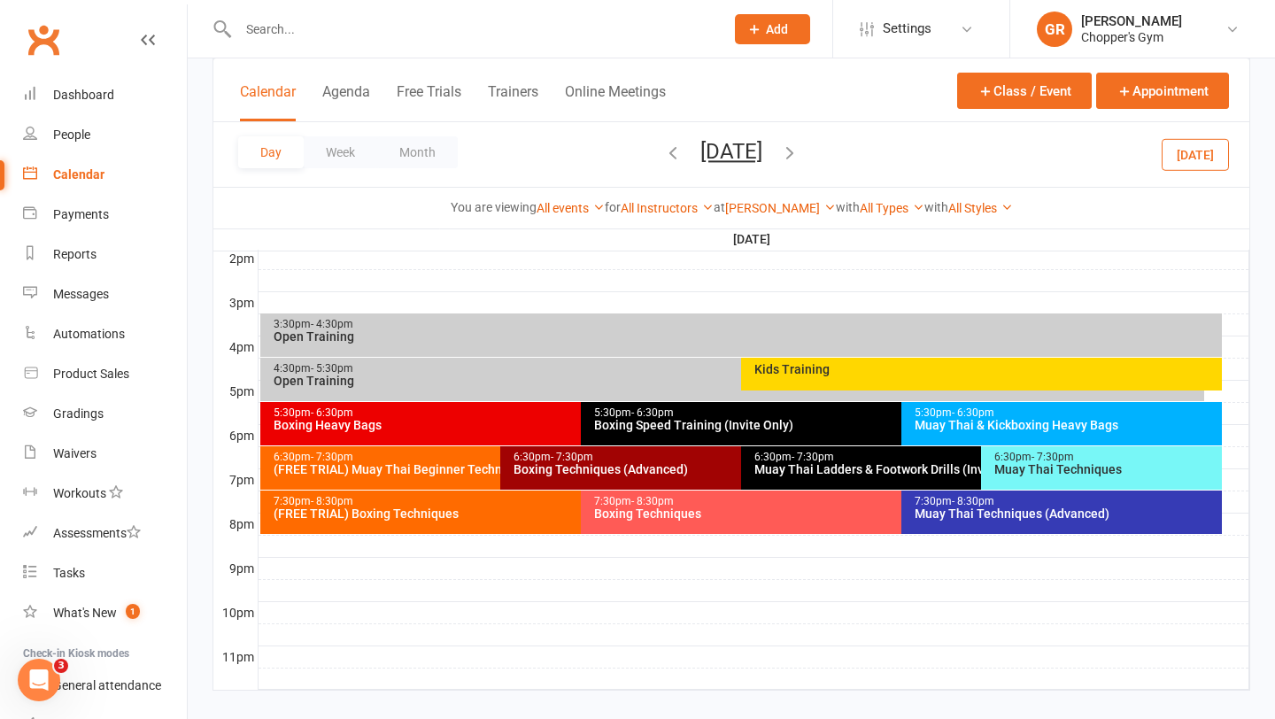
click at [413, 481] on div "6:30pm - 7:30pm (FREE TRIAL) Muay Thai Beginner Technique" at bounding box center [491, 467] width 463 height 43
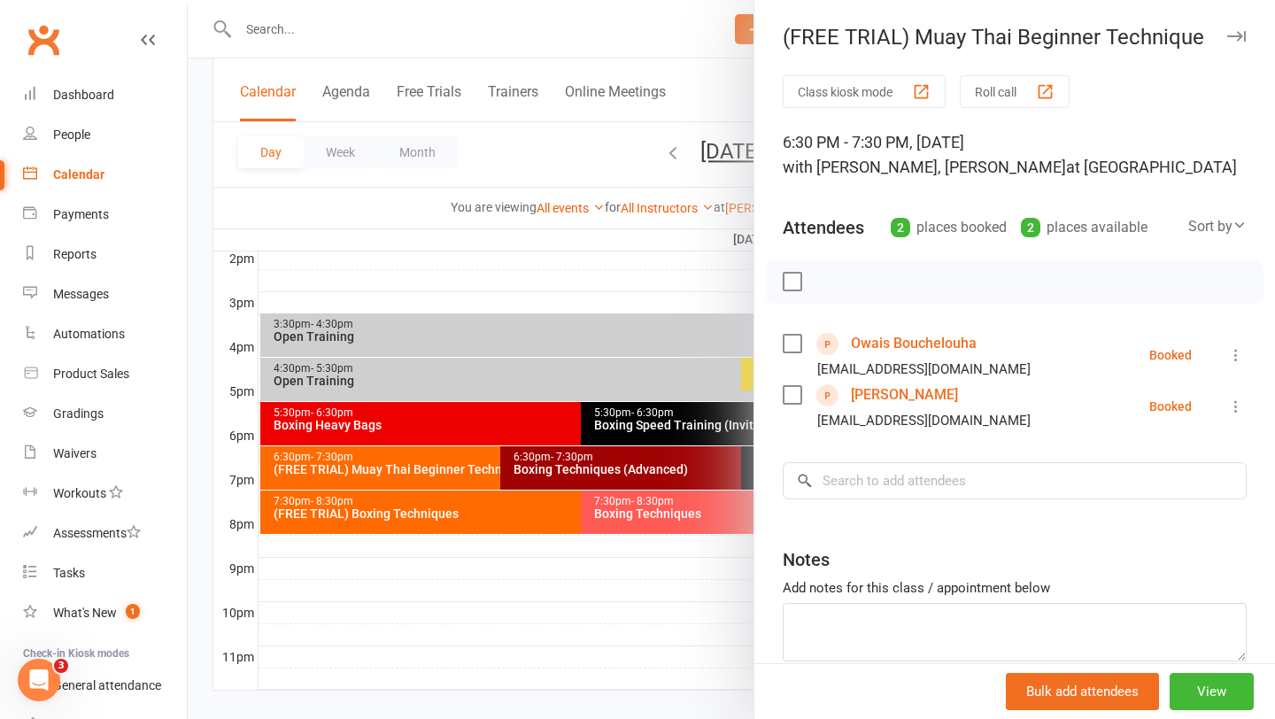
click at [391, 506] on div at bounding box center [731, 359] width 1087 height 719
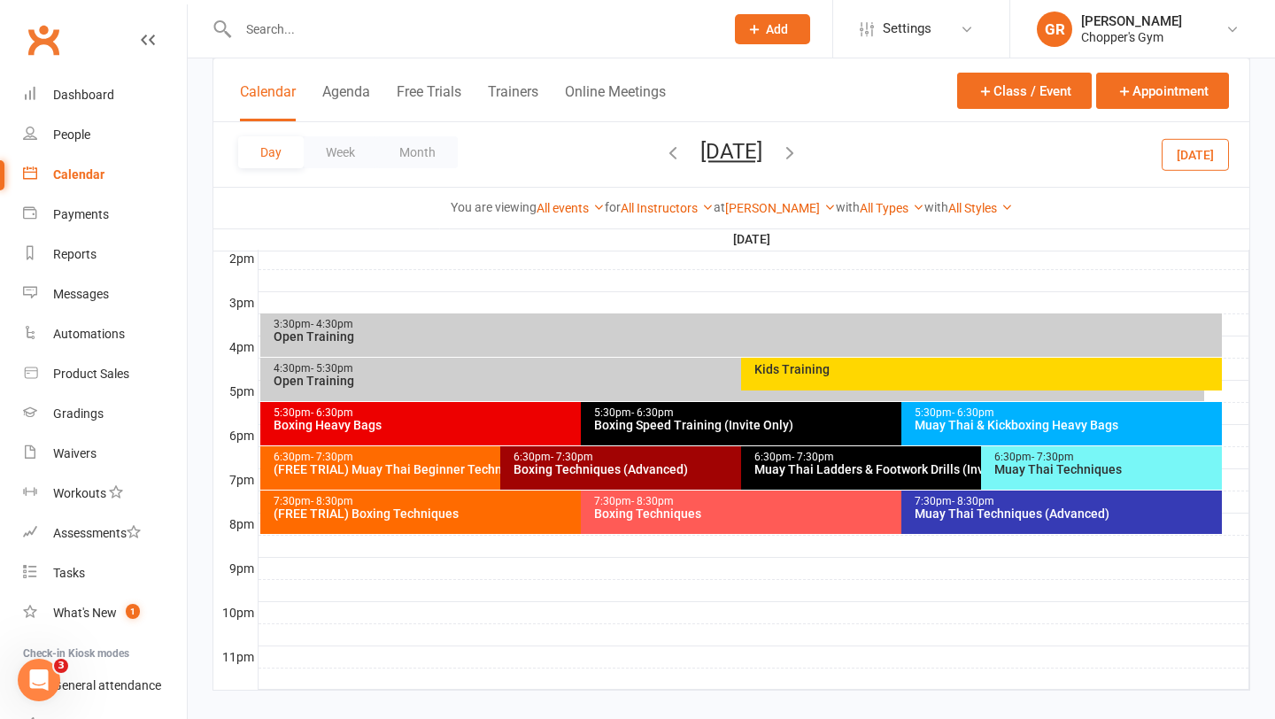
click at [383, 517] on div "(FREE TRIAL) Boxing Techniques" at bounding box center [576, 513] width 607 height 12
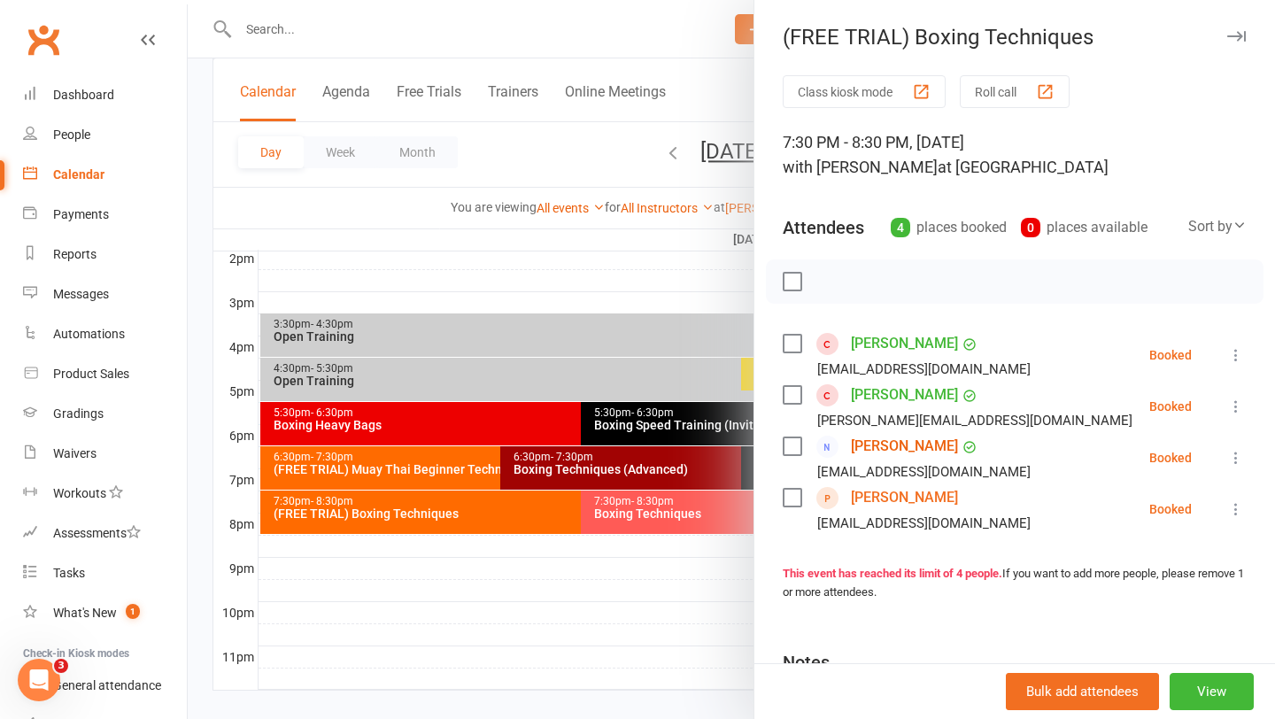
click at [494, 279] on div at bounding box center [731, 359] width 1087 height 719
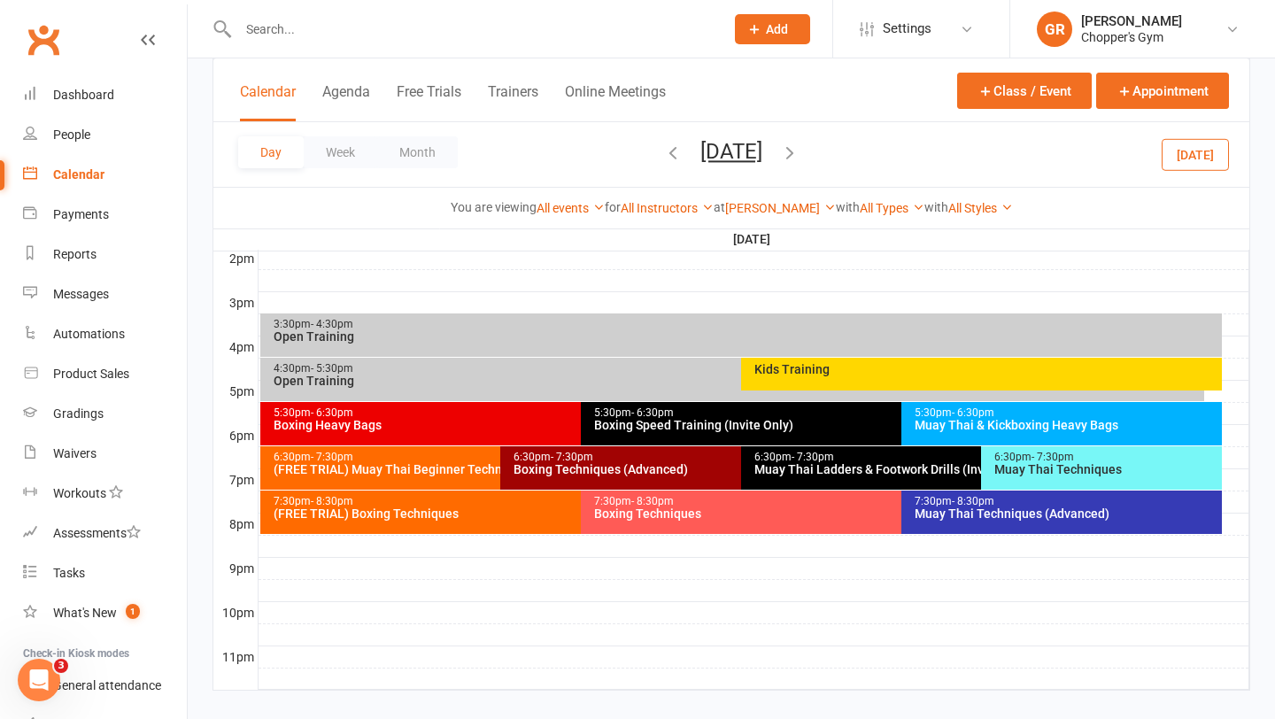
click at [357, 463] on div "(FREE TRIAL) Muay Thai Beginner Technique" at bounding box center [496, 469] width 447 height 12
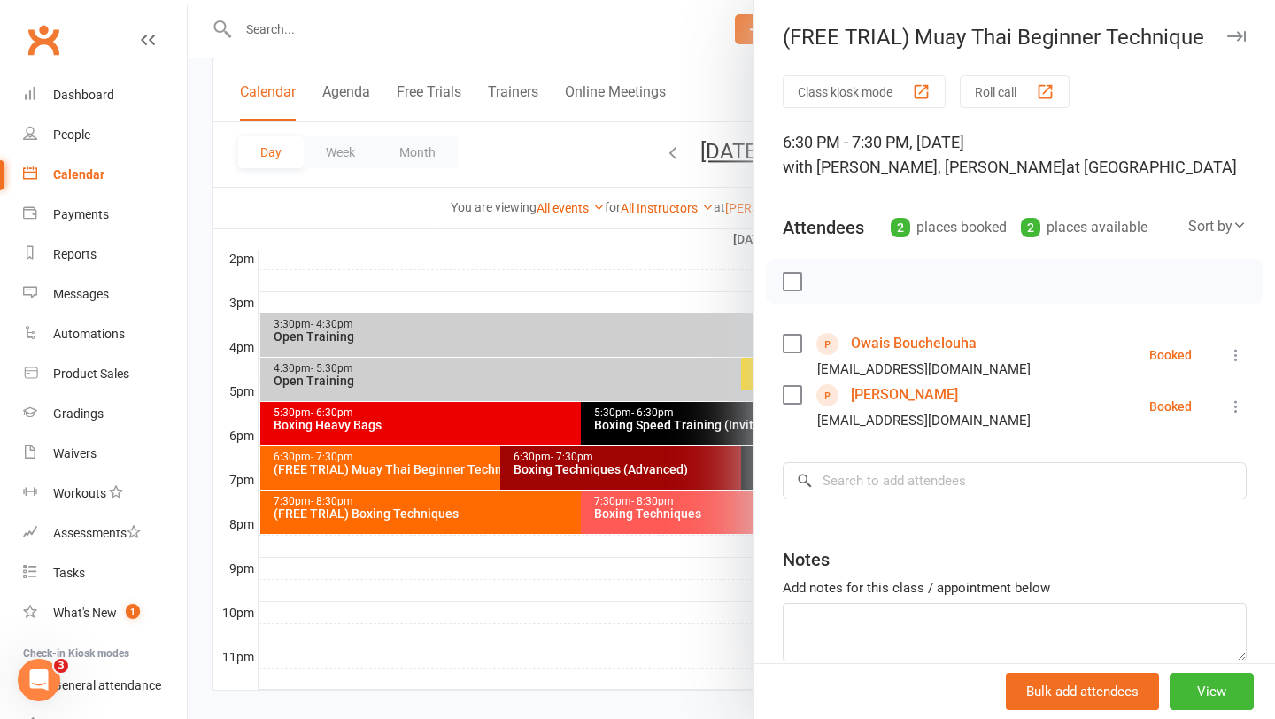
click at [353, 503] on div at bounding box center [731, 359] width 1087 height 719
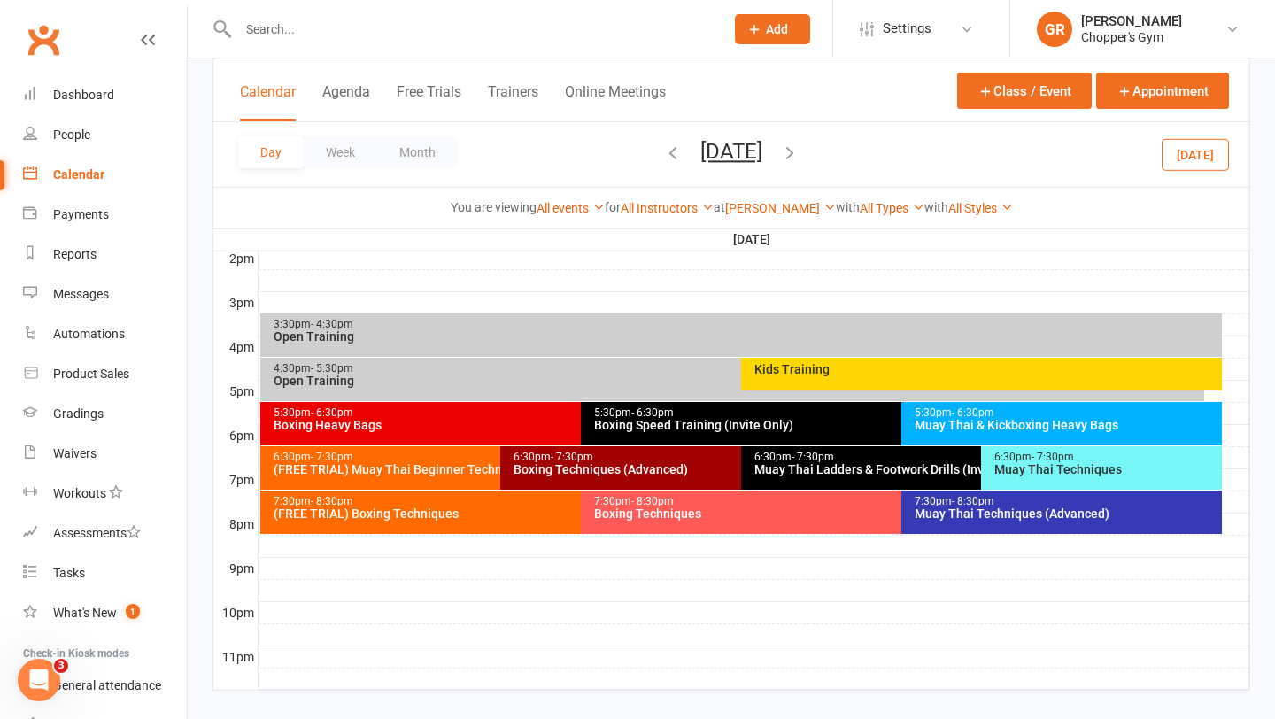
click at [352, 507] on div "(FREE TRIAL) Boxing Techniques" at bounding box center [576, 513] width 607 height 12
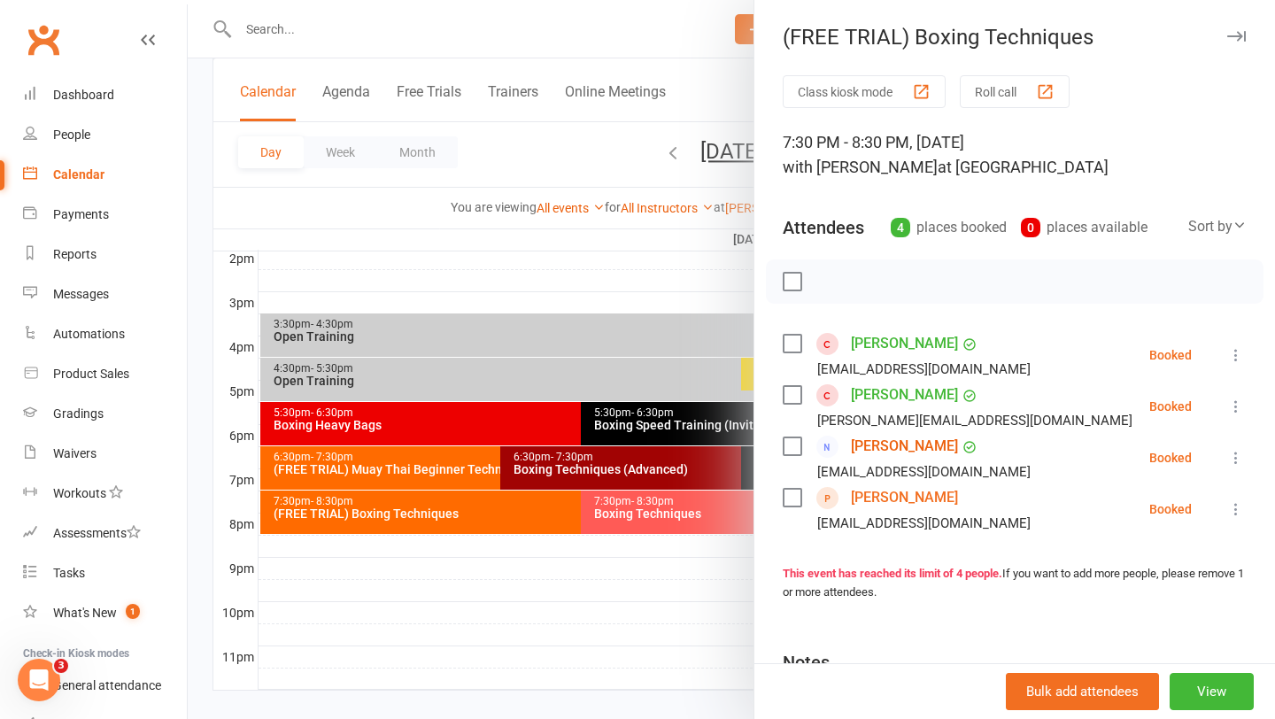
click at [1233, 457] on icon at bounding box center [1236, 458] width 18 height 18
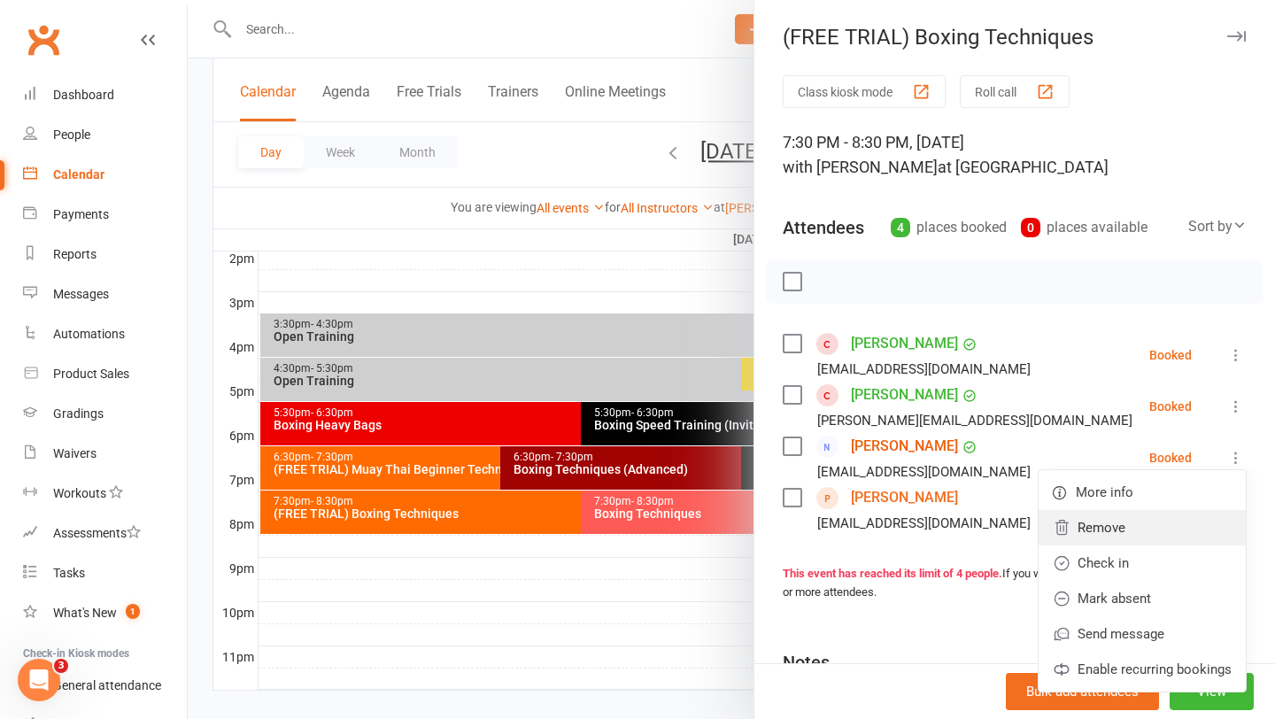
click at [1116, 531] on link "Remove" at bounding box center [1142, 527] width 207 height 35
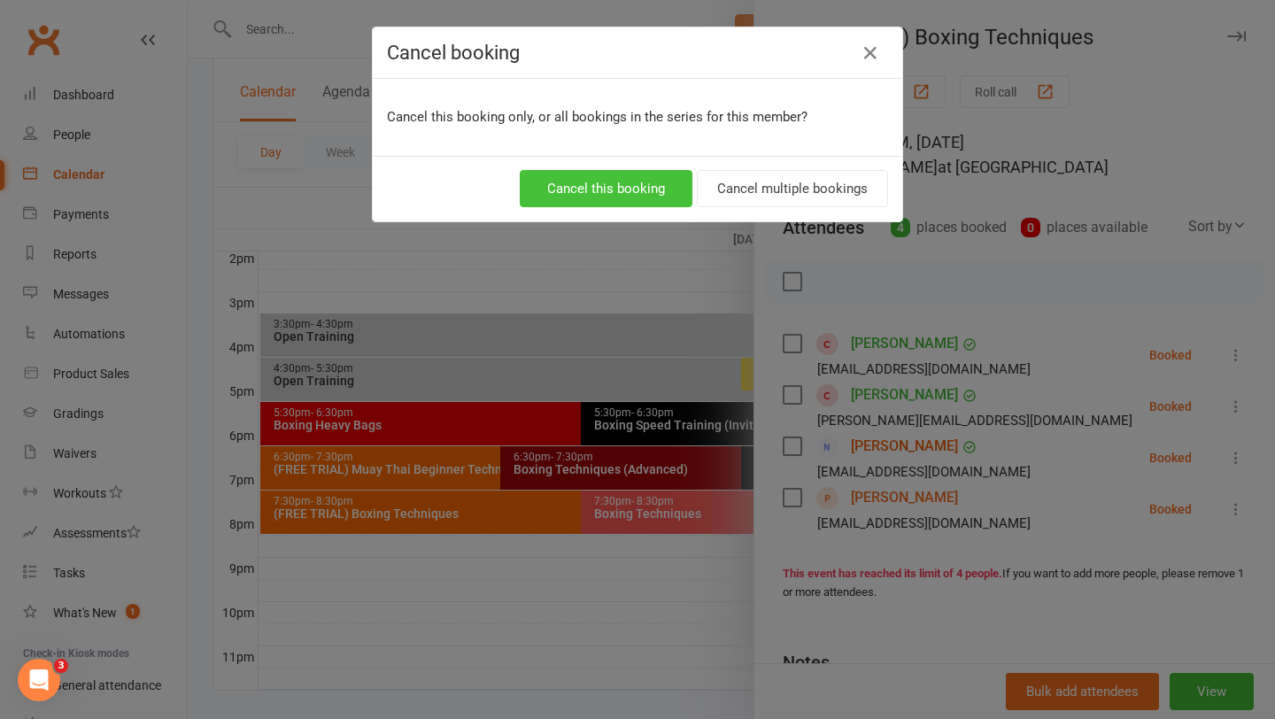
click at [589, 194] on button "Cancel this booking" at bounding box center [606, 188] width 173 height 37
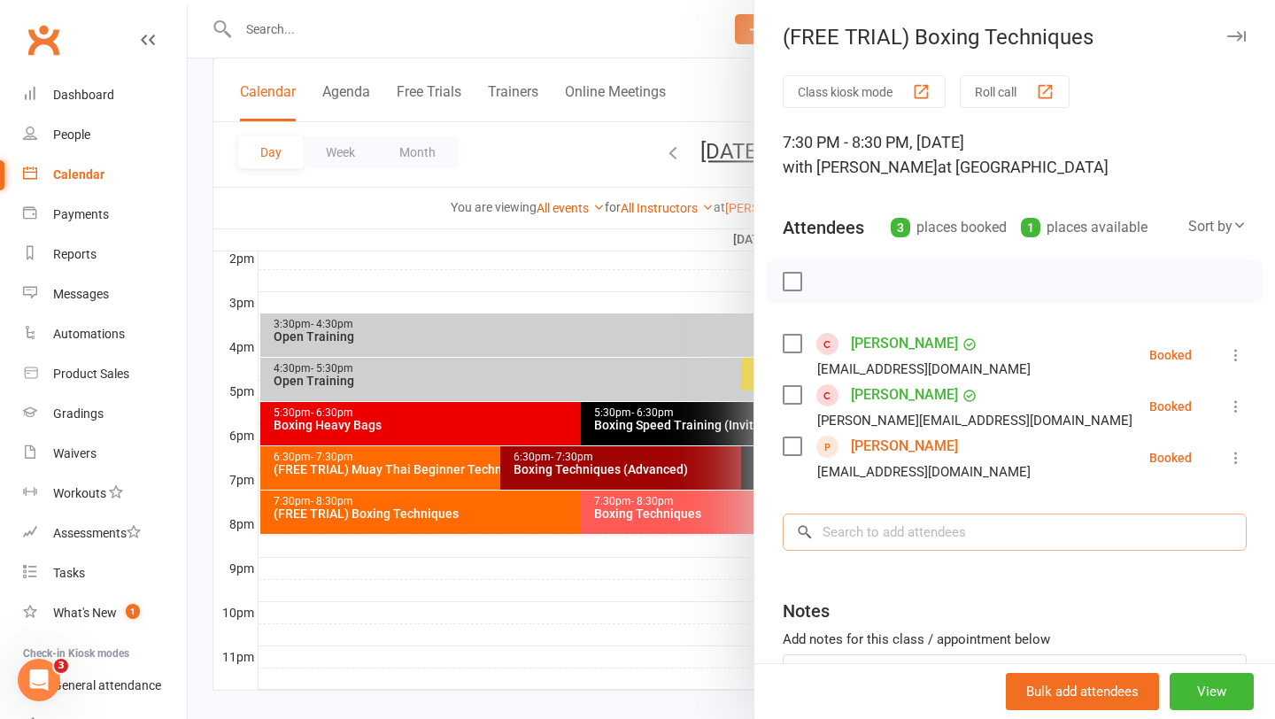
click at [902, 537] on input "search" at bounding box center [1015, 532] width 464 height 37
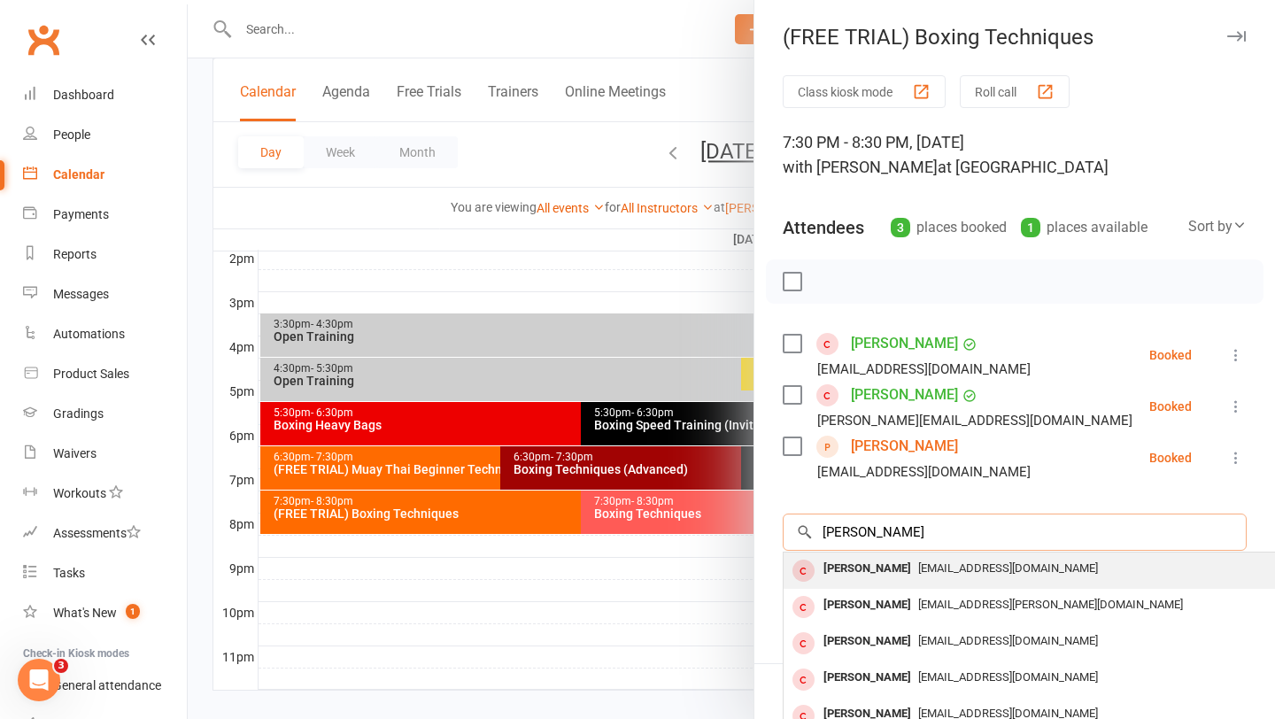
type input "jordan toth"
click at [887, 580] on div "Jordan Toth" at bounding box center [867, 569] width 102 height 26
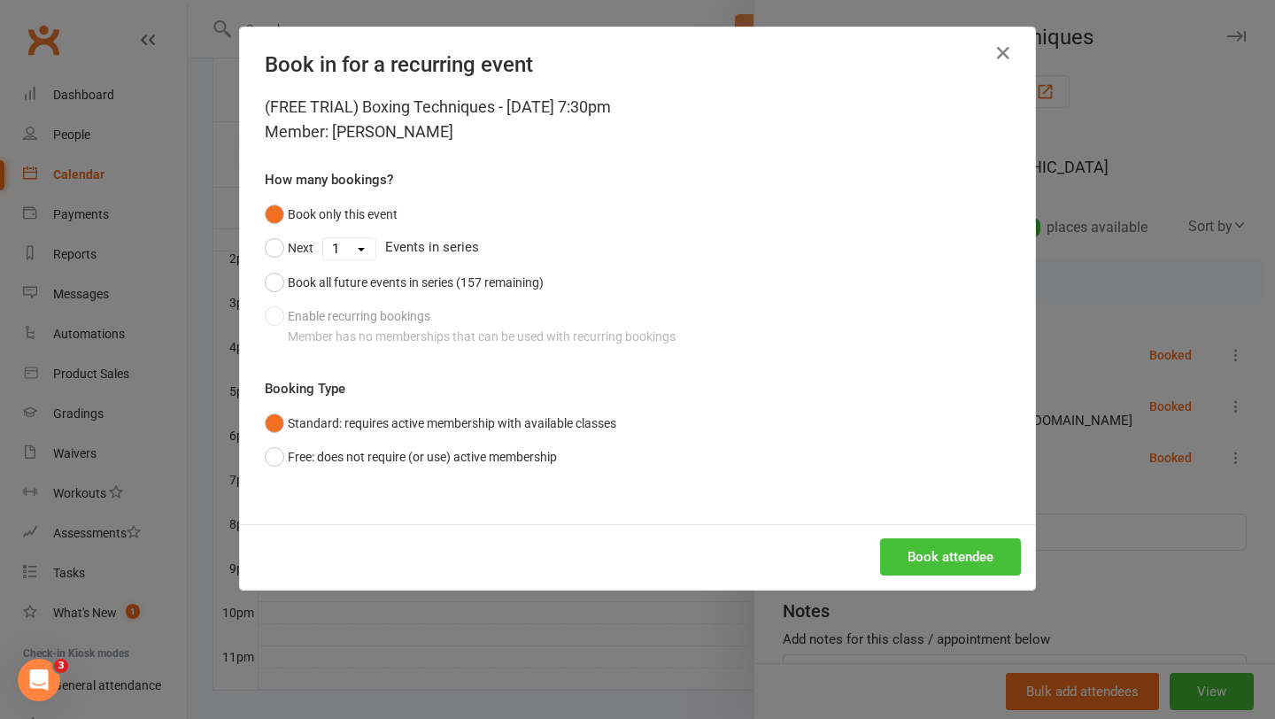
click at [938, 556] on button "Book attendee" at bounding box center [950, 556] width 141 height 37
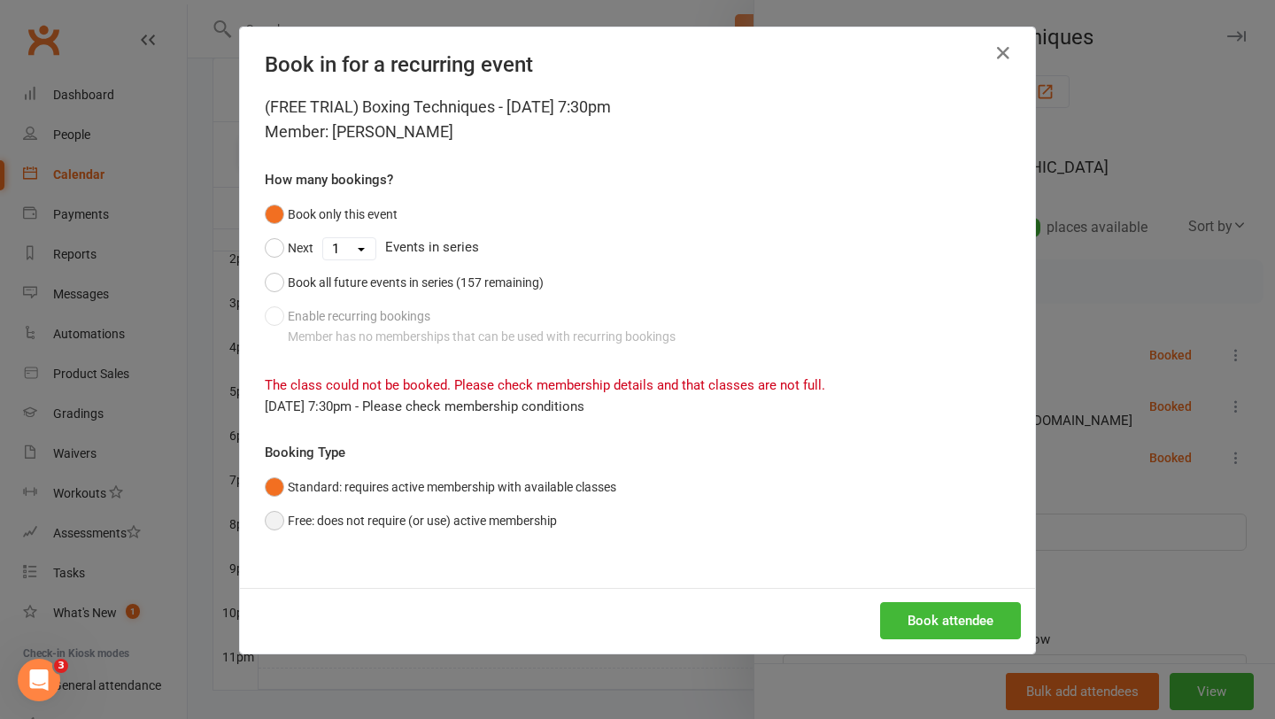
click at [267, 513] on button "Free: does not require (or use) active membership" at bounding box center [411, 521] width 292 height 34
click at [939, 617] on button "Book attendee" at bounding box center [950, 620] width 141 height 37
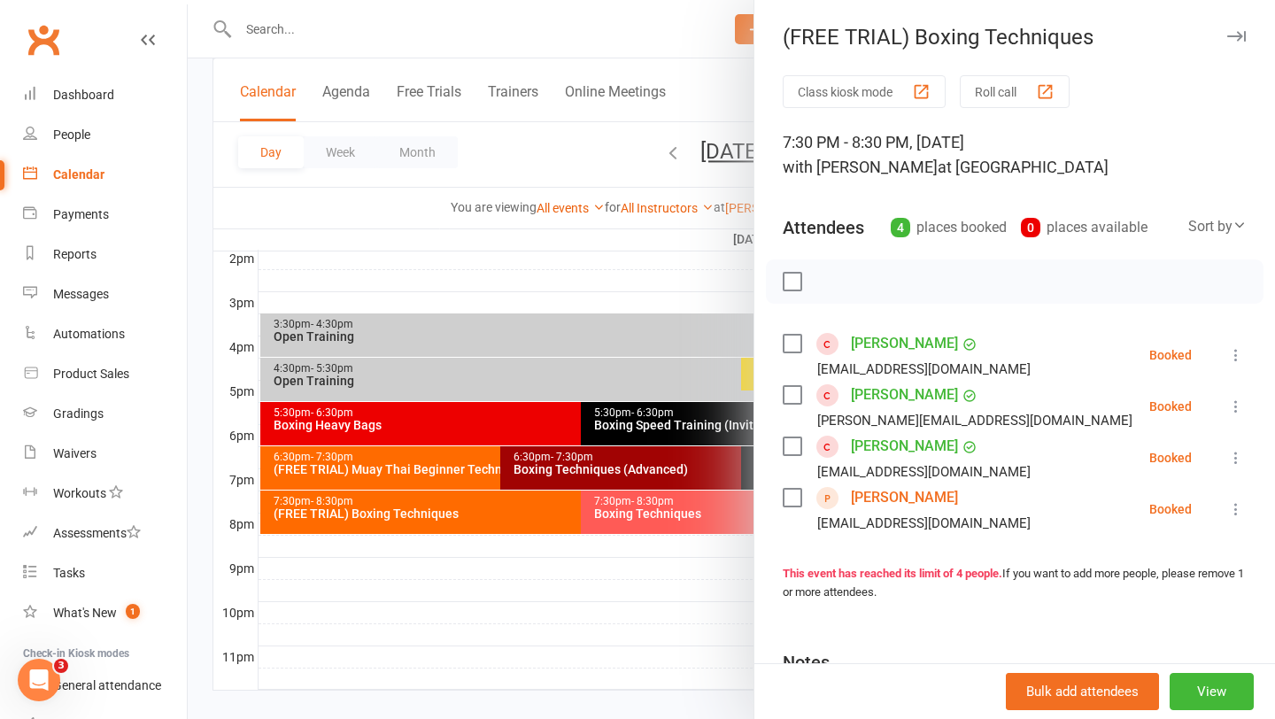
click at [409, 480] on div at bounding box center [731, 359] width 1087 height 719
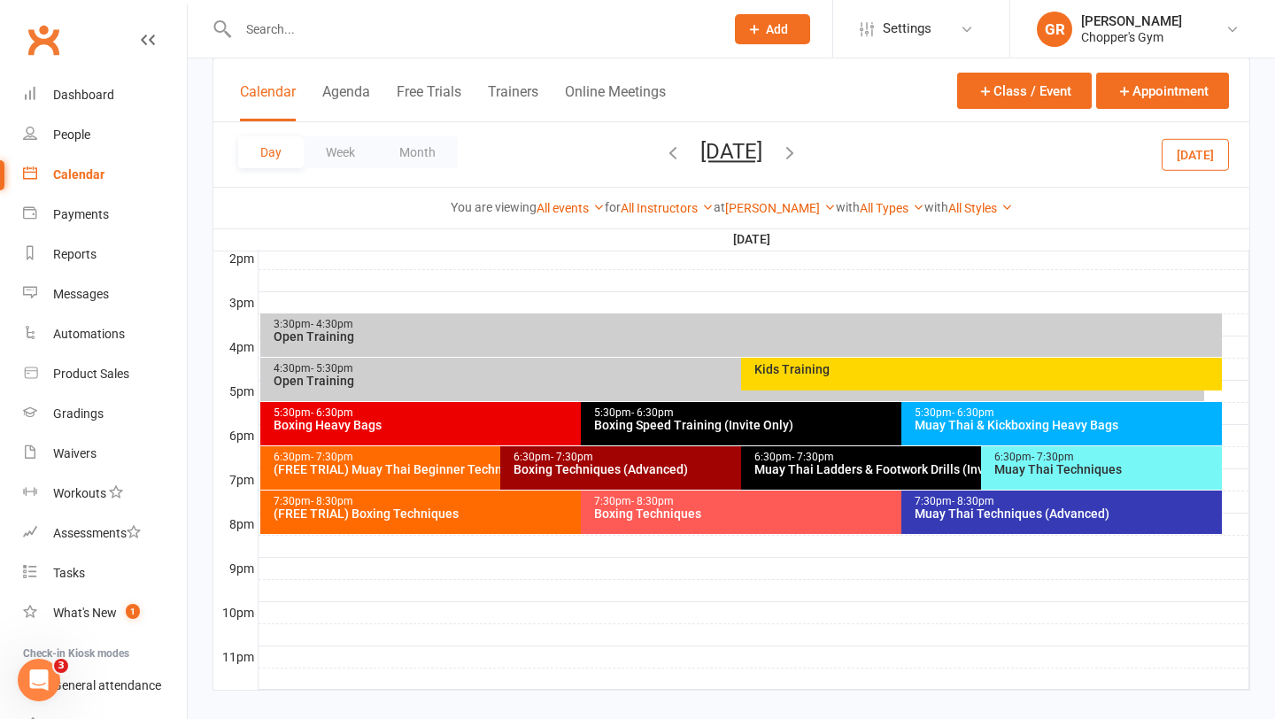
click at [409, 480] on div "6:30pm - 7:30pm (FREE TRIAL) Muay Thai Beginner Technique" at bounding box center [491, 467] width 463 height 43
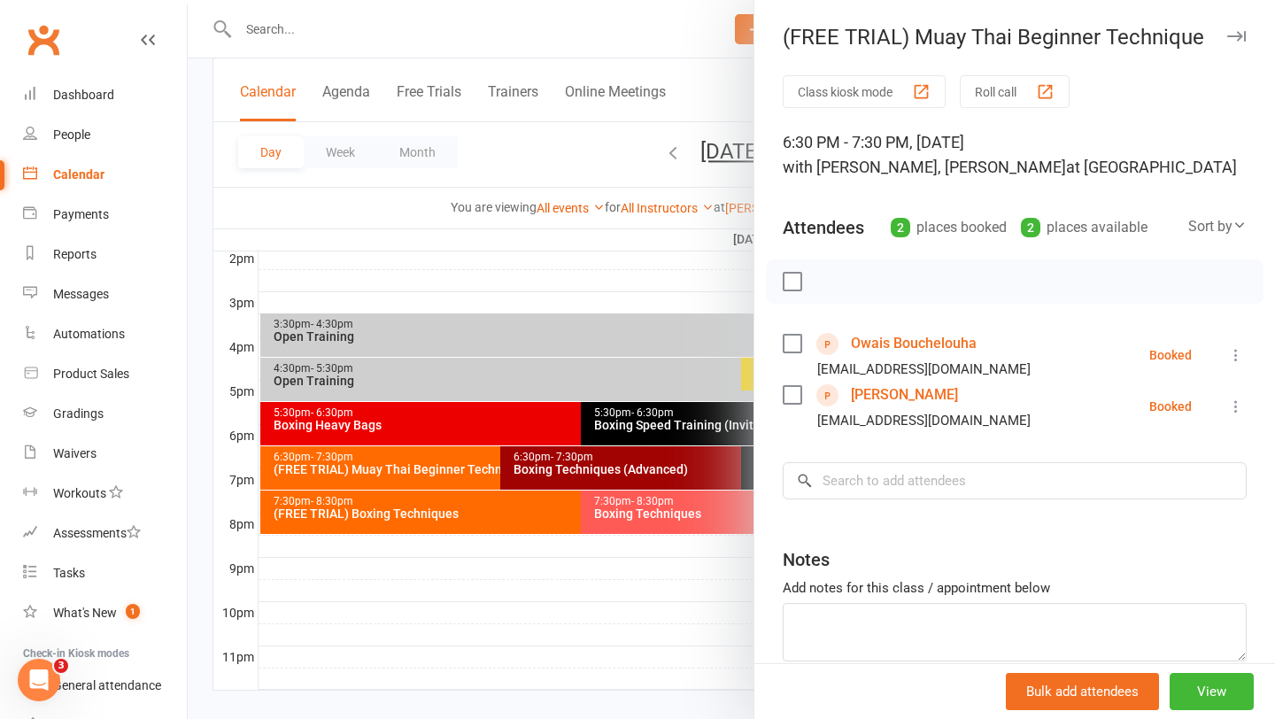
click at [584, 149] on div at bounding box center [731, 359] width 1087 height 719
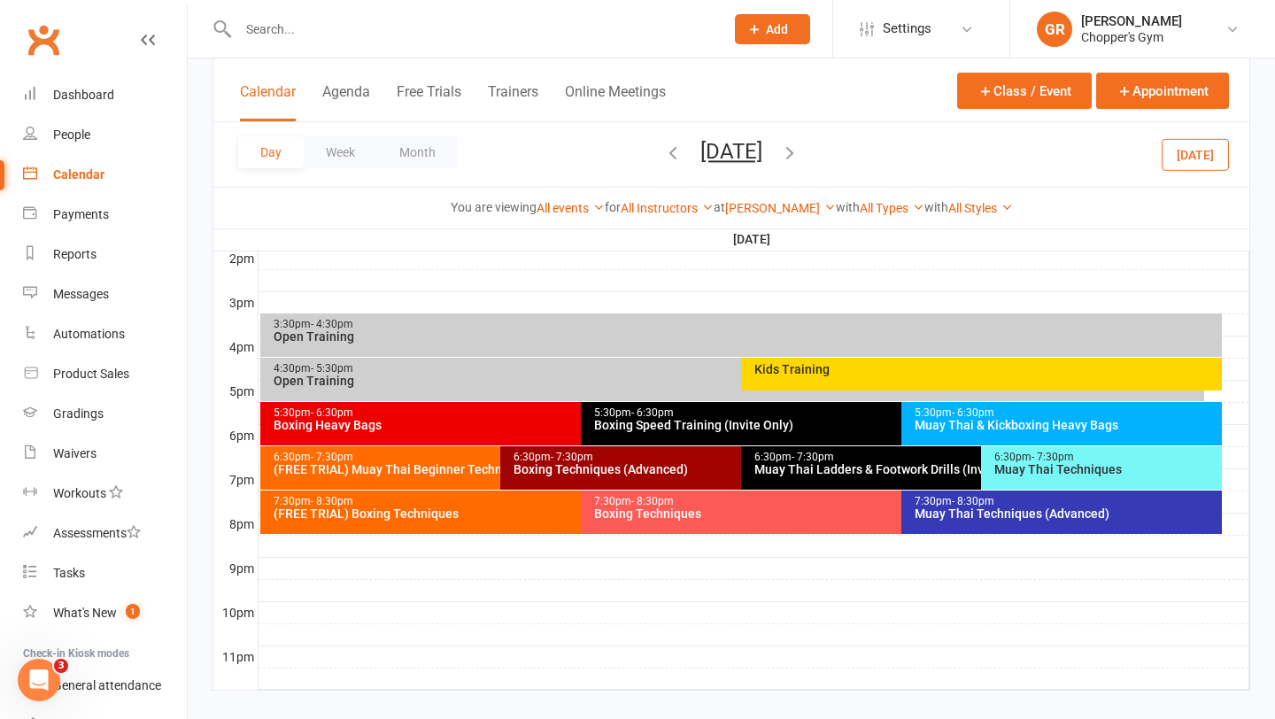
click at [663, 151] on icon "button" at bounding box center [672, 152] width 19 height 19
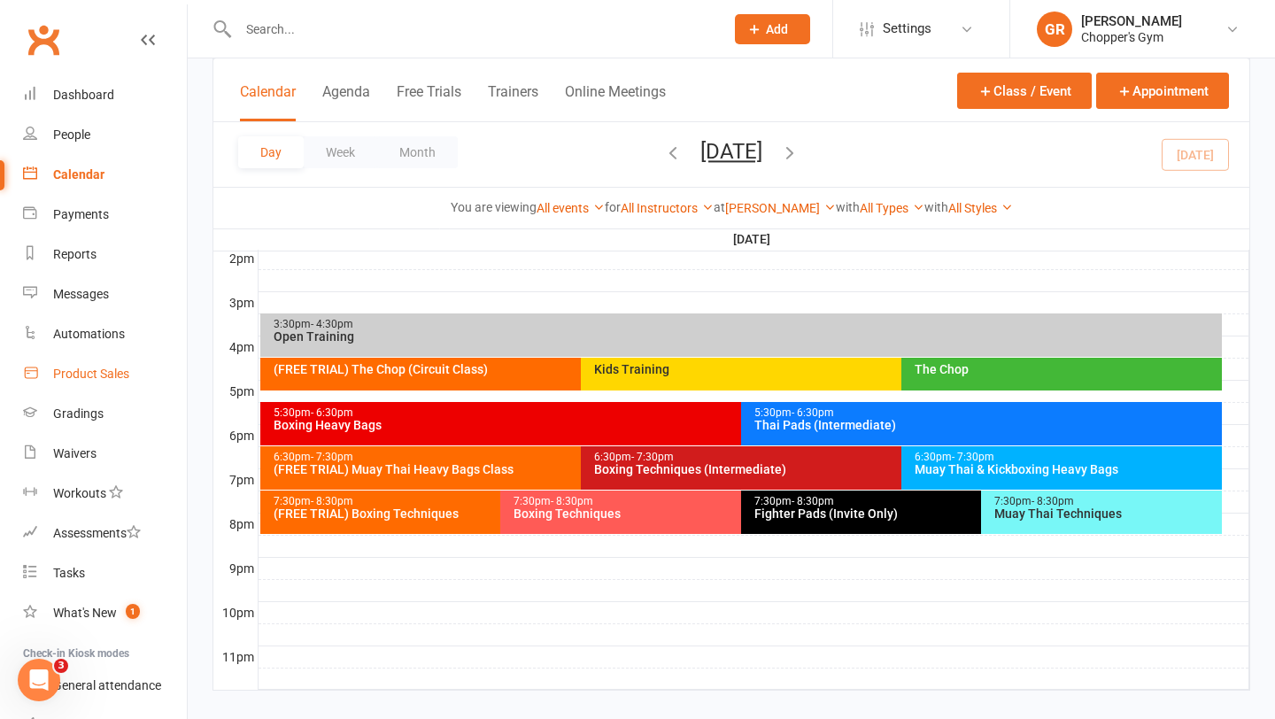
click at [107, 378] on div "Product Sales" at bounding box center [91, 374] width 76 height 14
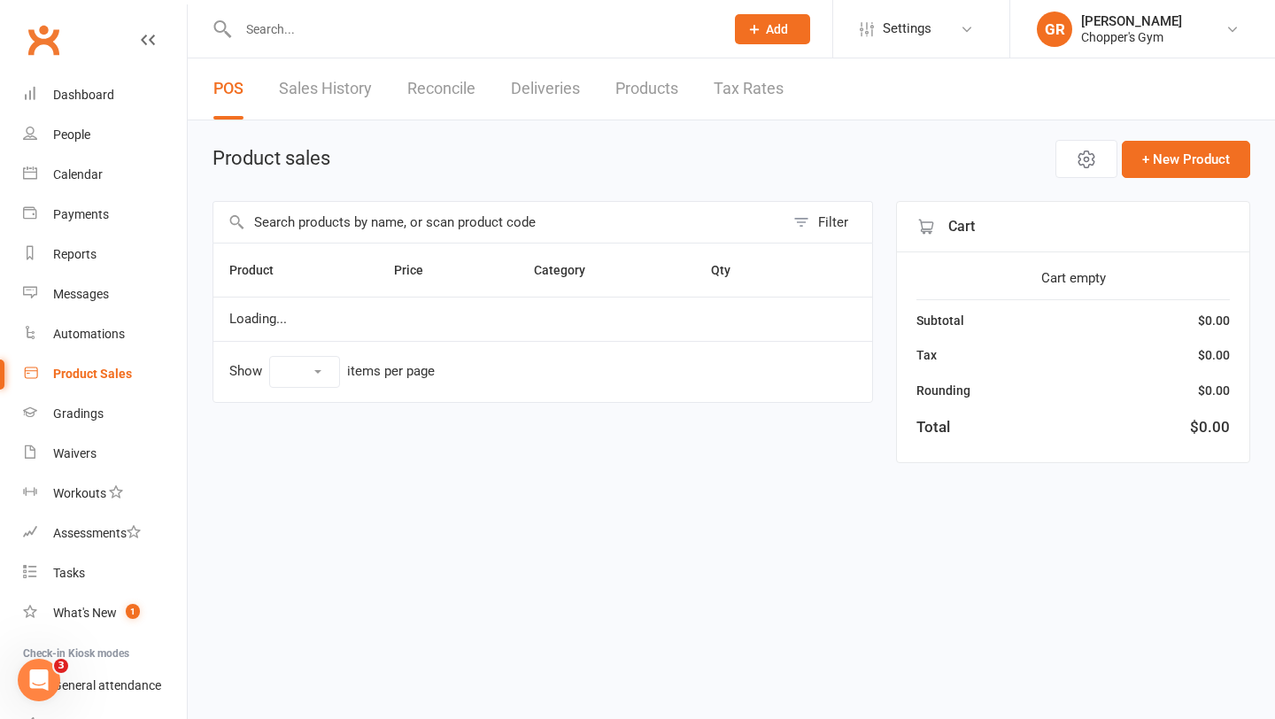
select select "100"
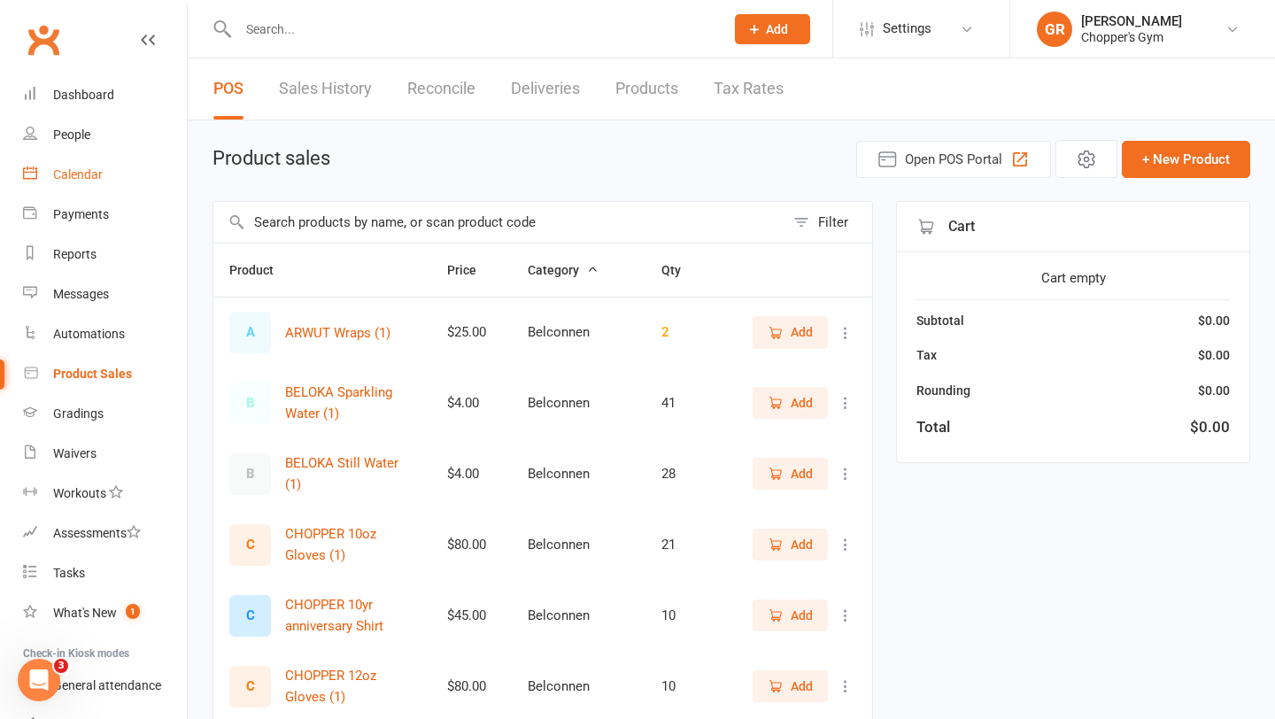
click at [70, 169] on div "Calendar" at bounding box center [78, 174] width 50 height 14
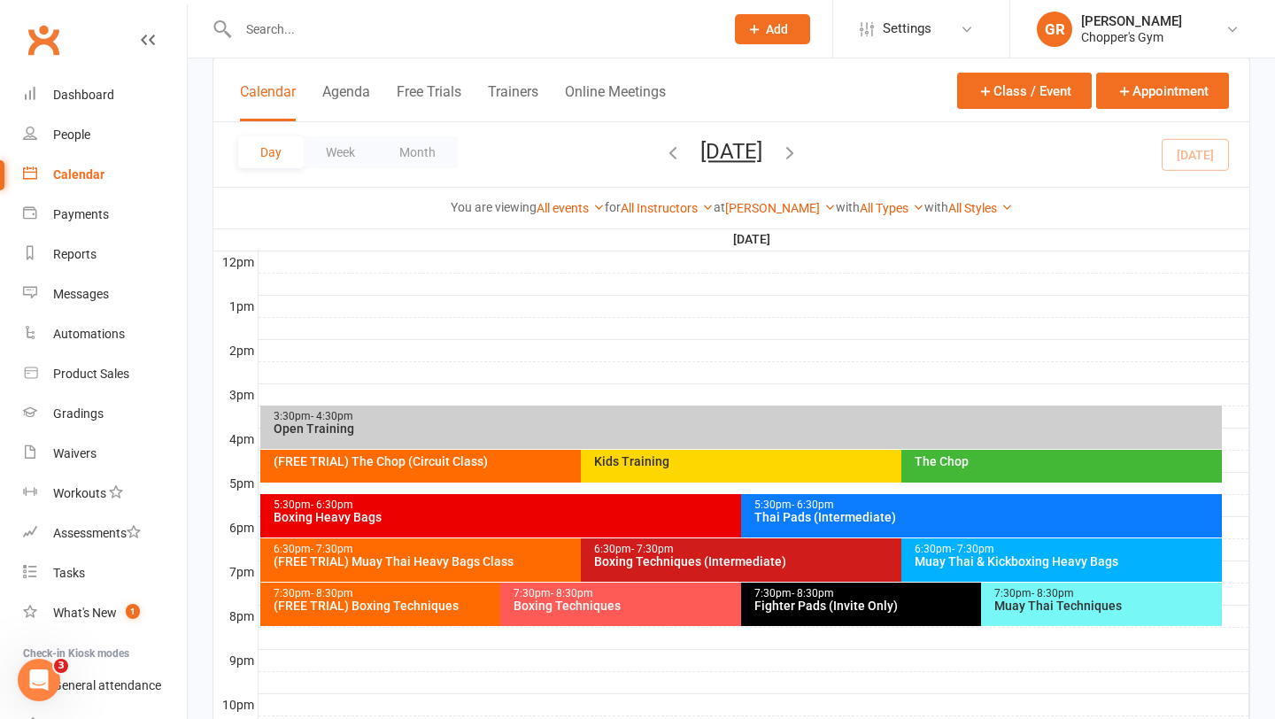
scroll to position [632, 0]
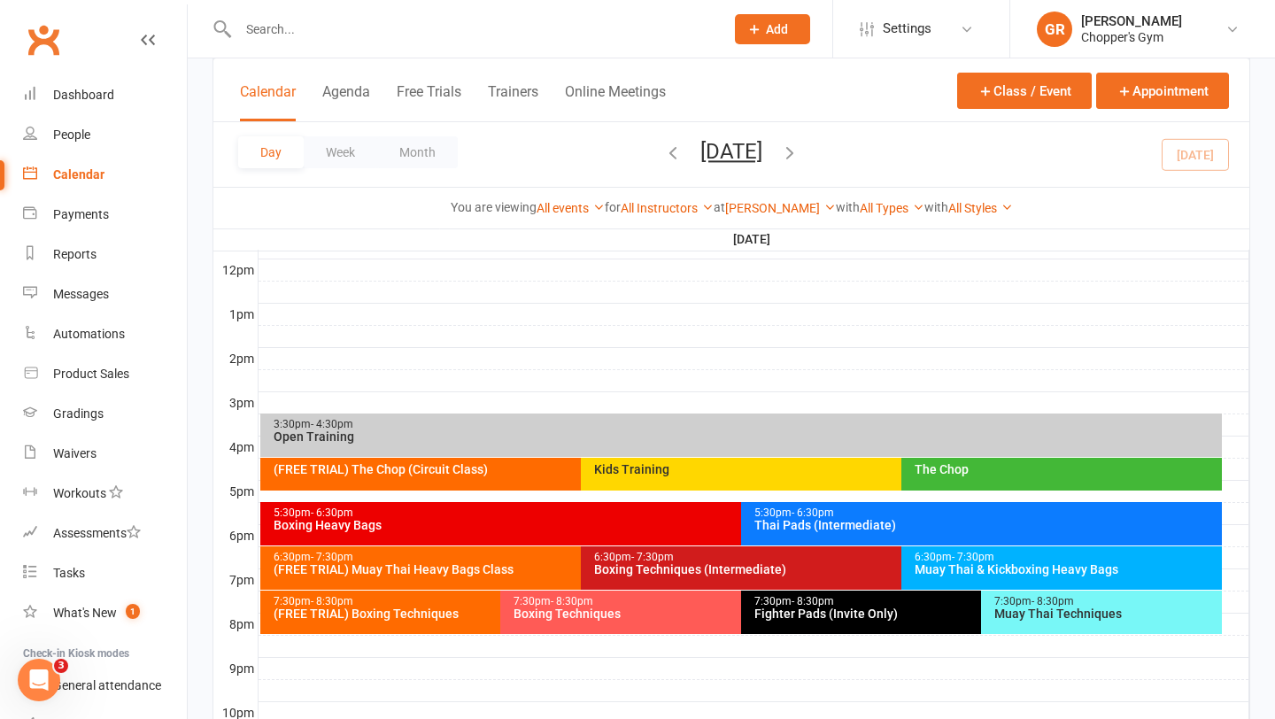
click at [652, 528] on div "Boxing Heavy Bags" at bounding box center [737, 525] width 929 height 12
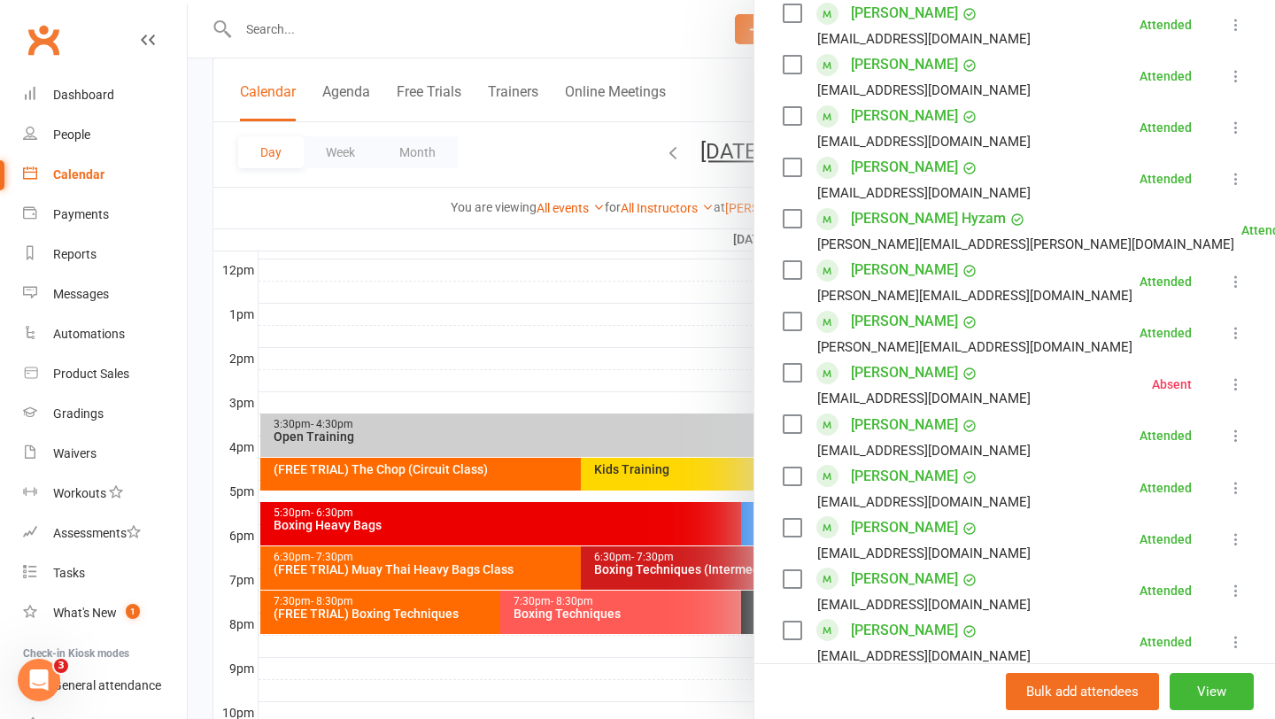
scroll to position [701, 0]
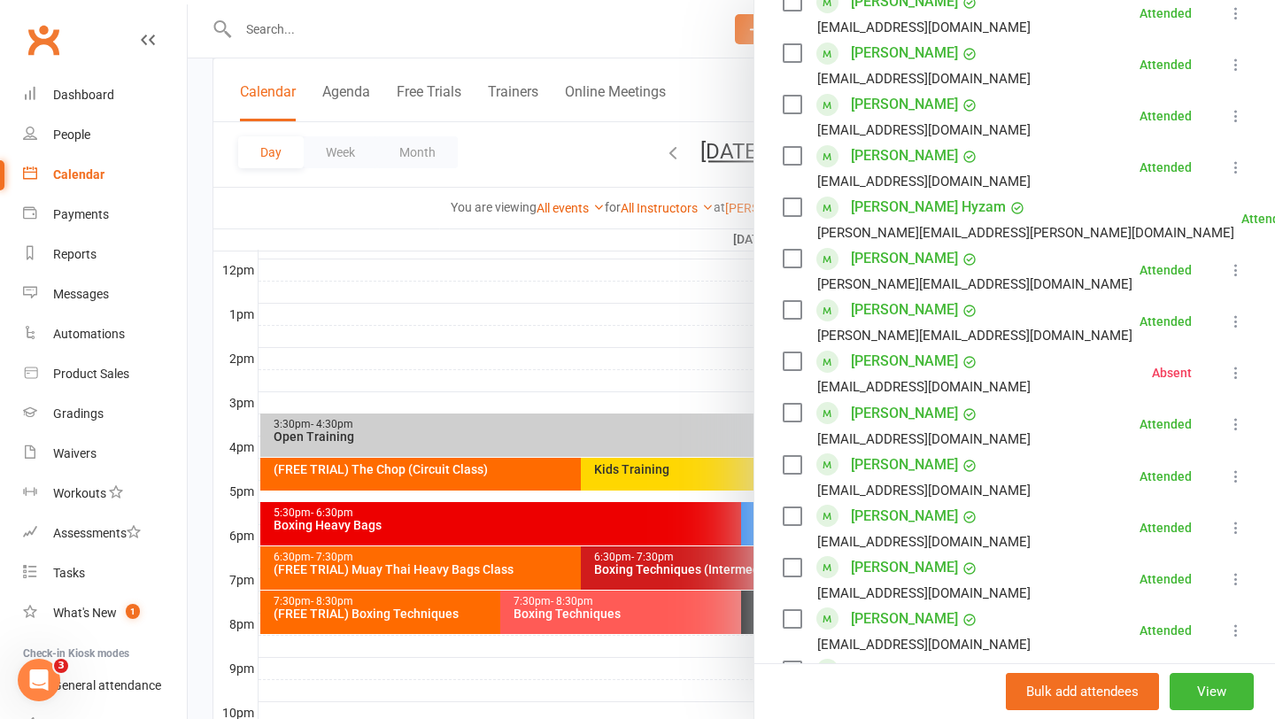
click at [603, 351] on div at bounding box center [731, 359] width 1087 height 719
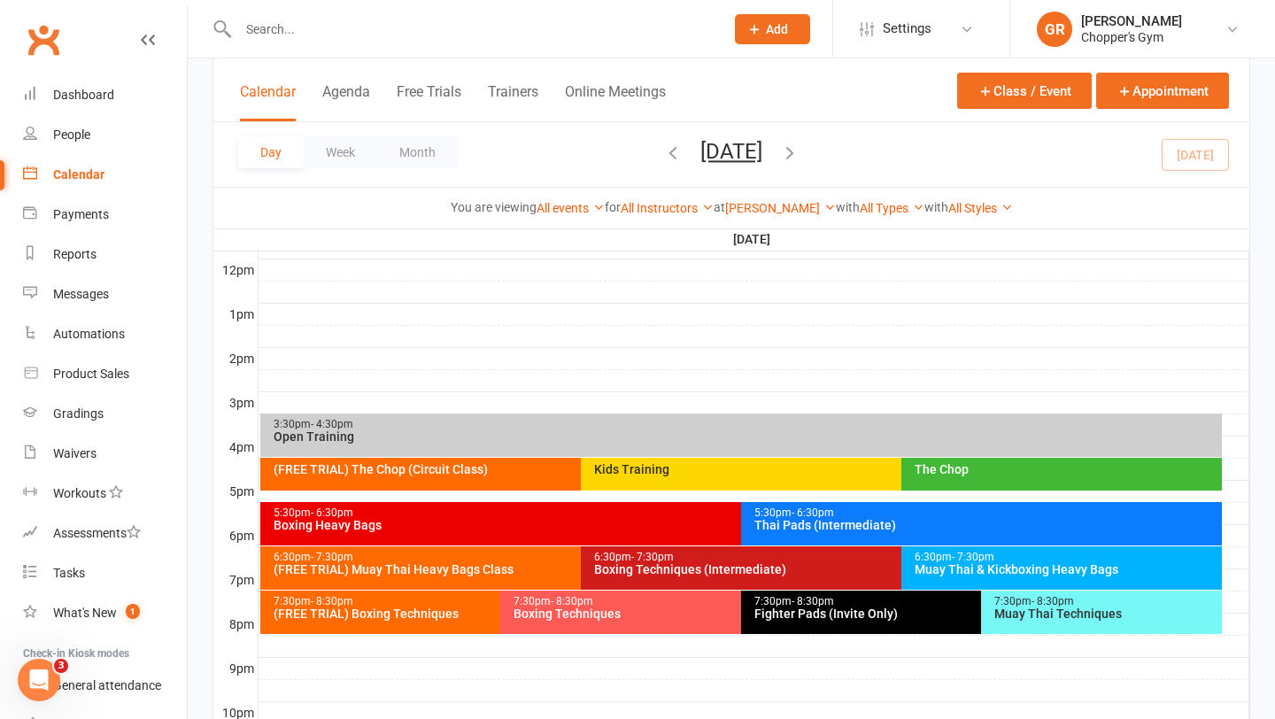
click at [928, 559] on div "6:30pm - 7:30pm" at bounding box center [1066, 558] width 305 height 12
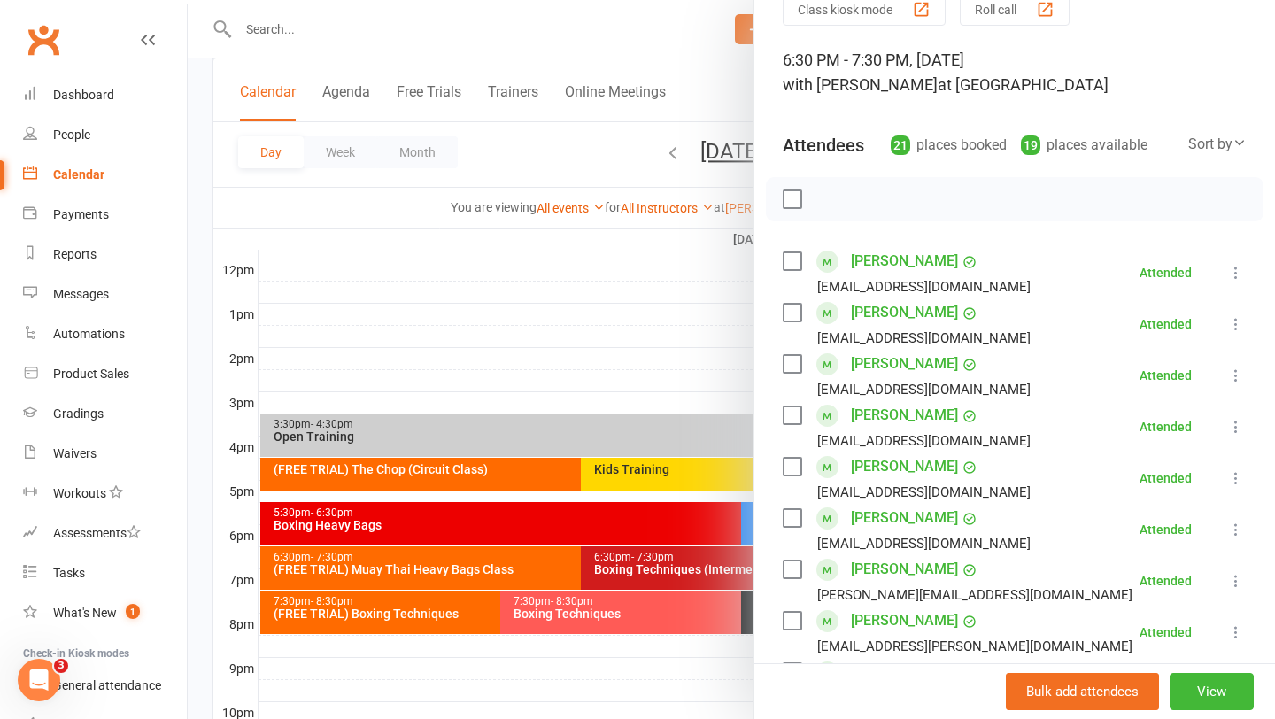
scroll to position [113, 0]
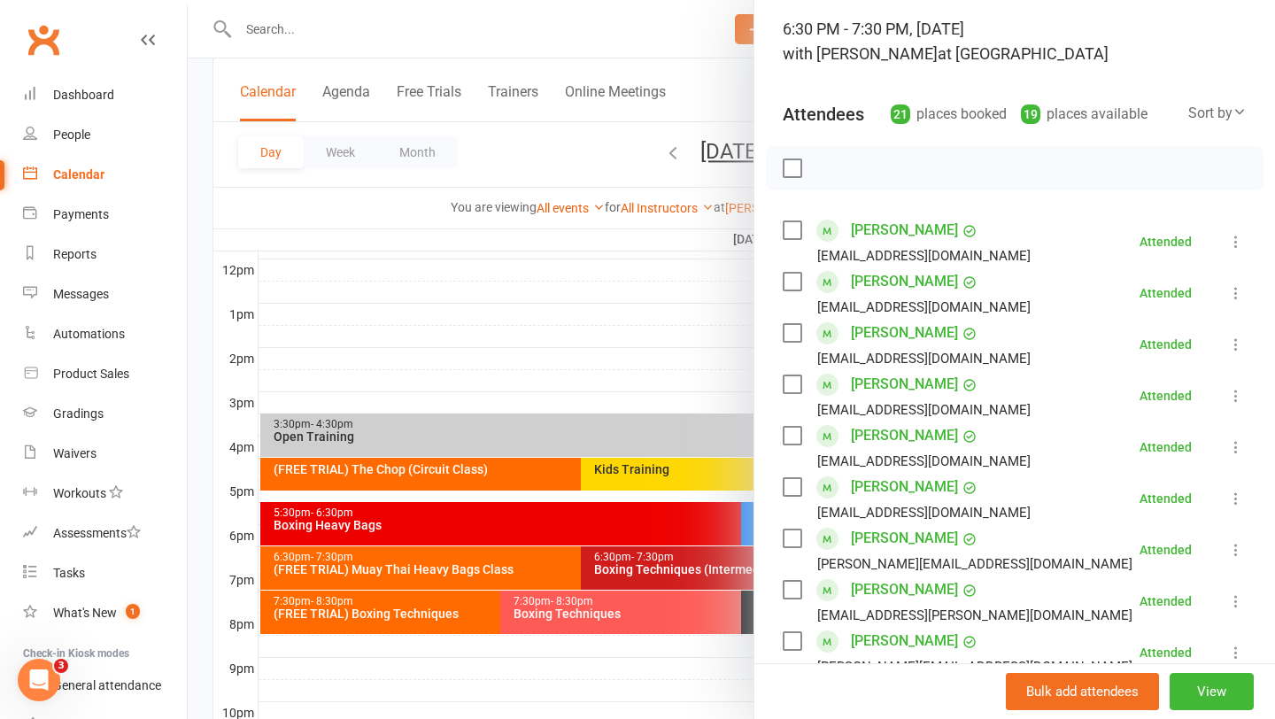
click at [661, 321] on div at bounding box center [731, 359] width 1087 height 719
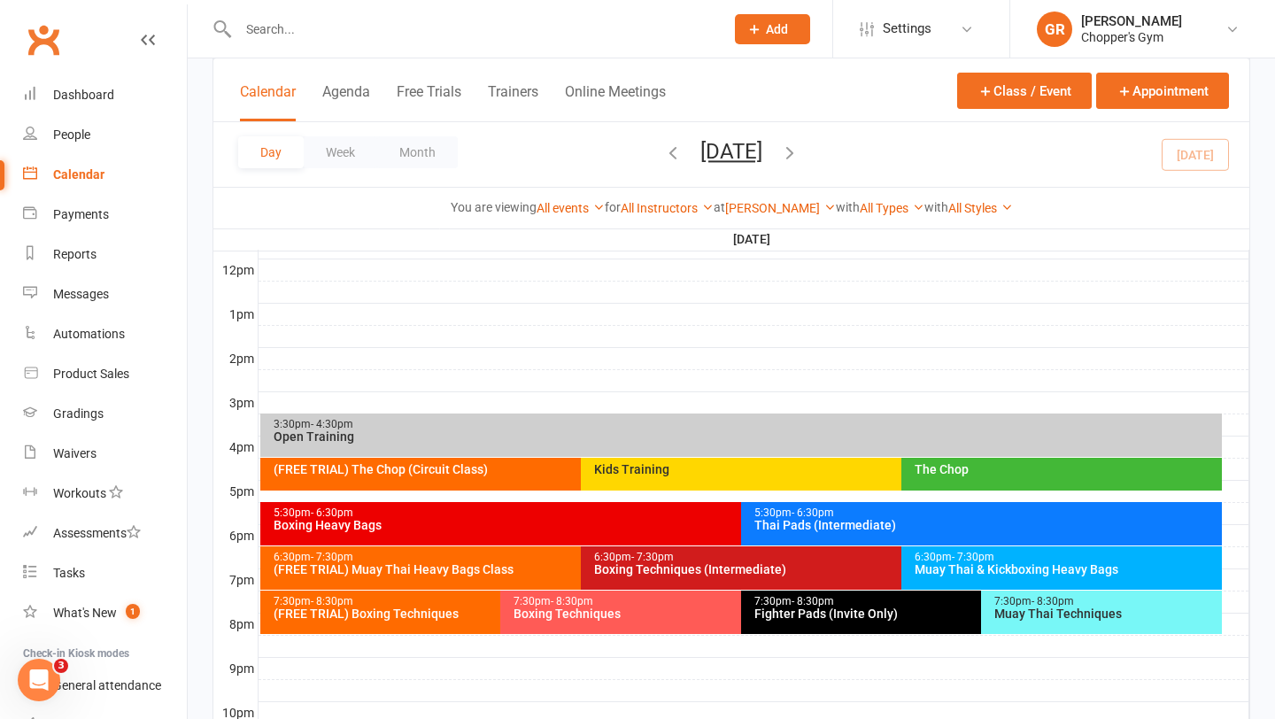
click at [676, 620] on div "7:30pm - 8:30pm Boxing Techniques" at bounding box center [731, 612] width 463 height 43
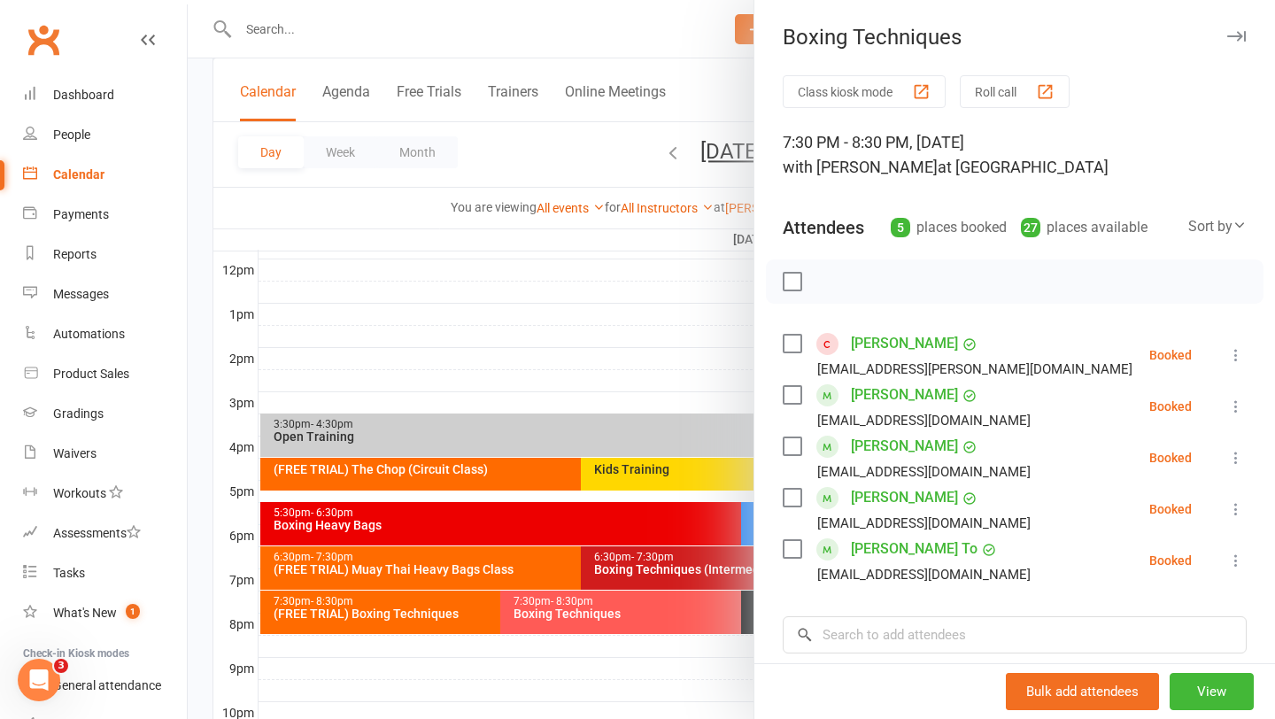
click at [894, 395] on link "Nild Mendigorin" at bounding box center [904, 395] width 107 height 28
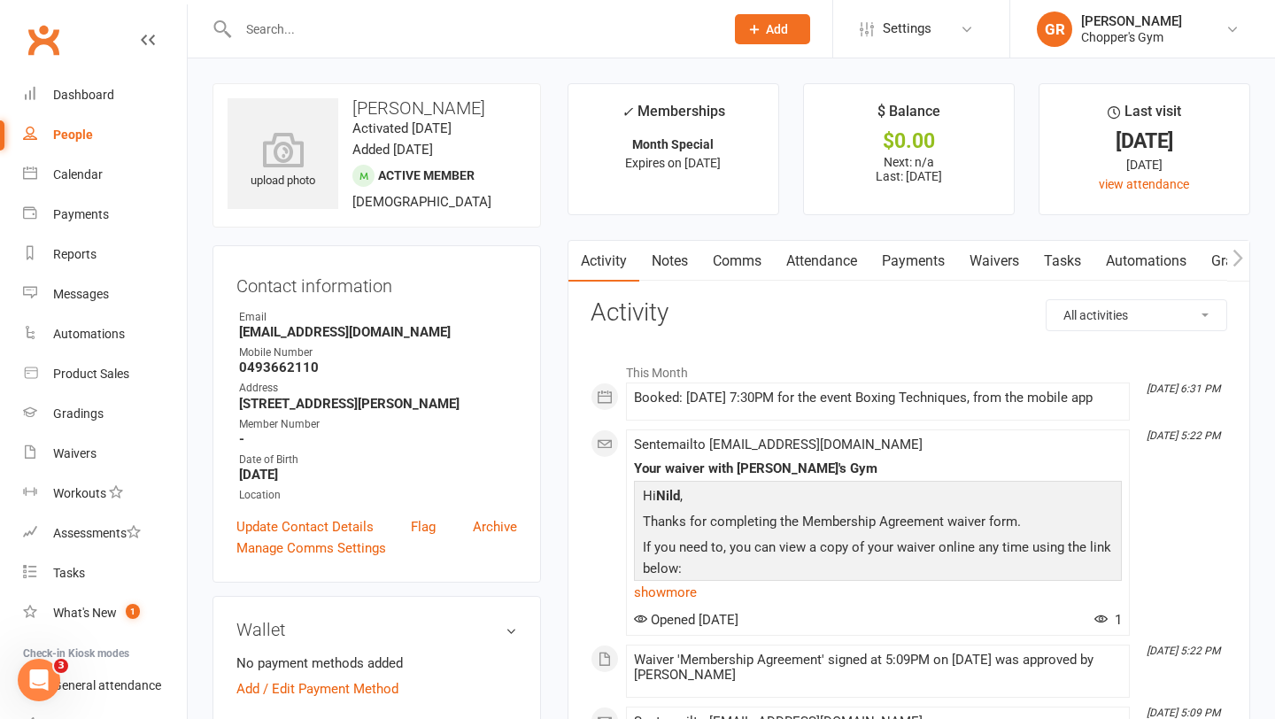
click at [848, 258] on link "Attendance" at bounding box center [822, 261] width 96 height 41
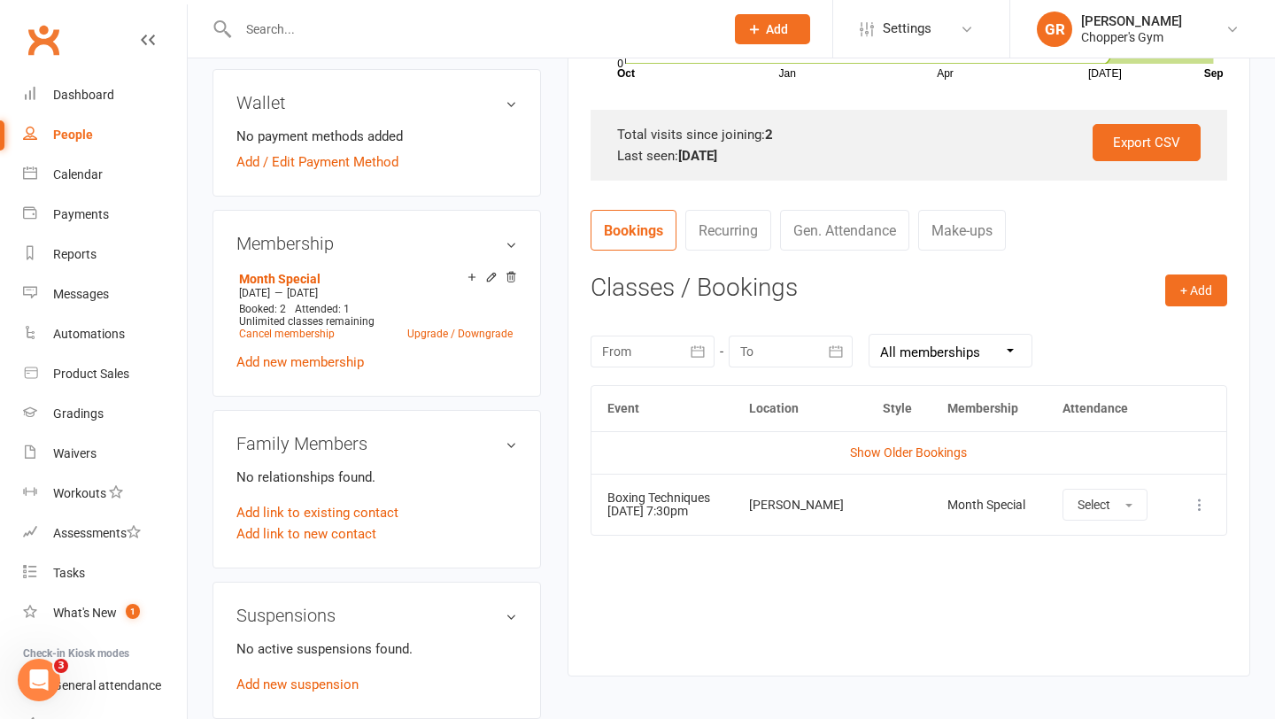
scroll to position [543, 0]
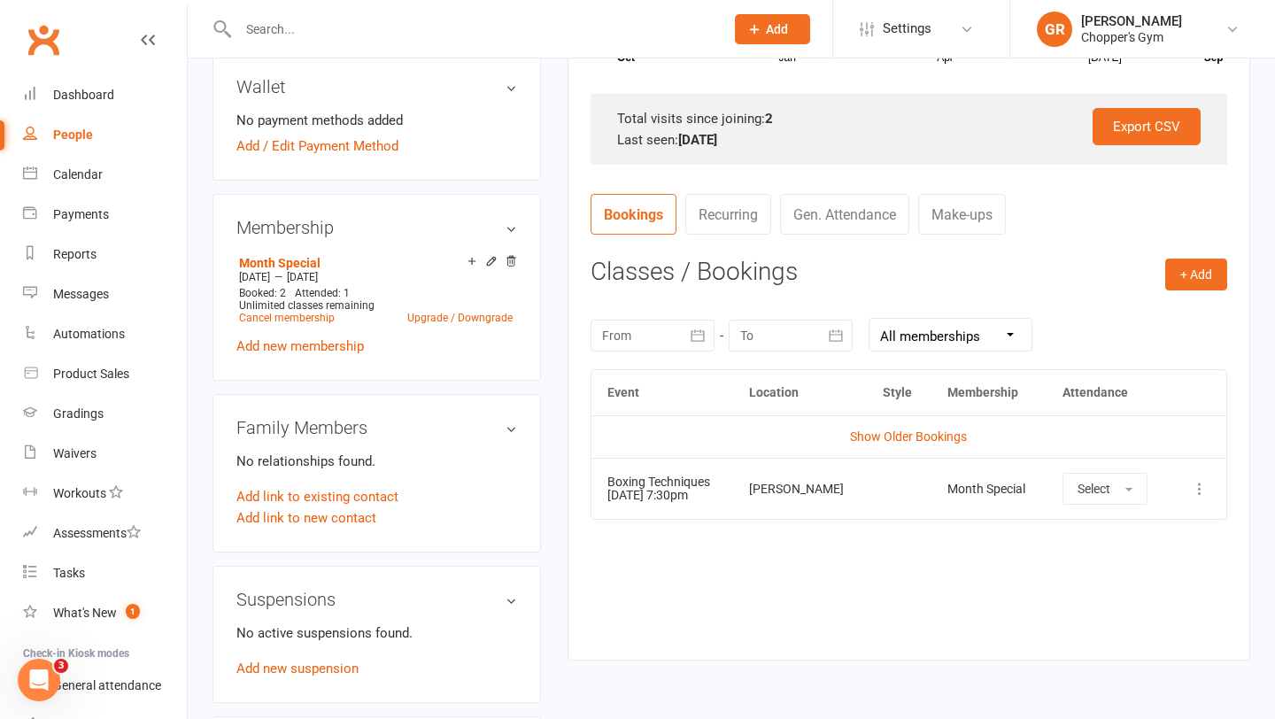
click at [869, 449] on td "Show Older Bookings" at bounding box center [908, 436] width 635 height 42
click at [884, 434] on link "Show Older Bookings" at bounding box center [908, 436] width 117 height 14
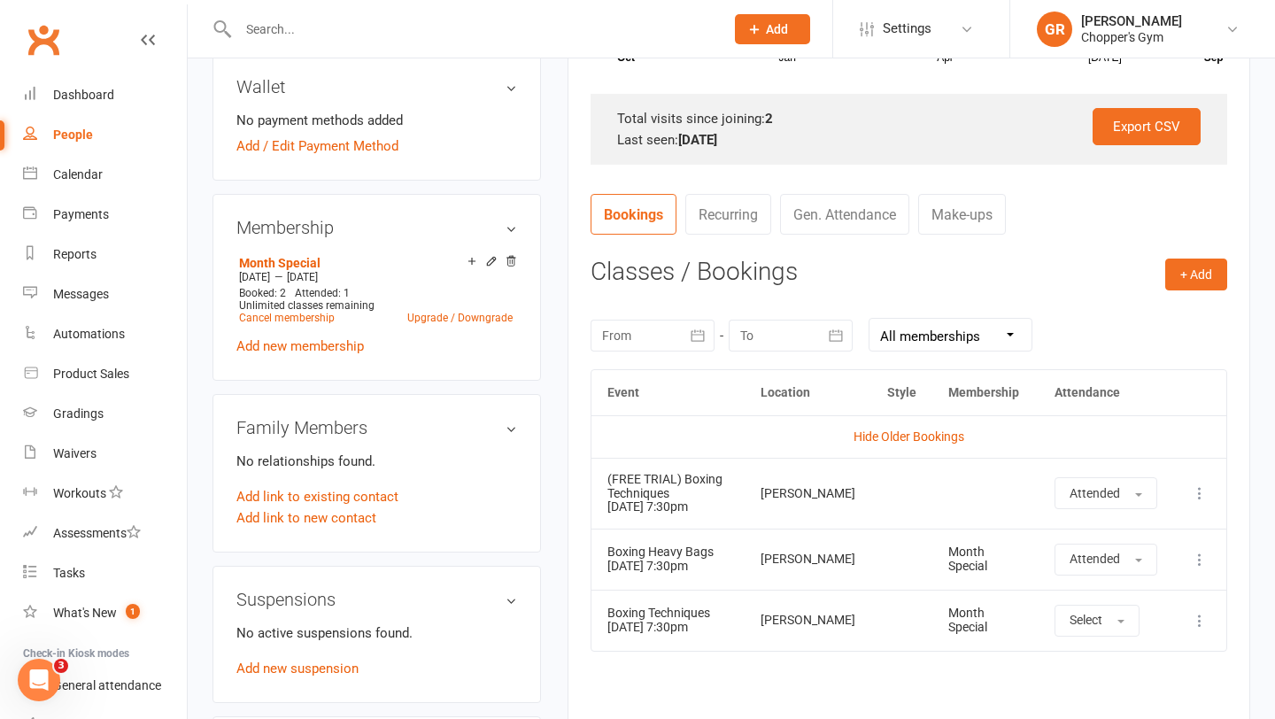
click at [1207, 491] on icon at bounding box center [1200, 493] width 18 height 18
click at [1094, 563] on link "View event" at bounding box center [1121, 562] width 175 height 35
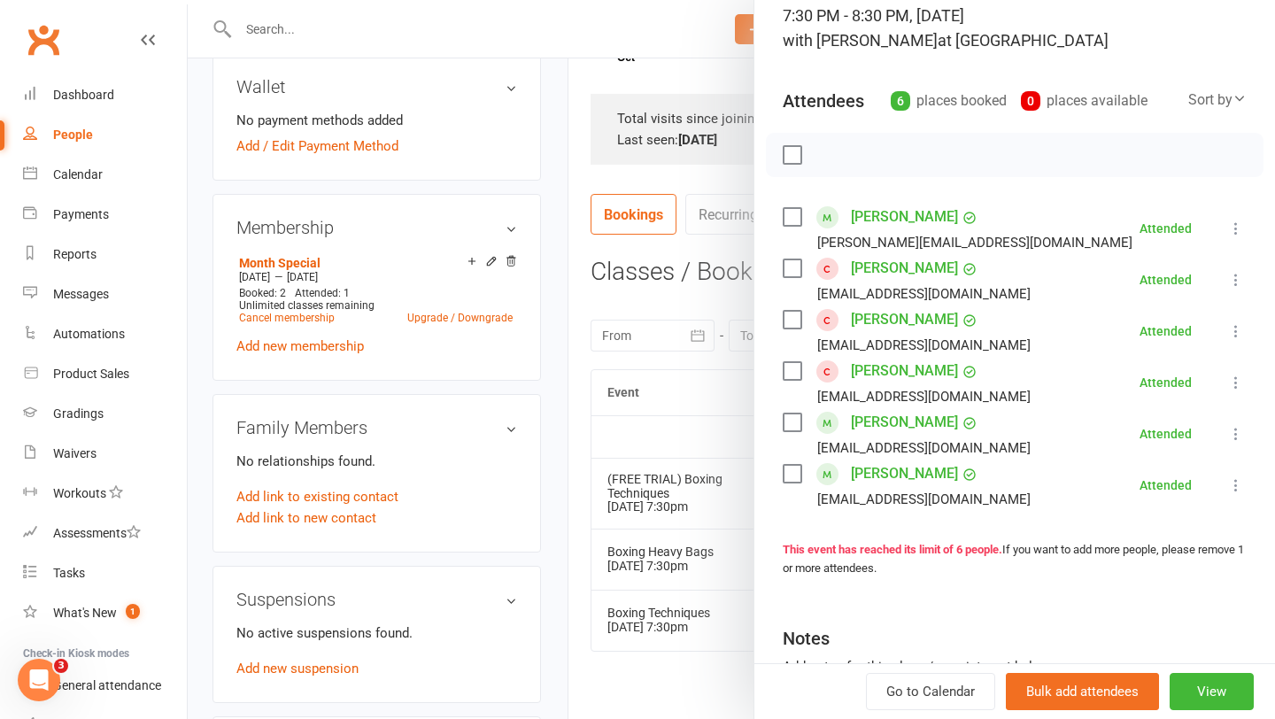
scroll to position [129, 0]
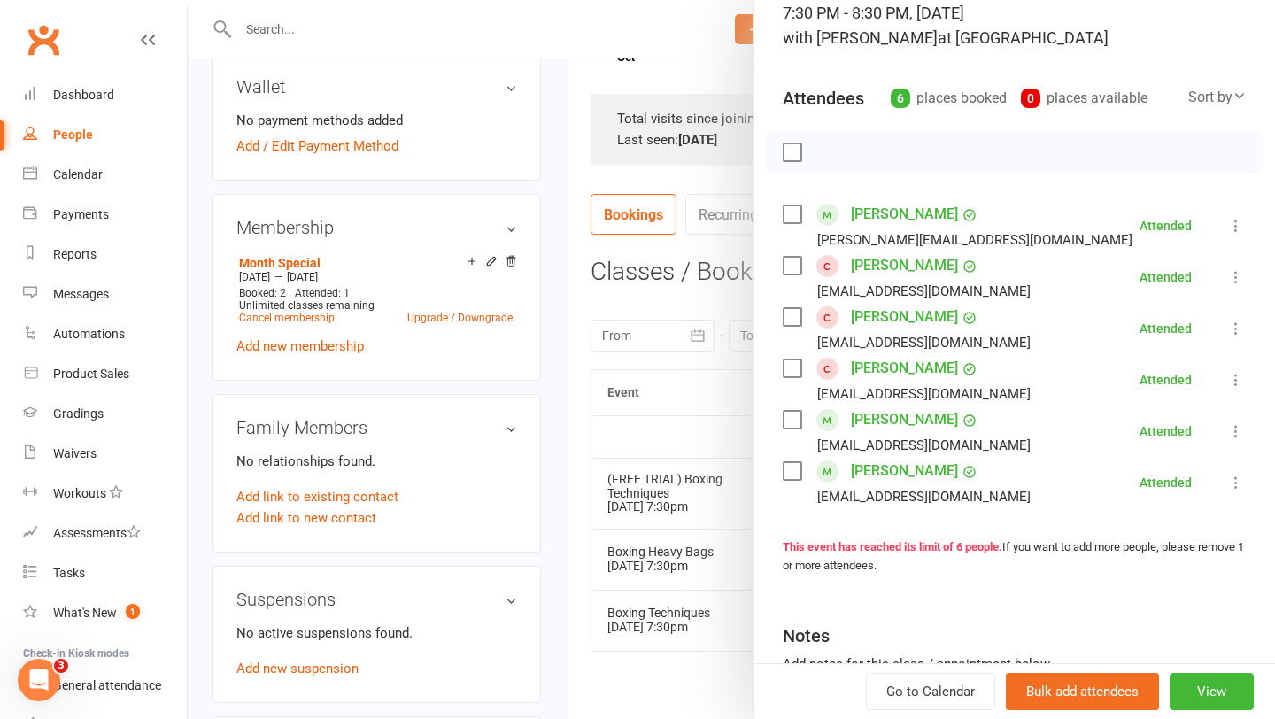
click at [729, 455] on div at bounding box center [731, 359] width 1087 height 719
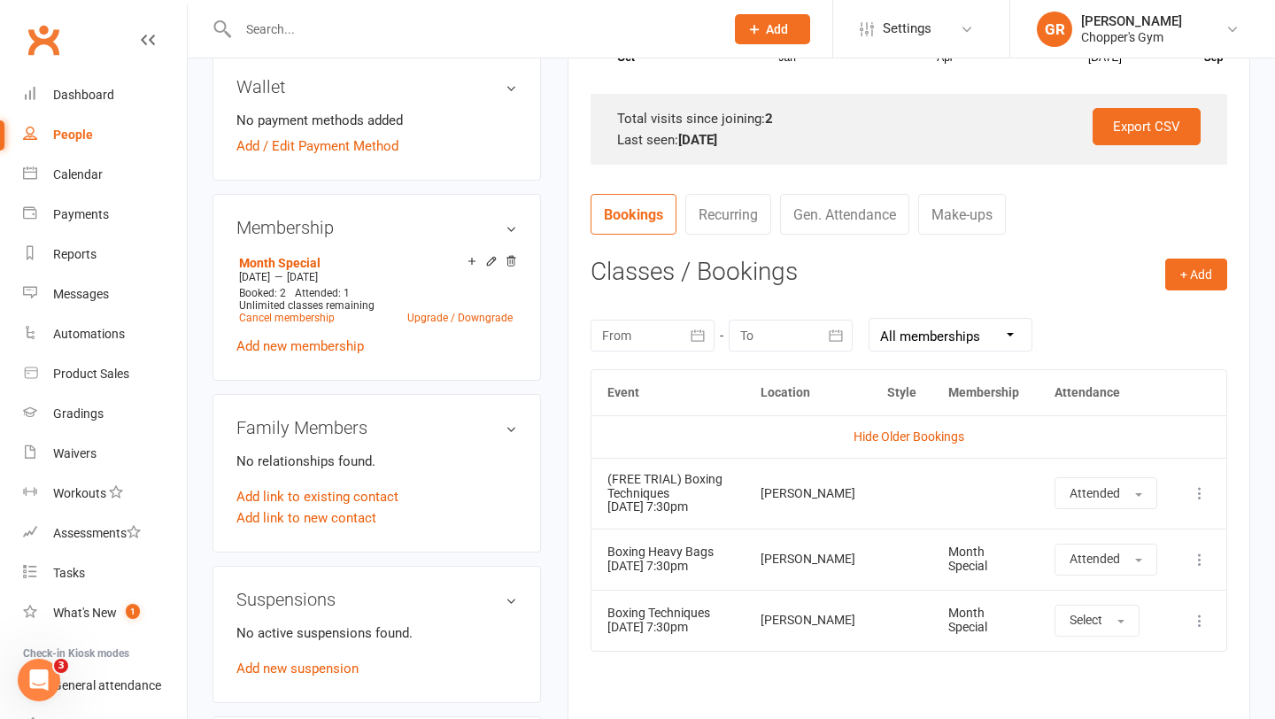
click at [1199, 555] on icon at bounding box center [1200, 560] width 18 height 18
click at [1096, 625] on link "View event" at bounding box center [1121, 629] width 175 height 35
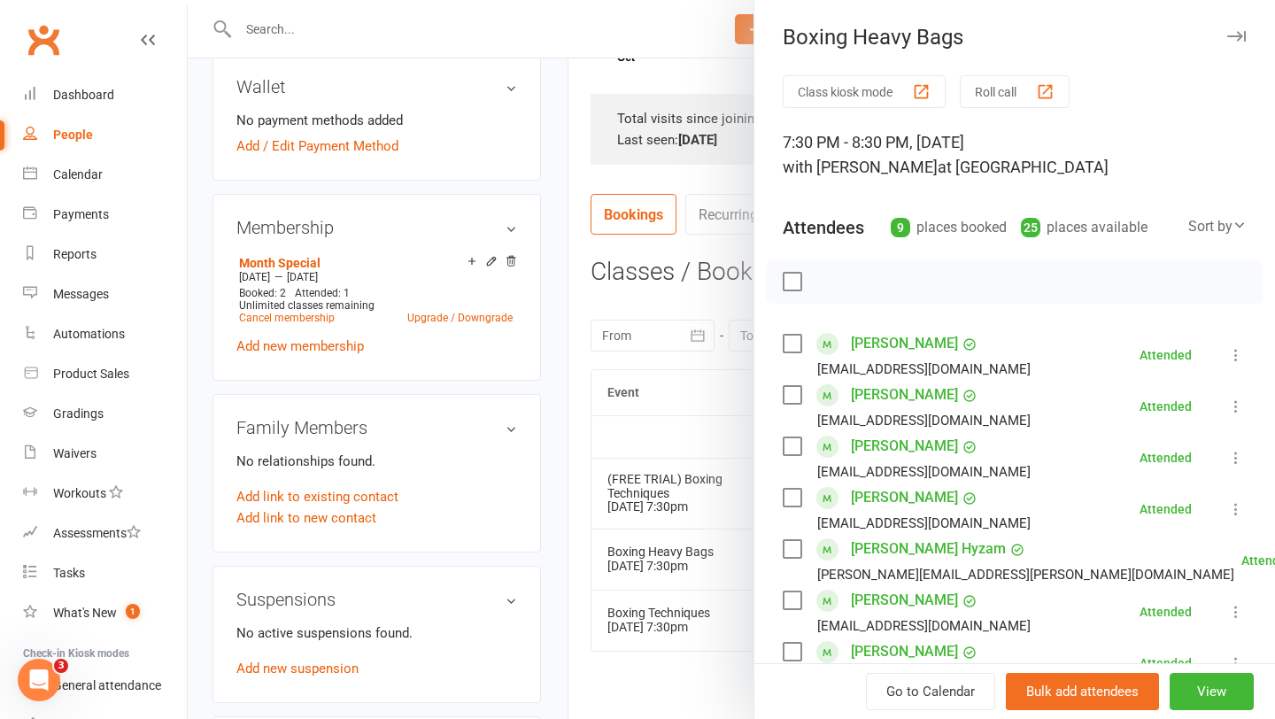
scroll to position [8, 0]
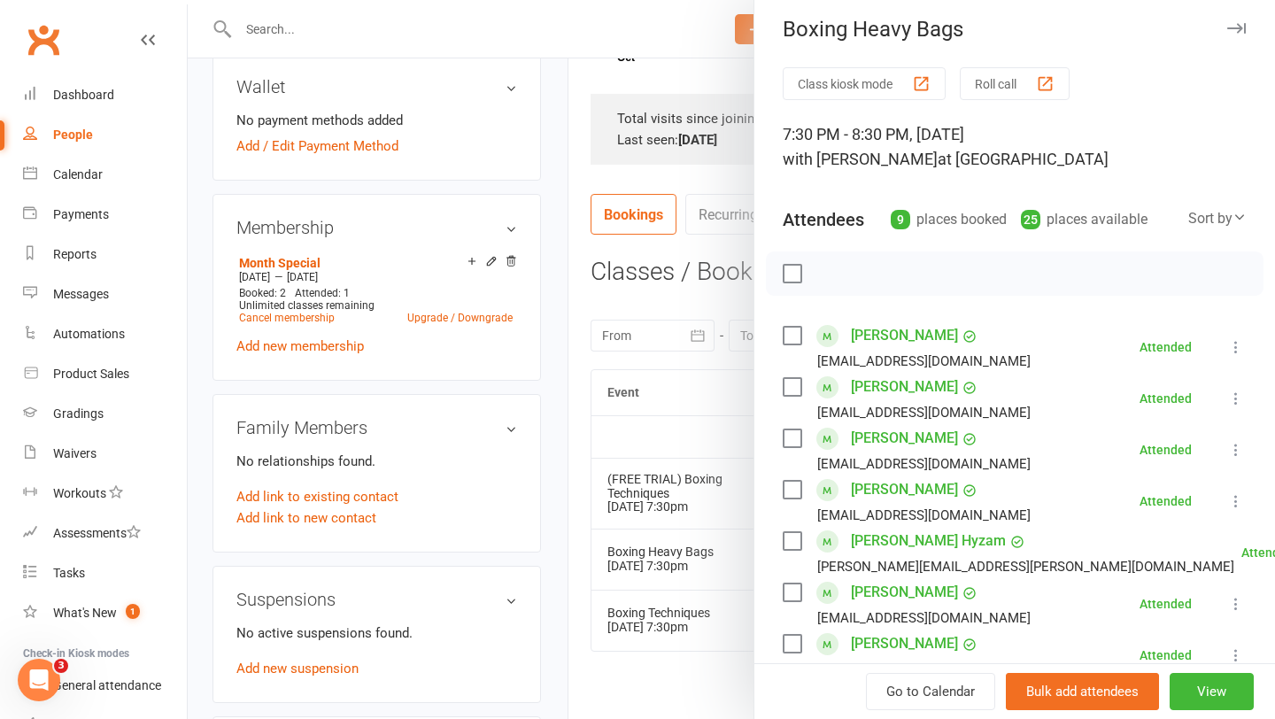
click at [724, 433] on div at bounding box center [731, 359] width 1087 height 719
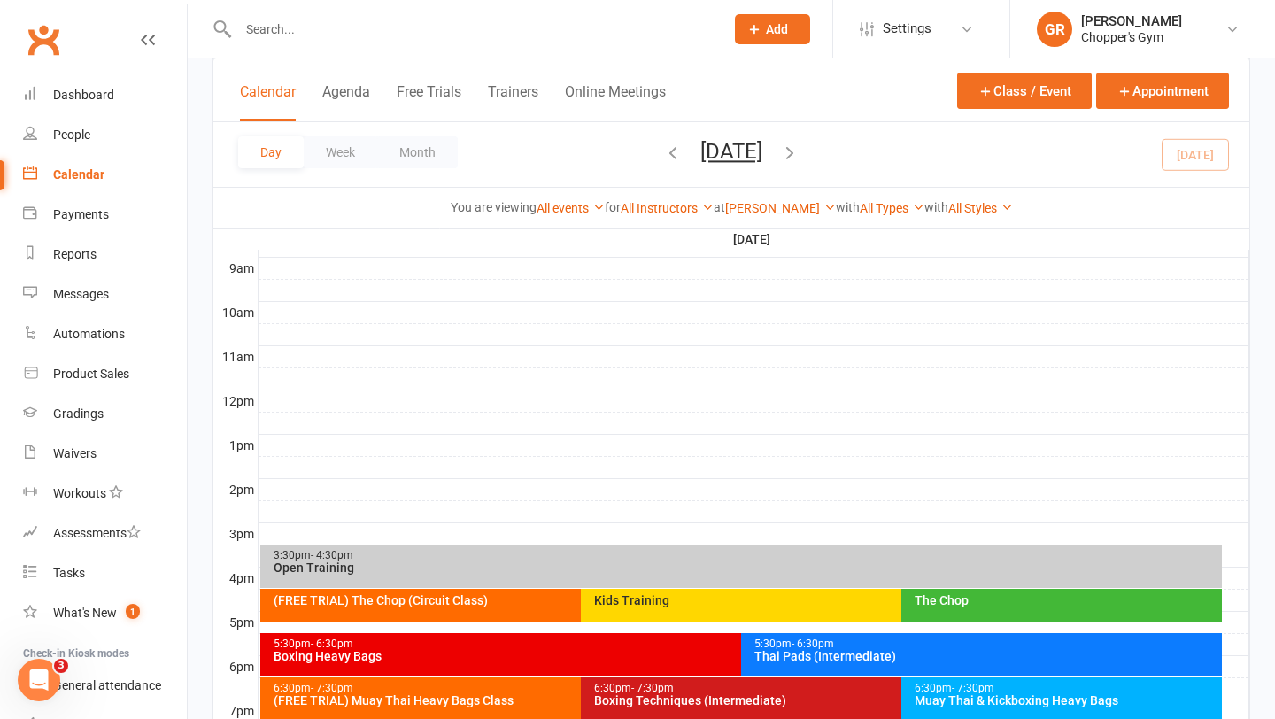
scroll to position [598, 0]
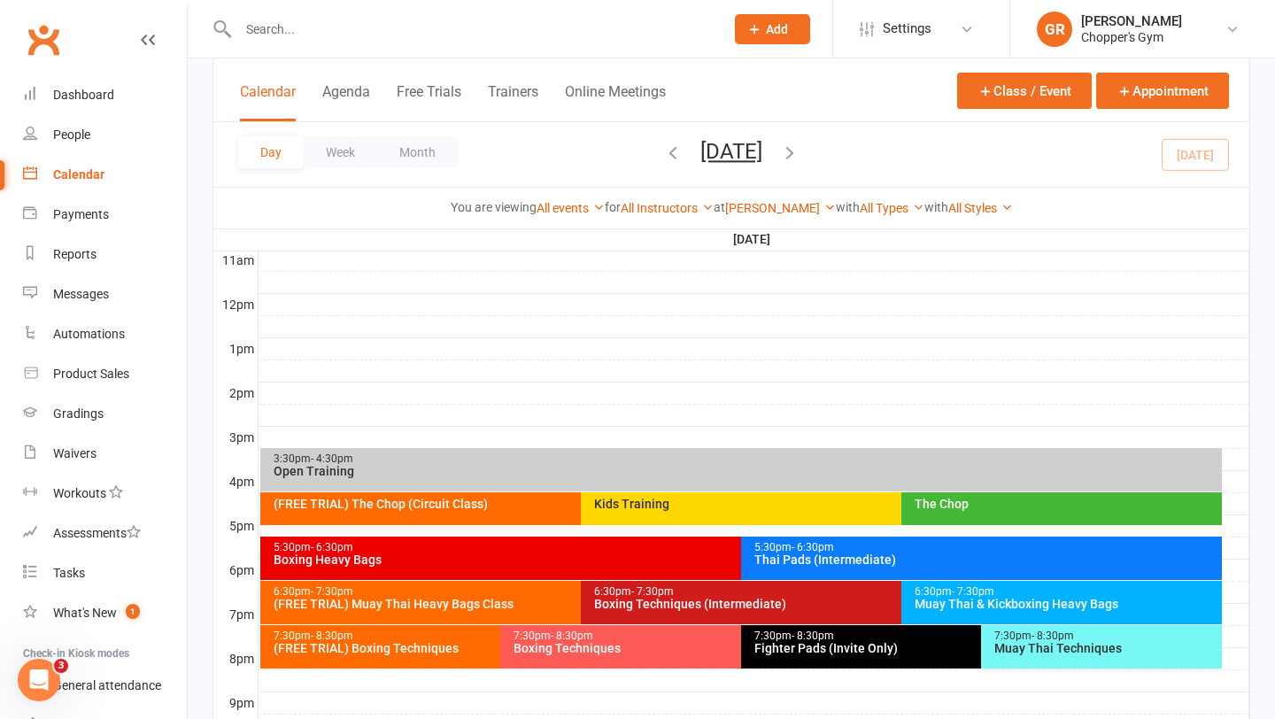
click at [632, 617] on div "6:30pm - 7:30pm Boxing Techniques (Intermediate)" at bounding box center [892, 602] width 623 height 43
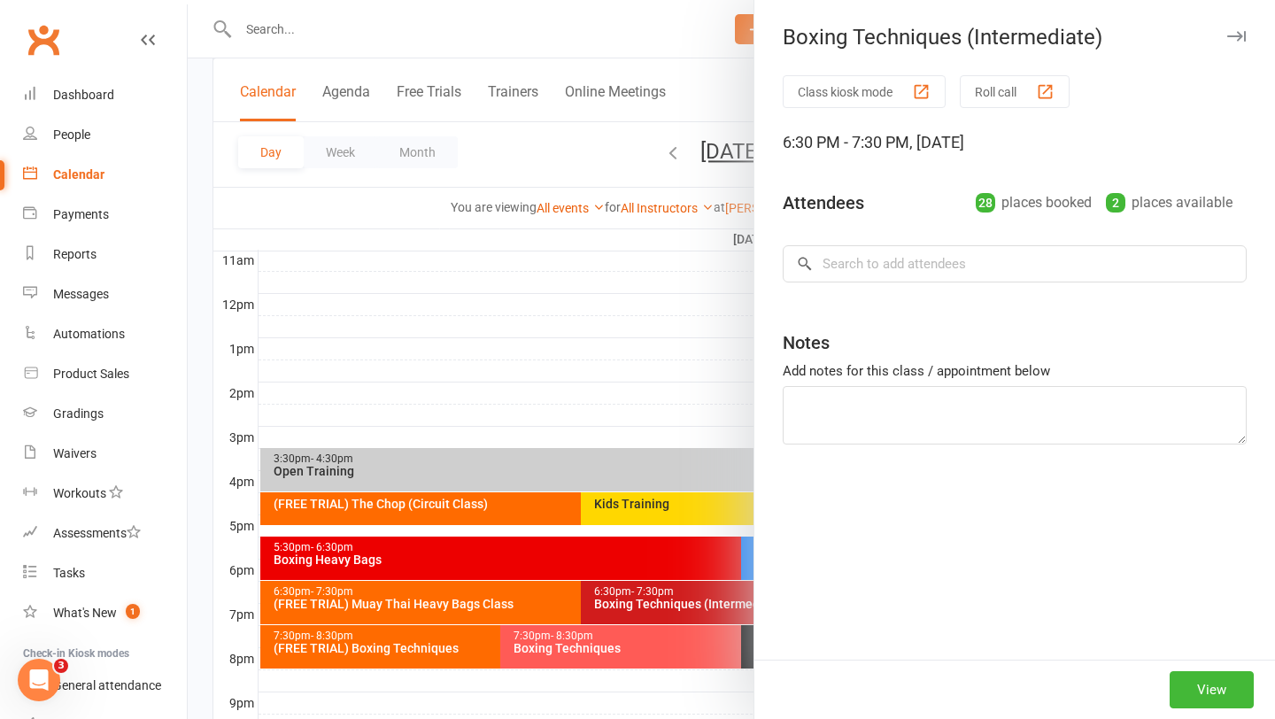
click at [615, 640] on div at bounding box center [731, 359] width 1087 height 719
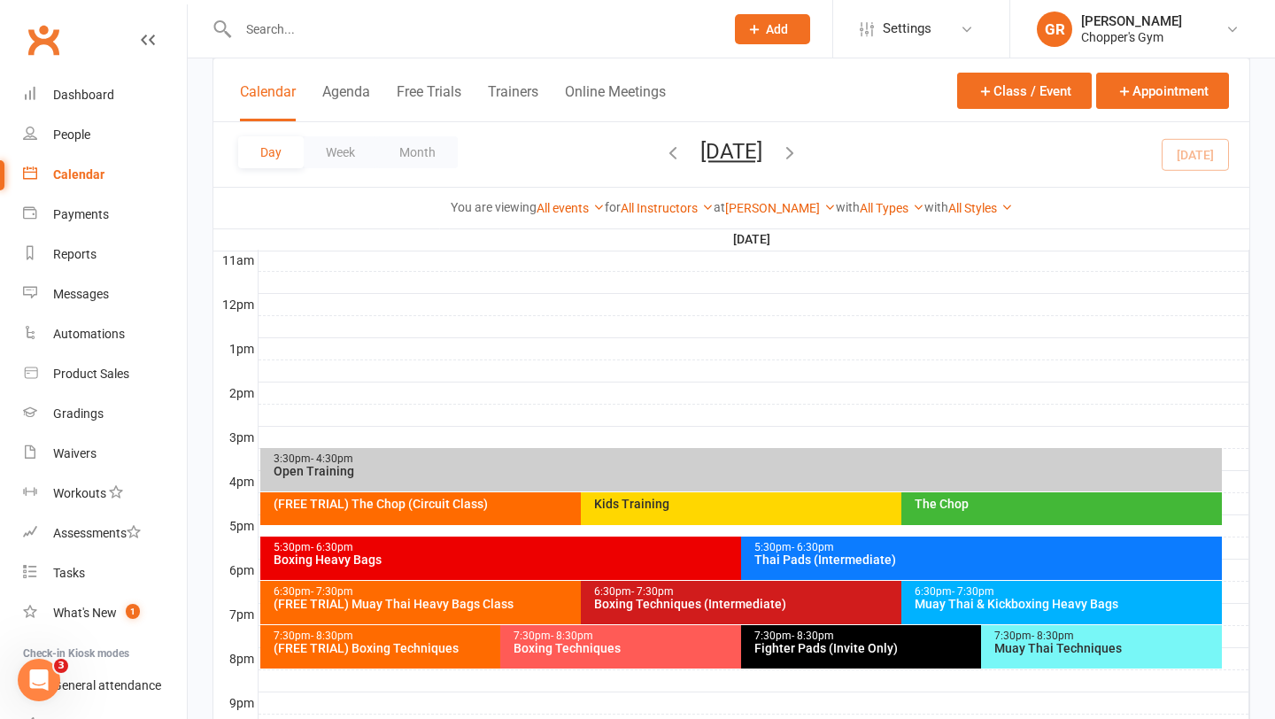
click at [615, 642] on div "Boxing Techniques" at bounding box center [736, 648] width 447 height 12
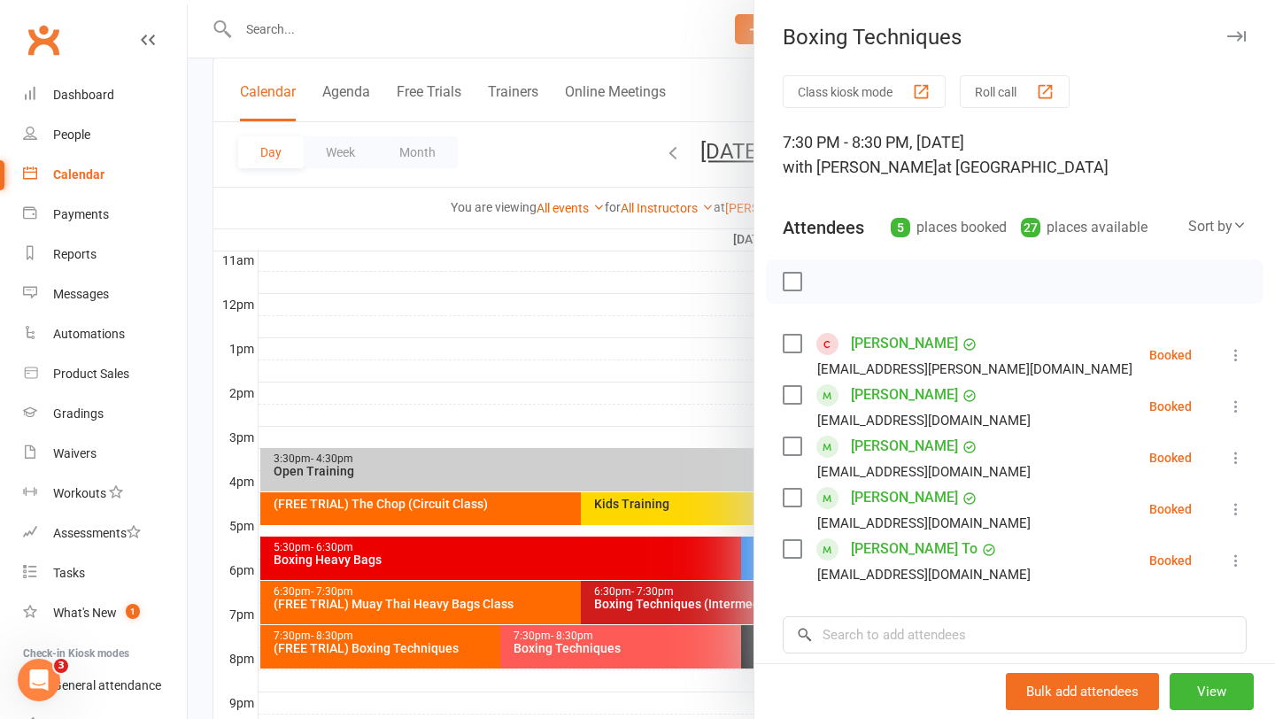
click at [870, 544] on link "[PERSON_NAME] To" at bounding box center [914, 549] width 127 height 28
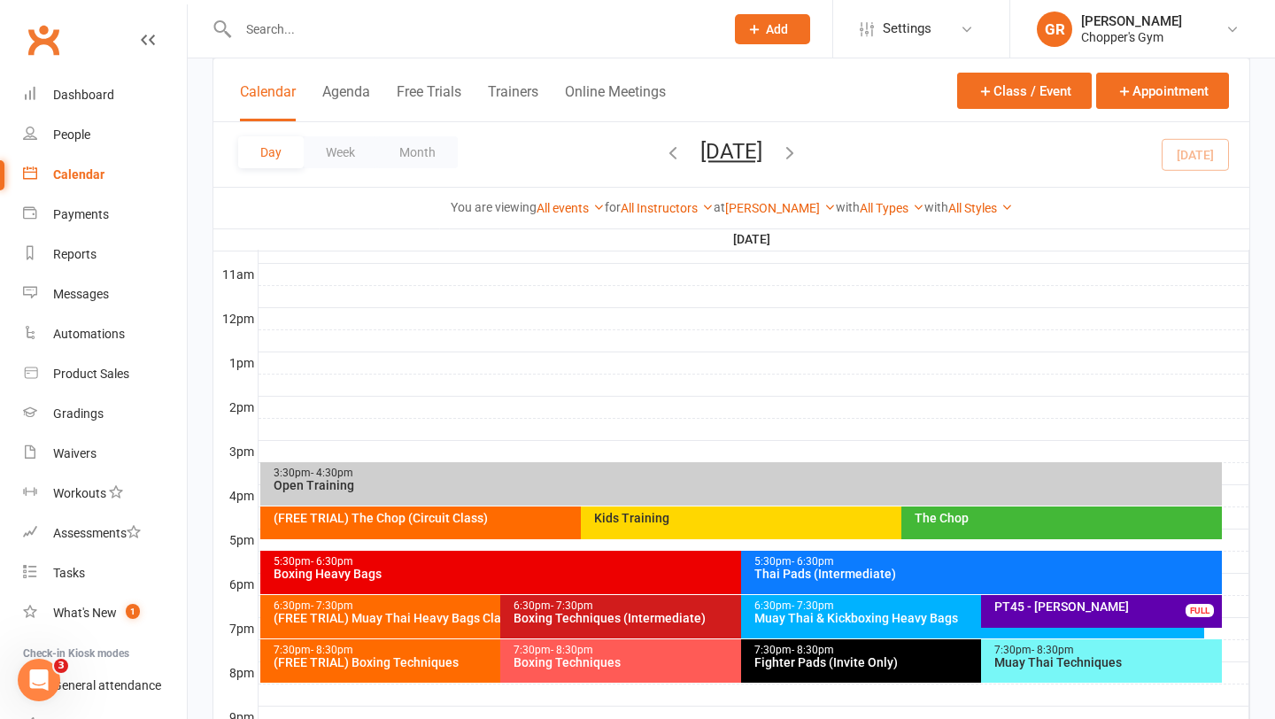
scroll to position [607, 0]
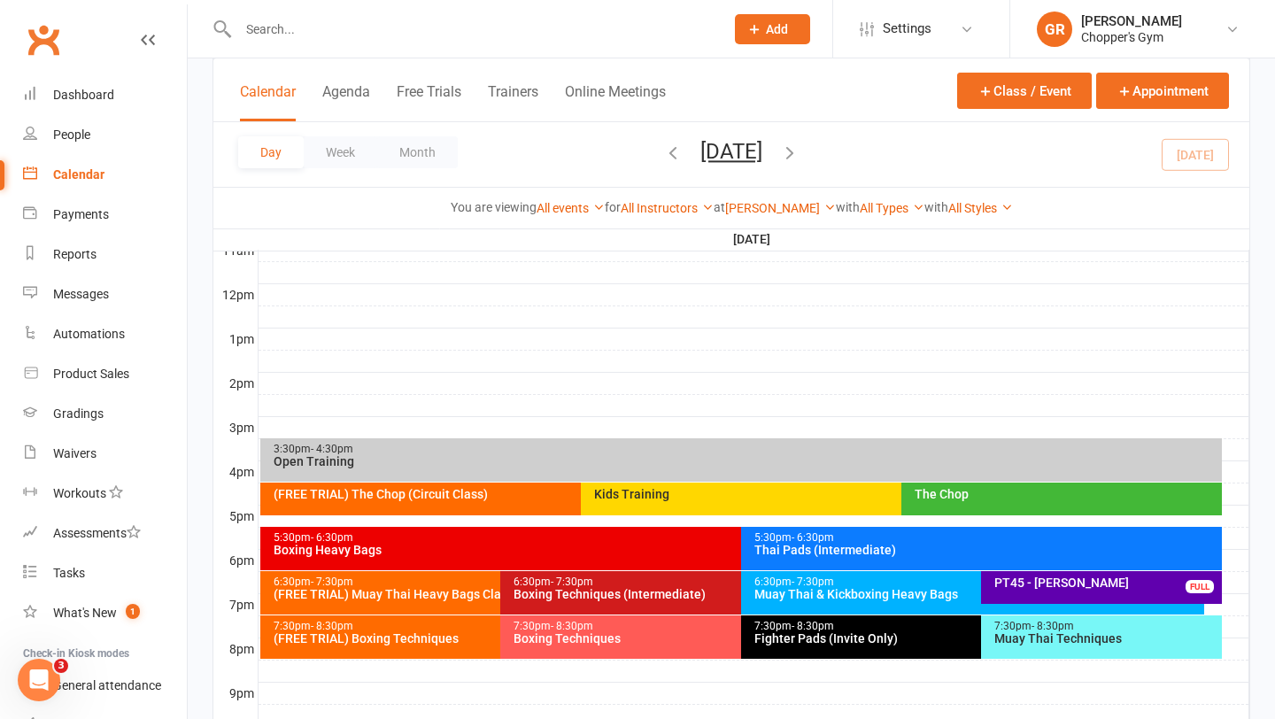
click at [434, 642] on div "(FREE TRIAL) Boxing Techniques" at bounding box center [496, 638] width 447 height 12
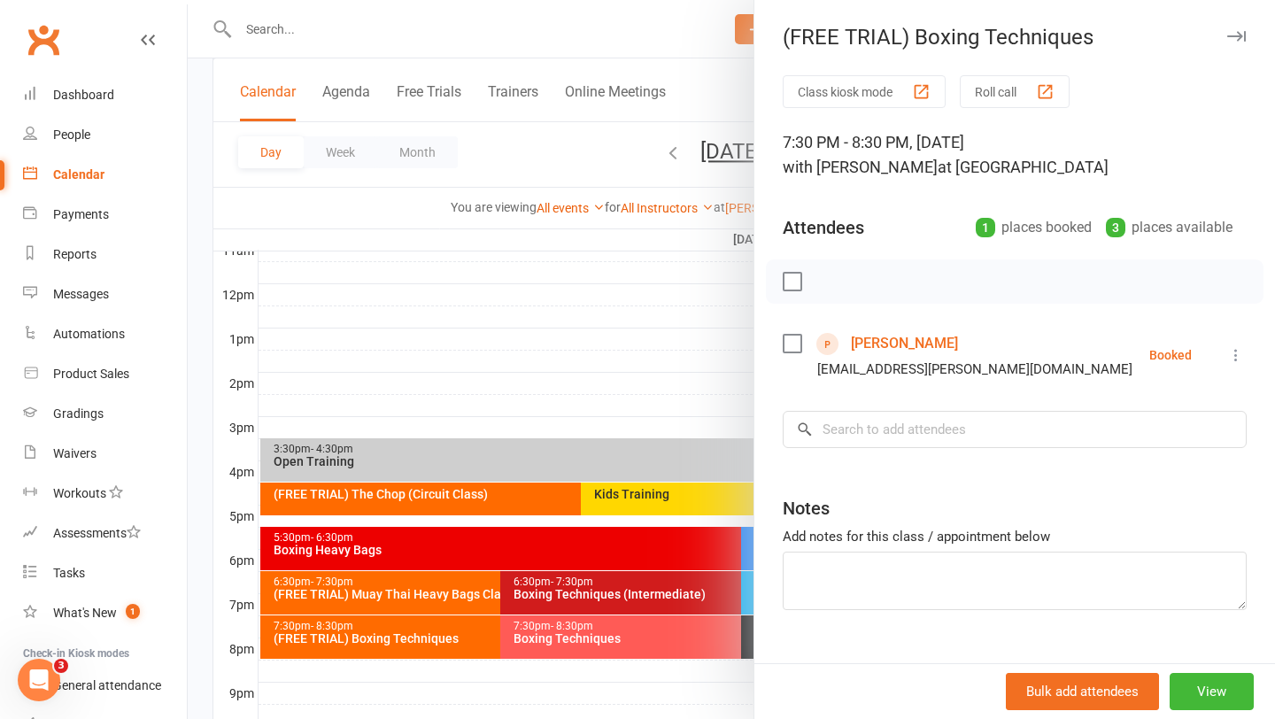
click at [590, 384] on div at bounding box center [731, 359] width 1087 height 719
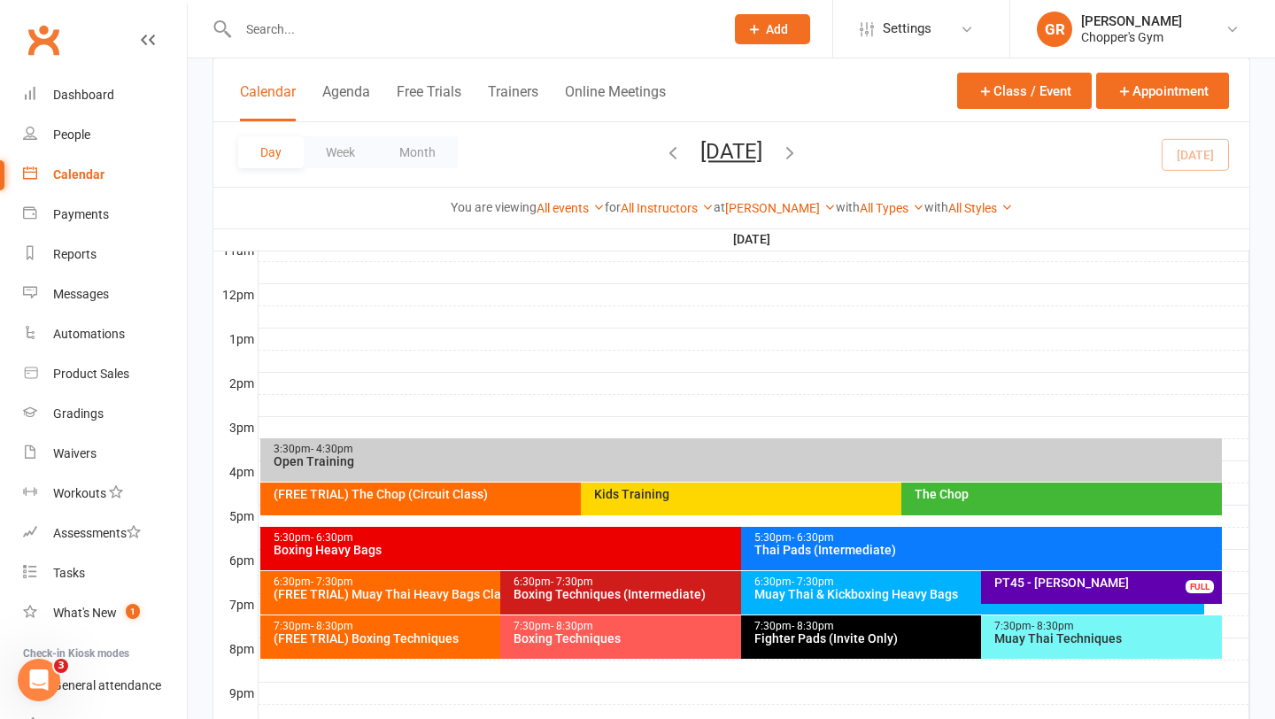
click at [631, 634] on div "Boxing Techniques" at bounding box center [736, 638] width 447 height 12
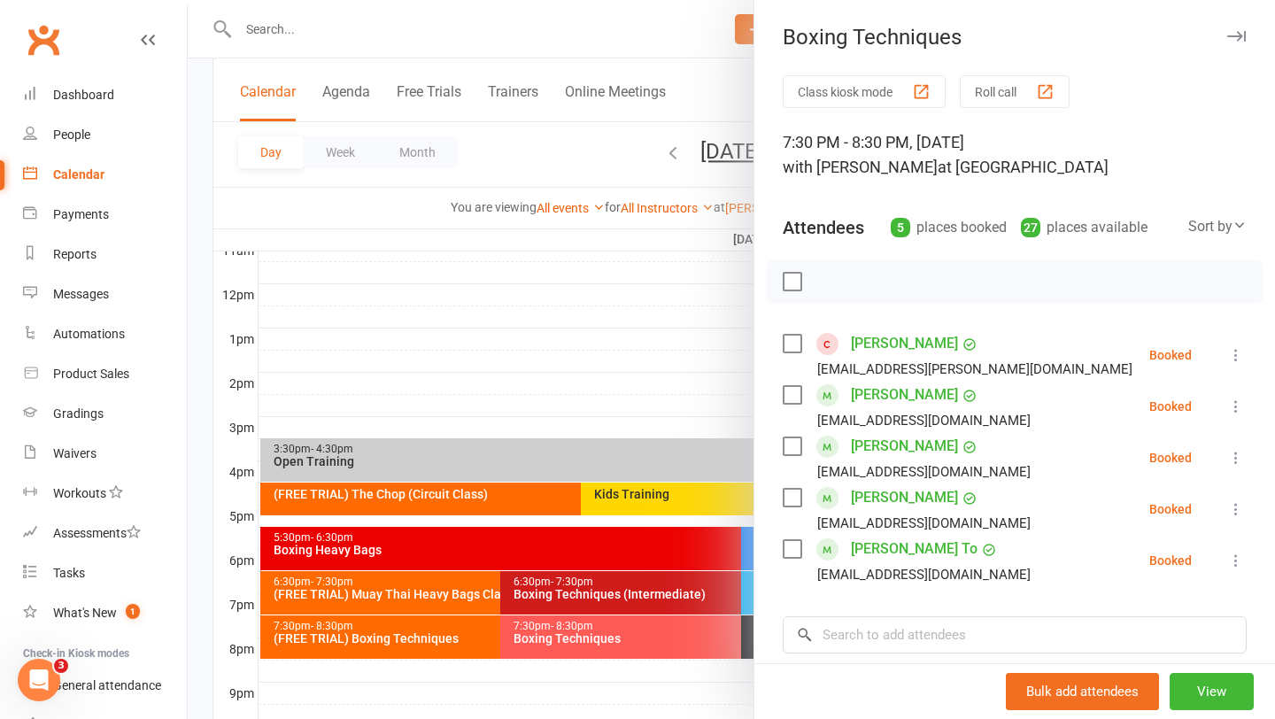
click at [895, 391] on link "Nild Mendigorin" at bounding box center [904, 395] width 107 height 28
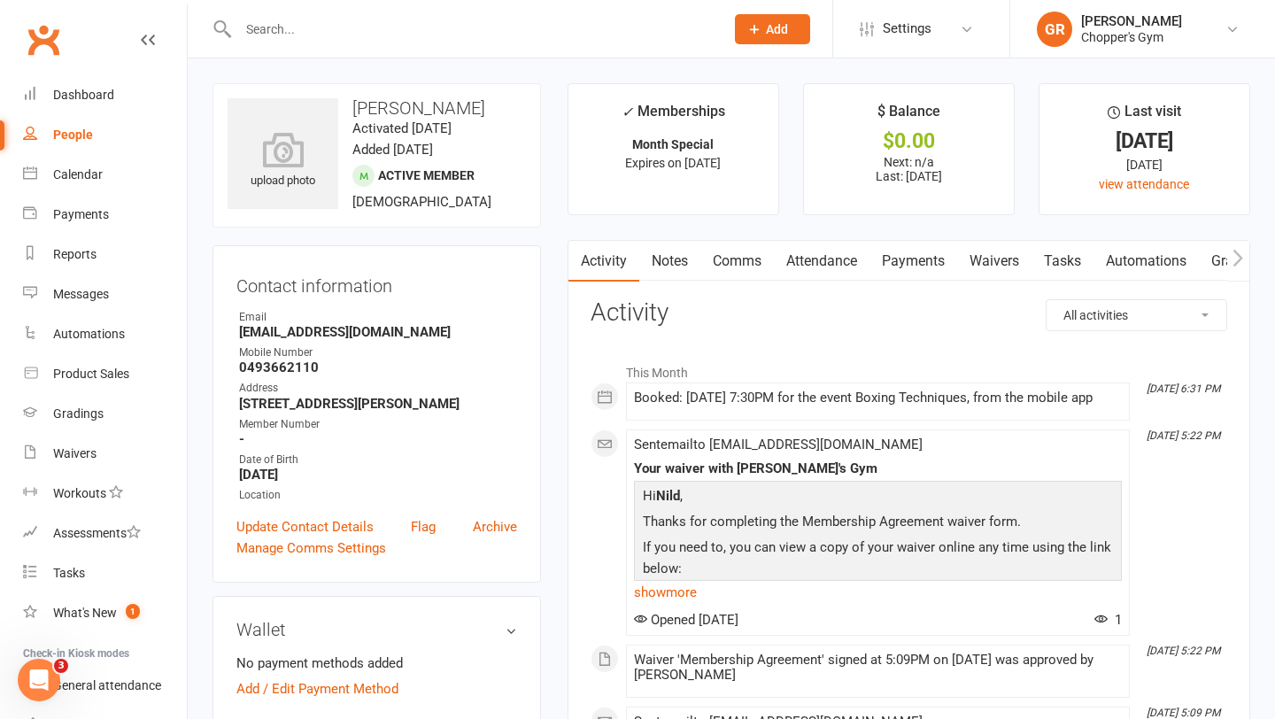
click at [833, 259] on link "Attendance" at bounding box center [822, 261] width 96 height 41
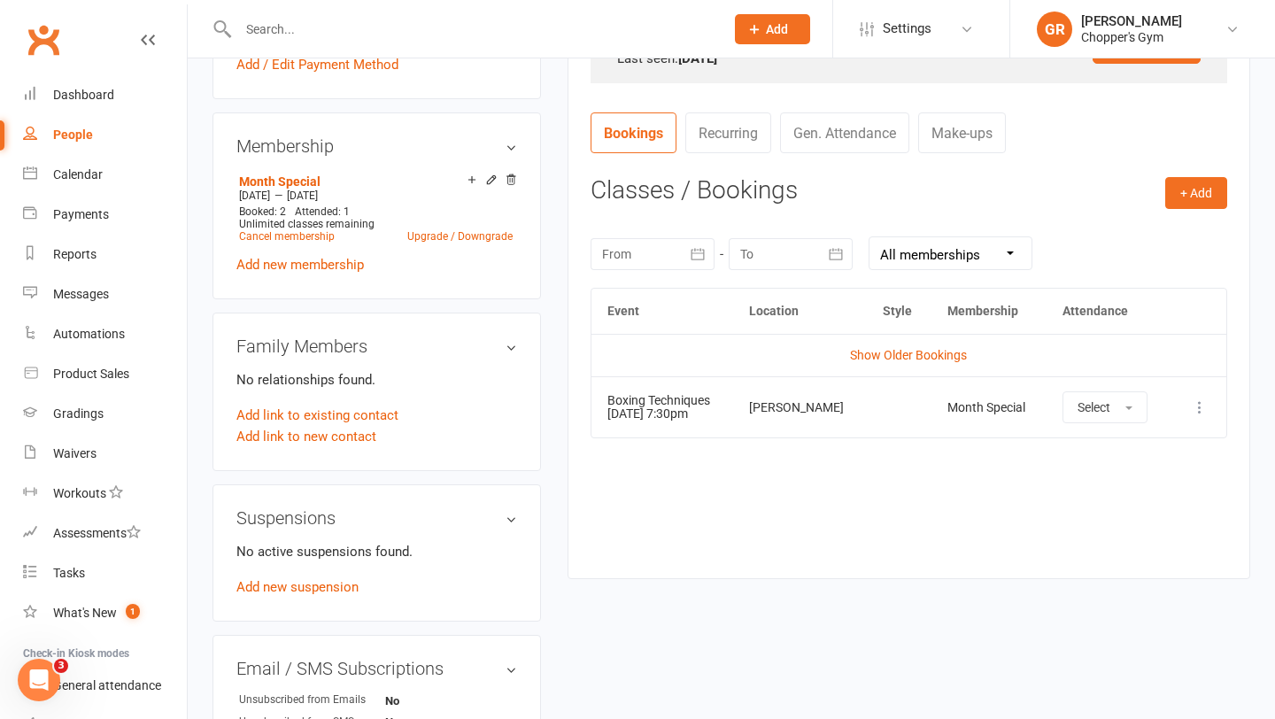
scroll to position [646, 0]
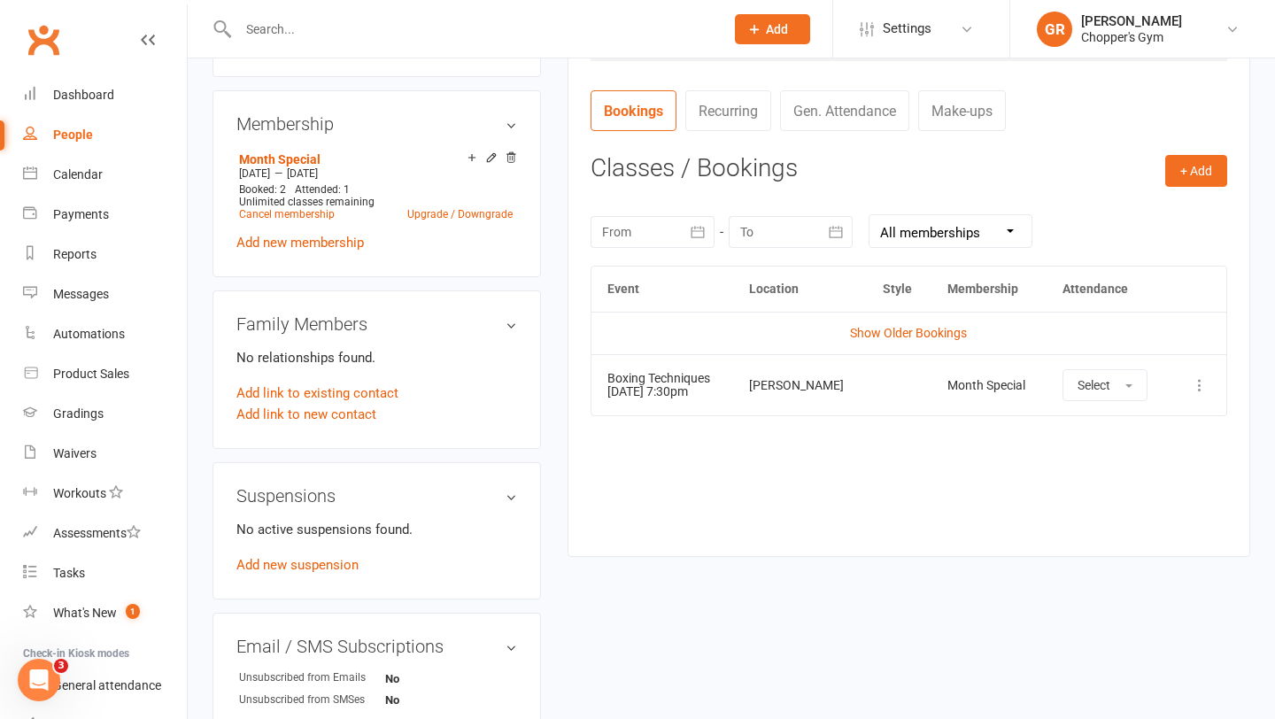
click at [901, 342] on td "Show Older Bookings" at bounding box center [908, 333] width 635 height 42
click at [904, 331] on link "Show Older Bookings" at bounding box center [908, 333] width 117 height 14
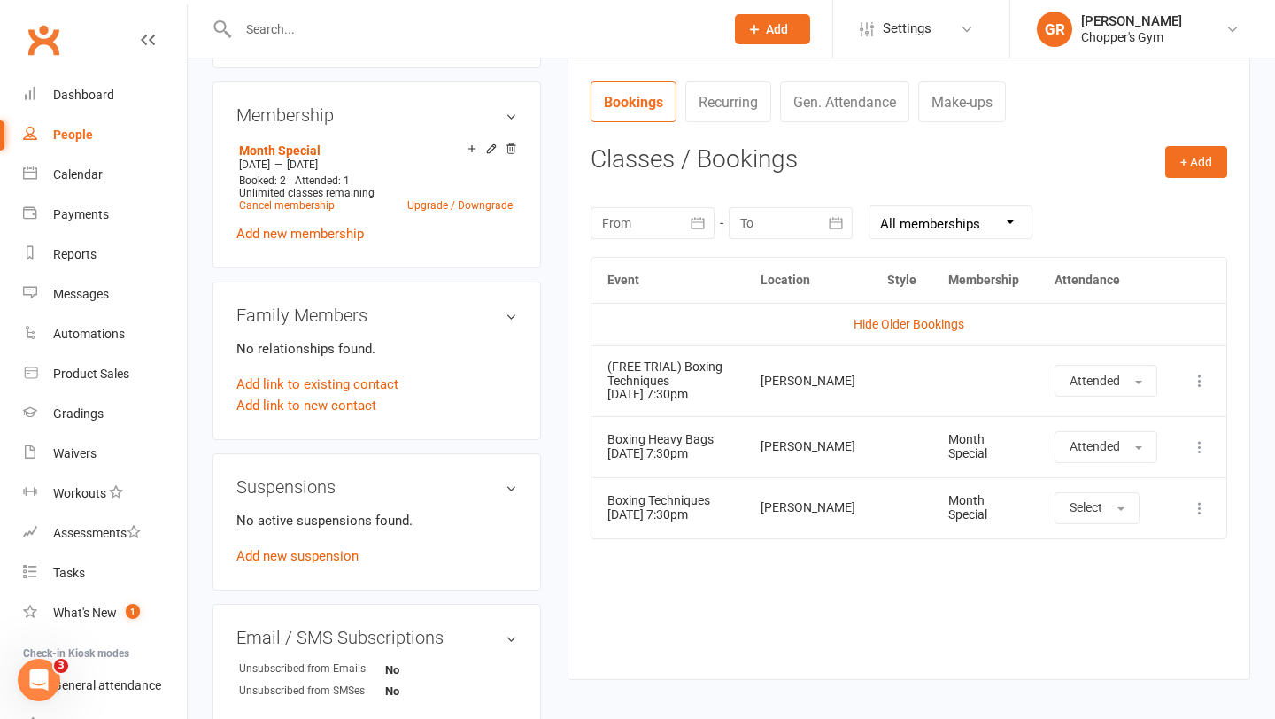
scroll to position [656, 0]
click at [82, 177] on div "Calendar" at bounding box center [78, 174] width 50 height 14
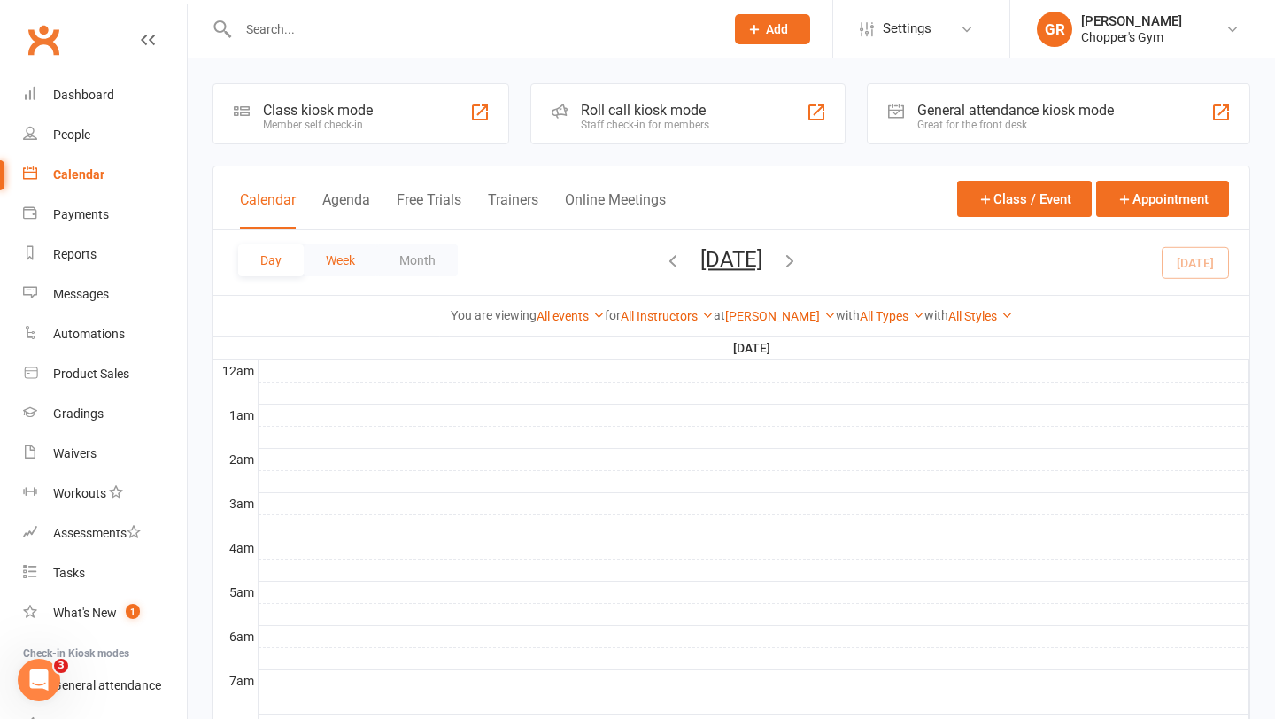
click at [351, 264] on button "Week" at bounding box center [340, 260] width 73 height 32
click at [638, 256] on span "Sep 14 — 20 2025 September 2025 Sun Mon Tue Wed Thu Fri Sat 31 01 02 03 04 05 0…" at bounding box center [731, 262] width 187 height 31
click at [621, 260] on icon "button" at bounding box center [628, 260] width 19 height 19
click at [621, 264] on icon "button" at bounding box center [628, 260] width 19 height 19
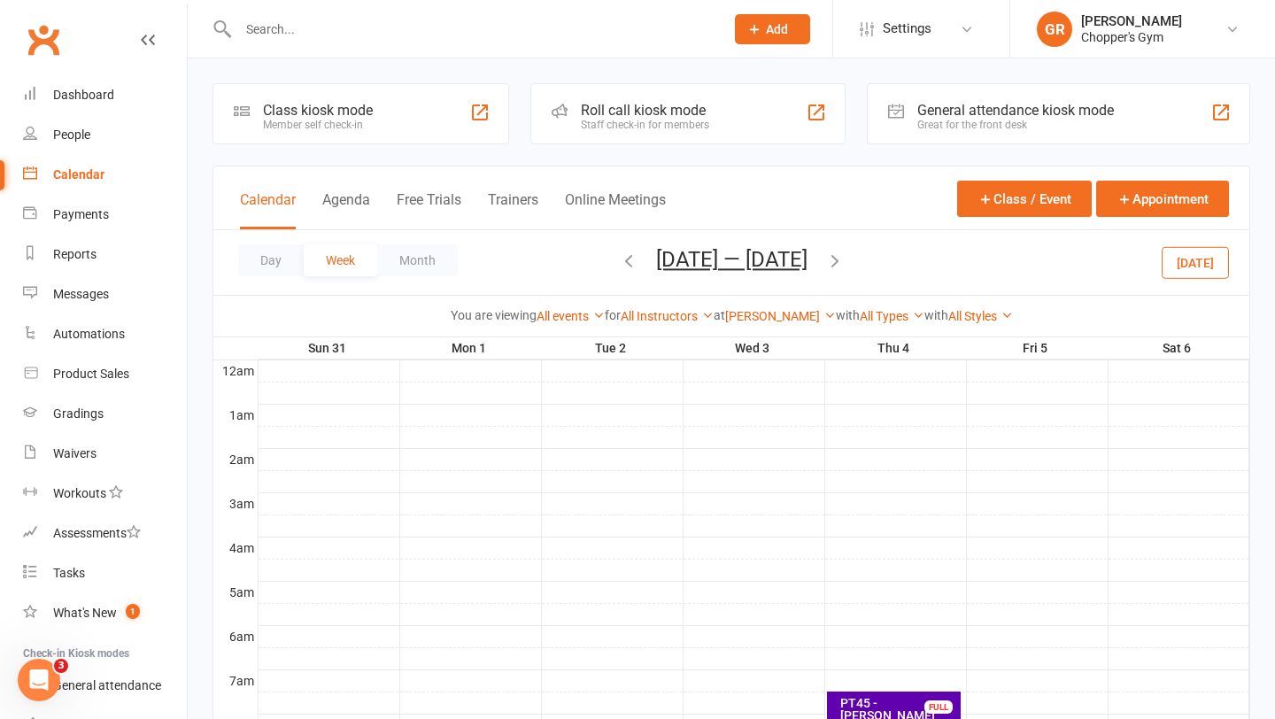
click at [638, 264] on span "Aug 31 — Sep 6 2025 September 2025 Sun Mon Tue Wed Thu Fri Sat 31 01 02 03 04 0…" at bounding box center [731, 262] width 187 height 31
click at [619, 257] on icon "button" at bounding box center [628, 260] width 19 height 19
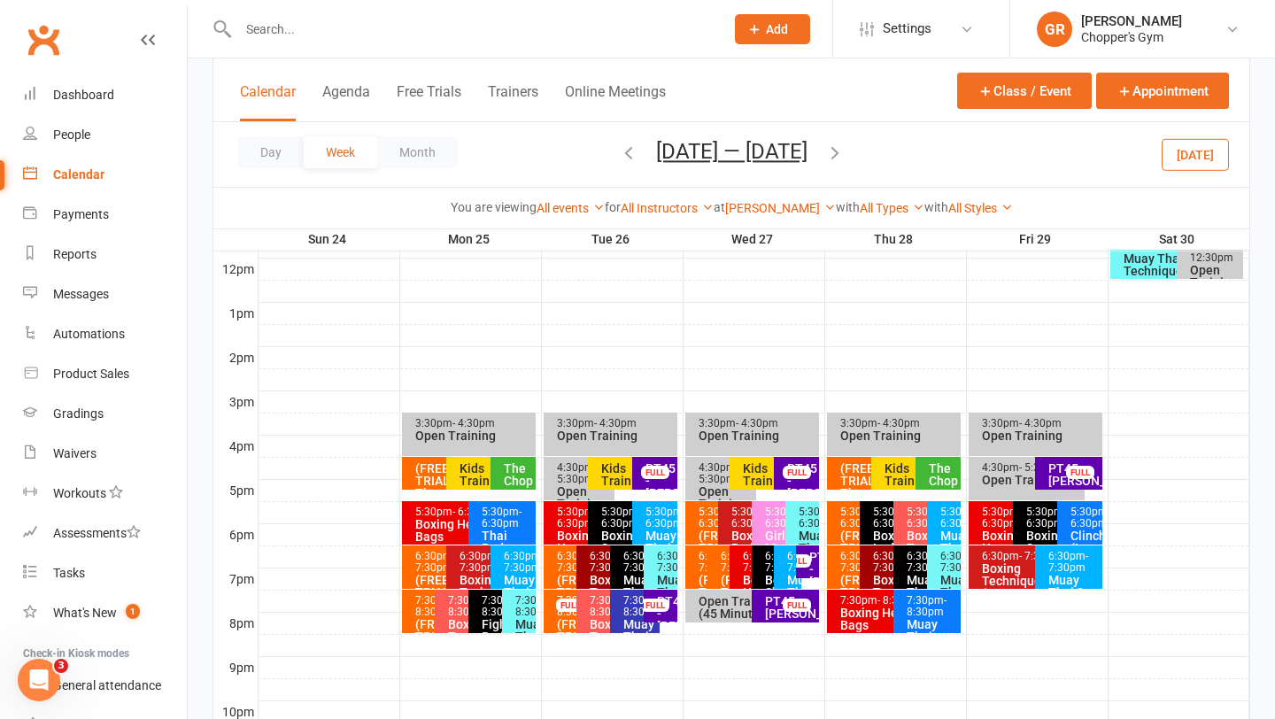
scroll to position [654, 0]
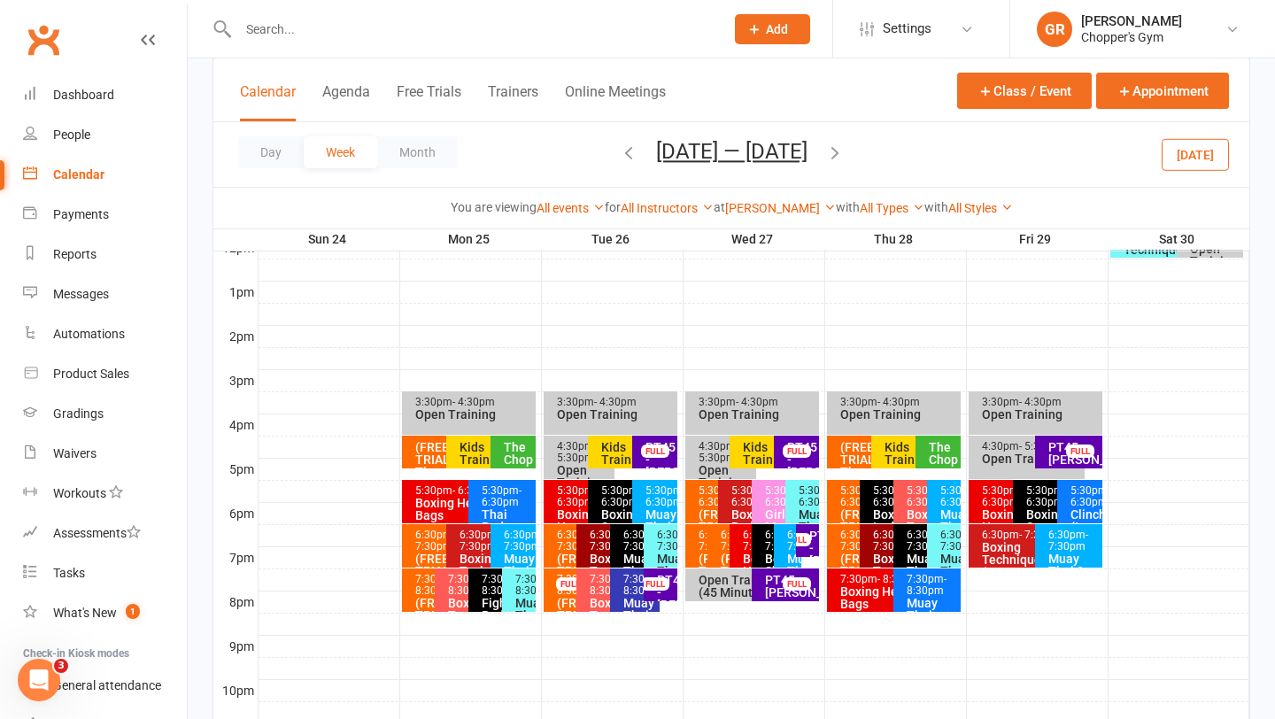
click at [566, 597] on span "- 8:30pm" at bounding box center [577, 585] width 40 height 24
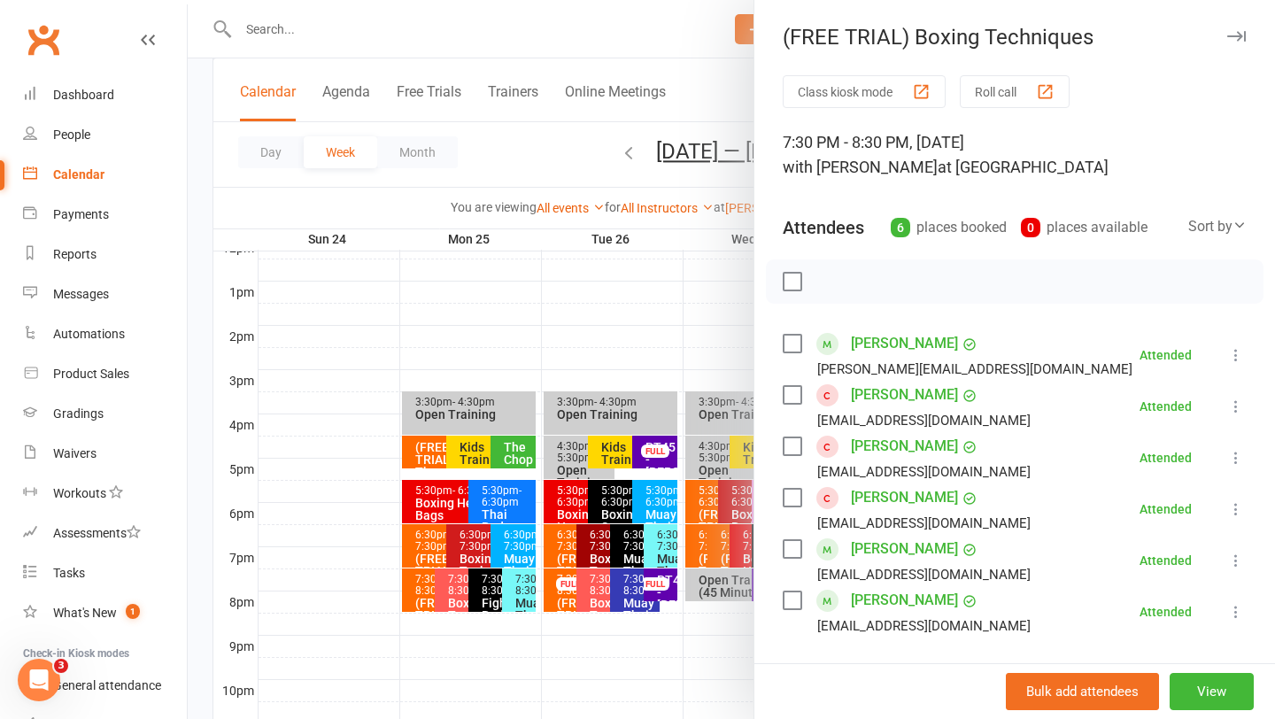
click at [594, 588] on div at bounding box center [731, 359] width 1087 height 719
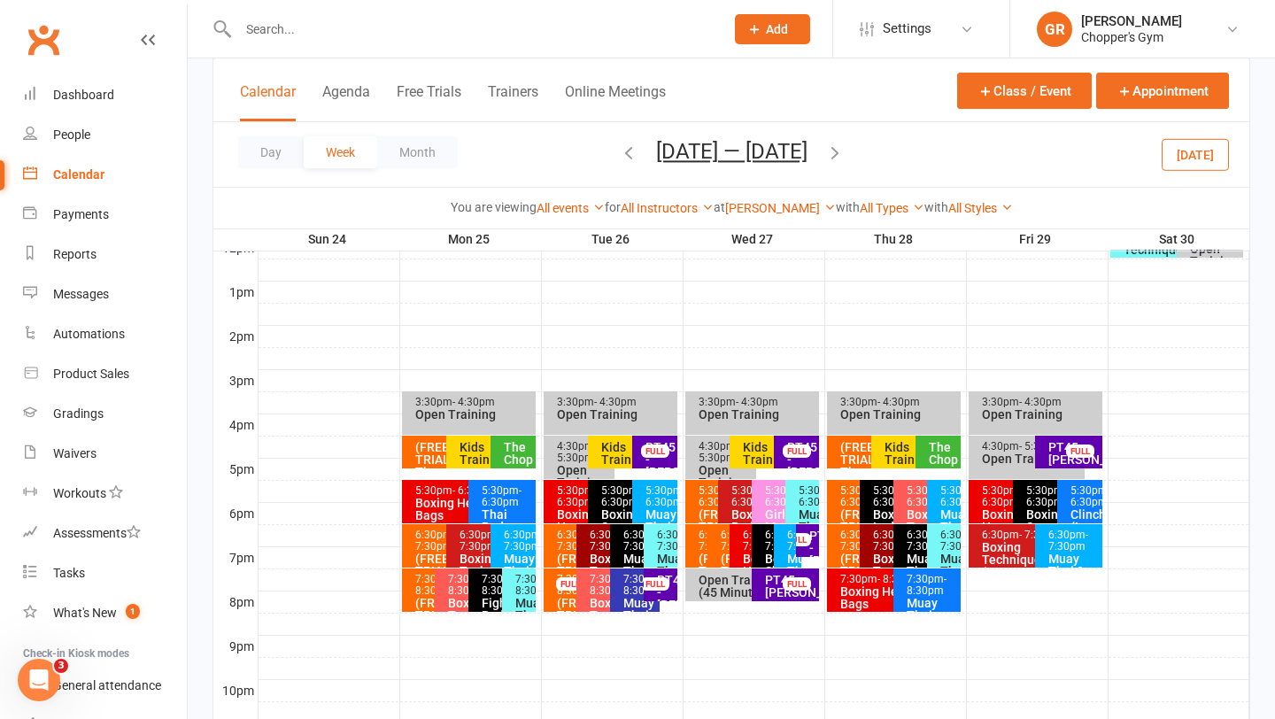
click at [594, 588] on div "7:30pm - 8:30pm" at bounding box center [606, 585] width 34 height 23
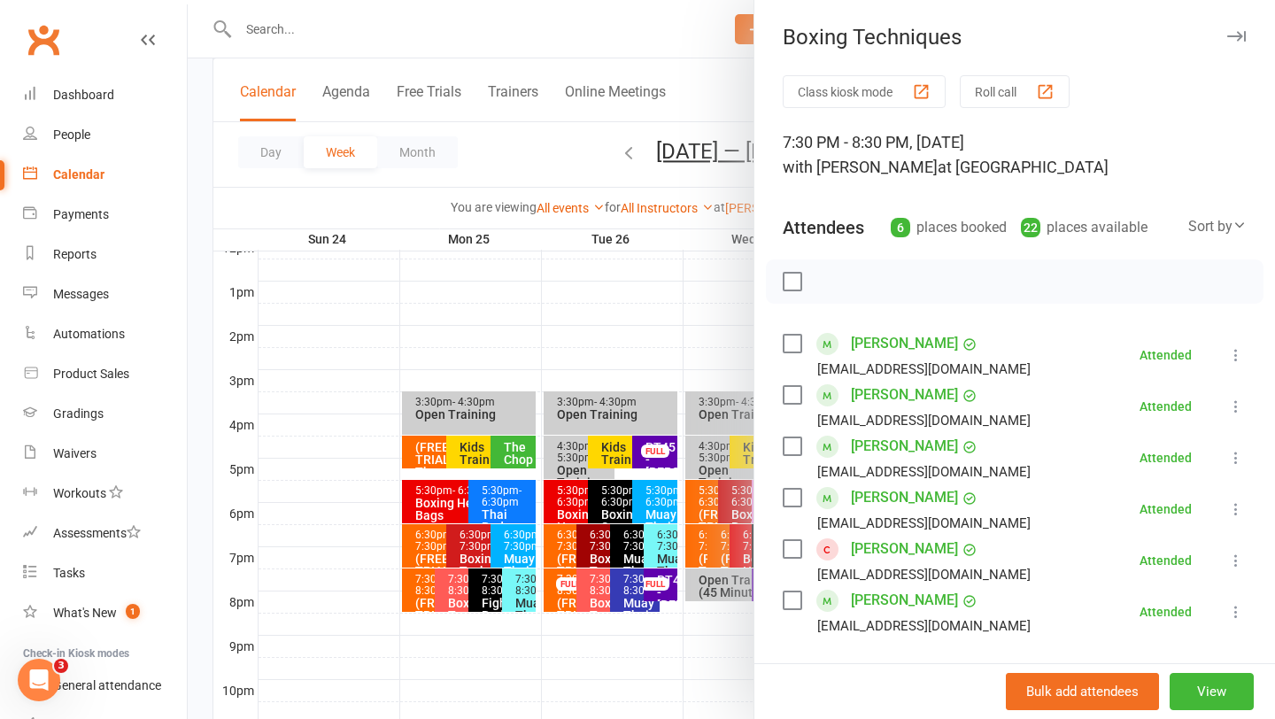
click at [523, 307] on div at bounding box center [731, 359] width 1087 height 719
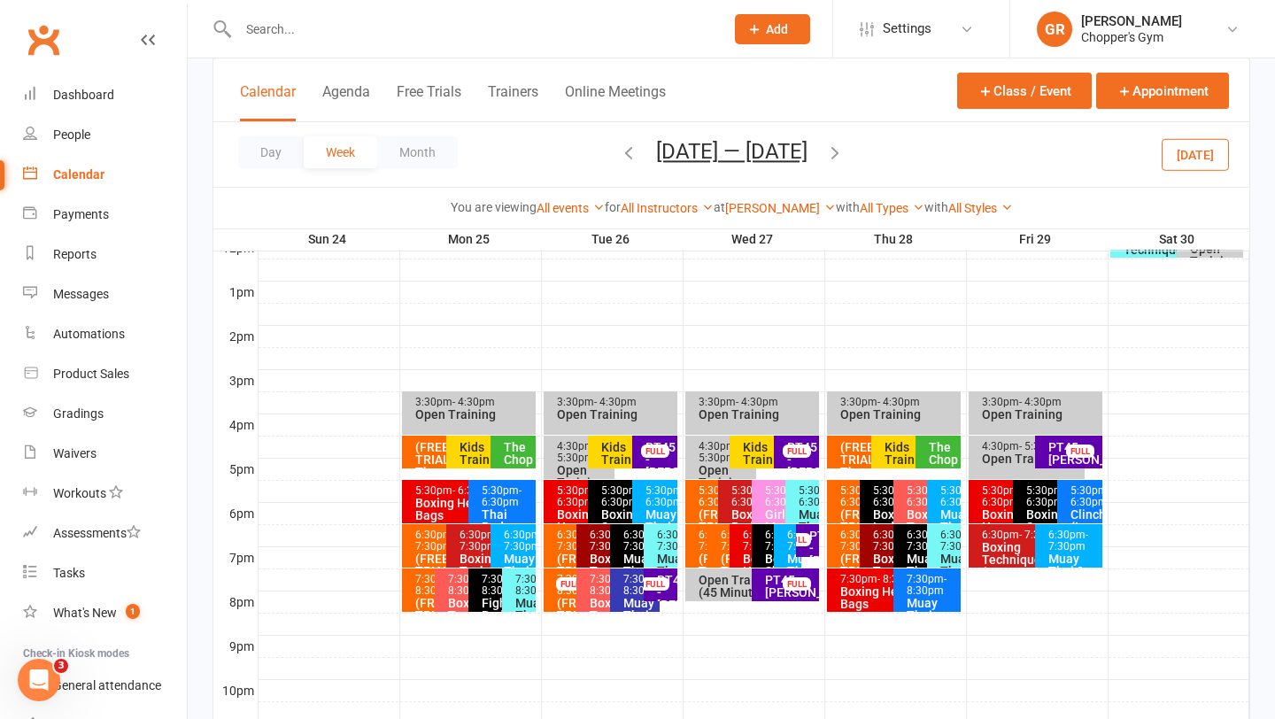
click at [101, 177] on div "Calendar" at bounding box center [78, 174] width 51 height 14
click at [1210, 154] on button "Today" at bounding box center [1195, 154] width 67 height 32
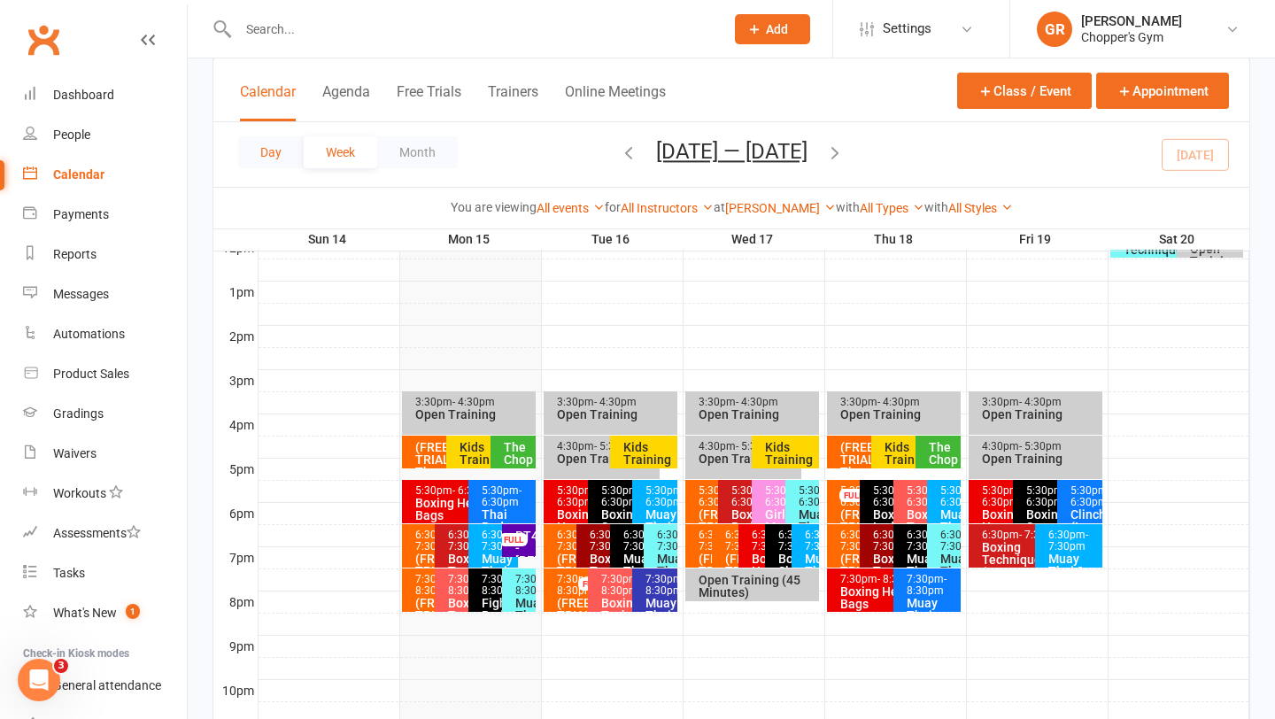
click at [273, 151] on button "Day" at bounding box center [271, 152] width 66 height 32
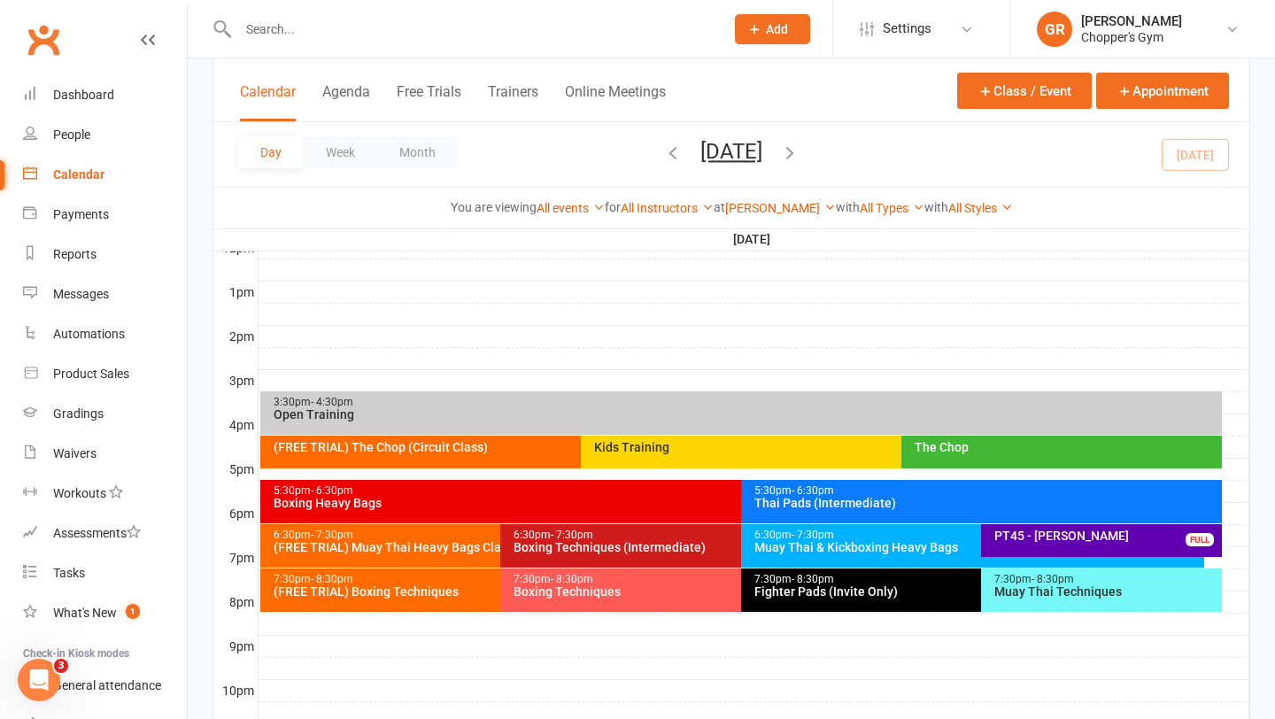
click at [800, 148] on icon "button" at bounding box center [789, 152] width 19 height 19
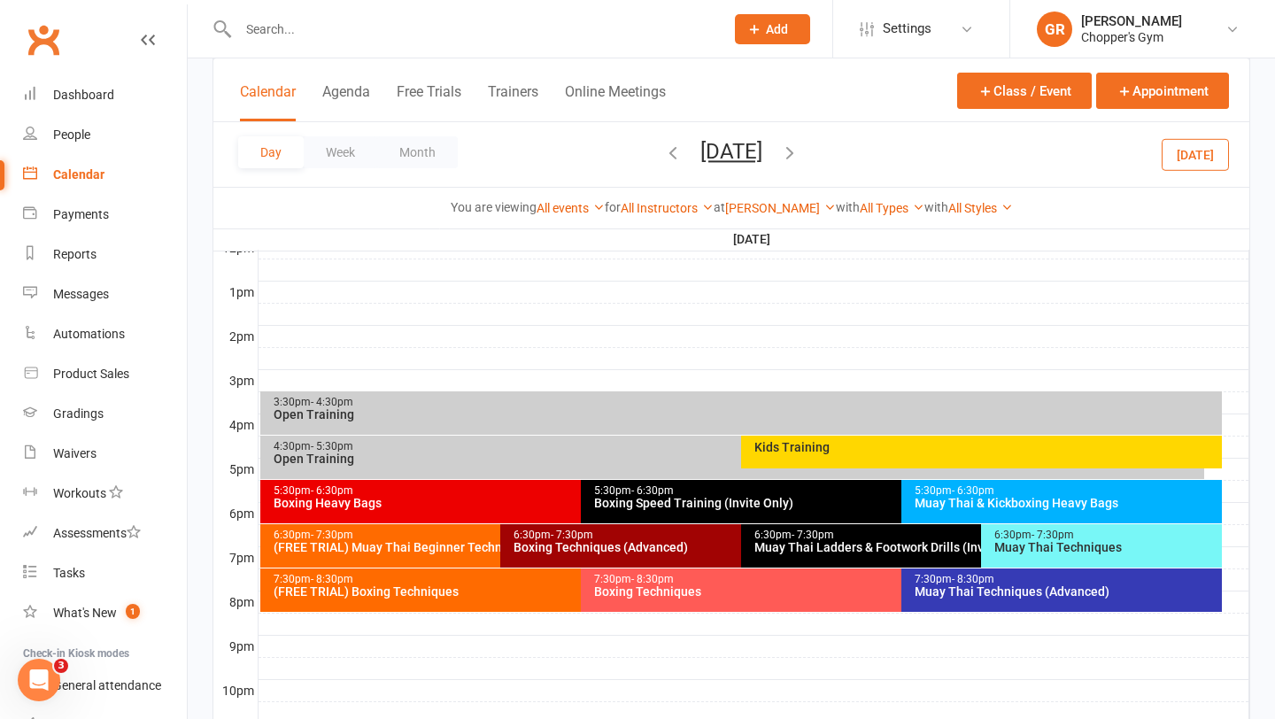
click at [408, 552] on div "(FREE TRIAL) Muay Thai Beginner Technique" at bounding box center [496, 547] width 447 height 12
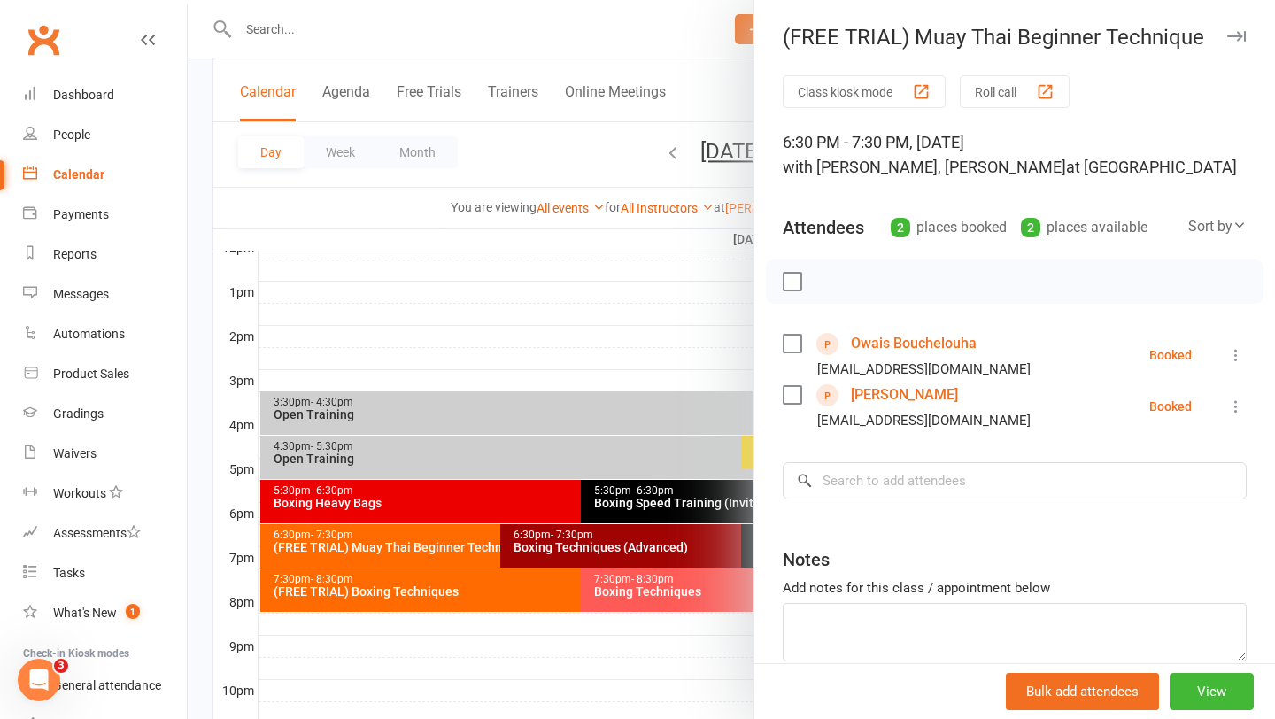
click at [408, 579] on div at bounding box center [731, 359] width 1087 height 719
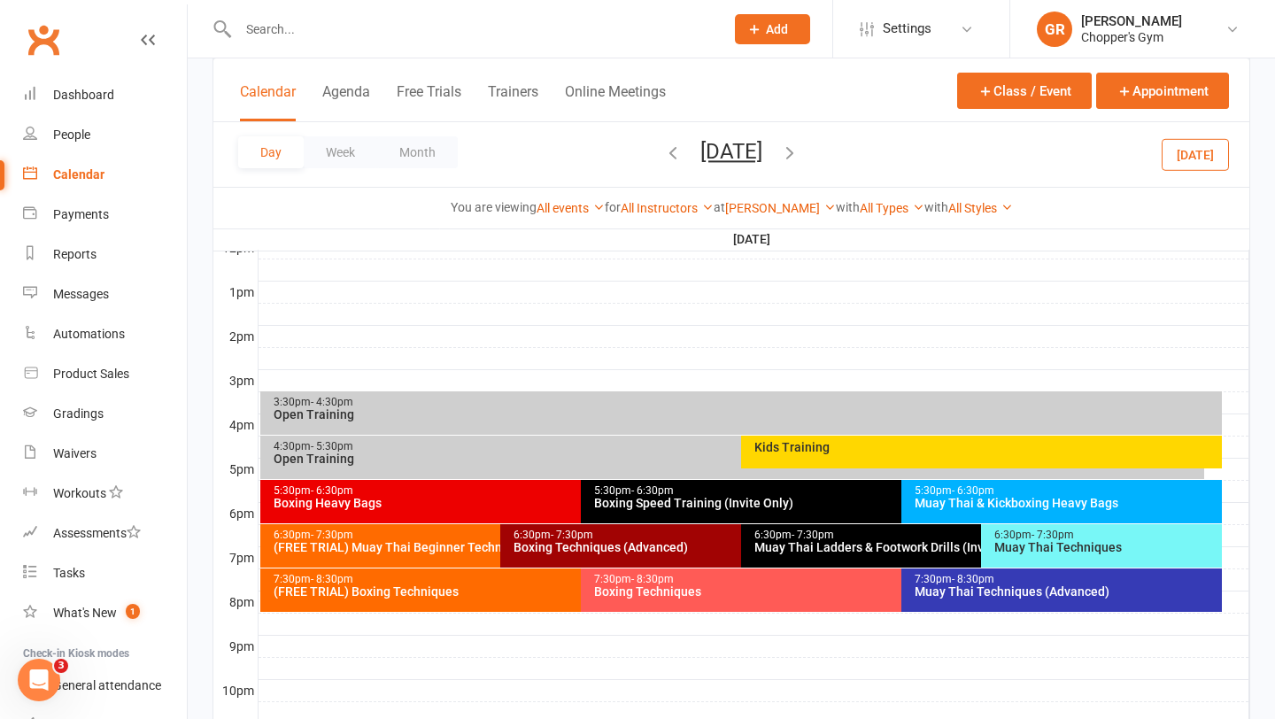
click at [408, 583] on div "7:30pm - 8:30pm" at bounding box center [576, 580] width 607 height 12
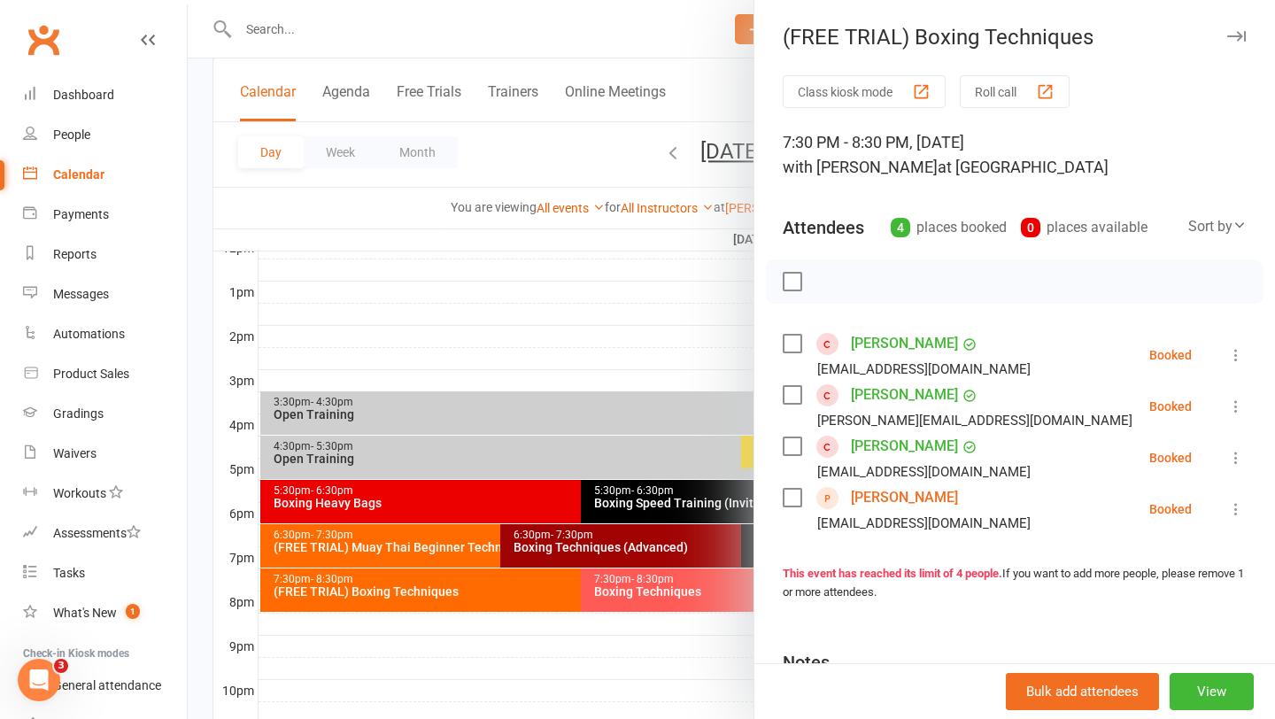
click at [595, 630] on div at bounding box center [731, 359] width 1087 height 719
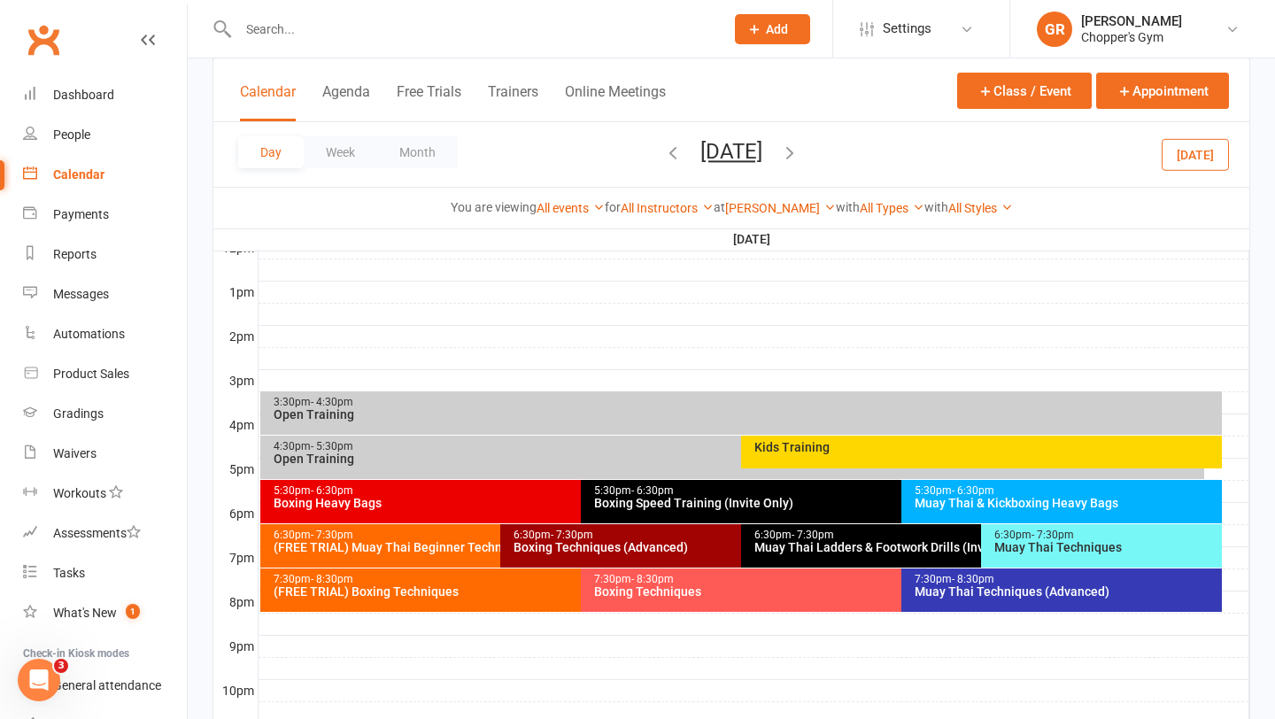
click at [928, 577] on div "7:30pm - 8:30pm" at bounding box center [1066, 580] width 305 height 12
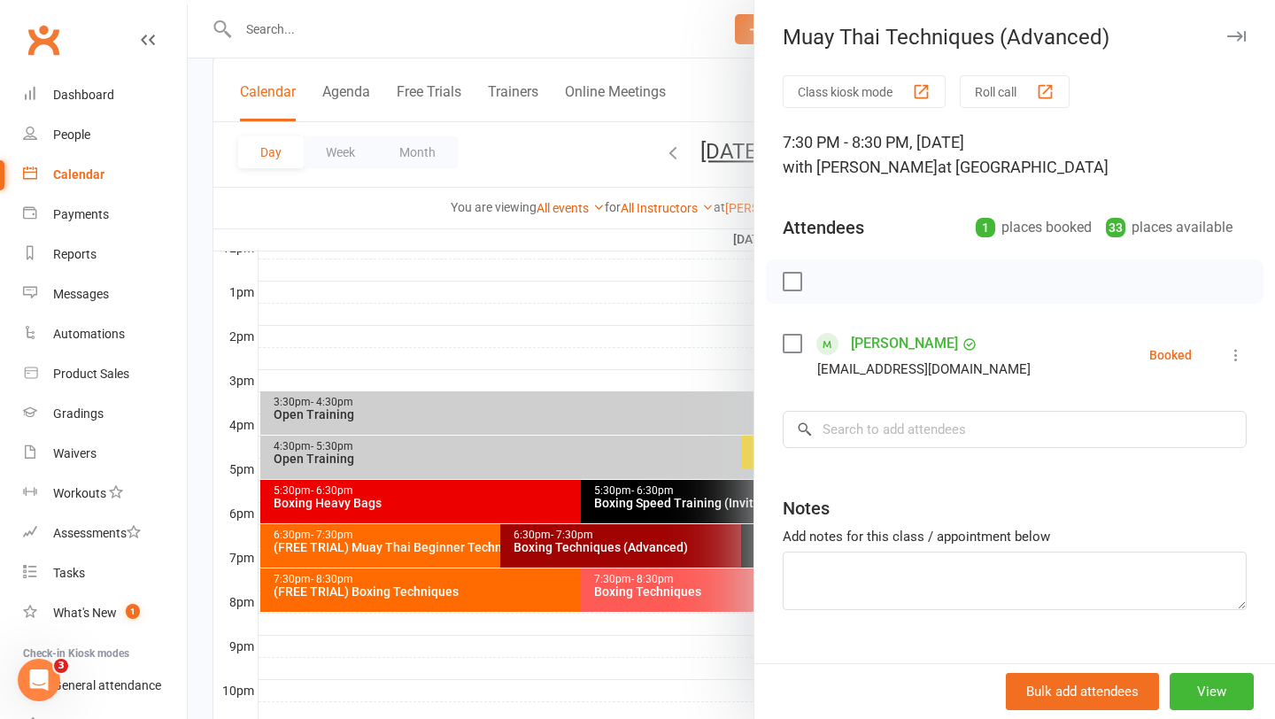
click at [673, 592] on div at bounding box center [731, 359] width 1087 height 719
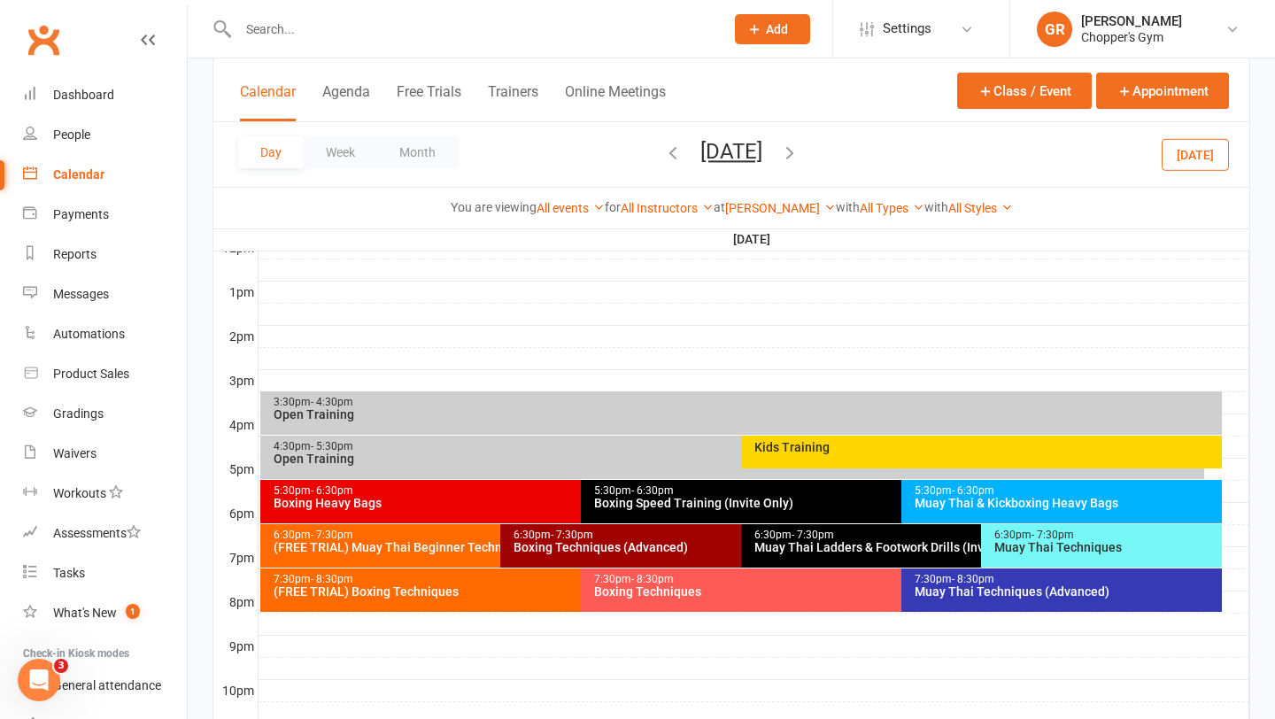
click at [673, 592] on div "Boxing Techniques" at bounding box center [896, 591] width 607 height 12
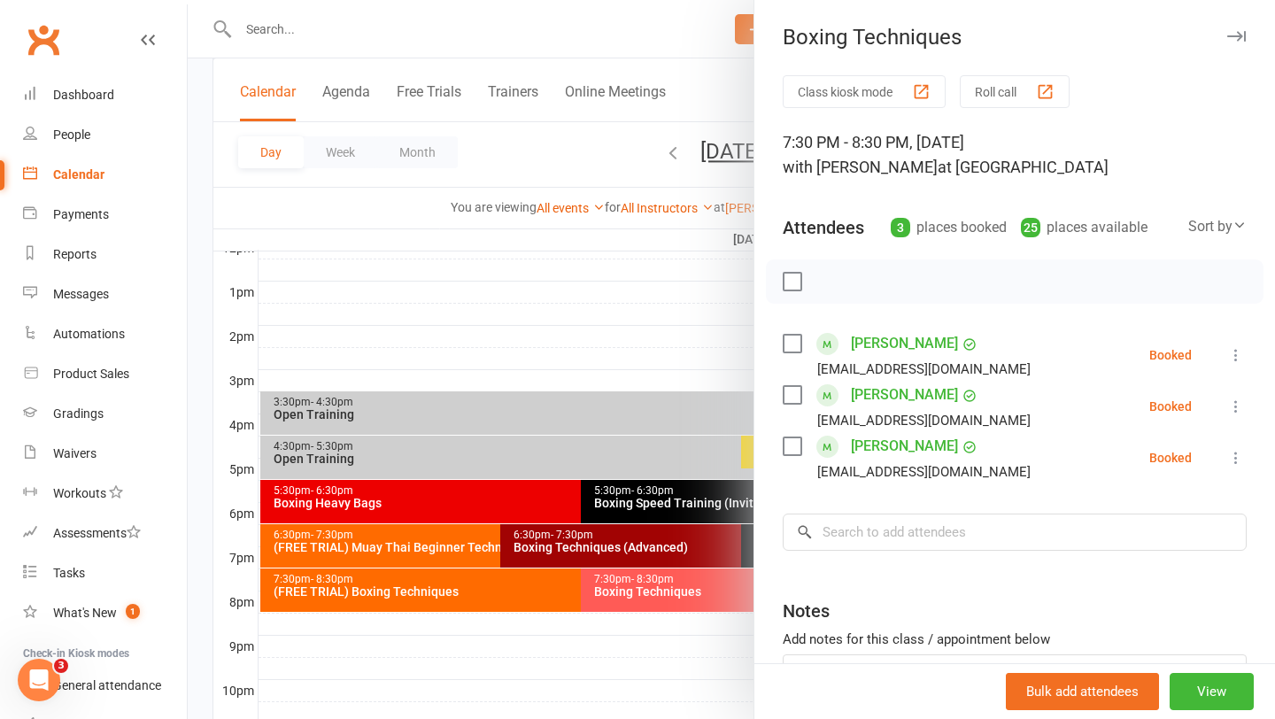
click at [607, 544] on div at bounding box center [731, 359] width 1087 height 719
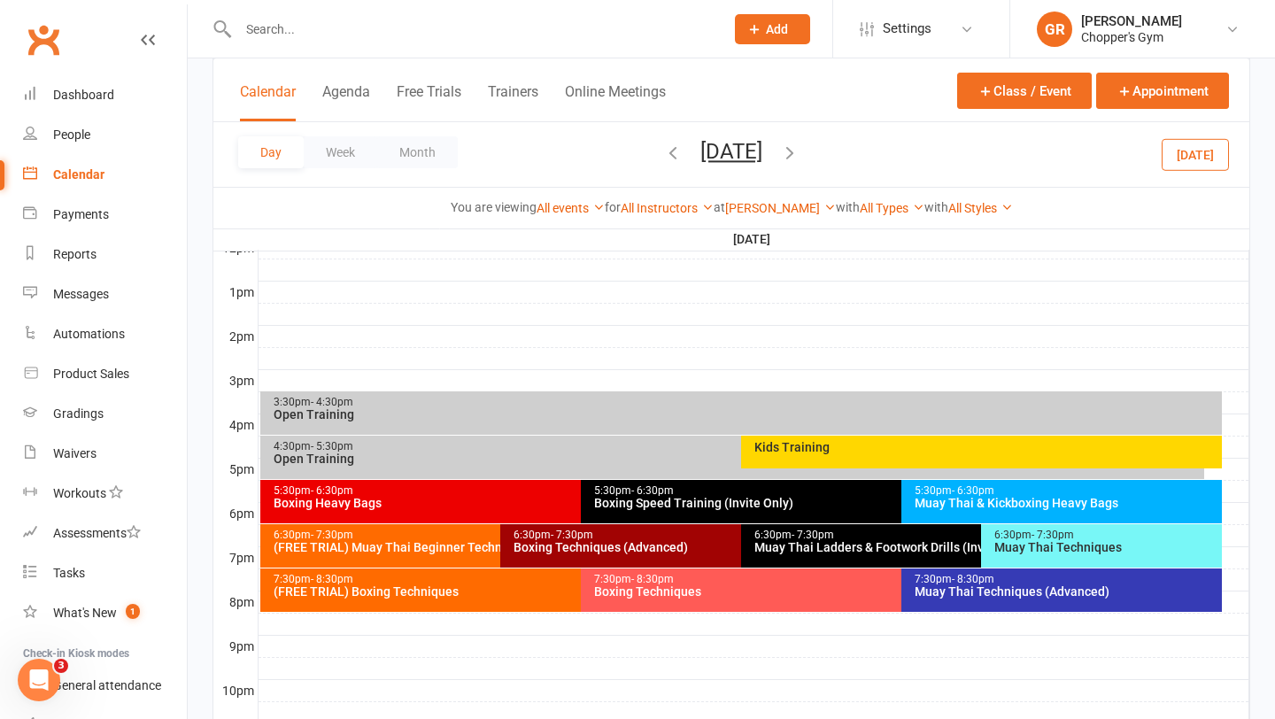
click at [607, 544] on div "Boxing Techniques (Advanced)" at bounding box center [736, 547] width 447 height 12
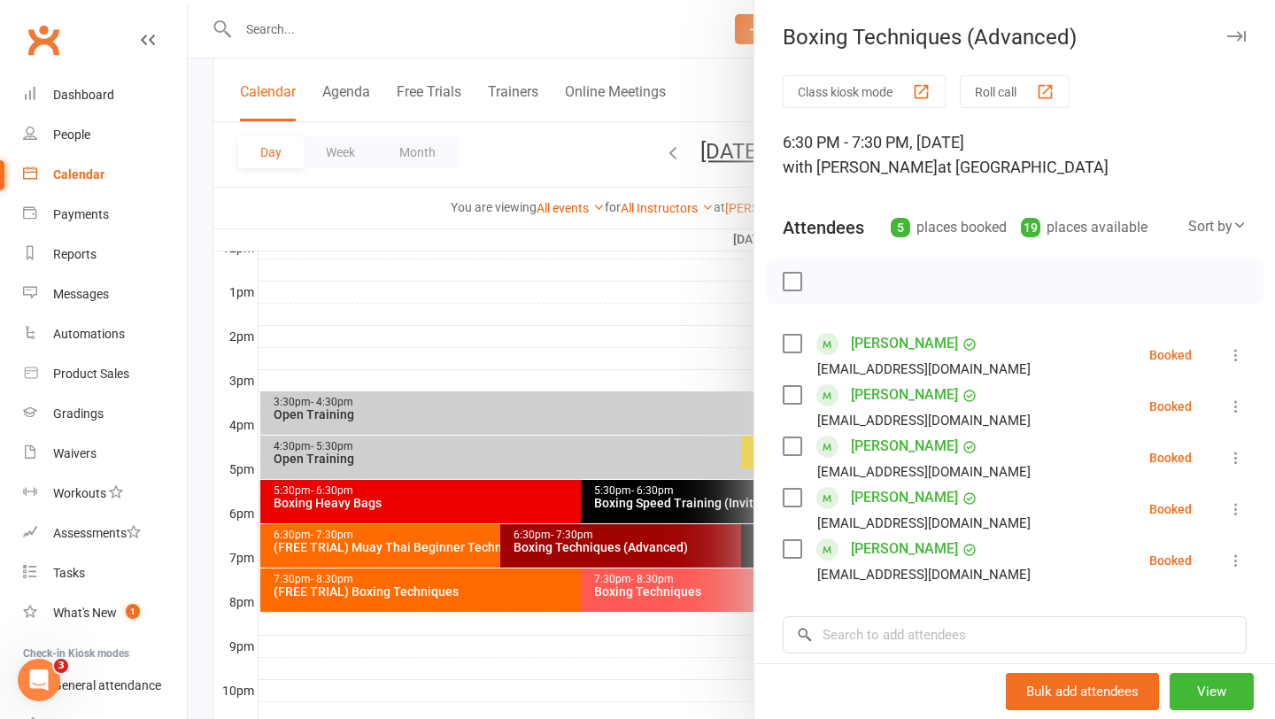
click at [515, 490] on div at bounding box center [731, 359] width 1087 height 719
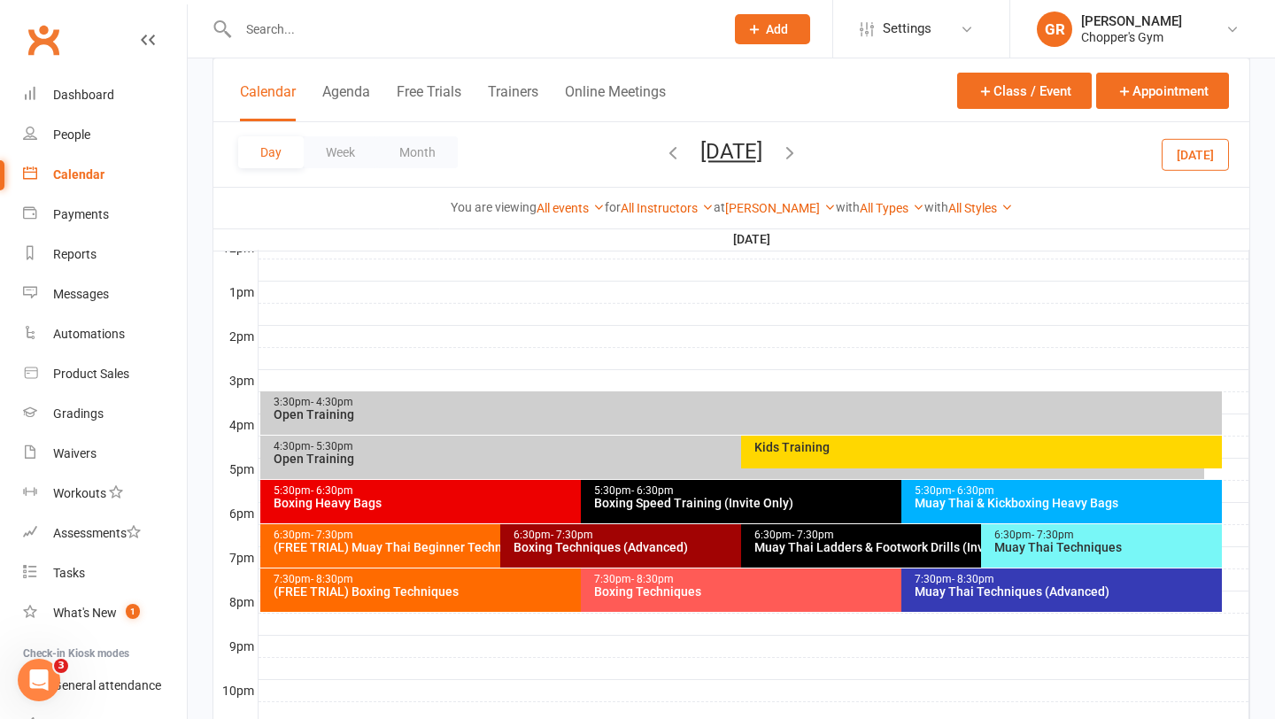
click at [484, 491] on div "5:30pm - 6:30pm" at bounding box center [576, 491] width 607 height 12
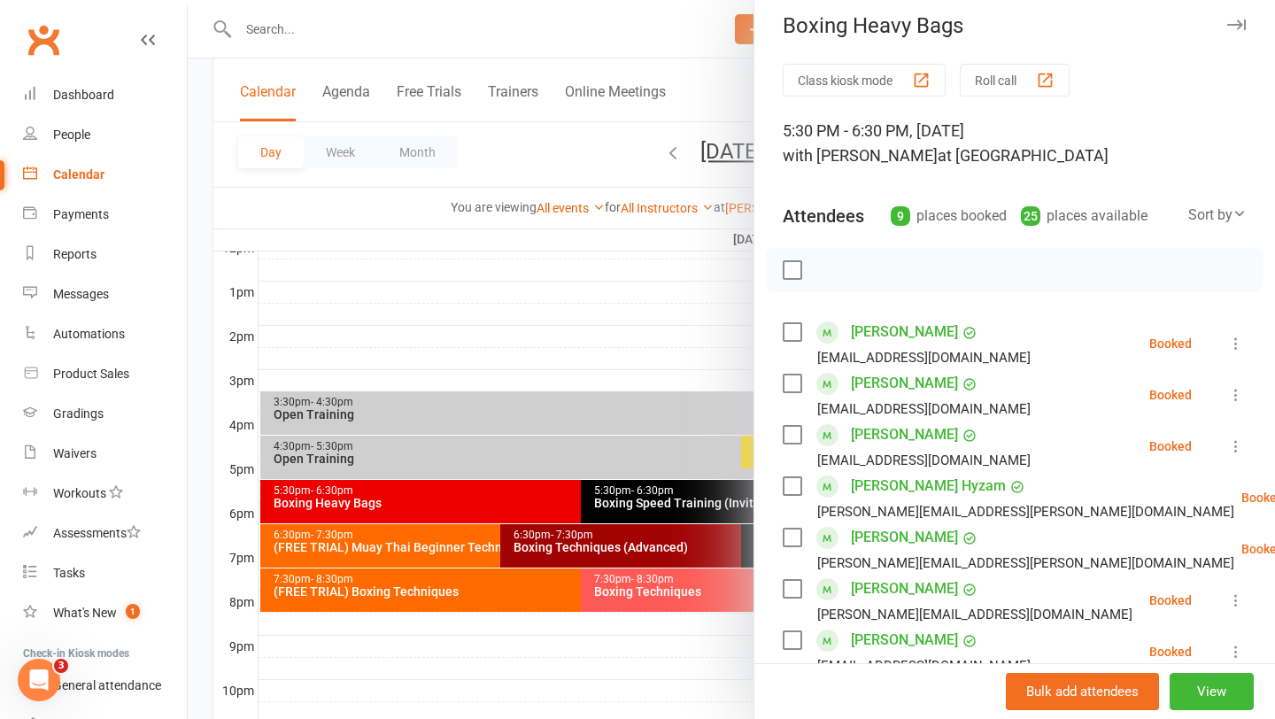
scroll to position [16, 0]
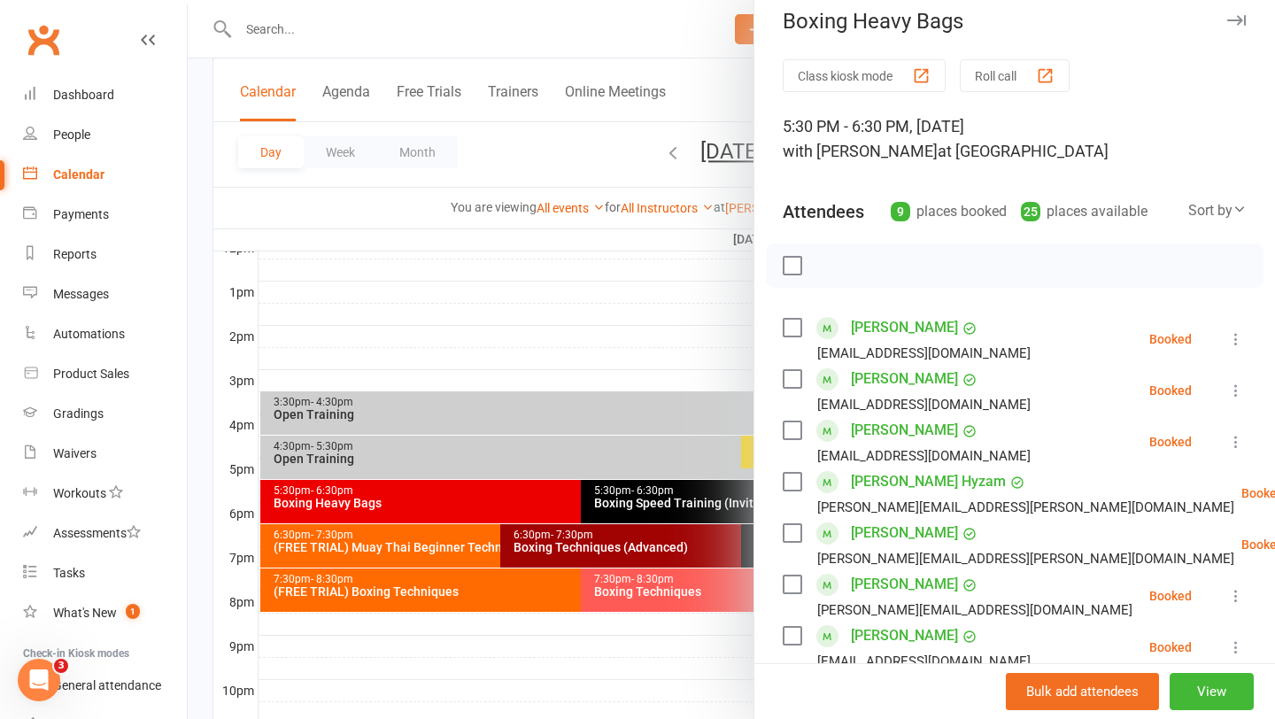
click at [582, 373] on div at bounding box center [731, 359] width 1087 height 719
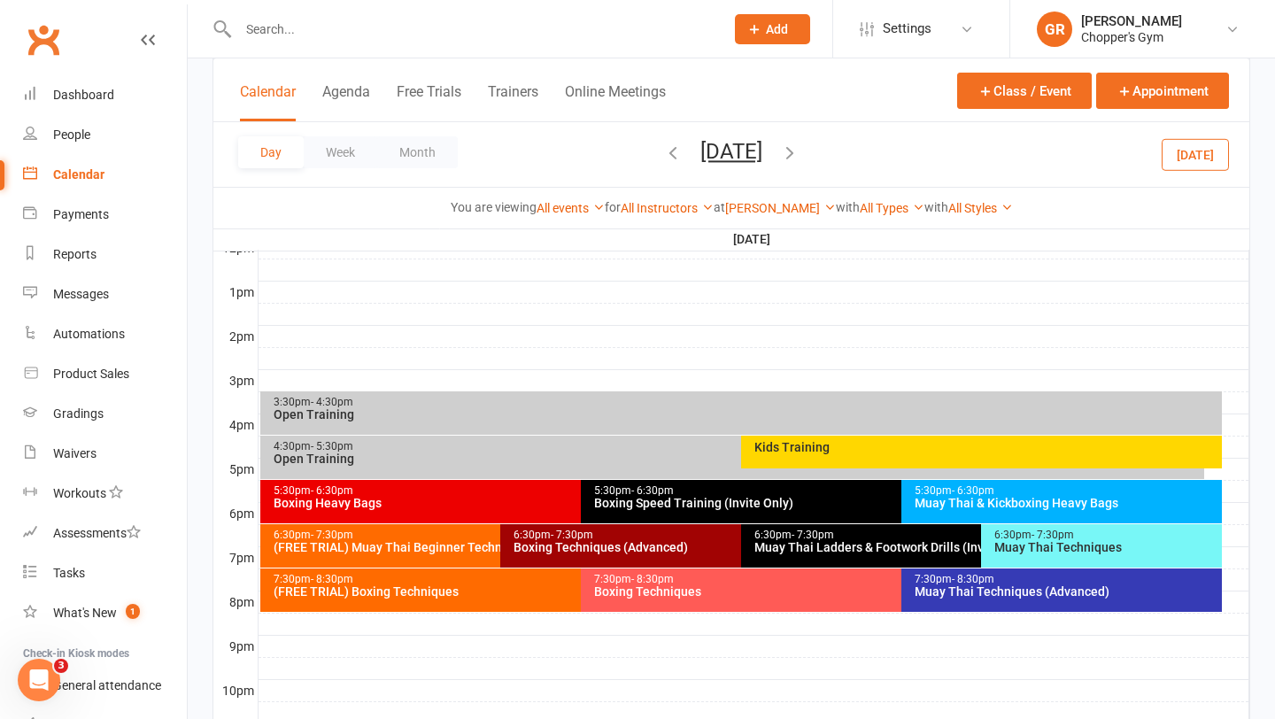
click at [1191, 162] on button "Today" at bounding box center [1195, 154] width 67 height 32
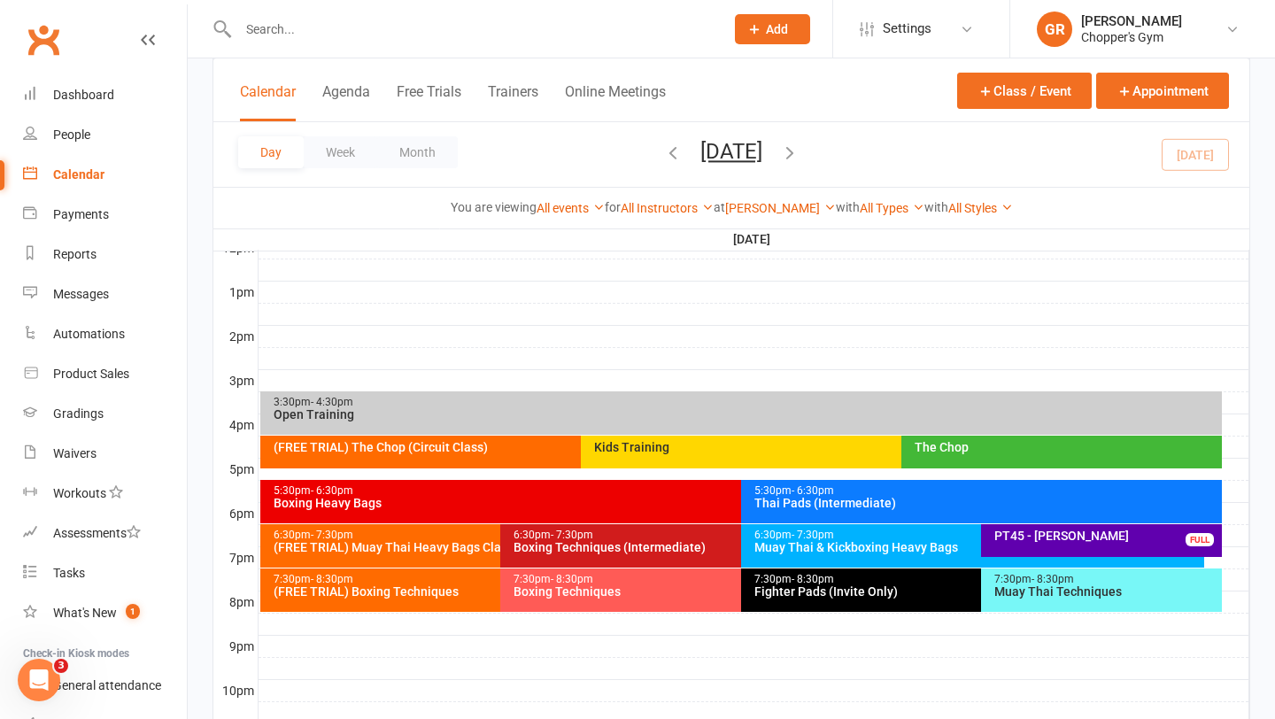
click at [1043, 594] on div "Muay Thai Techniques" at bounding box center [1105, 591] width 225 height 12
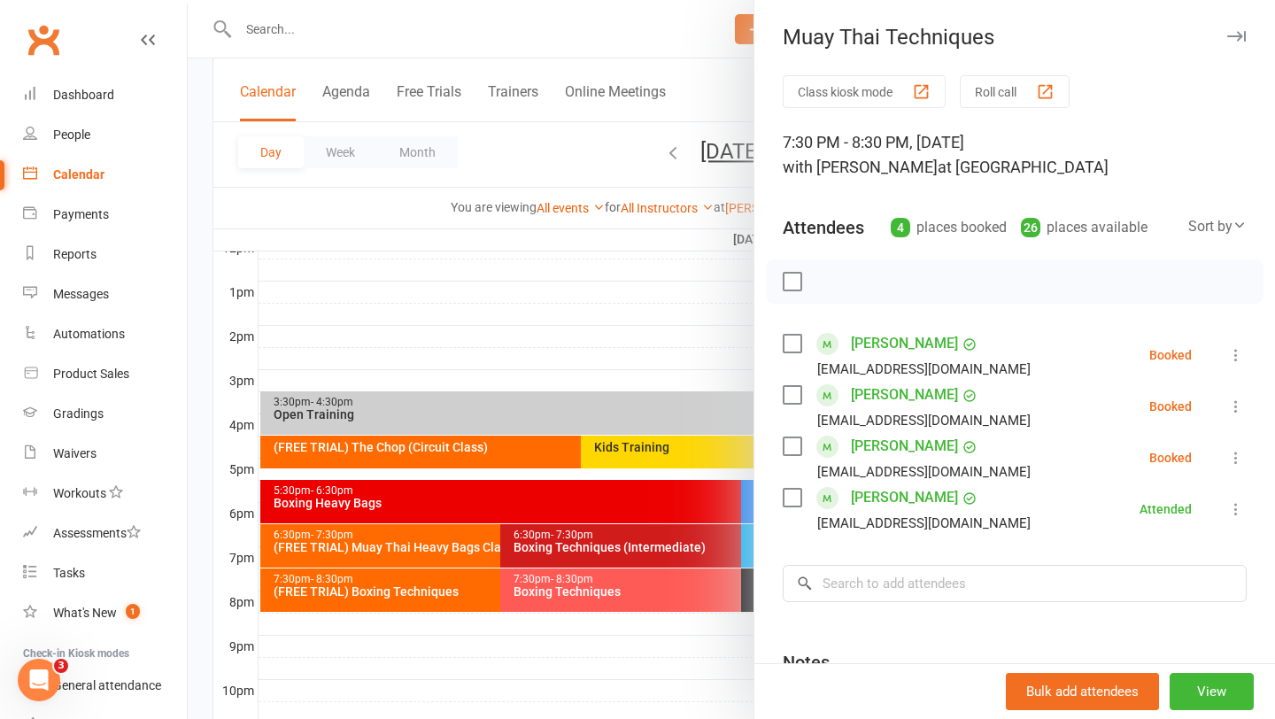
click at [574, 344] on div at bounding box center [731, 359] width 1087 height 719
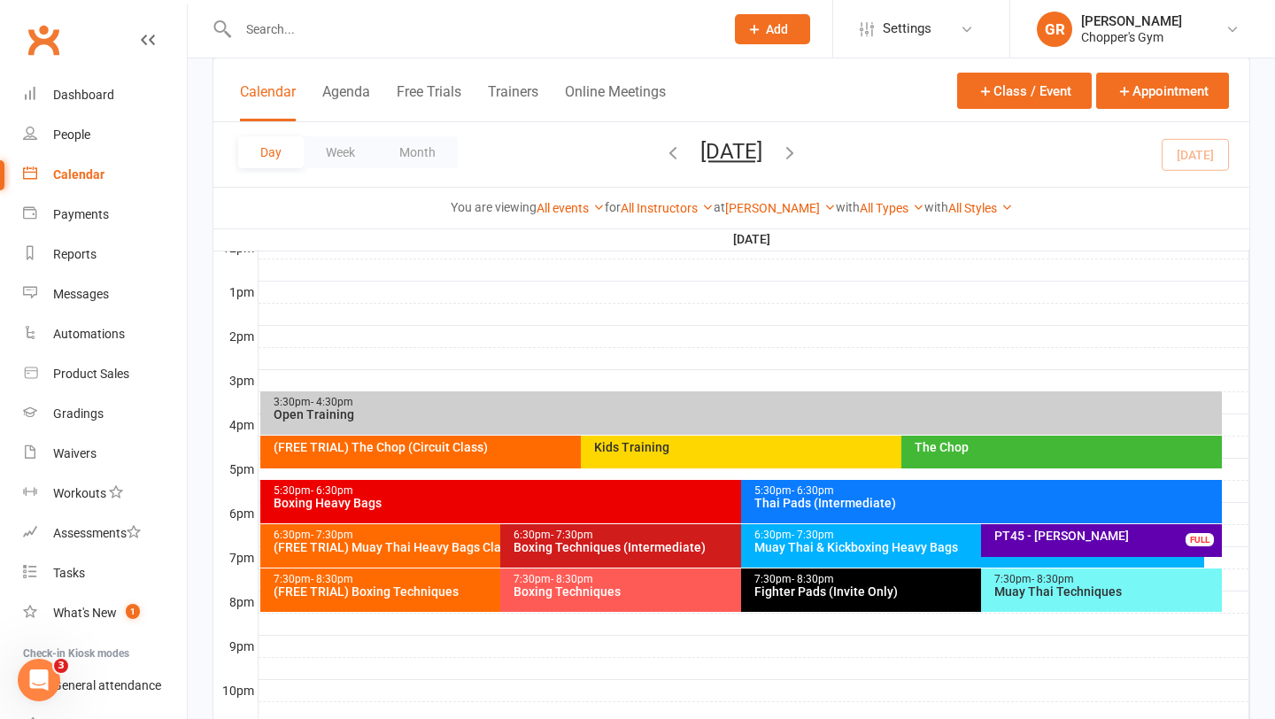
click at [433, 592] on div "(FREE TRIAL) Boxing Techniques" at bounding box center [496, 591] width 447 height 12
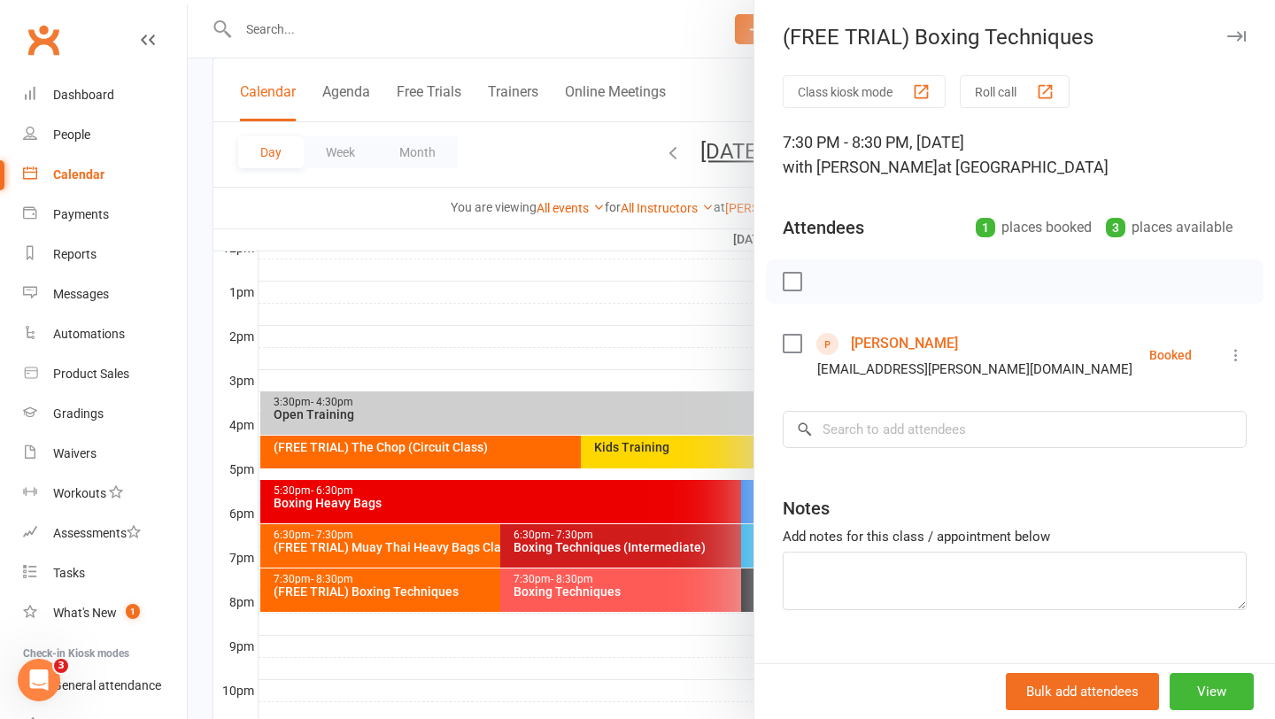
click at [481, 536] on div at bounding box center [731, 359] width 1087 height 719
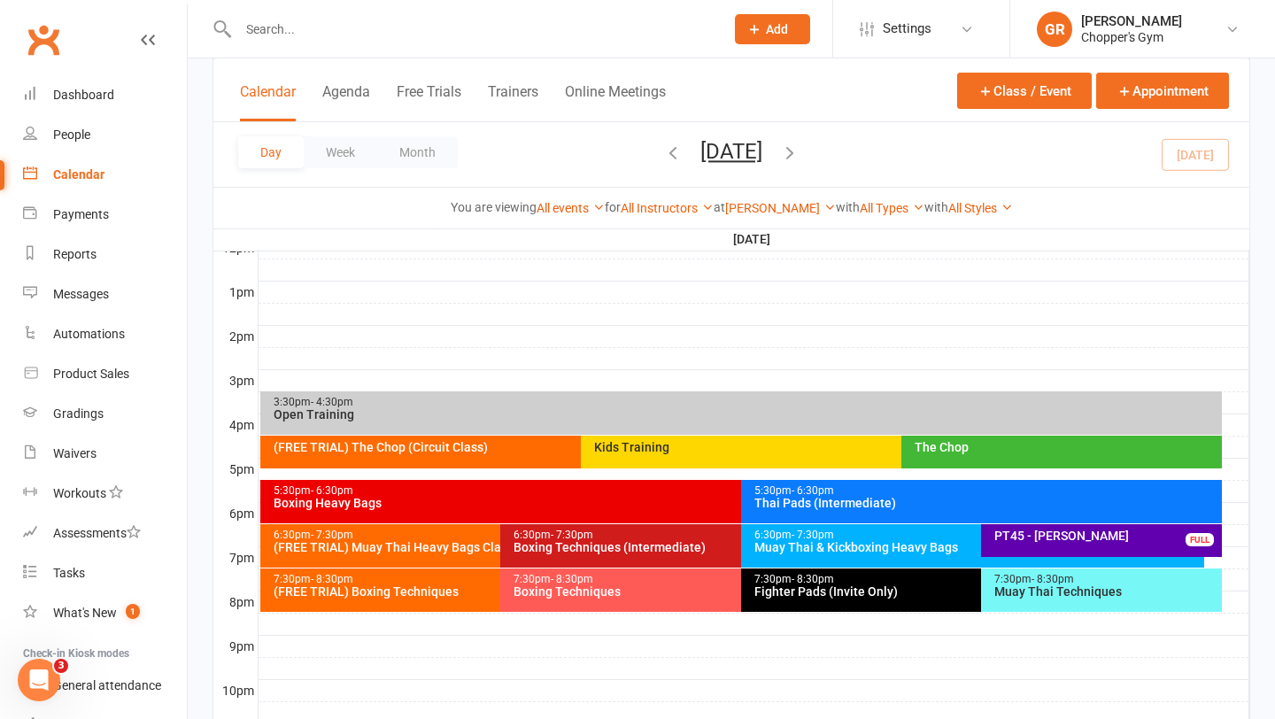
click at [442, 547] on div "(FREE TRIAL) Muay Thai Heavy Bags Class" at bounding box center [496, 547] width 447 height 12
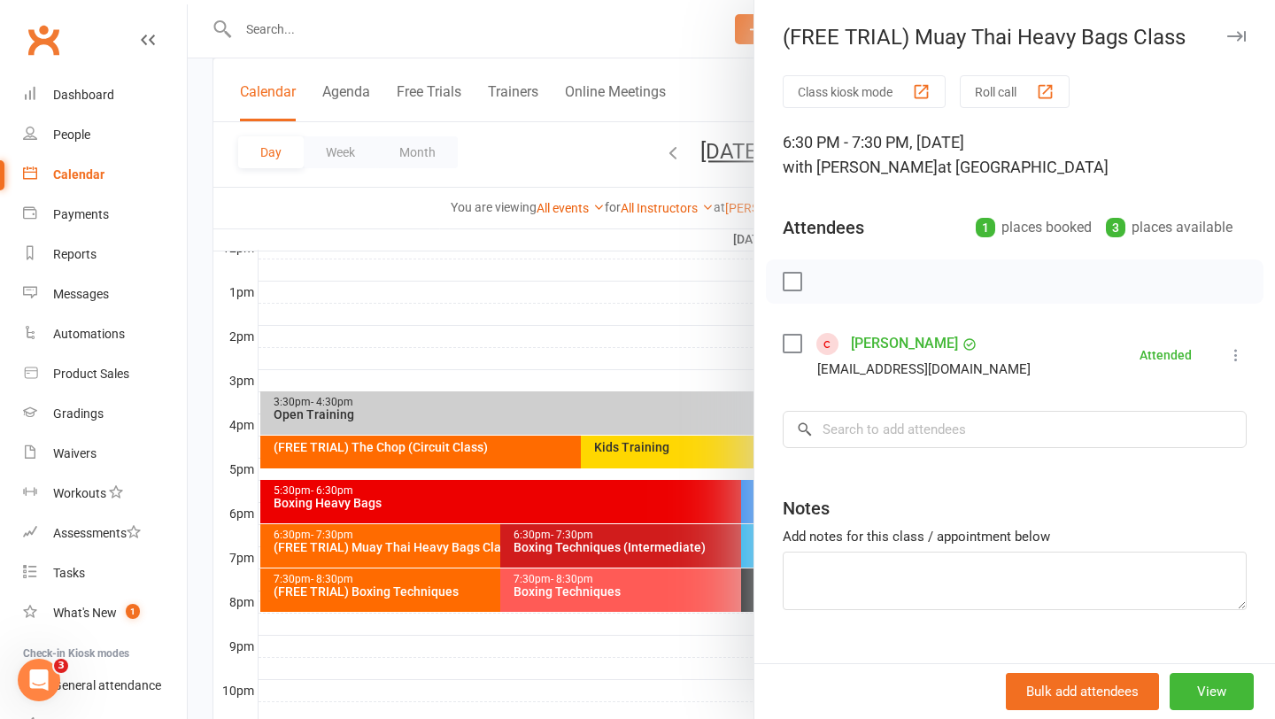
click at [600, 546] on div at bounding box center [731, 359] width 1087 height 719
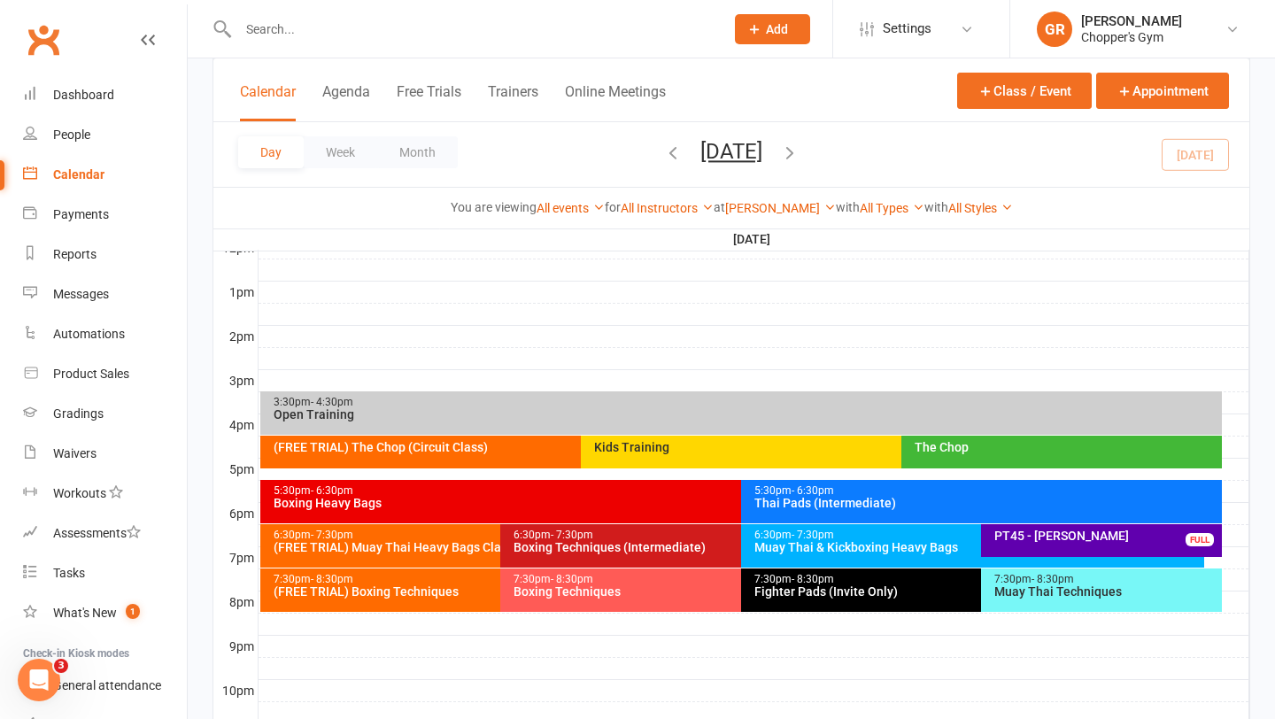
click at [828, 534] on span "- 7:30pm" at bounding box center [813, 535] width 42 height 12
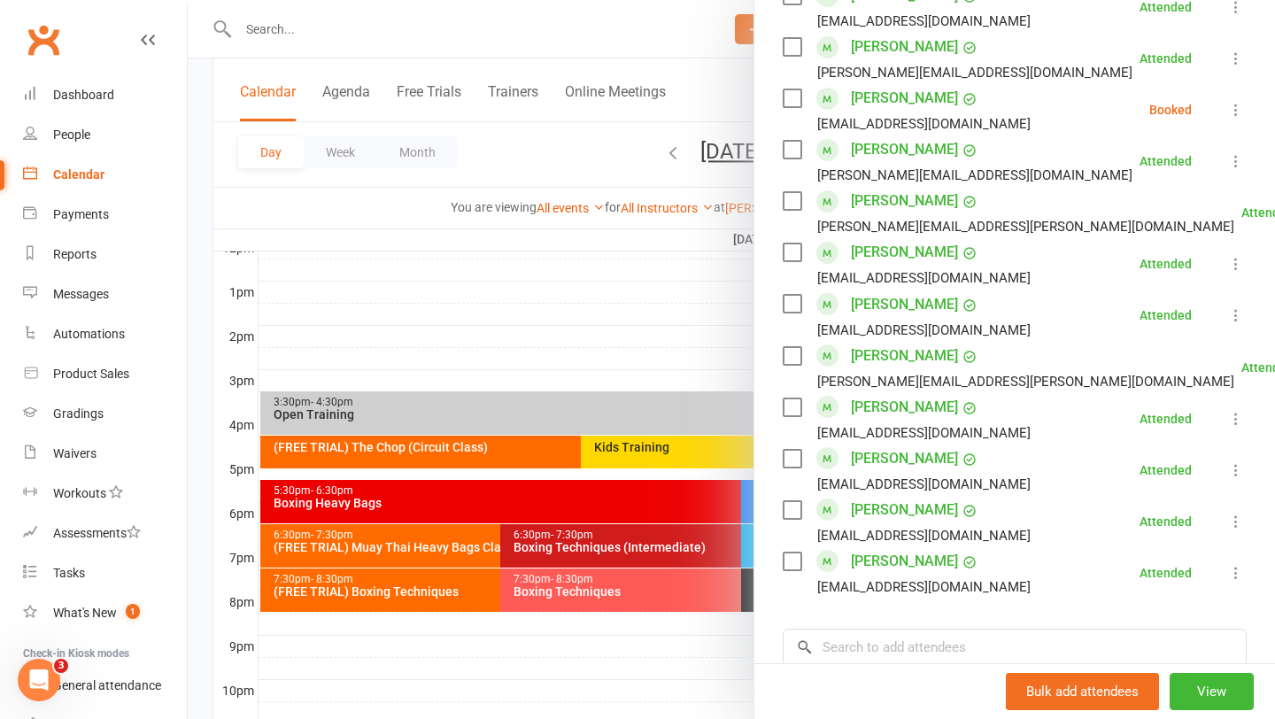
scroll to position [803, 0]
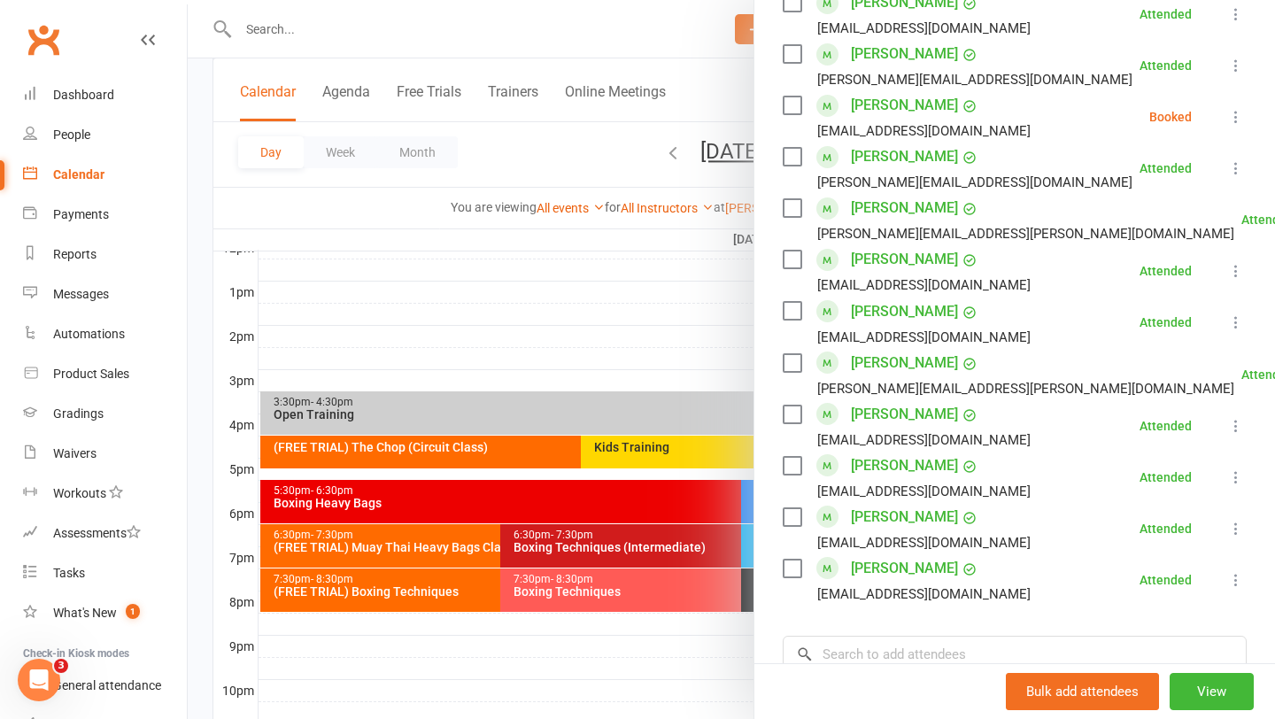
click at [497, 343] on div at bounding box center [731, 359] width 1087 height 719
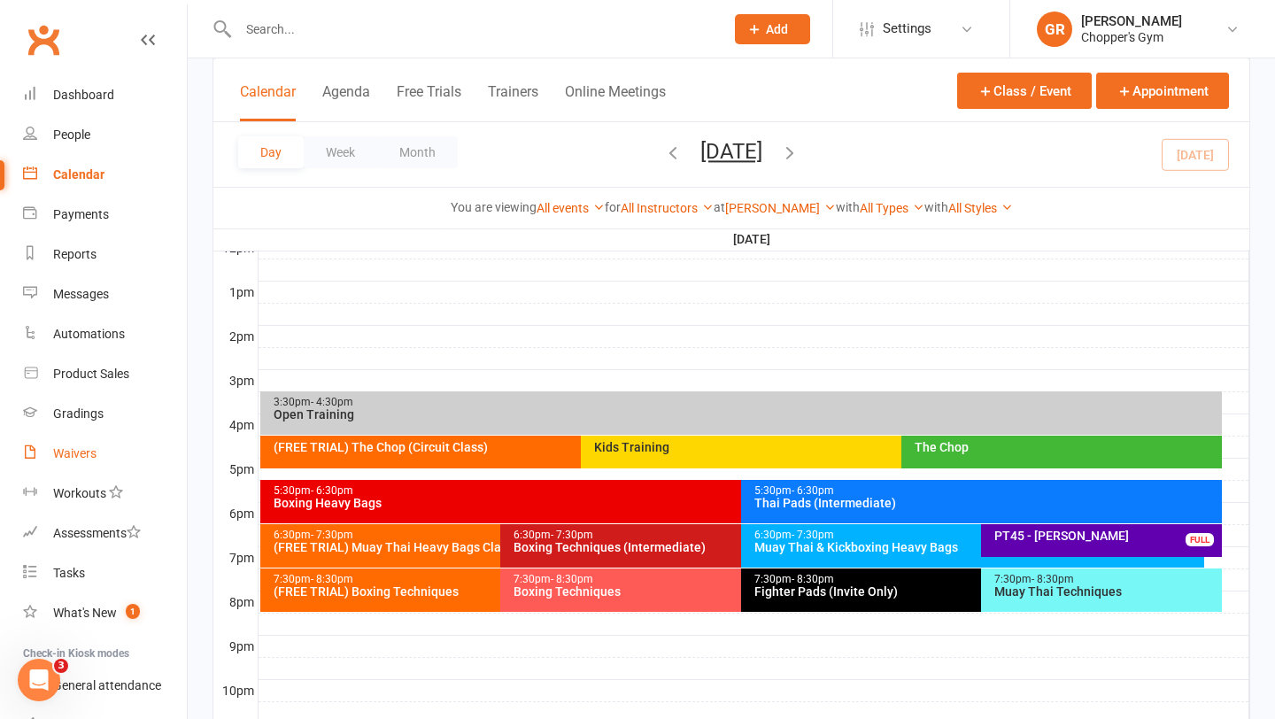
click at [97, 453] on link "Waivers" at bounding box center [105, 454] width 164 height 40
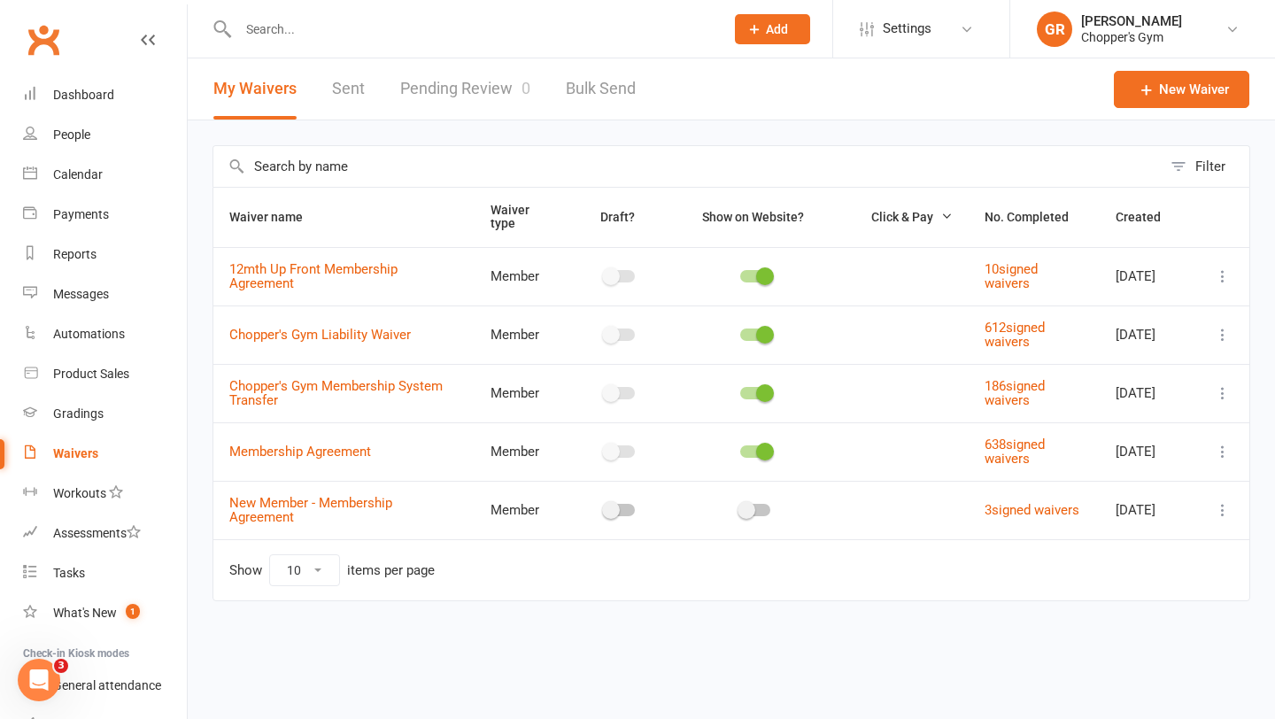
click at [439, 92] on link "Pending Review 0" at bounding box center [465, 88] width 130 height 61
select select "50"
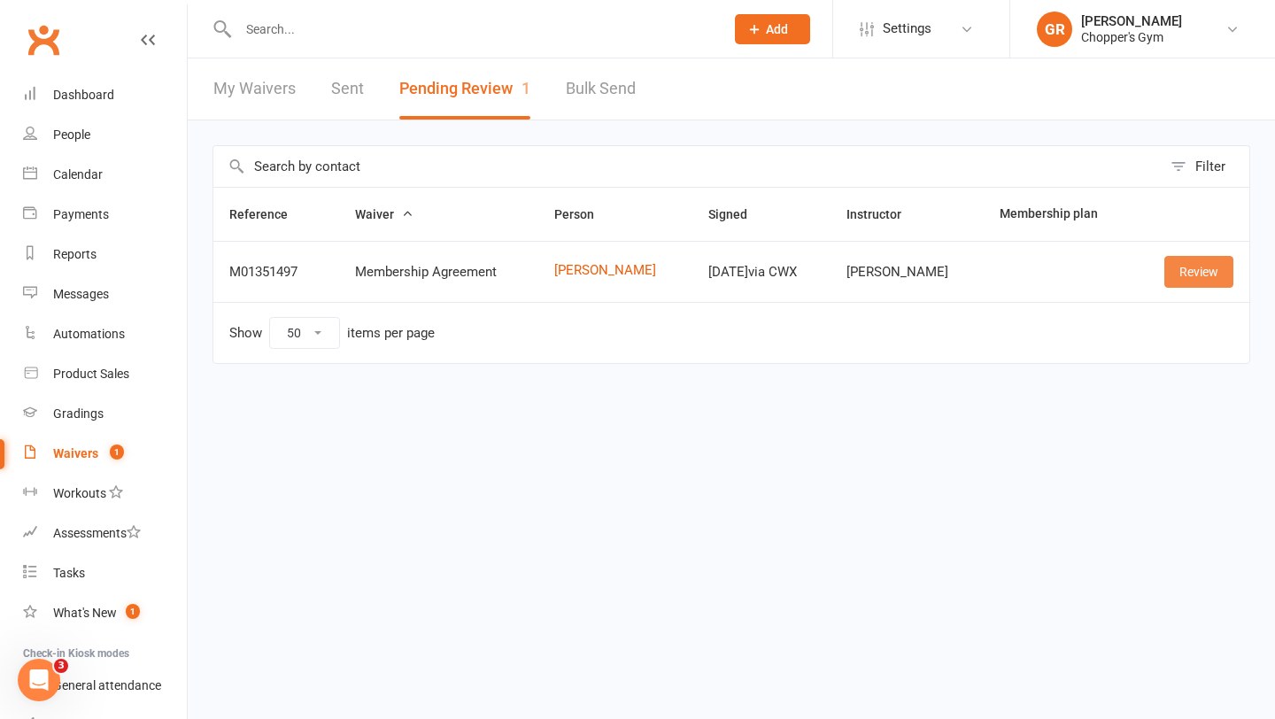
click at [1193, 259] on link "Review" at bounding box center [1198, 272] width 69 height 32
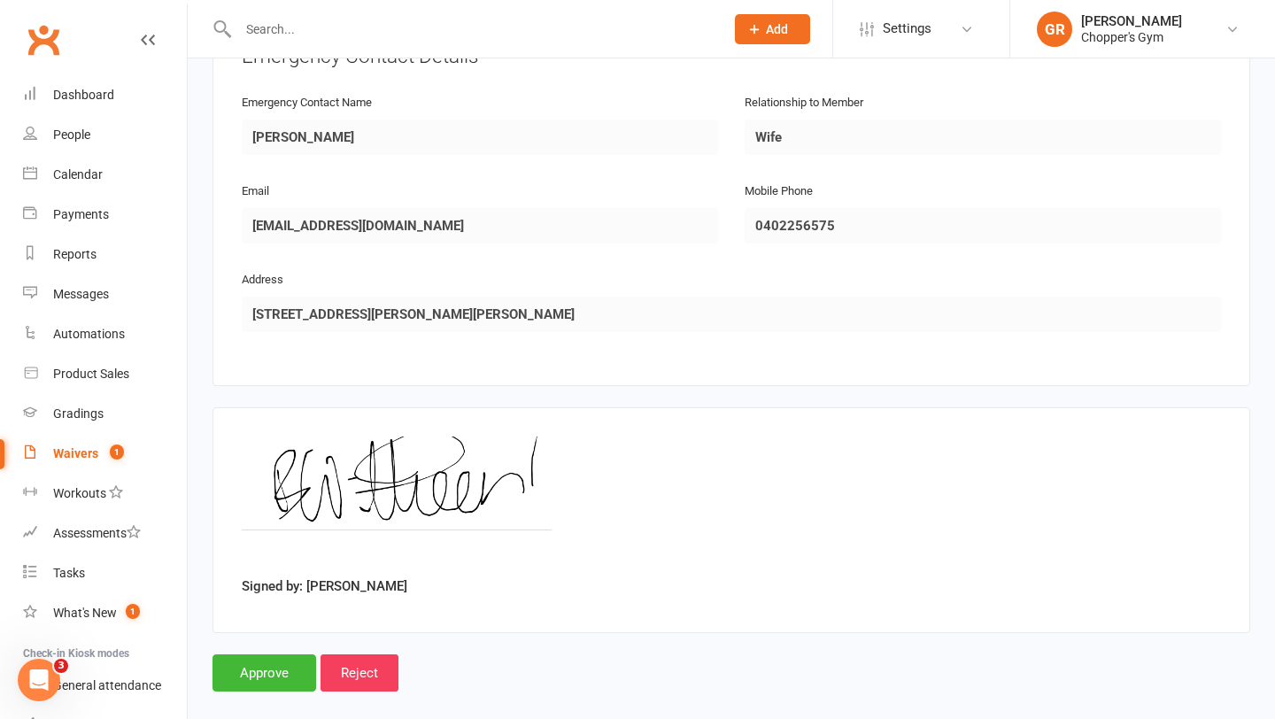
scroll to position [857, 0]
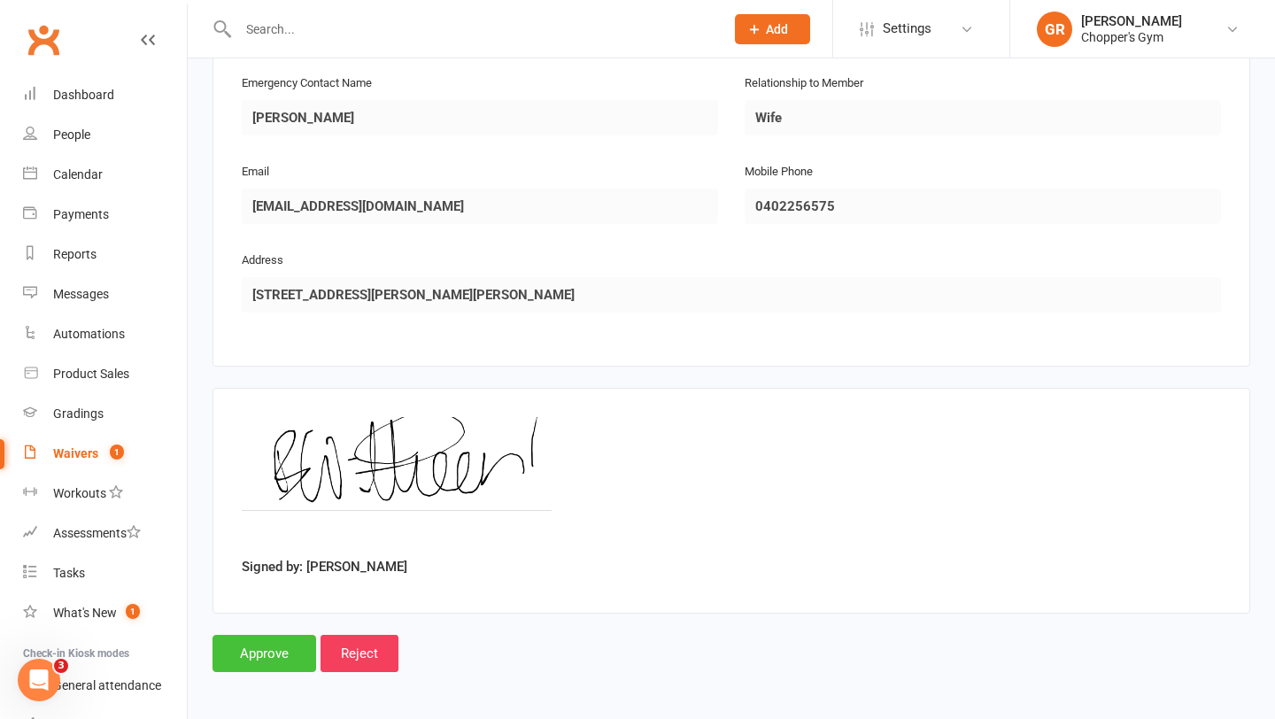
click at [274, 646] on input "Approve" at bounding box center [264, 653] width 104 height 37
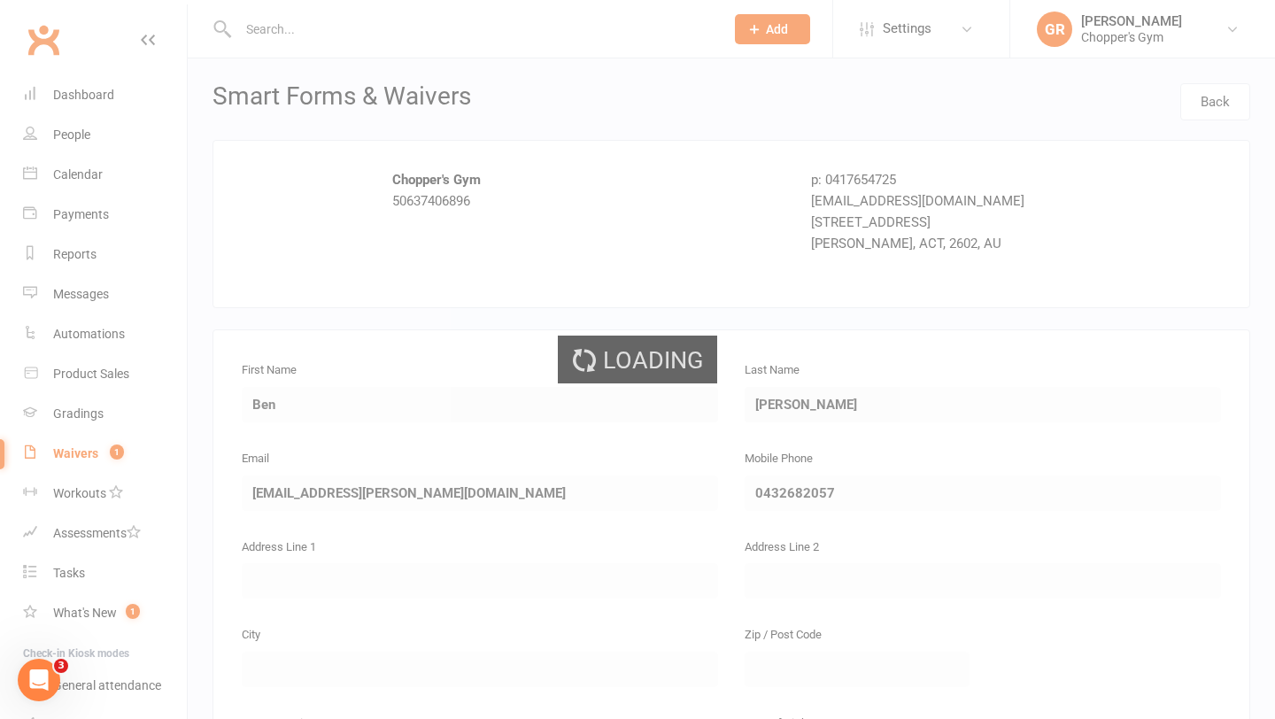
select select "50"
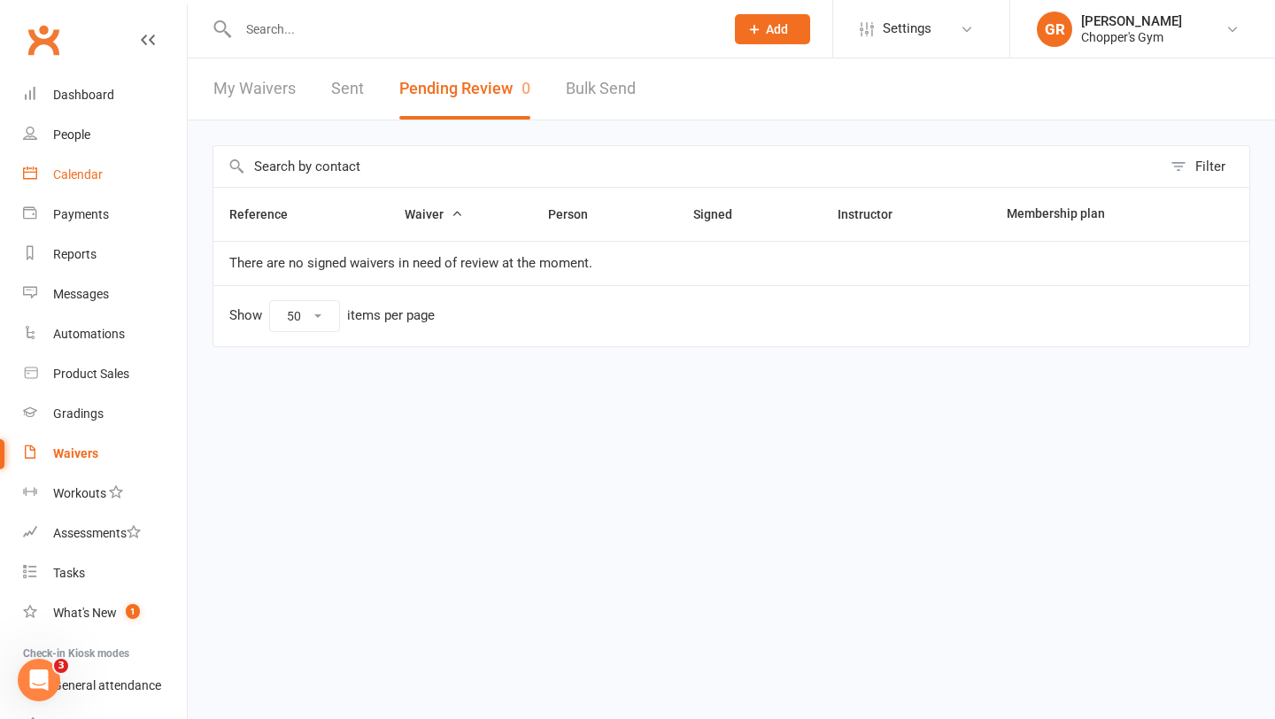
click at [93, 176] on div "Calendar" at bounding box center [78, 174] width 50 height 14
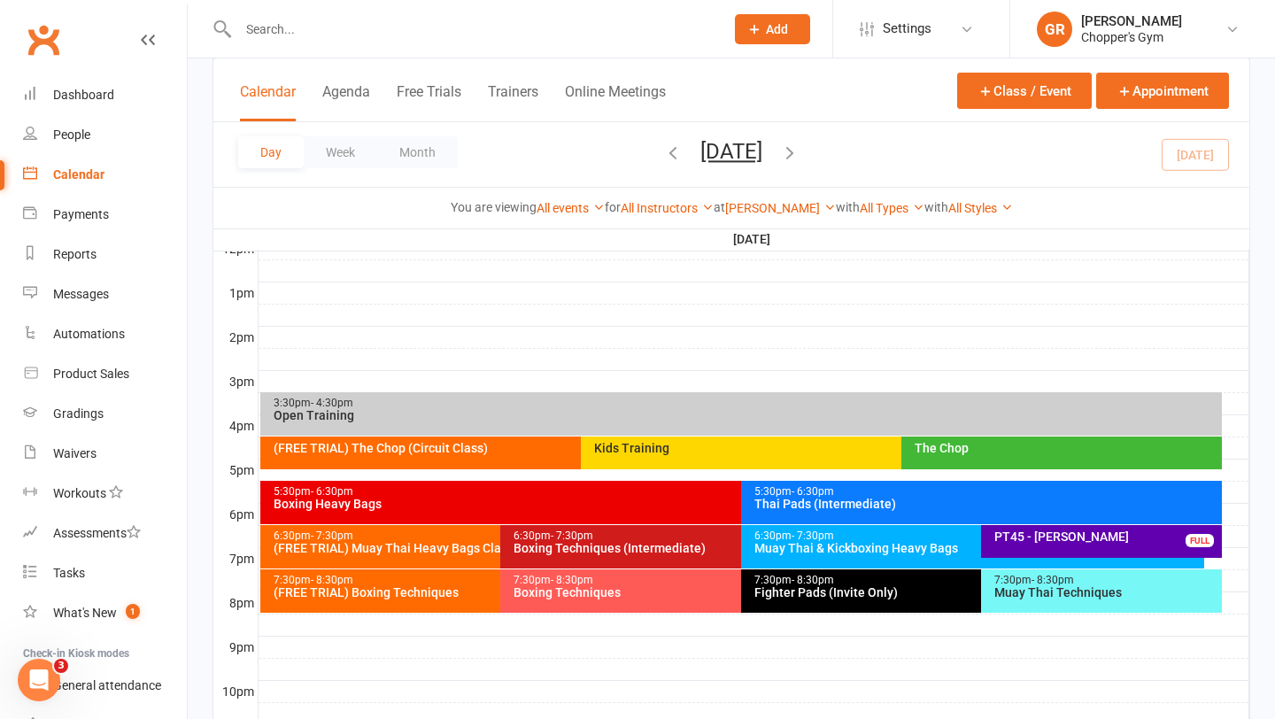
scroll to position [667, 0]
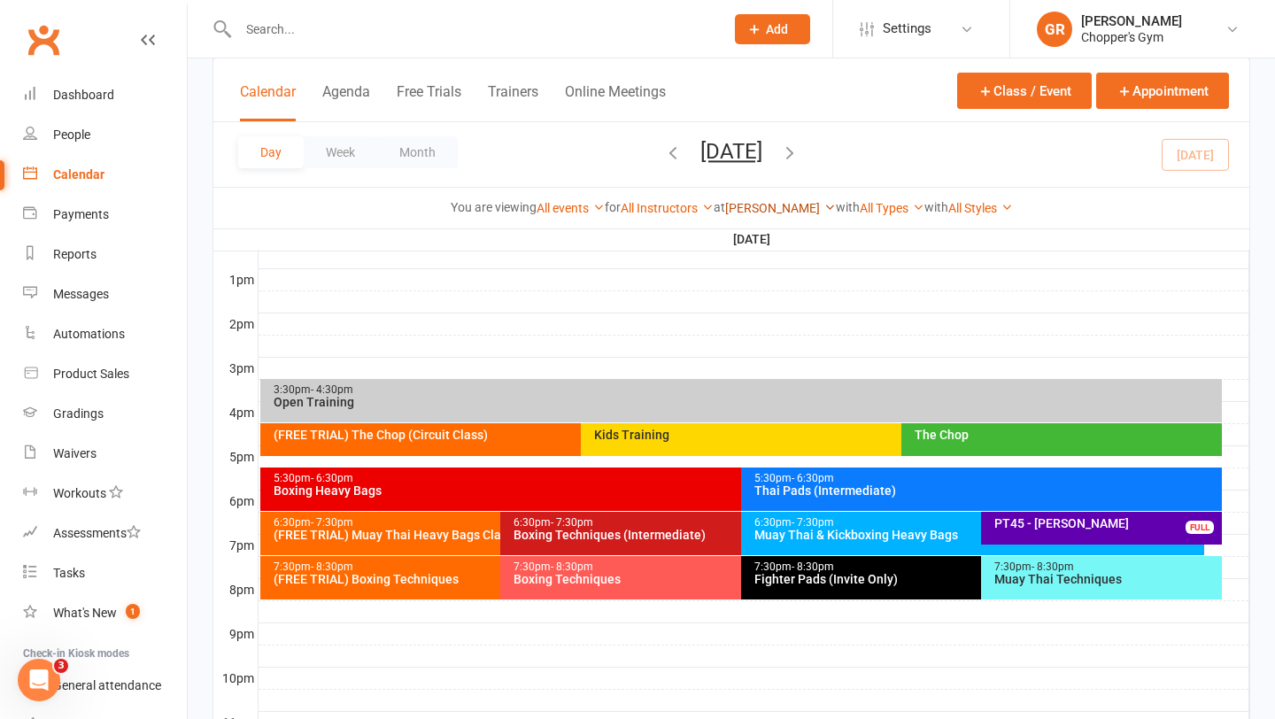
click at [772, 208] on link "[PERSON_NAME]" at bounding box center [780, 208] width 111 height 14
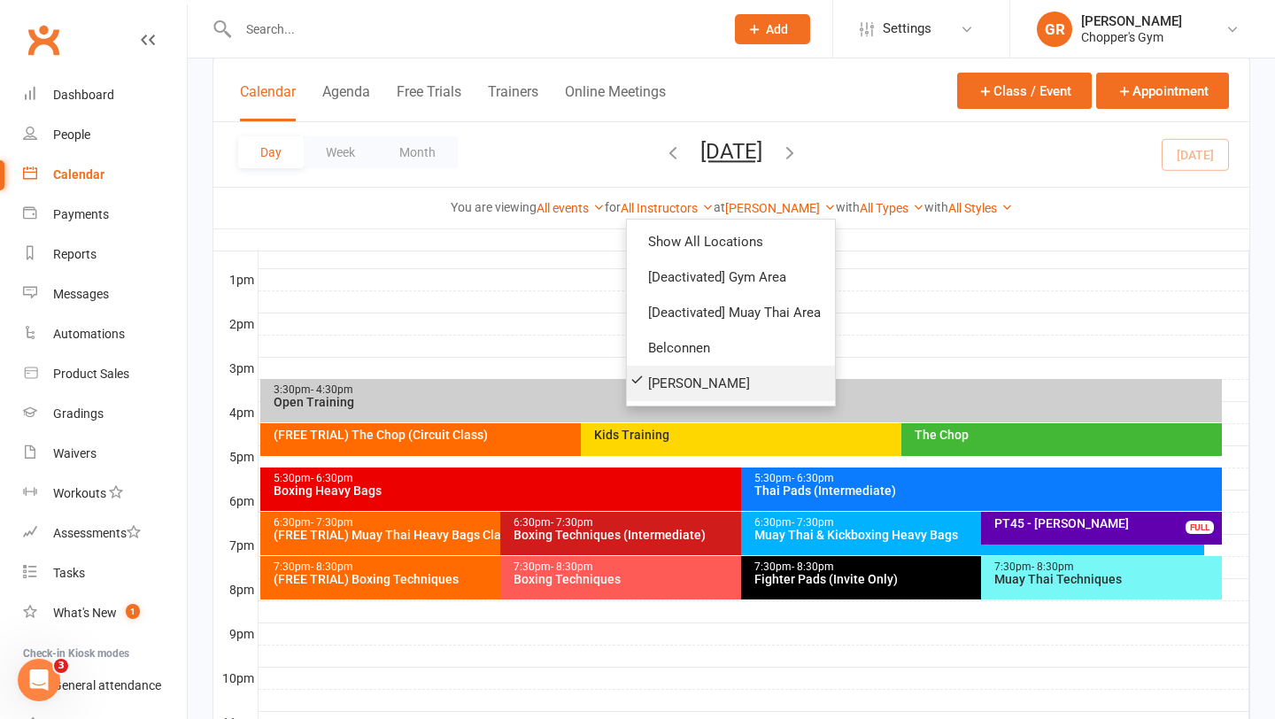
click at [699, 380] on link "[PERSON_NAME]" at bounding box center [731, 383] width 208 height 35
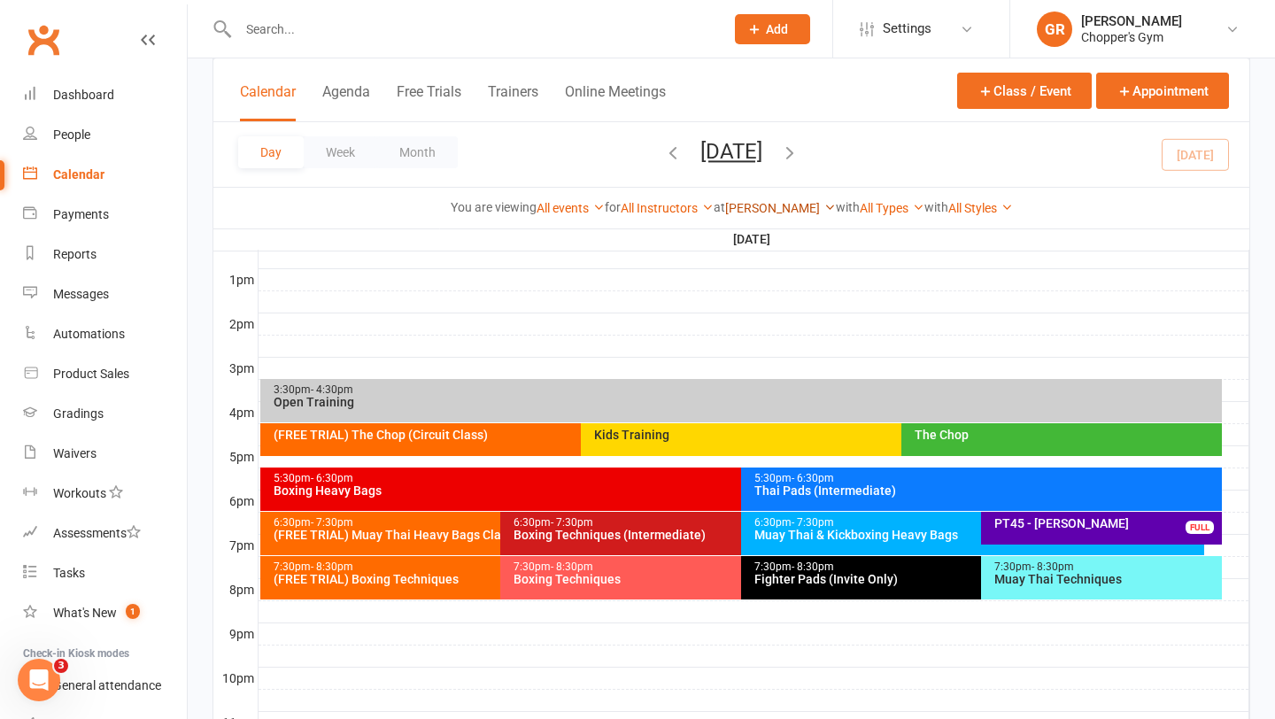
click at [785, 205] on link "[PERSON_NAME]" at bounding box center [780, 208] width 111 height 14
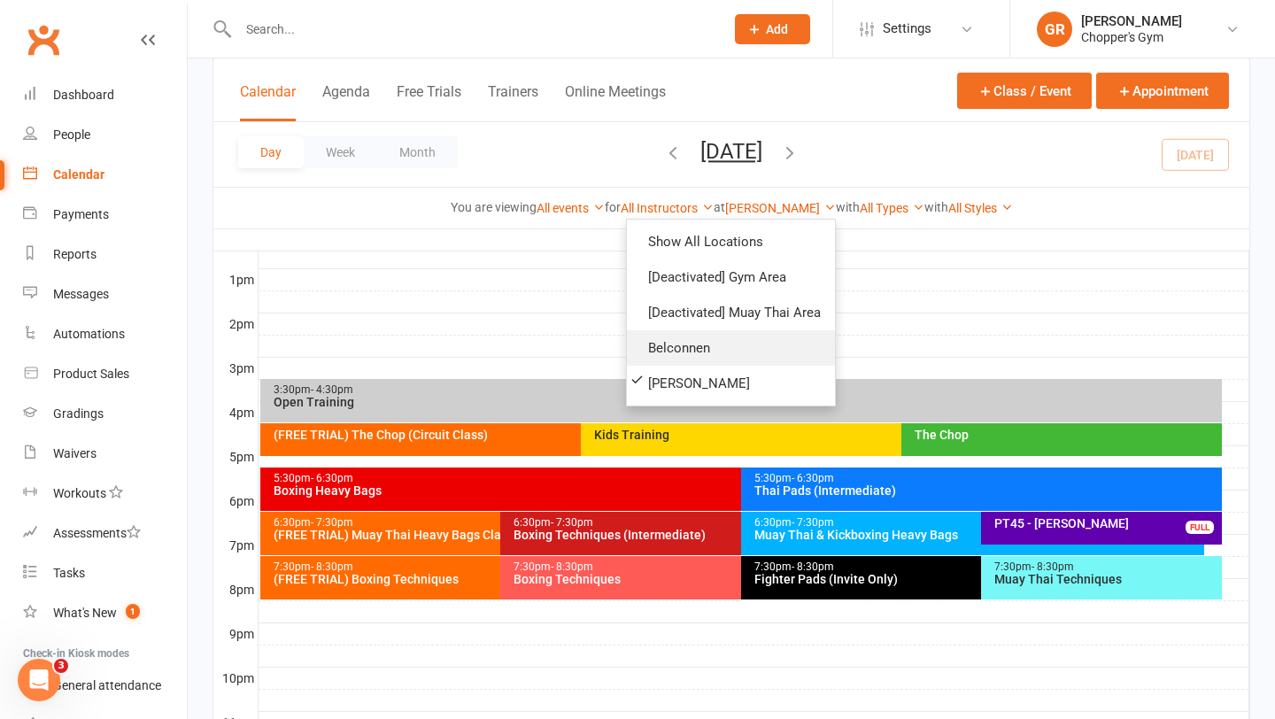
click at [711, 343] on link "Belconnen" at bounding box center [731, 347] width 208 height 35
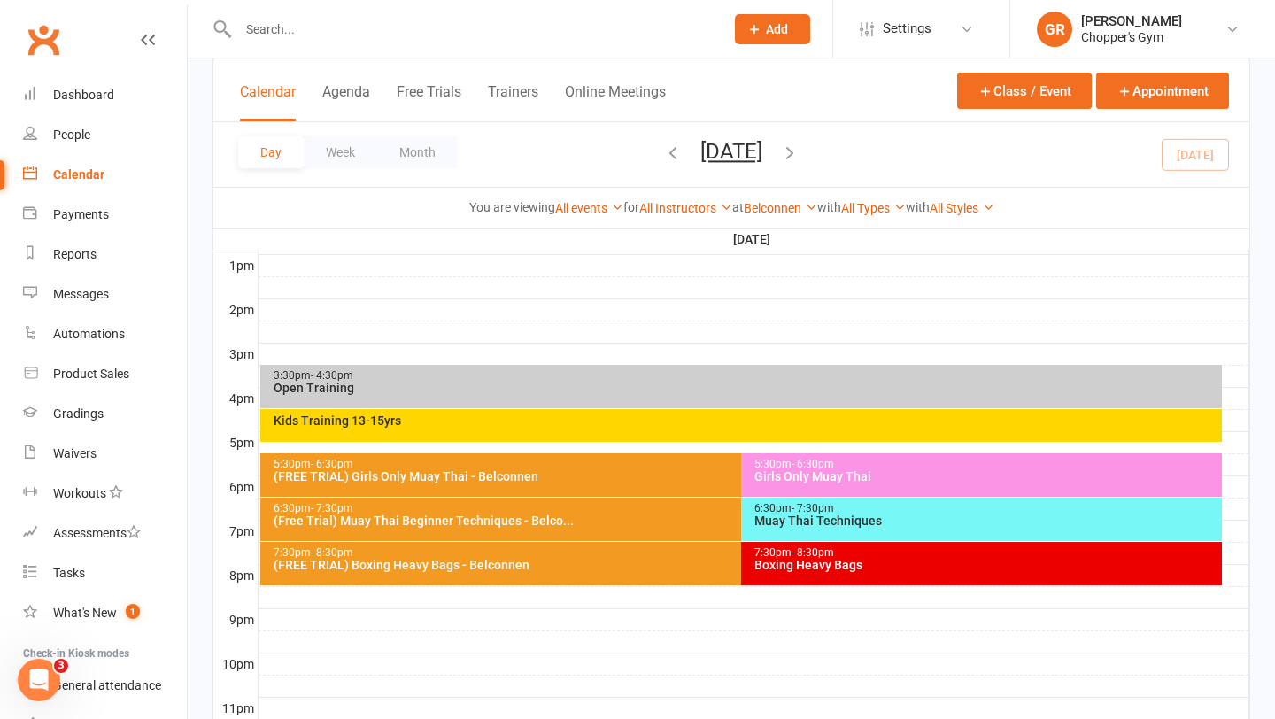
scroll to position [683, 0]
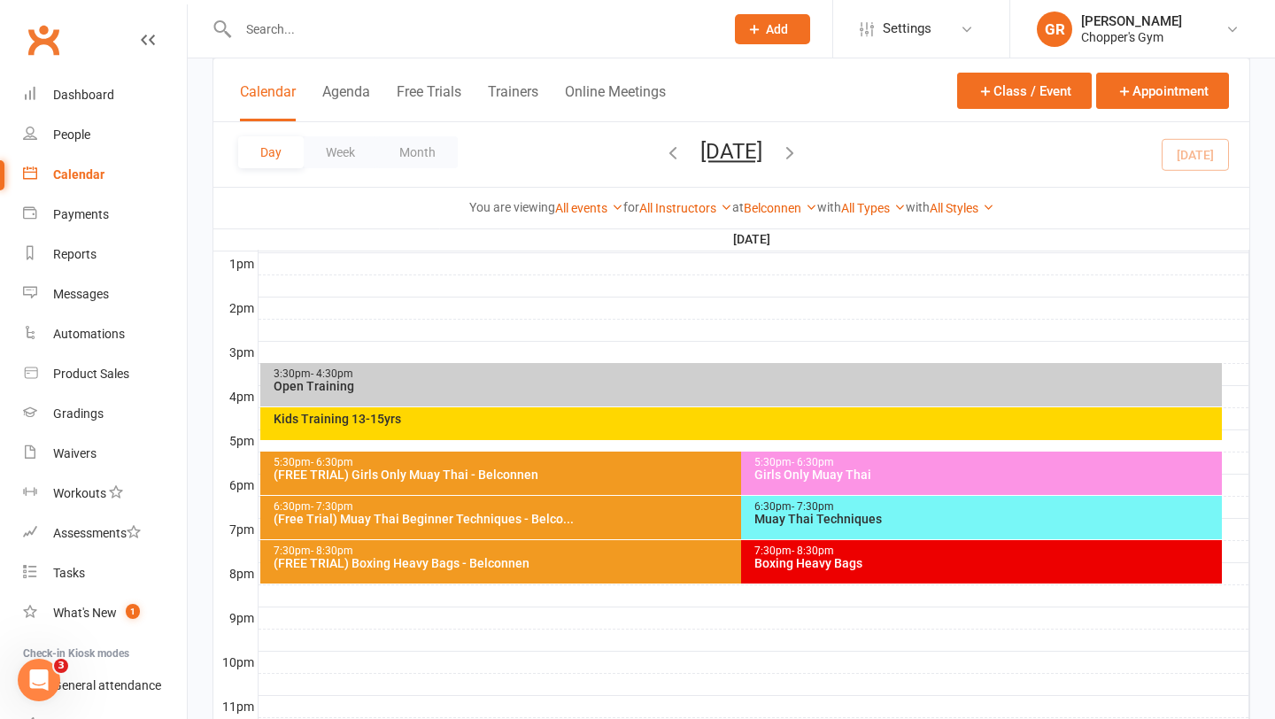
click at [810, 557] on div "Boxing Heavy Bags" at bounding box center [985, 563] width 465 height 12
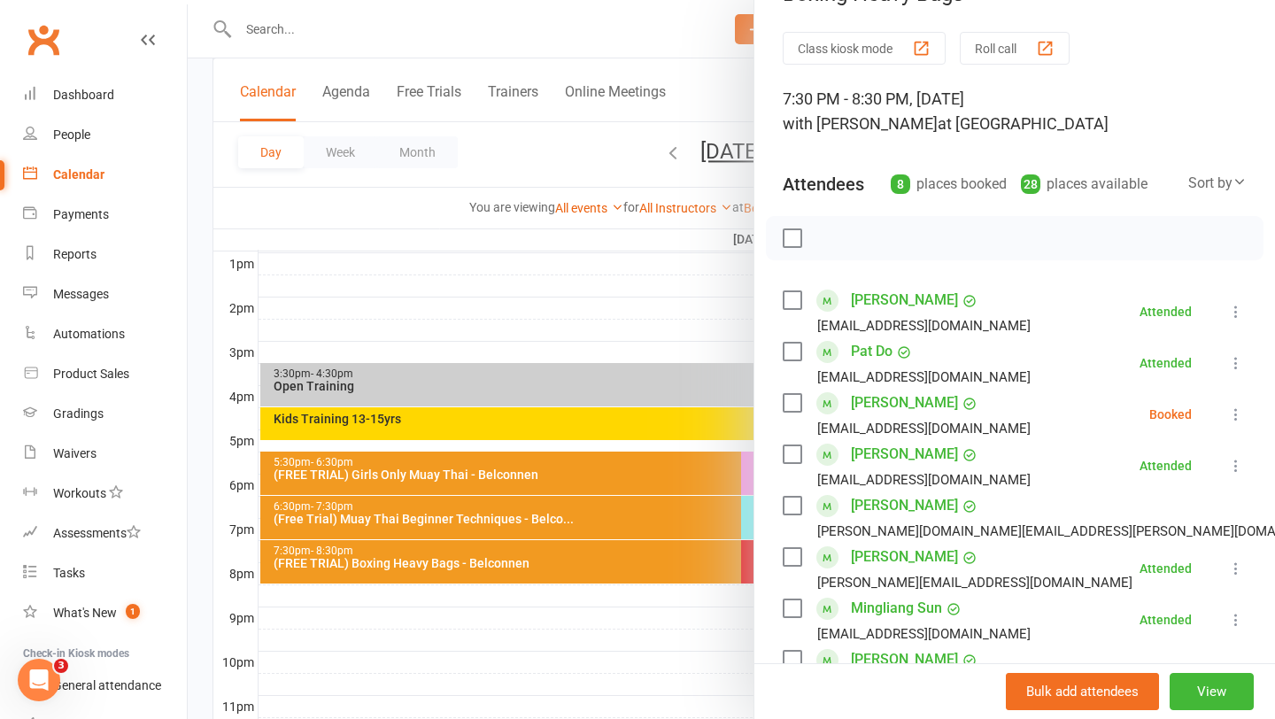
scroll to position [46, 0]
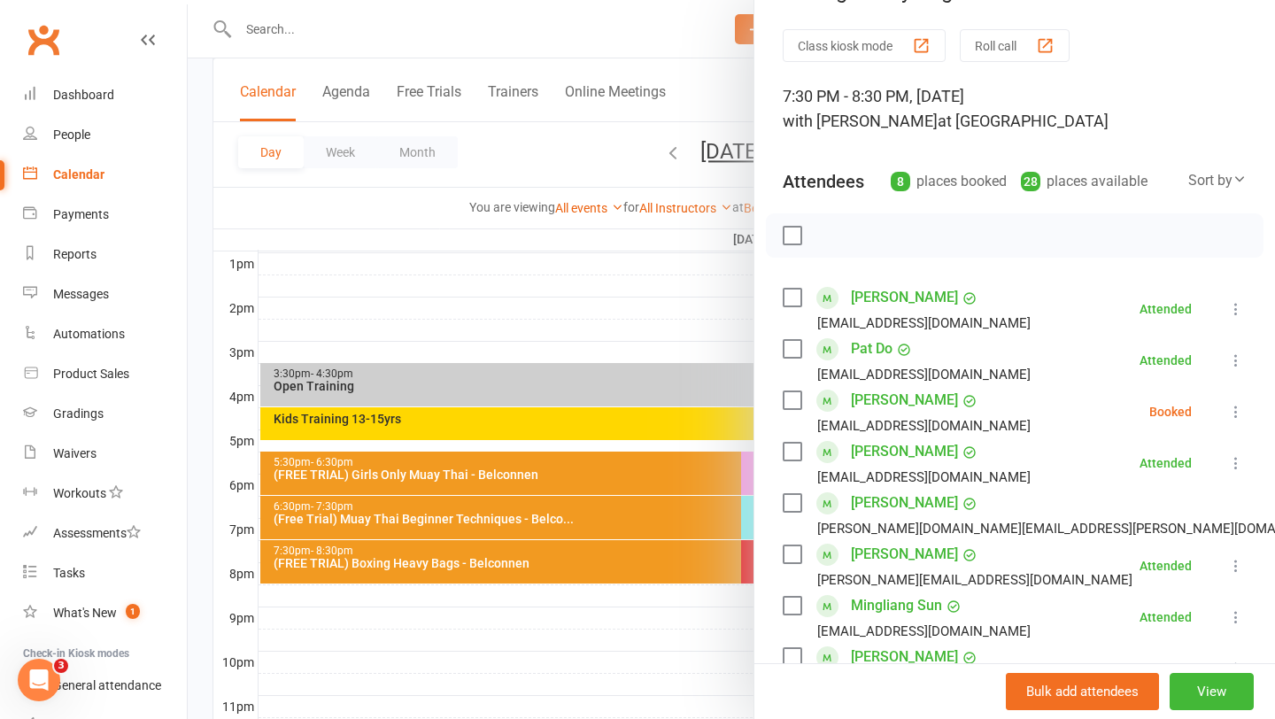
click at [1233, 417] on icon at bounding box center [1236, 412] width 18 height 18
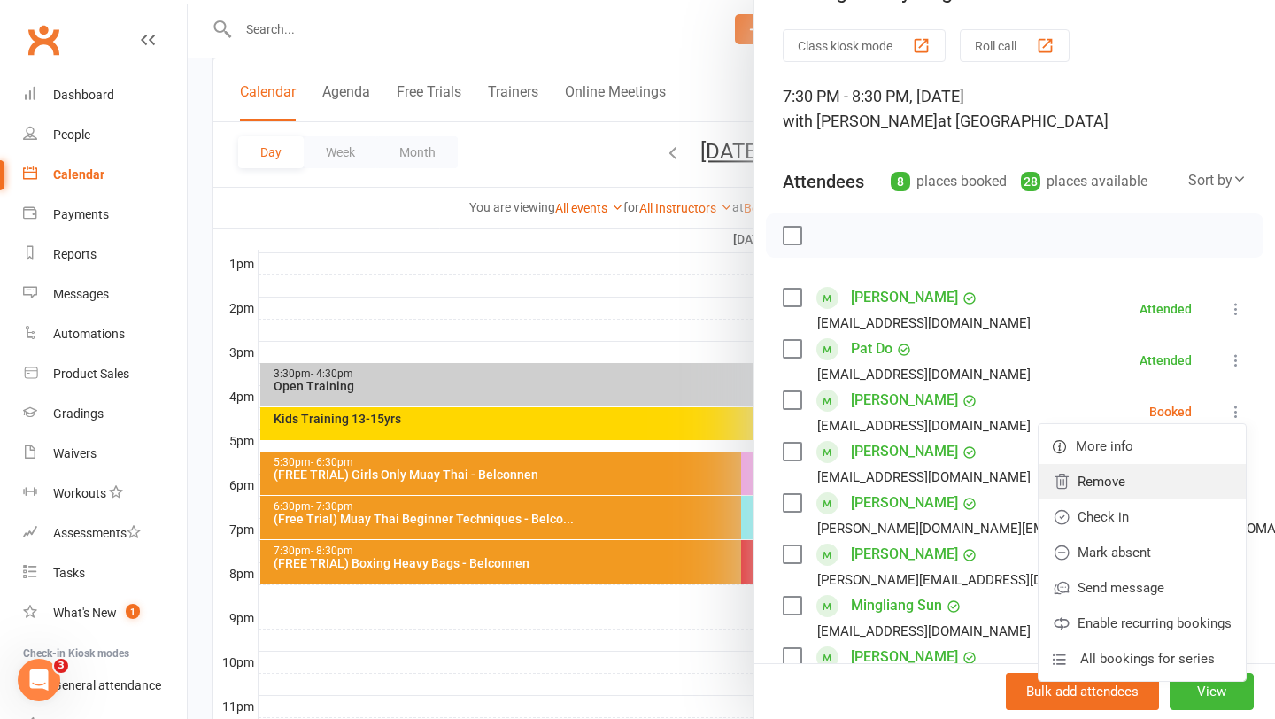
click at [1154, 479] on link "Remove" at bounding box center [1142, 481] width 207 height 35
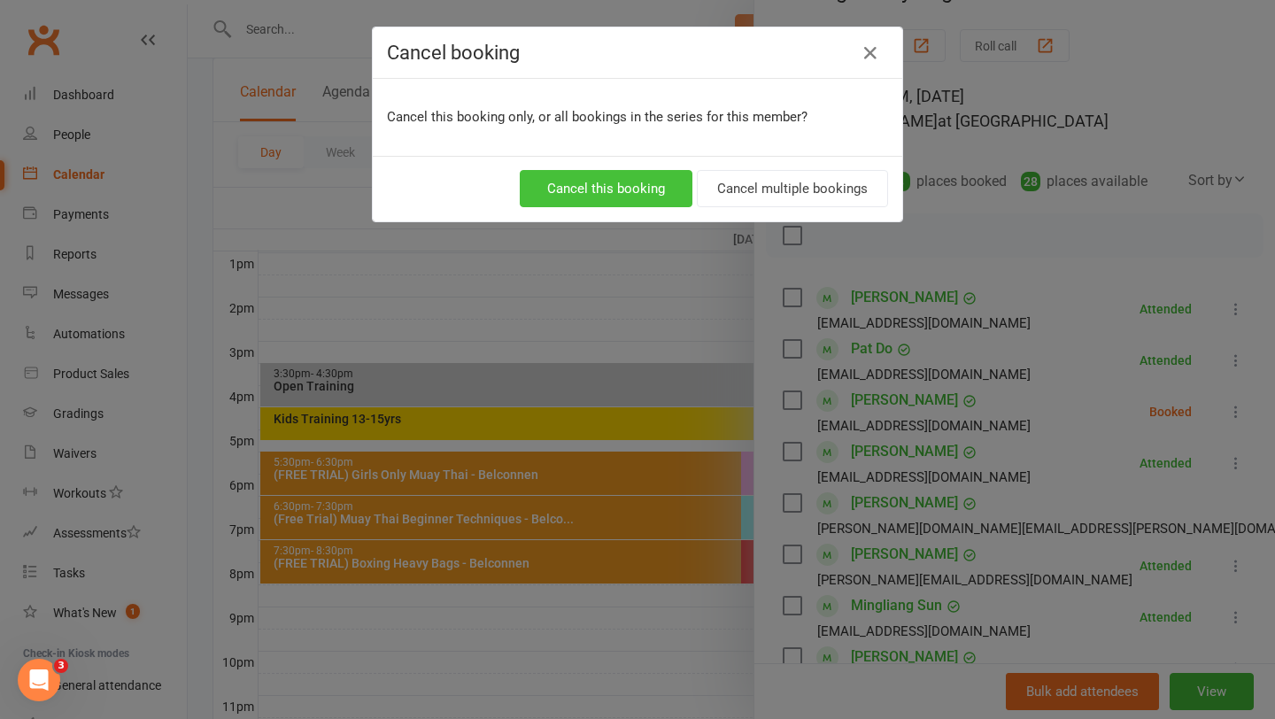
click at [653, 186] on button "Cancel this booking" at bounding box center [606, 188] width 173 height 37
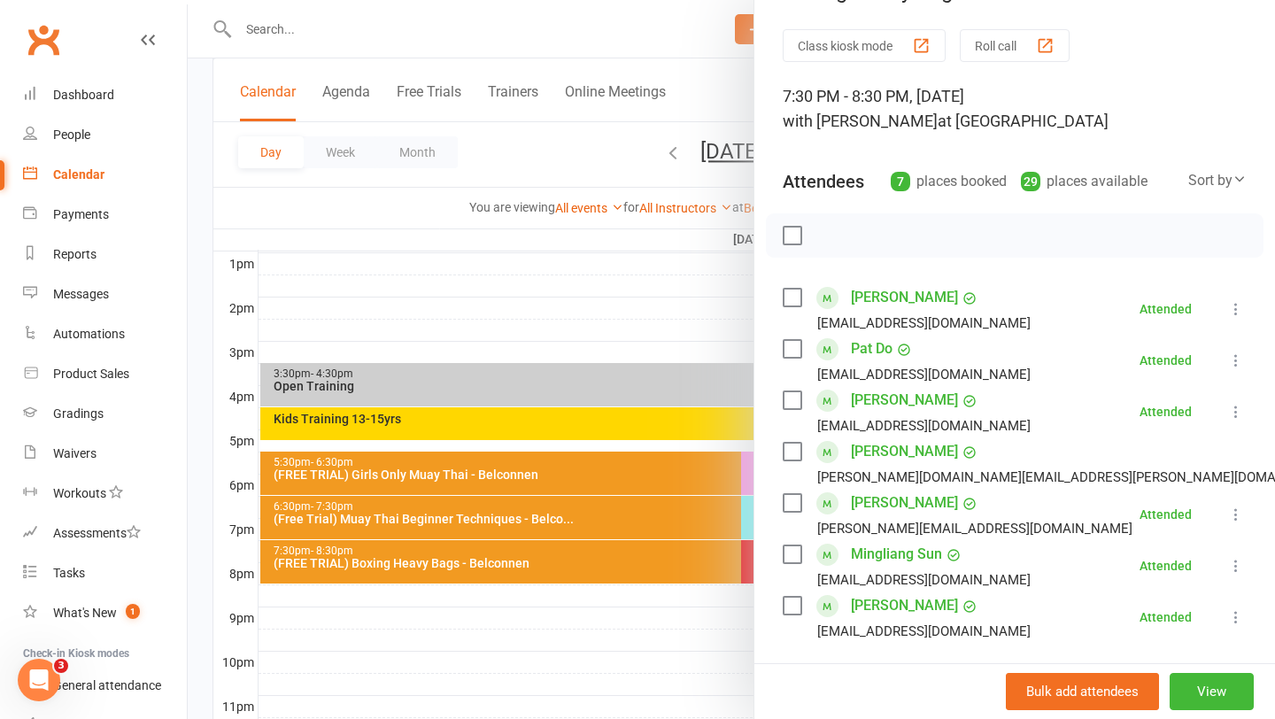
click at [542, 274] on div at bounding box center [731, 359] width 1087 height 719
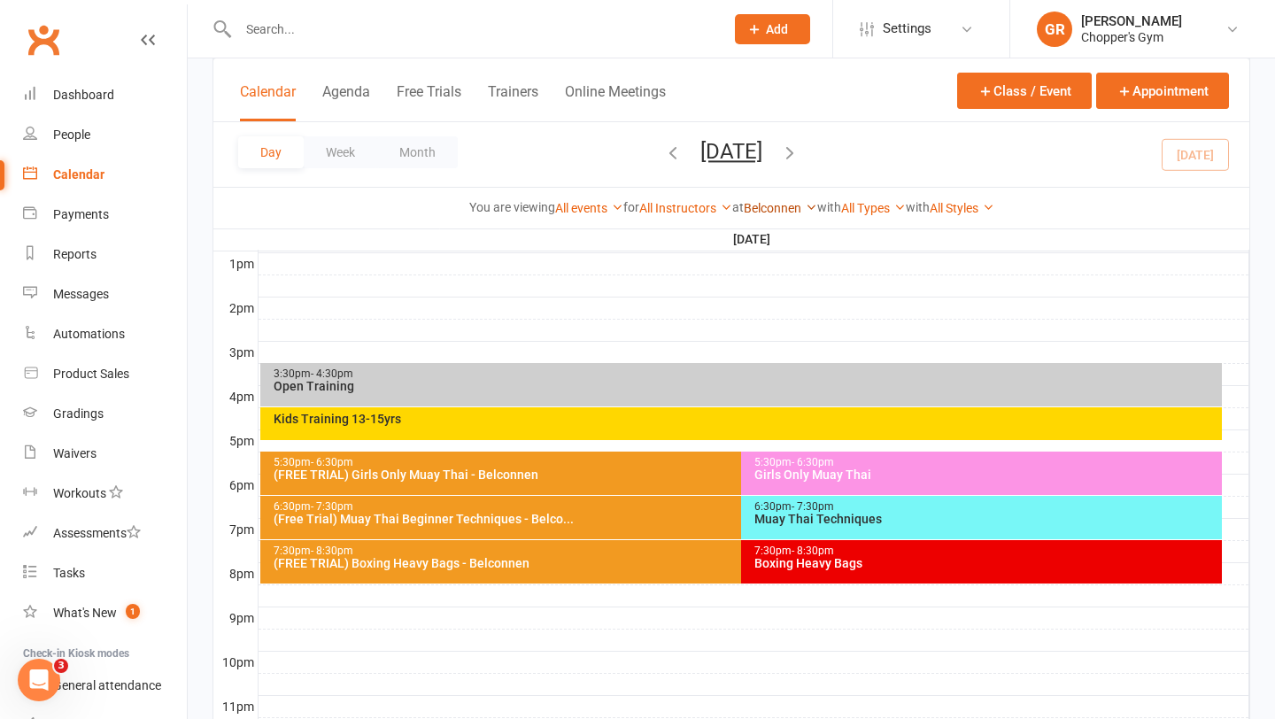
click at [804, 201] on link "Belconnen" at bounding box center [780, 208] width 73 height 14
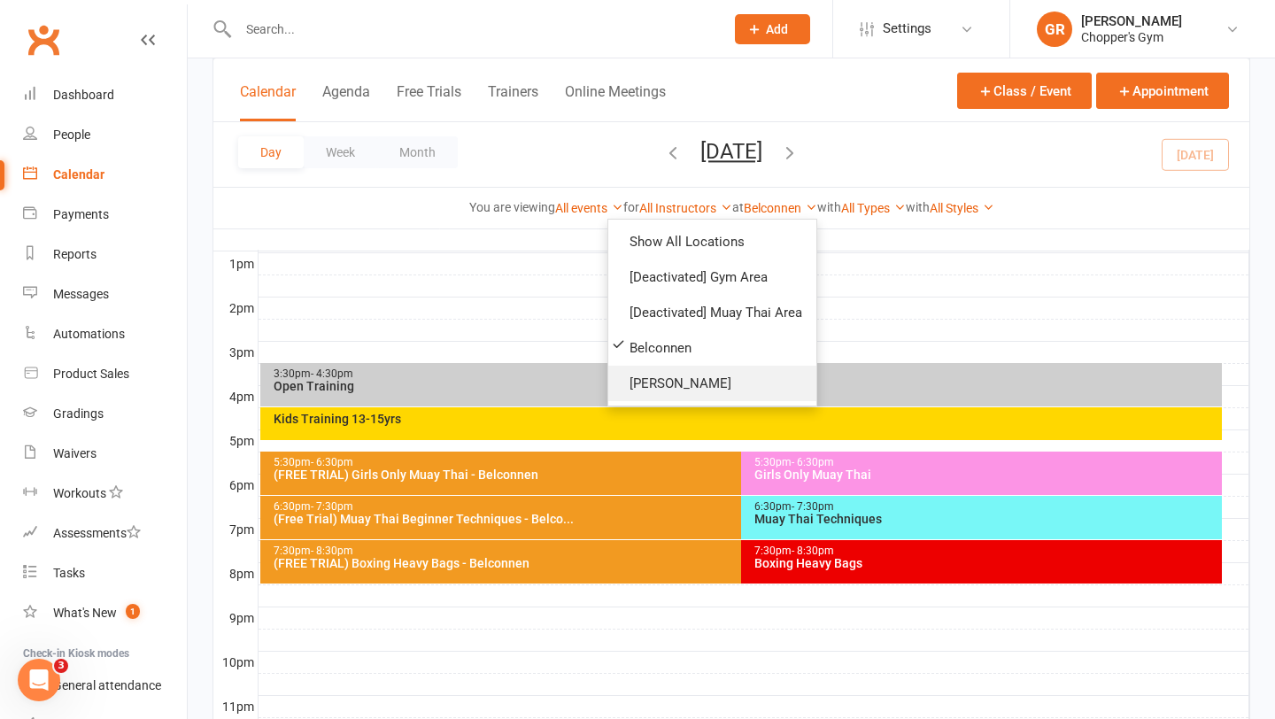
click at [699, 379] on link "[PERSON_NAME]" at bounding box center [712, 383] width 208 height 35
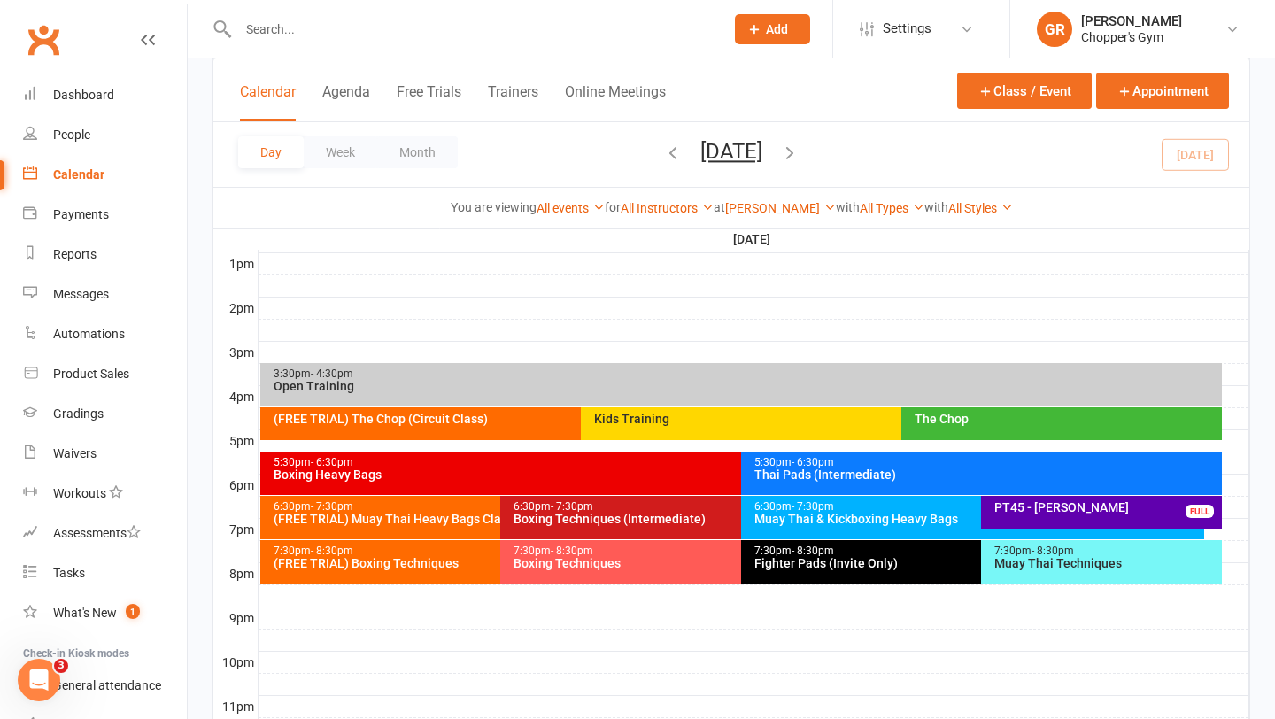
click at [620, 570] on div "7:30pm - 8:30pm Boxing Techniques" at bounding box center [731, 561] width 463 height 43
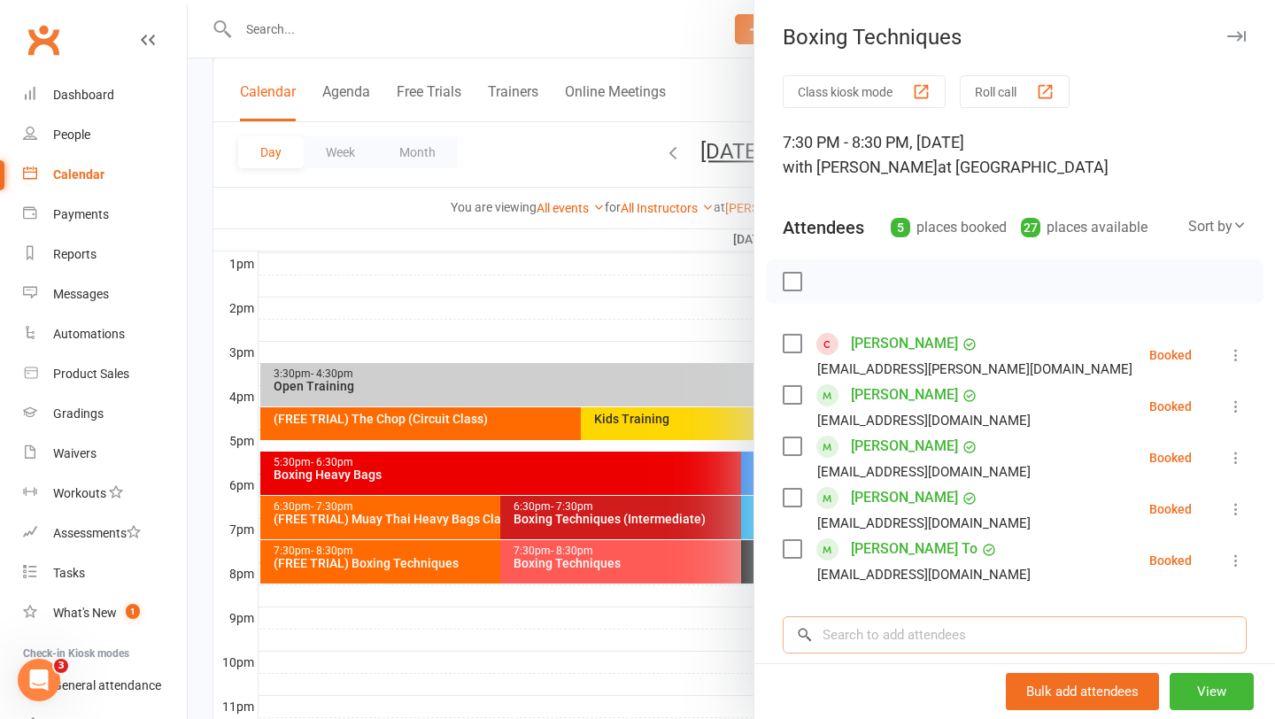
click at [862, 630] on input "search" at bounding box center [1015, 634] width 464 height 37
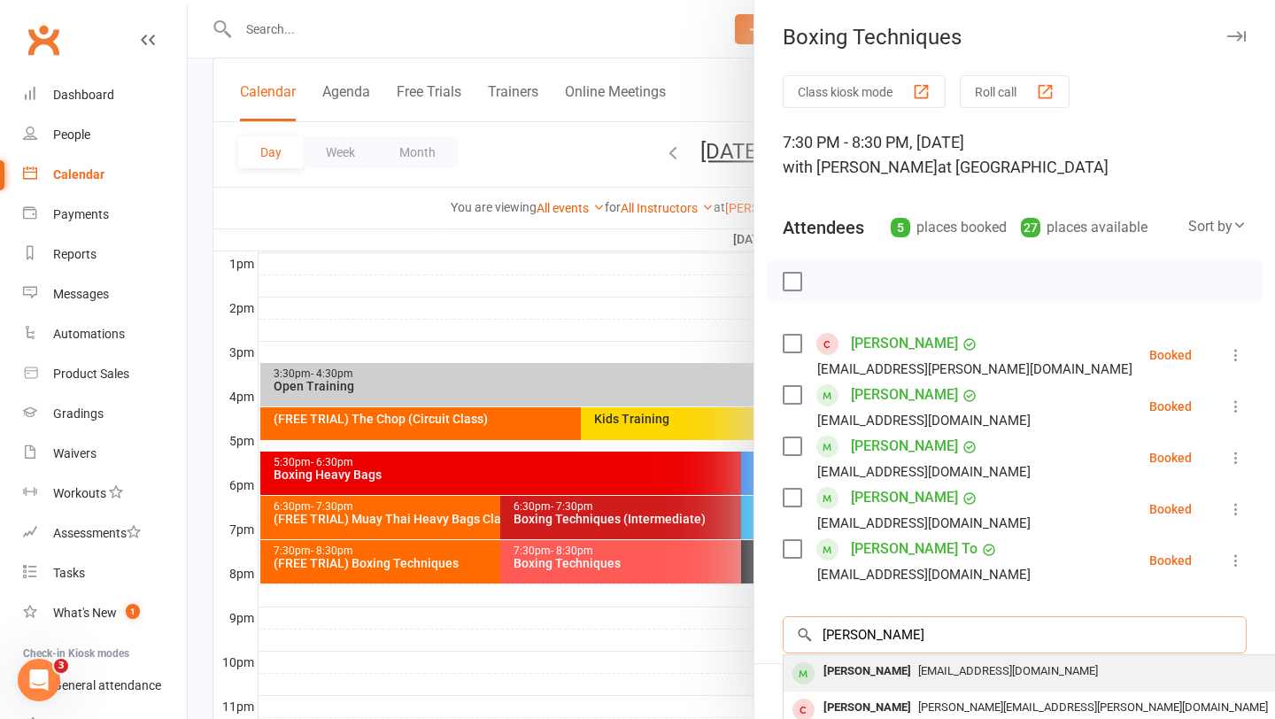
type input "rob gregori"
click at [866, 663] on div "[PERSON_NAME]" at bounding box center [867, 672] width 102 height 26
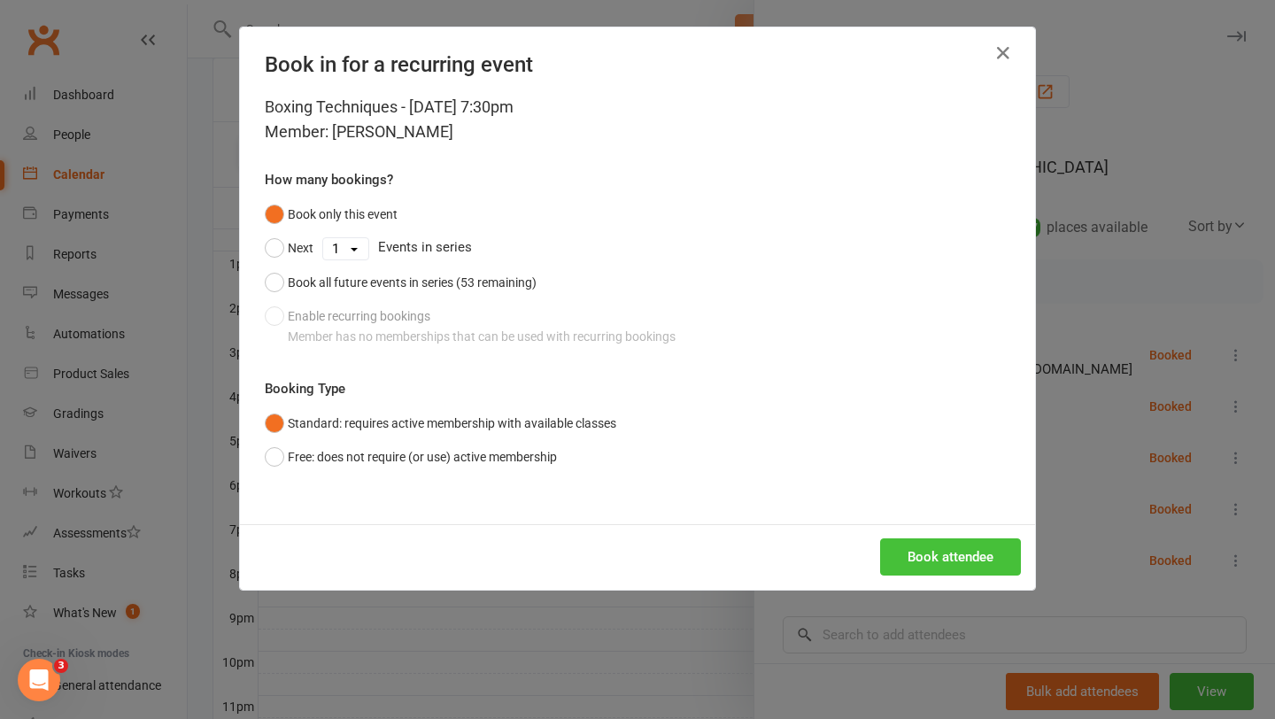
click at [954, 548] on button "Book attendee" at bounding box center [950, 556] width 141 height 37
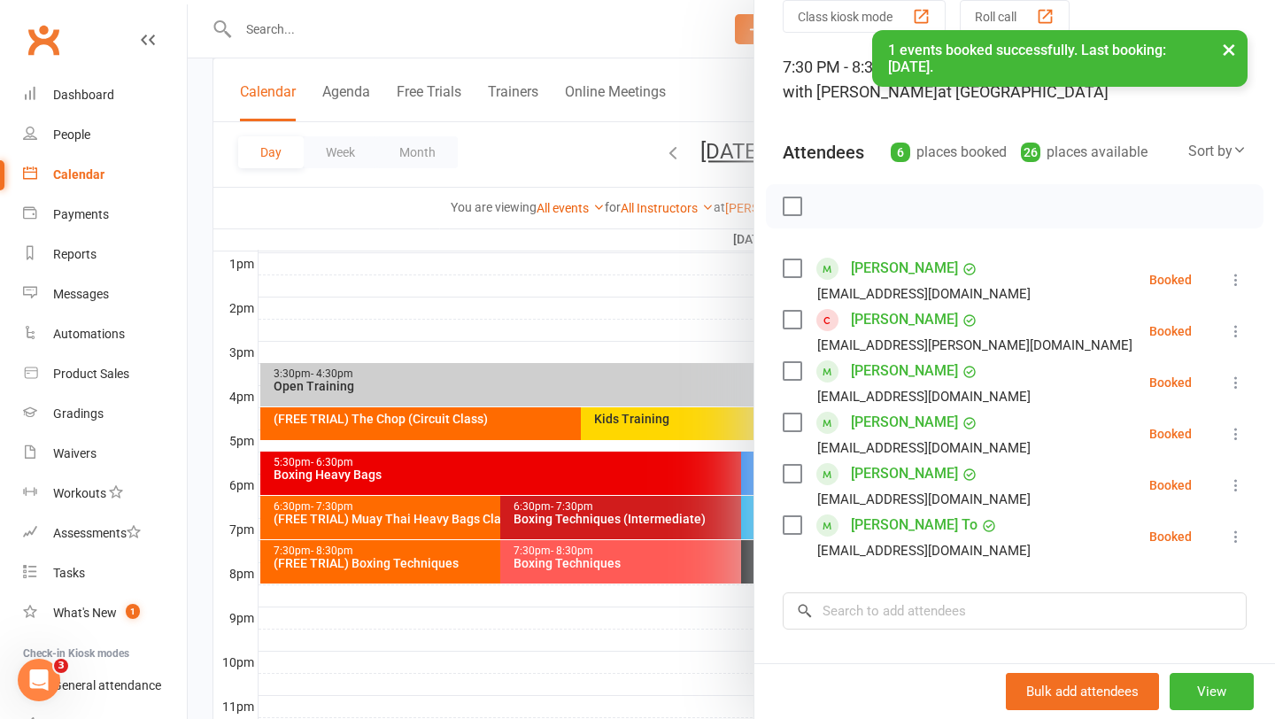
scroll to position [83, 0]
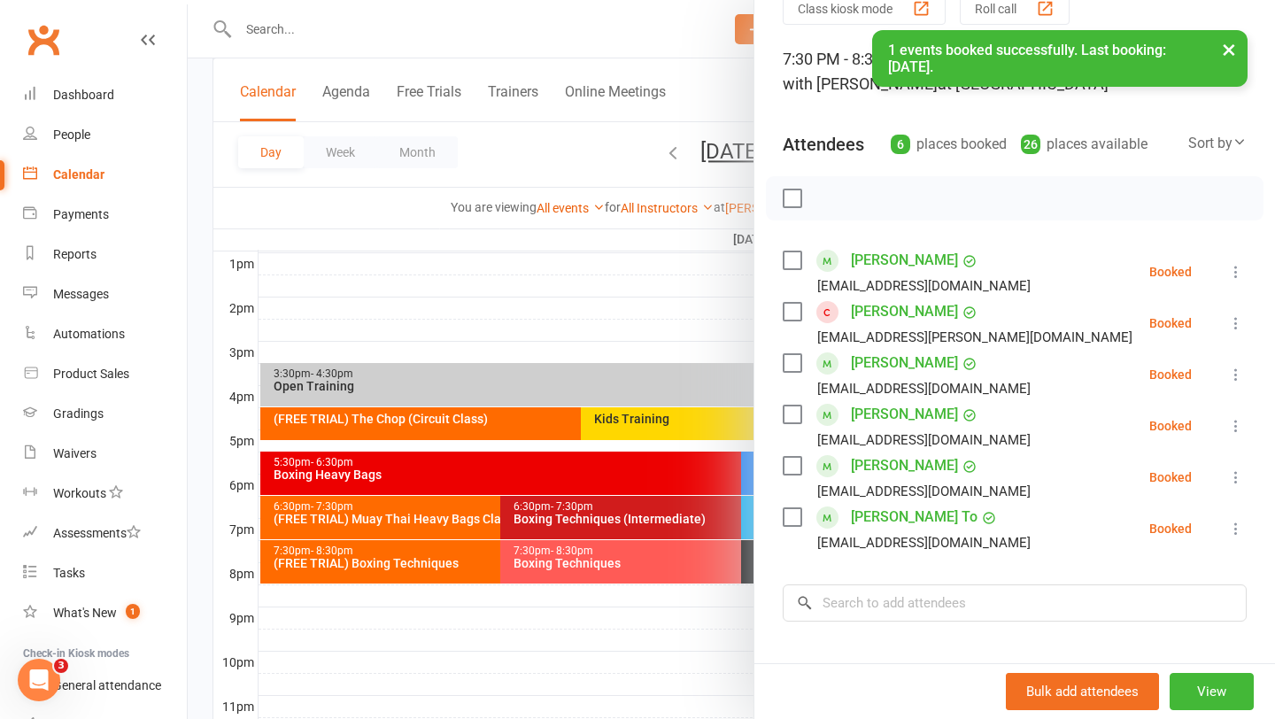
click at [392, 566] on div at bounding box center [731, 359] width 1087 height 719
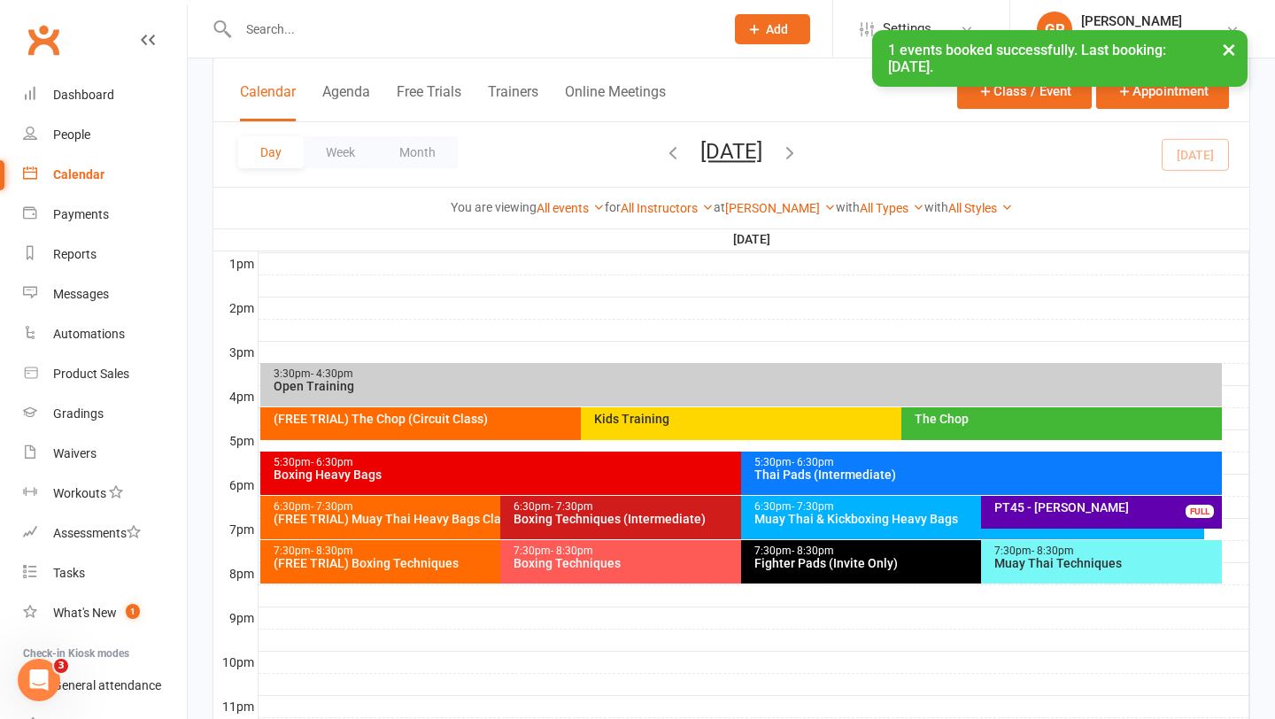
click at [392, 566] on div "(FREE TRIAL) Boxing Techniques" at bounding box center [496, 563] width 447 height 12
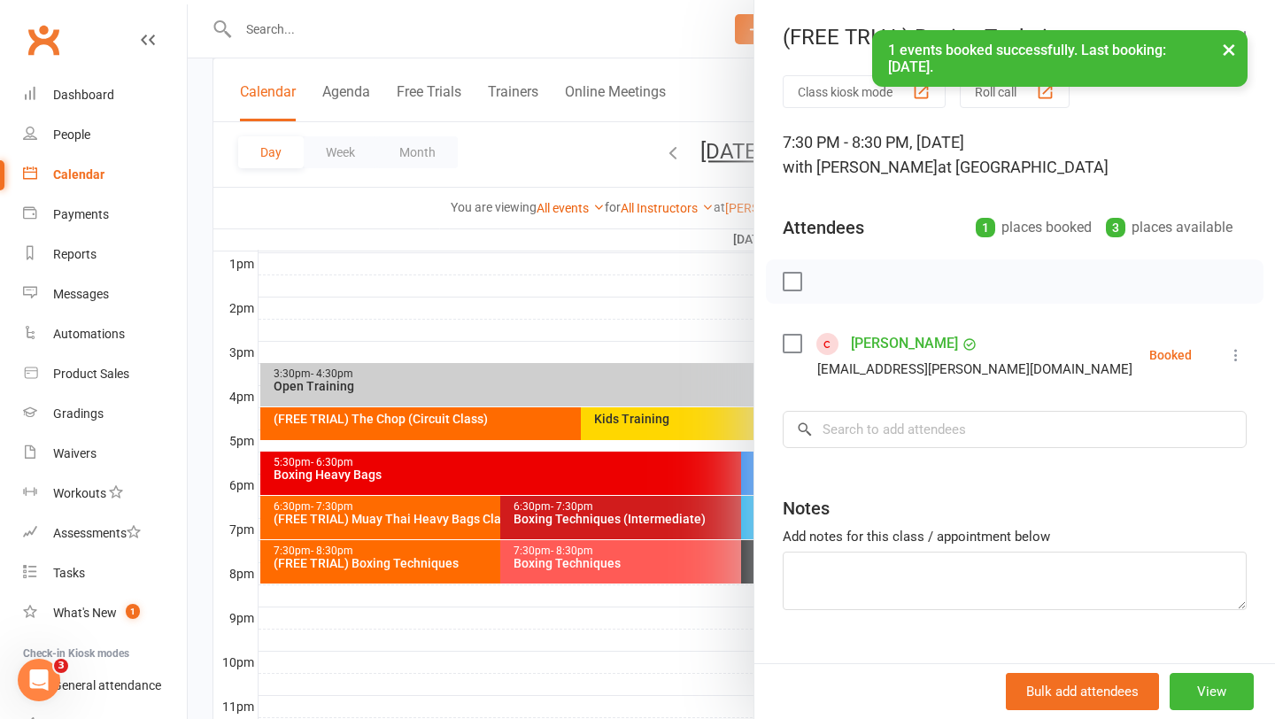
click at [792, 342] on label at bounding box center [792, 344] width 18 height 18
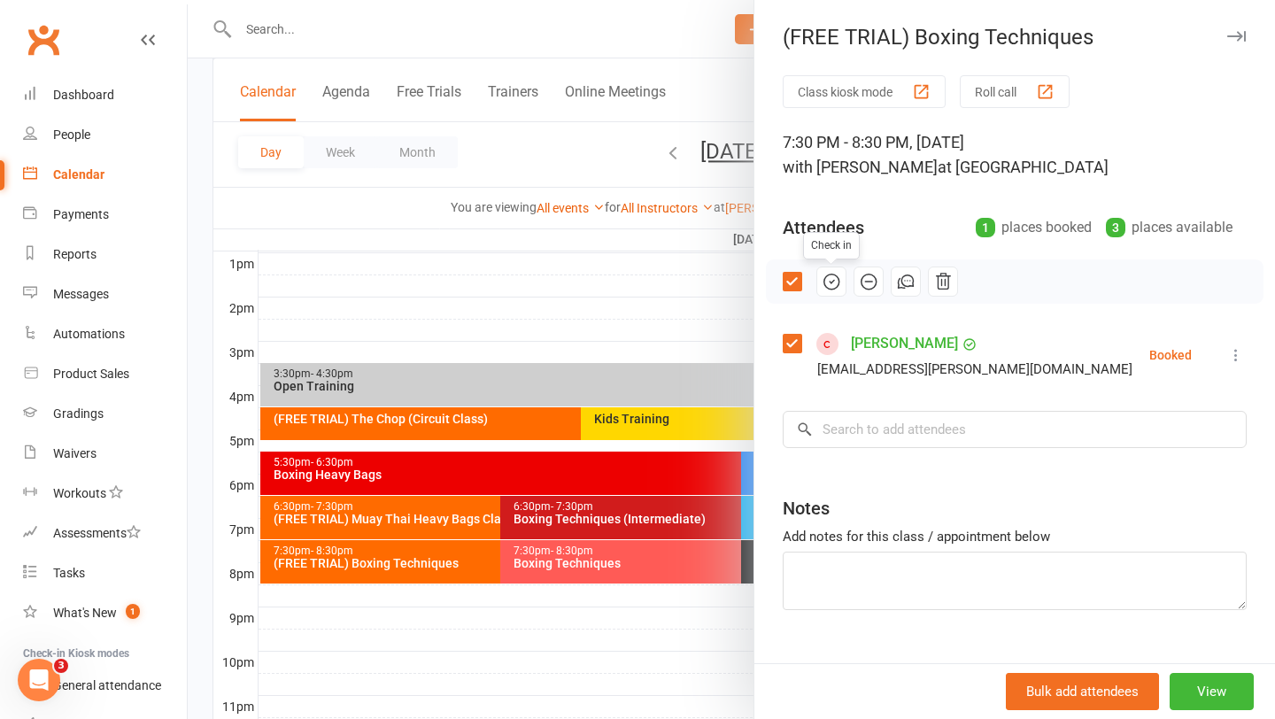
click at [827, 275] on icon "button" at bounding box center [830, 281] width 15 height 15
click at [573, 313] on div at bounding box center [731, 359] width 1087 height 719
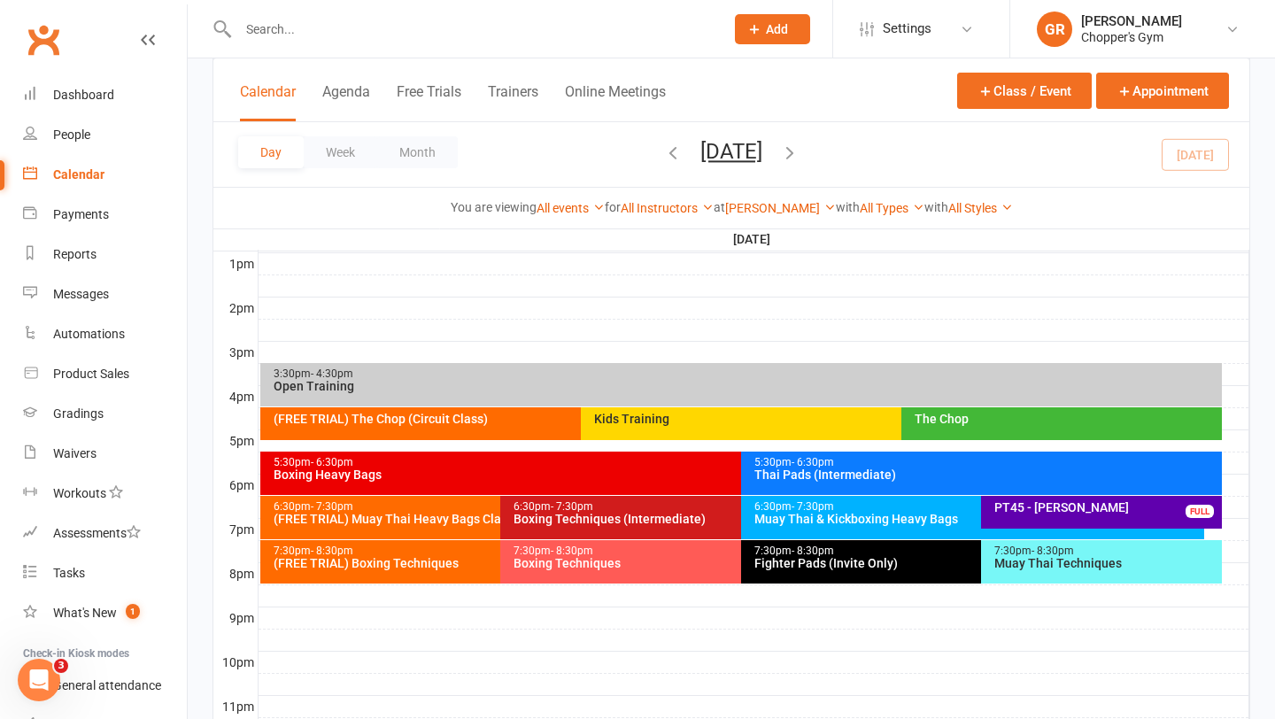
click at [645, 557] on div "Boxing Techniques" at bounding box center [736, 563] width 447 height 12
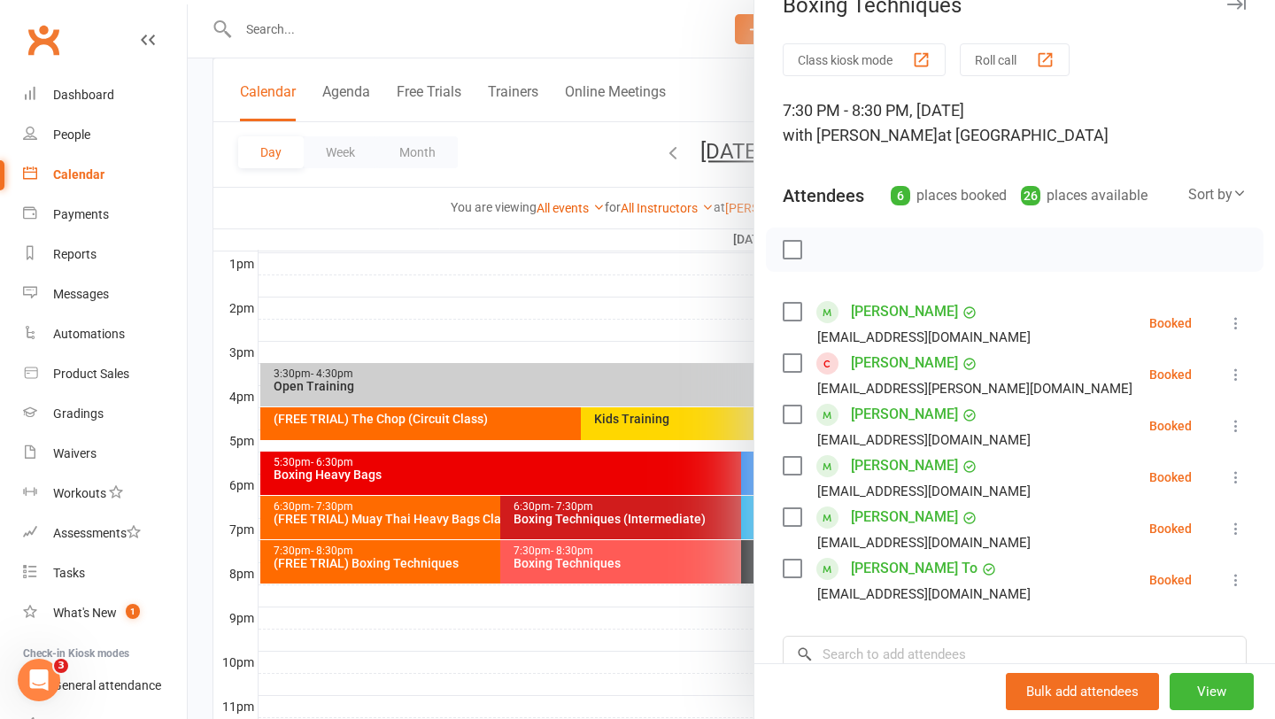
scroll to position [35, 0]
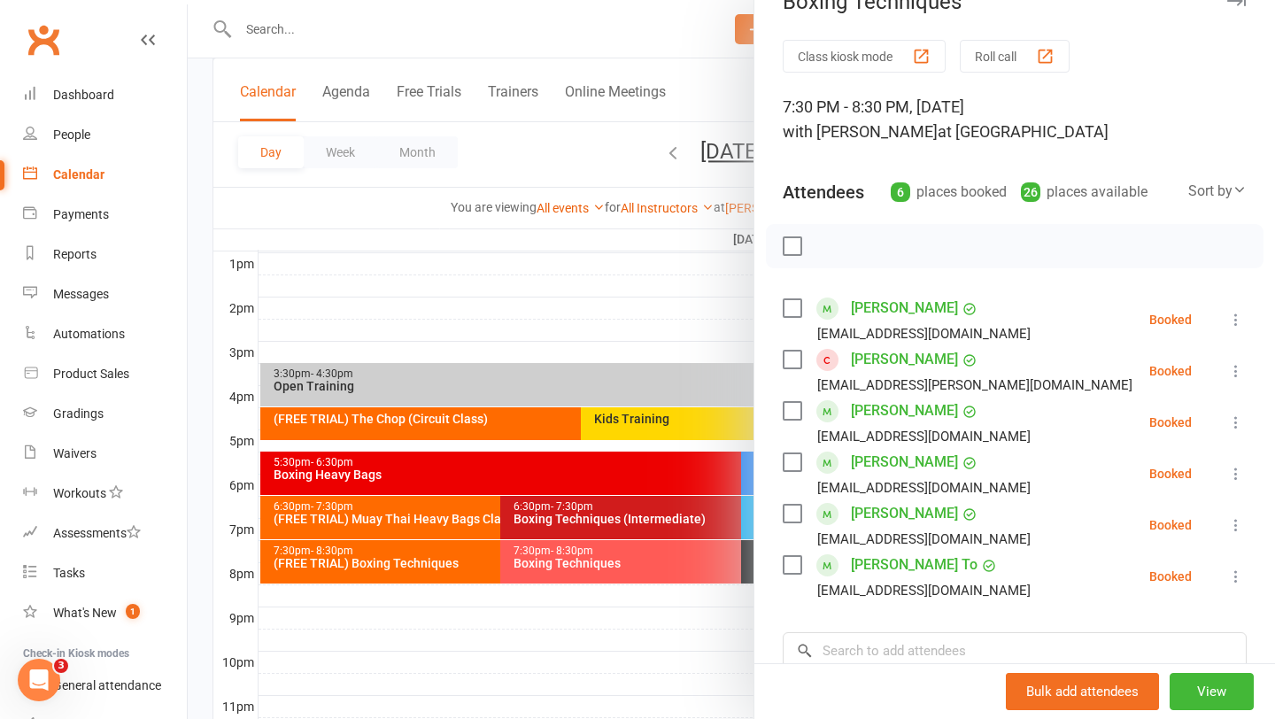
click at [789, 304] on label at bounding box center [792, 308] width 18 height 18
click at [791, 352] on label at bounding box center [792, 360] width 18 height 18
click at [800, 415] on label at bounding box center [792, 411] width 18 height 18
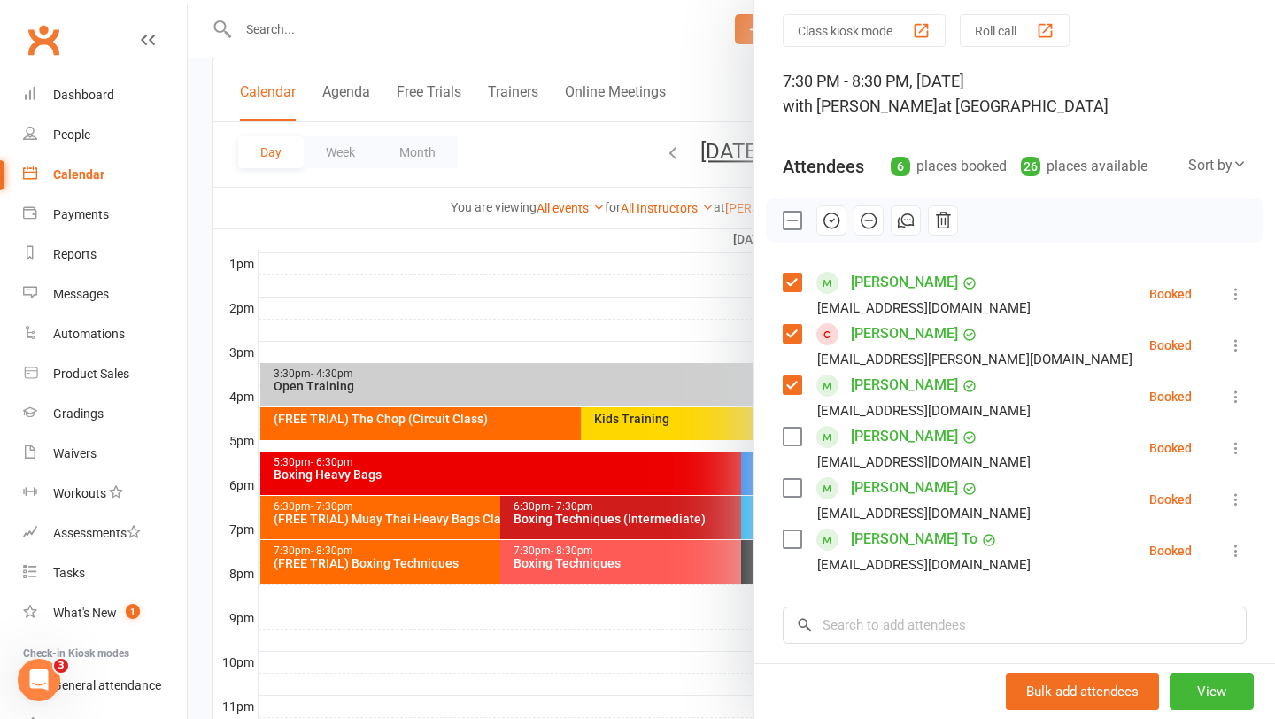
click at [791, 492] on label at bounding box center [792, 488] width 18 height 18
click at [792, 444] on label at bounding box center [792, 437] width 18 height 18
click at [792, 537] on label at bounding box center [792, 539] width 18 height 18
click at [823, 221] on icon "button" at bounding box center [830, 220] width 15 height 15
click at [507, 199] on div at bounding box center [731, 359] width 1087 height 719
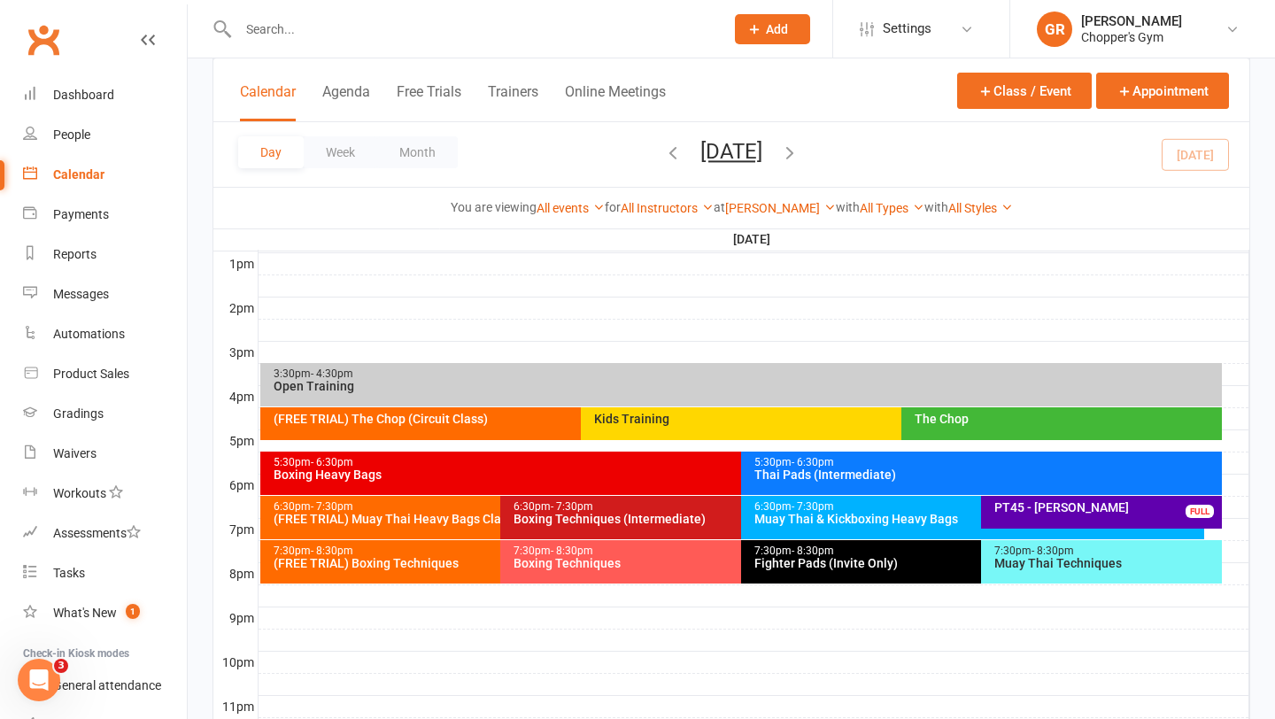
click at [645, 565] on div "Boxing Techniques" at bounding box center [736, 563] width 447 height 12
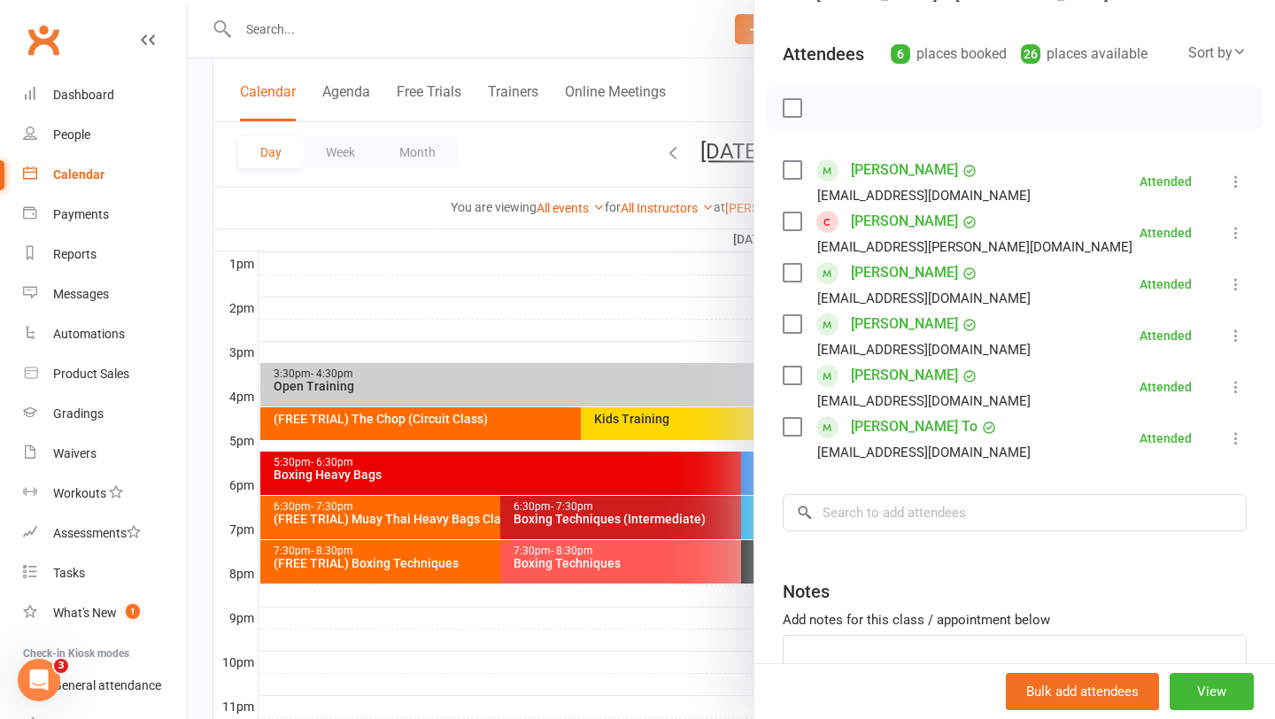
scroll to position [292, 0]
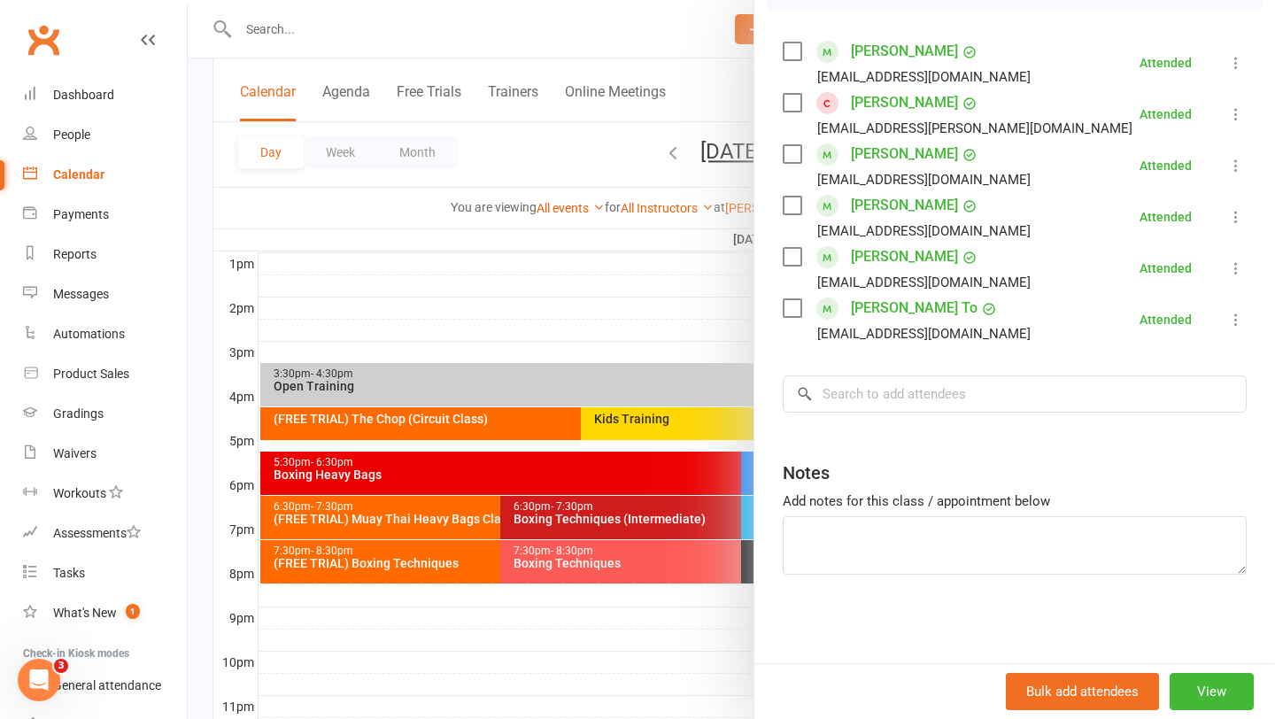
click at [419, 20] on div at bounding box center [731, 359] width 1087 height 719
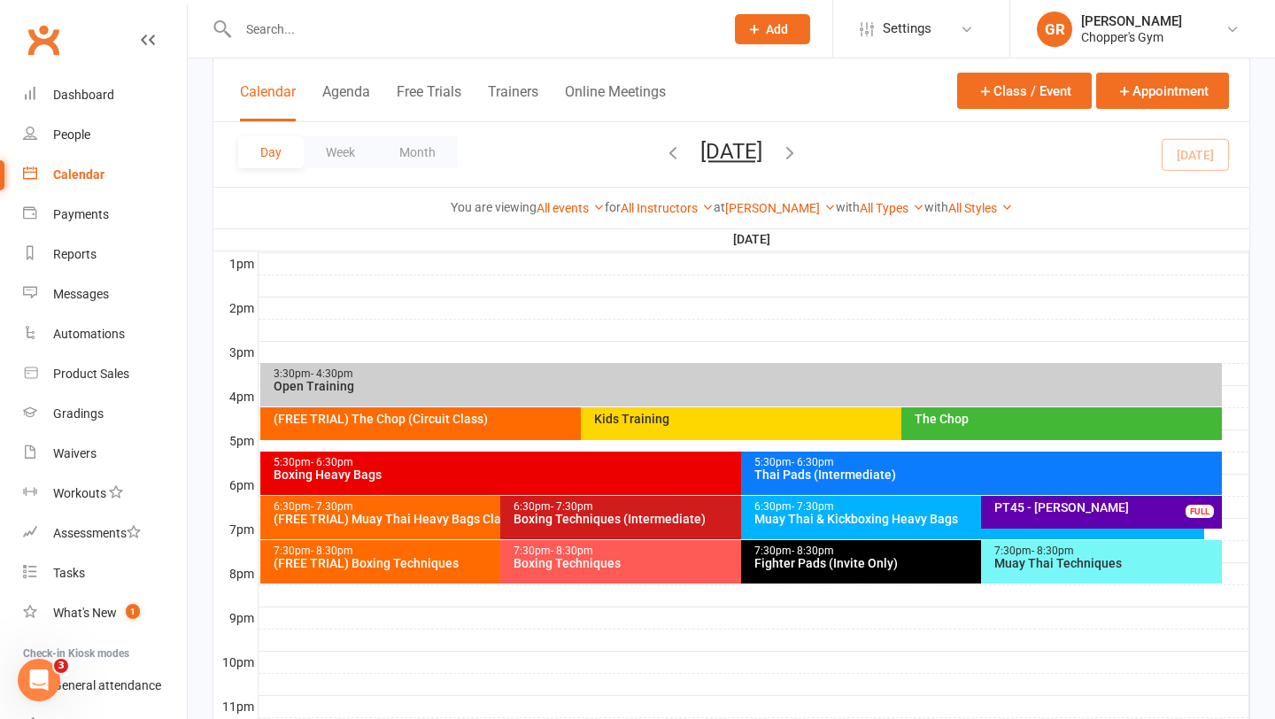
click at [356, 42] on div at bounding box center [461, 29] width 499 height 58
click at [328, 37] on input "text" at bounding box center [472, 29] width 479 height 25
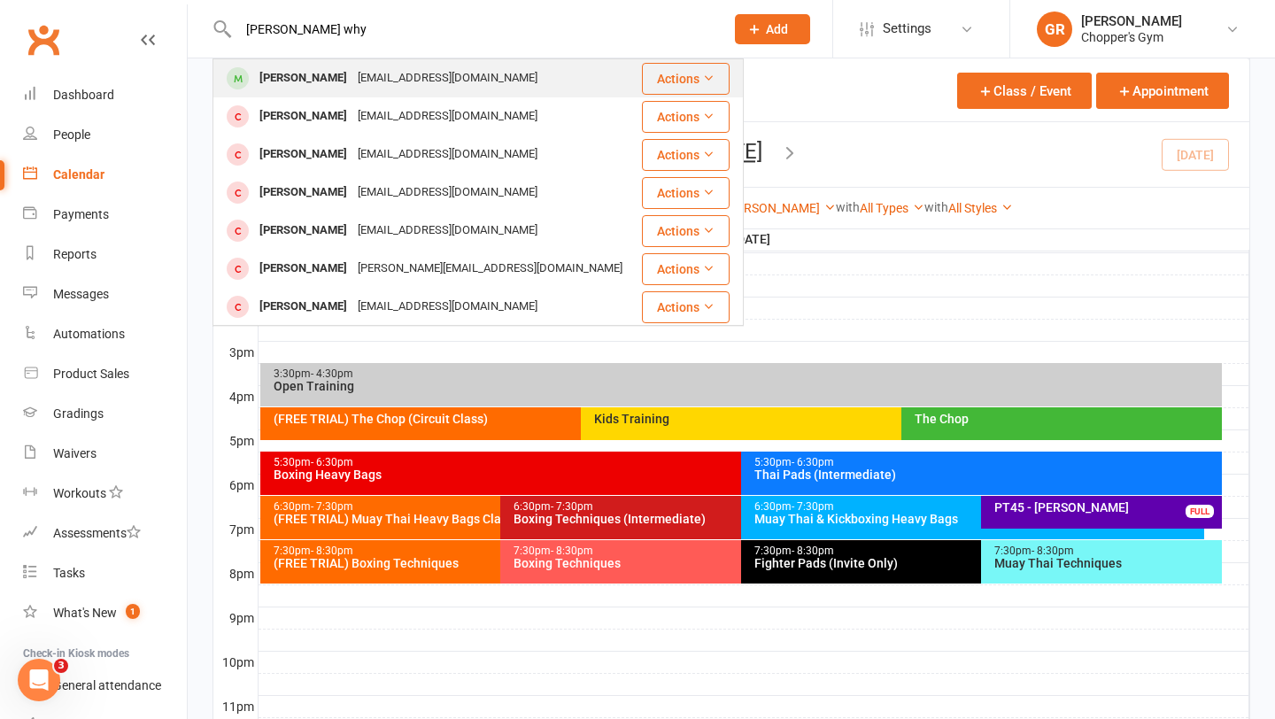
type input "mathew why"
click at [328, 73] on div "[PERSON_NAME]" at bounding box center [303, 79] width 98 height 26
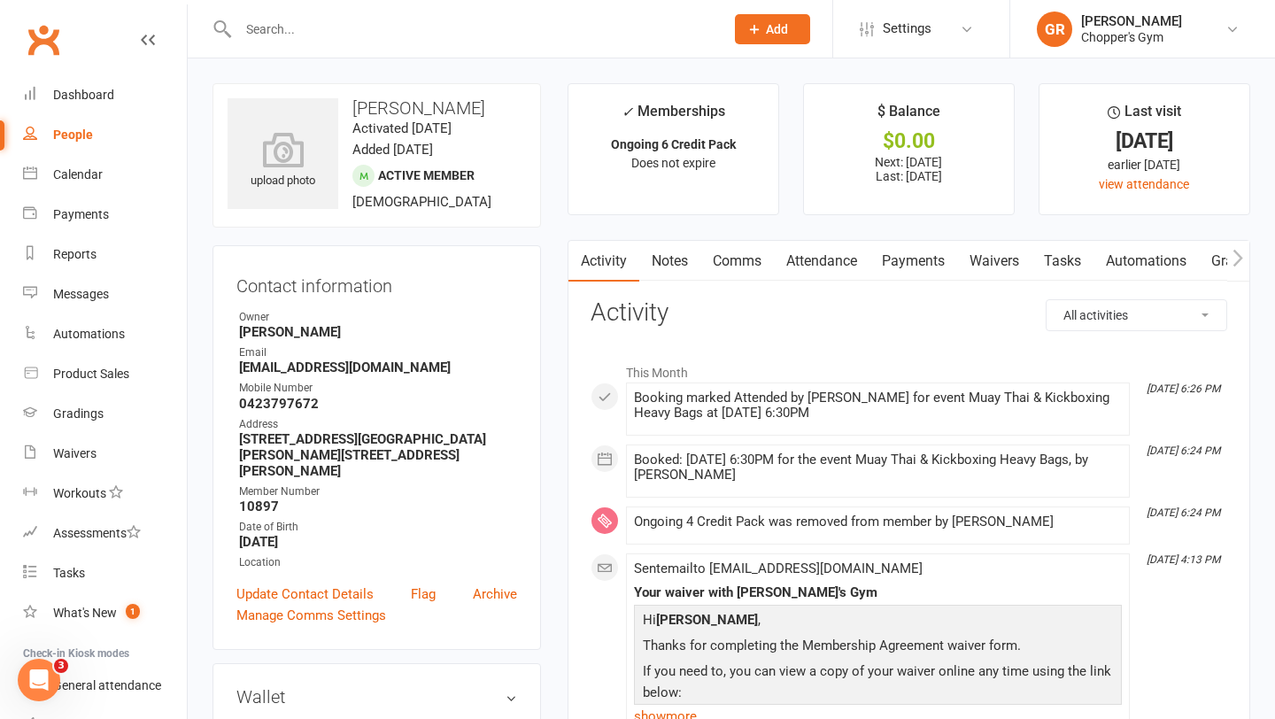
click at [899, 259] on link "Payments" at bounding box center [913, 261] width 88 height 41
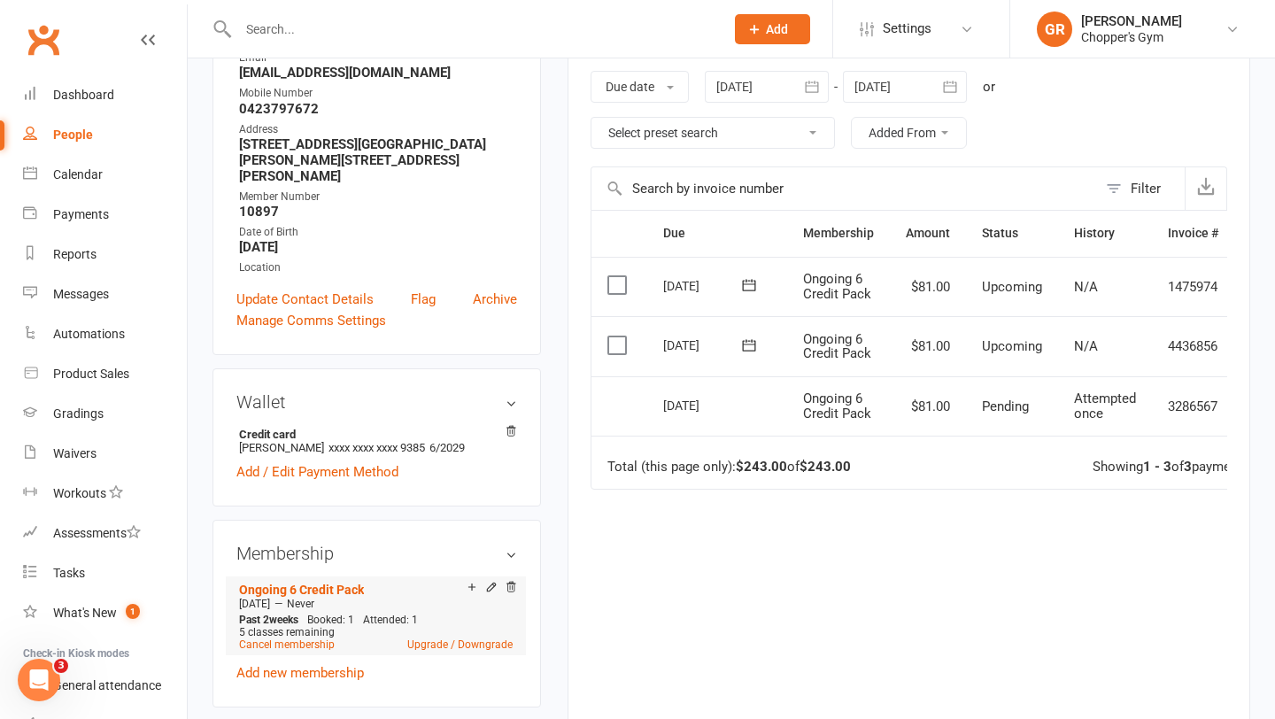
scroll to position [307, 0]
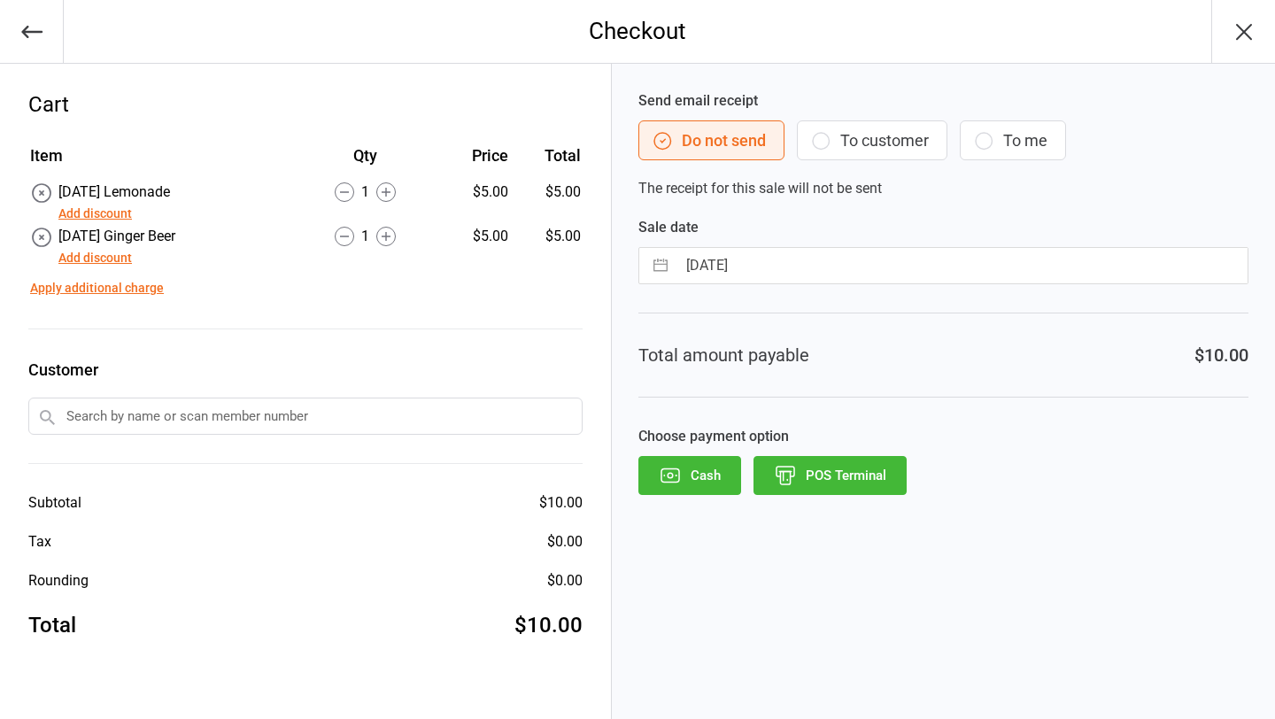
click at [838, 472] on button "POS Terminal" at bounding box center [829, 475] width 153 height 39
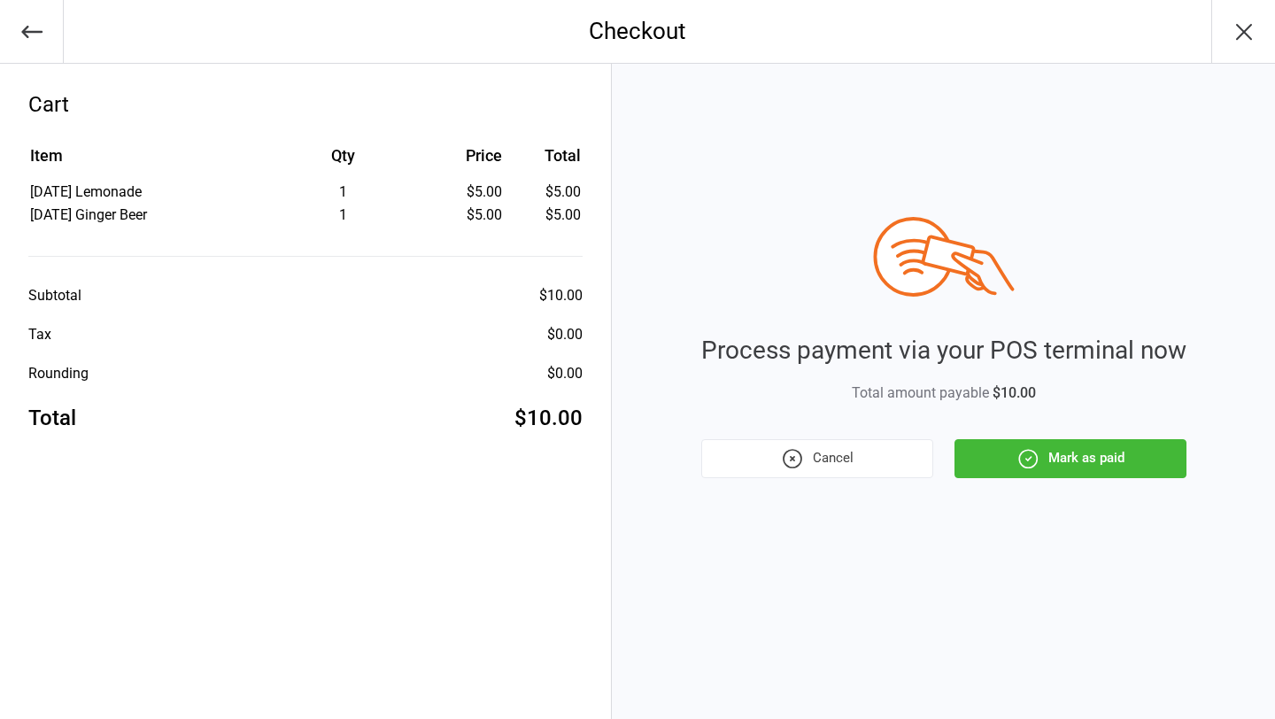
click at [1062, 449] on button "Mark as paid" at bounding box center [1070, 458] width 232 height 39
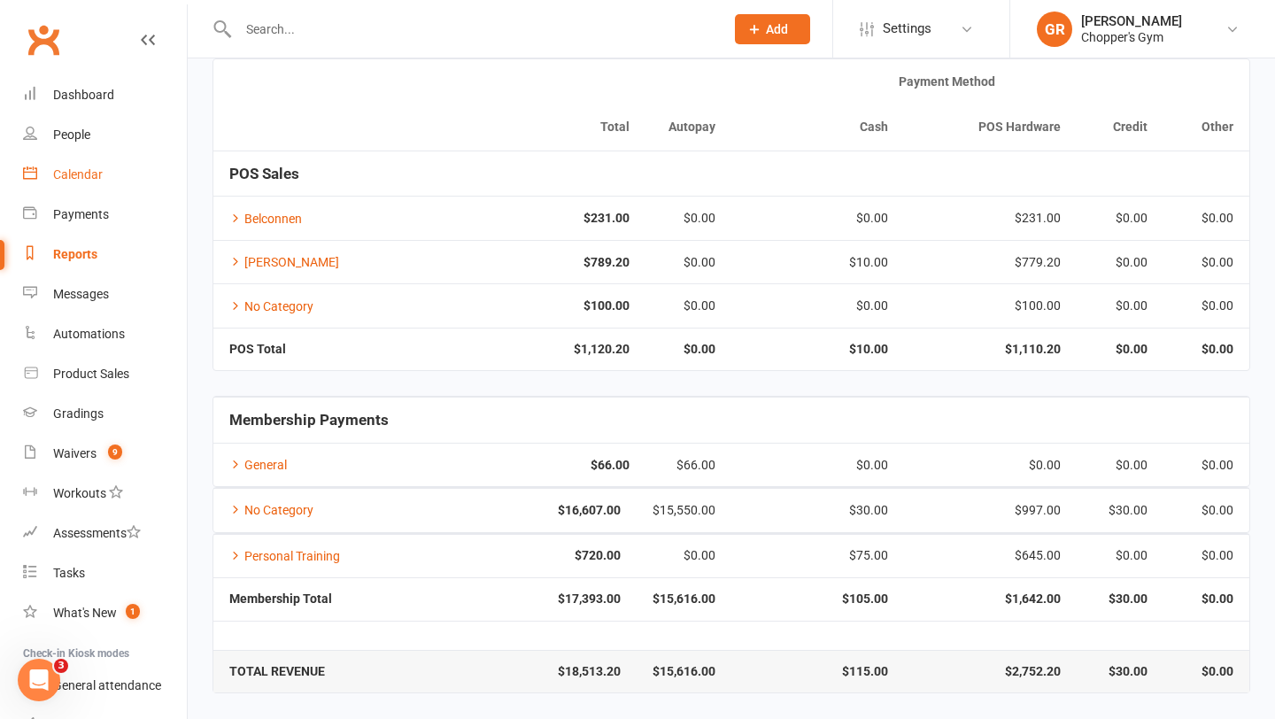
click at [89, 182] on div "Calendar" at bounding box center [78, 174] width 50 height 14
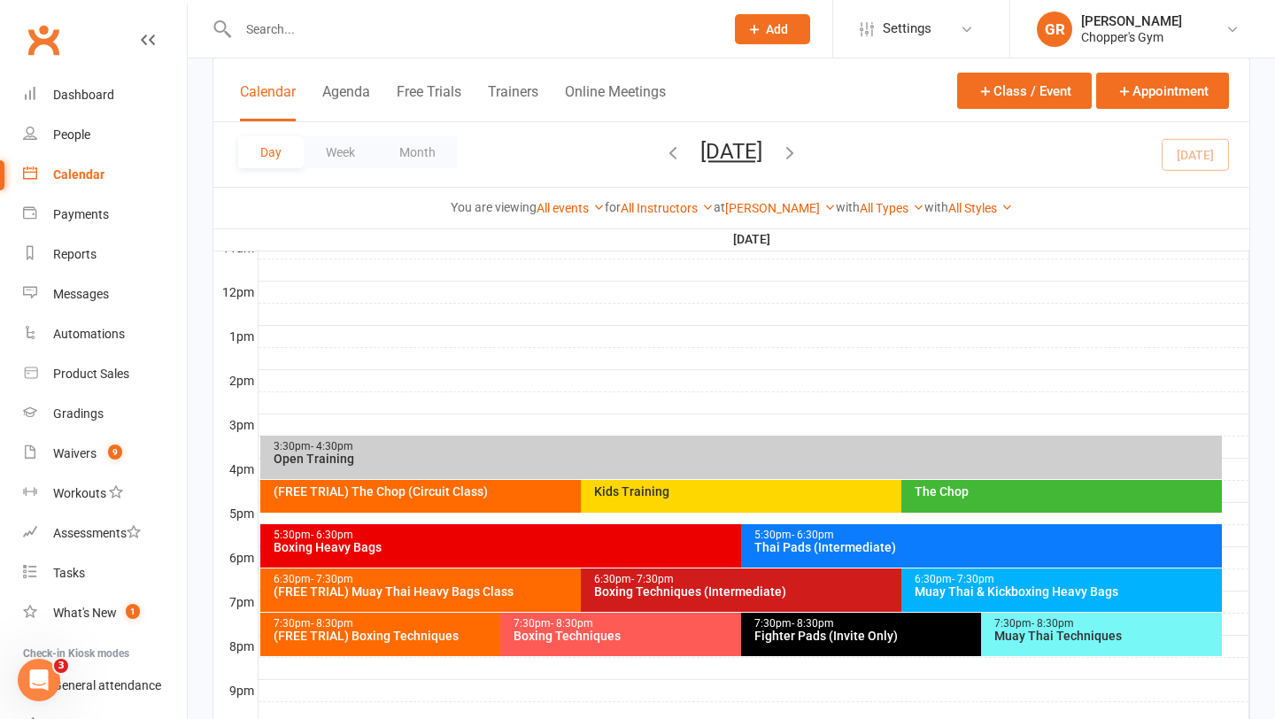
scroll to position [619, 0]
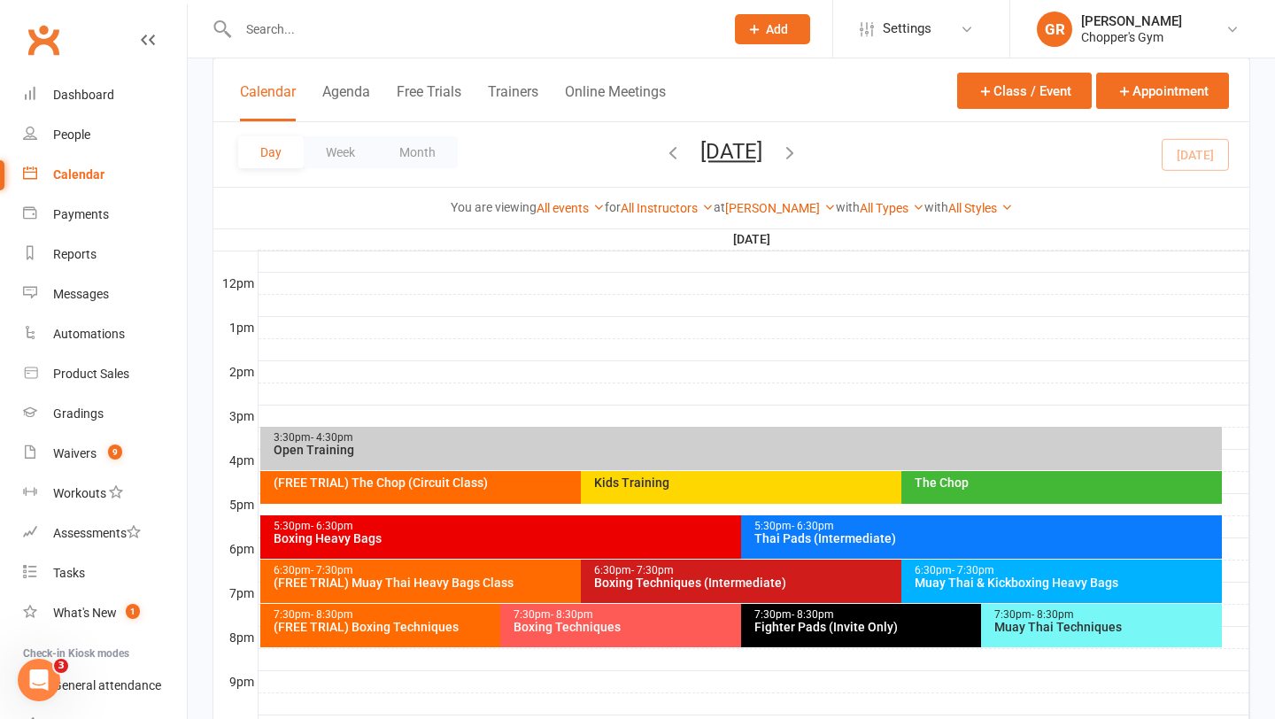
click at [942, 568] on div "6:30pm - 7:30pm" at bounding box center [1066, 571] width 305 height 12
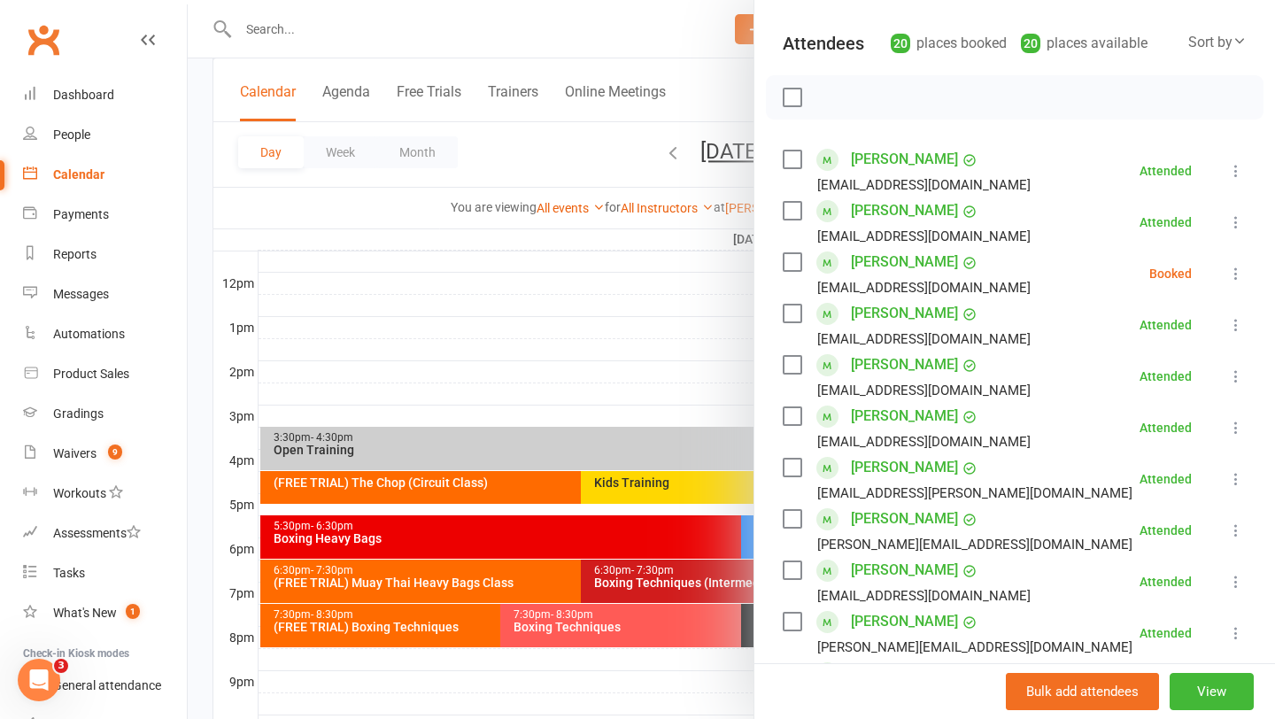
scroll to position [0, 0]
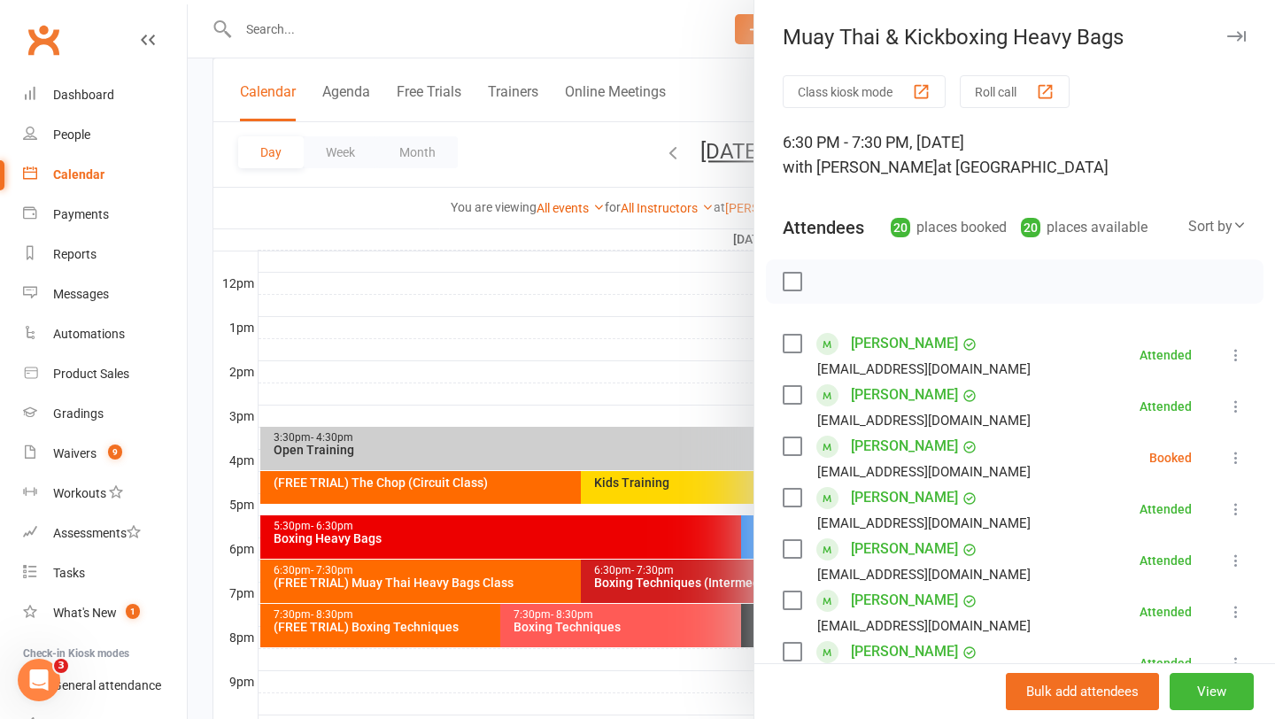
click at [599, 302] on div at bounding box center [731, 359] width 1087 height 719
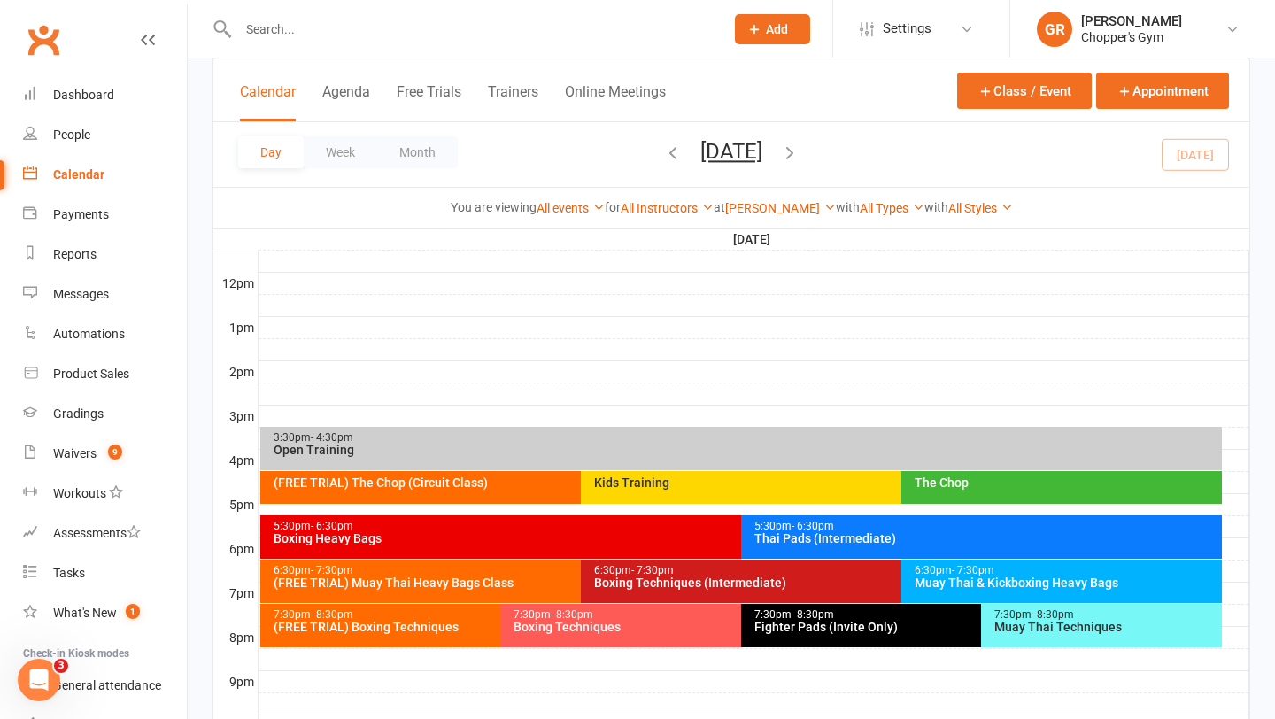
click at [1035, 487] on div "The Chop" at bounding box center [1066, 482] width 305 height 12
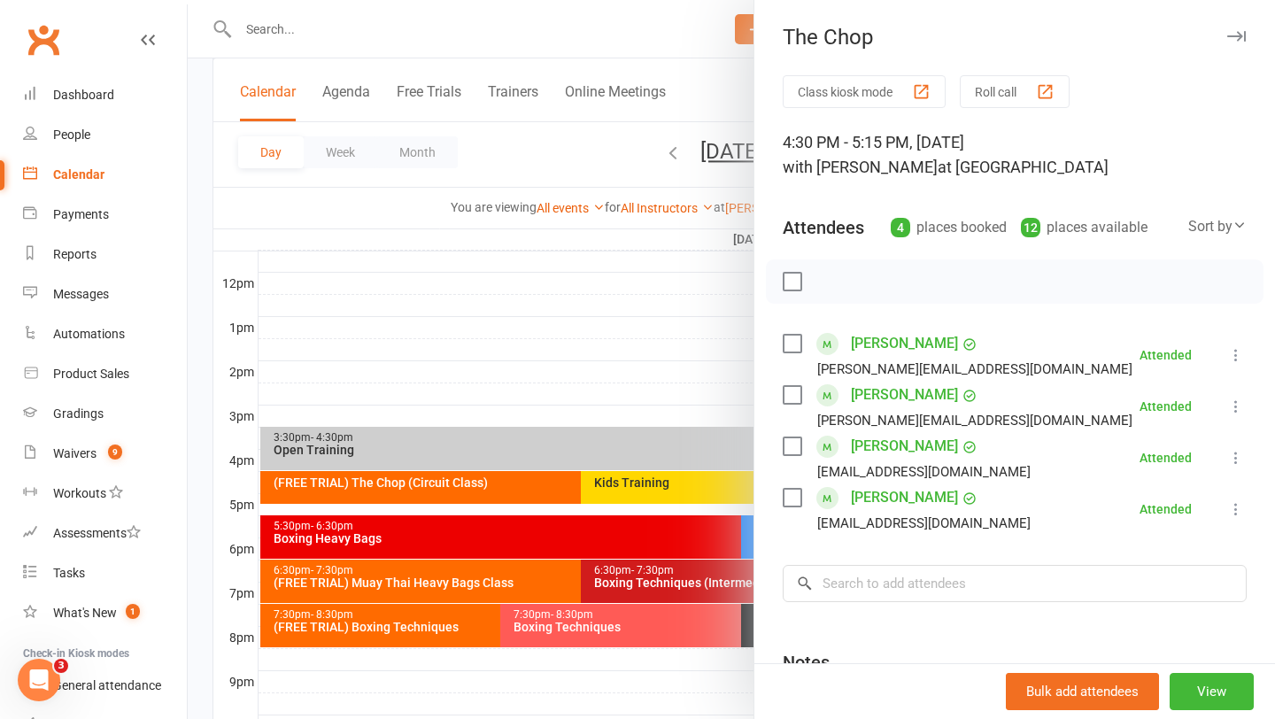
click at [624, 368] on div at bounding box center [731, 359] width 1087 height 719
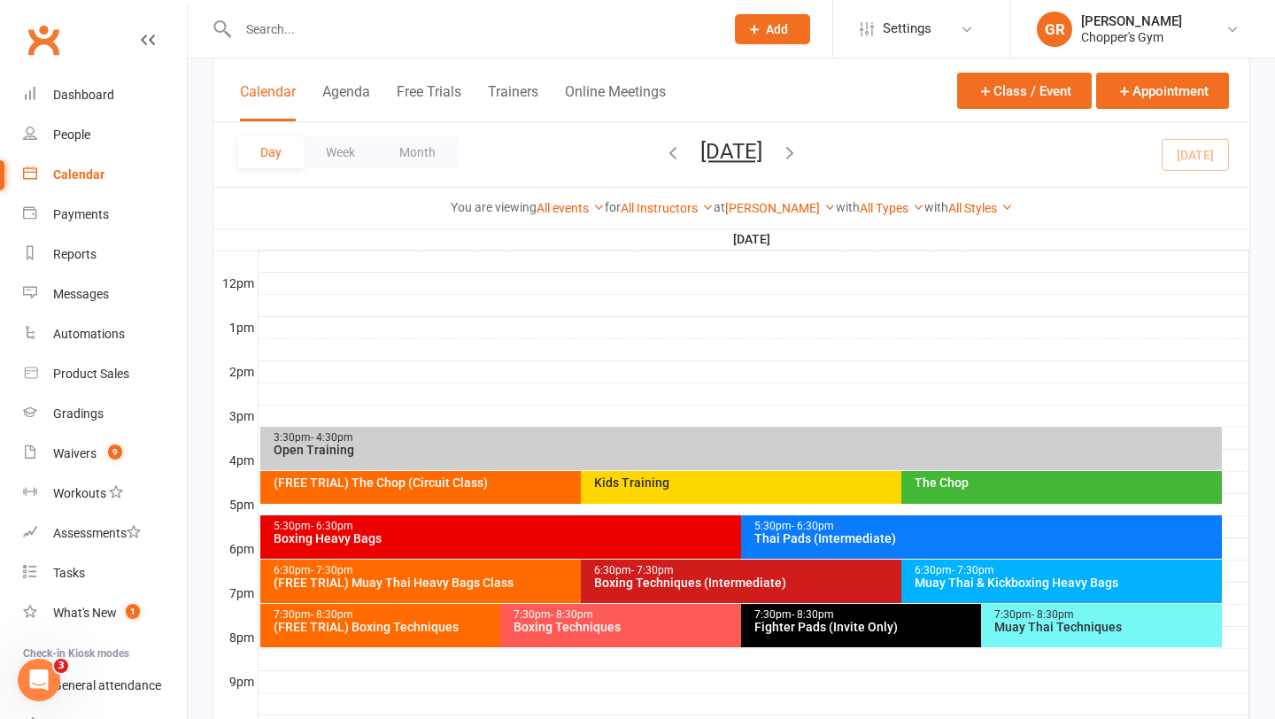
click at [806, 537] on div "Thai Pads (Intermediate)" at bounding box center [985, 538] width 465 height 12
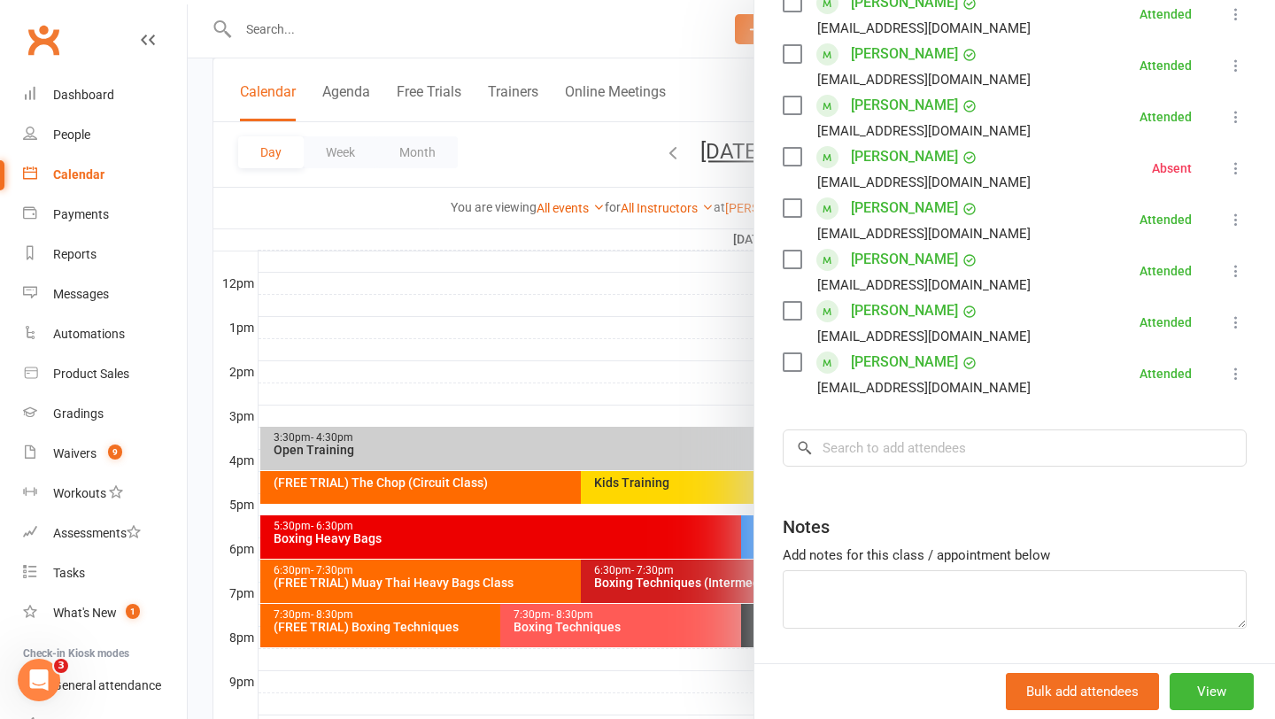
scroll to position [721, 0]
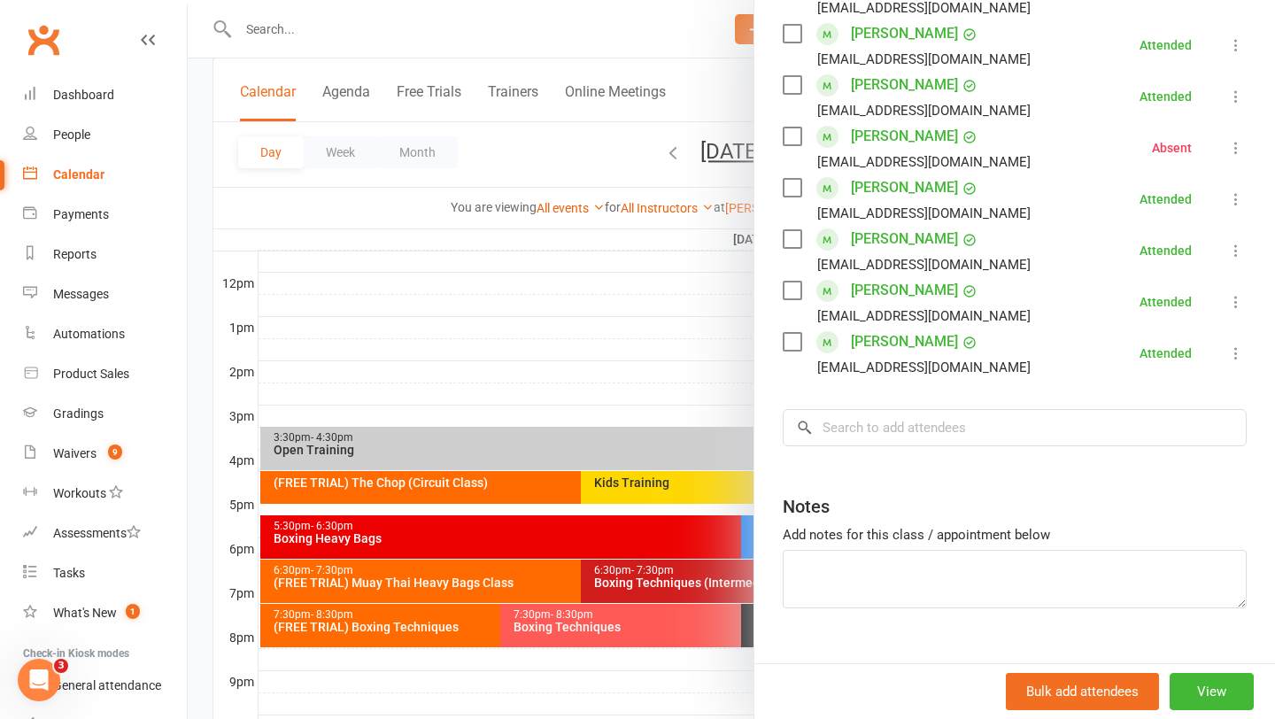
click at [599, 342] on div at bounding box center [731, 359] width 1087 height 719
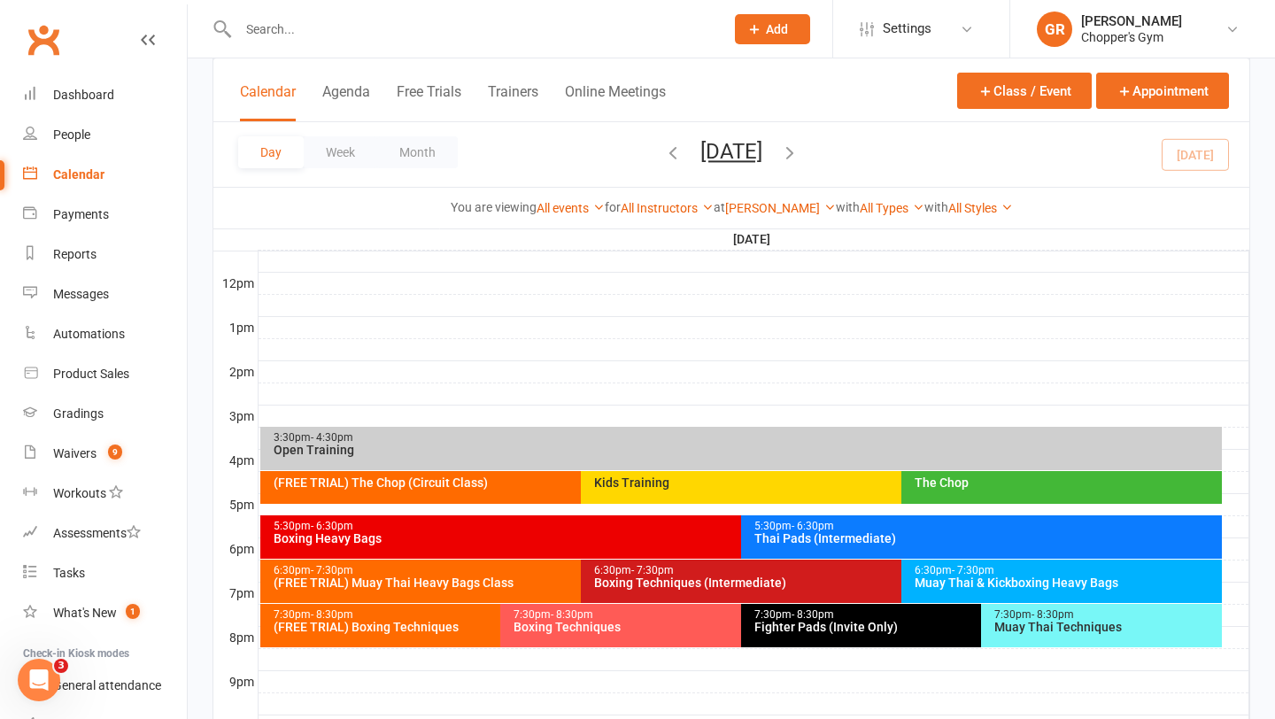
click at [944, 632] on div "Fighter Pads (Invite Only)" at bounding box center [976, 627] width 447 height 12
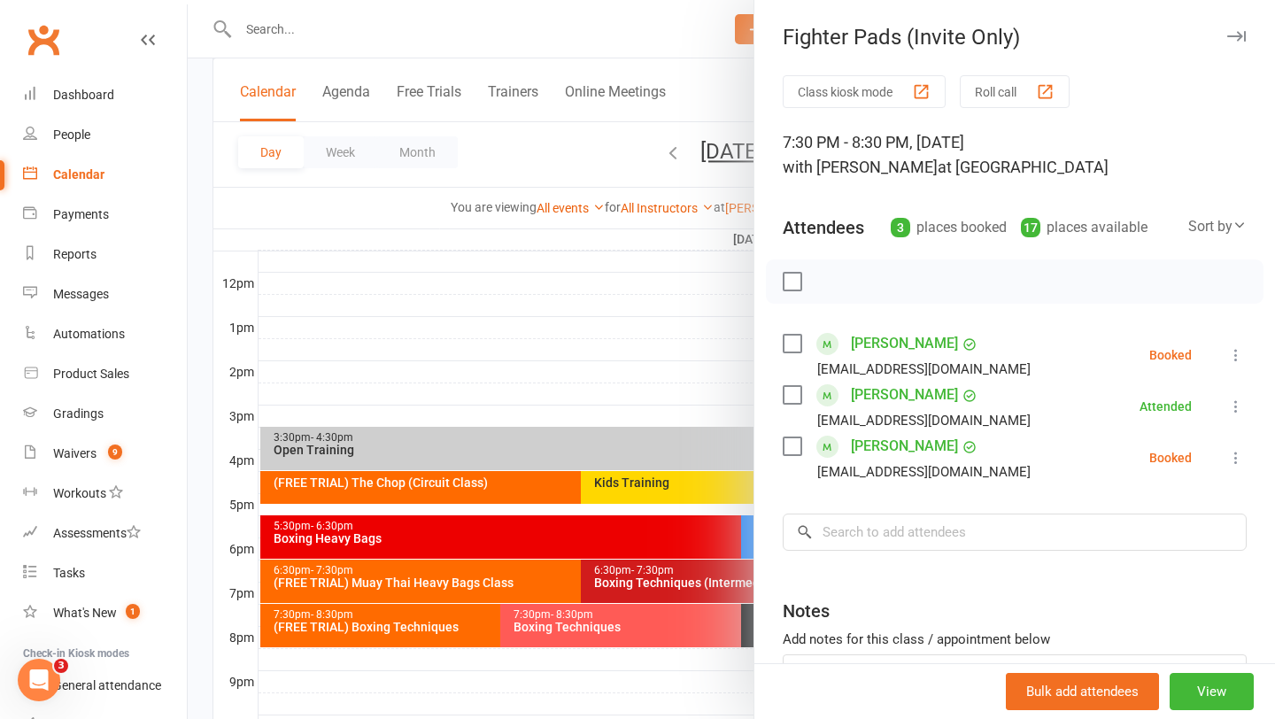
click at [667, 636] on div at bounding box center [731, 359] width 1087 height 719
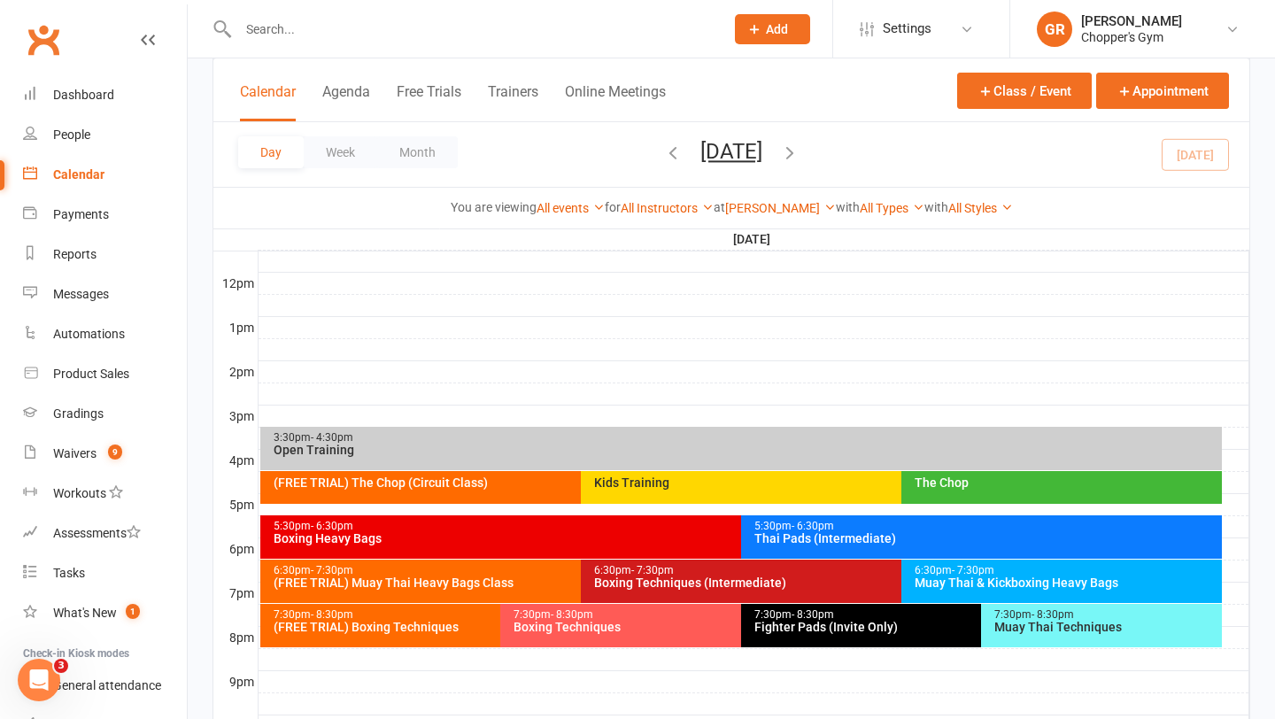
click at [667, 636] on div "7:30pm - 8:30pm Boxing Techniques" at bounding box center [731, 625] width 463 height 43
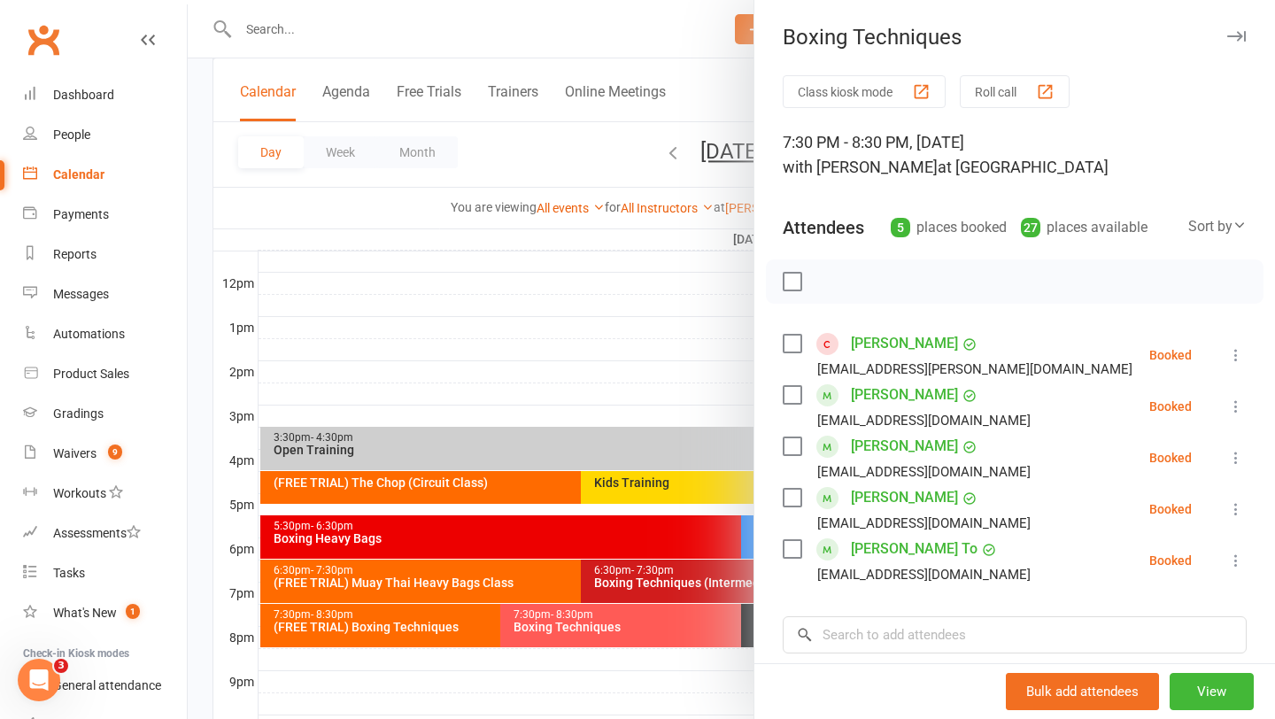
scroll to position [29, 0]
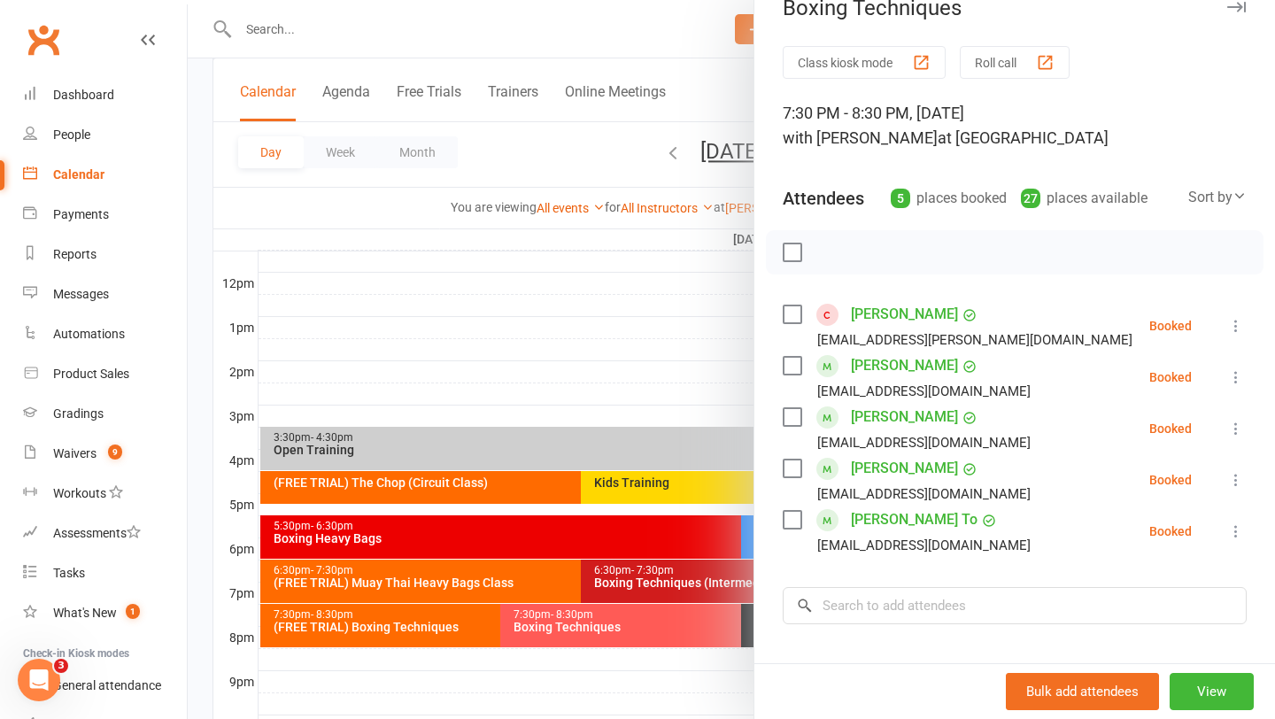
click at [738, 385] on div at bounding box center [731, 359] width 1087 height 719
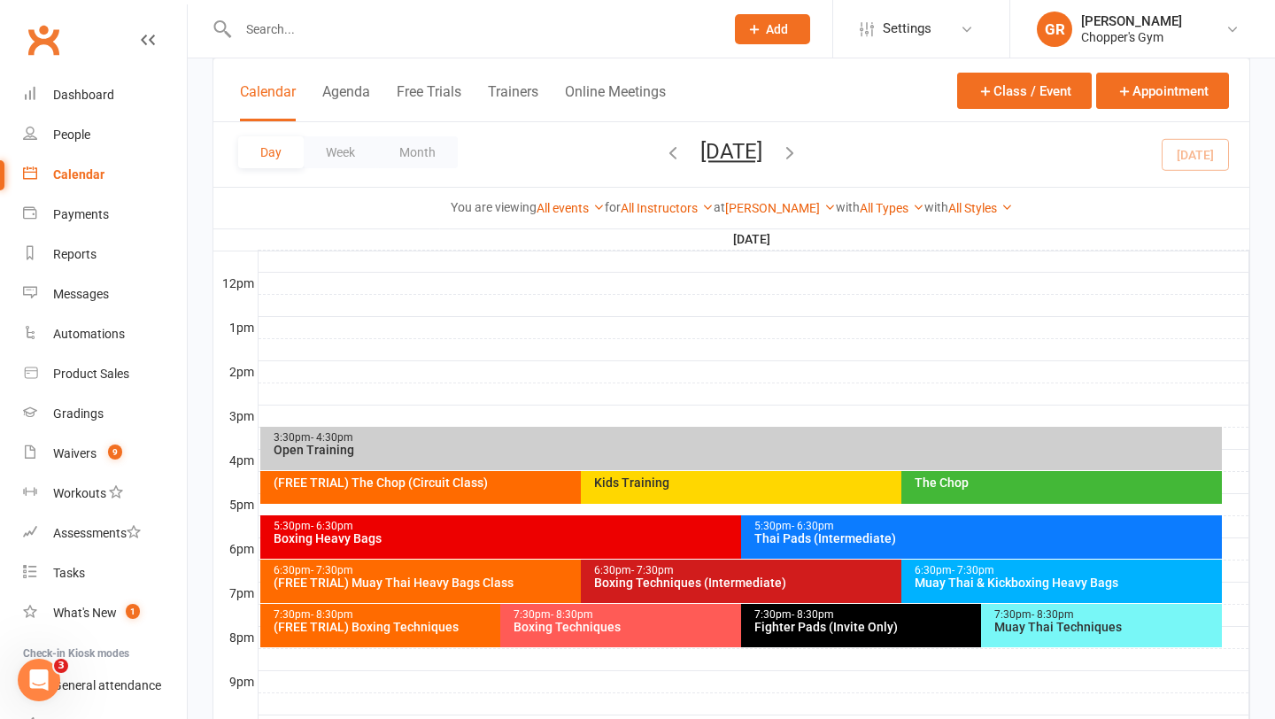
click at [1061, 632] on div "Muay Thai Techniques" at bounding box center [1105, 627] width 225 height 12
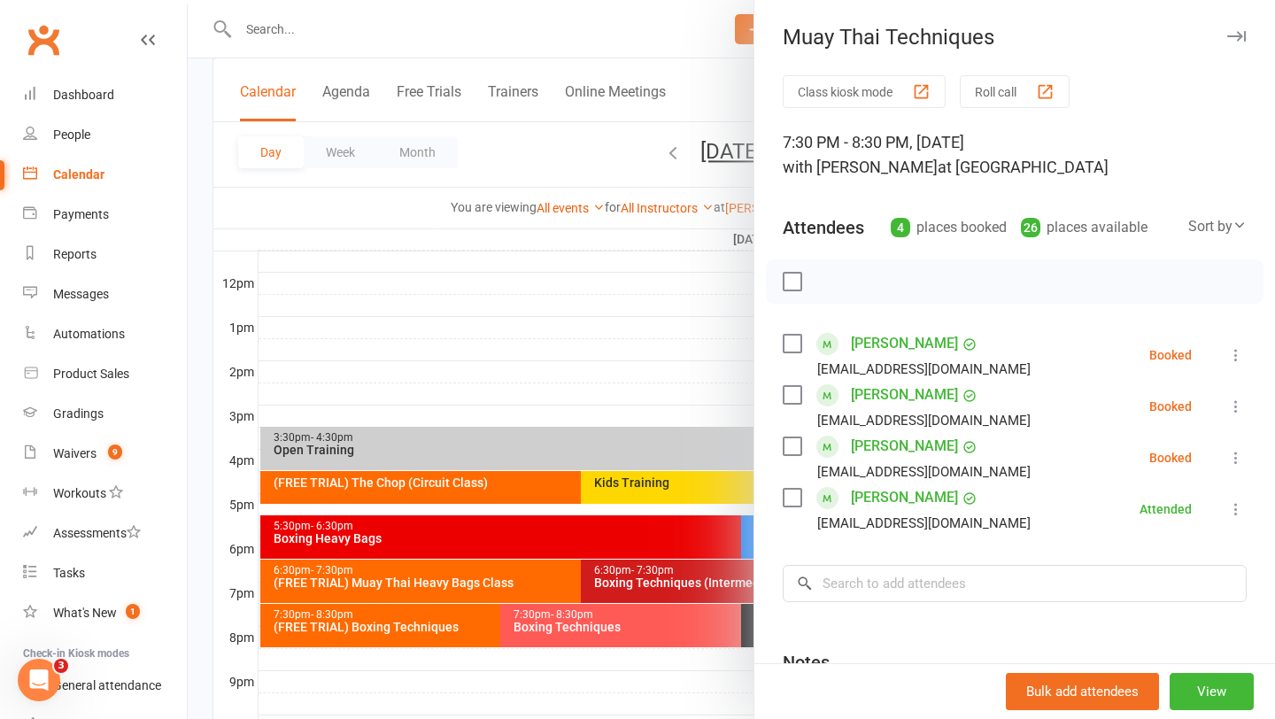
click at [602, 402] on div at bounding box center [731, 359] width 1087 height 719
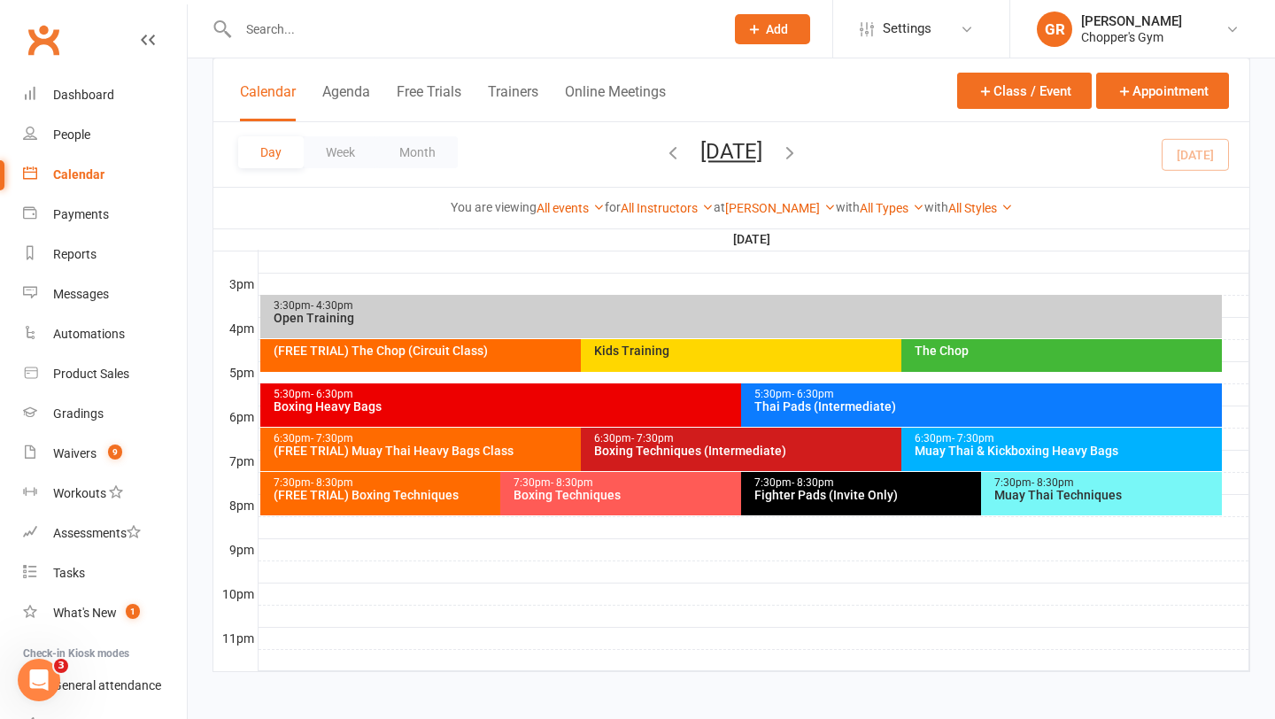
scroll to position [753, 0]
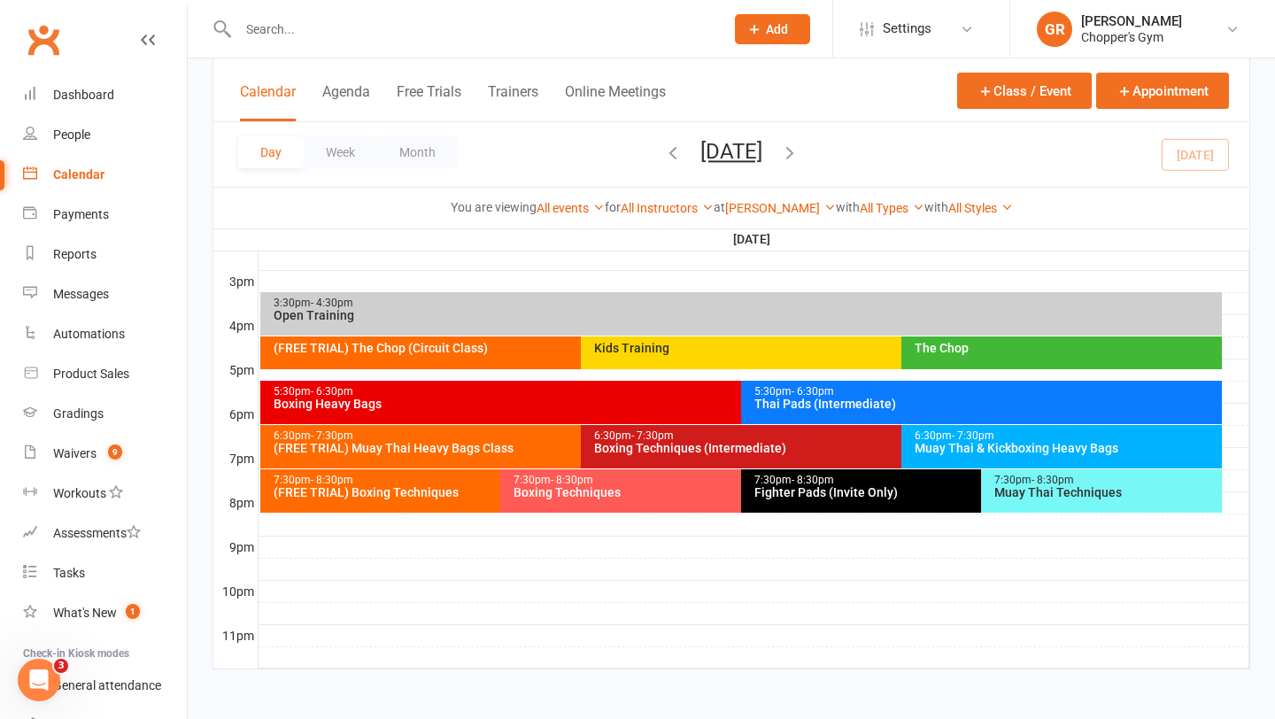
click at [535, 437] on div "6:30pm - 7:30pm" at bounding box center [576, 436] width 607 height 12
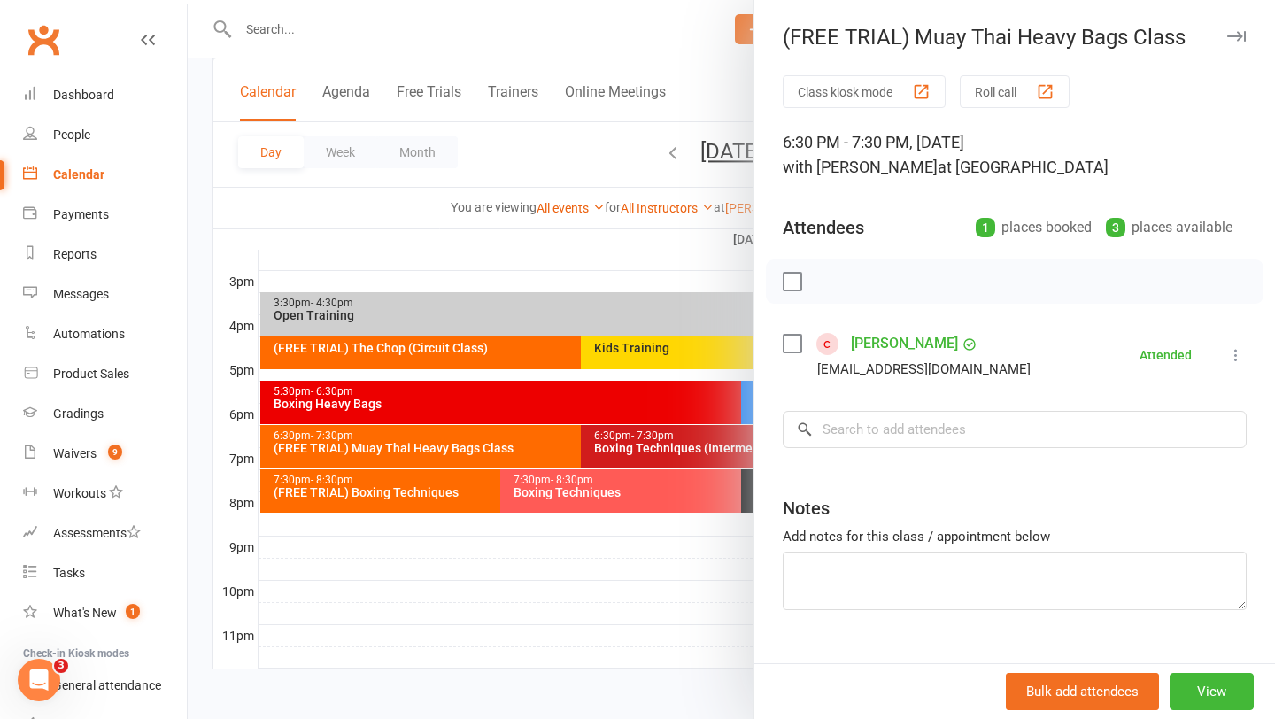
click at [660, 445] on div at bounding box center [731, 359] width 1087 height 719
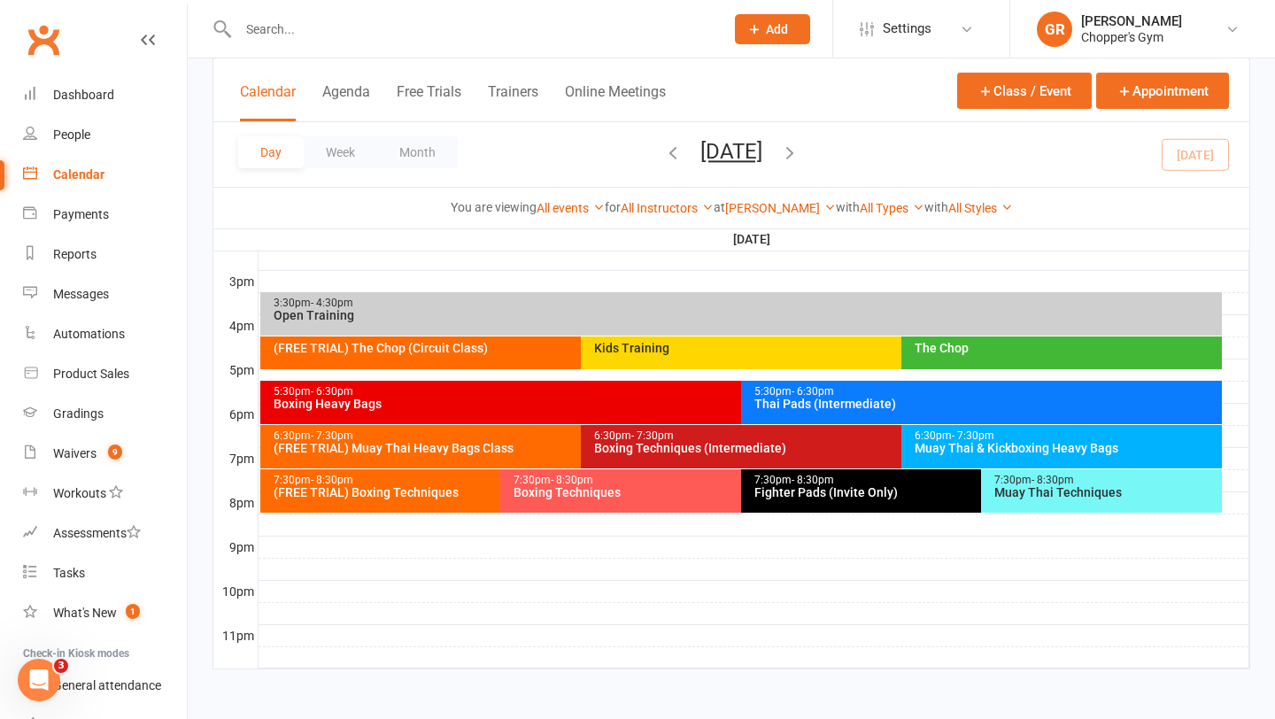
click at [713, 452] on div "Boxing Techniques (Intermediate)" at bounding box center [896, 448] width 607 height 12
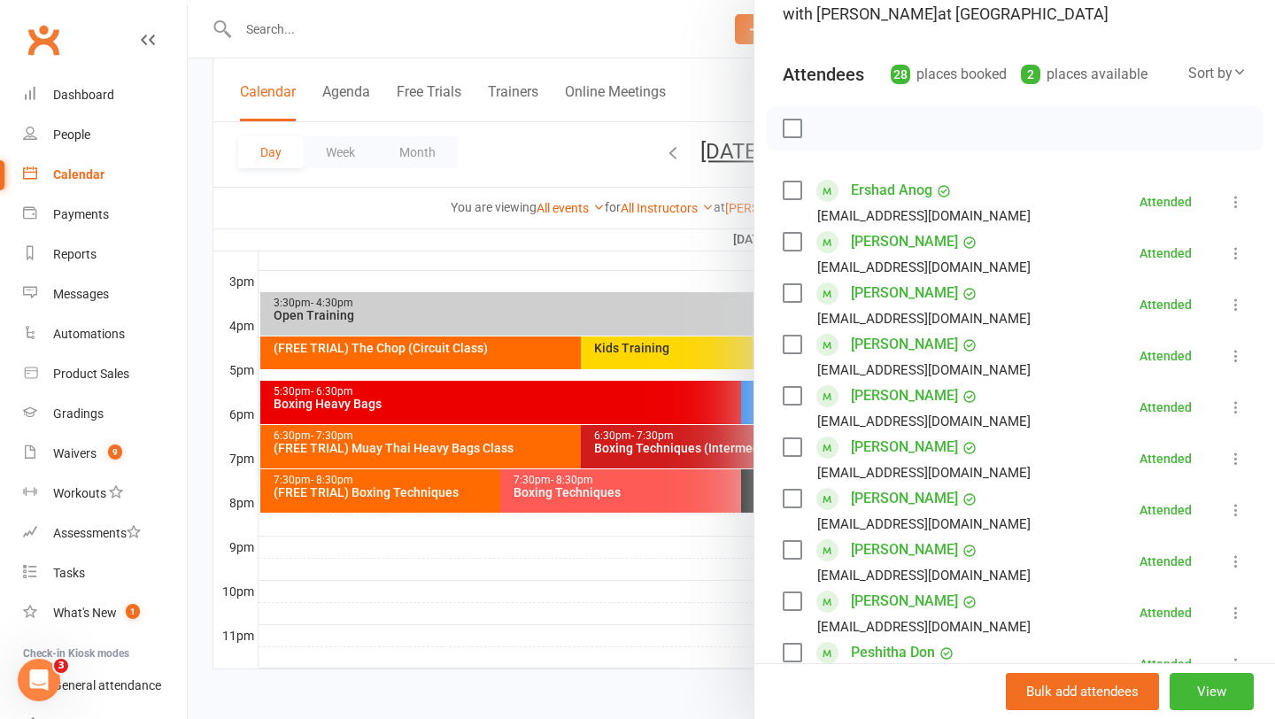
scroll to position [157, 0]
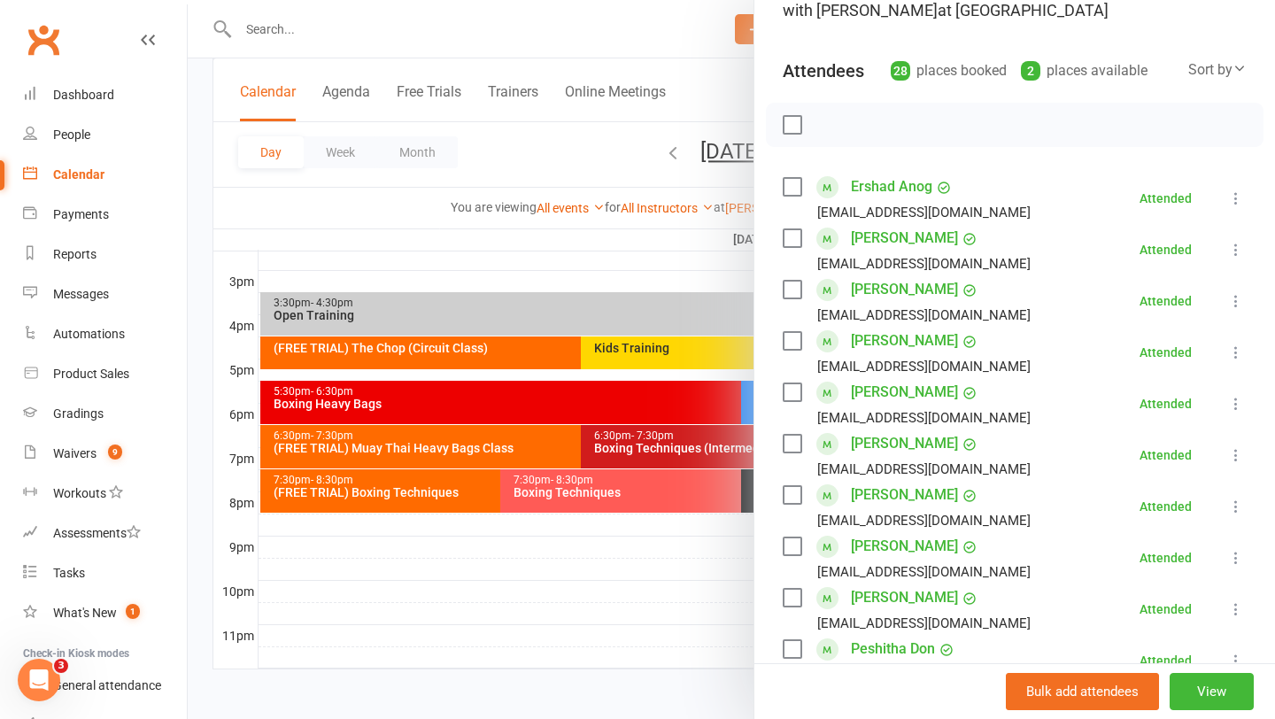
click at [640, 555] on div at bounding box center [731, 359] width 1087 height 719
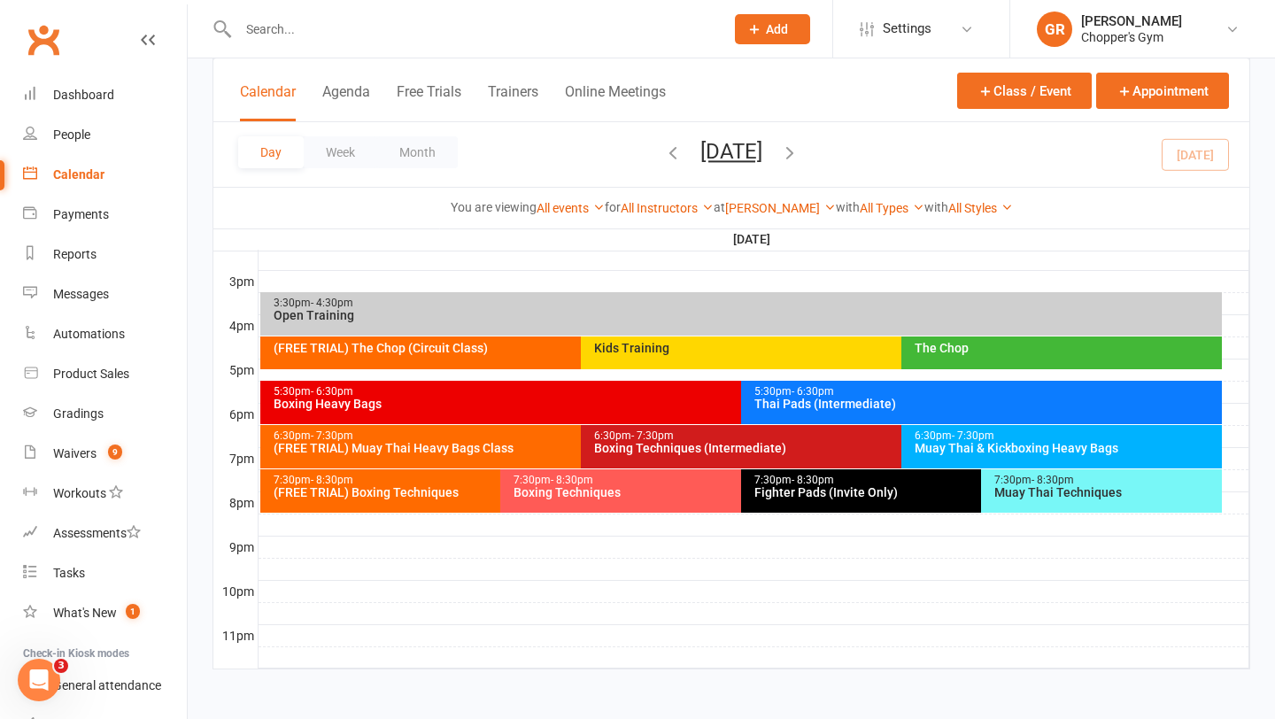
click at [654, 436] on span "- 7:30pm" at bounding box center [652, 435] width 42 height 12
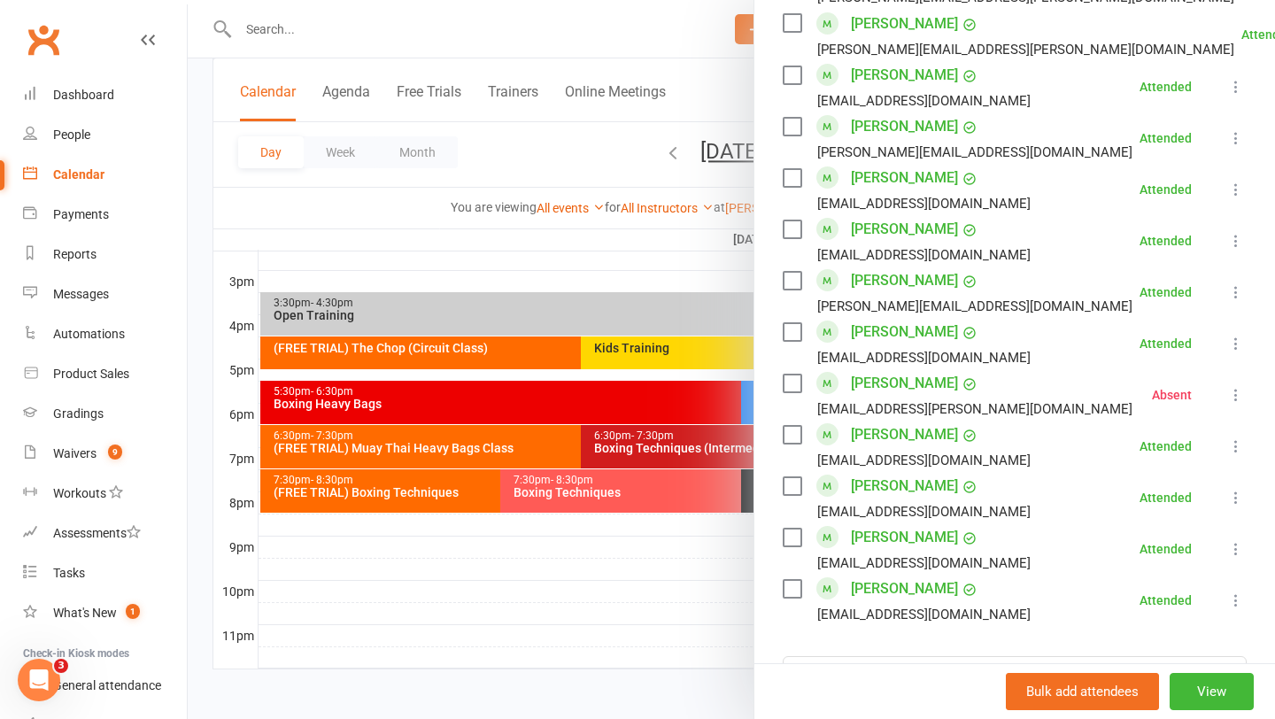
scroll to position [1175, 0]
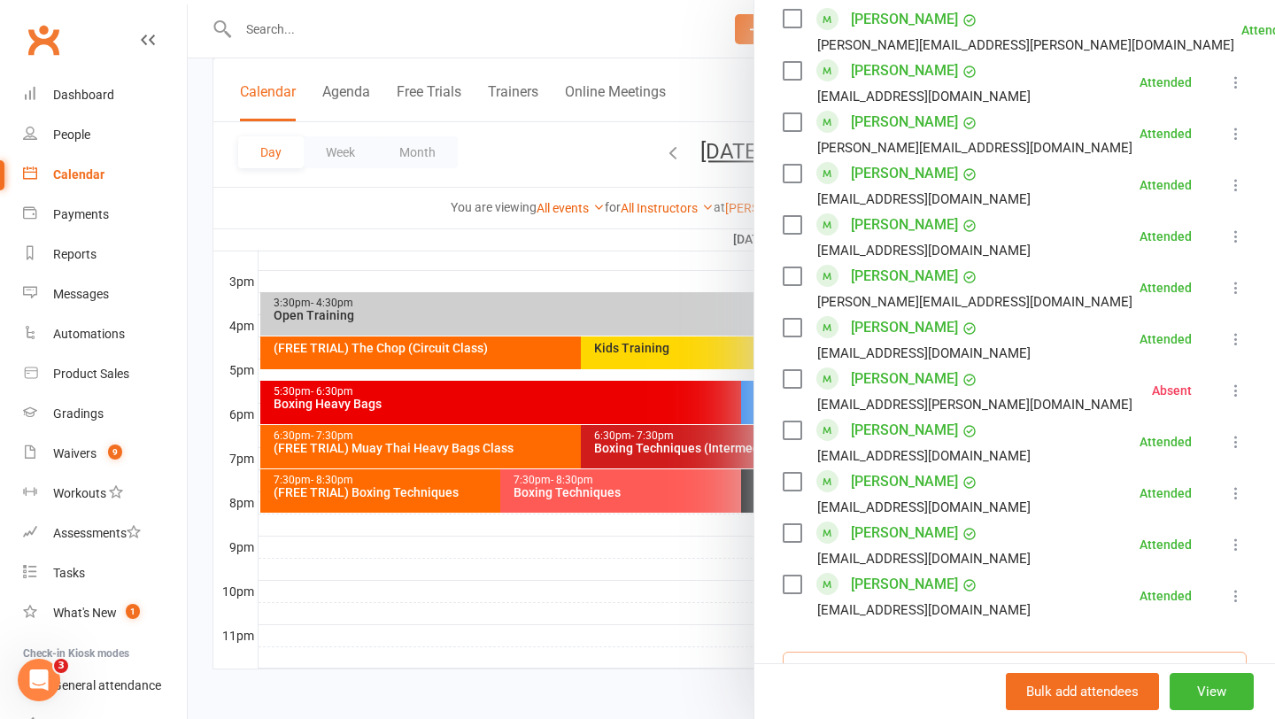
click at [877, 652] on input "search" at bounding box center [1015, 670] width 464 height 37
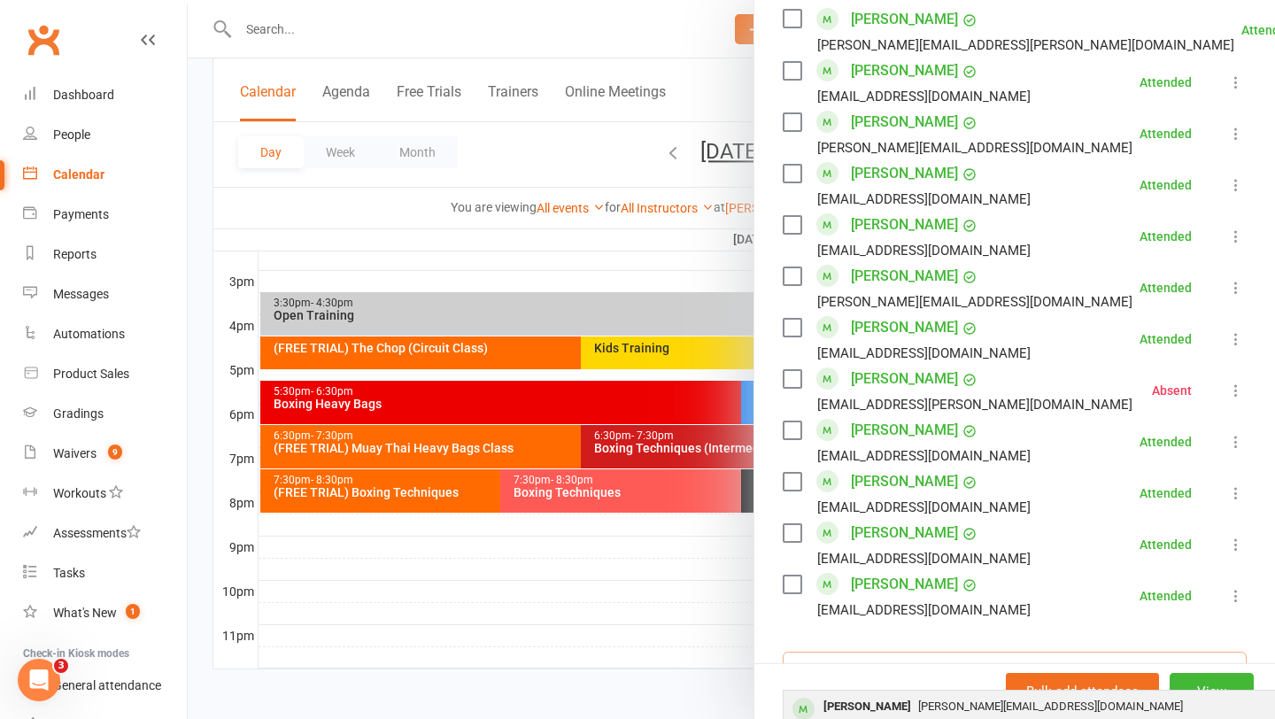
type input "neel k"
click at [877, 694] on div "Neel Kaushik" at bounding box center [867, 707] width 102 height 26
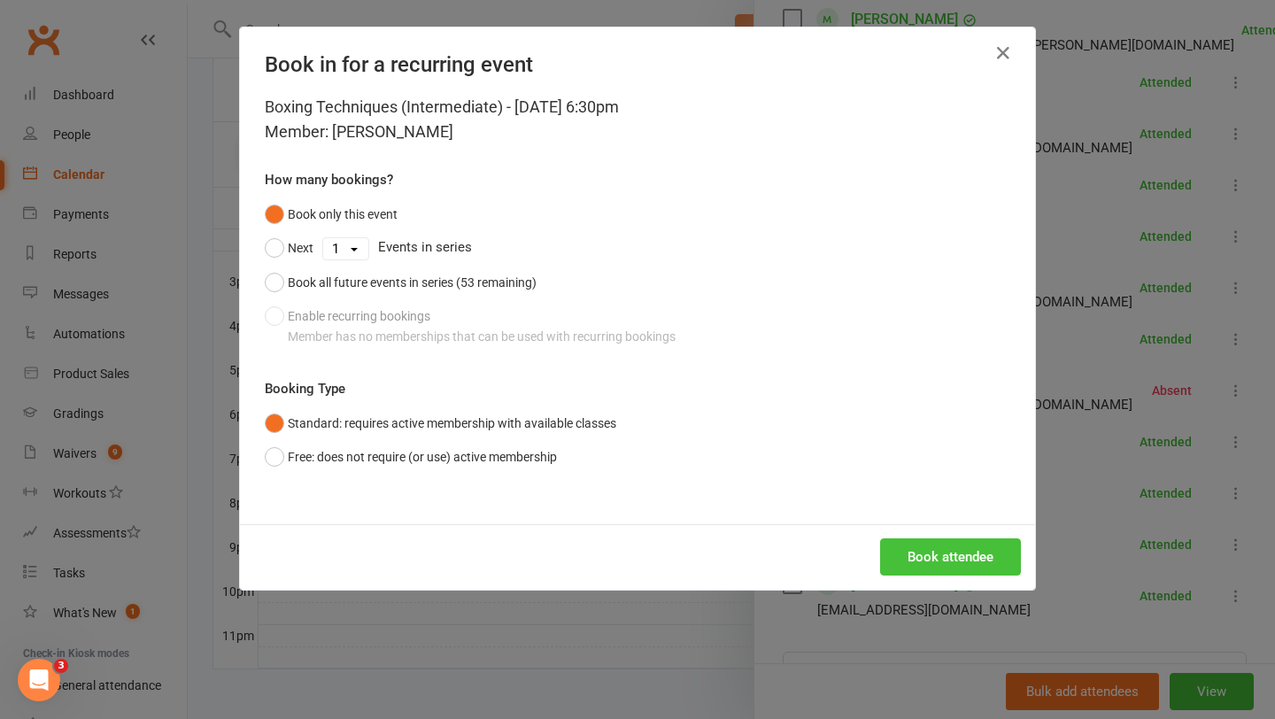
click at [953, 573] on button "Book attendee" at bounding box center [950, 556] width 141 height 37
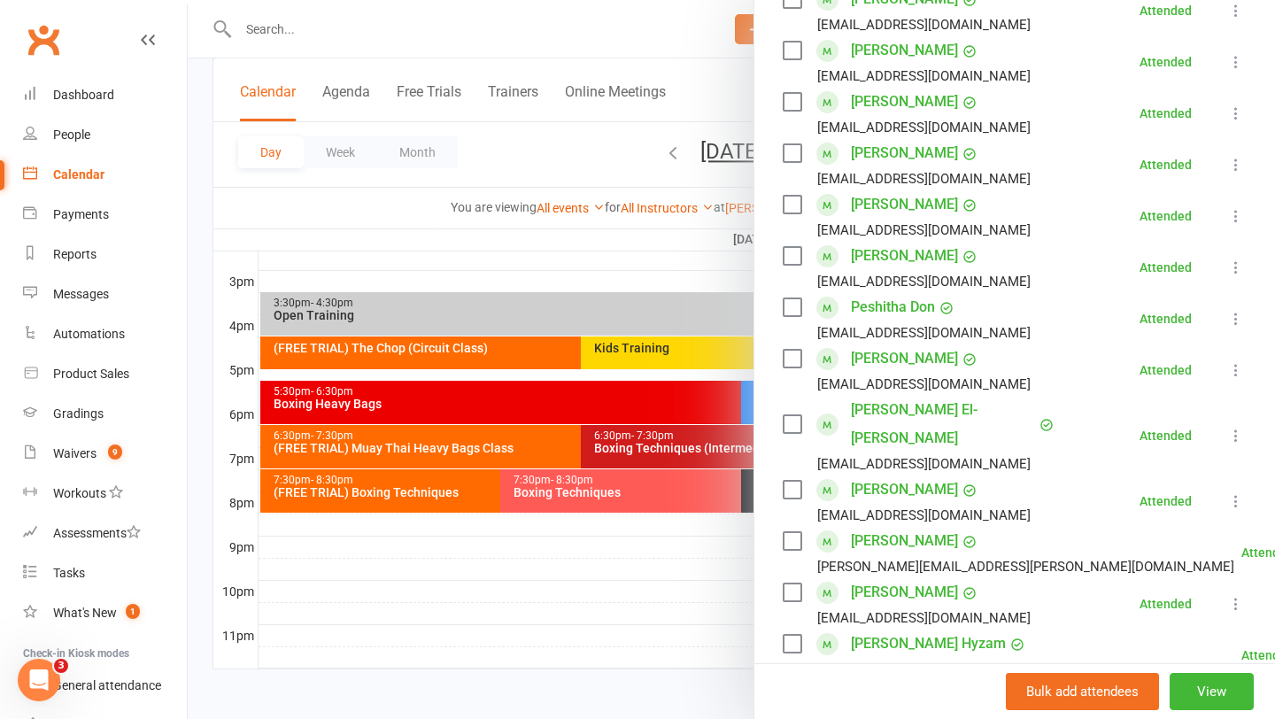
scroll to position [804, 0]
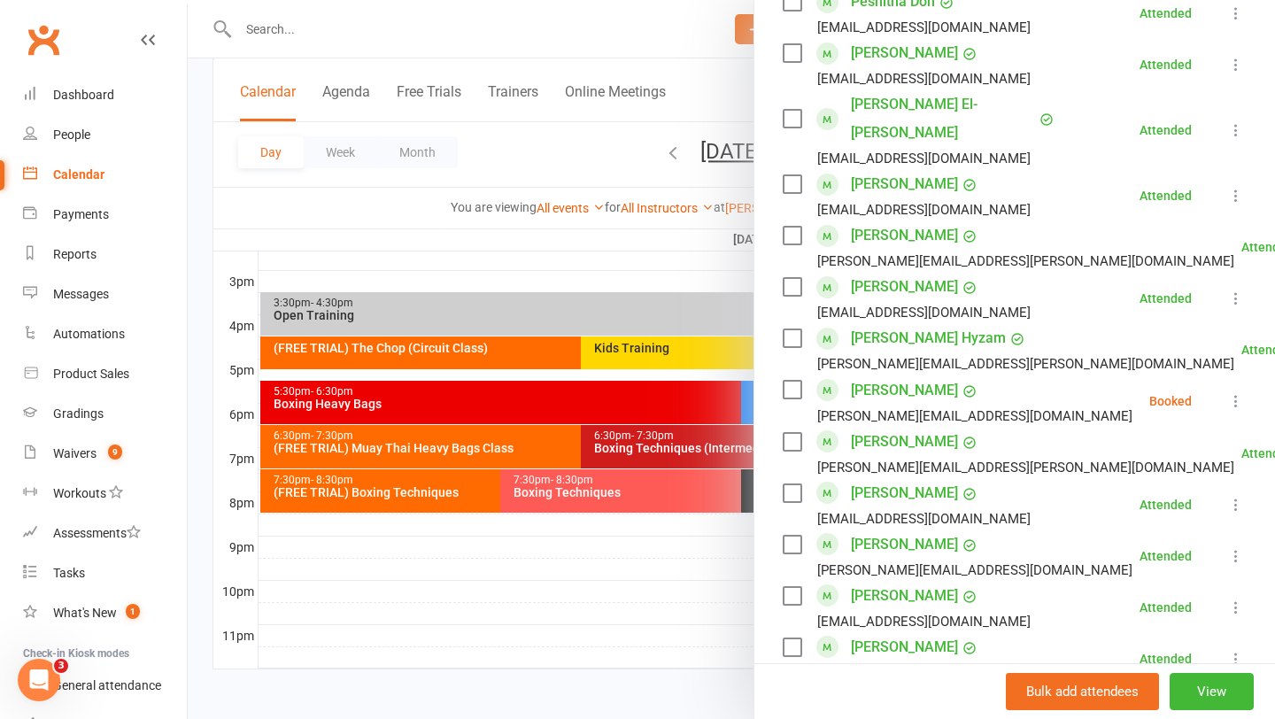
click at [795, 381] on label at bounding box center [792, 390] width 18 height 18
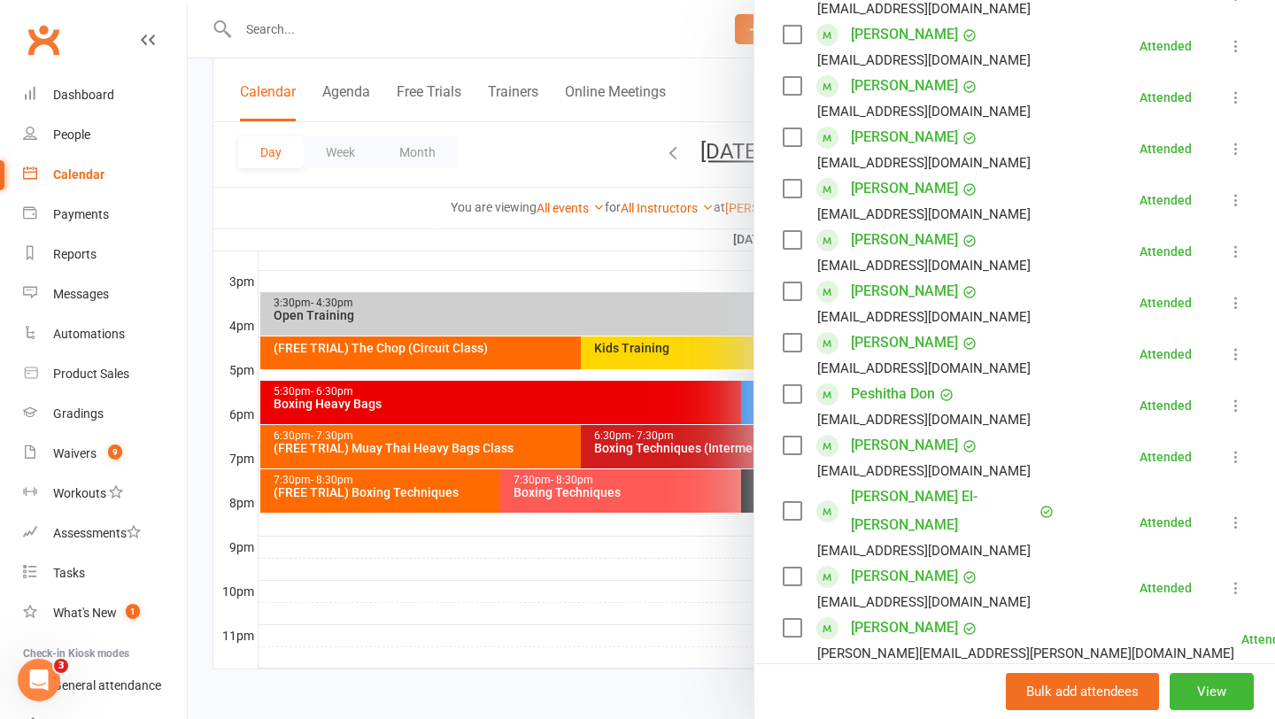
scroll to position [0, 0]
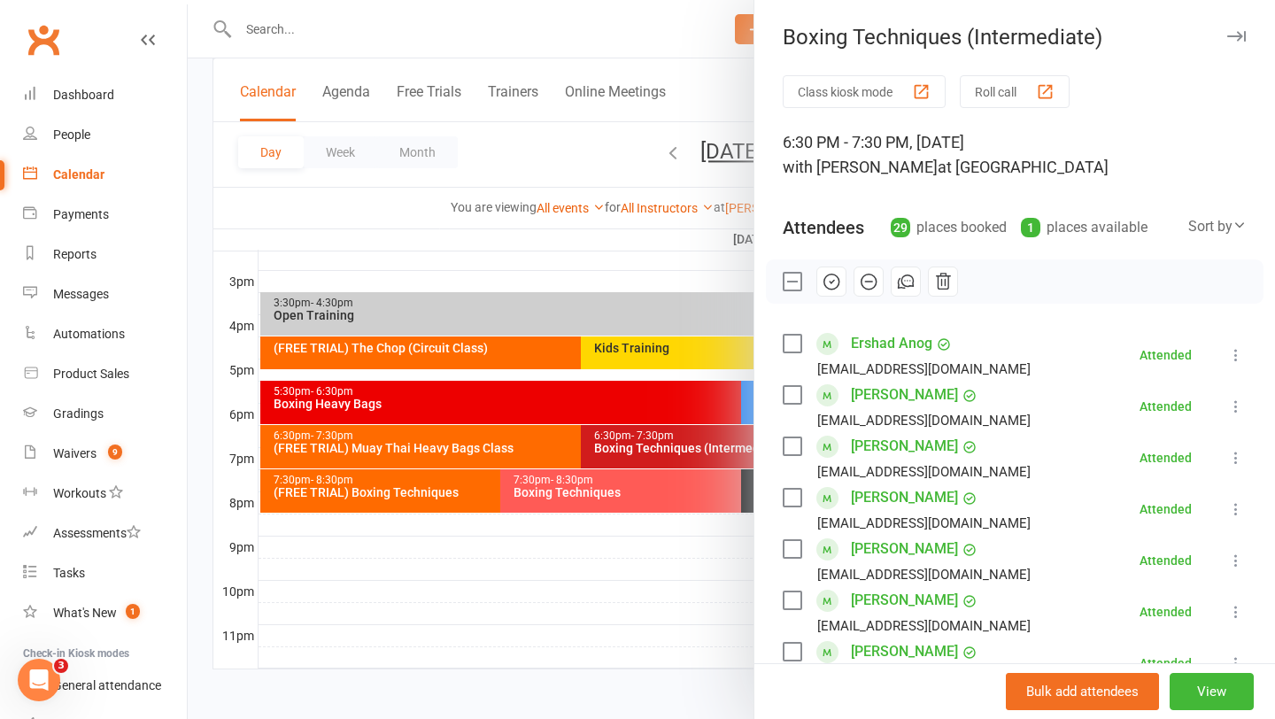
click at [832, 282] on icon "button" at bounding box center [831, 281] width 19 height 19
click at [666, 579] on div at bounding box center [731, 359] width 1087 height 719
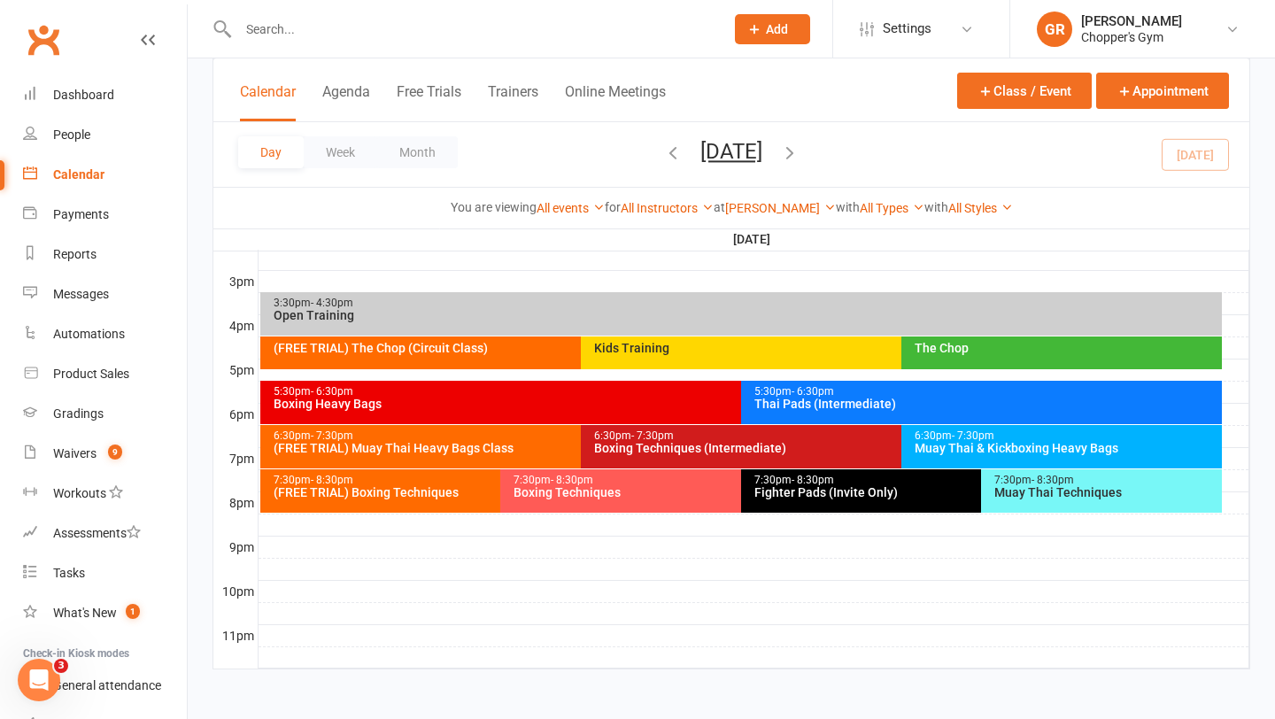
click at [1069, 494] on div "Muay Thai Techniques" at bounding box center [1105, 492] width 225 height 12
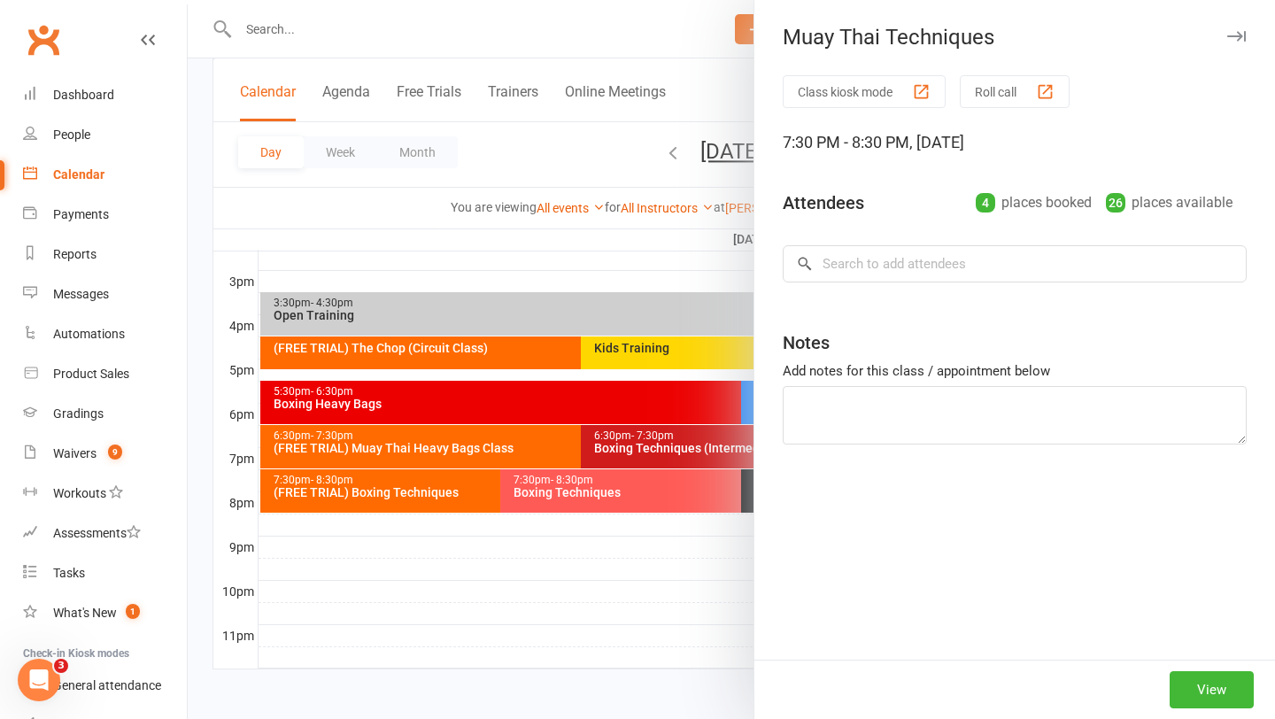
scroll to position [754, 0]
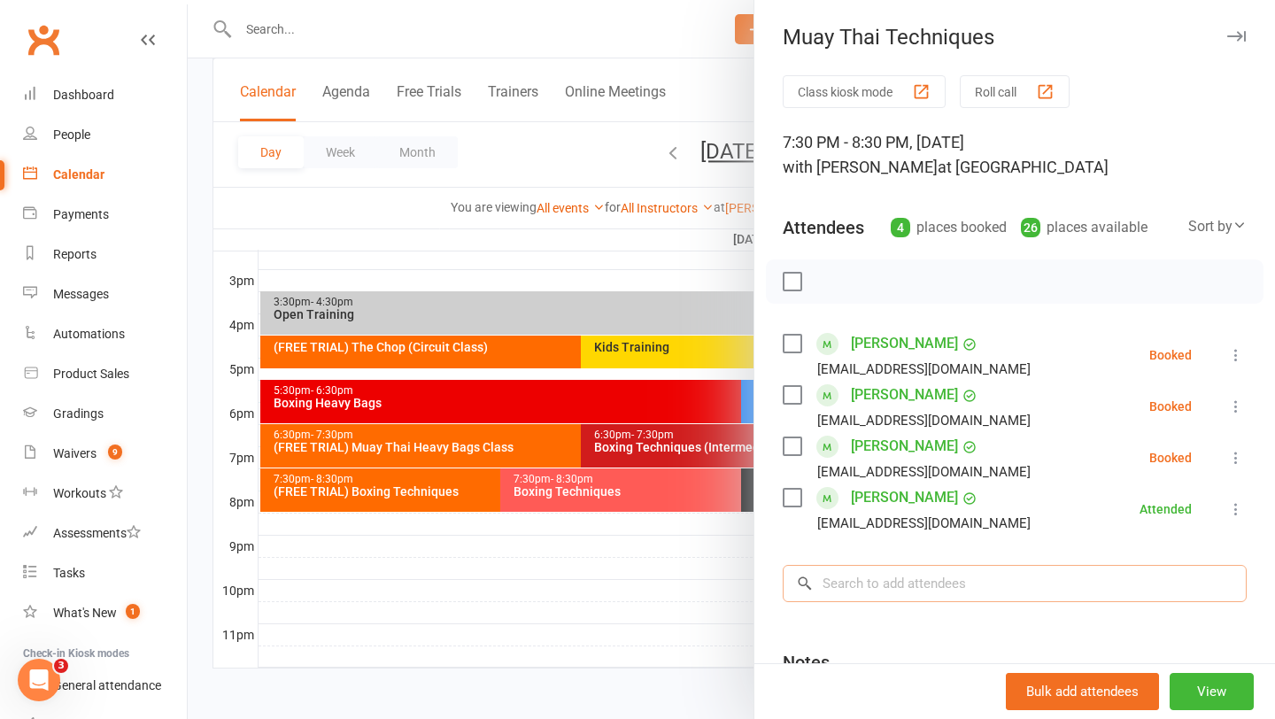
click at [939, 576] on input "search" at bounding box center [1015, 583] width 464 height 37
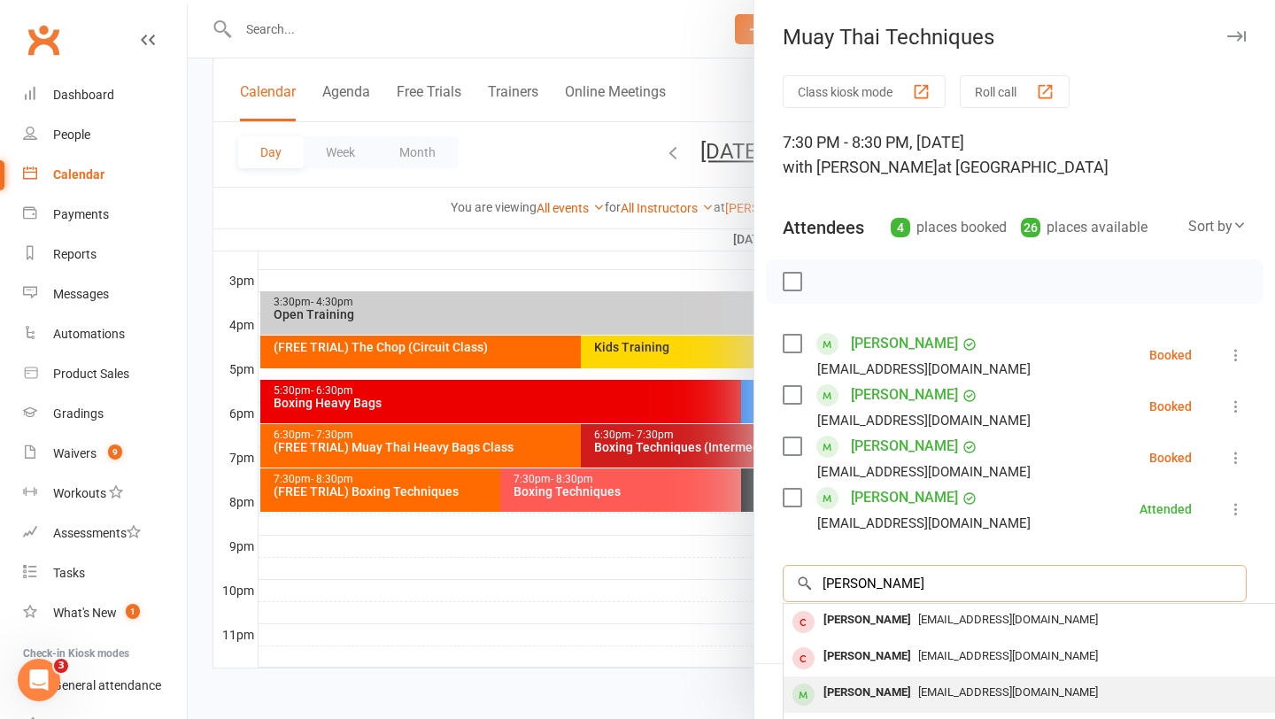
type input "liam ward"
click at [882, 684] on div "[PERSON_NAME]" at bounding box center [867, 693] width 102 height 26
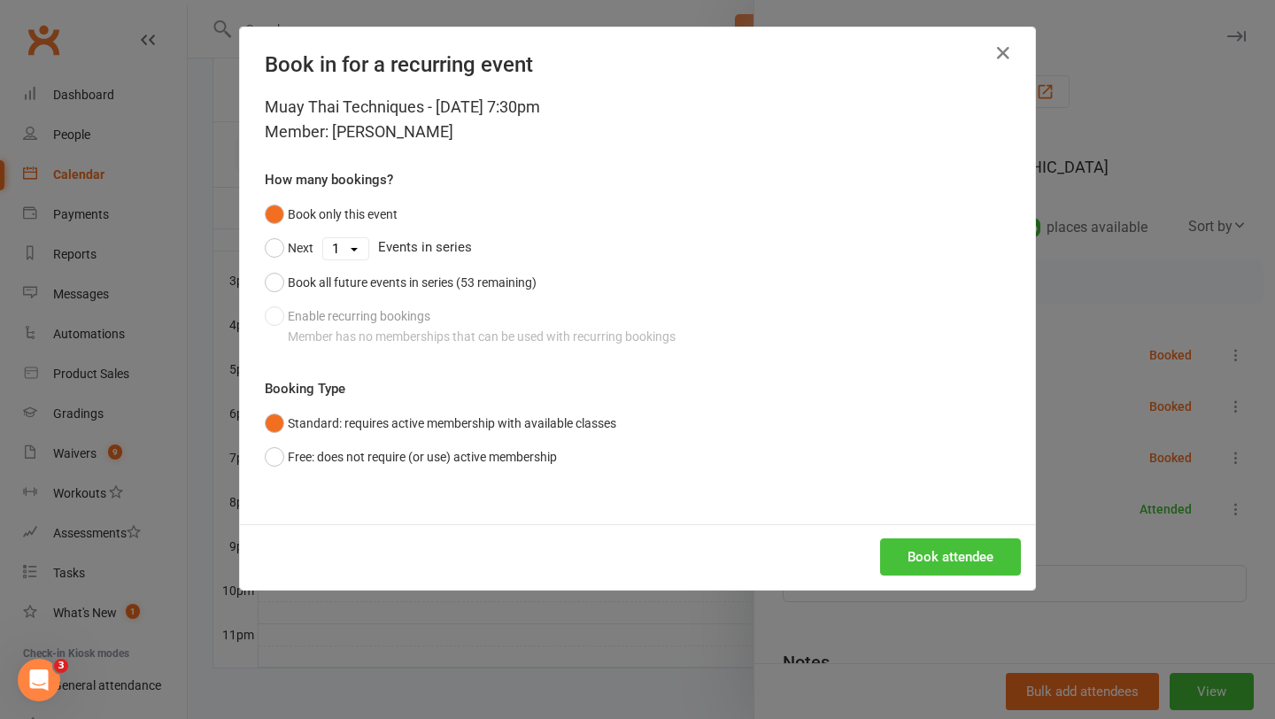
click at [973, 563] on button "Book attendee" at bounding box center [950, 556] width 141 height 37
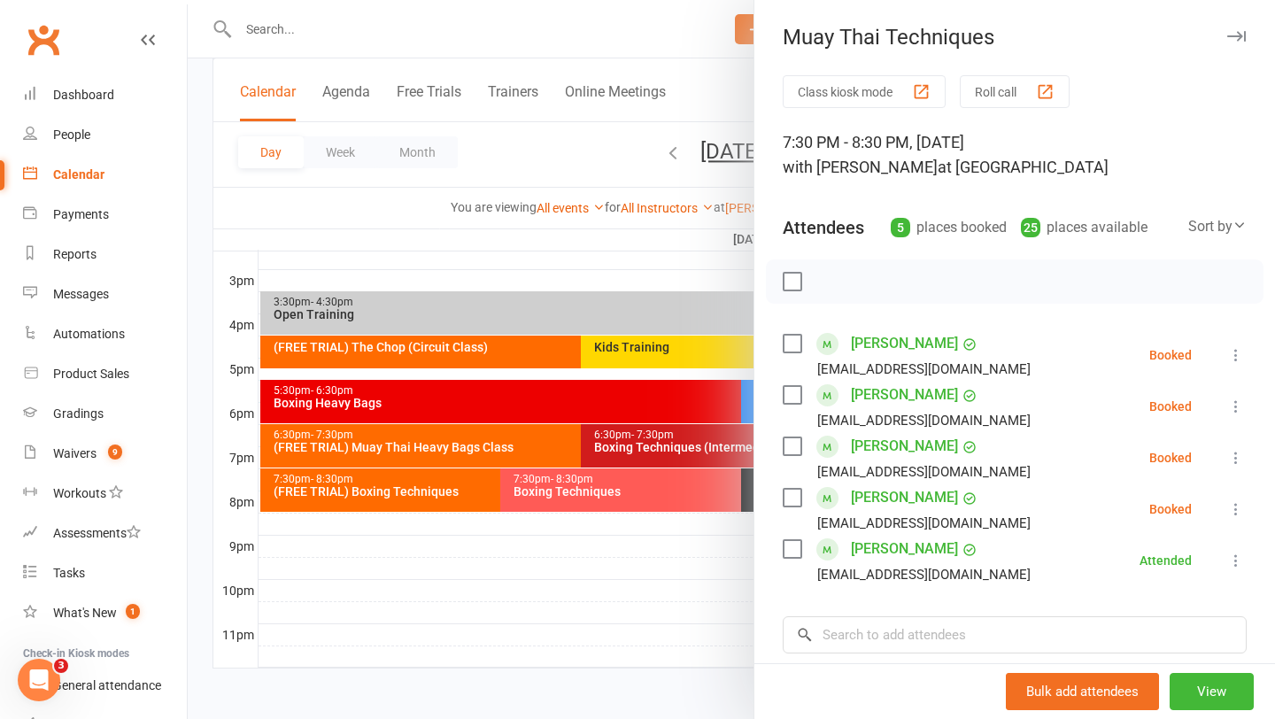
click at [789, 341] on label at bounding box center [792, 344] width 18 height 18
click at [841, 275] on button "button" at bounding box center [831, 282] width 30 height 30
click at [322, 259] on div at bounding box center [731, 359] width 1087 height 719
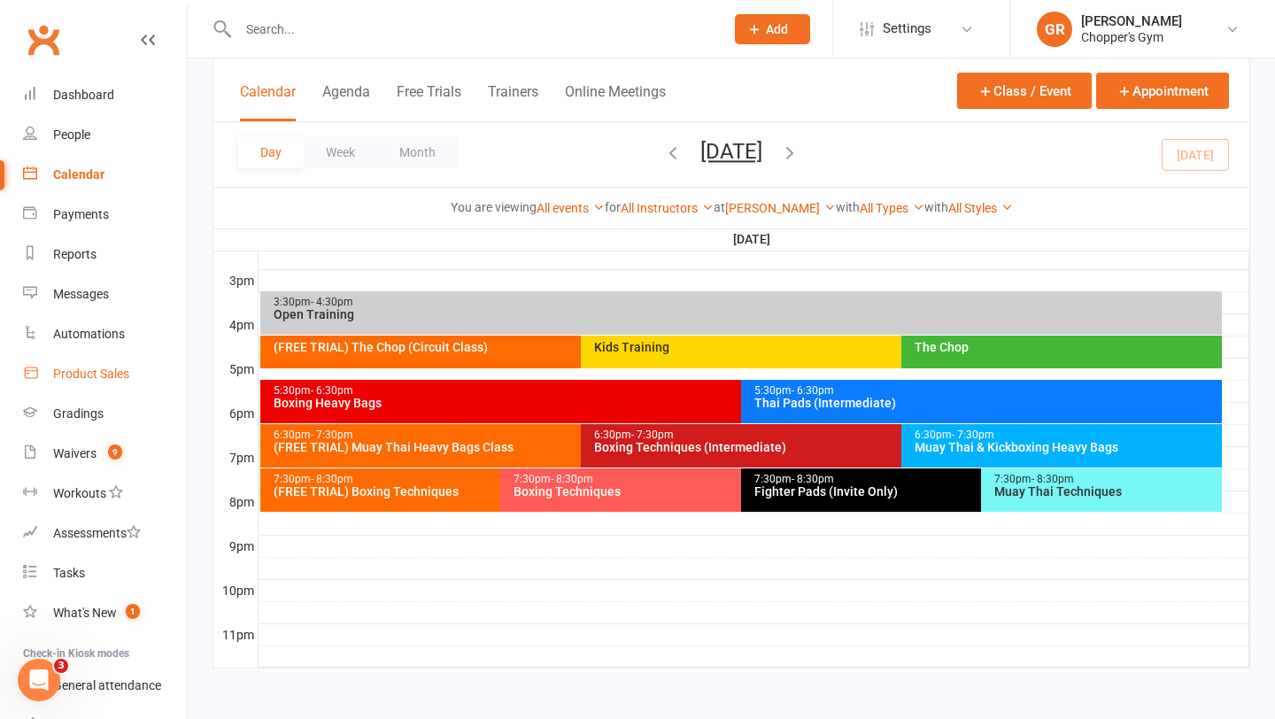
click at [101, 374] on div "Product Sales" at bounding box center [91, 374] width 76 height 14
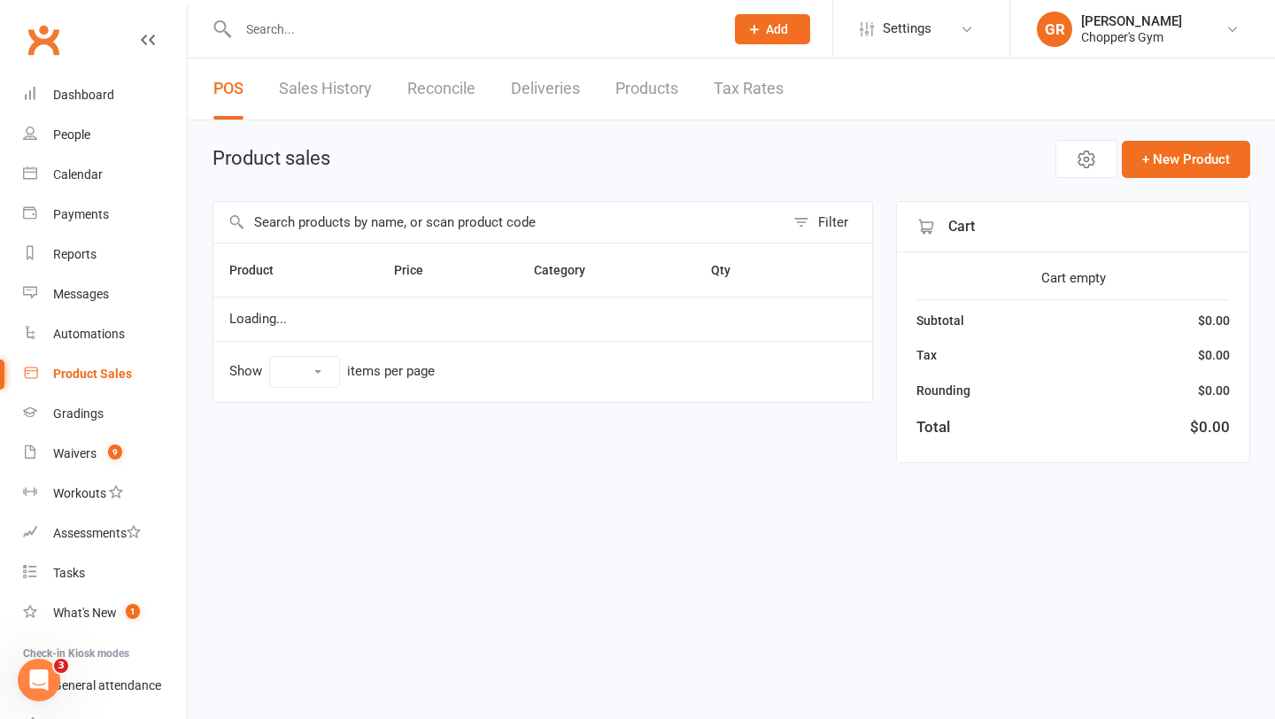
select select "100"
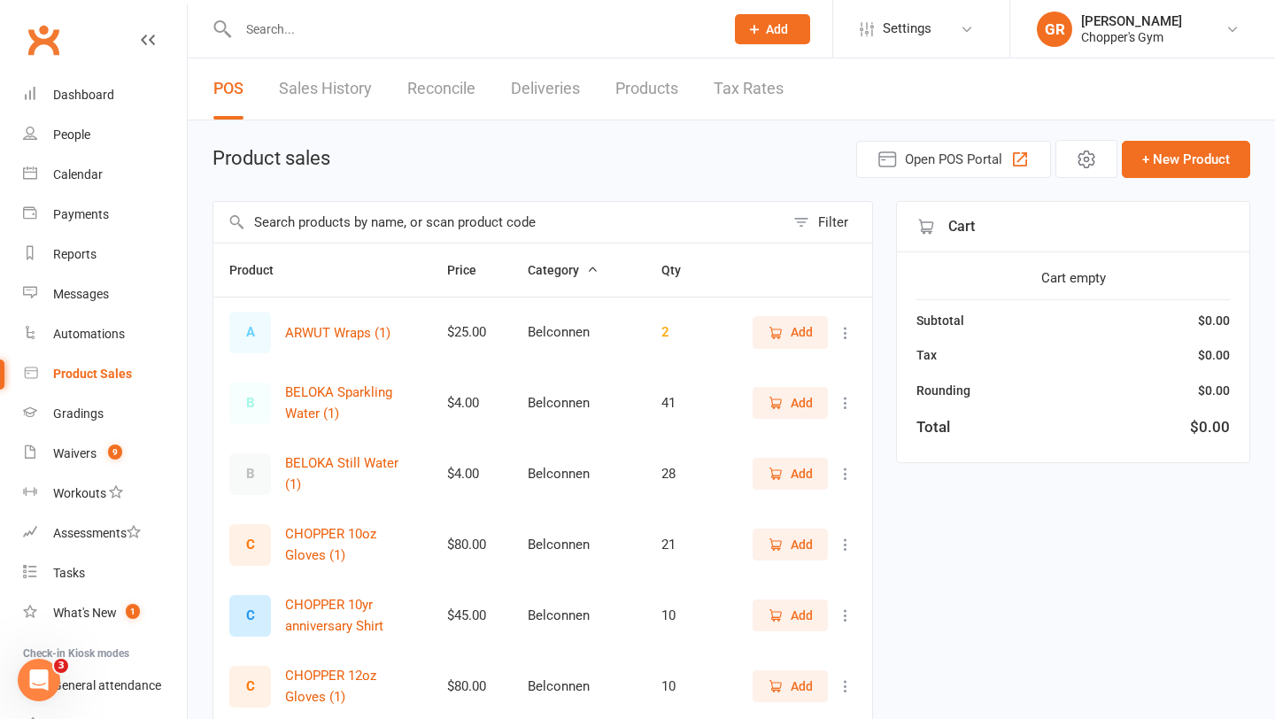
click at [419, 87] on link "Reconcile" at bounding box center [441, 88] width 68 height 61
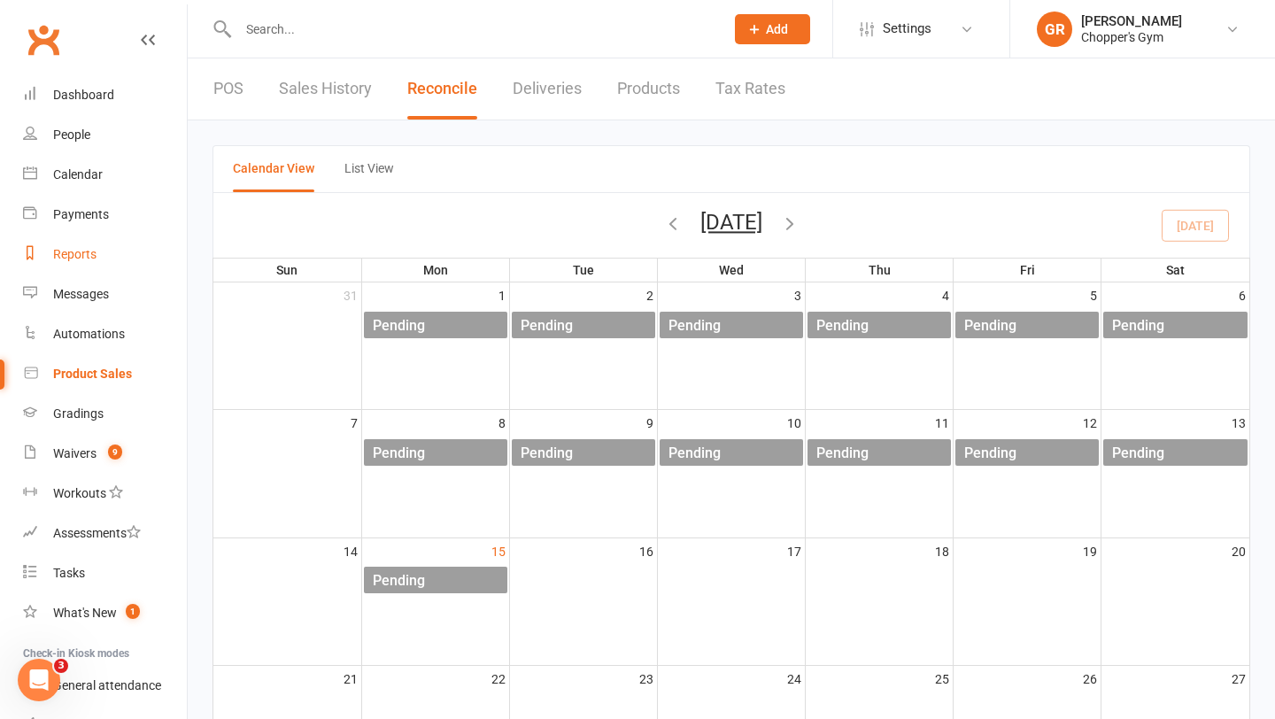
click at [72, 251] on div "Reports" at bounding box center [74, 254] width 43 height 14
select select "100"
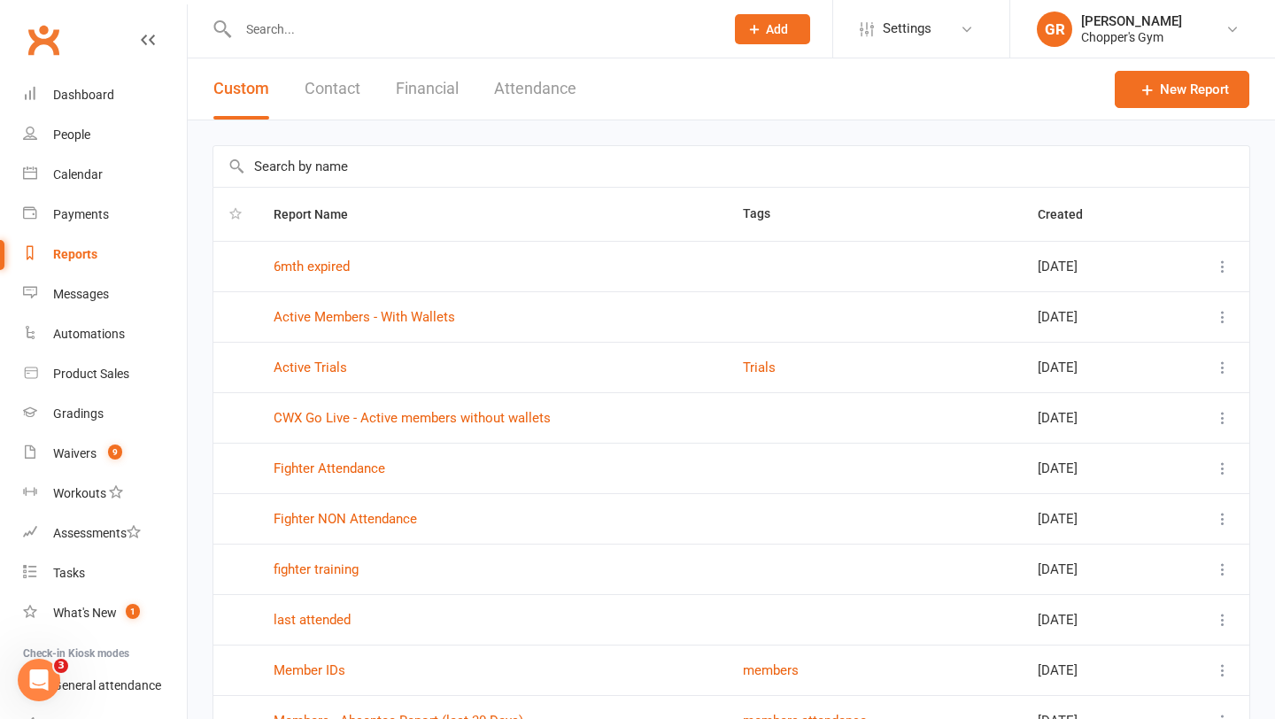
click at [402, 97] on button "Financial" at bounding box center [427, 88] width 63 height 61
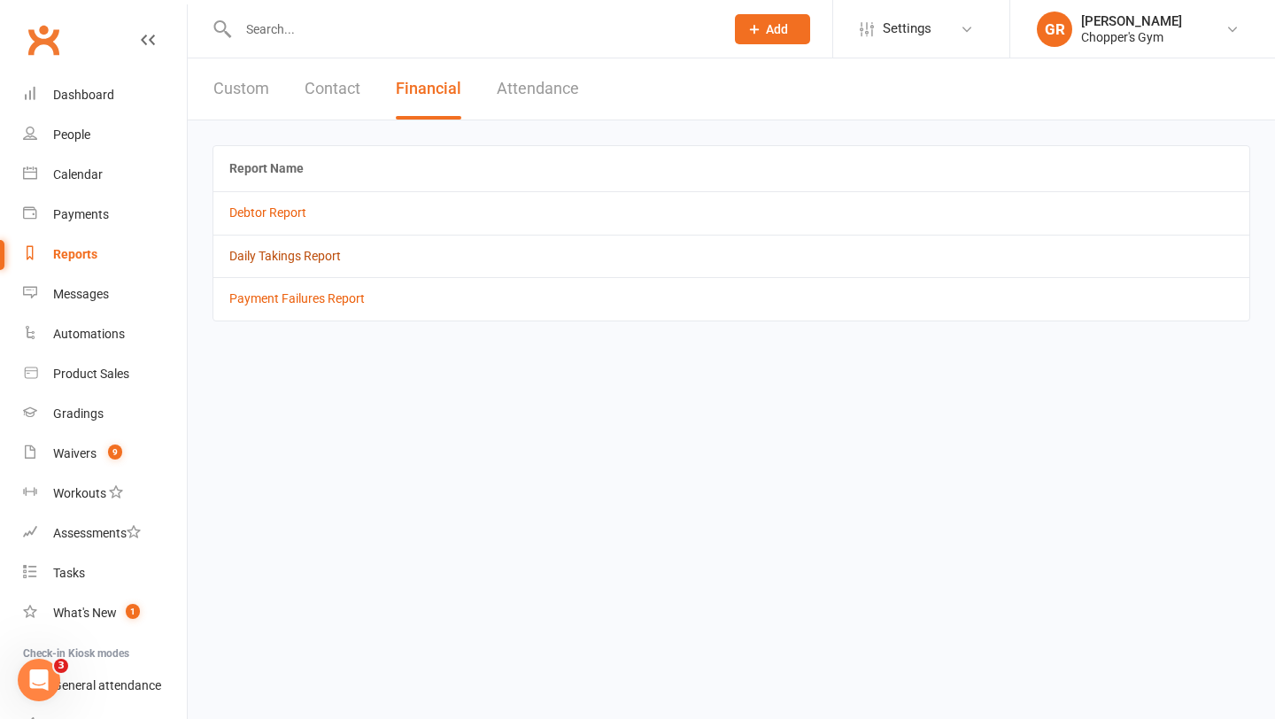
click at [262, 261] on link "Daily Takings Report" at bounding box center [285, 256] width 112 height 14
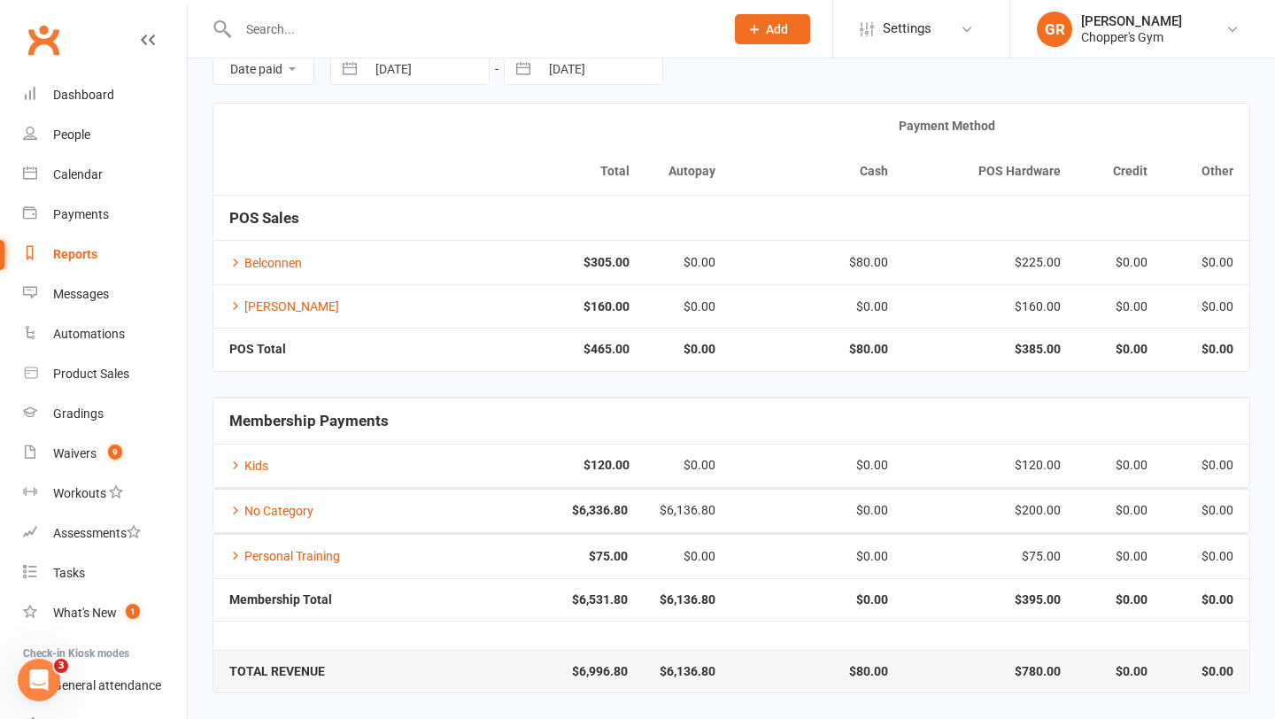
scroll to position [85, 0]
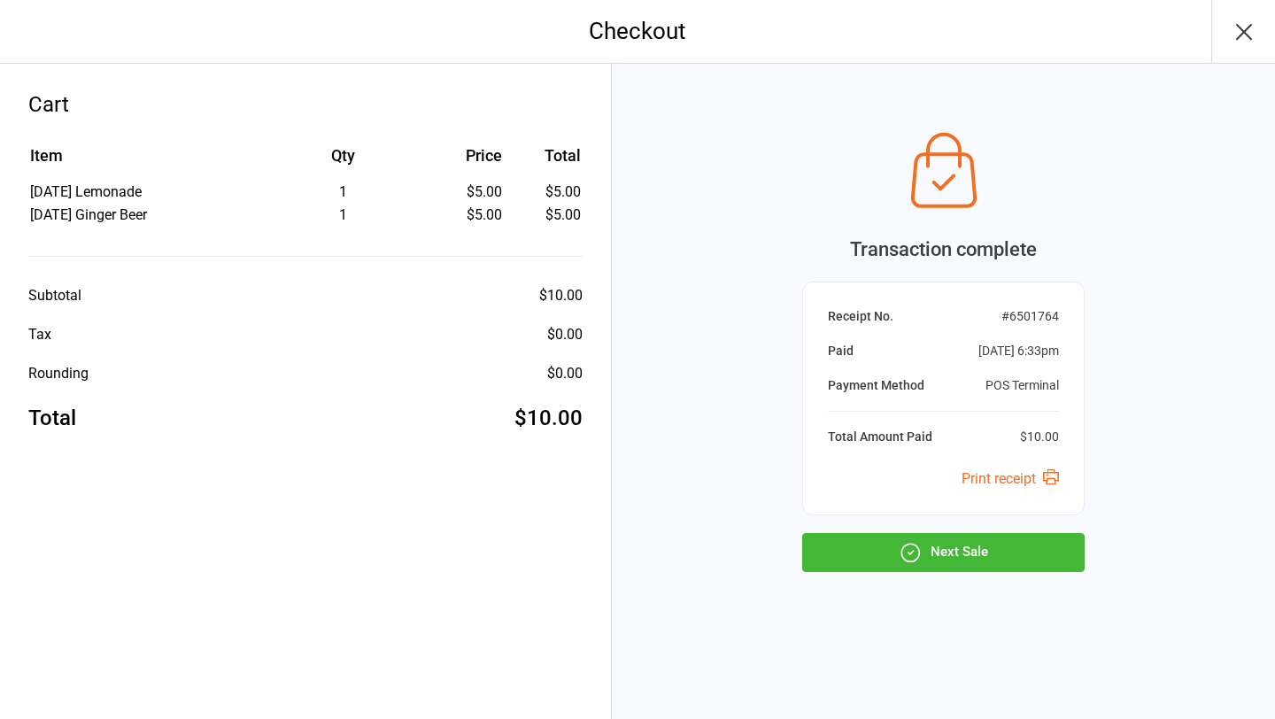
click at [954, 555] on button "Next Sale" at bounding box center [943, 552] width 282 height 39
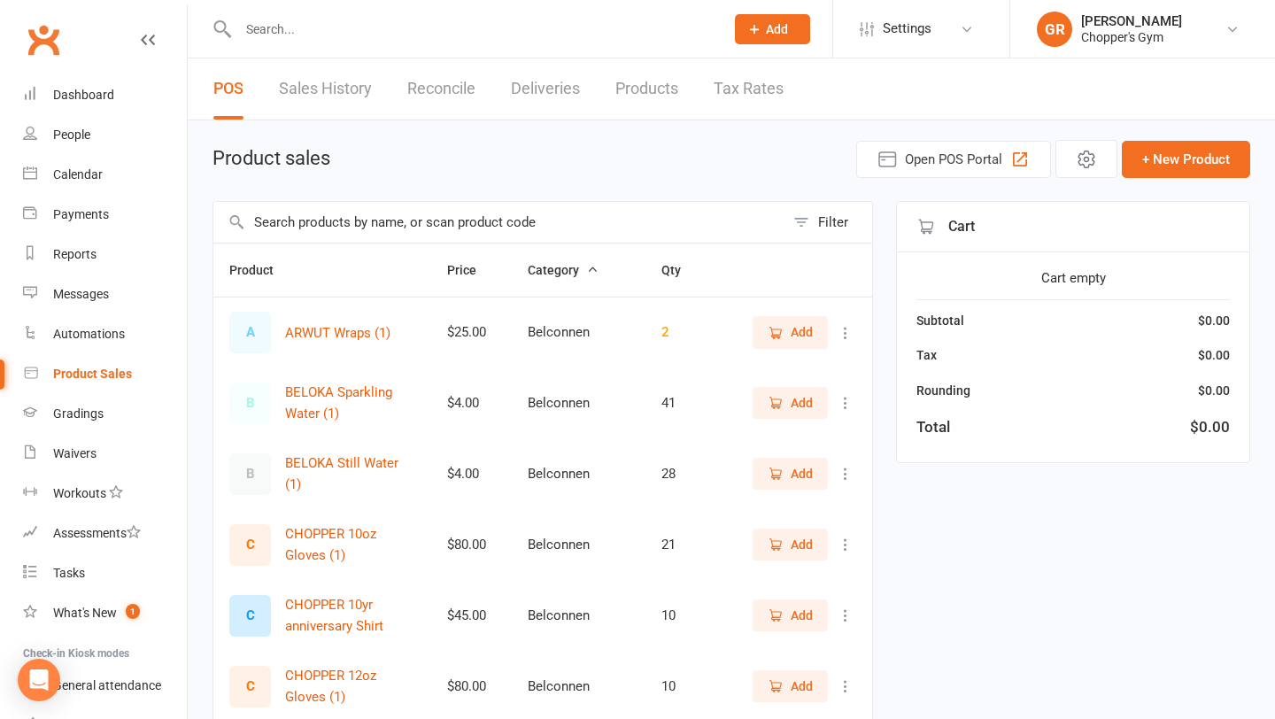
select select "100"
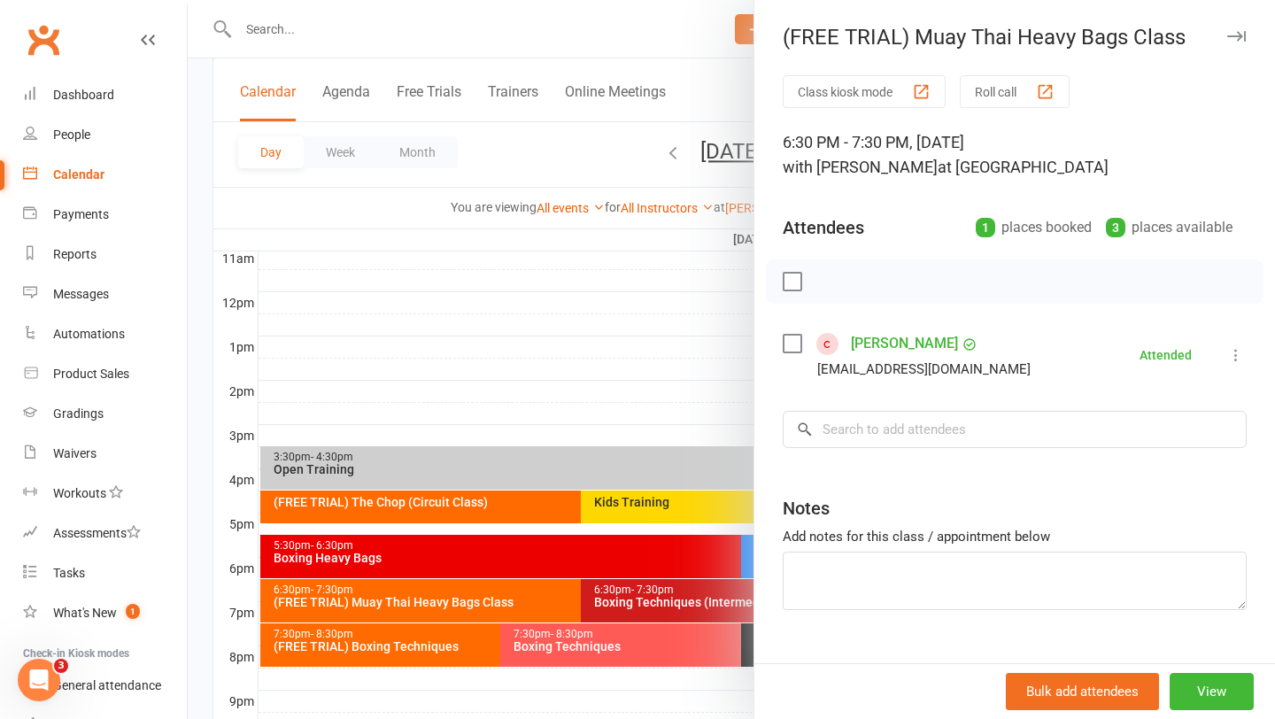
click at [483, 386] on div at bounding box center [731, 359] width 1087 height 719
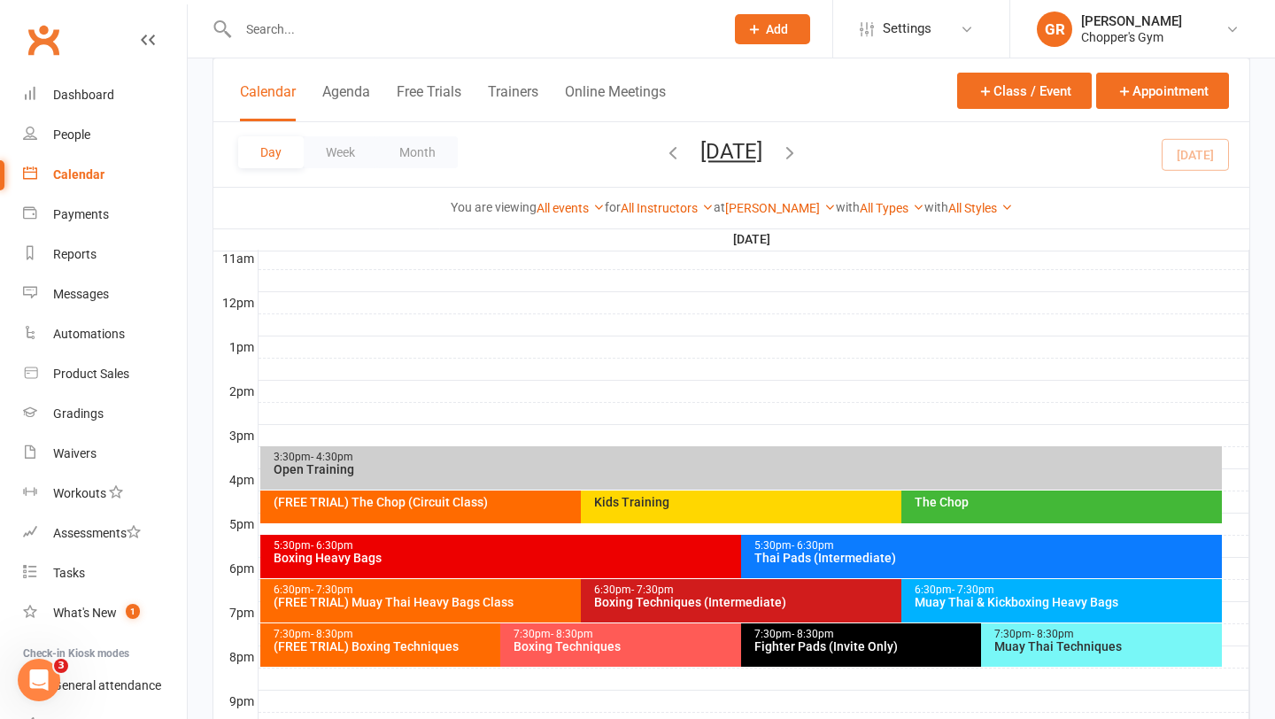
click at [779, 559] on div "Thai Pads (Intermediate)" at bounding box center [985, 558] width 465 height 12
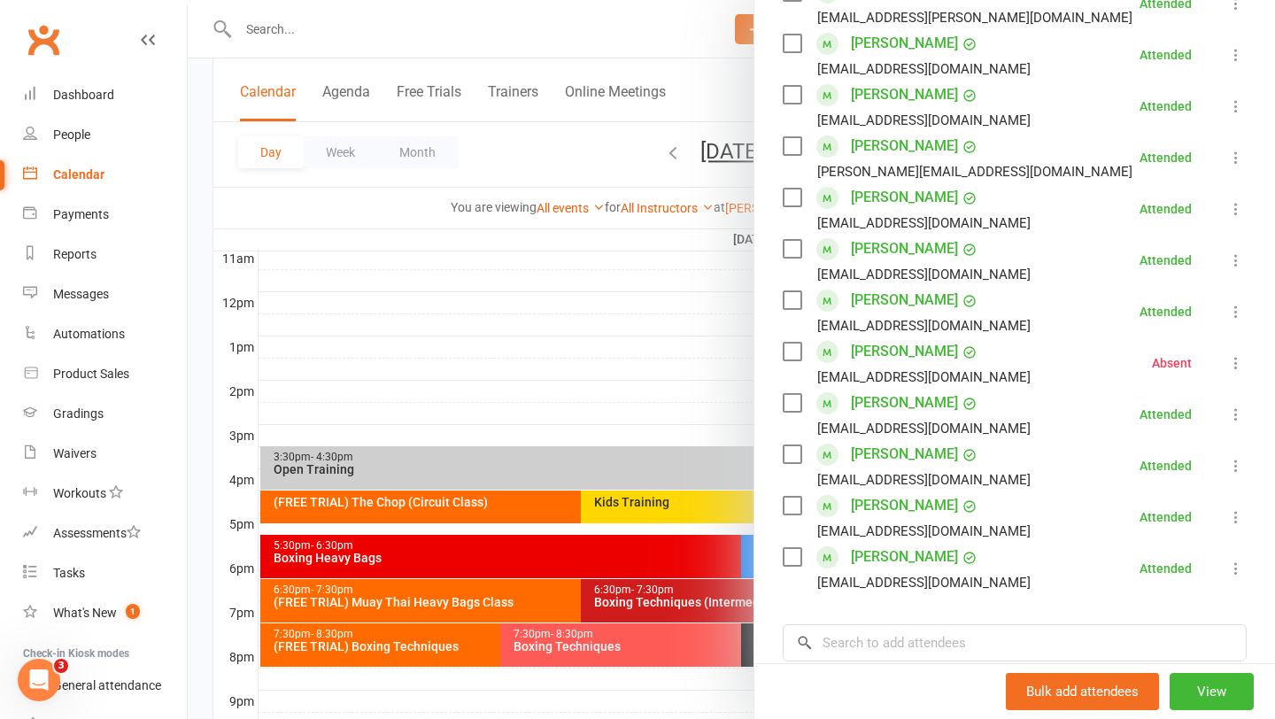
scroll to position [509, 0]
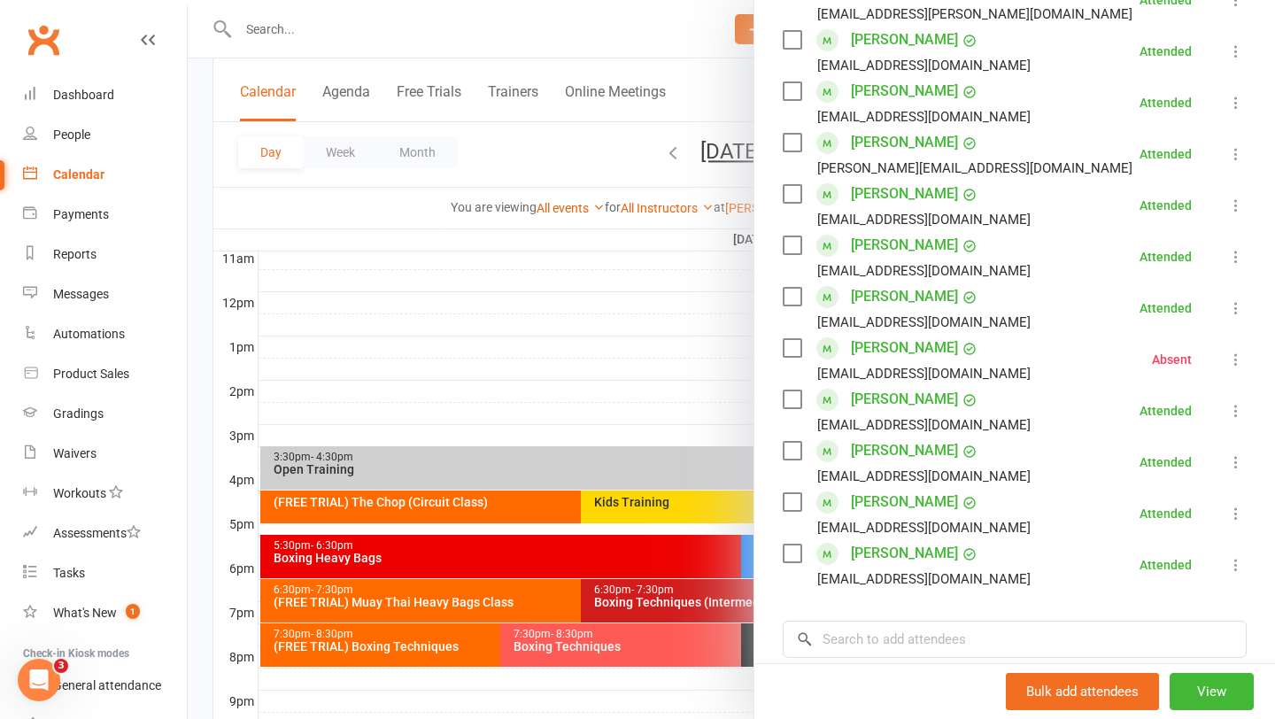
click at [683, 401] on div at bounding box center [731, 359] width 1087 height 719
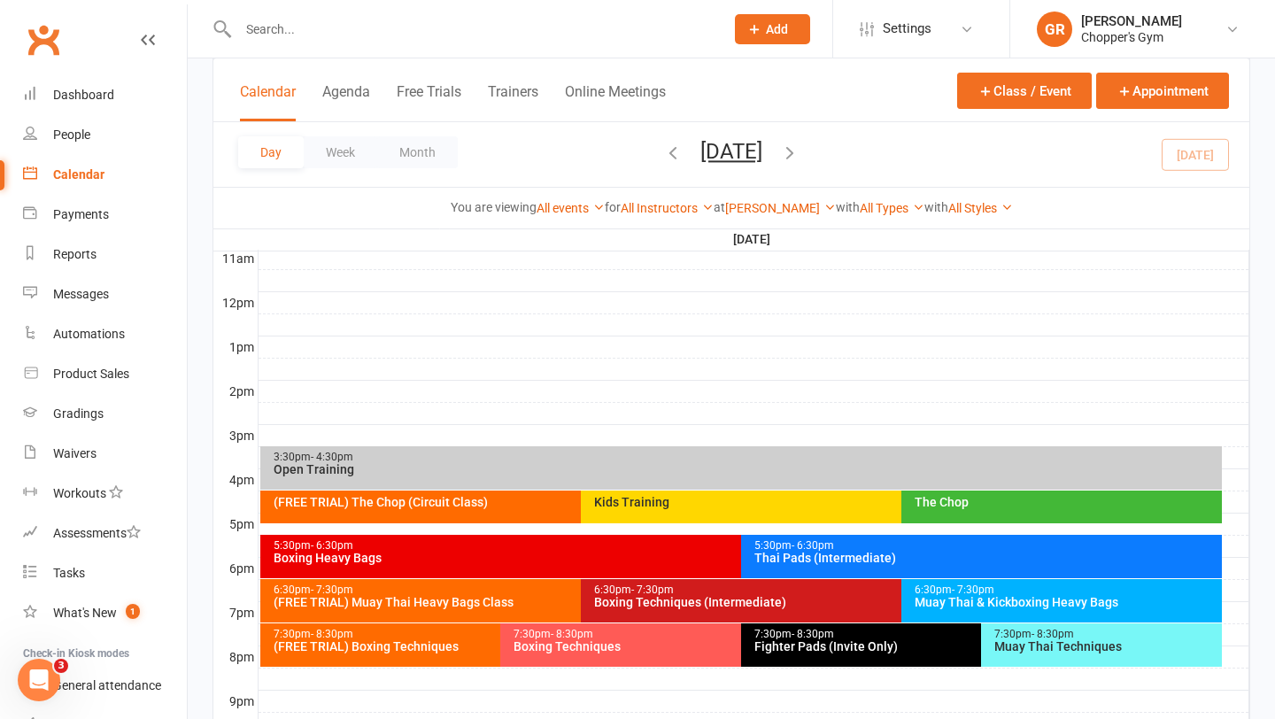
click at [729, 596] on div "Boxing Techniques (Intermediate)" at bounding box center [896, 602] width 607 height 12
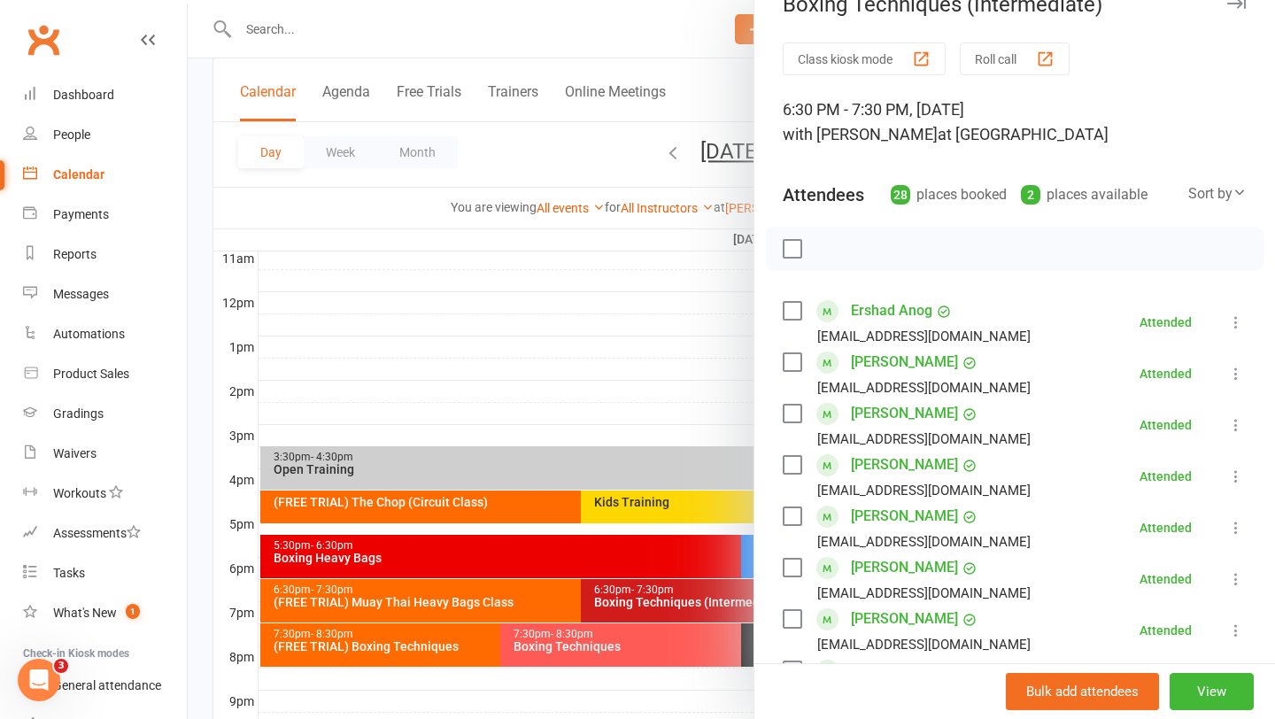
scroll to position [26, 0]
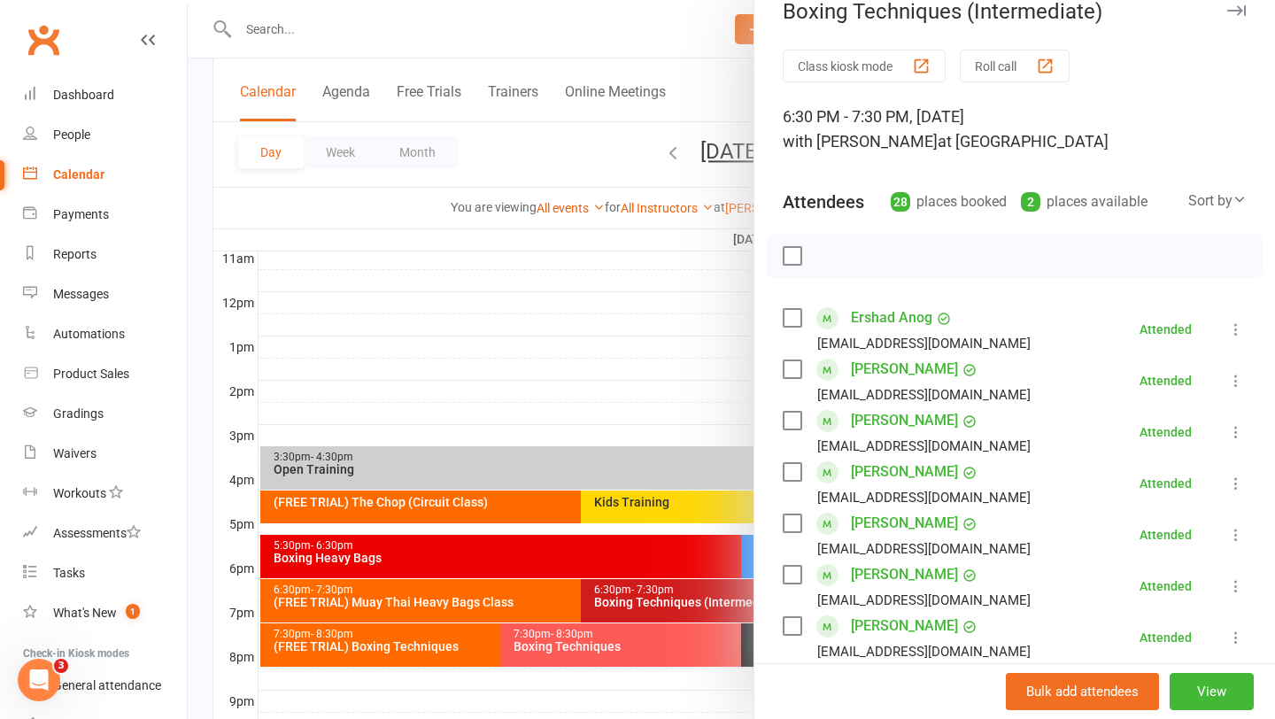
click at [398, 643] on div at bounding box center [731, 359] width 1087 height 719
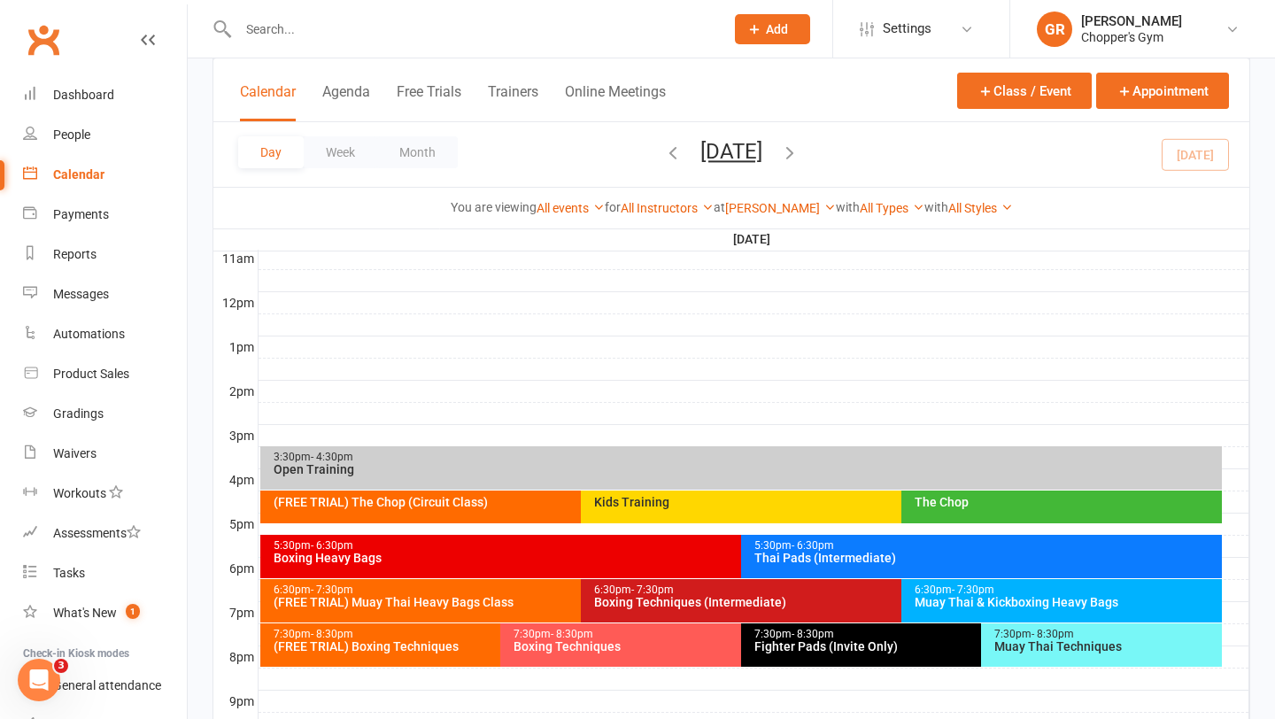
click at [378, 644] on div "(FREE TRIAL) Boxing Techniques" at bounding box center [496, 646] width 447 height 12
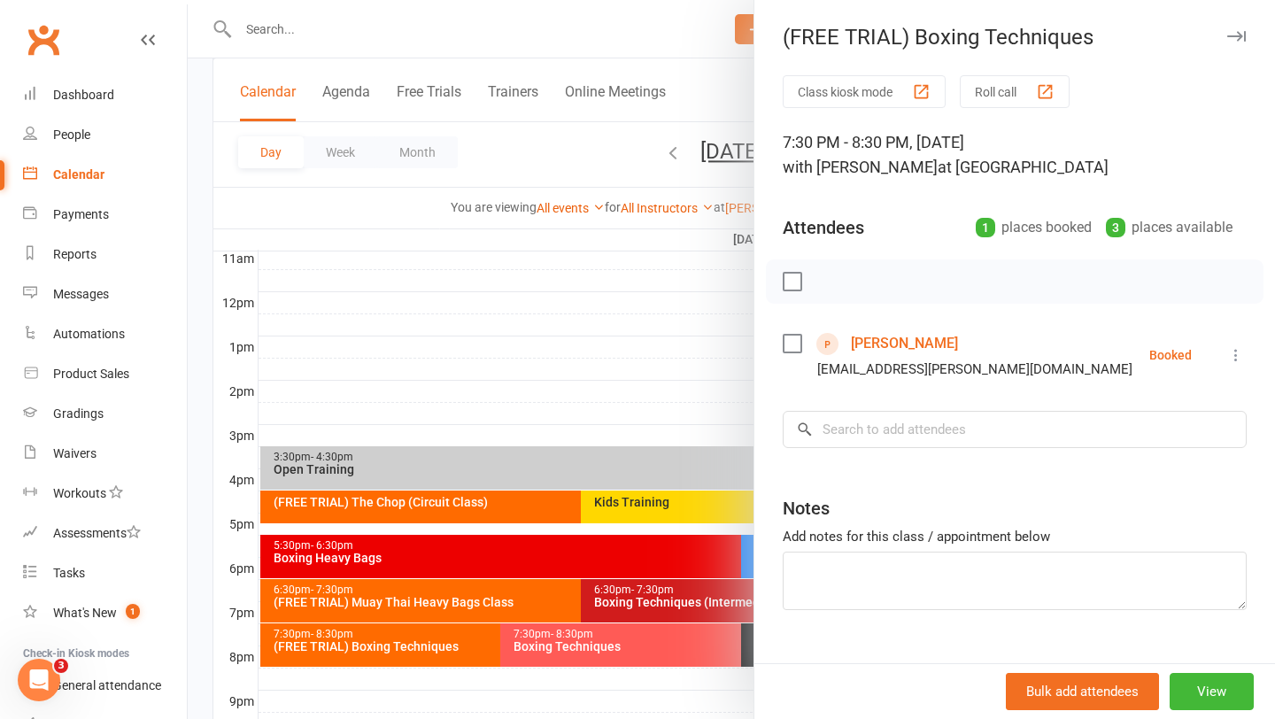
click at [526, 340] on div at bounding box center [731, 359] width 1087 height 719
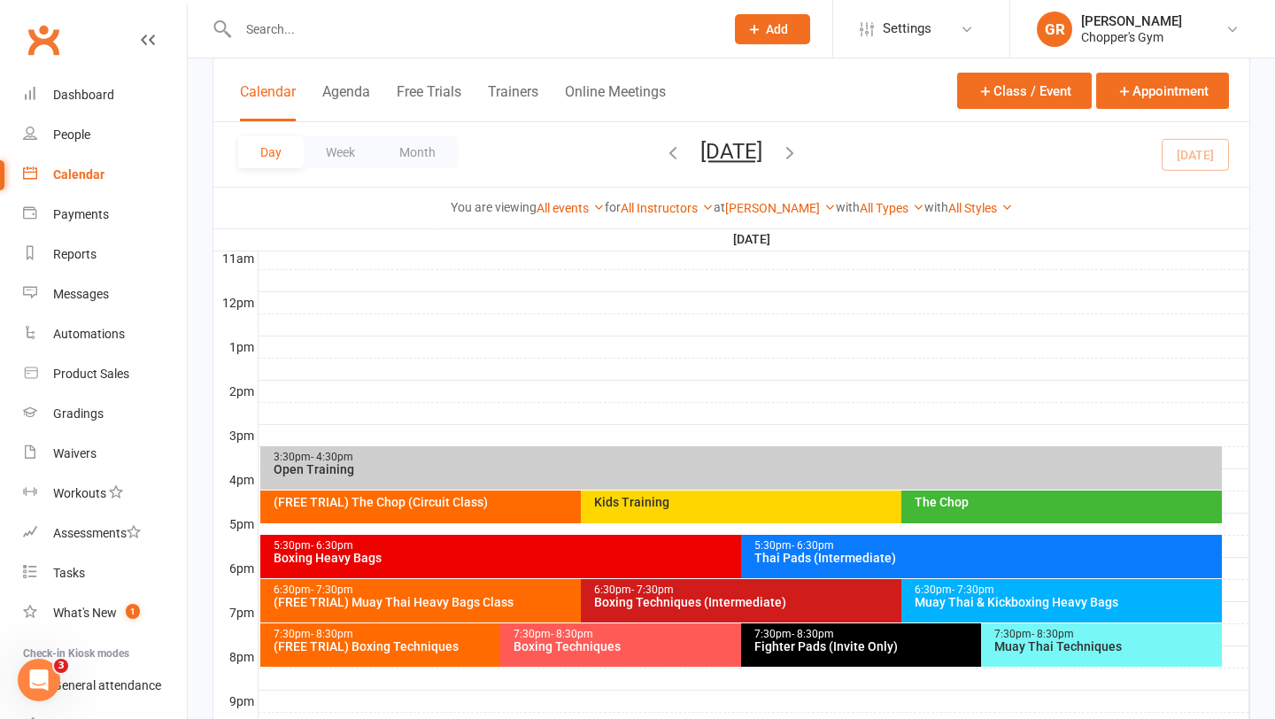
click at [649, 648] on div "Boxing Techniques" at bounding box center [736, 646] width 447 height 12
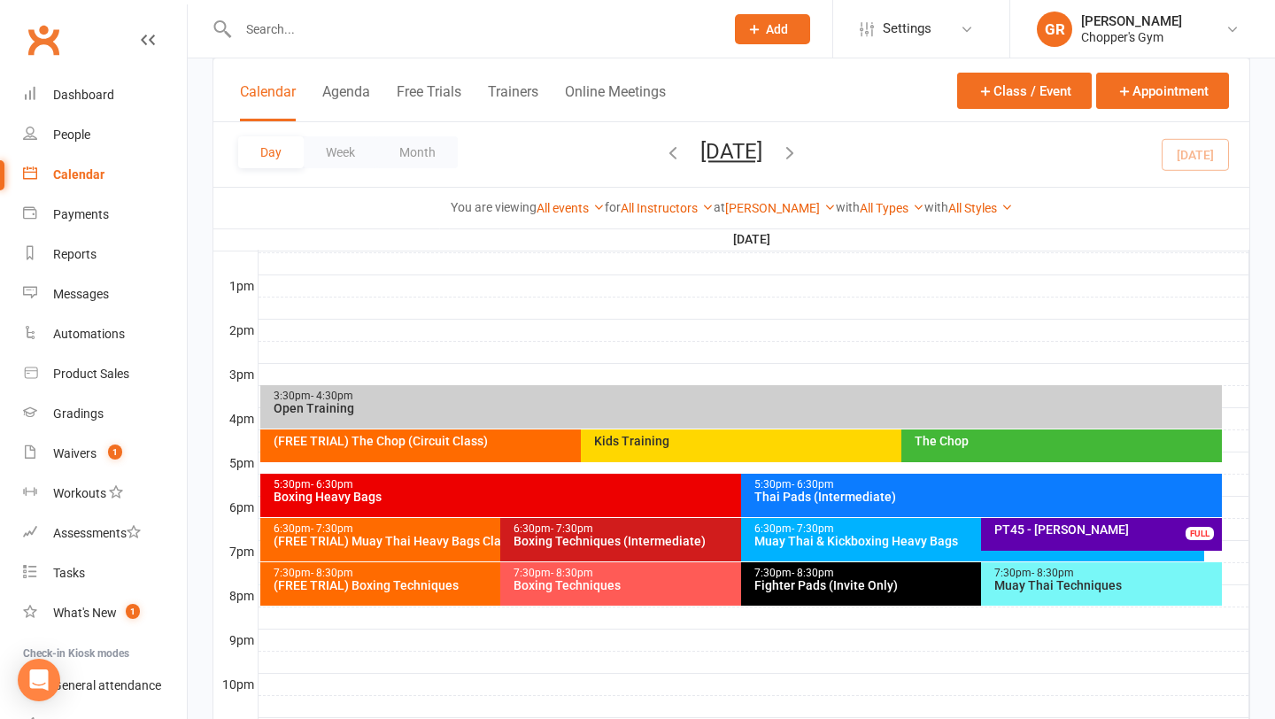
scroll to position [680, 0]
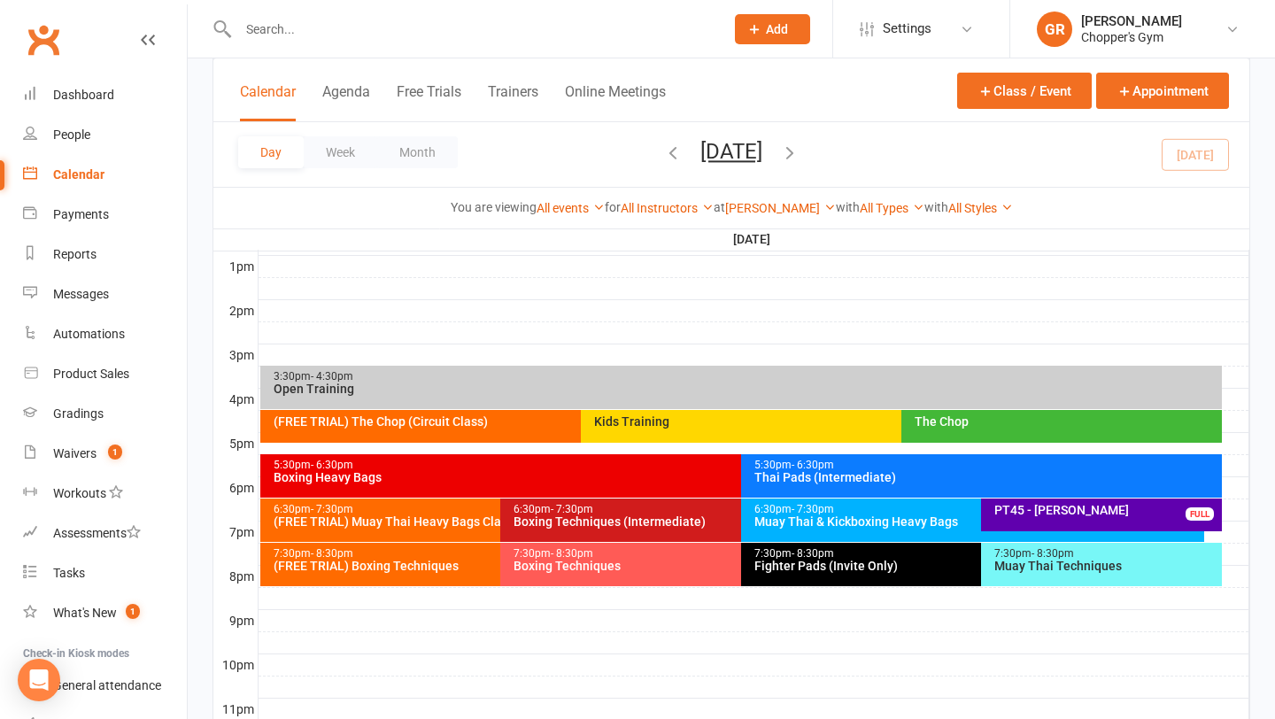
click at [561, 565] on div "Boxing Techniques" at bounding box center [736, 566] width 447 height 12
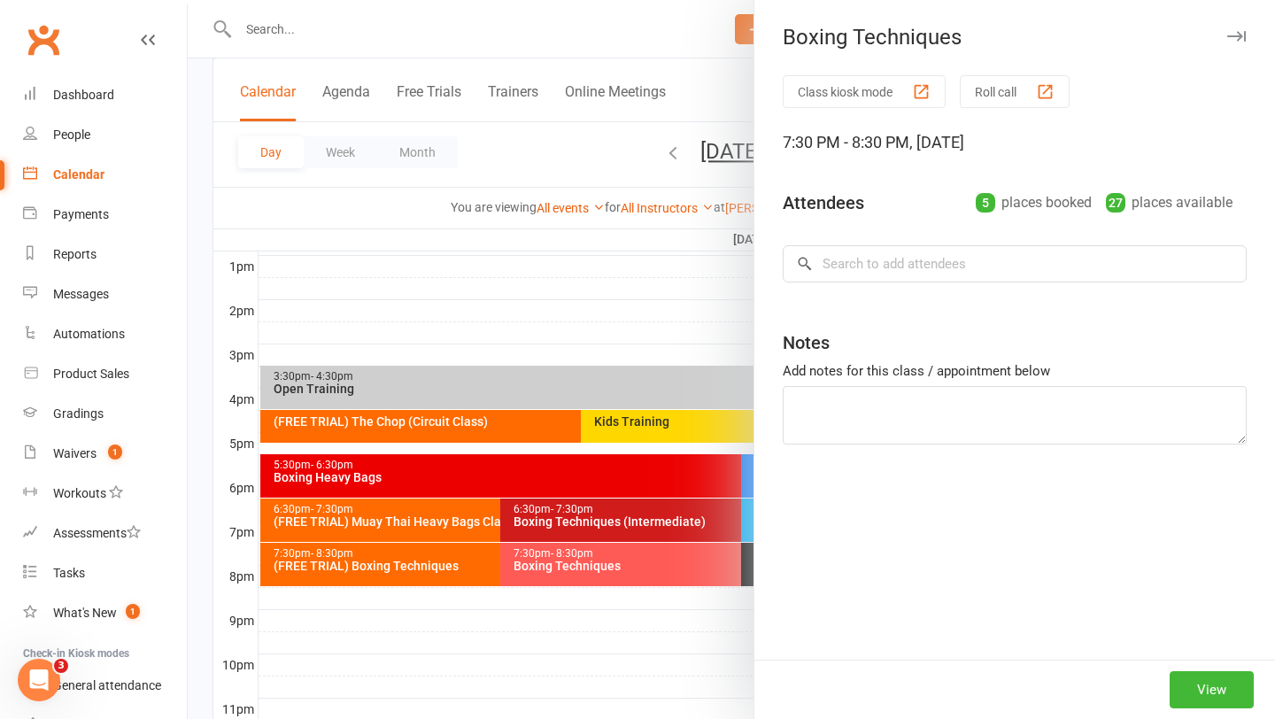
scroll to position [0, 0]
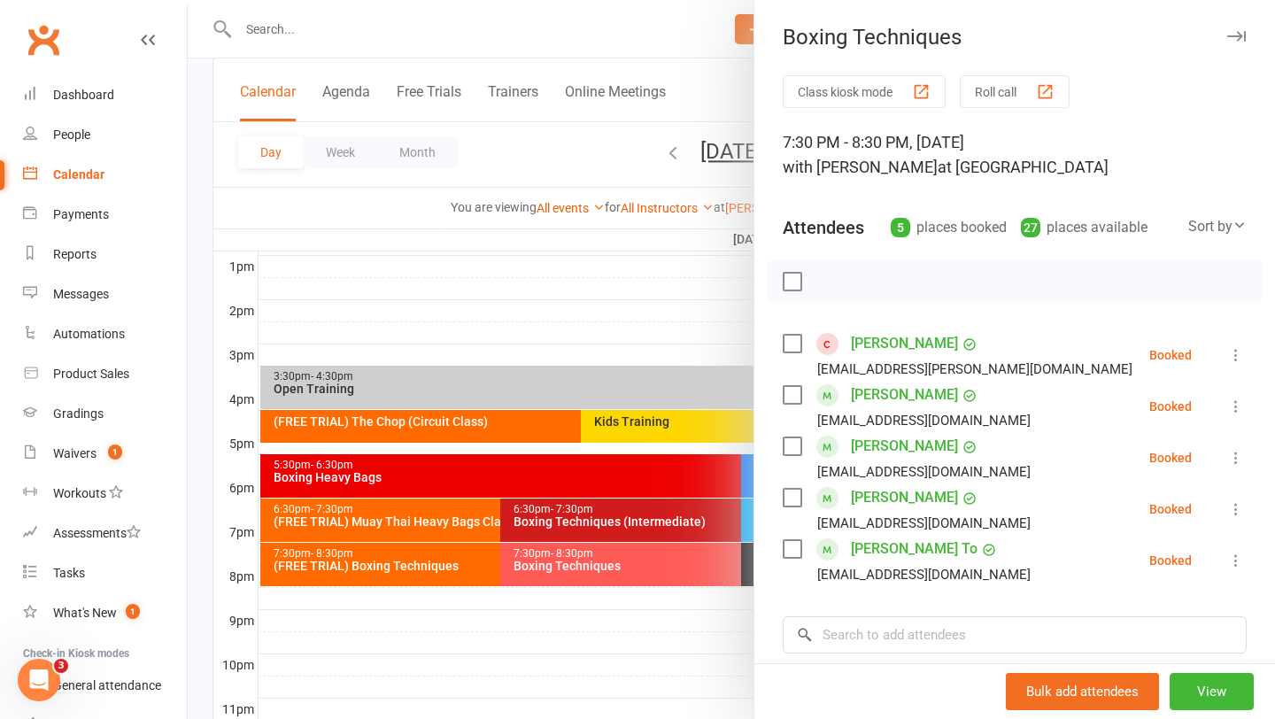
click at [471, 310] on div at bounding box center [731, 359] width 1087 height 719
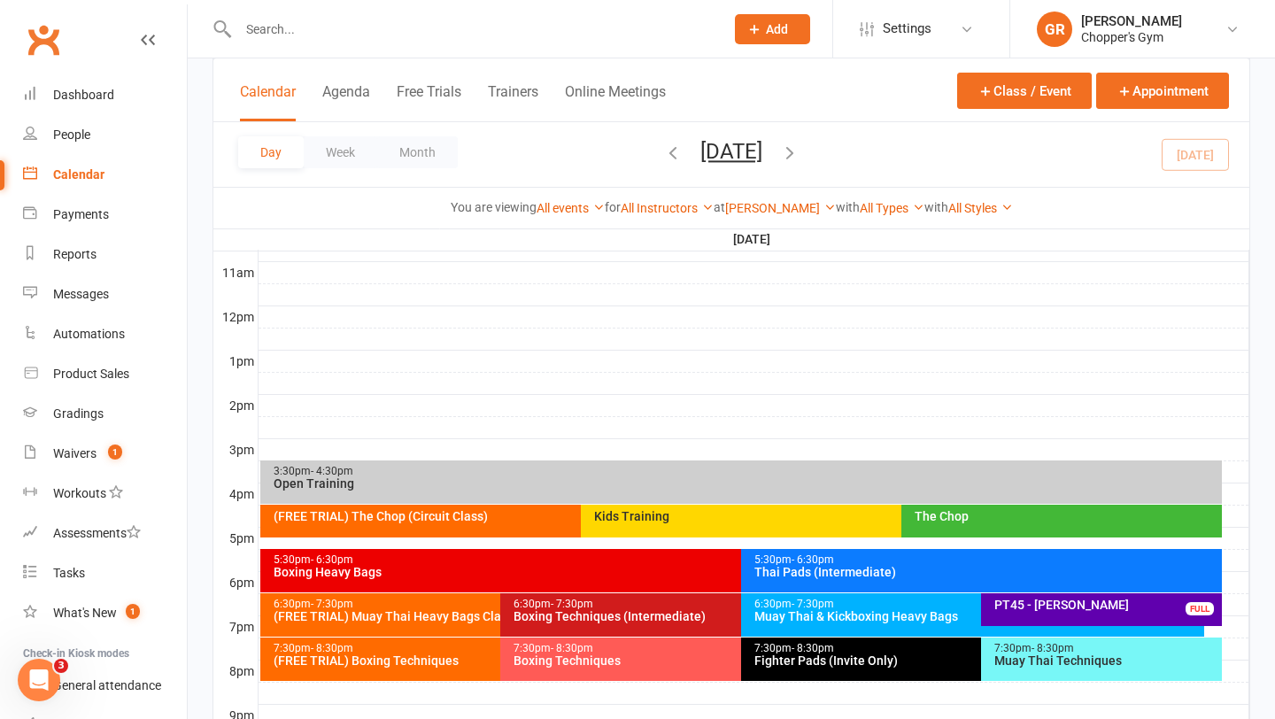
click at [652, 651] on div "7:30pm - 8:30pm" at bounding box center [736, 649] width 447 height 12
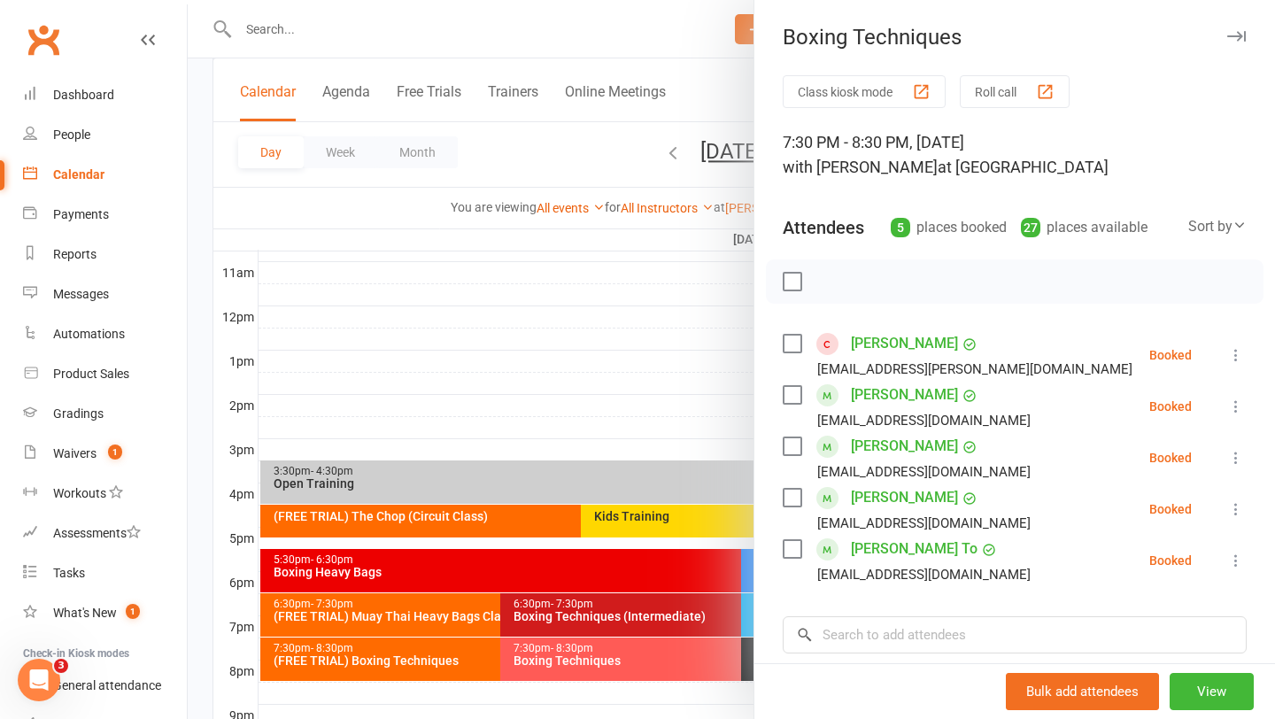
click at [585, 385] on div at bounding box center [731, 359] width 1087 height 719
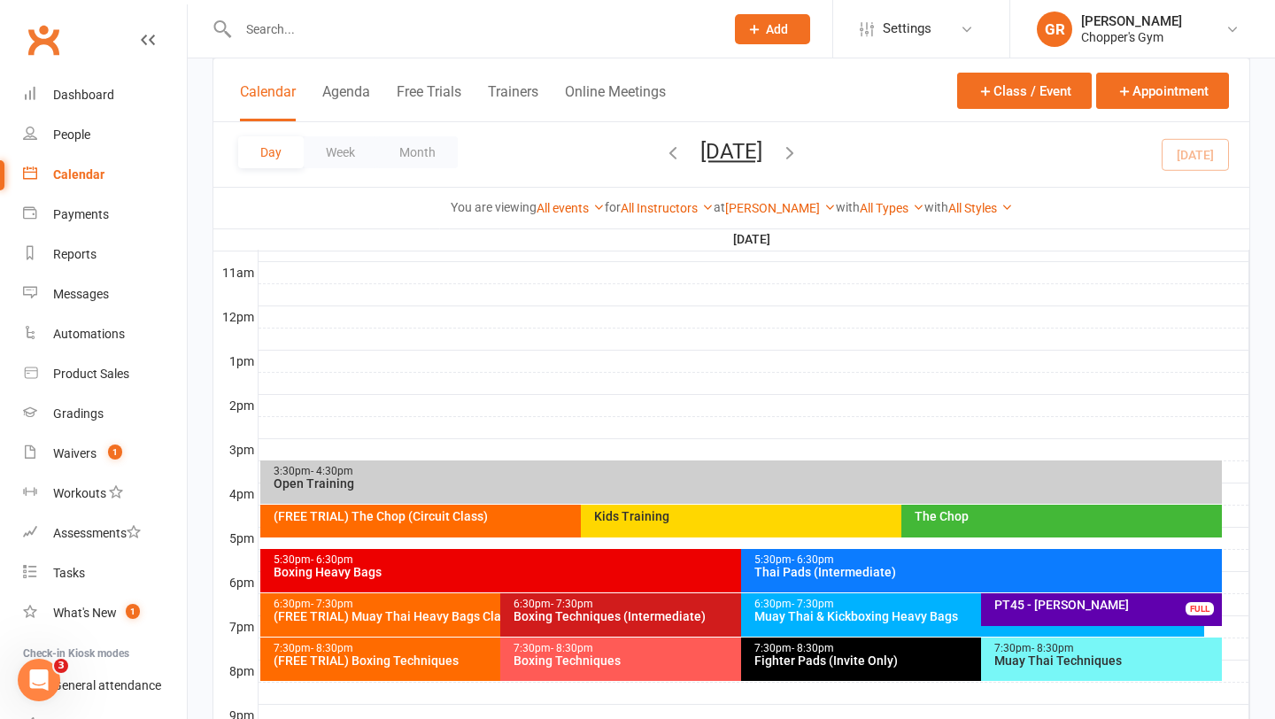
click at [1056, 669] on div "7:30pm - 8:30pm Muay Thai Techniques" at bounding box center [1101, 658] width 241 height 43
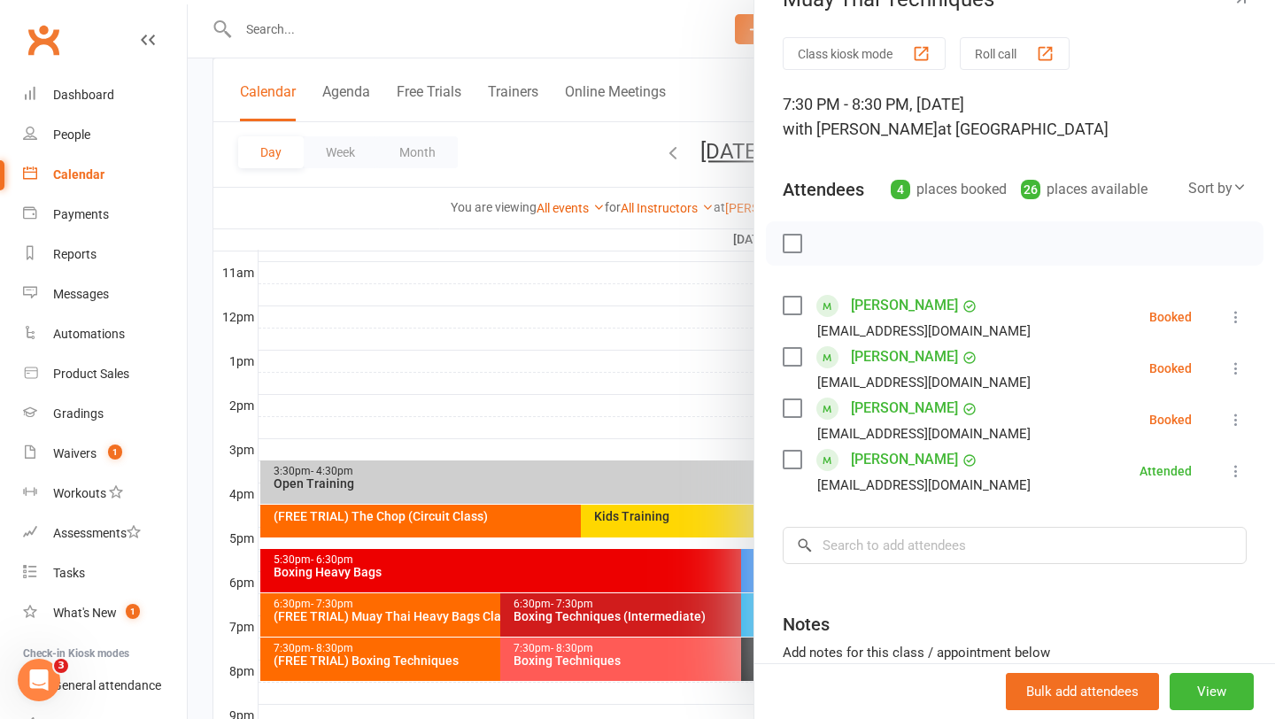
scroll to position [38, 0]
click at [603, 351] on div at bounding box center [731, 359] width 1087 height 719
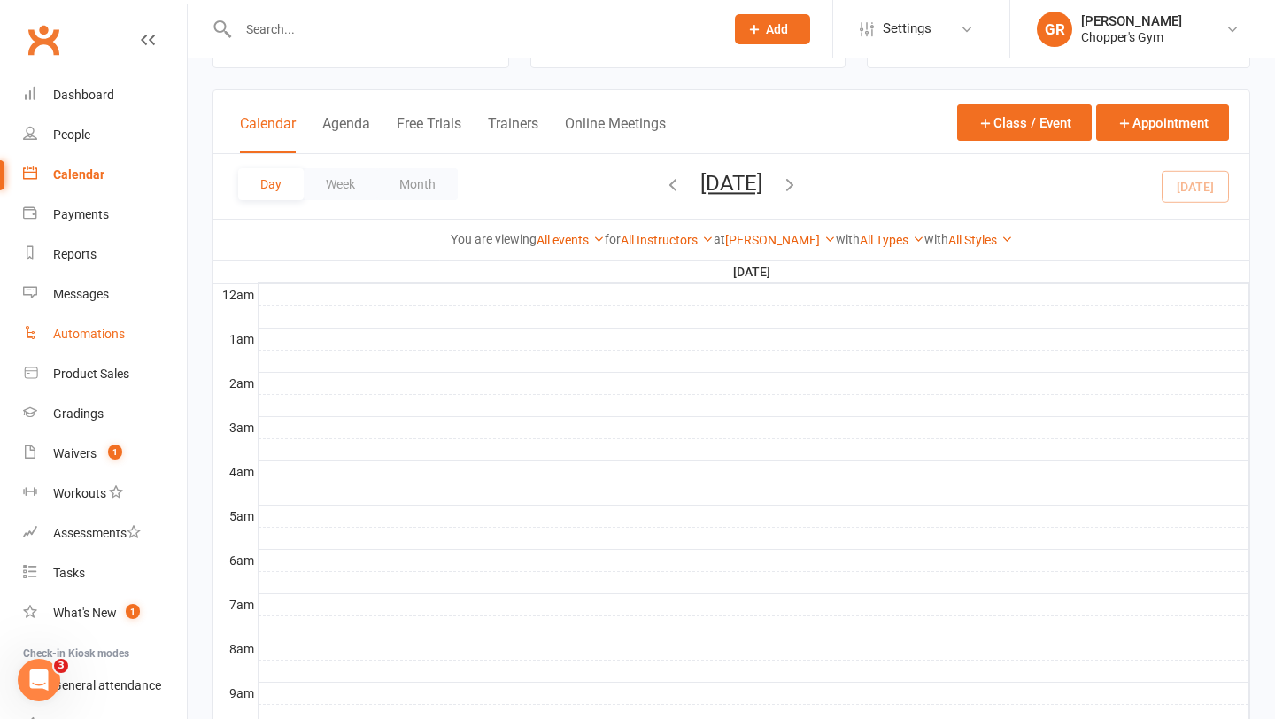
click at [91, 351] on link "Automations" at bounding box center [105, 334] width 164 height 40
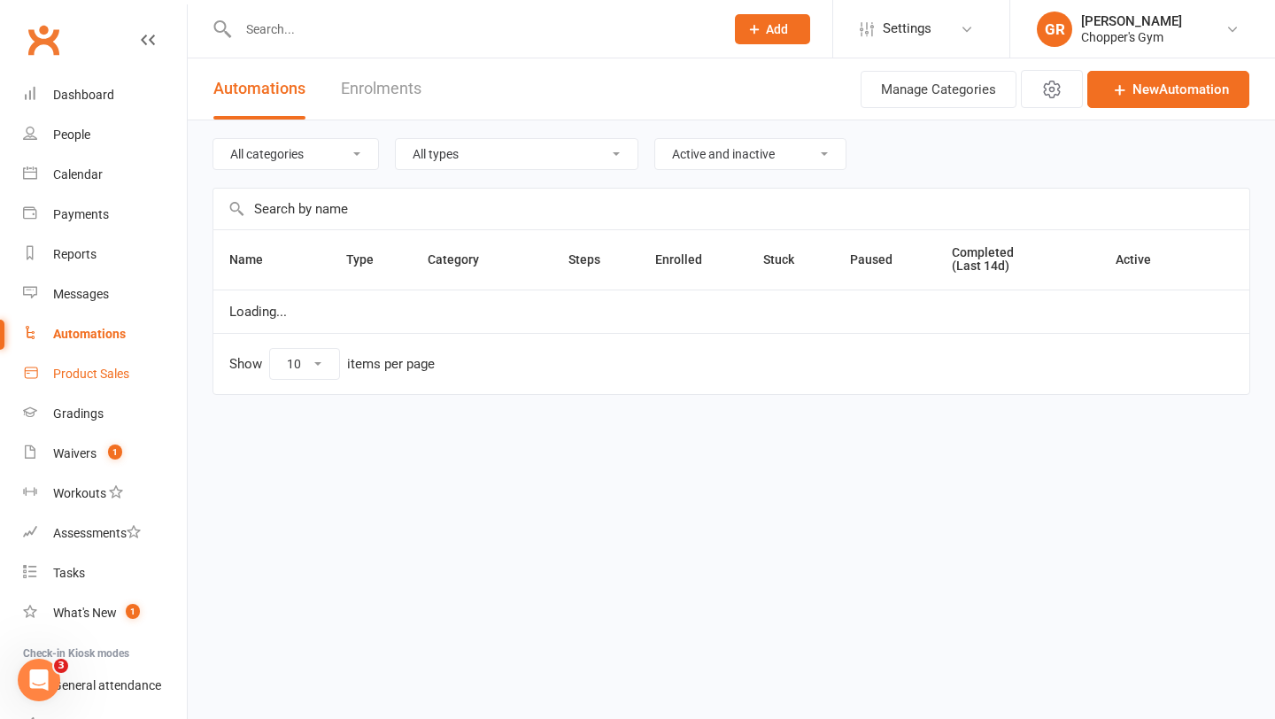
click at [91, 369] on div "Product Sales" at bounding box center [91, 374] width 76 height 14
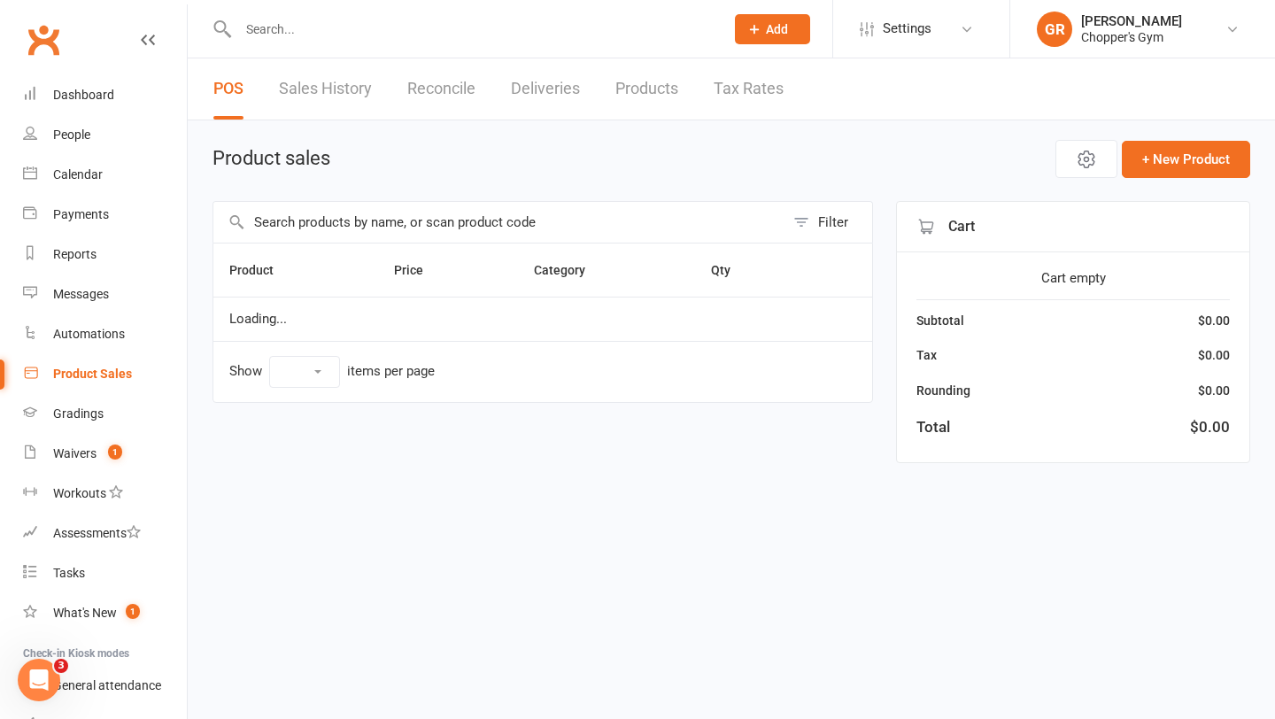
select select "100"
click at [324, 228] on input "text" at bounding box center [498, 222] width 571 height 41
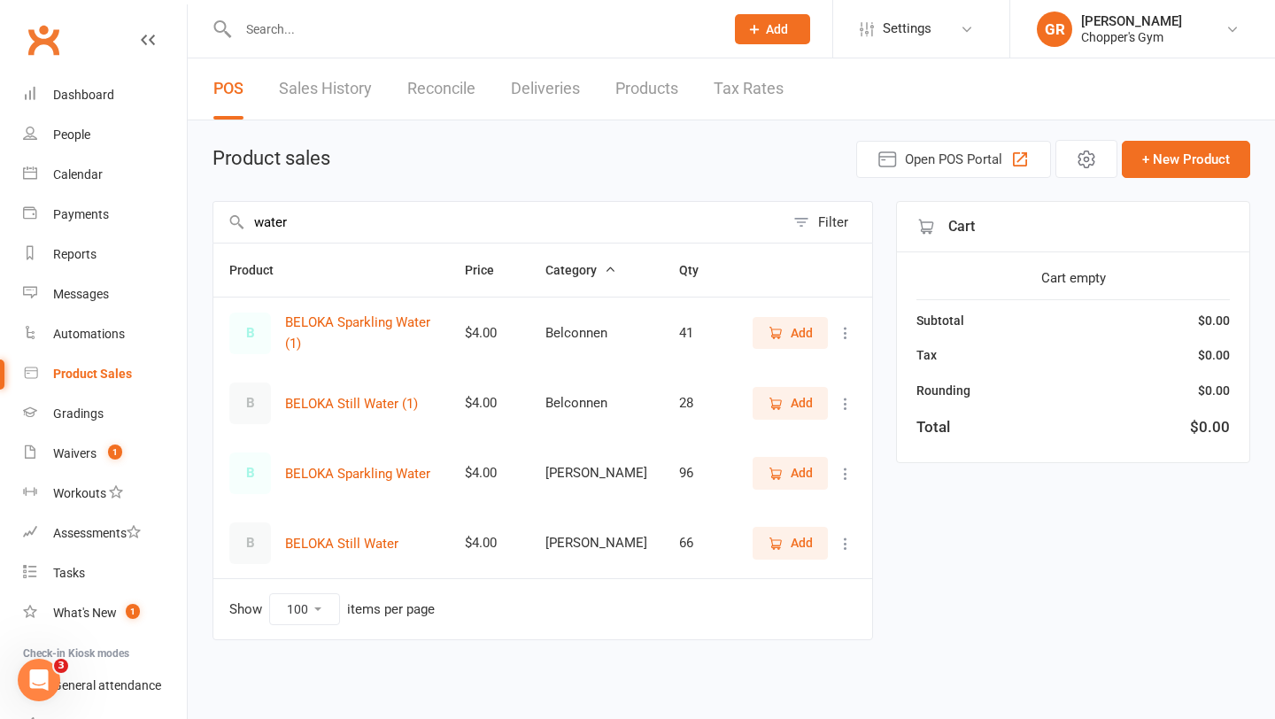
type input "water"
click at [781, 473] on icon "button" at bounding box center [776, 474] width 16 height 16
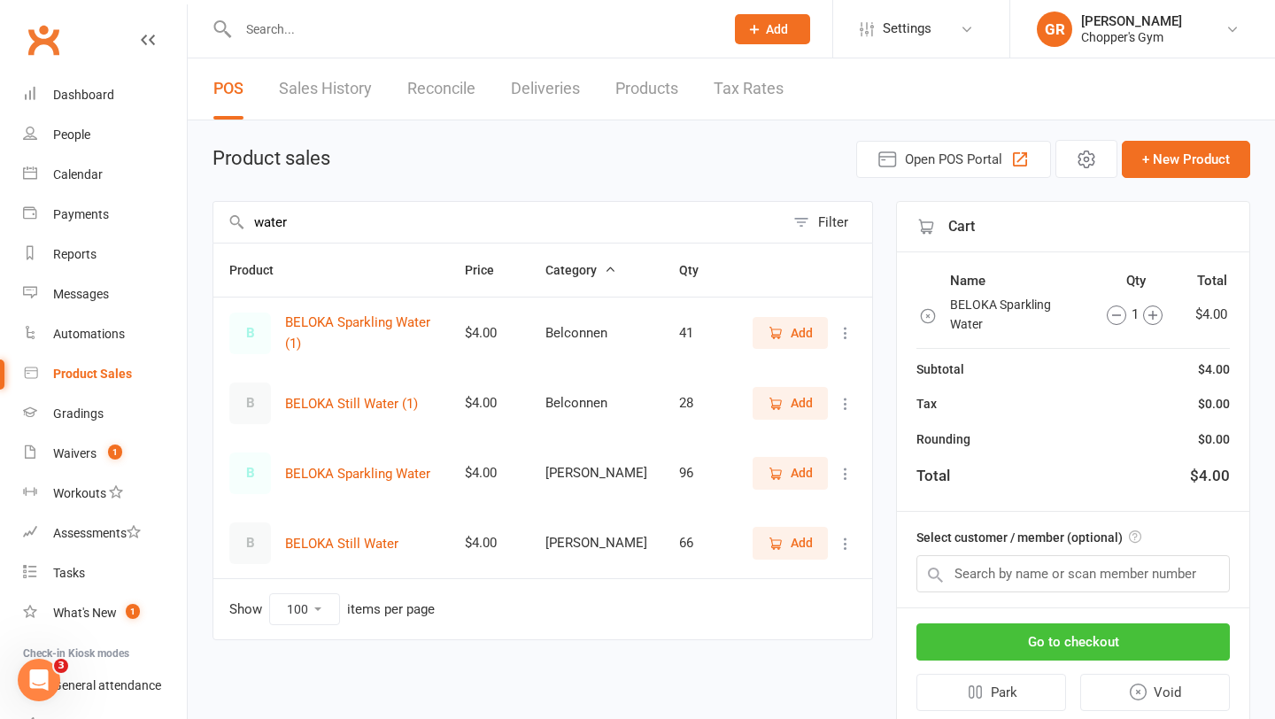
click at [1101, 637] on button "Go to checkout" at bounding box center [1072, 641] width 313 height 37
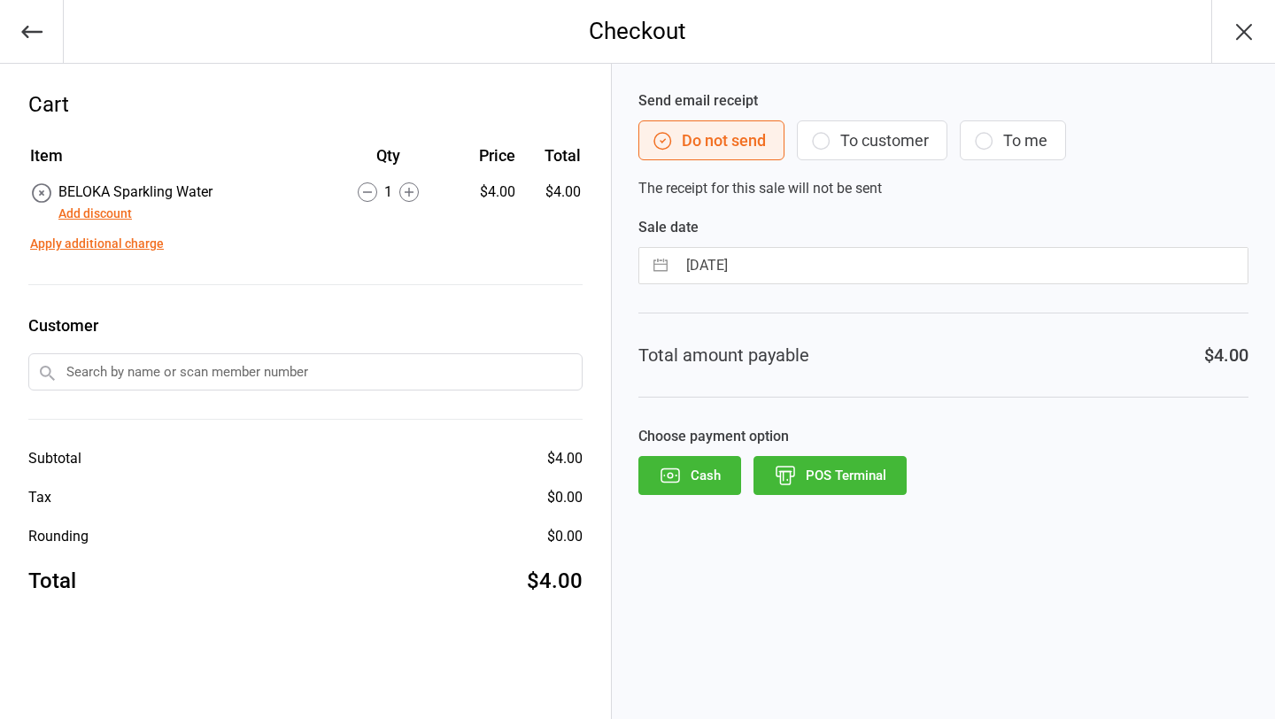
click at [839, 467] on button "POS Terminal" at bounding box center [829, 475] width 153 height 39
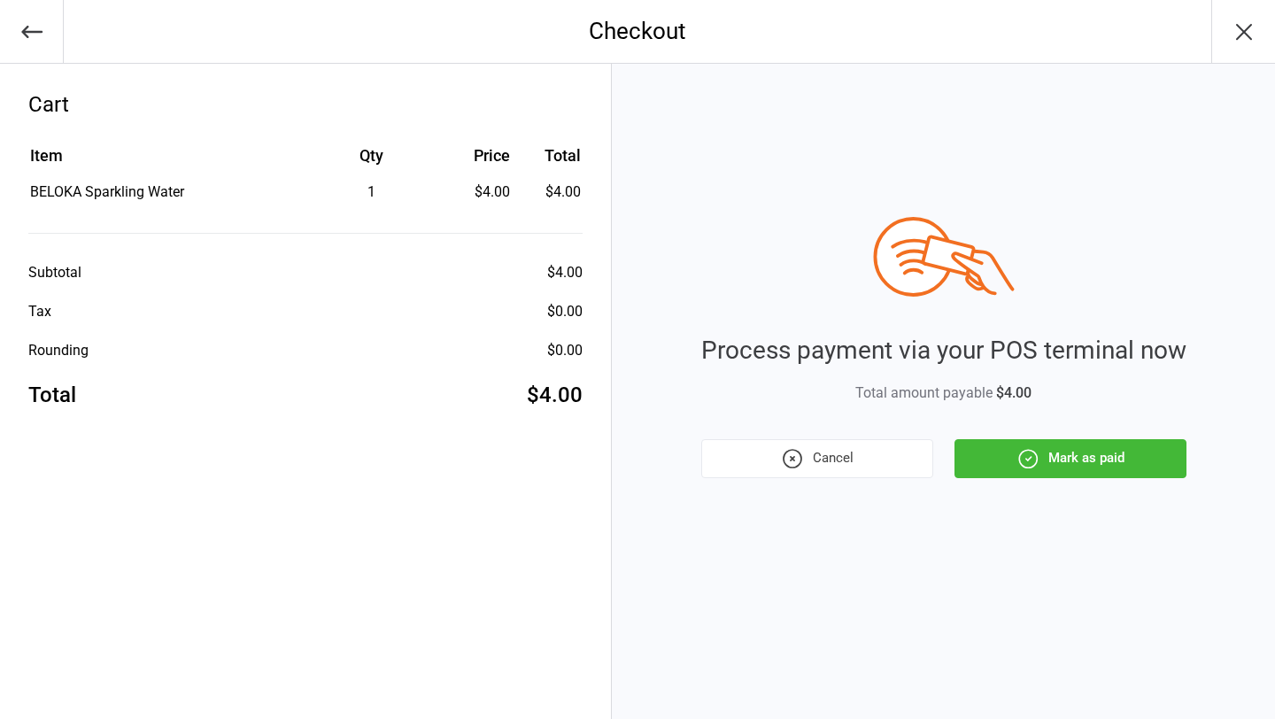
click at [1011, 457] on button "Mark as paid" at bounding box center [1070, 458] width 232 height 39
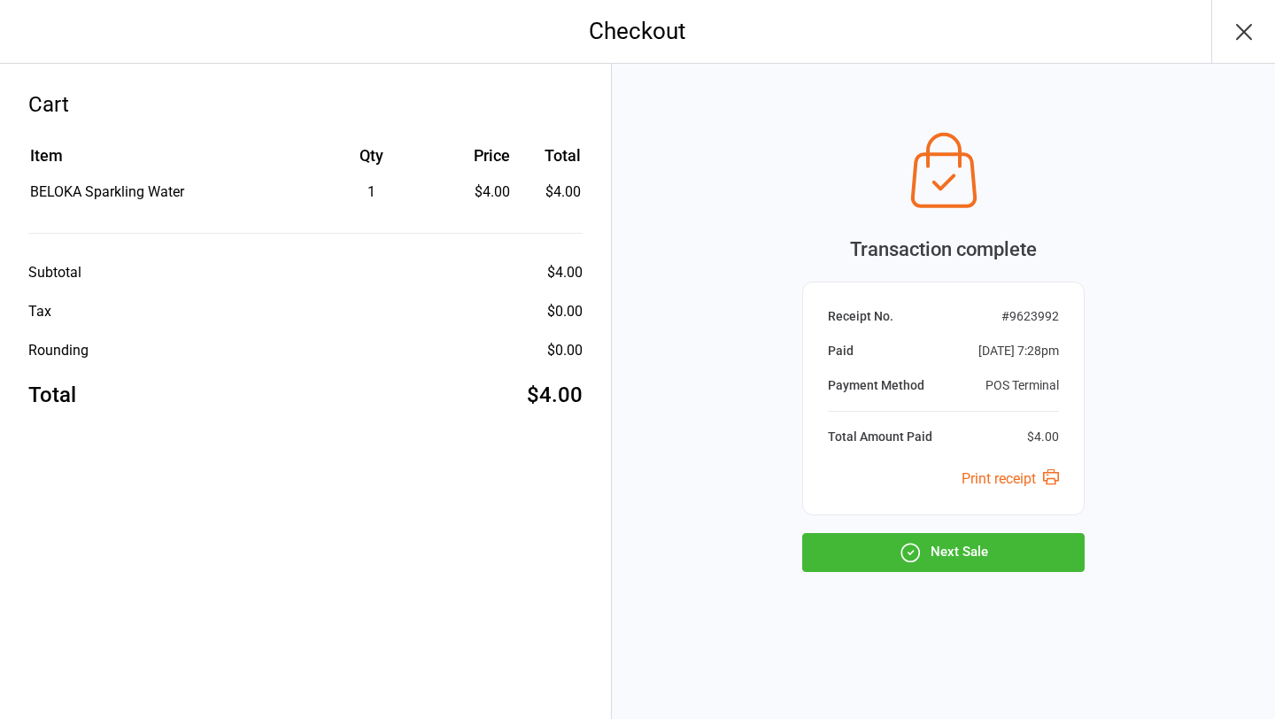
click at [1003, 550] on button "Next Sale" at bounding box center [943, 552] width 282 height 39
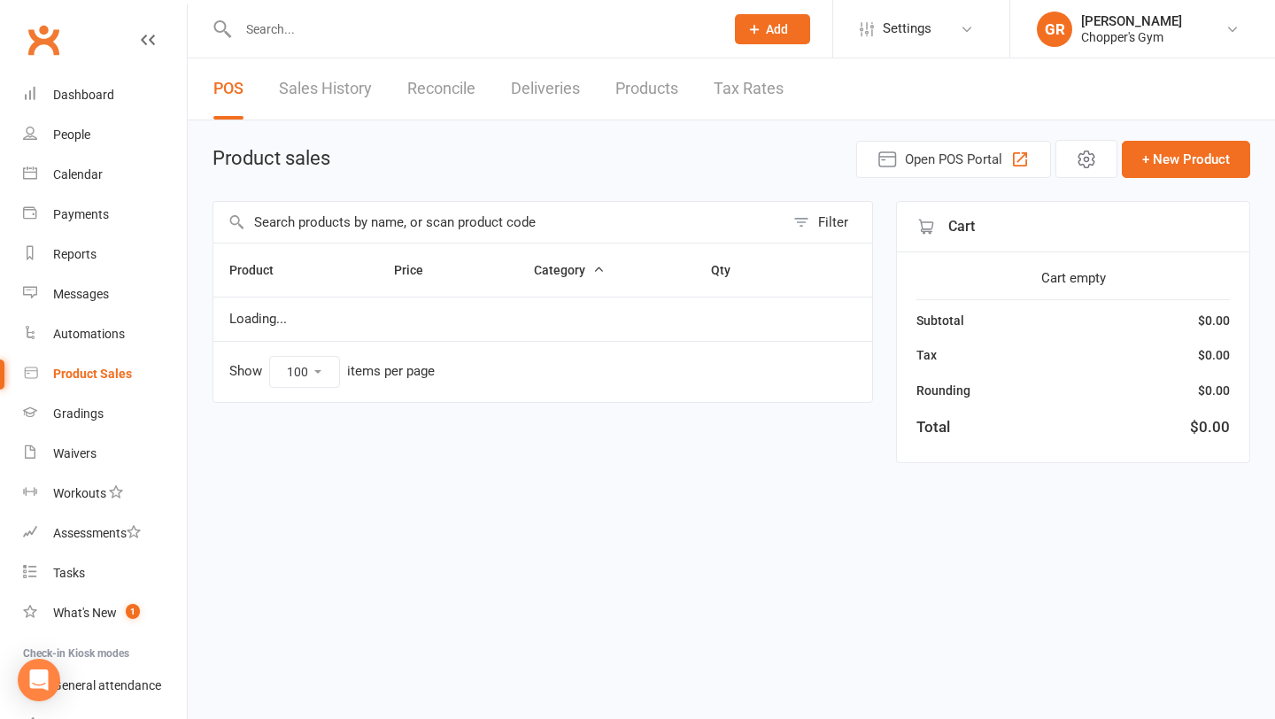
select select "100"
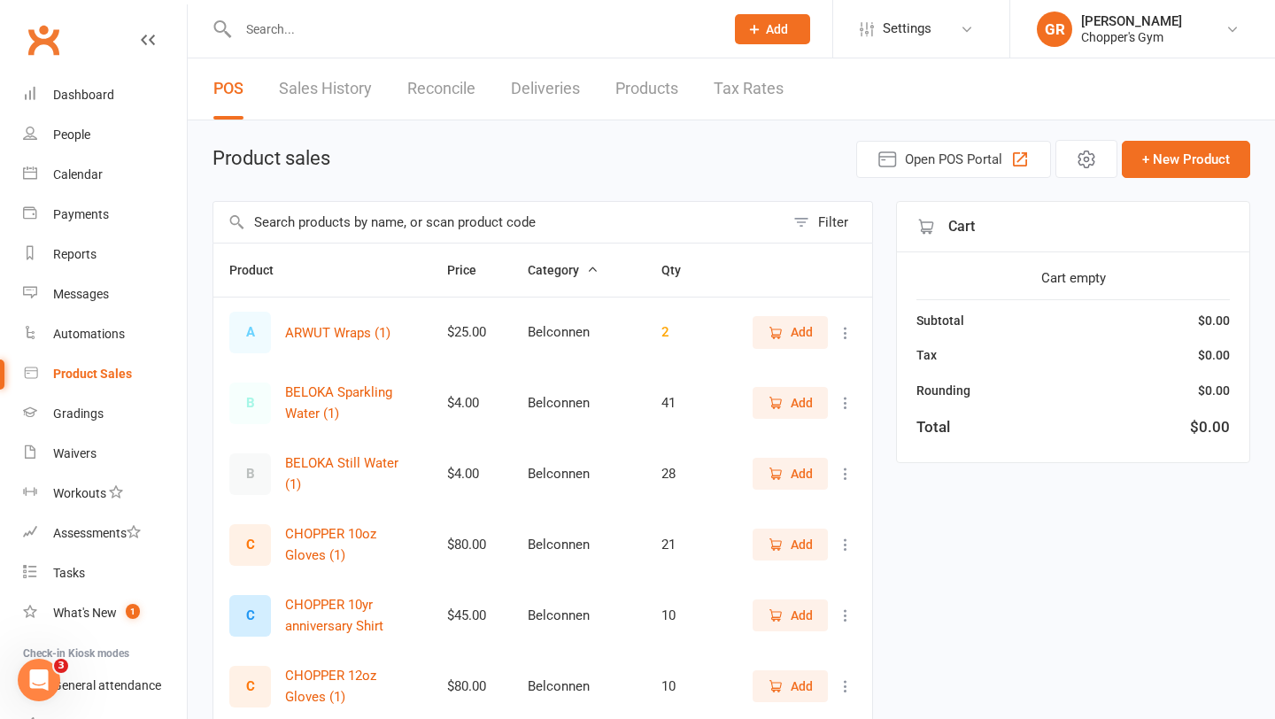
click at [336, 237] on input "text" at bounding box center [498, 222] width 571 height 41
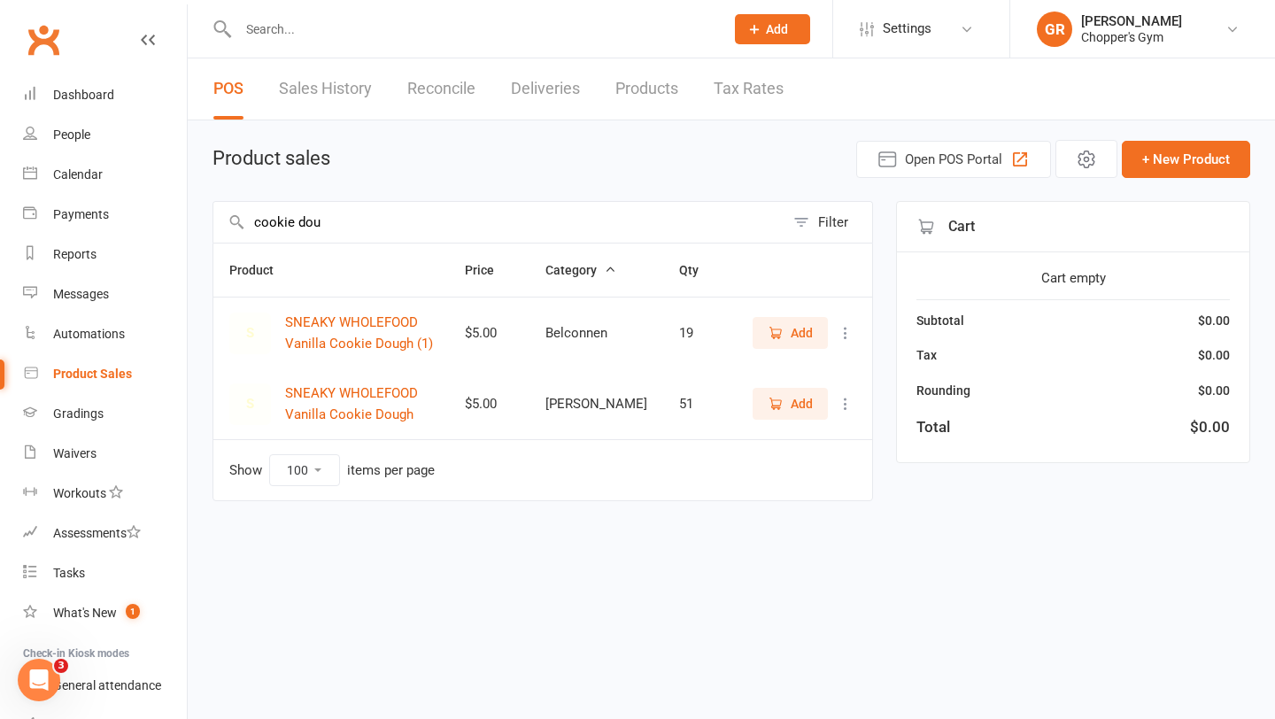
type input "cookie dou"
click at [784, 400] on span "Add" at bounding box center [790, 403] width 45 height 19
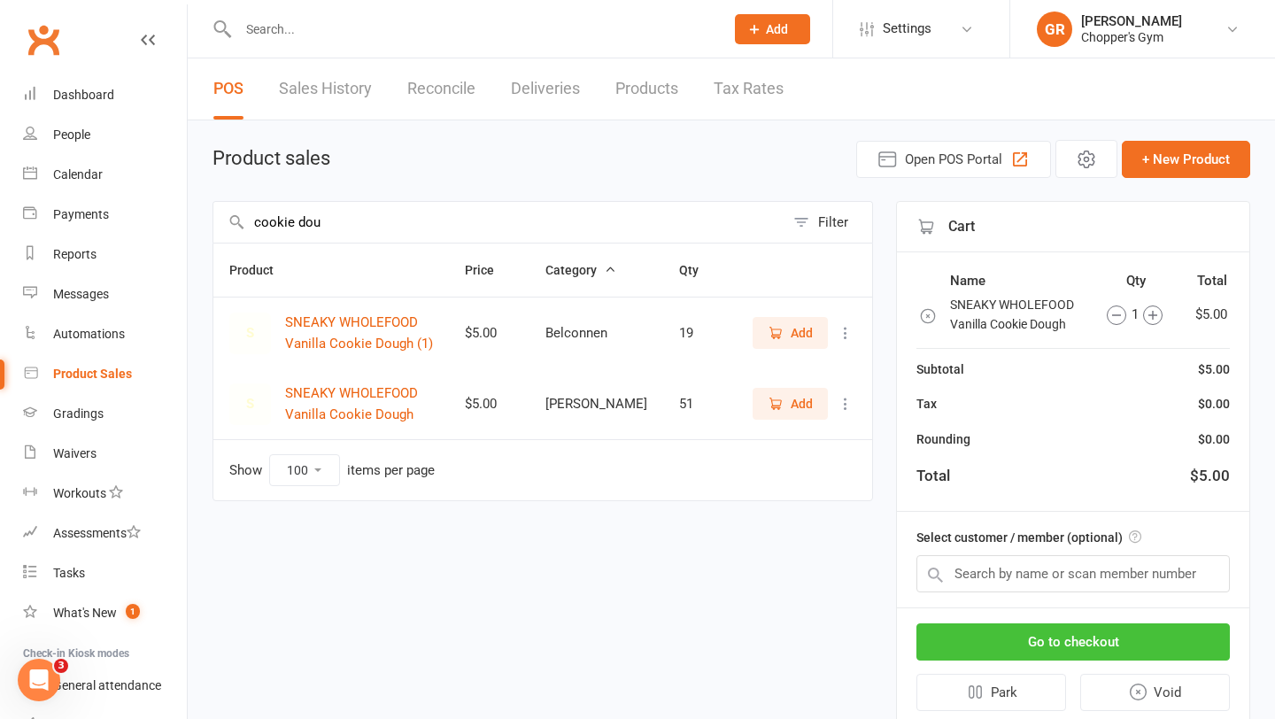
click at [1036, 645] on button "Go to checkout" at bounding box center [1072, 641] width 313 height 37
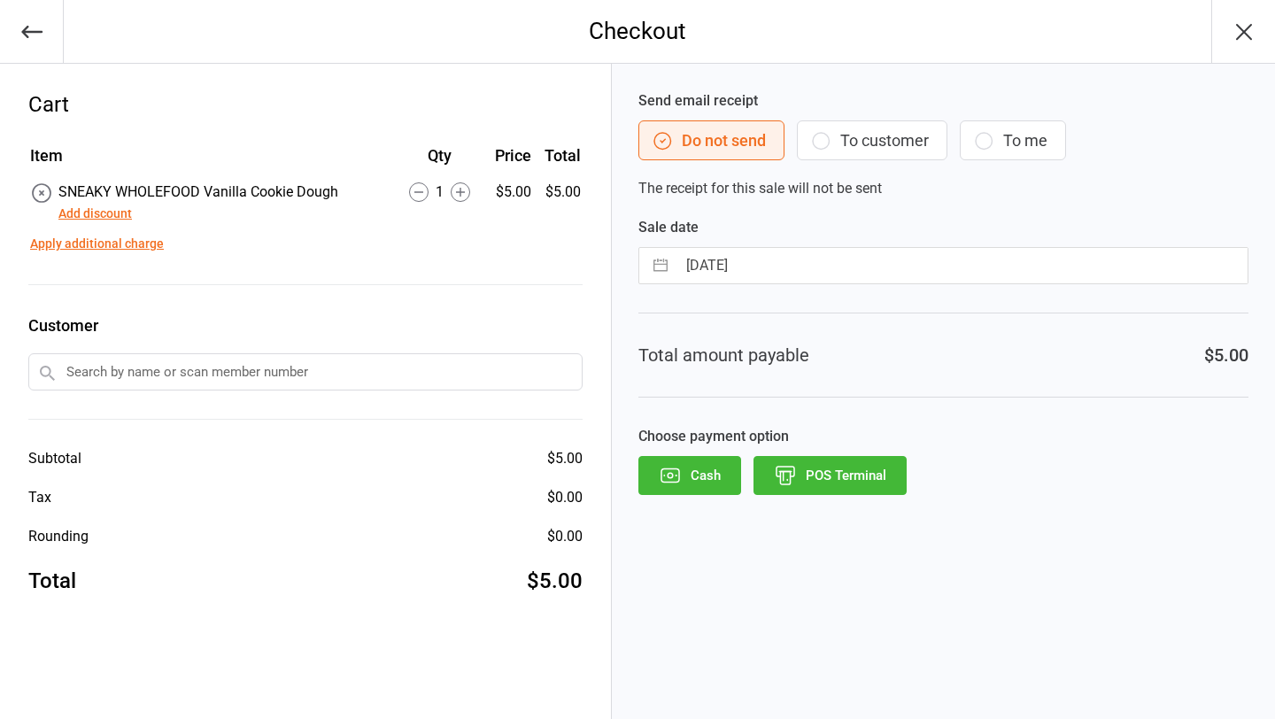
click at [825, 491] on button "POS Terminal" at bounding box center [829, 475] width 153 height 39
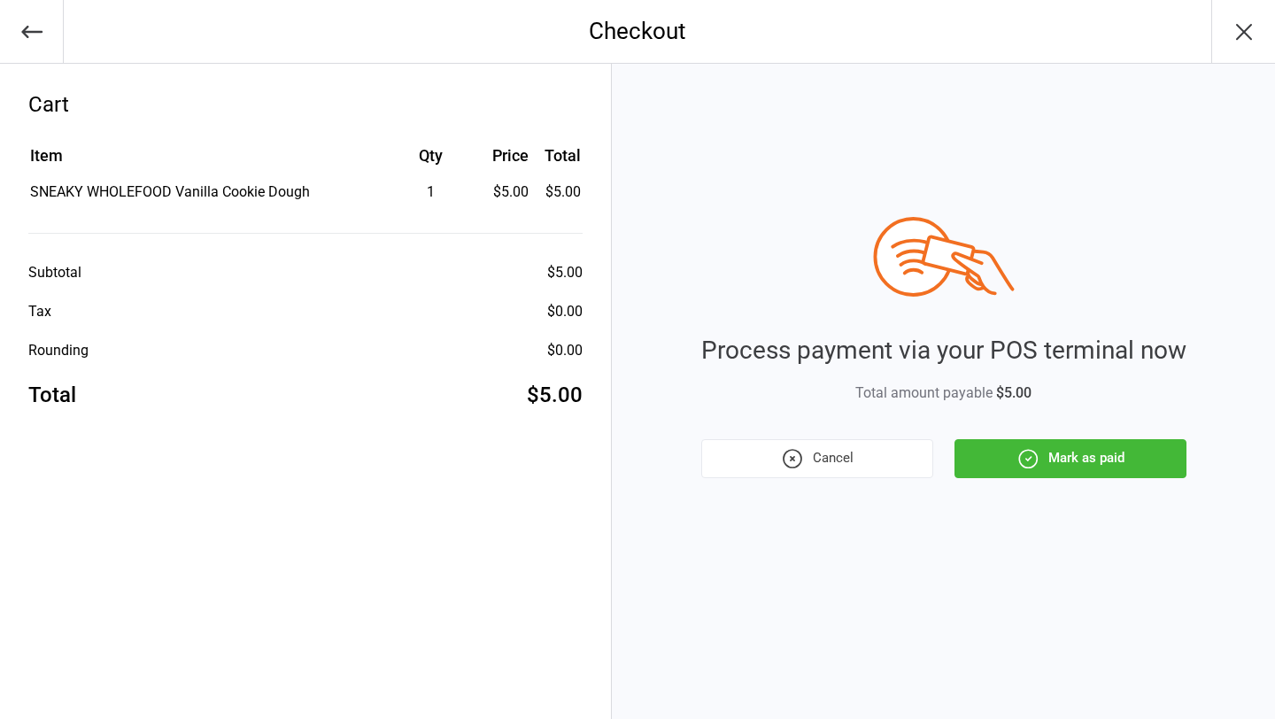
click at [1051, 468] on button "Mark as paid" at bounding box center [1070, 458] width 232 height 39
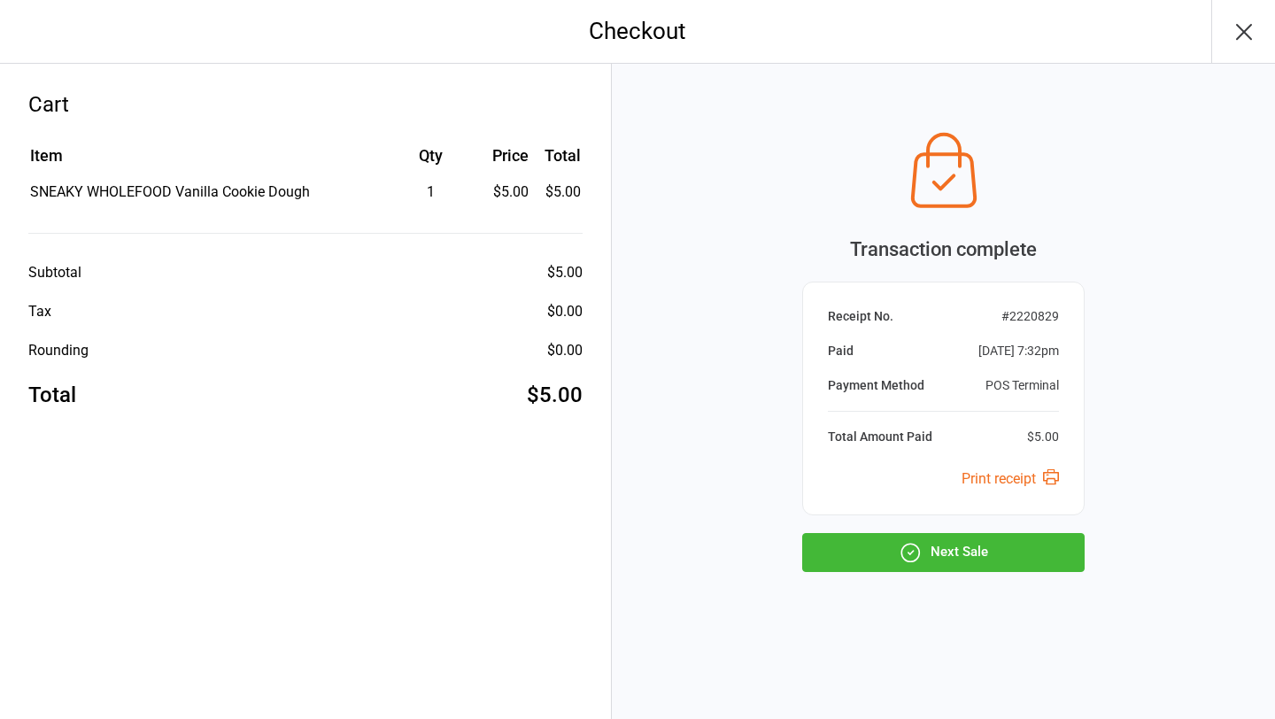
click at [934, 560] on button "Next Sale" at bounding box center [943, 552] width 282 height 39
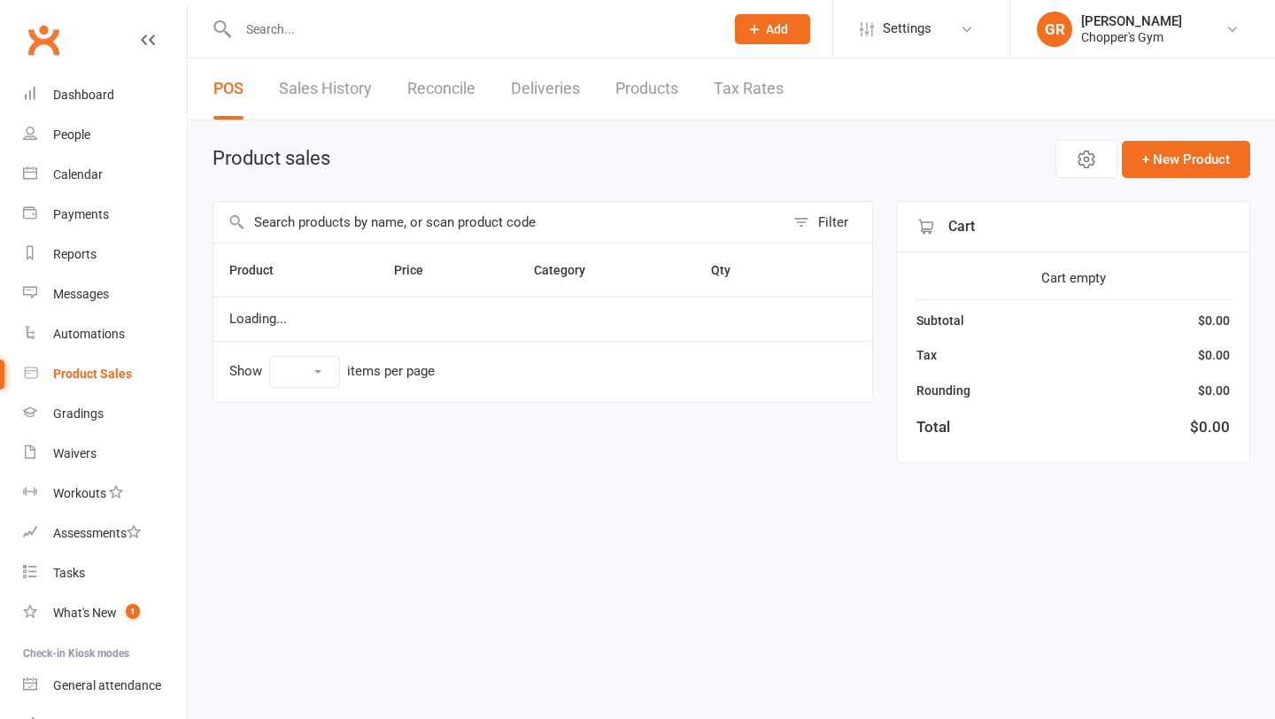
select select "100"
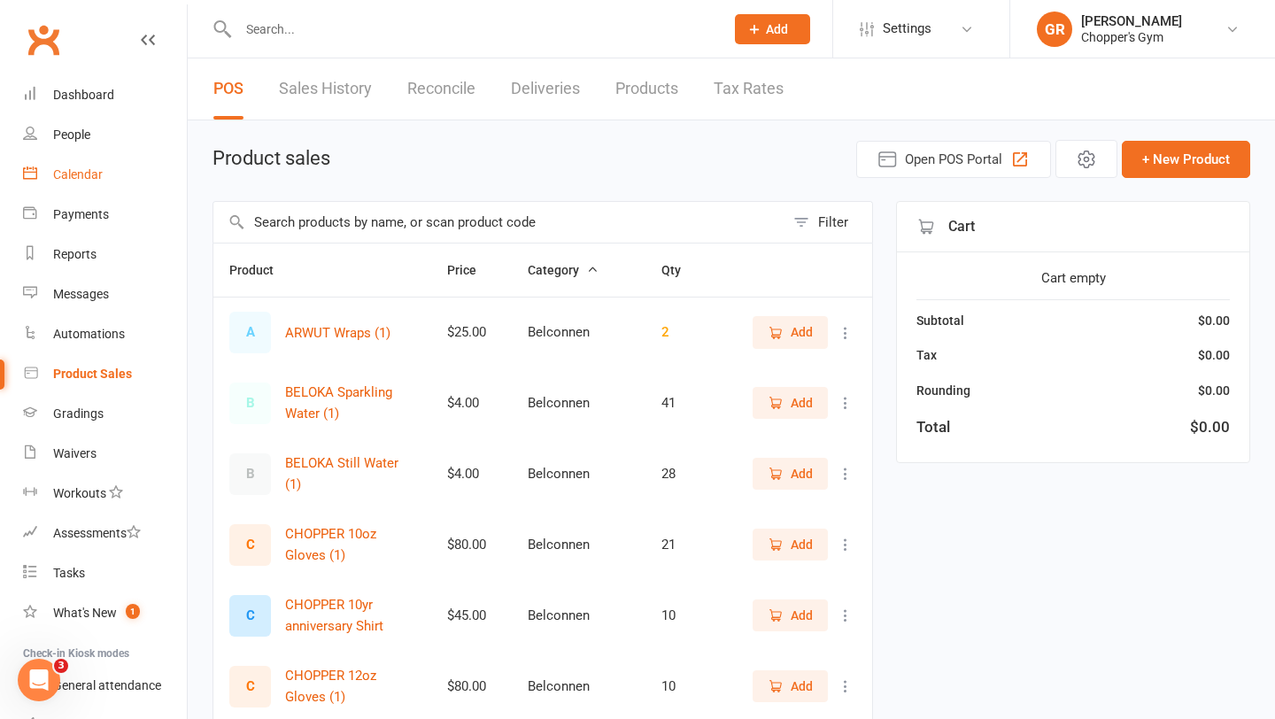
click at [88, 170] on div "Calendar" at bounding box center [78, 174] width 50 height 14
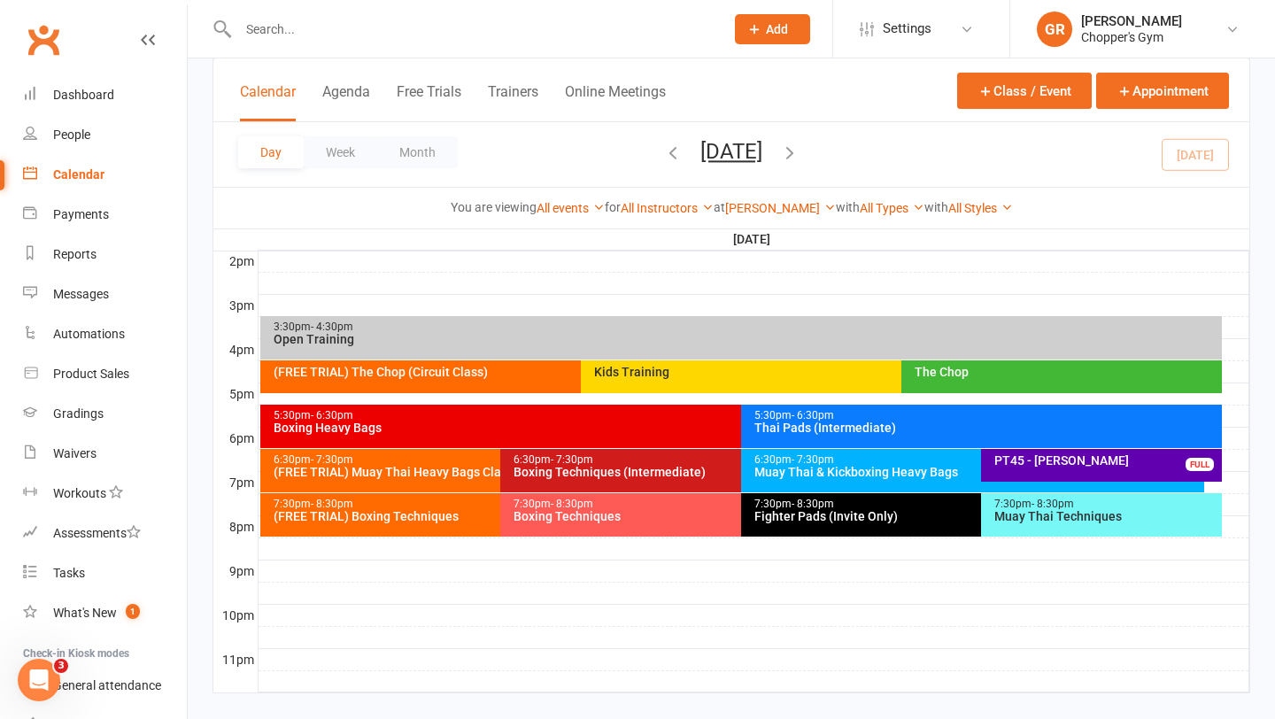
scroll to position [754, 0]
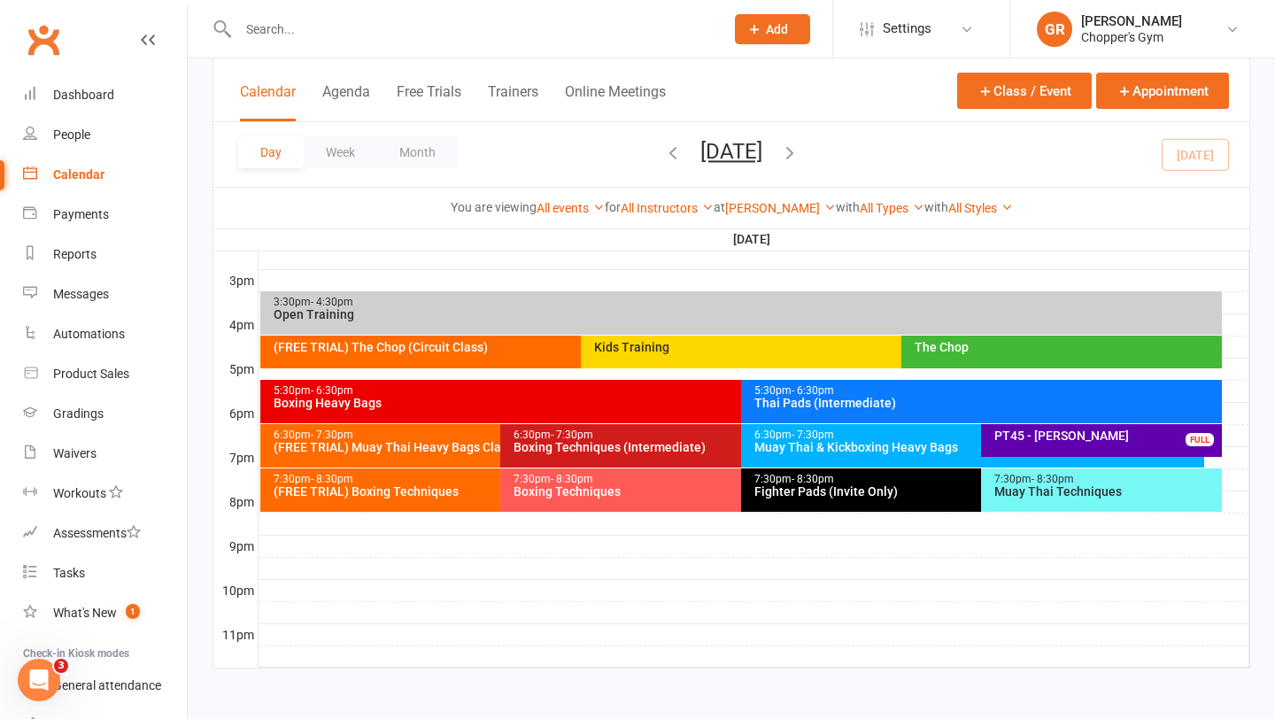
click at [1033, 491] on div "Muay Thai Techniques" at bounding box center [1105, 491] width 225 height 12
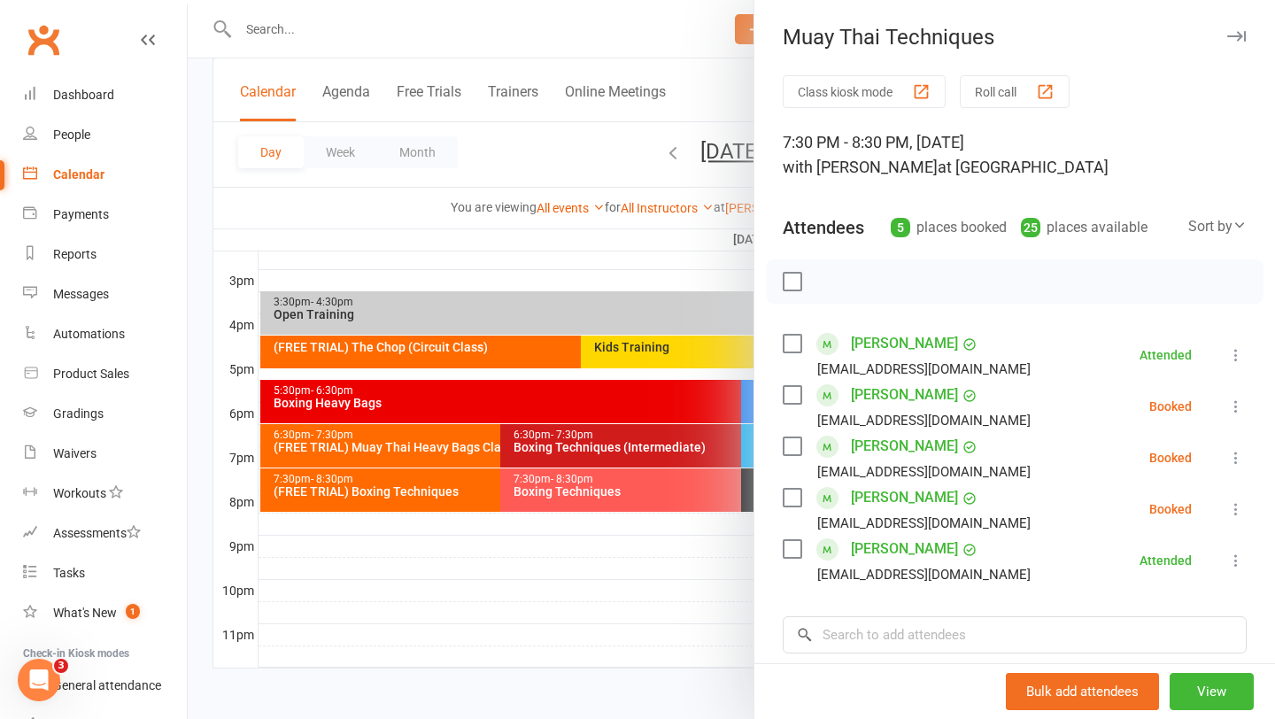
click at [784, 404] on label at bounding box center [792, 395] width 18 height 18
click at [789, 451] on label at bounding box center [792, 446] width 18 height 18
click at [788, 492] on label at bounding box center [792, 498] width 18 height 18
click at [827, 278] on icon "button" at bounding box center [831, 281] width 19 height 19
click at [648, 537] on div at bounding box center [731, 359] width 1087 height 719
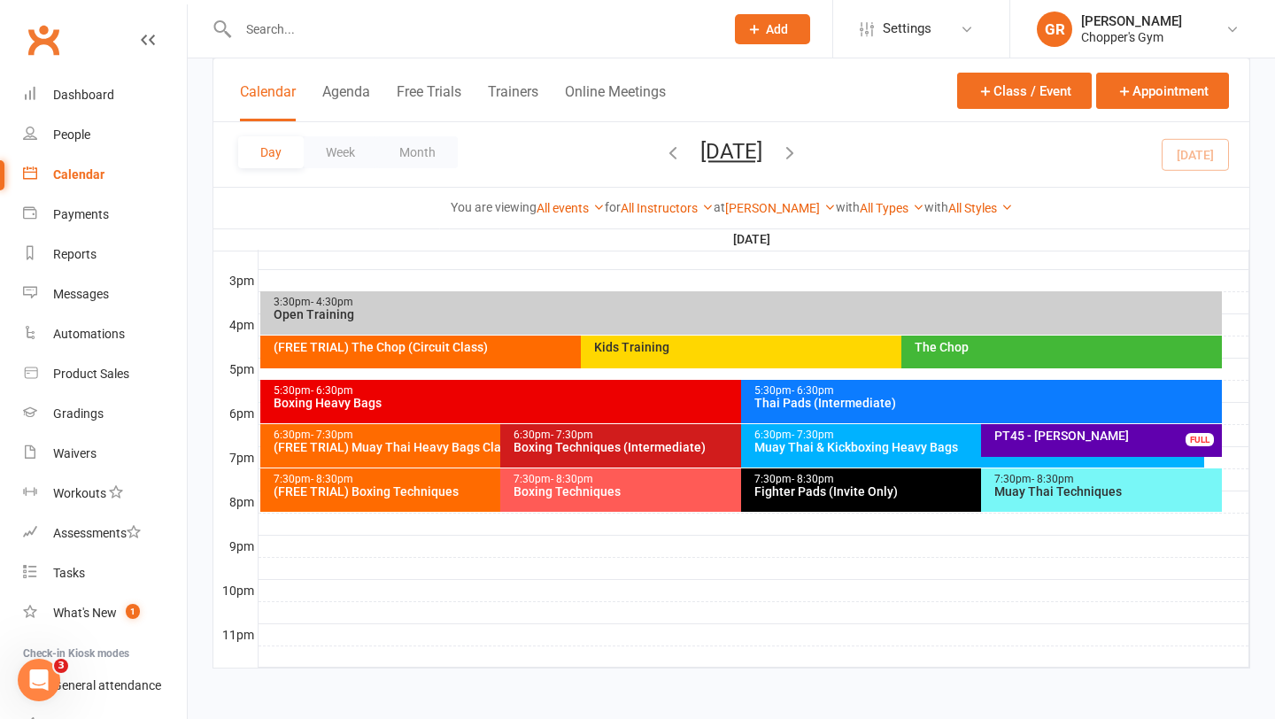
click at [844, 492] on div "Fighter Pads (Invite Only)" at bounding box center [976, 491] width 447 height 12
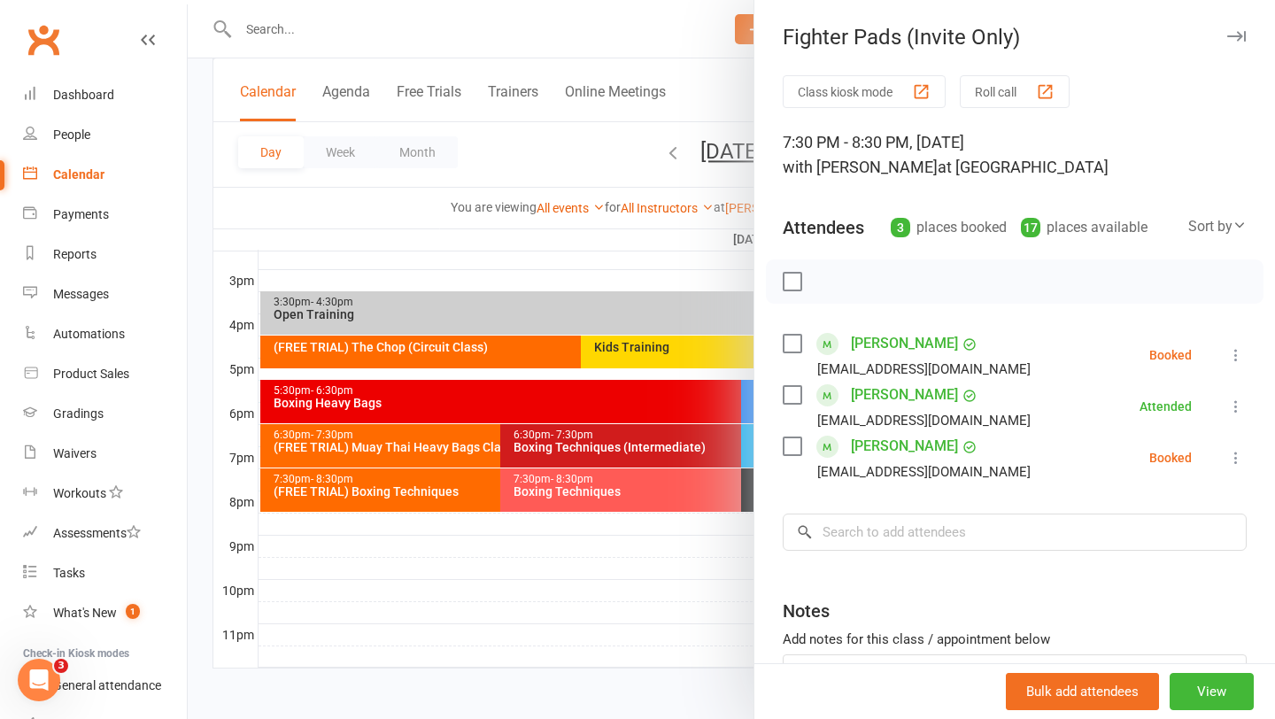
click at [802, 442] on div "[PERSON_NAME] [EMAIL_ADDRESS][DOMAIN_NAME]" at bounding box center [910, 457] width 255 height 51
click at [784, 344] on label at bounding box center [792, 344] width 18 height 18
click at [791, 435] on div "[PERSON_NAME] [EMAIL_ADDRESS][DOMAIN_NAME]" at bounding box center [910, 457] width 255 height 51
click at [786, 453] on label at bounding box center [792, 446] width 18 height 18
click at [824, 286] on icon "button" at bounding box center [830, 281] width 15 height 15
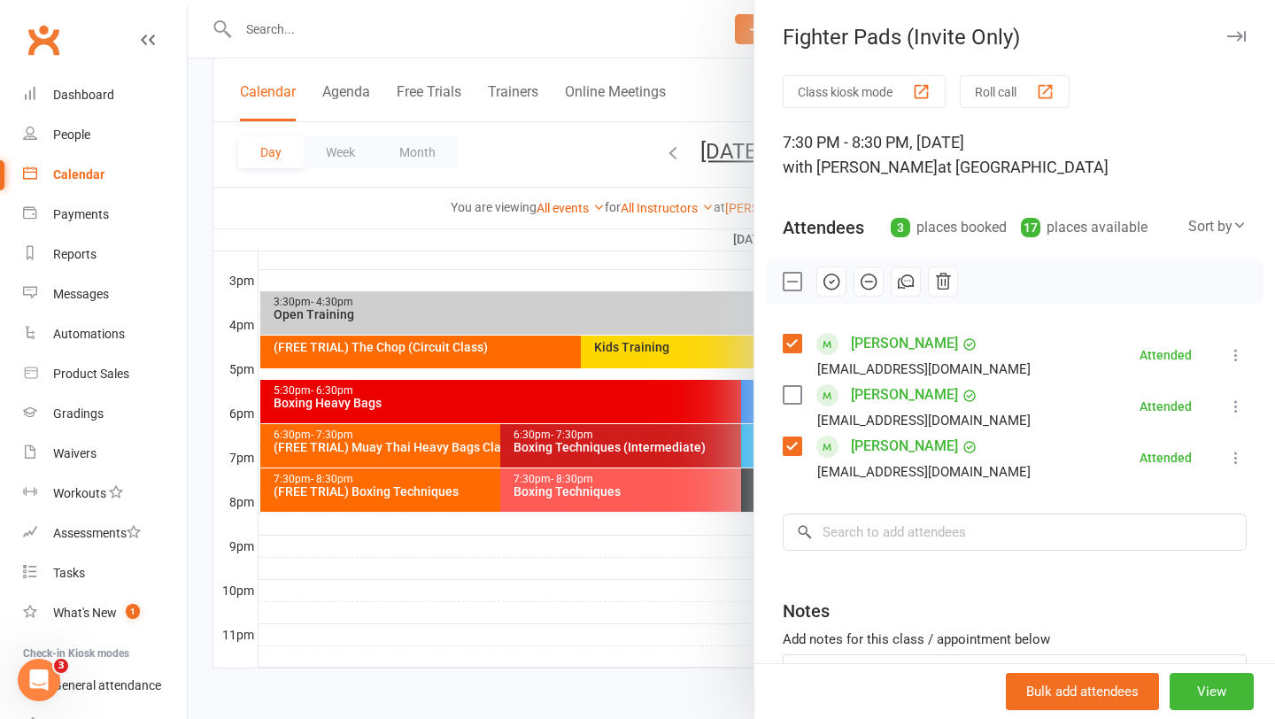
click at [566, 599] on div at bounding box center [731, 359] width 1087 height 719
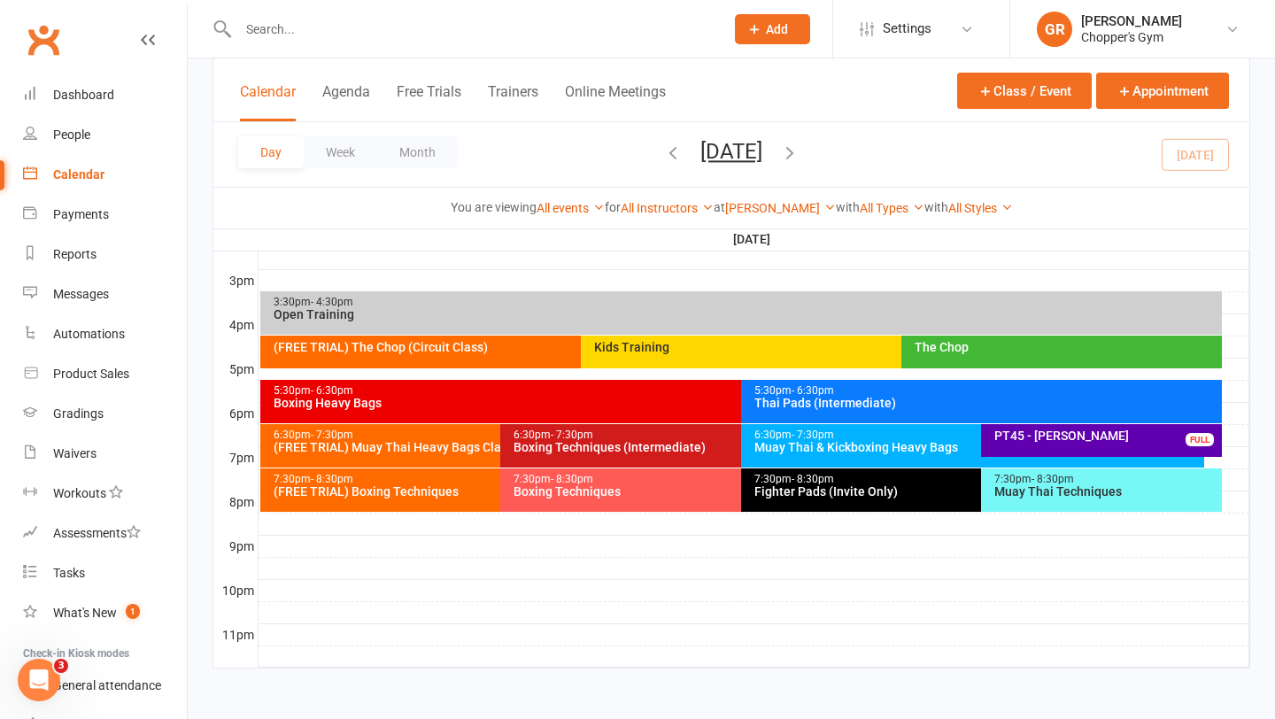
click at [637, 493] on div "Boxing Techniques" at bounding box center [736, 491] width 447 height 12
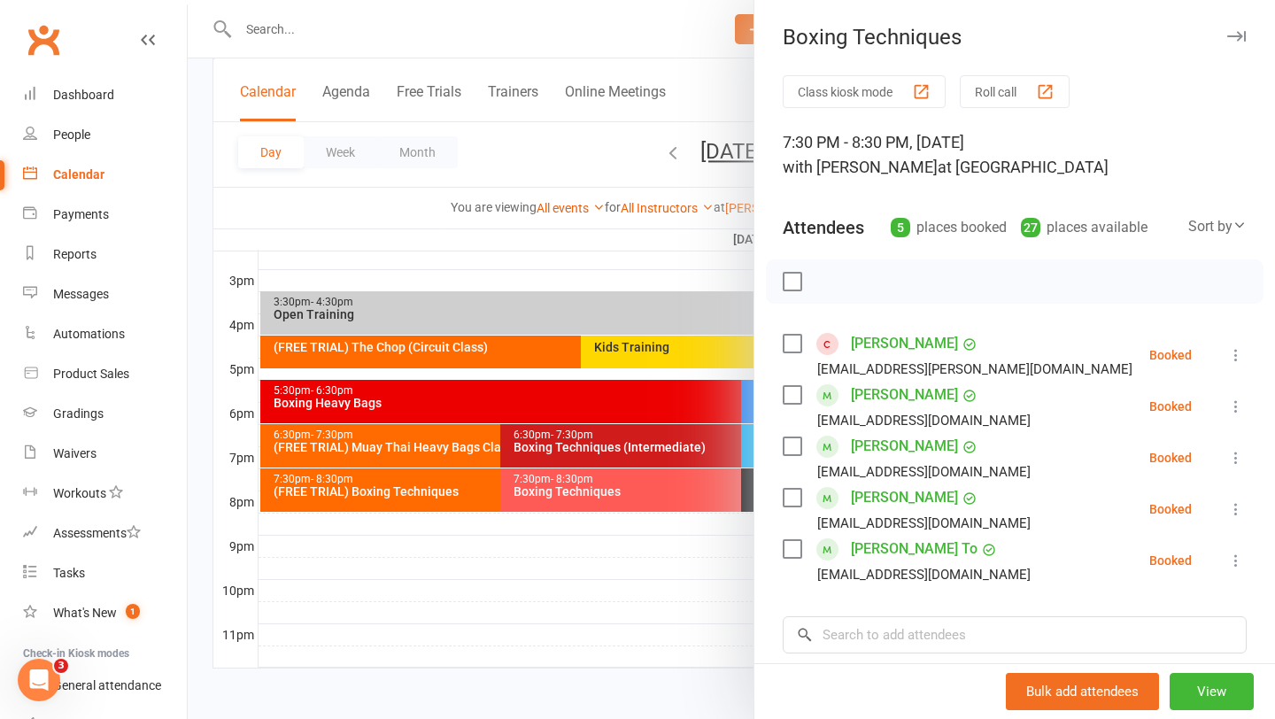
click at [787, 347] on label at bounding box center [792, 344] width 18 height 18
click at [793, 545] on label at bounding box center [792, 549] width 18 height 18
click at [792, 546] on label at bounding box center [792, 549] width 18 height 18
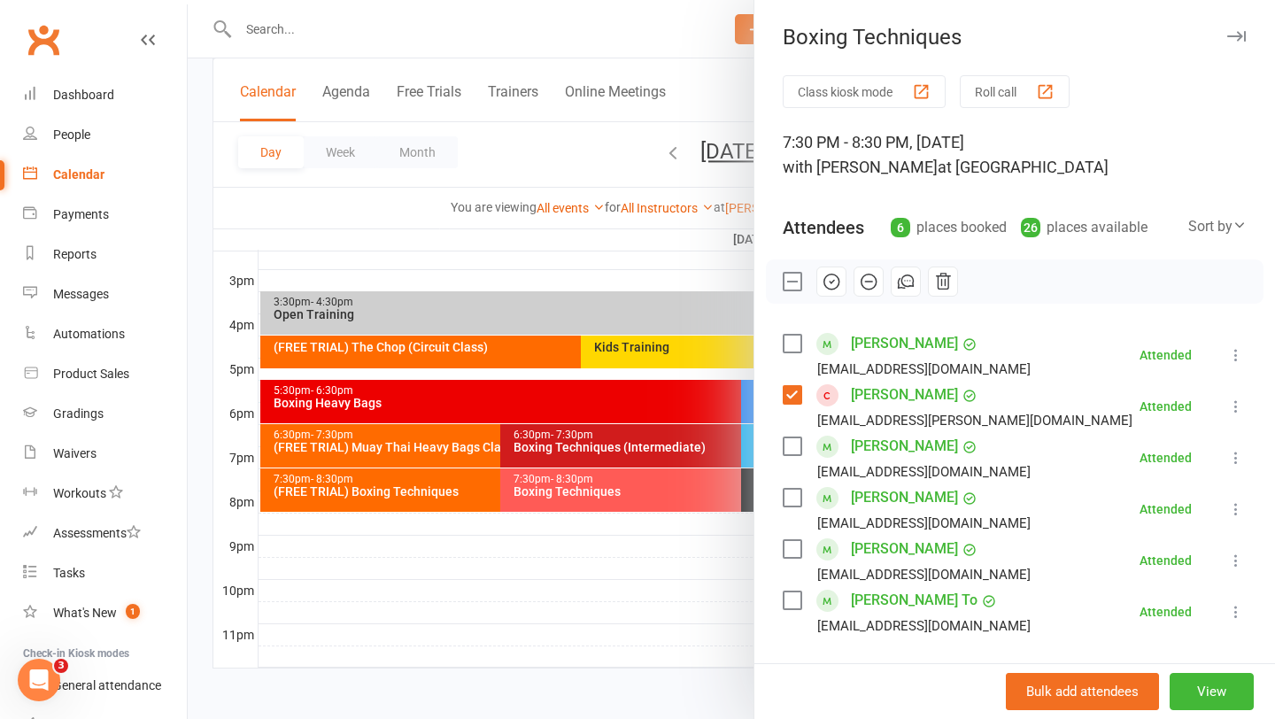
click at [390, 443] on div at bounding box center [731, 359] width 1087 height 719
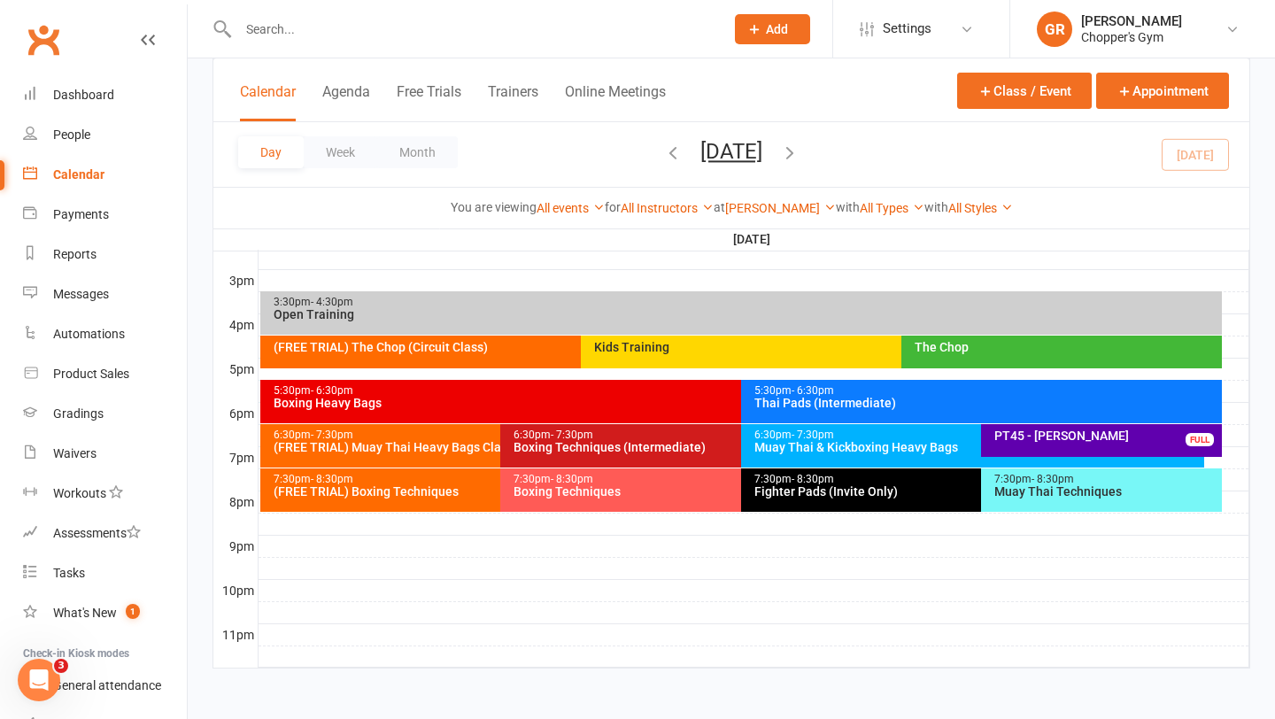
click at [390, 443] on div "(FREE TRIAL) Muay Thai Heavy Bags Class" at bounding box center [496, 447] width 447 height 12
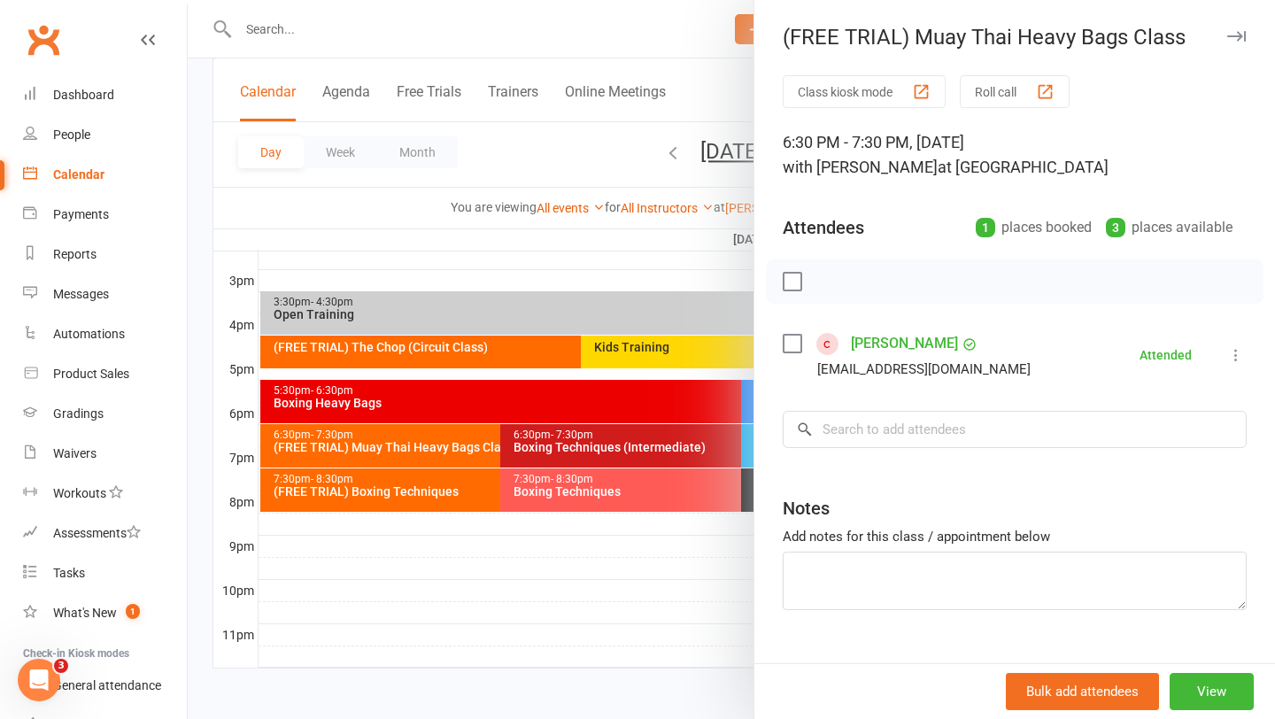
click at [906, 352] on link "[PERSON_NAME]" at bounding box center [904, 343] width 107 height 28
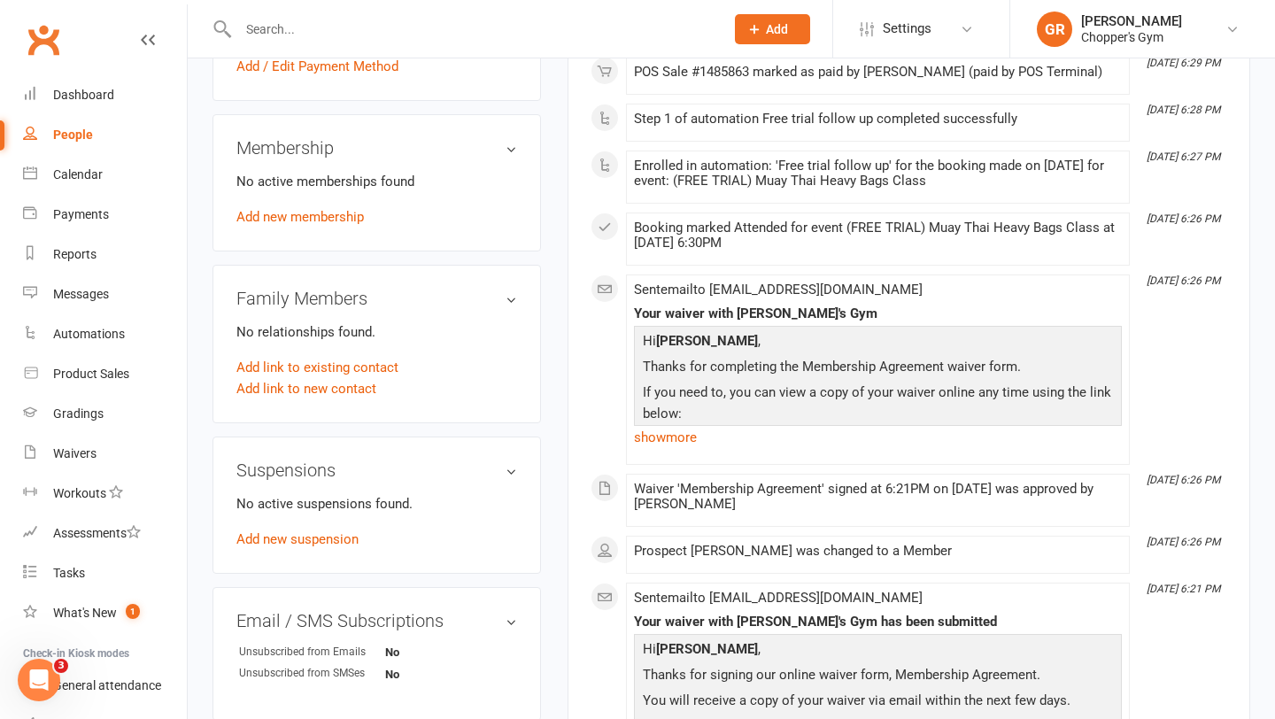
scroll to position [614, 0]
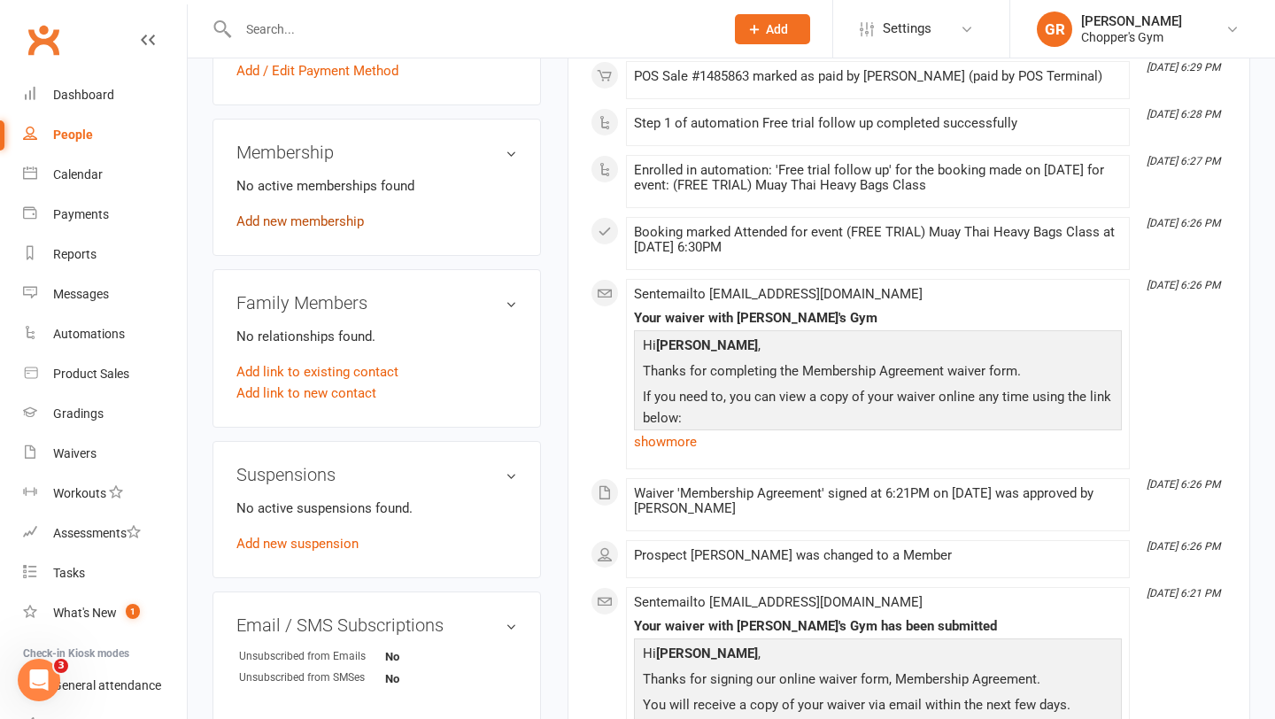
click at [329, 223] on link "Add new membership" at bounding box center [299, 221] width 127 height 16
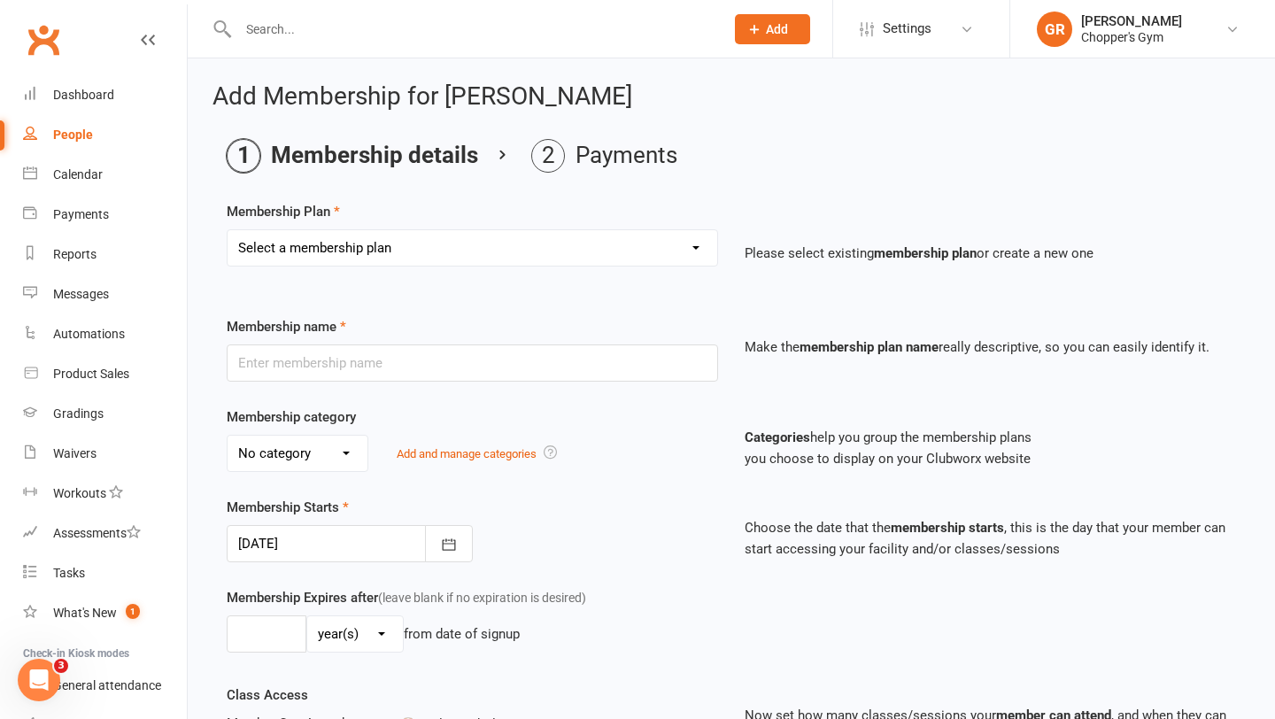
click at [635, 256] on select "Select a membership plan Create new Membership Plan Staff Membership Ongoing Un…" at bounding box center [473, 247] width 490 height 35
select select "9"
click at [228, 230] on select "Select a membership plan Create new Membership Plan Staff Membership Ongoing Un…" at bounding box center [473, 247] width 490 height 35
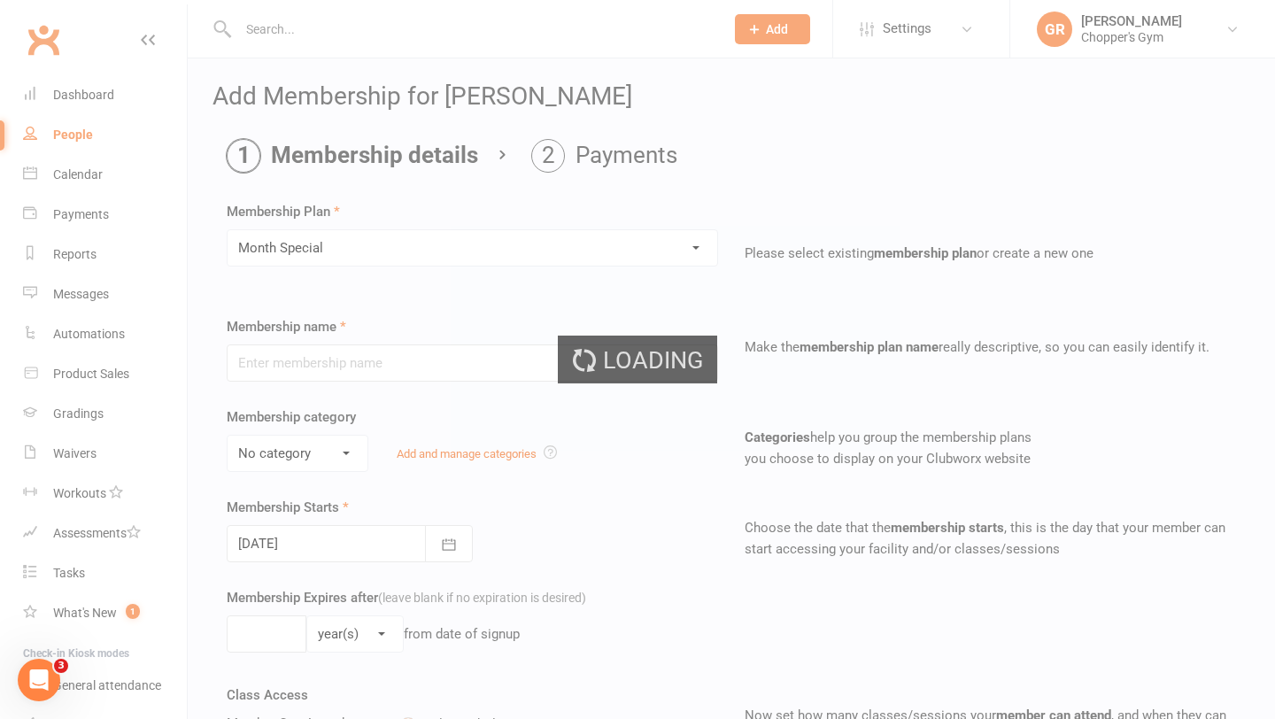
type input "Month Special"
type input "1"
select select "2"
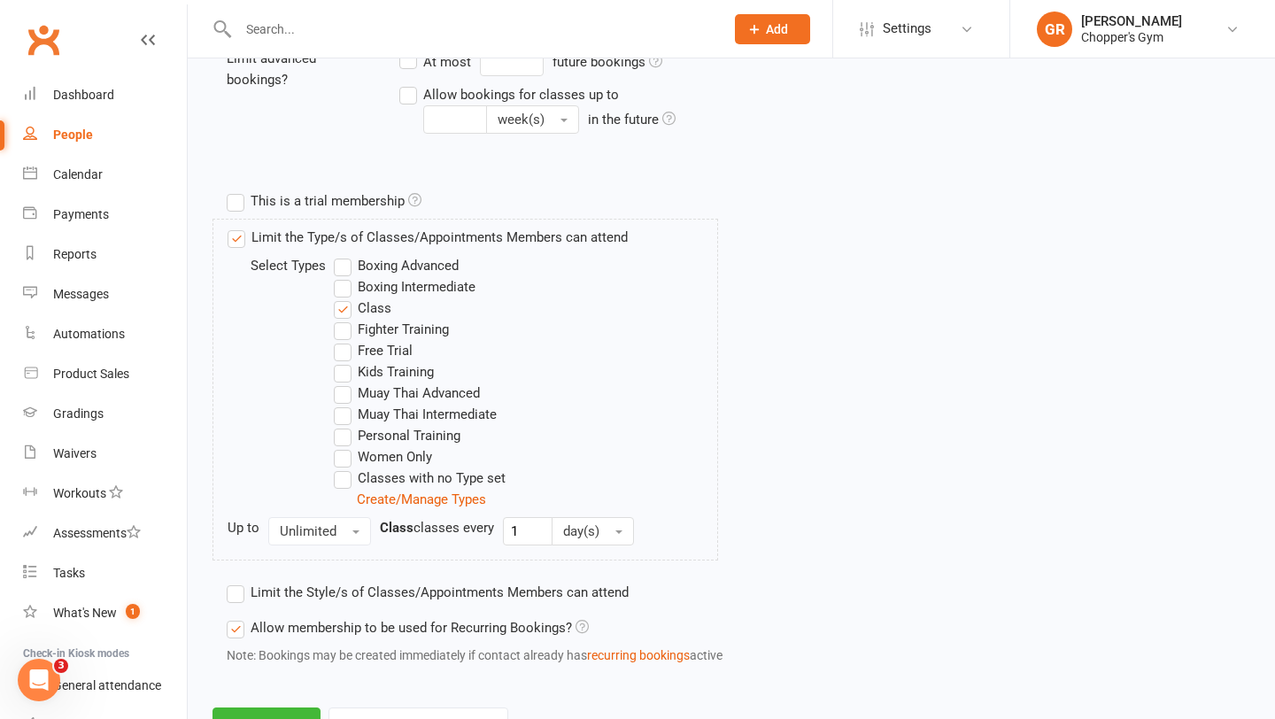
scroll to position [831, 0]
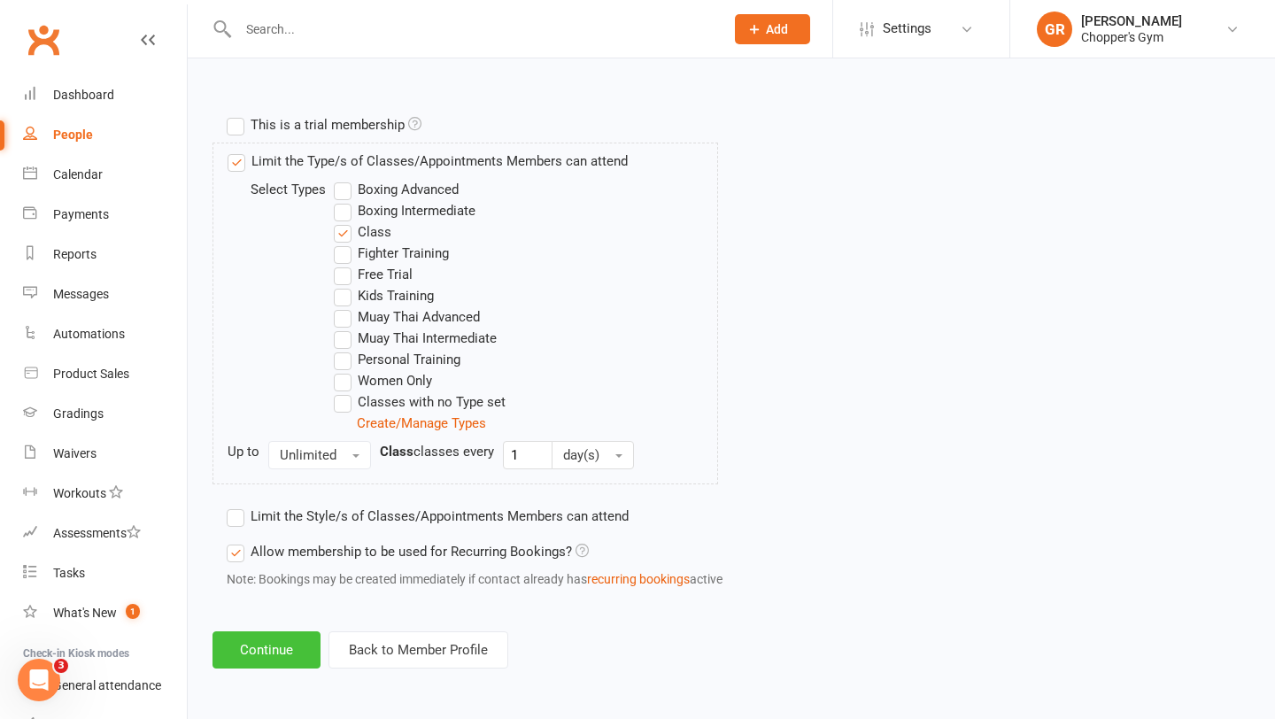
click at [242, 652] on button "Continue" at bounding box center [266, 649] width 108 height 37
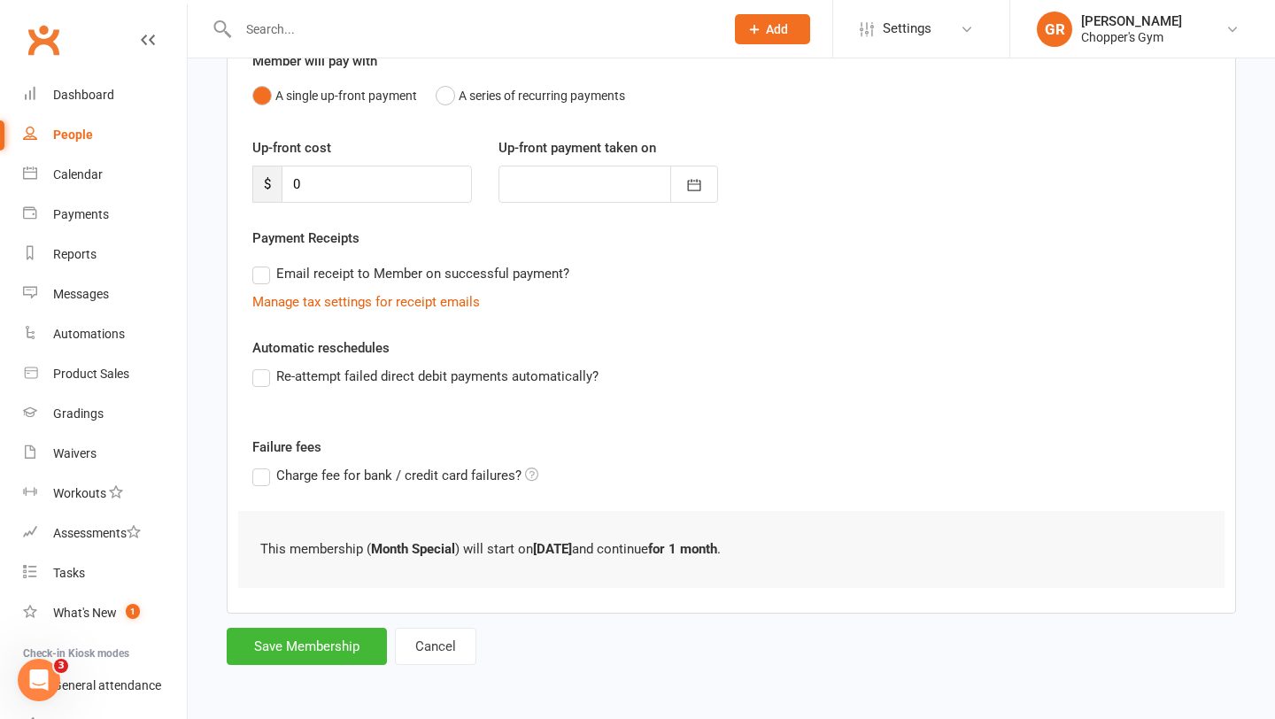
scroll to position [0, 0]
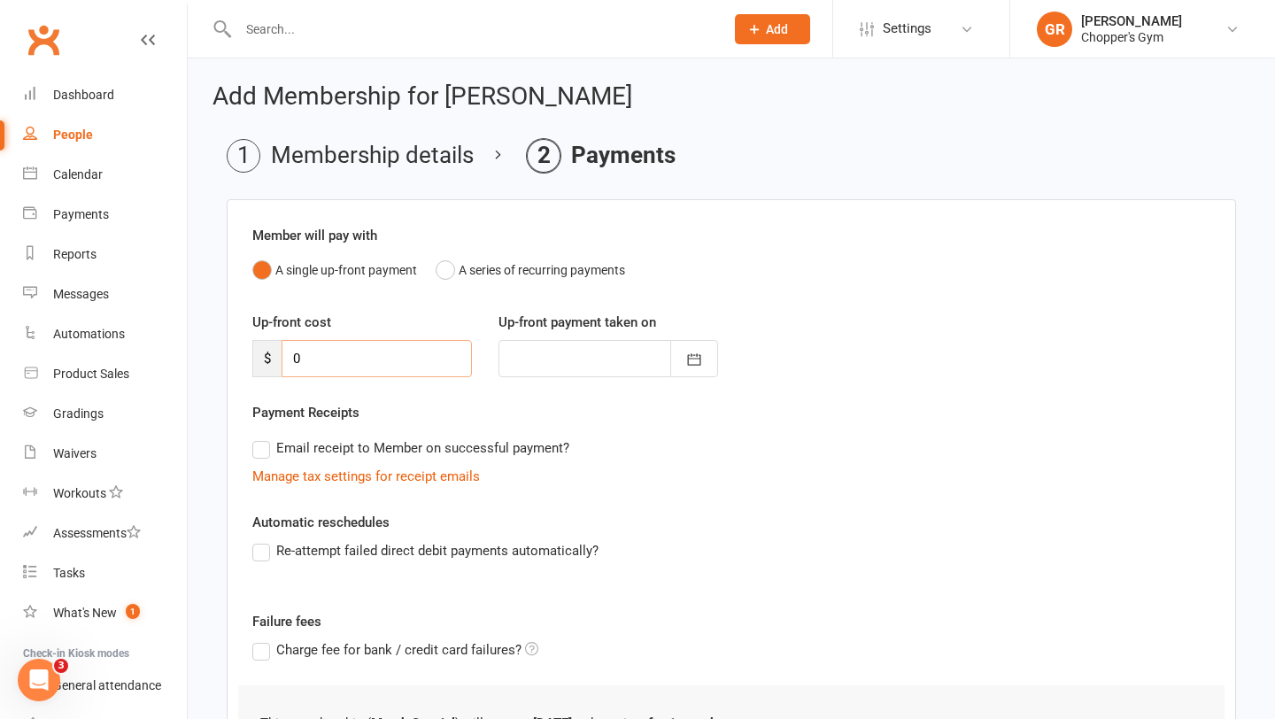
click at [398, 347] on input "0" at bounding box center [377, 358] width 190 height 37
type input "1"
type input "[DATE]"
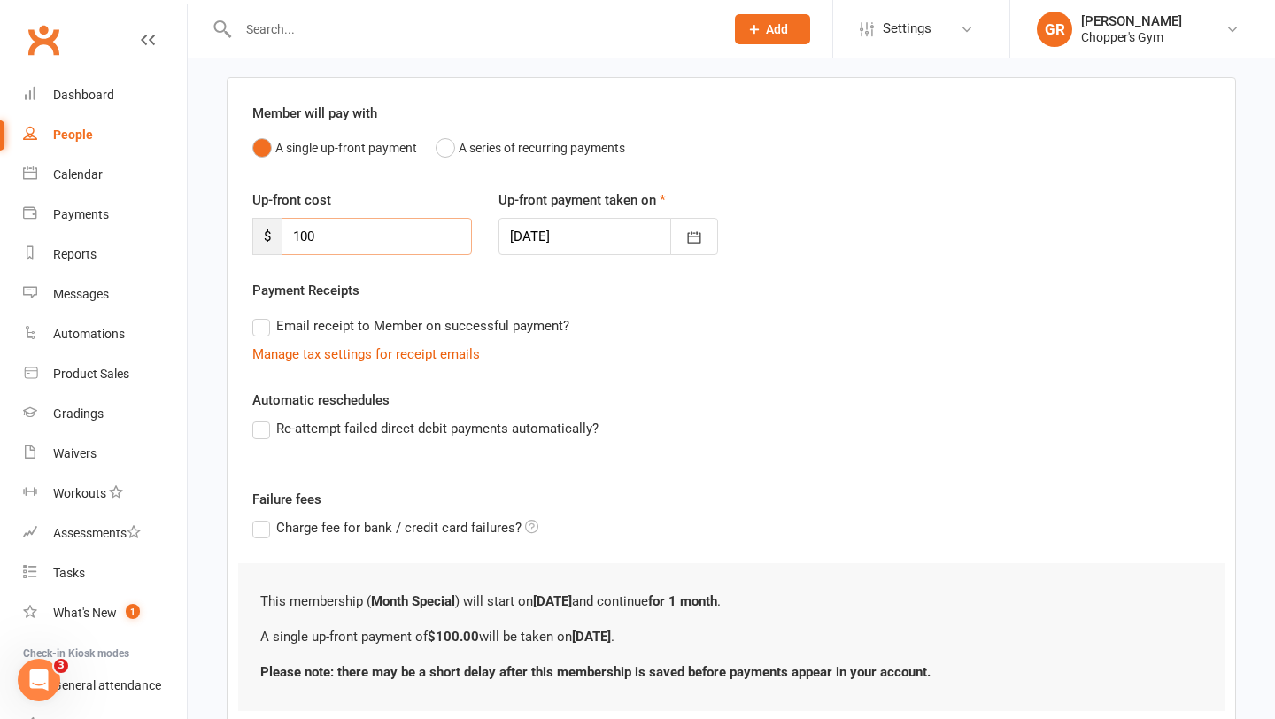
scroll to position [245, 0]
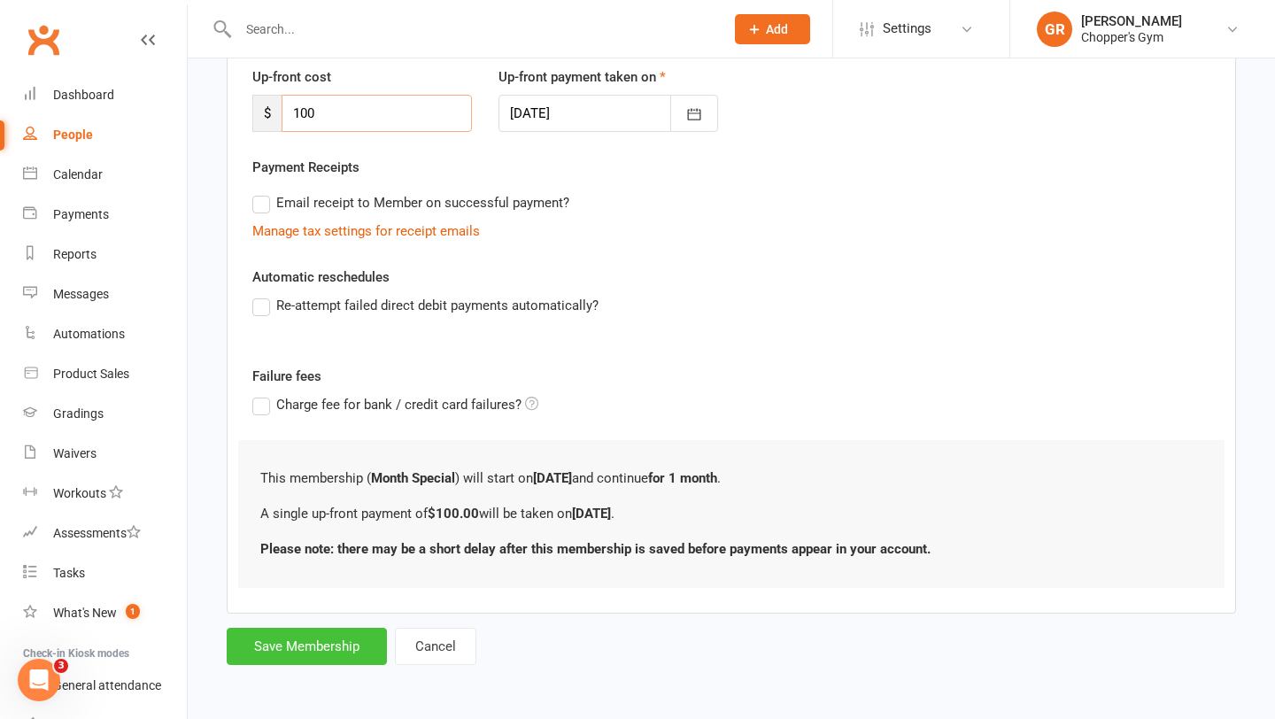
type input "100"
click at [303, 645] on button "Save Membership" at bounding box center [307, 646] width 160 height 37
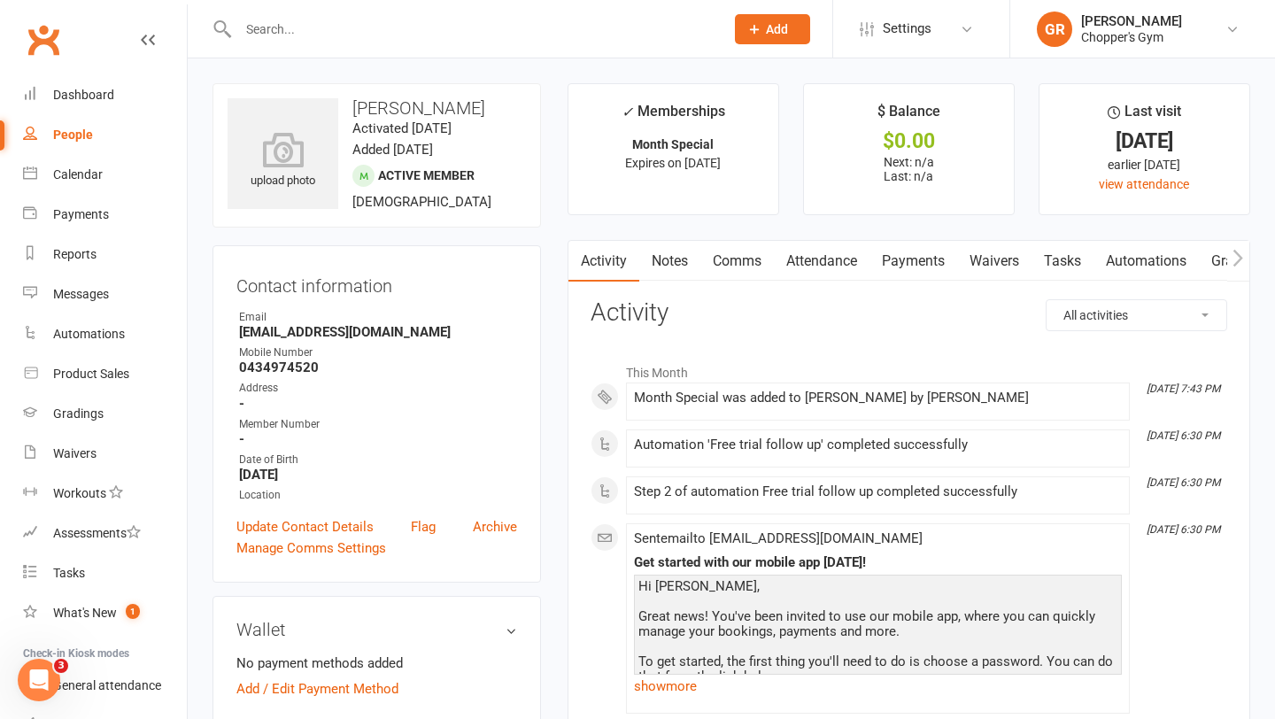
click at [904, 253] on link "Payments" at bounding box center [913, 261] width 88 height 41
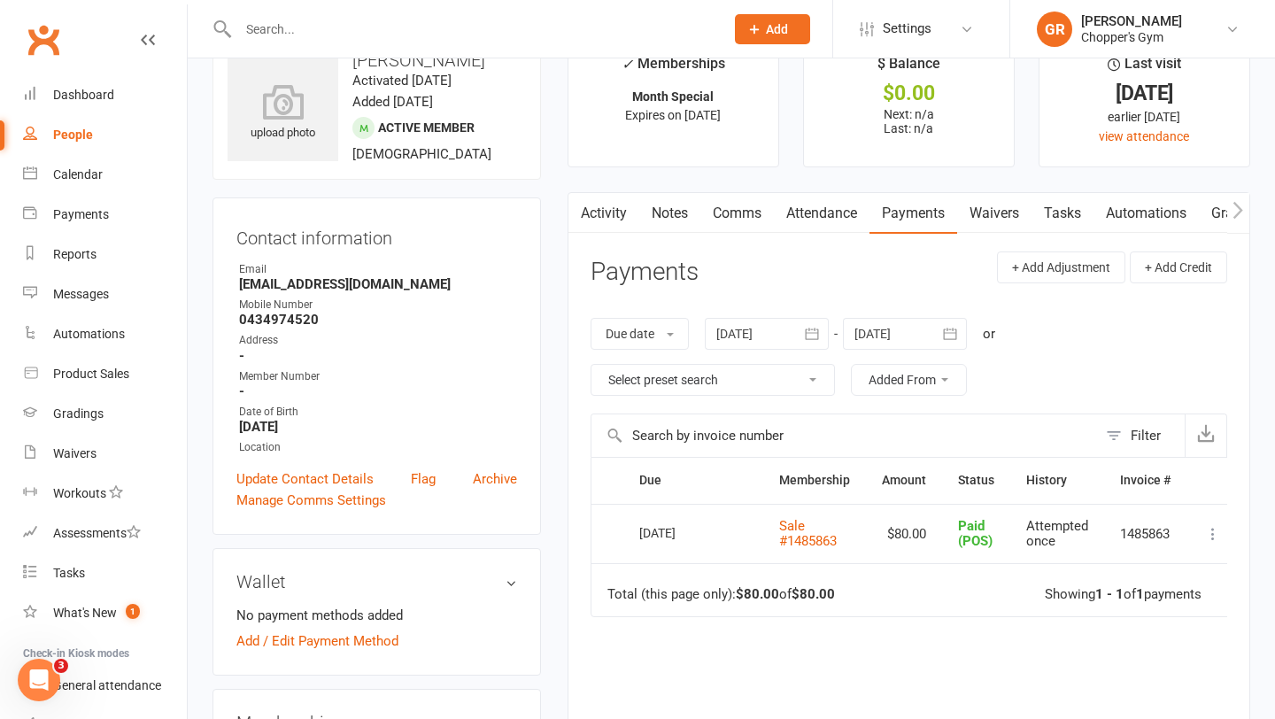
scroll to position [62, 0]
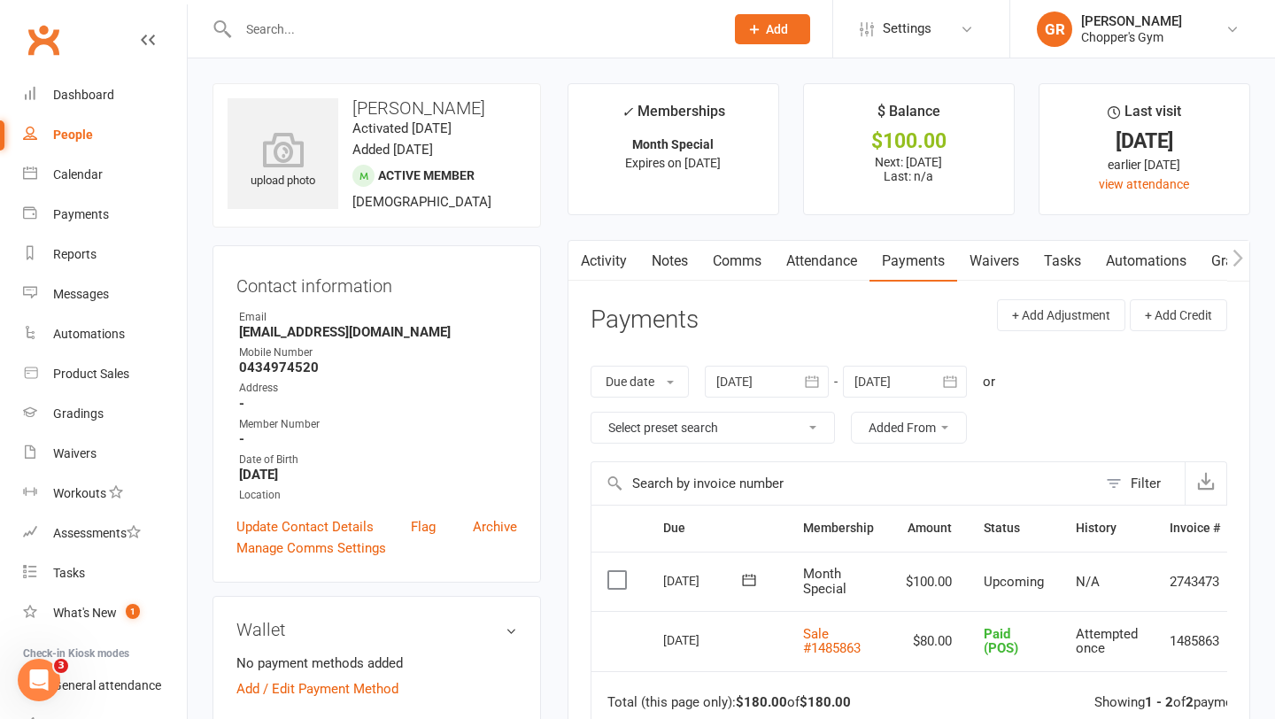
click at [620, 578] on label at bounding box center [619, 580] width 24 height 18
click at [619, 571] on input "checkbox" at bounding box center [613, 571] width 12 height 0
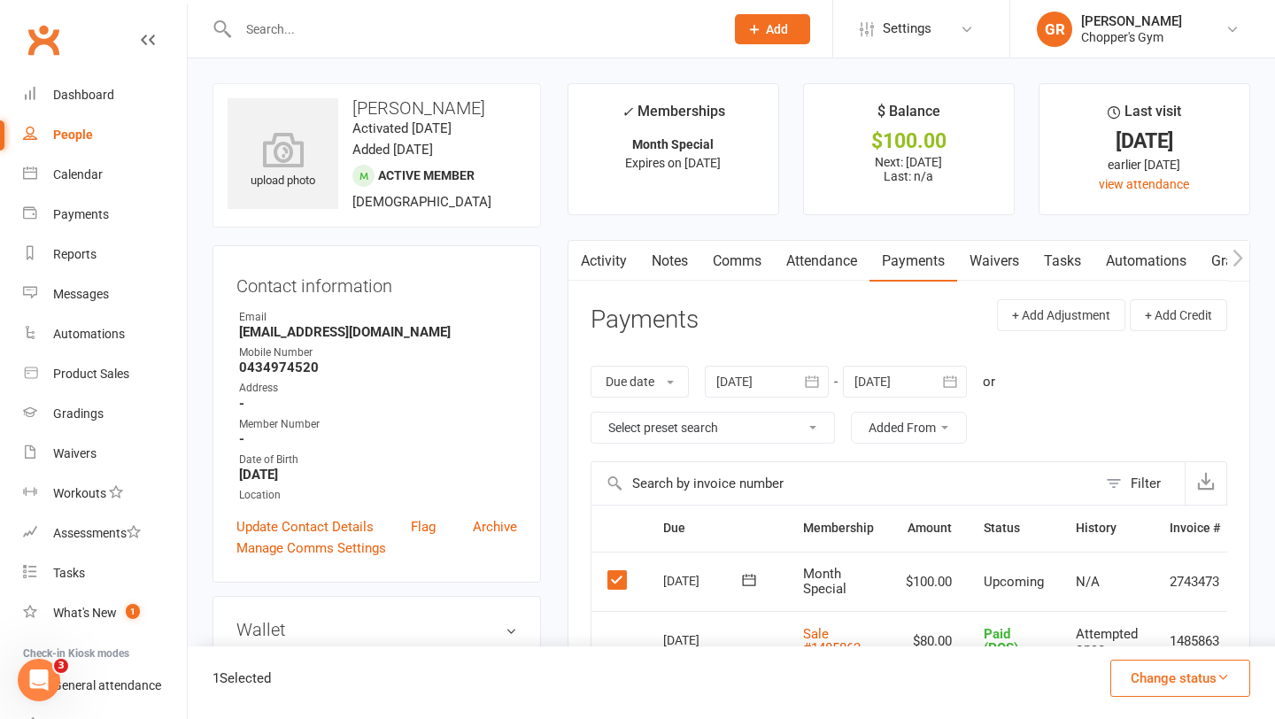
click at [1212, 669] on button "Change status" at bounding box center [1180, 678] width 140 height 37
click at [1158, 556] on link "Paid (POS)" at bounding box center [1161, 559] width 175 height 35
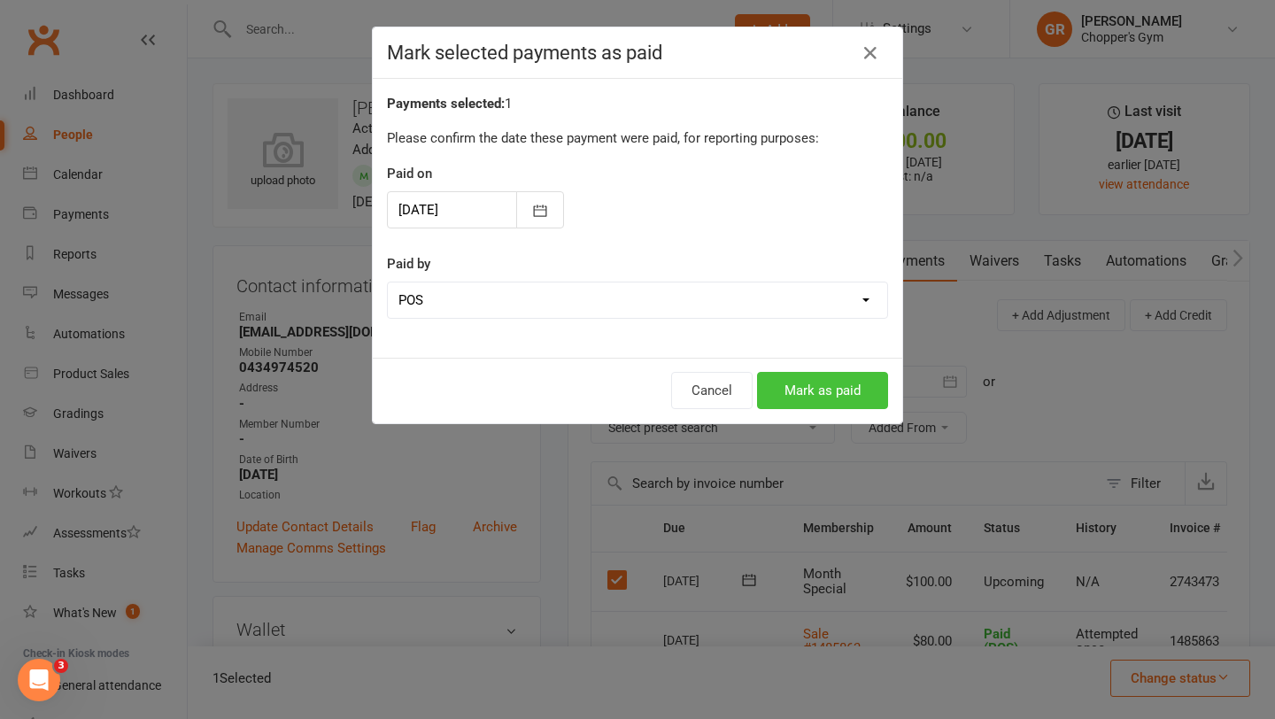
click at [804, 398] on button "Mark as paid" at bounding box center [822, 390] width 131 height 37
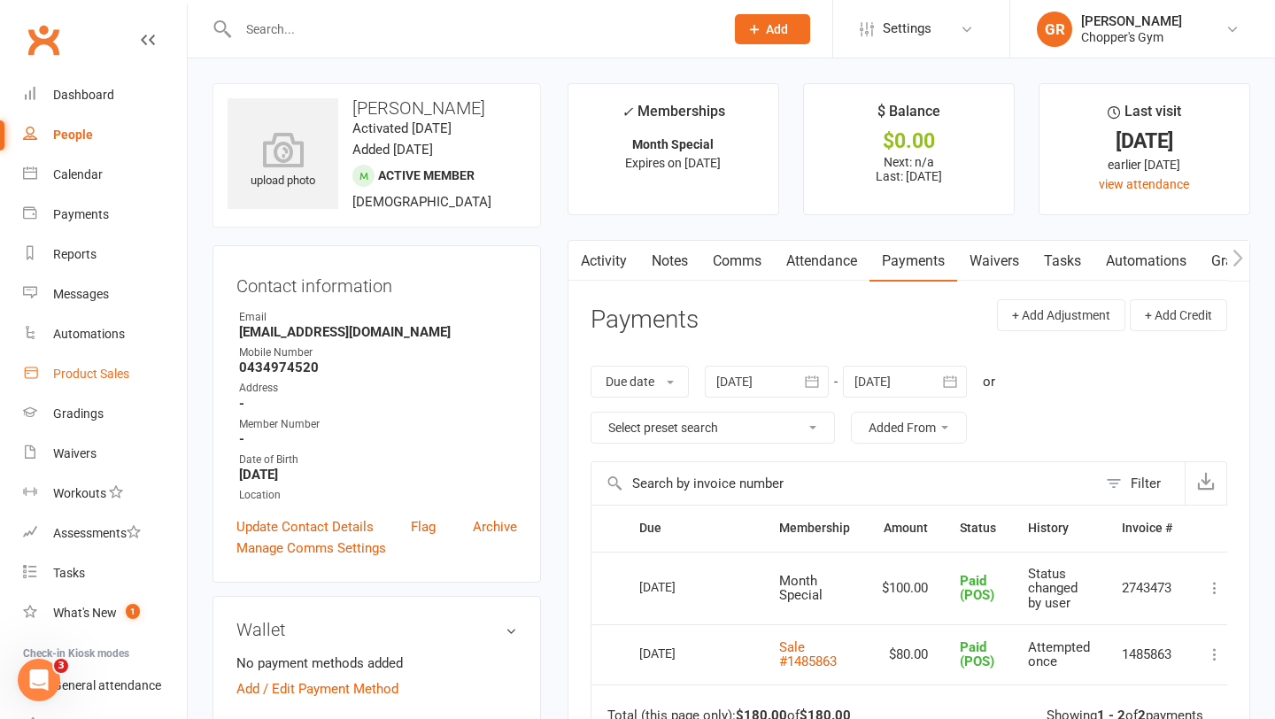
click at [87, 380] on div "Product Sales" at bounding box center [91, 374] width 76 height 14
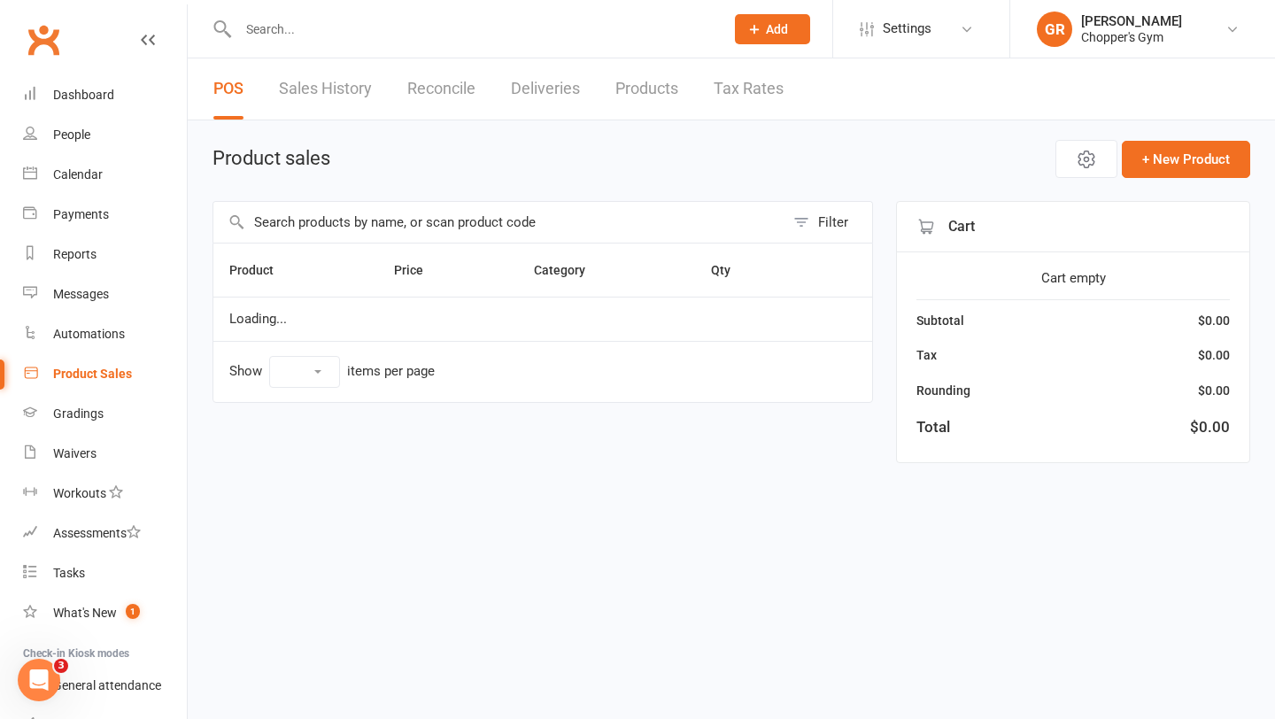
select select "100"
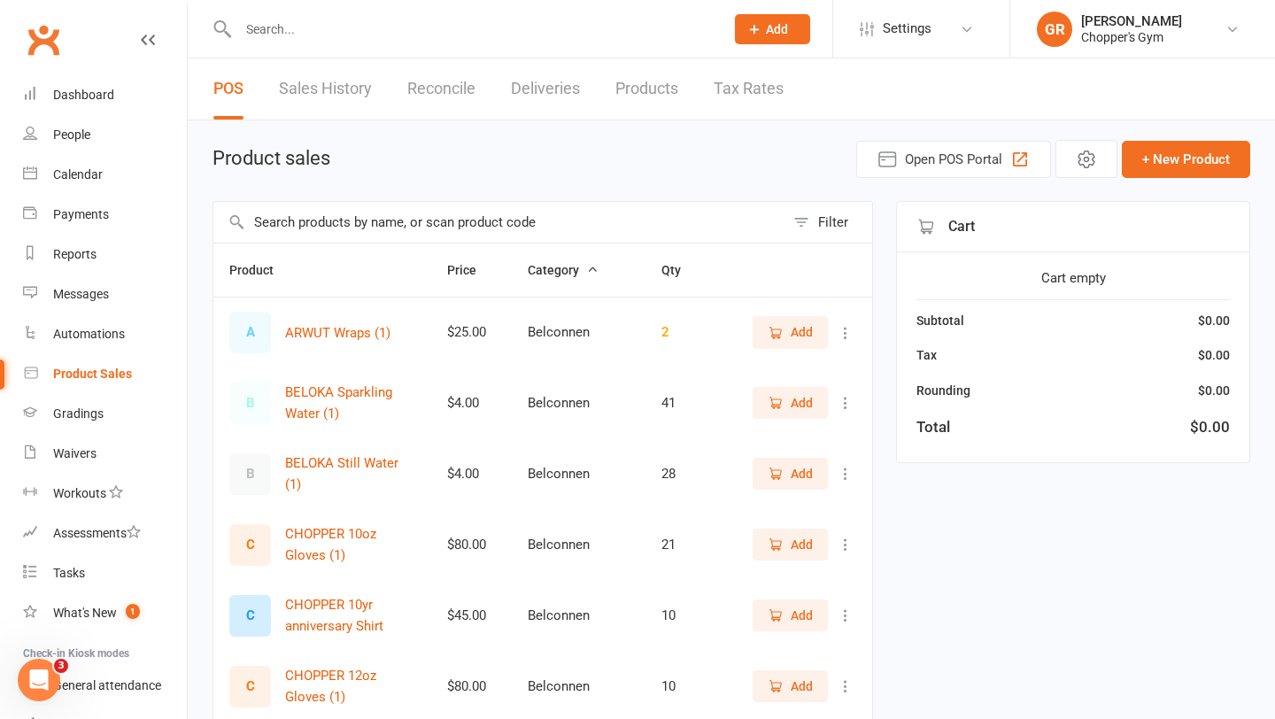
click at [366, 232] on input "text" at bounding box center [498, 222] width 571 height 41
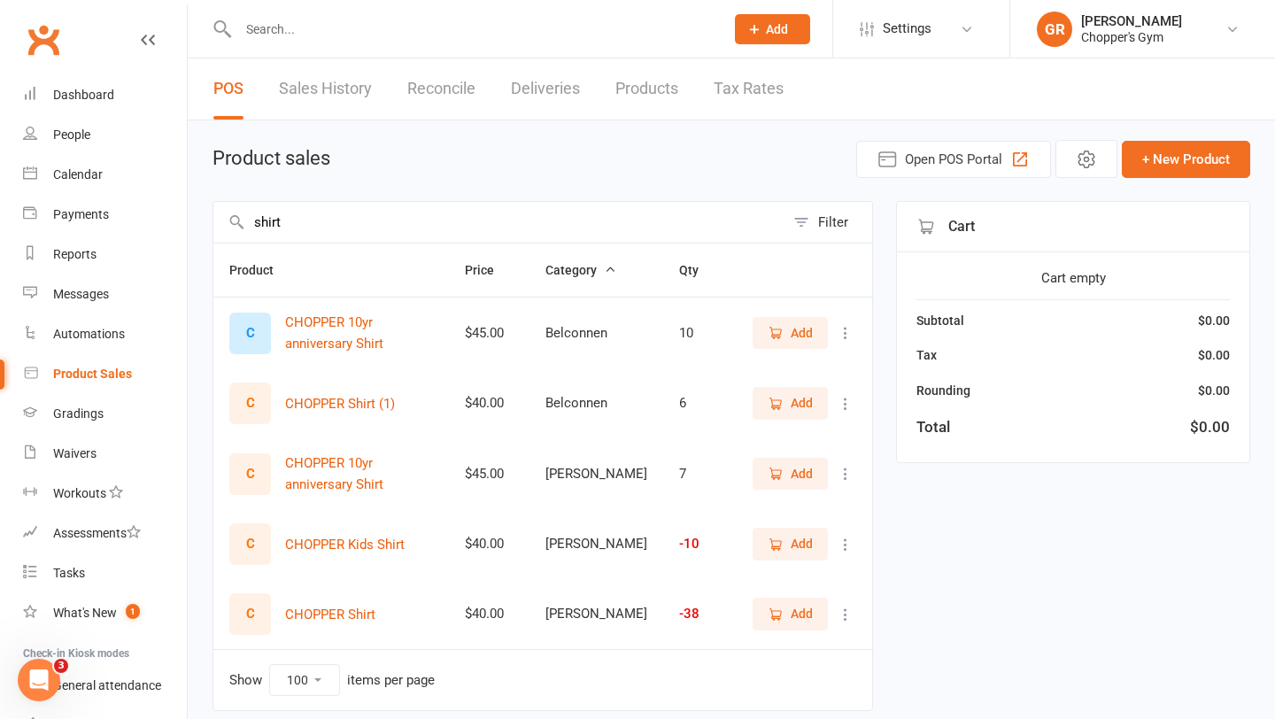
click at [774, 616] on icon "button" at bounding box center [776, 615] width 16 height 16
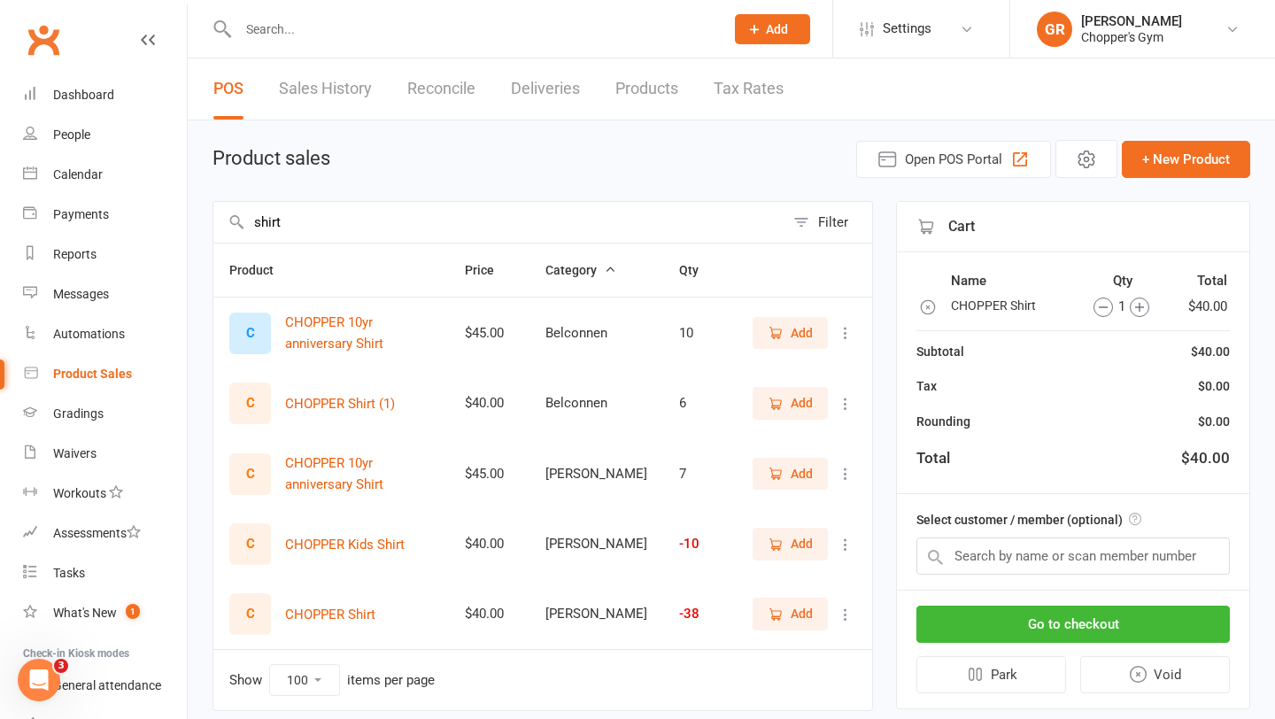
click at [522, 231] on input "shirt" at bounding box center [498, 222] width 571 height 41
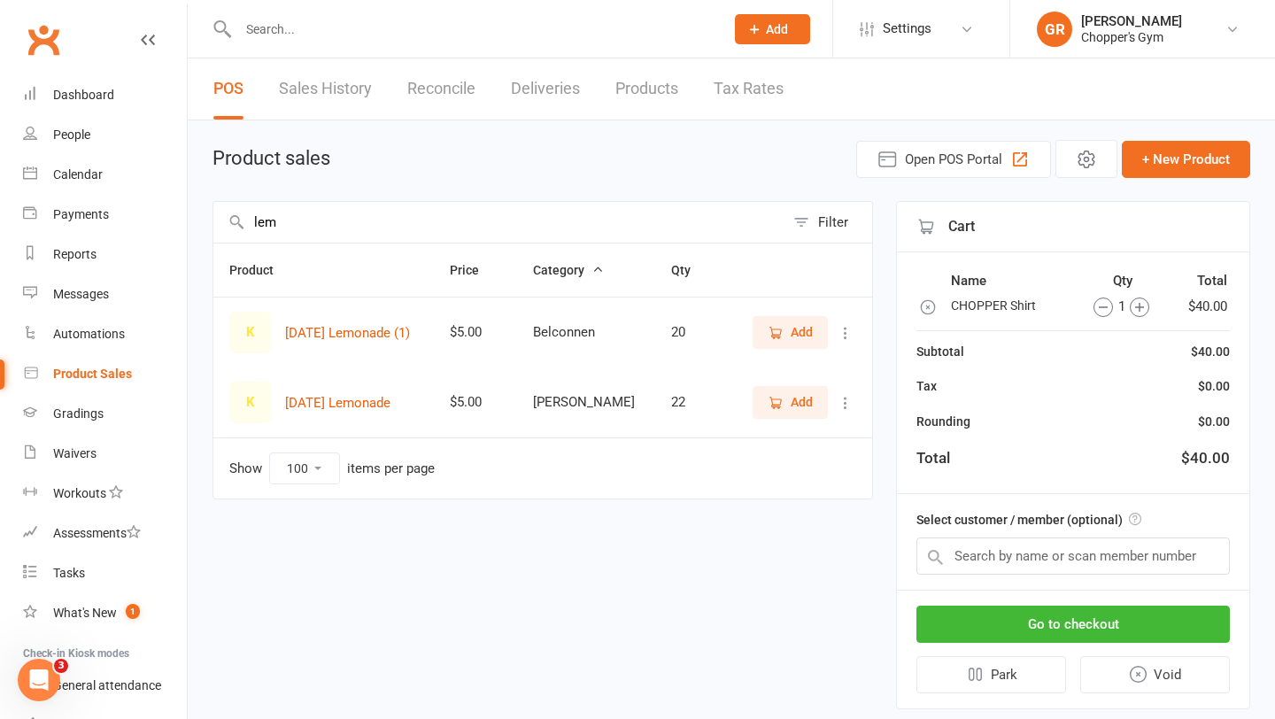
type input "lem"
click at [784, 406] on span "Add" at bounding box center [790, 401] width 45 height 19
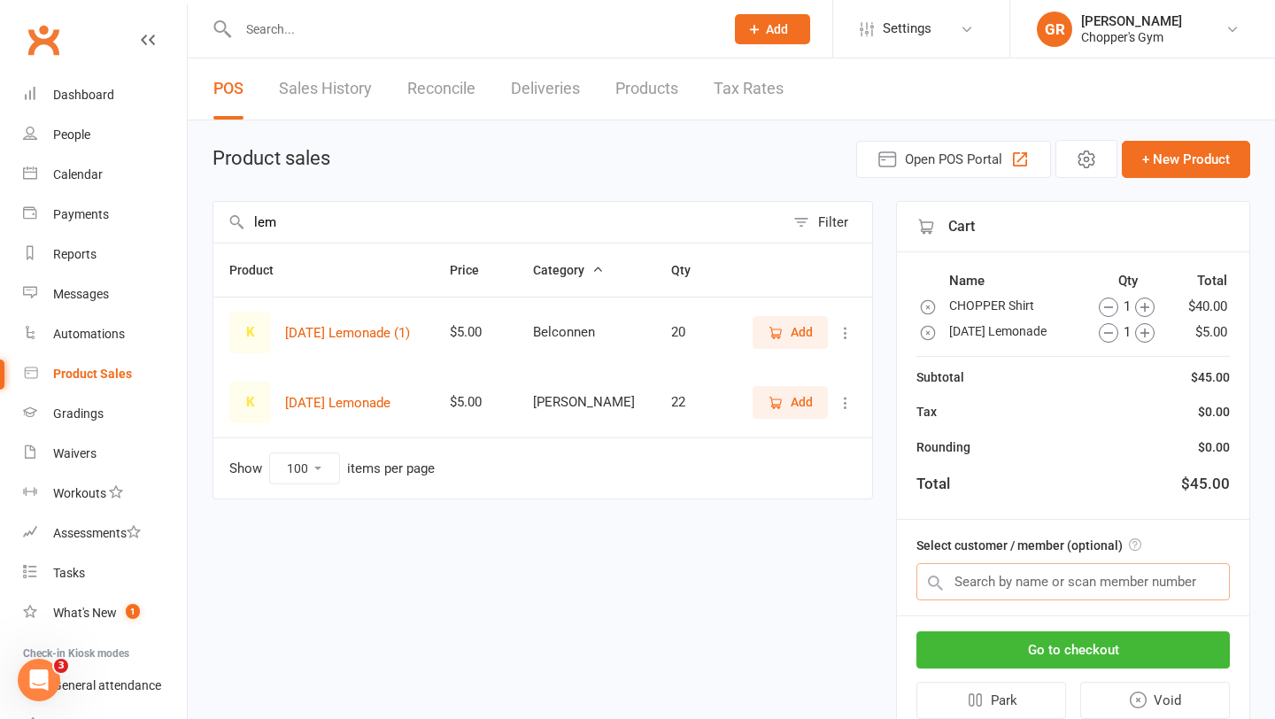
click at [1009, 584] on input "text" at bounding box center [1072, 581] width 313 height 37
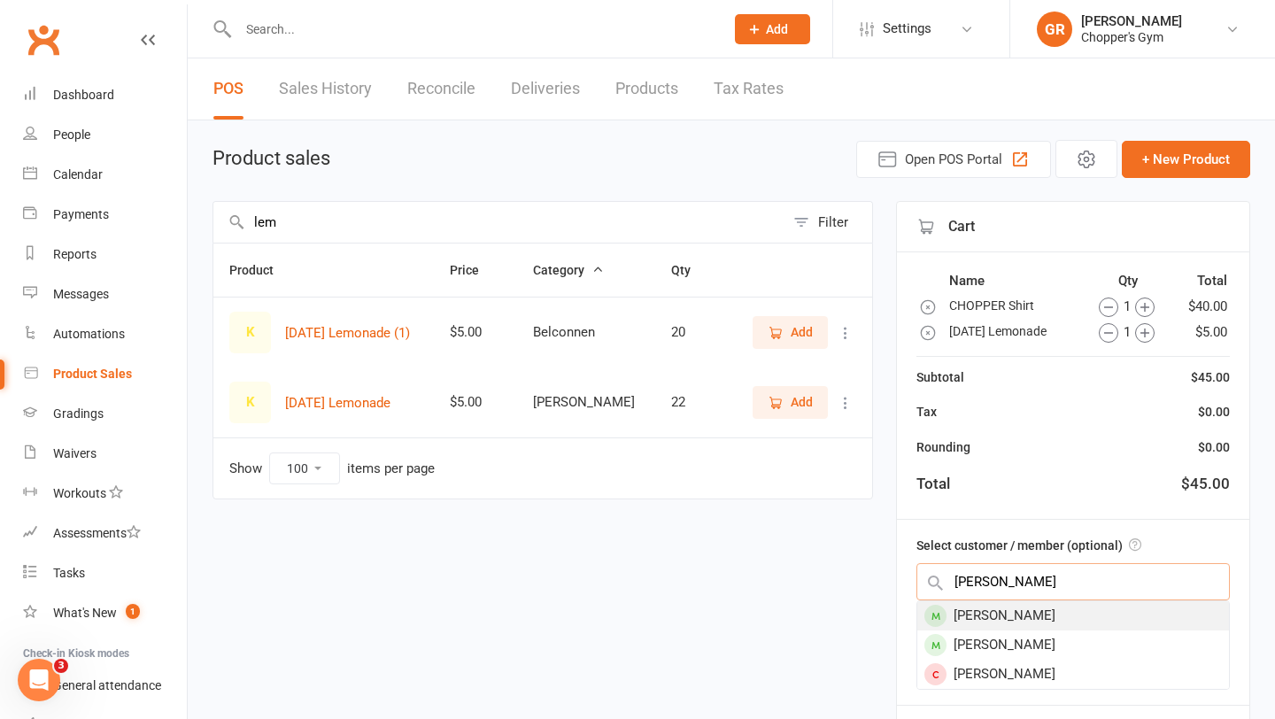
type input "[PERSON_NAME]"
click at [1034, 616] on div "[PERSON_NAME]" at bounding box center [1073, 615] width 312 height 29
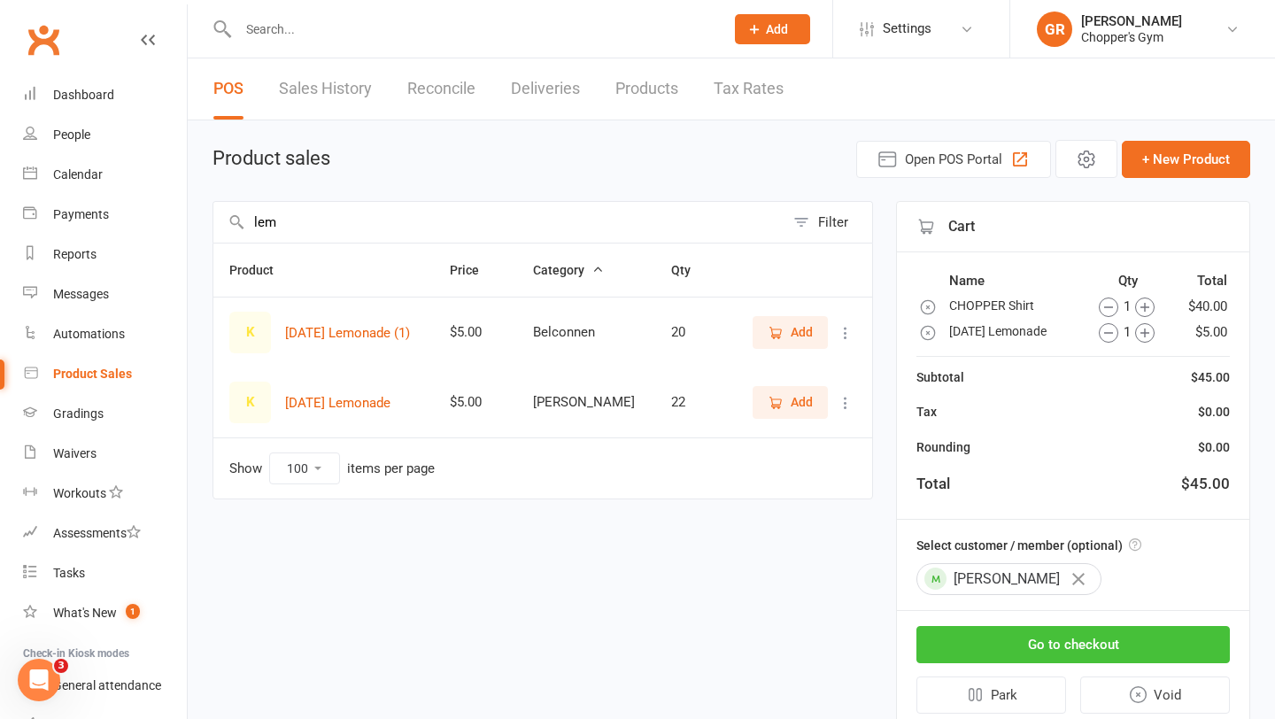
click at [1039, 645] on button "Go to checkout" at bounding box center [1072, 644] width 313 height 37
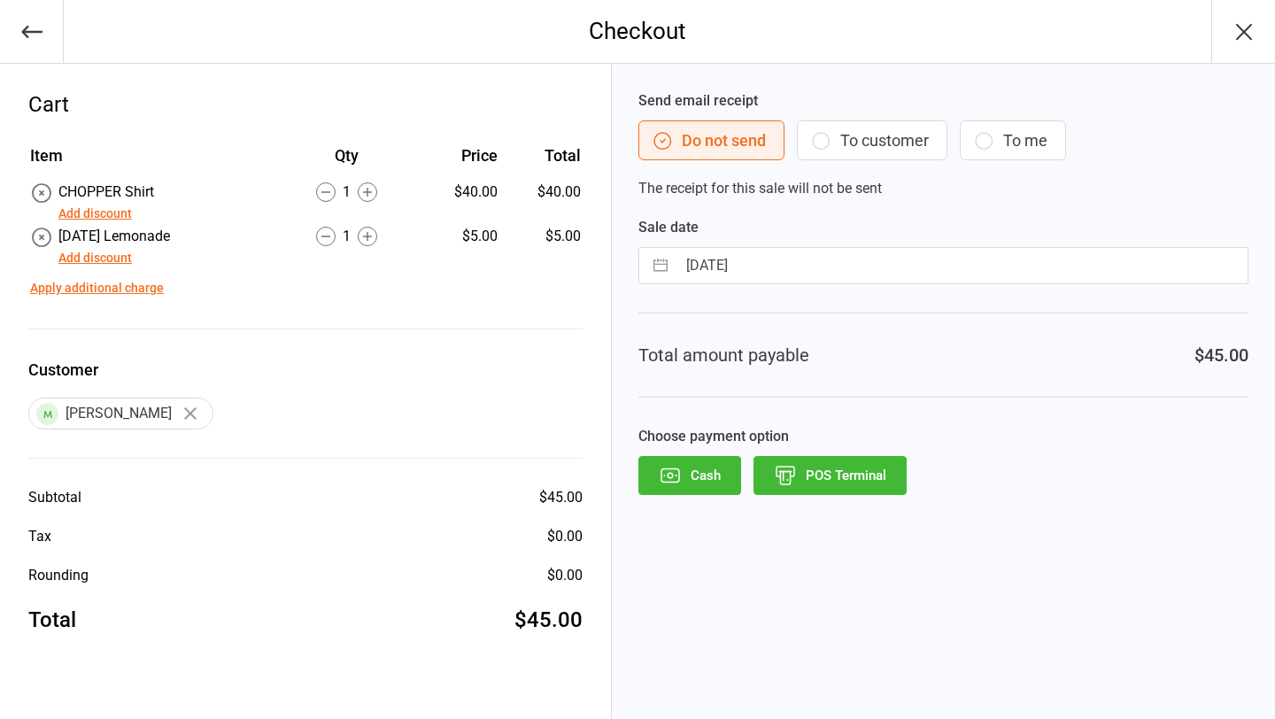
click at [128, 213] on button "Add discount" at bounding box center [94, 214] width 73 height 19
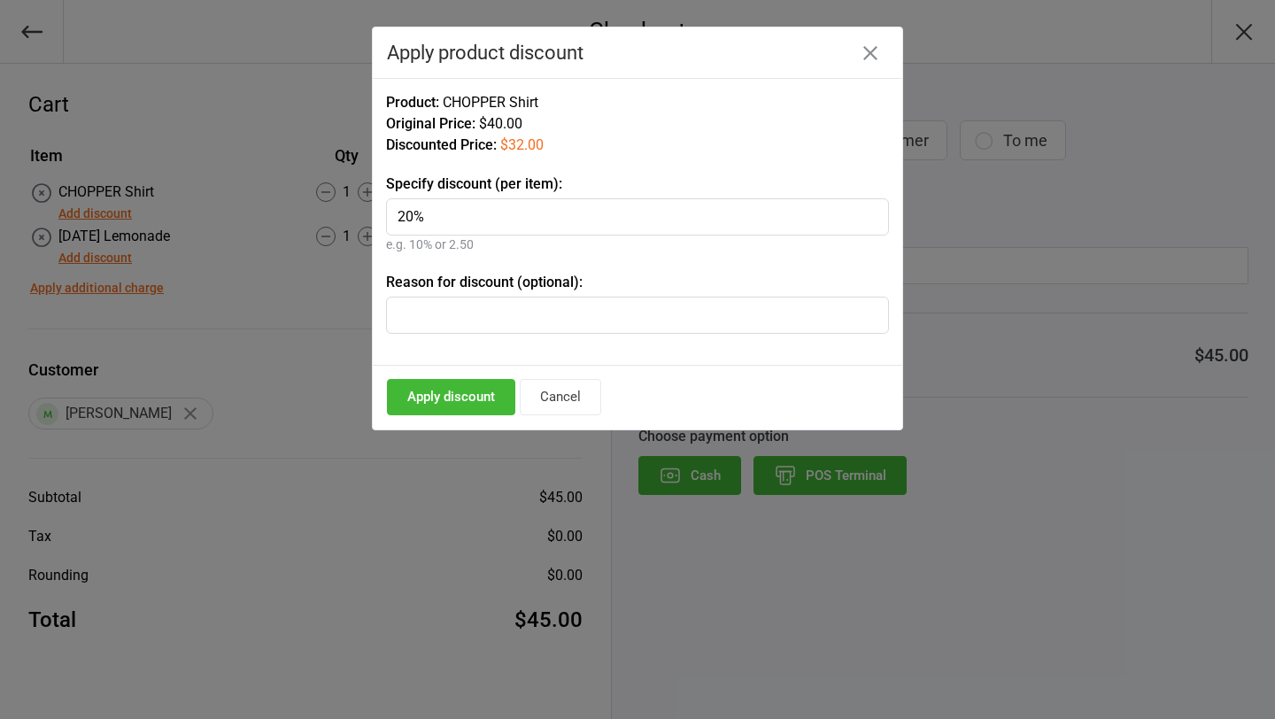
click at [480, 229] on input "20%" at bounding box center [637, 216] width 503 height 37
type input "20%"
click at [424, 407] on button "Apply discount" at bounding box center [451, 397] width 128 height 36
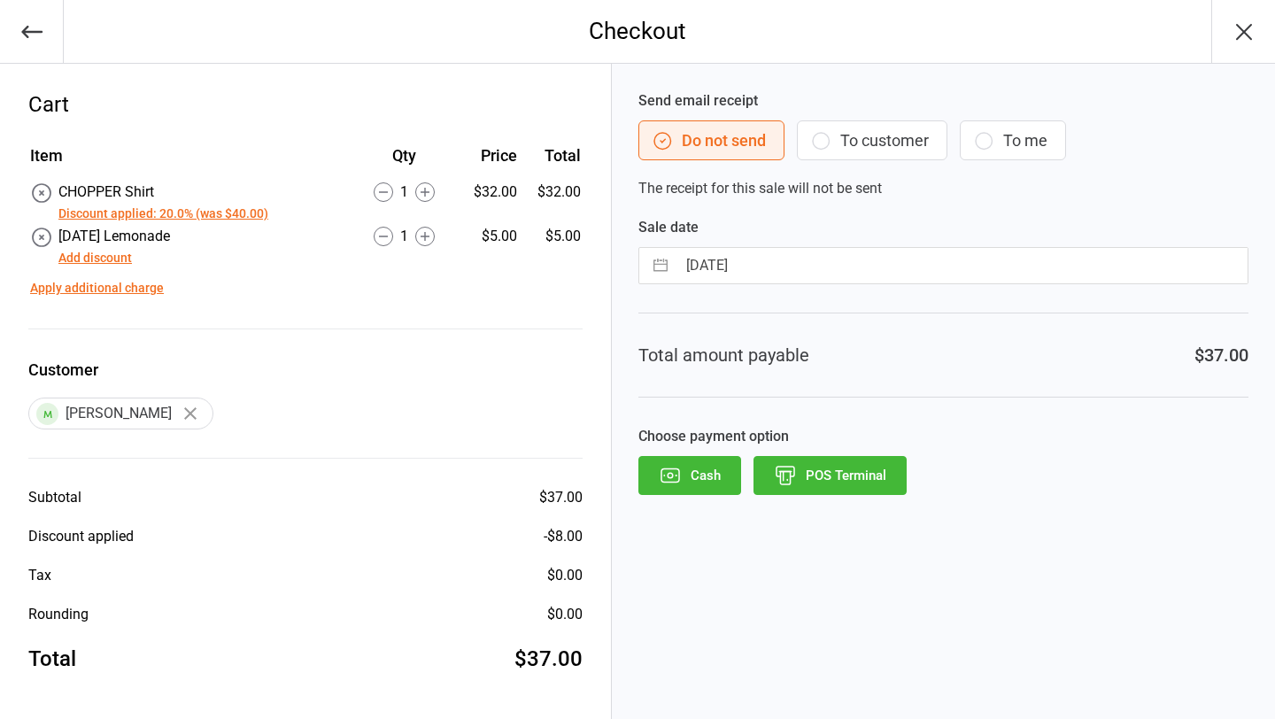
click at [120, 259] on button "Add discount" at bounding box center [94, 258] width 73 height 19
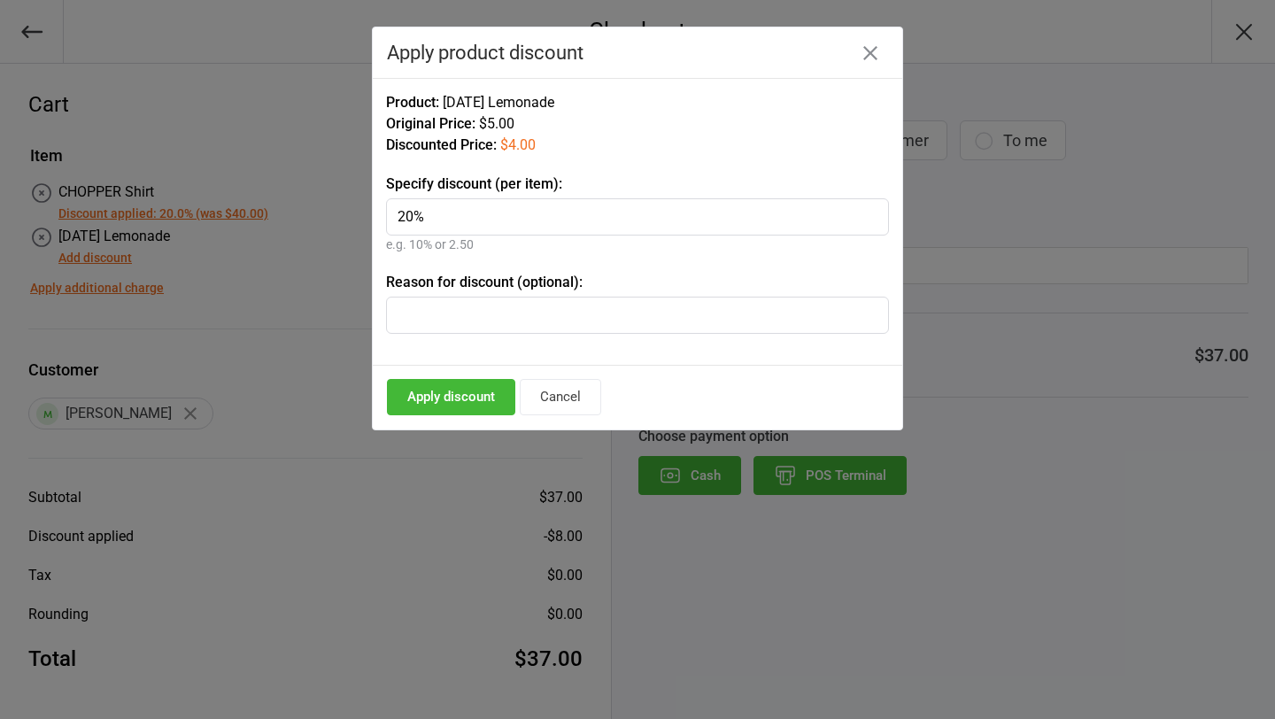
type input "20%"
click at [432, 406] on button "Apply discount" at bounding box center [451, 397] width 128 height 36
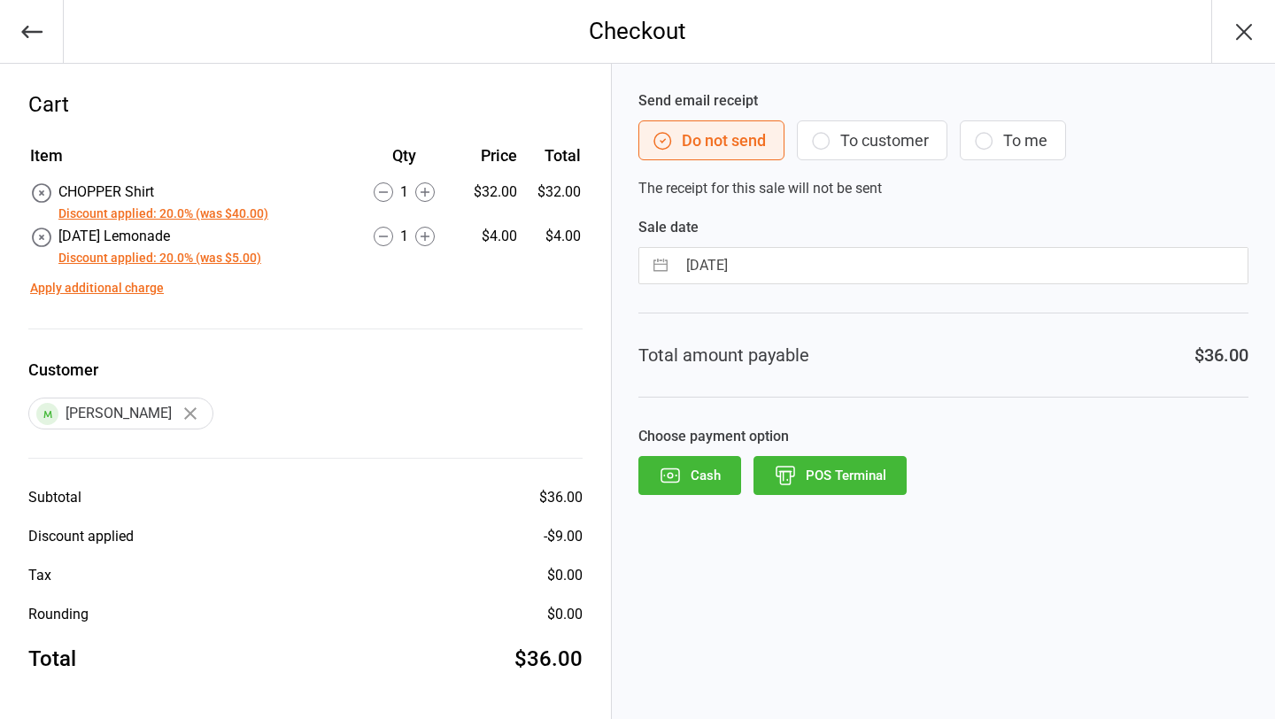
click at [865, 477] on button "POS Terminal" at bounding box center [829, 475] width 153 height 39
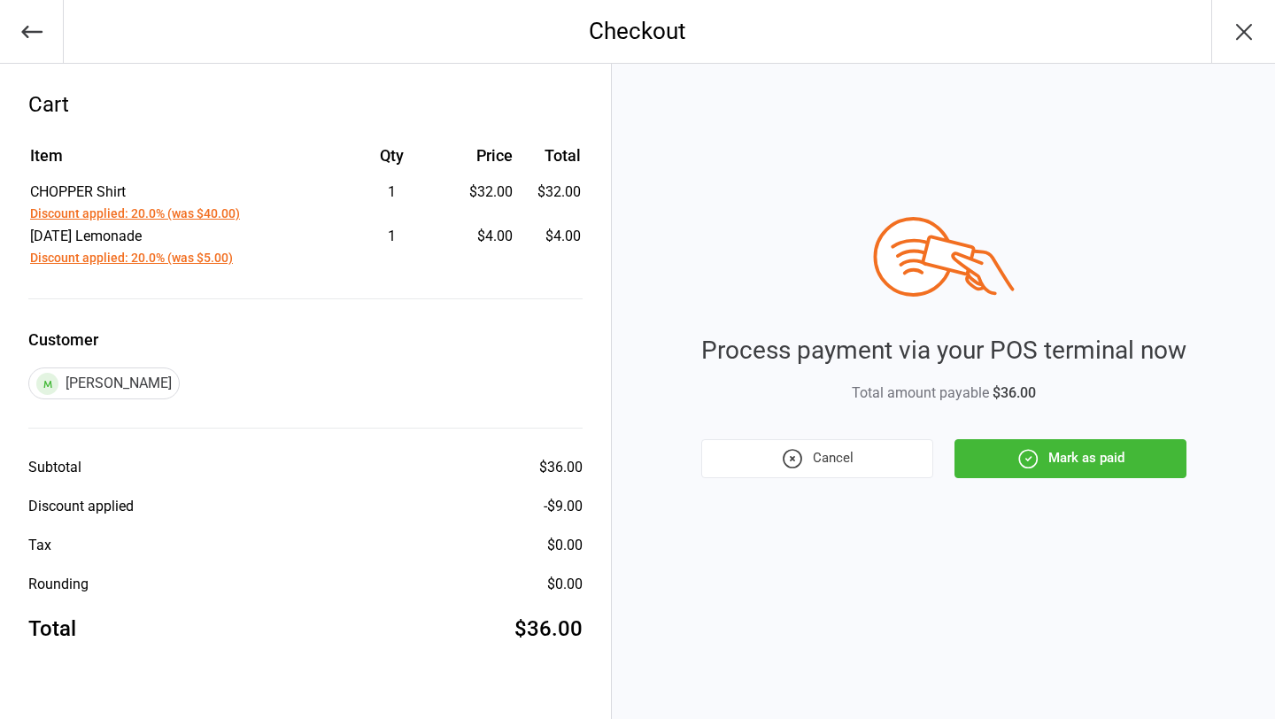
click at [1138, 437] on div "Process payment via your POS terminal now Total amount payable $36.00 Cancel Ma…" at bounding box center [943, 347] width 485 height 261
click at [1122, 448] on button "Mark as paid" at bounding box center [1070, 458] width 232 height 39
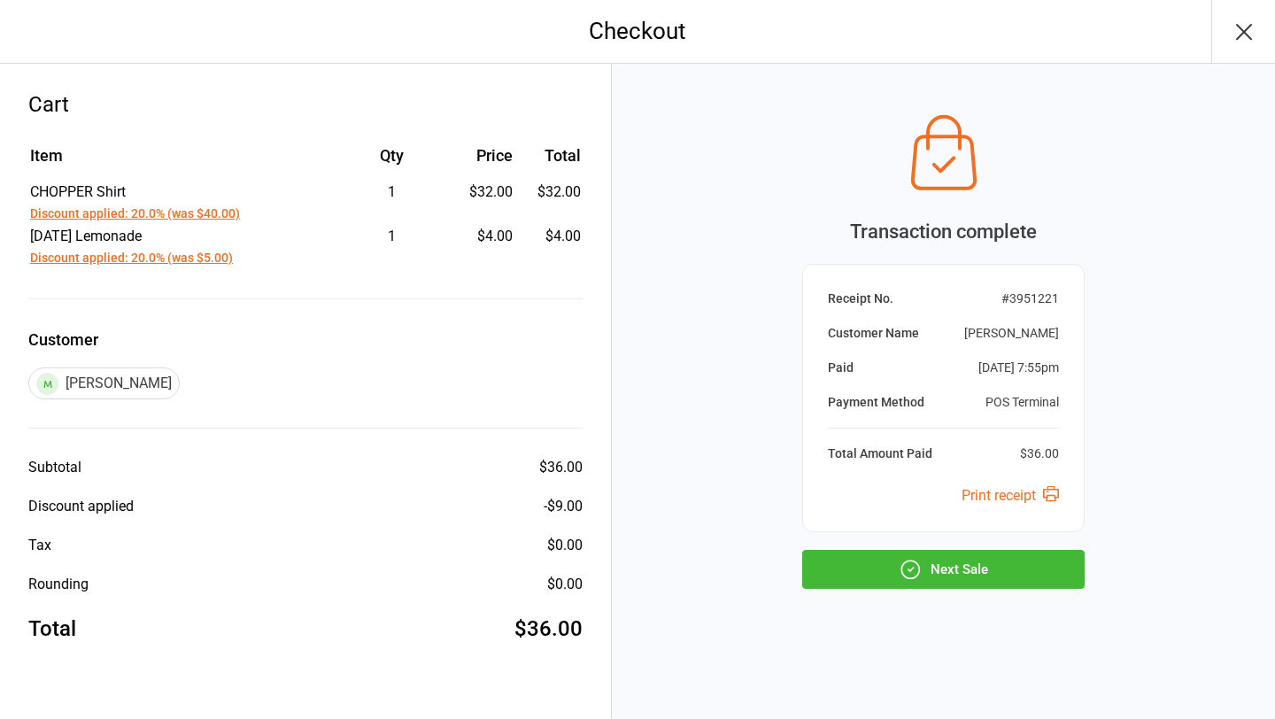
click at [959, 571] on button "Next Sale" at bounding box center [943, 569] width 282 height 39
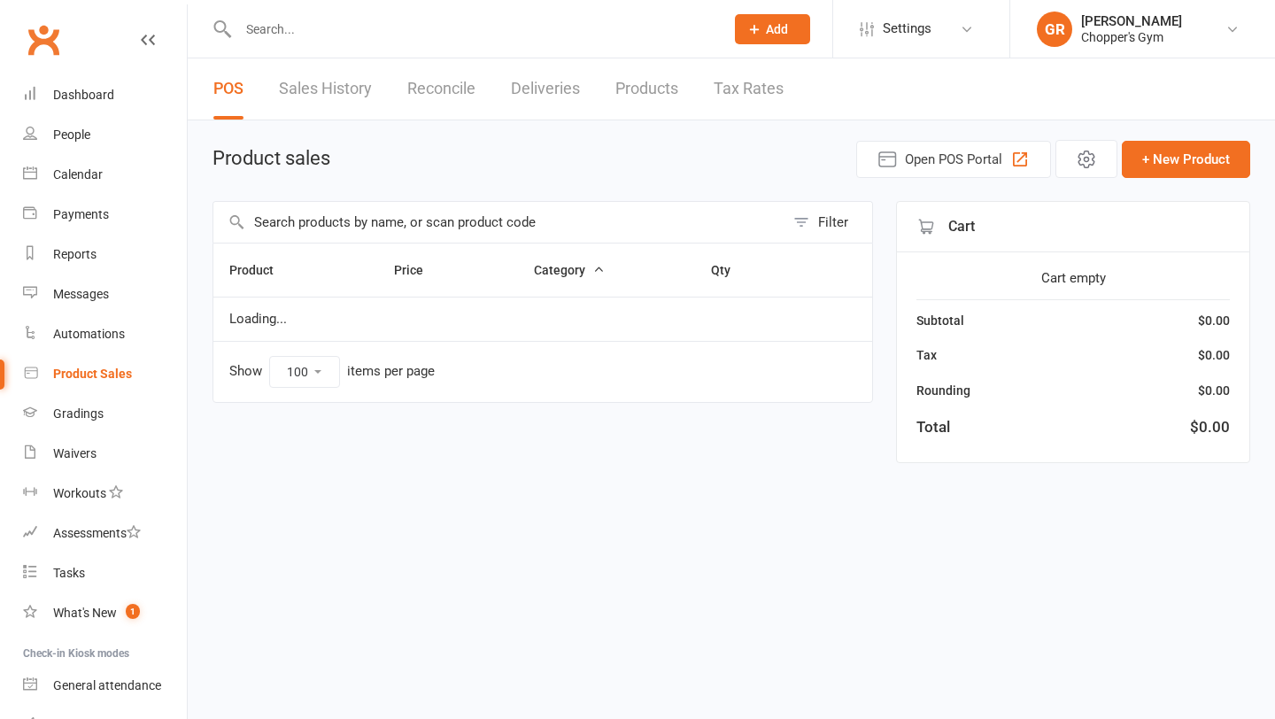
select select "100"
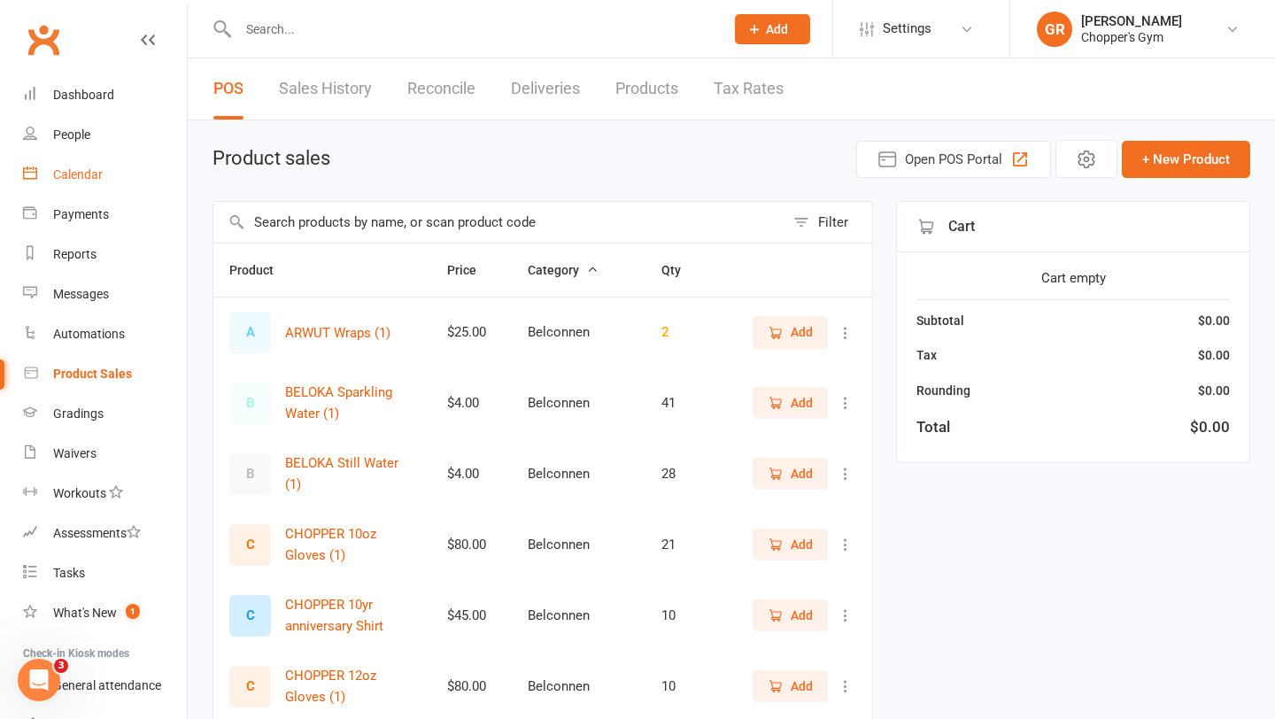
click at [66, 186] on link "Calendar" at bounding box center [105, 175] width 164 height 40
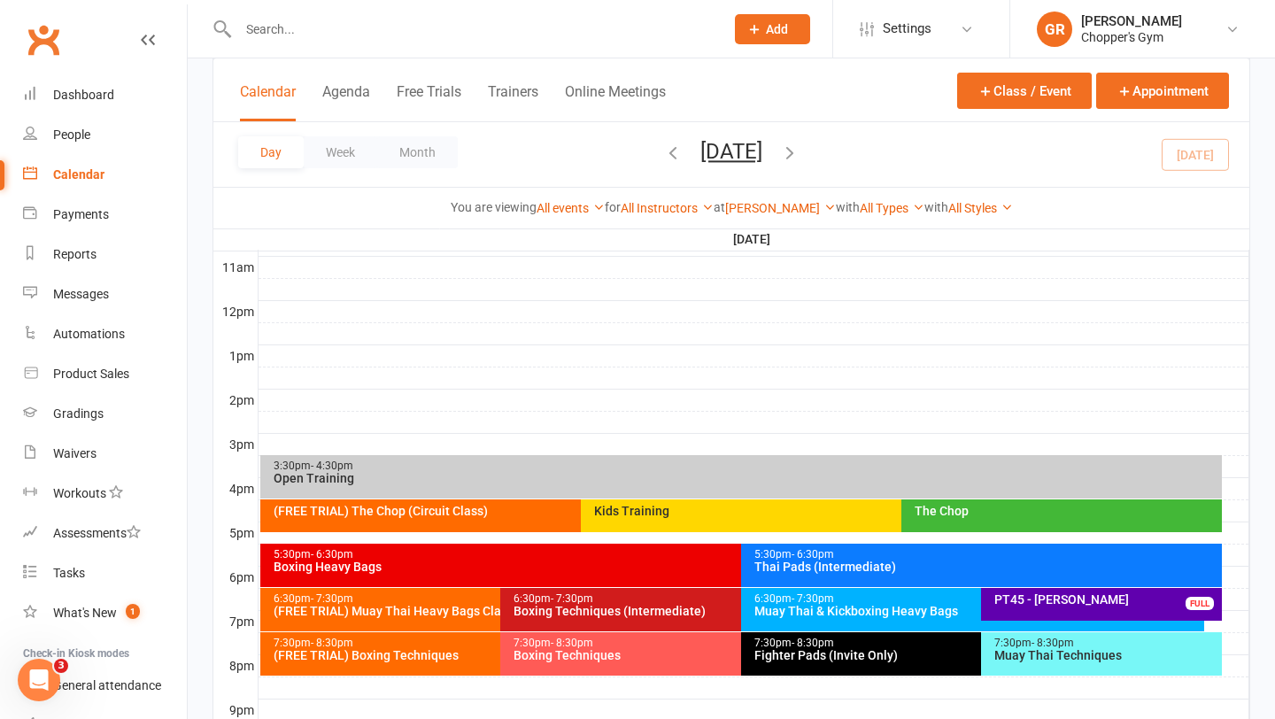
scroll to position [667, 0]
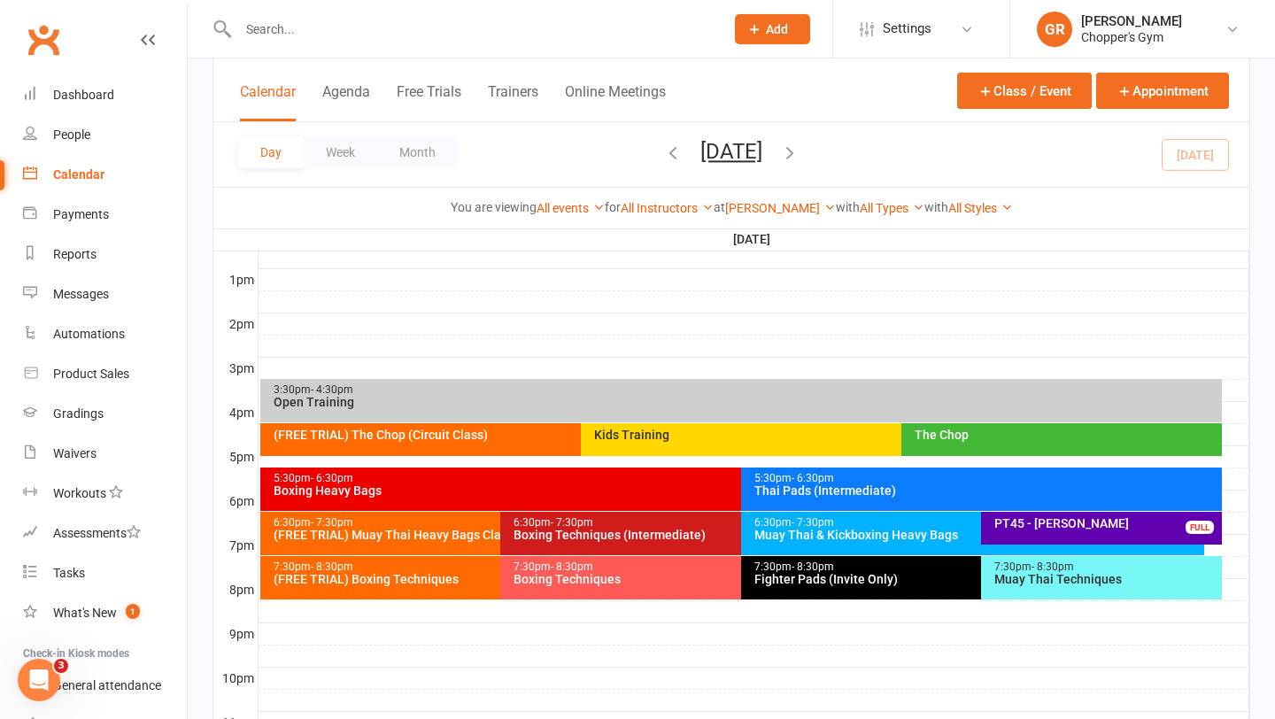
click at [635, 571] on div "7:30pm - 8:30pm" at bounding box center [736, 567] width 447 height 12
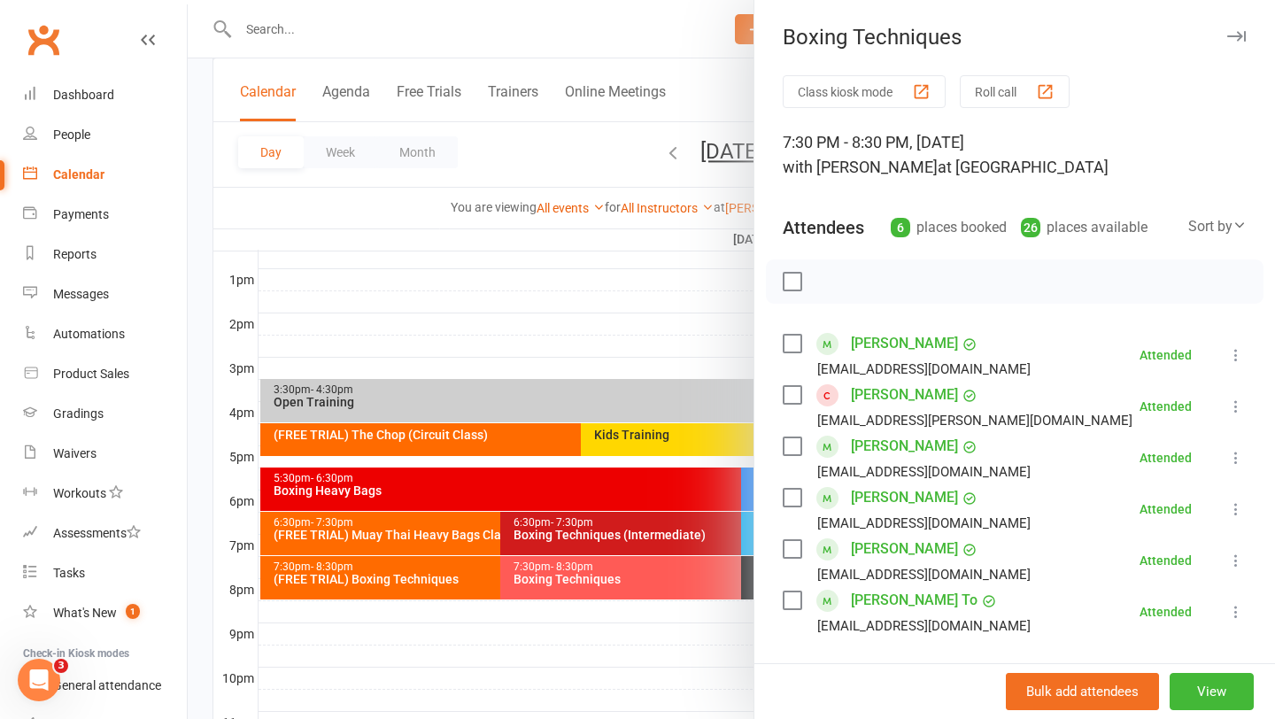
click at [884, 449] on link "[PERSON_NAME]" at bounding box center [904, 446] width 107 height 28
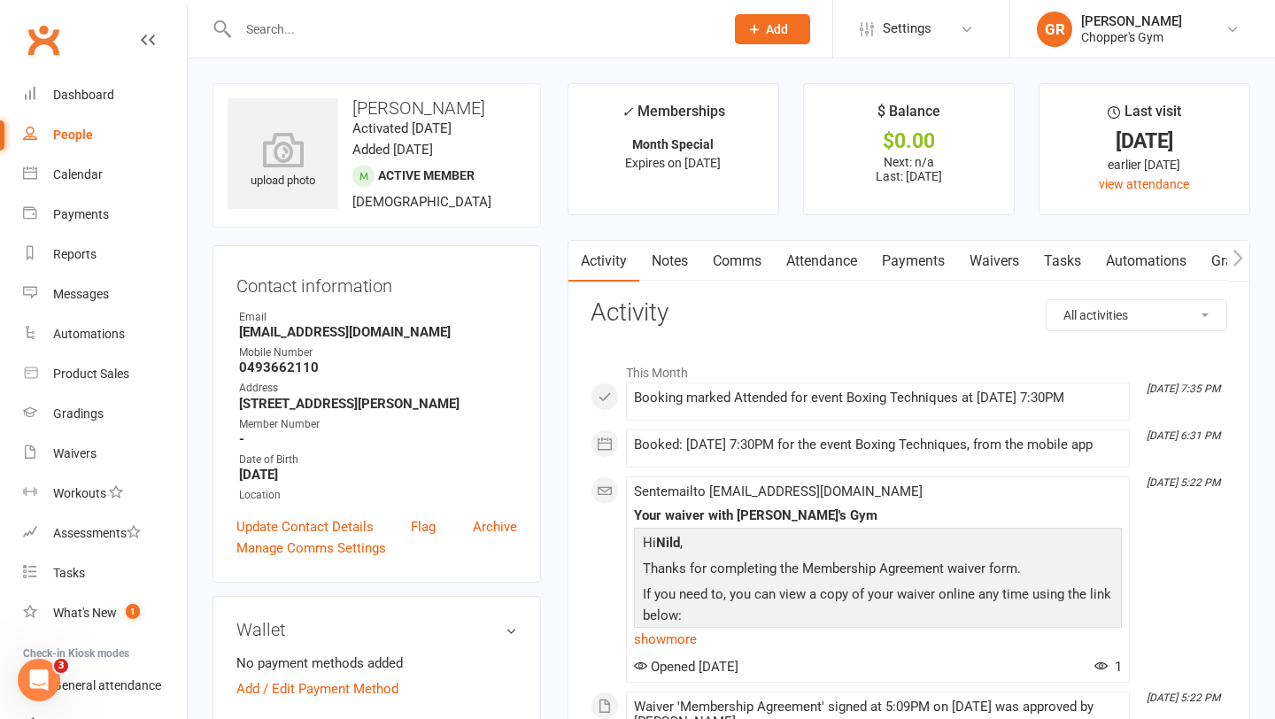
click at [724, 259] on link "Comms" at bounding box center [736, 261] width 73 height 41
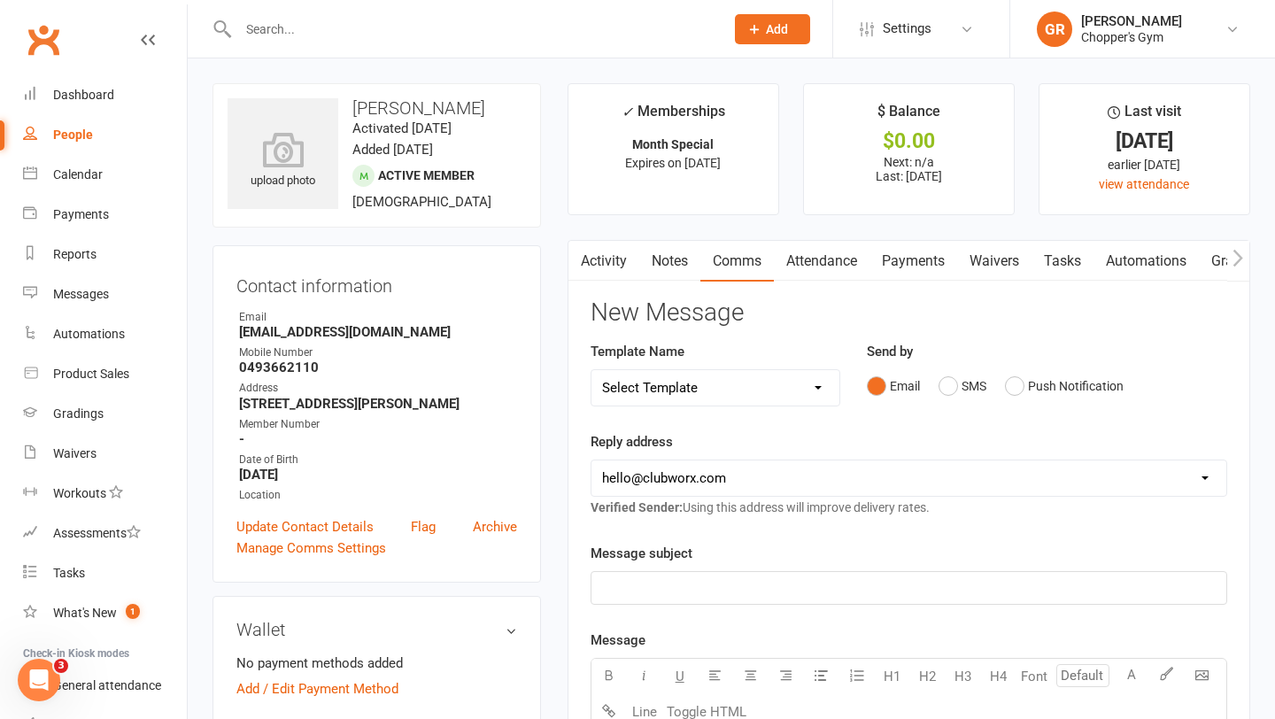
click at [579, 265] on icon "button" at bounding box center [579, 258] width 11 height 19
click at [672, 266] on link "Notes" at bounding box center [669, 261] width 61 height 41
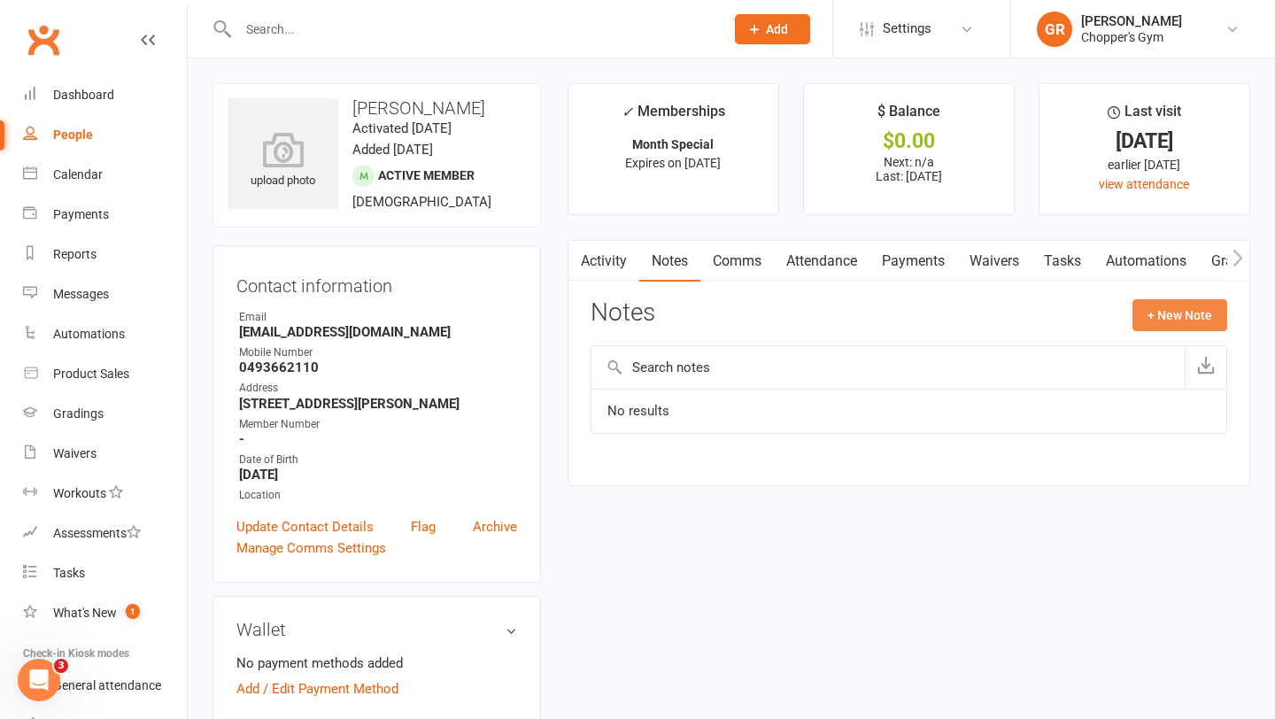
click at [1174, 318] on button "+ New Note" at bounding box center [1179, 315] width 95 height 32
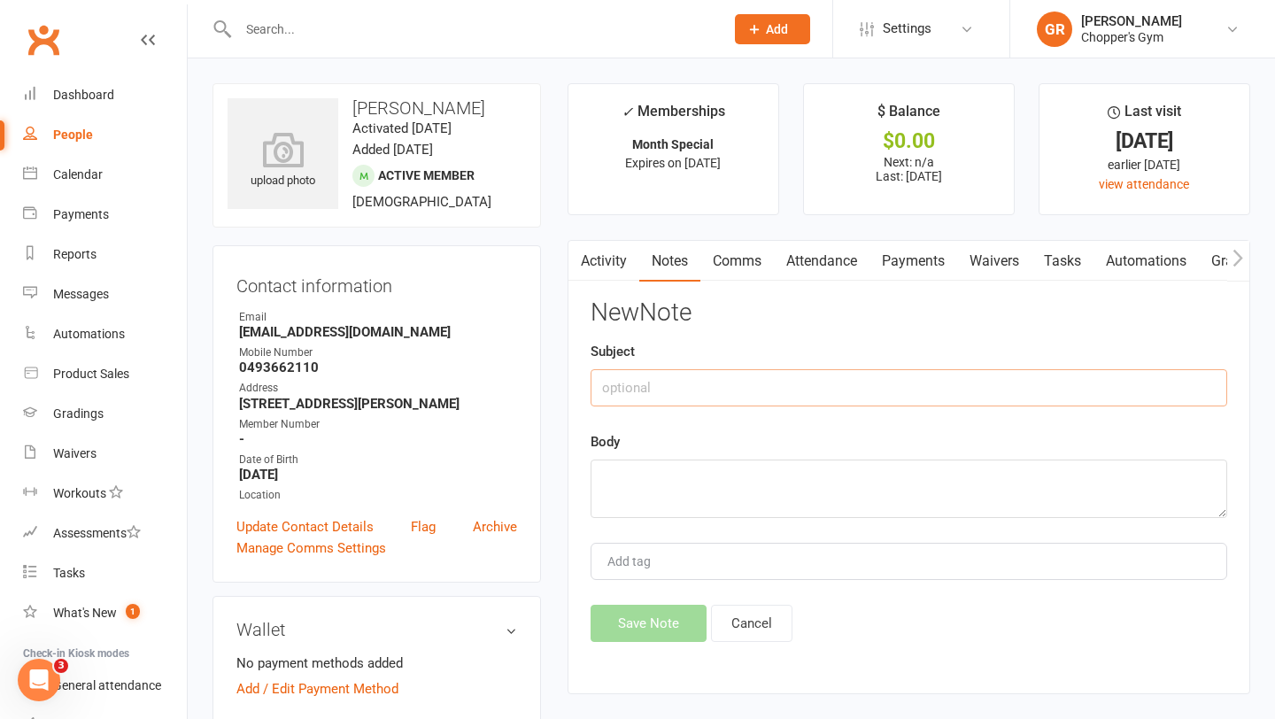
click at [832, 395] on input "text" at bounding box center [909, 387] width 637 height 37
type input "grading"
click at [796, 460] on textarea at bounding box center [909, 489] width 637 height 58
type textarea "boxing intermediate"
click at [639, 646] on div "Activity Notes Comms Attendance Payments Waivers Tasks Automations Gradings / P…" at bounding box center [909, 467] width 683 height 454
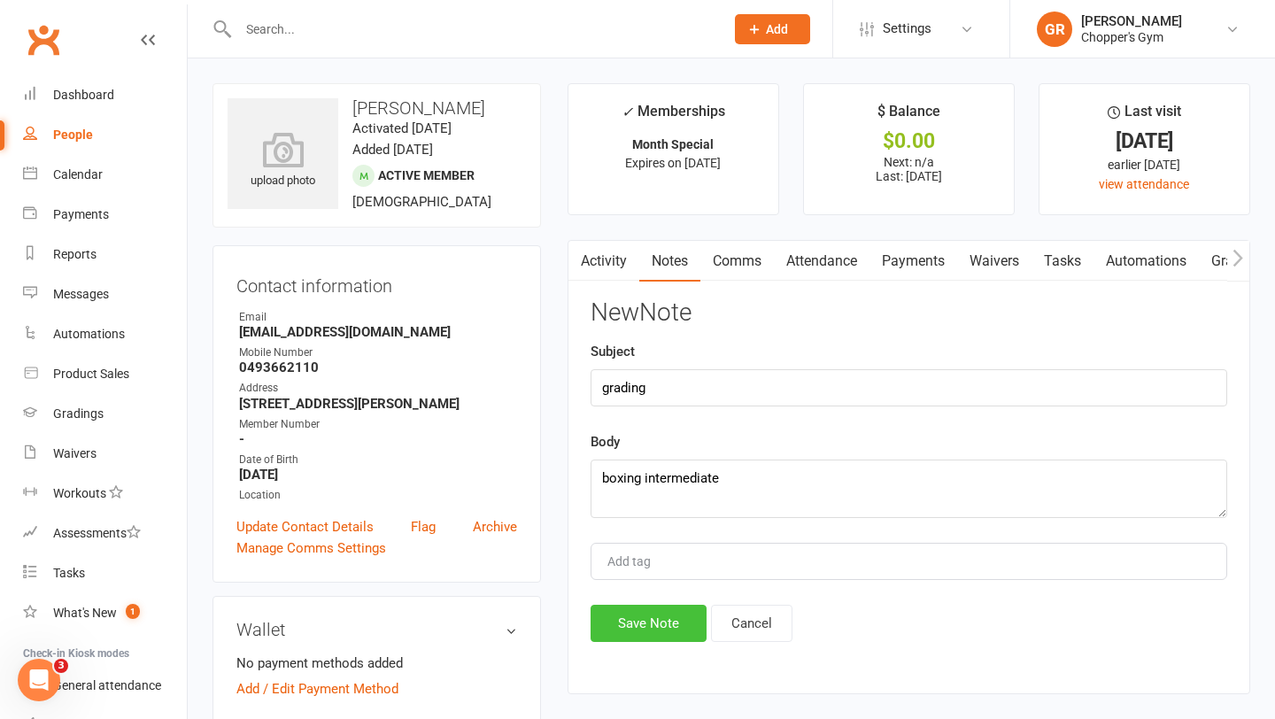
click at [653, 620] on button "Save Note" at bounding box center [649, 623] width 116 height 37
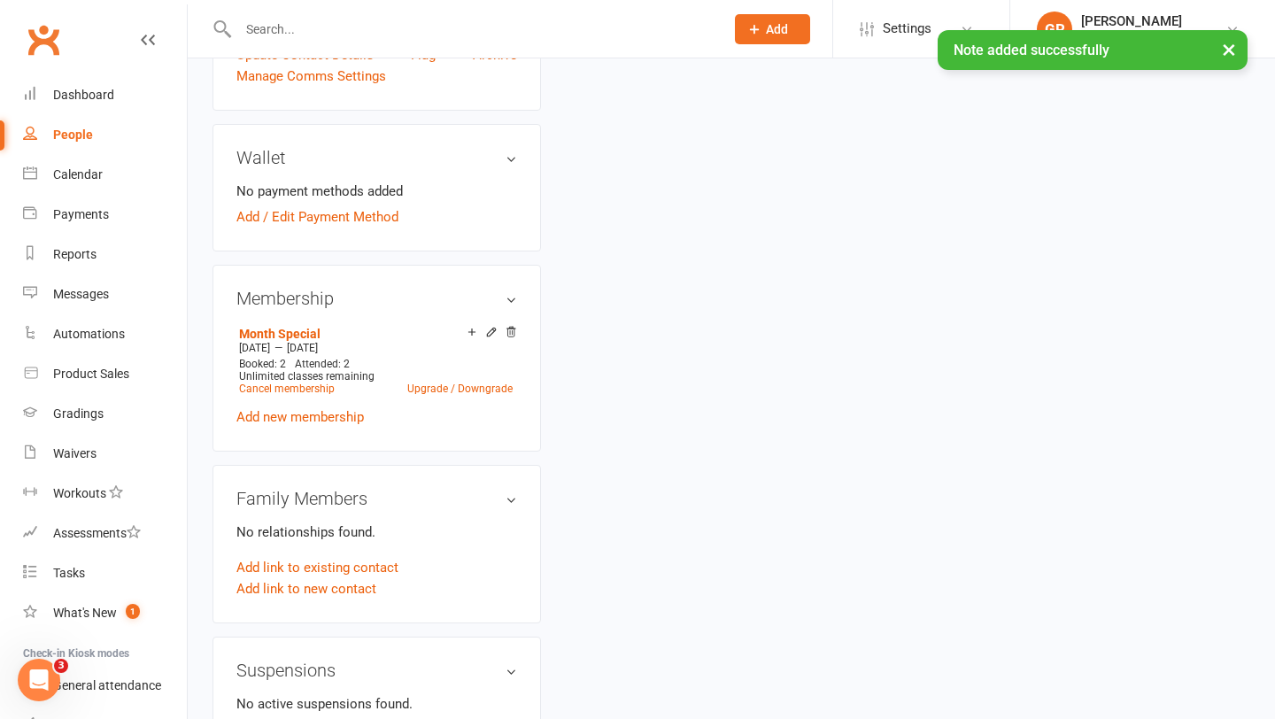
scroll to position [467, 0]
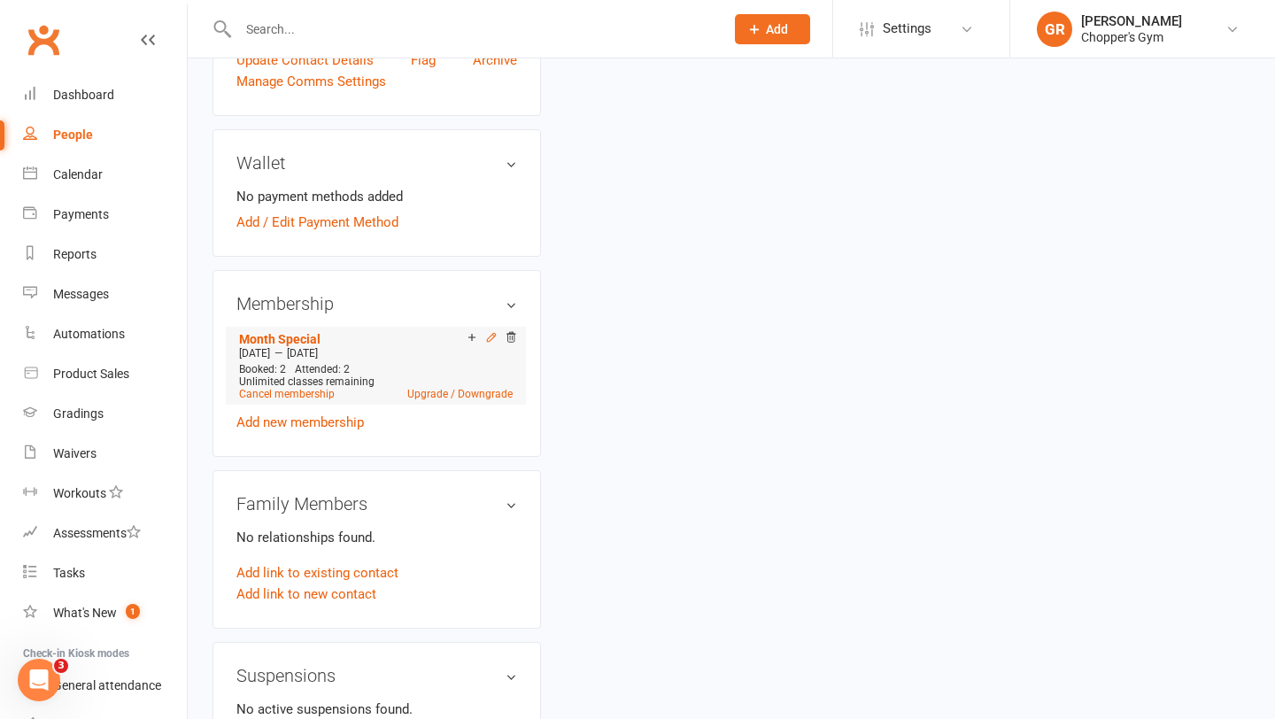
click at [492, 341] on icon at bounding box center [491, 337] width 8 height 8
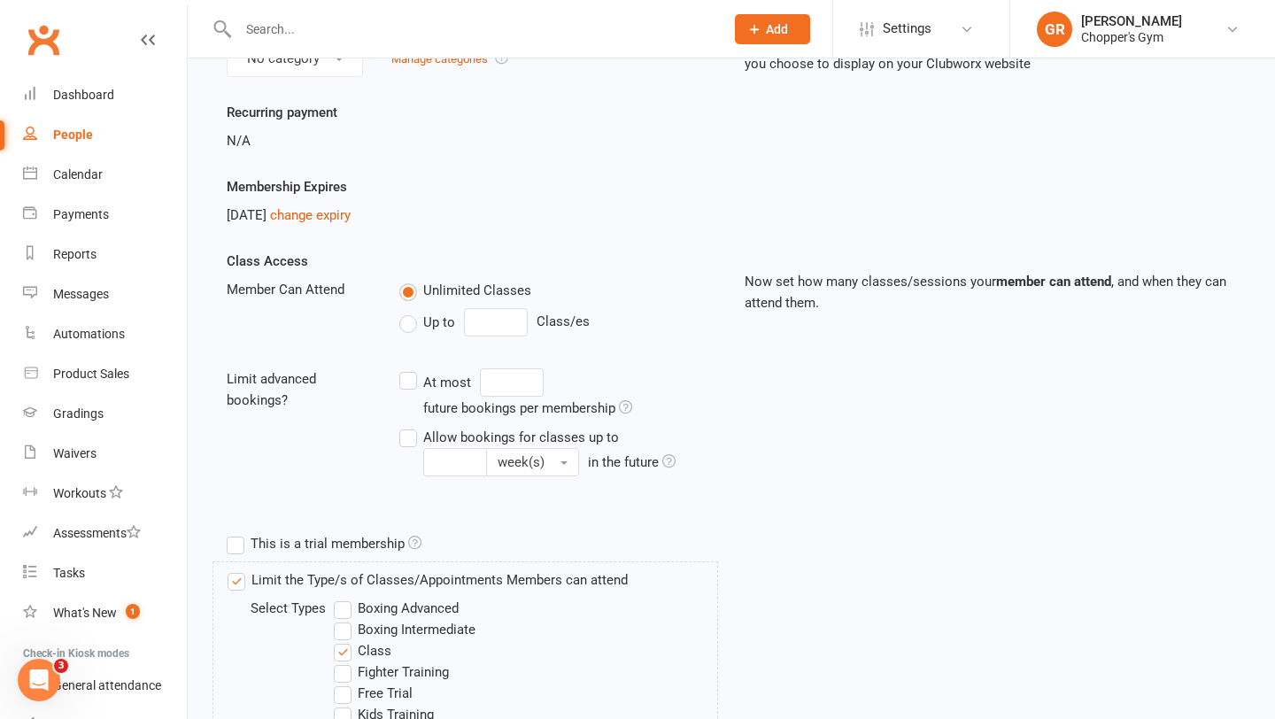
scroll to position [271, 0]
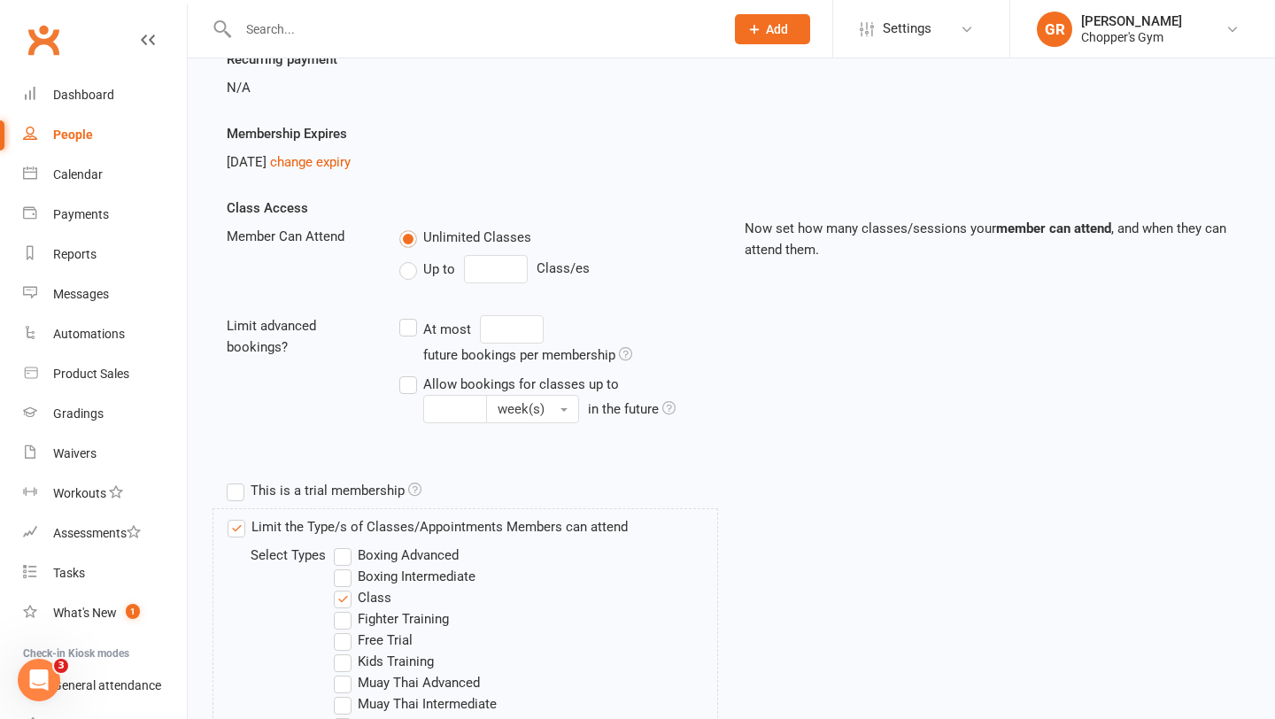
click at [339, 572] on label "Boxing Intermediate" at bounding box center [405, 576] width 142 height 21
click at [339, 566] on input "Boxing Intermediate" at bounding box center [340, 566] width 12 height 0
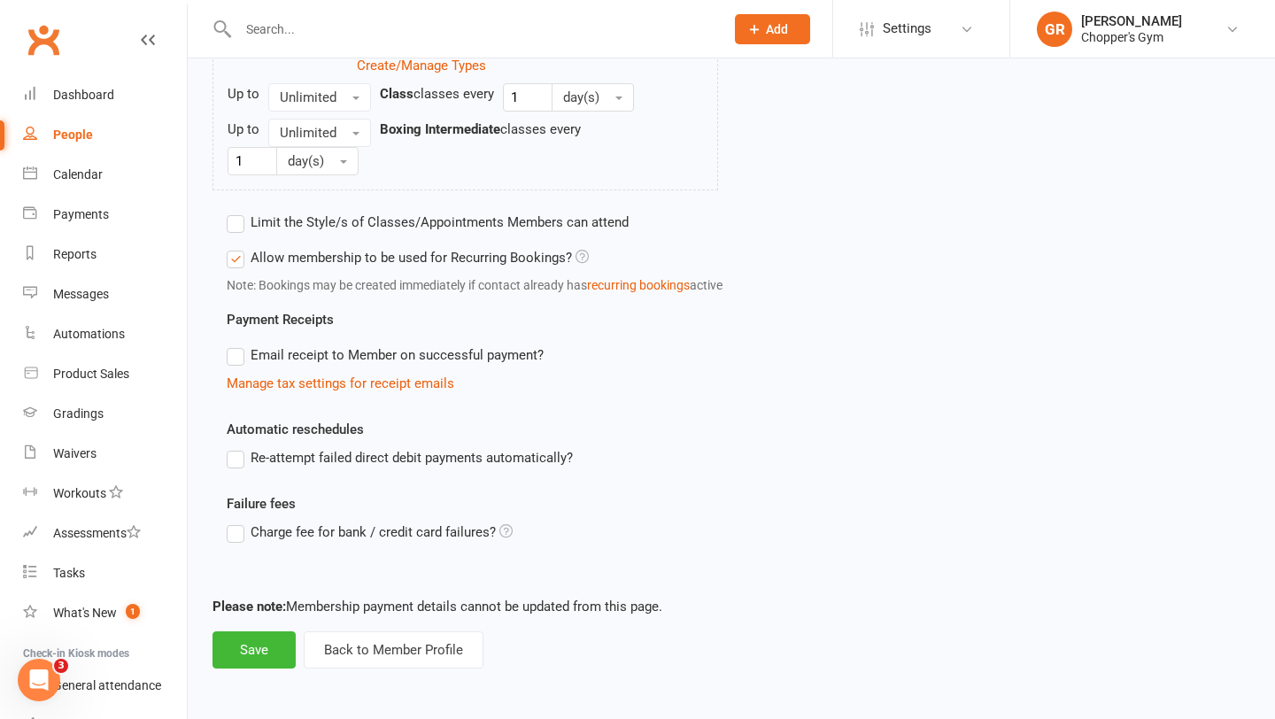
scroll to position [994, 0]
click at [251, 638] on button "Save" at bounding box center [253, 649] width 83 height 37
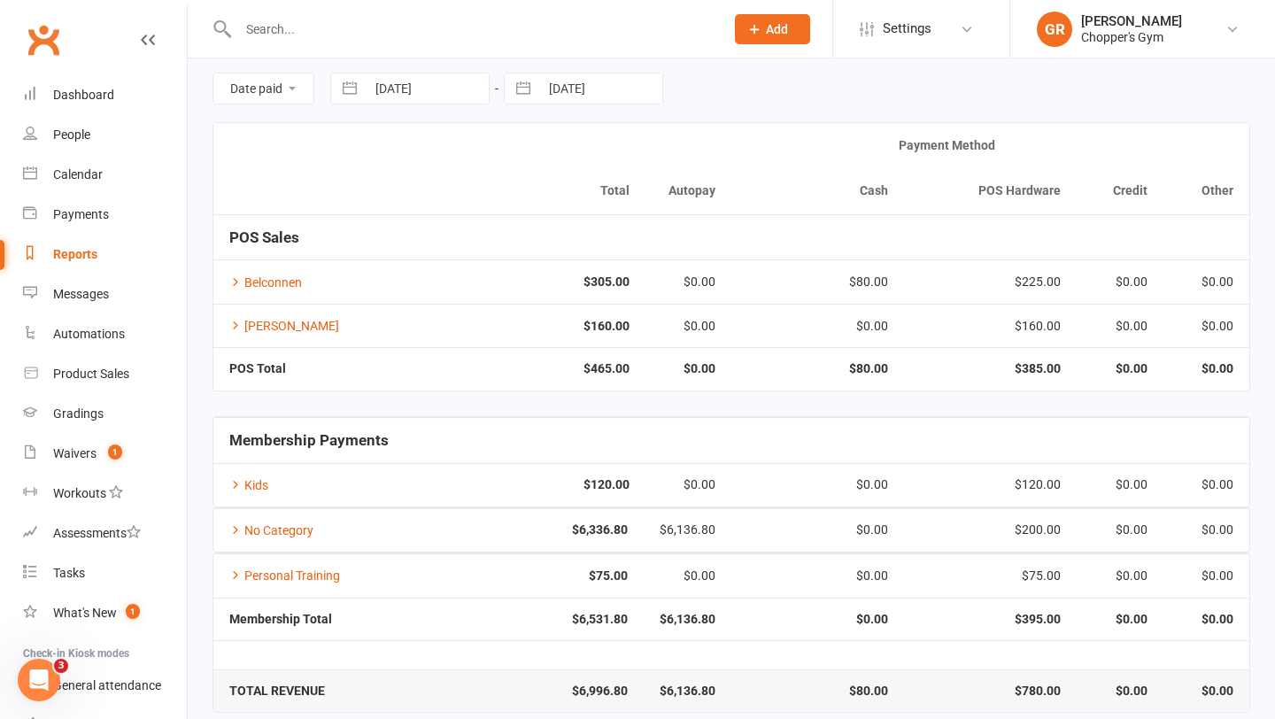
scroll to position [85, 0]
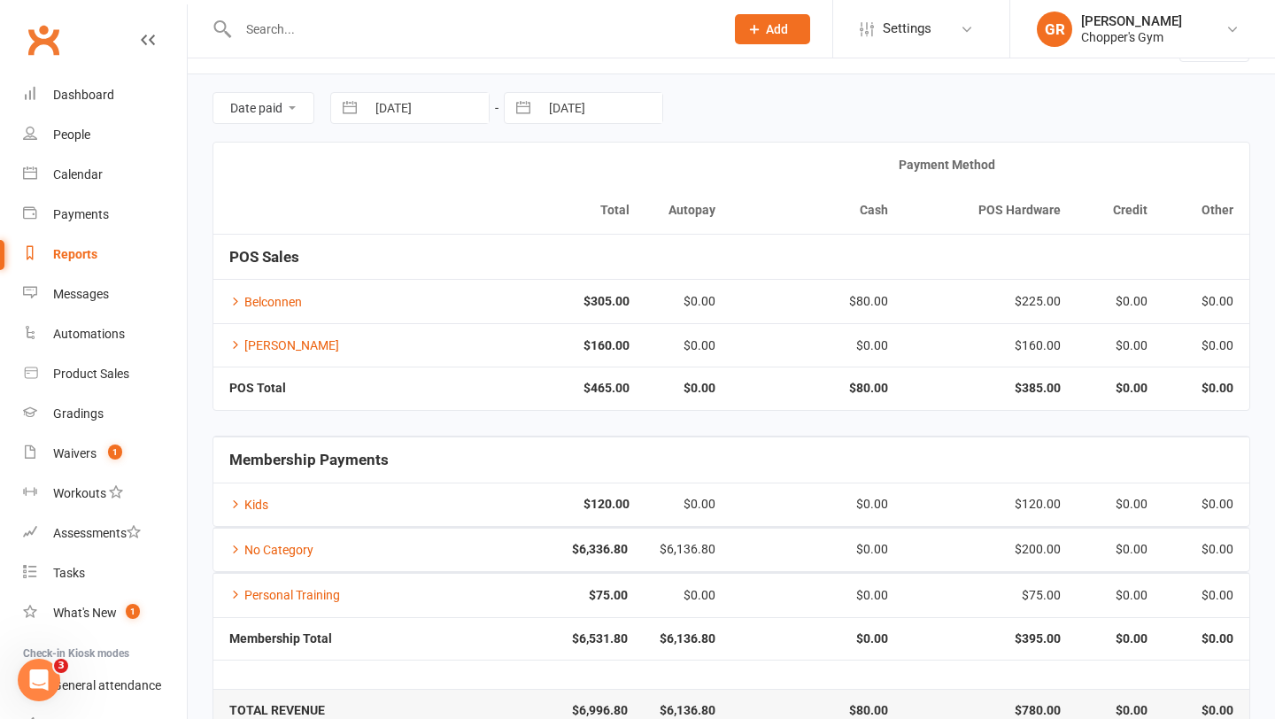
scroll to position [85, 0]
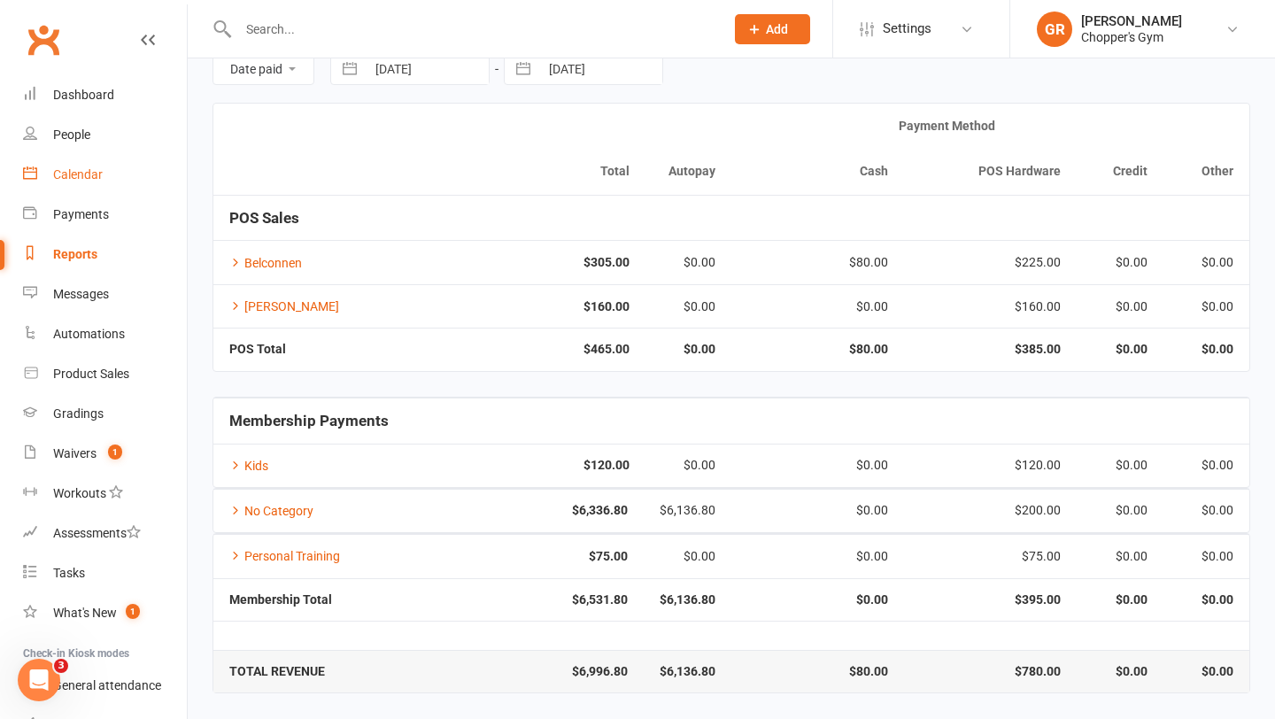
click at [74, 179] on div "Calendar" at bounding box center [78, 174] width 50 height 14
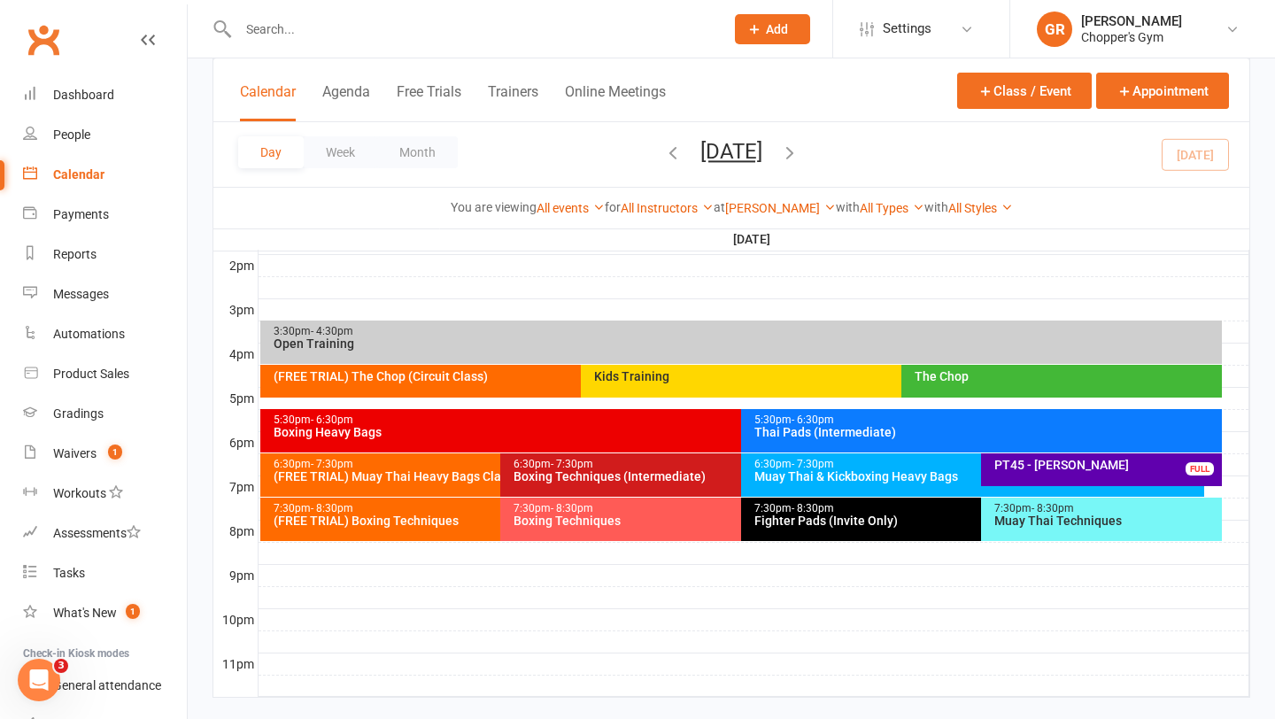
scroll to position [732, 0]
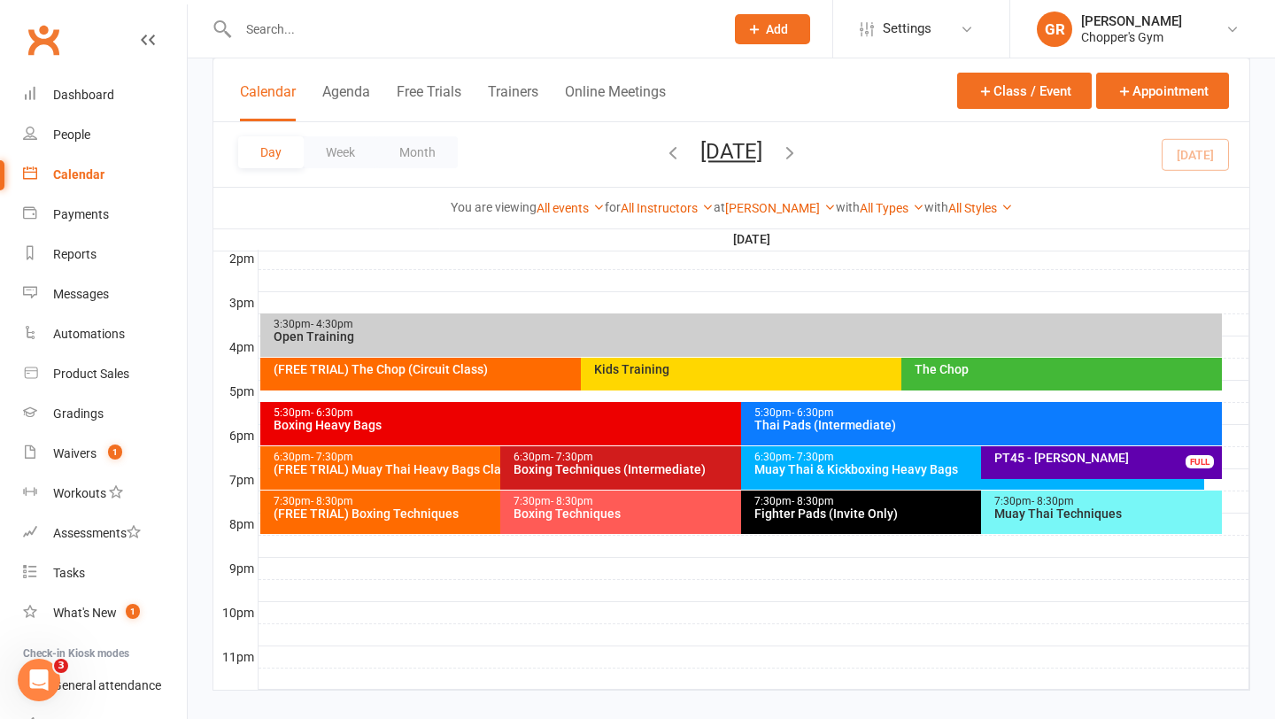
click at [926, 463] on div "Muay Thai & Kickboxing Heavy Bags" at bounding box center [976, 469] width 447 height 12
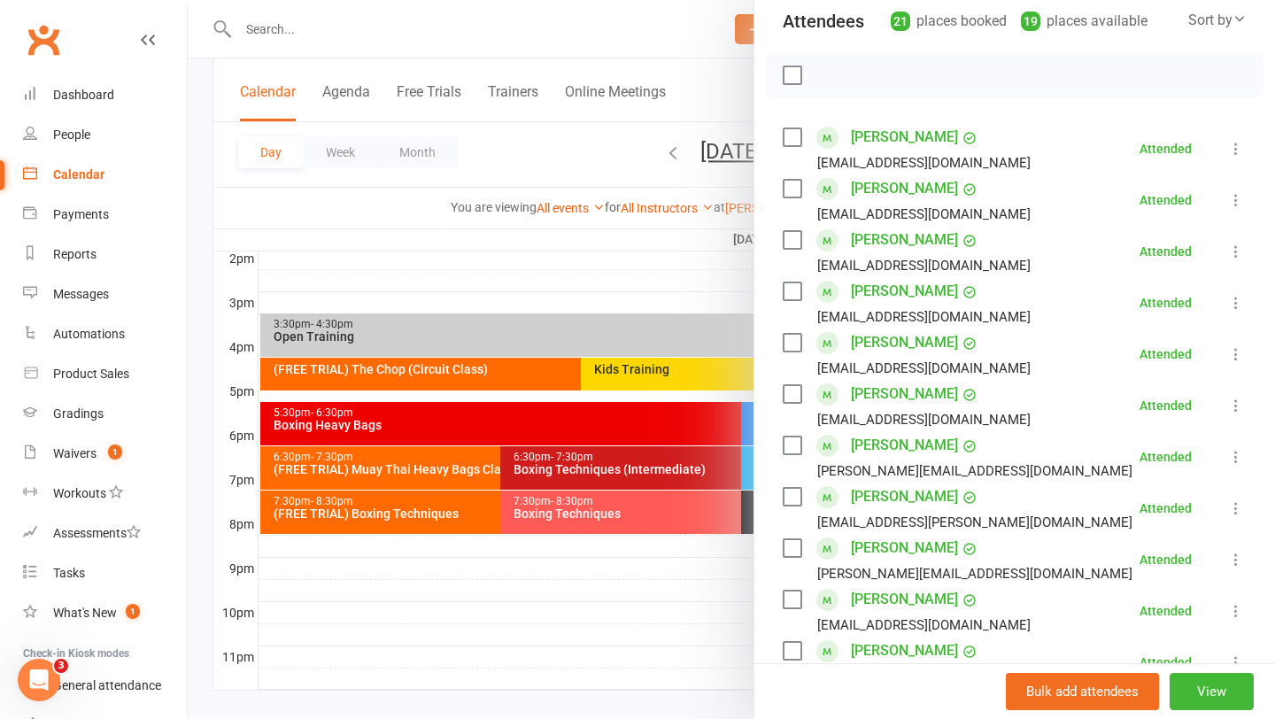
scroll to position [233, 0]
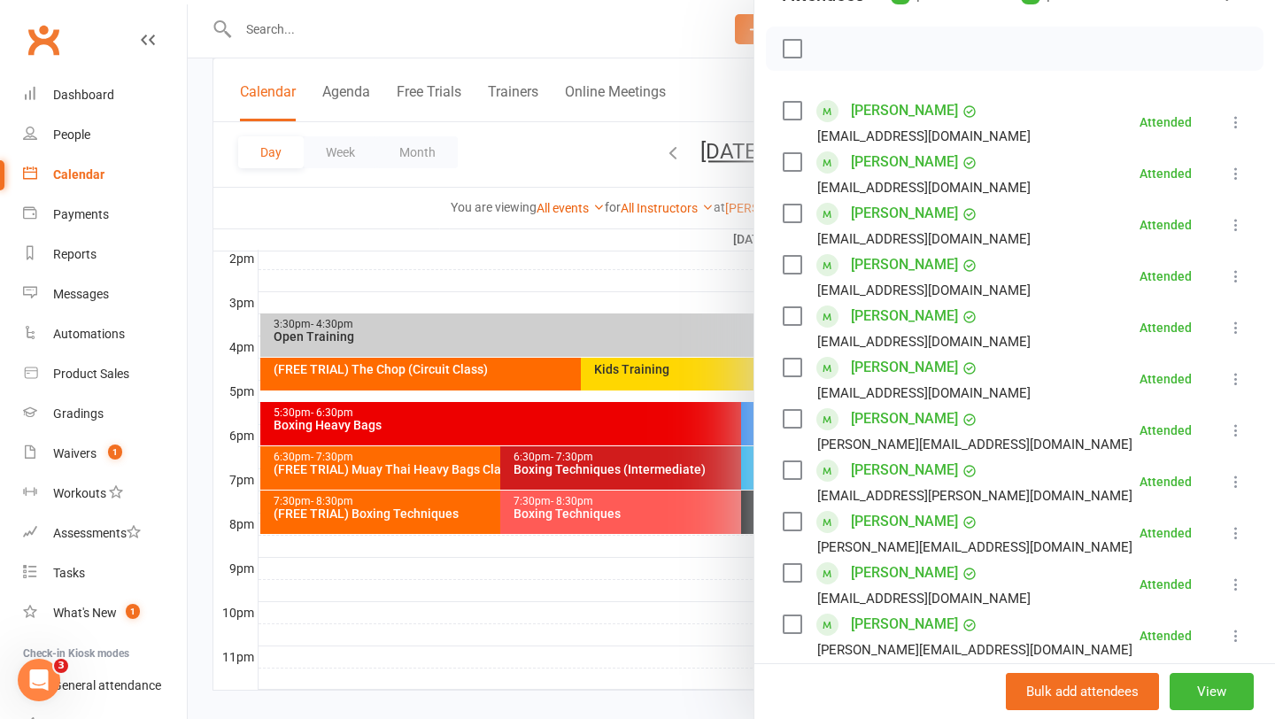
click at [582, 652] on div at bounding box center [731, 359] width 1087 height 719
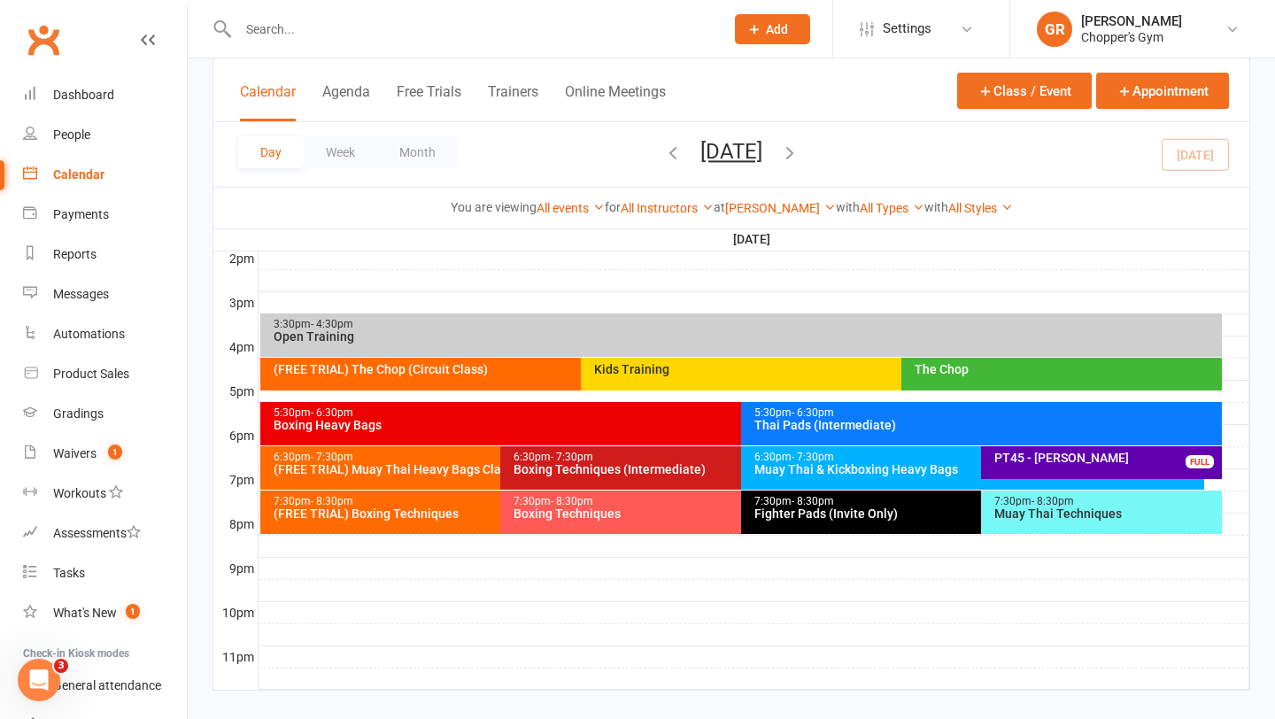
click at [1052, 524] on div "7:30pm - 8:30pm Muay Thai Techniques" at bounding box center [1101, 512] width 241 height 43
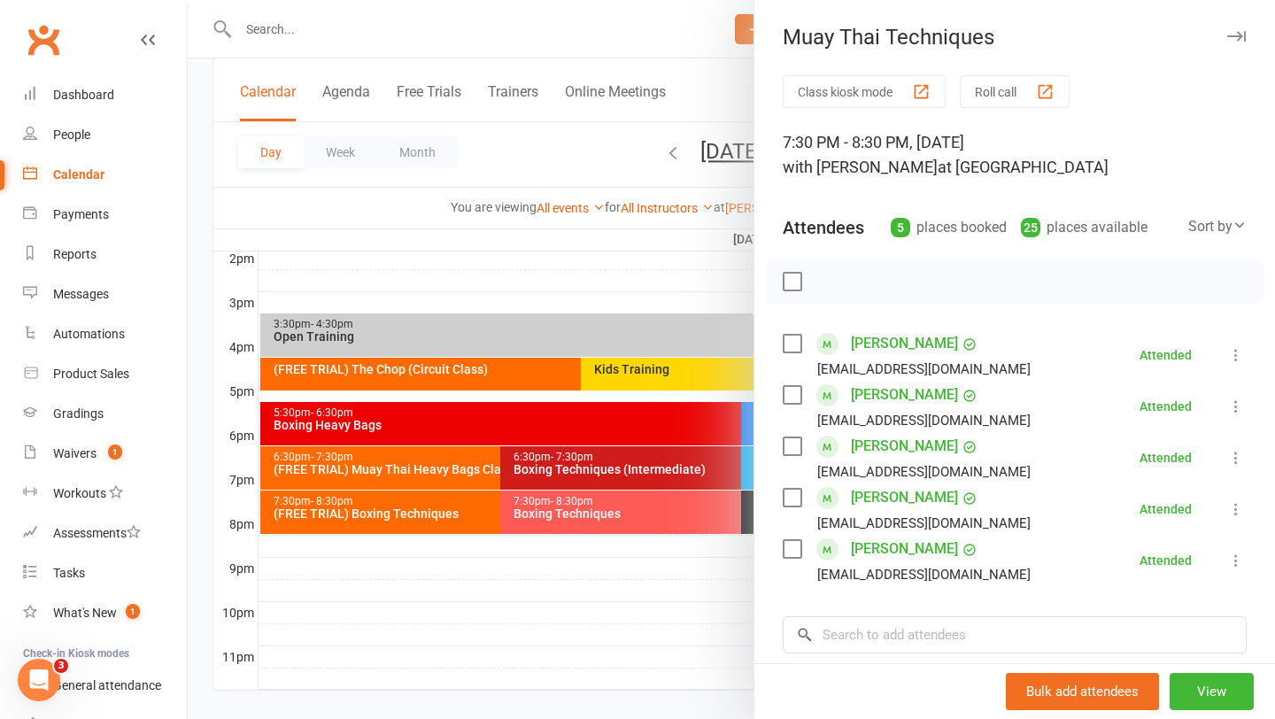
click at [646, 521] on div at bounding box center [731, 359] width 1087 height 719
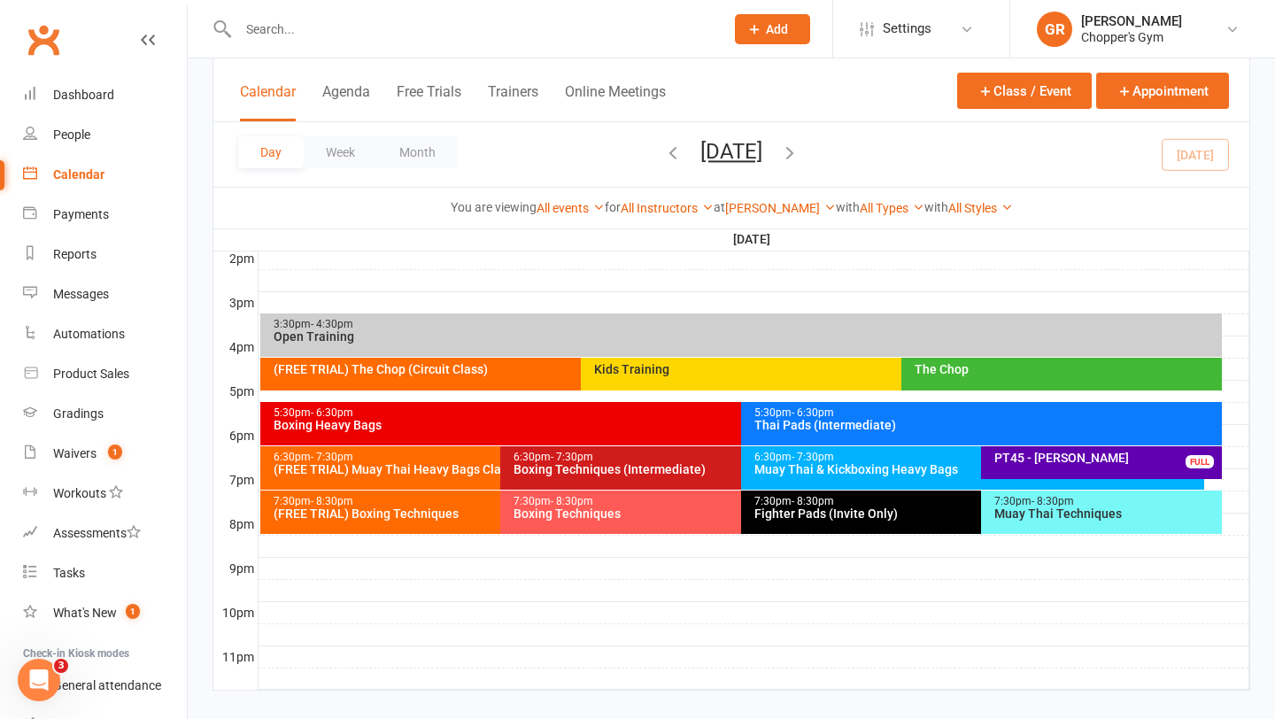
click at [646, 521] on div "7:30pm - 8:30pm Boxing Techniques" at bounding box center [731, 512] width 463 height 43
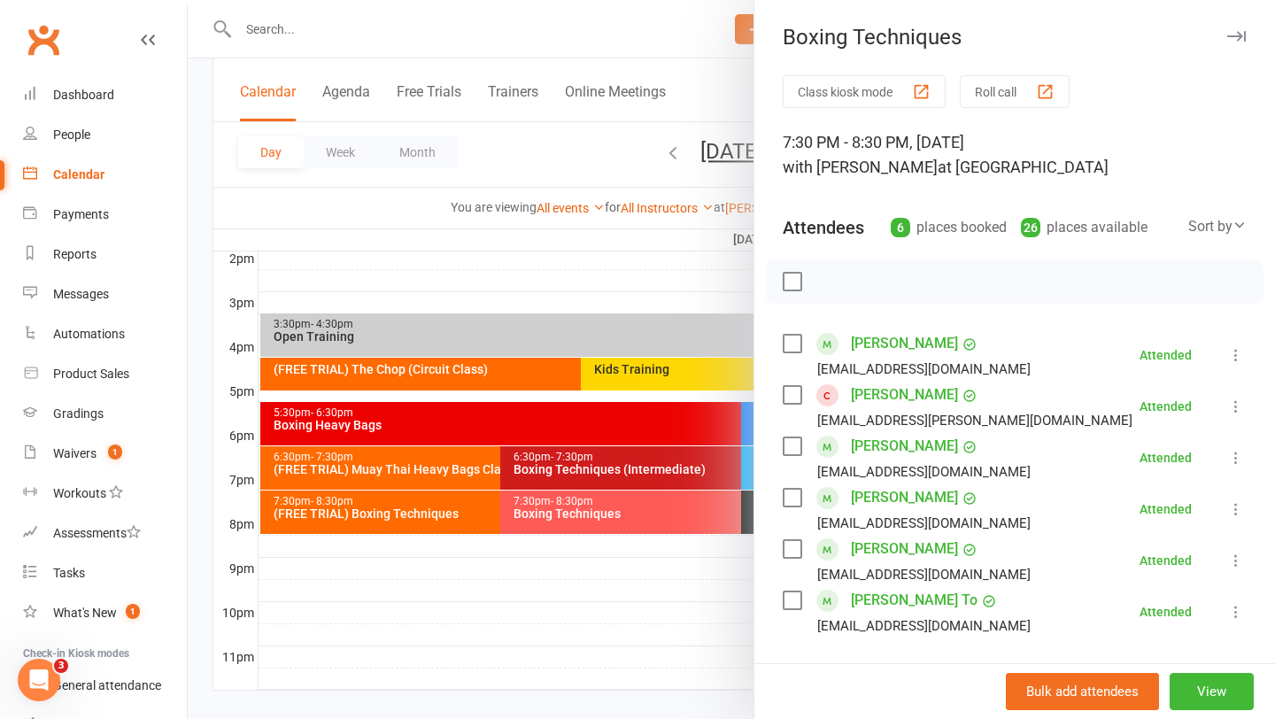
click at [497, 619] on div at bounding box center [731, 359] width 1087 height 719
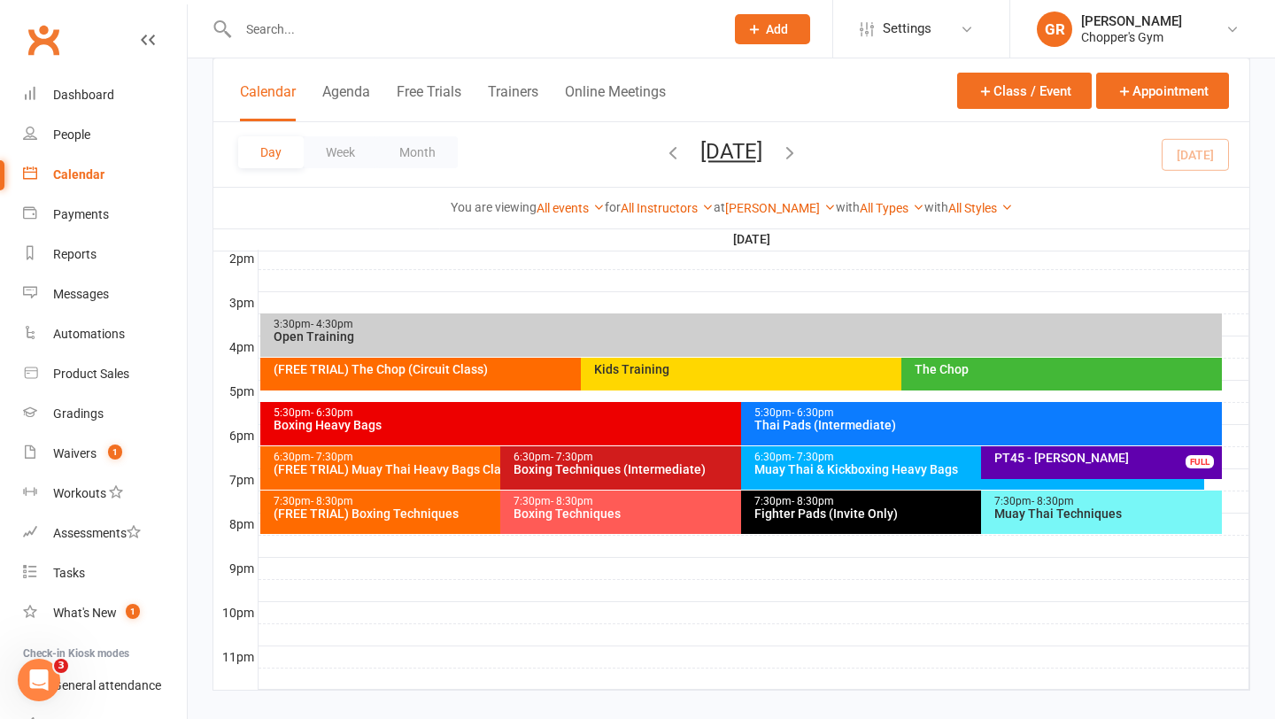
click at [850, 519] on div "Fighter Pads (Invite Only)" at bounding box center [976, 513] width 447 height 12
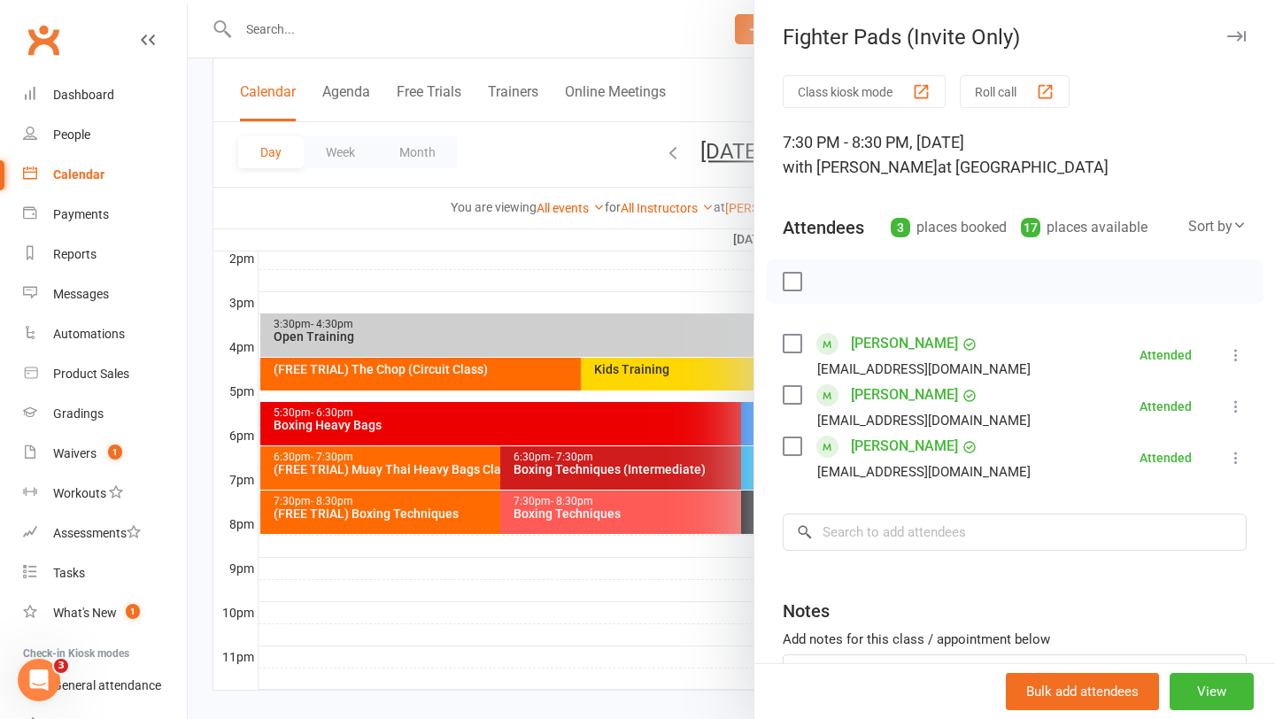
click at [585, 630] on div at bounding box center [731, 359] width 1087 height 719
